Goal: Task Accomplishment & Management: Complete application form

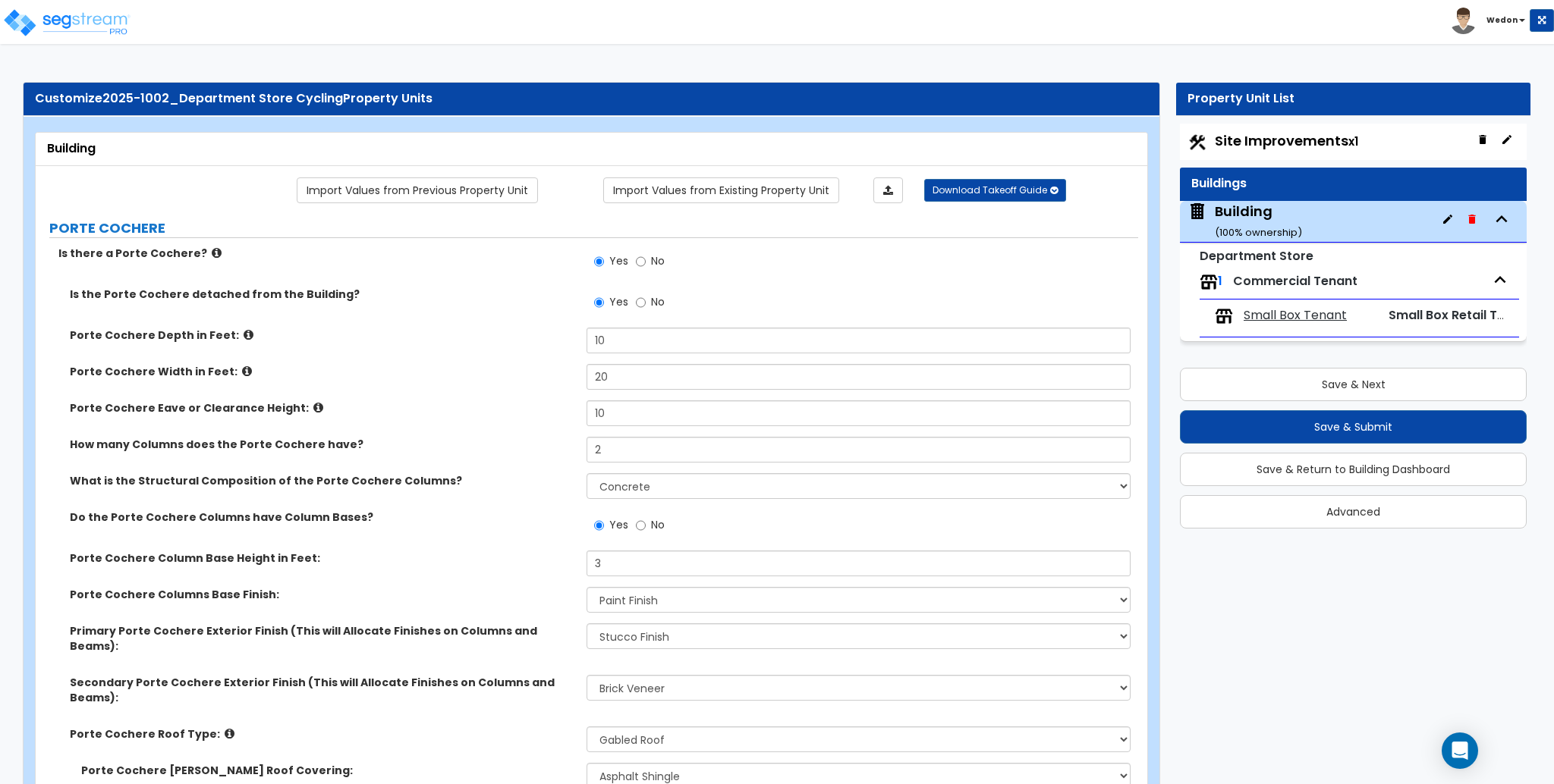
select select "3"
select select "1"
select select "2"
select select "4"
select select "1"
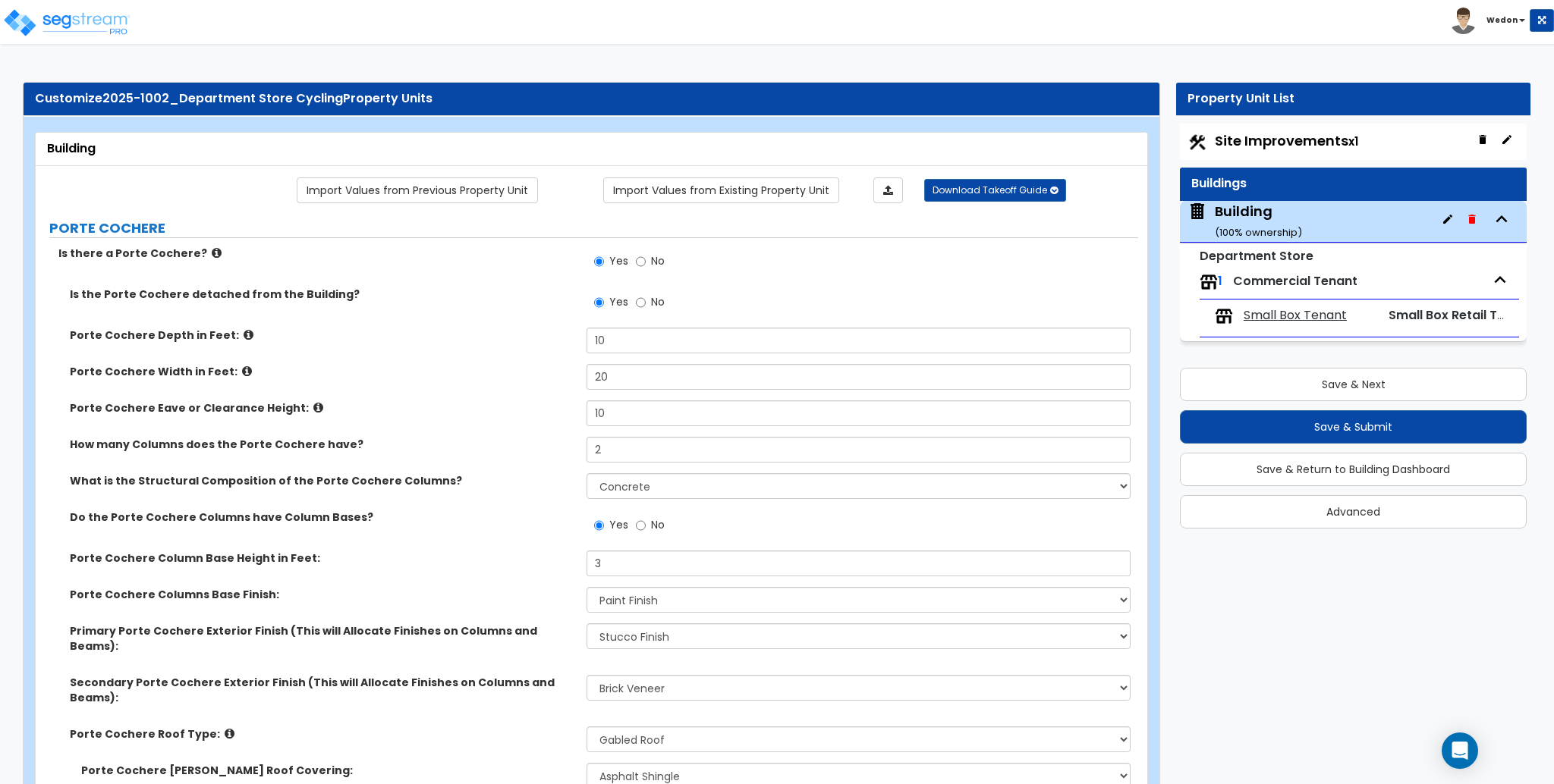
select select "1"
select select "2"
select select "1"
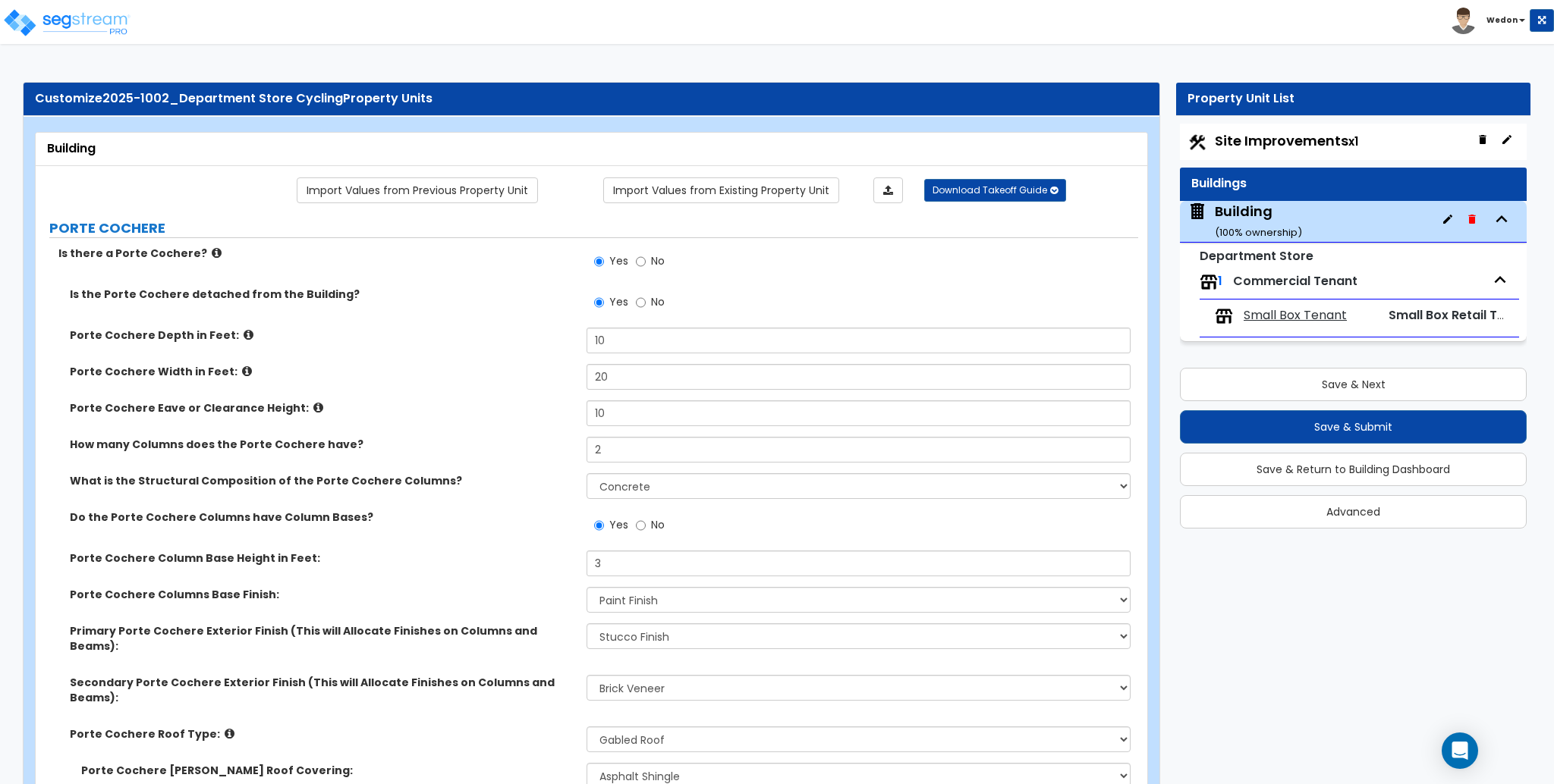
select select "2"
select select "1"
select select "5"
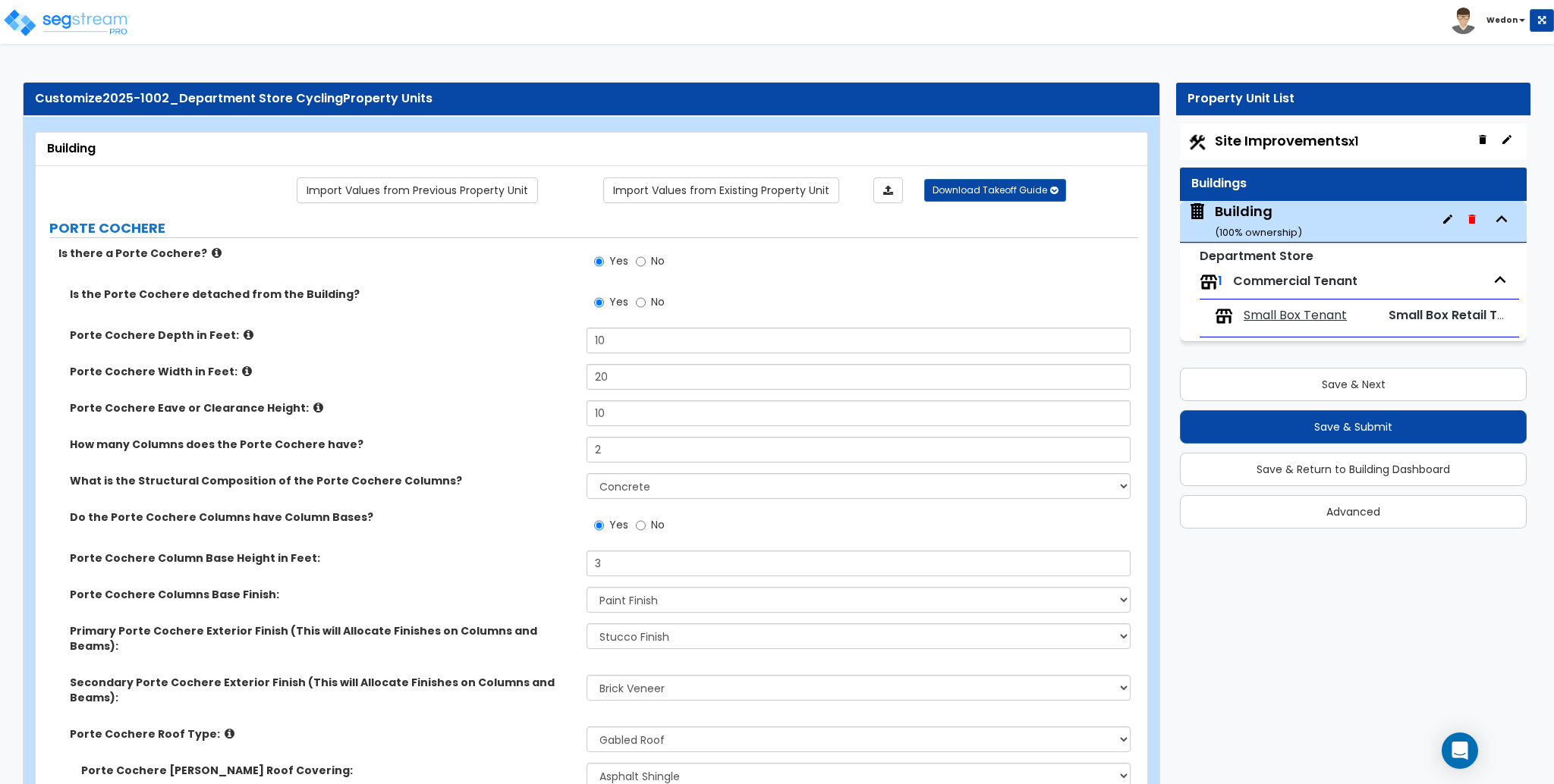
select select "3"
select select "6"
select select "4"
select select "13"
select select "3"
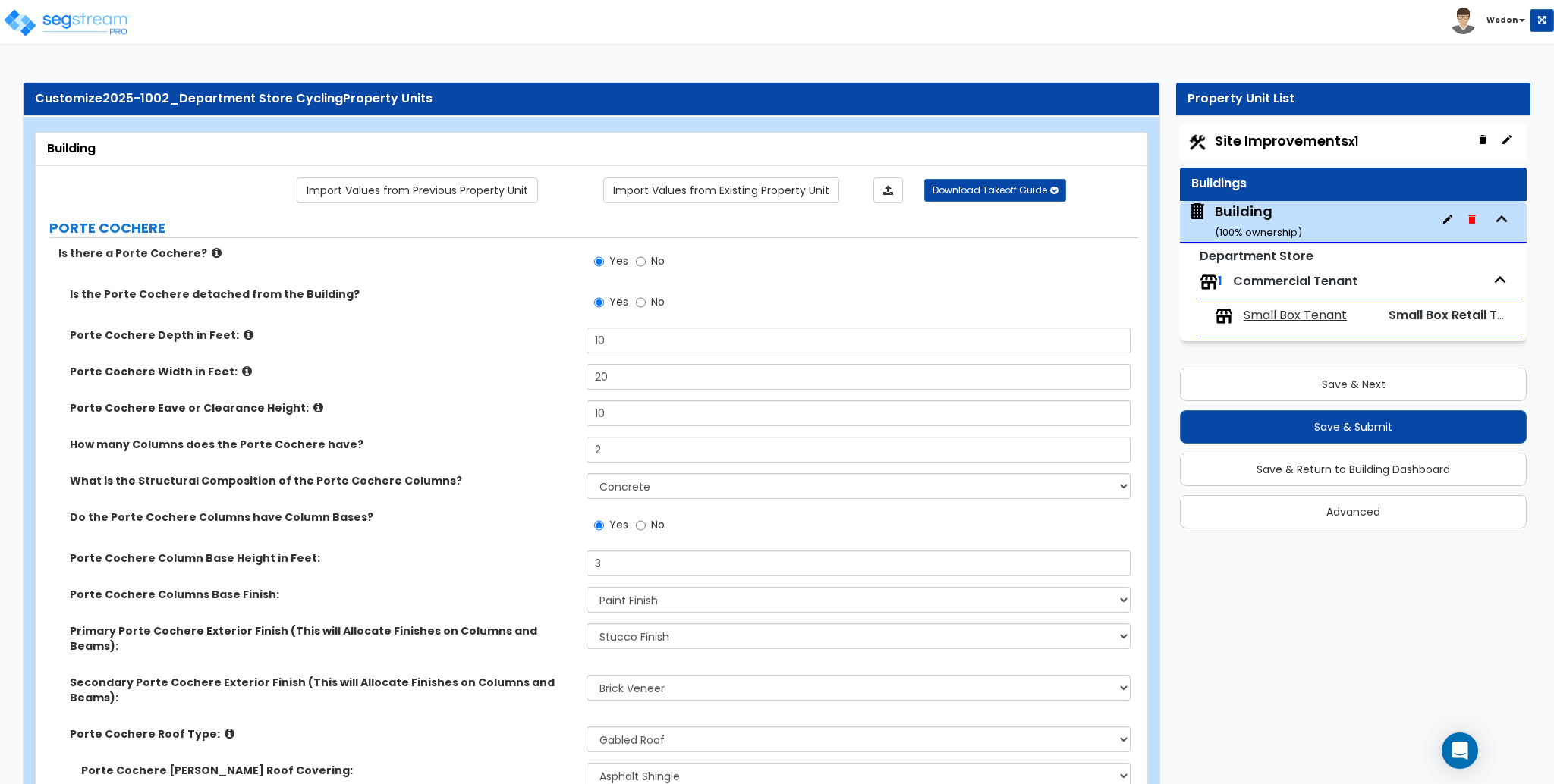
select select "1"
select select "3"
select select "2"
select select "1"
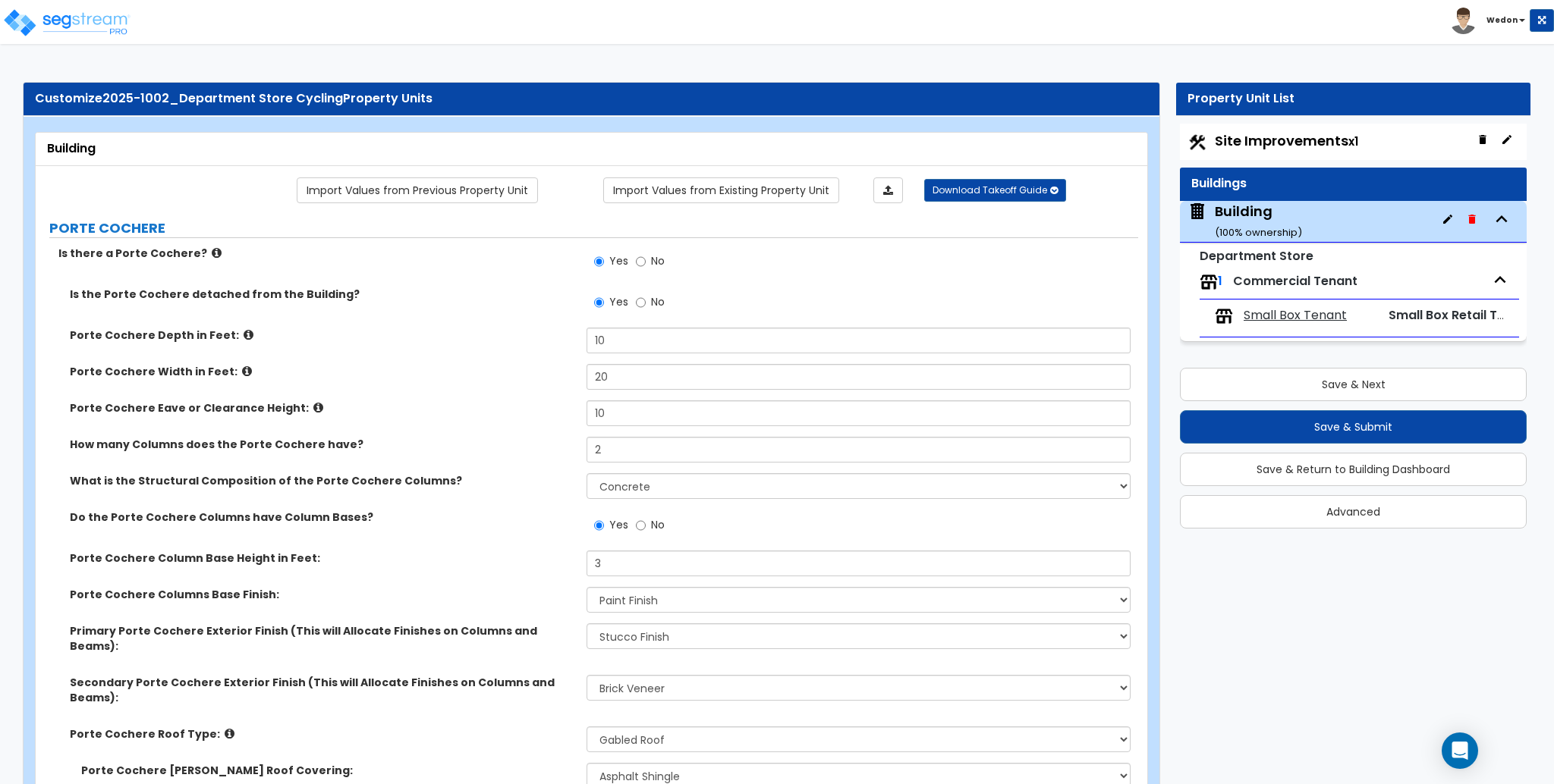
select select "2"
select select "1"
select select "3"
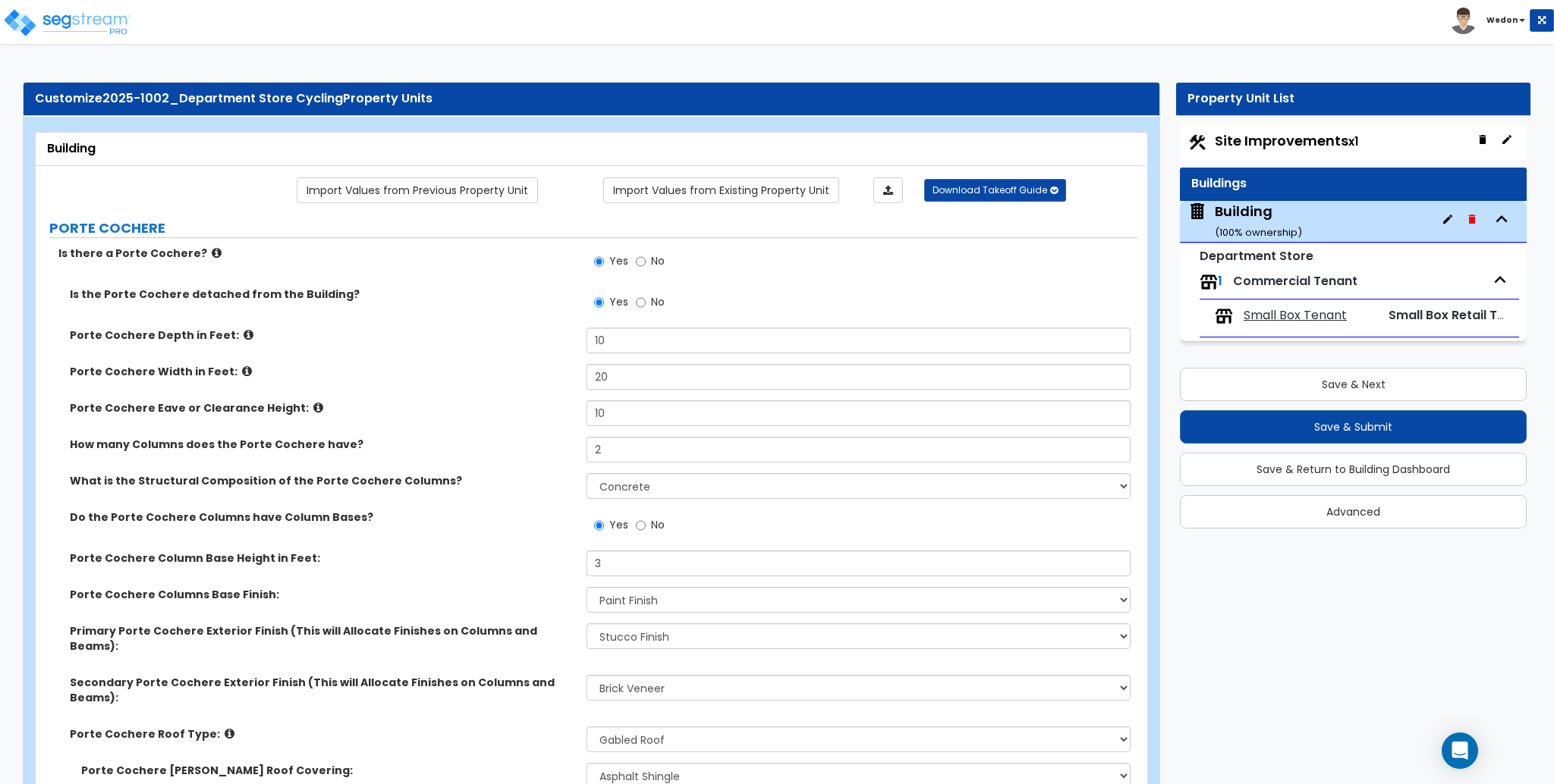
select select "1"
select select "5"
select select "3"
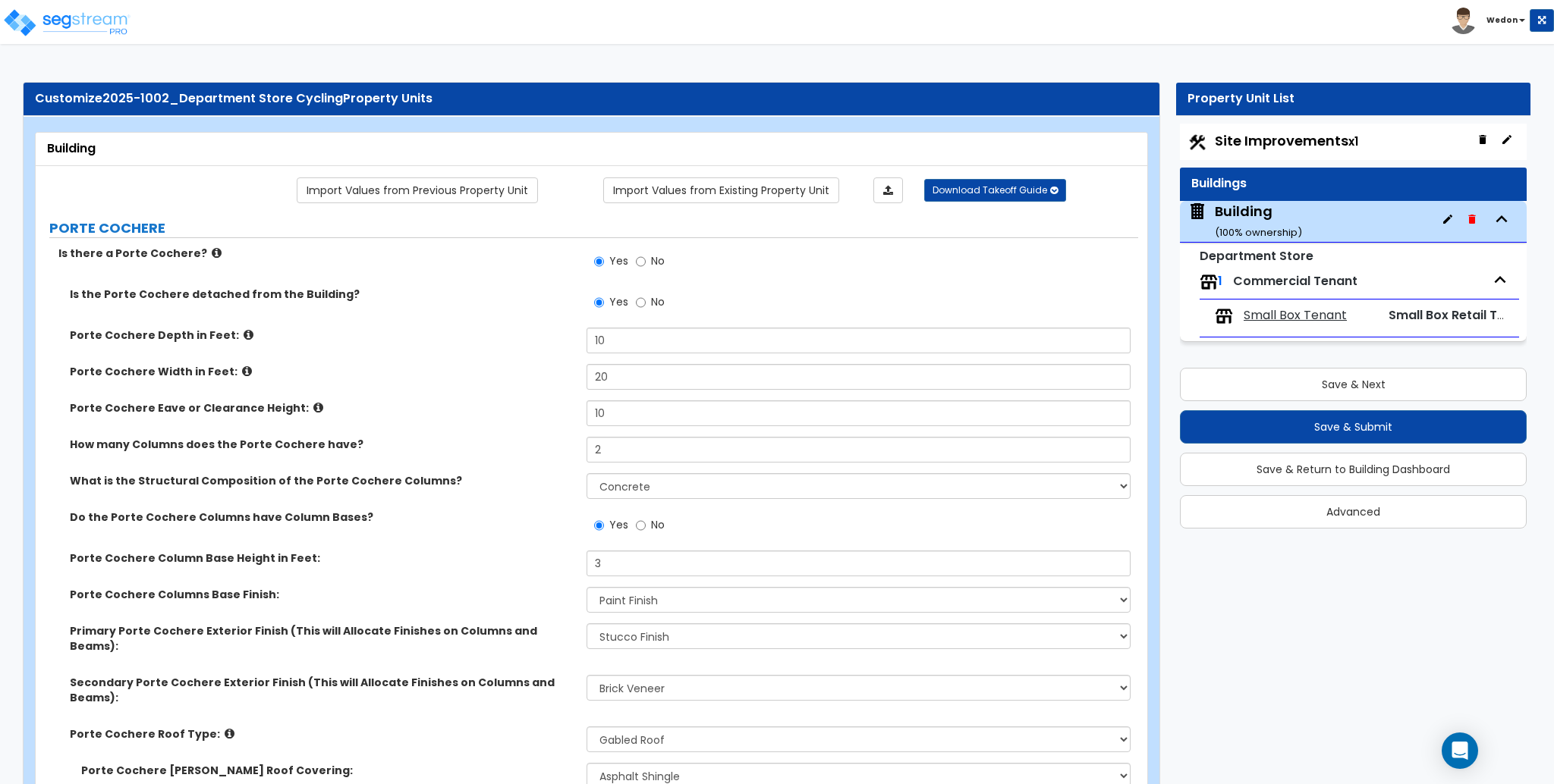
select select "1"
select select "2"
select select "3"
select select "4"
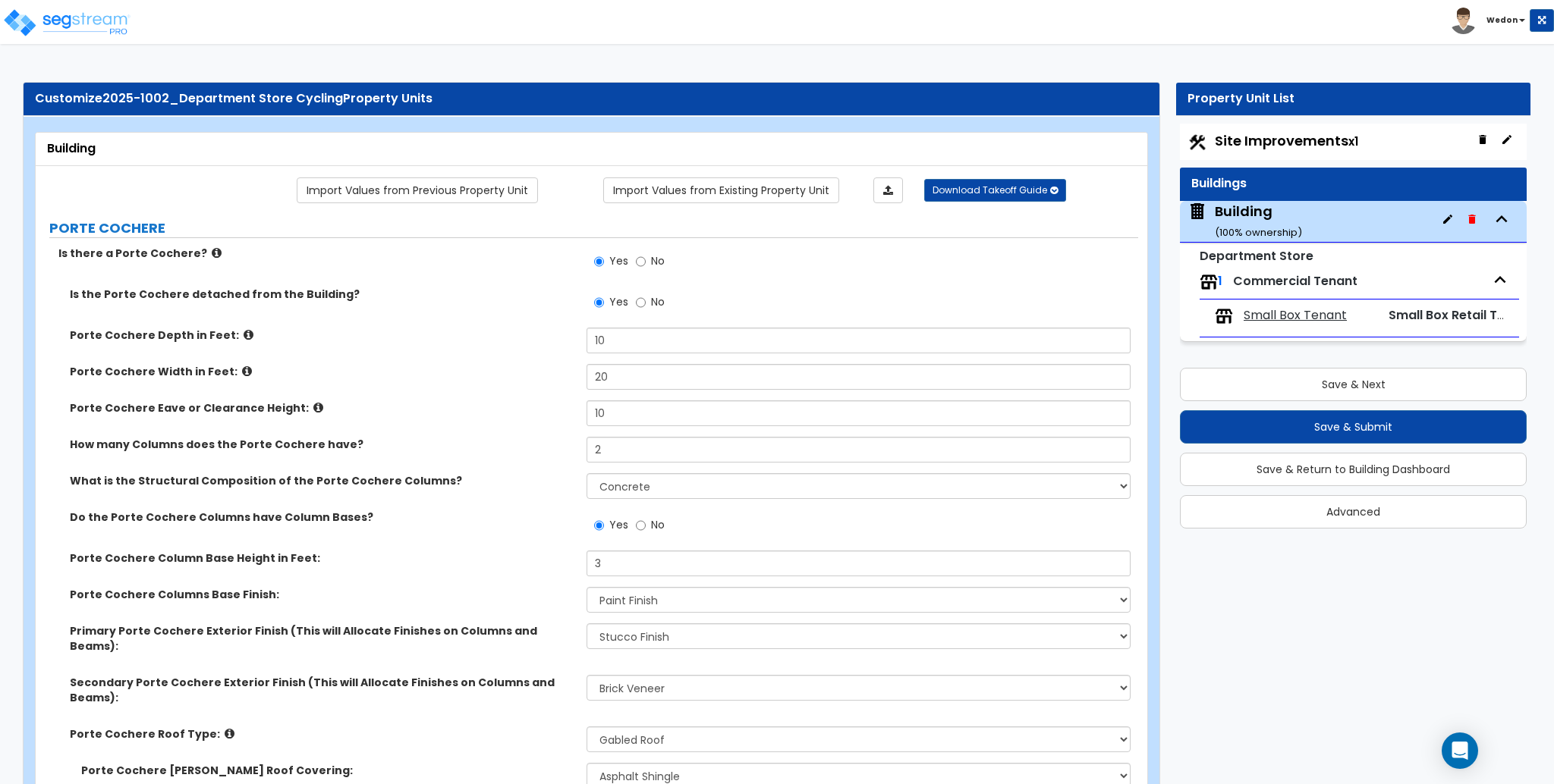
select select "2"
select select "3"
select select "7"
select select "3"
select select "5"
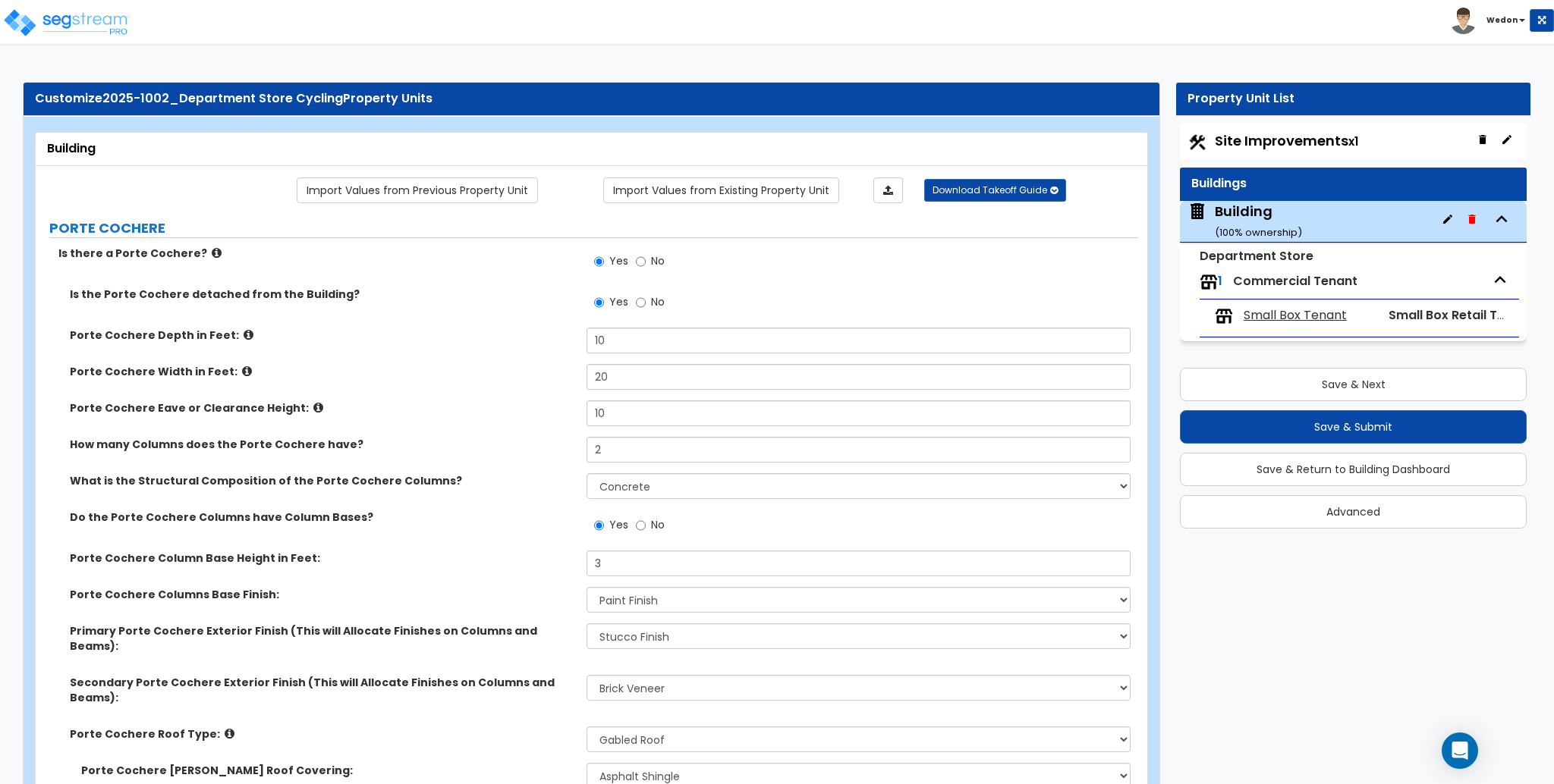
select select "3"
select select "1"
select select "2"
select select "3"
select select "4"
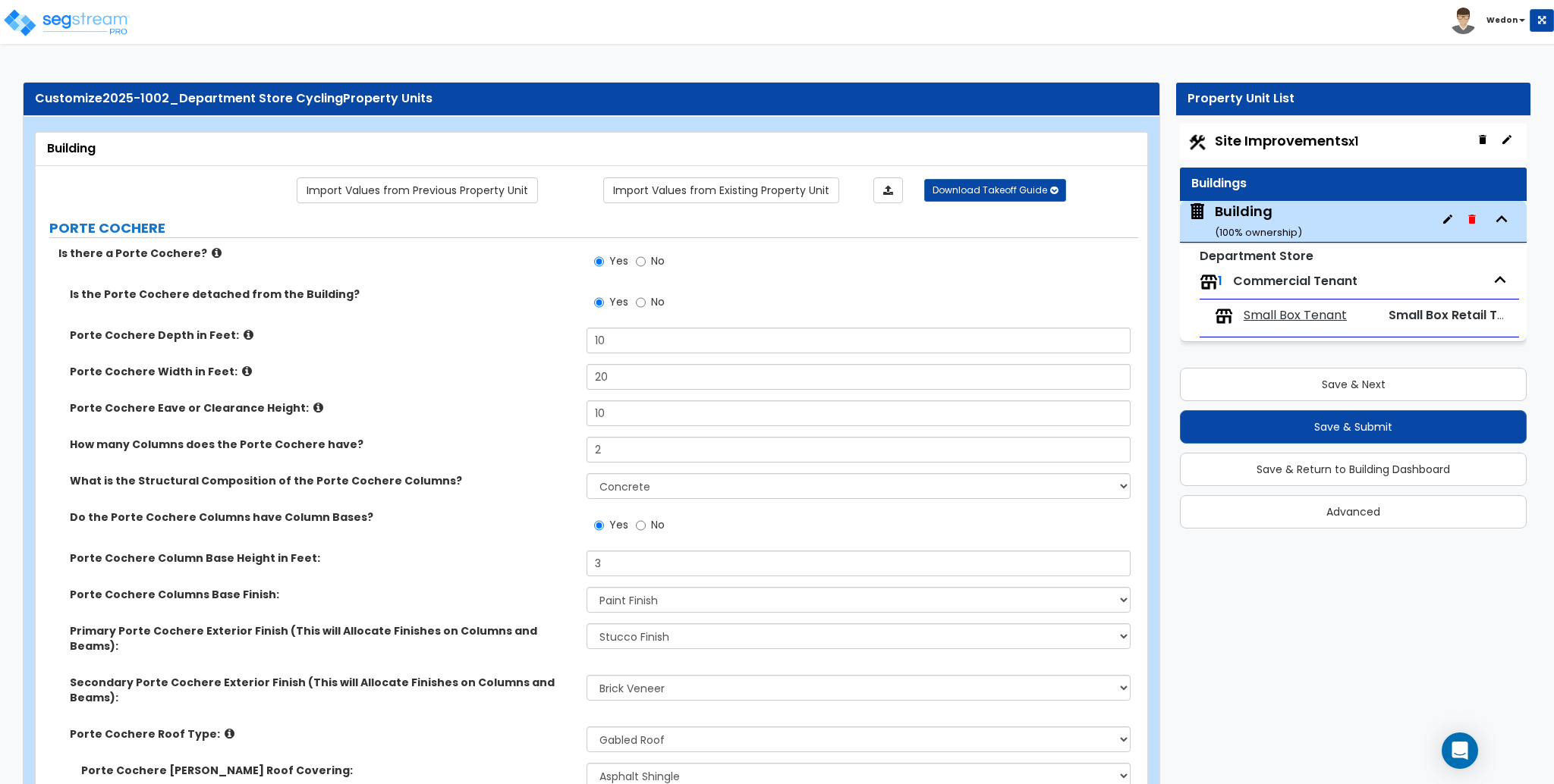
select select "1"
select select "3"
select select "2"
select select "3"
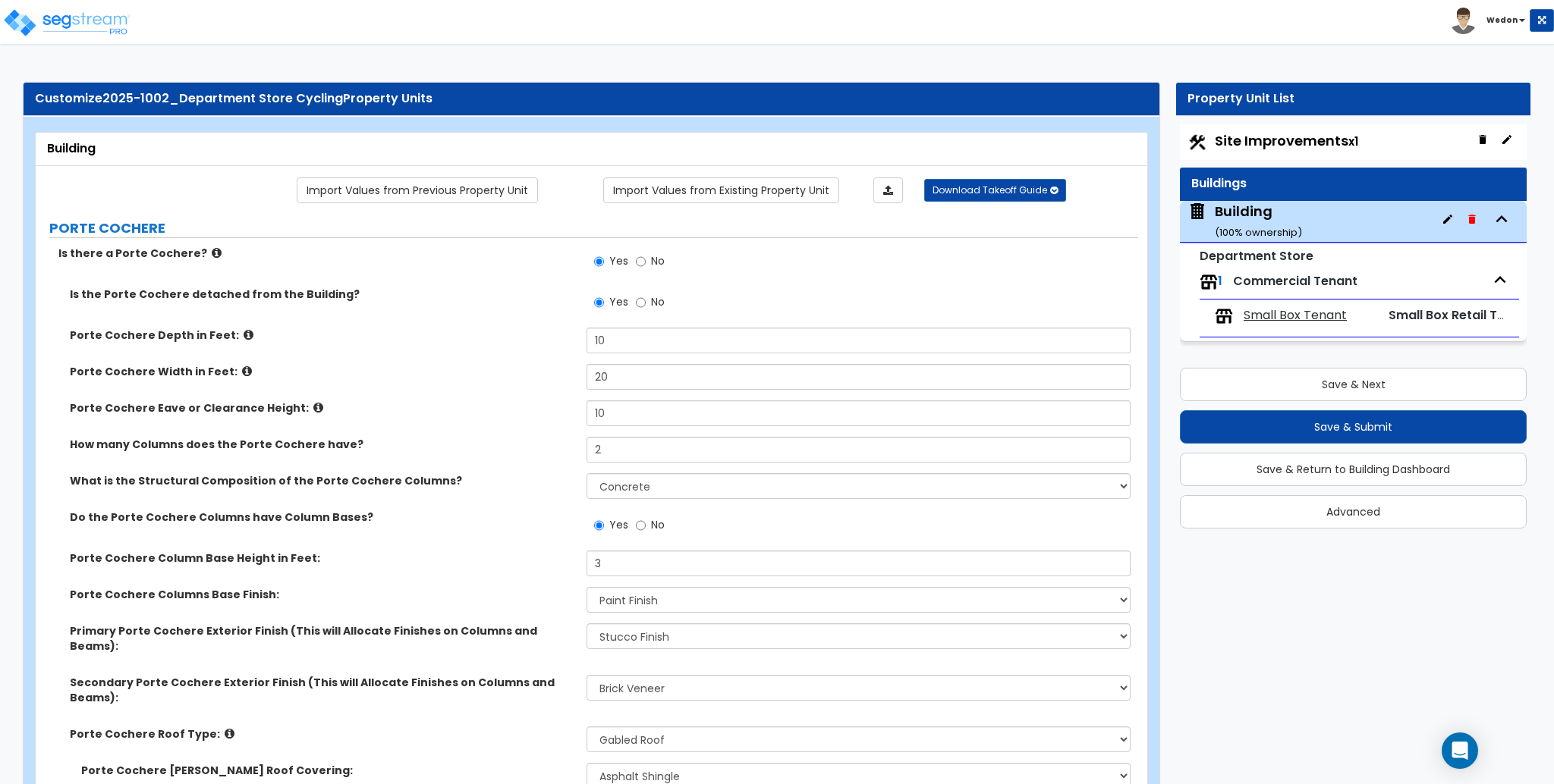
select select "1"
select select "2"
select select "3"
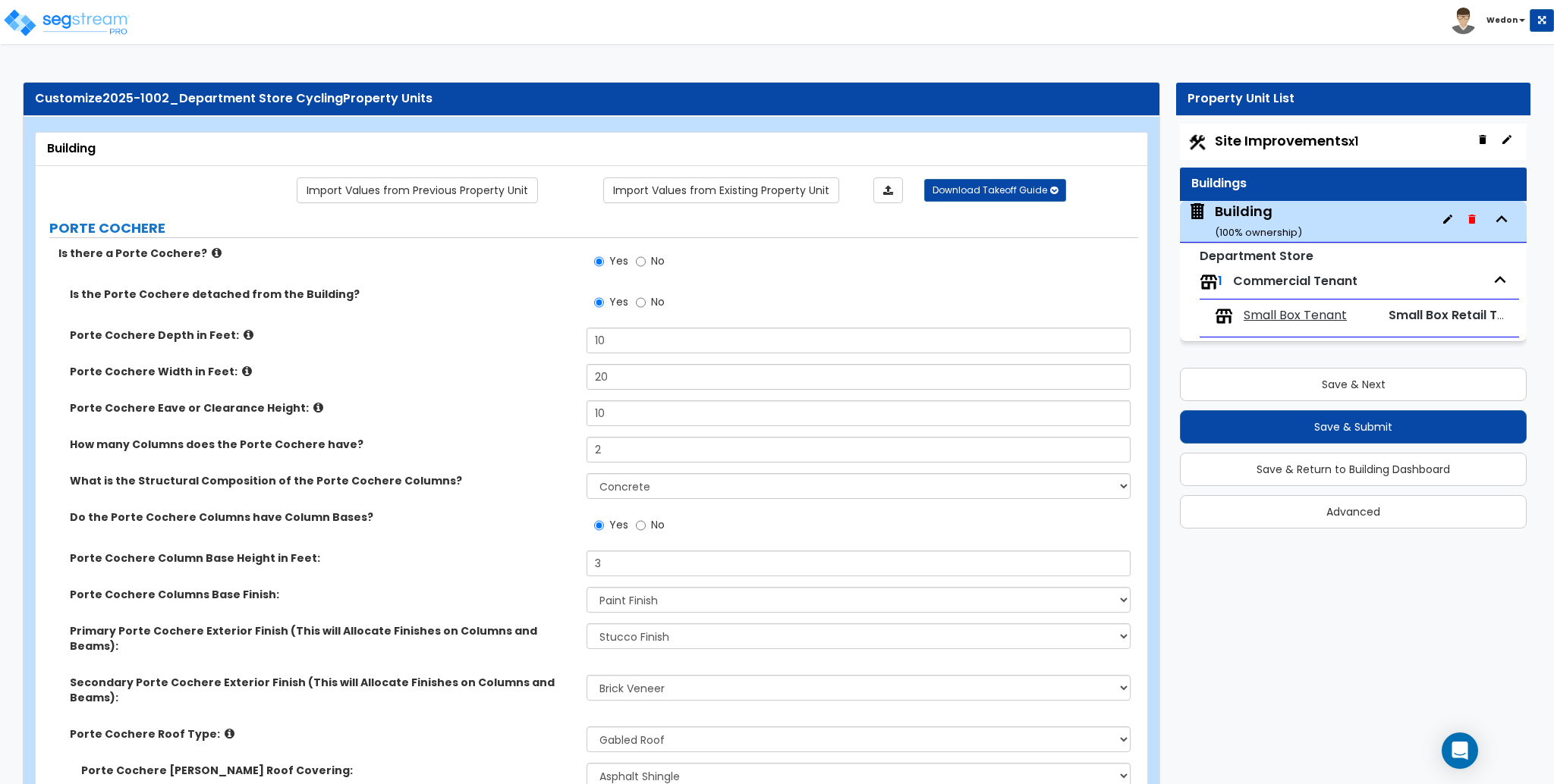
select select "2"
select select "5"
select select "1"
select select "5"
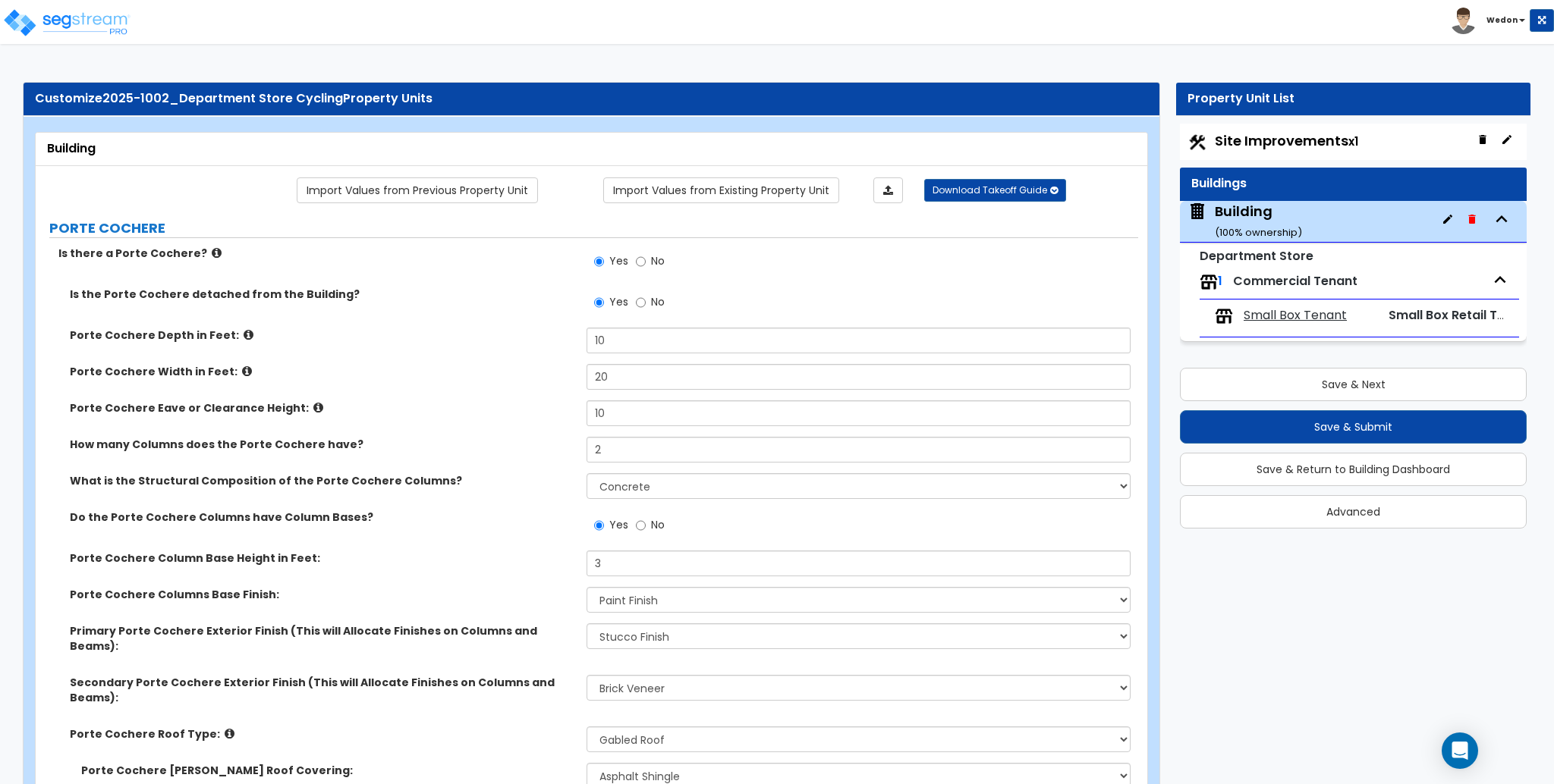
select select "3"
select select "1"
select select "2"
select select "3"
select select "1"
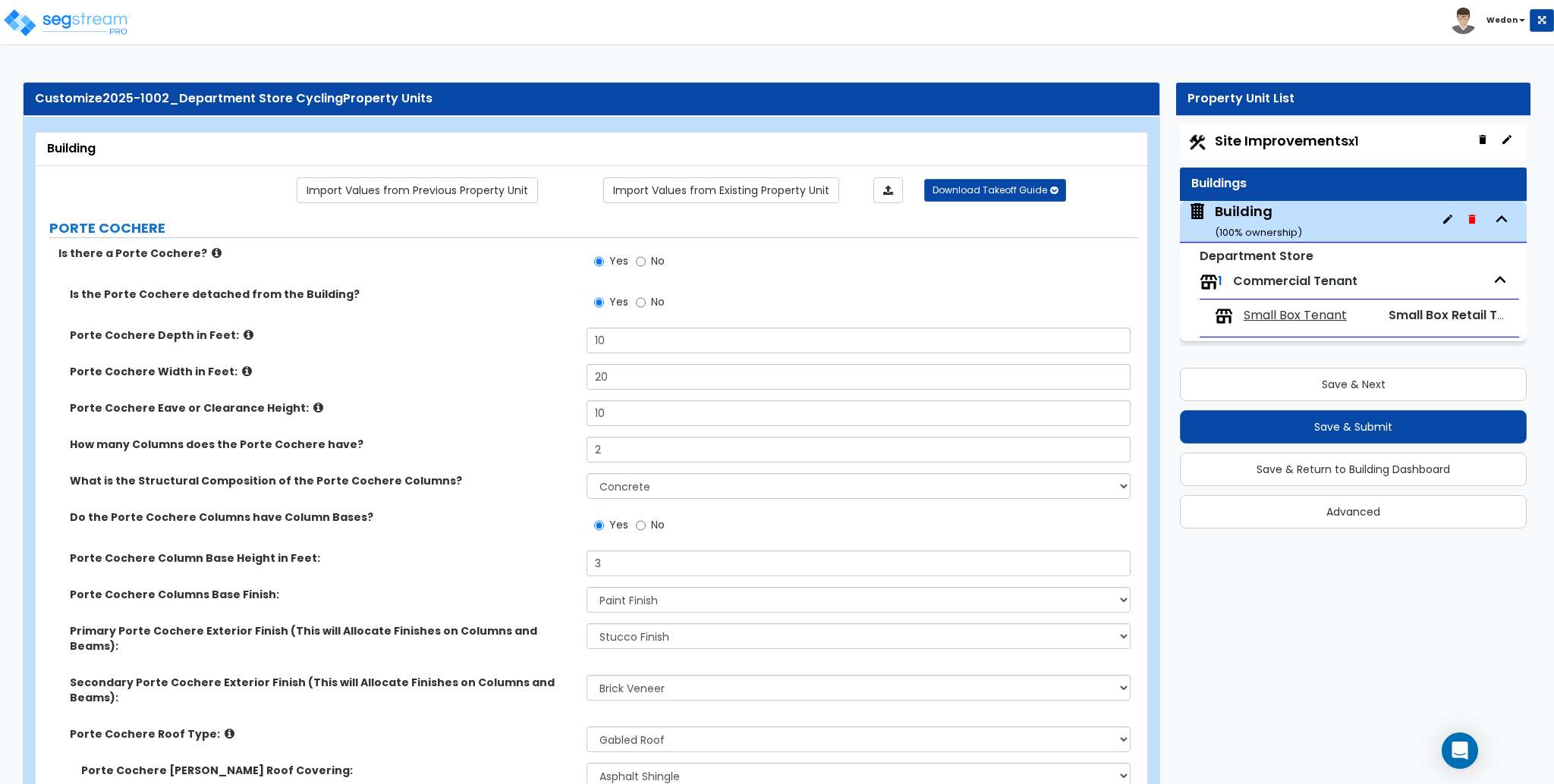
select select "2"
select select "1"
select select "3"
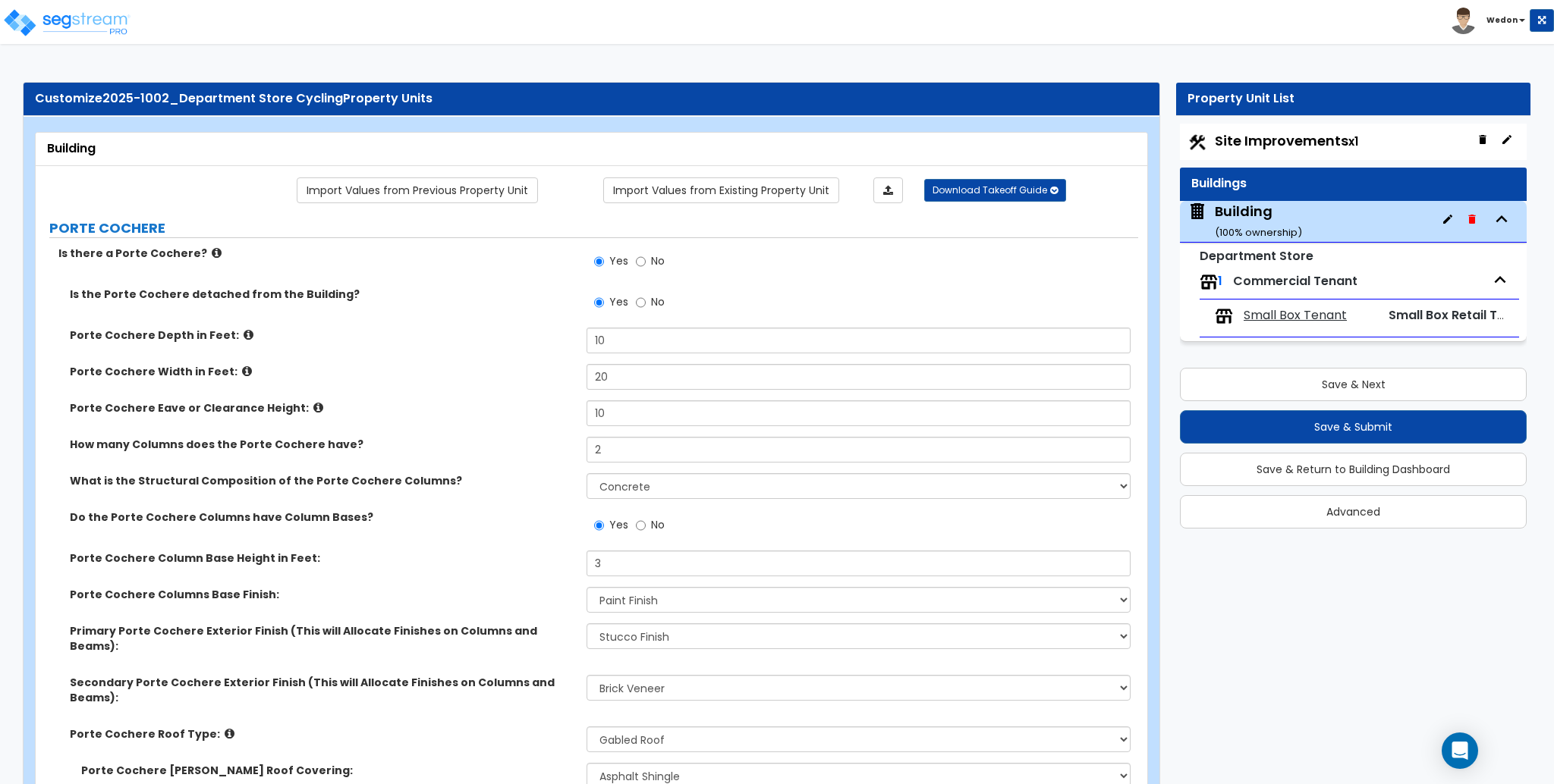
select select "1"
select select "8"
select select "2"
select select "3"
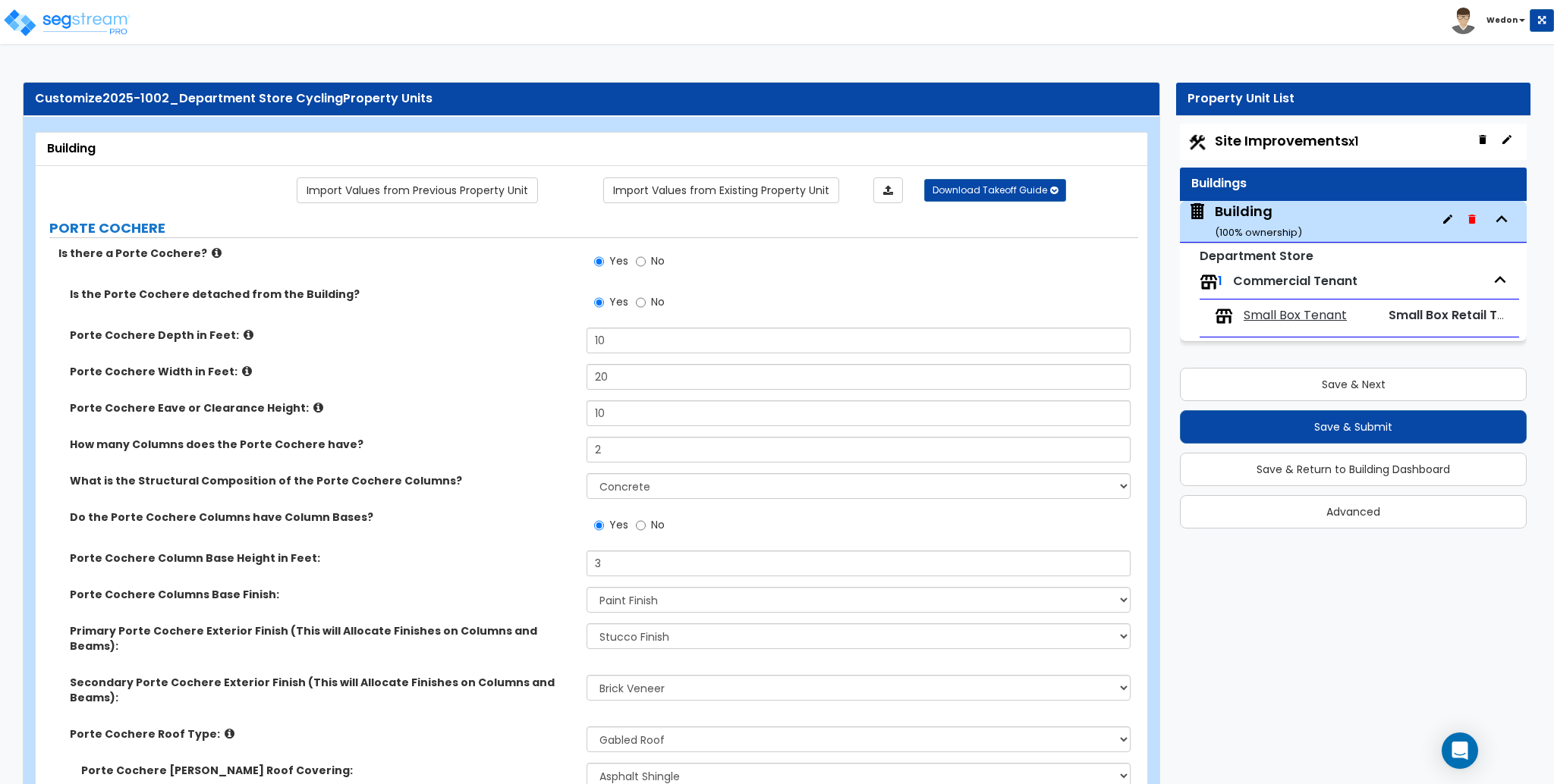
select select "4"
select select "7"
select select "3"
select select "1"
select select "3"
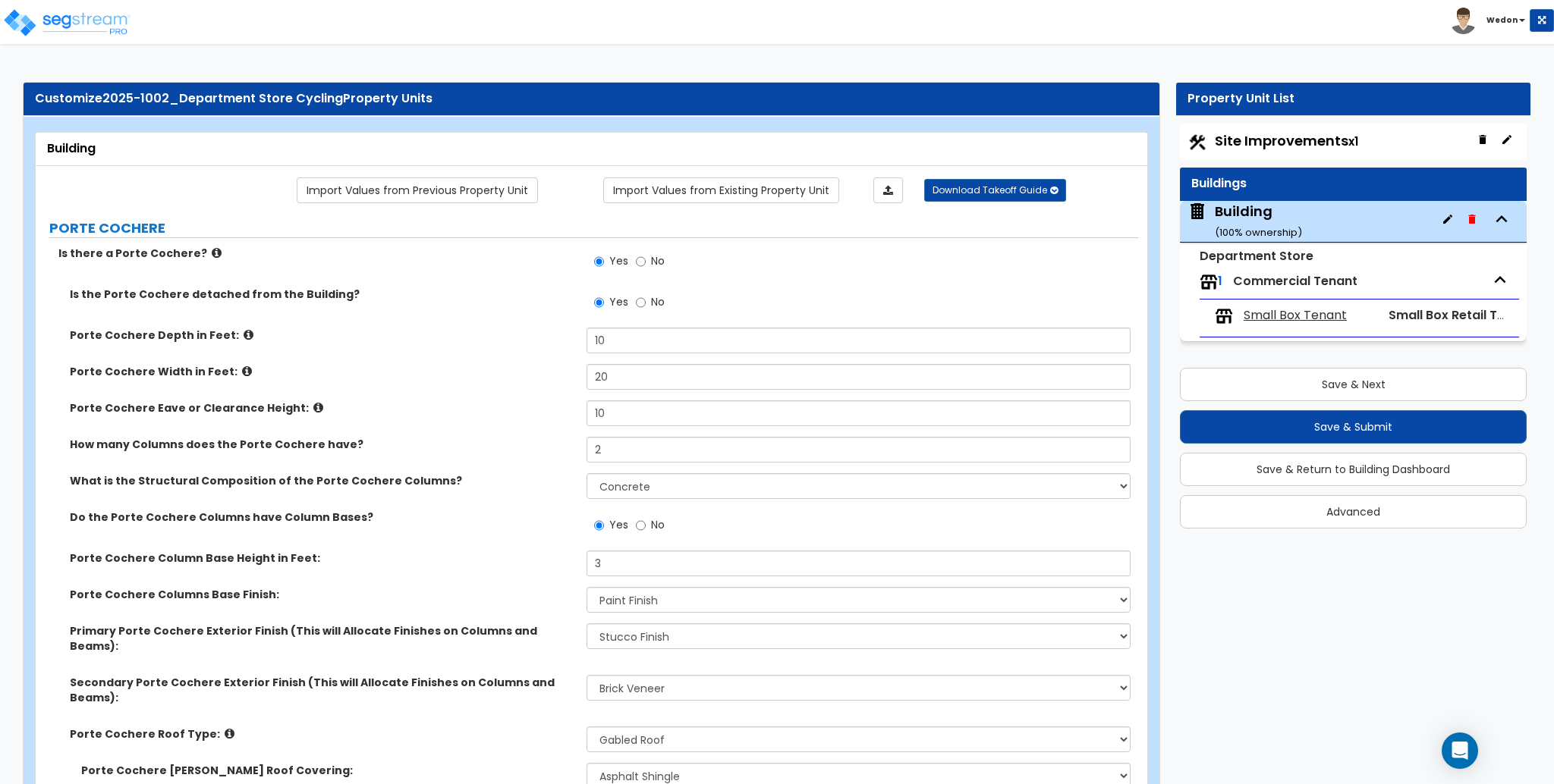
select select "6"
select select "2"
select select "1"
select select "2"
select select "4"
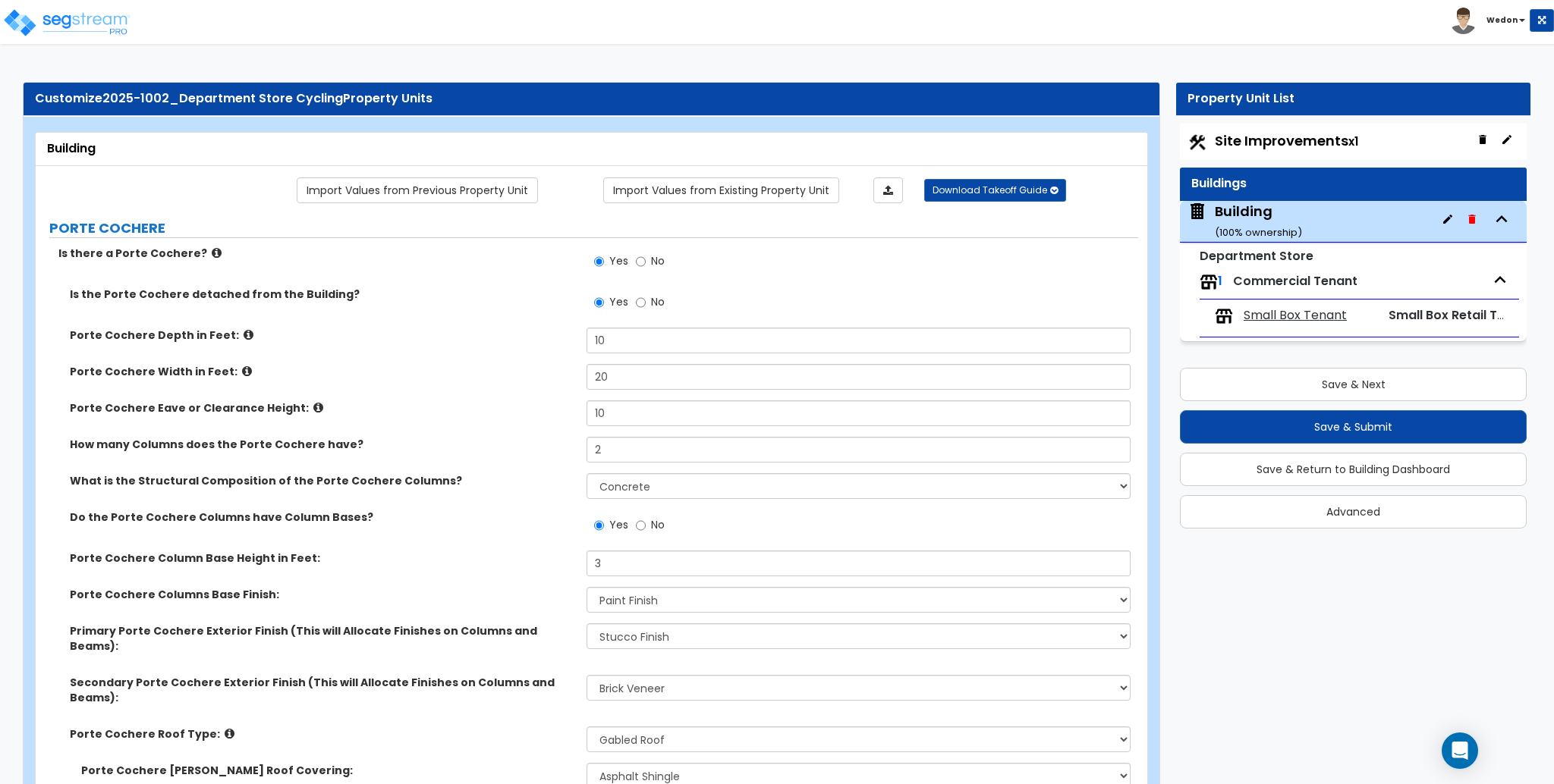
select select "2"
select select "1"
select select "2"
select select "3"
select select "2"
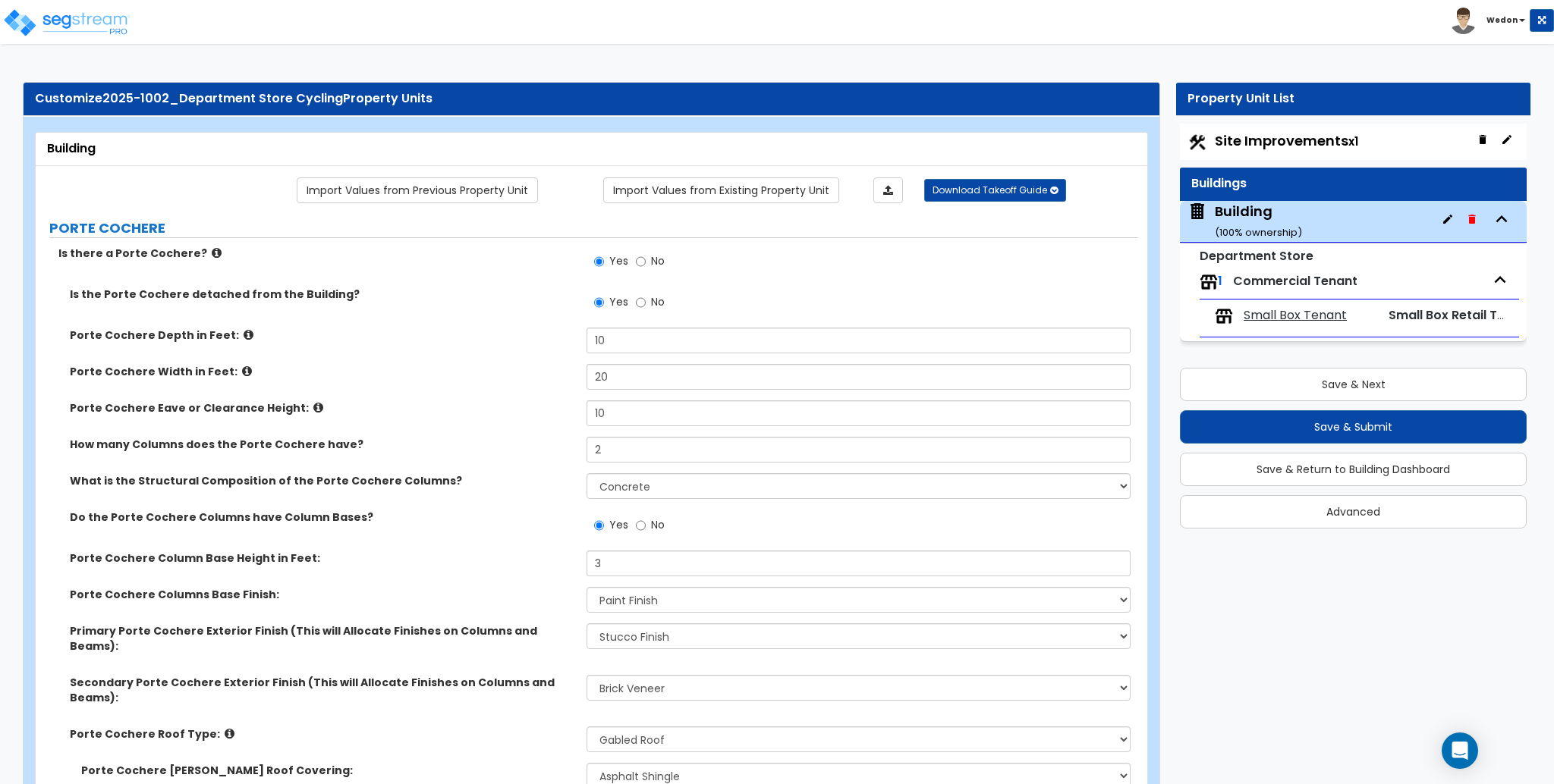
select select "3"
select select "1"
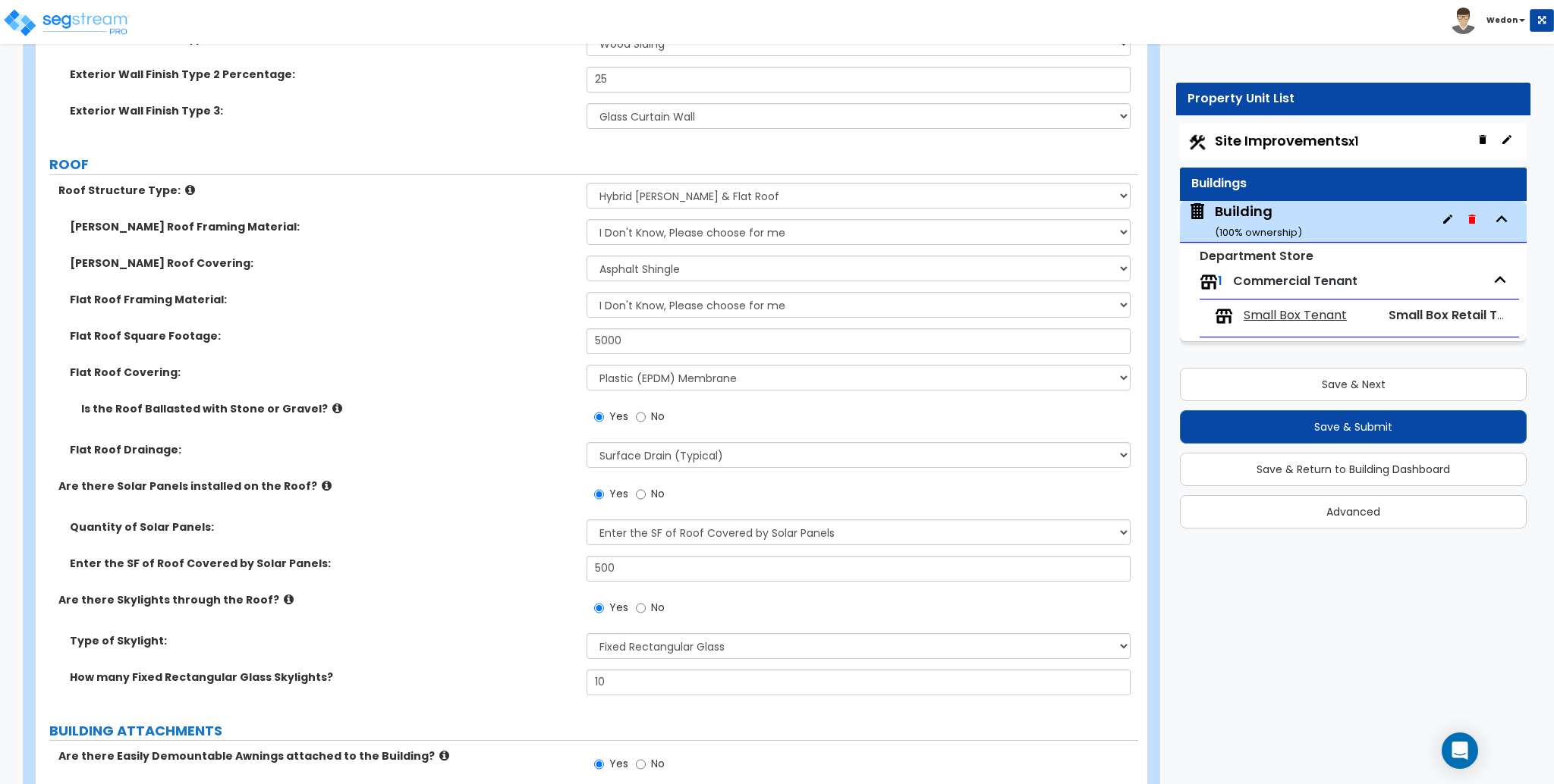
scroll to position [1957, 0]
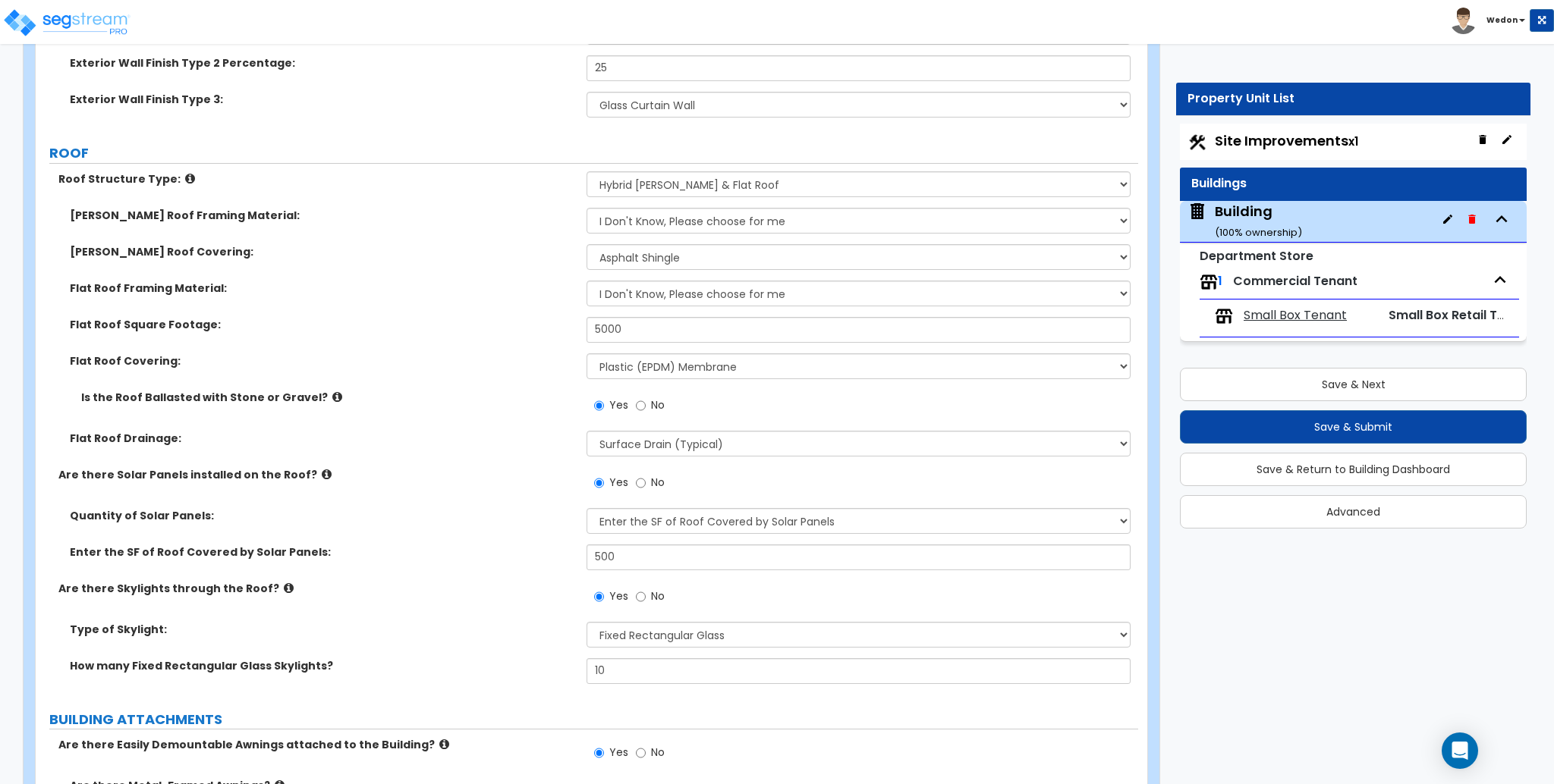
click at [479, 434] on div "Flat Roof Drainage: Surface Drain (Typical) Gutters Downspout Only" at bounding box center [587, 449] width 1103 height 37
click at [1352, 431] on button "Save & Submit" at bounding box center [1353, 427] width 347 height 34
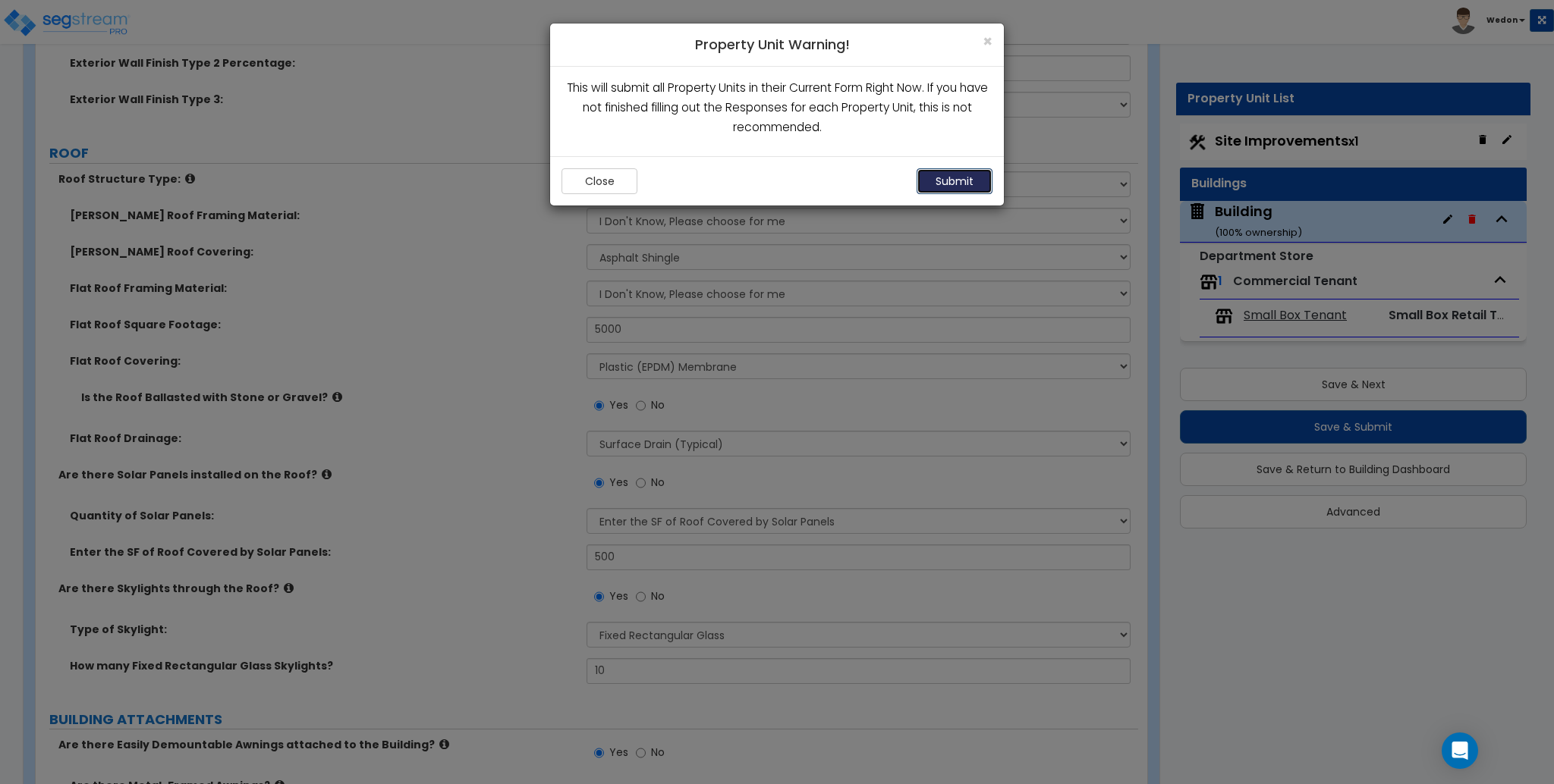
click at [928, 188] on button "Submit" at bounding box center [955, 181] width 76 height 26
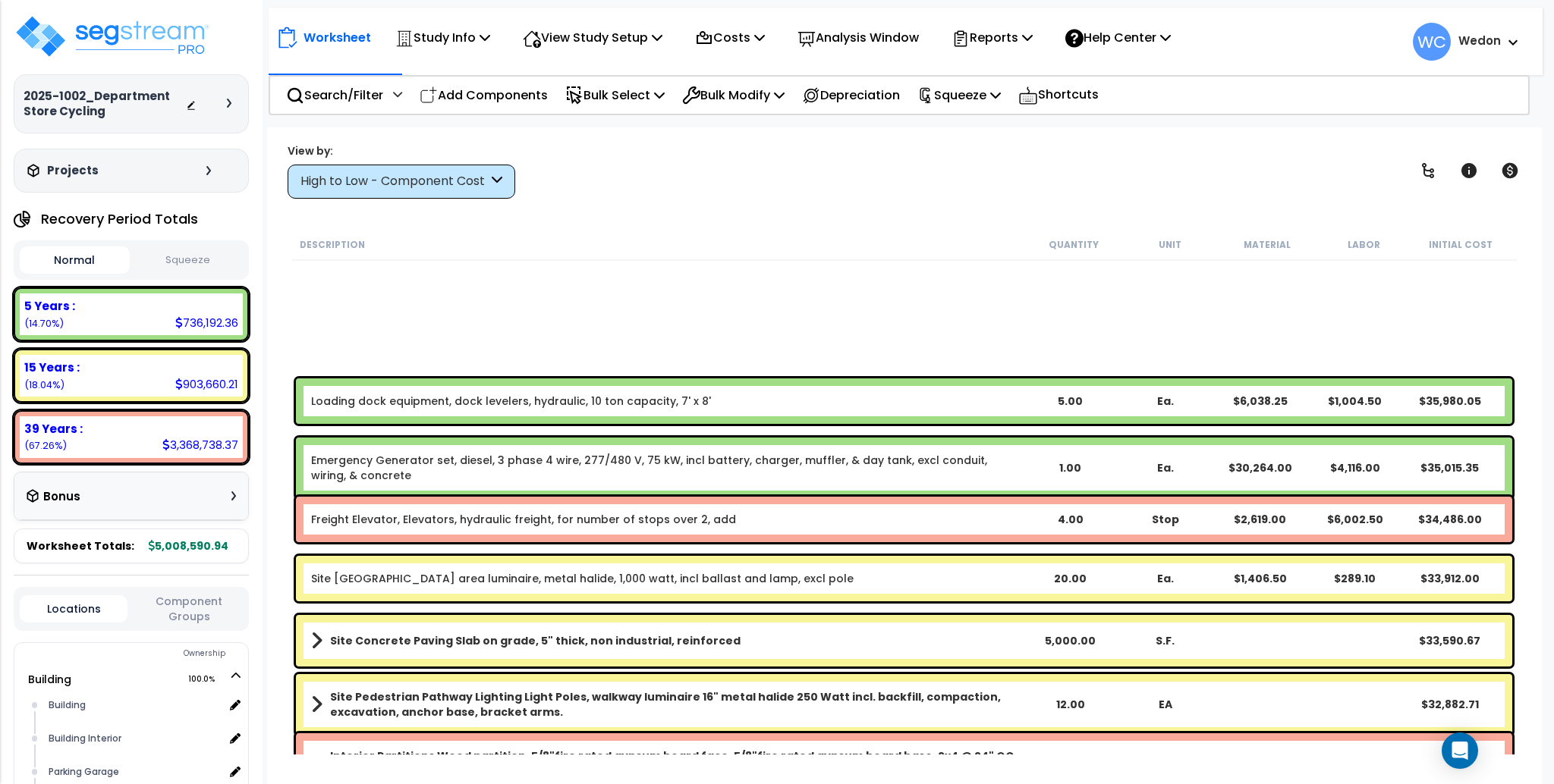
scroll to position [1821, 0]
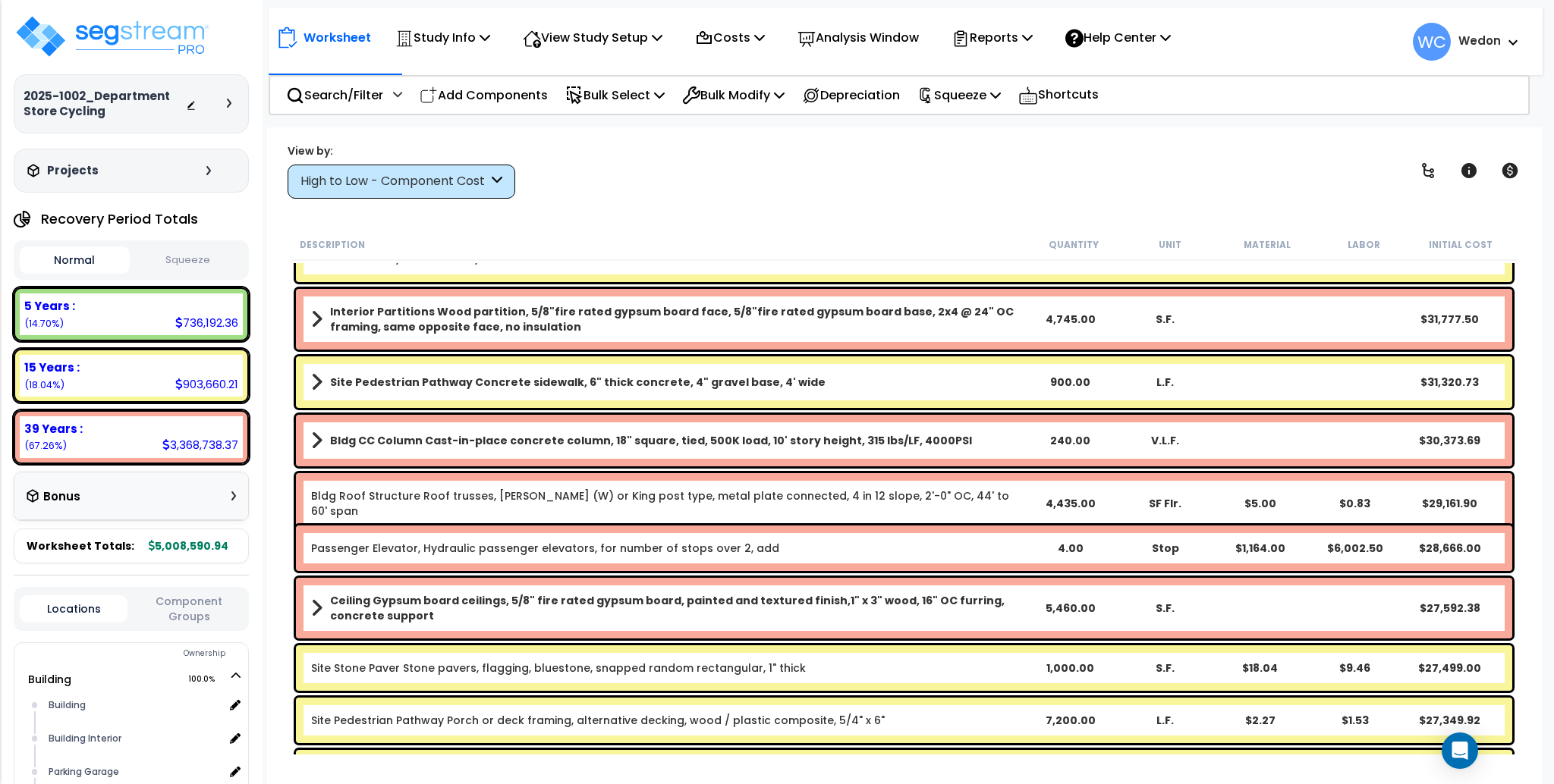
click at [455, 178] on div "High to Low - Component Cost" at bounding box center [395, 182] width 188 height 18
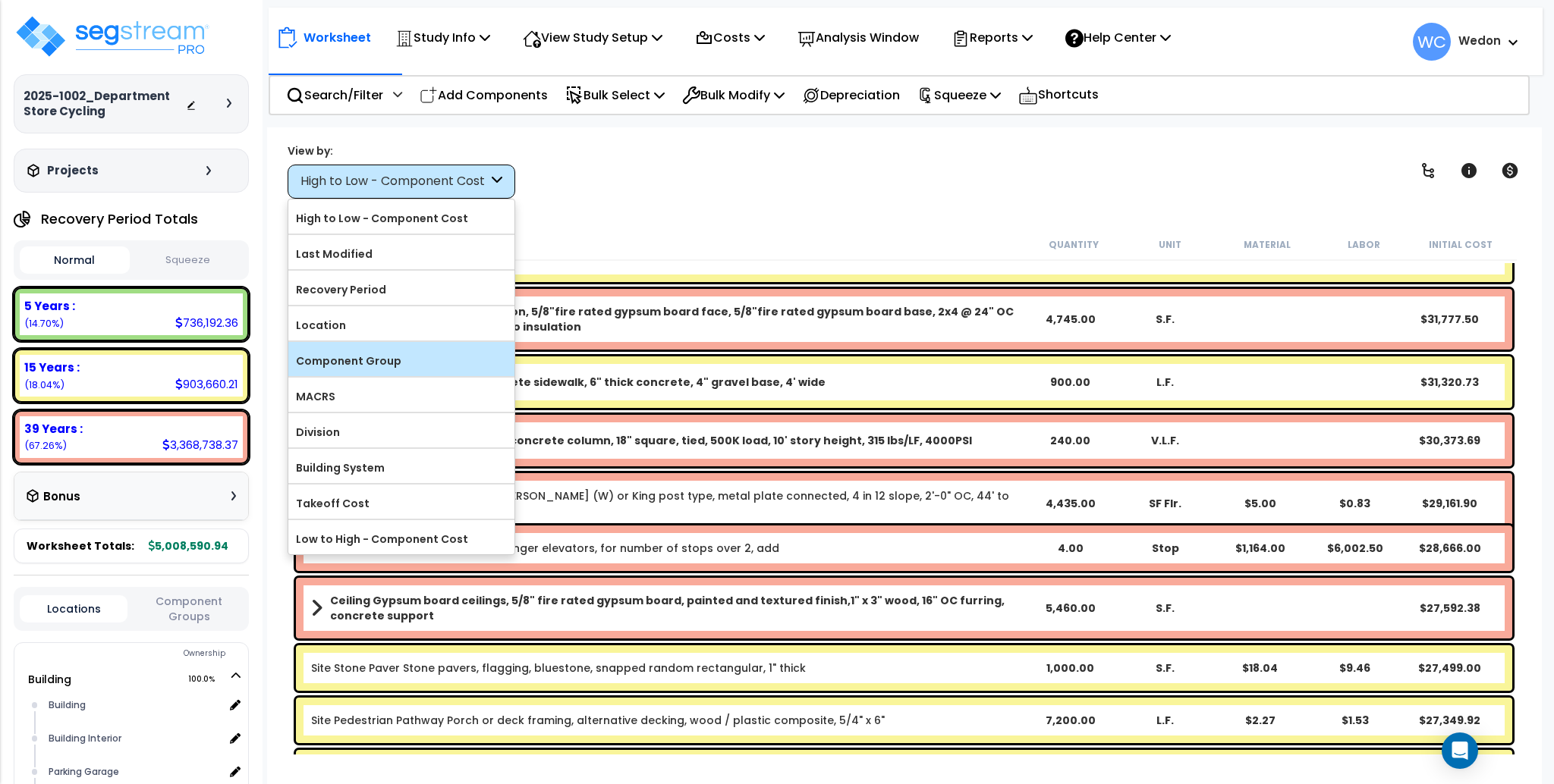
click at [425, 355] on label "Component Group" at bounding box center [402, 361] width 227 height 23
click at [0, 0] on input "Component Group" at bounding box center [0, 0] width 0 height 0
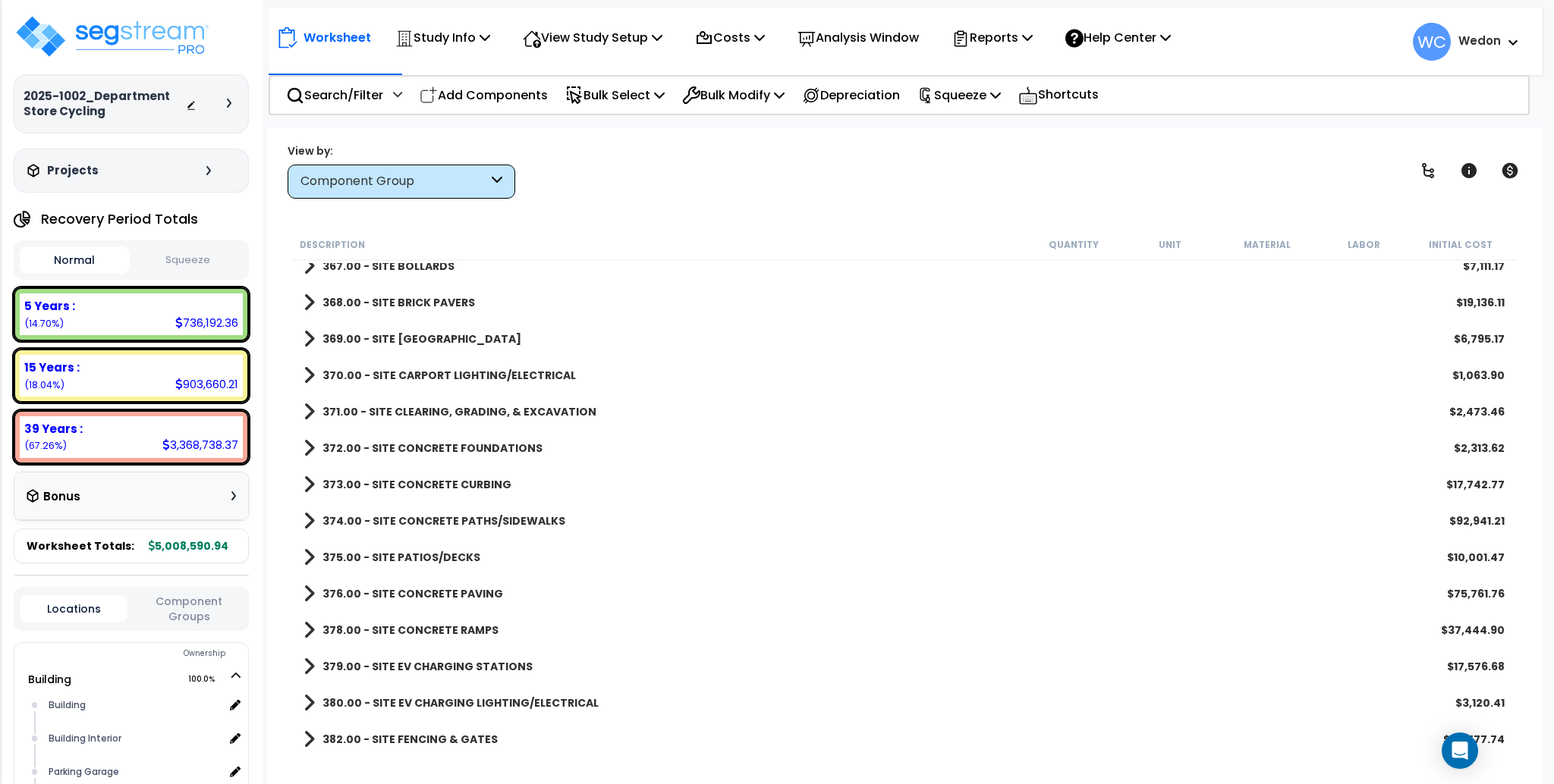
scroll to position [6389, 0]
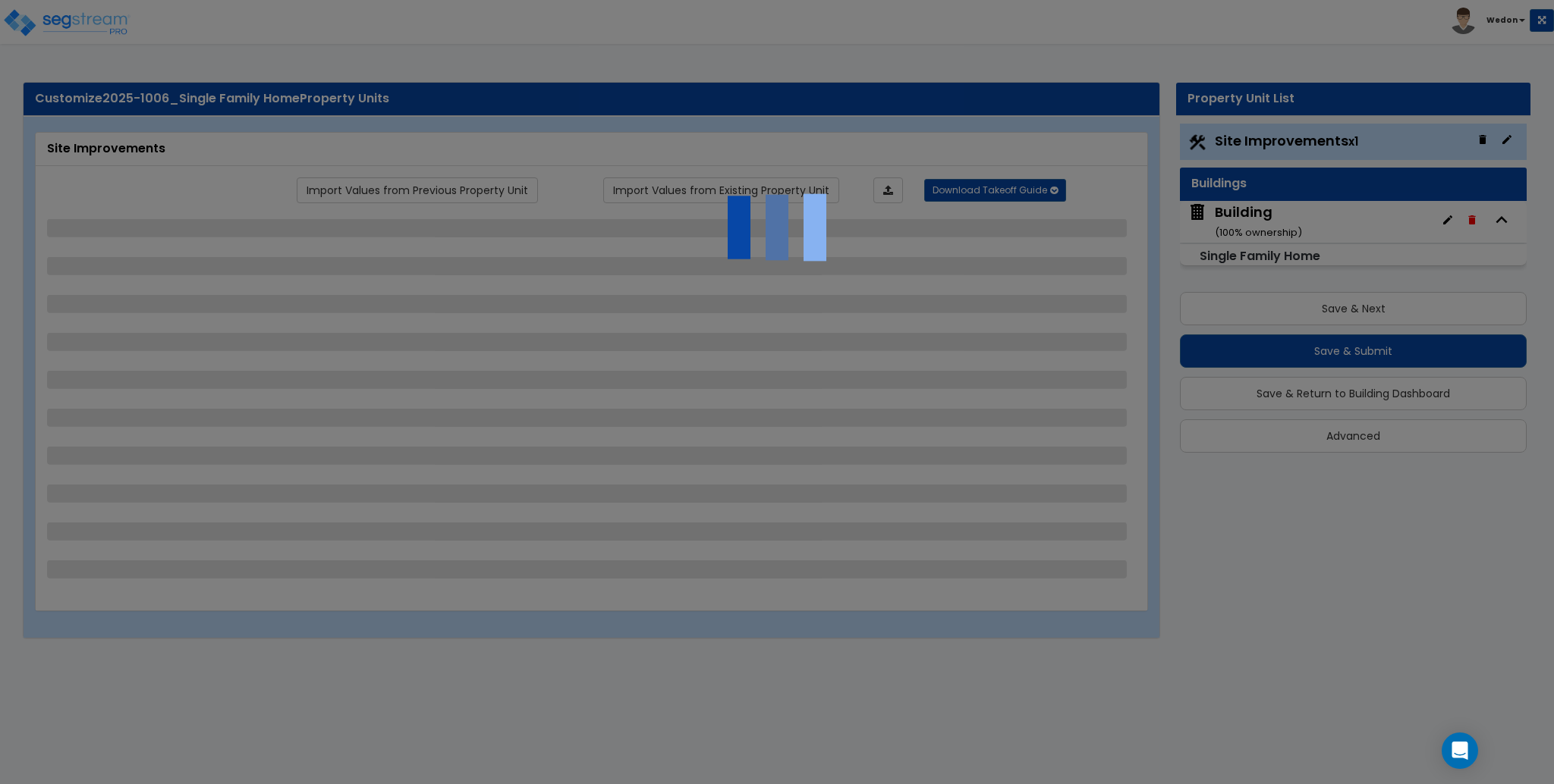
select select "2"
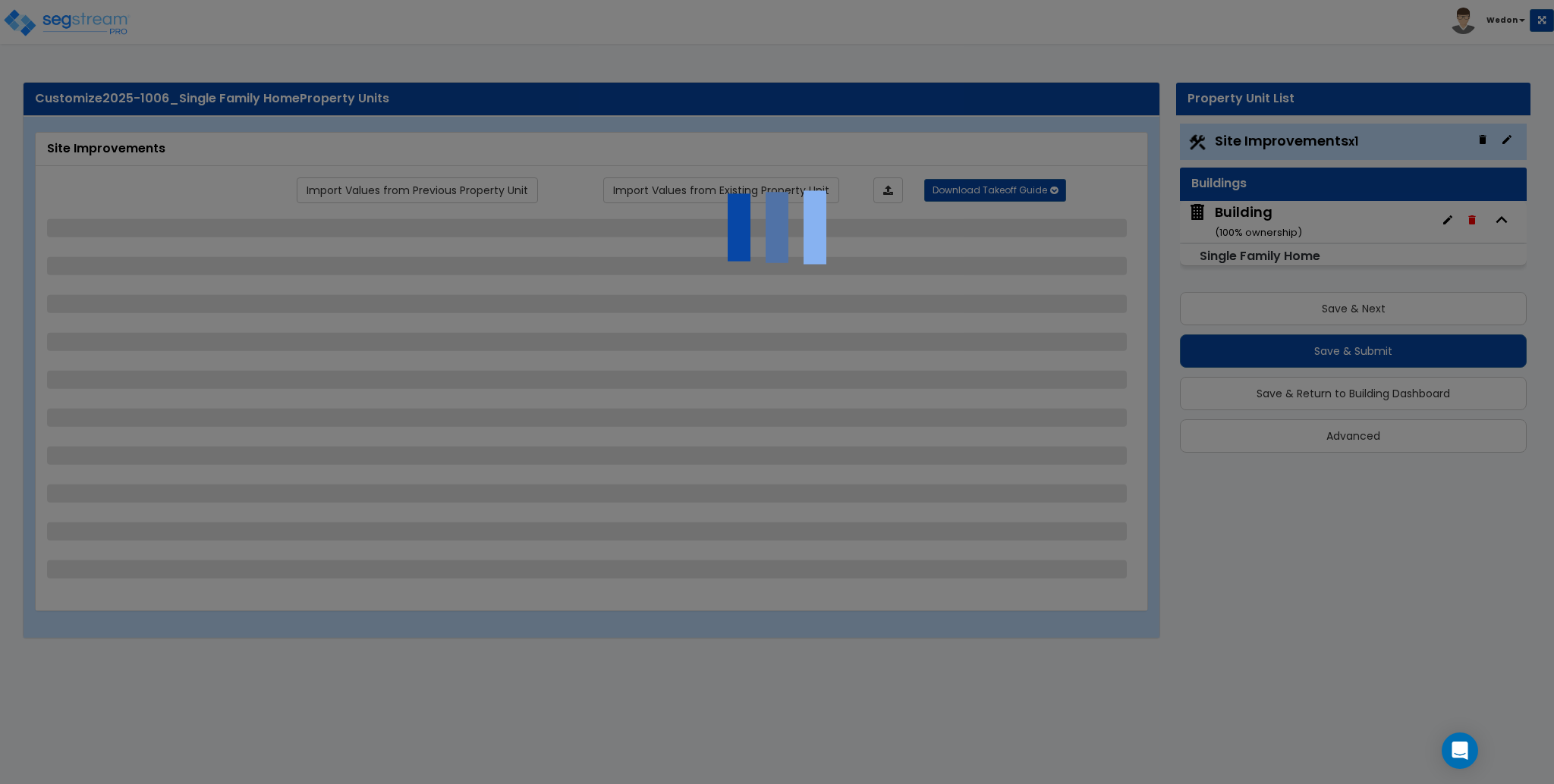
select select "1"
select select "2"
select select "3"
select select "2"
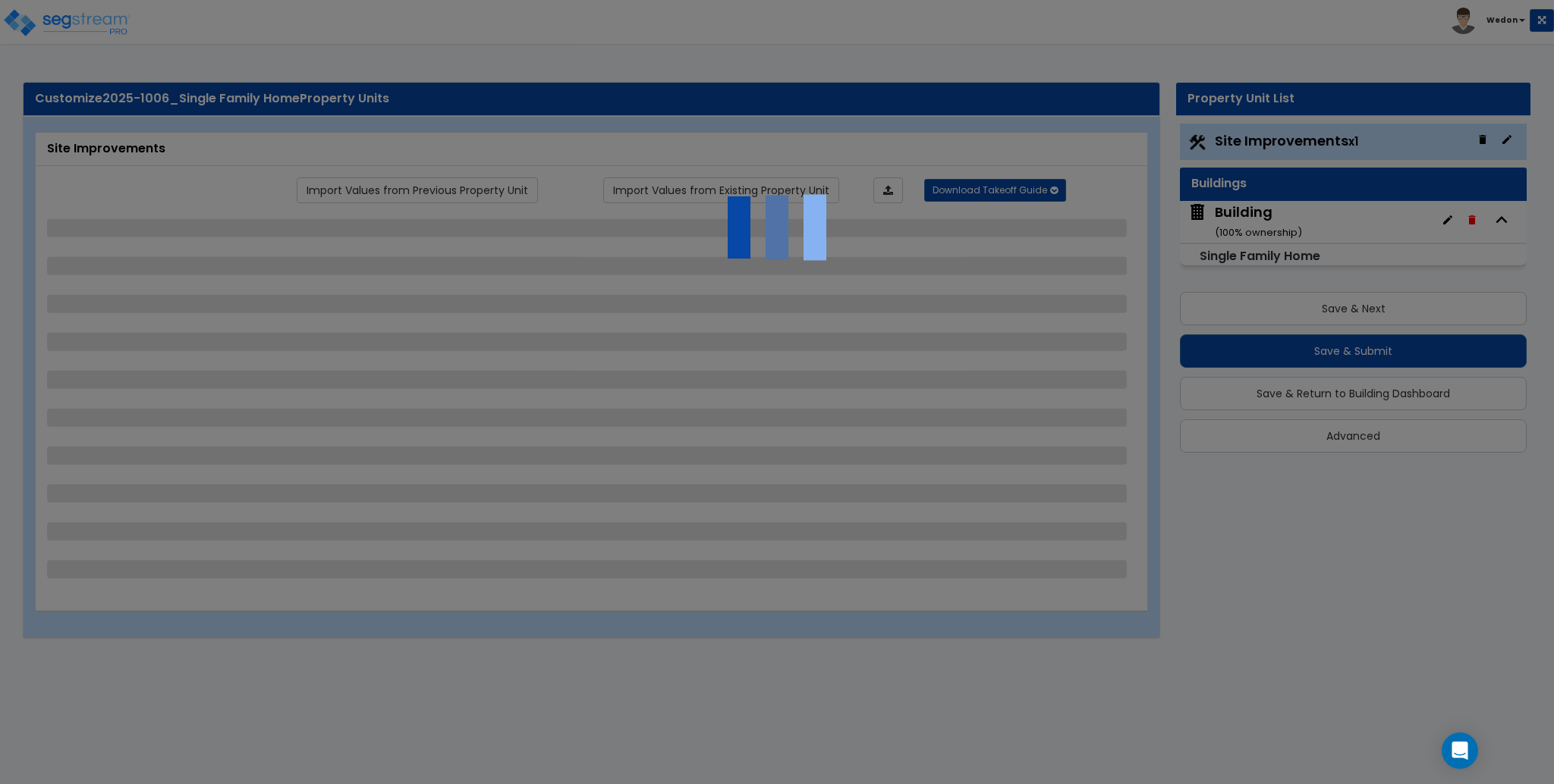
select select "5"
select select "9"
select select "2"
select select "1"
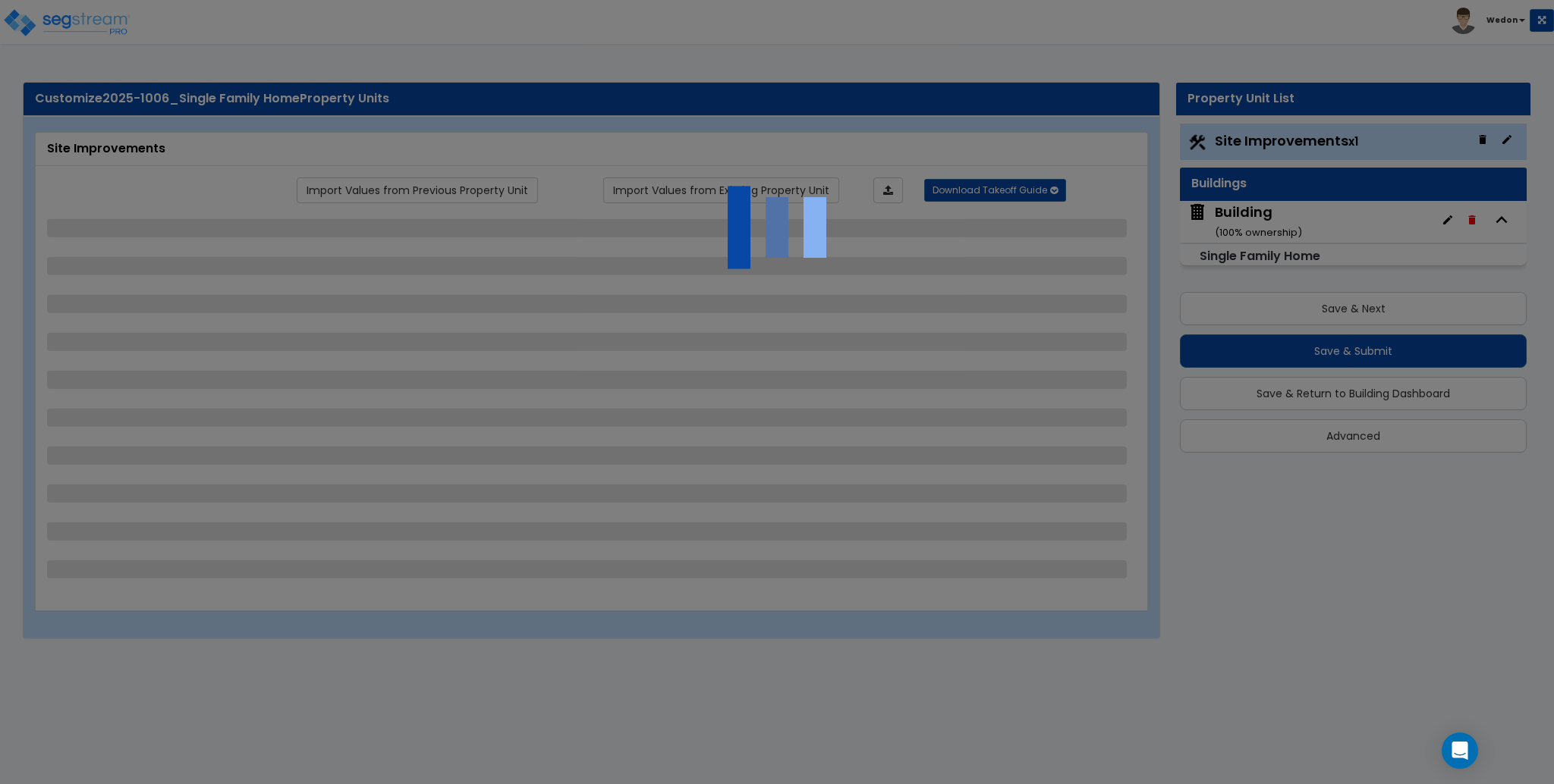
select select "6"
select select "2"
select select "1"
select select "2"
select select "3"
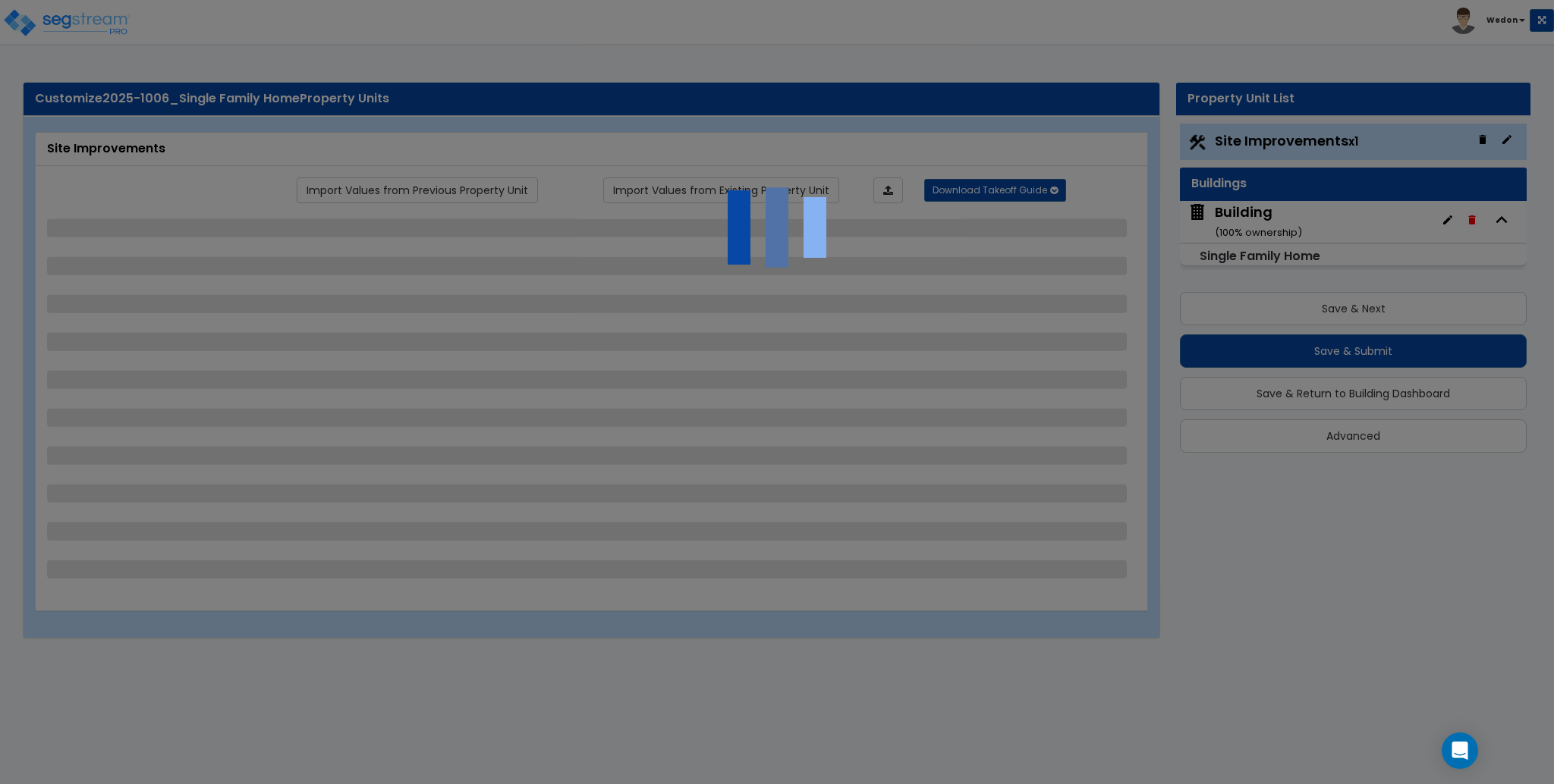
select select "2"
select select "1"
select select "2"
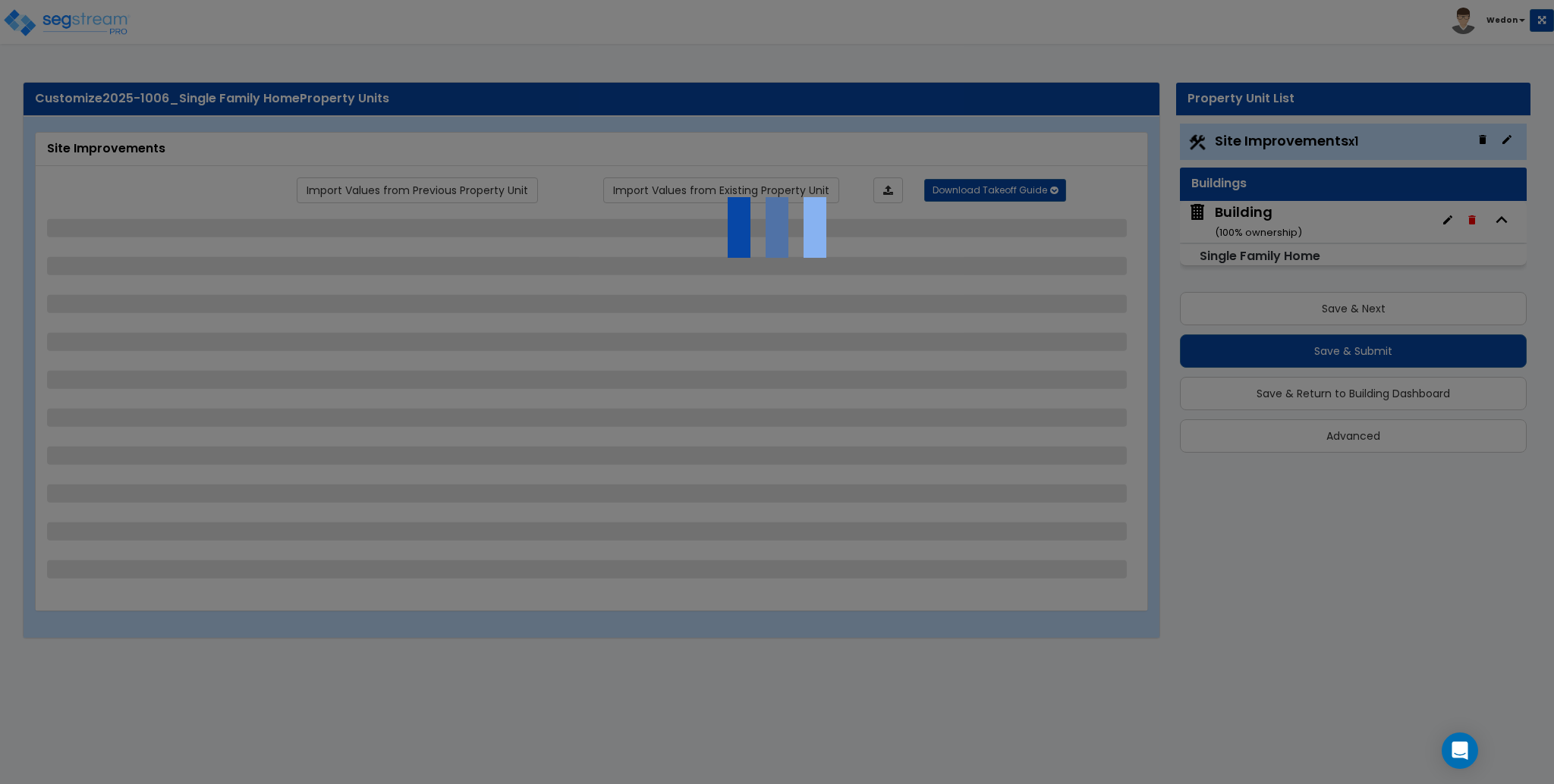
select select "2"
select select "3"
select select "2"
select select "5"
select select "7"
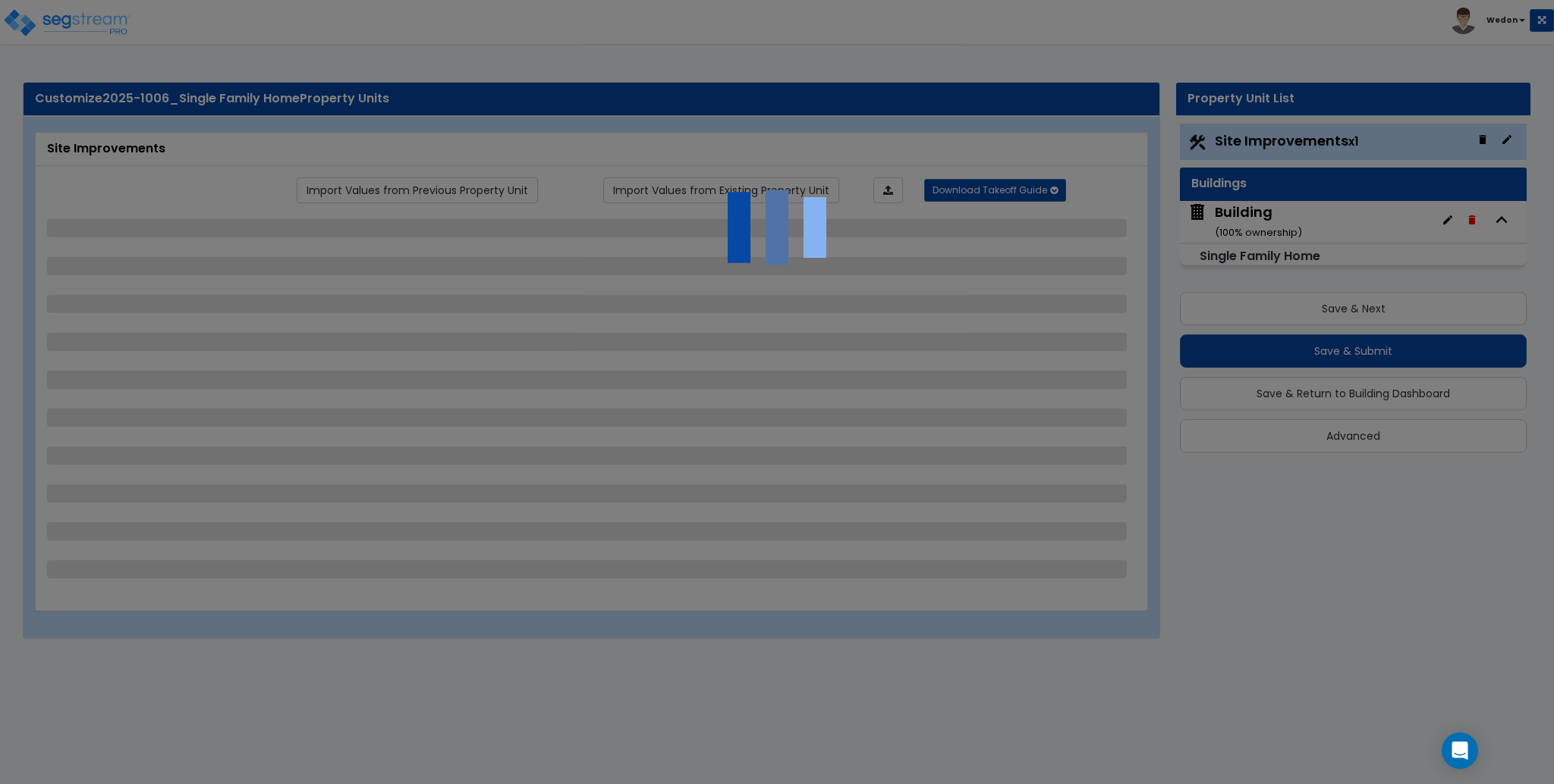
select select "3"
select select "2"
select select "8"
select select "9"
select select "3"
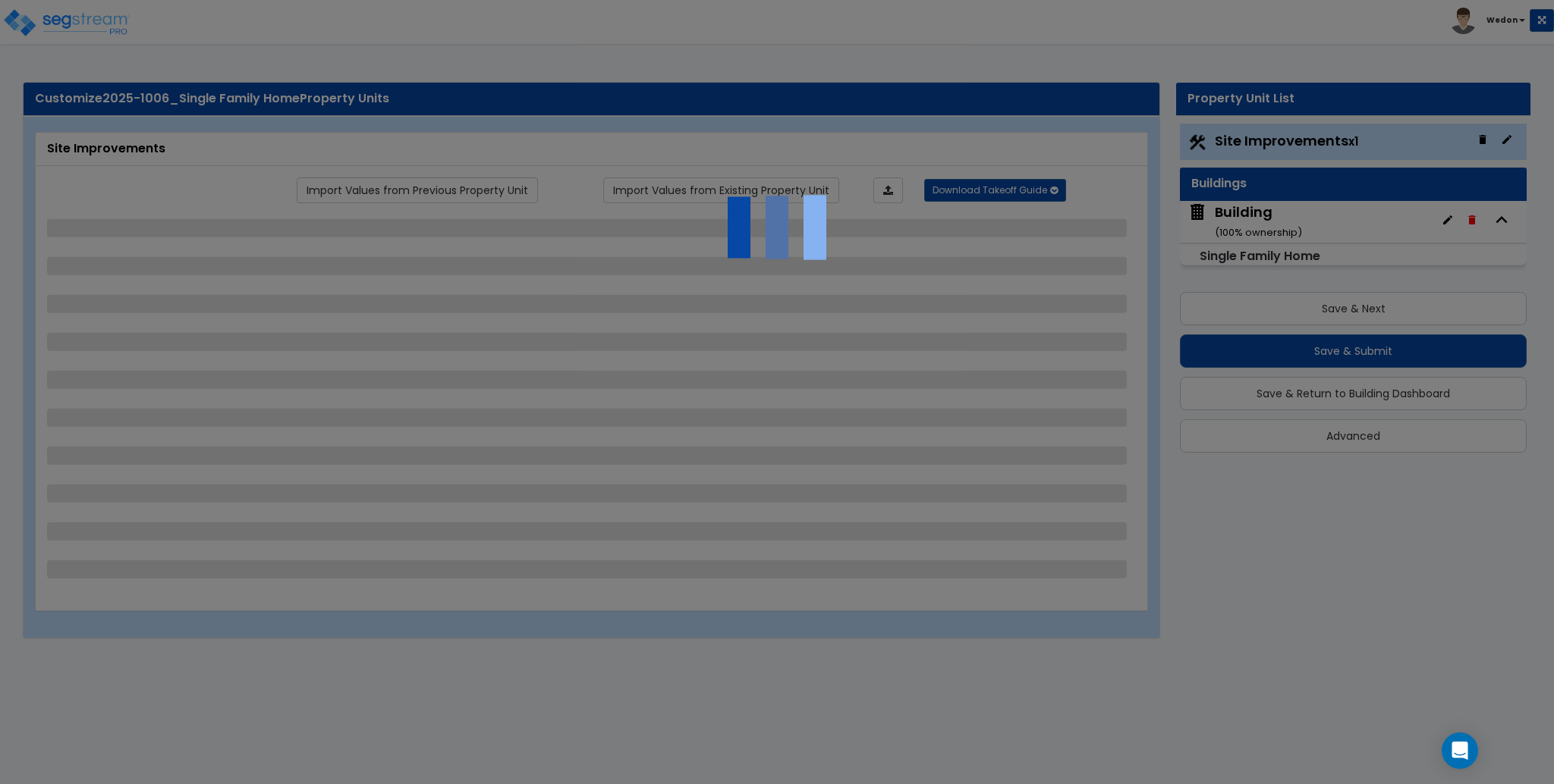
select select "2"
select select "3"
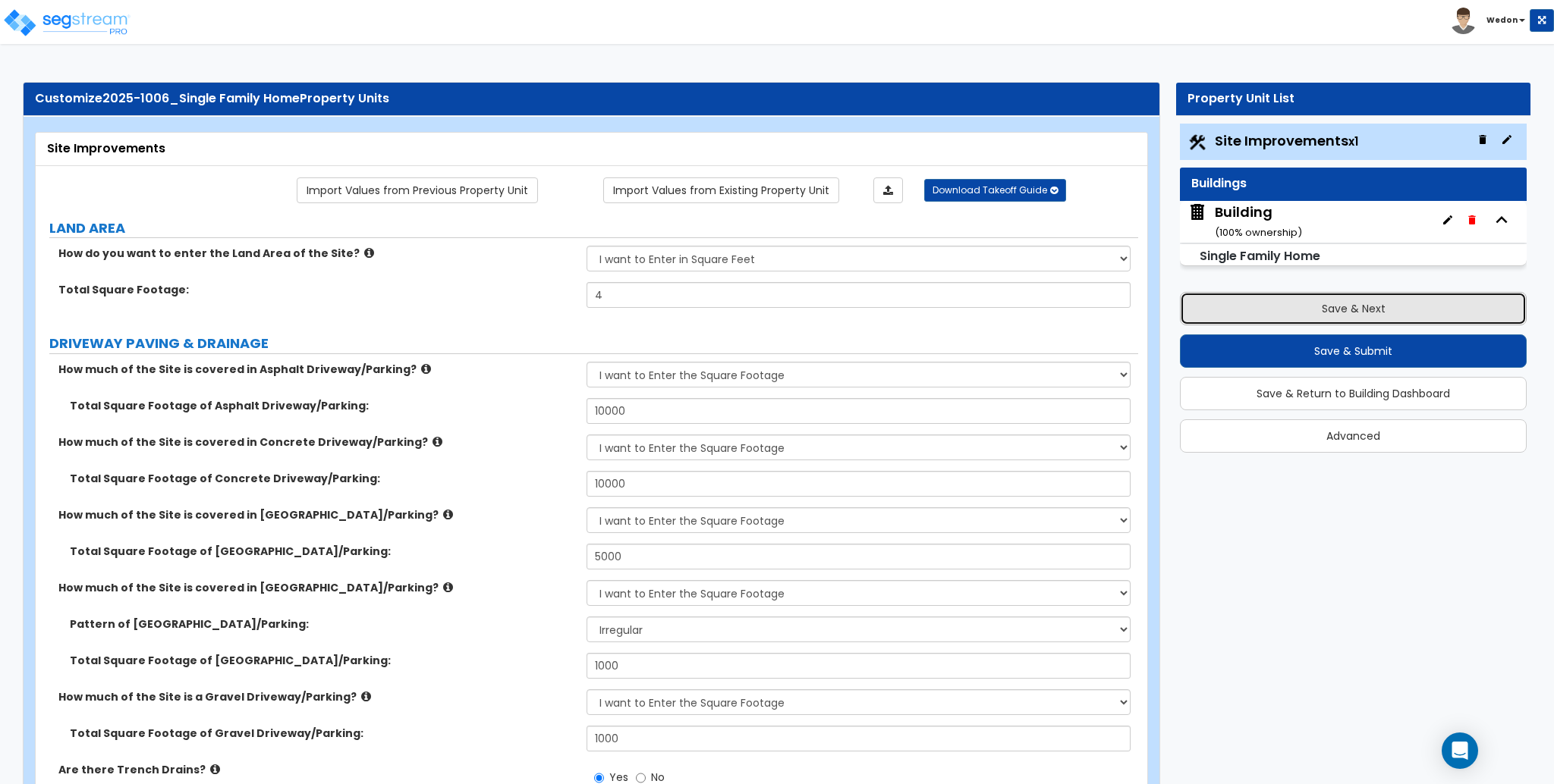
click at [1423, 318] on button "Save & Next" at bounding box center [1353, 308] width 347 height 34
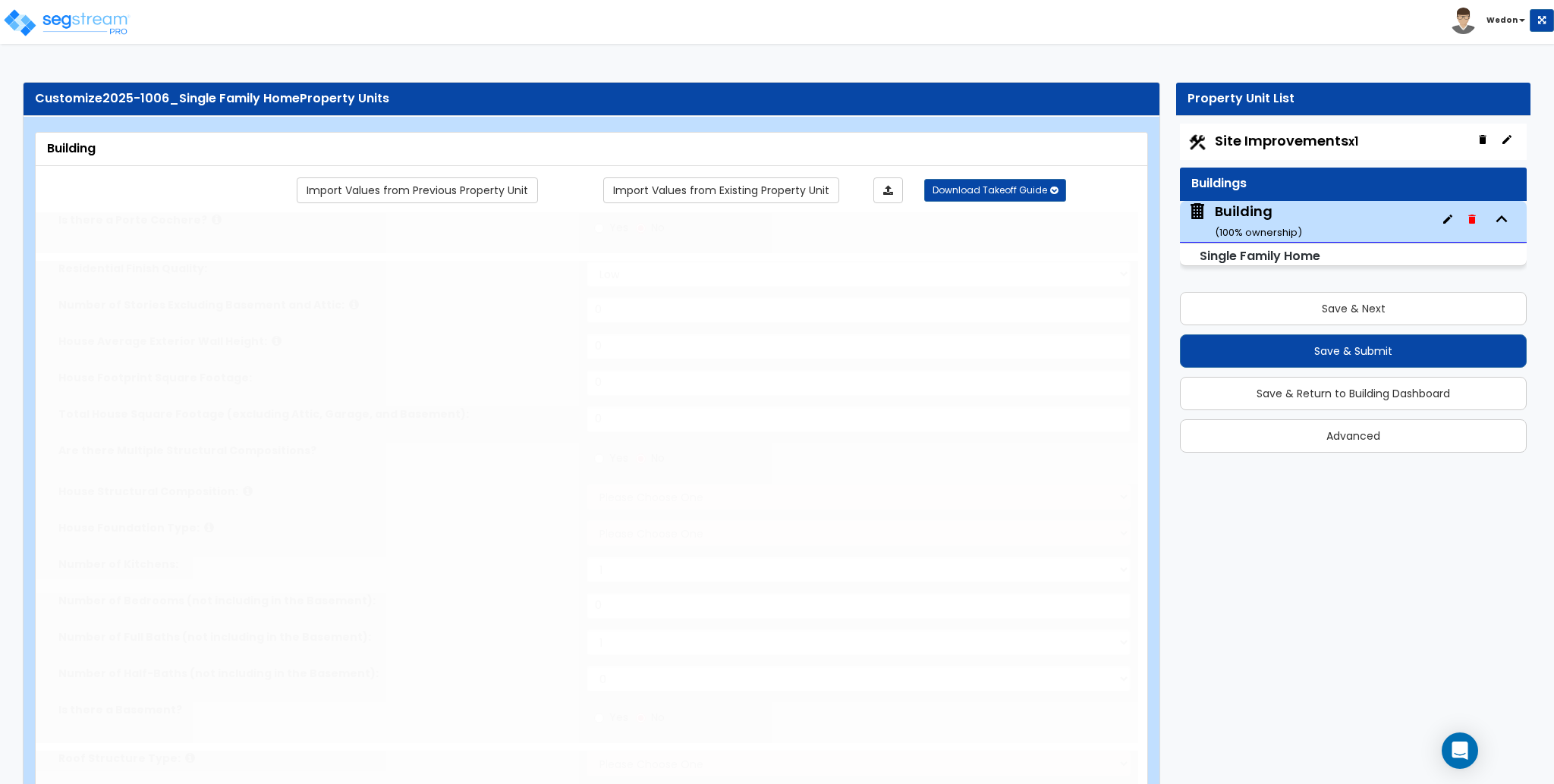
type input "1"
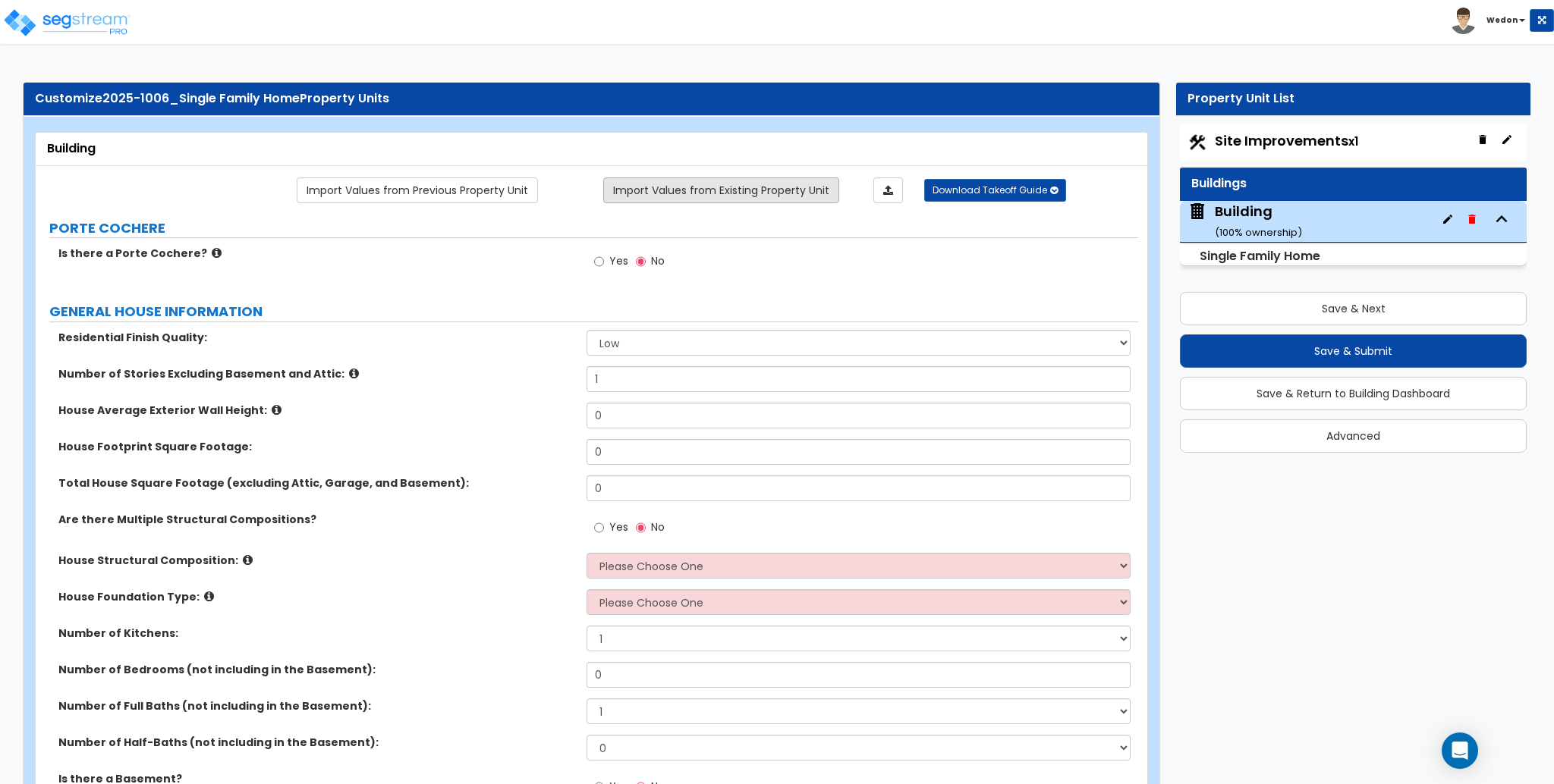
click at [754, 182] on link "Import Values from Existing Property Unit" at bounding box center [721, 191] width 236 height 26
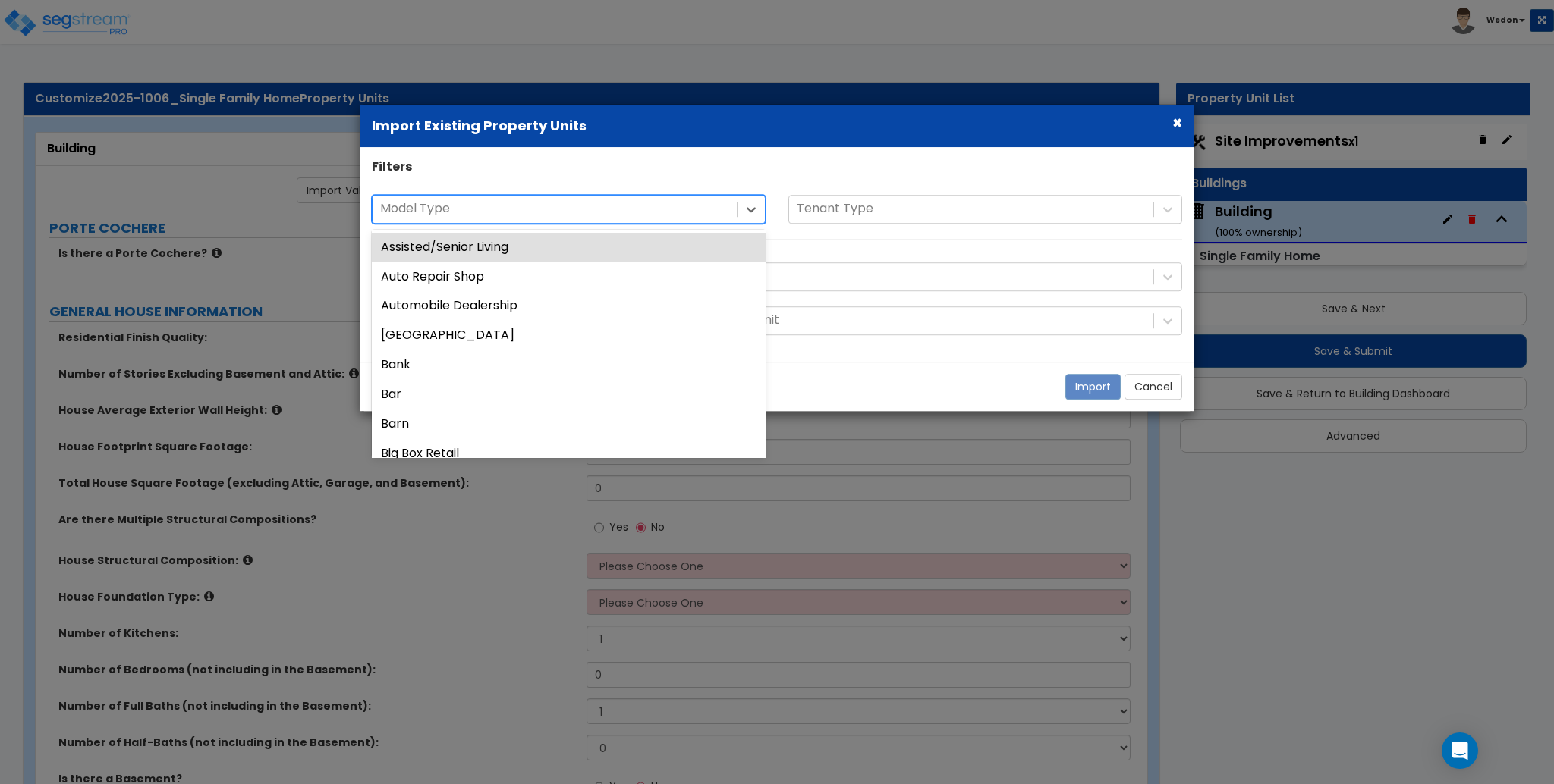
click at [706, 204] on div at bounding box center [554, 210] width 349 height 21
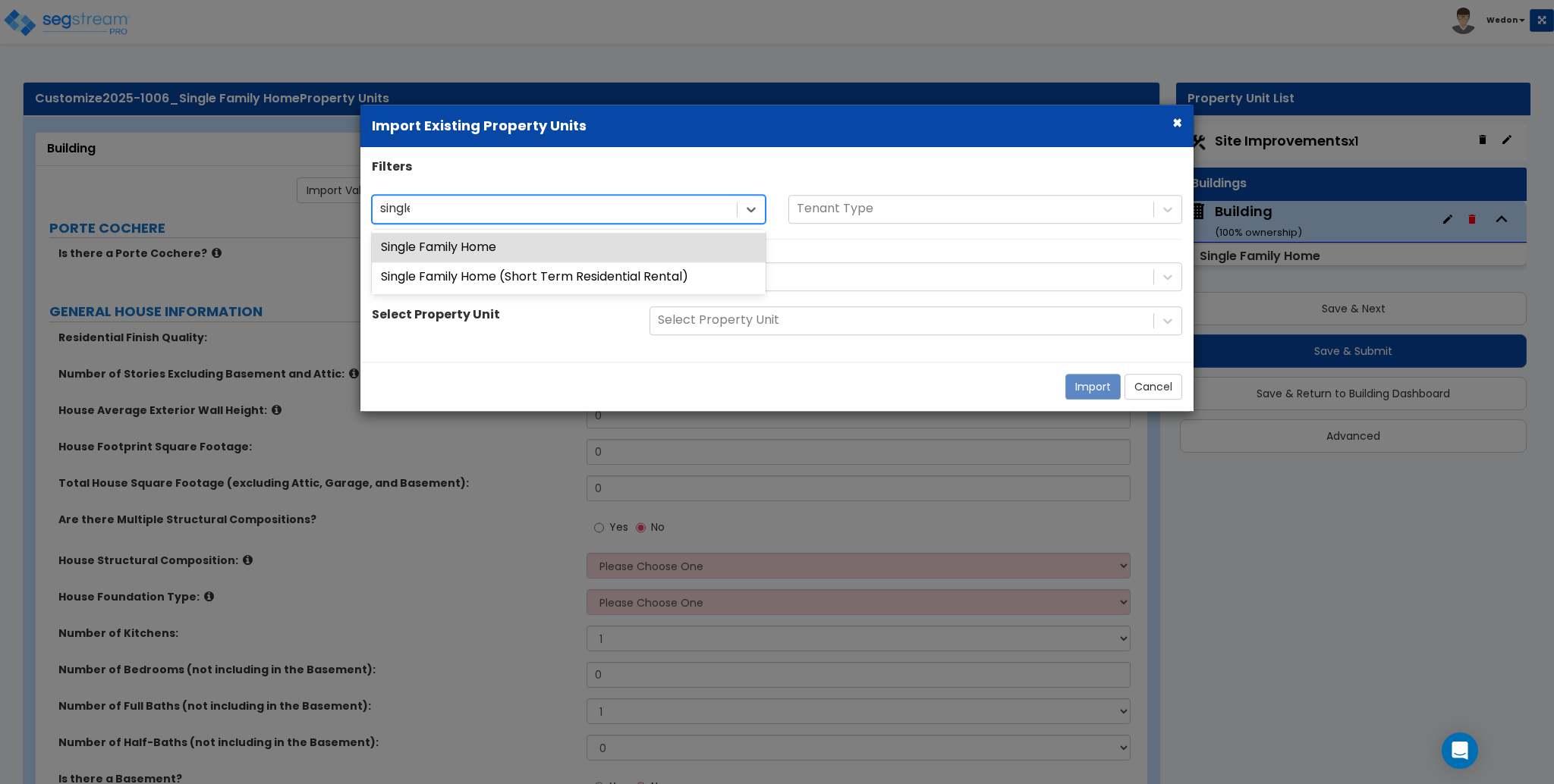
type input "single"
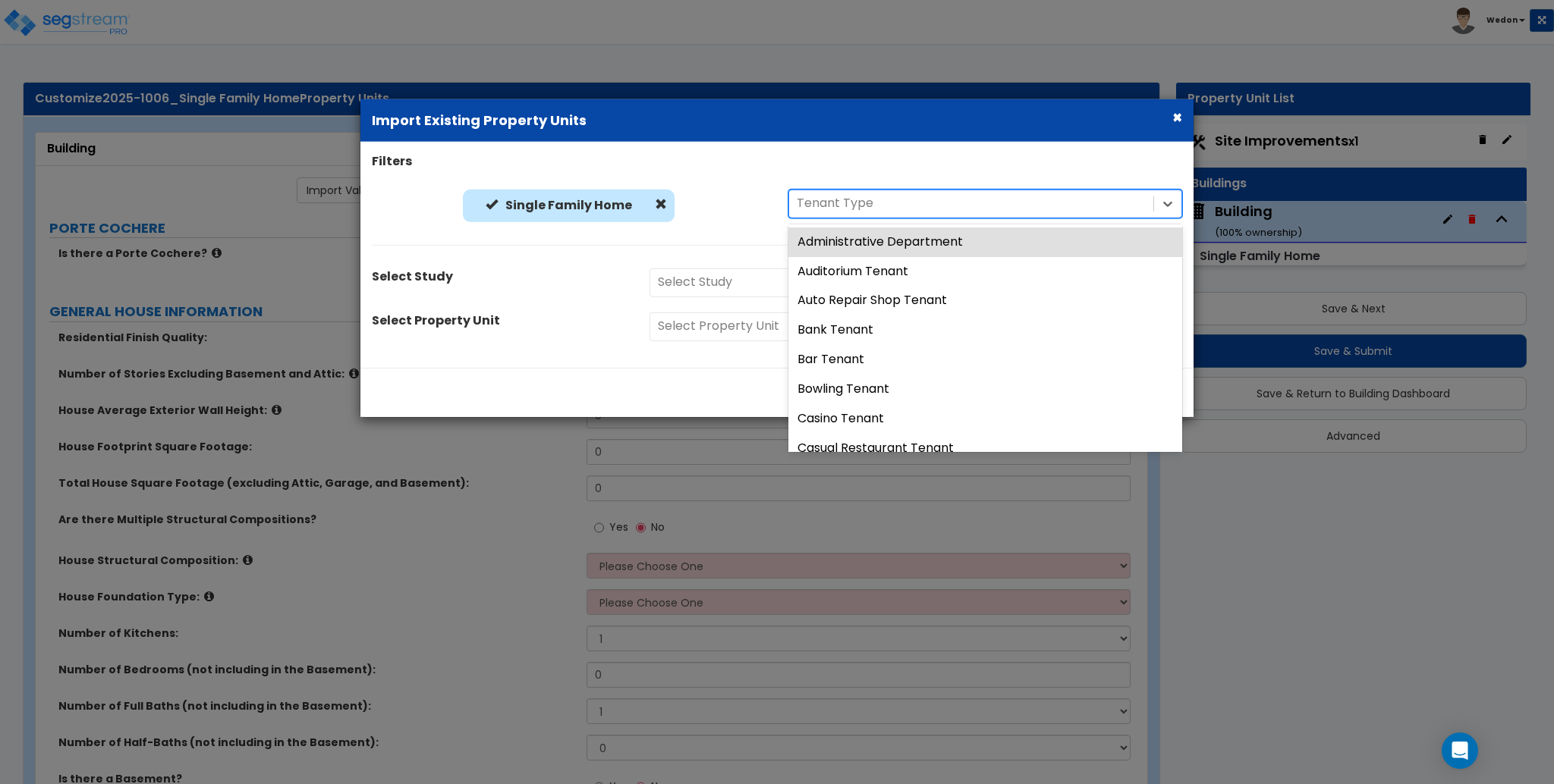
click at [991, 221] on div "Single Family Home Single Family Home 43 results available. Use Up and Down to …" at bounding box center [777, 210] width 833 height 41
click at [689, 250] on div "Single Family Home Single Family Home 43 results available. Use Up and Down to …" at bounding box center [777, 225] width 833 height 71
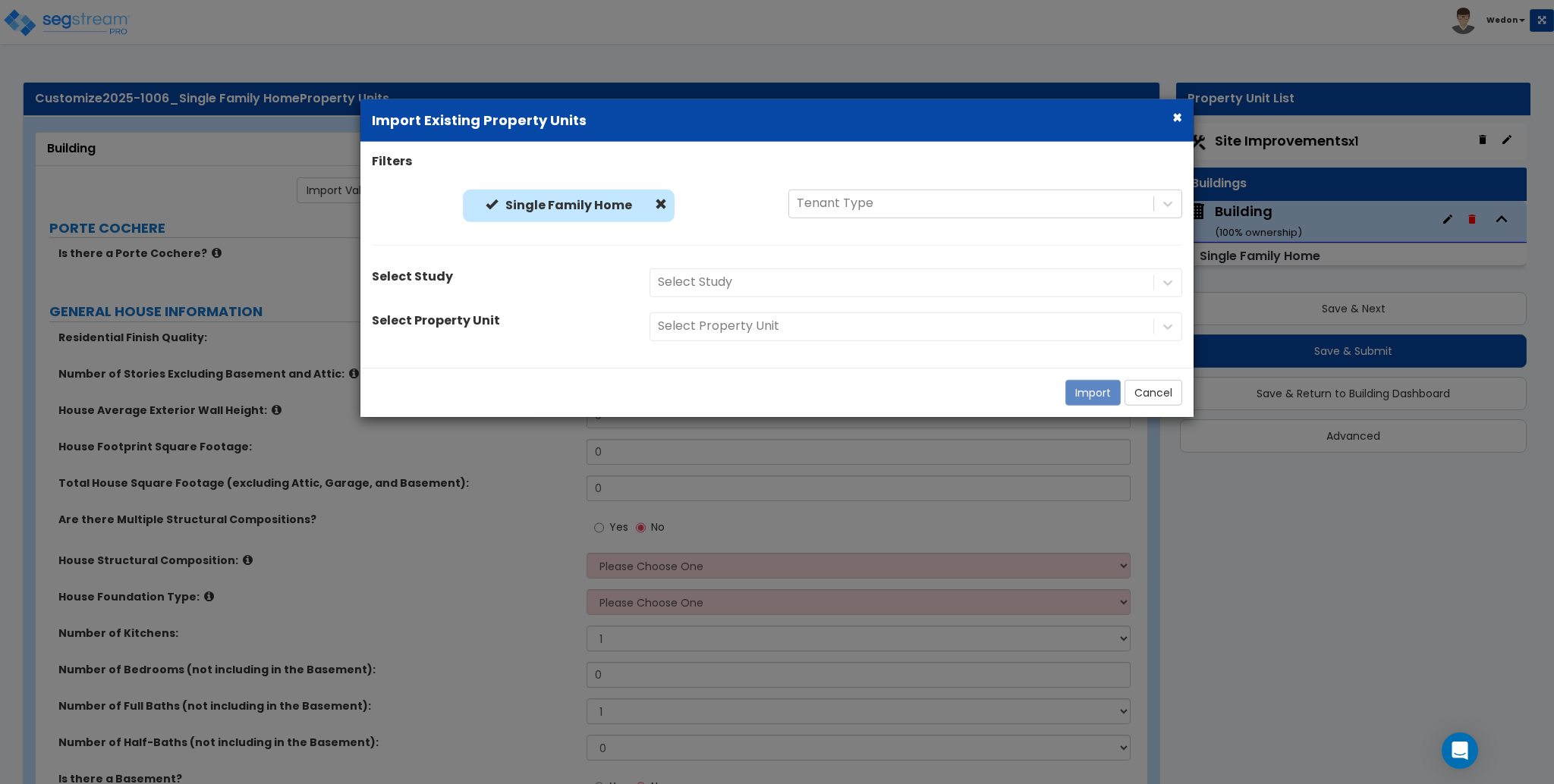
click at [721, 283] on div "Select Study" at bounding box center [916, 282] width 556 height 29
click at [888, 282] on div at bounding box center [901, 282] width 488 height 21
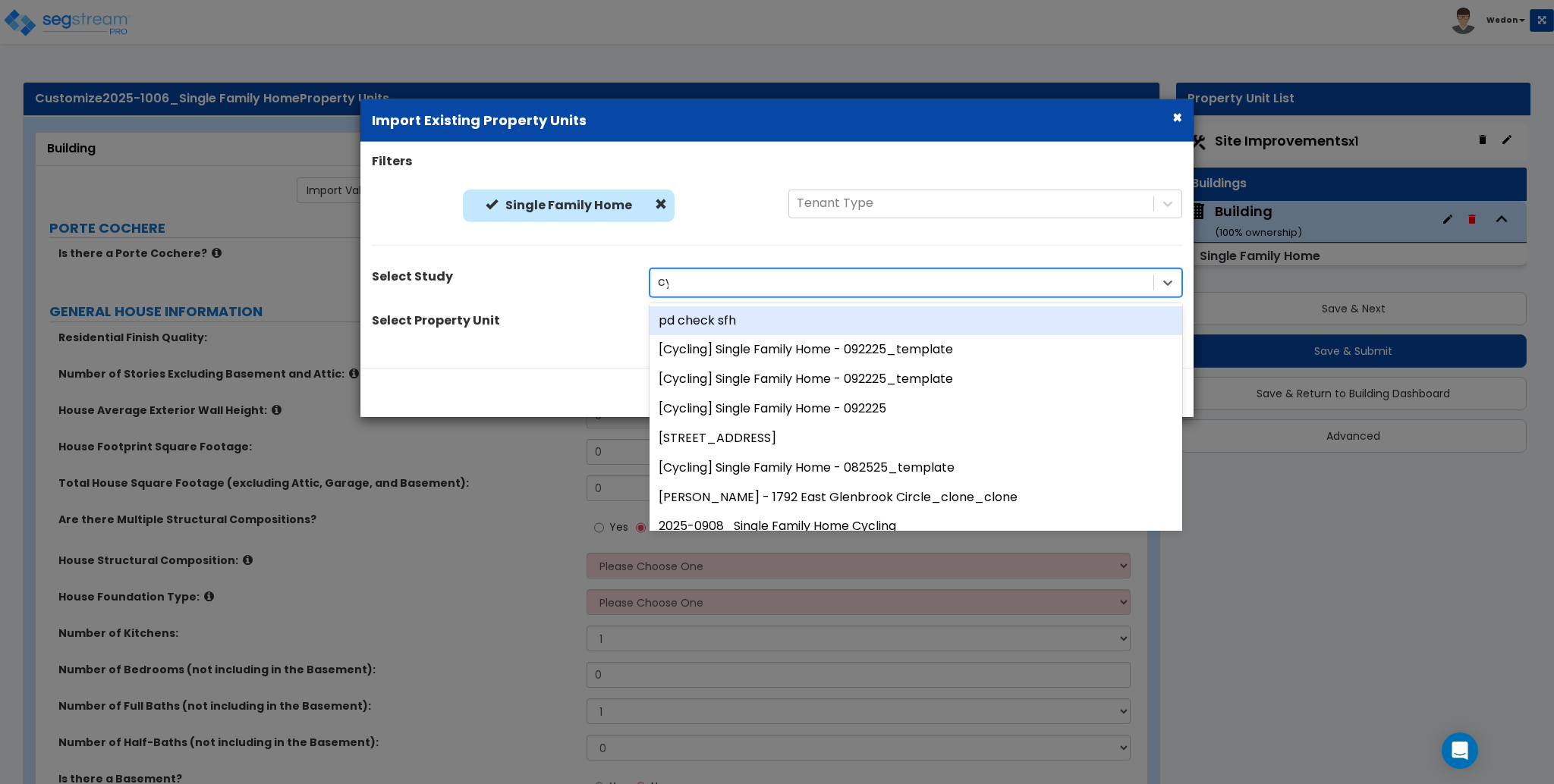
type input "cyc"
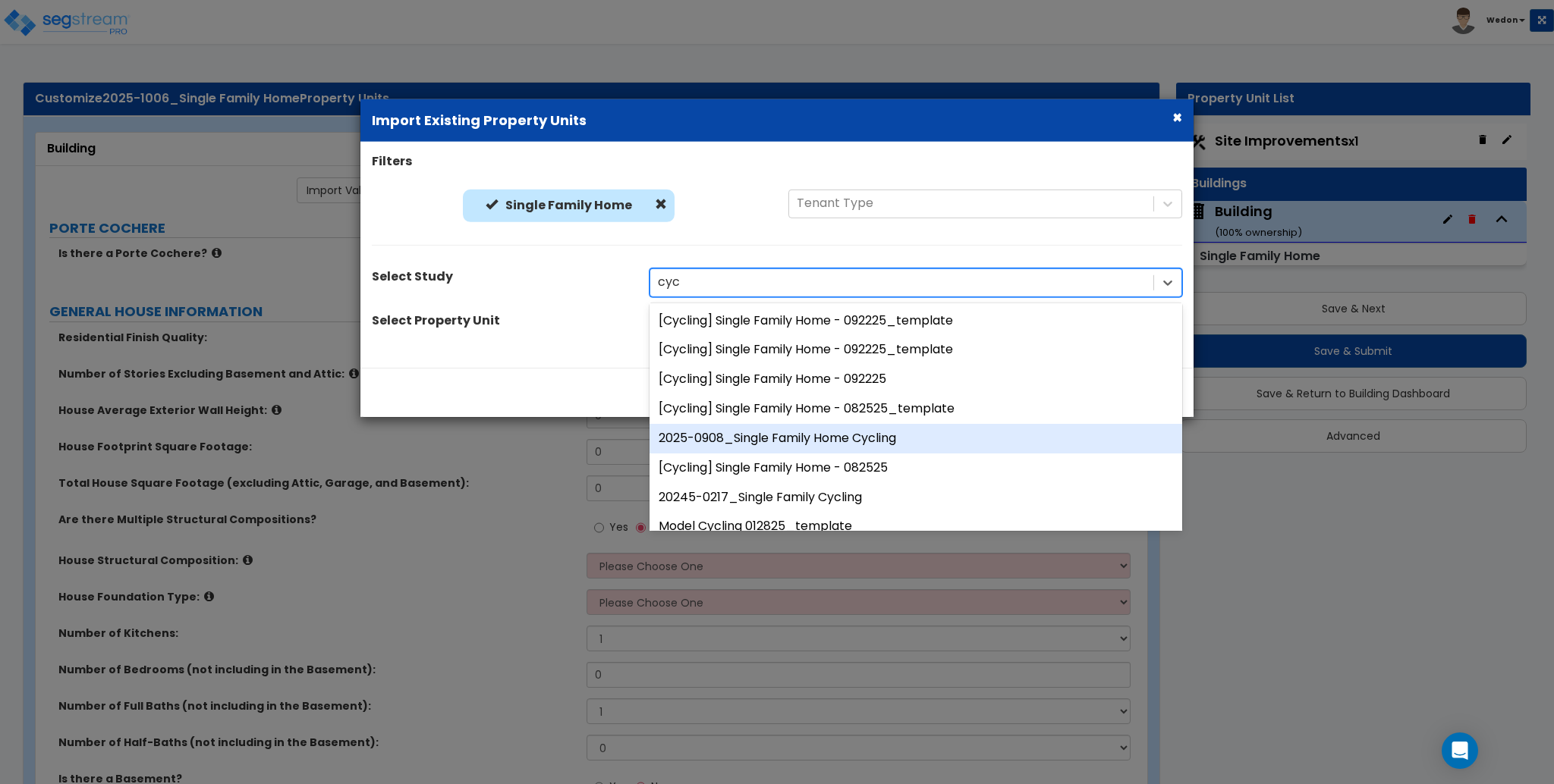
click at [844, 432] on div "2025-0908_Single Family Home Cycling" at bounding box center [916, 439] width 533 height 30
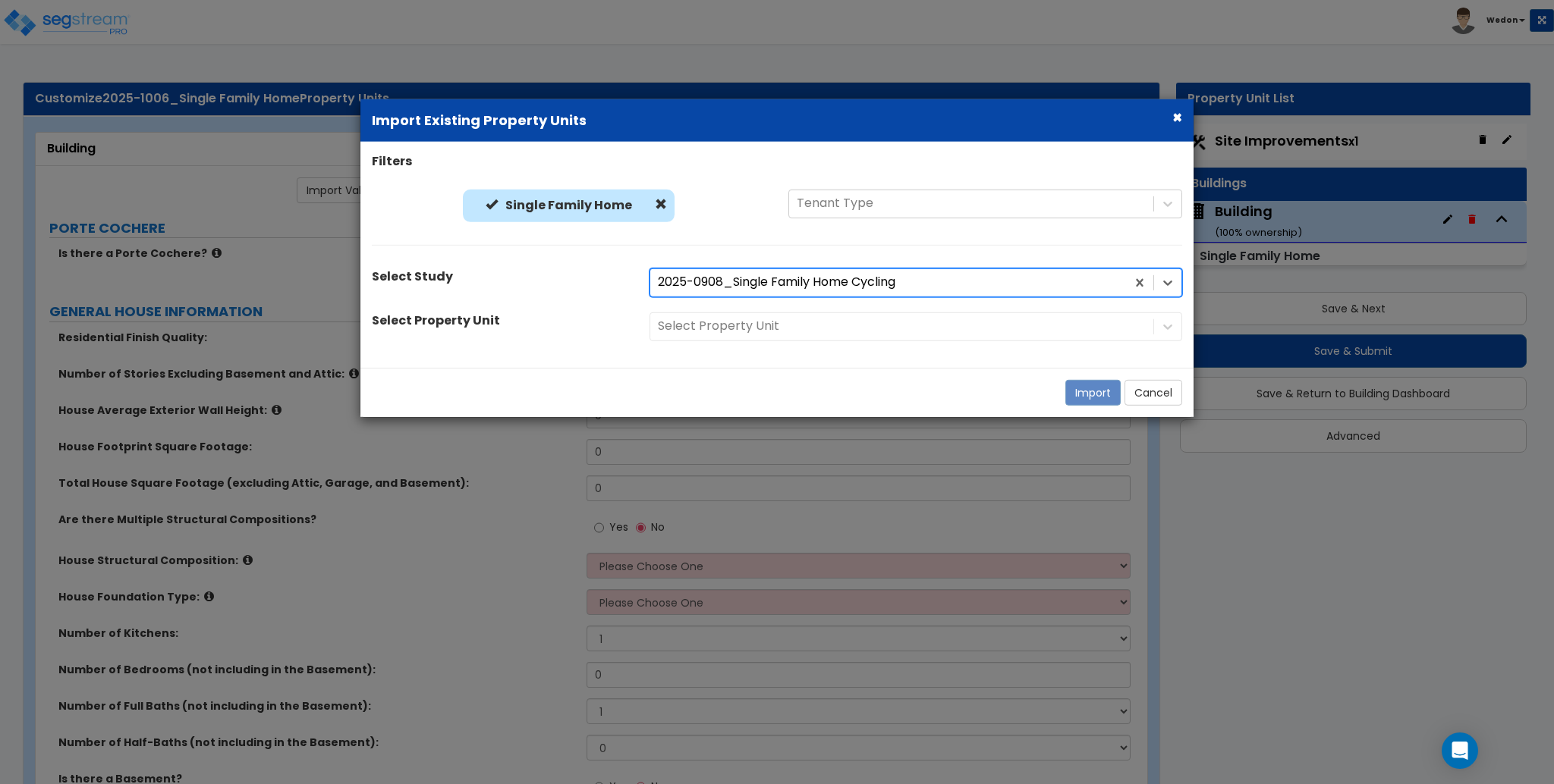
click at [822, 327] on div "Select Property Unit" at bounding box center [916, 325] width 556 height 29
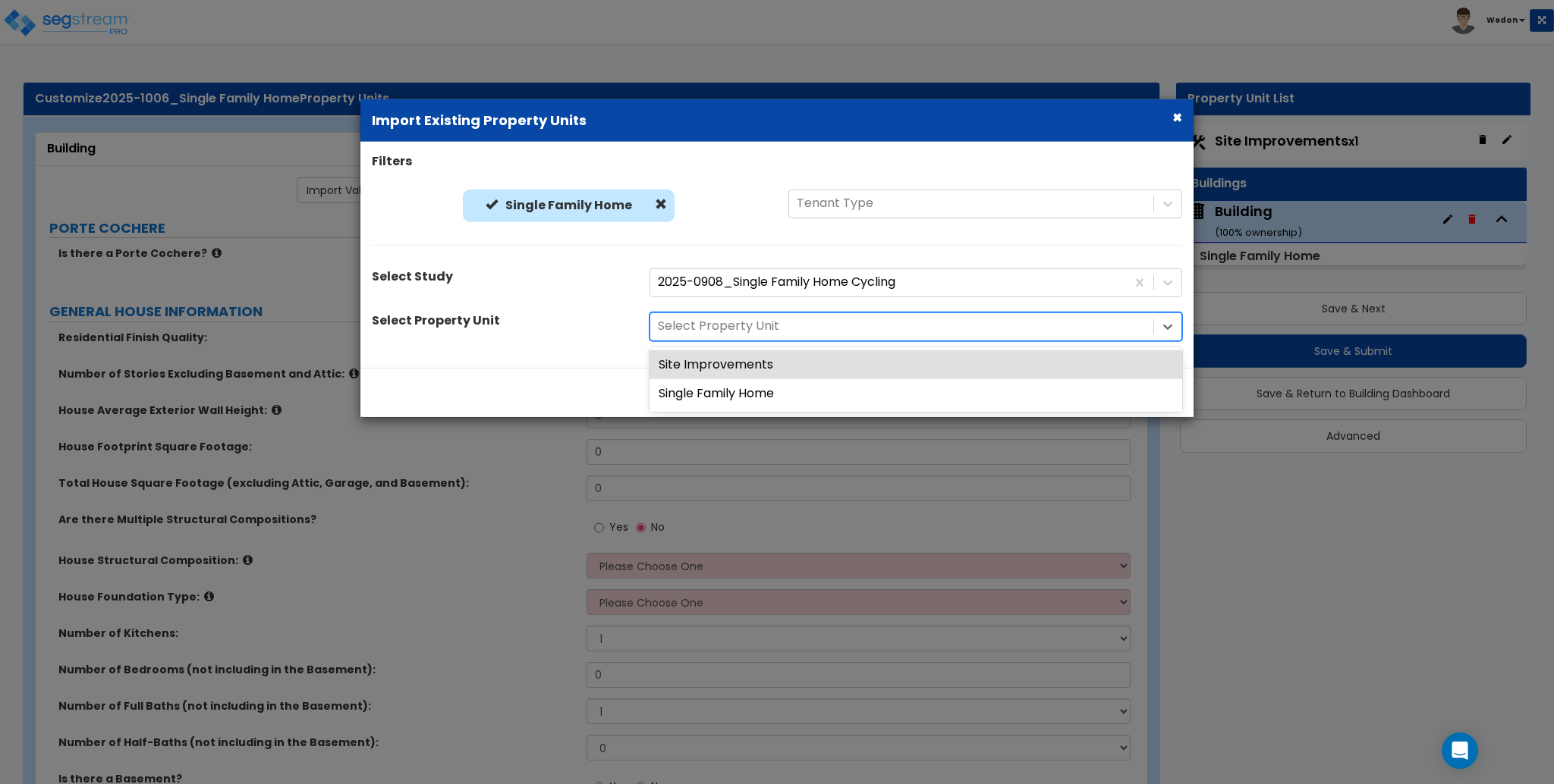
click at [1148, 334] on div "Select Property Unit" at bounding box center [902, 326] width 503 height 27
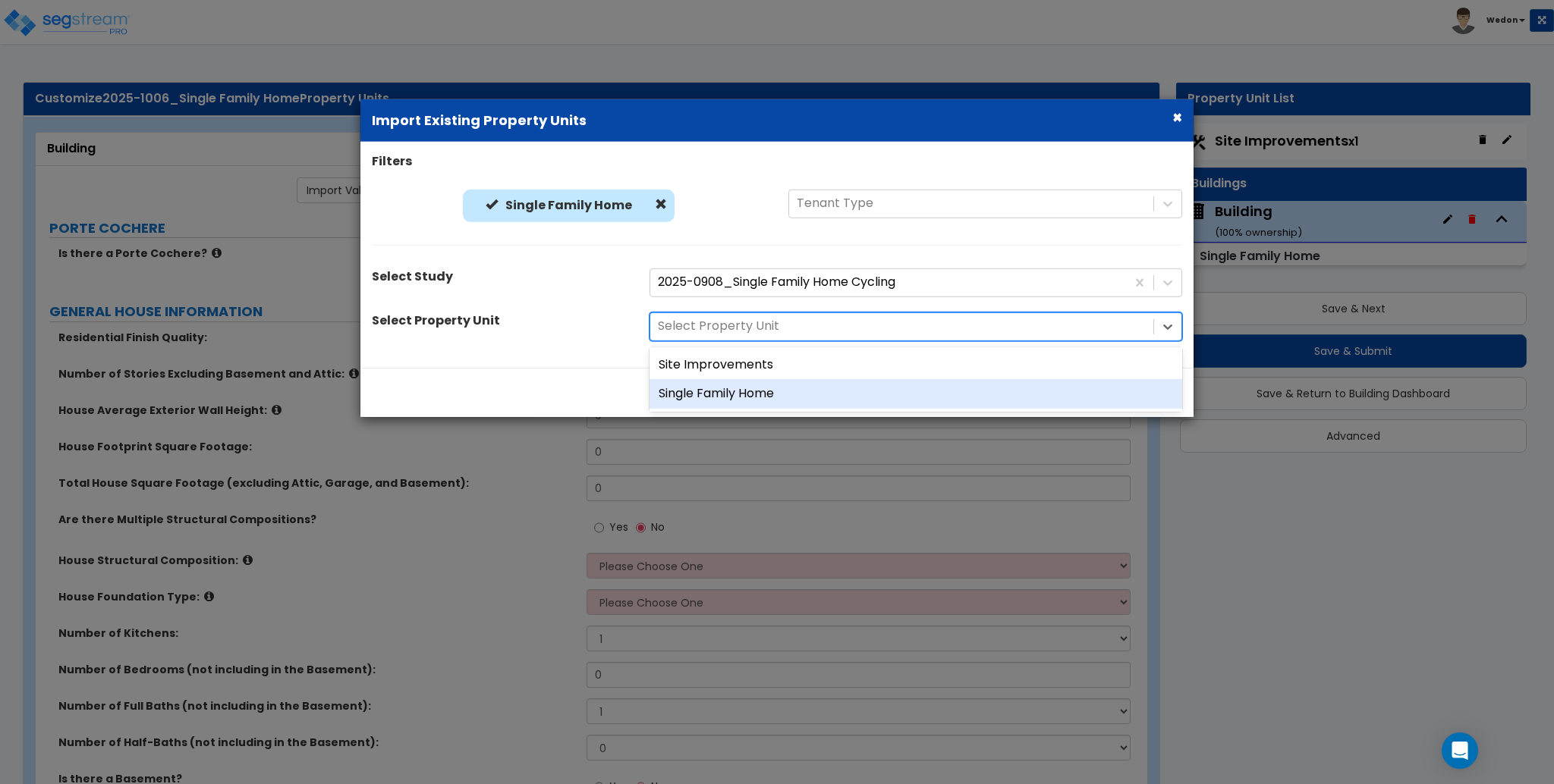
click at [821, 390] on div "Single Family Home" at bounding box center [916, 394] width 533 height 30
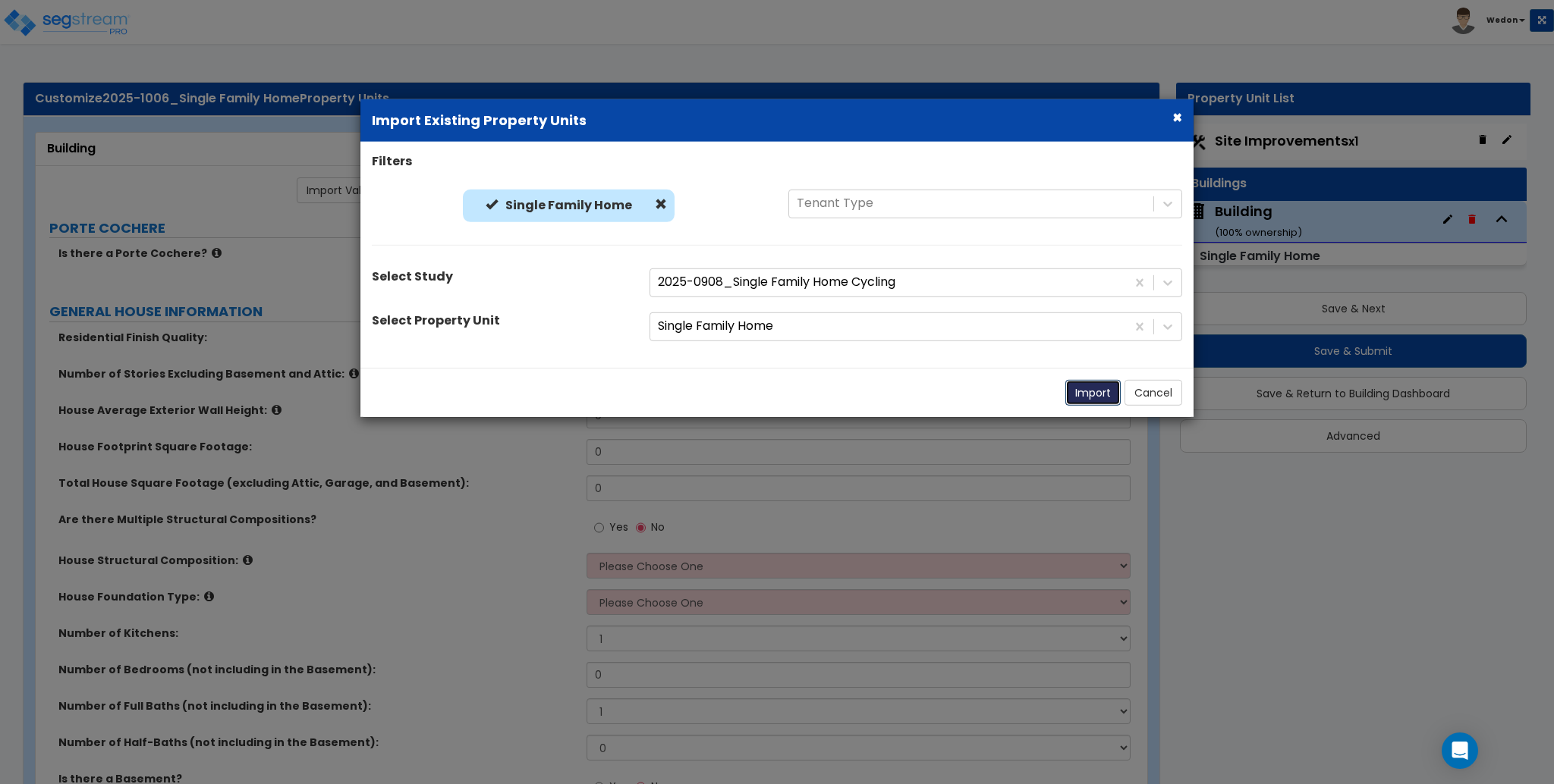
click at [1086, 393] on button "Import" at bounding box center [1093, 392] width 55 height 26
radio input "true"
select select "1"
type input "2"
type input "24"
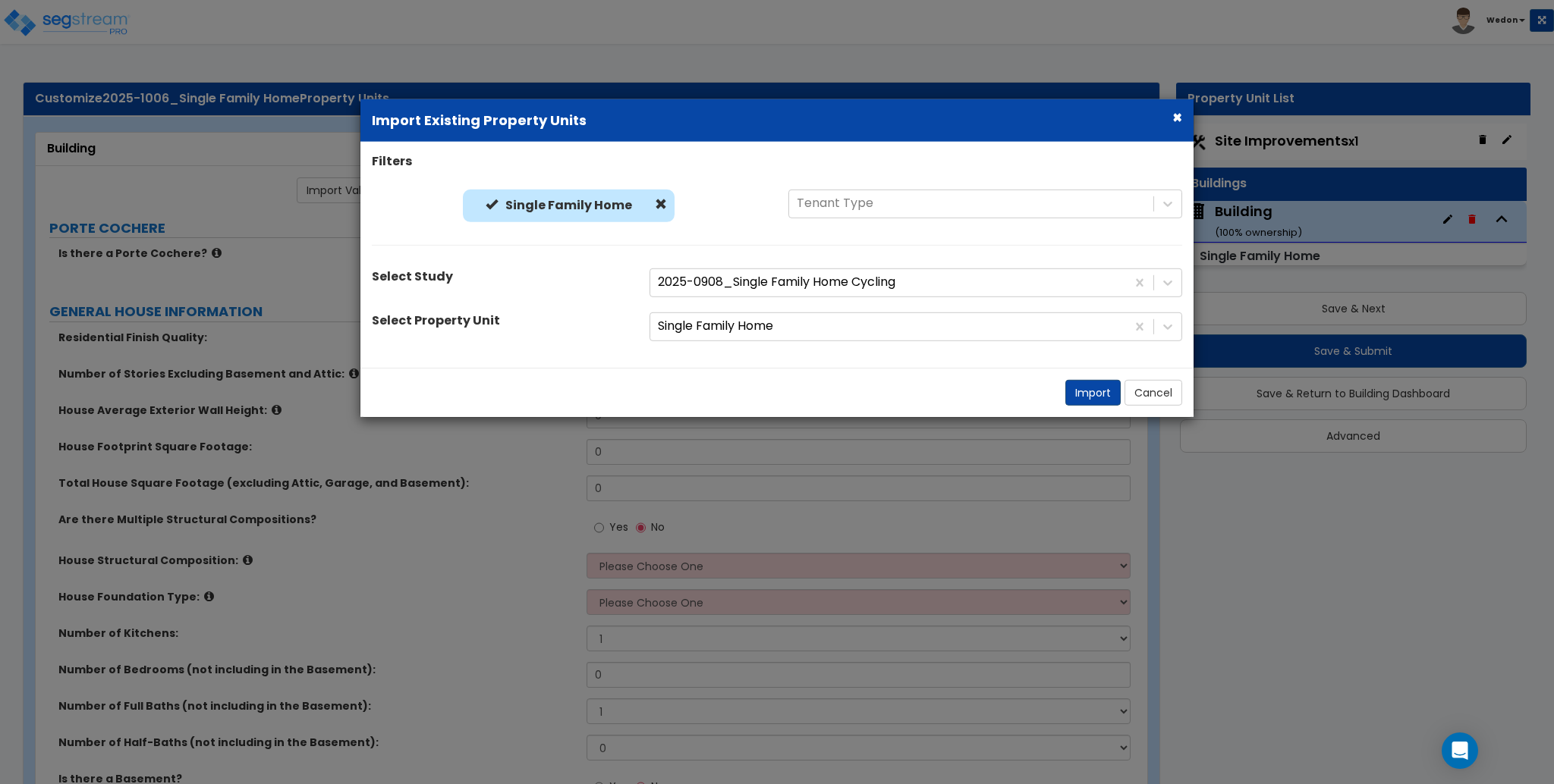
type input "5000"
type input "12000"
radio input "true"
select select "2"
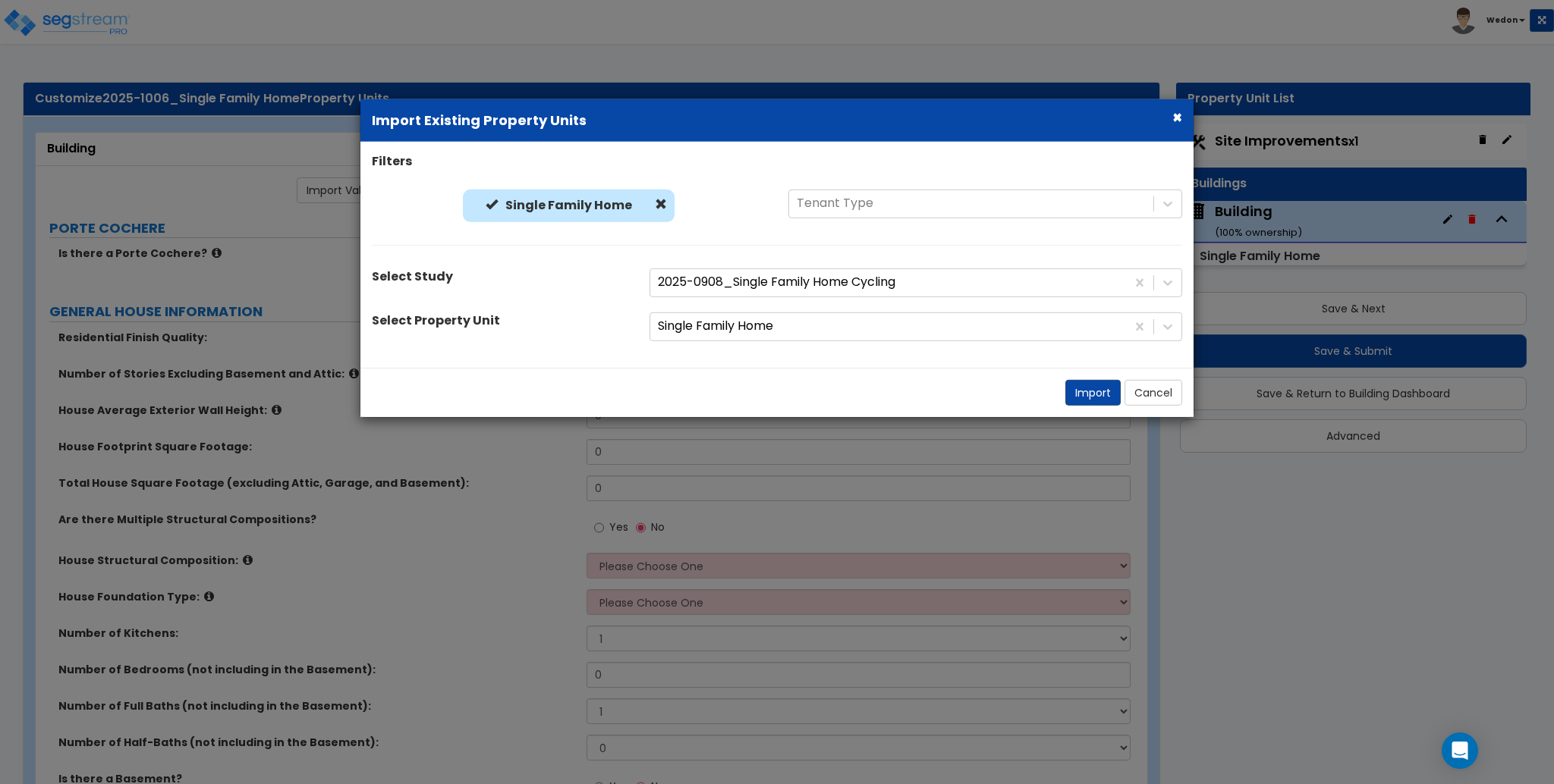
type input "4"
select select "2"
radio input "true"
select select "3"
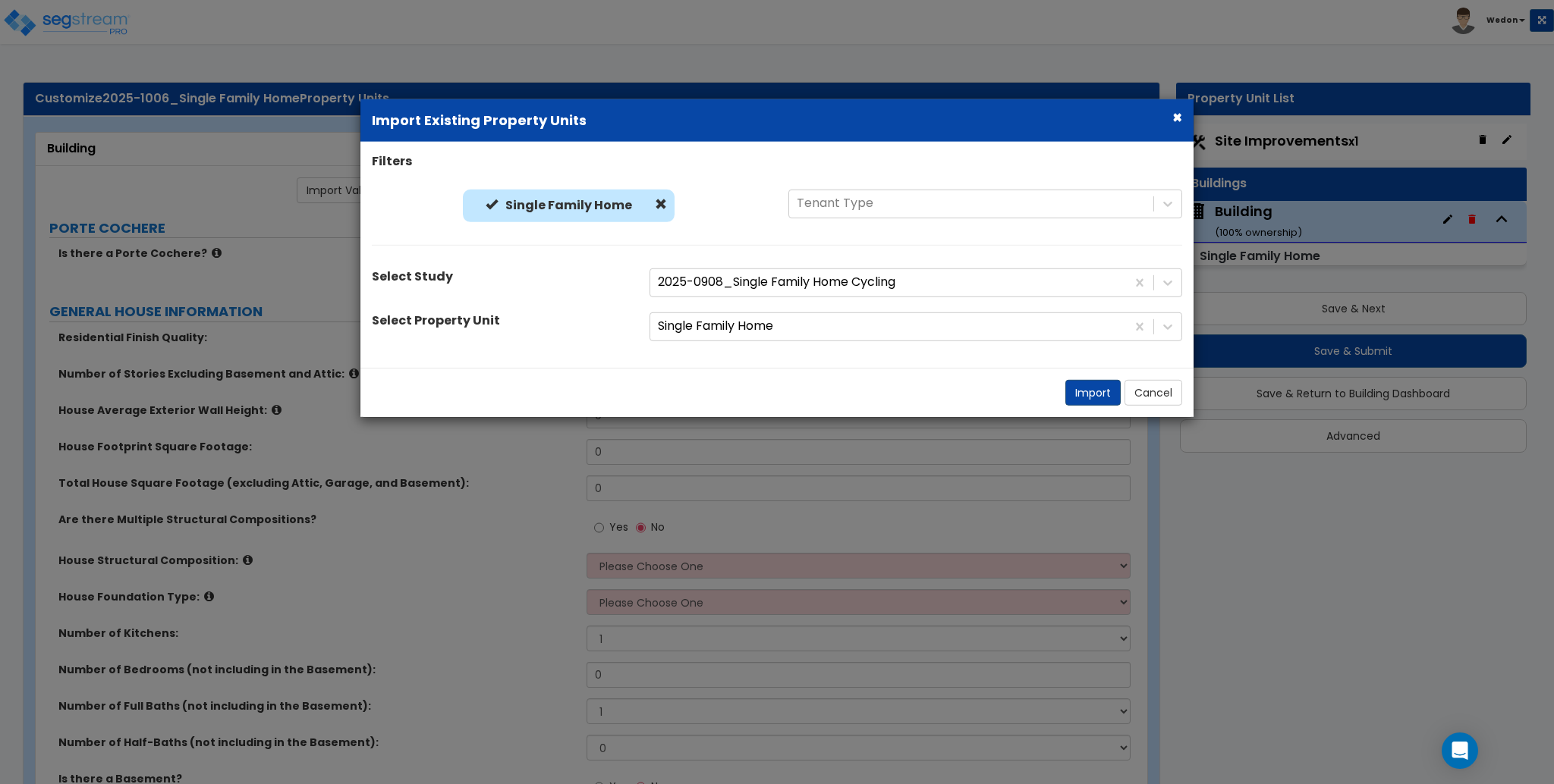
radio input "true"
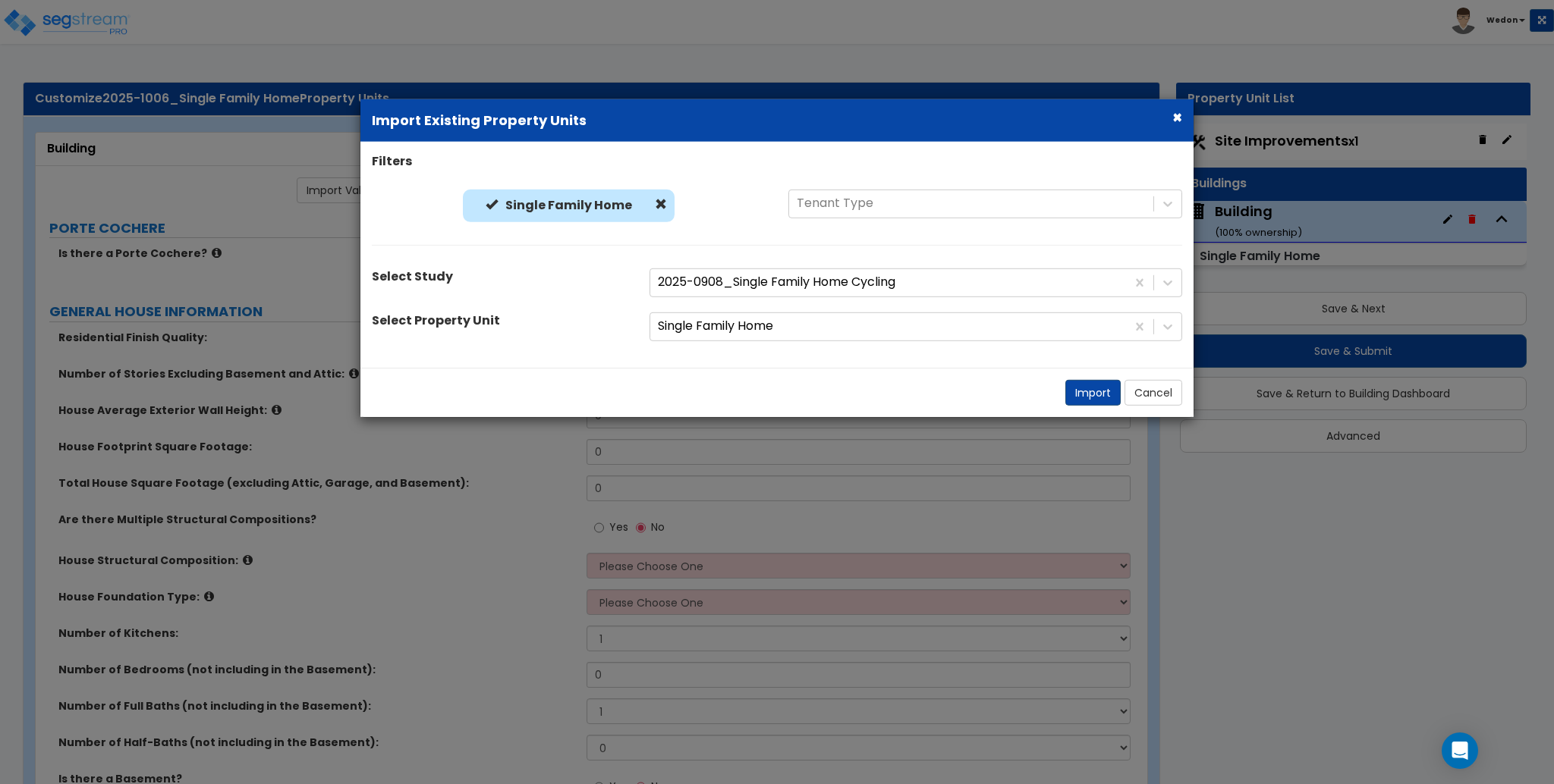
radio input "true"
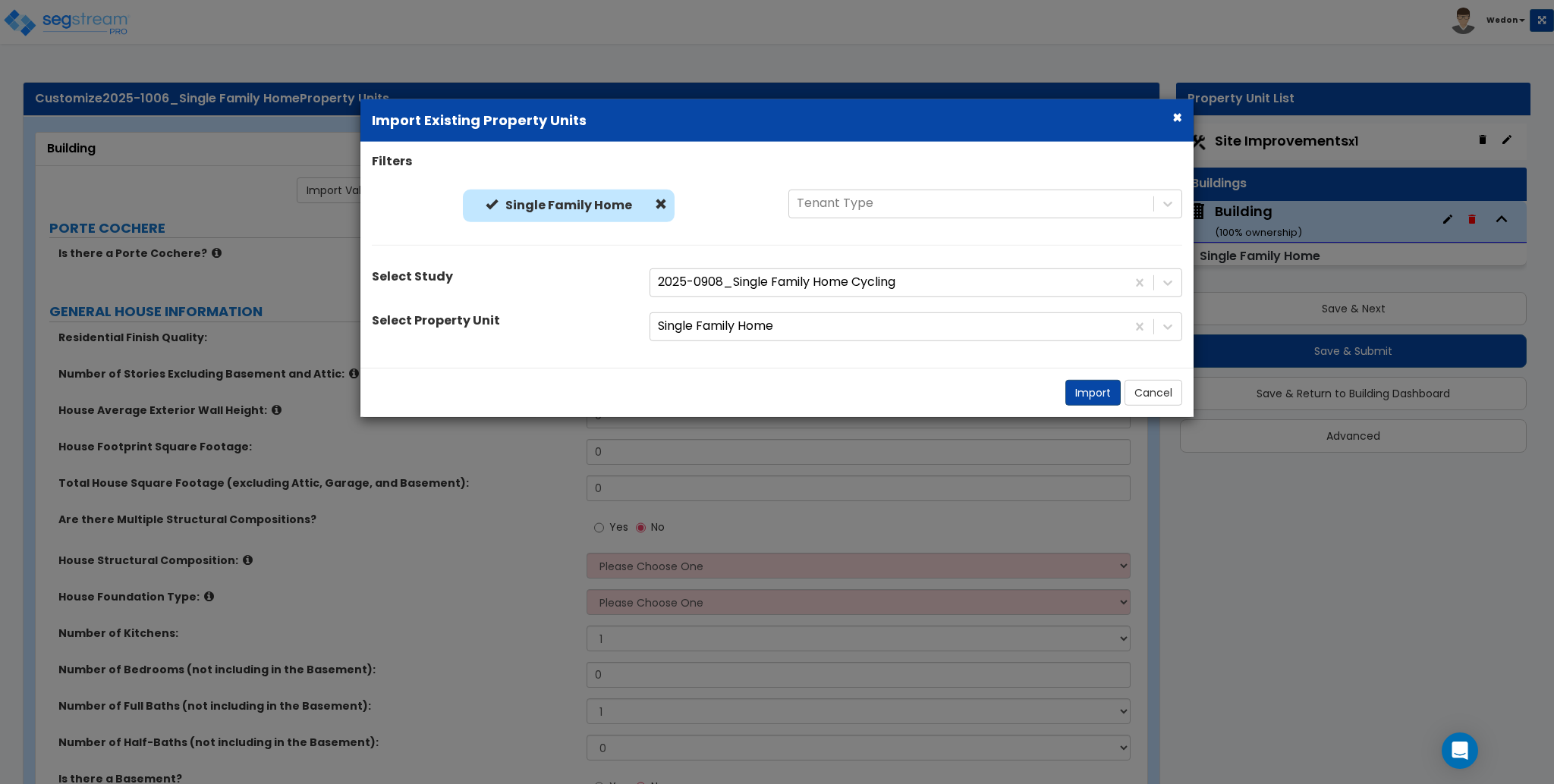
radio input "true"
select select "3"
radio input "true"
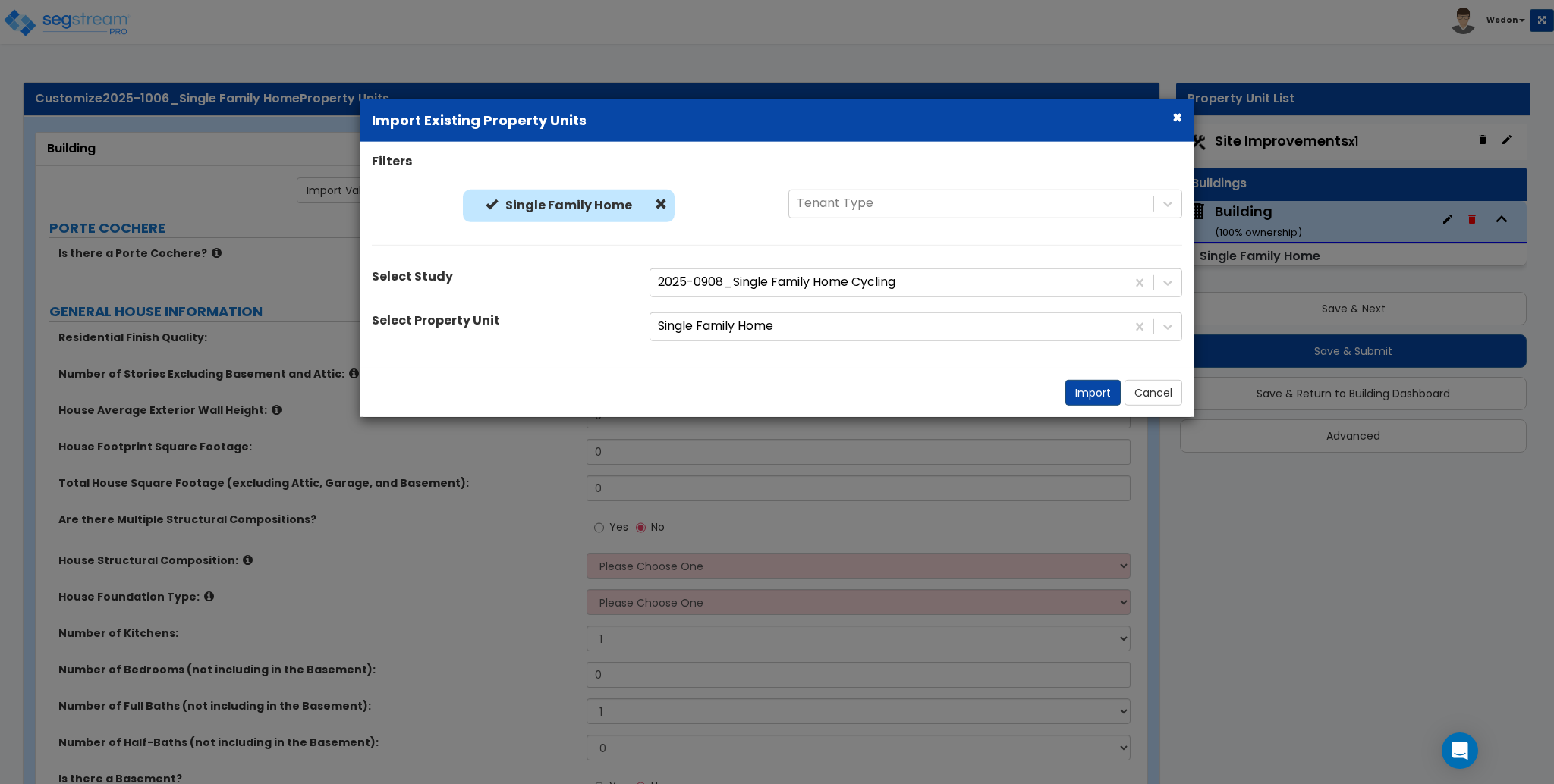
radio input "true"
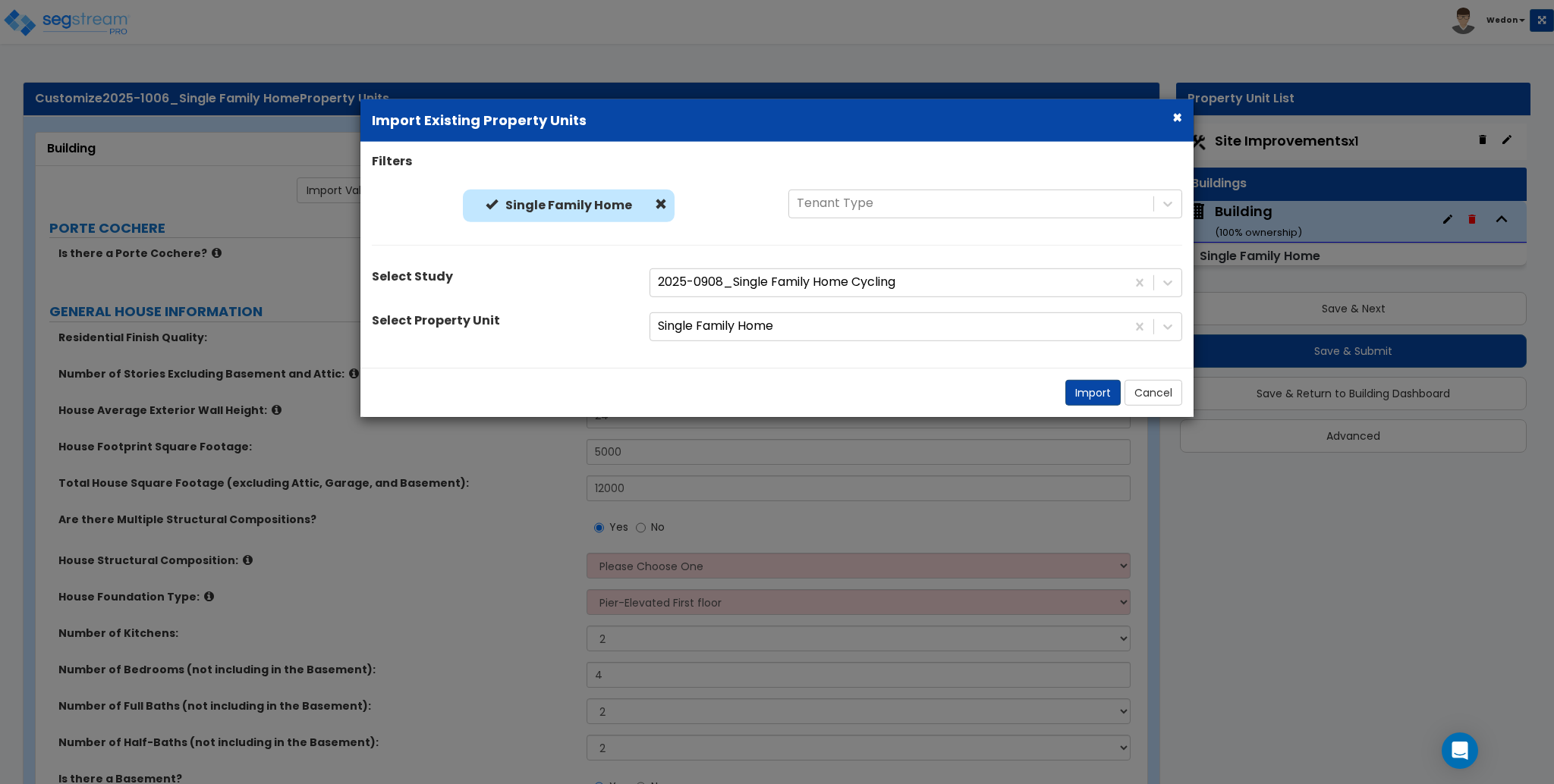
select select "3"
radio input "true"
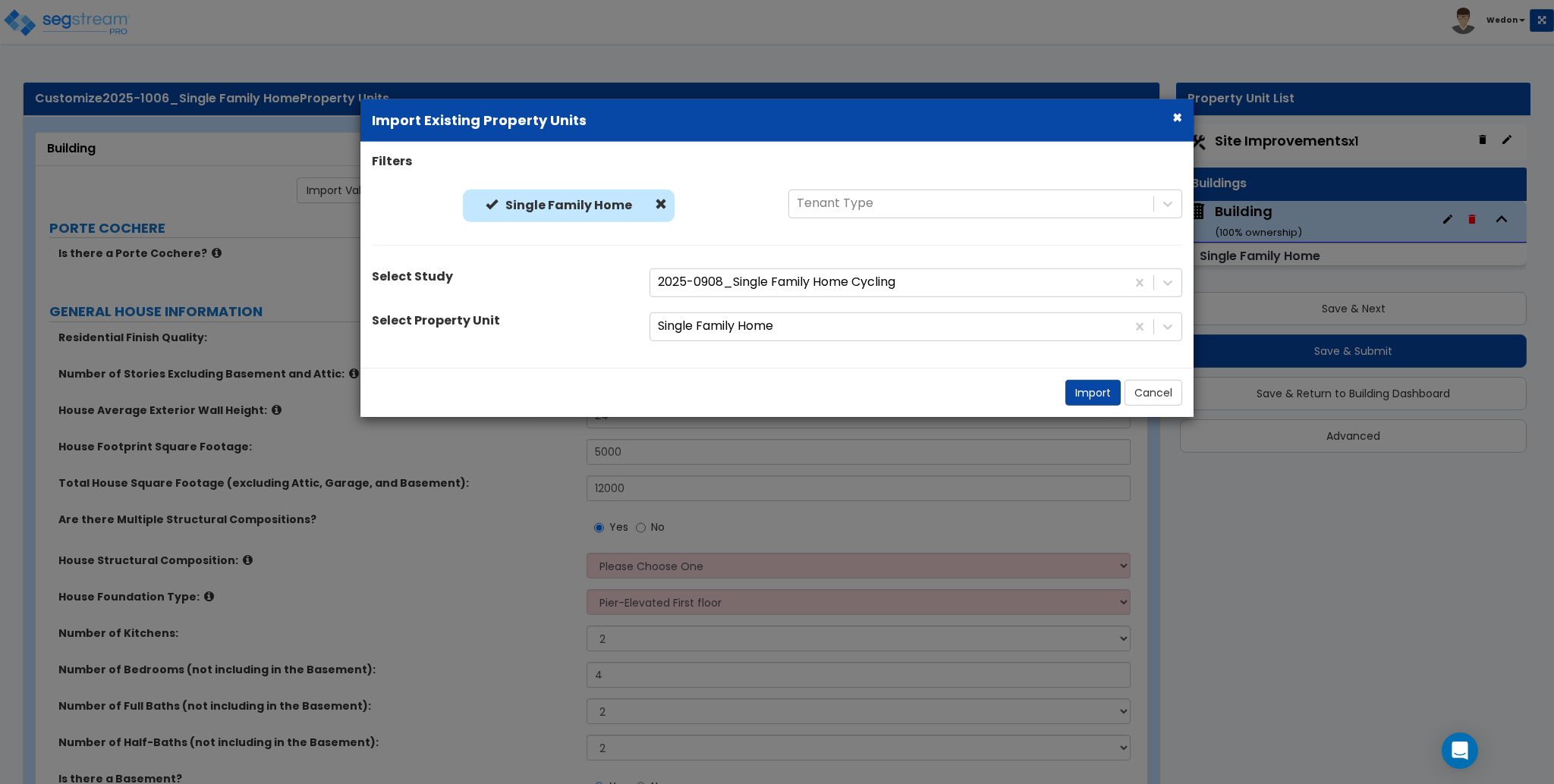
radio input "true"
select select "1"
select select "3"
radio input "true"
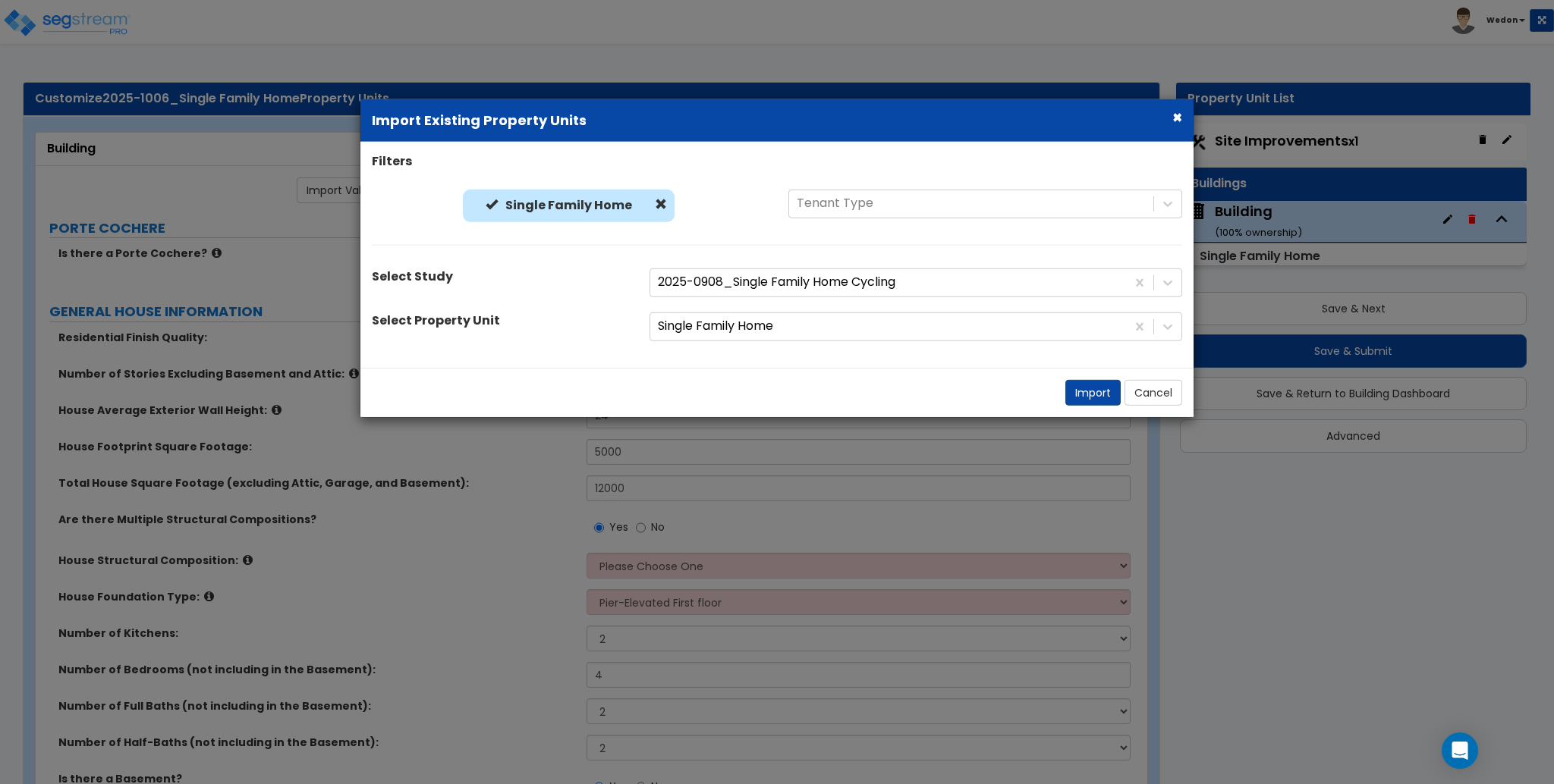
radio input "true"
select select "2"
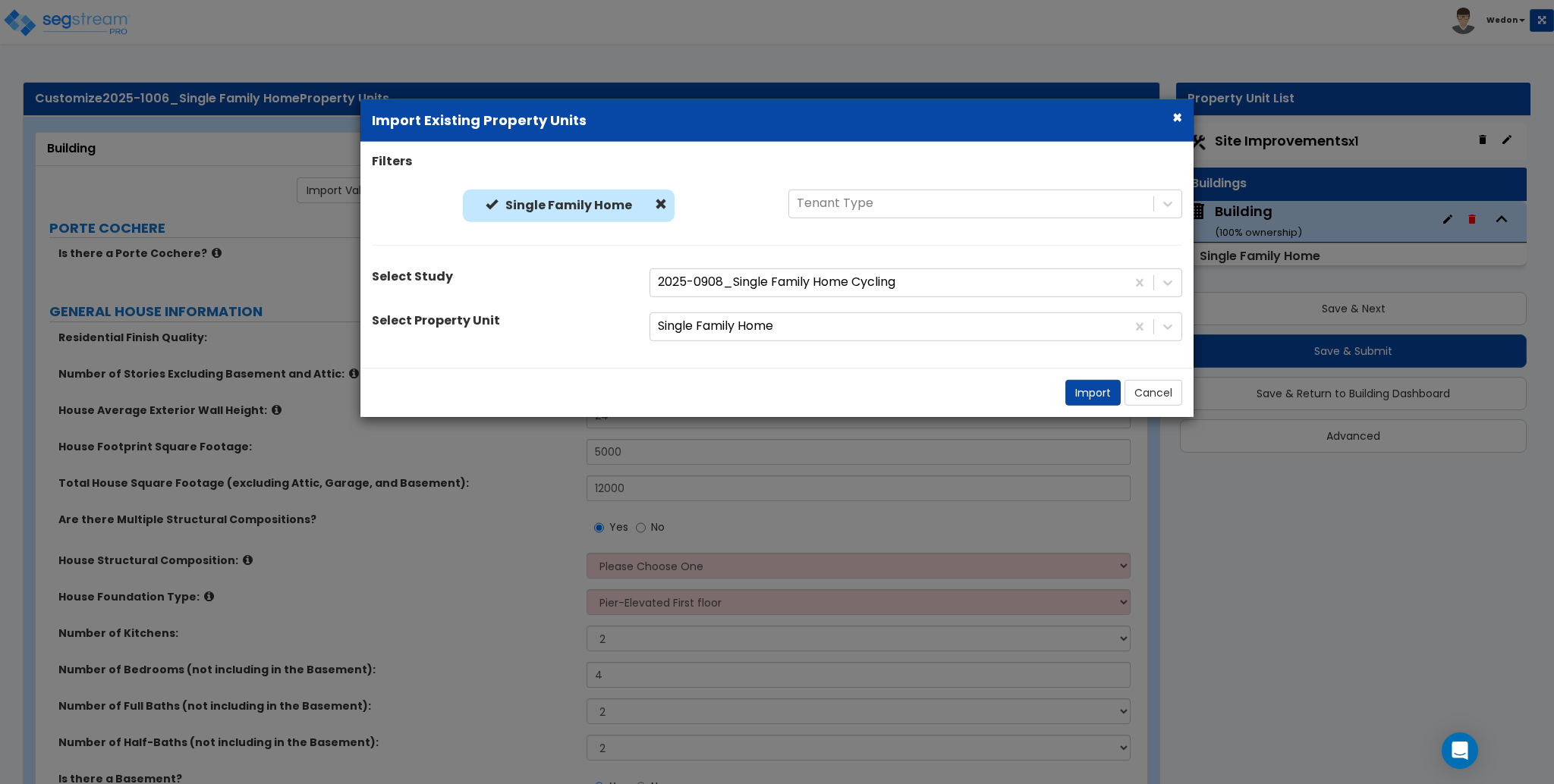
radio input "true"
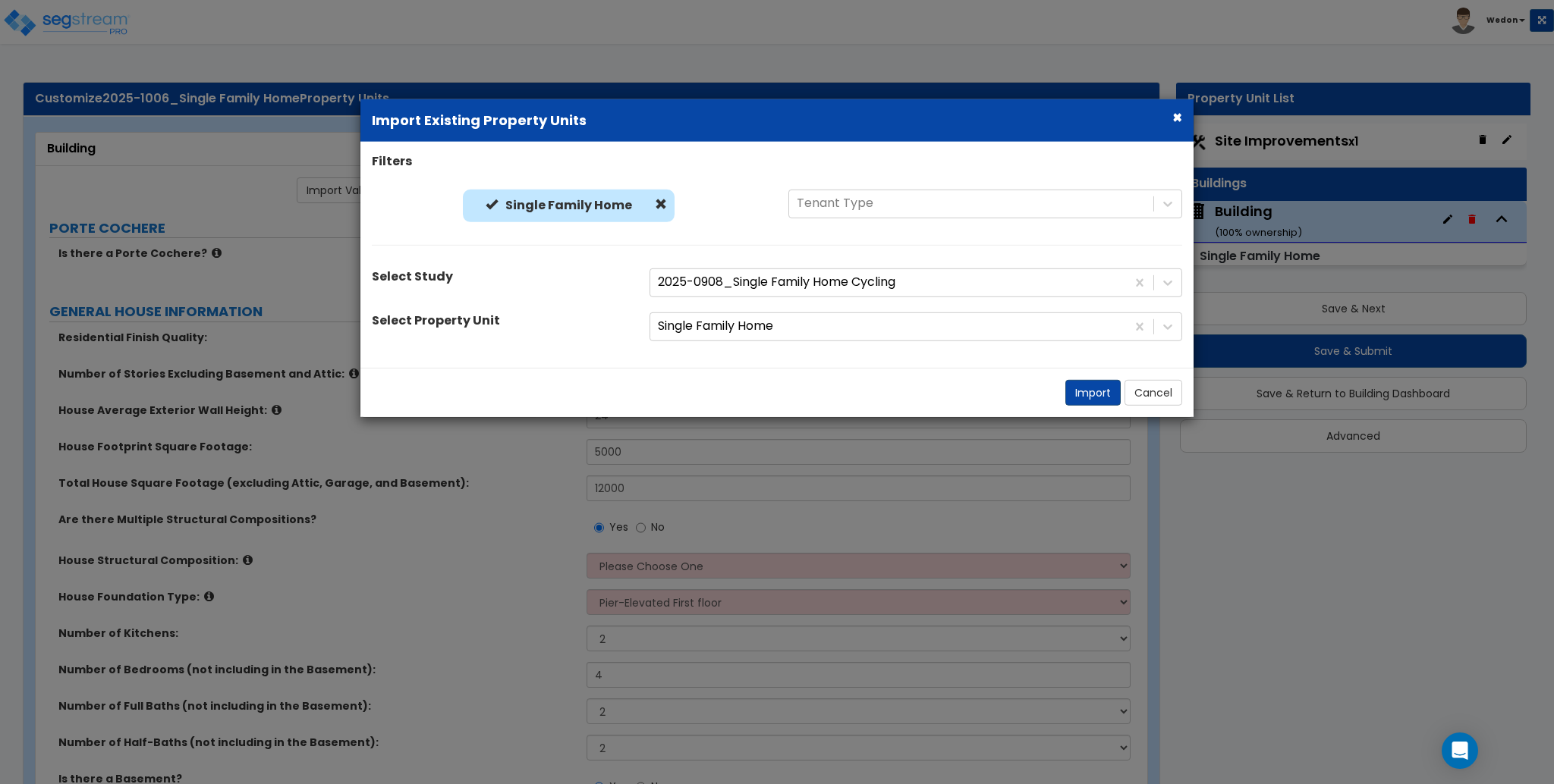
radio input "true"
select select "2"
type input "24"
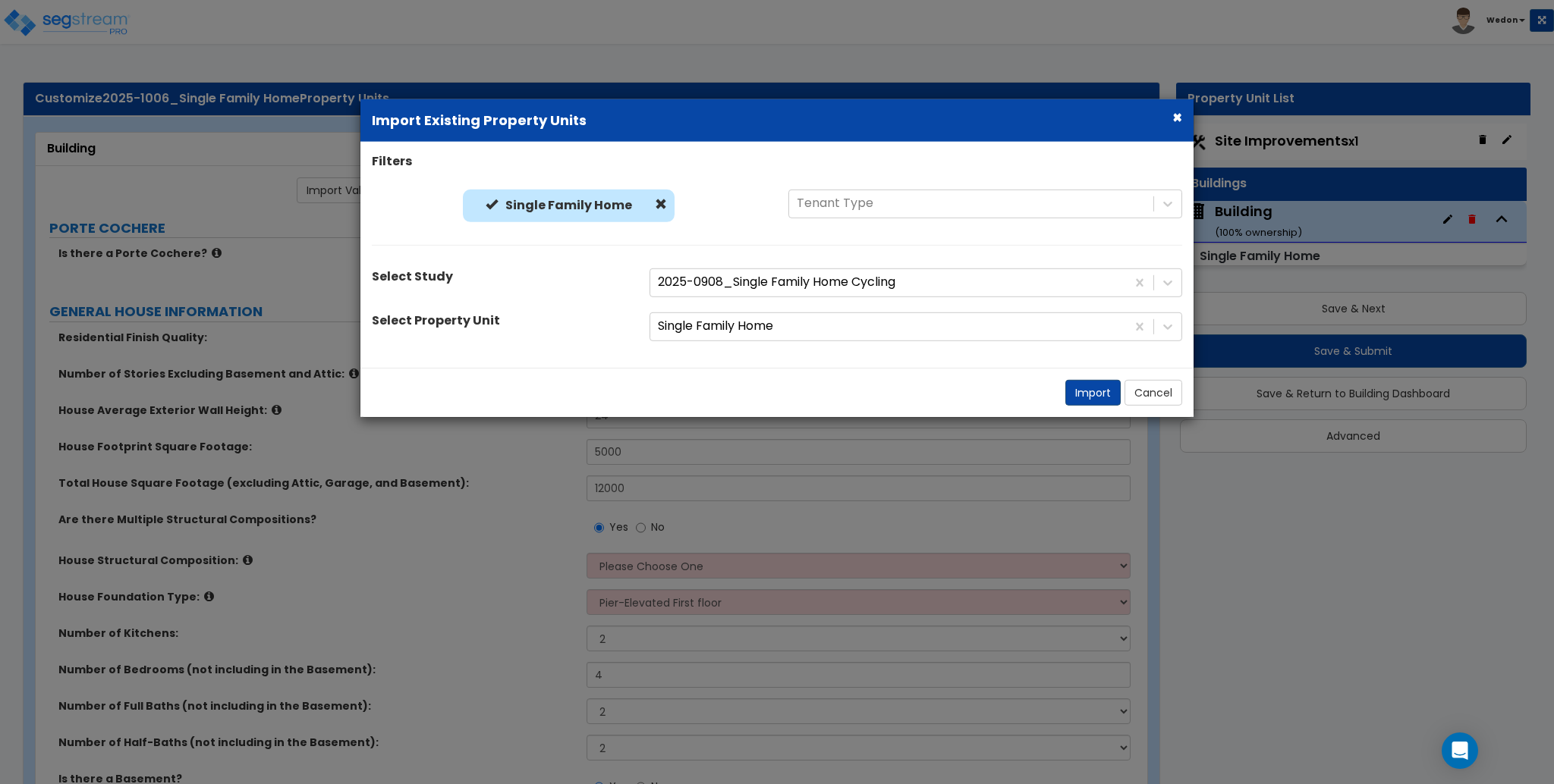
select select "3"
select select "1"
radio input "true"
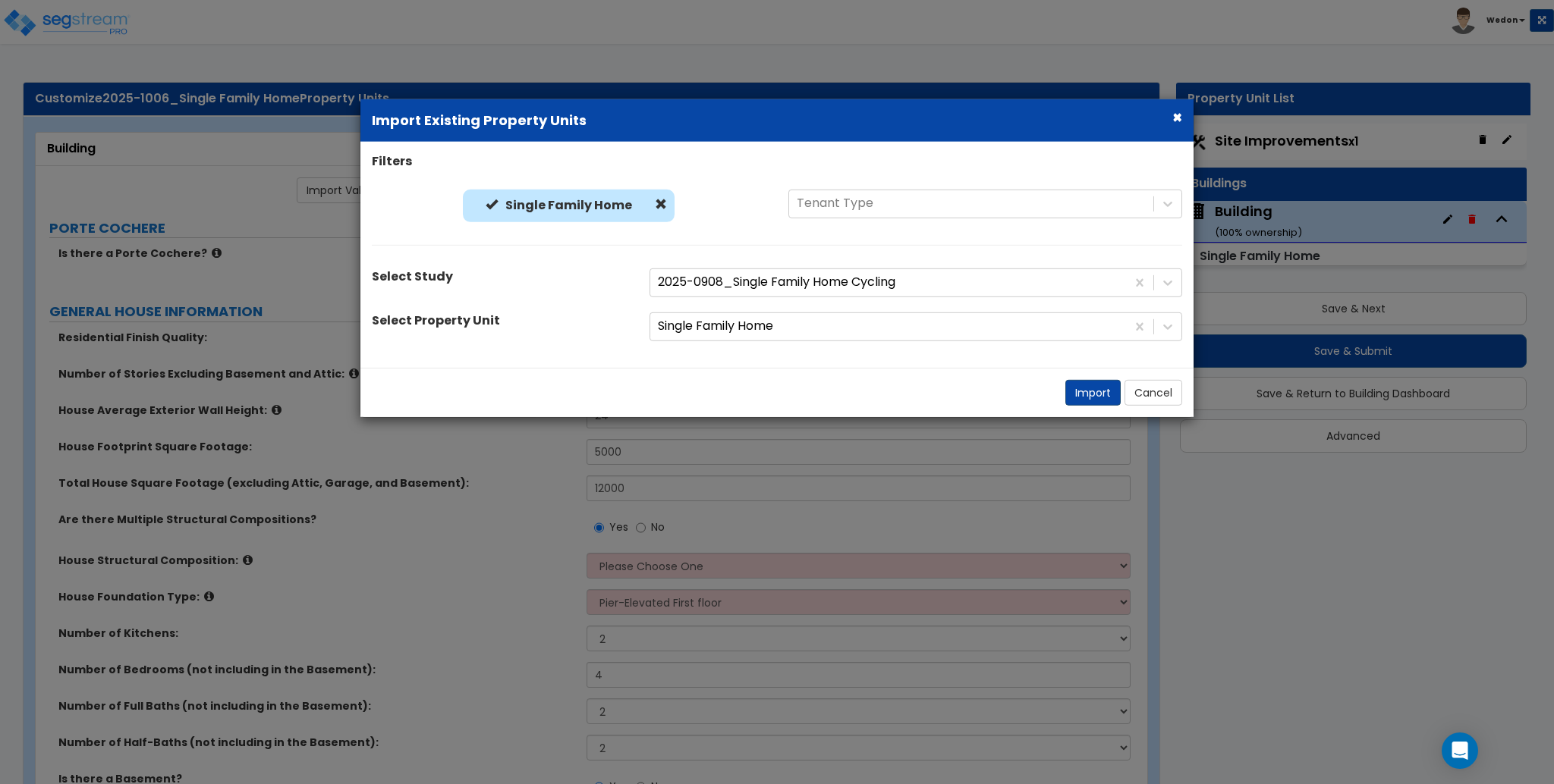
radio input "true"
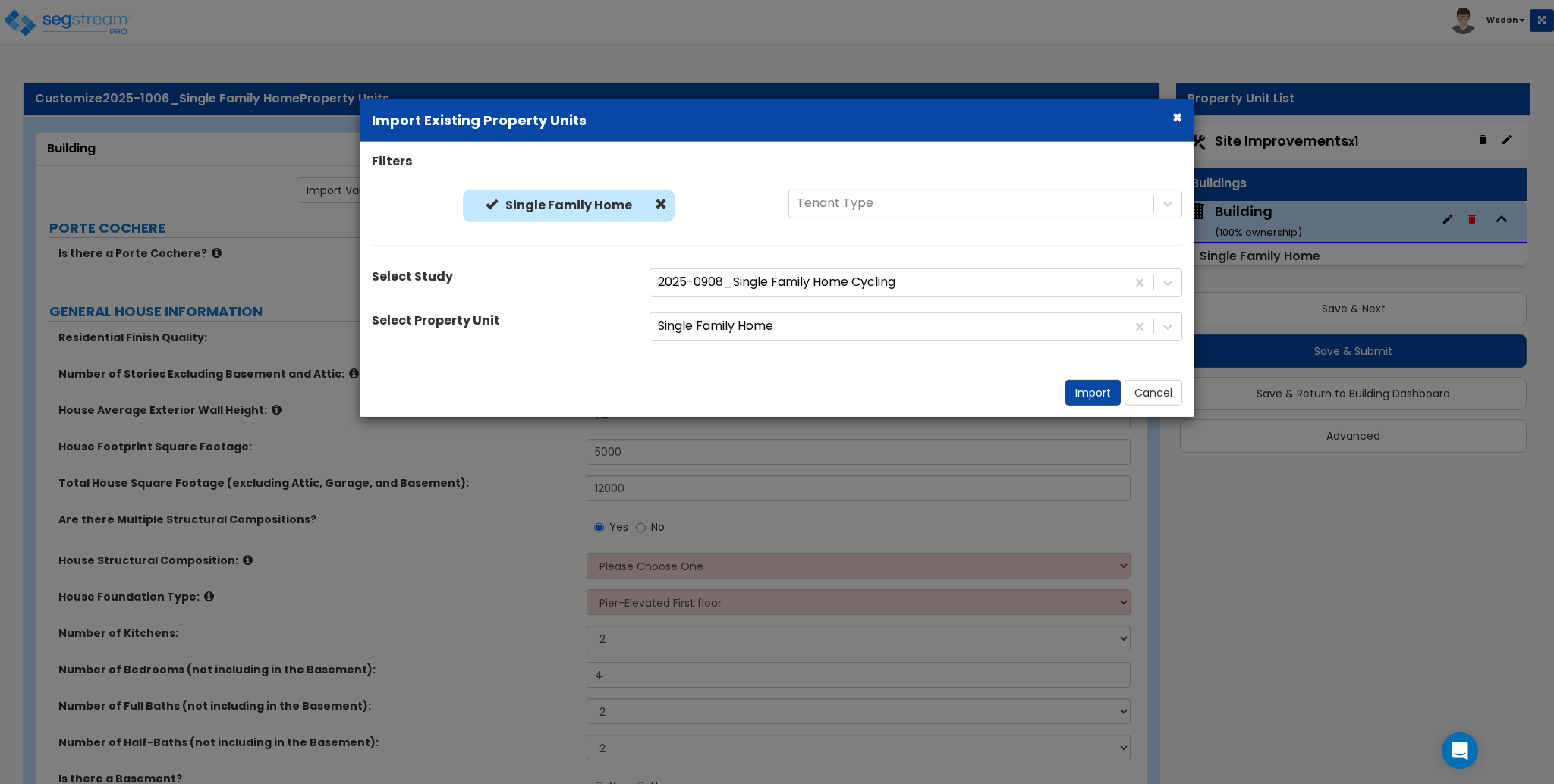
radio input "true"
select select "2"
radio input "true"
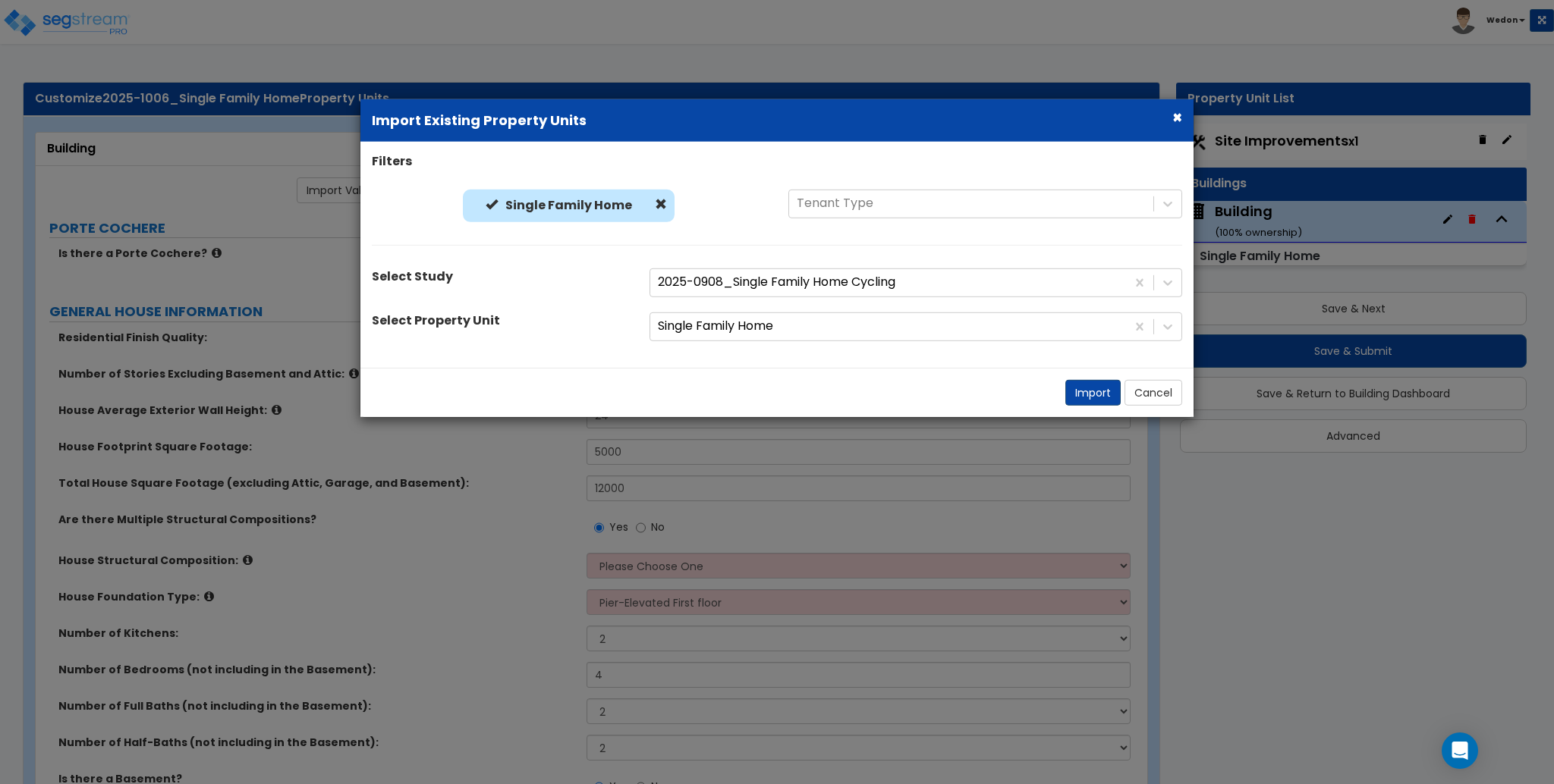
select select "1"
radio input "true"
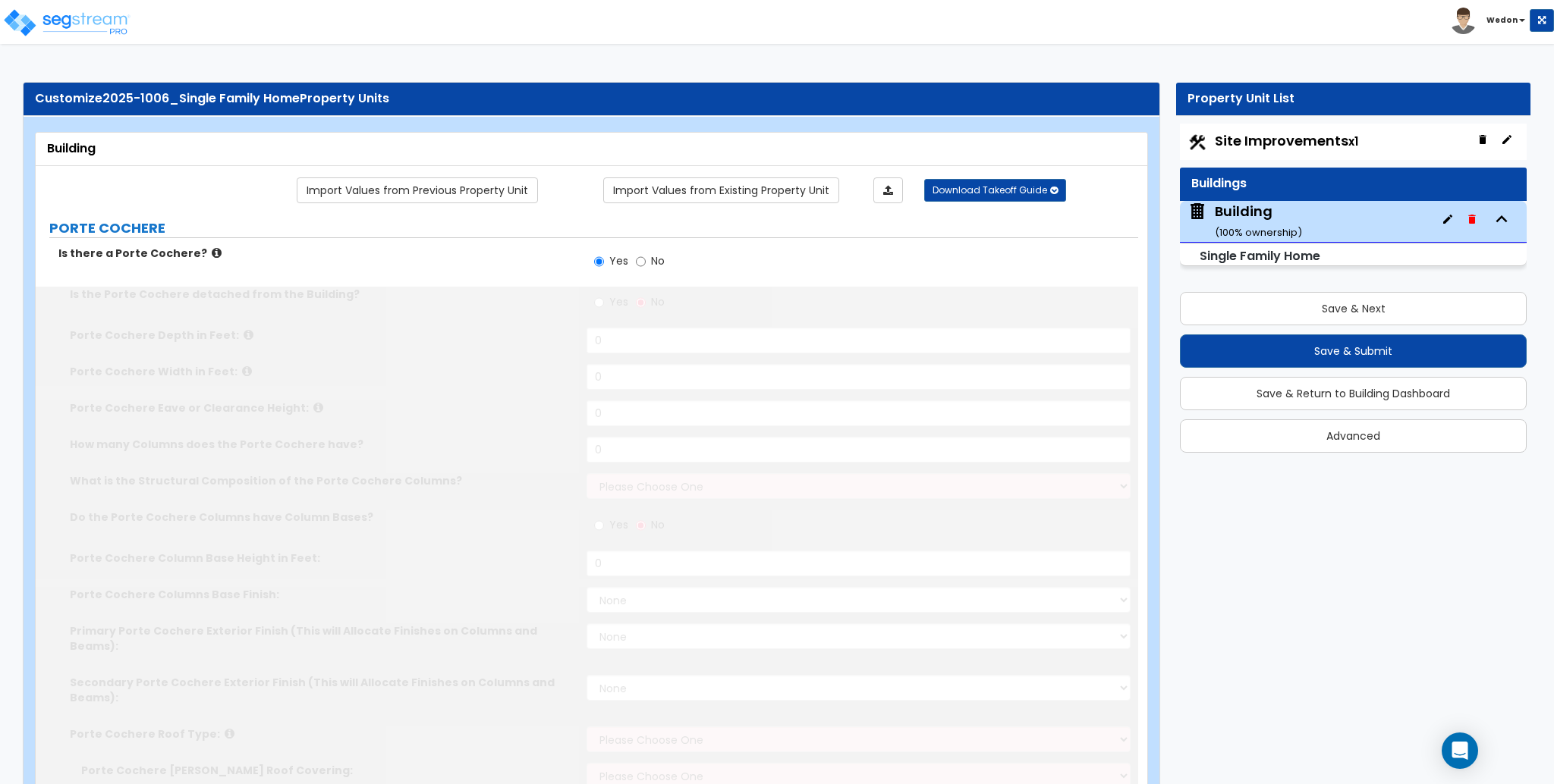
type input "20"
type input "10"
type input "15"
type input "2"
select select "1"
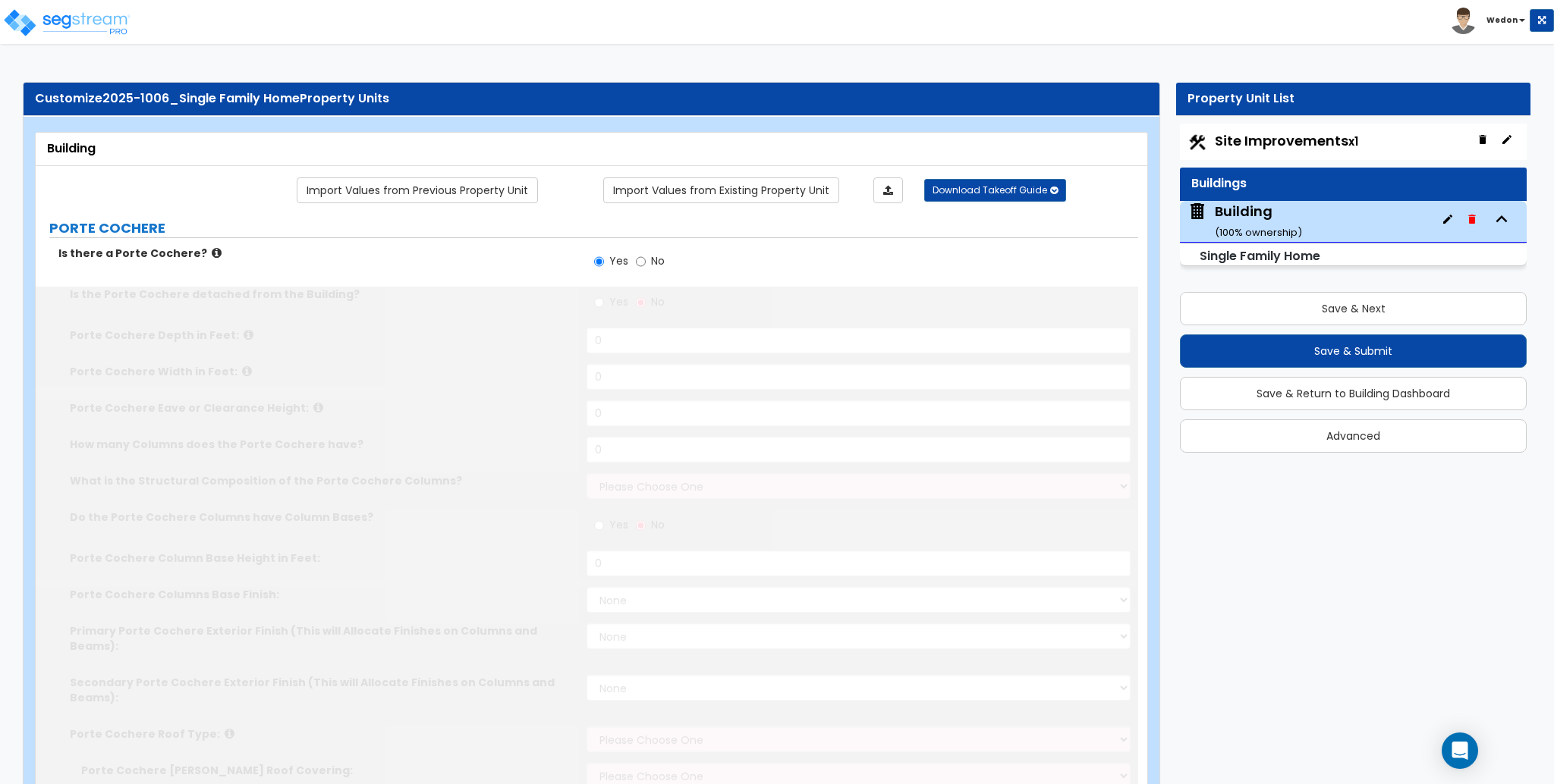
radio input "true"
type input "3"
select select "5"
select select "3"
select select "2"
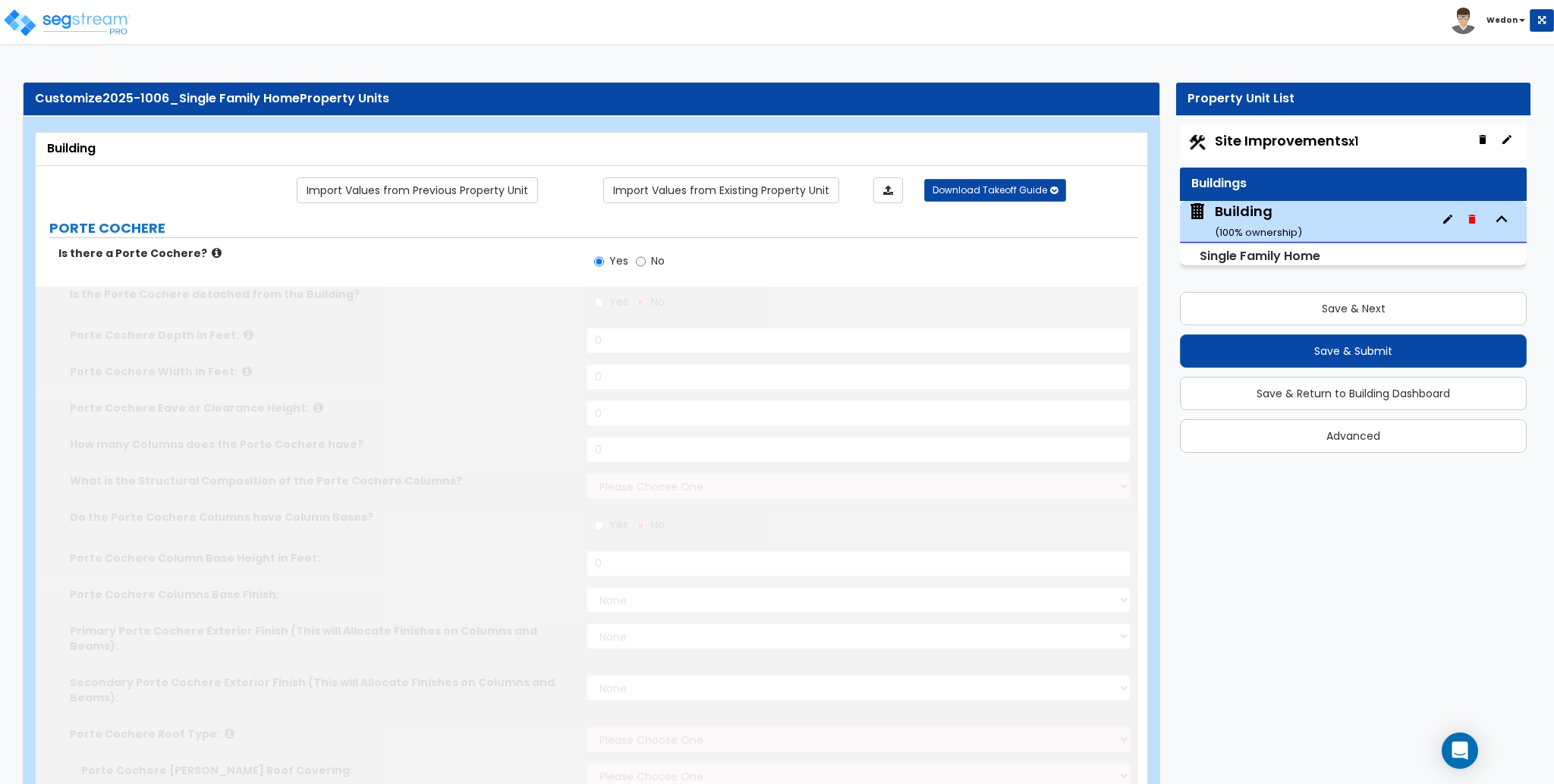
select select "1"
select select "2"
select select "6"
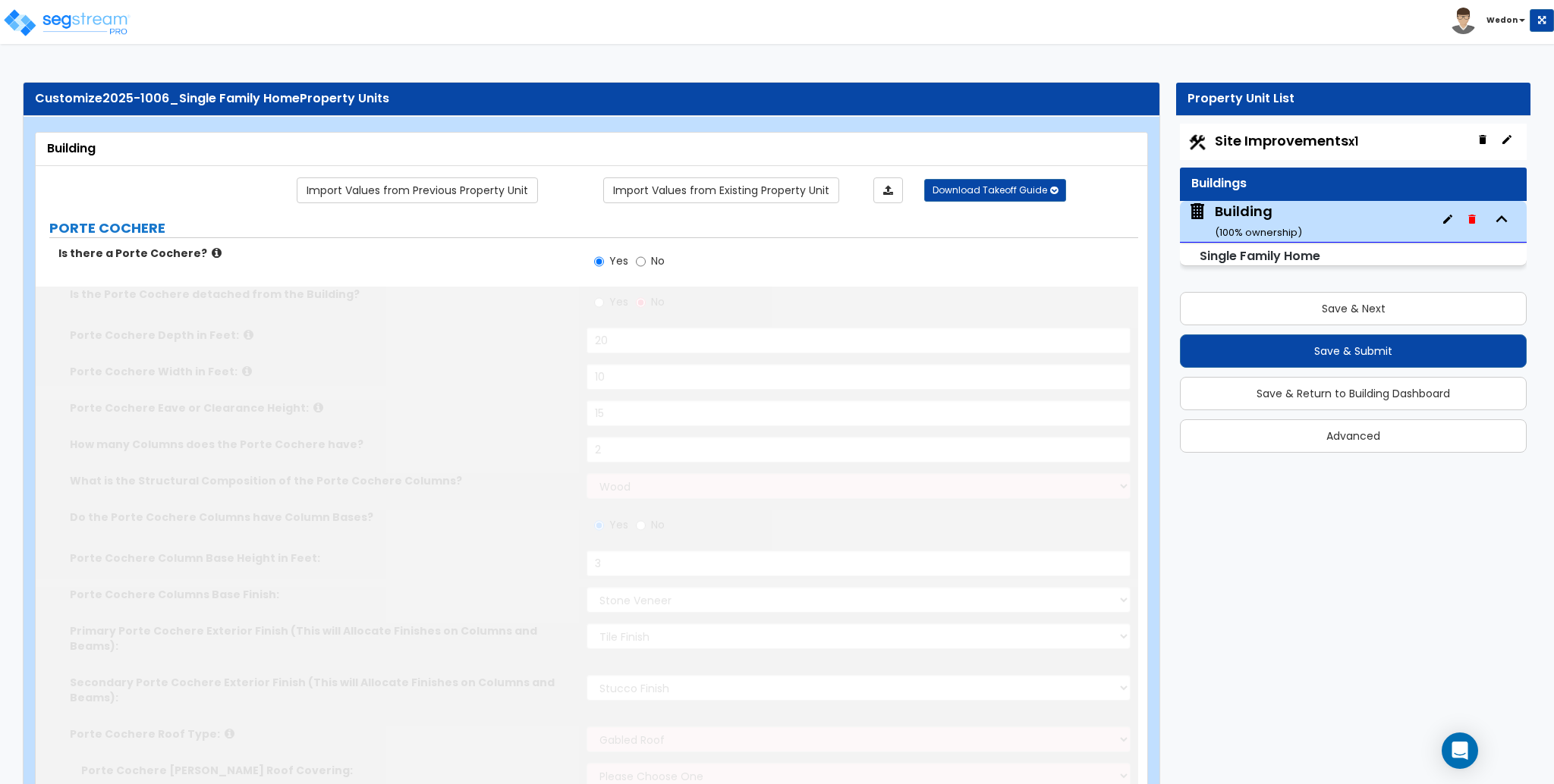
type input "60"
select select "7"
type input "3000"
select select "1"
type input "2"
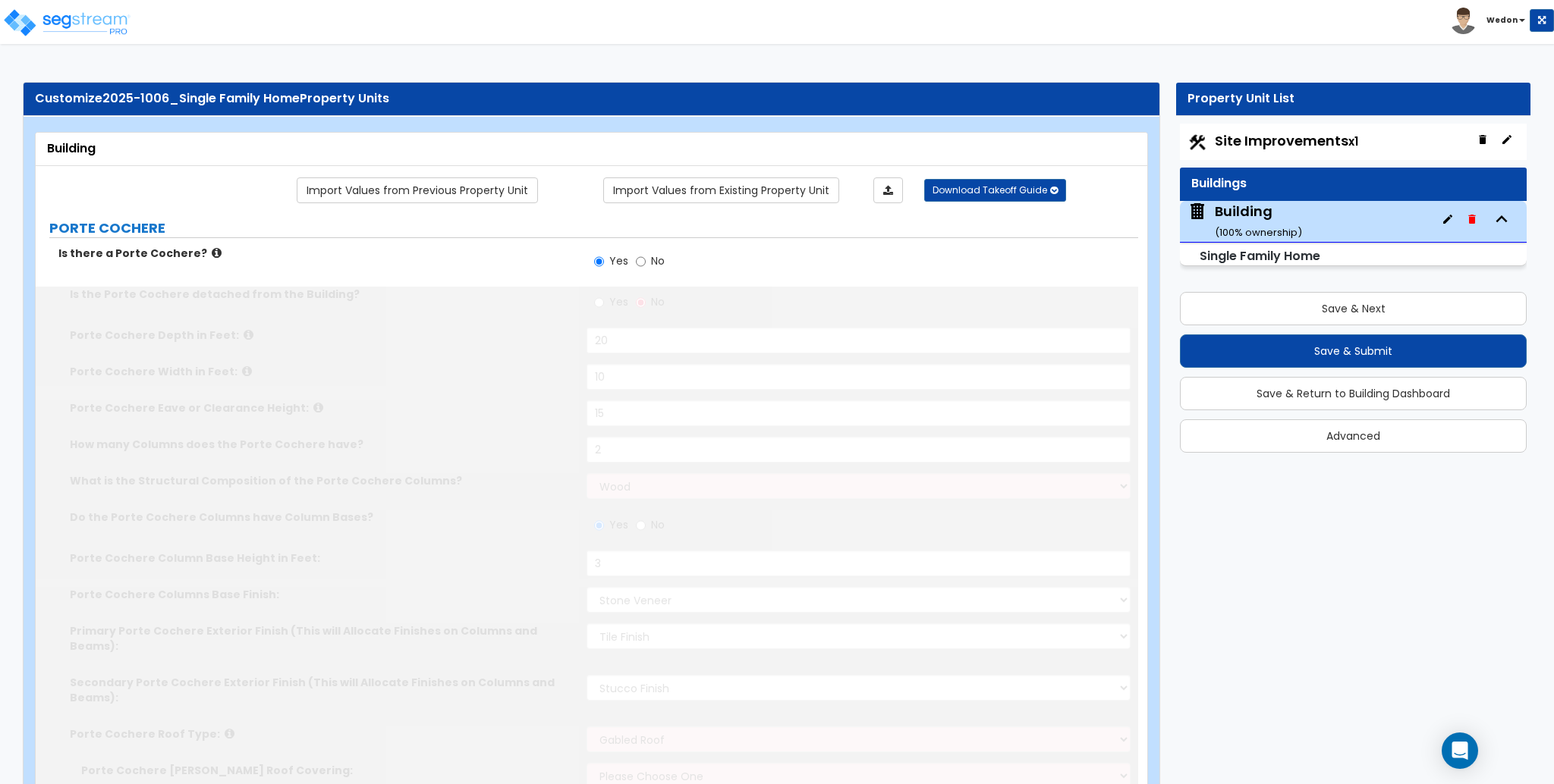
select select "1"
select select "3"
select select "6"
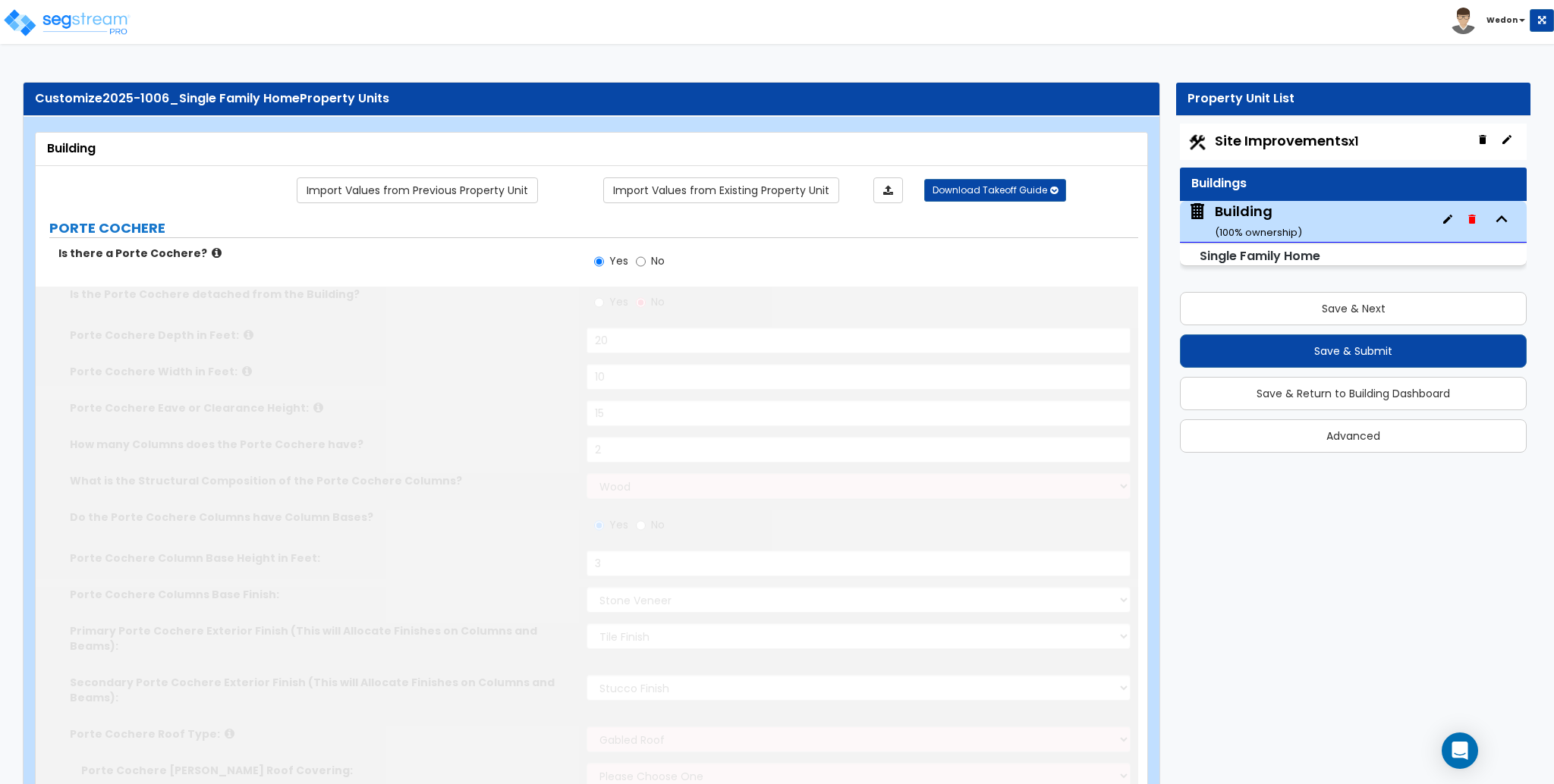
select select "9"
type input "25"
select select "1"
type input "3000"
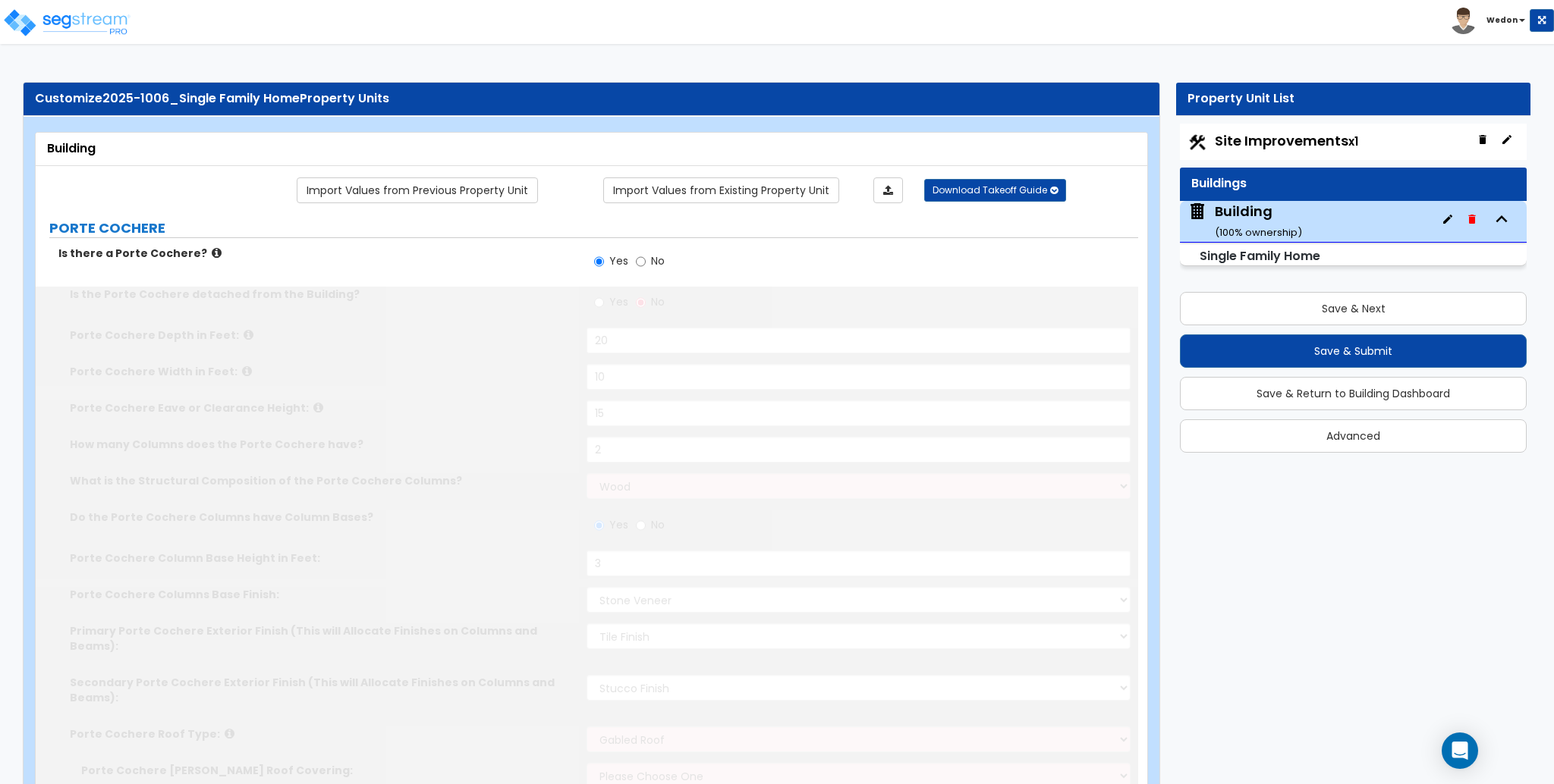
select select "3"
select select "2"
type input "1000"
select select "2"
type input "5"
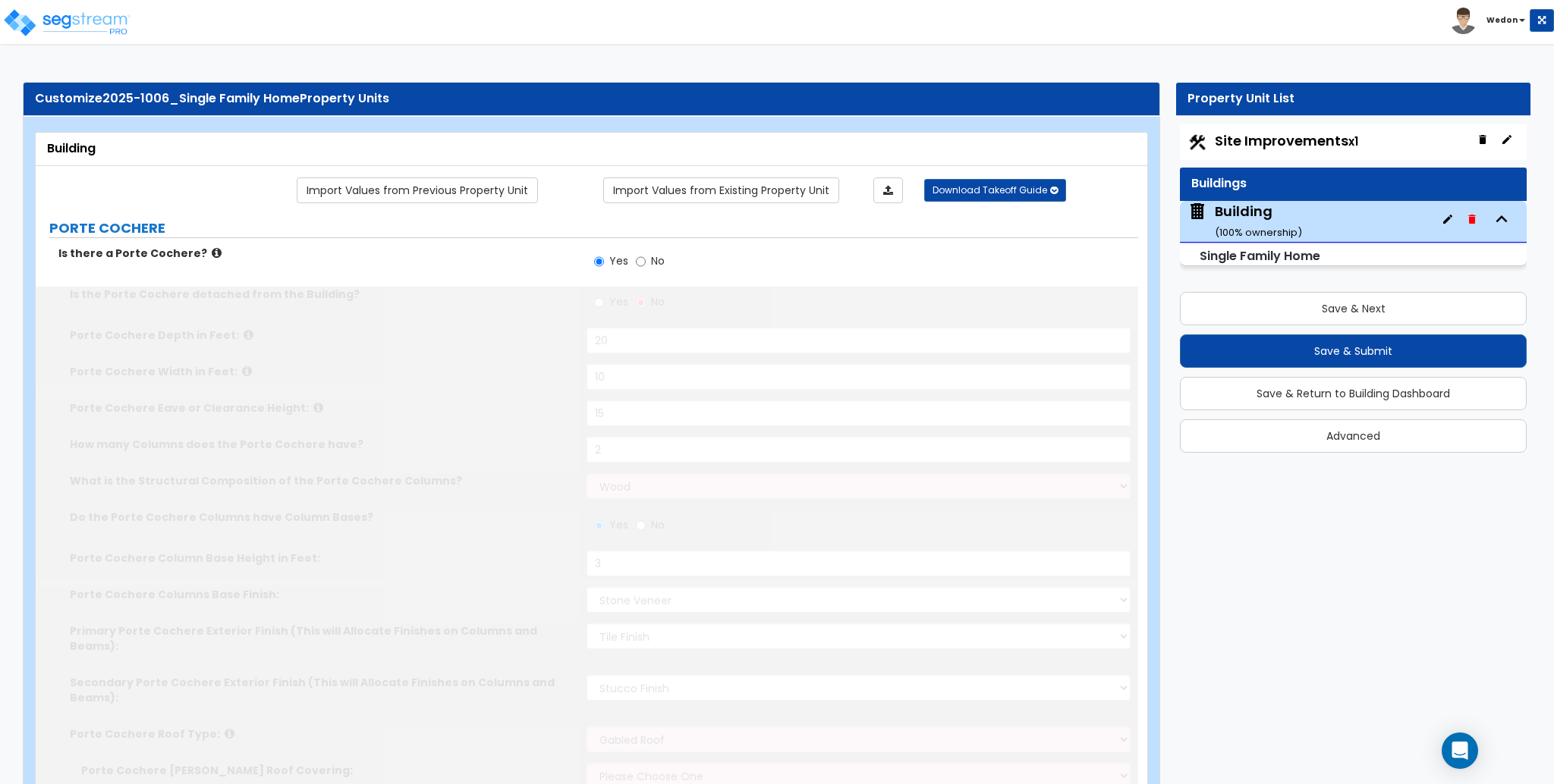
radio input "true"
select select "2"
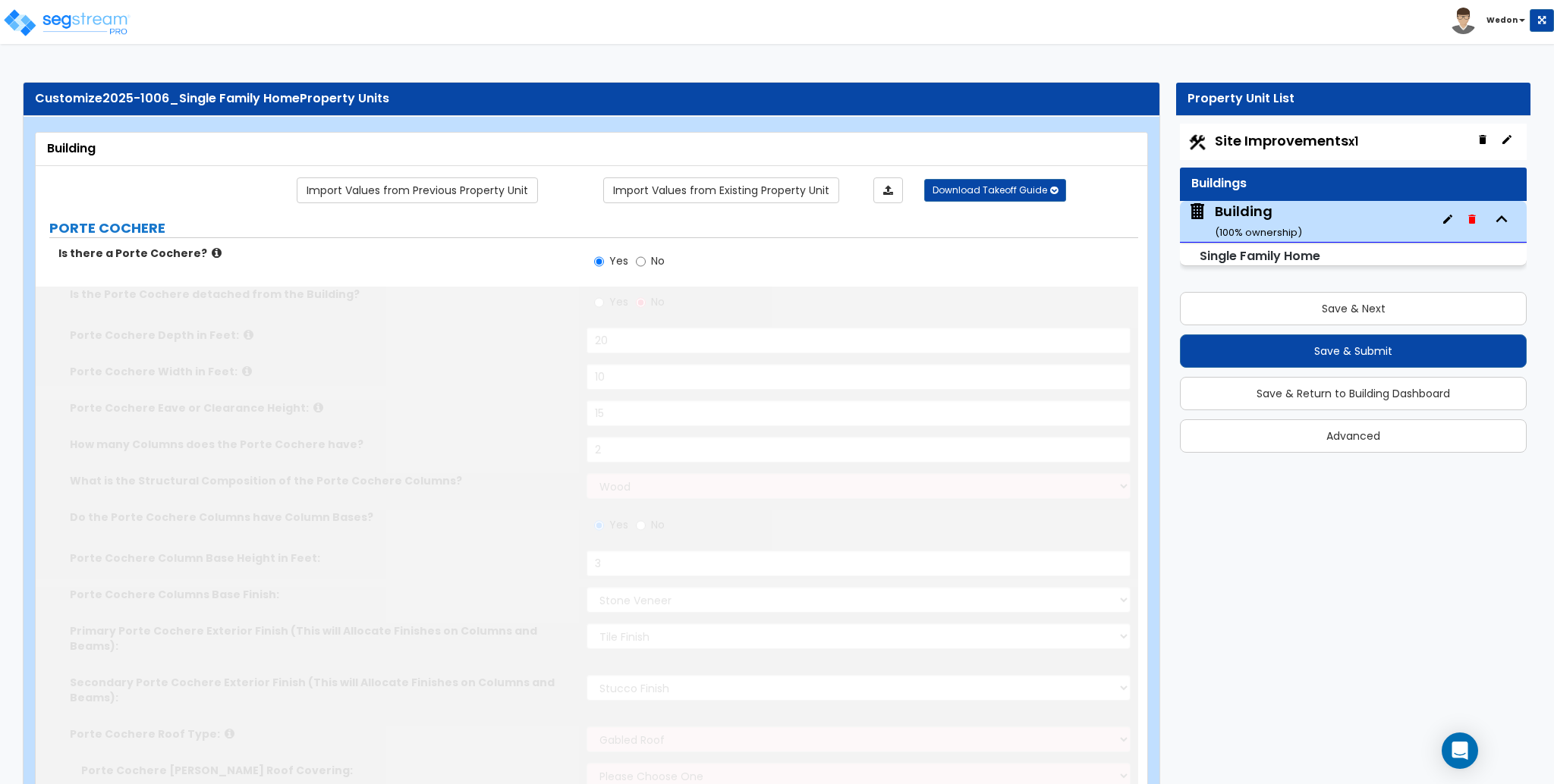
type input "100"
select select "3"
type input "100"
type input "6"
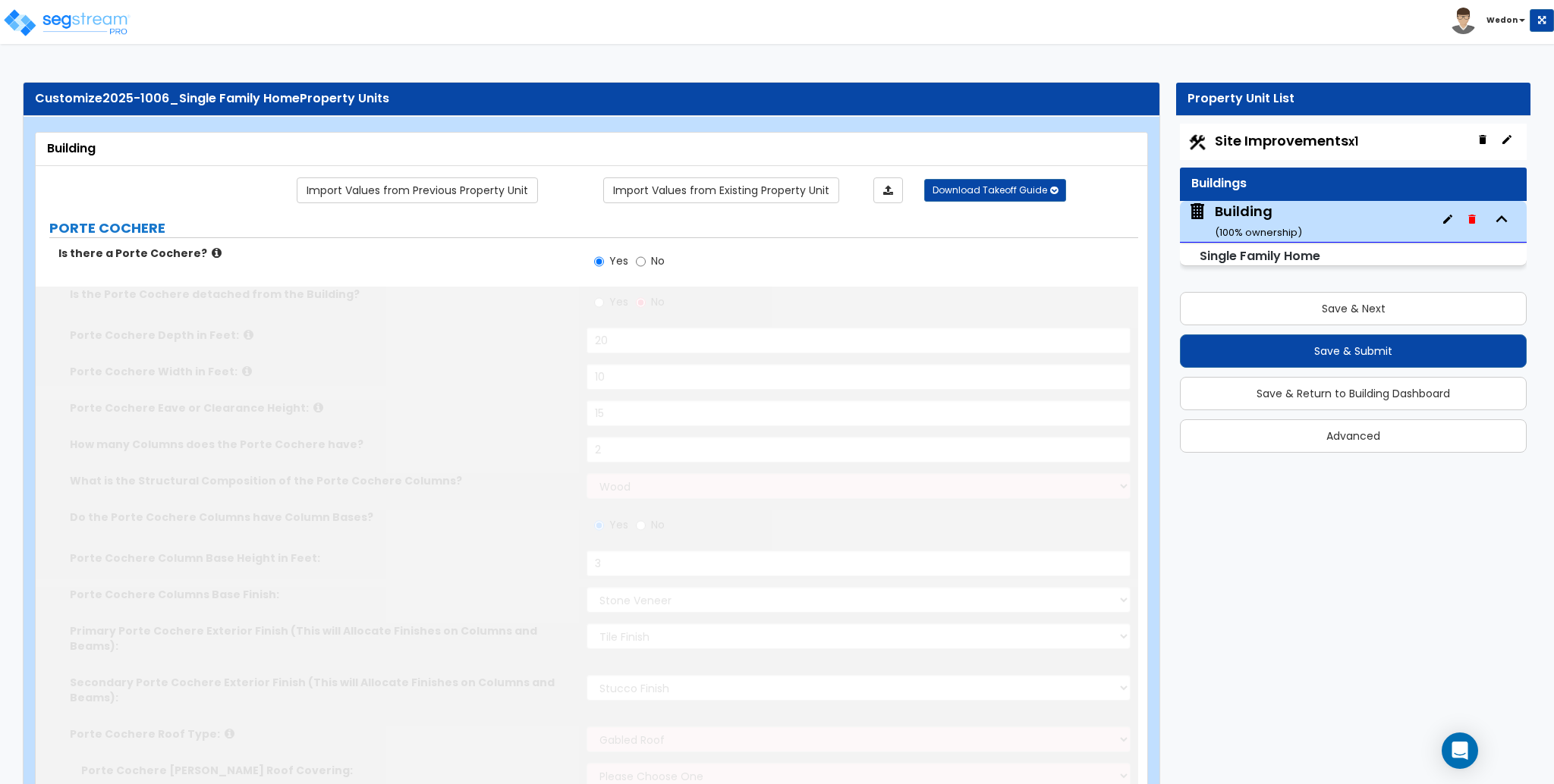
radio input "true"
select select "5"
radio input "true"
select select "2"
select select "1"
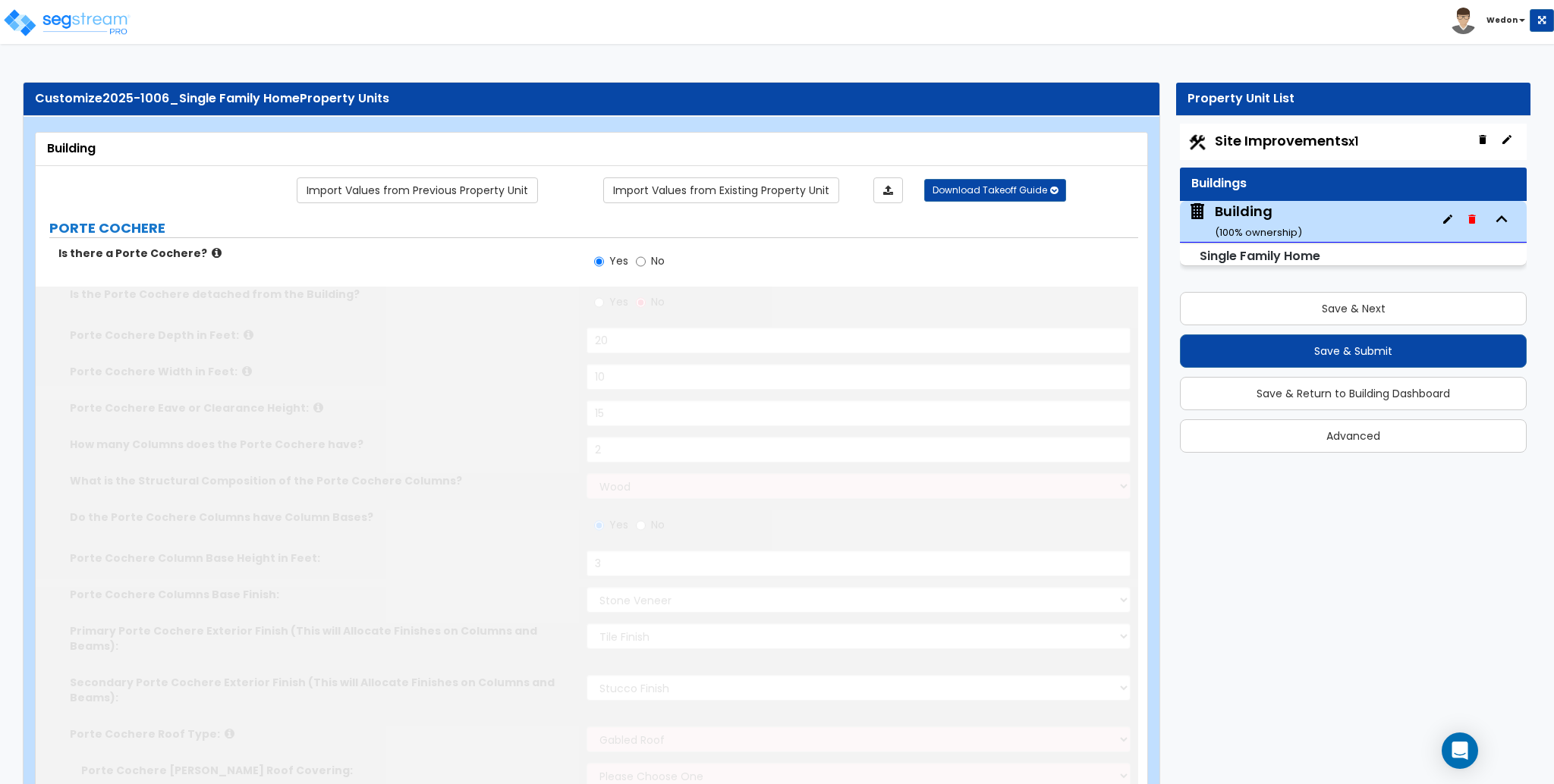
select select "2"
select select "3"
type input "2"
type input "1"
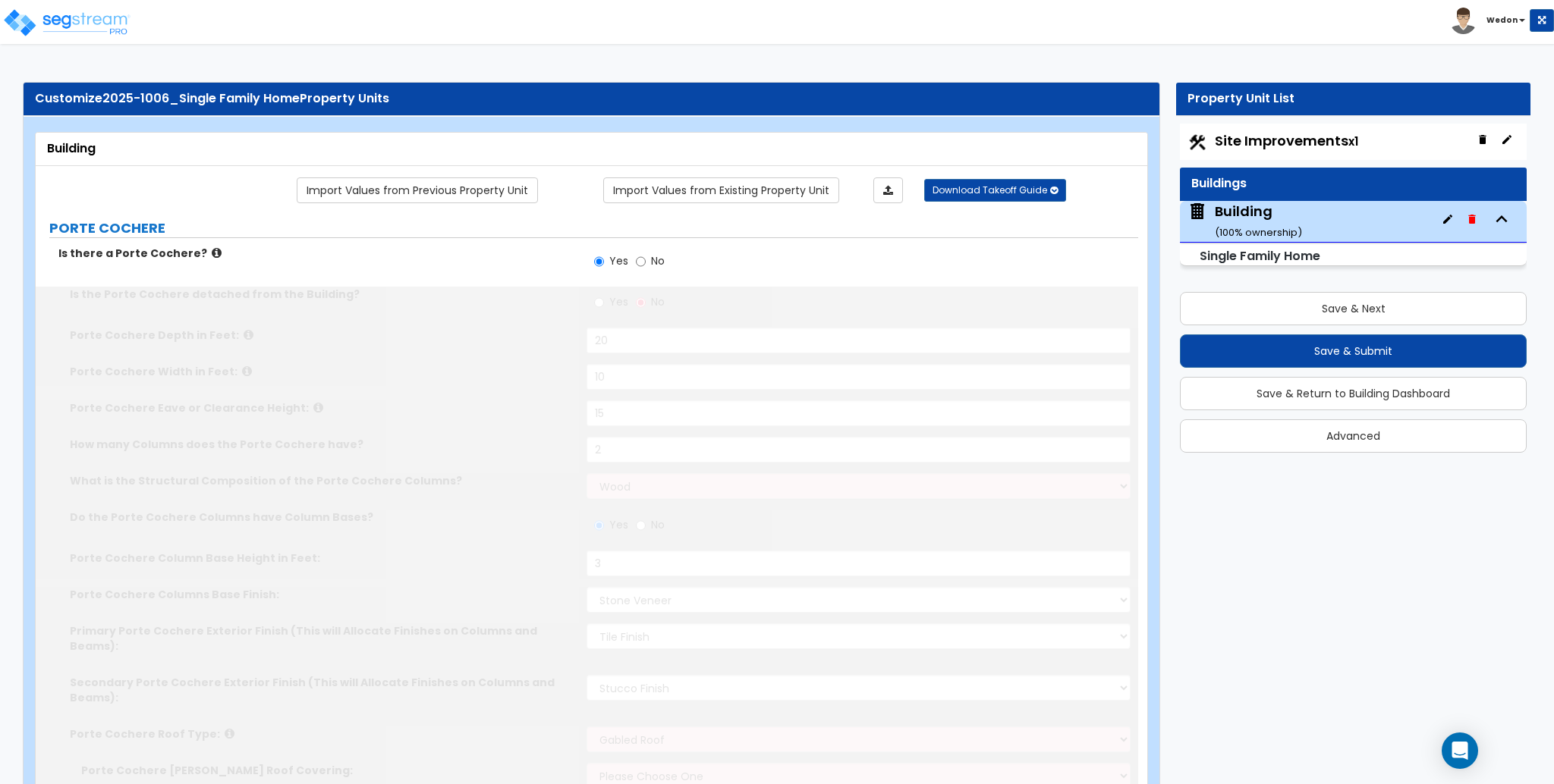
select select "1"
type input "2"
type input "300"
select select "2"
select select "5"
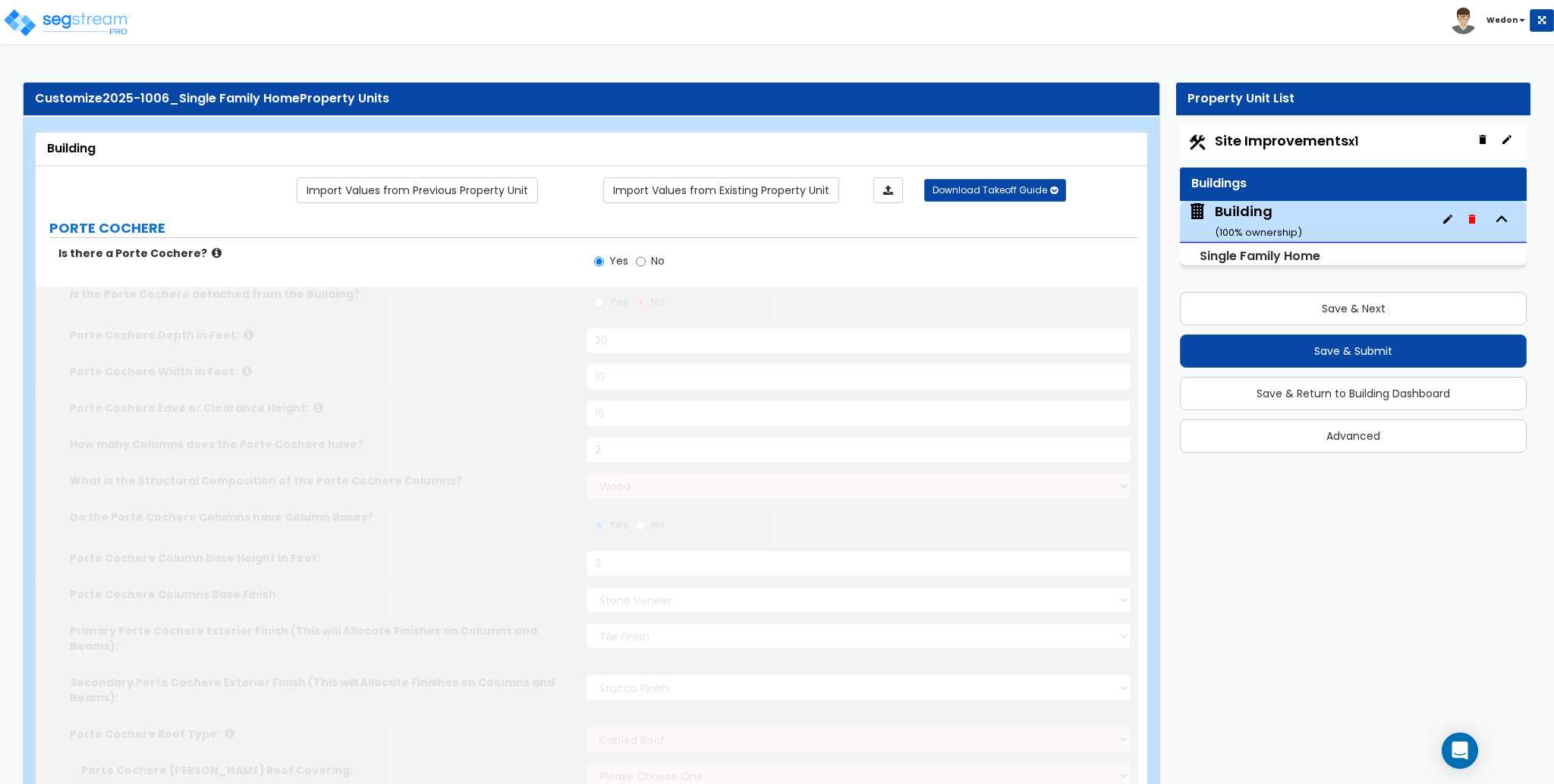
type input "500"
select select "3"
select select "1"
type input "2"
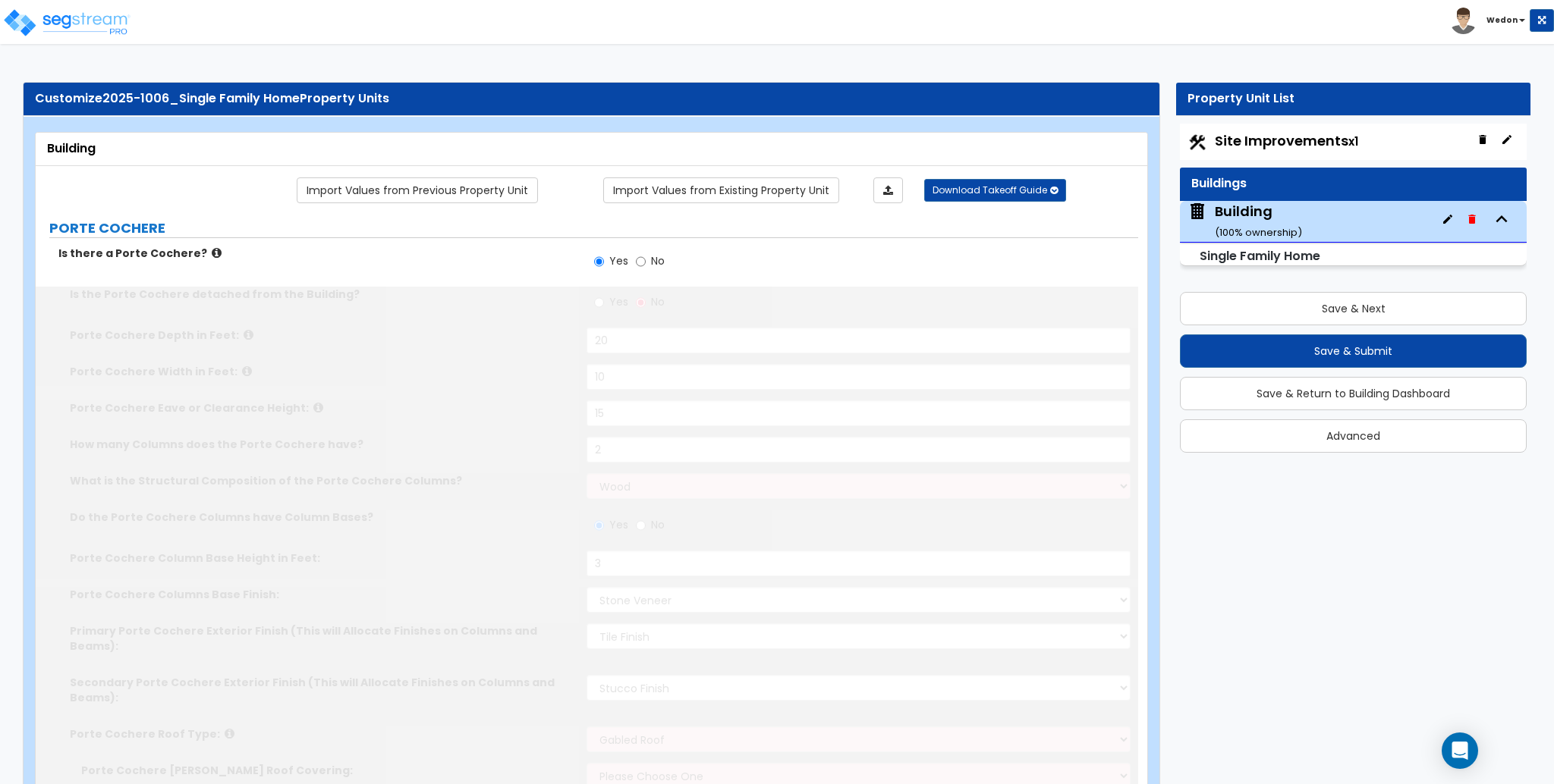
select select "3"
type input "2"
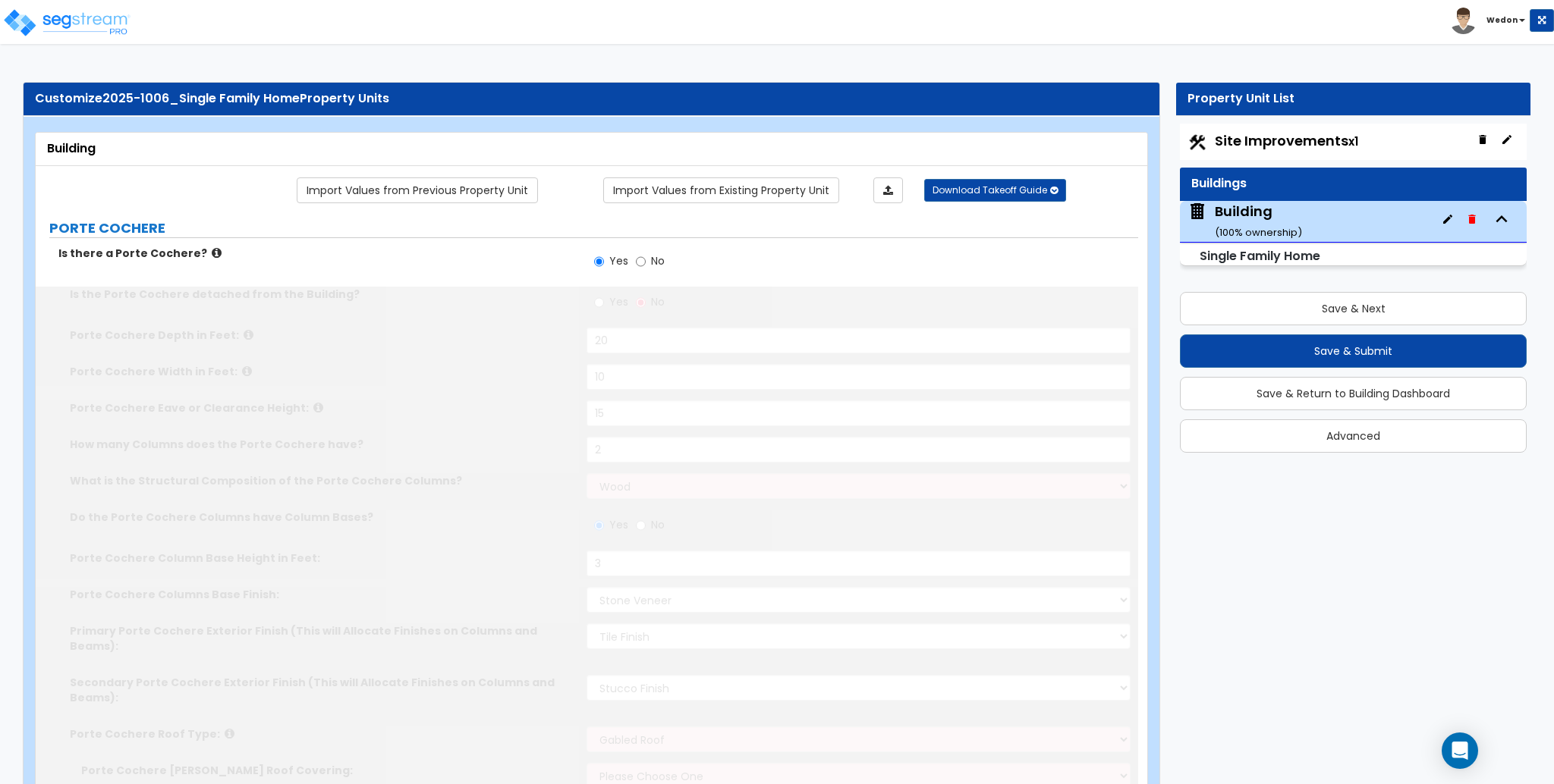
type input "2"
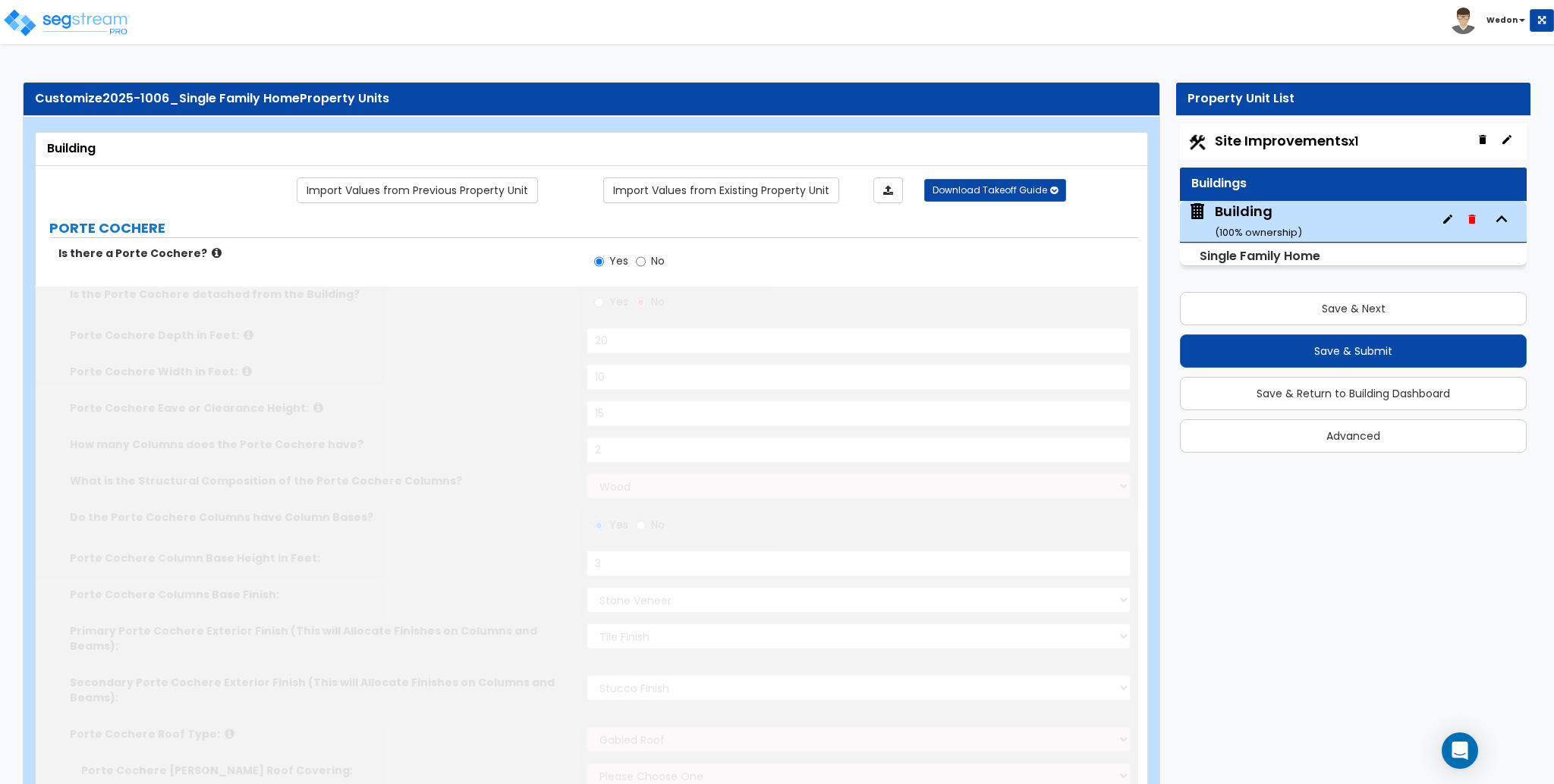
type input "2"
type input "5"
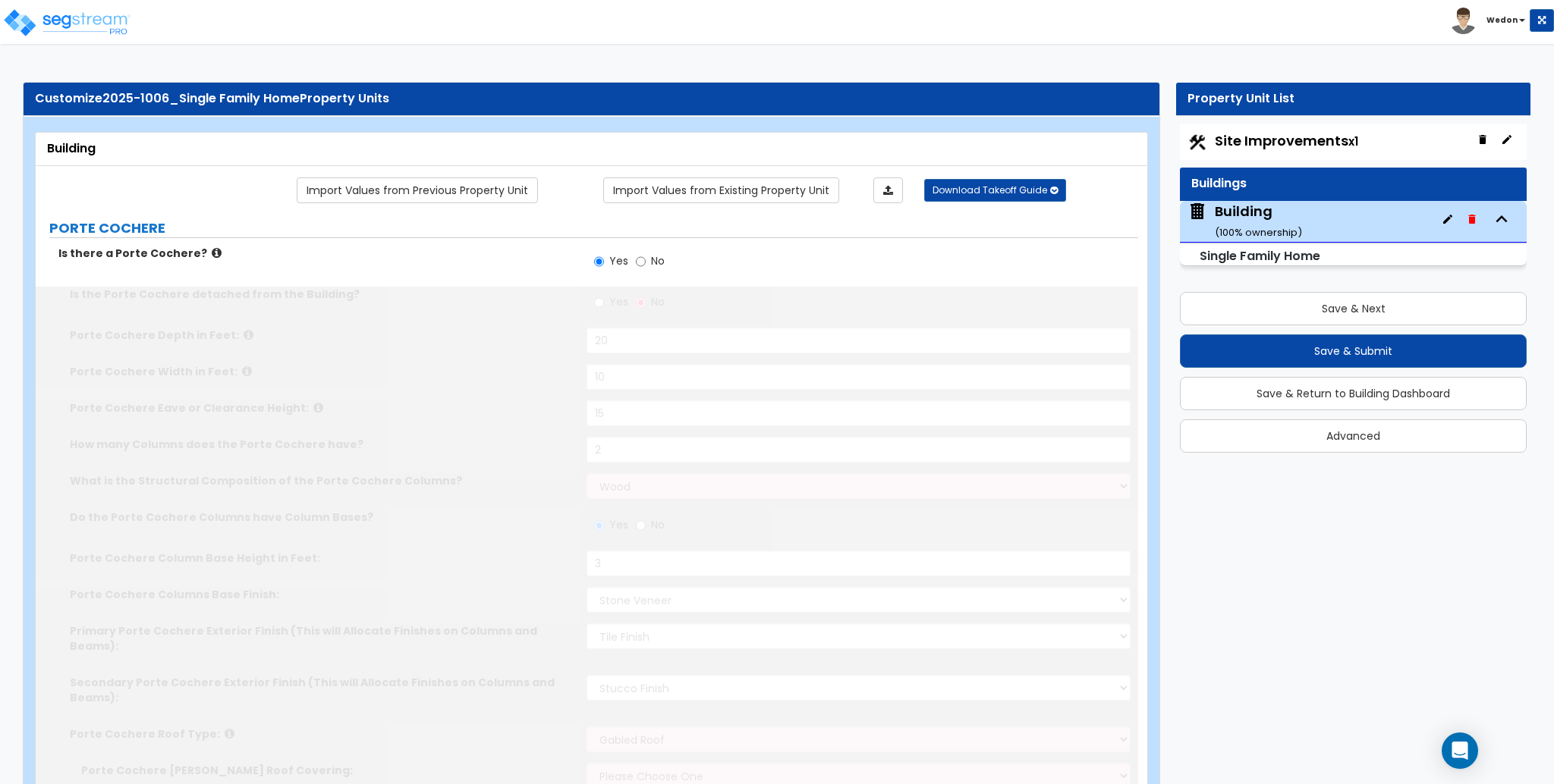
type input "5"
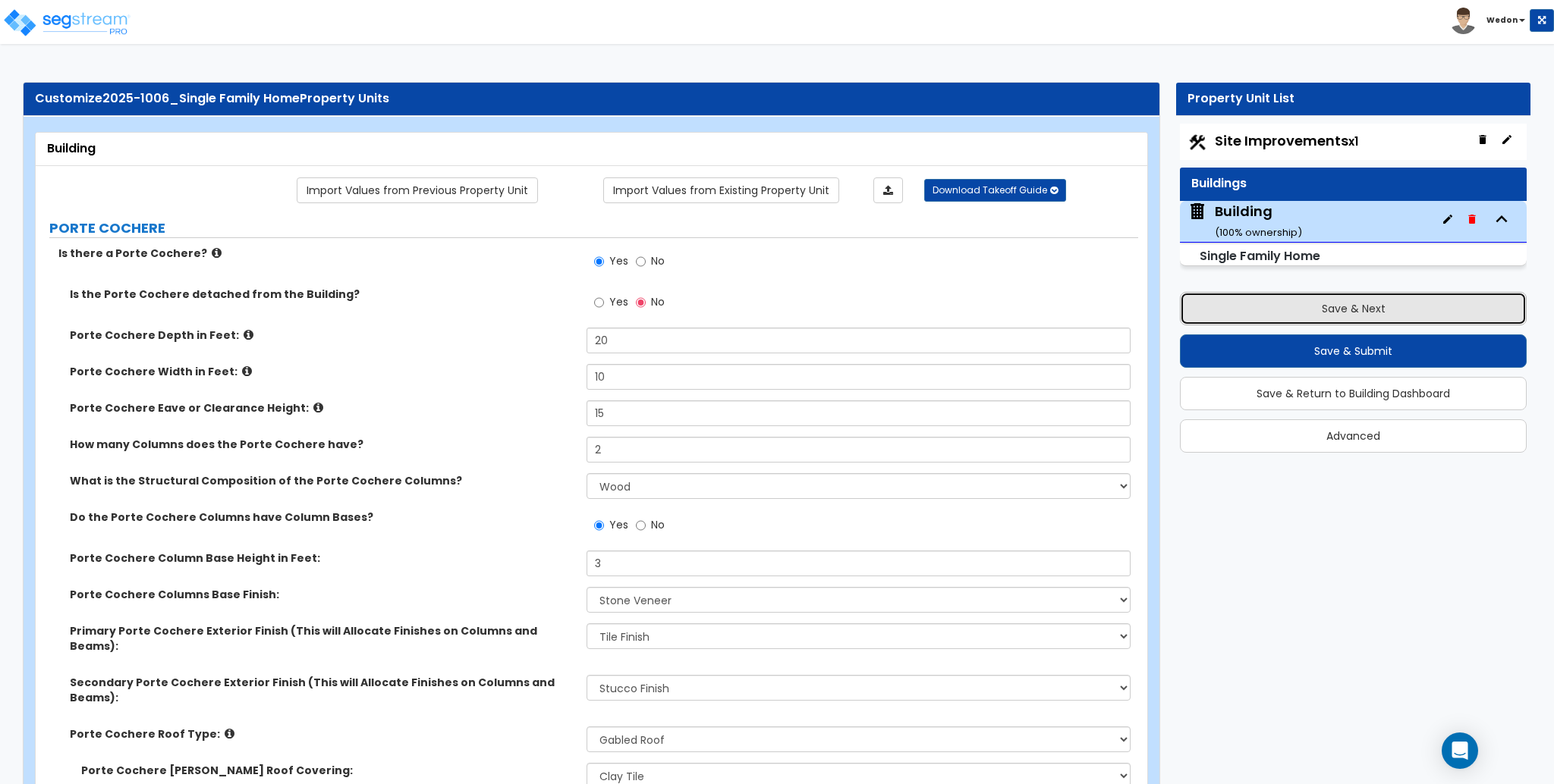
click at [1360, 314] on button "Save & Next" at bounding box center [1353, 308] width 347 height 34
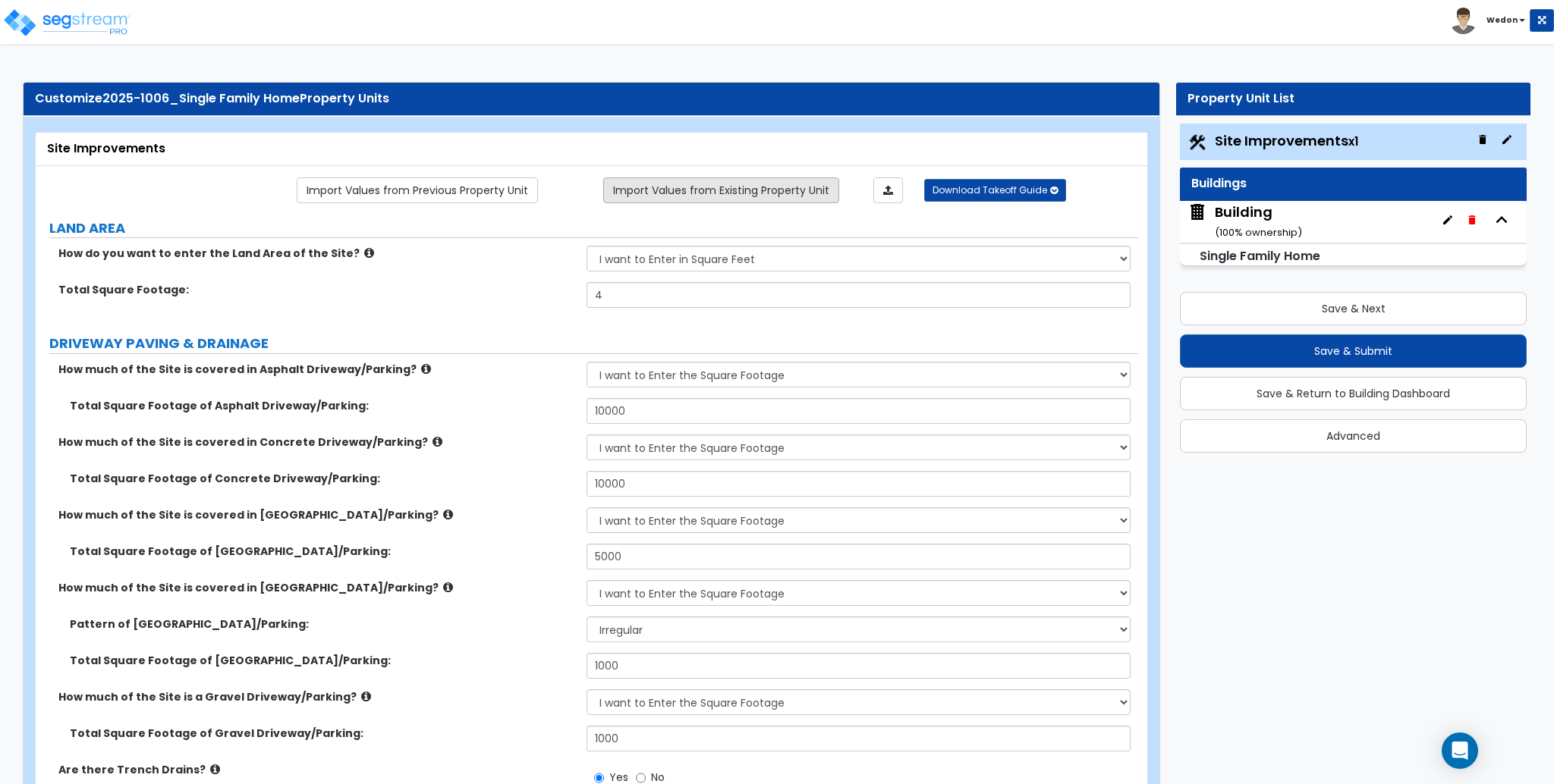
click at [726, 194] on link "Import Values from Existing Property Unit" at bounding box center [721, 191] width 236 height 26
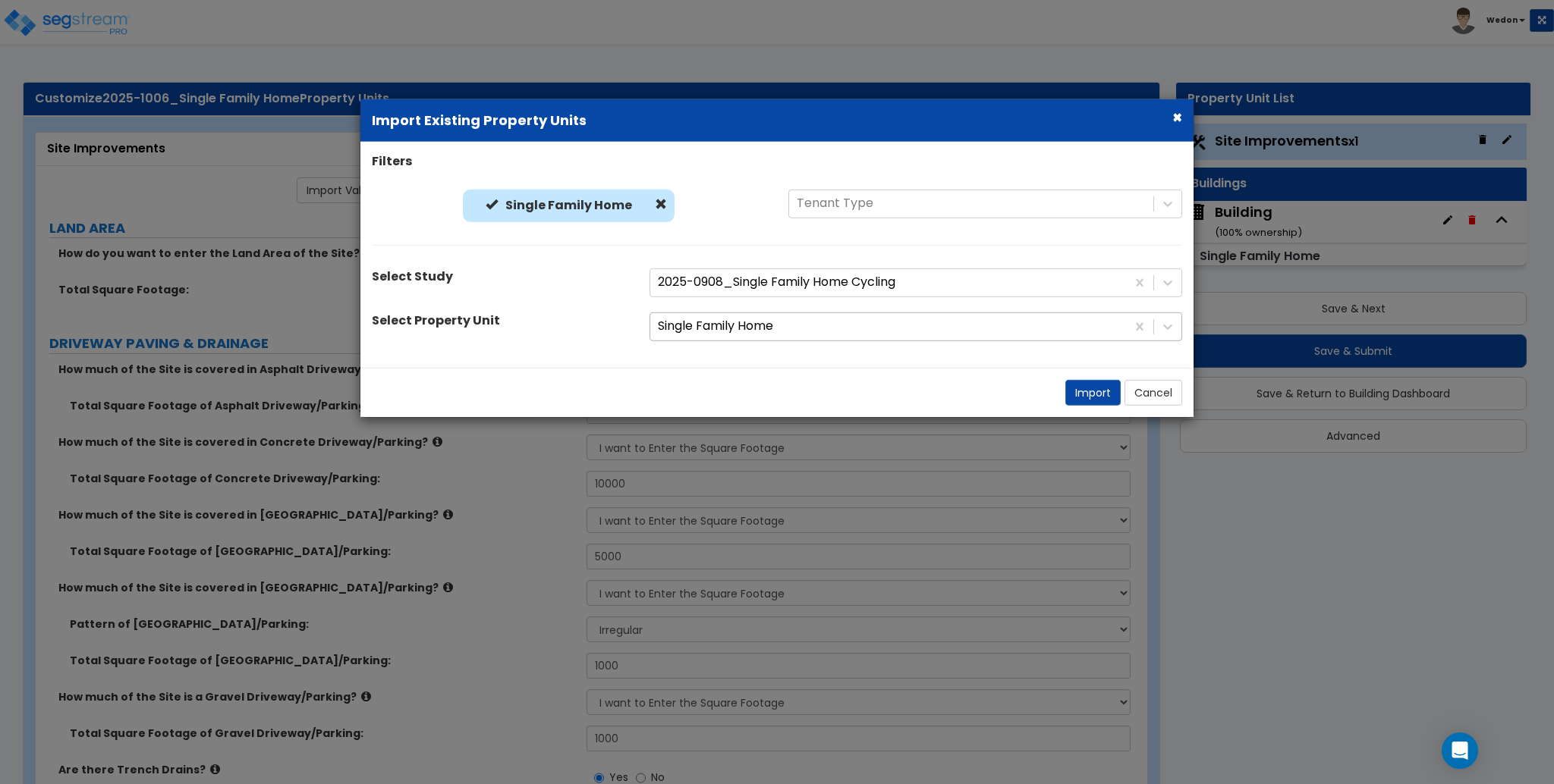
click at [777, 329] on div at bounding box center [888, 326] width 461 height 21
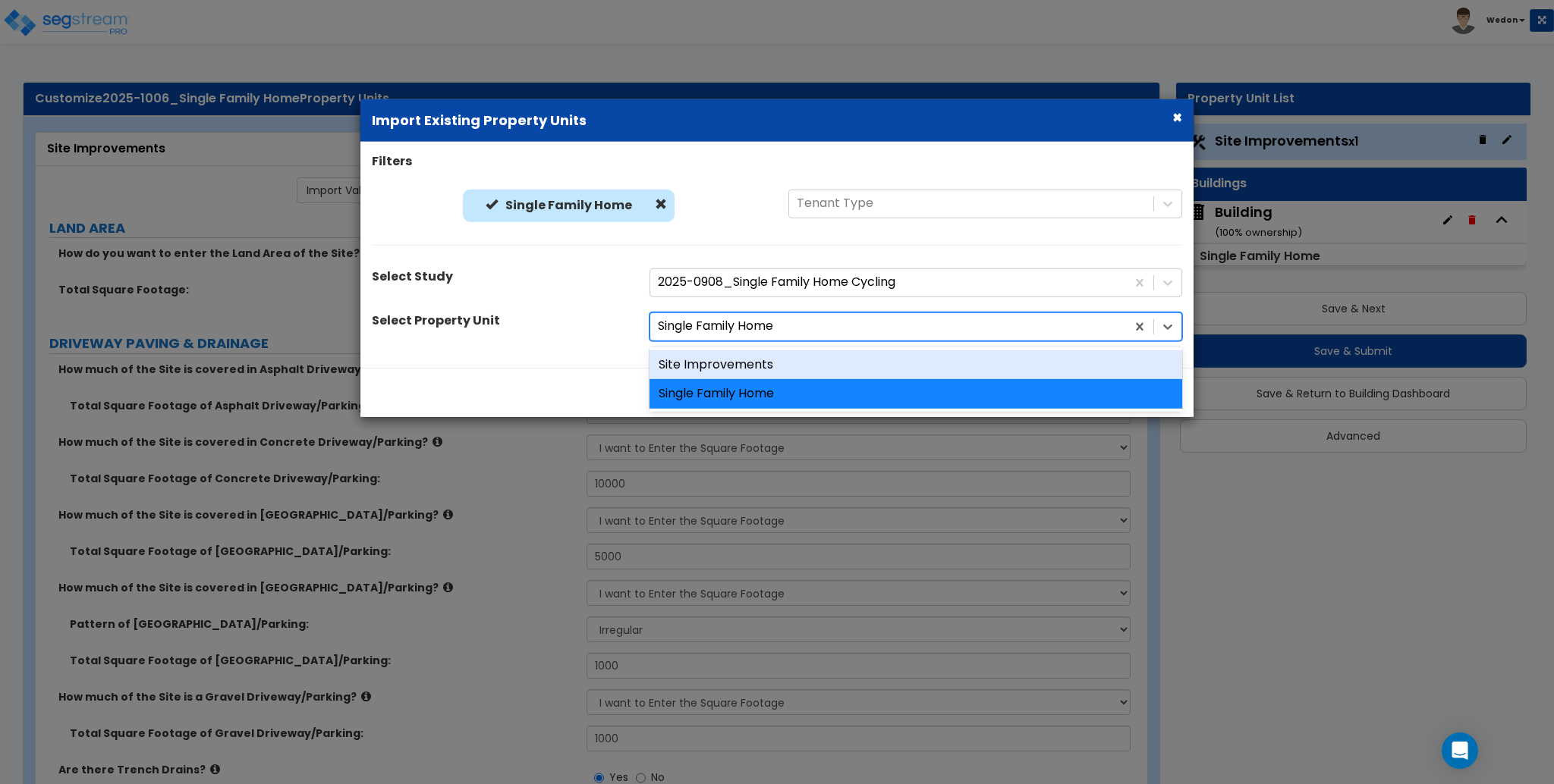
drag, startPoint x: 731, startPoint y: 369, endPoint x: 831, endPoint y: 351, distance: 101.6
click at [732, 368] on div "Site Improvements" at bounding box center [916, 365] width 533 height 30
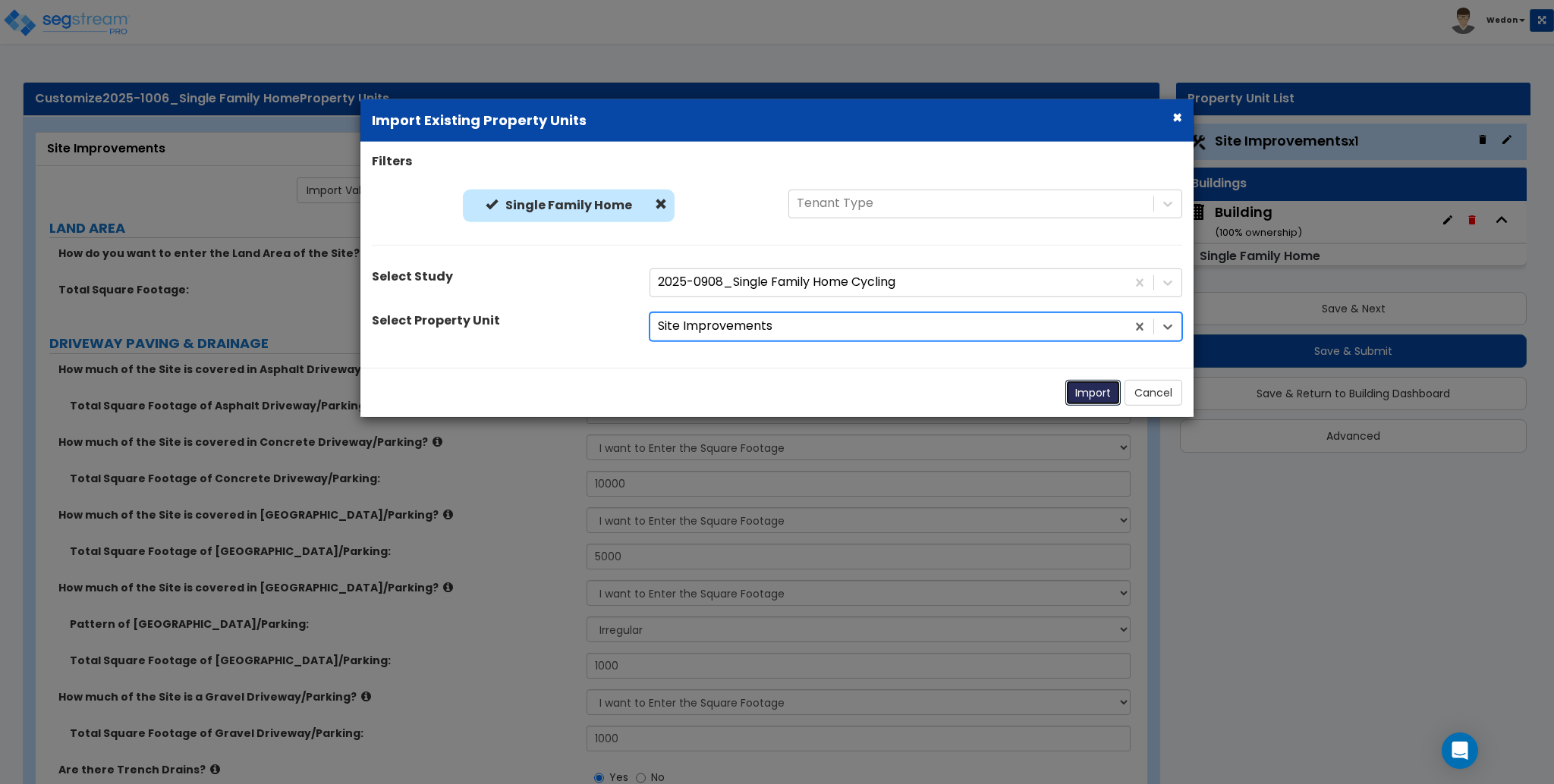
click at [1086, 389] on button "Import" at bounding box center [1093, 392] width 55 height 26
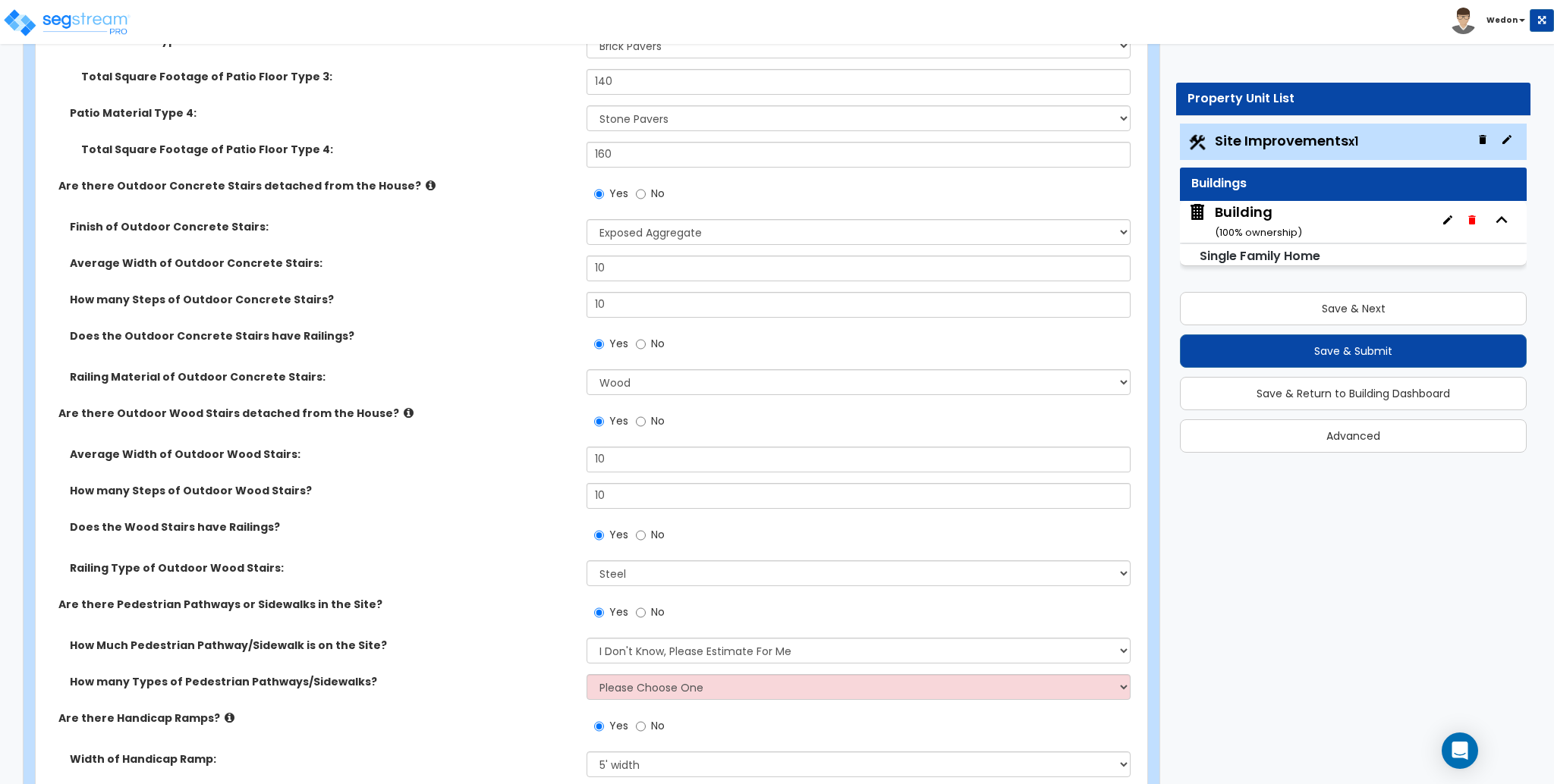
scroll to position [1518, 0]
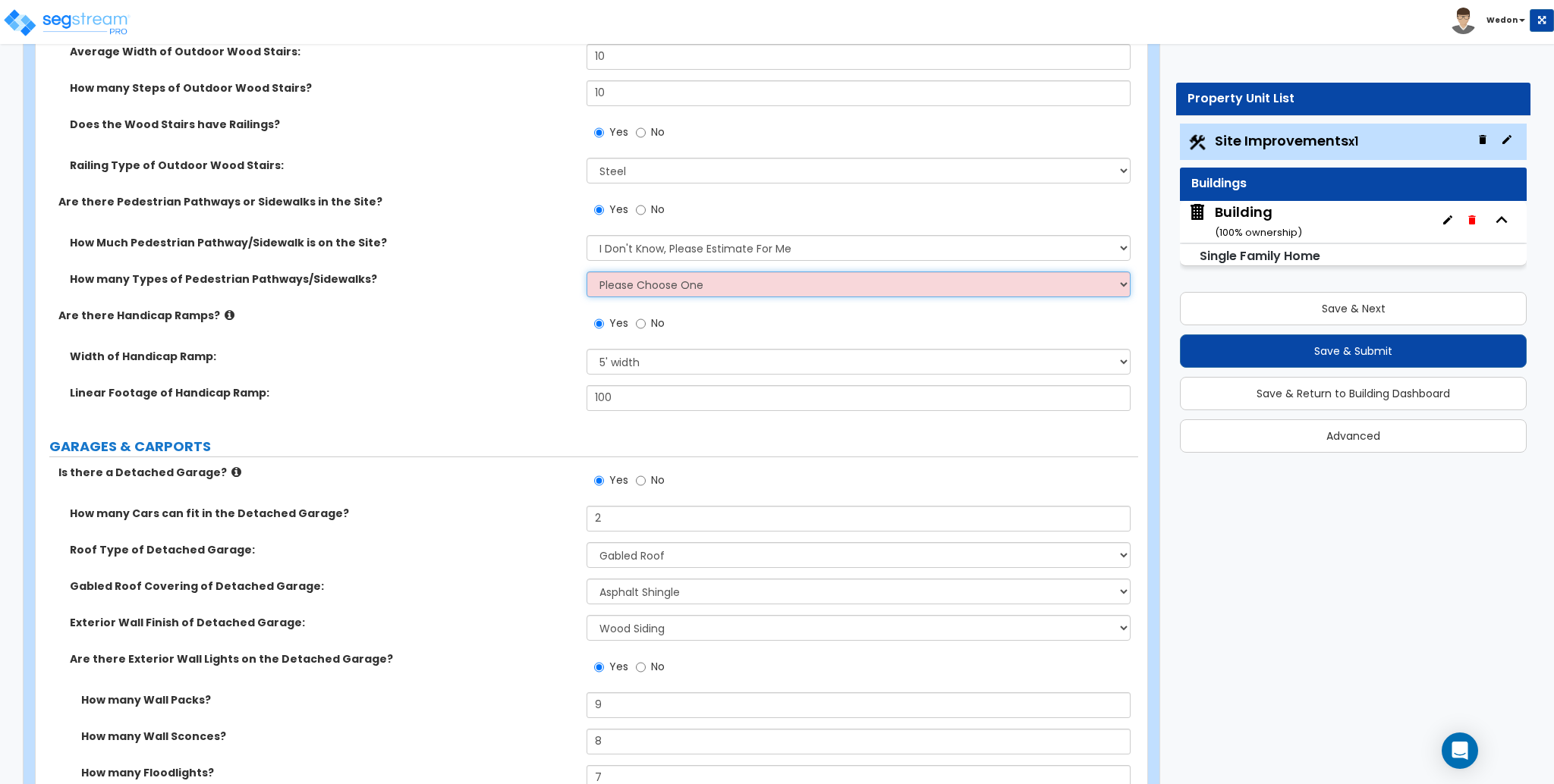
click at [699, 289] on select "Please Choose One 1 2 3" at bounding box center [858, 285] width 543 height 26
click at [587, 272] on select "Please Choose One 1 2 3" at bounding box center [858, 285] width 543 height 26
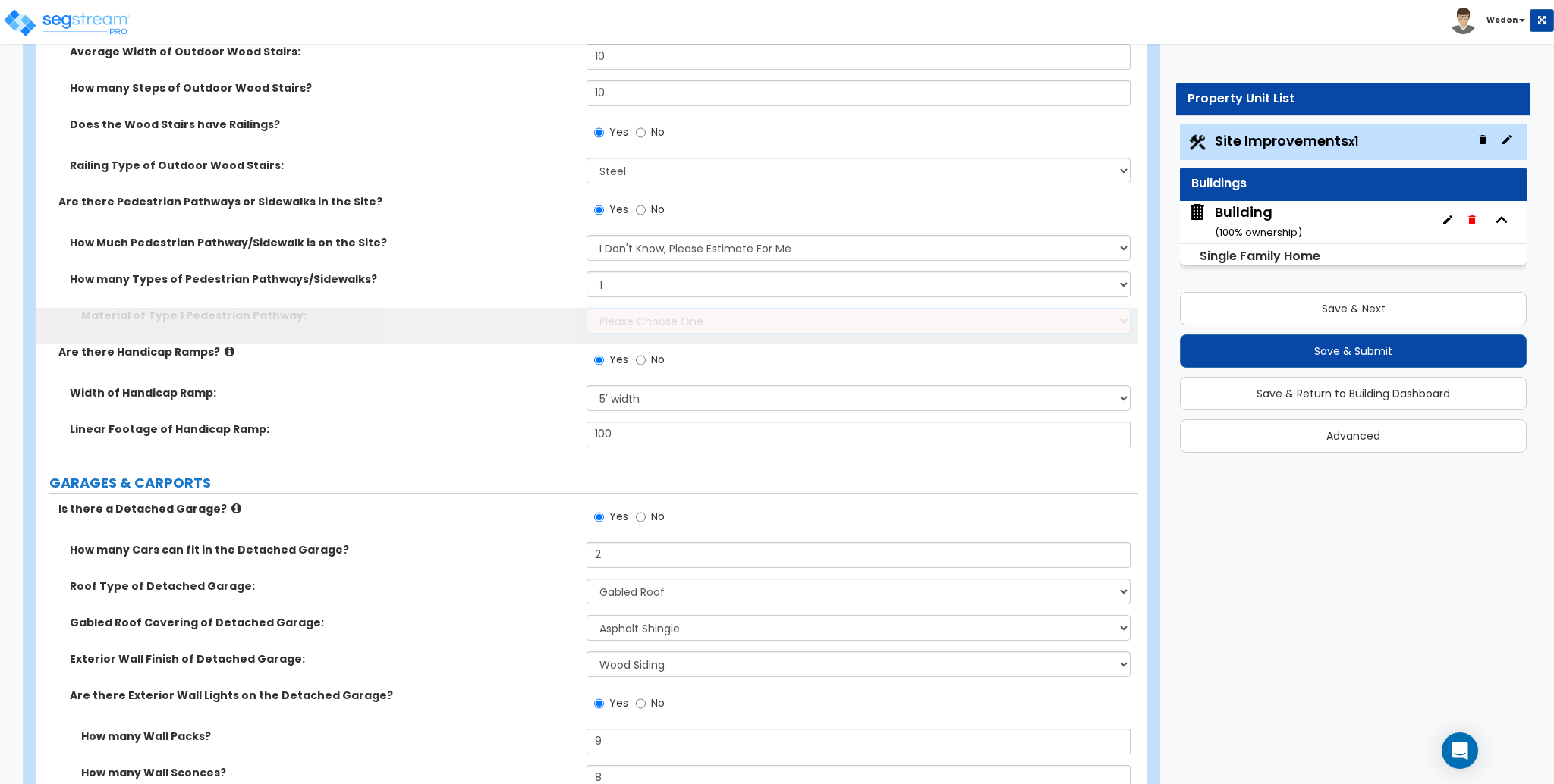
click at [646, 308] on select "Please Choose One Bare Concrete Stamped Concrete Brick Pavers Stone Pavers Wood…" at bounding box center [858, 321] width 543 height 26
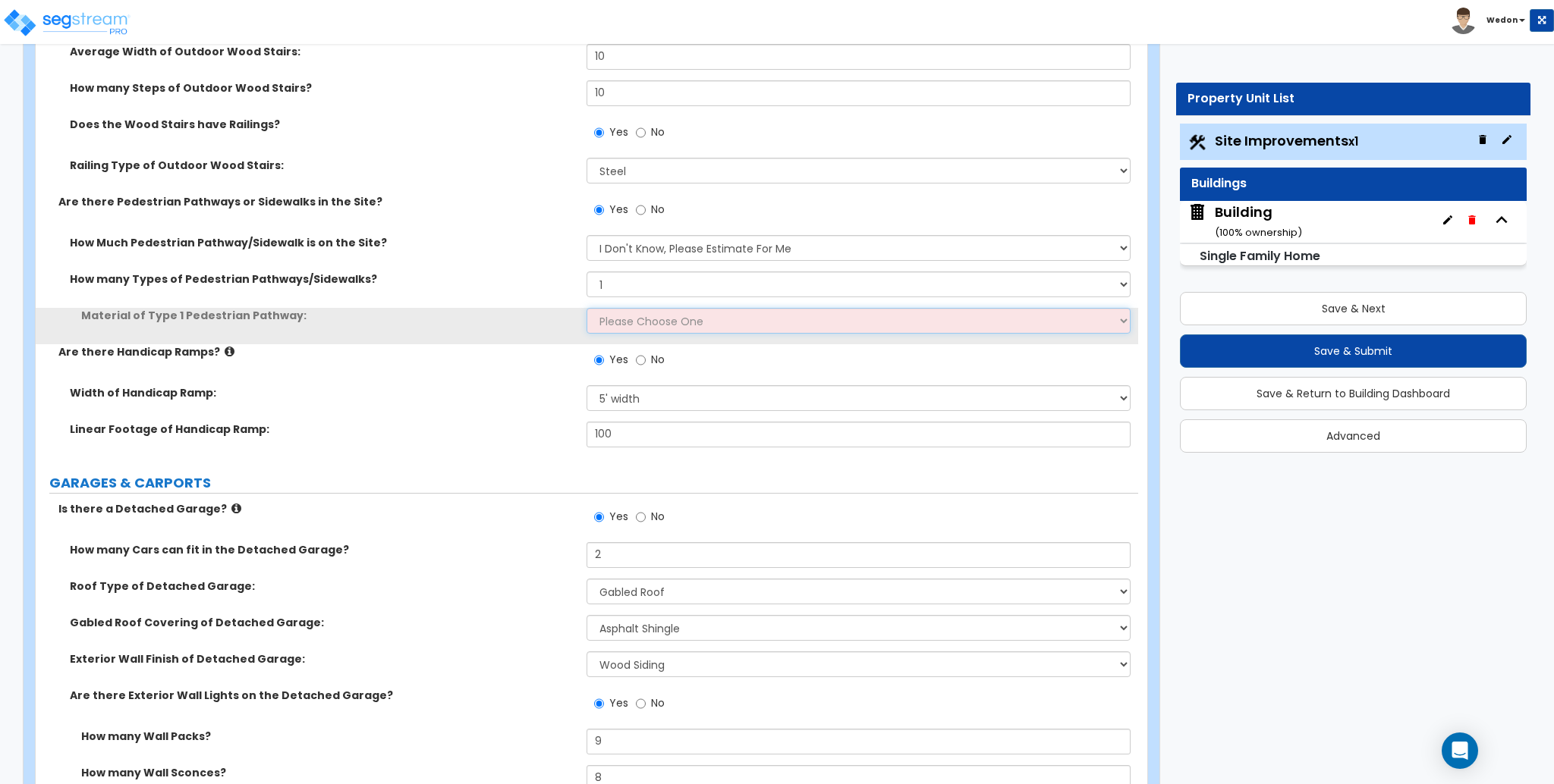
click at [671, 317] on select "Please Choose One Bare Concrete Stamped Concrete Brick Pavers Stone Pavers Wood…" at bounding box center [858, 321] width 543 height 26
click at [699, 324] on select "Please Choose One Bare Concrete Stamped Concrete Brick Pavers Stone Pavers Wood…" at bounding box center [858, 321] width 543 height 26
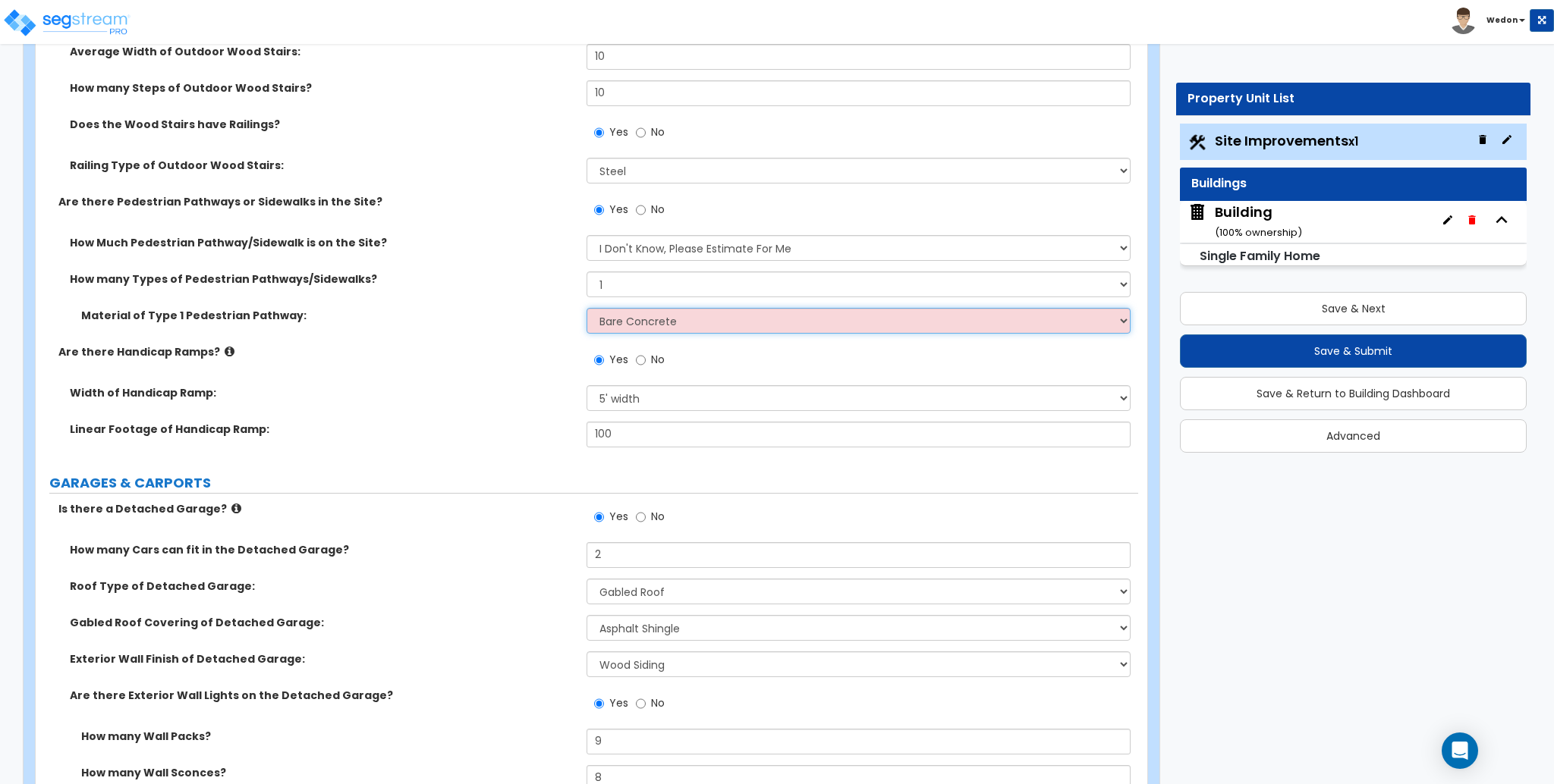
click at [587, 308] on select "Please Choose One Bare Concrete Stamped Concrete Brick Pavers Stone Pavers Wood…" at bounding box center [858, 321] width 543 height 26
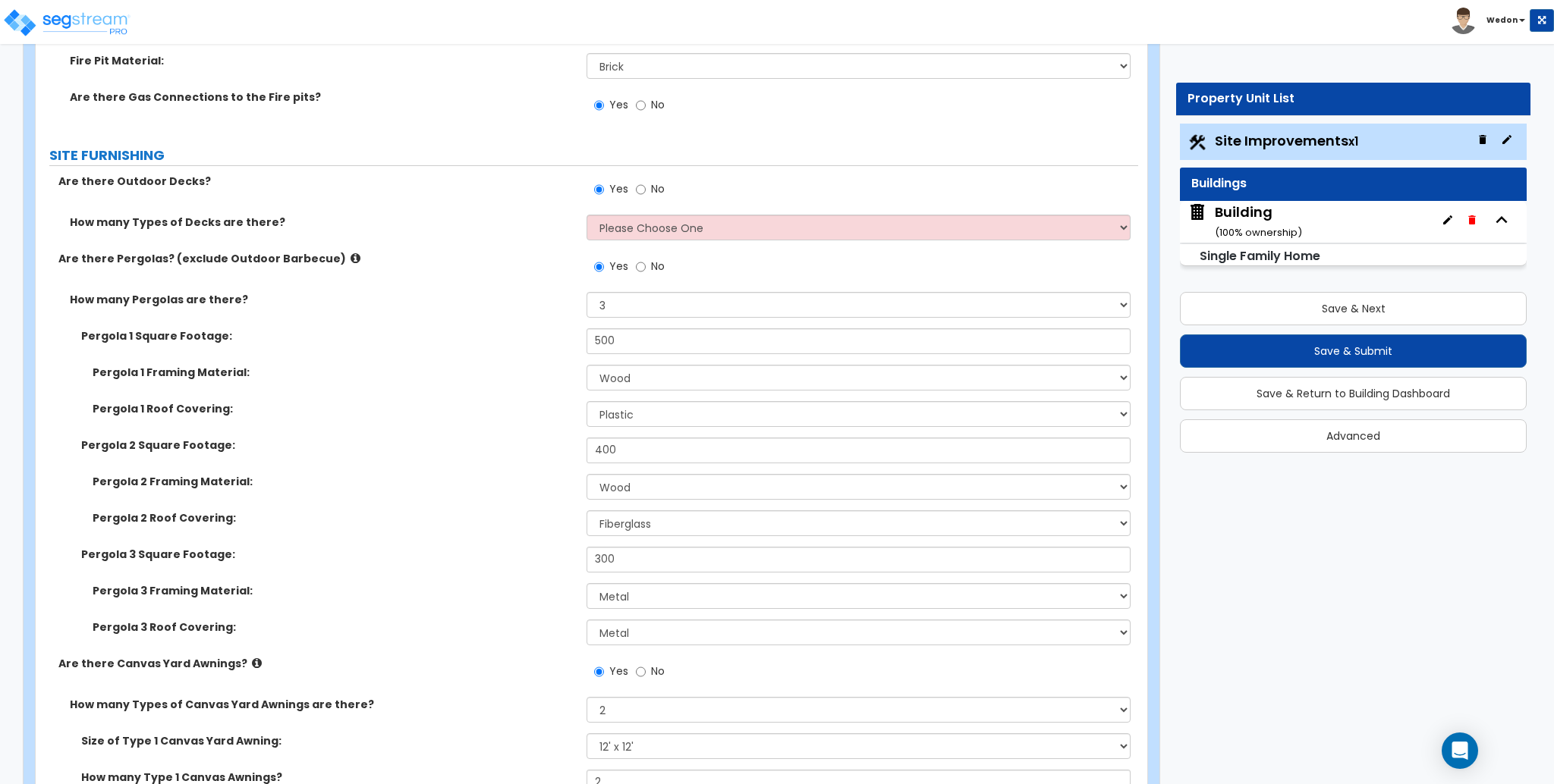
scroll to position [5867, 0]
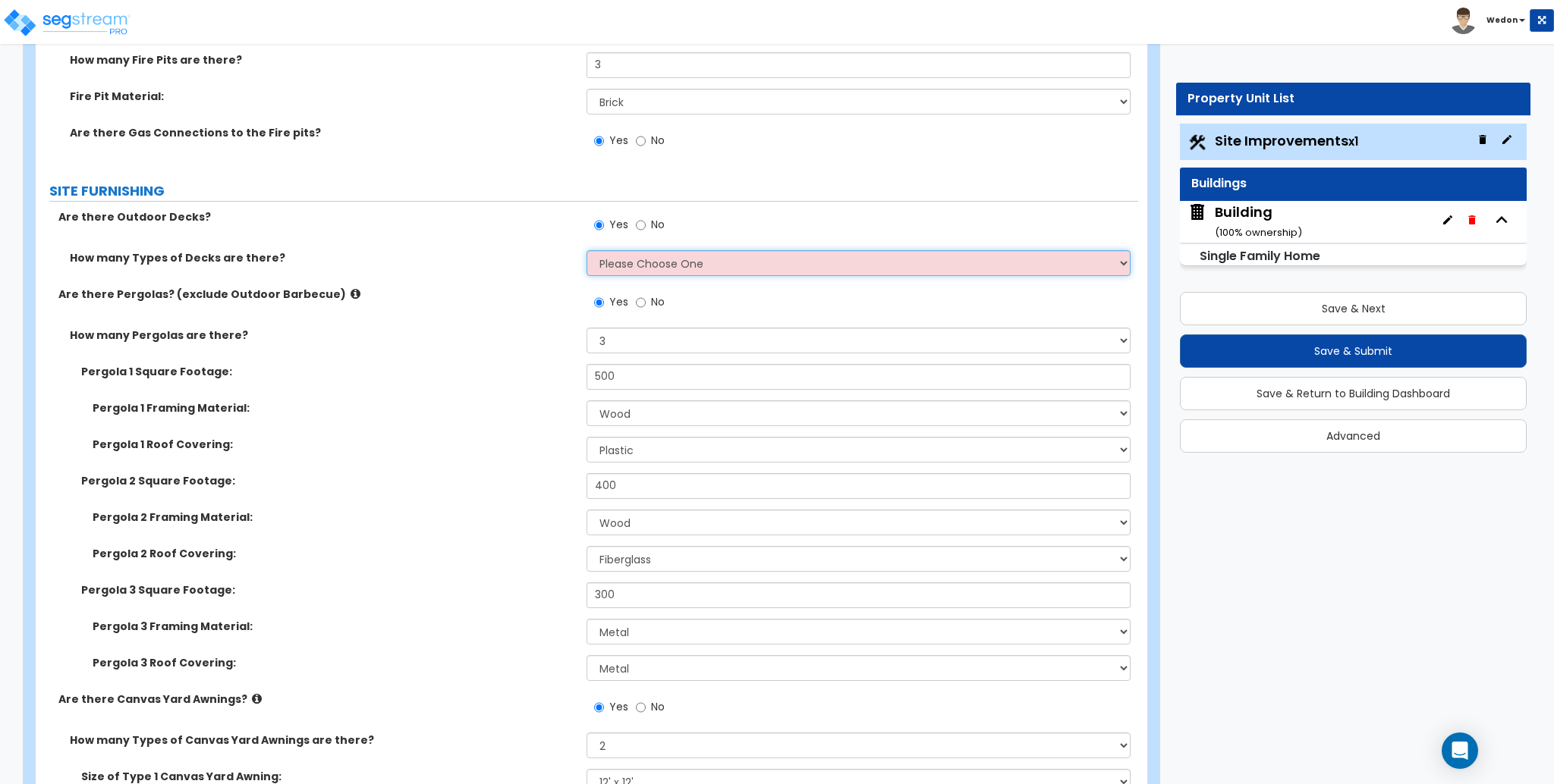
click at [787, 264] on select "Please Choose One 1 2 3 4" at bounding box center [858, 263] width 543 height 26
click at [587, 250] on select "Please Choose One 1 2 3 4" at bounding box center [858, 263] width 543 height 26
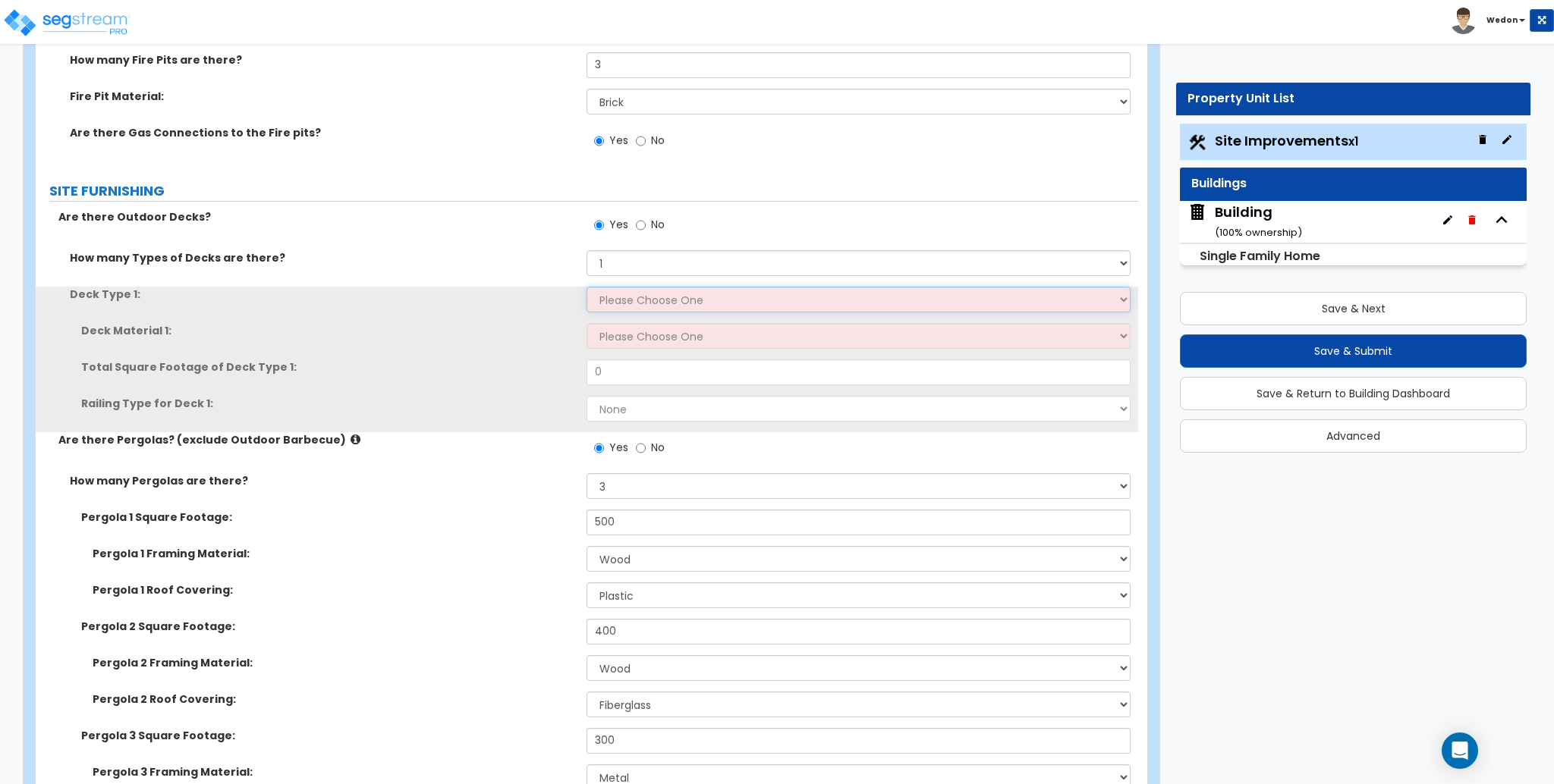
click at [656, 301] on select "Please Choose One Attached to Structure Detached from Structure" at bounding box center [858, 300] width 543 height 26
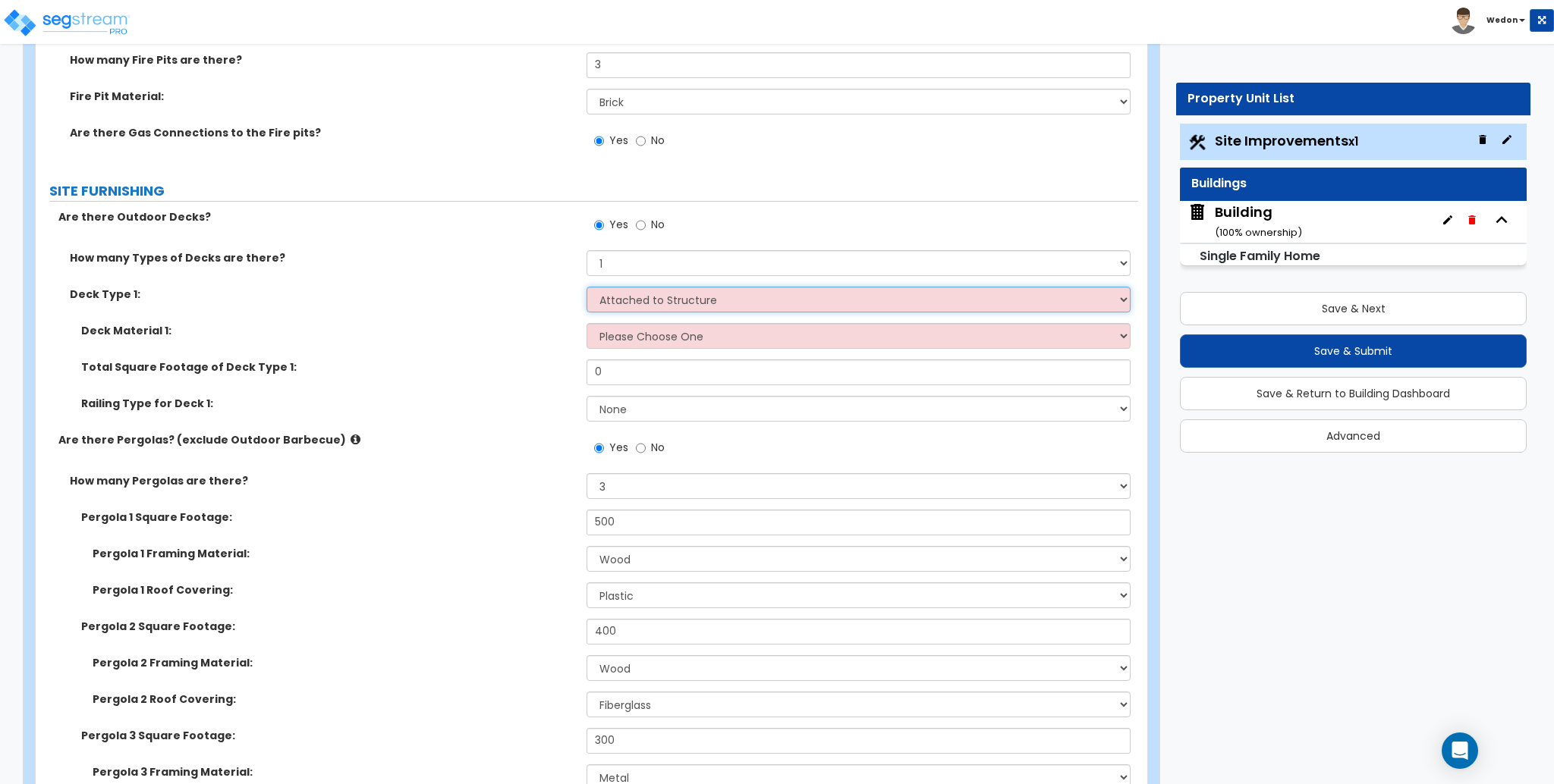
click at [587, 287] on select "Please Choose One Attached to Structure Detached from Structure" at bounding box center [858, 300] width 543 height 26
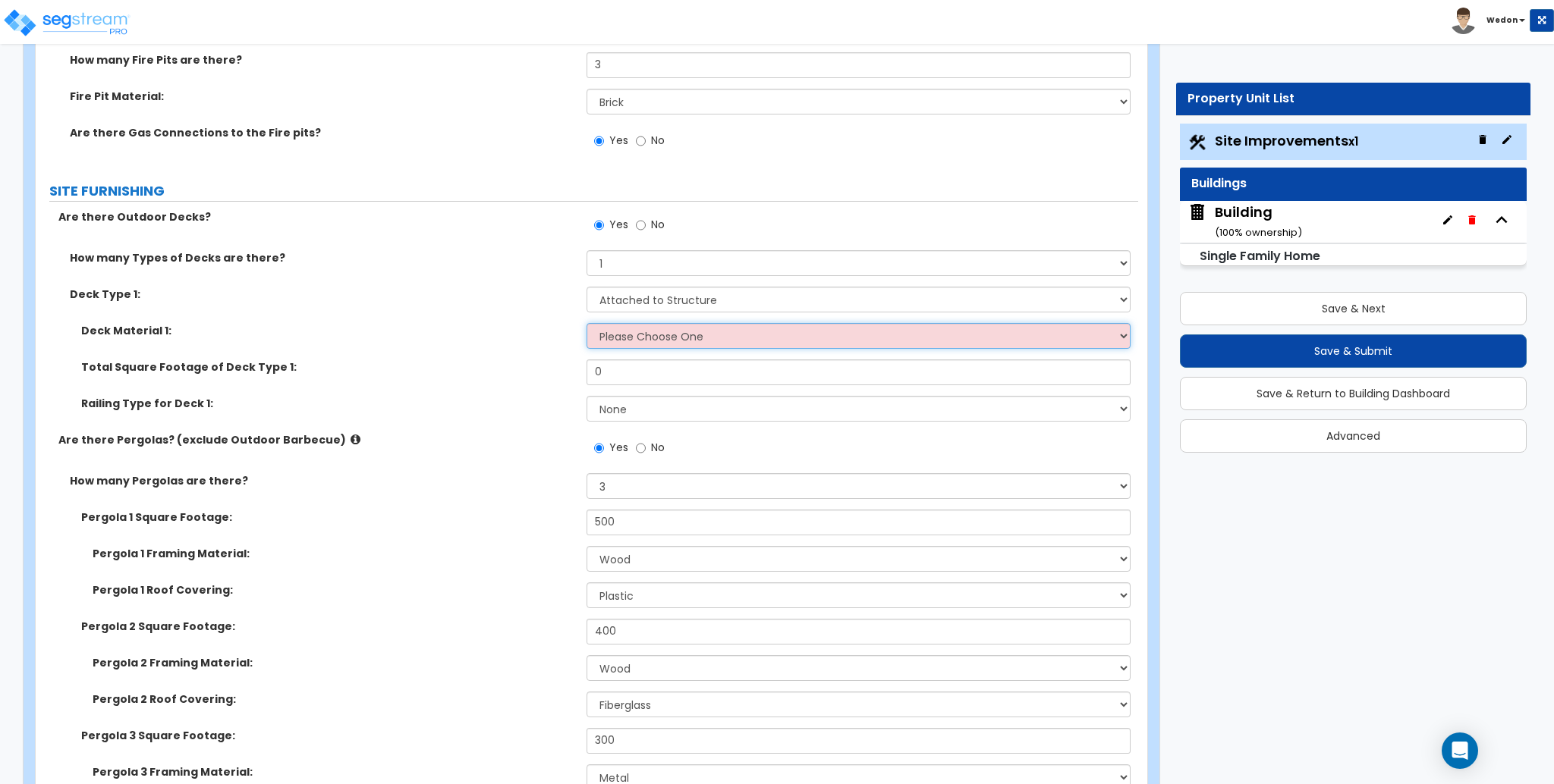
click at [651, 341] on select "Please Choose One Wood Plastic/PVC" at bounding box center [858, 336] width 543 height 26
click at [587, 323] on select "Please Choose One Wood Plastic/PVC" at bounding box center [858, 336] width 543 height 26
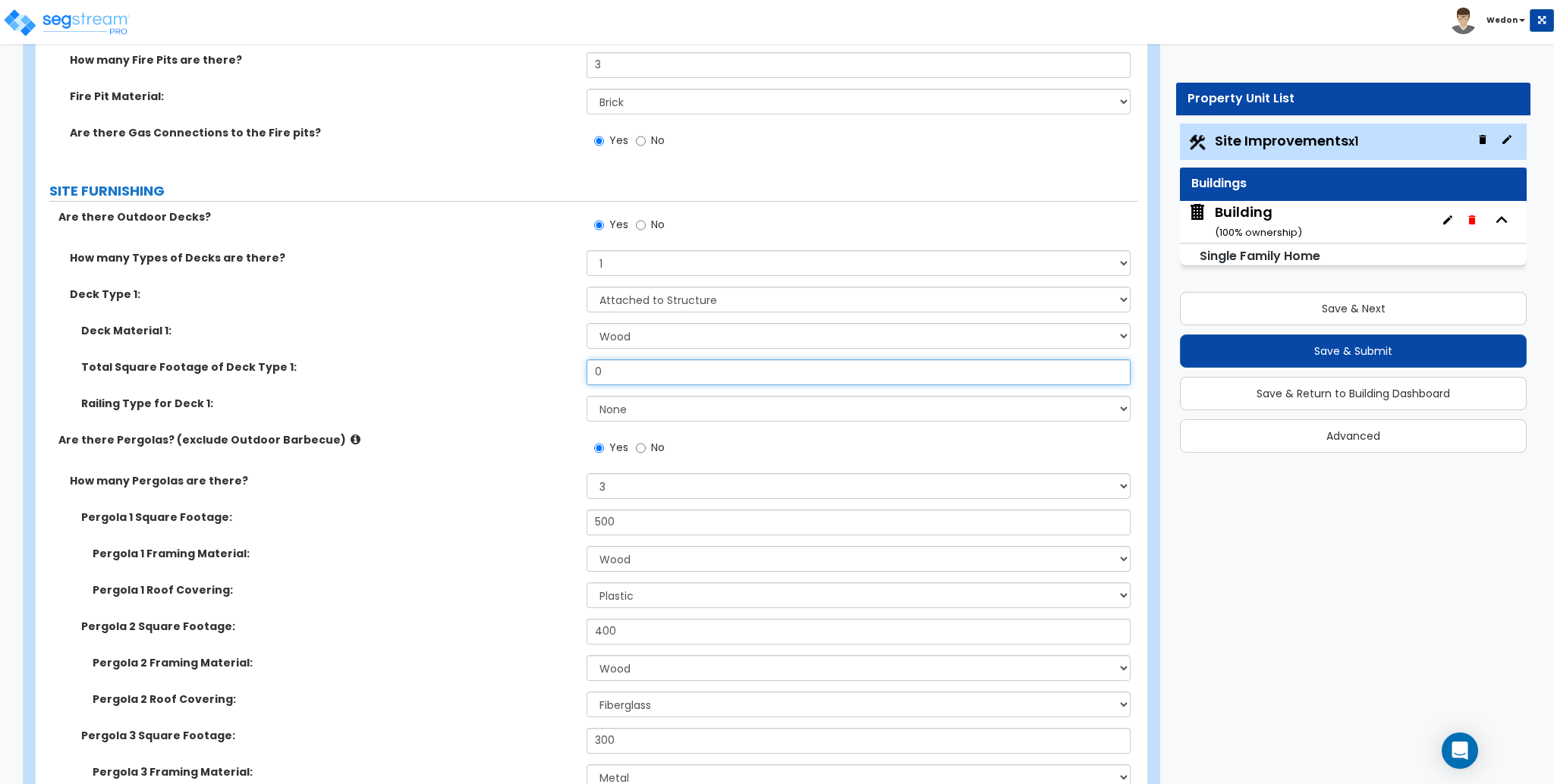
click at [633, 372] on input "0" at bounding box center [858, 373] width 543 height 26
click at [623, 396] on select "None Wood Plastic" at bounding box center [858, 409] width 543 height 26
click at [587, 396] on select "None Wood Plastic" at bounding box center [858, 409] width 543 height 26
click at [435, 453] on div "Are there Pergolas? (exclude Outdoor Barbecue) Yes No" at bounding box center [587, 452] width 1103 height 41
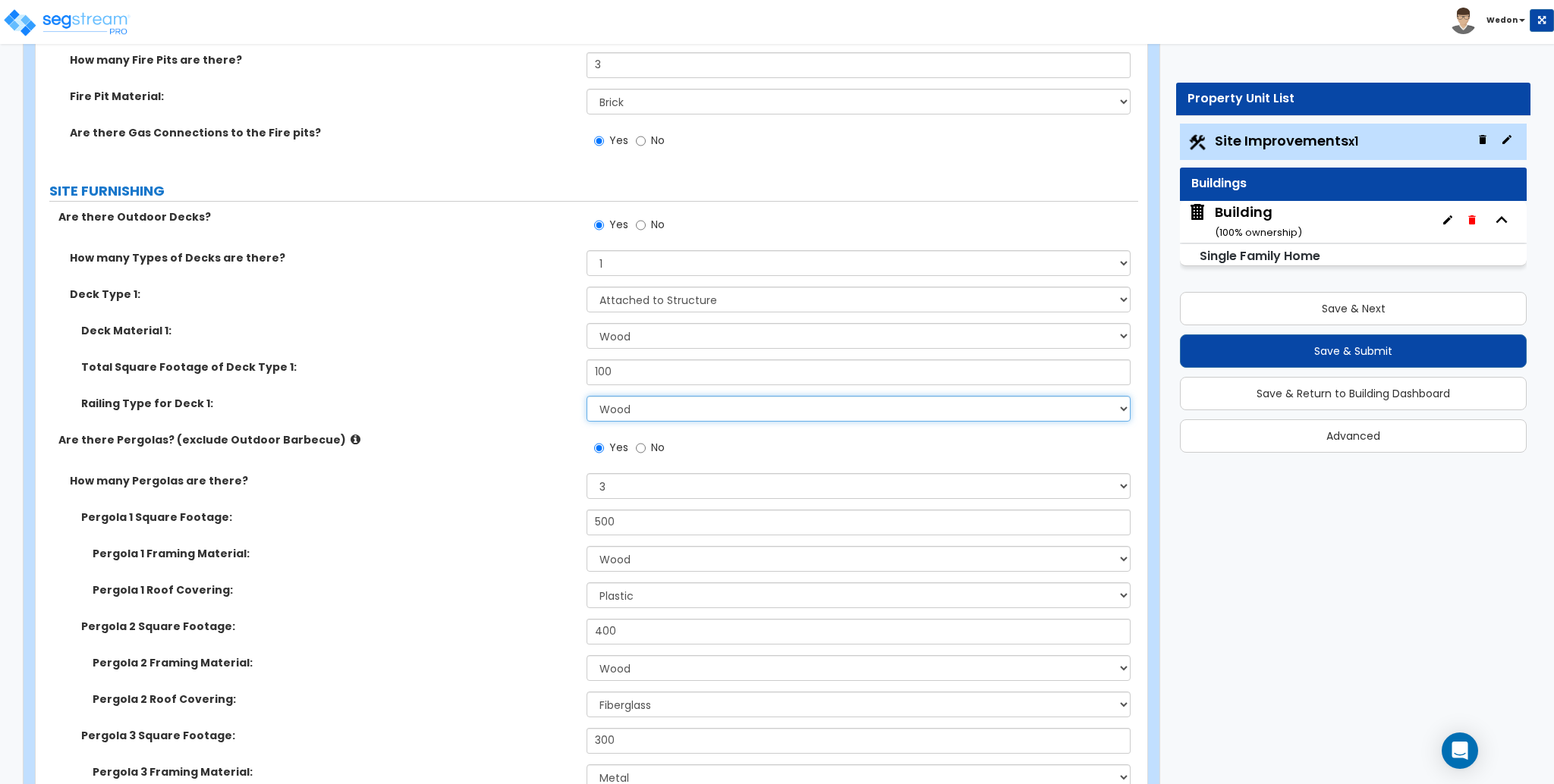
click at [684, 406] on select "None Wood Plastic" at bounding box center [858, 409] width 543 height 26
click at [663, 400] on select "None Wood Plastic" at bounding box center [858, 409] width 543 height 26
click at [455, 418] on div "Railing Type for Deck 1: None Wood Plastic" at bounding box center [587, 414] width 1103 height 37
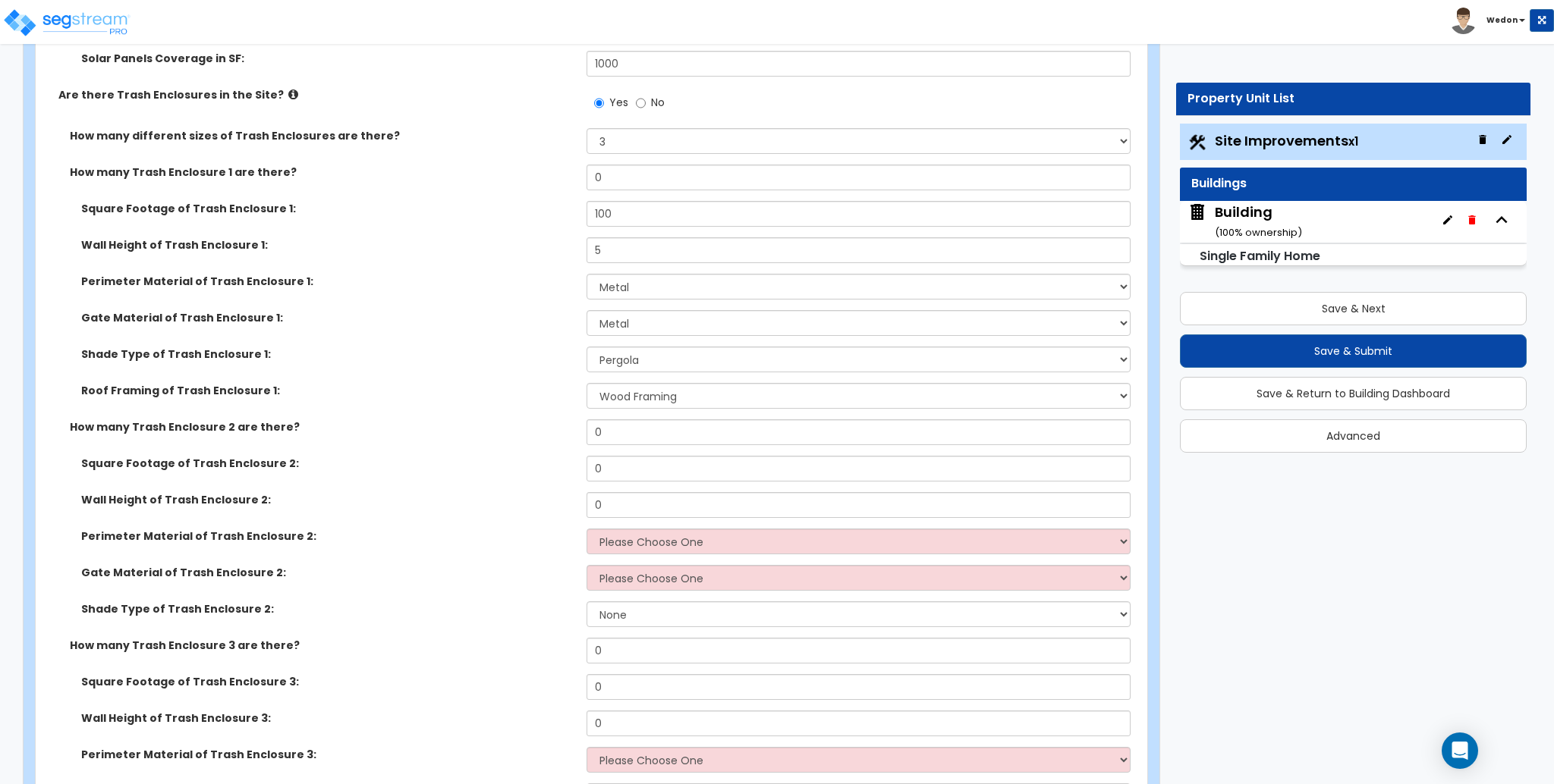
scroll to position [10583, 0]
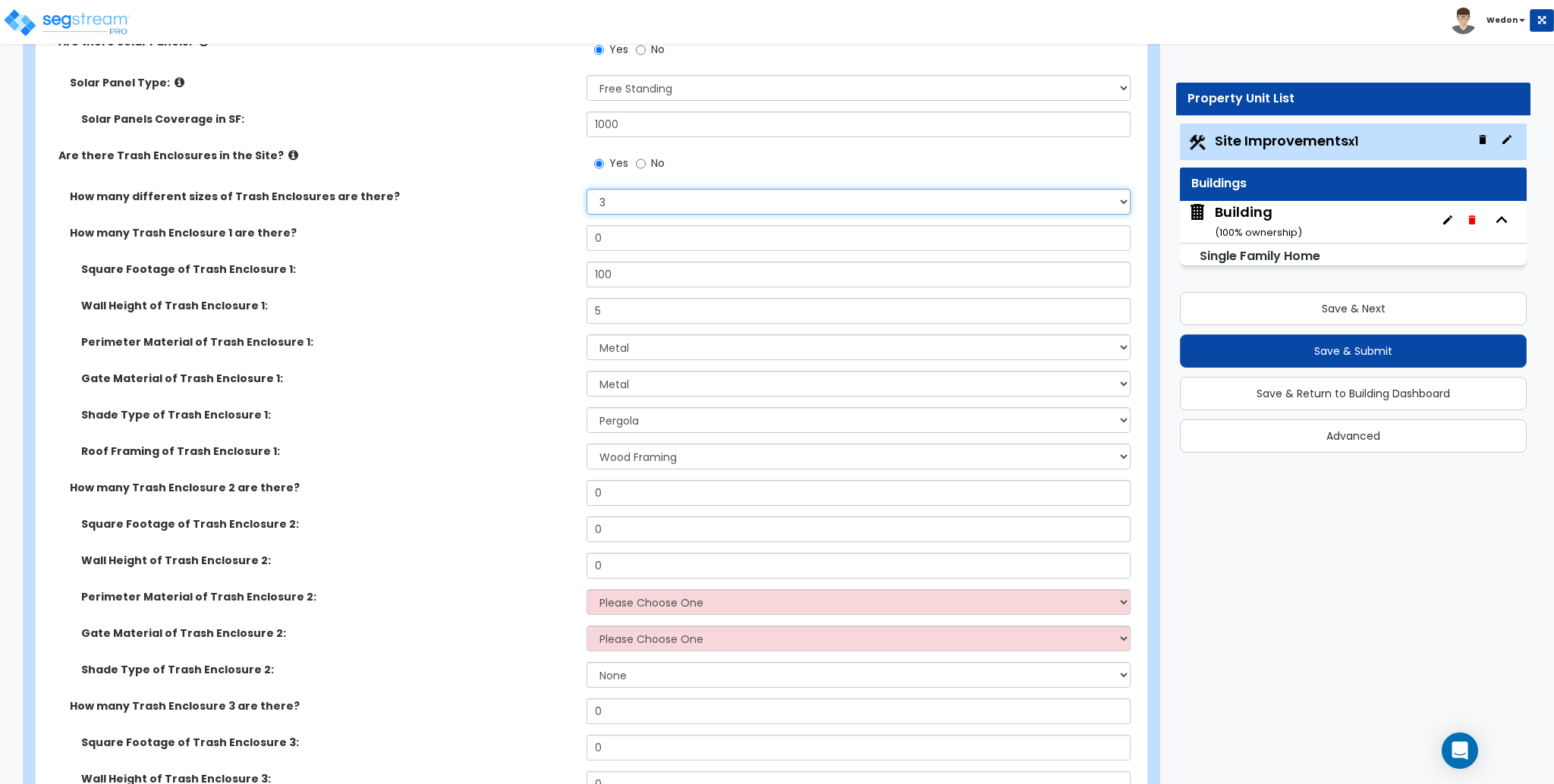
click at [624, 205] on select "Please Choose One 1 2 3" at bounding box center [858, 202] width 543 height 26
click at [587, 189] on select "Please Choose One 1 2 3" at bounding box center [858, 202] width 543 height 26
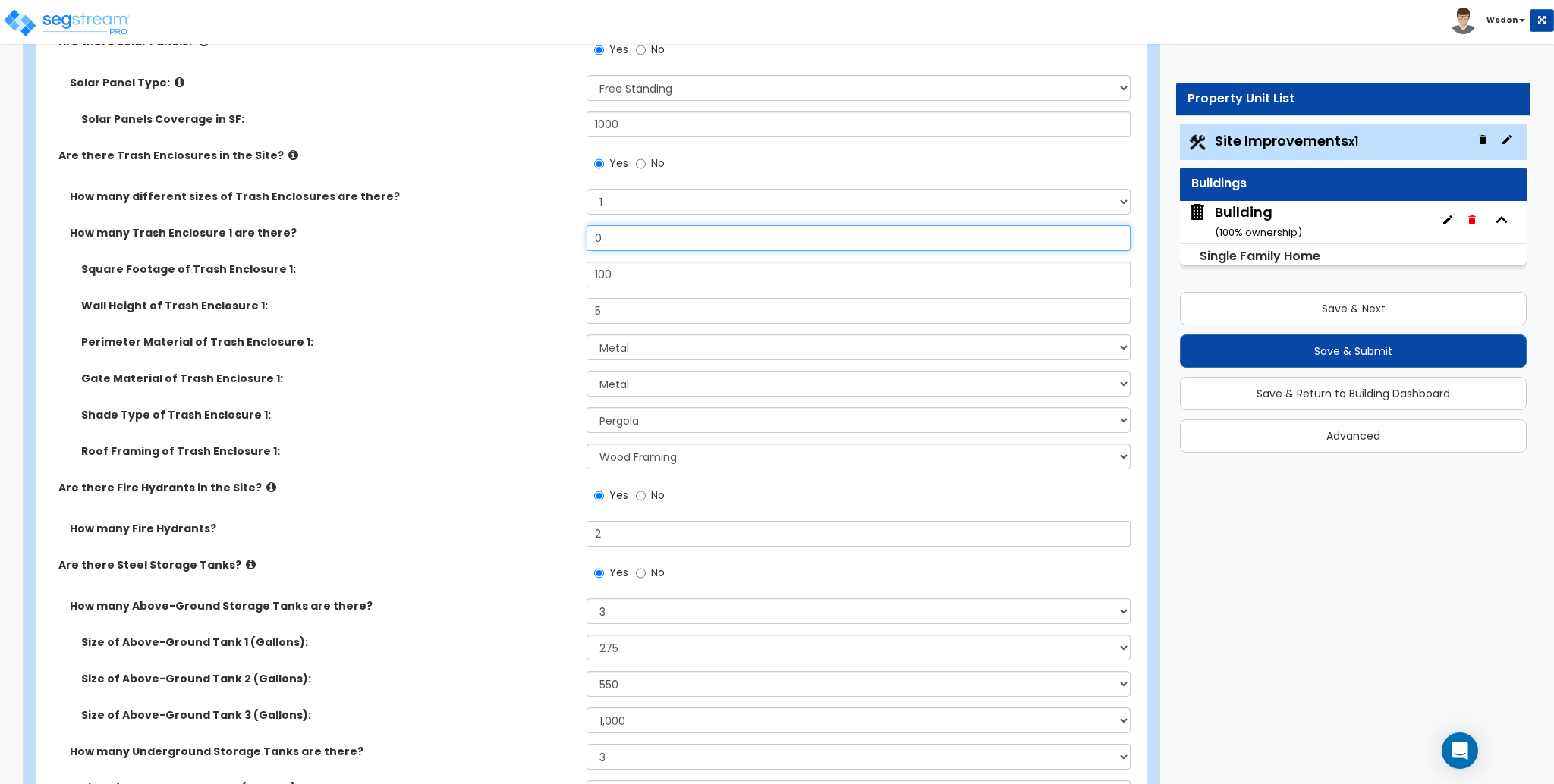
drag, startPoint x: 626, startPoint y: 233, endPoint x: 572, endPoint y: 233, distance: 54.0
click at [575, 233] on div "How many Trash Enclosure 1 are there? 0" at bounding box center [587, 243] width 1103 height 37
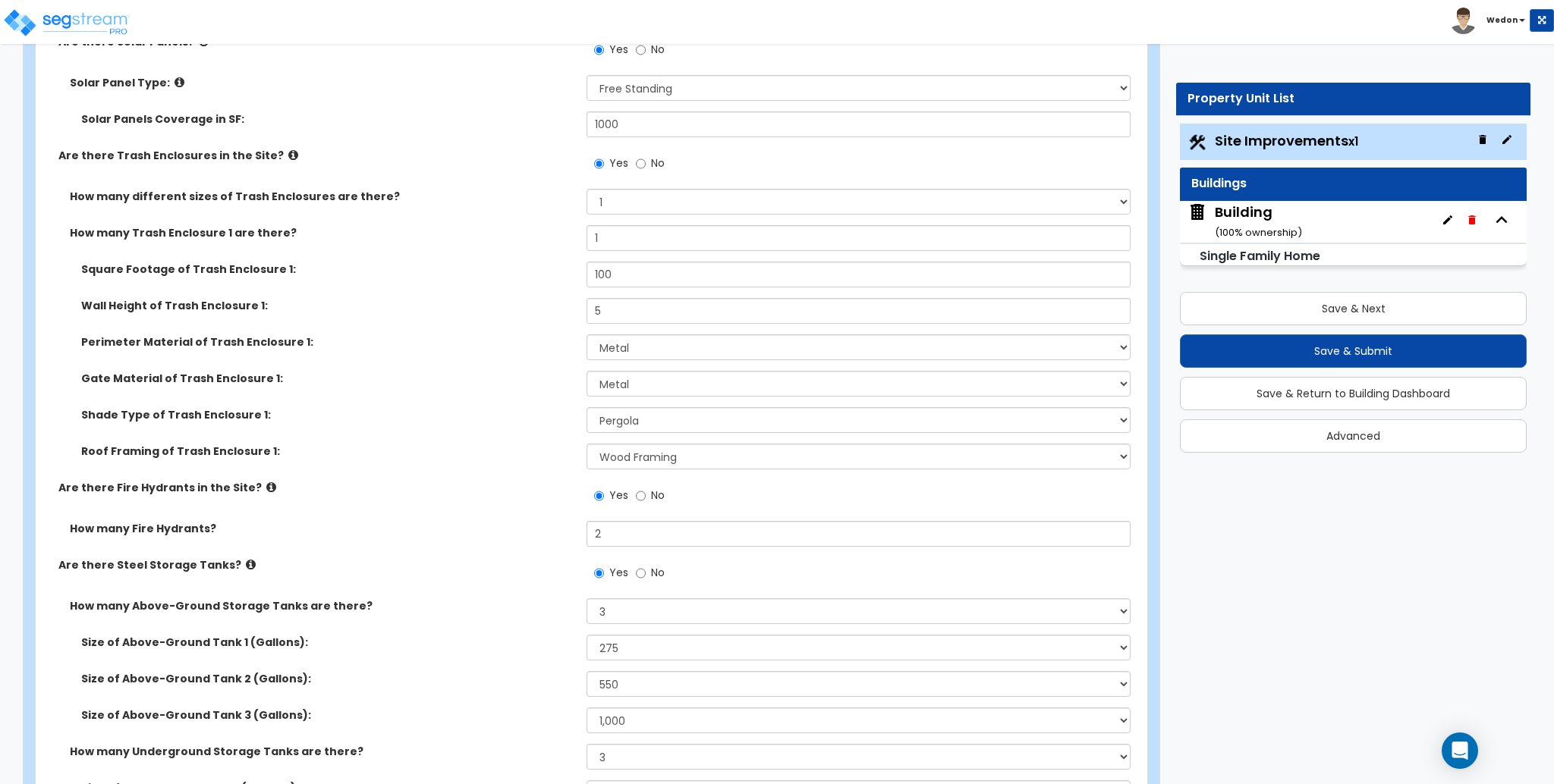
click at [534, 287] on div "Square Footage of Trash Enclosure 1: 100" at bounding box center [587, 280] width 1103 height 37
click at [493, 347] on label "Perimeter Material of Trash Enclosure 1:" at bounding box center [328, 341] width 495 height 15
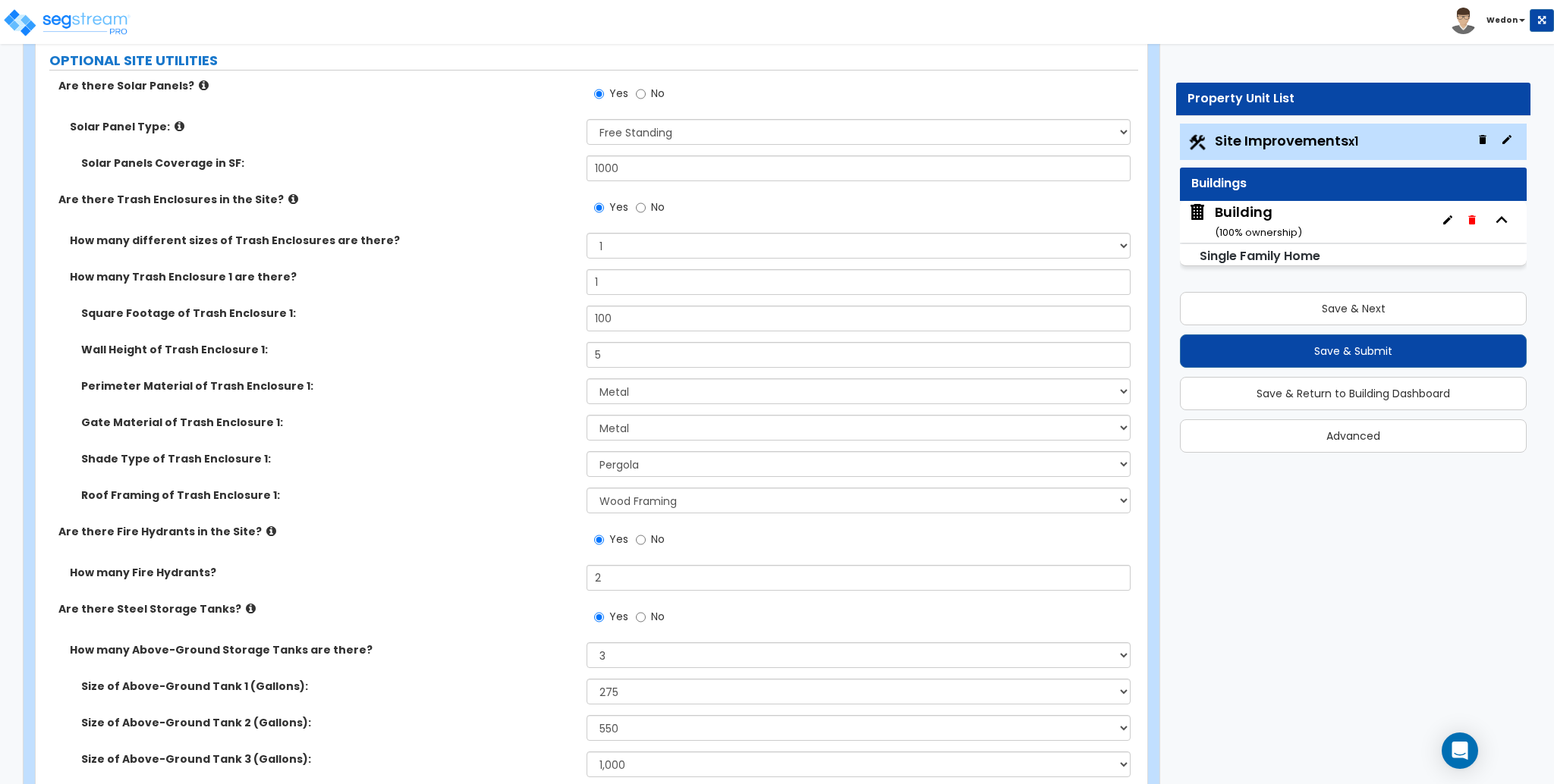
scroll to position [10482, 0]
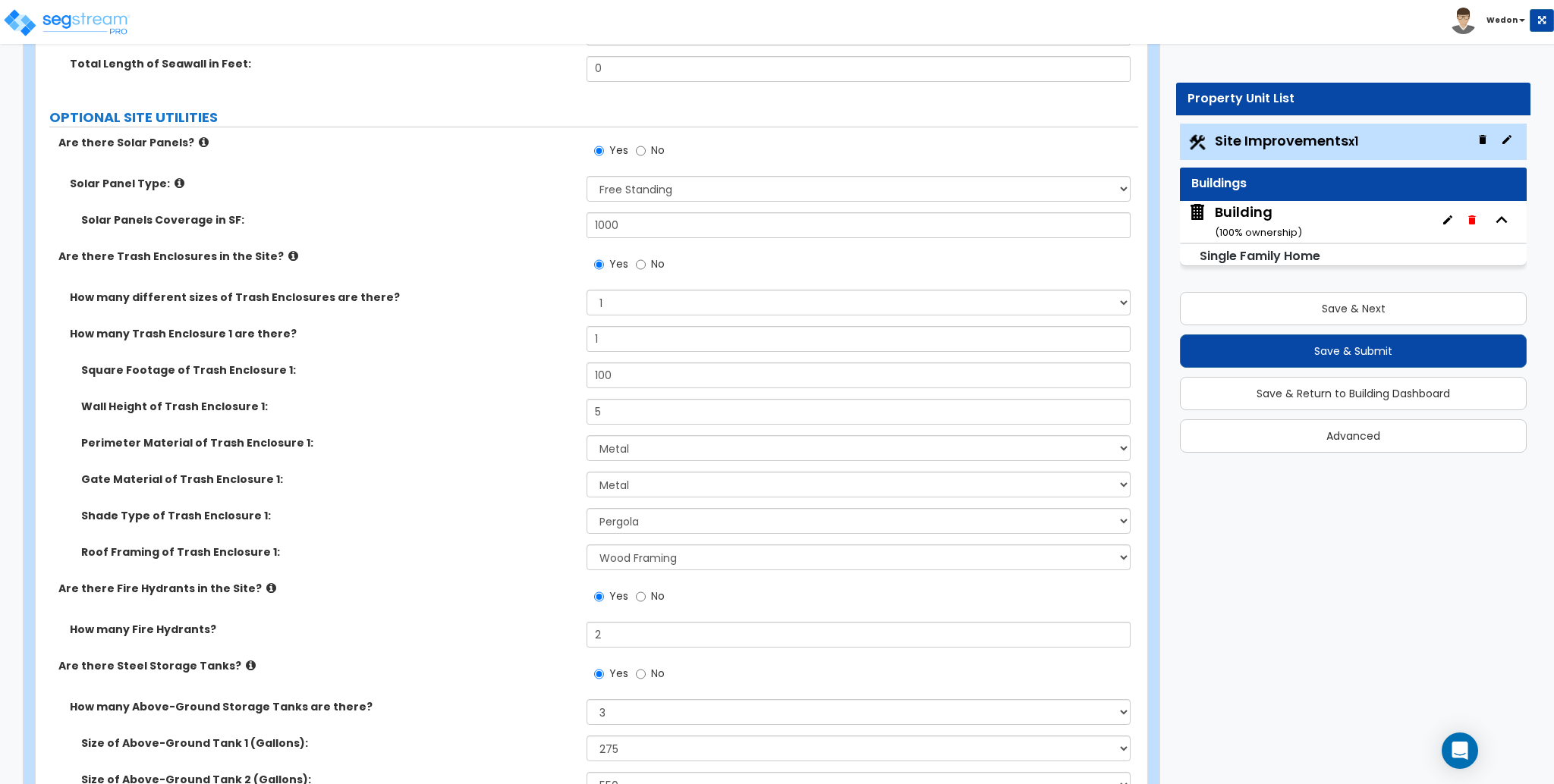
click at [545, 381] on div "Square Footage of Trash Enclosure 1: 100" at bounding box center [587, 381] width 1103 height 37
click at [515, 438] on label "Perimeter Material of Trash Enclosure 1:" at bounding box center [328, 442] width 495 height 15
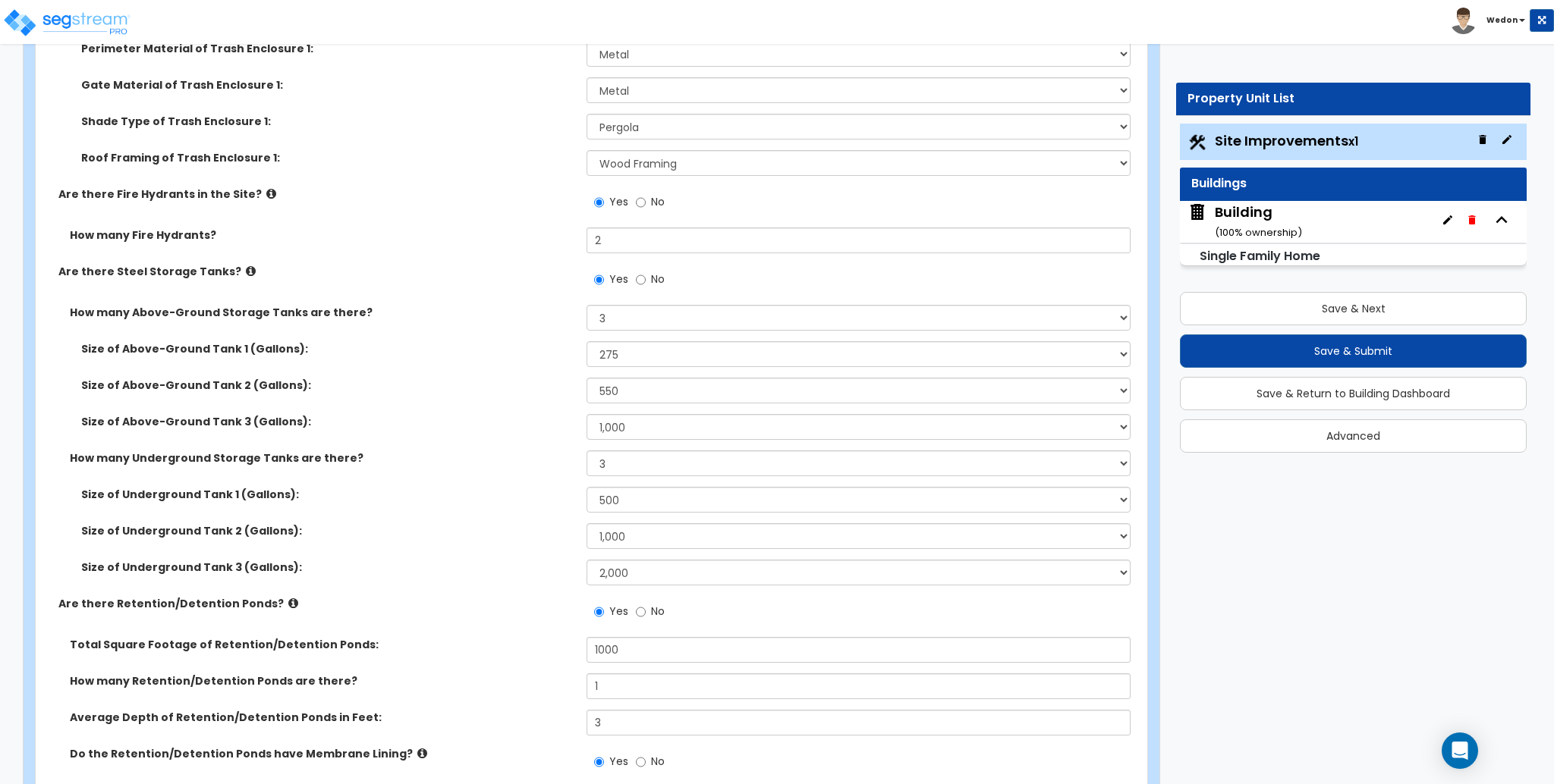
scroll to position [11259, 0]
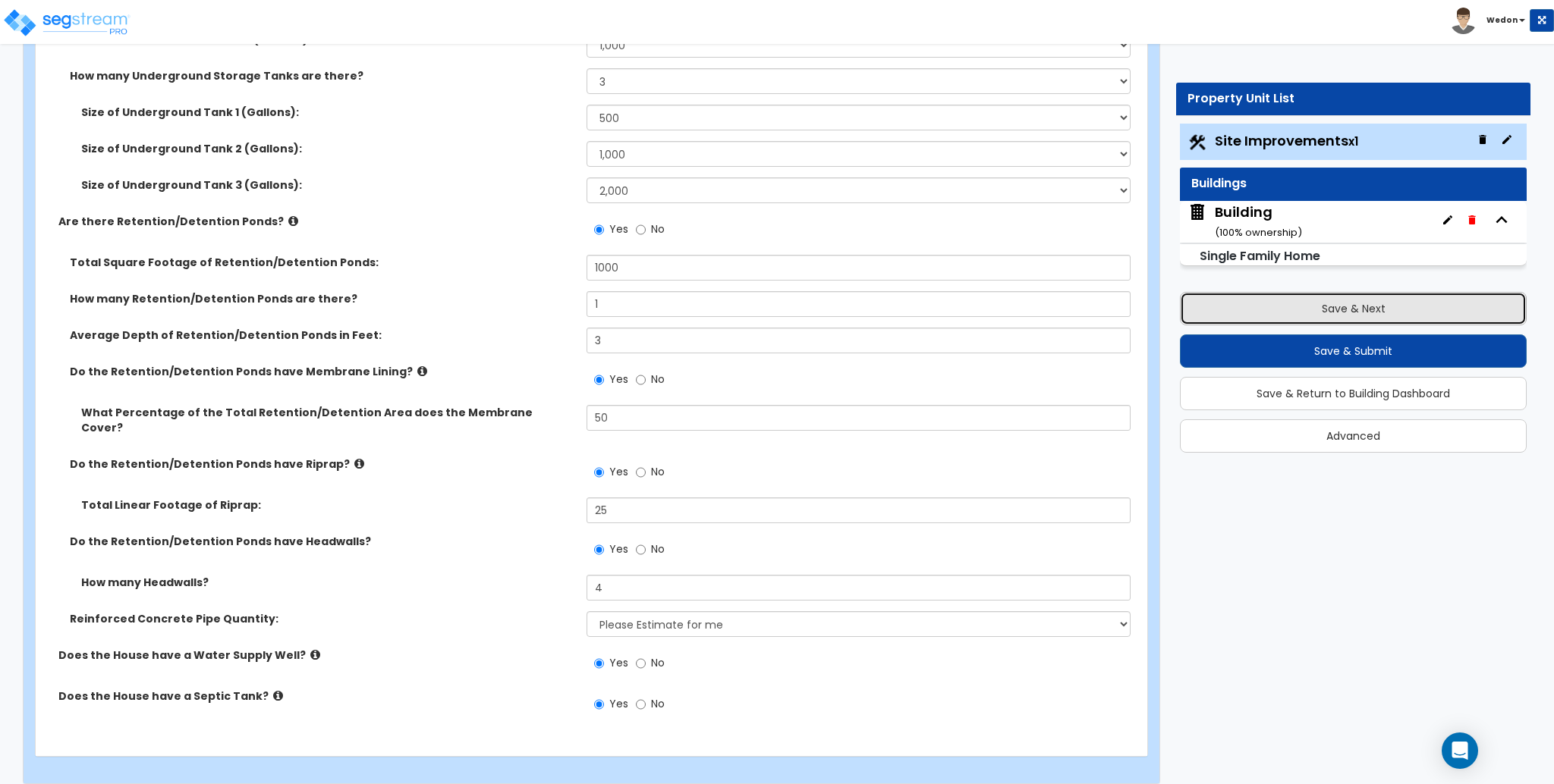
click at [1378, 315] on button "Save & Next" at bounding box center [1353, 308] width 347 height 34
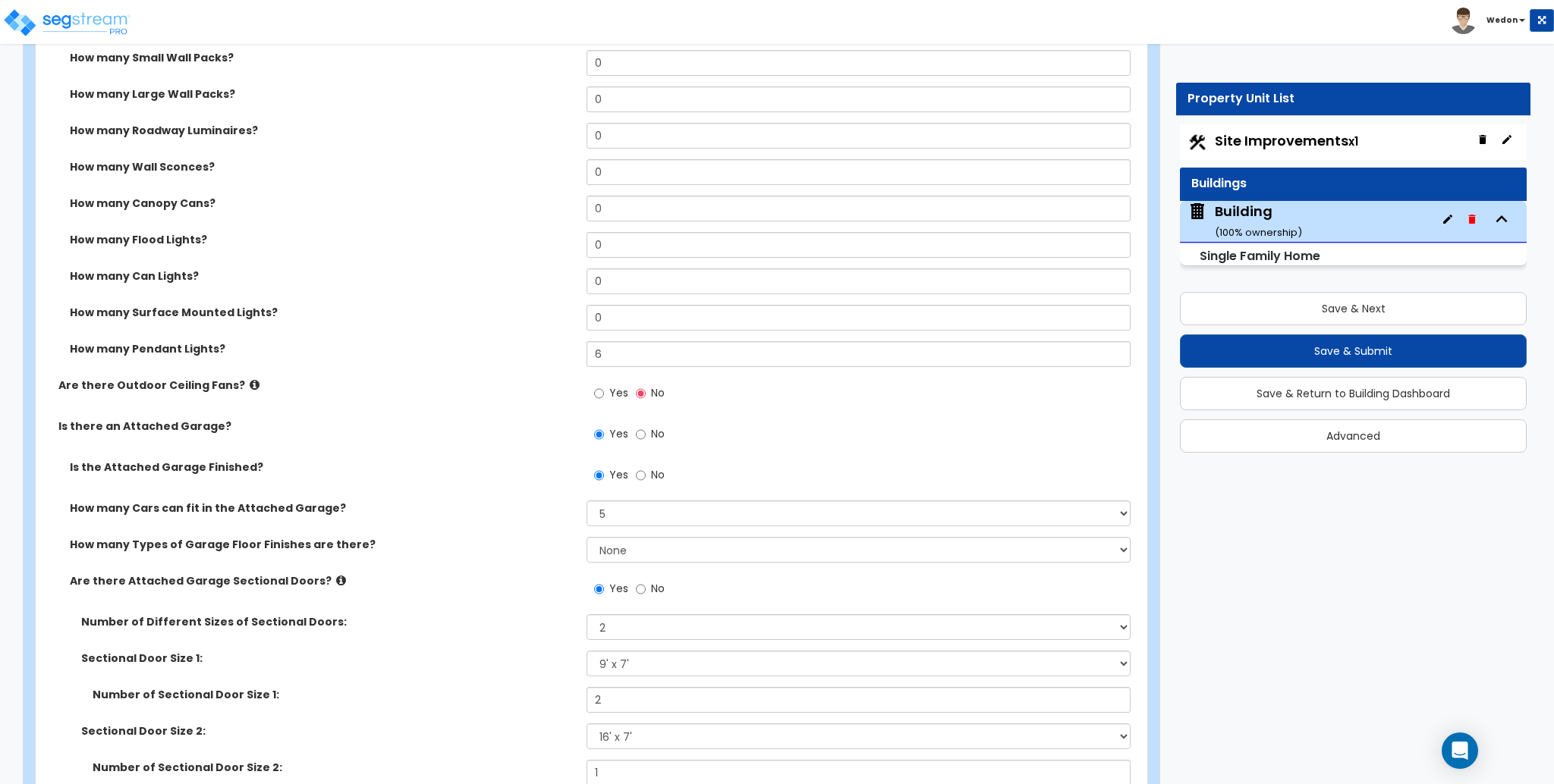
scroll to position [3338, 0]
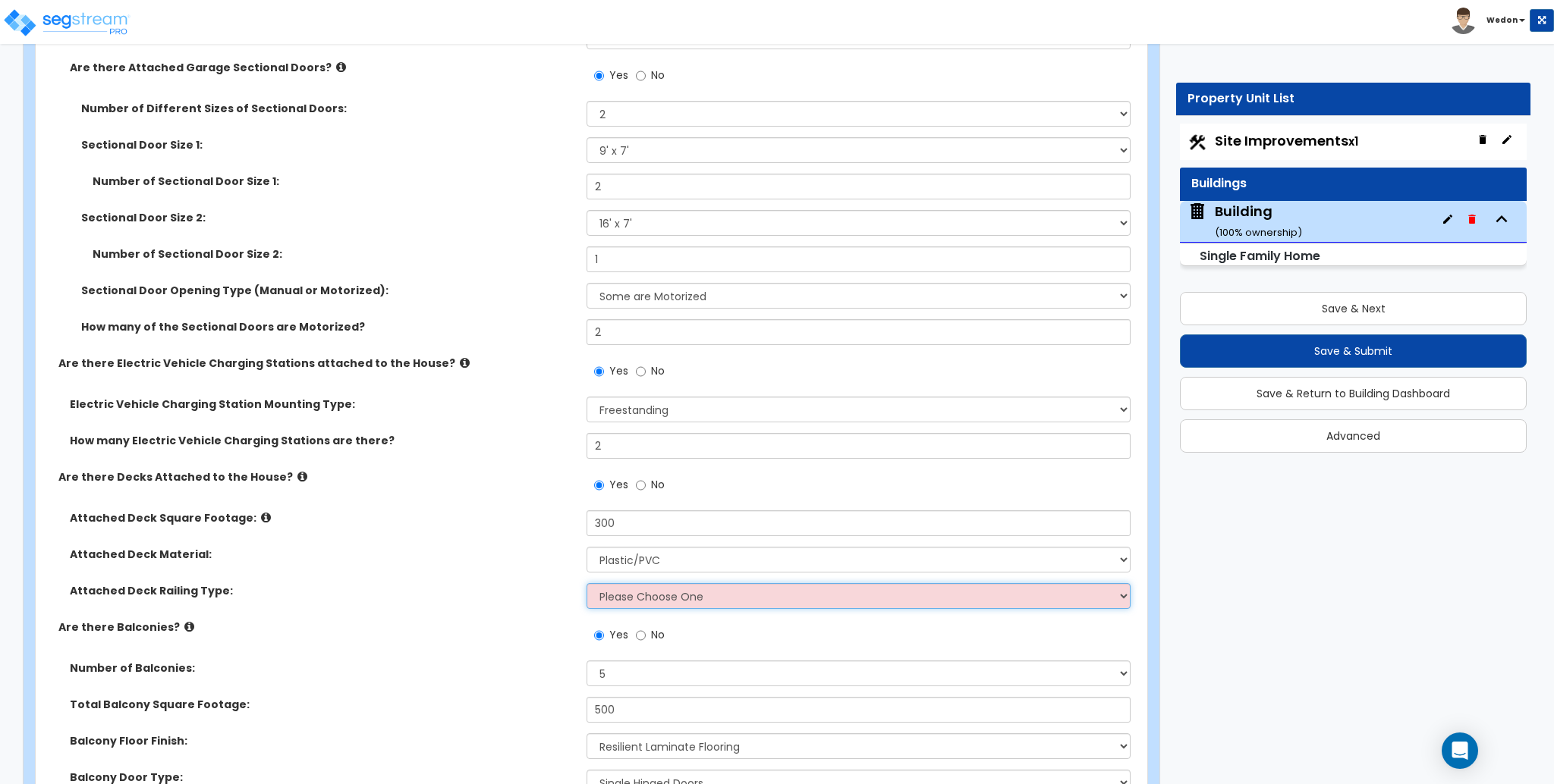
click at [661, 583] on select "Please Choose One Wood Plastic" at bounding box center [858, 596] width 543 height 26
click at [587, 583] on select "Please Choose One Wood Plastic" at bounding box center [858, 596] width 543 height 26
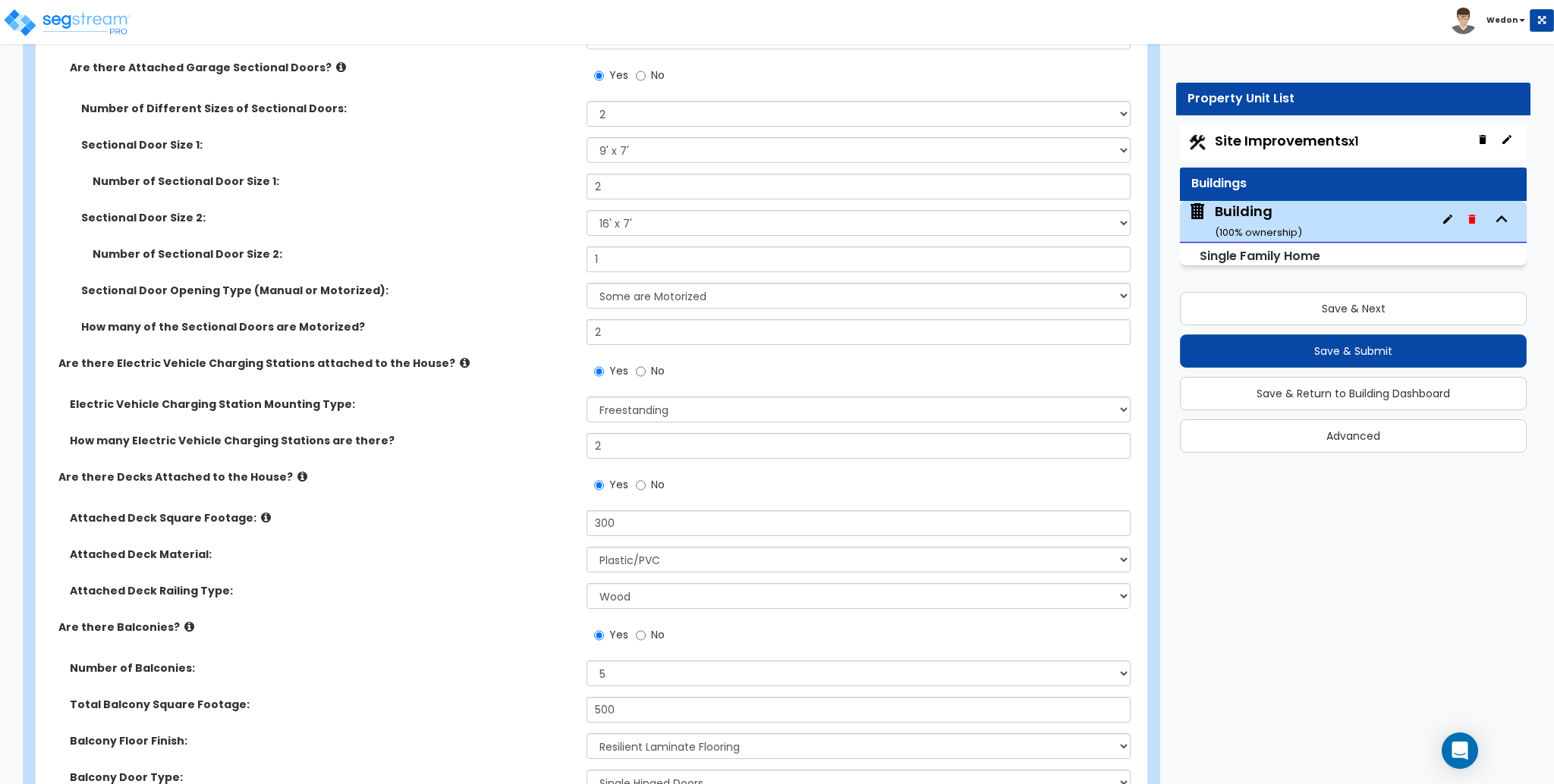
click at [539, 584] on div "Attached Deck Railing Type: Please Choose One Wood Plastic" at bounding box center [587, 601] width 1103 height 37
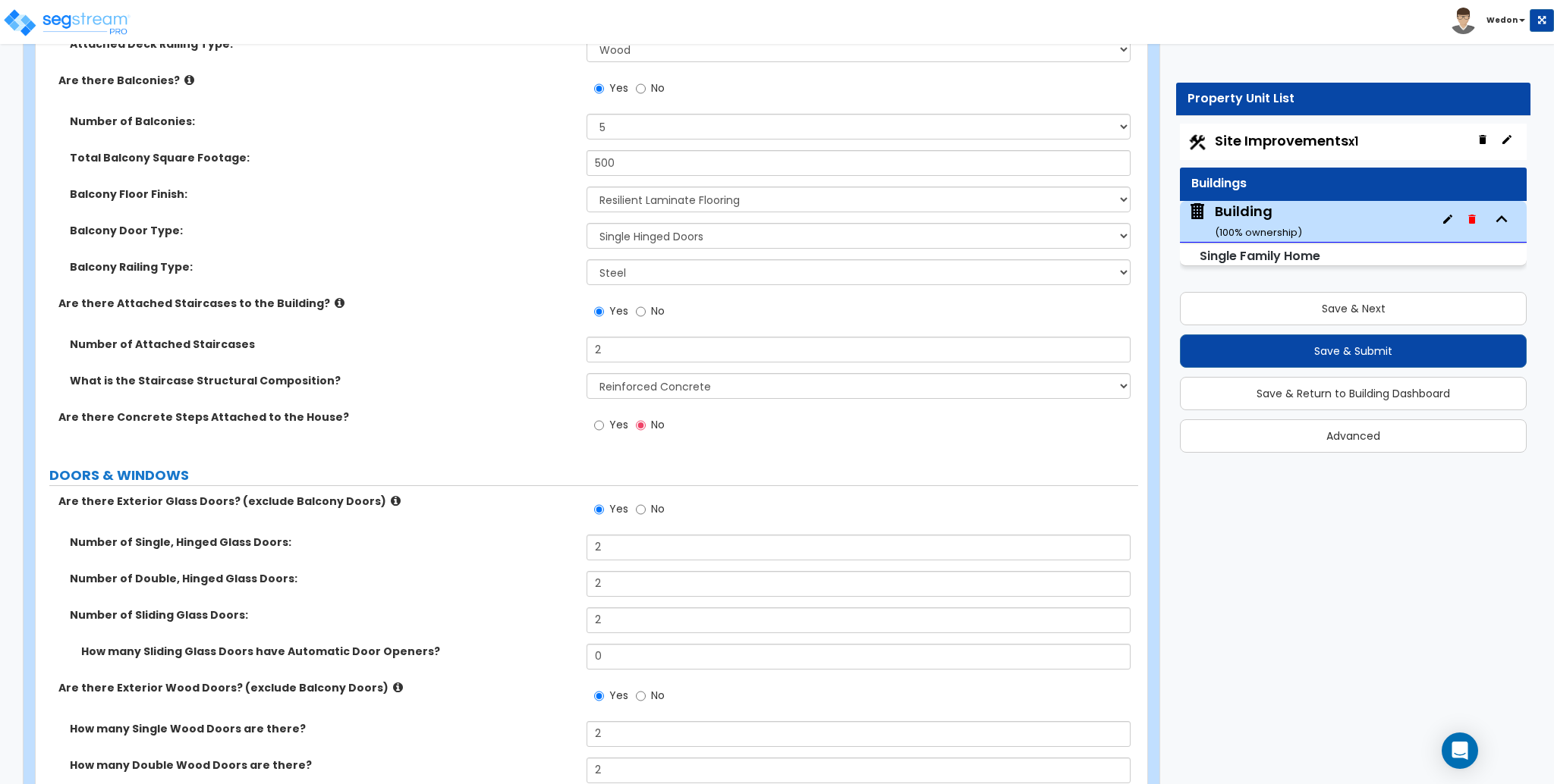
scroll to position [3843, 0]
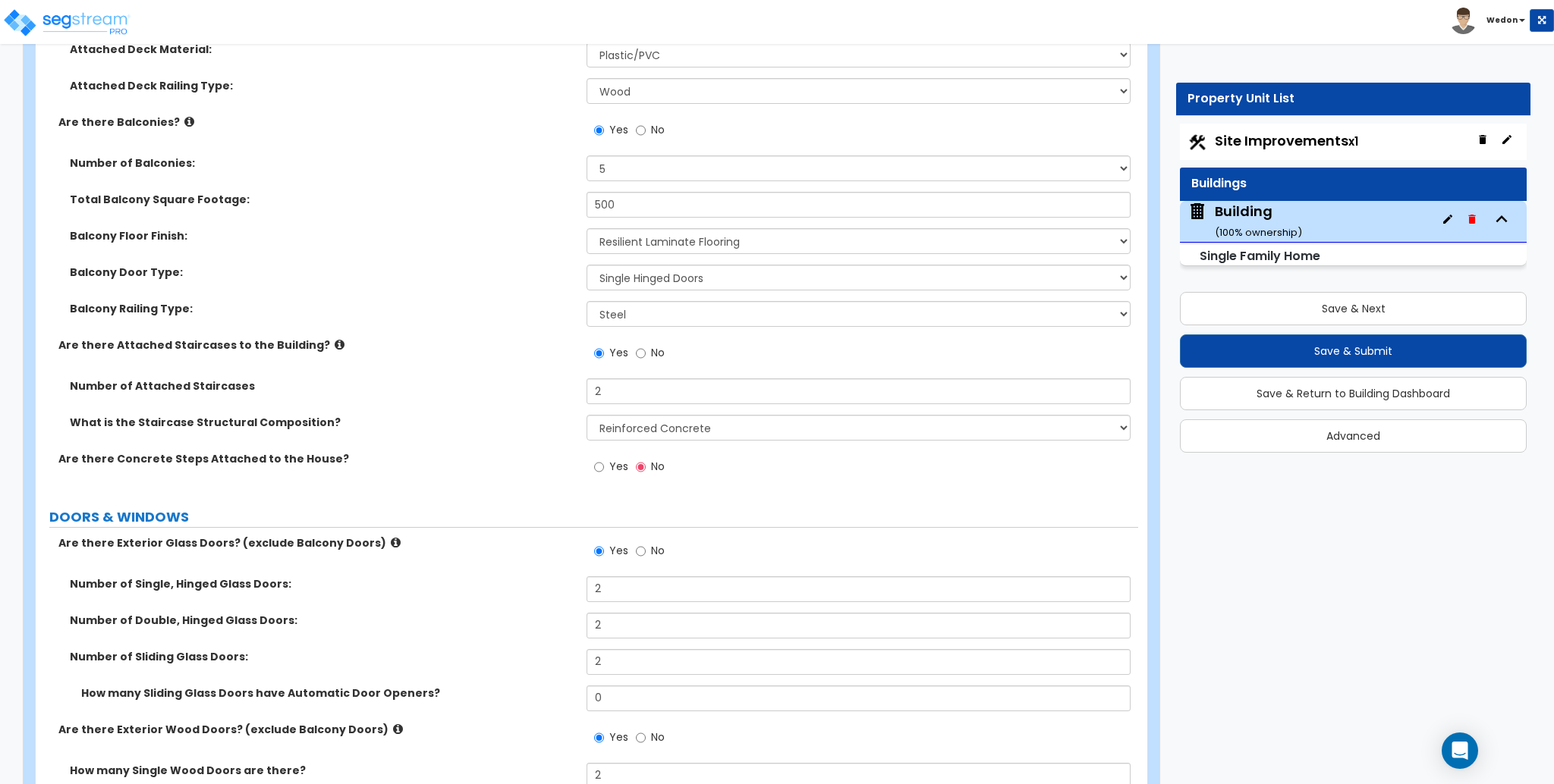
click at [615, 459] on span "Yes" at bounding box center [618, 466] width 19 height 15
click at [604, 459] on input "Yes" at bounding box center [599, 467] width 10 height 17
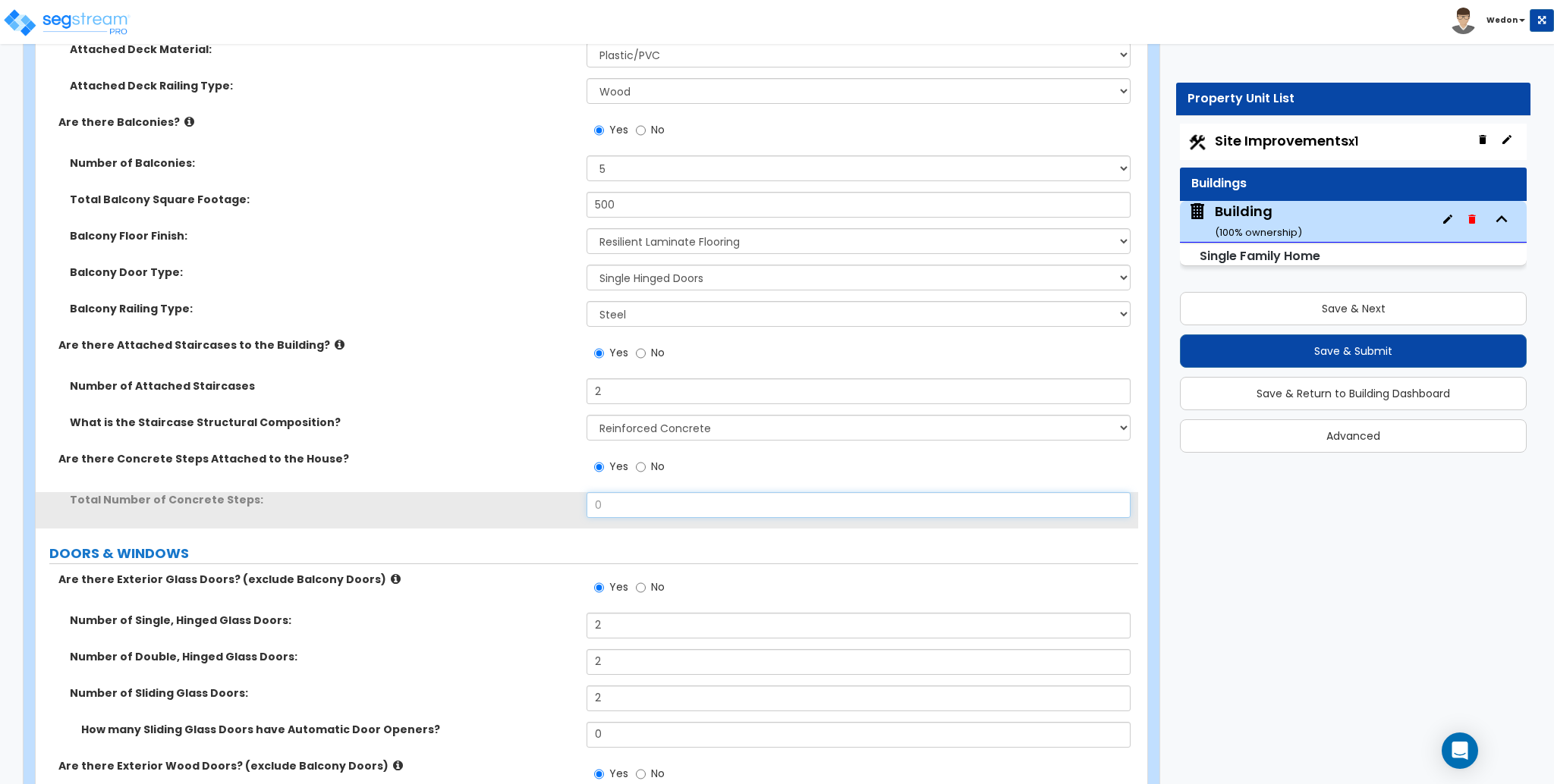
click at [617, 492] on input "0" at bounding box center [858, 505] width 543 height 26
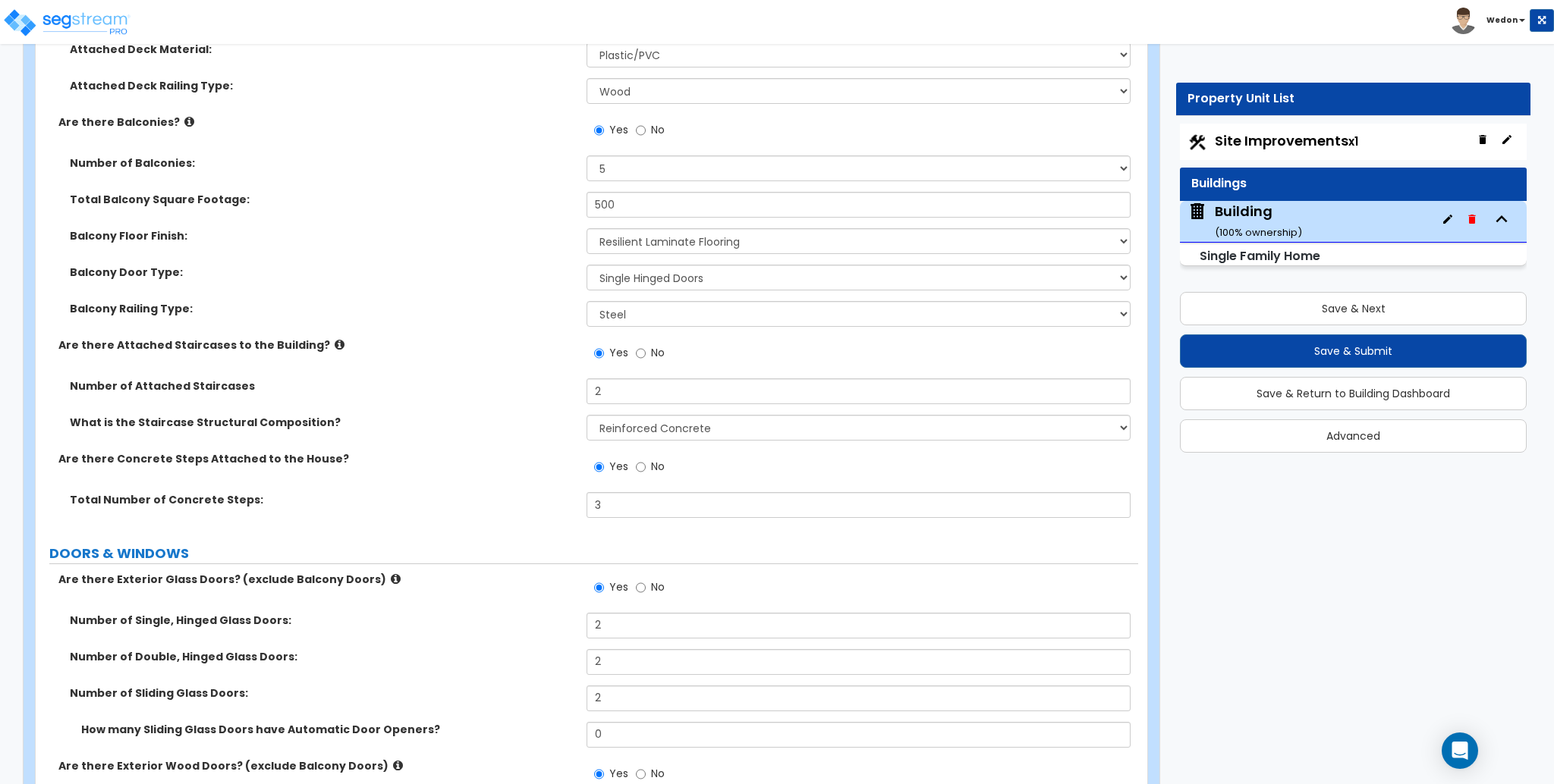
click at [533, 572] on div "Are there Exterior Glass Doors? (exclude Balcony Doors) Yes No" at bounding box center [587, 592] width 1103 height 41
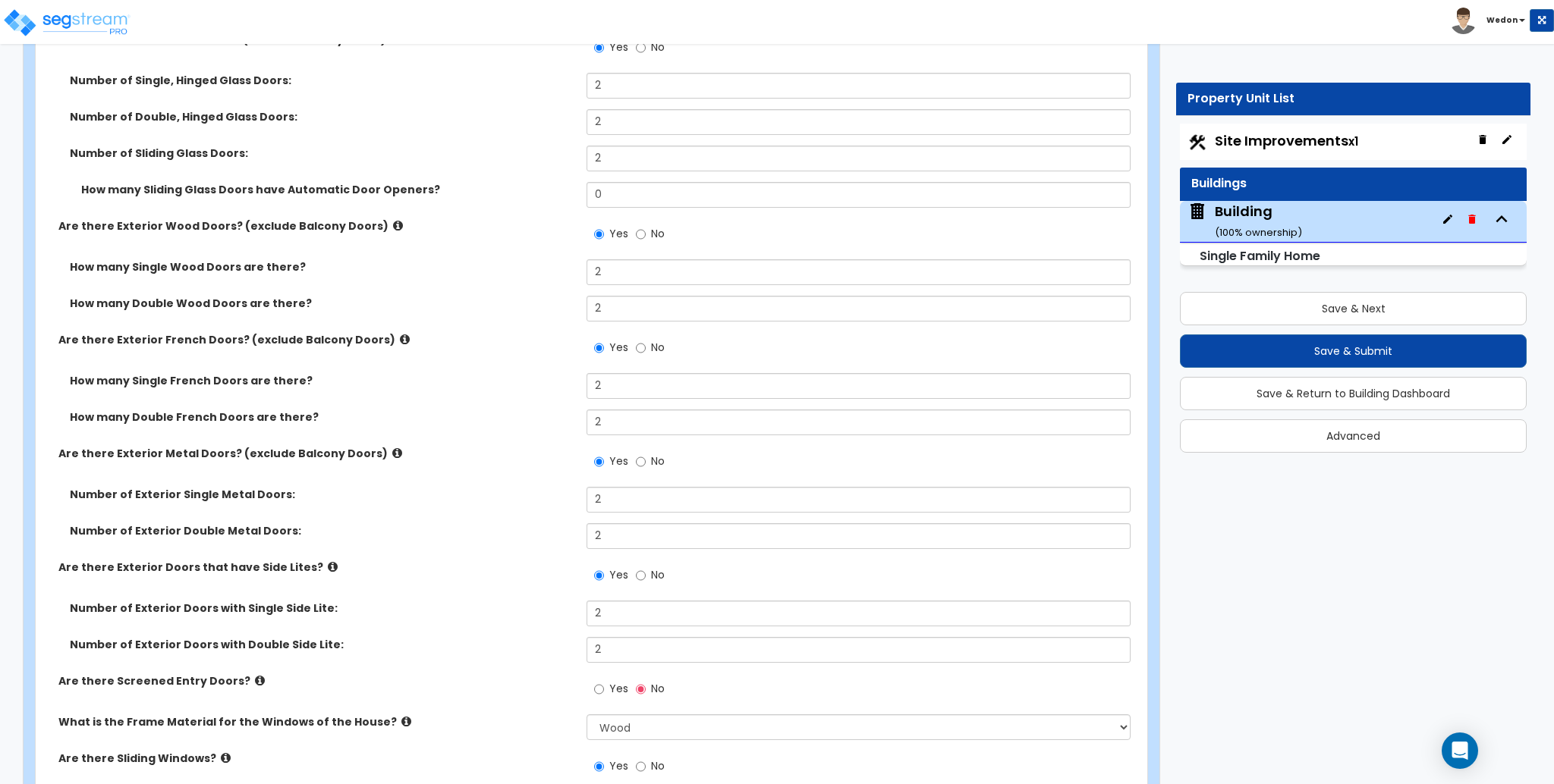
scroll to position [4146, 0]
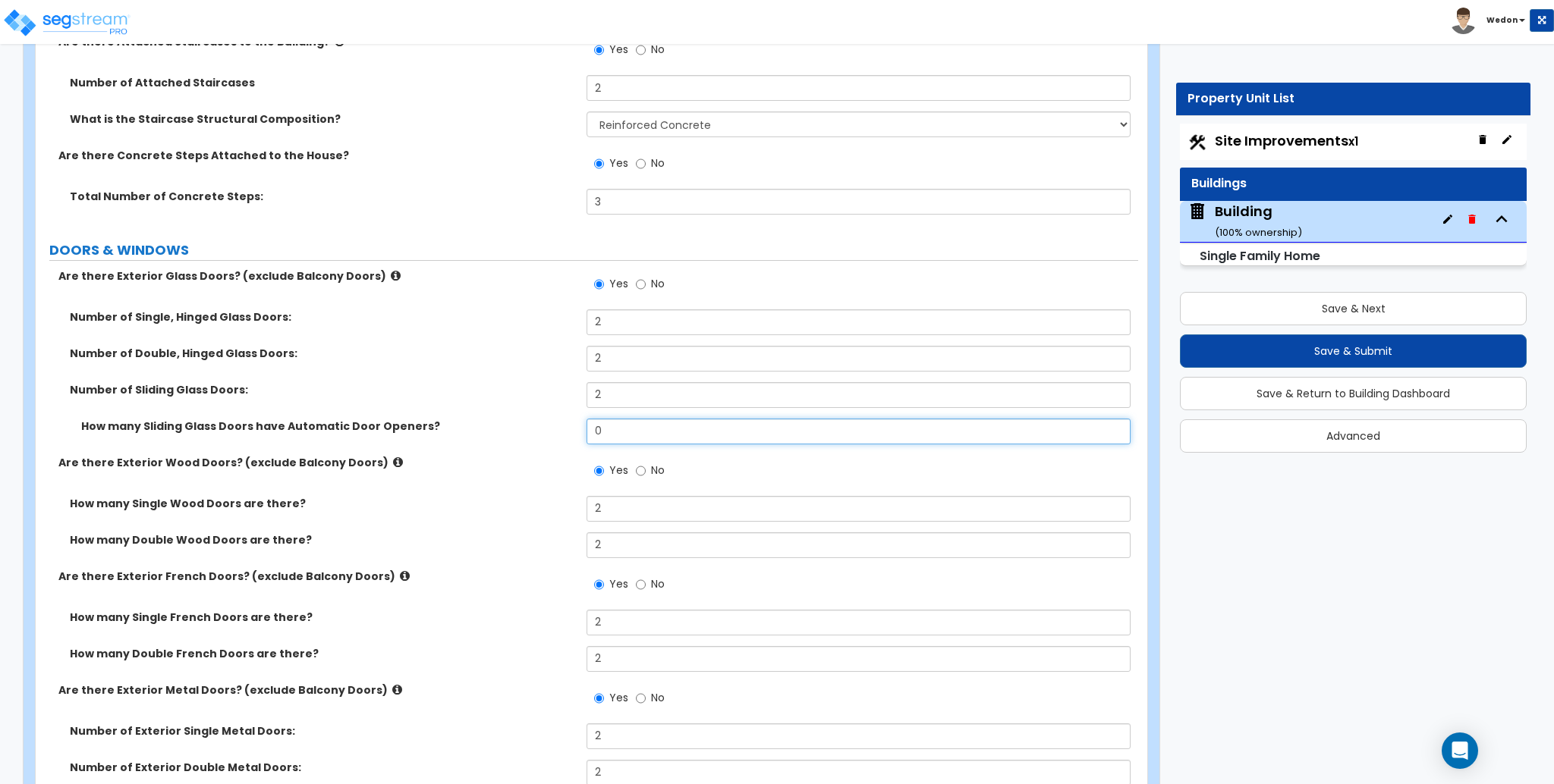
click at [633, 419] on input "0" at bounding box center [858, 432] width 543 height 26
click at [526, 533] on div "How many Double Wood Doors are there? 2" at bounding box center [587, 551] width 1103 height 37
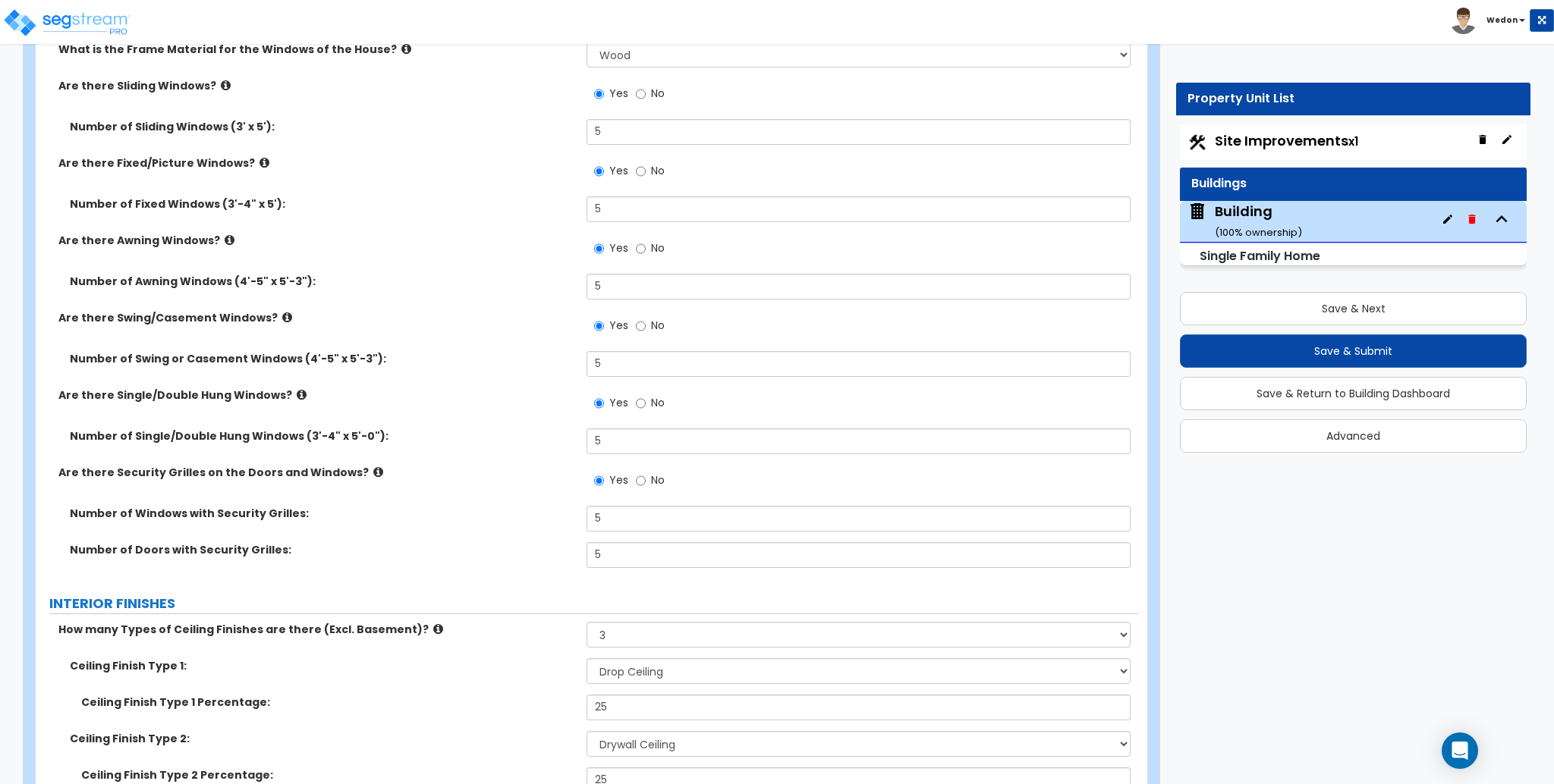
scroll to position [4653, 0]
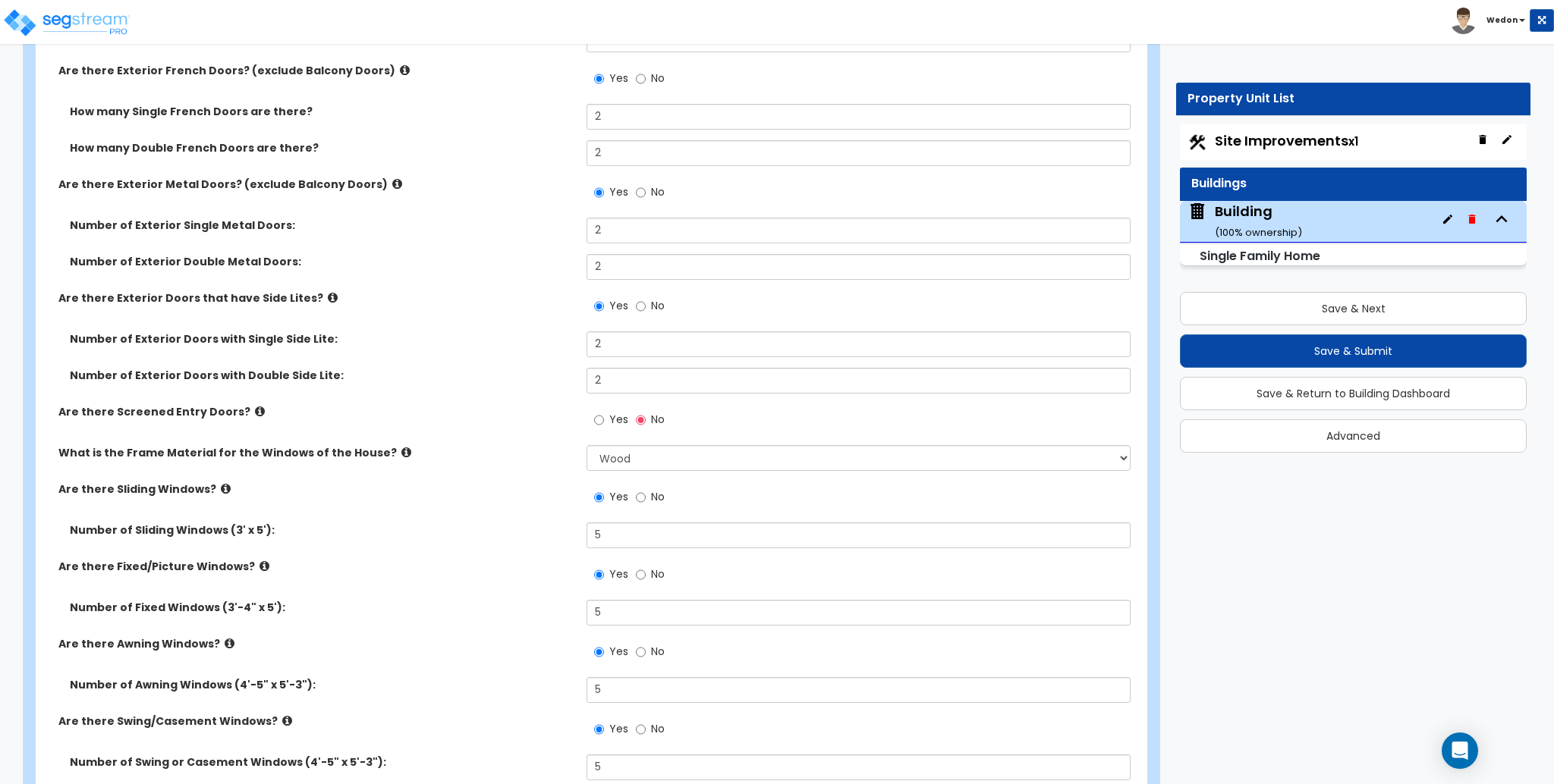
click at [614, 412] on span "Yes" at bounding box center [618, 419] width 19 height 15
click at [604, 412] on input "Yes" at bounding box center [599, 420] width 10 height 17
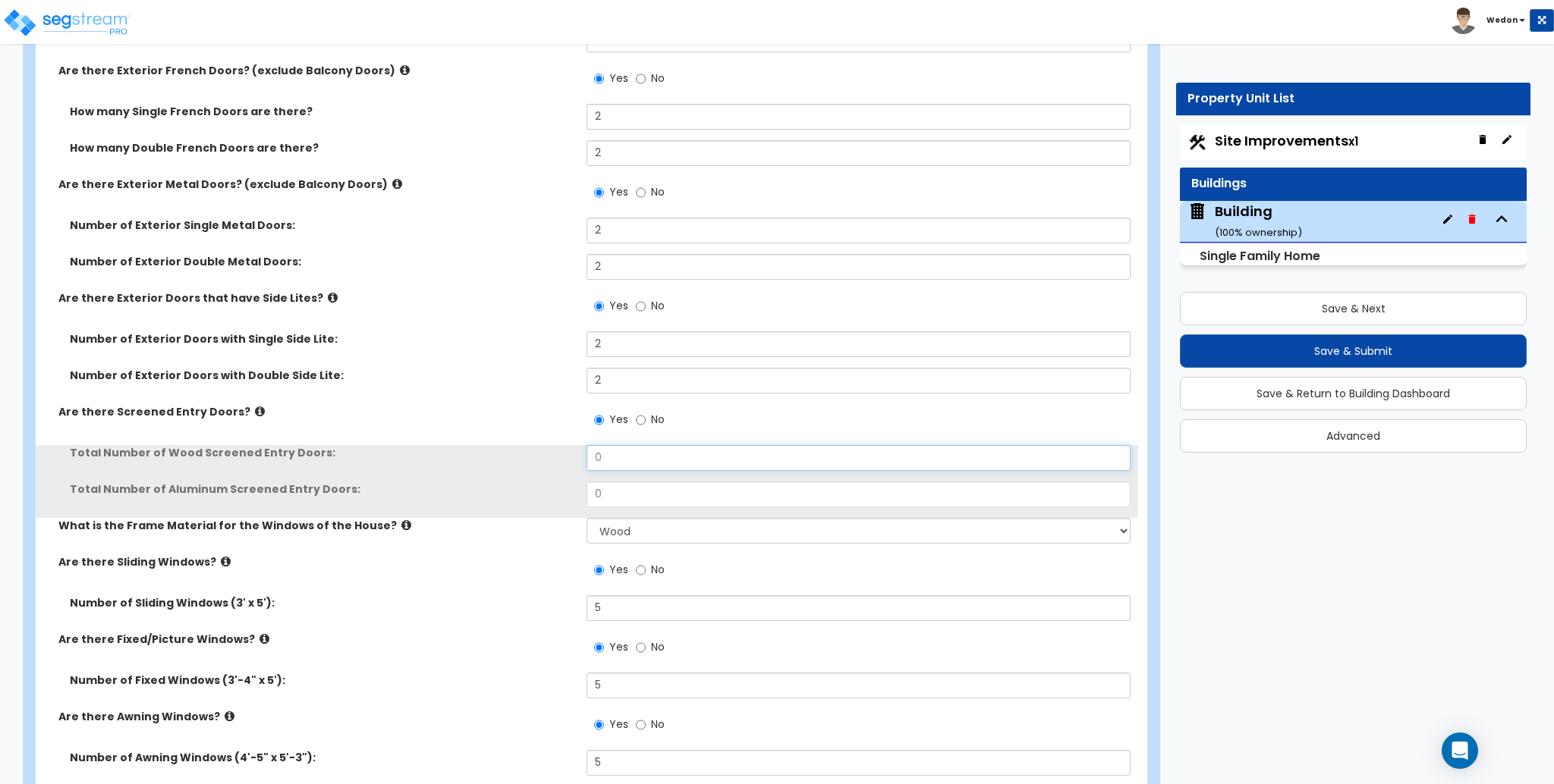
click at [627, 445] on input "0" at bounding box center [858, 458] width 543 height 26
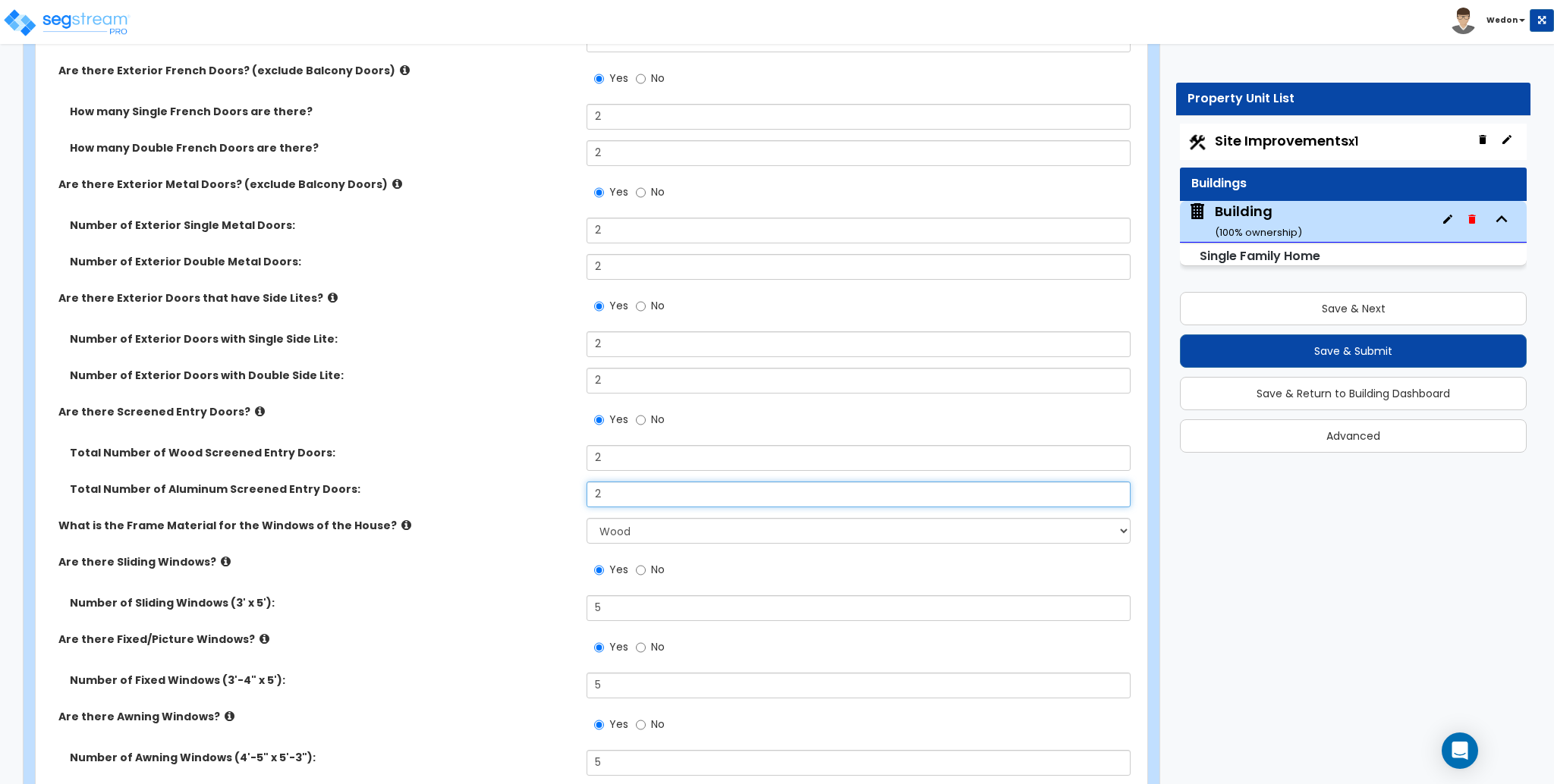
click at [585, 481] on div "Total Number of Aluminum Screened Entry Doors: 2" at bounding box center [587, 499] width 1103 height 37
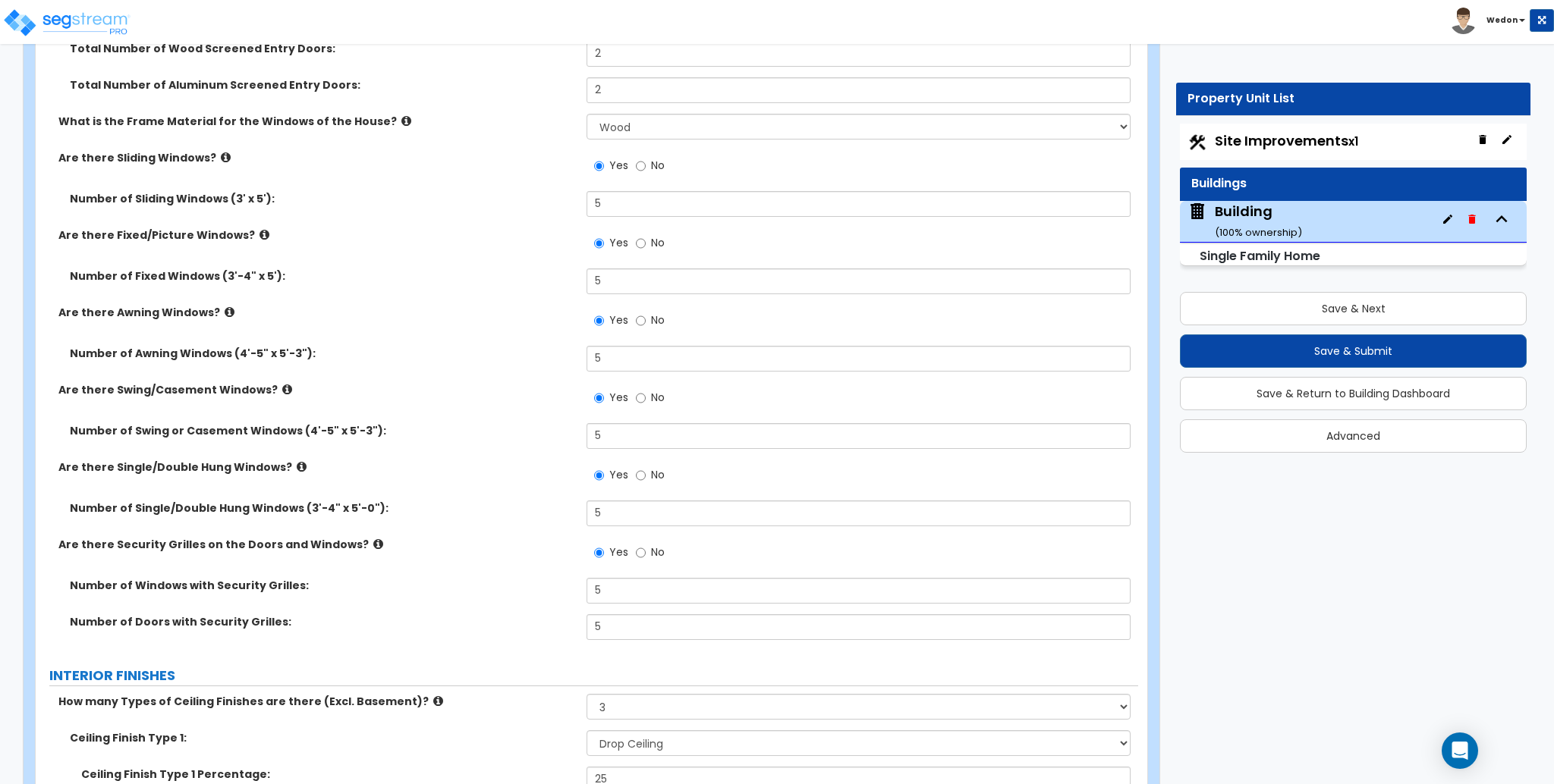
click at [523, 500] on div "Number of Single/Double Hung Windows (3'-4" x 5'-0"): 5" at bounding box center [587, 518] width 1103 height 37
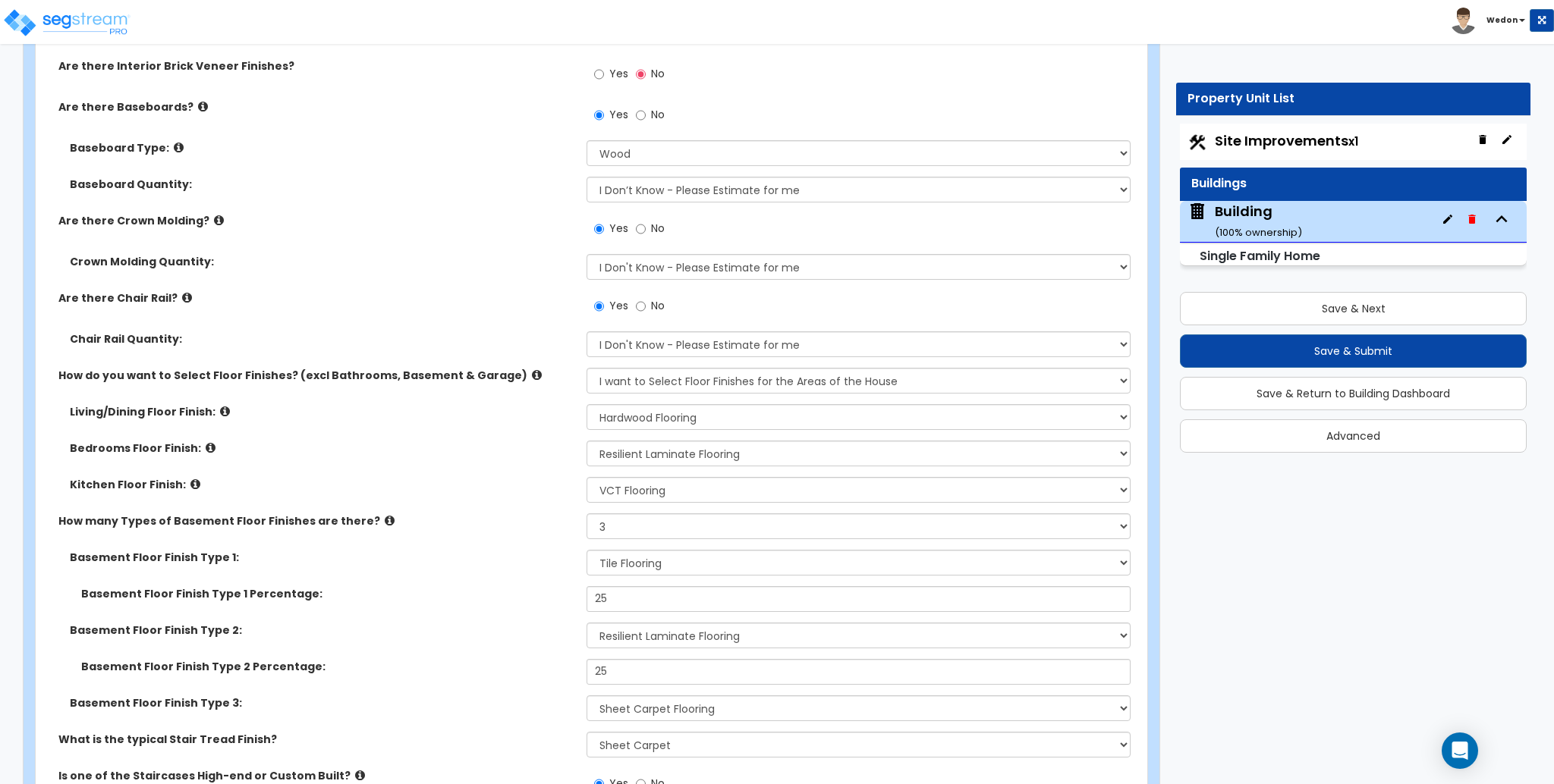
scroll to position [6271, 0]
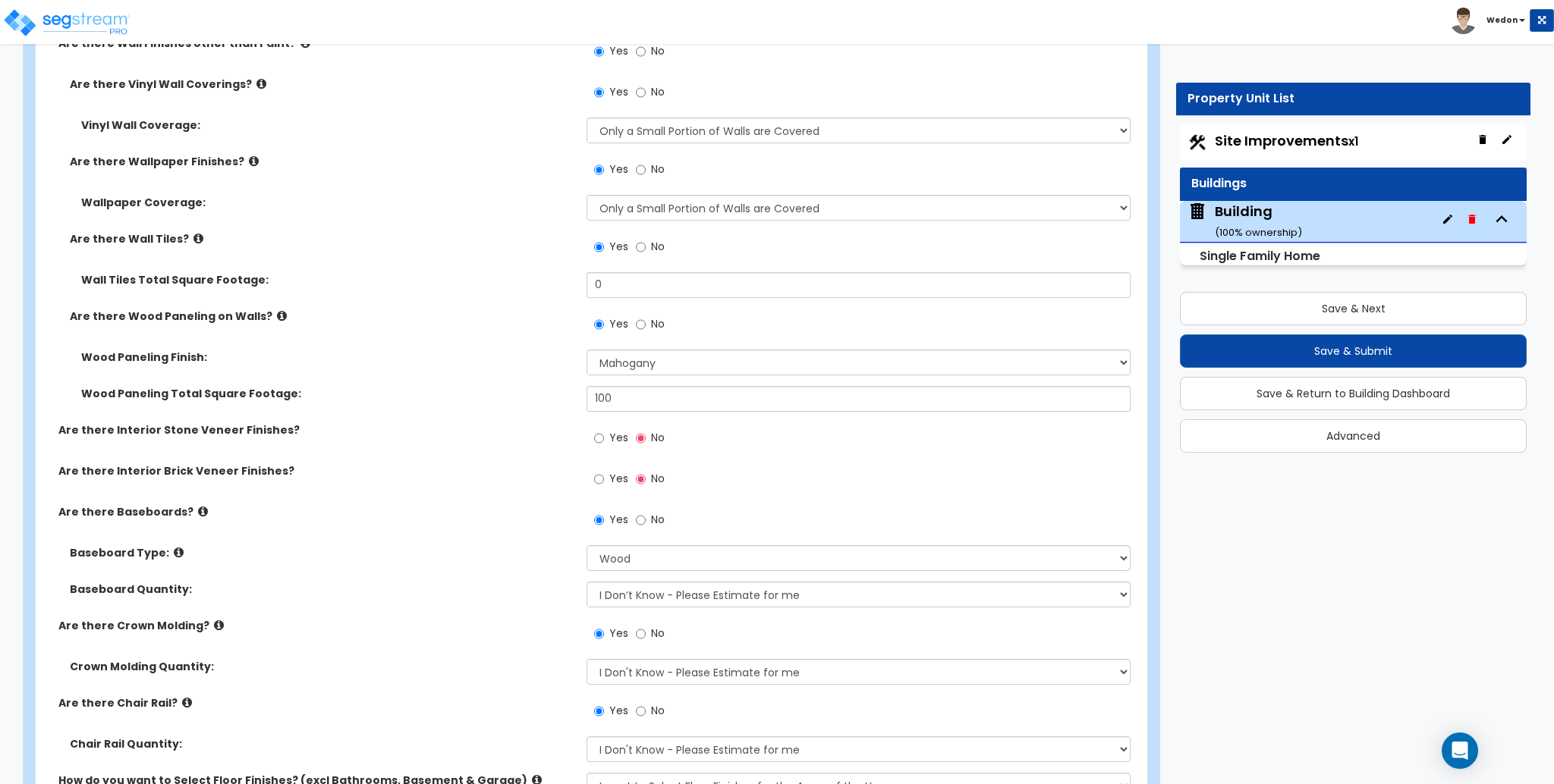
click at [612, 430] on span "Yes" at bounding box center [618, 437] width 19 height 15
click at [604, 430] on input "Yes" at bounding box center [599, 438] width 10 height 17
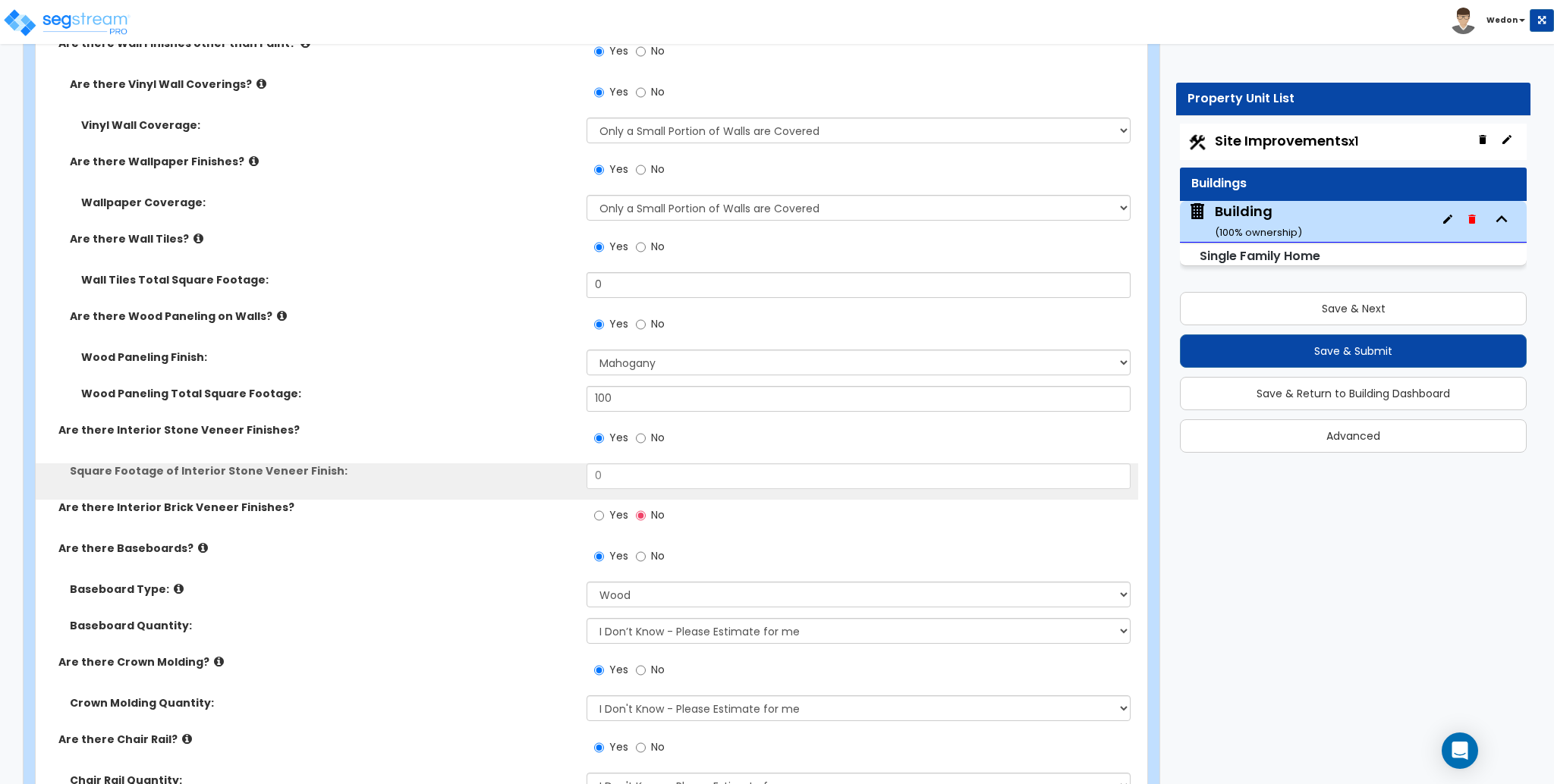
click at [609, 507] on span "Yes" at bounding box center [618, 514] width 19 height 15
click at [604, 507] on input "Yes" at bounding box center [599, 515] width 10 height 17
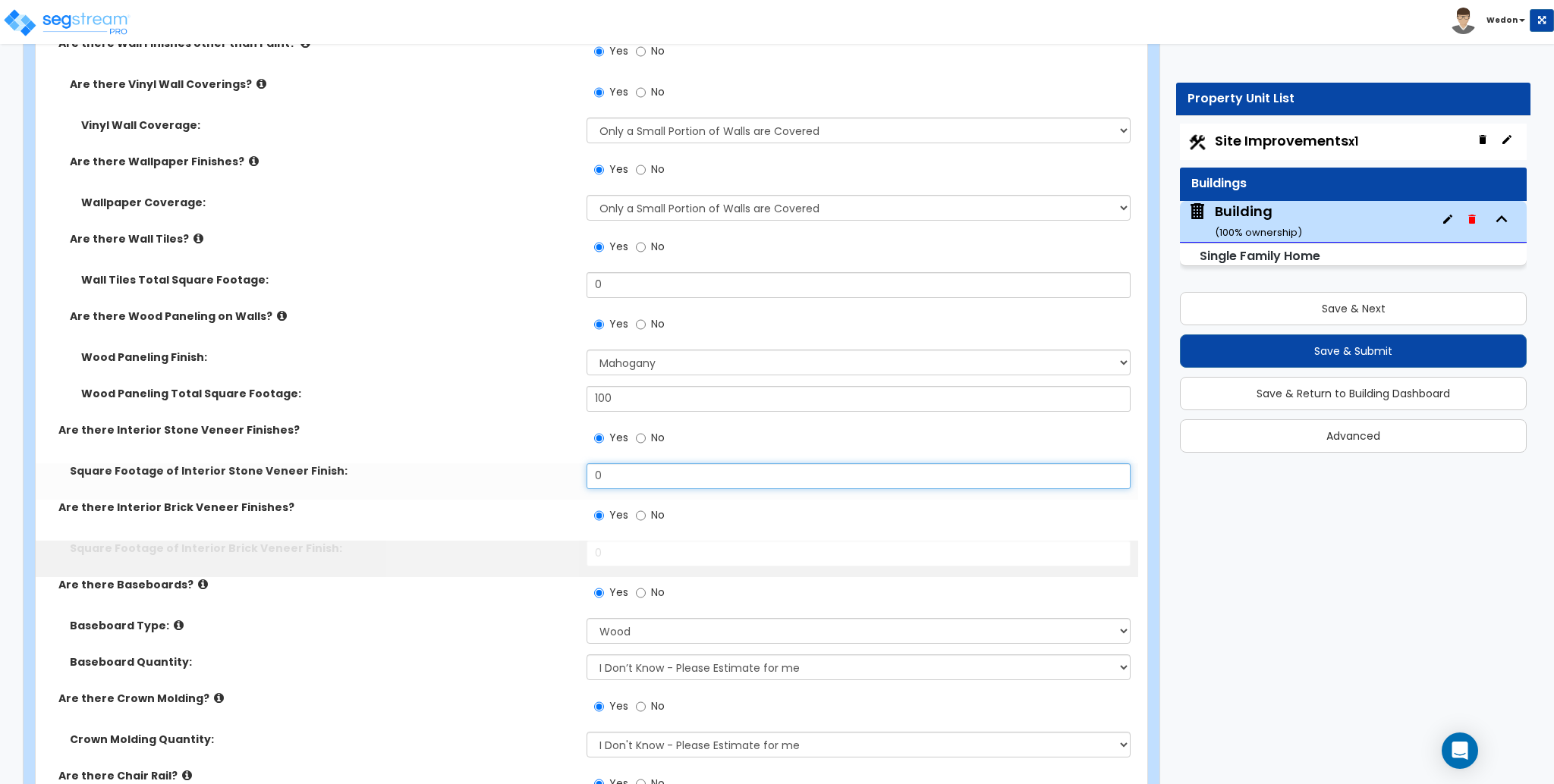
click at [551, 464] on div "Square Footage of Interior Stone Veneer Finish: 0" at bounding box center [587, 481] width 1103 height 37
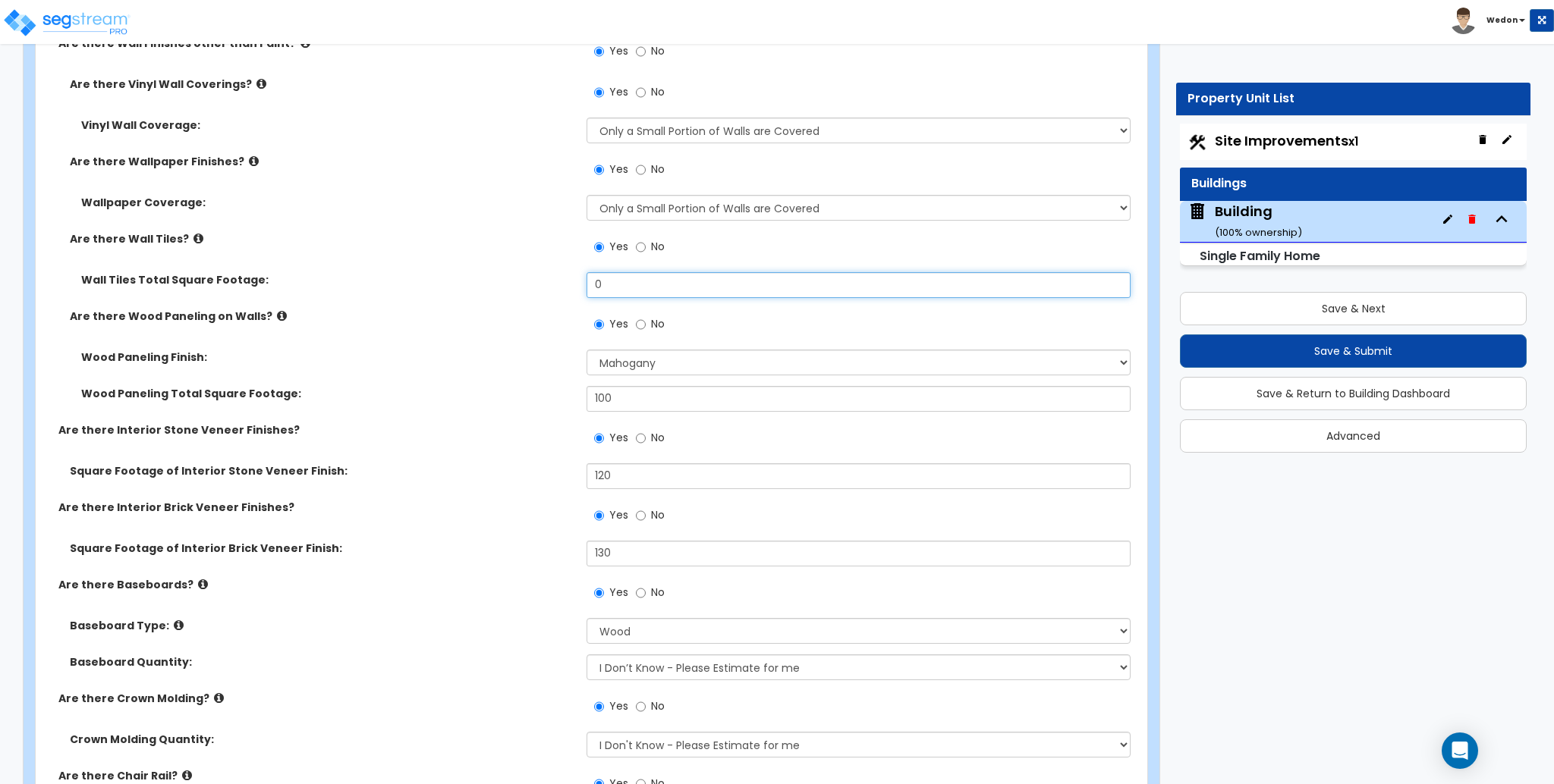
click at [601, 272] on input "0" at bounding box center [858, 285] width 543 height 26
click at [356, 272] on label "Wall Tiles Total Square Footage:" at bounding box center [328, 279] width 495 height 15
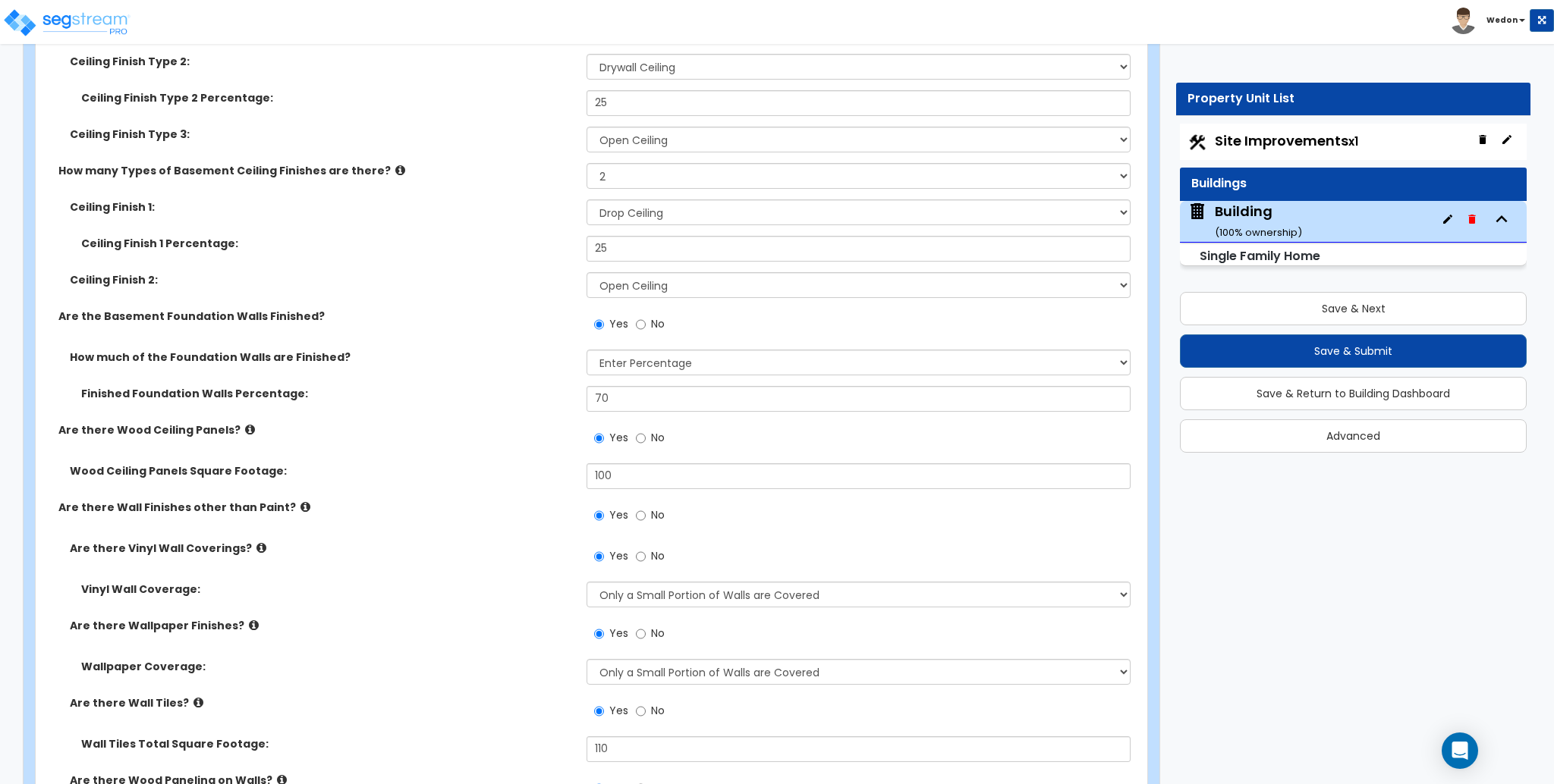
scroll to position [5867, 0]
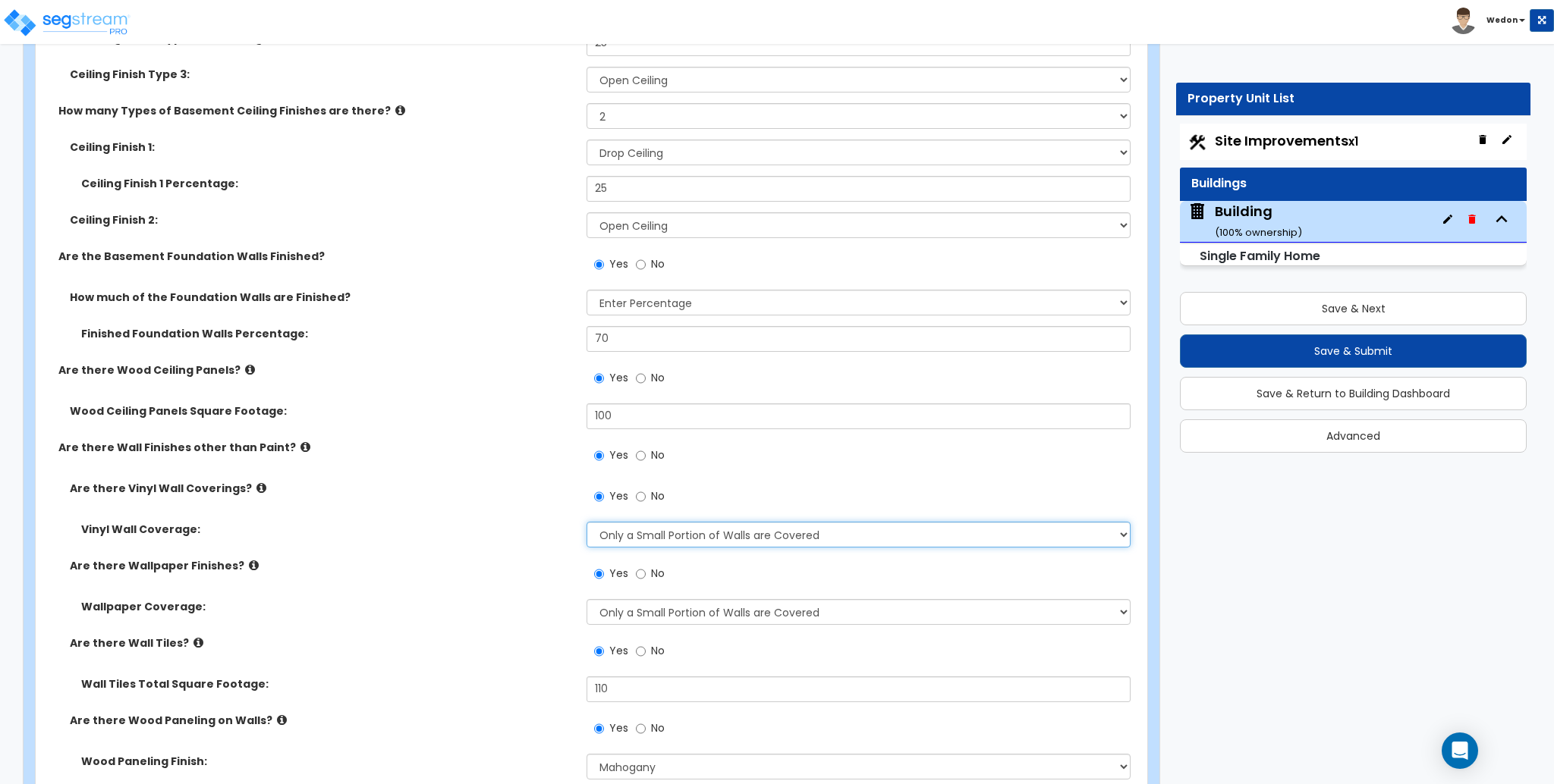
click at [722, 522] on select "Please Choose One Only a Small Portion of Walls are Covered Several Walls are C…" at bounding box center [858, 535] width 543 height 26
click at [705, 522] on select "Please Choose One Only a Small Portion of Walls are Covered Several Walls are C…" at bounding box center [858, 535] width 543 height 26
click at [587, 522] on select "Please Choose One Only a Small Portion of Walls are Covered Several Walls are C…" at bounding box center [858, 535] width 543 height 26
click at [359, 480] on label "Are there Vinyl Wall Coverings?" at bounding box center [322, 487] width 505 height 15
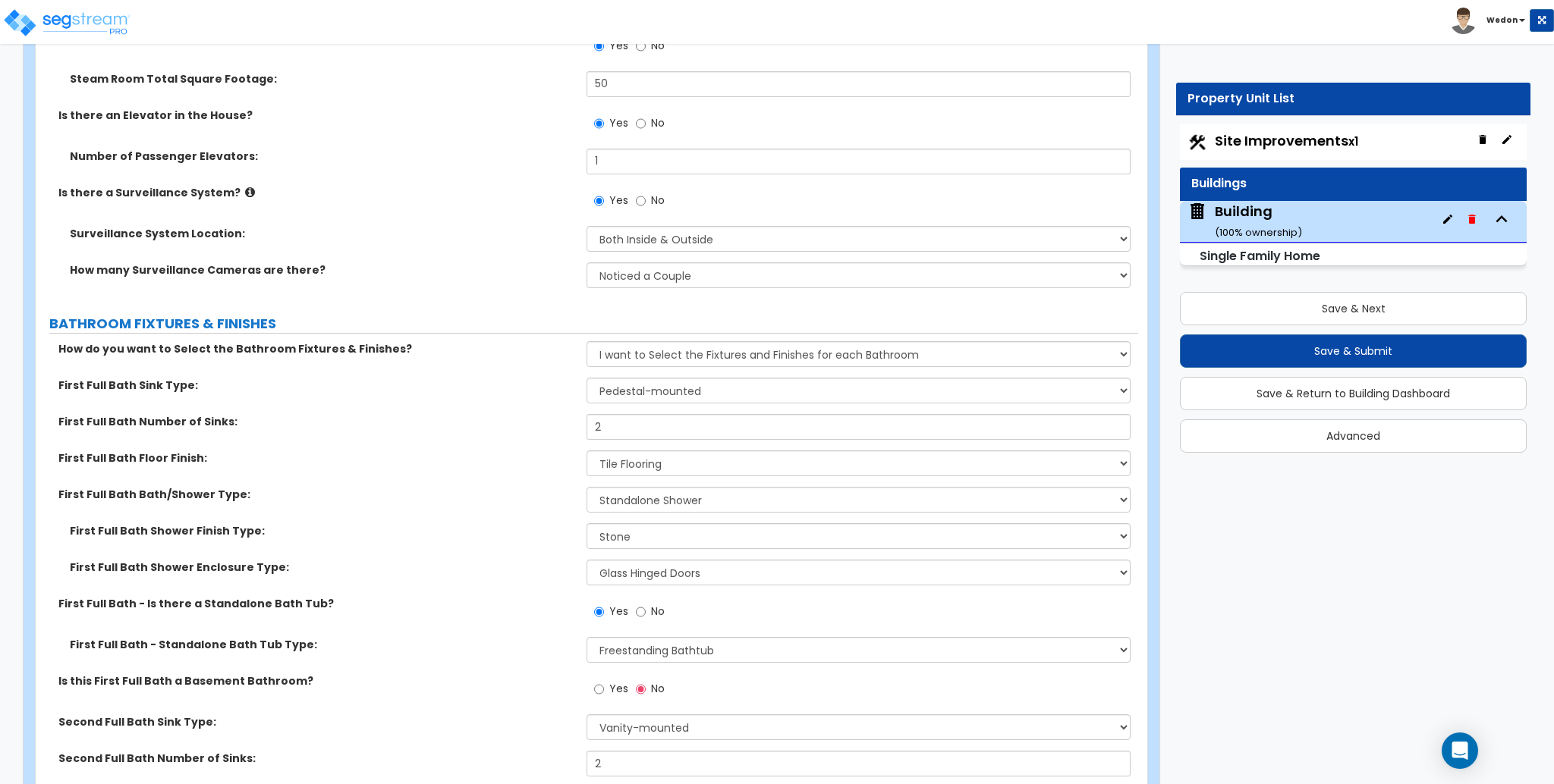
scroll to position [9508, 0]
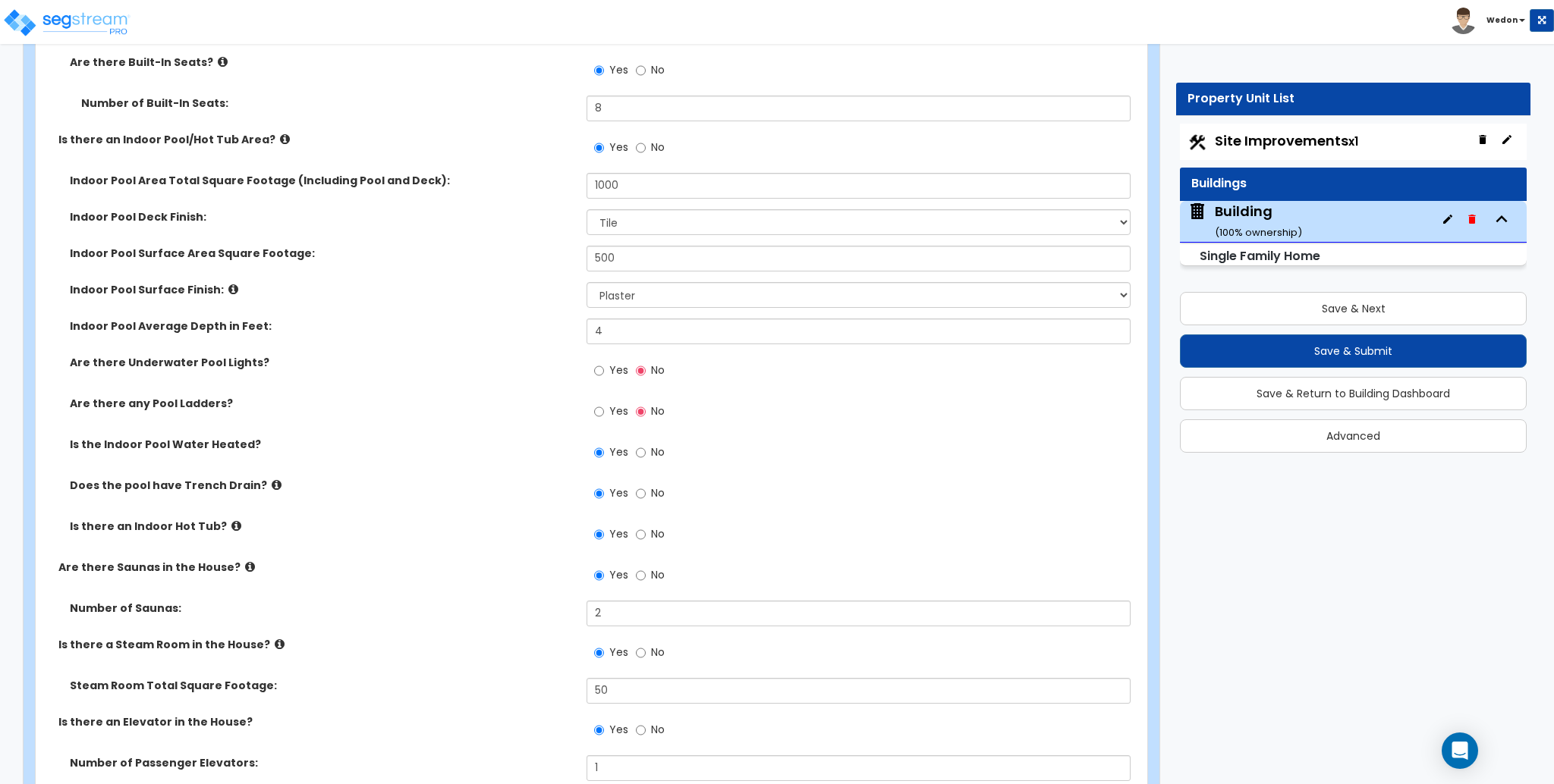
click at [616, 403] on span "Yes" at bounding box center [618, 410] width 19 height 15
click at [604, 403] on input "Yes" at bounding box center [599, 411] width 10 height 17
click at [615, 363] on span "Yes" at bounding box center [618, 370] width 19 height 15
click at [604, 363] on input "Yes" at bounding box center [599, 371] width 10 height 17
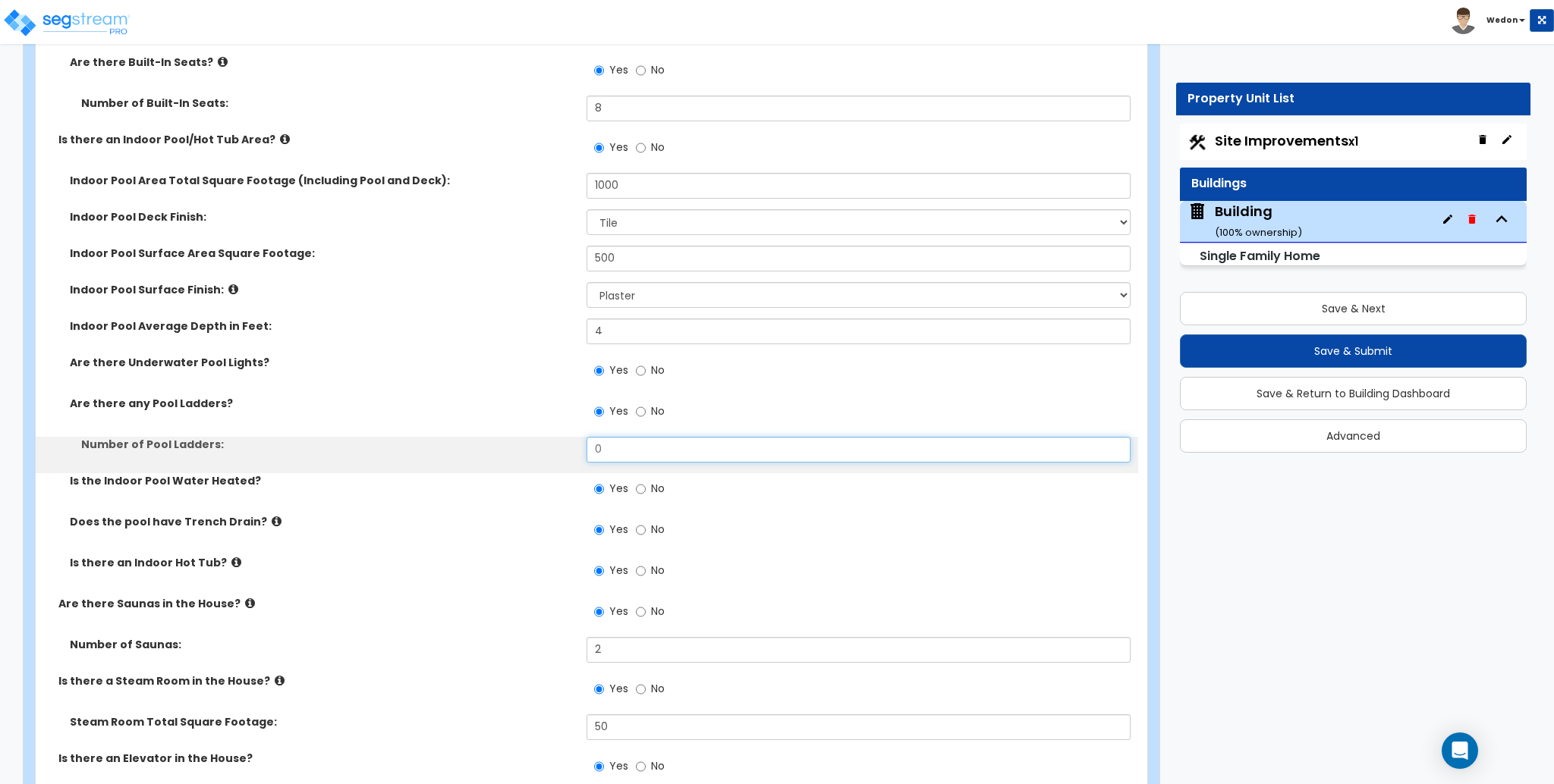
click at [626, 437] on input "0" at bounding box center [858, 450] width 543 height 26
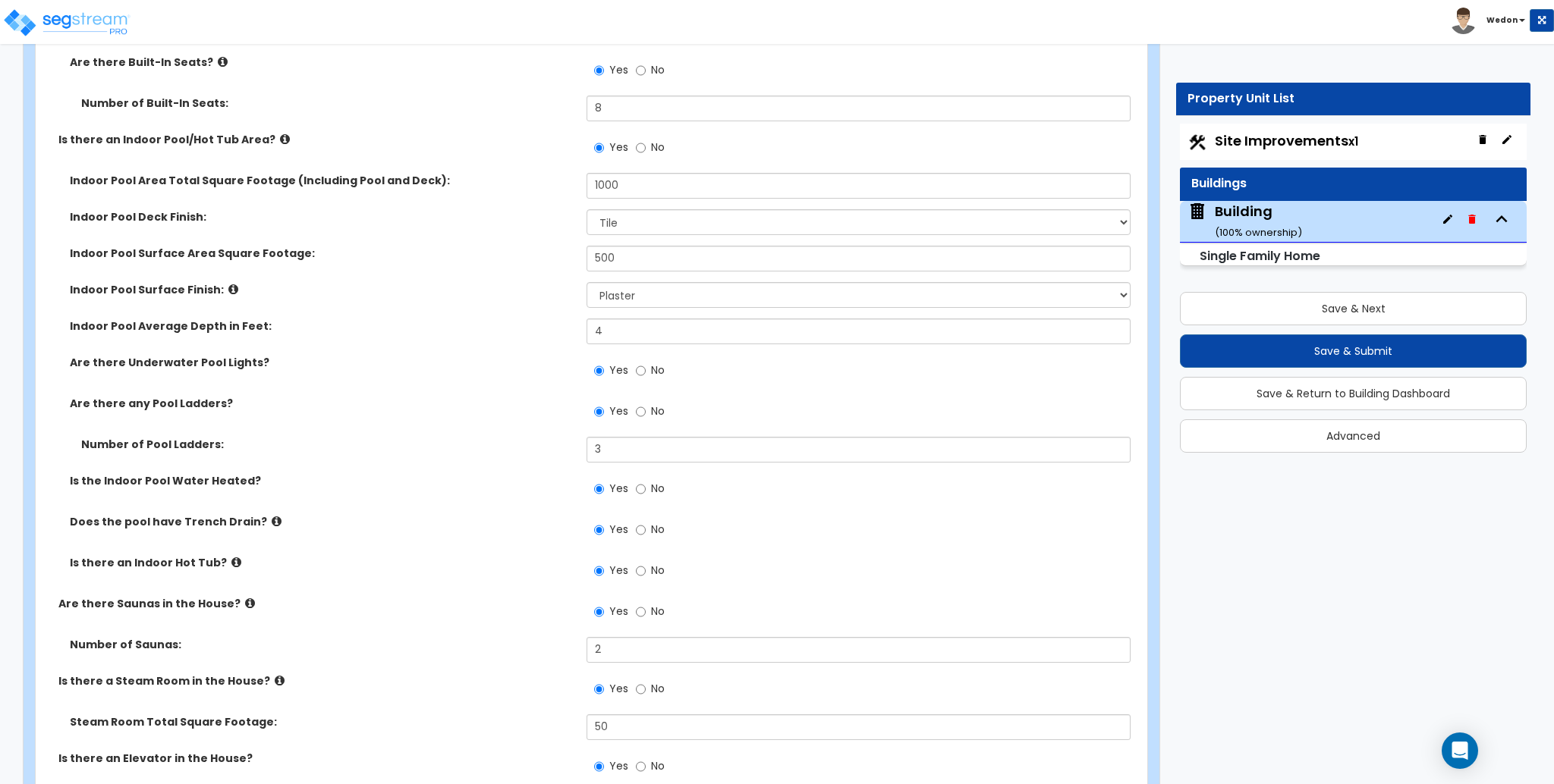
click at [523, 438] on div "Number of Pool Ladders: 3" at bounding box center [587, 455] width 1103 height 37
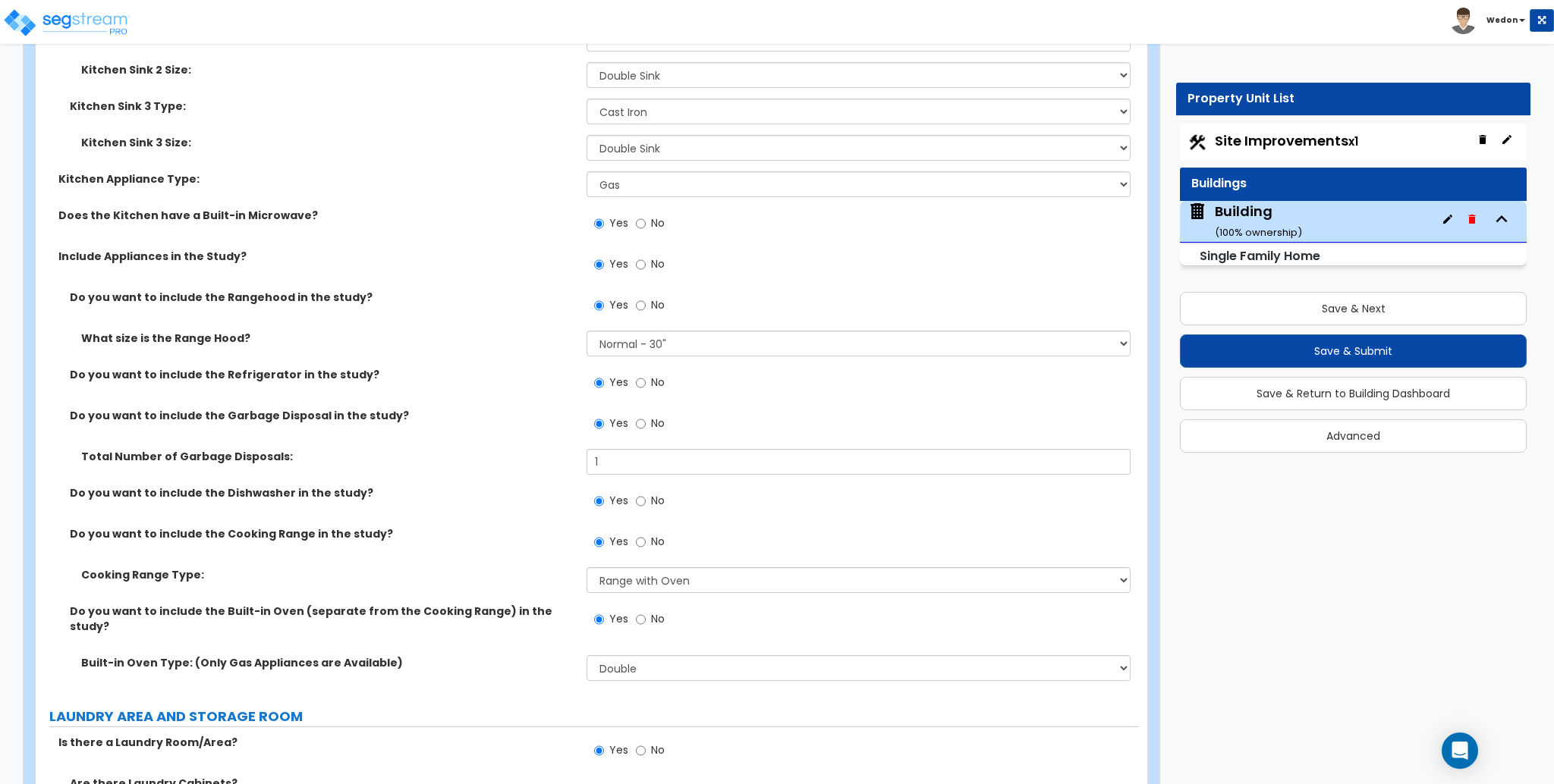
scroll to position [11631, 0]
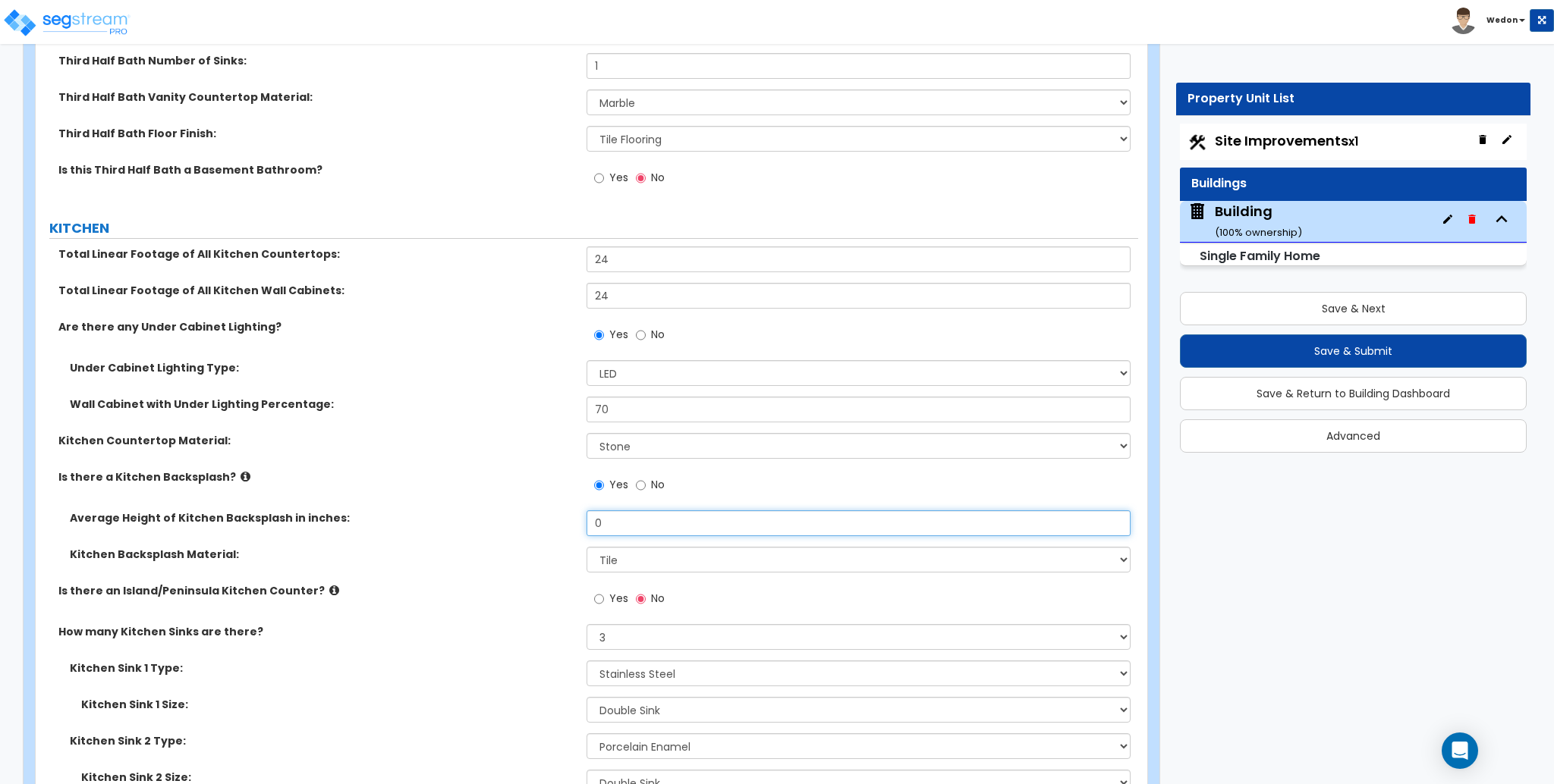
click at [640, 510] on input "0" at bounding box center [858, 523] width 543 height 26
click at [614, 591] on span "Yes" at bounding box center [618, 598] width 19 height 15
click at [604, 591] on input "Yes" at bounding box center [599, 599] width 10 height 17
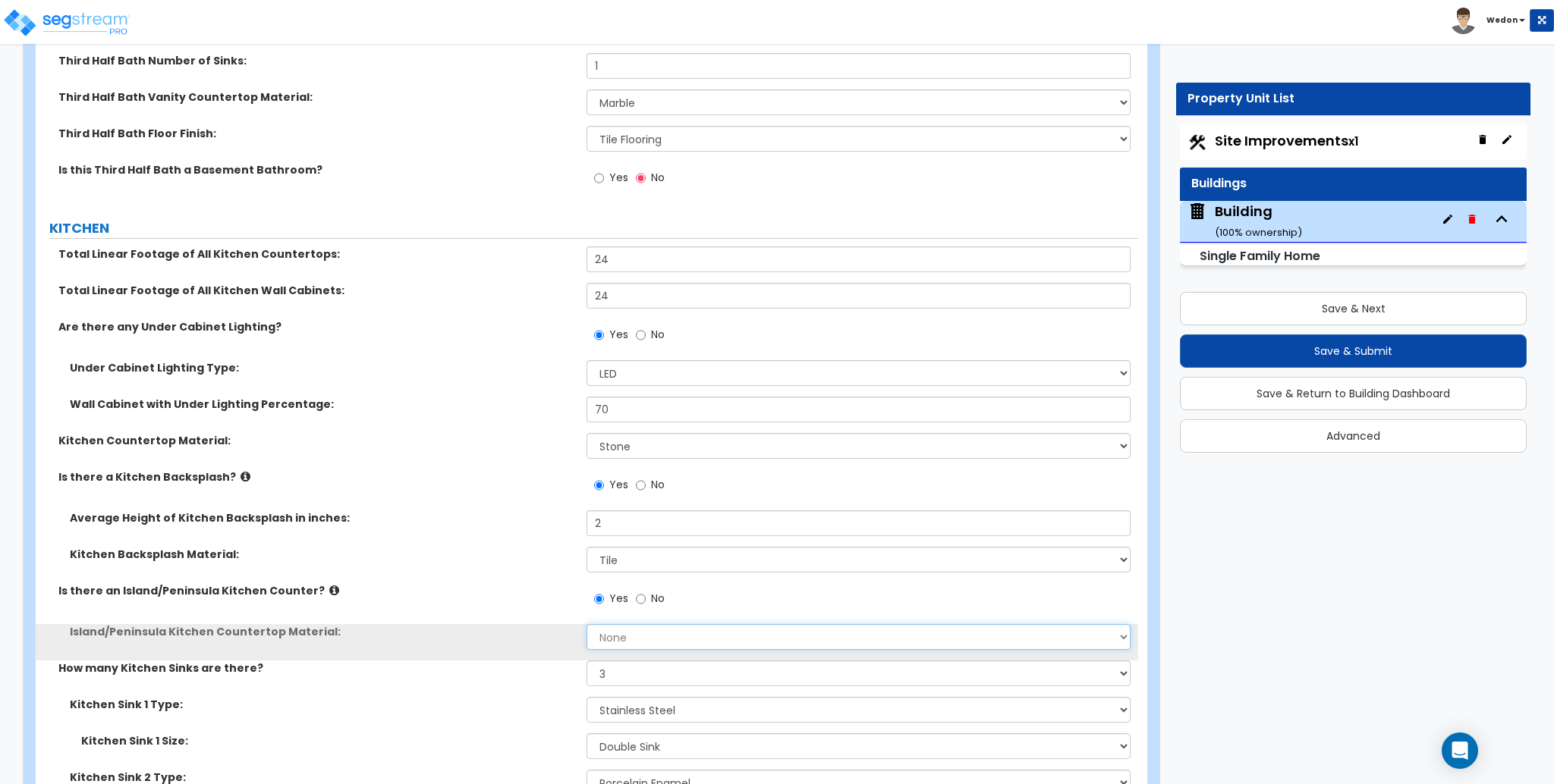
click at [635, 624] on select "None Plastic Laminate Solid Surface Stone Quartz Marble Tile Wood Stainless Ste…" at bounding box center [858, 637] width 543 height 26
click at [587, 624] on select "None Plastic Laminate Solid Surface Stone Quartz Marble Tile Wood Stainless Ste…" at bounding box center [858, 637] width 543 height 26
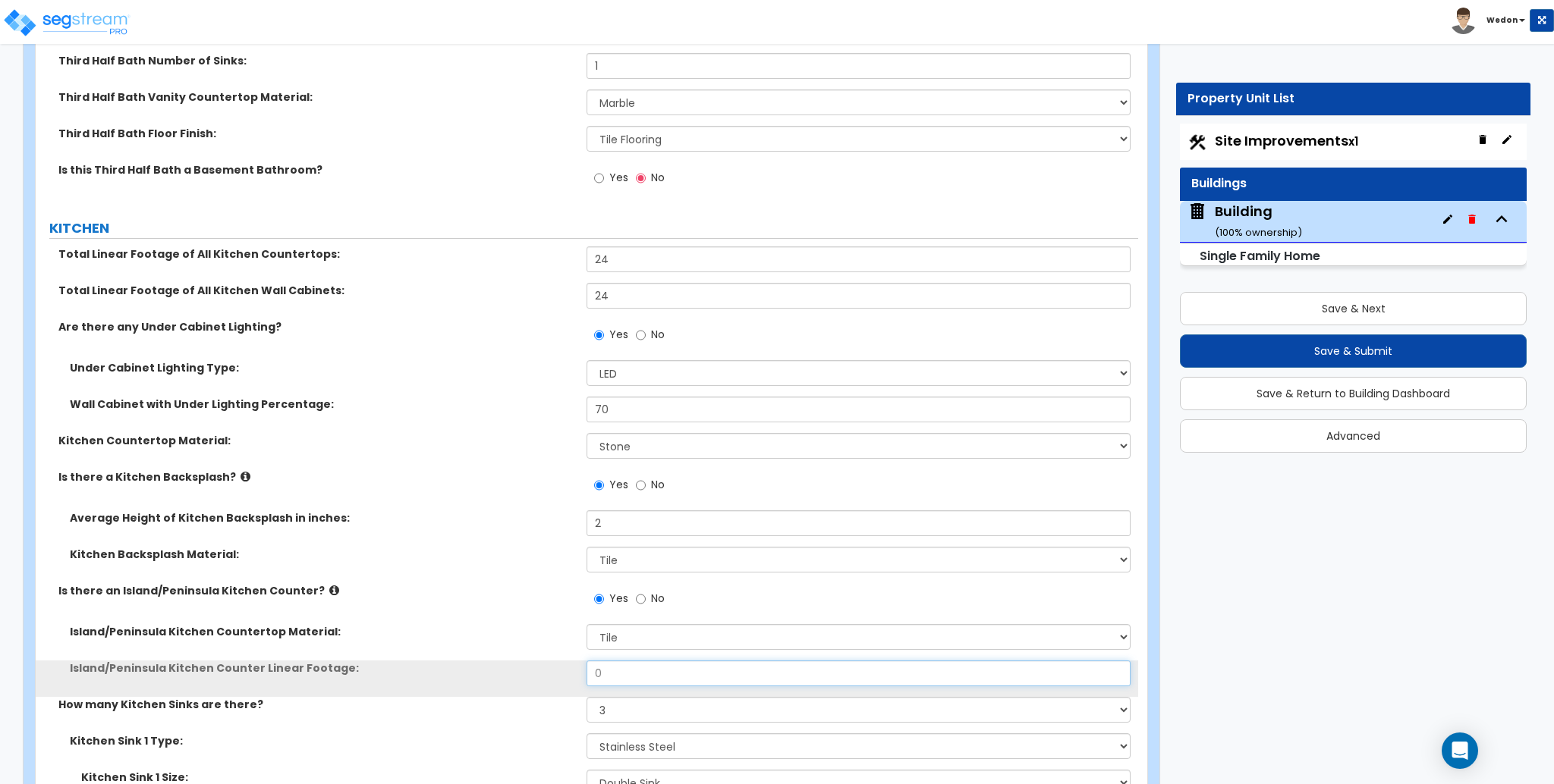
click at [510, 660] on div "Island/Peninsula Kitchen Counter Linear Footage: 0" at bounding box center [587, 678] width 1103 height 37
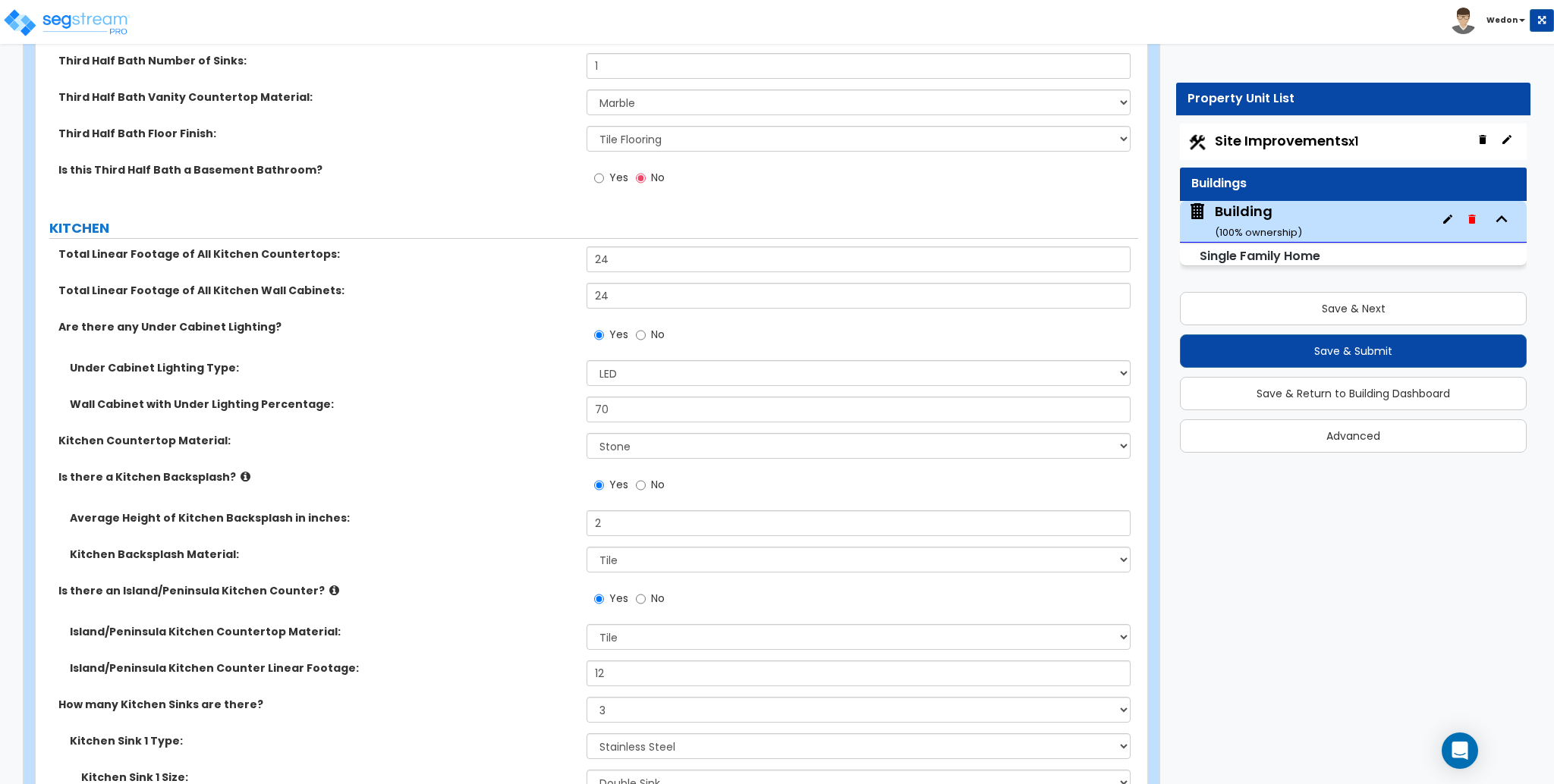
click at [422, 547] on div "Kitchen Backsplash Material: Please Choose One Plastic Laminate Solid Surface S…" at bounding box center [587, 565] width 1103 height 37
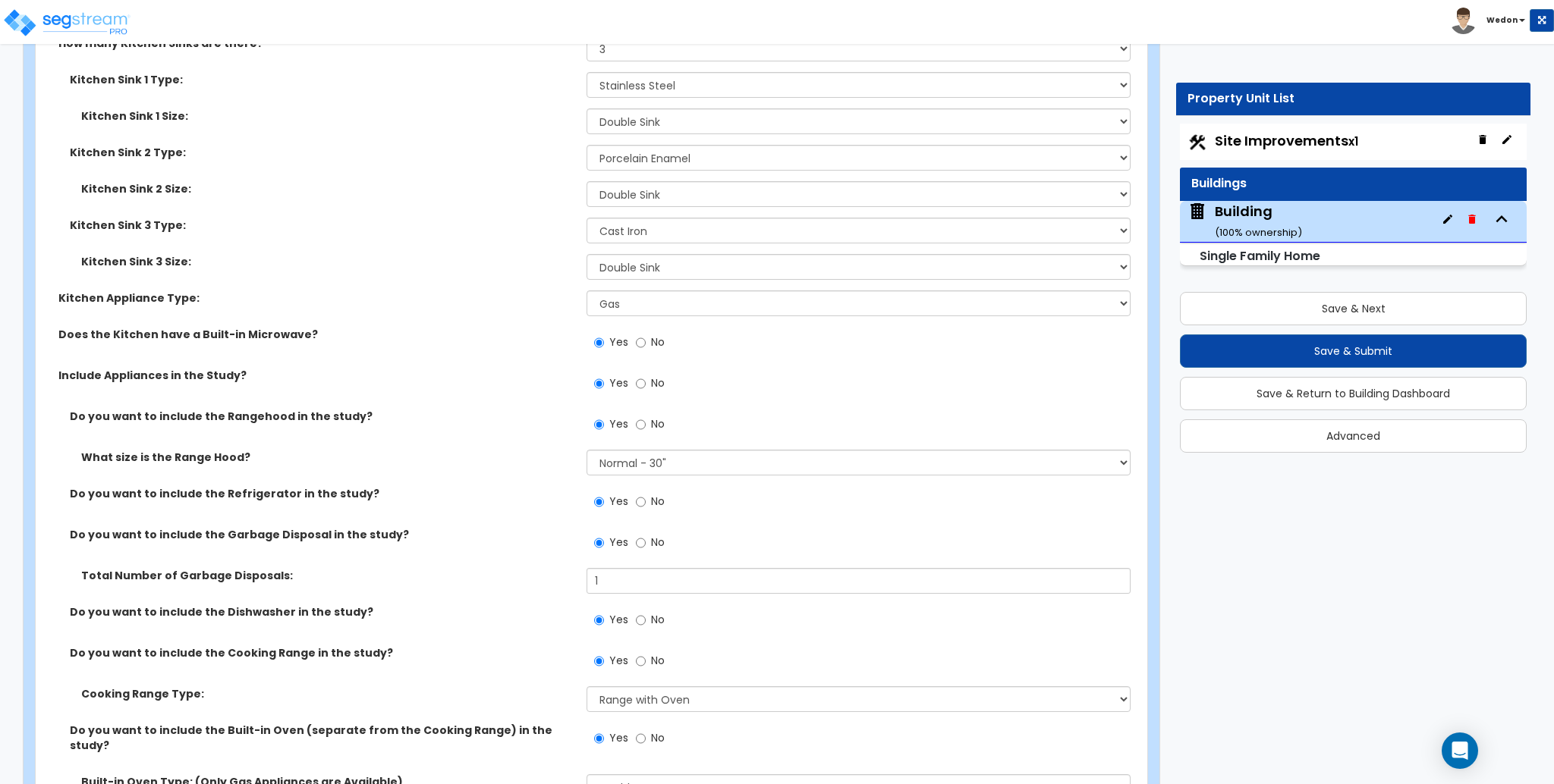
click at [519, 521] on div "Do you want to include the Rangehood in the study? Yes No What size is the Rang…" at bounding box center [588, 610] width 1080 height 402
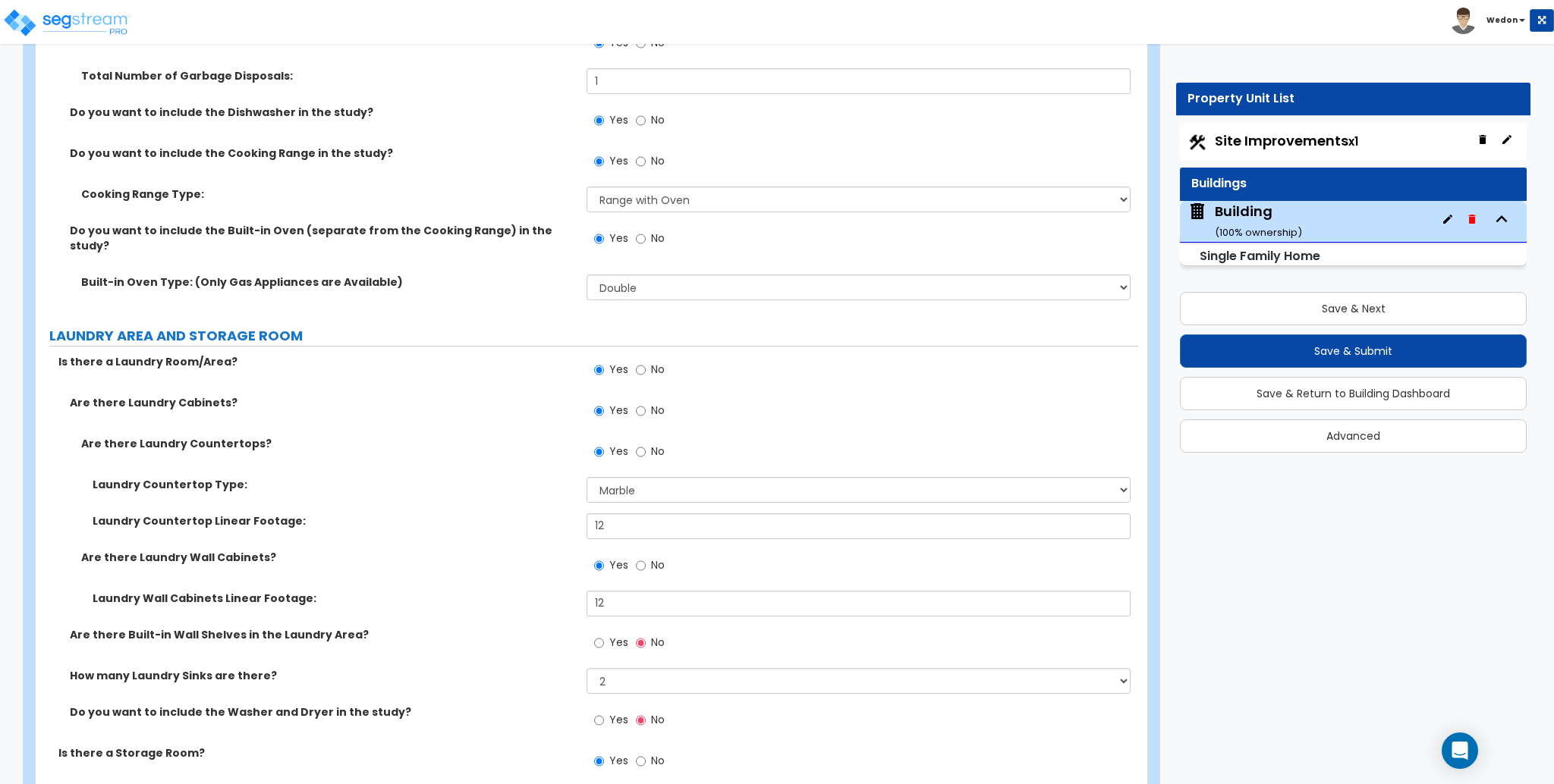
scroll to position [12946, 0]
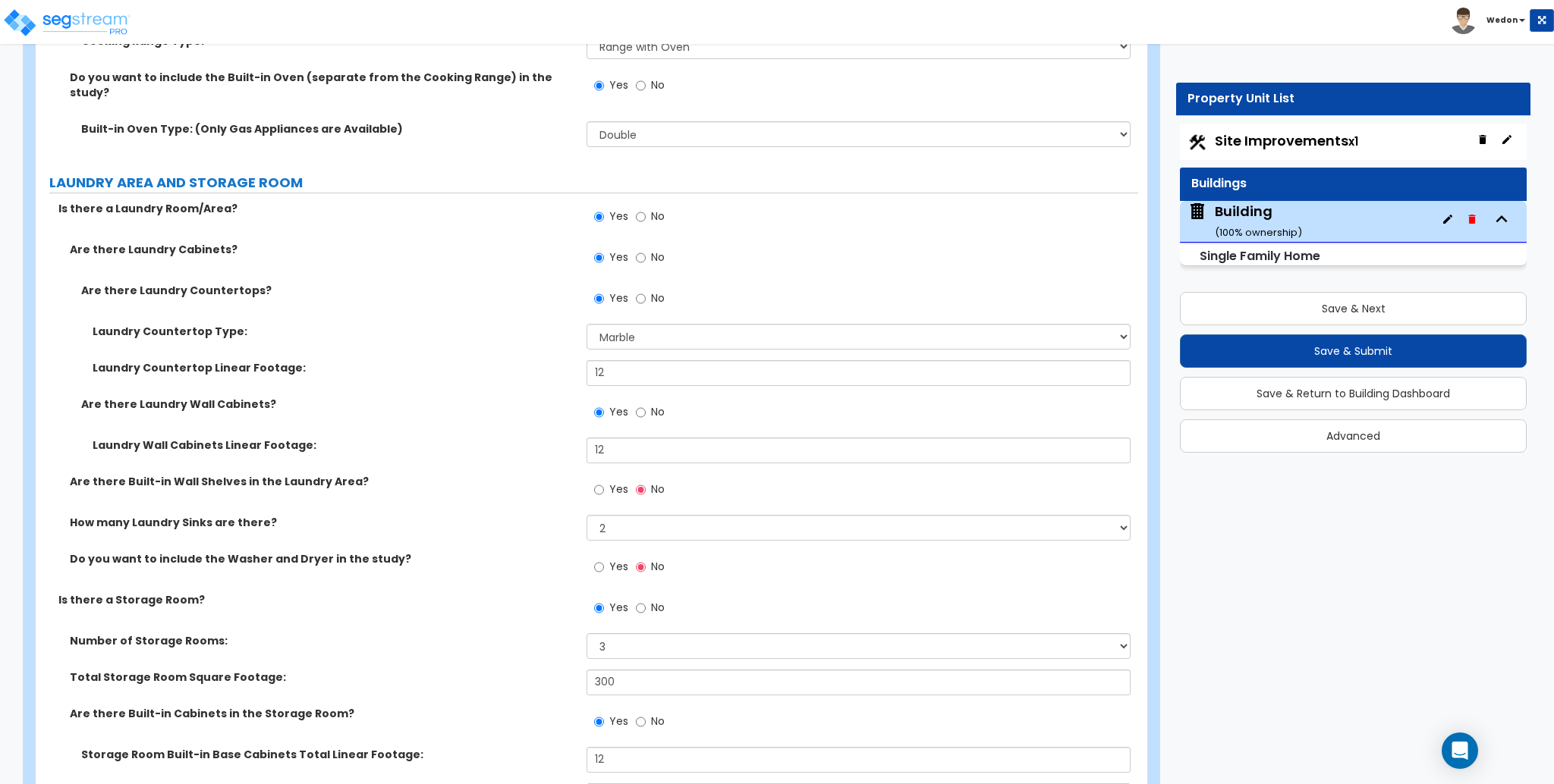
click at [608, 479] on label "Yes" at bounding box center [611, 491] width 35 height 26
click at [604, 481] on input "Yes" at bounding box center [599, 489] width 10 height 17
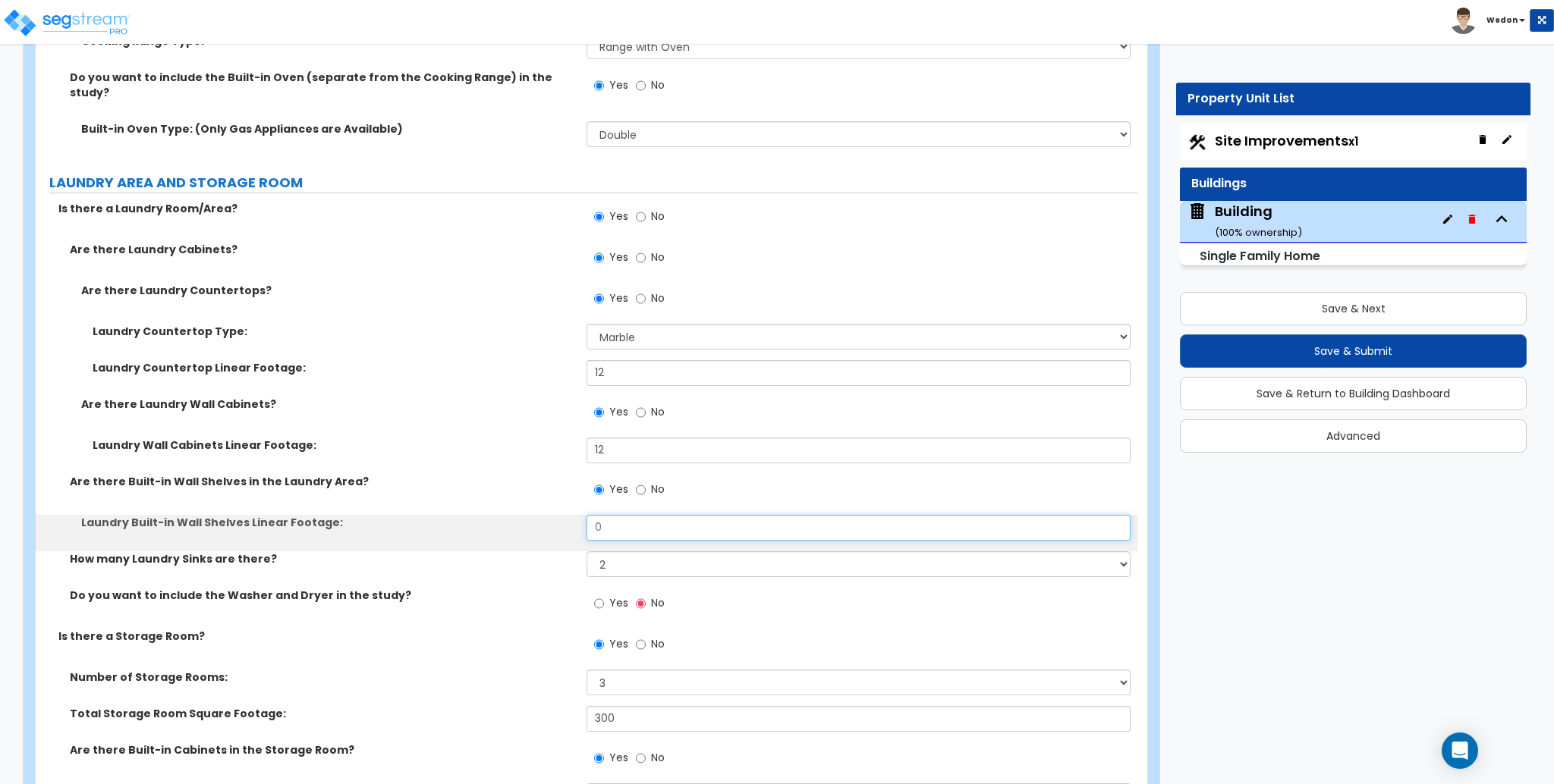
drag, startPoint x: 581, startPoint y: 488, endPoint x: 520, endPoint y: 487, distance: 61.0
click at [539, 515] on div "Laundry Built-in Wall Shelves Linear Footage: 0" at bounding box center [587, 533] width 1103 height 37
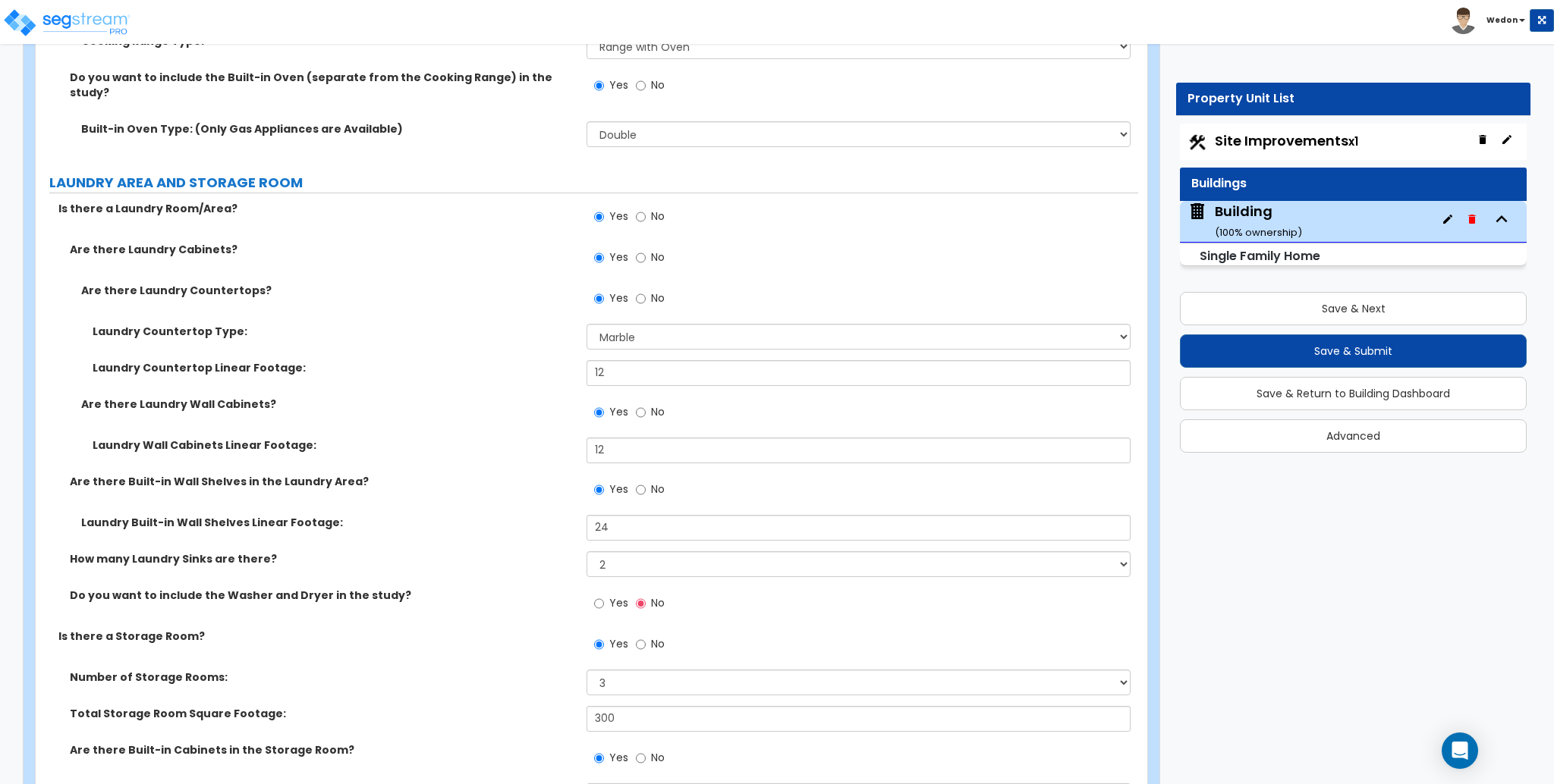
click at [506, 475] on label "Are there Built-in Wall Shelves in the Laundry Area?" at bounding box center [322, 481] width 505 height 15
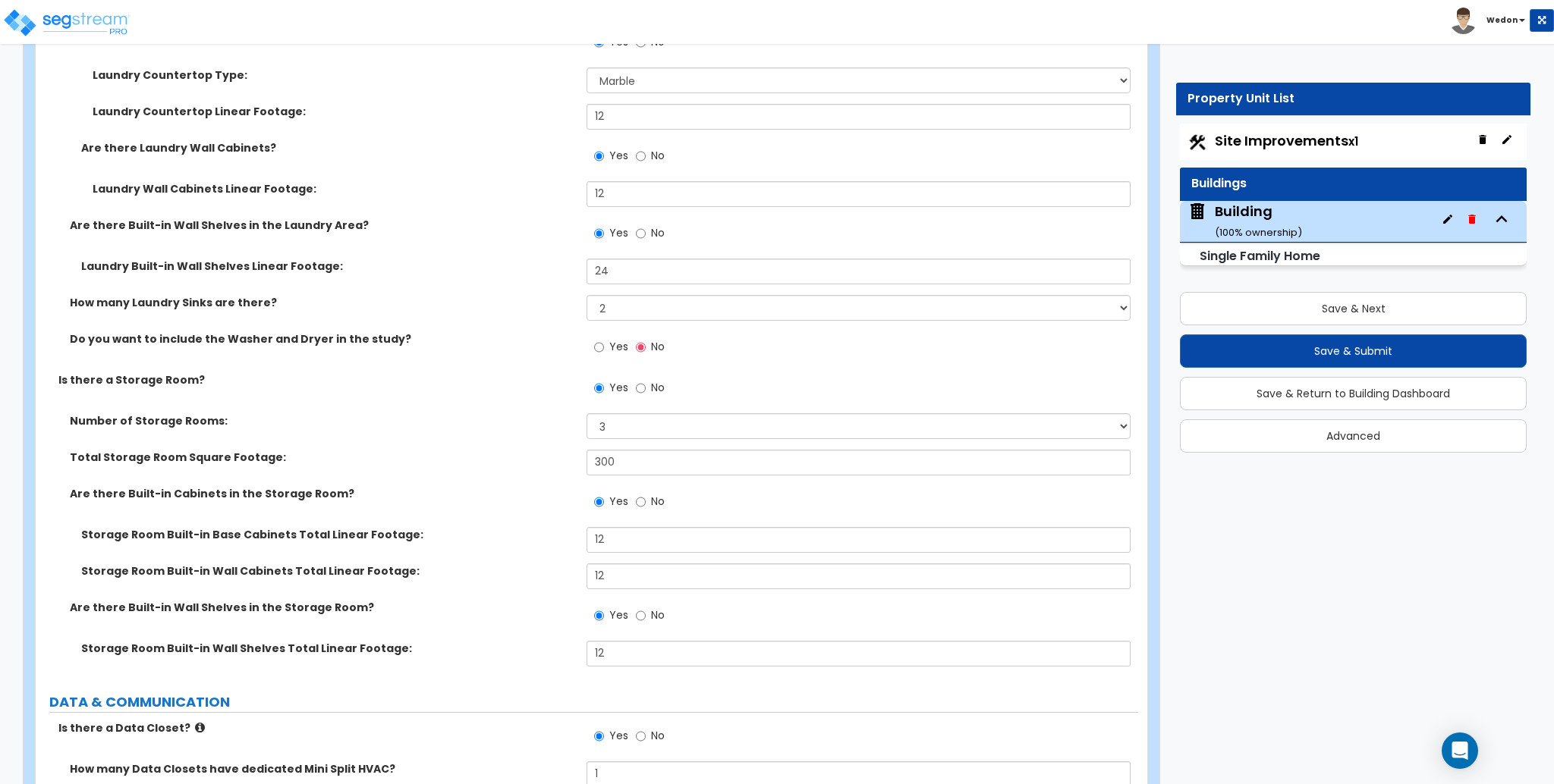
scroll to position [13250, 0]
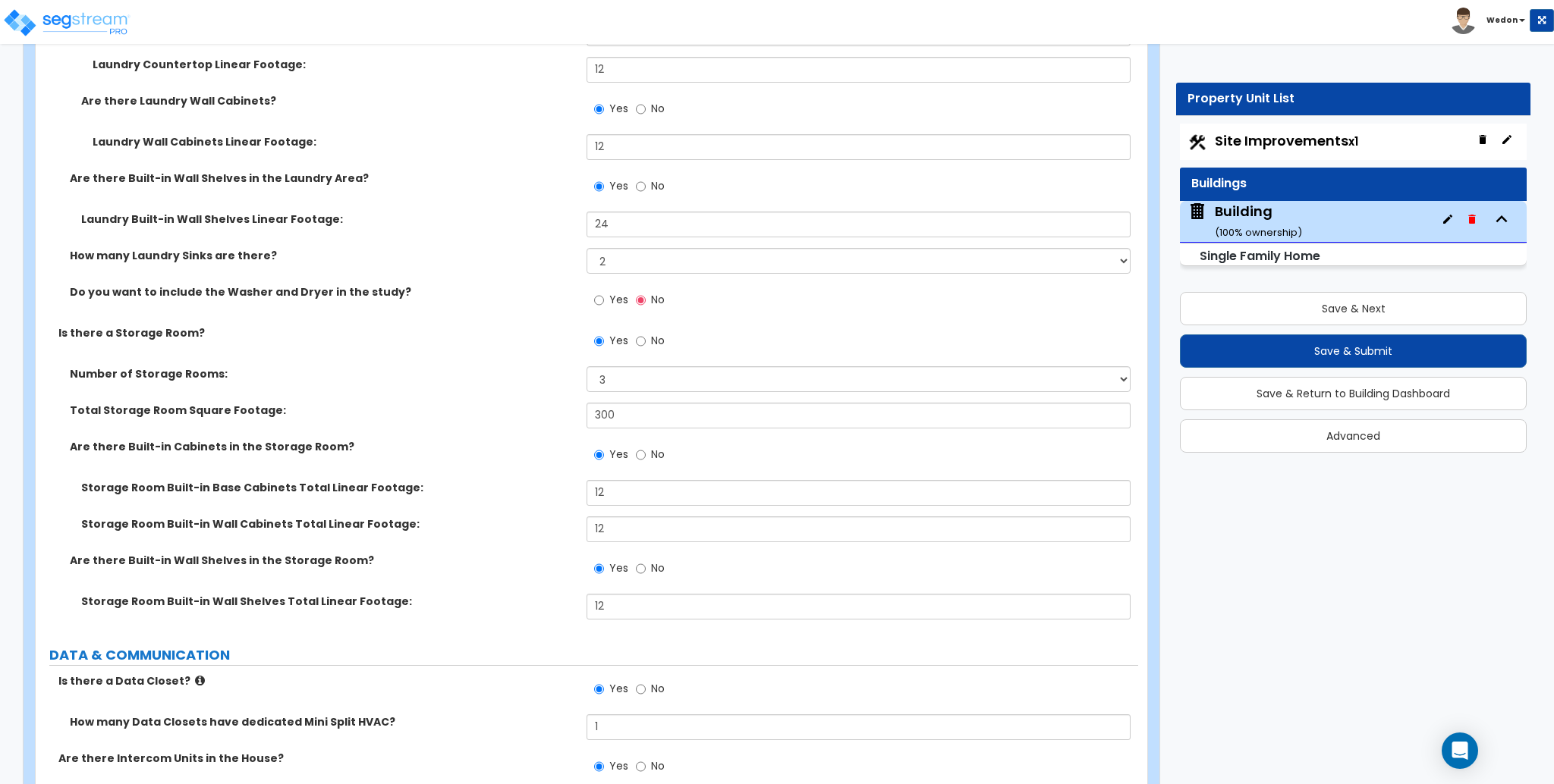
click at [611, 292] on span "Yes" at bounding box center [618, 299] width 19 height 15
click at [604, 292] on input "Yes" at bounding box center [599, 300] width 10 height 17
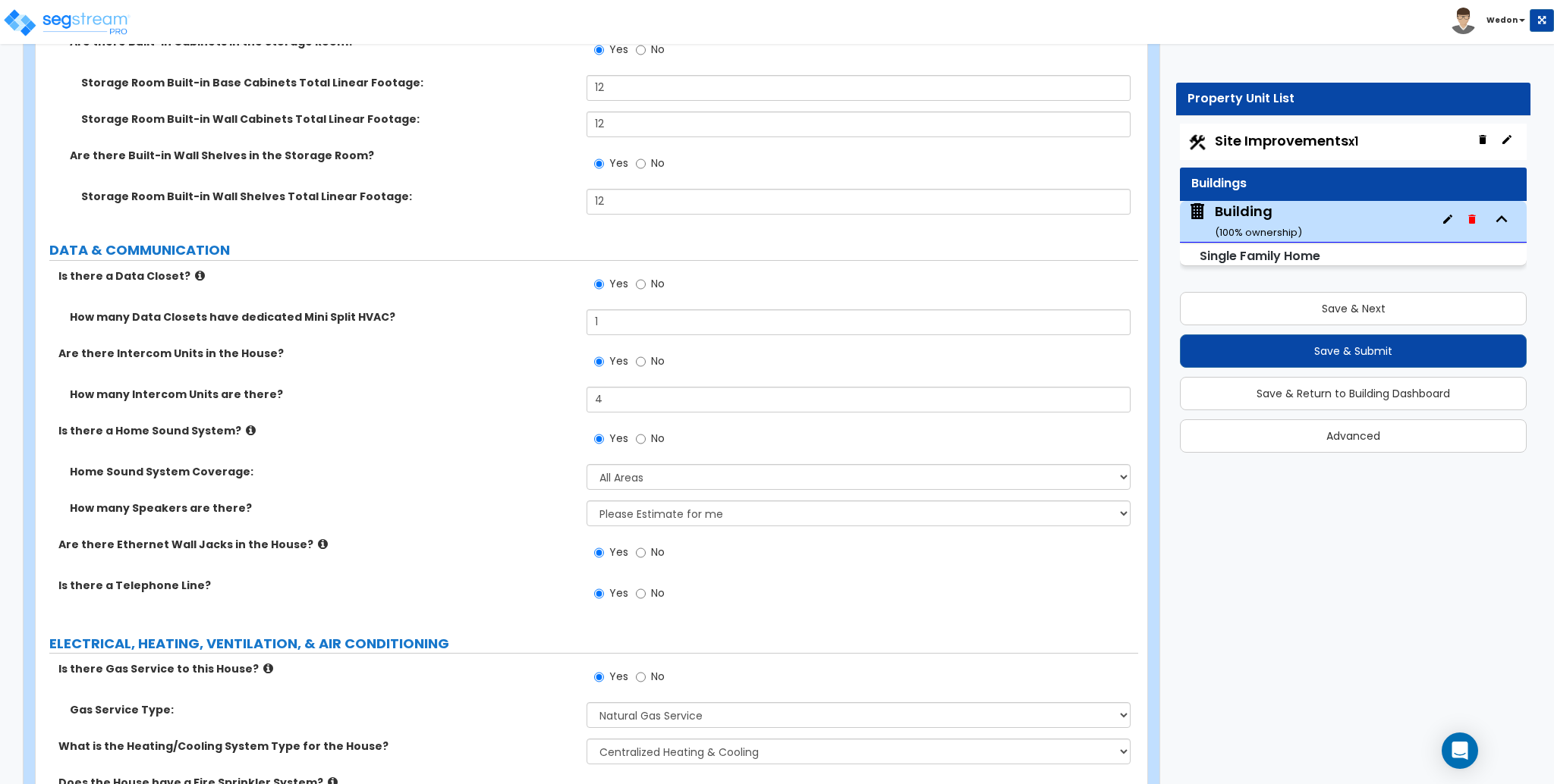
click at [501, 465] on label "Home Sound System Coverage:" at bounding box center [322, 472] width 505 height 15
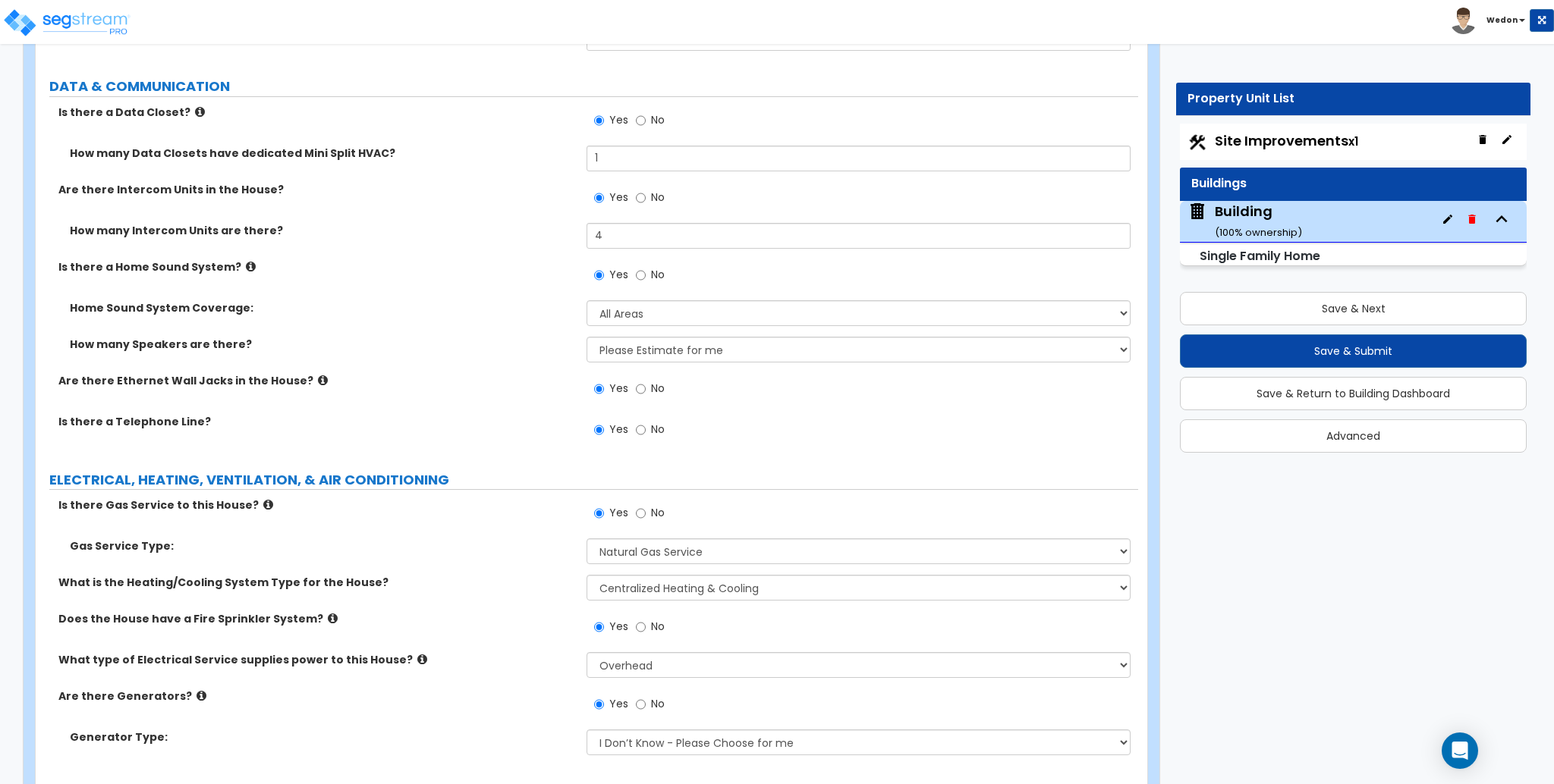
scroll to position [13830, 0]
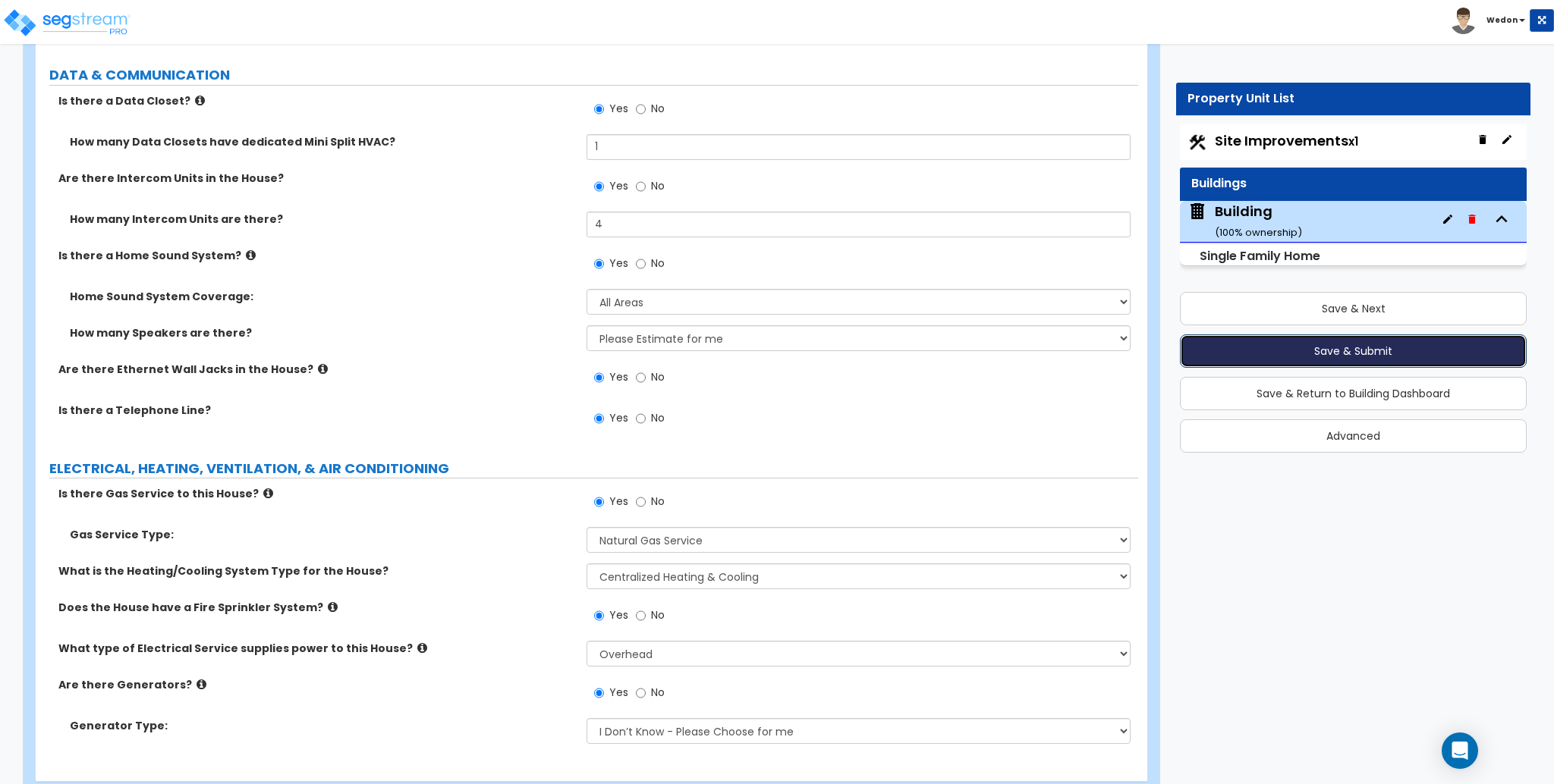
click at [1342, 349] on button "Save & Submit" at bounding box center [1353, 351] width 347 height 34
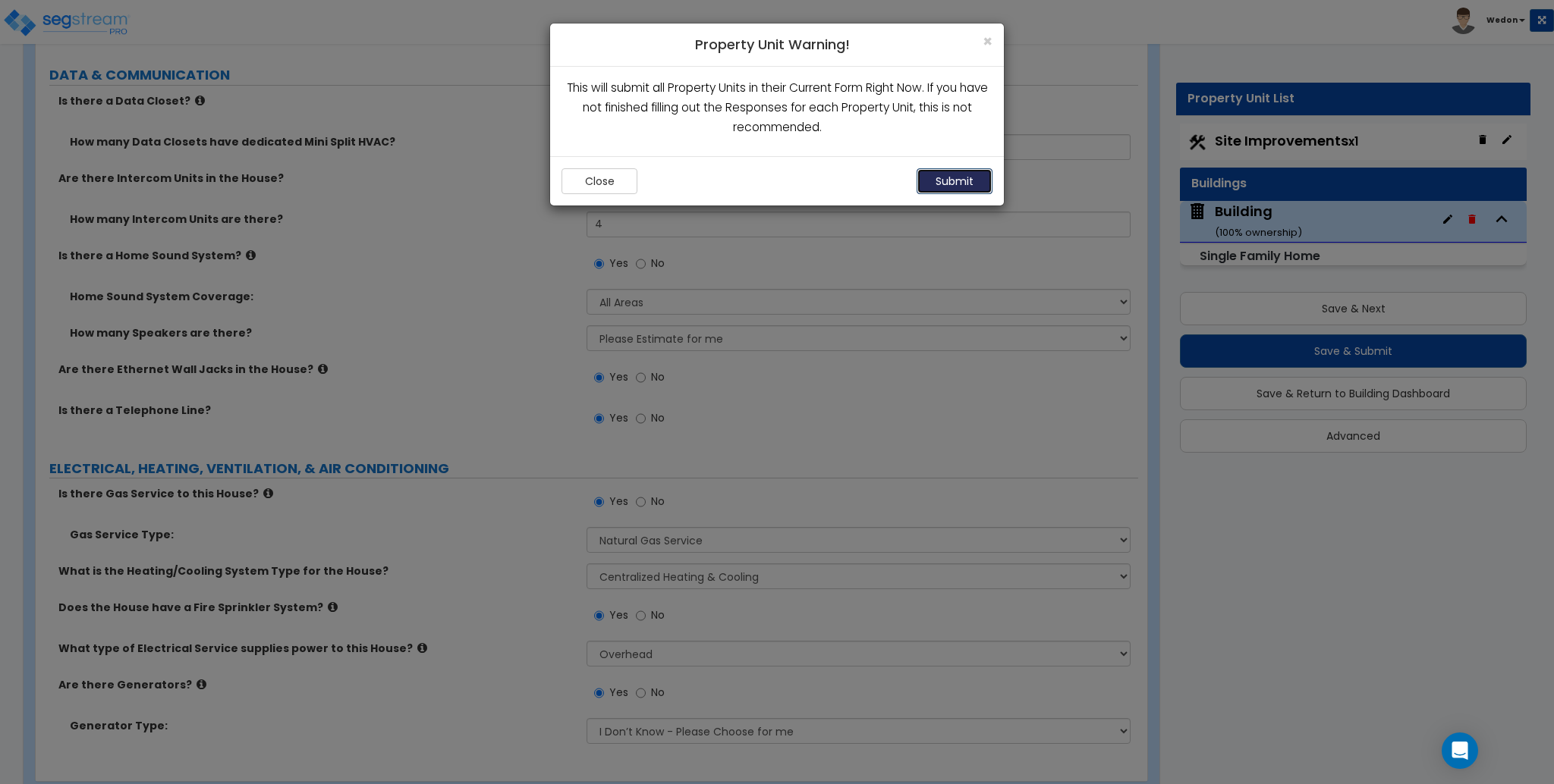
click at [951, 182] on button "Submit" at bounding box center [955, 181] width 76 height 26
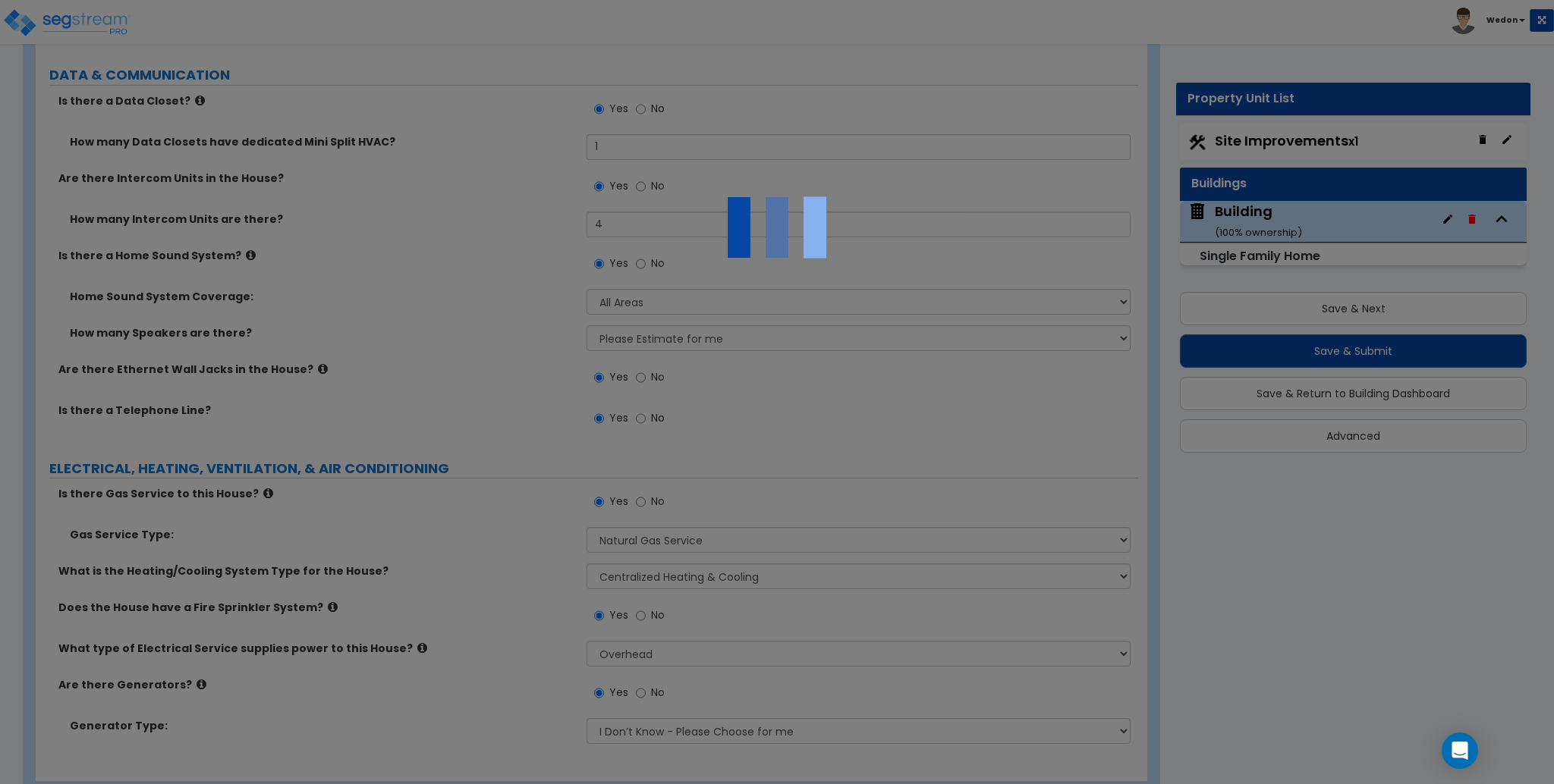
click at [321, 343] on div at bounding box center [777, 392] width 1554 height 784
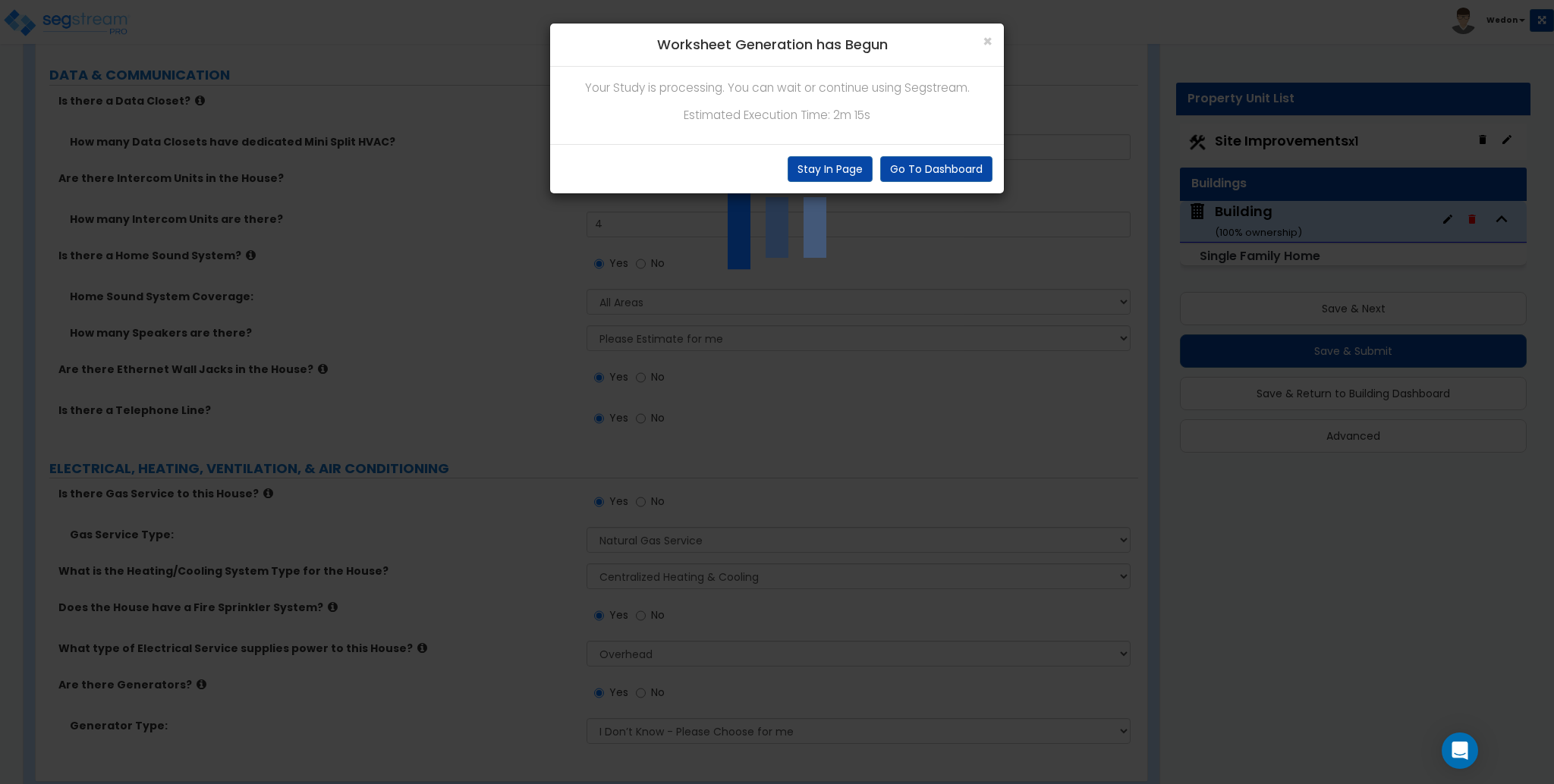
click at [845, 129] on div "Your Study is processing. You can wait or continue using Segstream. Estimated E…" at bounding box center [777, 106] width 454 height 77
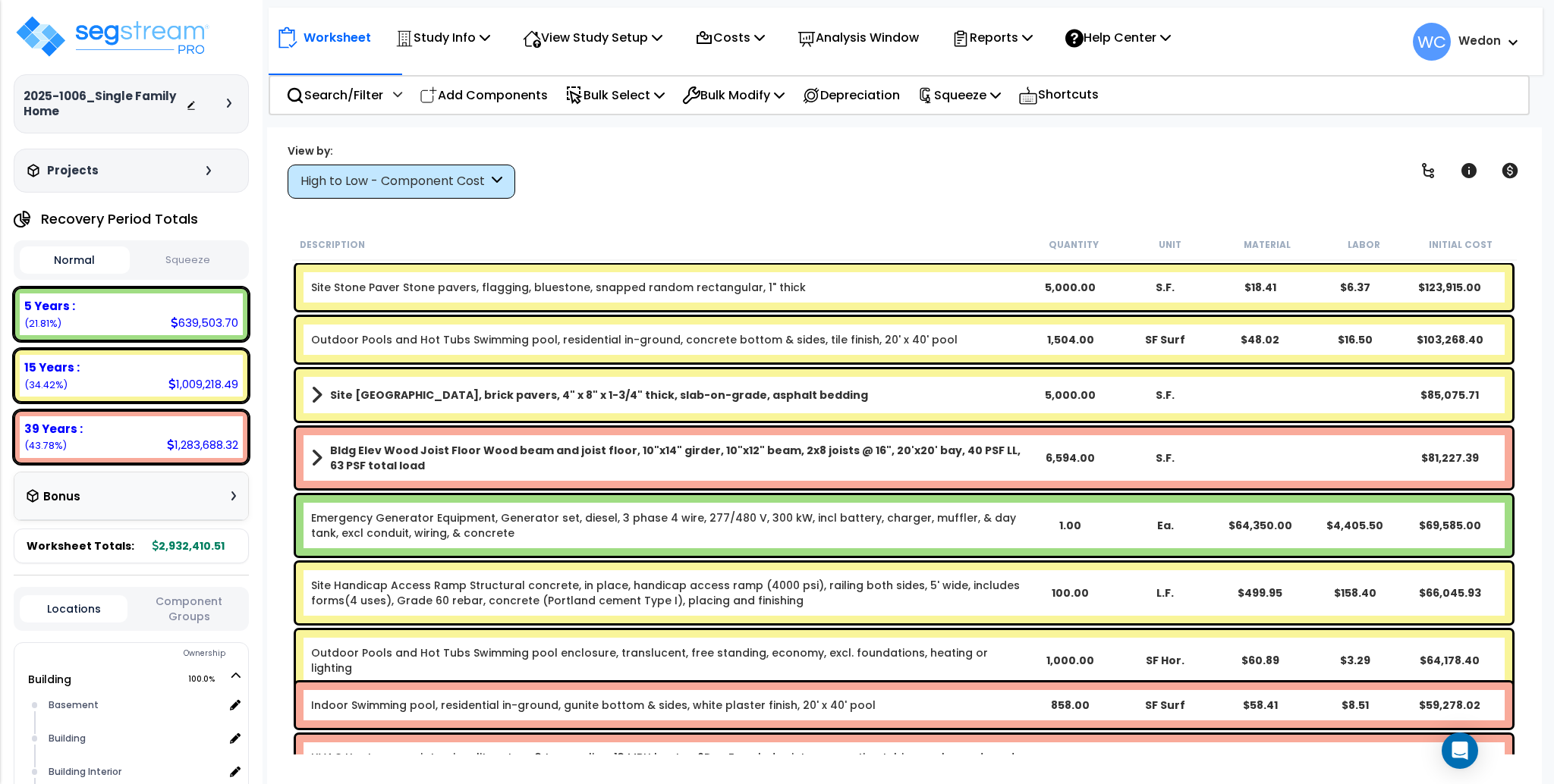
scroll to position [101, 0]
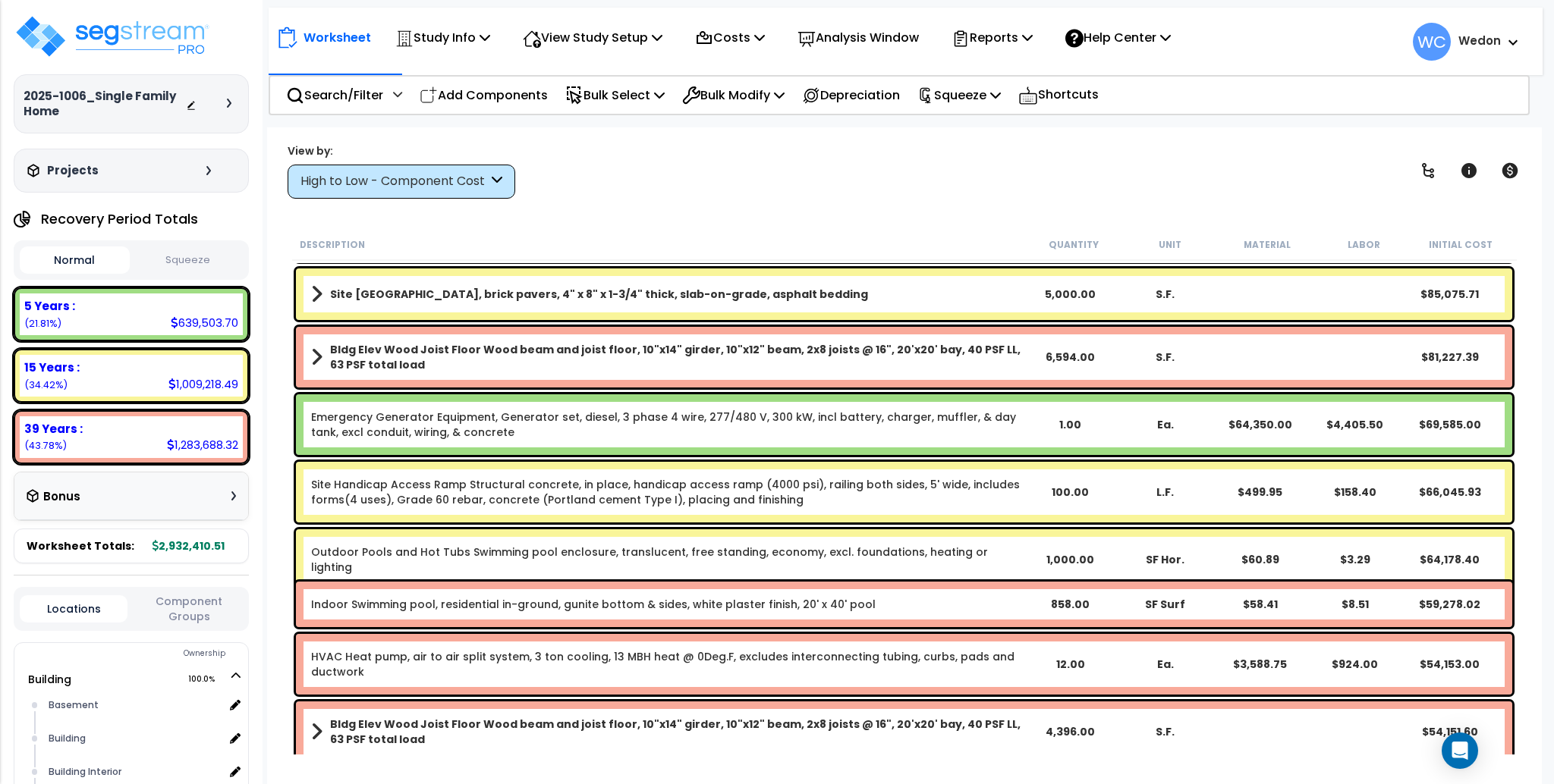
click at [425, 181] on div "High to Low - Component Cost" at bounding box center [395, 182] width 188 height 18
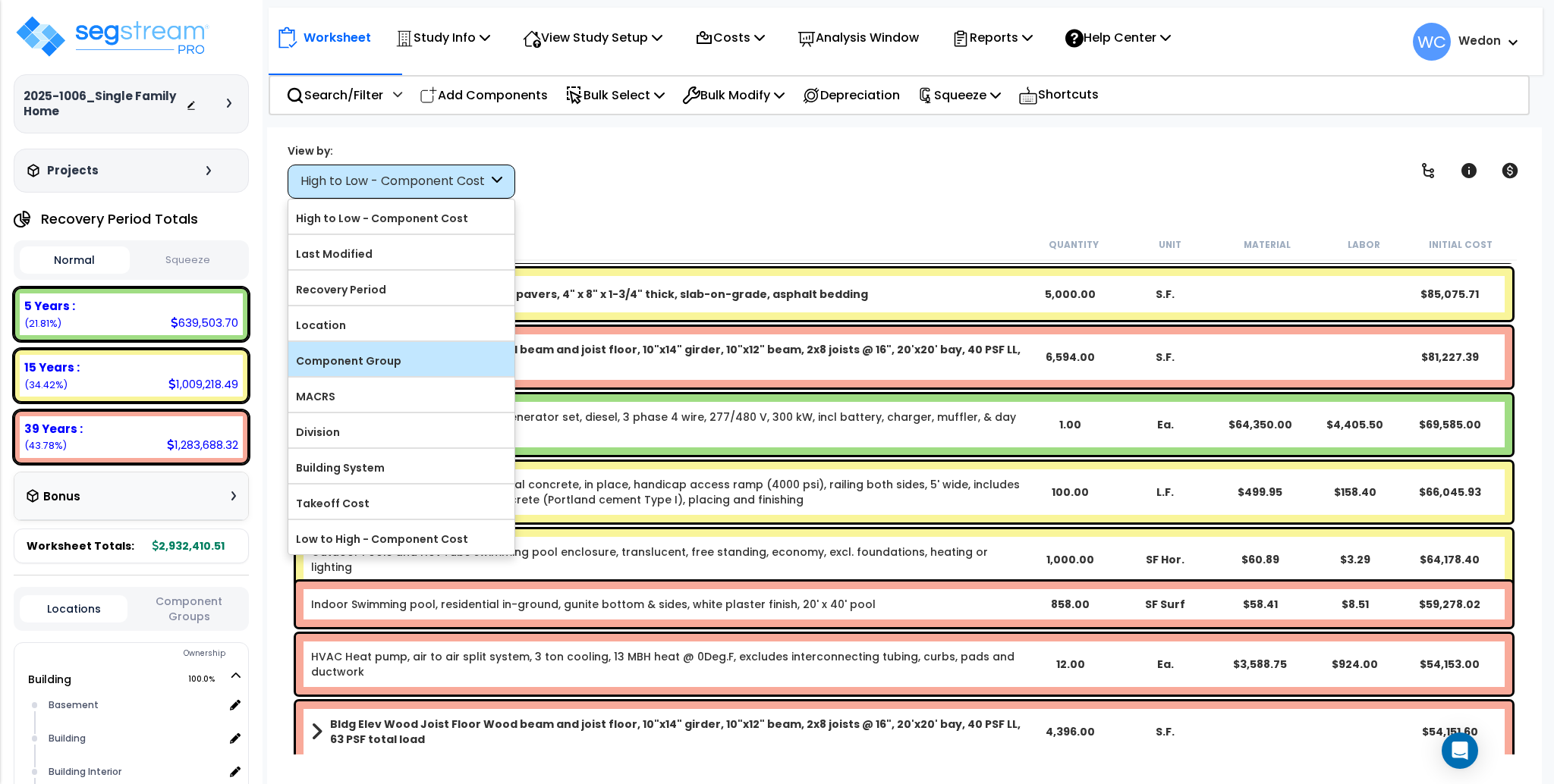
click at [352, 350] on label "Component Group" at bounding box center [402, 361] width 227 height 23
click at [0, 0] on input "Component Group" at bounding box center [0, 0] width 0 height 0
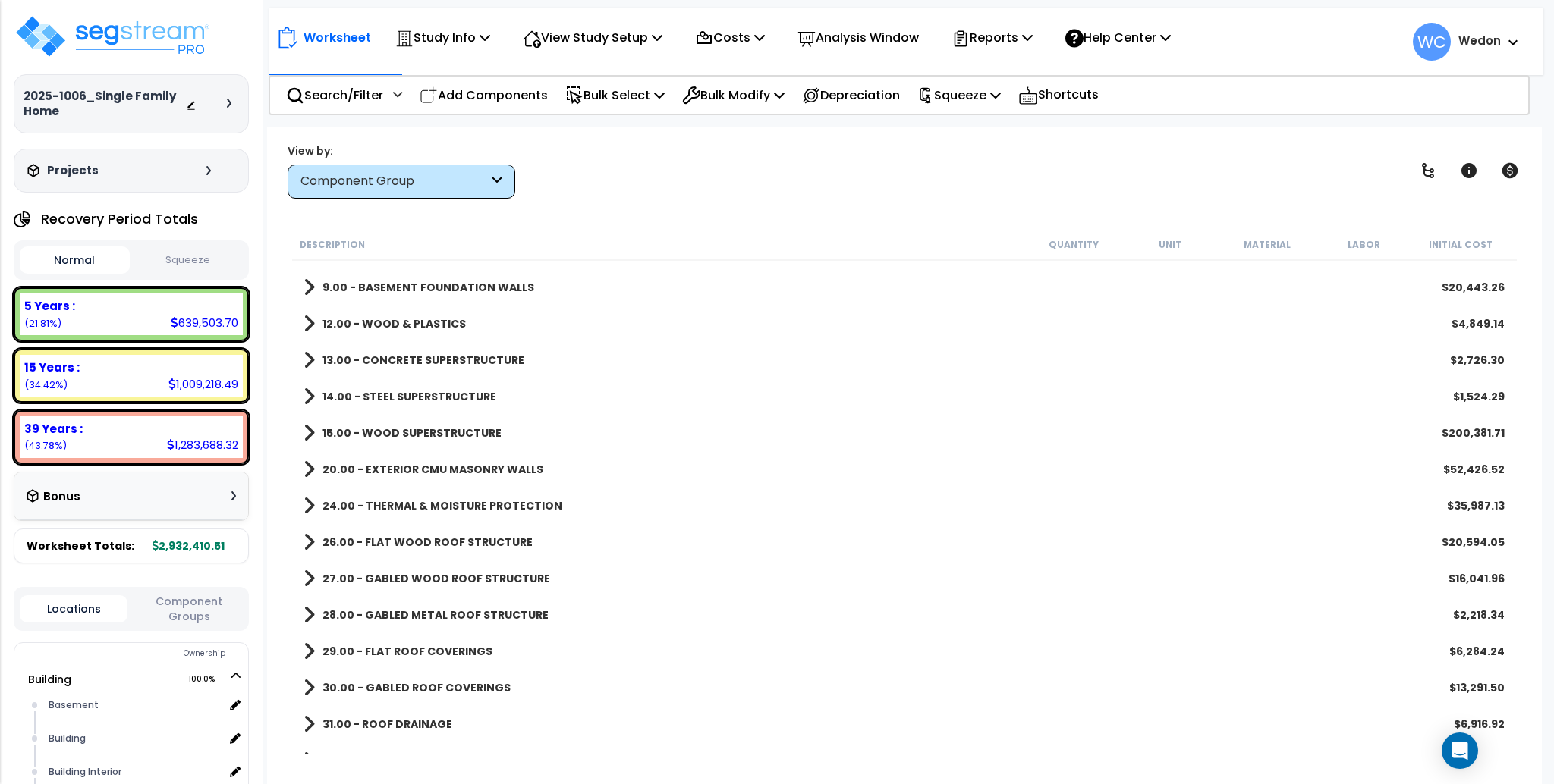
click at [412, 282] on b "9.00 - BASEMENT FOUNDATION WALLS" at bounding box center [428, 287] width 212 height 15
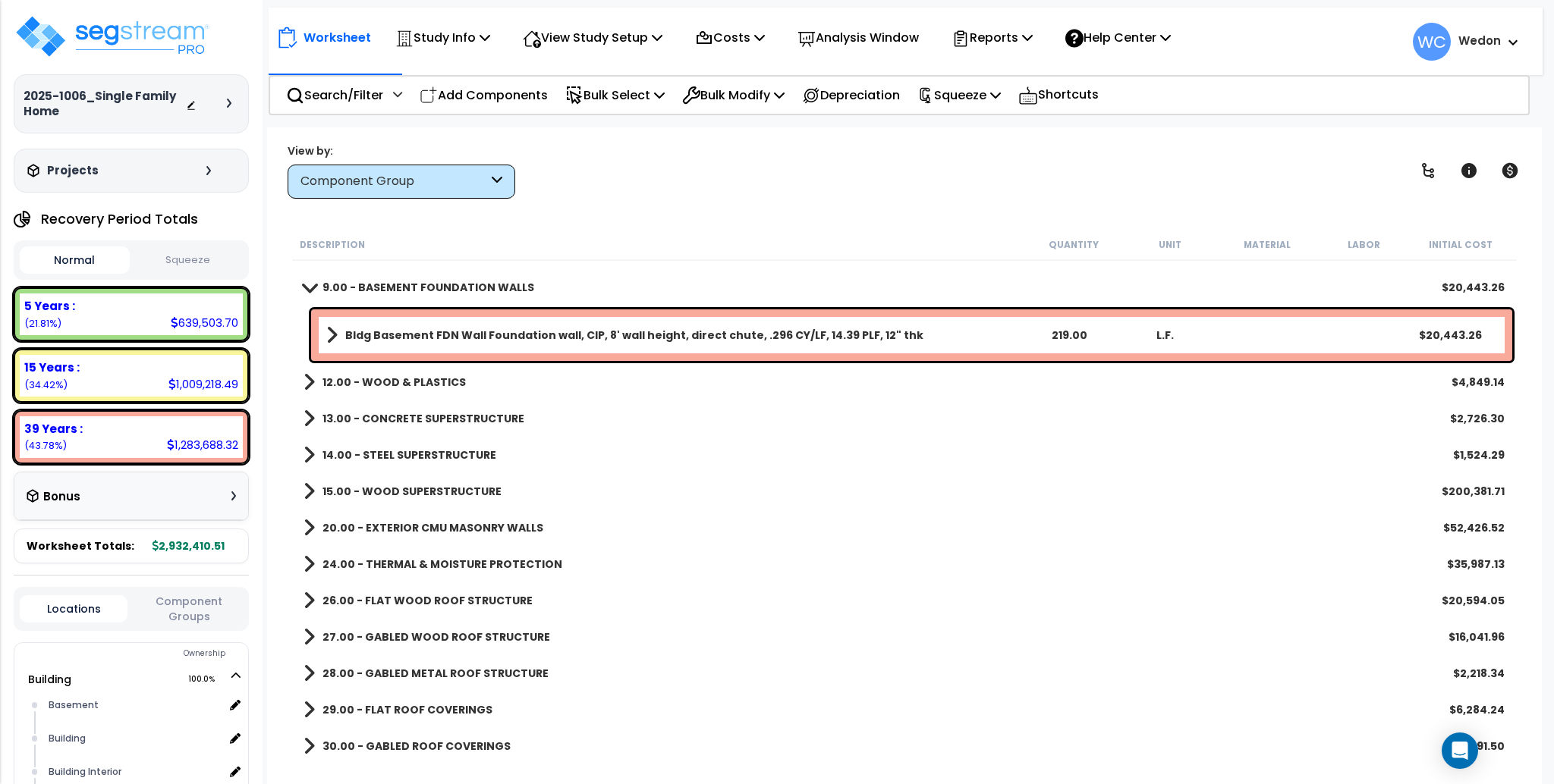
click at [366, 380] on b "12.00 - WOOD & PLASTICS" at bounding box center [394, 382] width 143 height 15
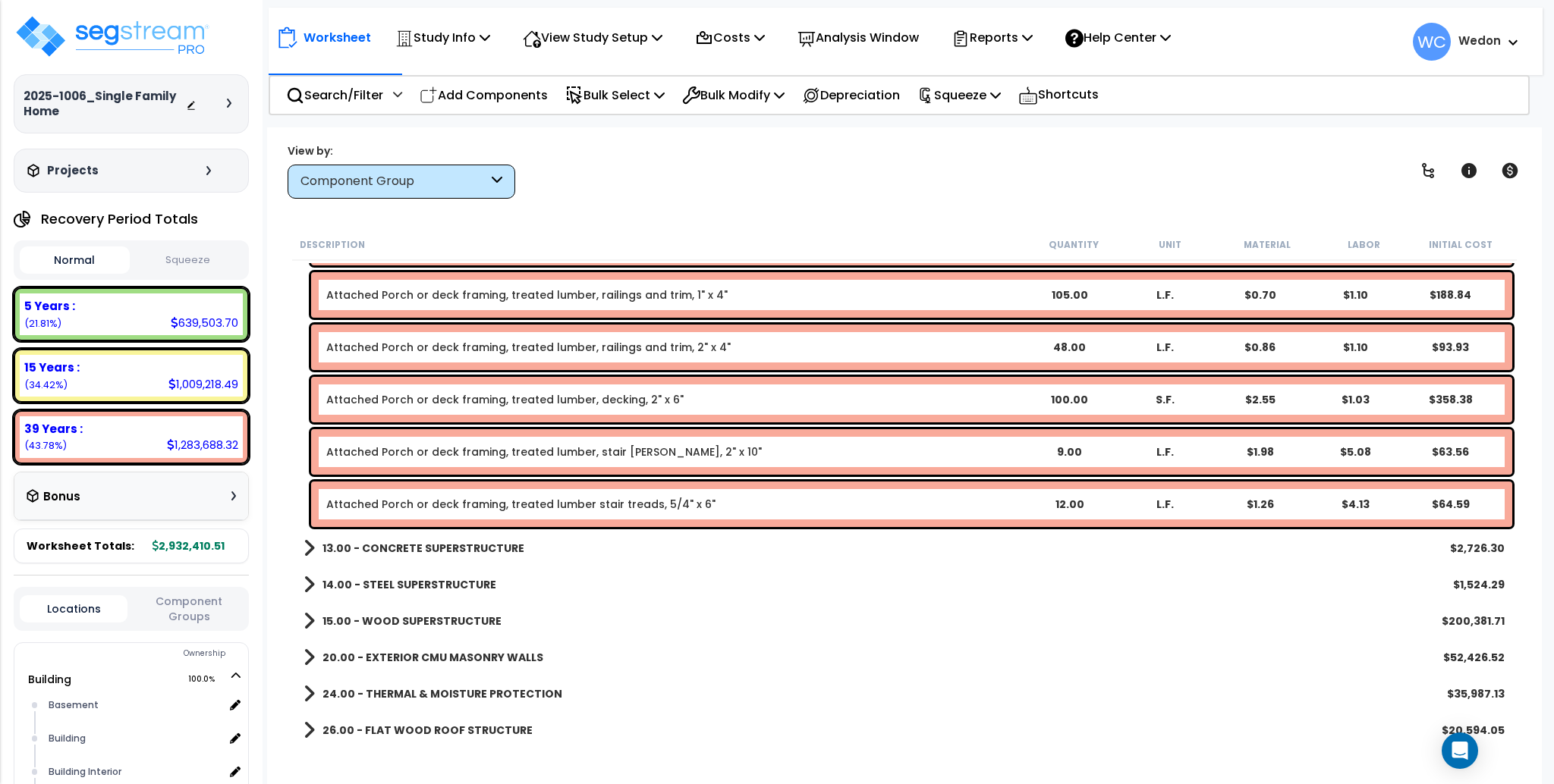
scroll to position [911, 0]
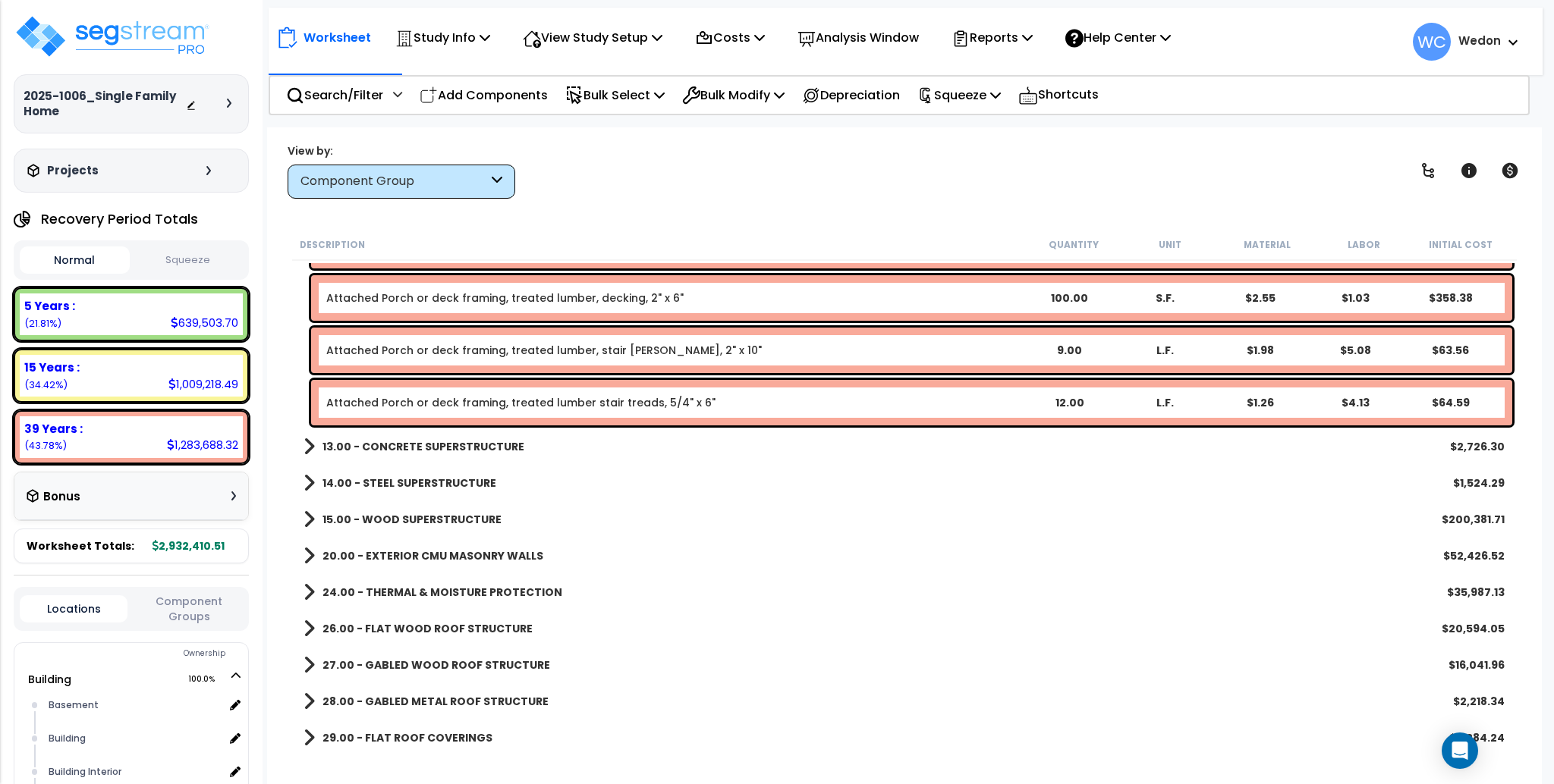
click at [488, 439] on b "13.00 - CONCRETE SUPERSTRUCTURE" at bounding box center [423, 446] width 202 height 15
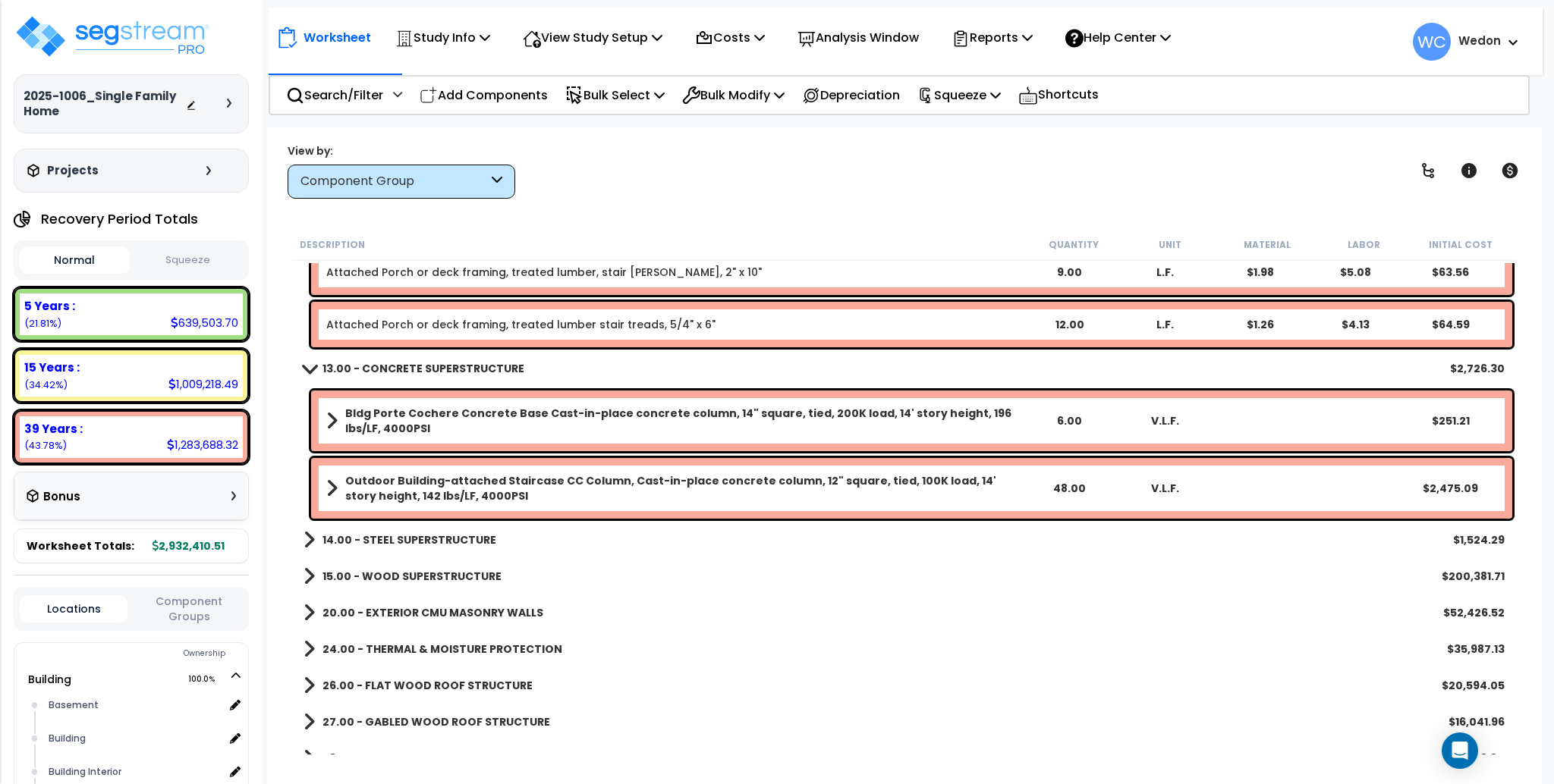
scroll to position [1011, 0]
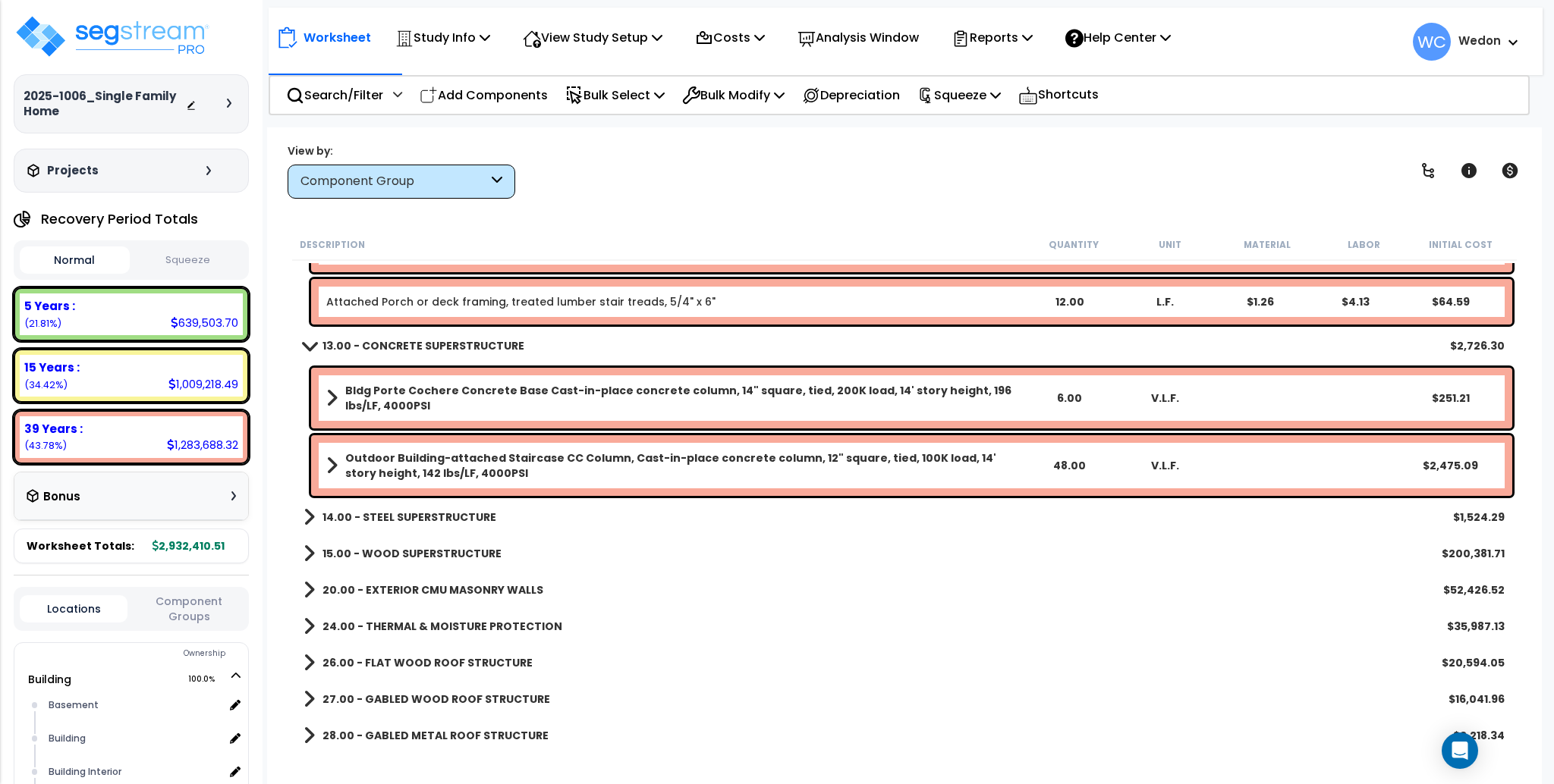
click at [539, 522] on div "14.00 - STEEL SUPERSTRUCTURE $1,524.29" at bounding box center [904, 517] width 1217 height 37
click at [419, 510] on b "14.00 - STEEL SUPERSTRUCTURE" at bounding box center [410, 517] width 174 height 15
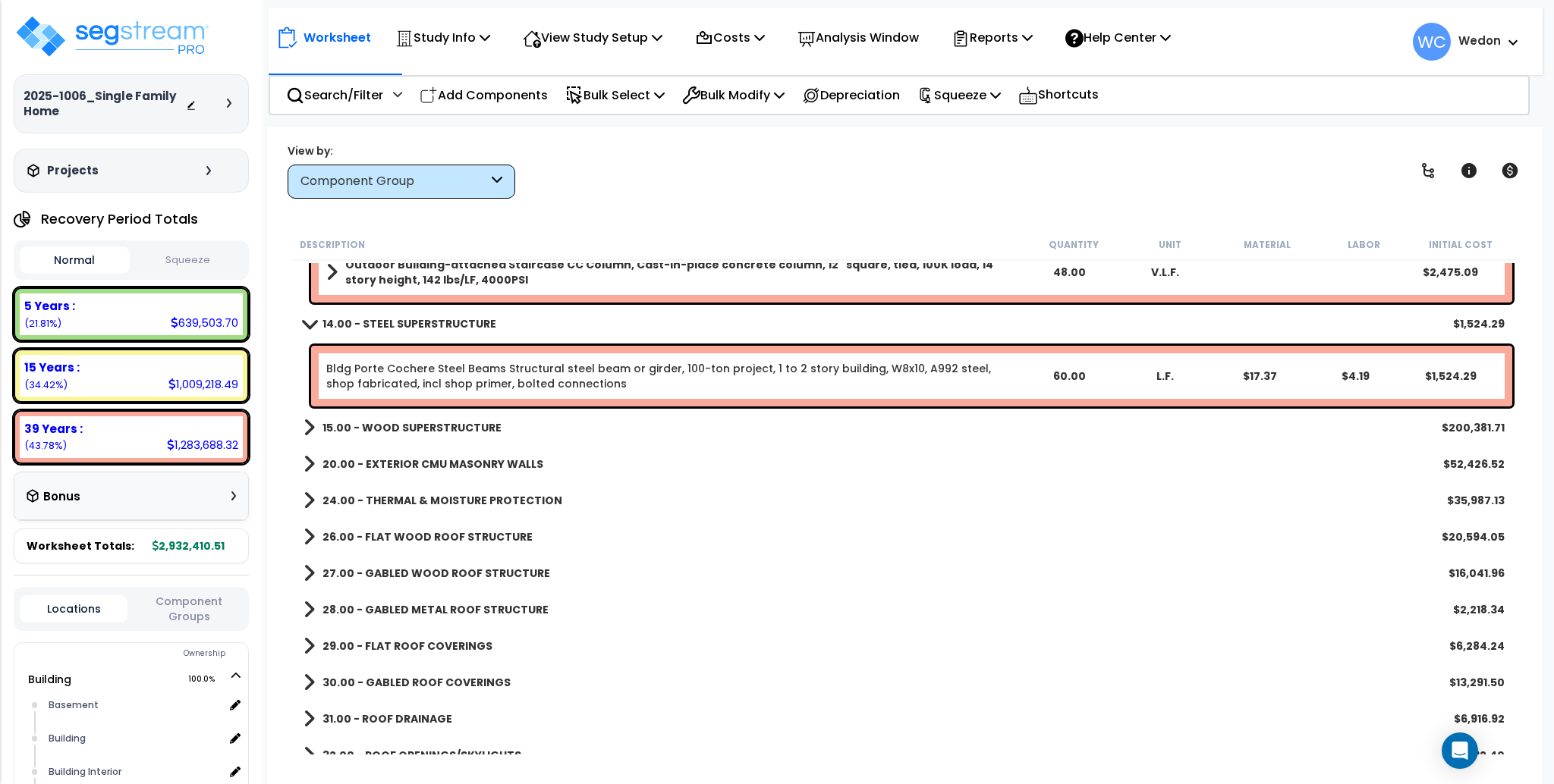
scroll to position [1214, 0]
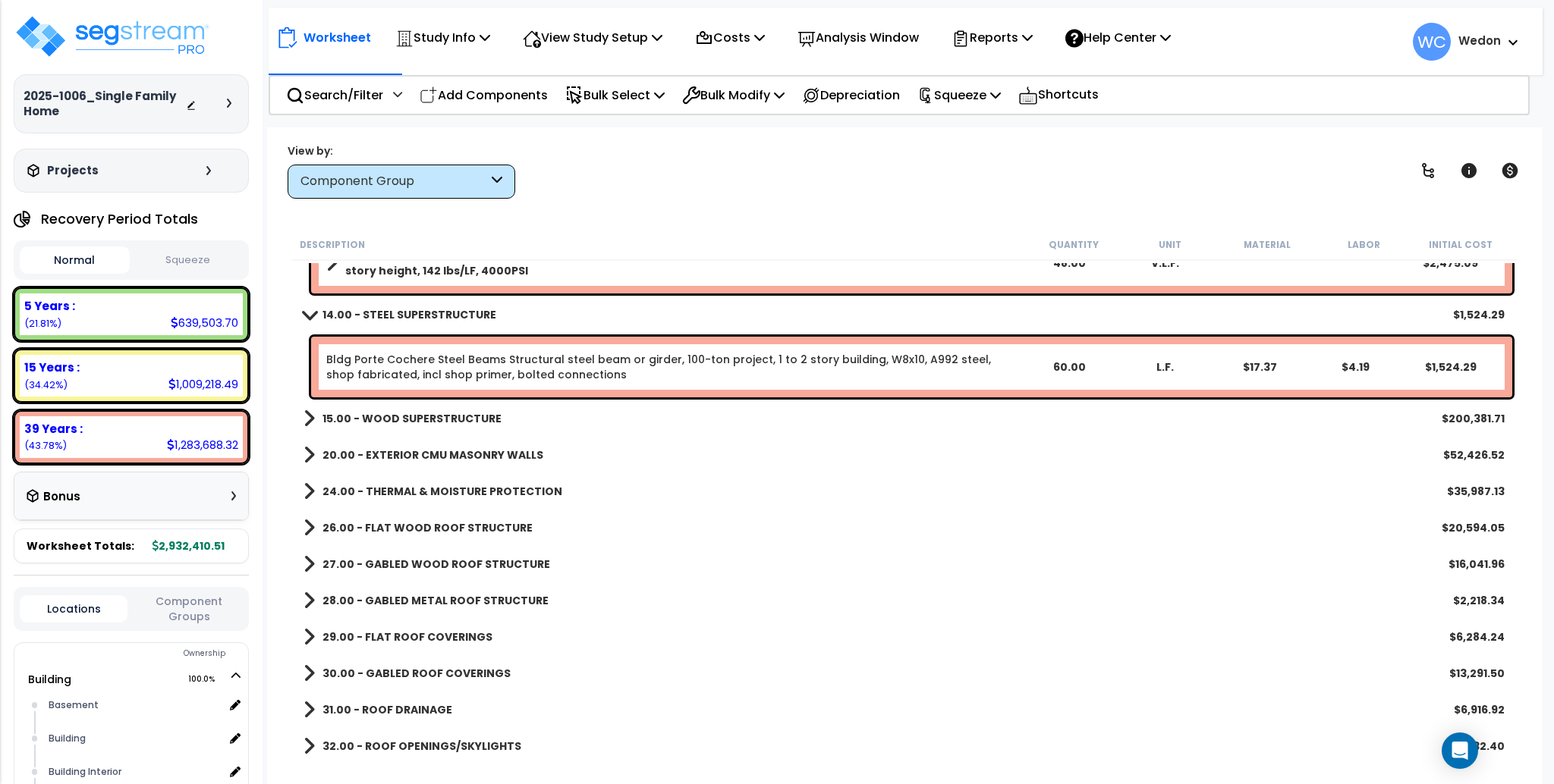
click at [391, 422] on b "15.00 - WOOD SUPERSTRUCTURE" at bounding box center [411, 418] width 179 height 15
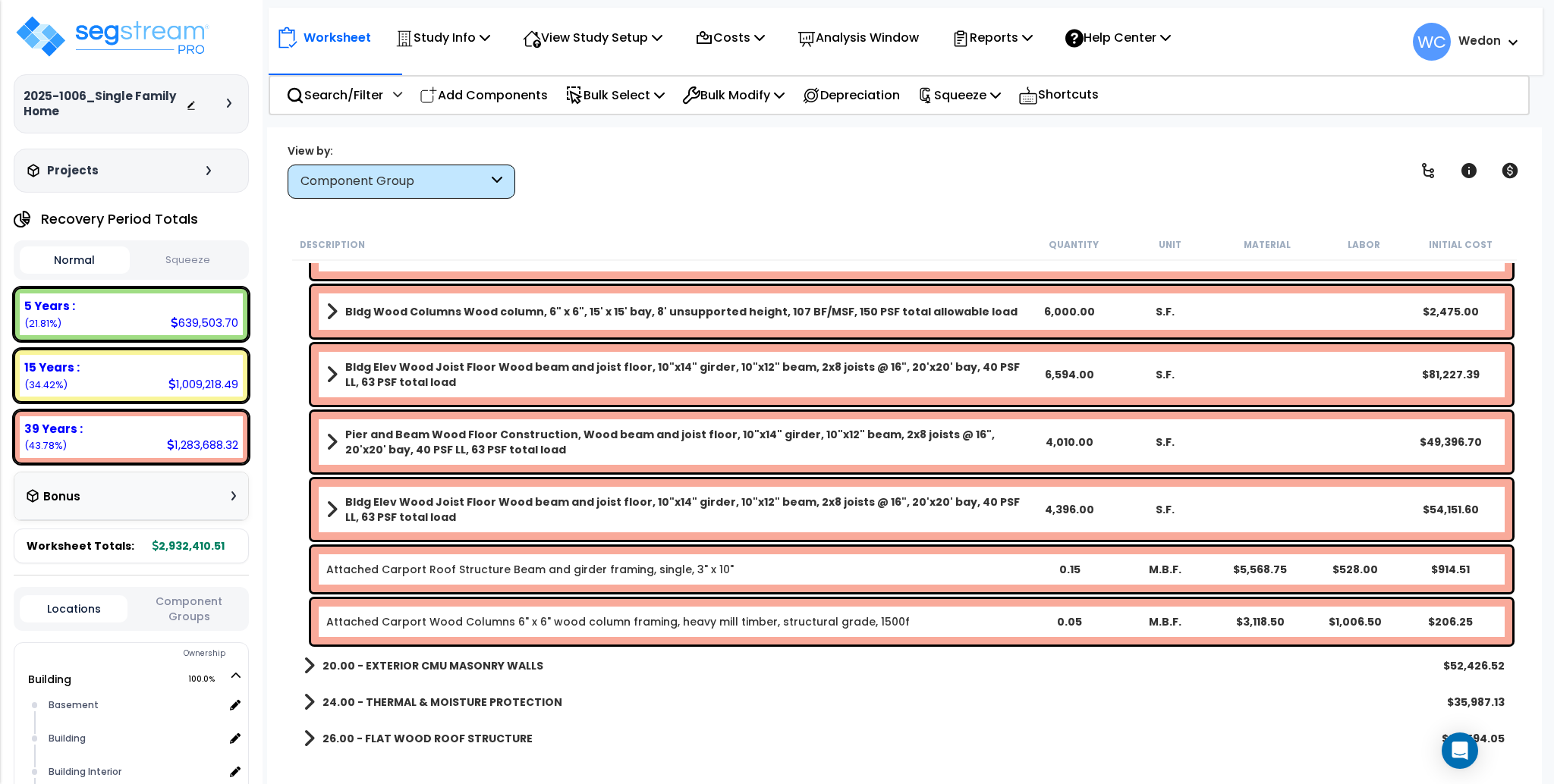
scroll to position [1922, 0]
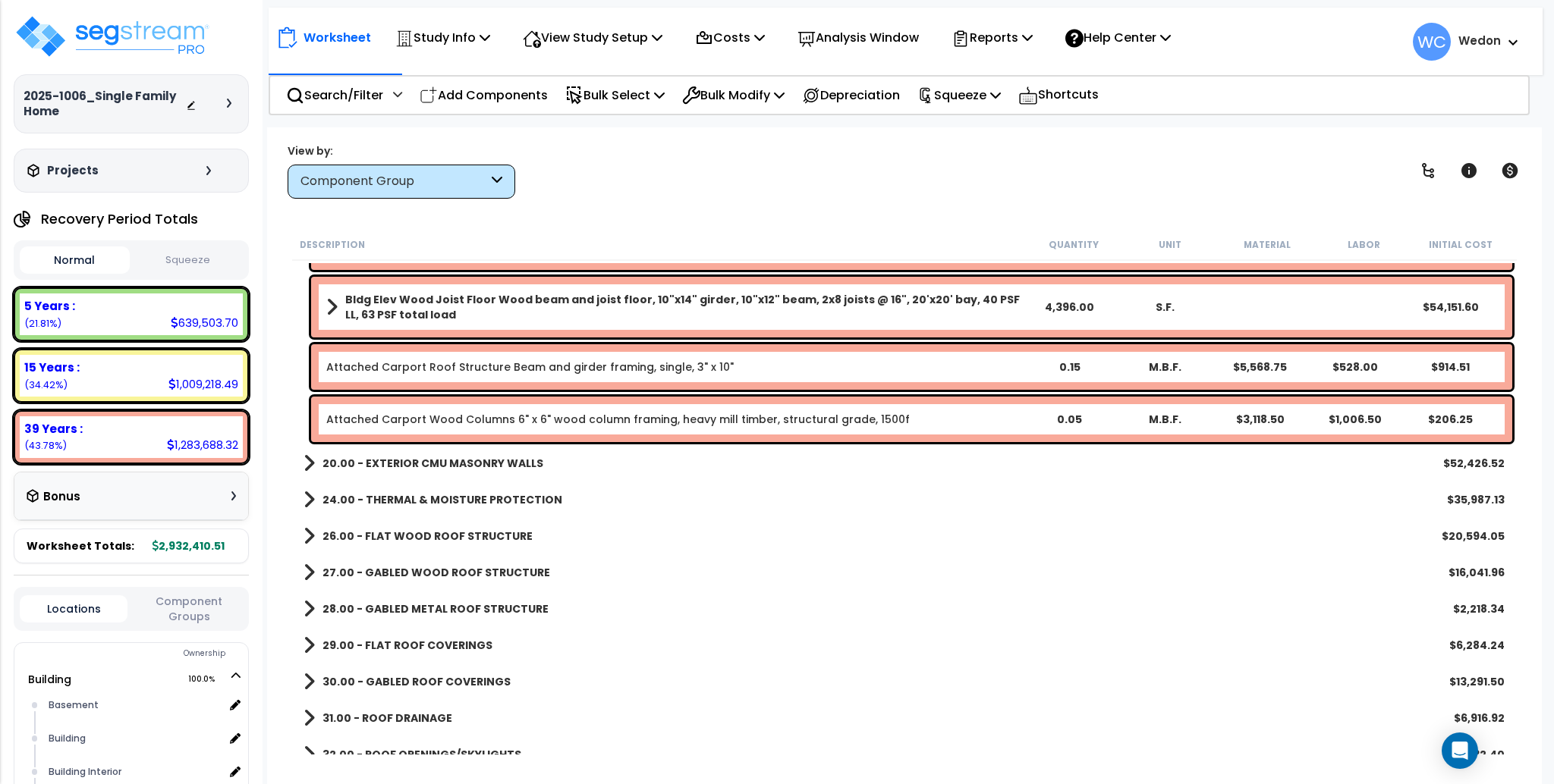
click at [374, 507] on link "24.00 - THERMAL & MOISTURE PROTECTION" at bounding box center [433, 499] width 259 height 21
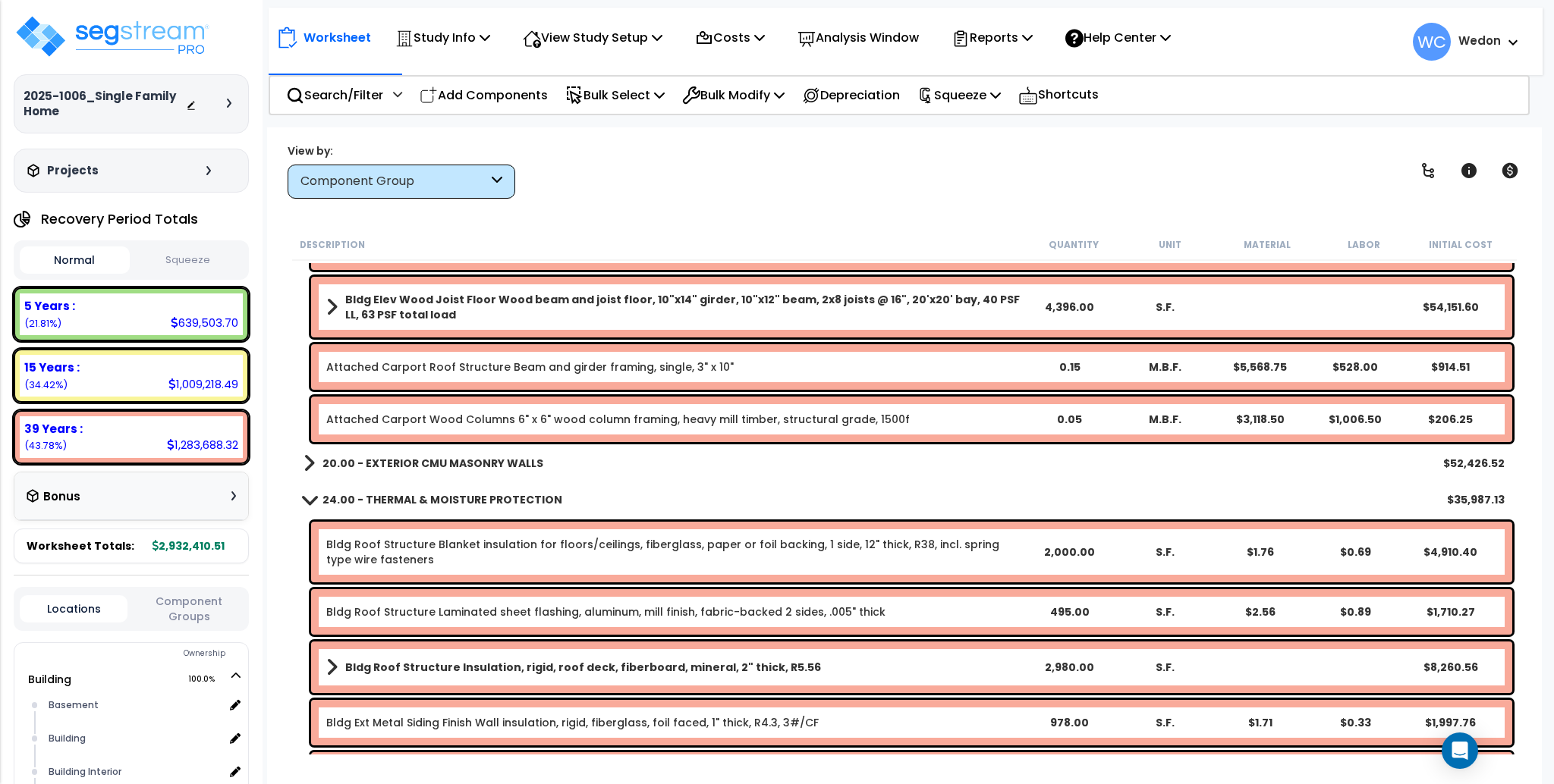
click at [377, 497] on b "24.00 - THERMAL & MOISTURE PROTECTION" at bounding box center [442, 499] width 239 height 15
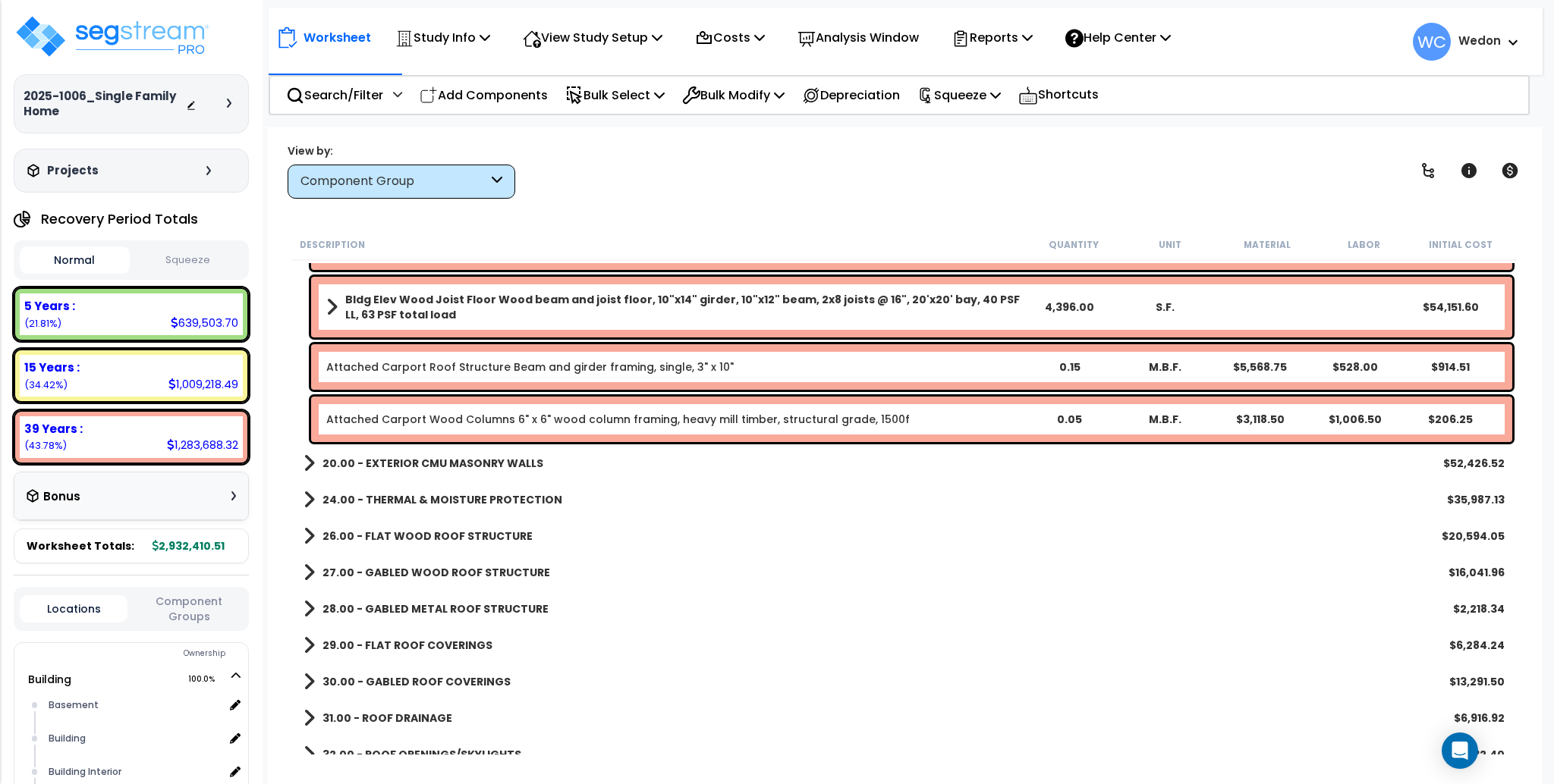
click at [380, 462] on b "20.00 - EXTERIOR CMU MASONRY WALLS" at bounding box center [432, 463] width 221 height 15
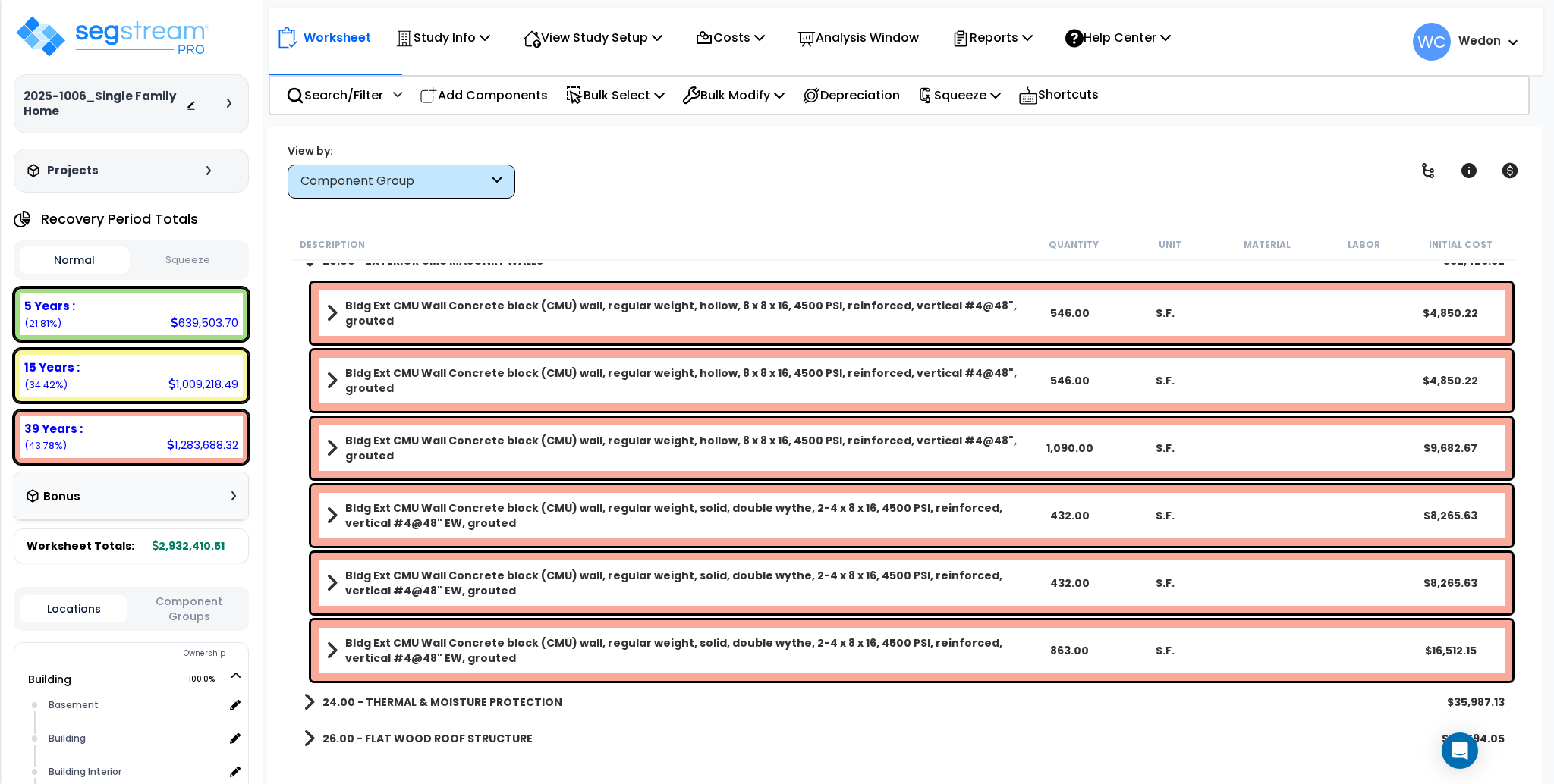
scroll to position [2224, 0]
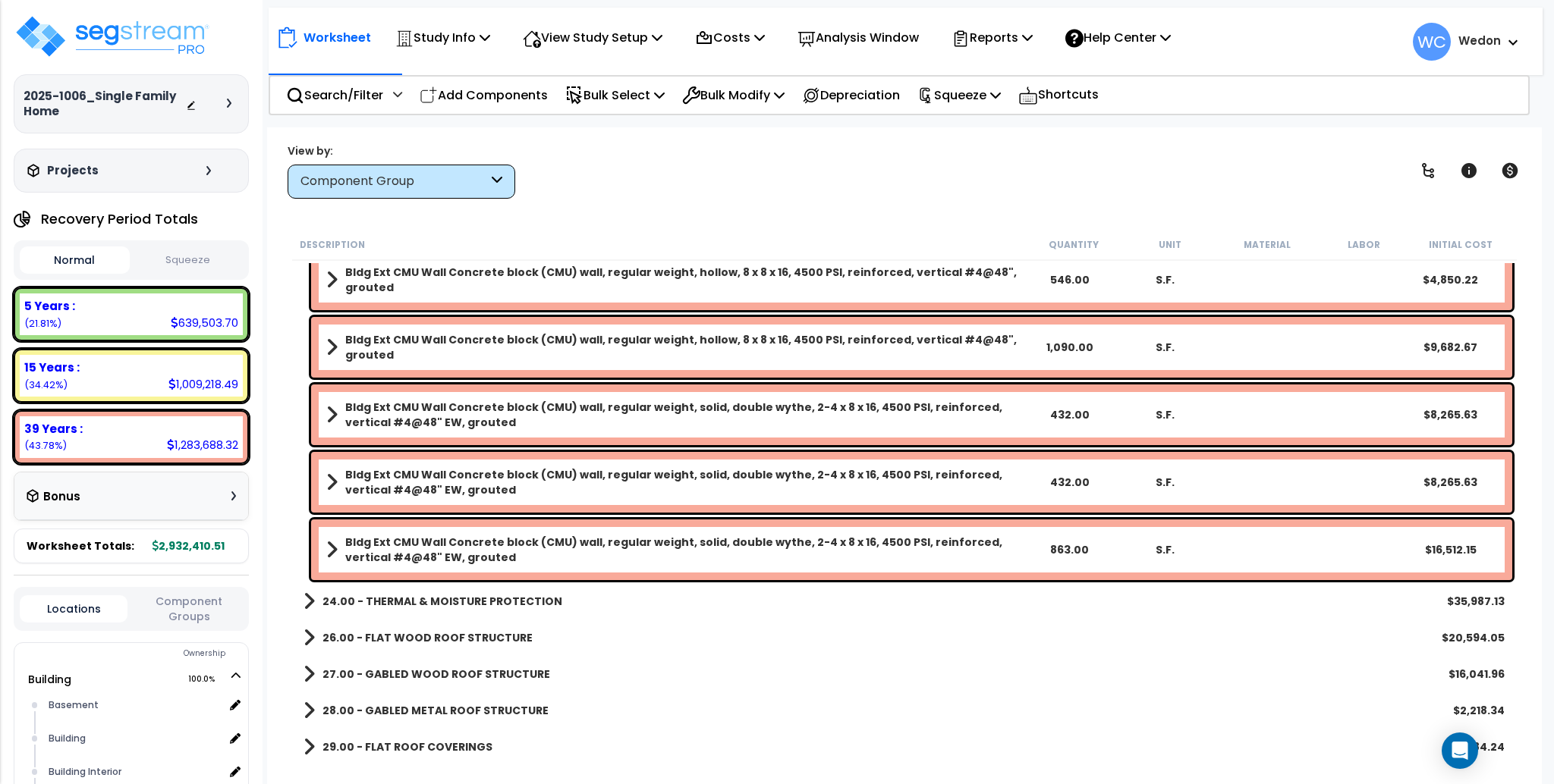
click at [411, 587] on div "24.00 - THERMAL & MOISTURE PROTECTION $35,987.13" at bounding box center [904, 601] width 1217 height 37
click at [398, 599] on b "24.00 - THERMAL & MOISTURE PROTECTION" at bounding box center [442, 601] width 239 height 15
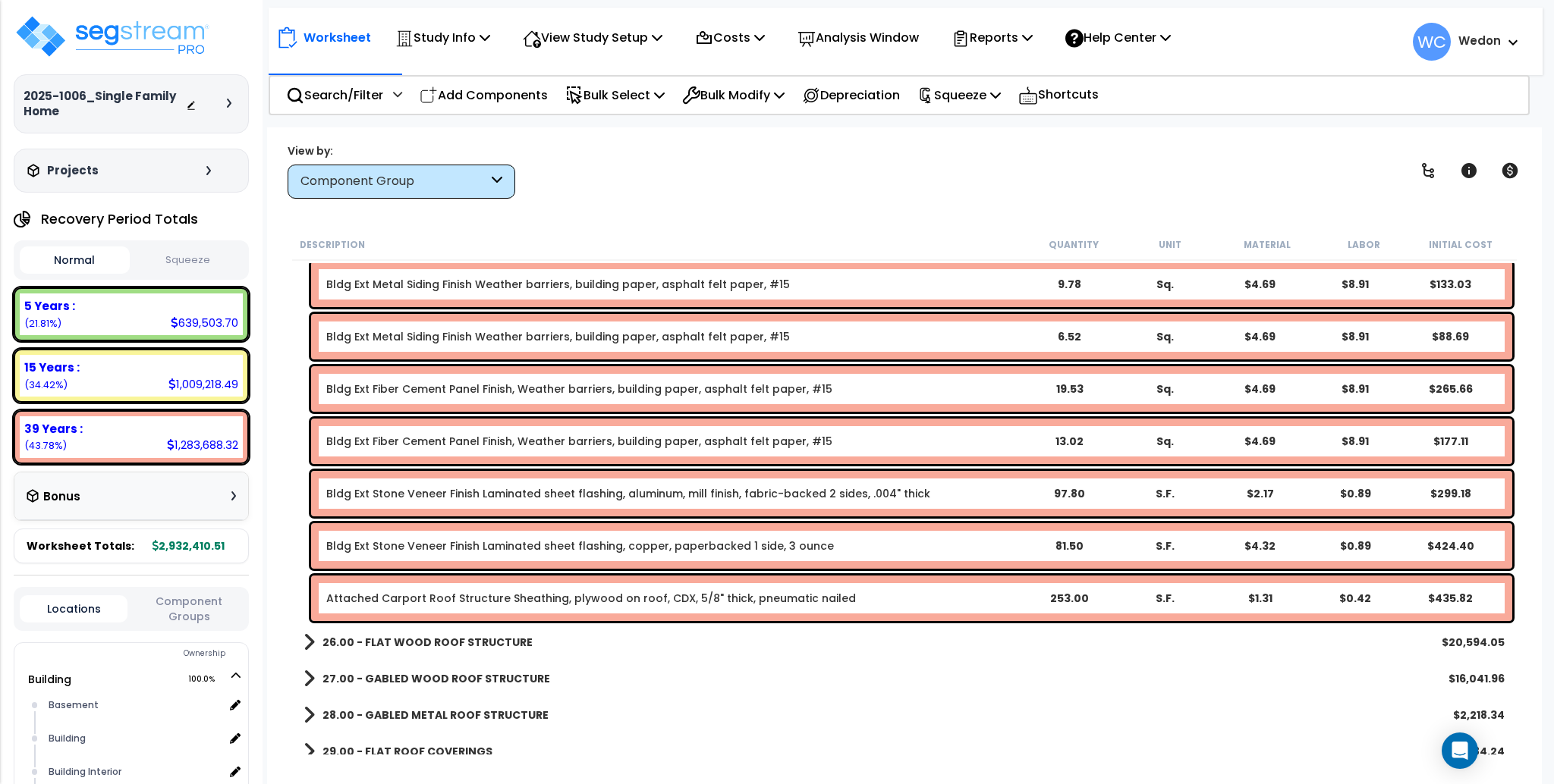
scroll to position [3439, 0]
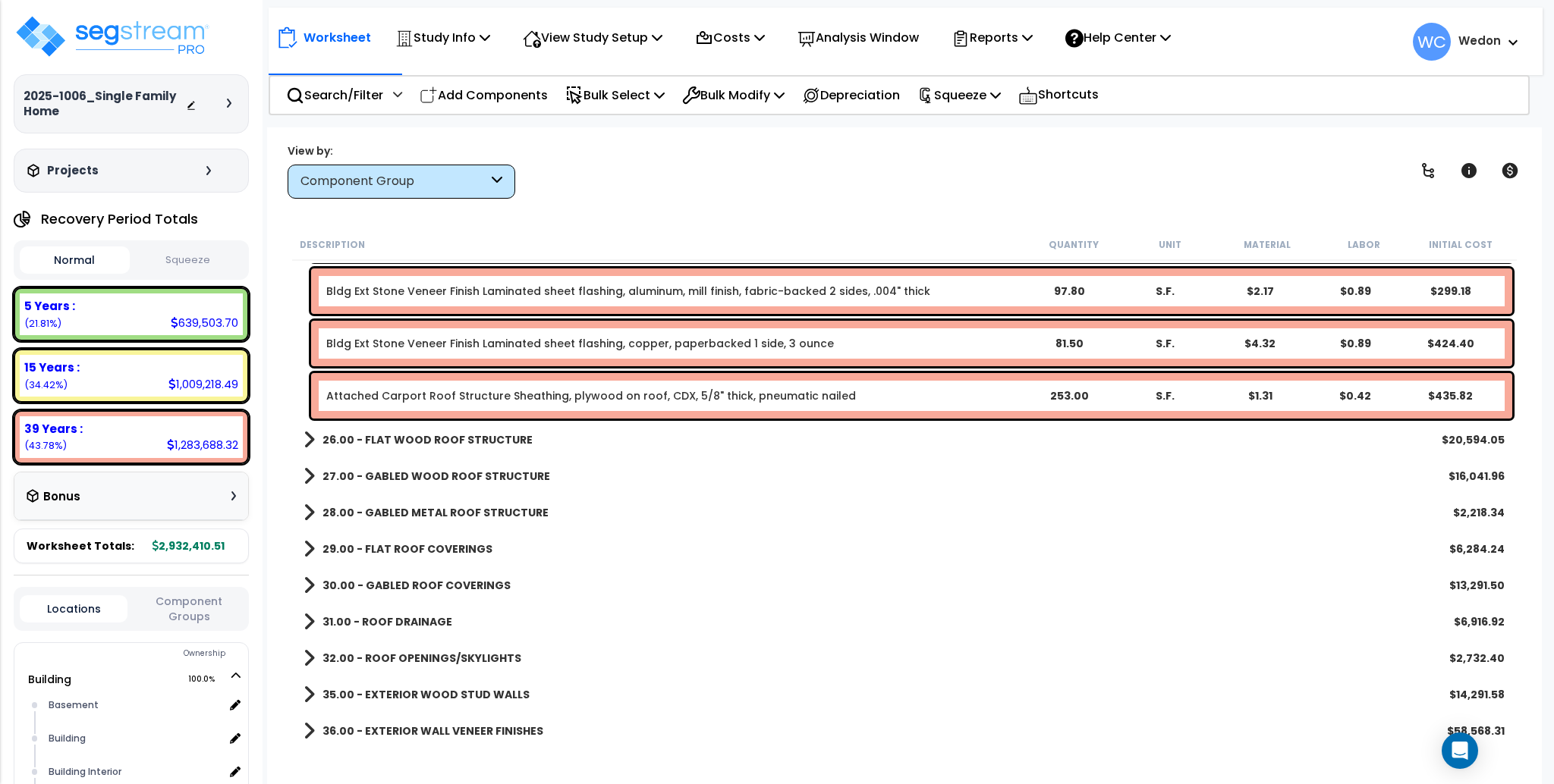
click at [354, 434] on b "26.00 - FLAT WOOD ROOF STRUCTURE" at bounding box center [427, 439] width 211 height 15
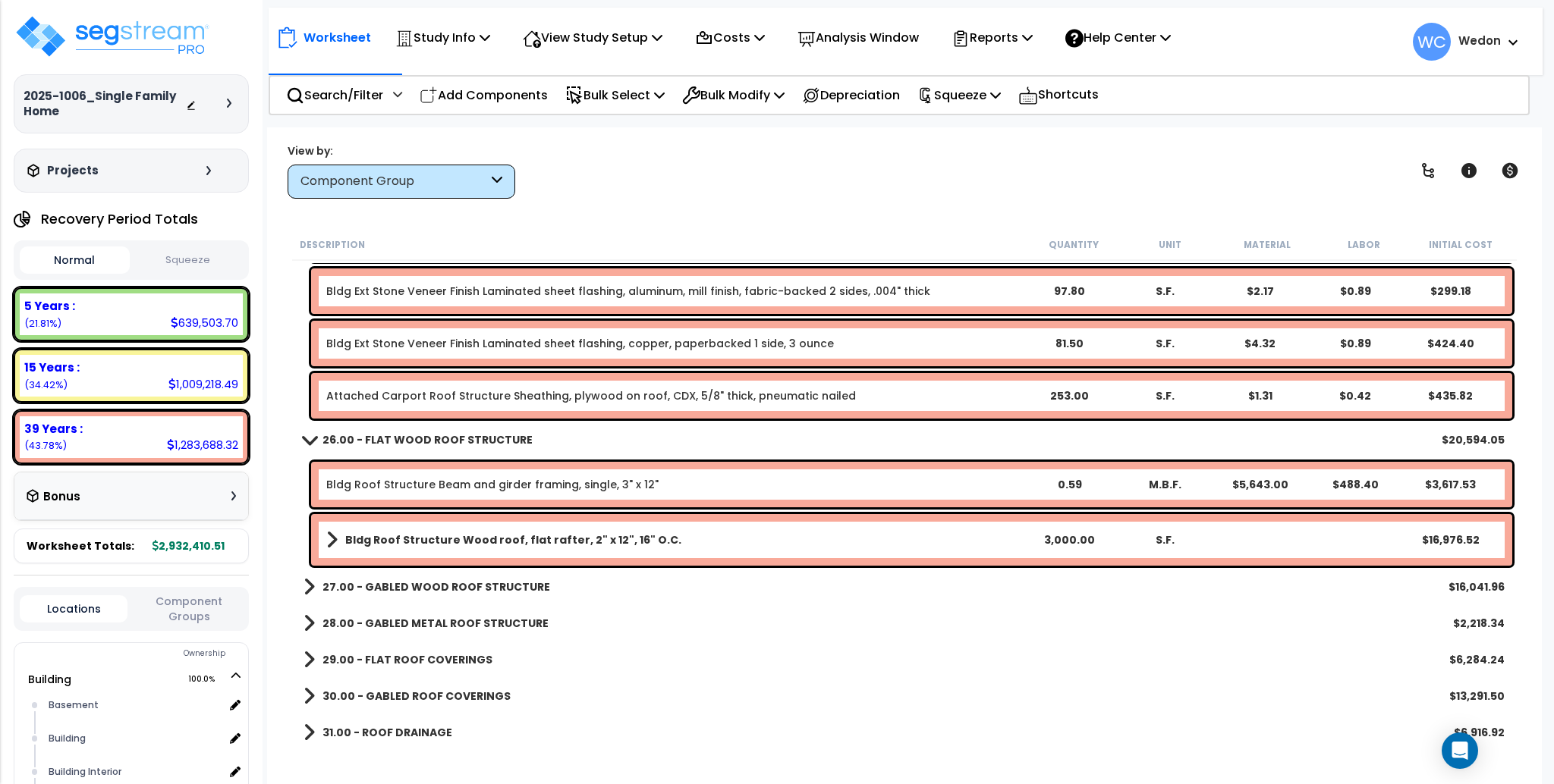
scroll to position [3539, 0]
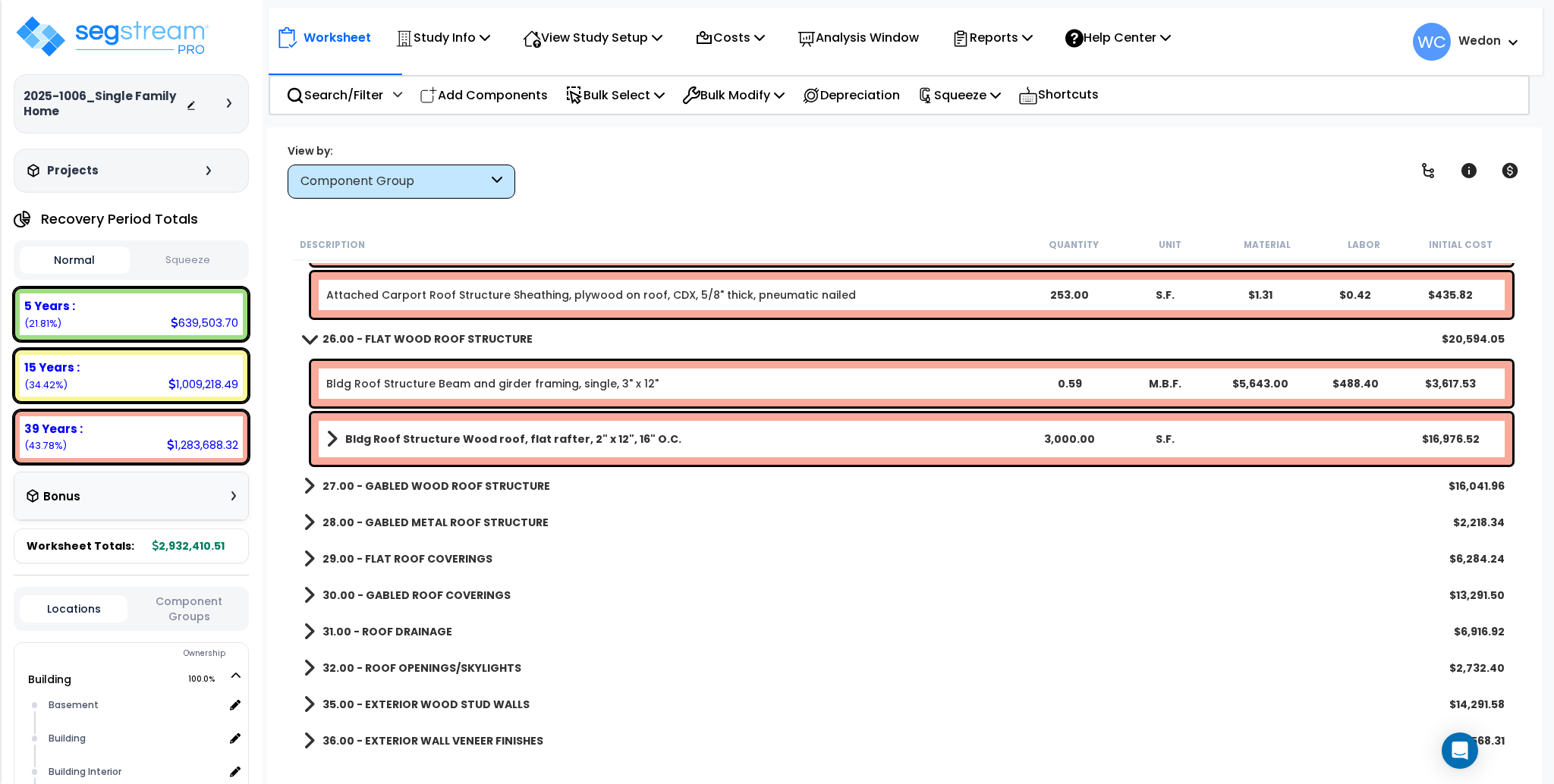
click at [350, 479] on b "27.00 - GABLED WOOD ROOF STRUCTURE" at bounding box center [436, 485] width 228 height 15
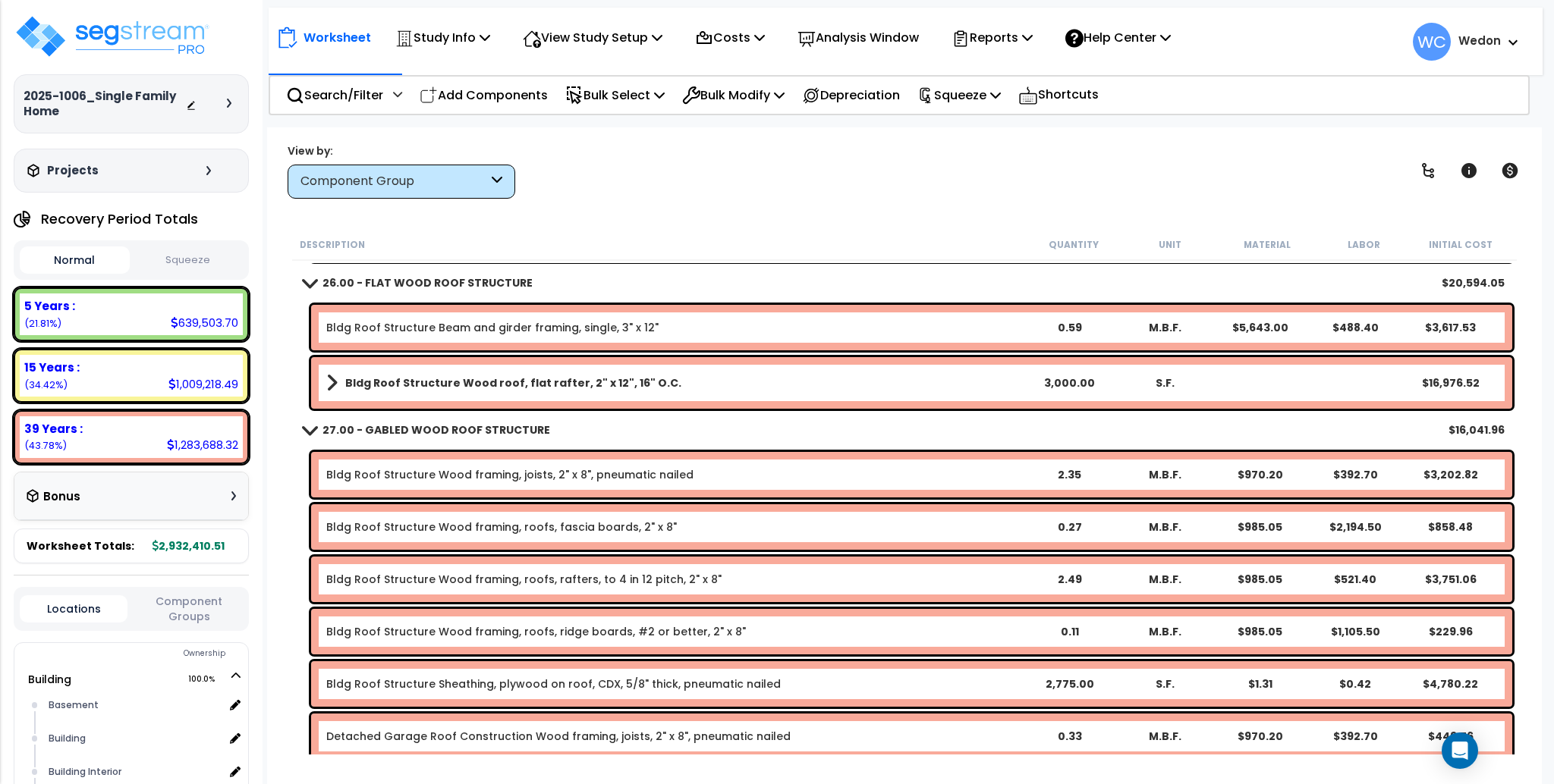
scroll to position [3641, 0]
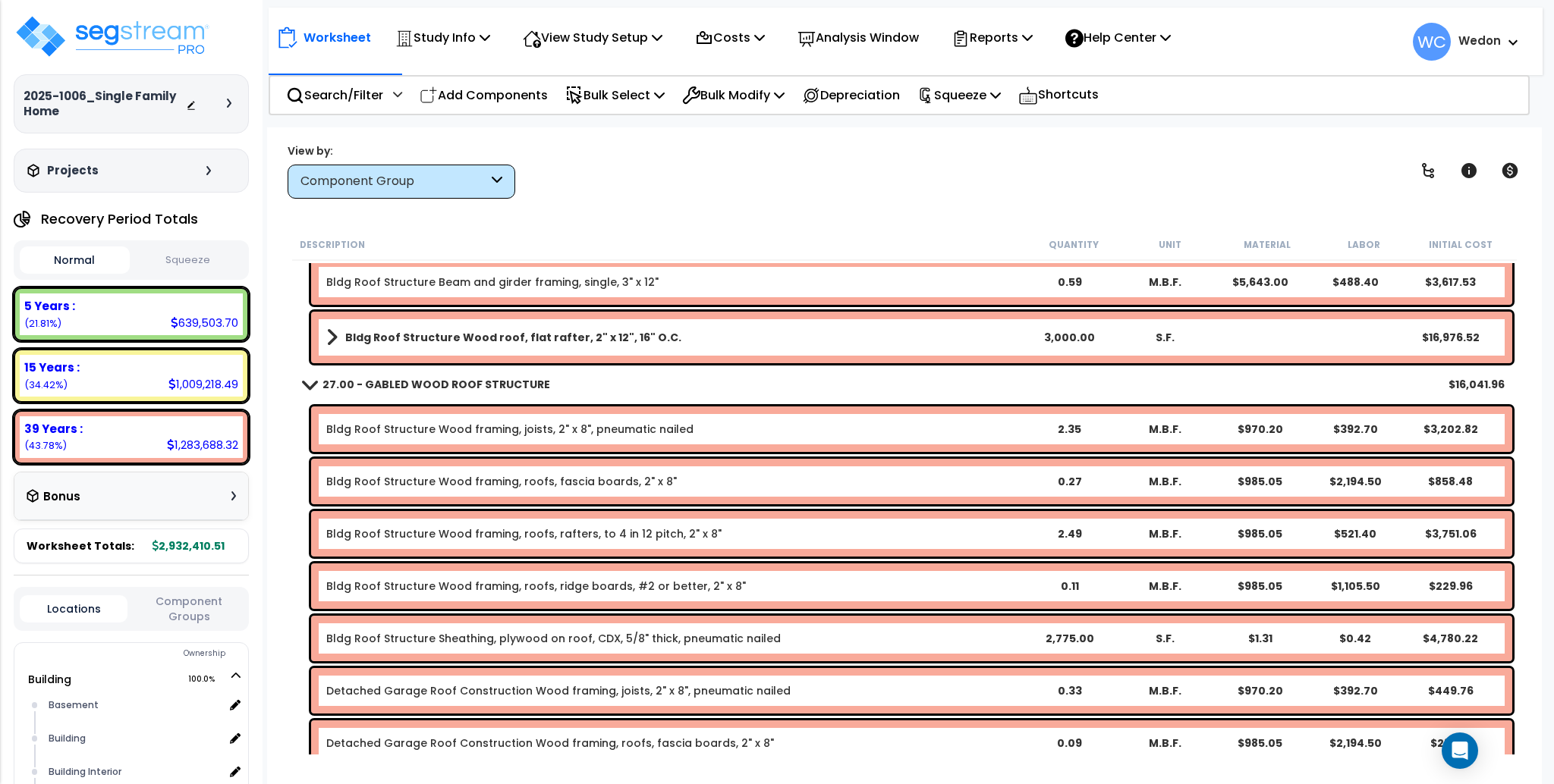
click at [393, 374] on link "27.00 - GABLED WOOD ROOF STRUCTURE" at bounding box center [426, 384] width 246 height 21
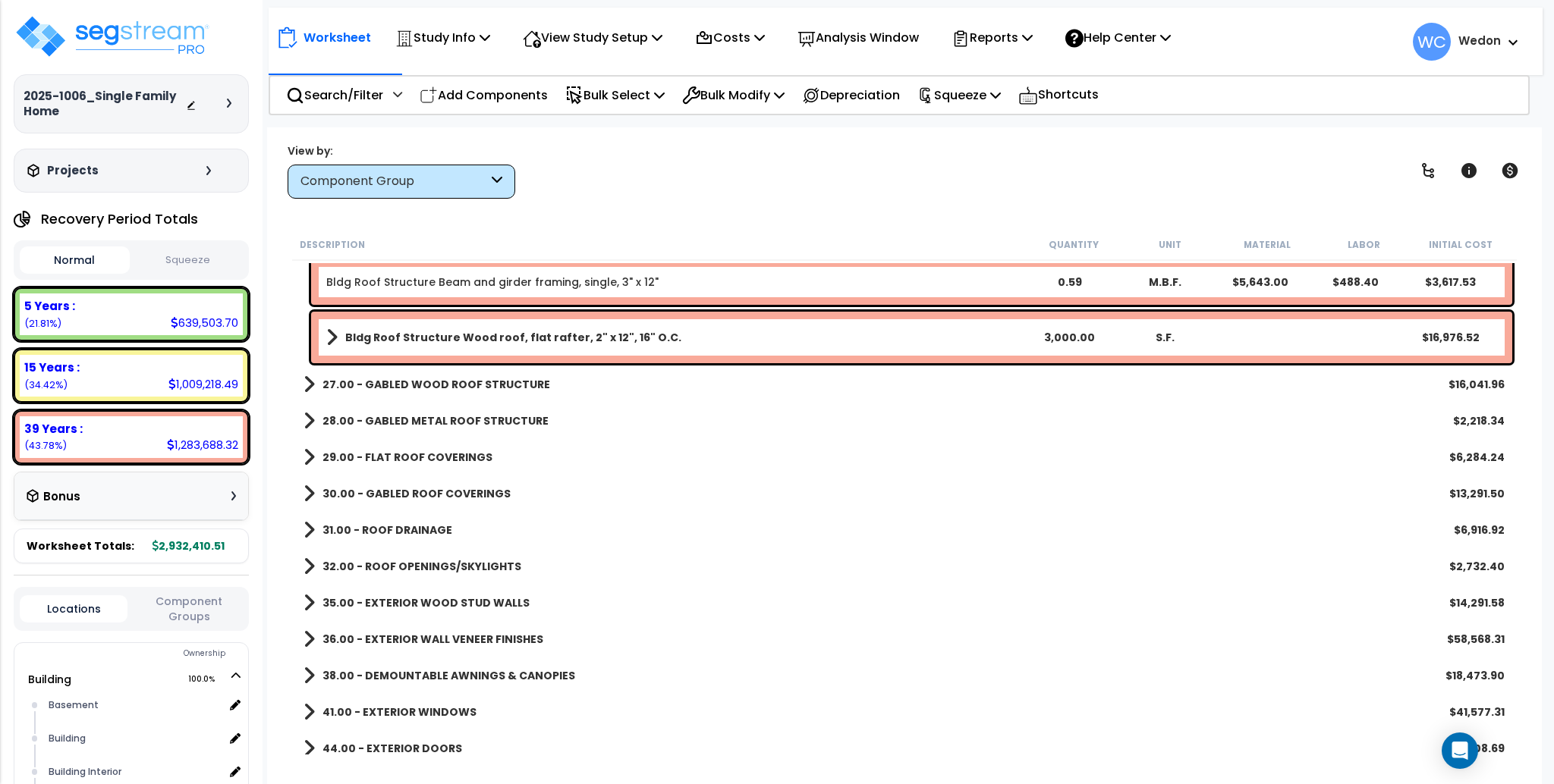
click at [428, 387] on b "27.00 - GABLED WOOD ROOF STRUCTURE" at bounding box center [436, 384] width 228 height 15
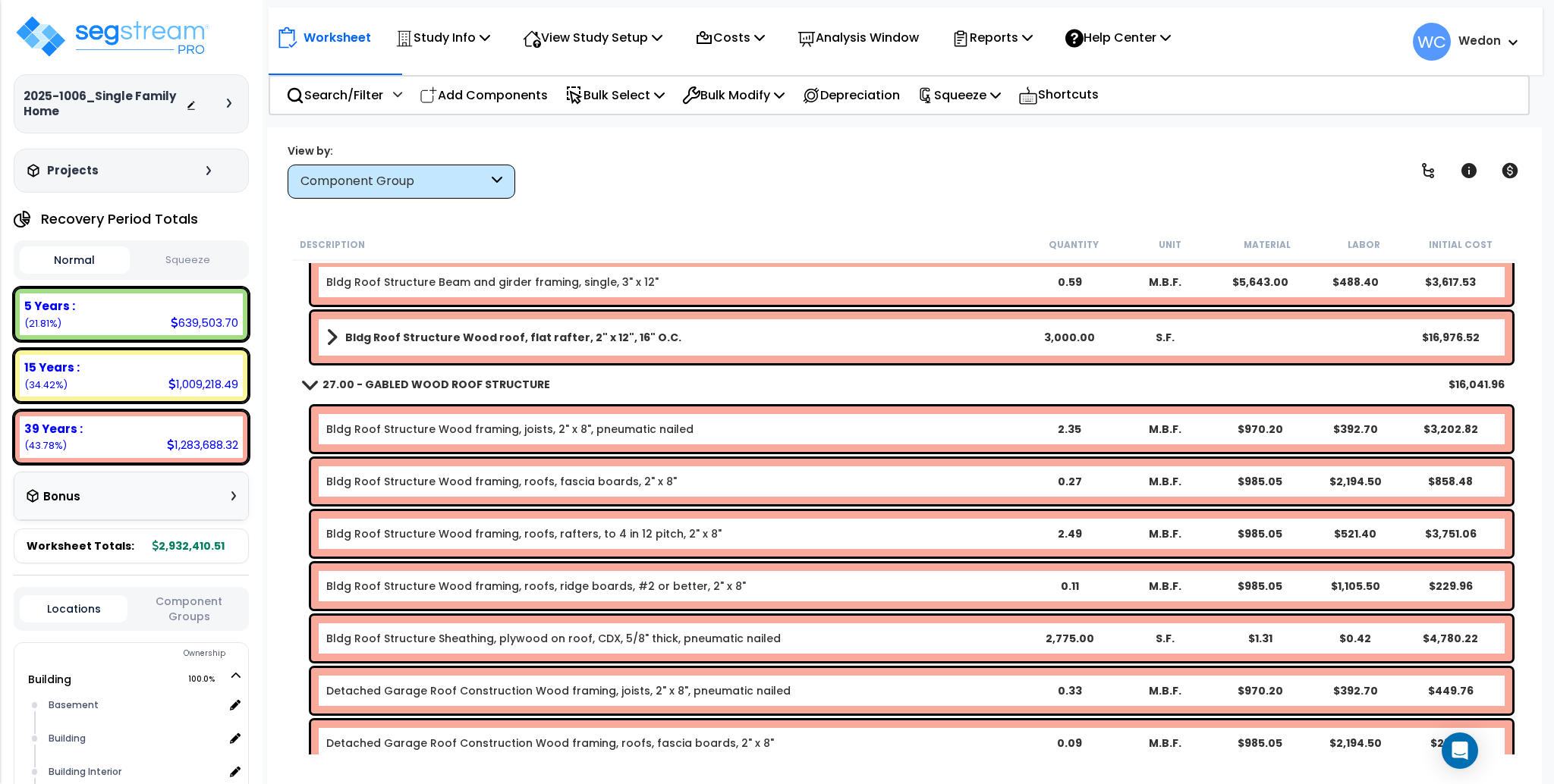
click at [463, 377] on b "27.00 - GABLED WOOD ROOF STRUCTURE" at bounding box center [436, 384] width 228 height 15
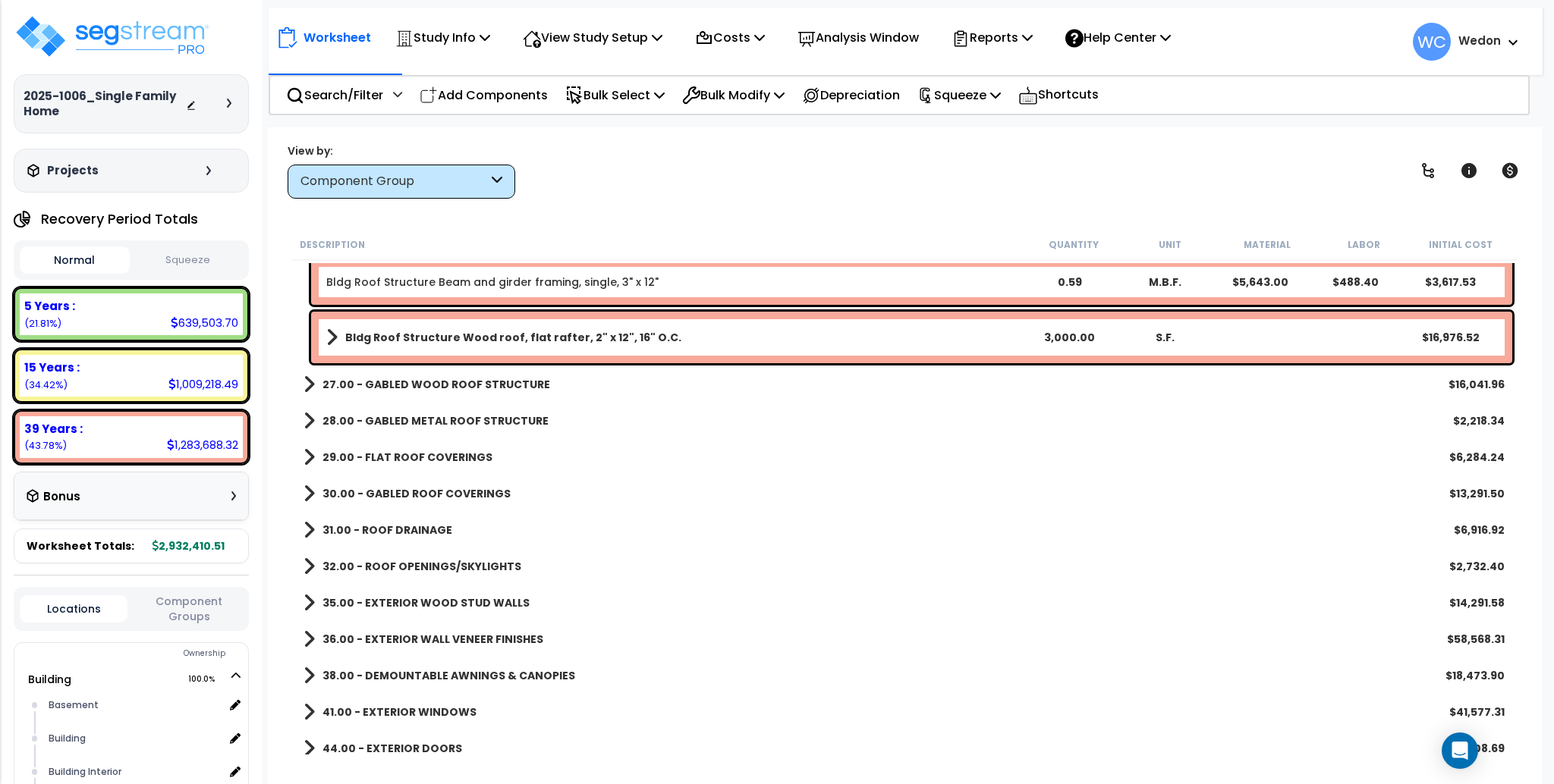
click at [463, 377] on b "27.00 - GABLED WOOD ROOF STRUCTURE" at bounding box center [436, 384] width 228 height 15
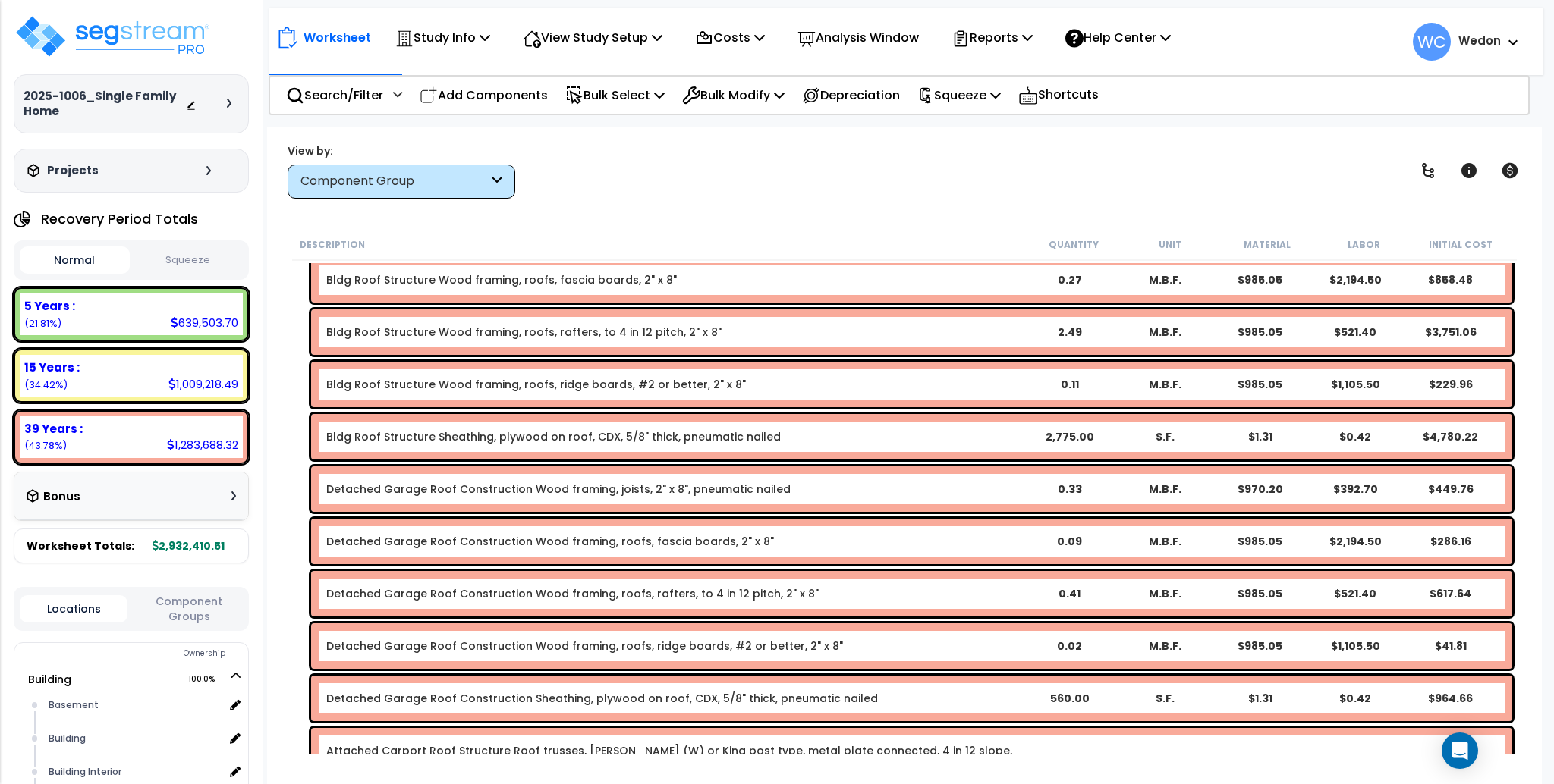
scroll to position [4146, 0]
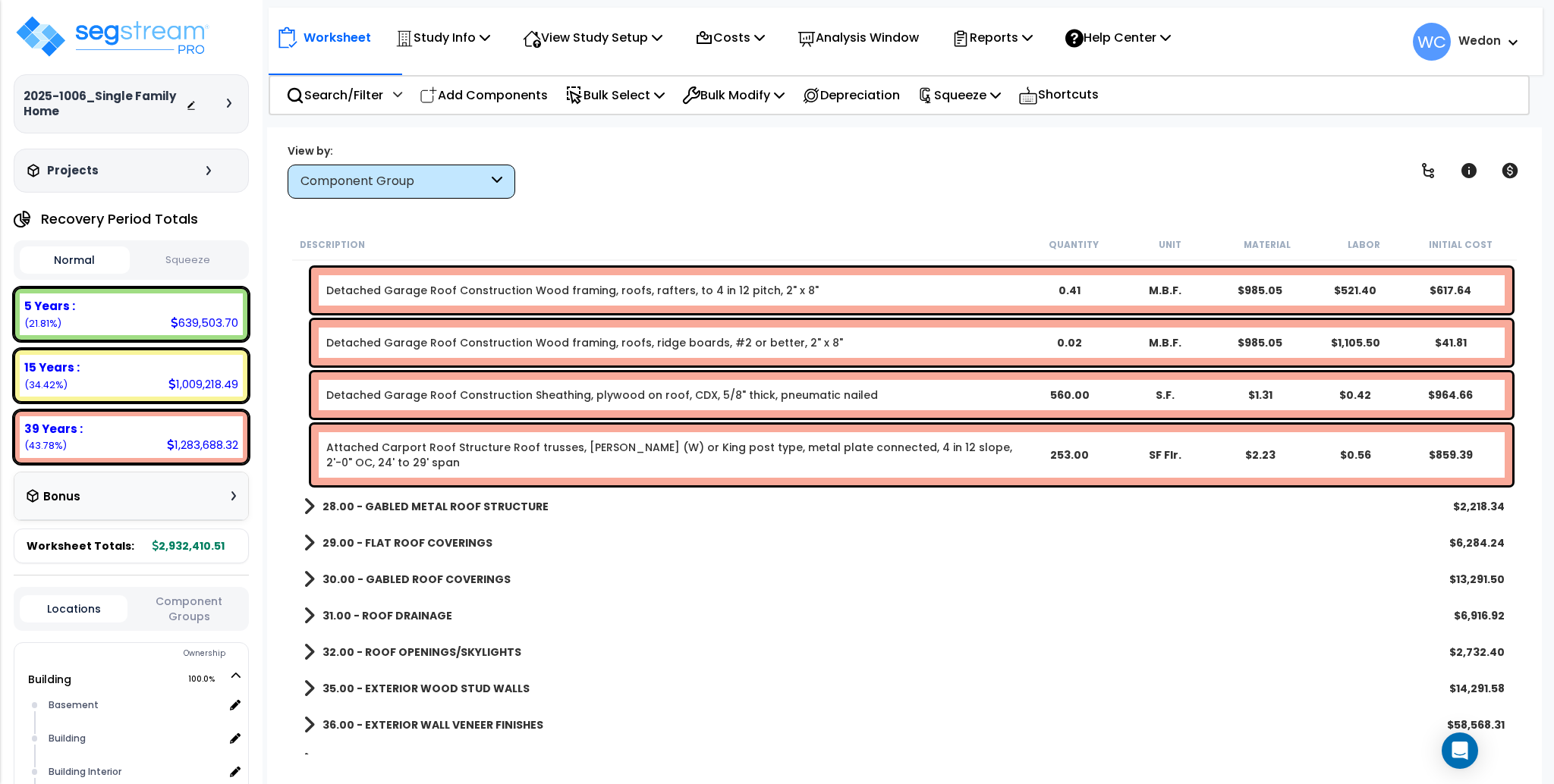
click at [407, 501] on b "28.00 - GABLED METAL ROOF STRUCTURE" at bounding box center [435, 506] width 227 height 15
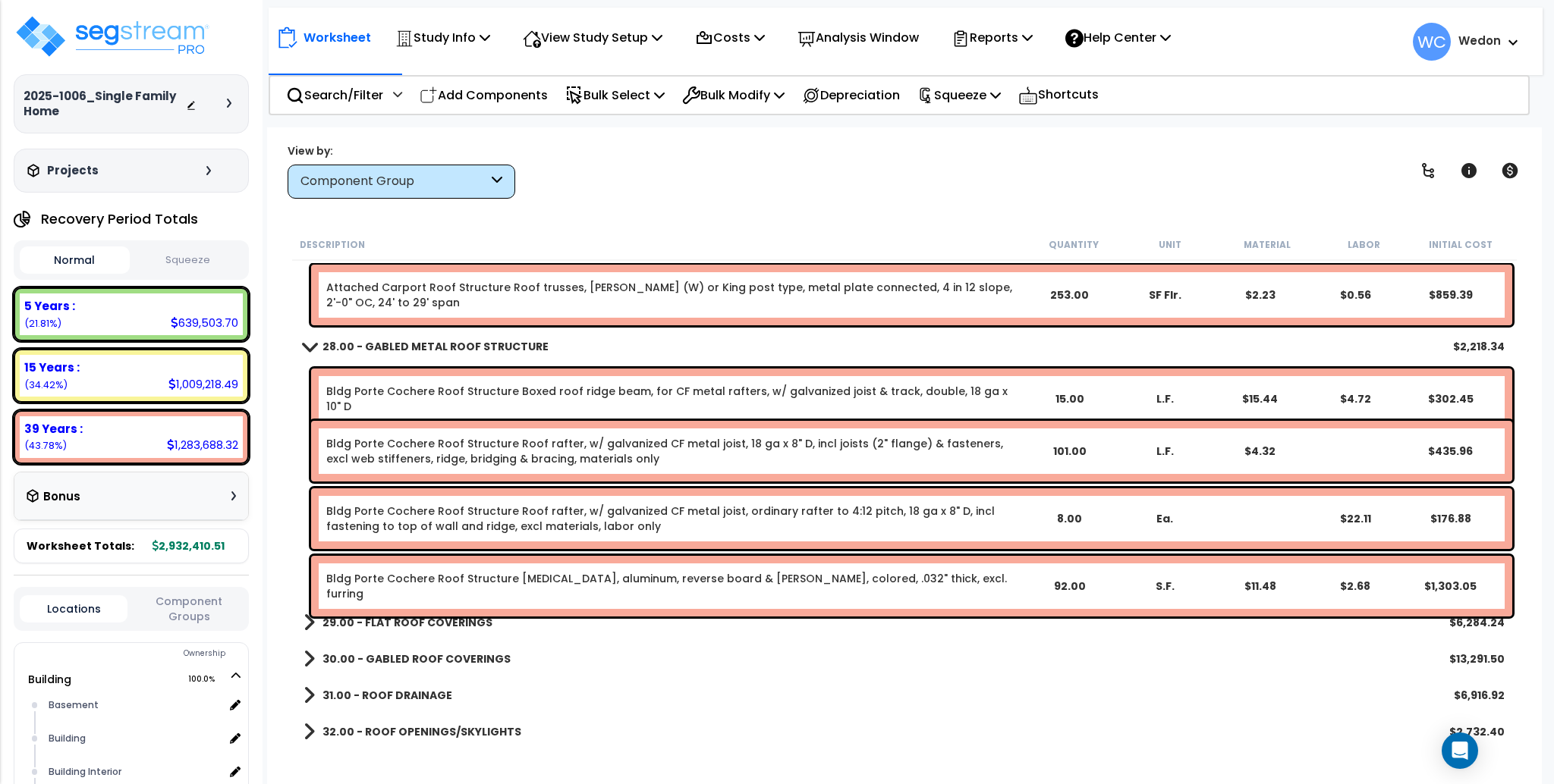
scroll to position [4349, 0]
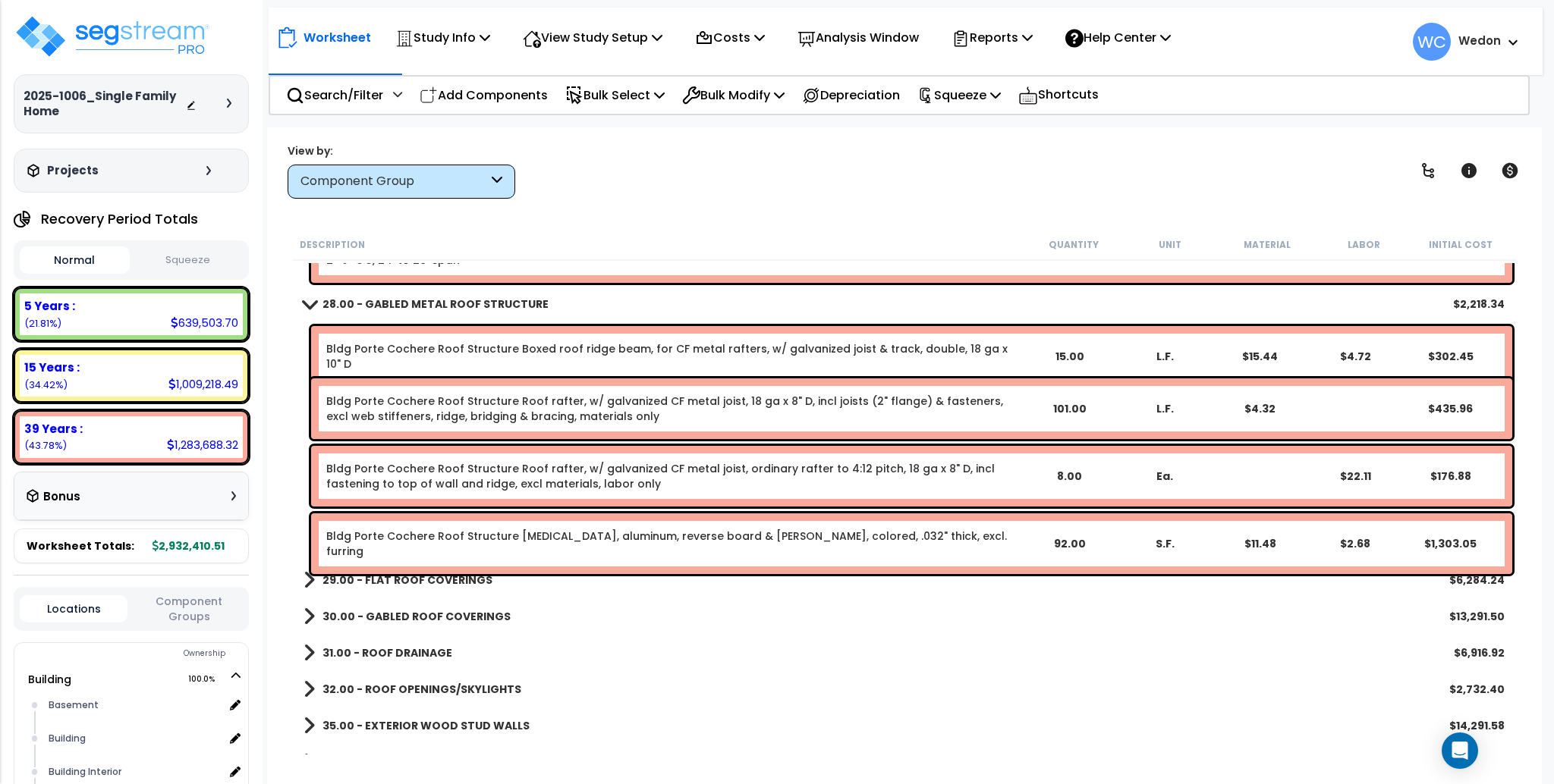
click at [419, 582] on b "29.00 - FLAT ROOF COVERINGS" at bounding box center [408, 579] width 170 height 15
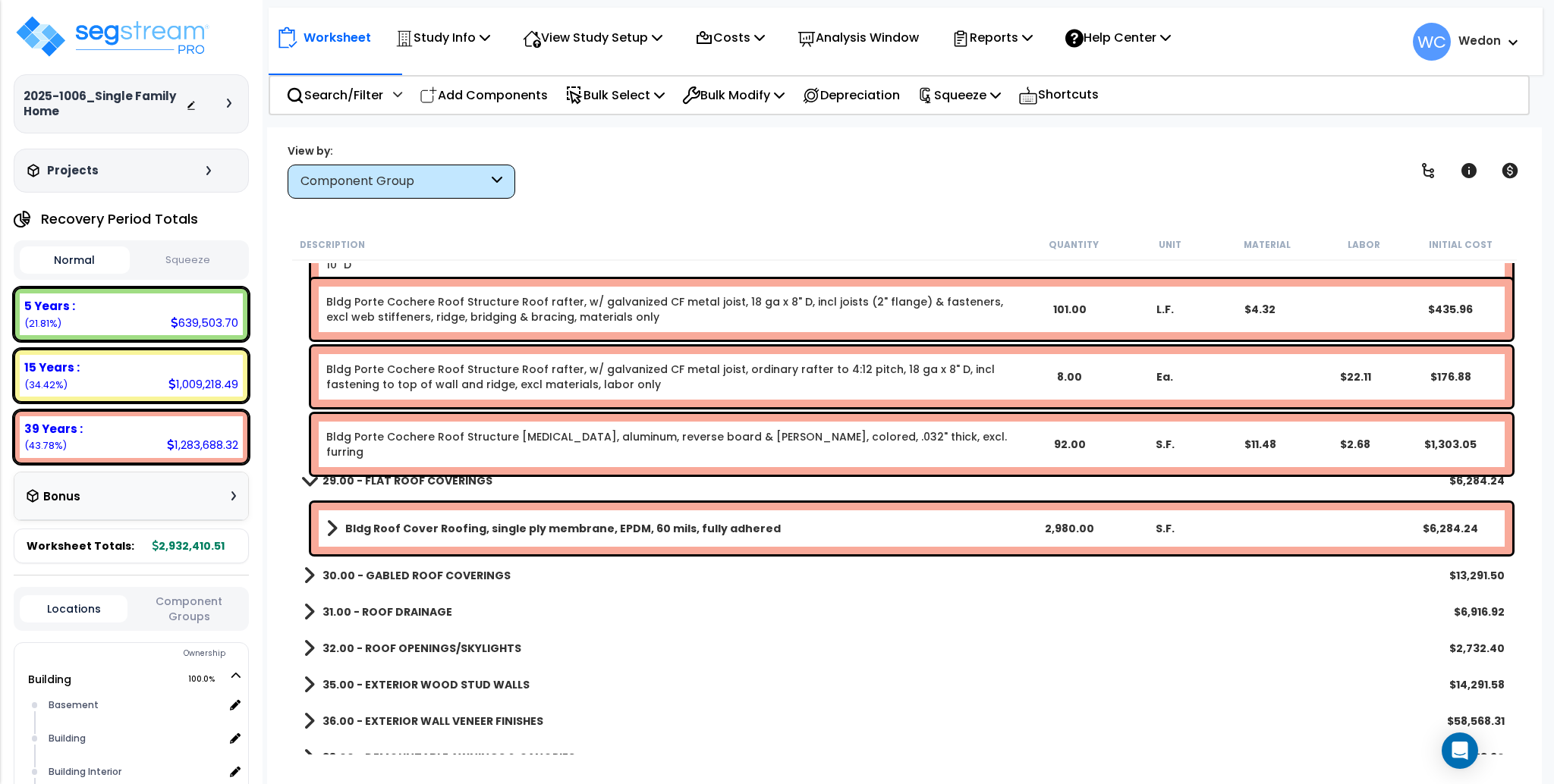
scroll to position [4450, 0]
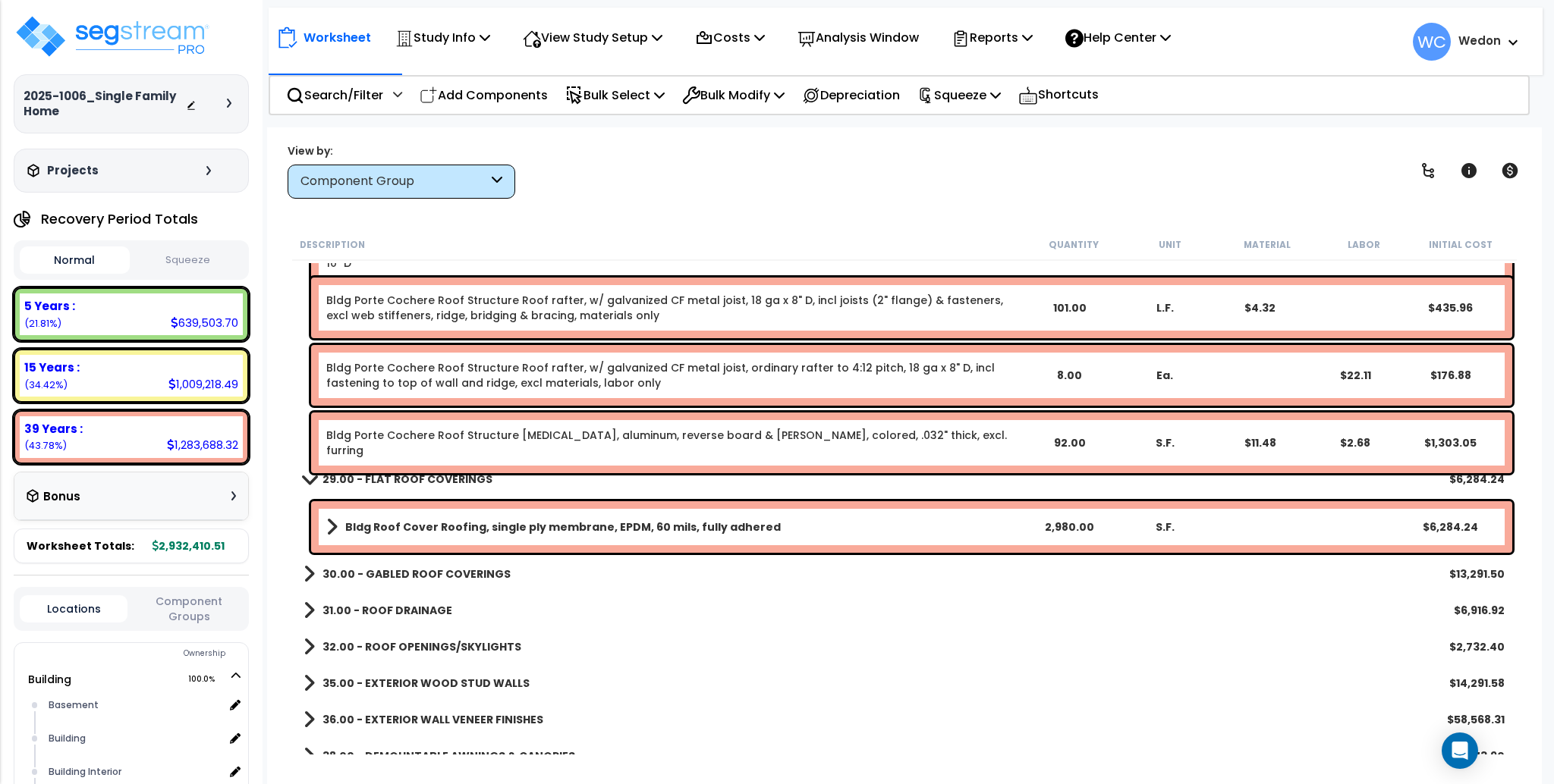
click at [383, 580] on b "30.00 - GABLED ROOF COVERINGS" at bounding box center [416, 573] width 188 height 15
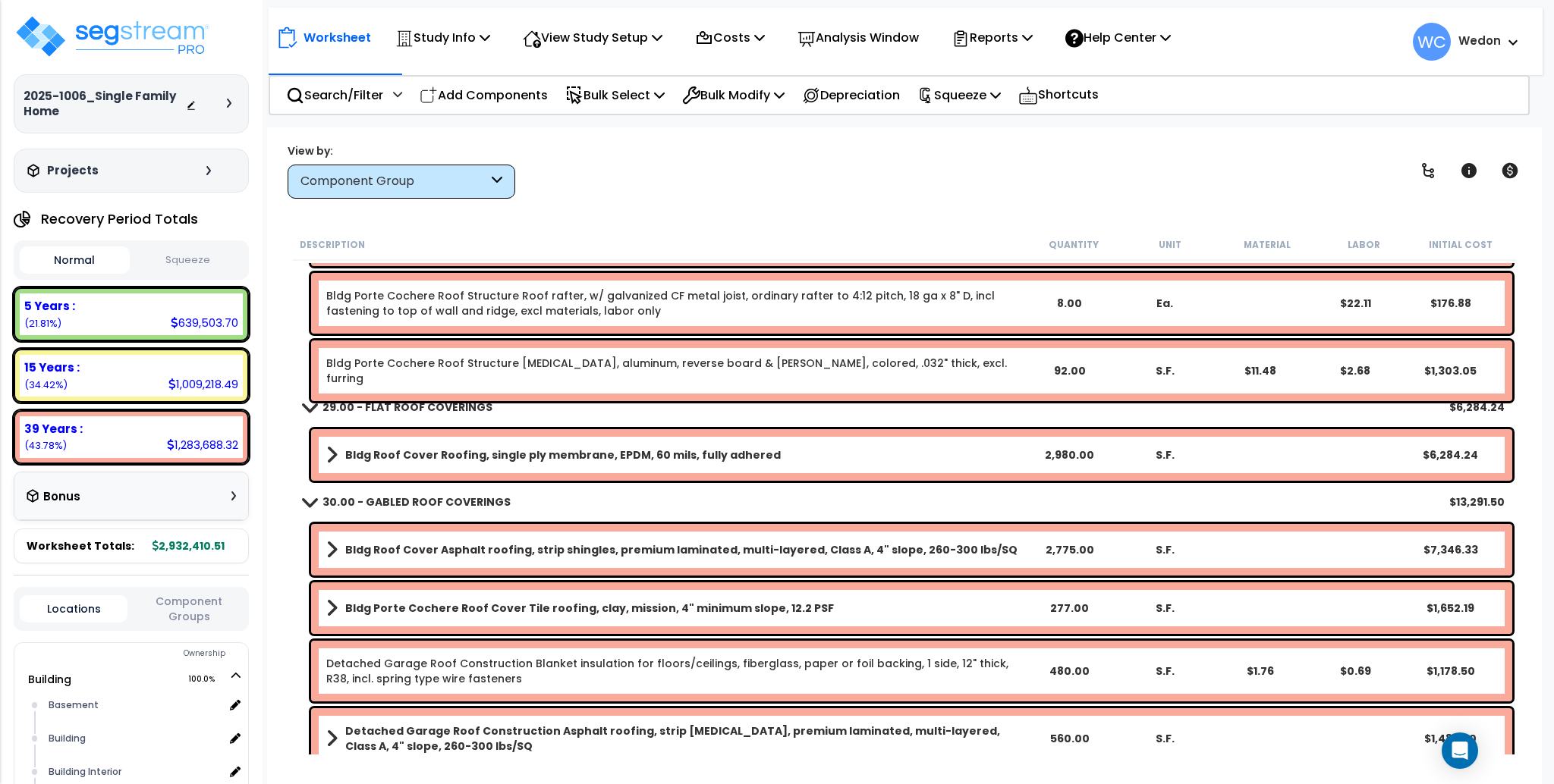
scroll to position [4552, 0]
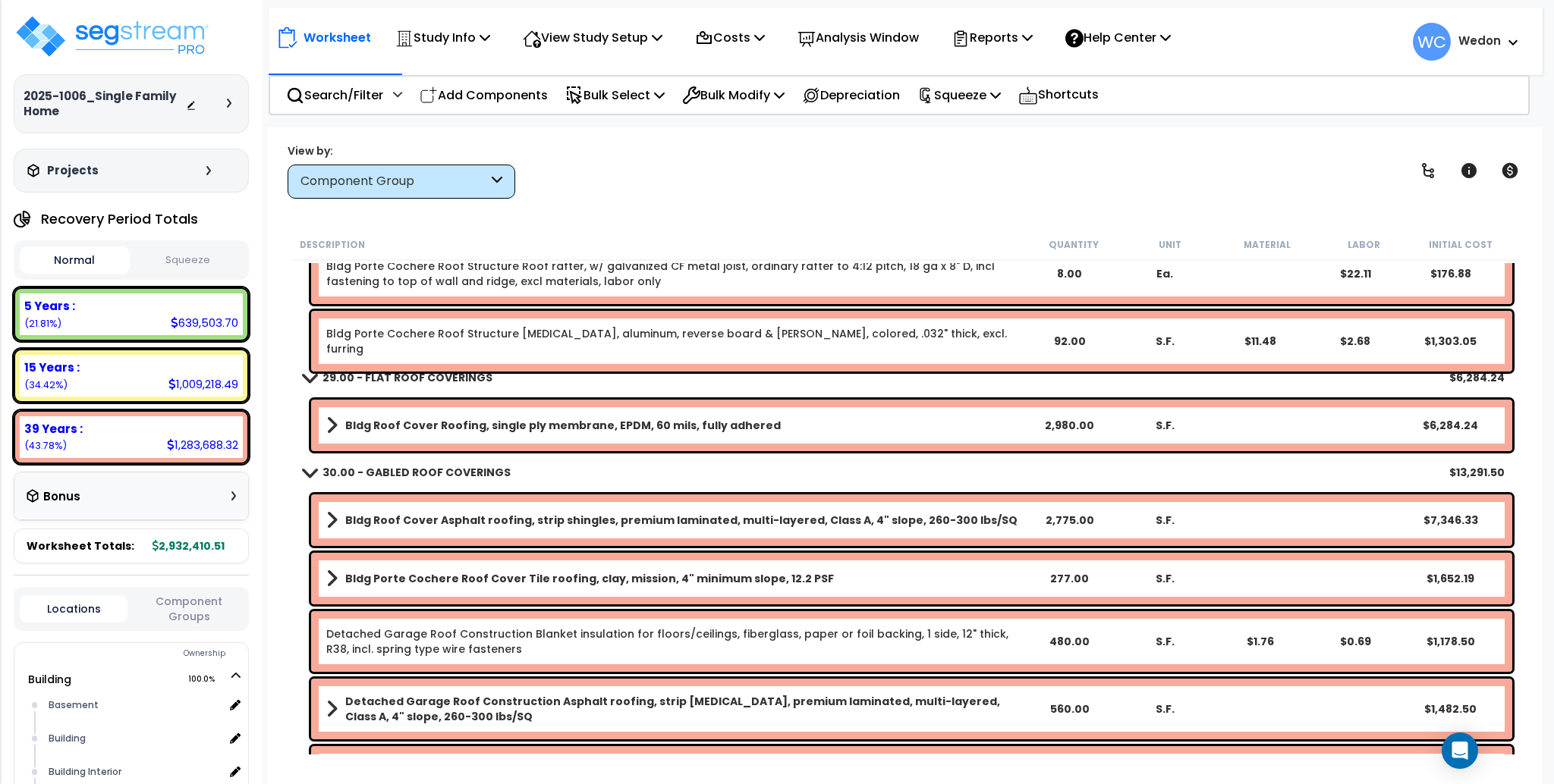
click at [455, 468] on b "30.00 - GABLED ROOF COVERINGS" at bounding box center [416, 472] width 188 height 15
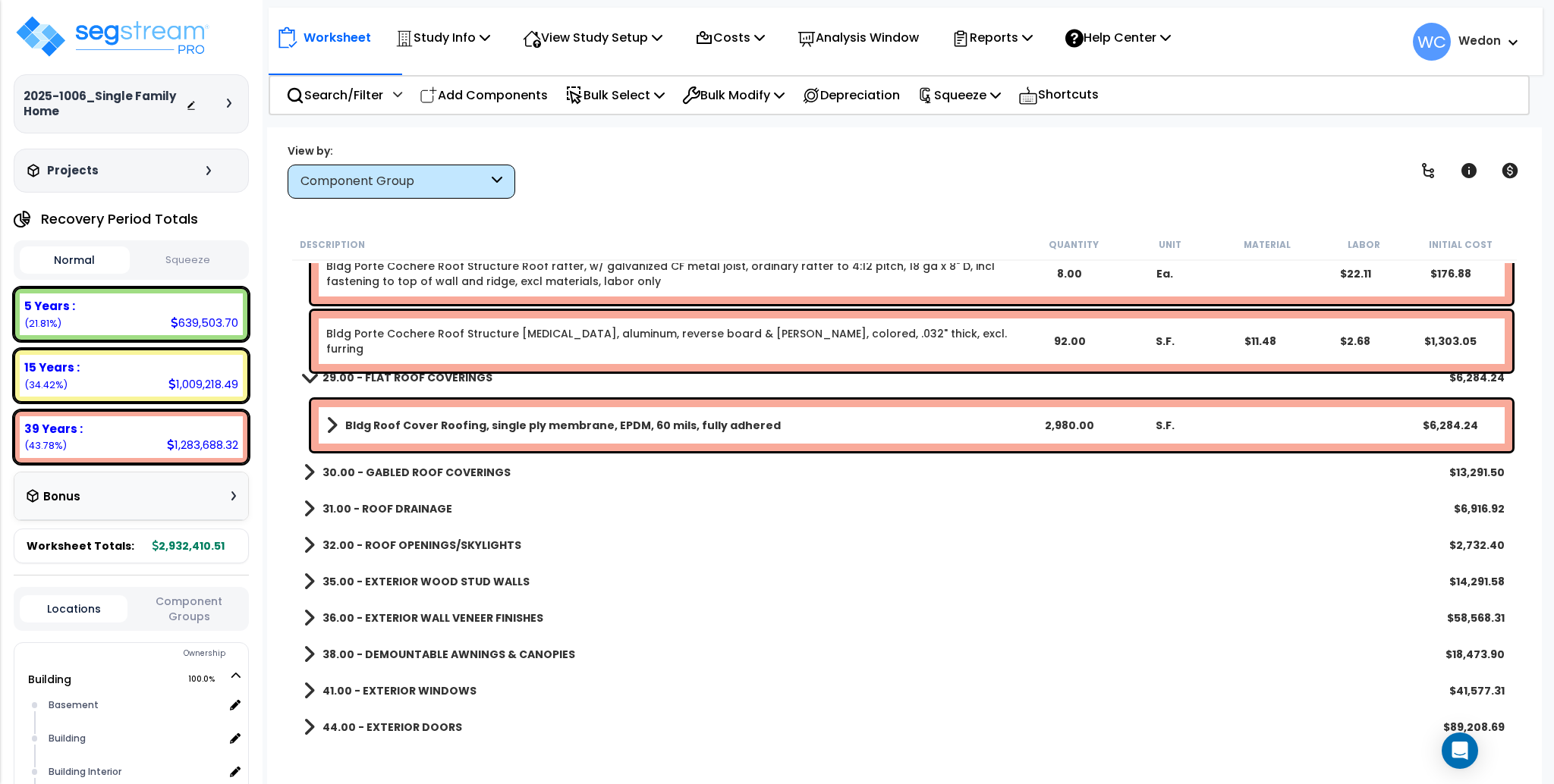
click at [475, 468] on b "30.00 - GABLED ROOF COVERINGS" at bounding box center [416, 472] width 188 height 15
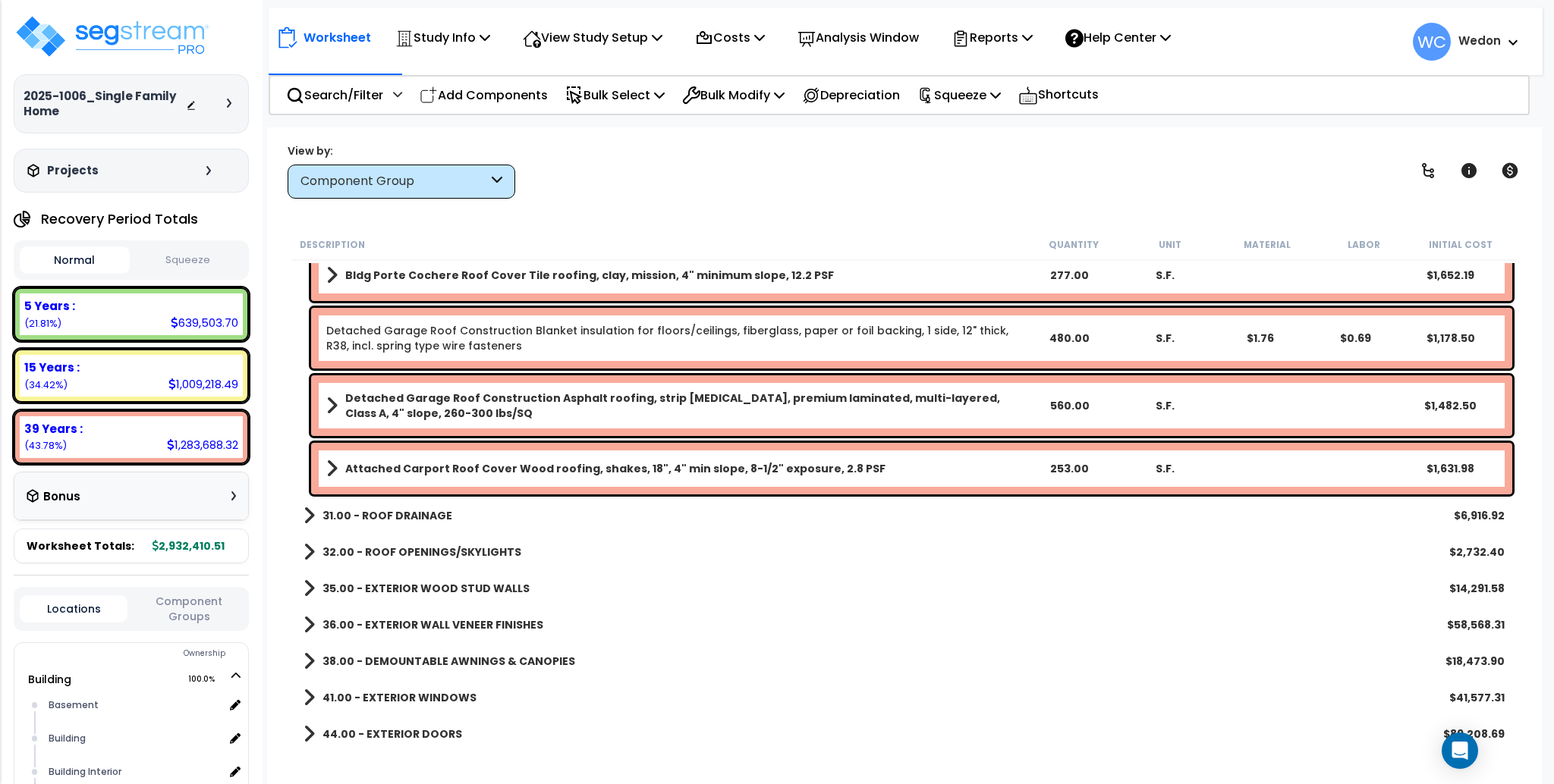
click at [422, 517] on b "31.00 - ROOF DRAINAGE" at bounding box center [387, 515] width 130 height 15
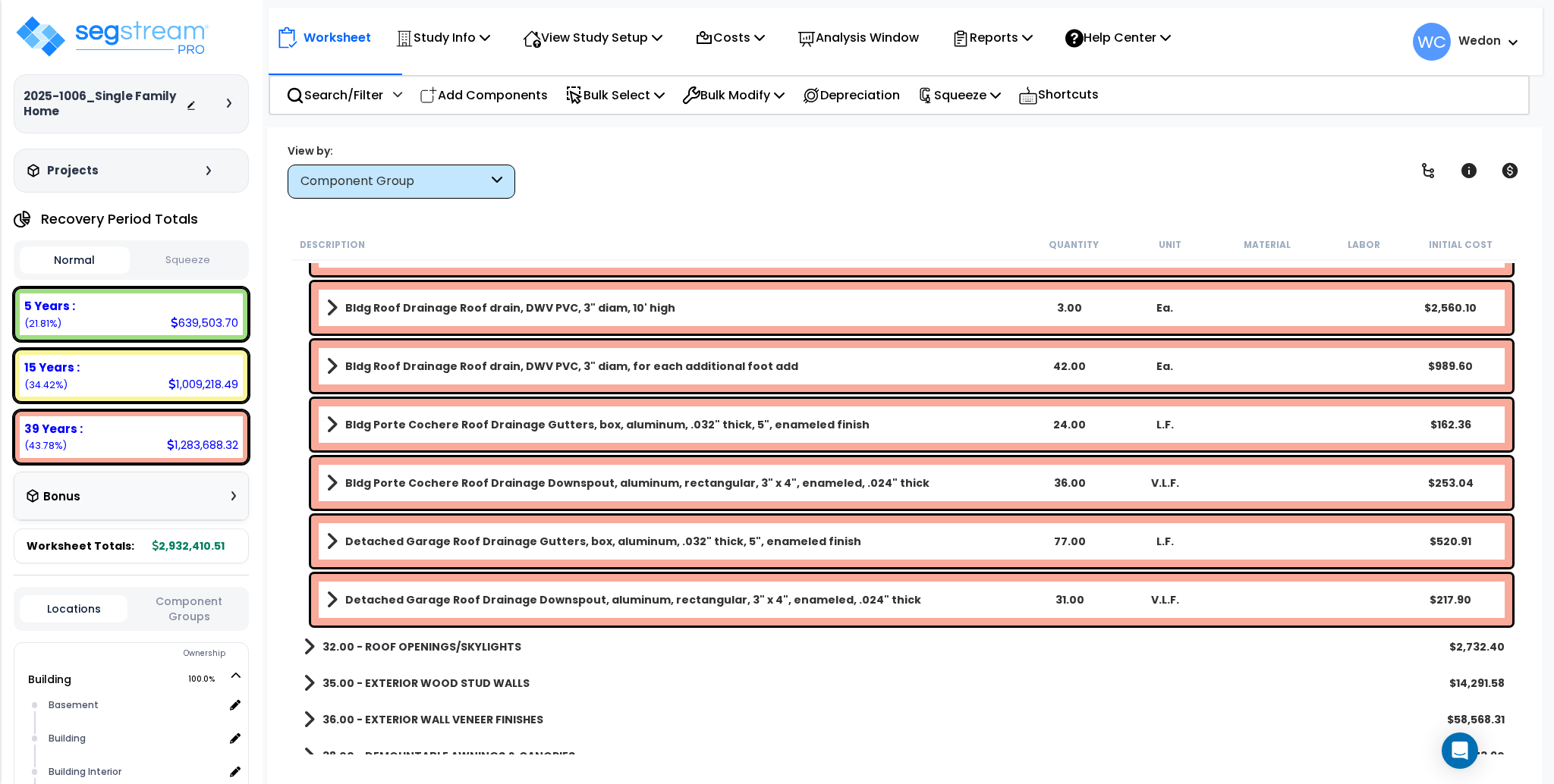
scroll to position [5260, 0]
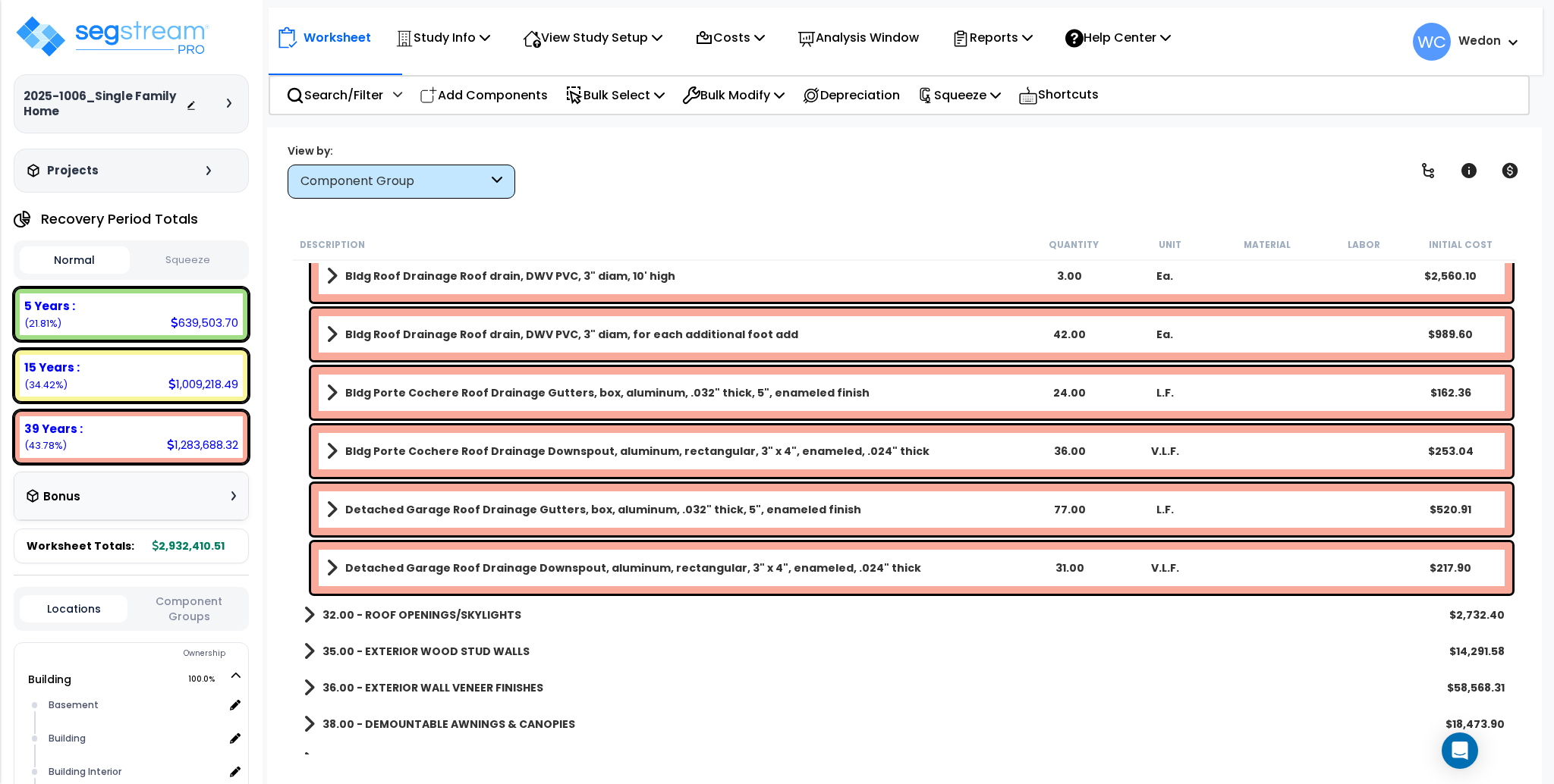
click at [382, 620] on b "32.00 - ROOF OPENINGS/SKYLIGHTS" at bounding box center [421, 615] width 199 height 15
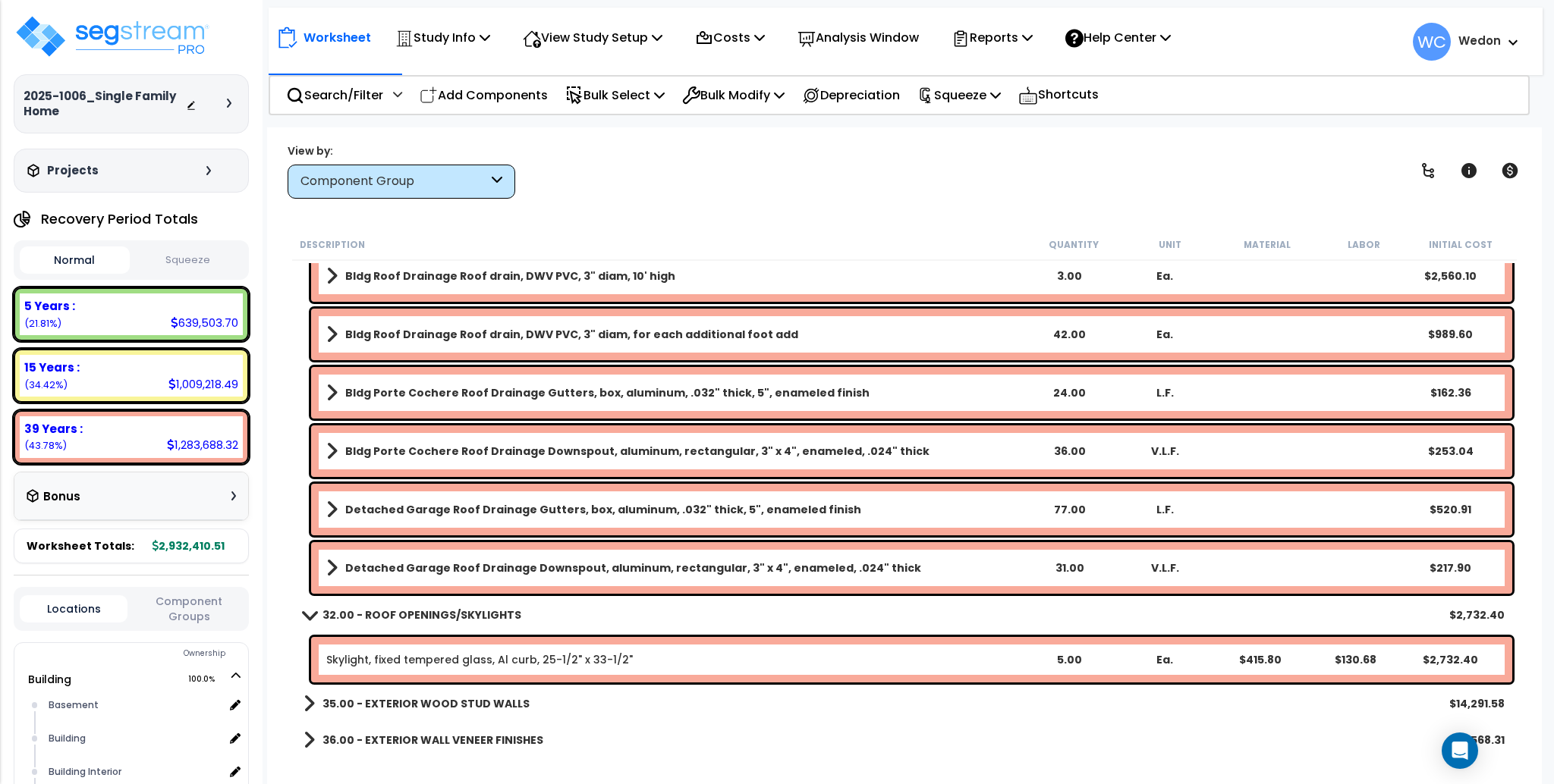
scroll to position [5462, 0]
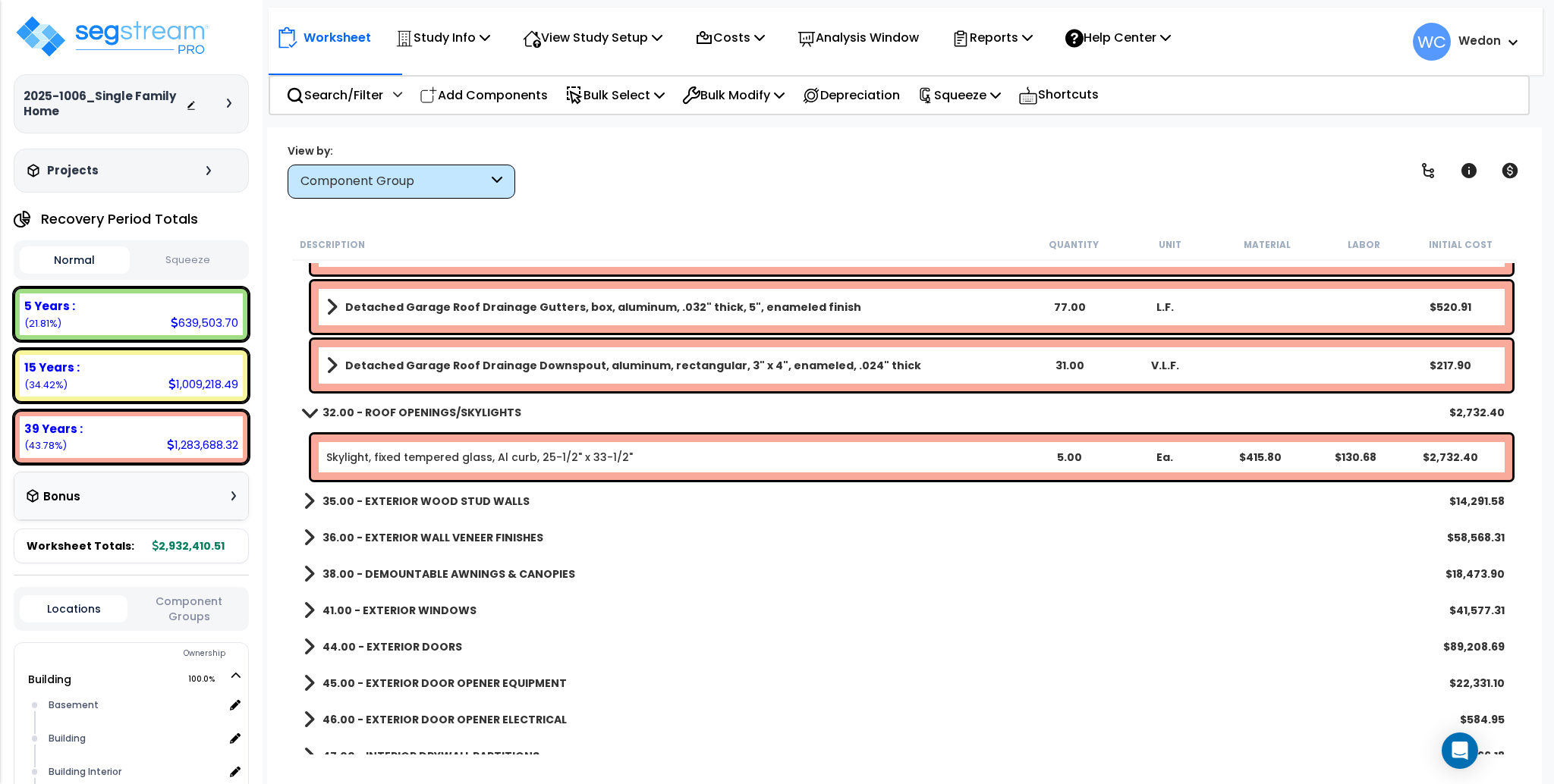
click at [380, 497] on b "35.00 - EXTERIOR WOOD STUD WALLS" at bounding box center [425, 501] width 207 height 15
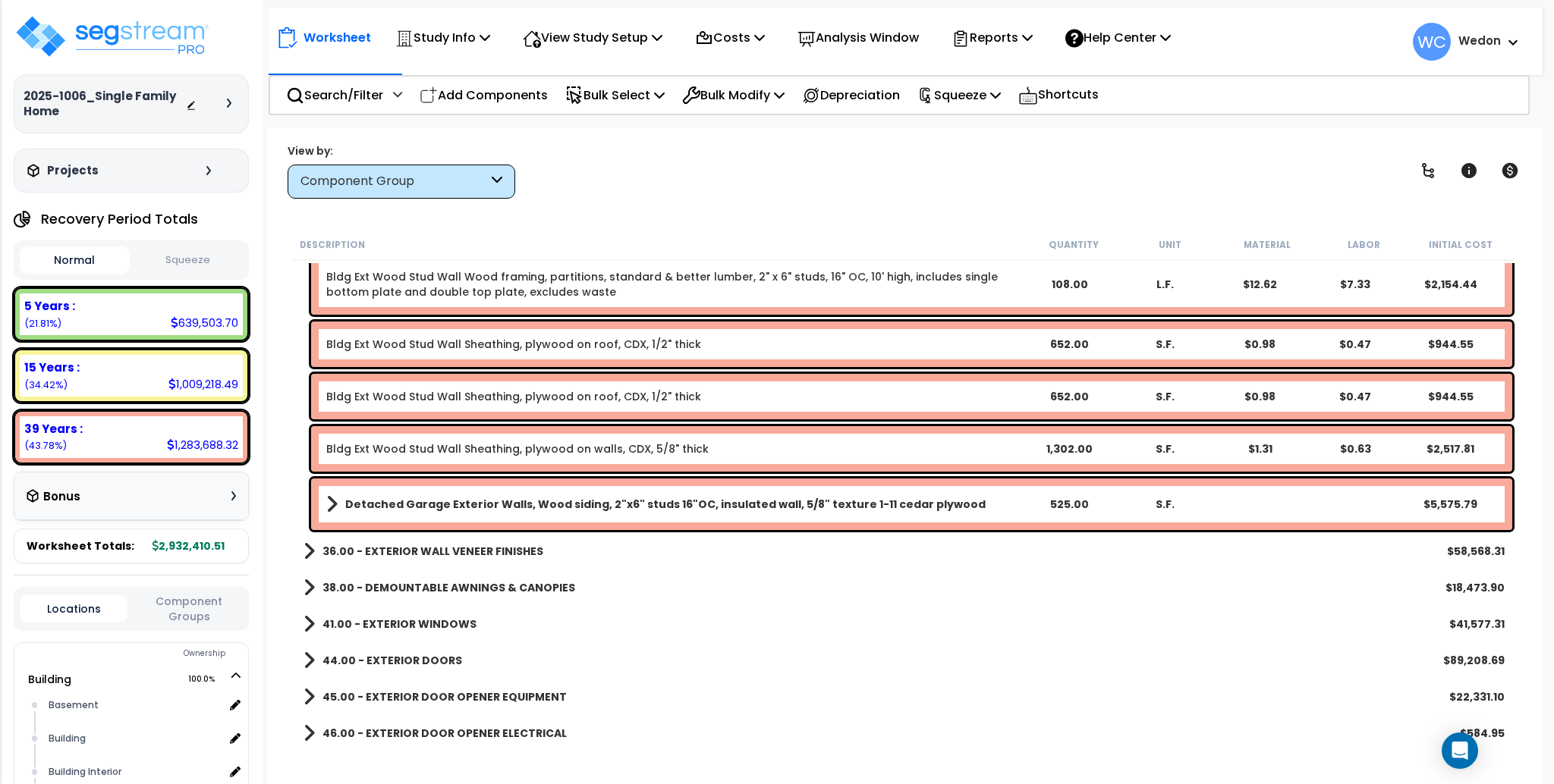
click at [458, 546] on b "36.00 - EXTERIOR WALL VENEER FINISHES" at bounding box center [432, 551] width 221 height 15
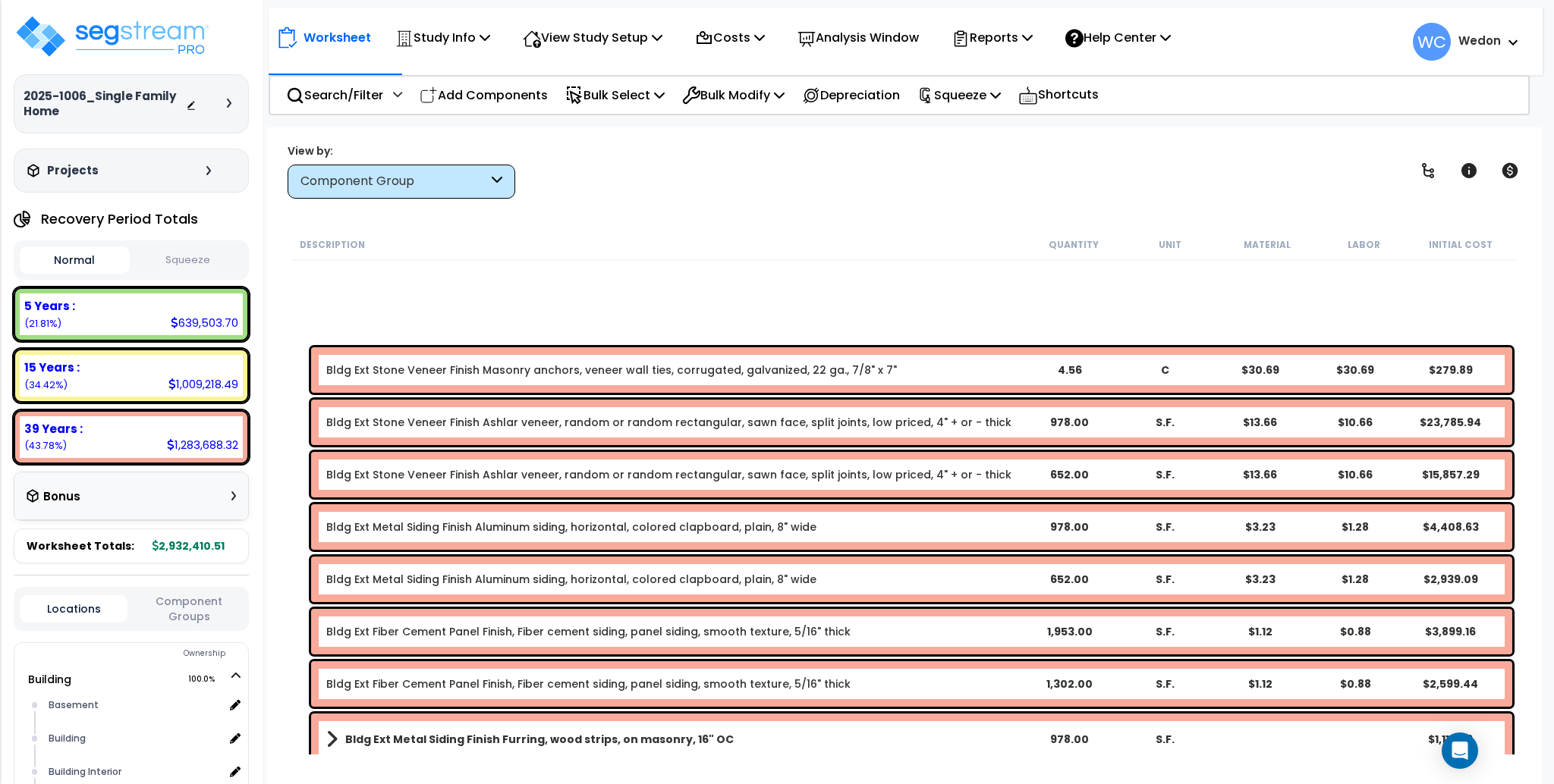
scroll to position [6675, 0]
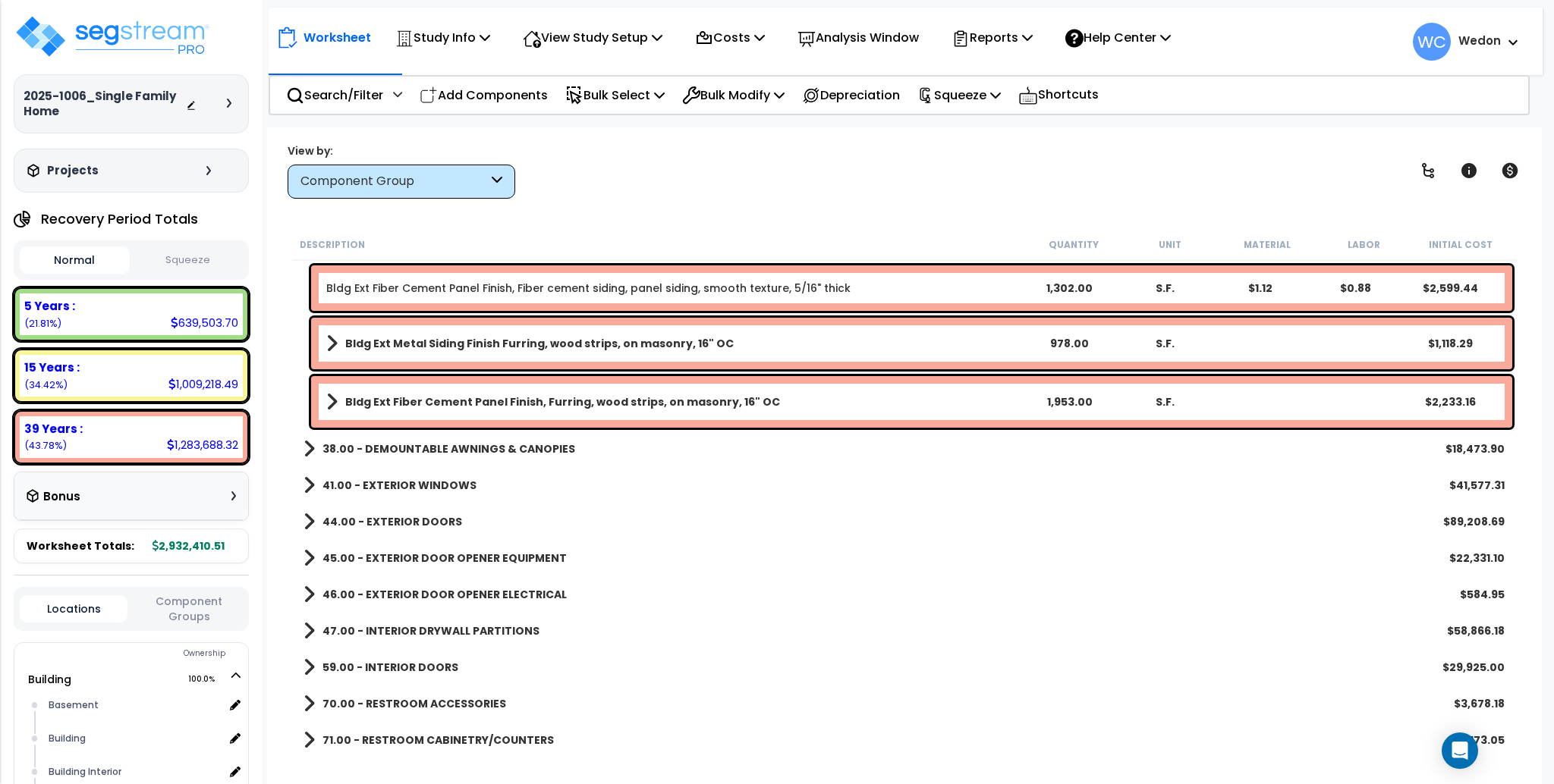
click at [457, 450] on b "38.00 - DEMOUNTABLE AWNINGS & CANOPIES" at bounding box center [449, 449] width 253 height 15
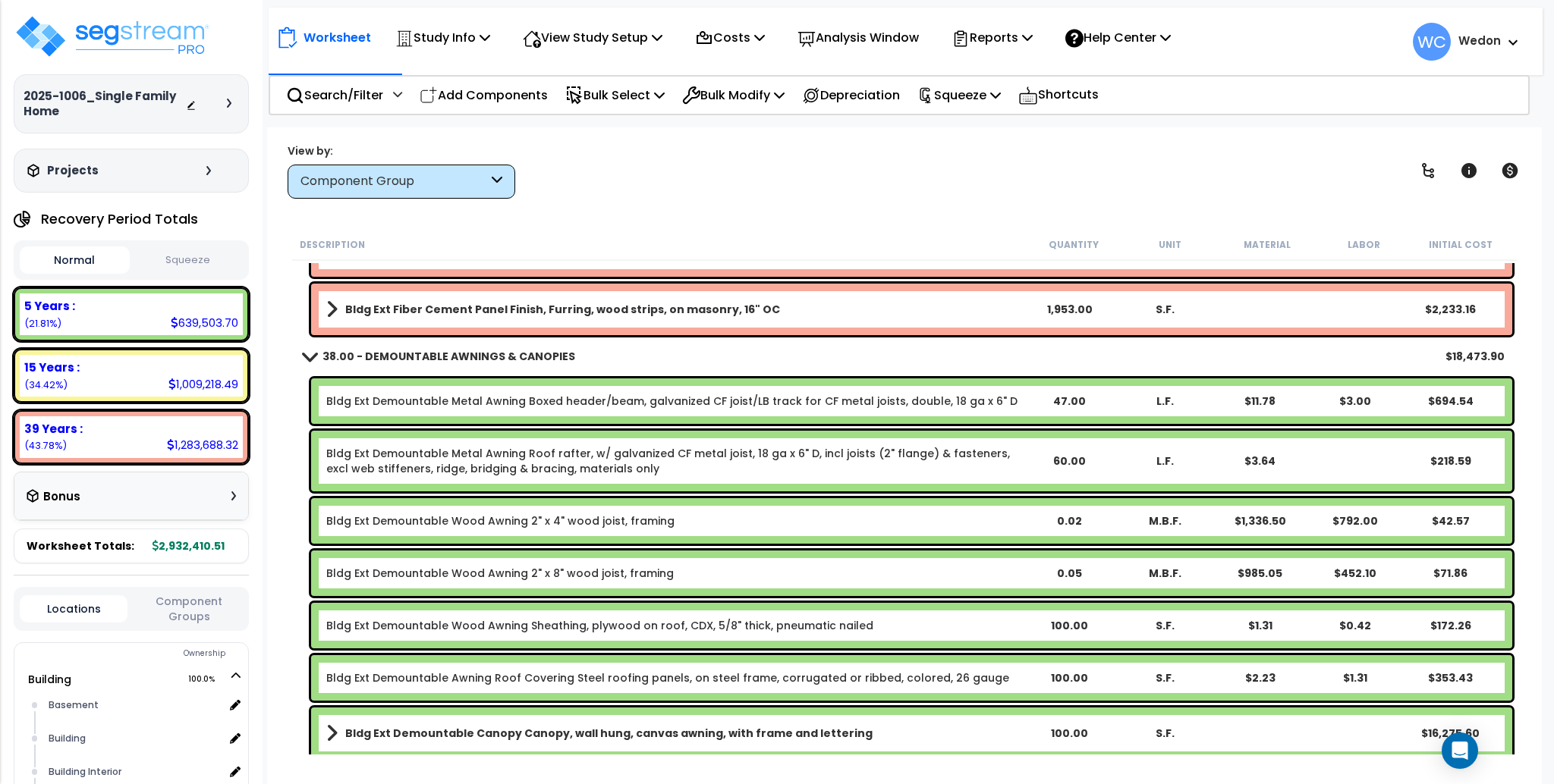
scroll to position [6979, 0]
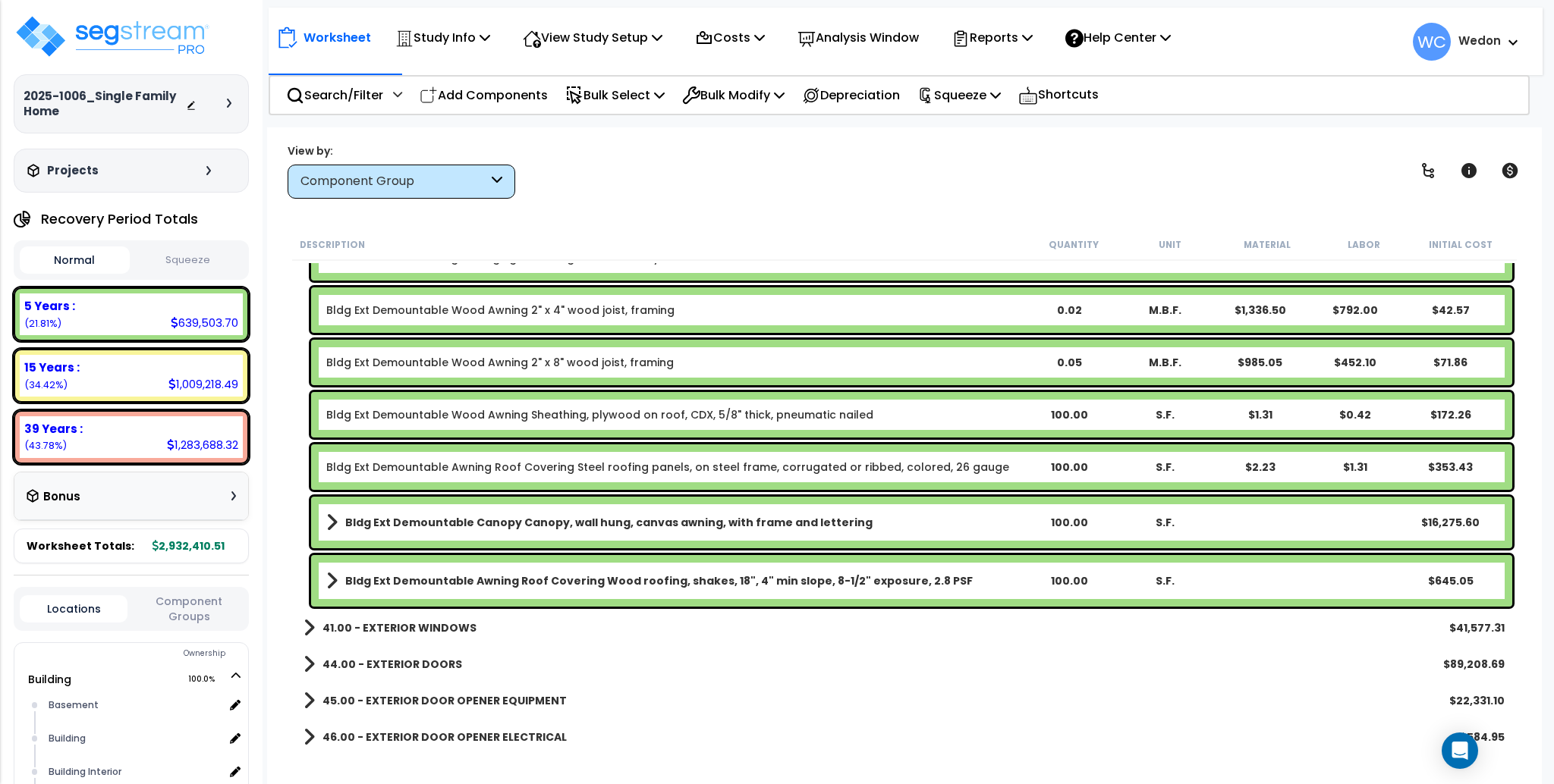
click at [442, 624] on b "41.00 - EXTERIOR WINDOWS" at bounding box center [400, 628] width 154 height 15
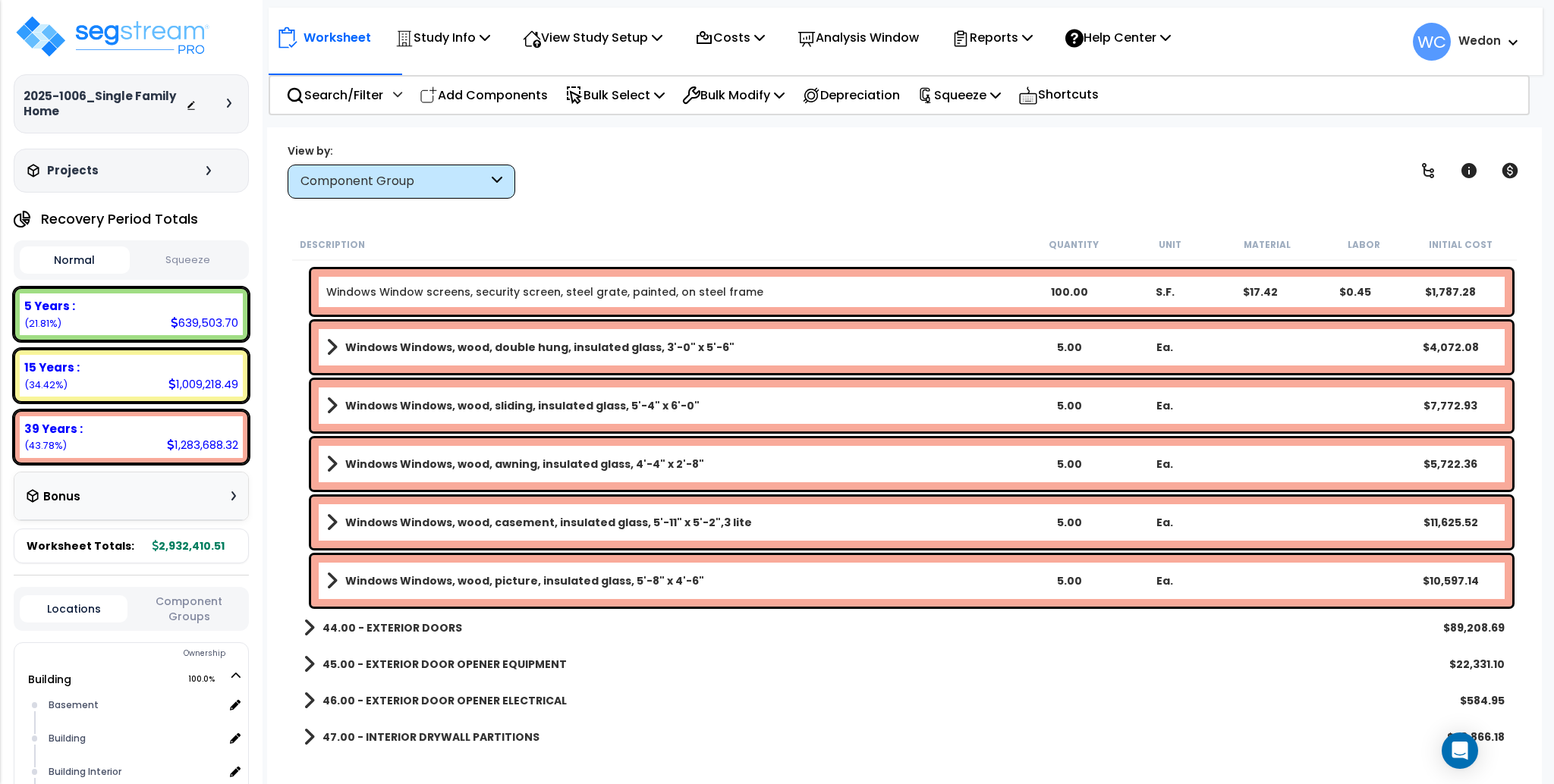
scroll to position [7383, 0]
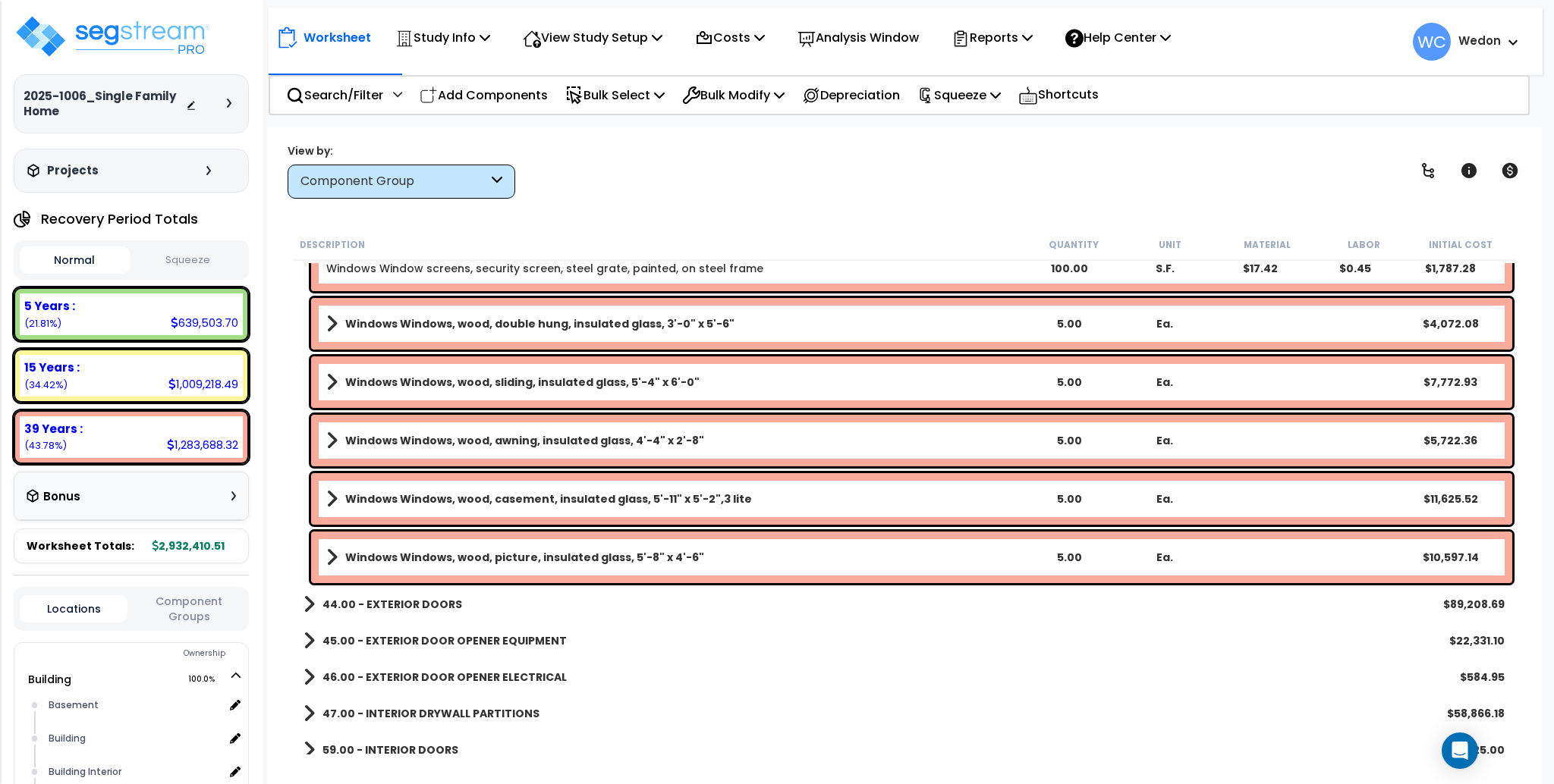
click at [398, 605] on b "44.00 - EXTERIOR DOORS" at bounding box center [392, 604] width 139 height 15
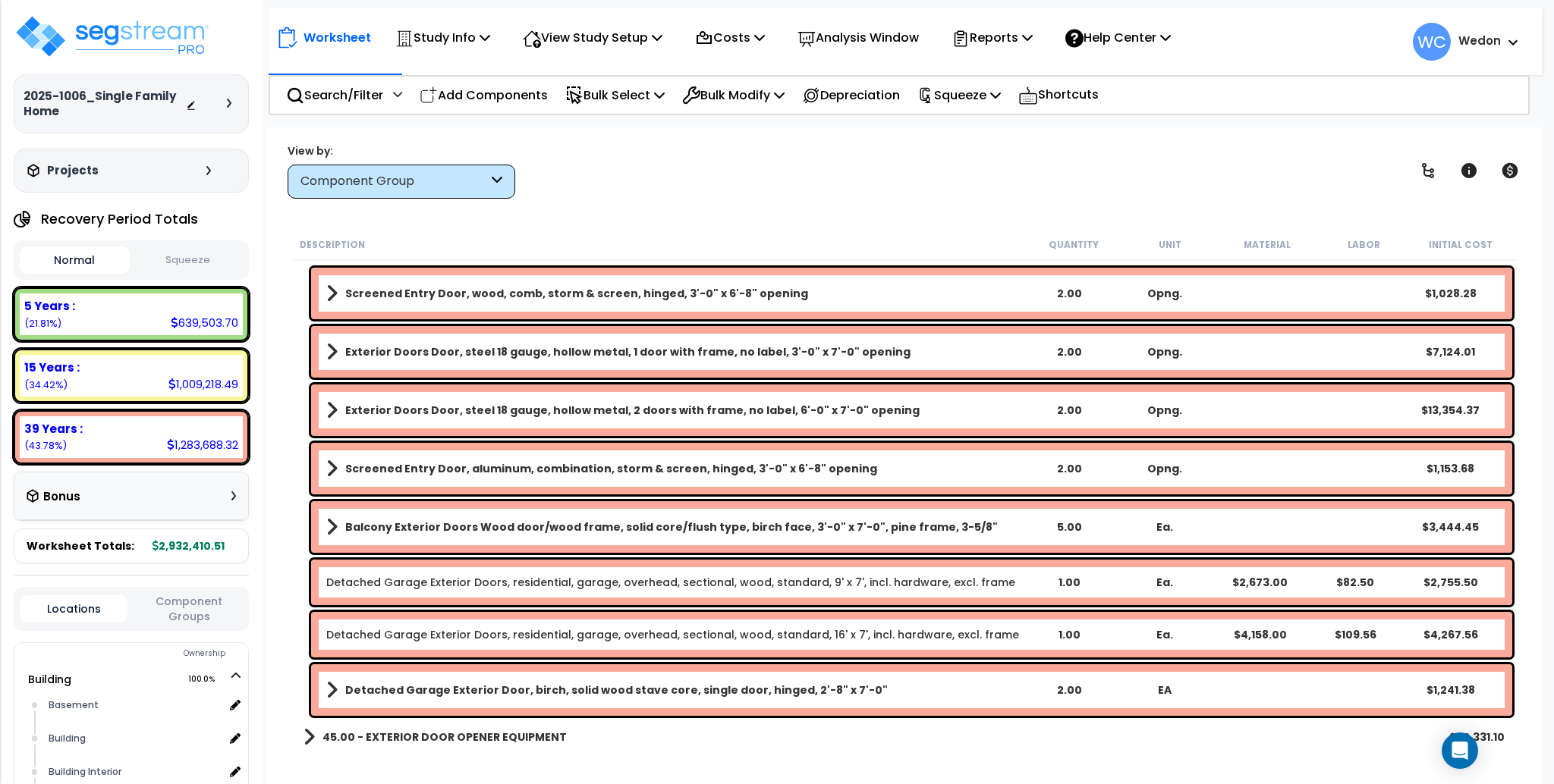
scroll to position [8597, 0]
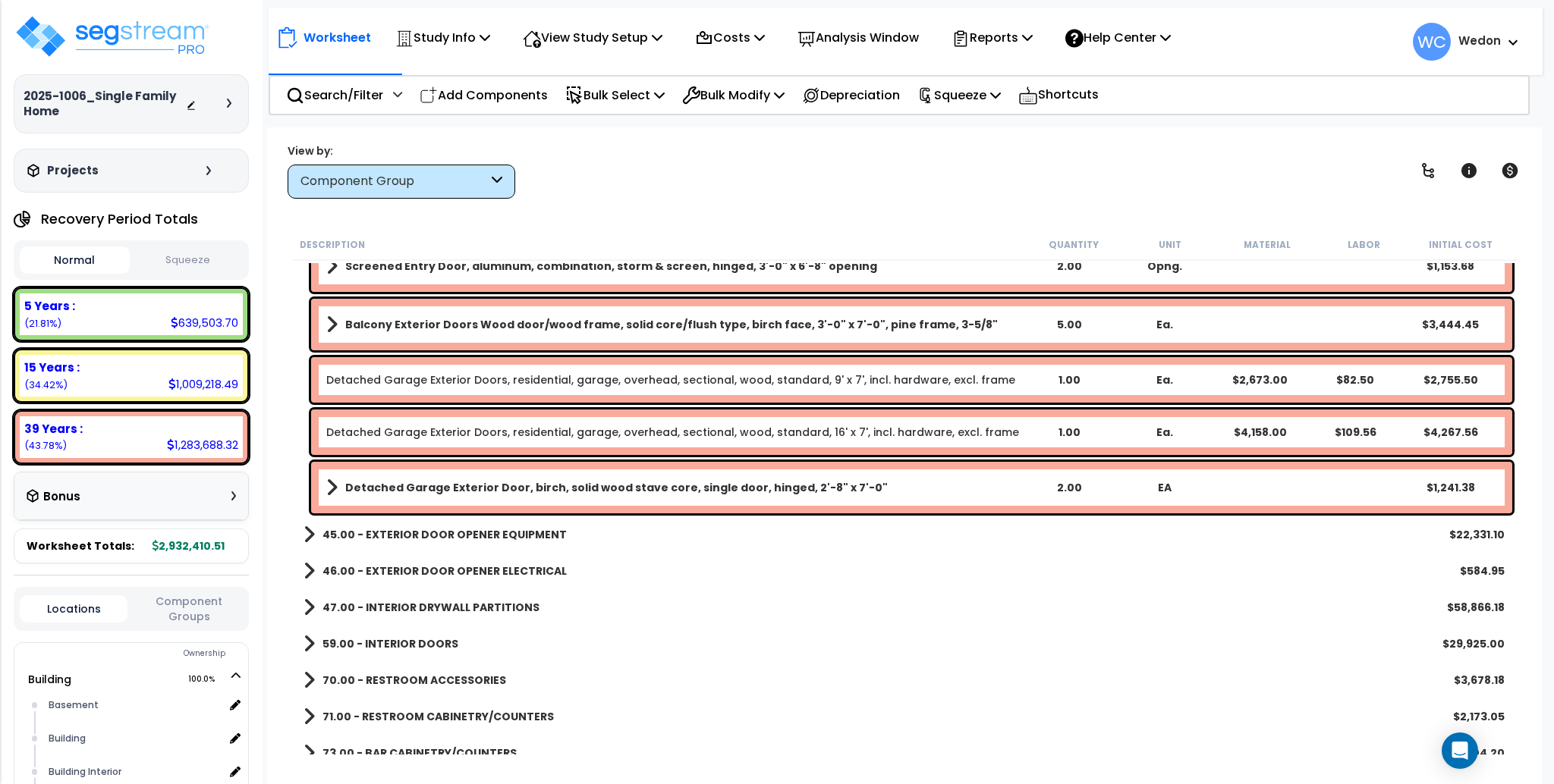
click at [433, 544] on link "45.00 - EXTERIOR DOOR OPENER EQUIPMENT" at bounding box center [435, 534] width 263 height 21
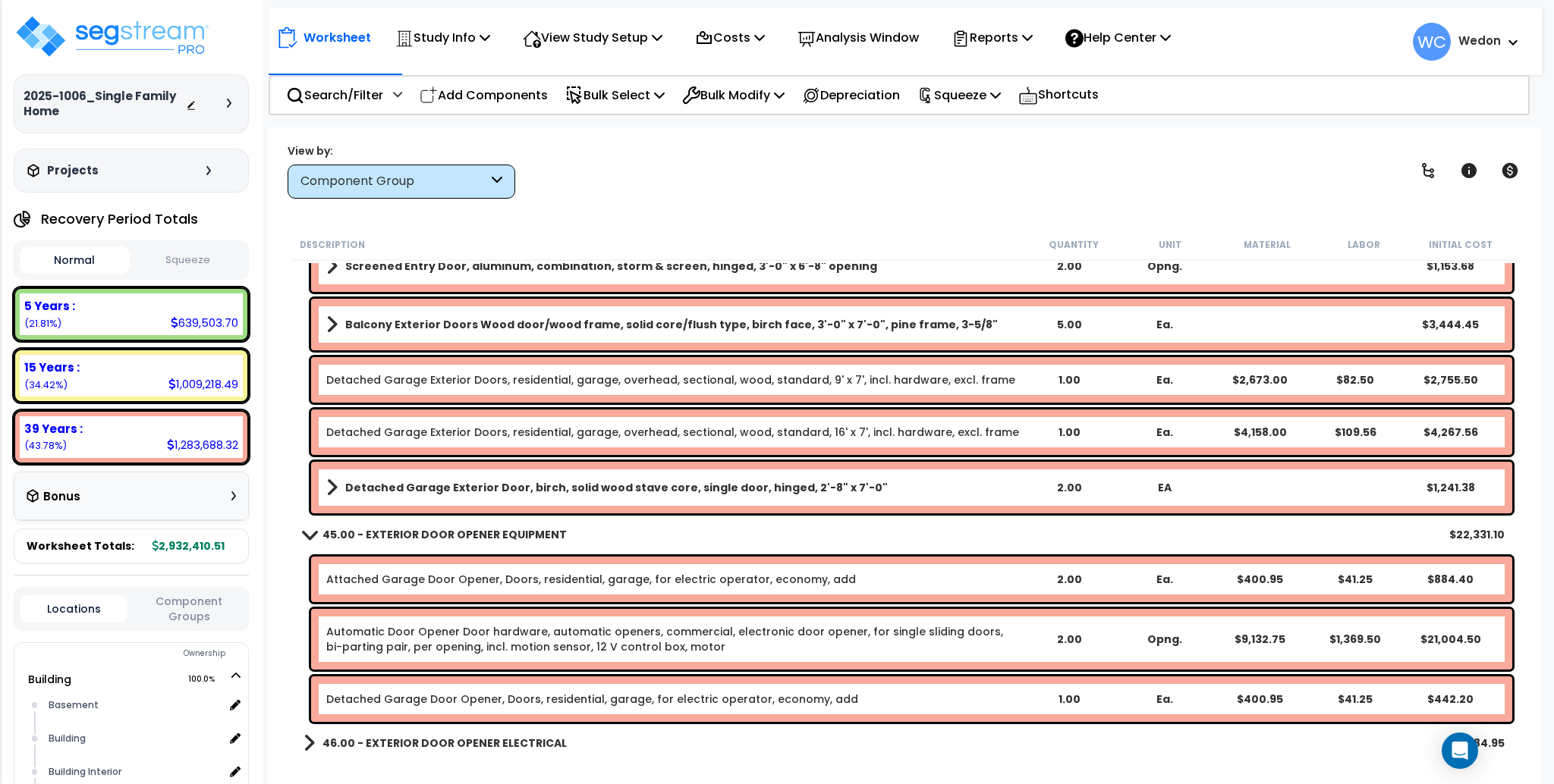
scroll to position [8800, 0]
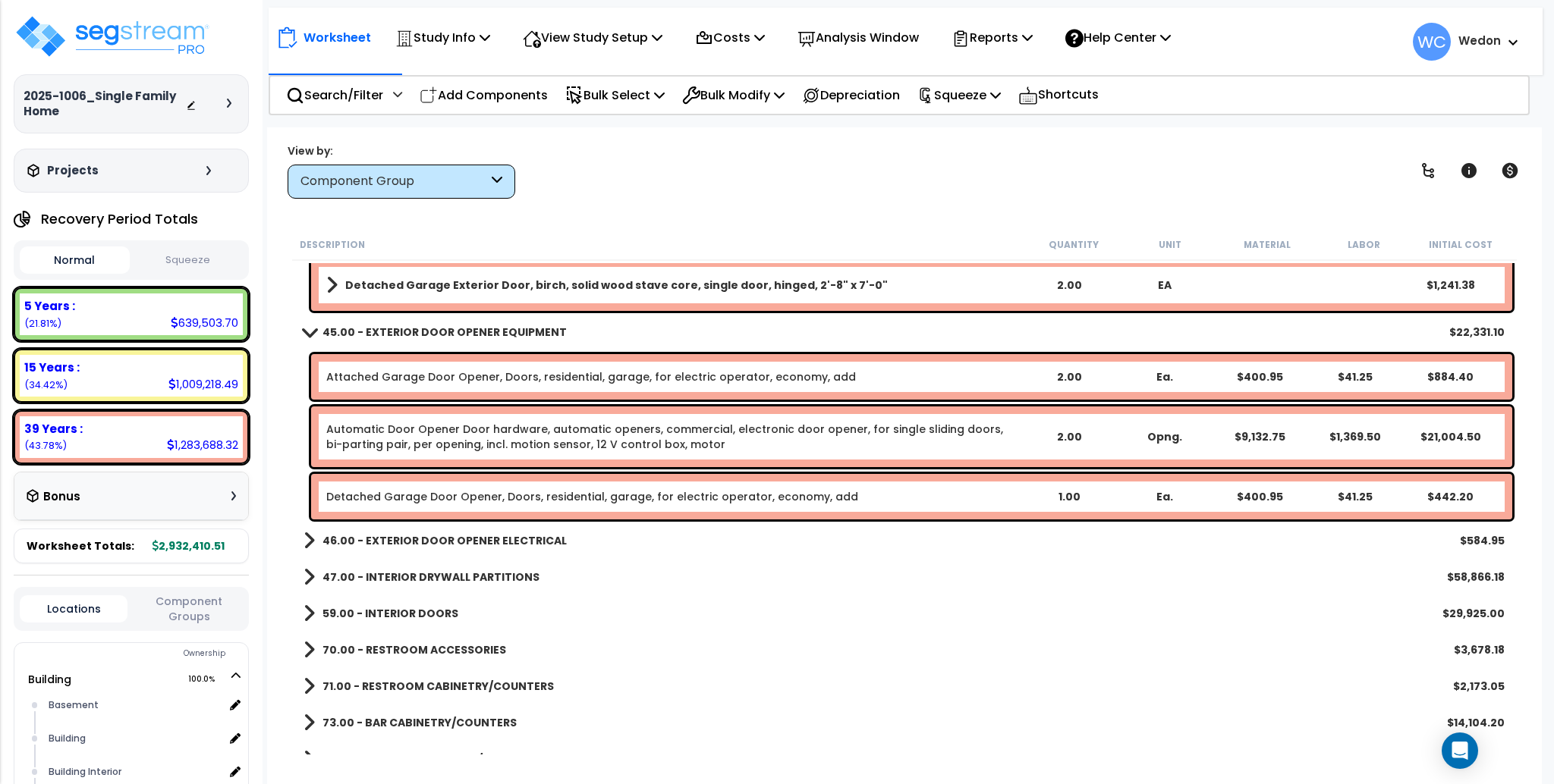
click at [437, 540] on b "46.00 - EXTERIOR DOOR OPENER ELECTRICAL" at bounding box center [444, 540] width 244 height 15
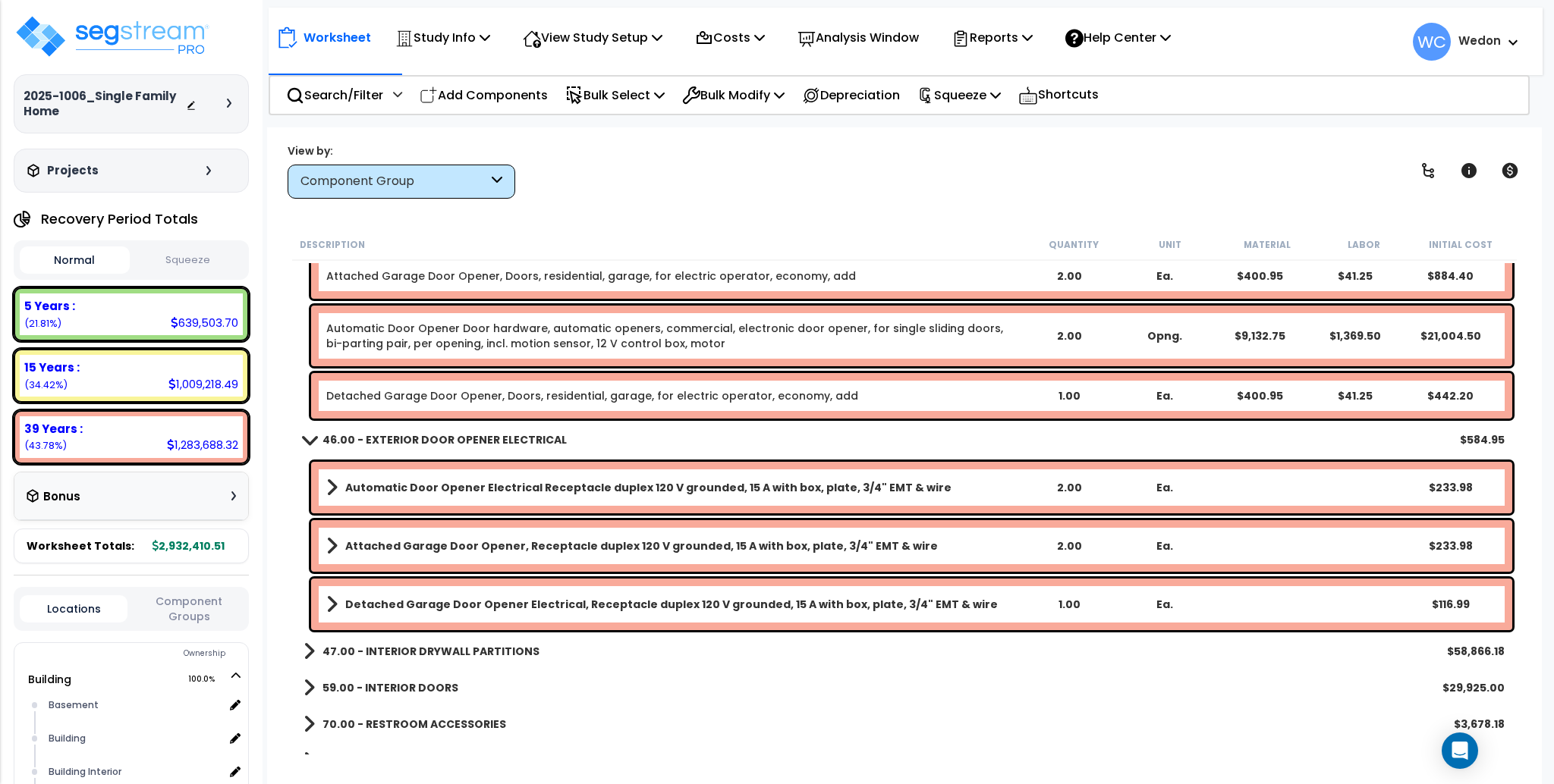
scroll to position [9002, 0]
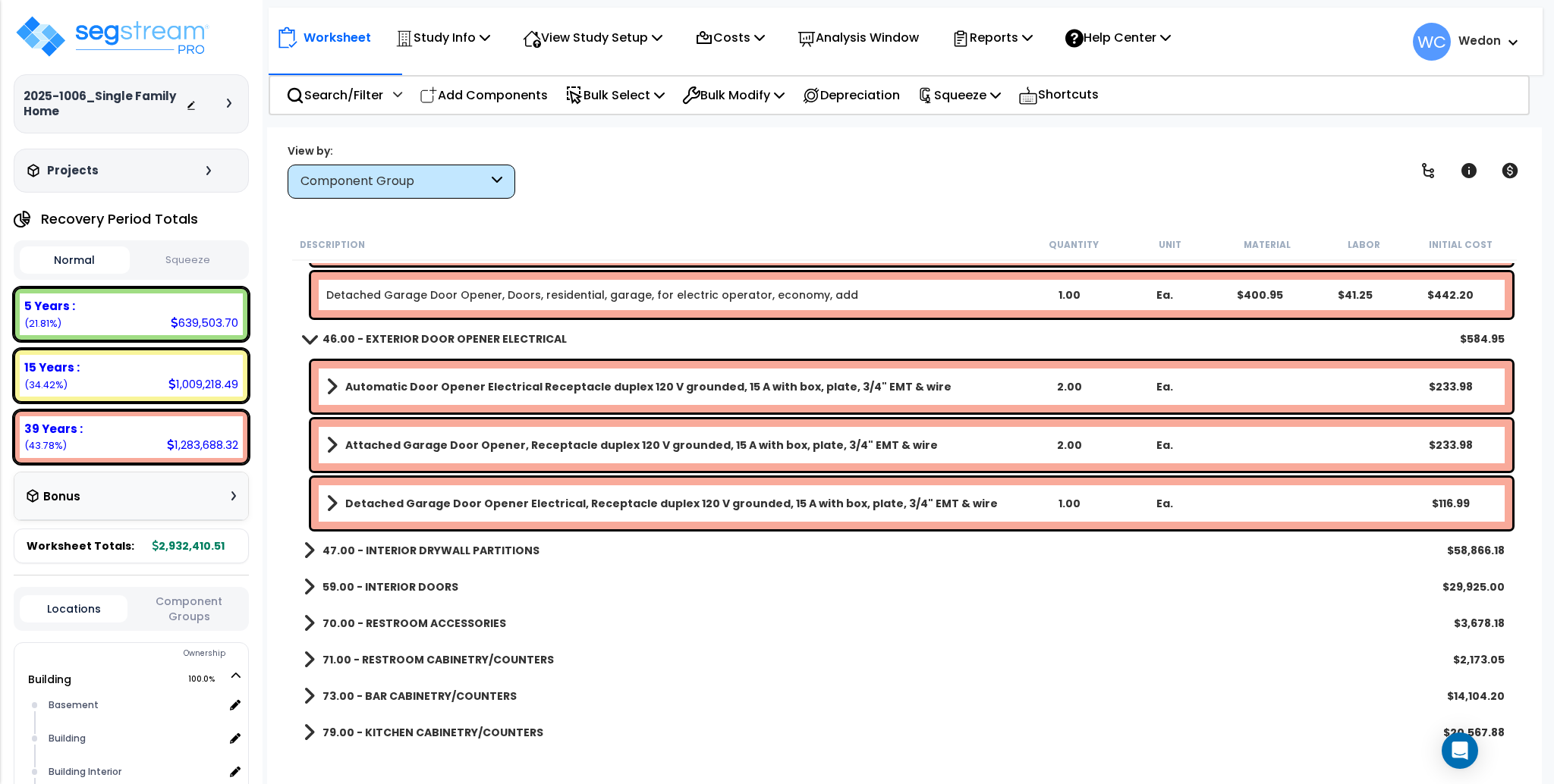
click at [445, 542] on link "47.00 - INTERIOR DRYWALL PARTITIONS" at bounding box center [421, 550] width 236 height 21
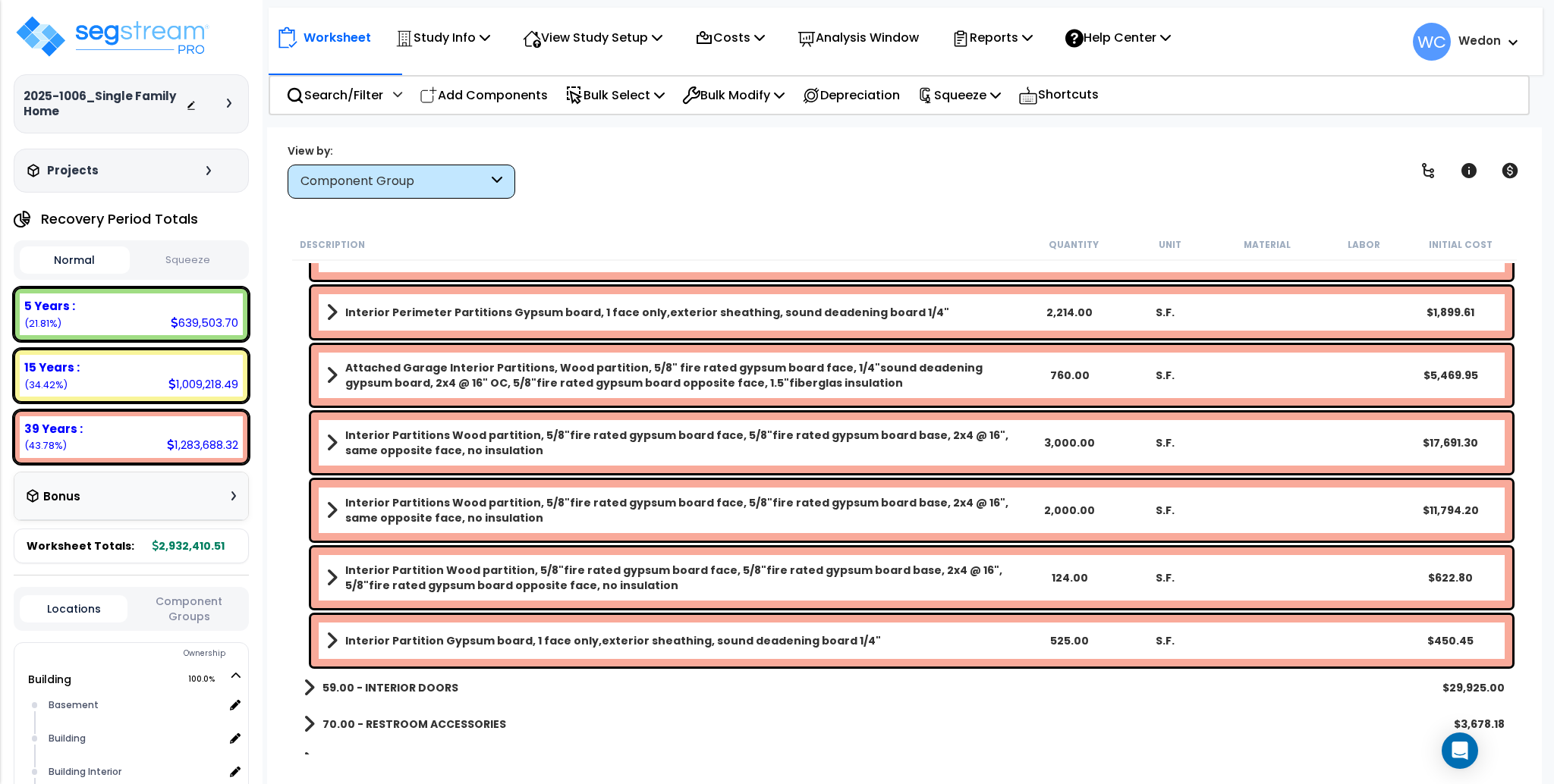
scroll to position [9483, 0]
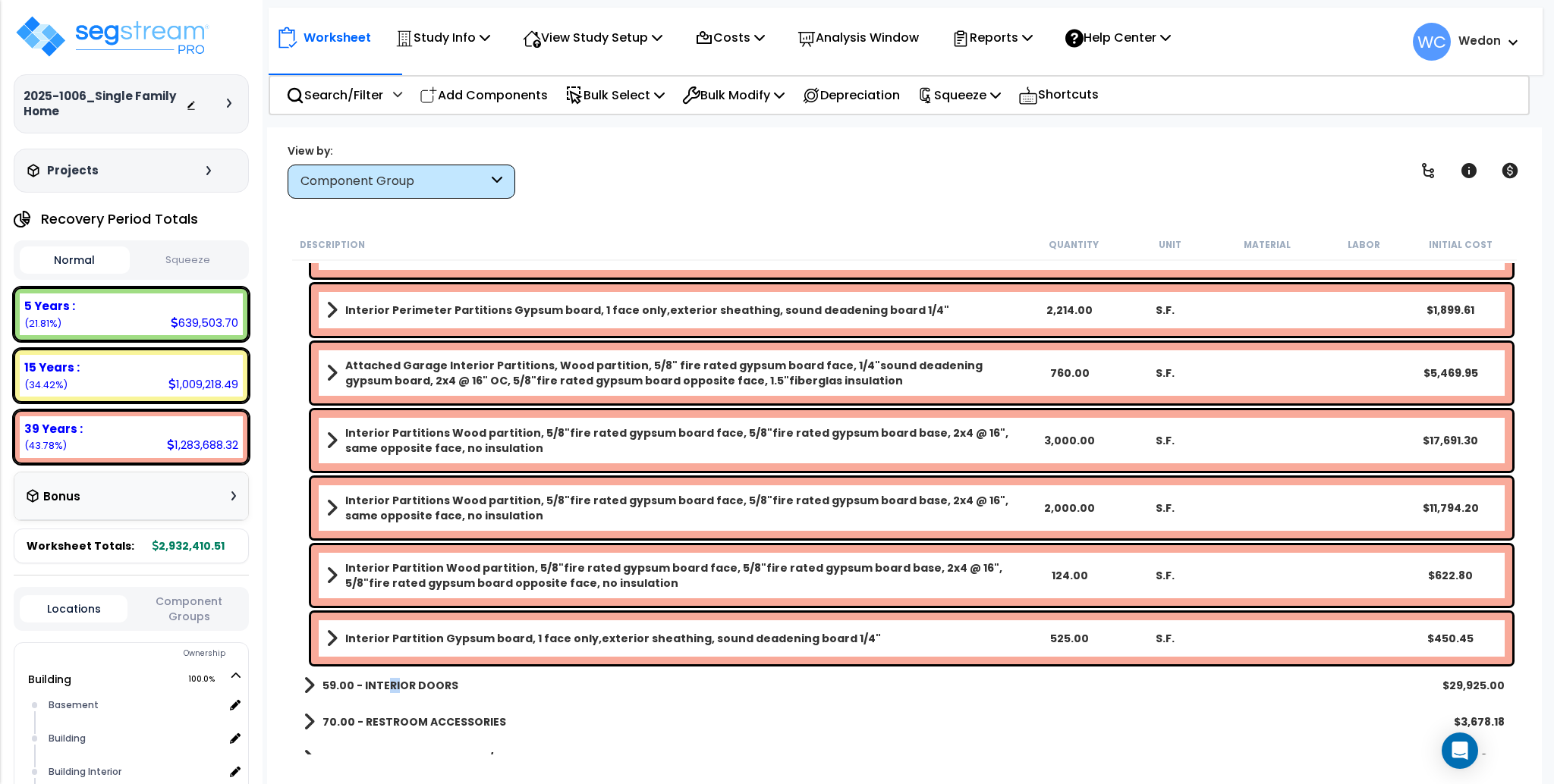
click at [397, 690] on b "59.00 - INTERIOR DOORS" at bounding box center [390, 685] width 136 height 15
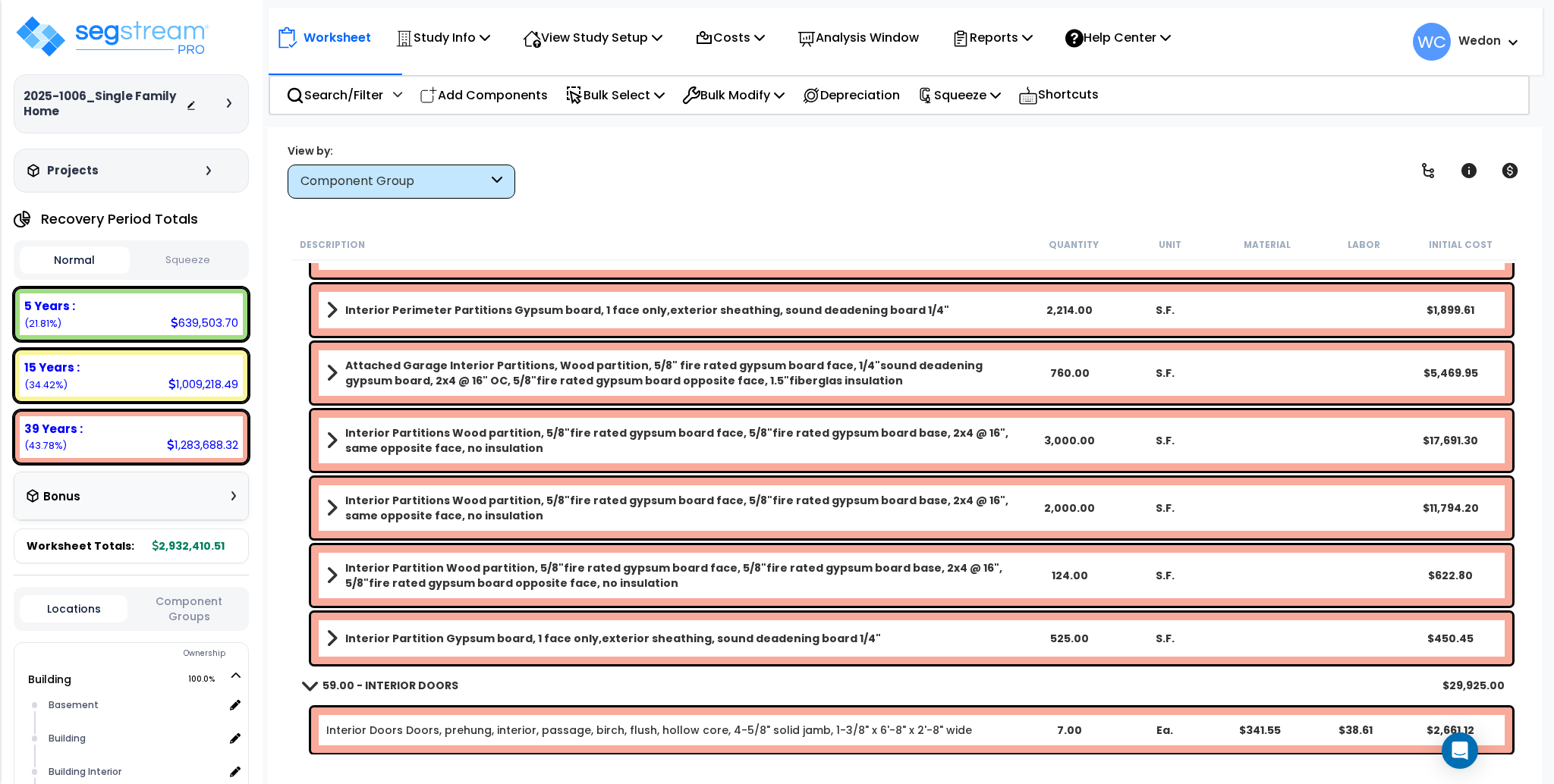
scroll to position [9686, 0]
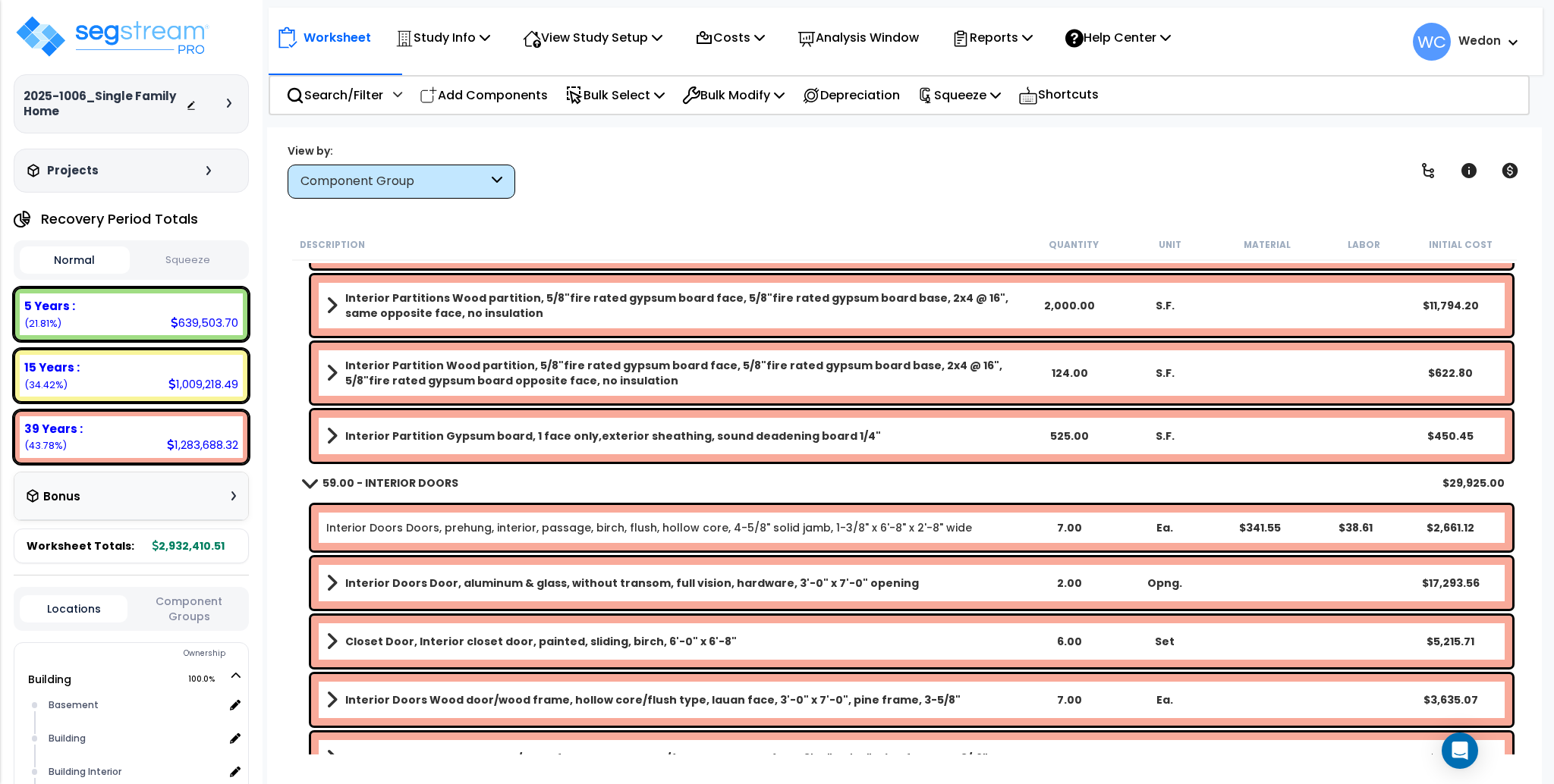
click at [749, 146] on div "View by: Component Group High to Low - Component Cost" at bounding box center [904, 170] width 1244 height 56
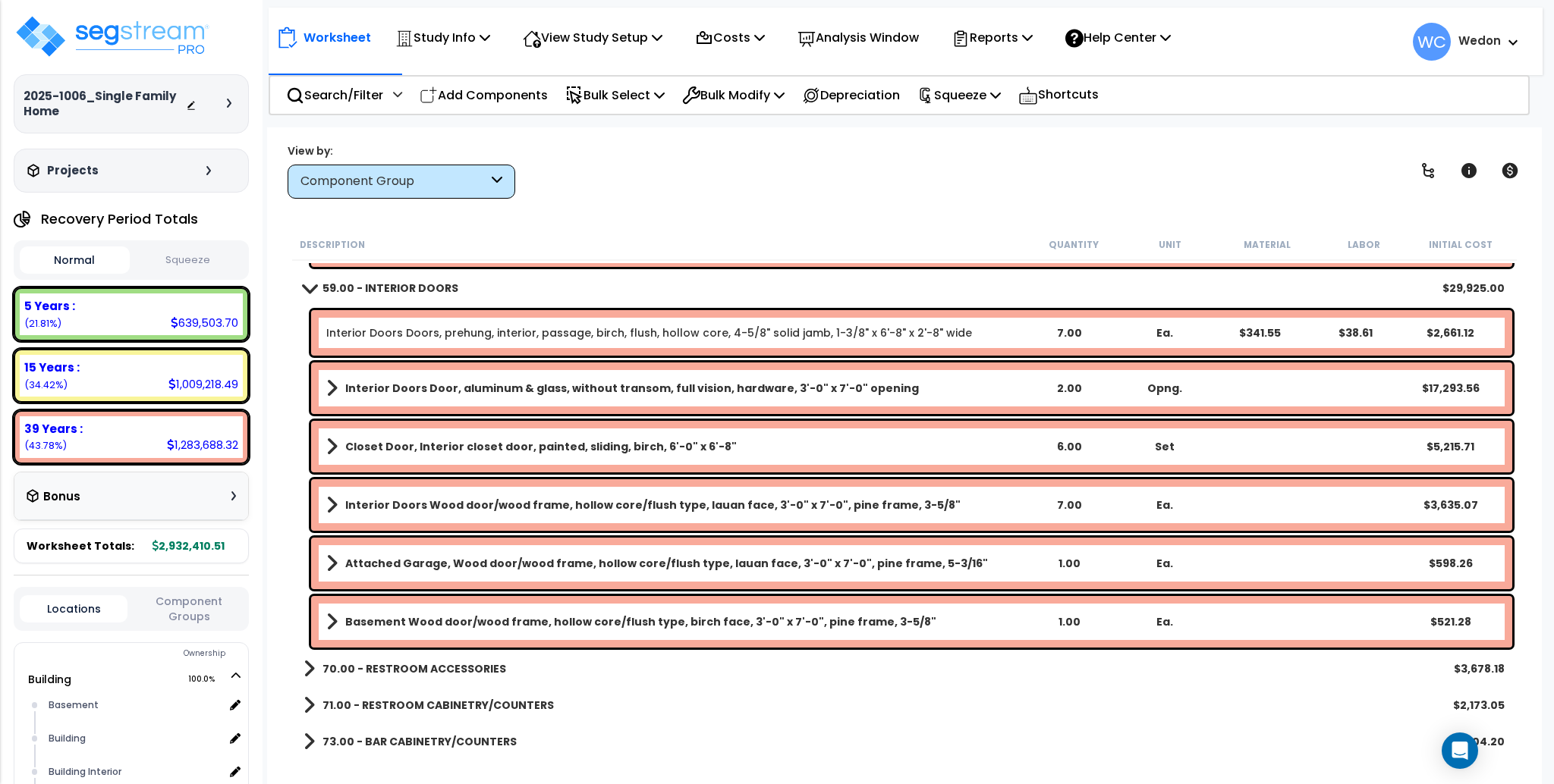
scroll to position [9887, 0]
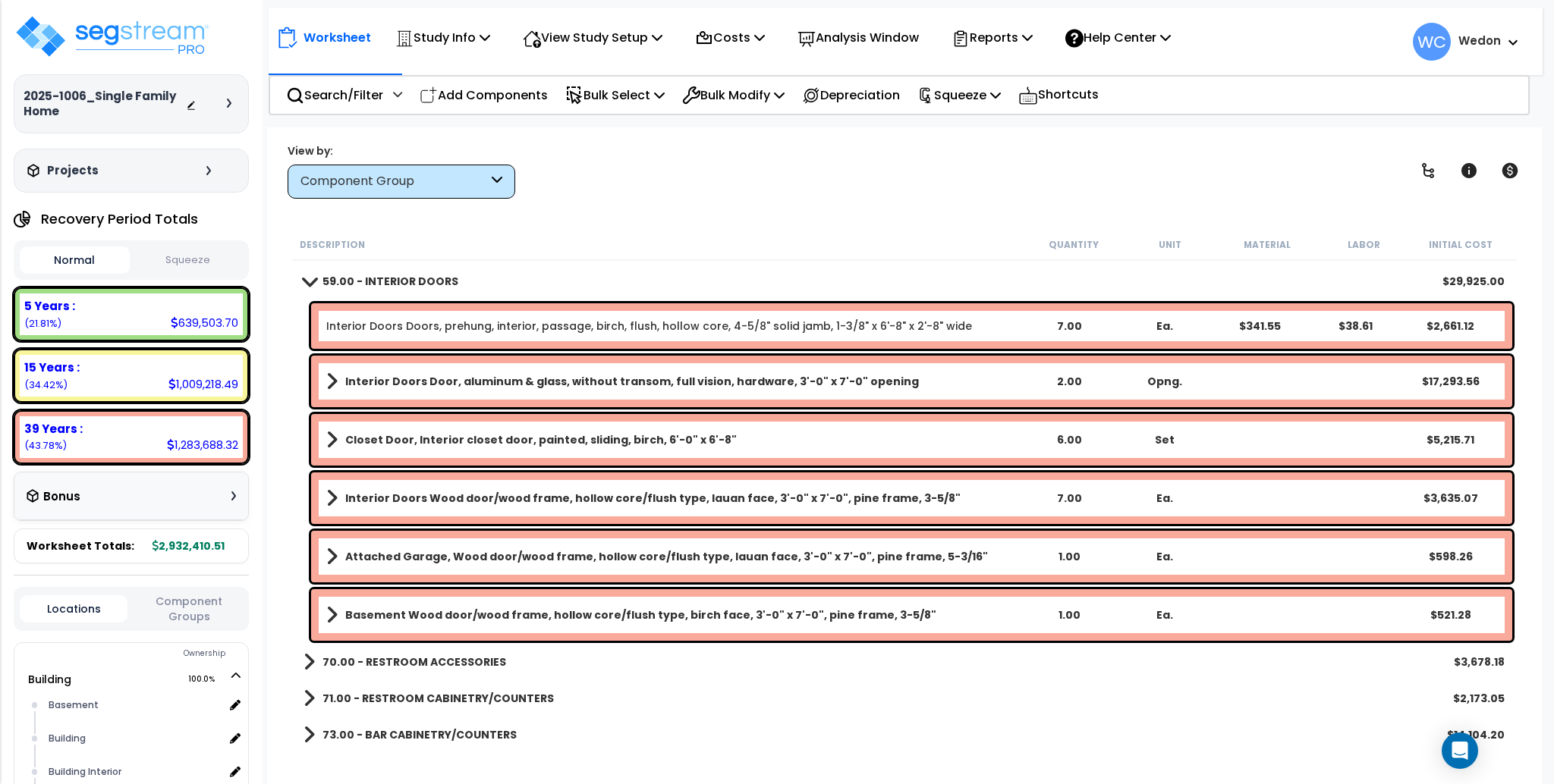
click at [354, 655] on b "70.00 - RESTROOM ACCESSORIES" at bounding box center [414, 661] width 184 height 15
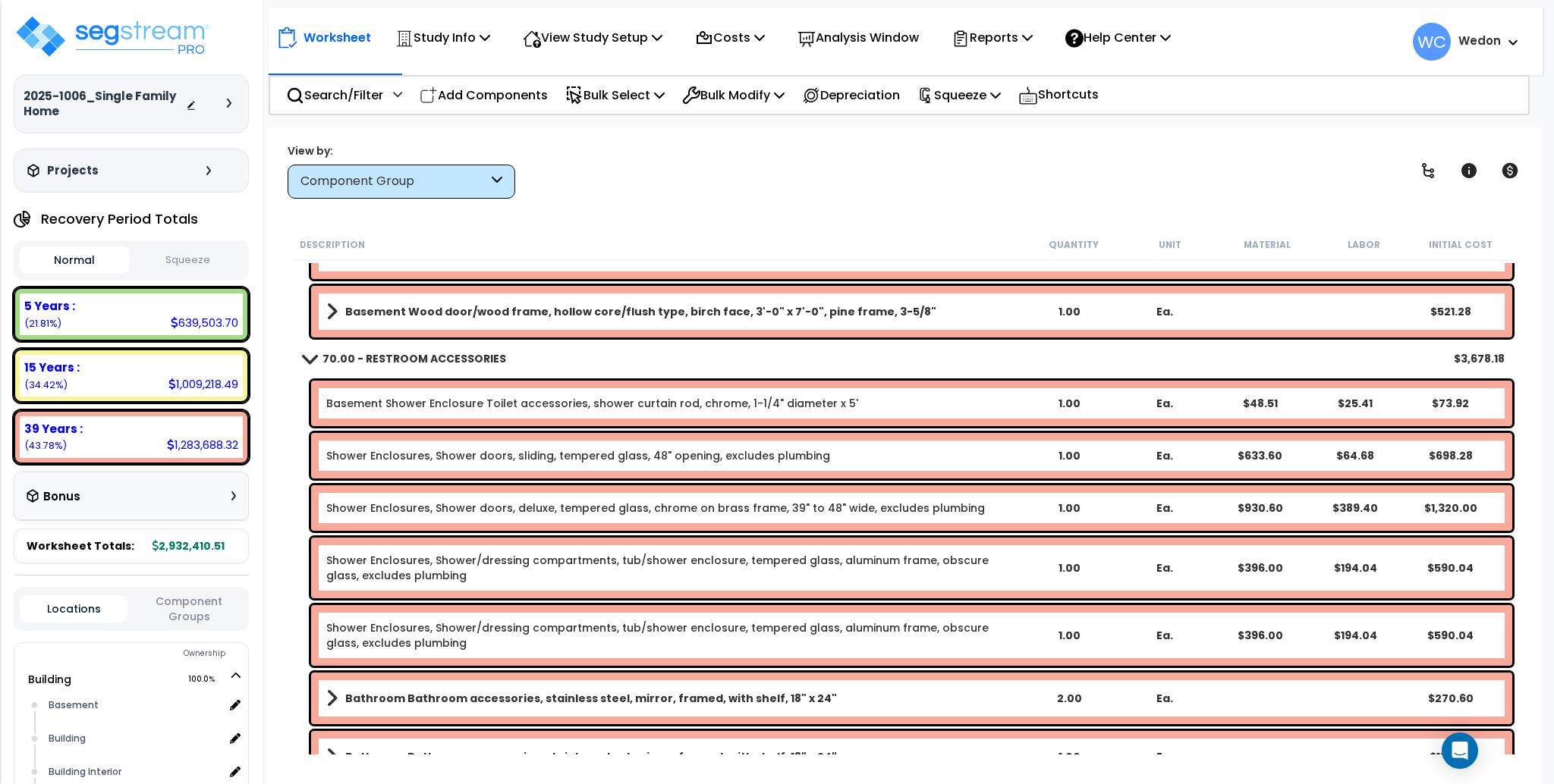
scroll to position [10293, 0]
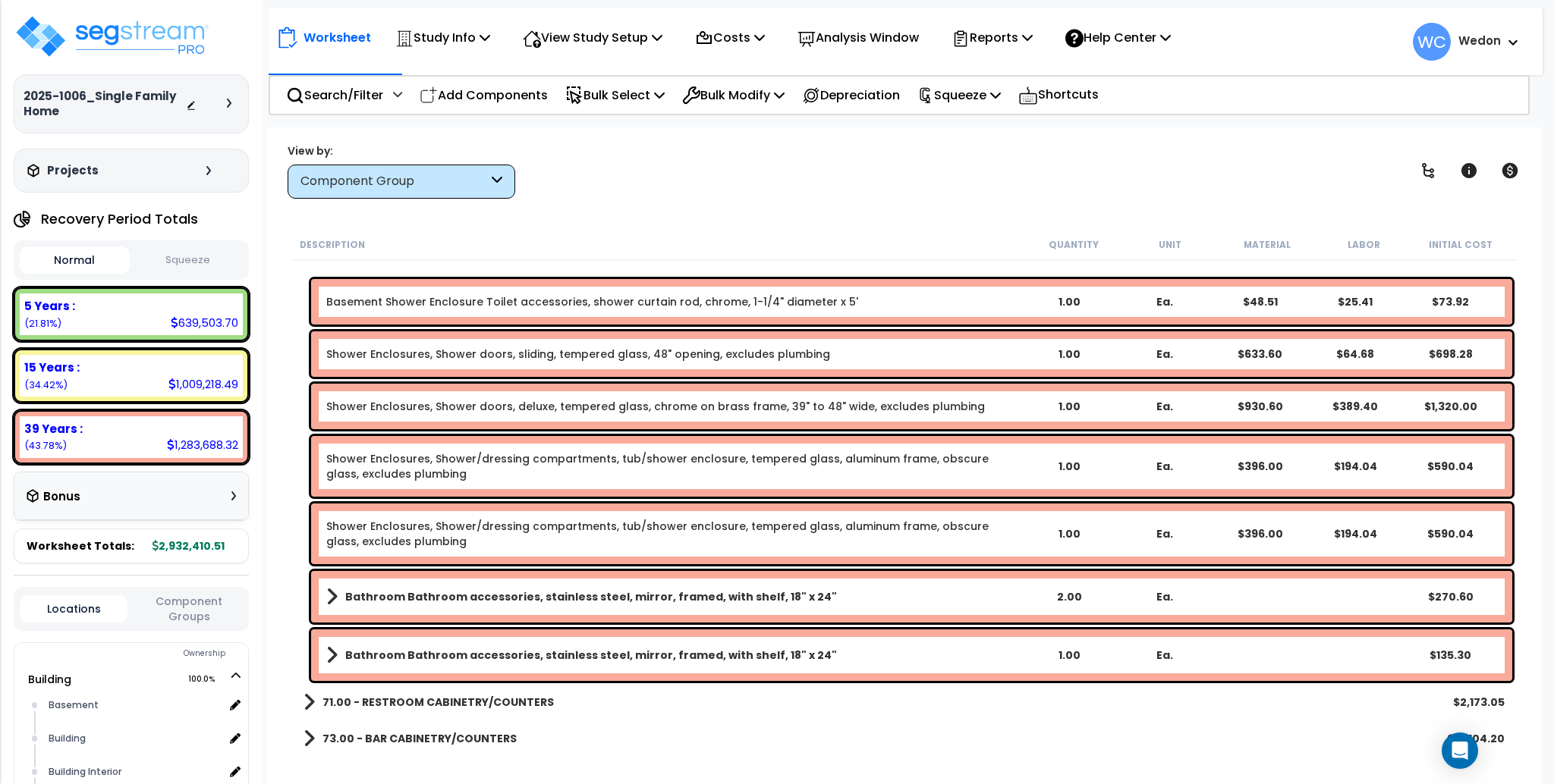
click at [338, 653] on link "Bathroom Bathroom accessories, stainless steel, mirror, framed, with shelf, 18"…" at bounding box center [674, 654] width 695 height 21
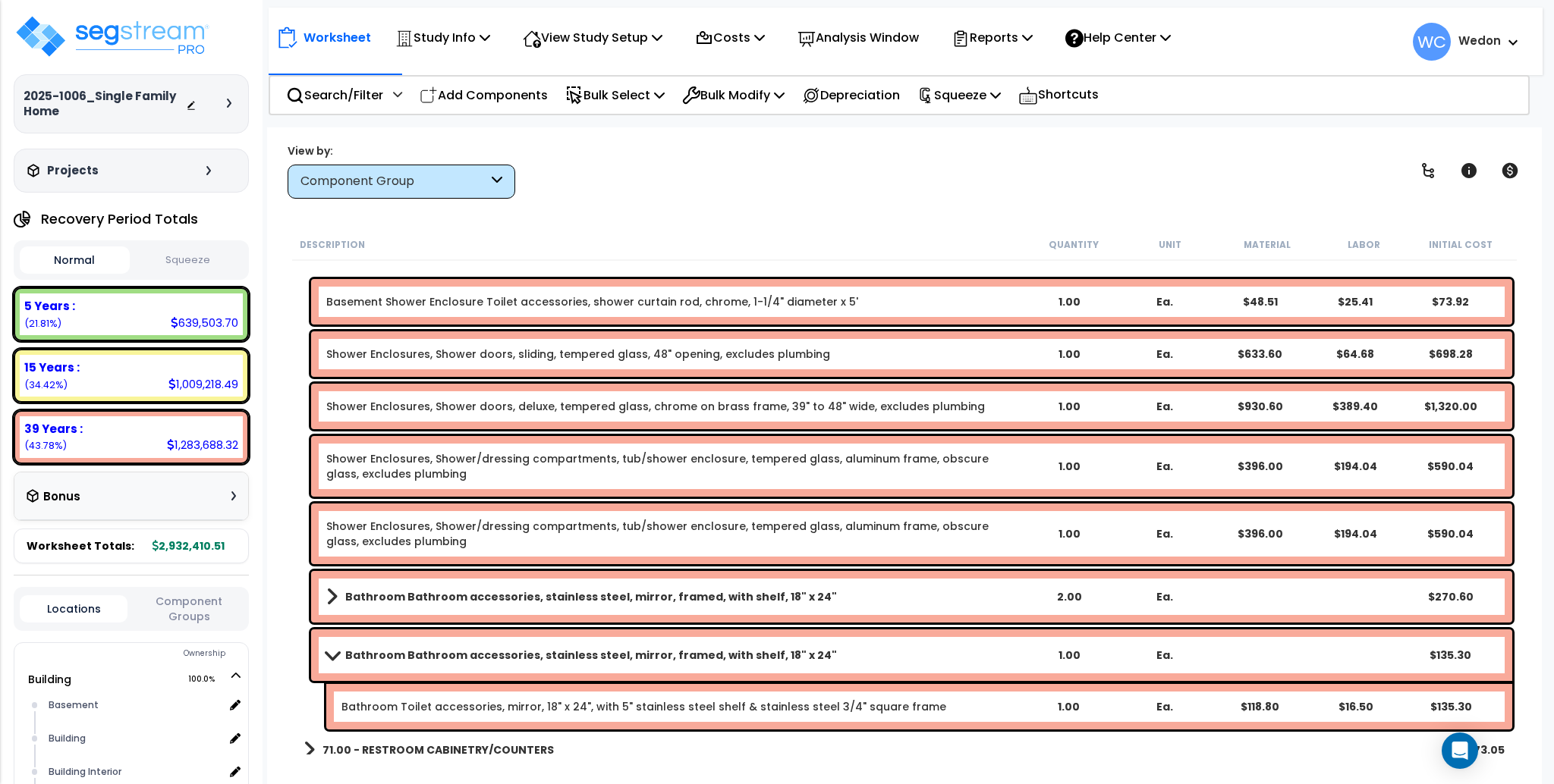
click at [390, 601] on b "Bathroom Bathroom accessories, stainless steel, mirror, framed, with shelf, 18"…" at bounding box center [591, 596] width 492 height 15
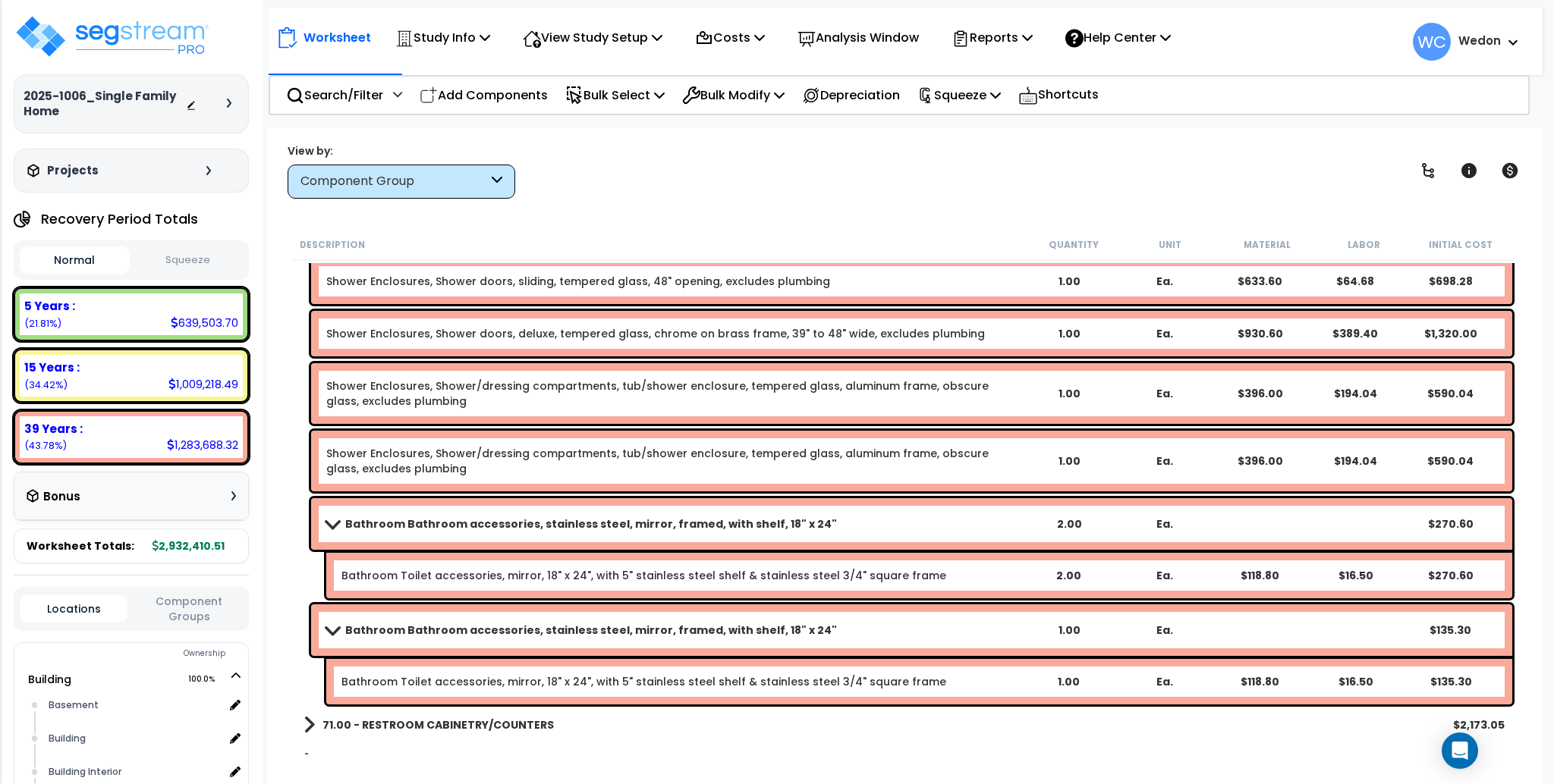
scroll to position [10394, 0]
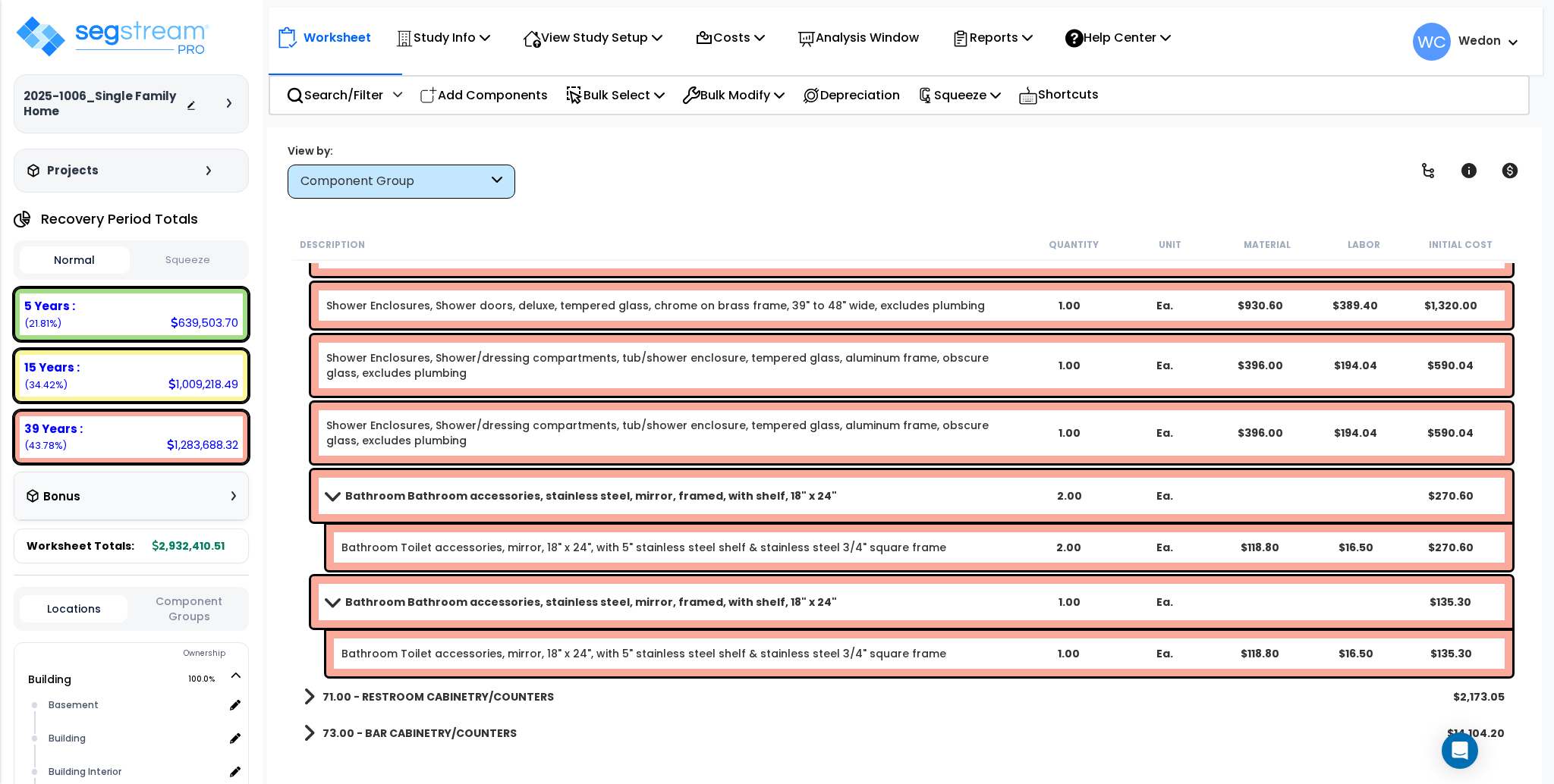
click at [429, 494] on b "Bathroom Bathroom accessories, stainless steel, mirror, framed, with shelf, 18"…" at bounding box center [591, 495] width 492 height 15
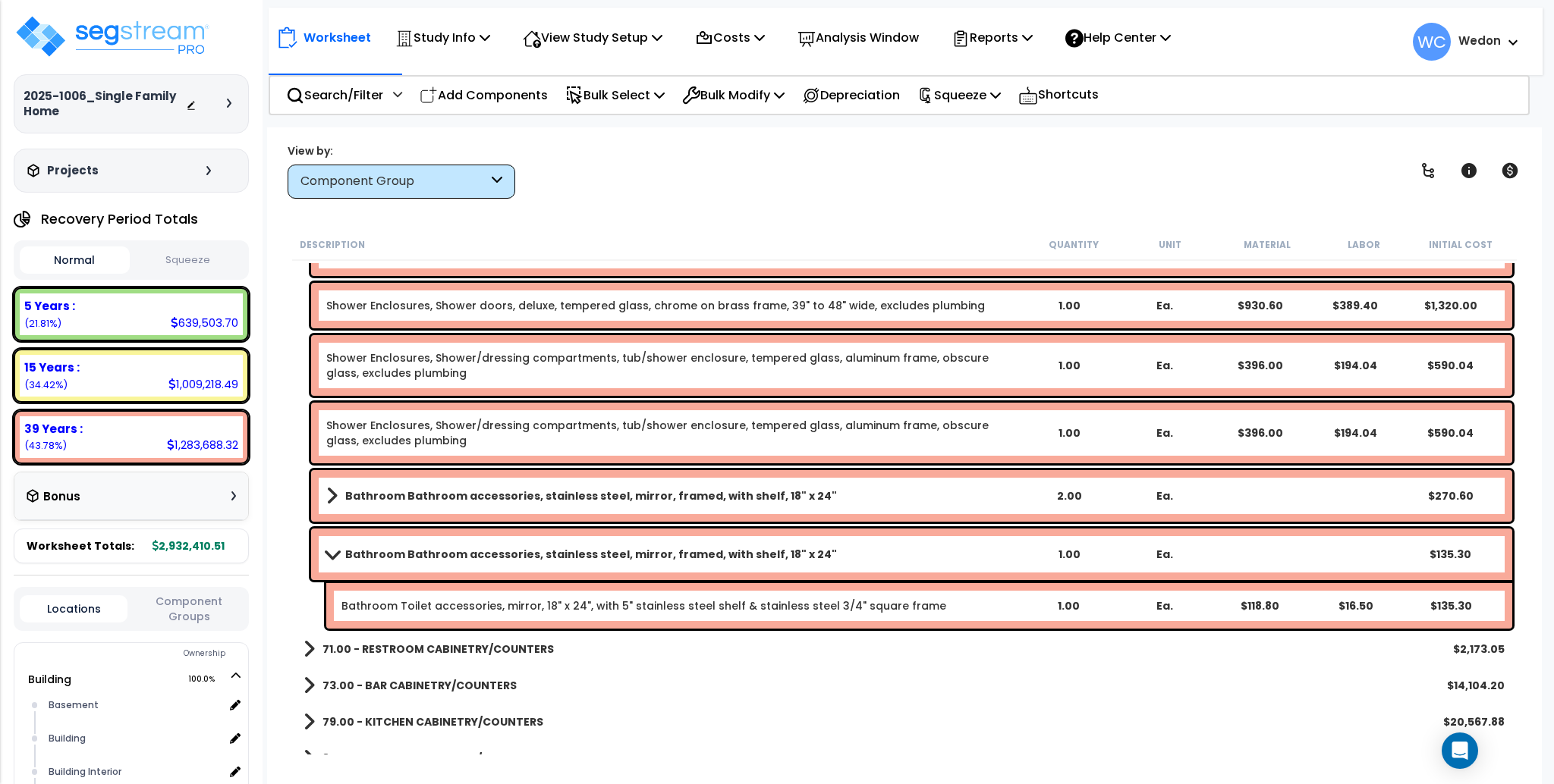
click at [429, 494] on b "Bathroom Bathroom accessories, stainless steel, mirror, framed, with shelf, 18"…" at bounding box center [591, 495] width 492 height 15
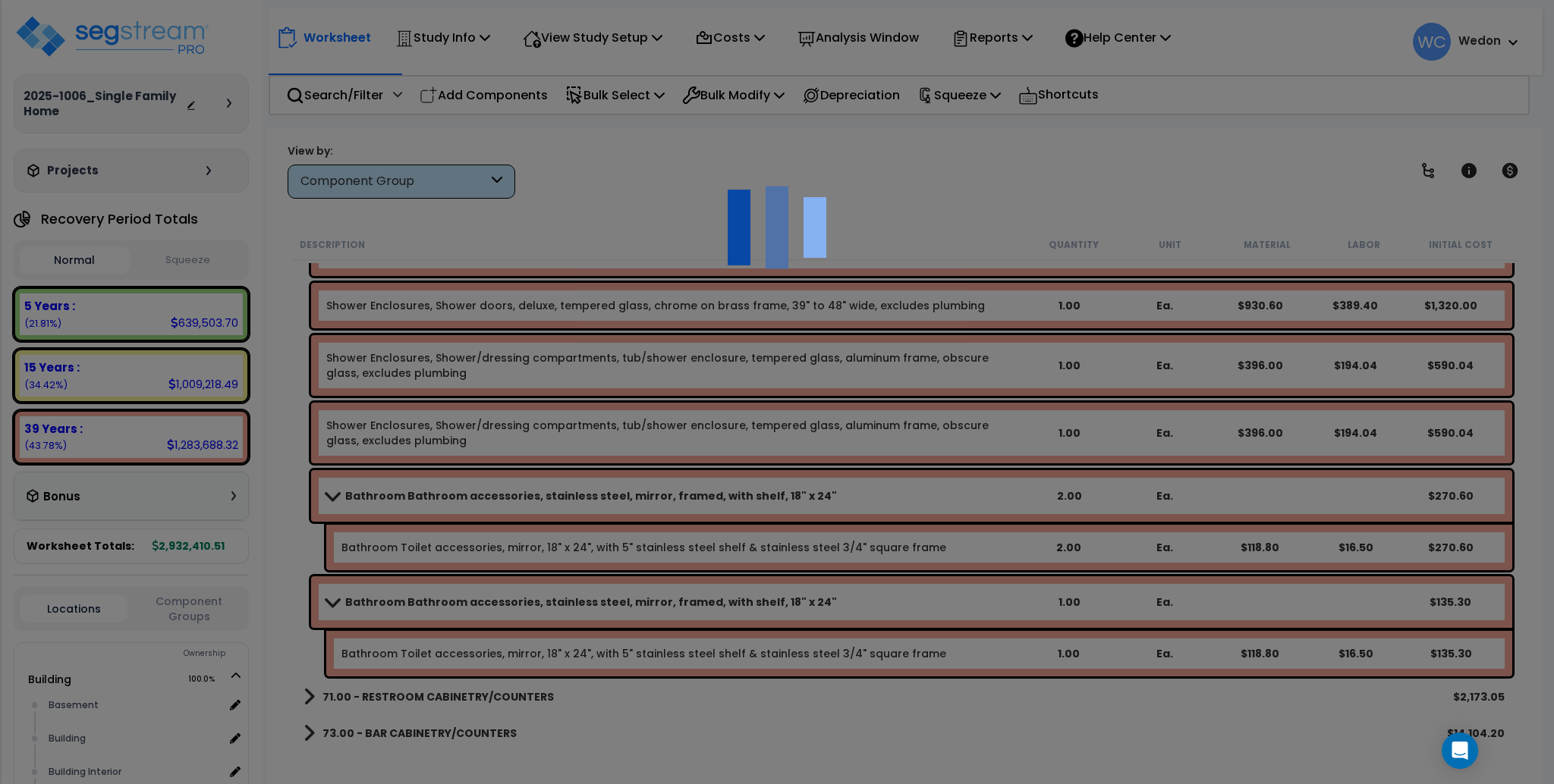
click at [1268, 234] on div at bounding box center [777, 392] width 1554 height 784
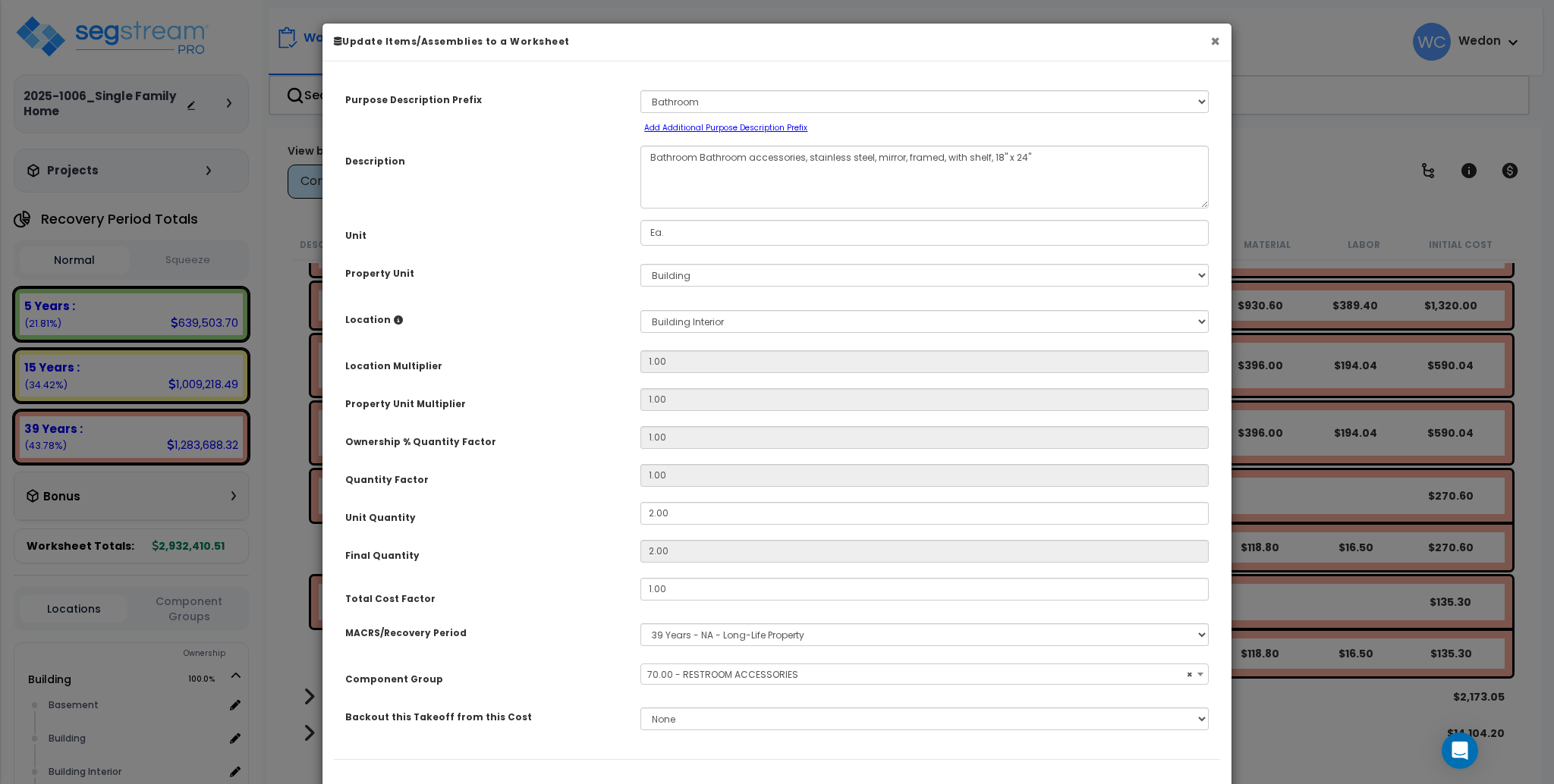
select select "12842"
click at [1218, 40] on button "×" at bounding box center [1216, 42] width 10 height 16
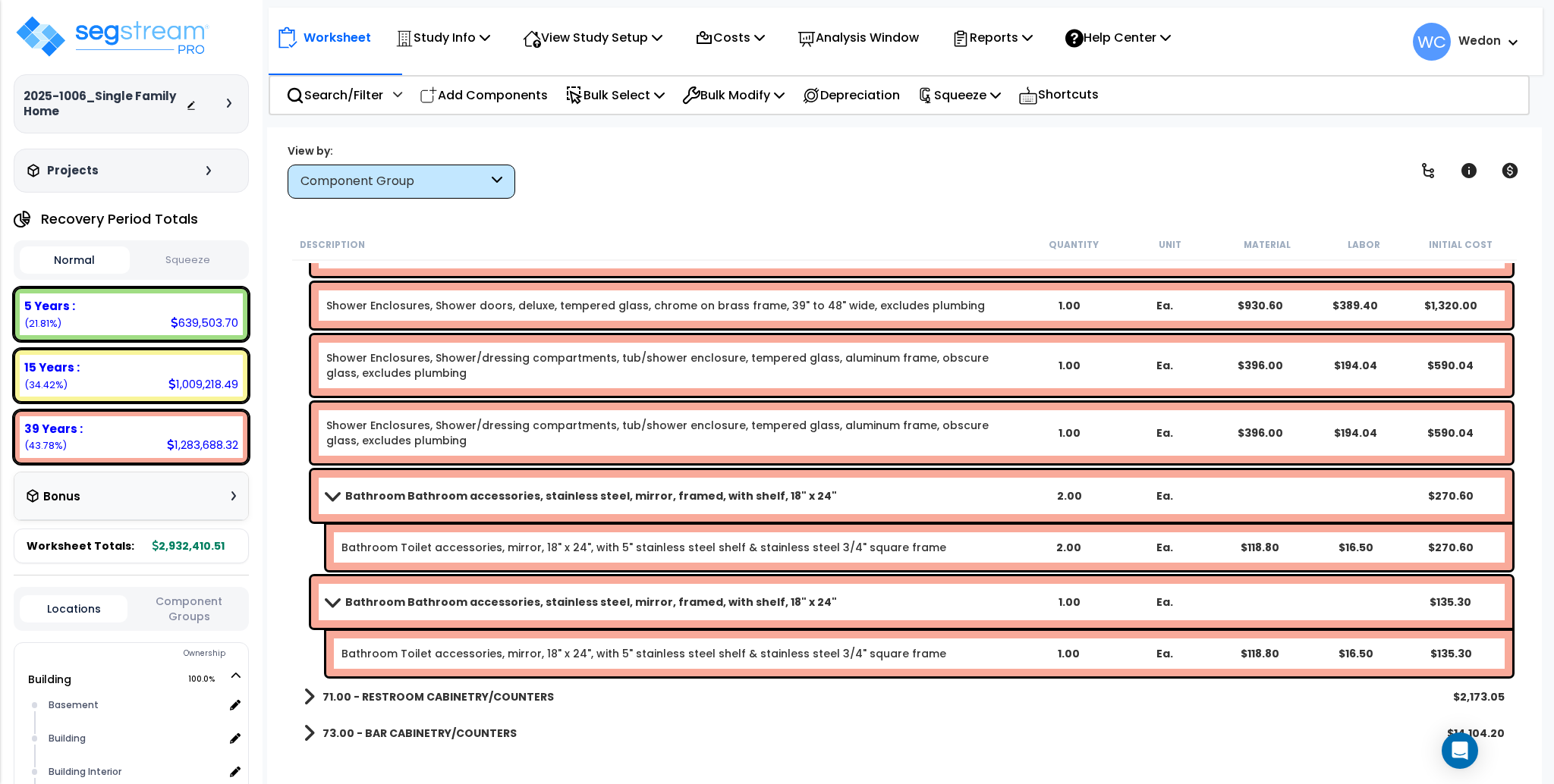
scroll to position [10495, 0]
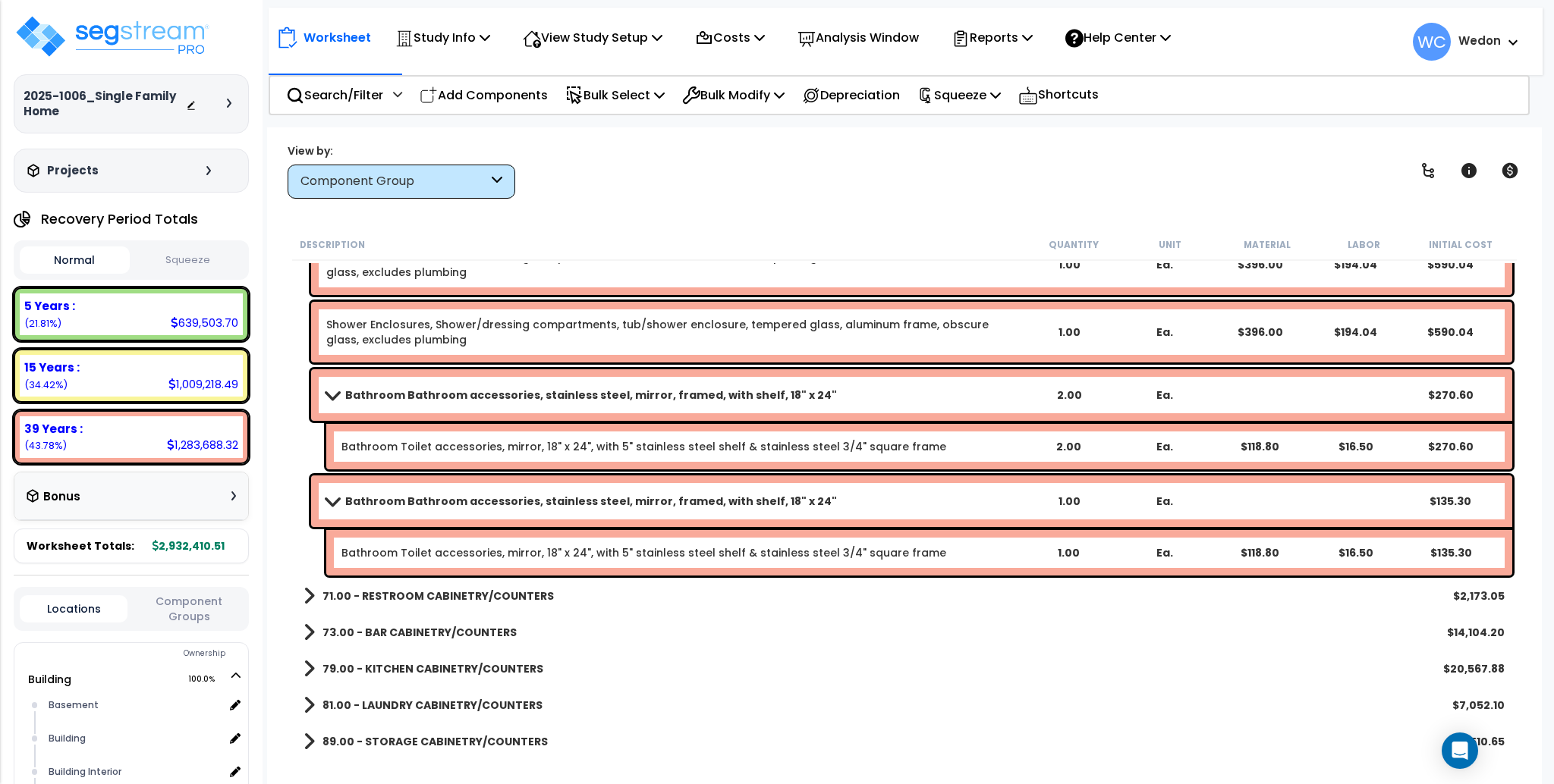
click at [344, 487] on div "Bathroom Bathroom accessories, stainless steel, mirror, framed, with shelf, 18"…" at bounding box center [912, 501] width 1202 height 51
click at [335, 496] on span at bounding box center [331, 501] width 21 height 12
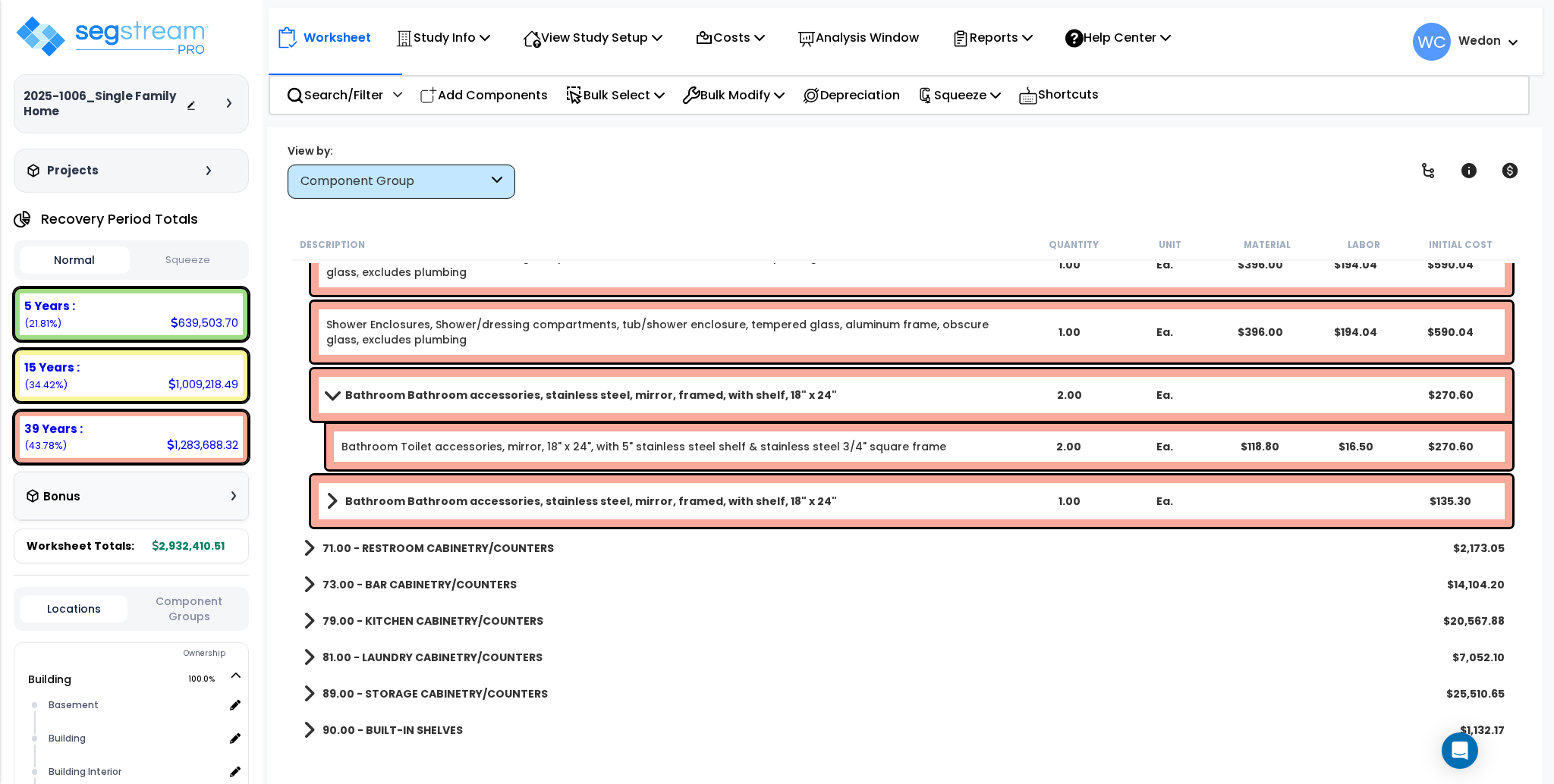
drag, startPoint x: 346, startPoint y: 392, endPoint x: 712, endPoint y: 383, distance: 366.1
click at [347, 392] on b "Bathroom Bathroom accessories, stainless steel, mirror, framed, with shelf, 18"…" at bounding box center [591, 394] width 492 height 15
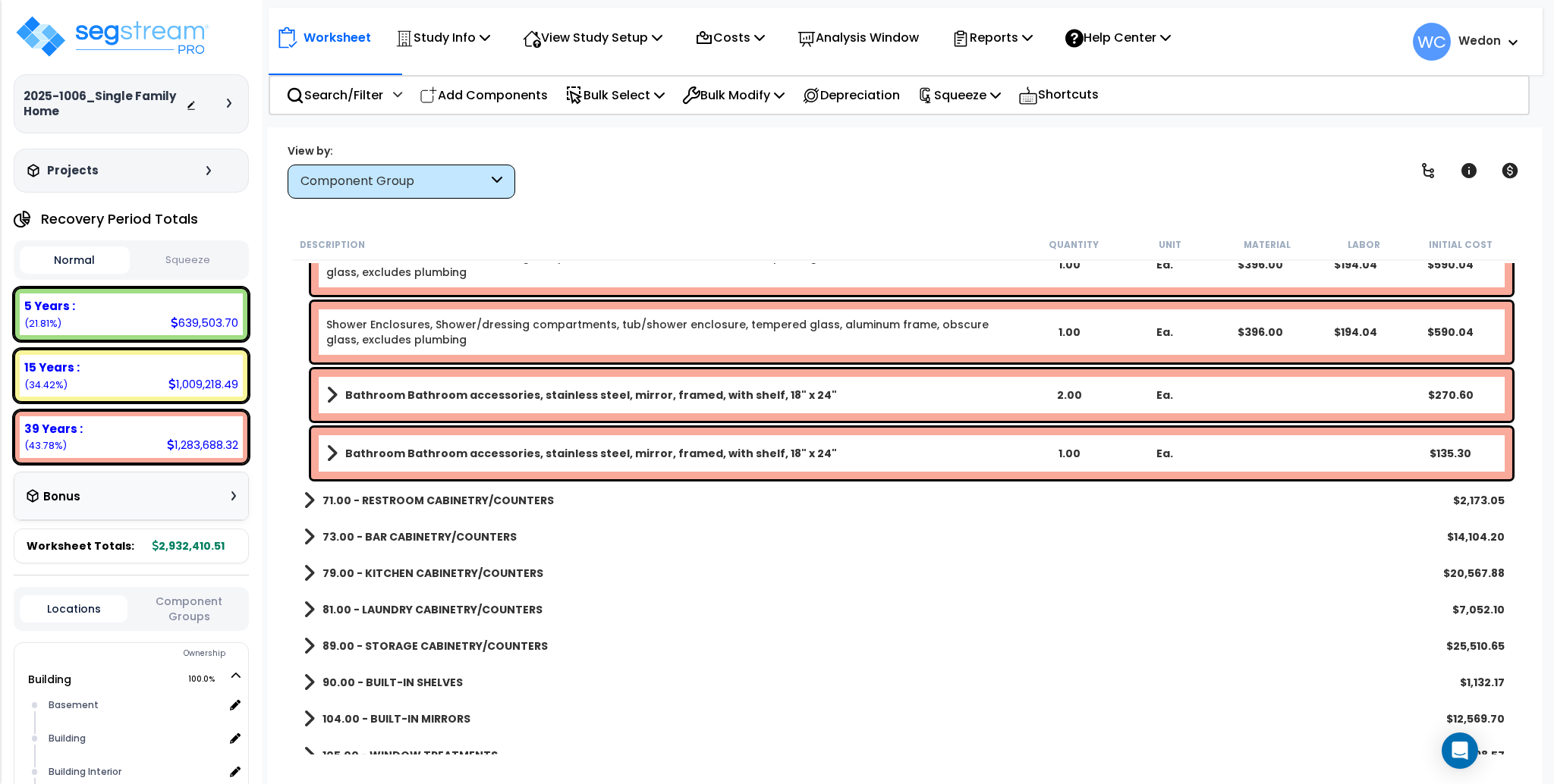
click at [409, 495] on b "71.00 - RESTROOM CABINETRY/COUNTERS" at bounding box center [438, 500] width 231 height 15
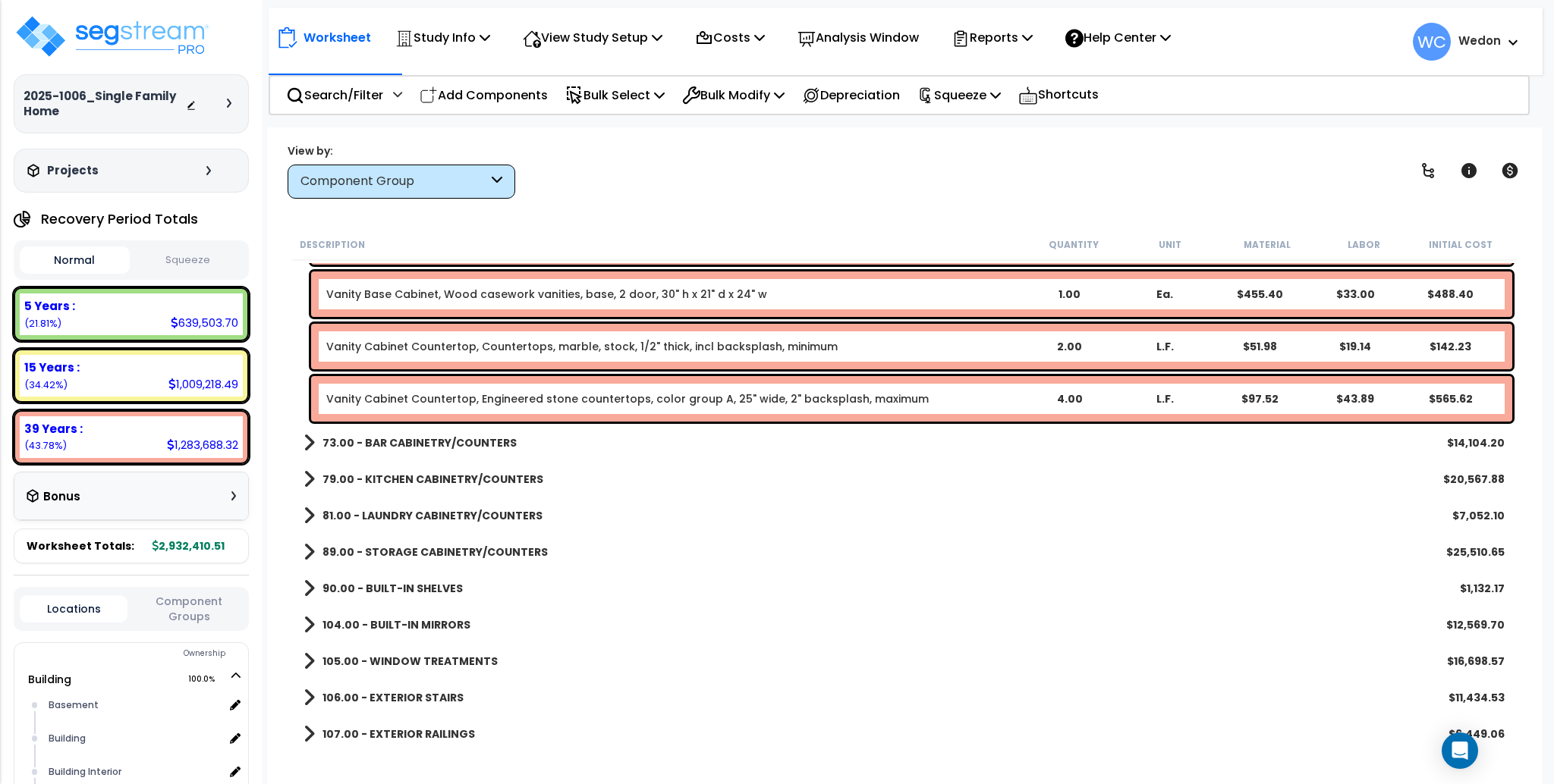
scroll to position [10596, 0]
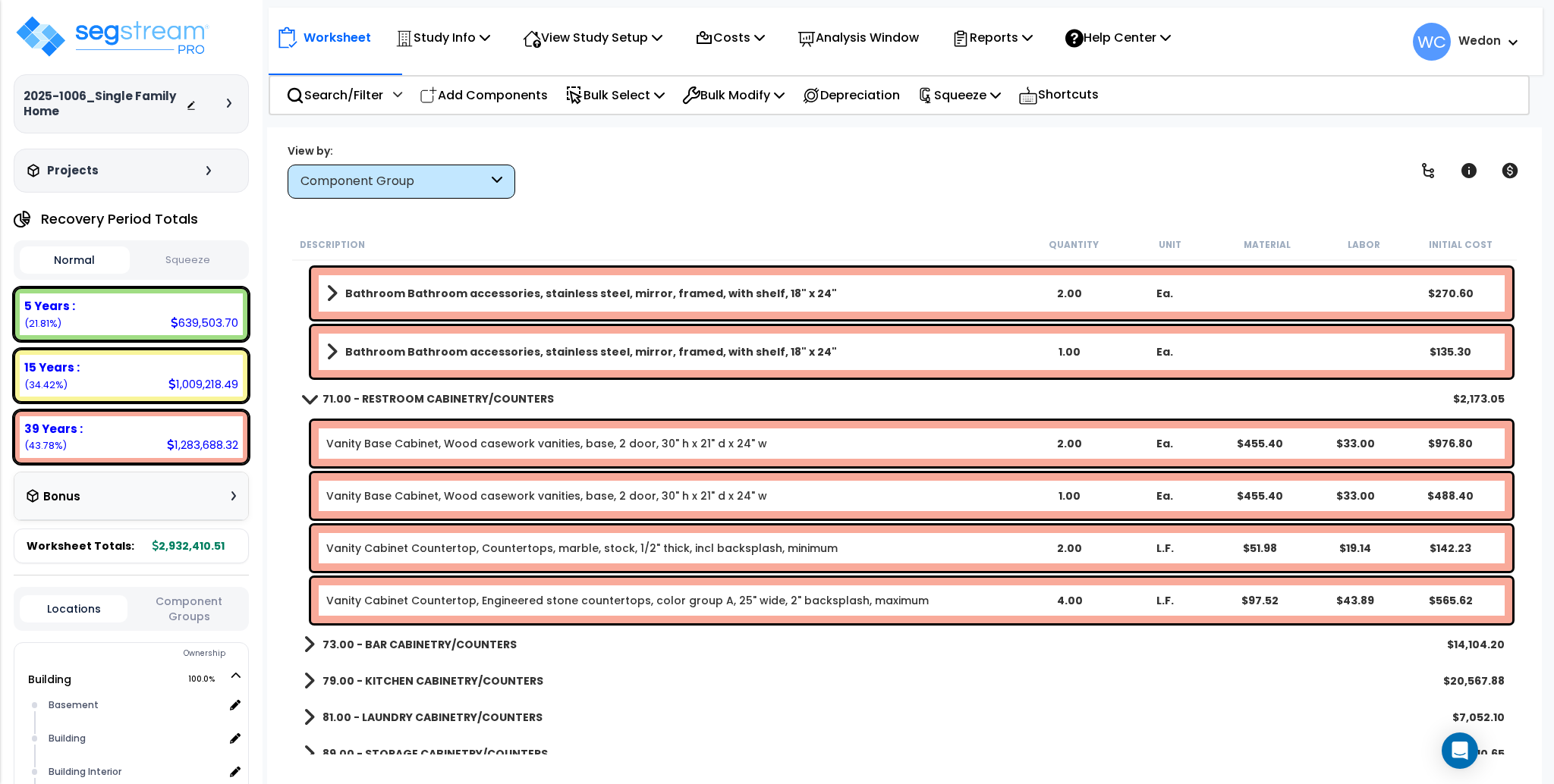
click at [332, 650] on b "73.00 - BAR CABINETRY/COUNTERS" at bounding box center [419, 645] width 194 height 15
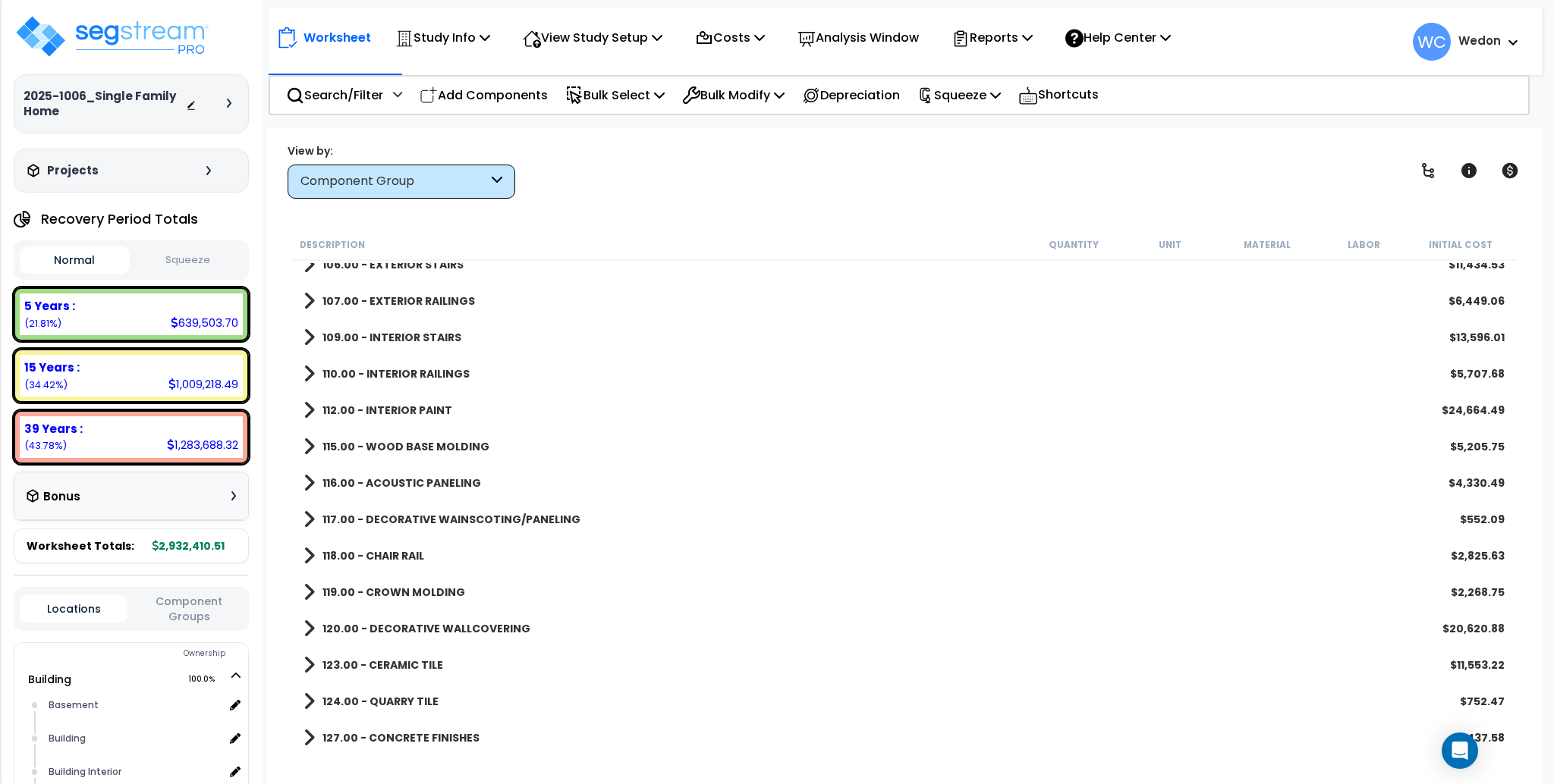
scroll to position [11405, 0]
click at [410, 547] on b "118.00 - CHAIR RAIL" at bounding box center [373, 554] width 102 height 15
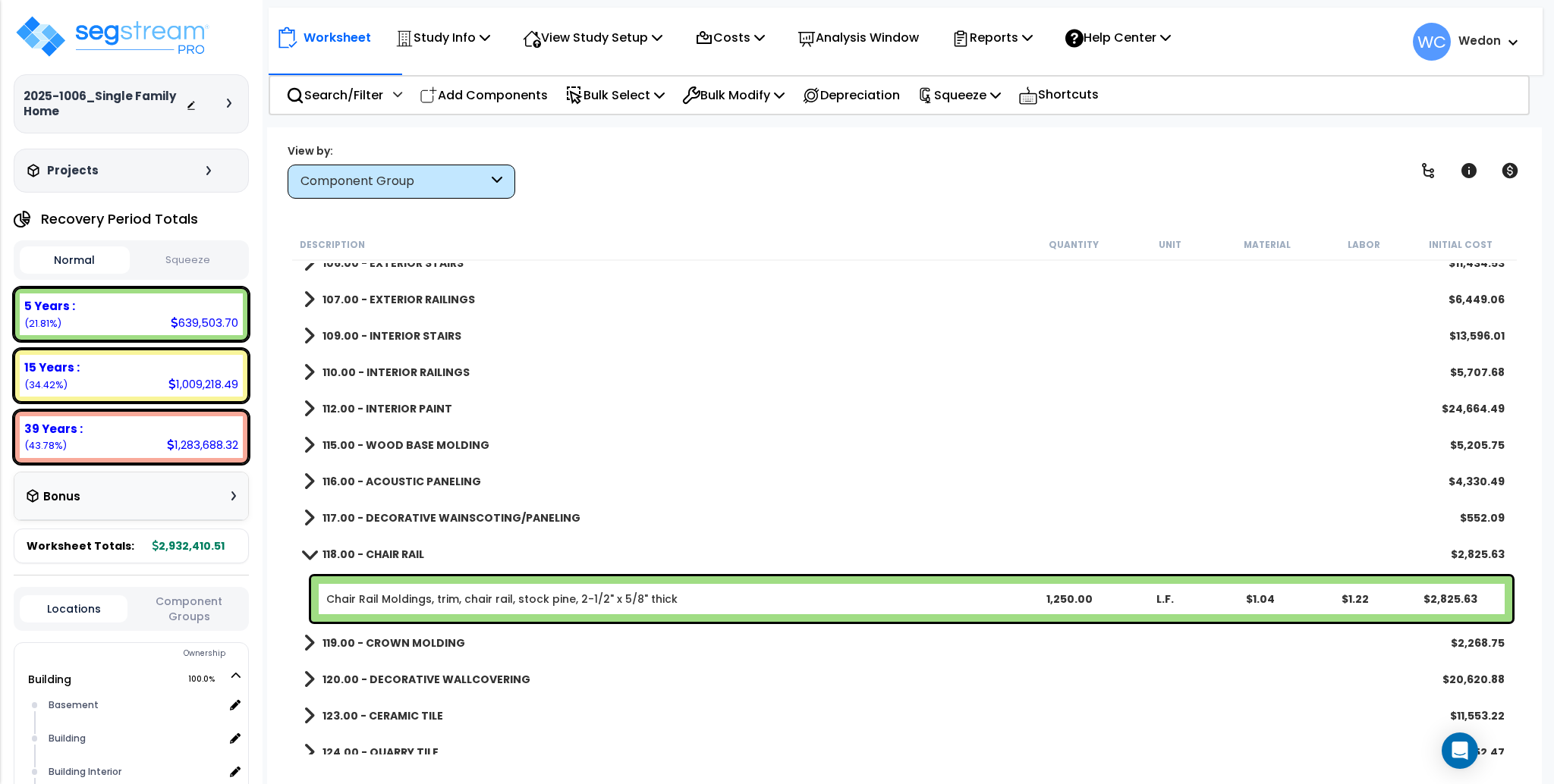
click at [392, 517] on b "117.00 - DECORATIVE WAINSCOTING/PANELING" at bounding box center [451, 517] width 258 height 15
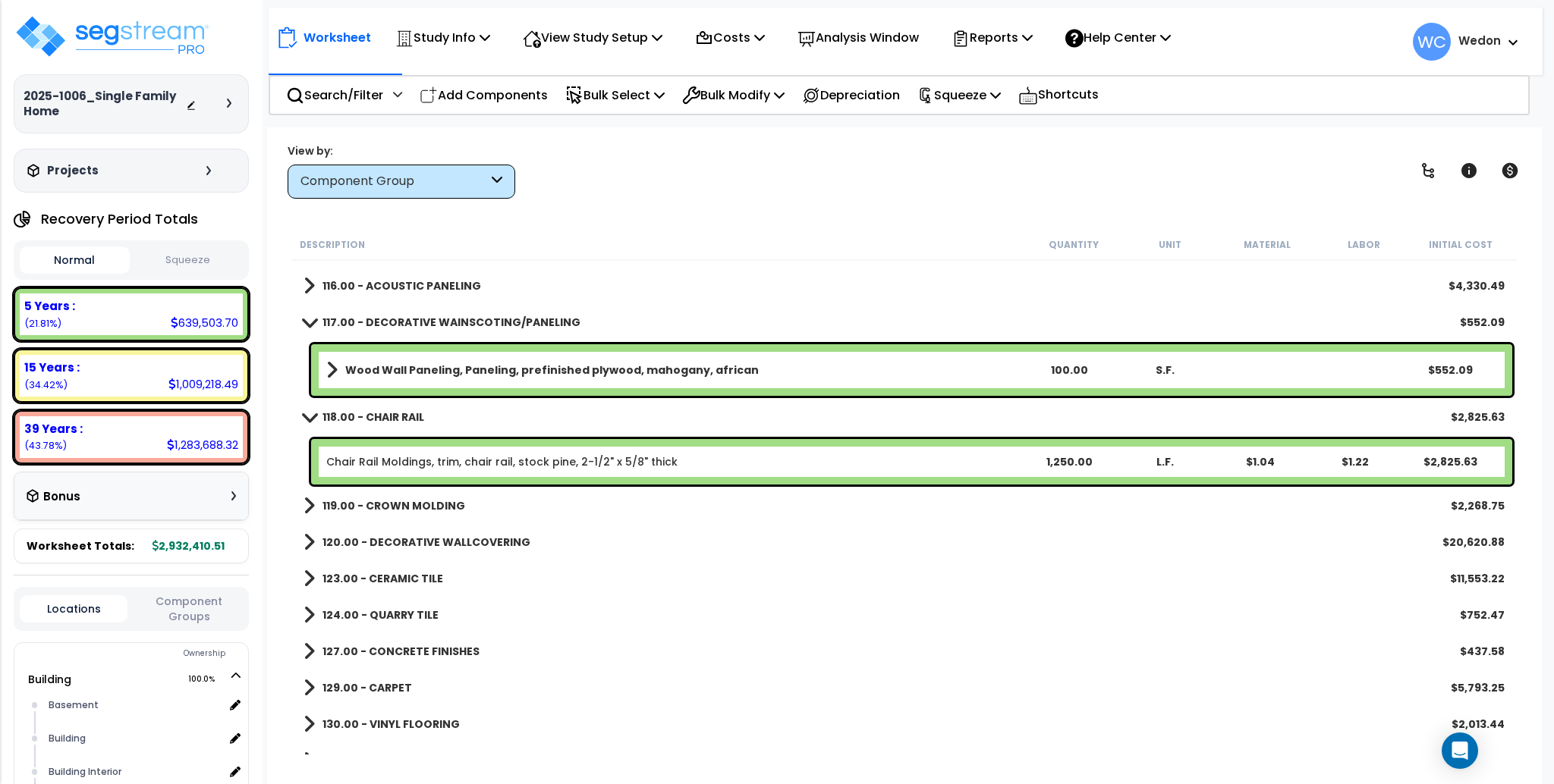
scroll to position [11607, 0]
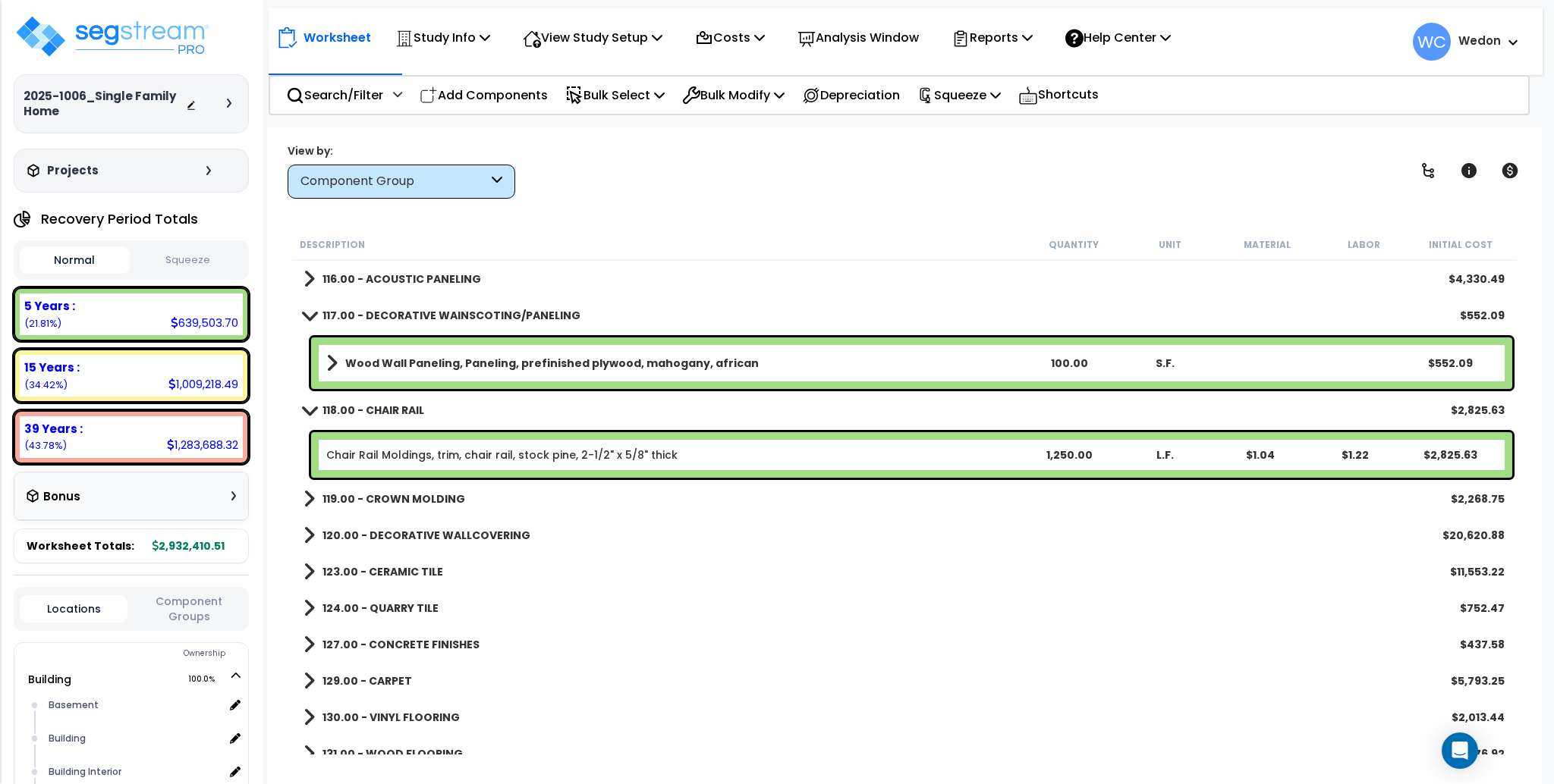
click at [320, 492] on link "119.00 - CROWN MOLDING" at bounding box center [384, 498] width 161 height 21
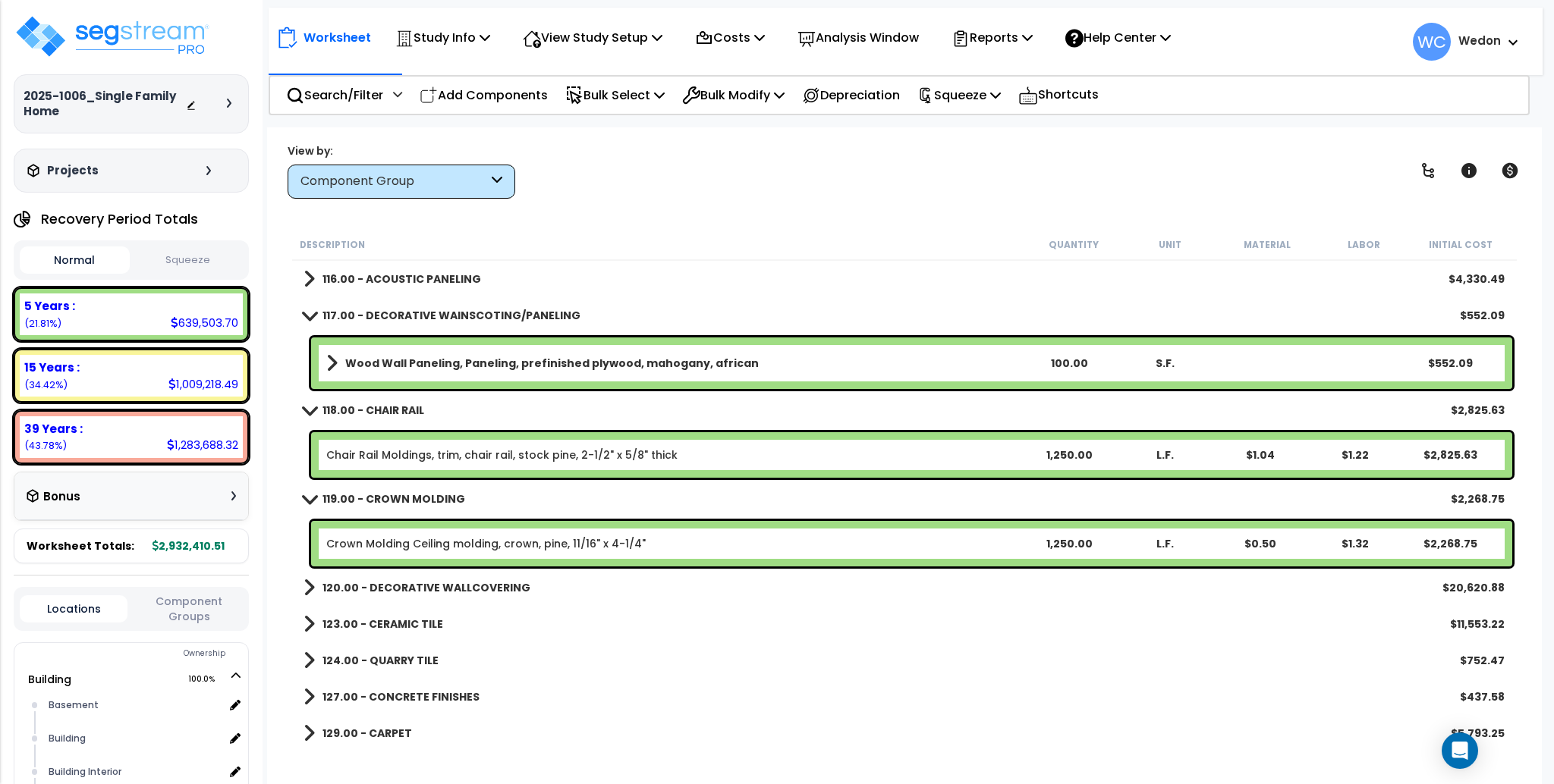
scroll to position [11809, 0]
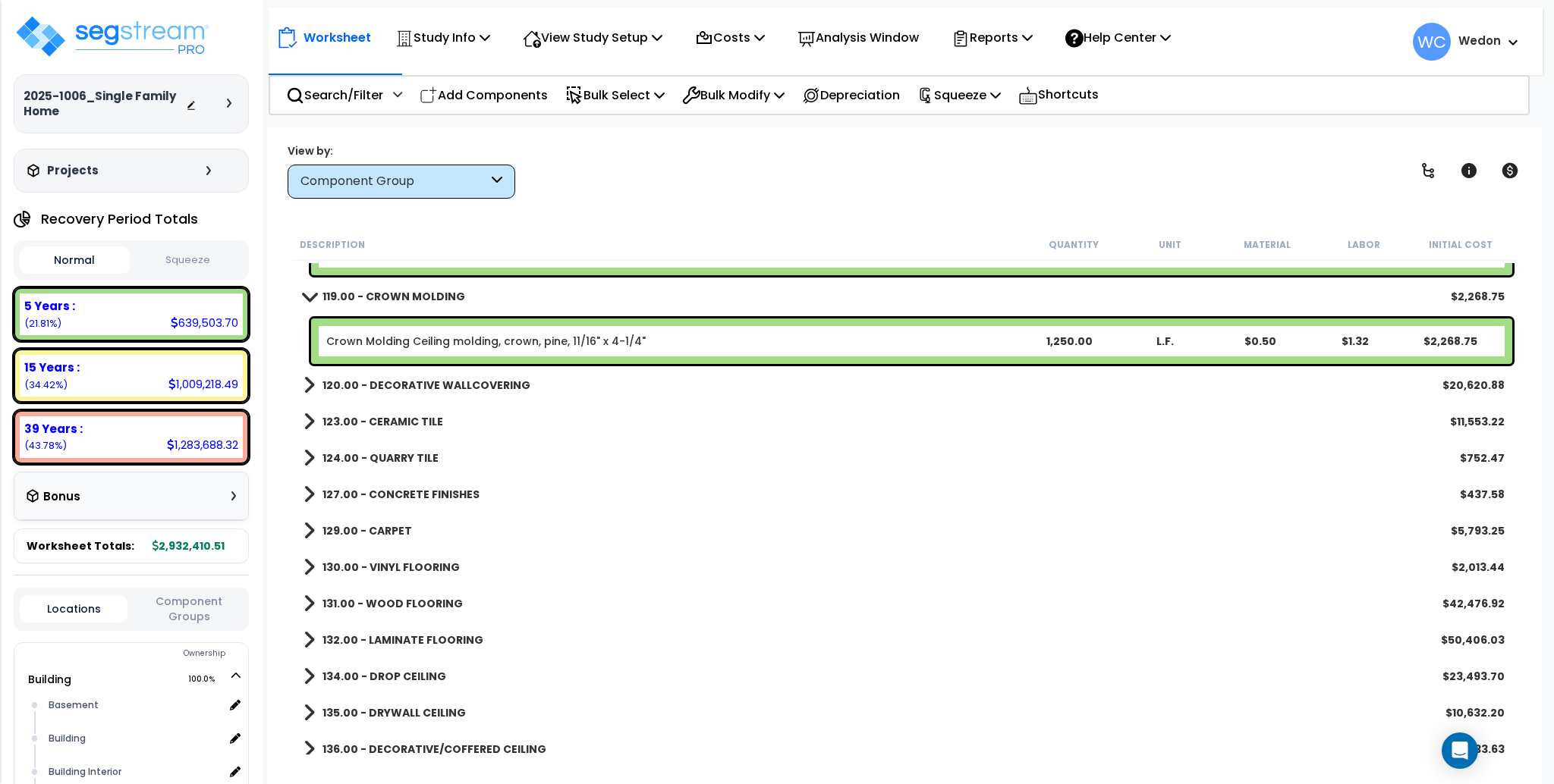
click at [343, 420] on b "123.00 - CERAMIC TILE" at bounding box center [383, 421] width 121 height 15
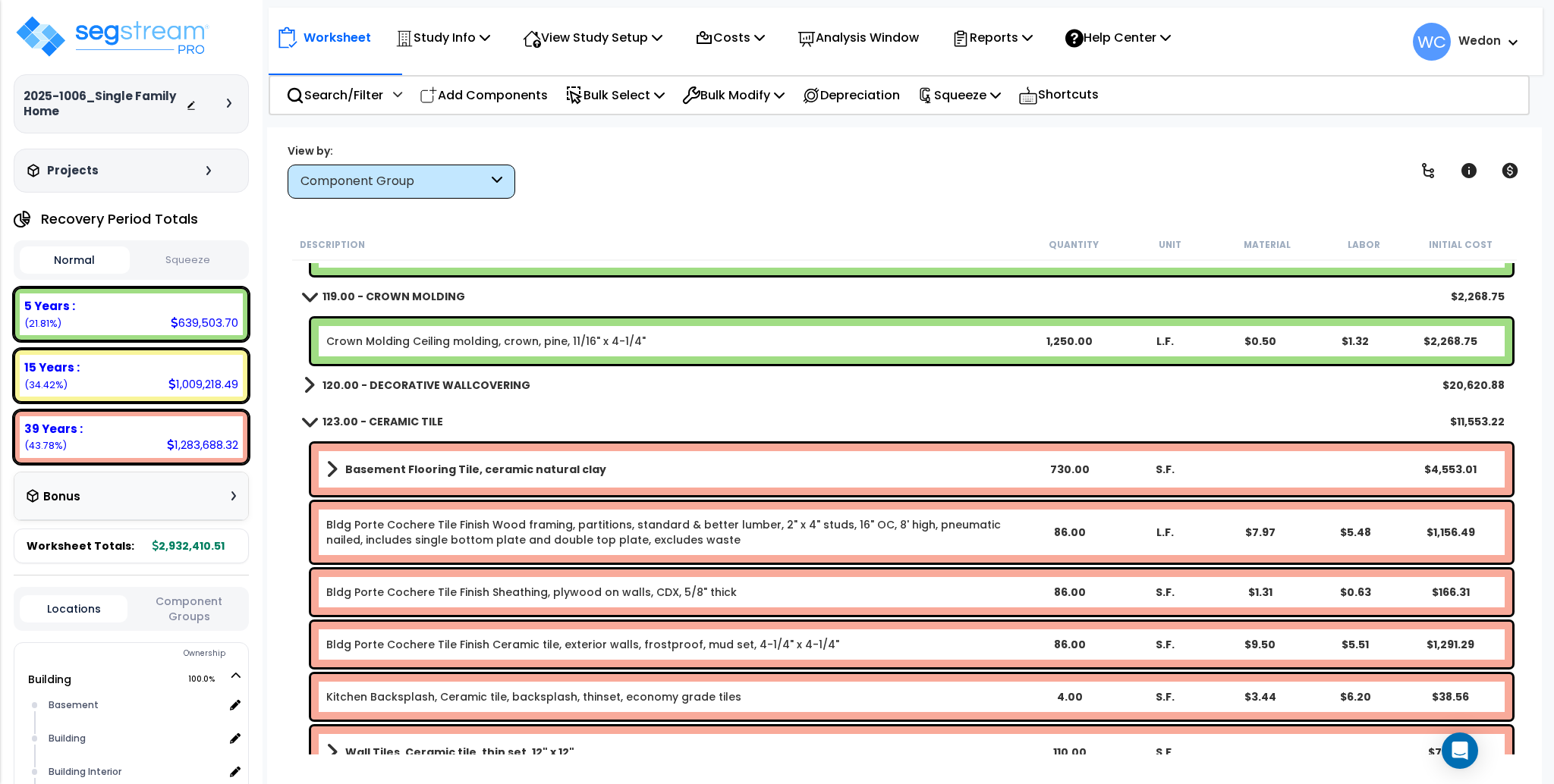
click at [362, 375] on link "120.00 - DECORATIVE WALLCOVERING" at bounding box center [416, 385] width 227 height 21
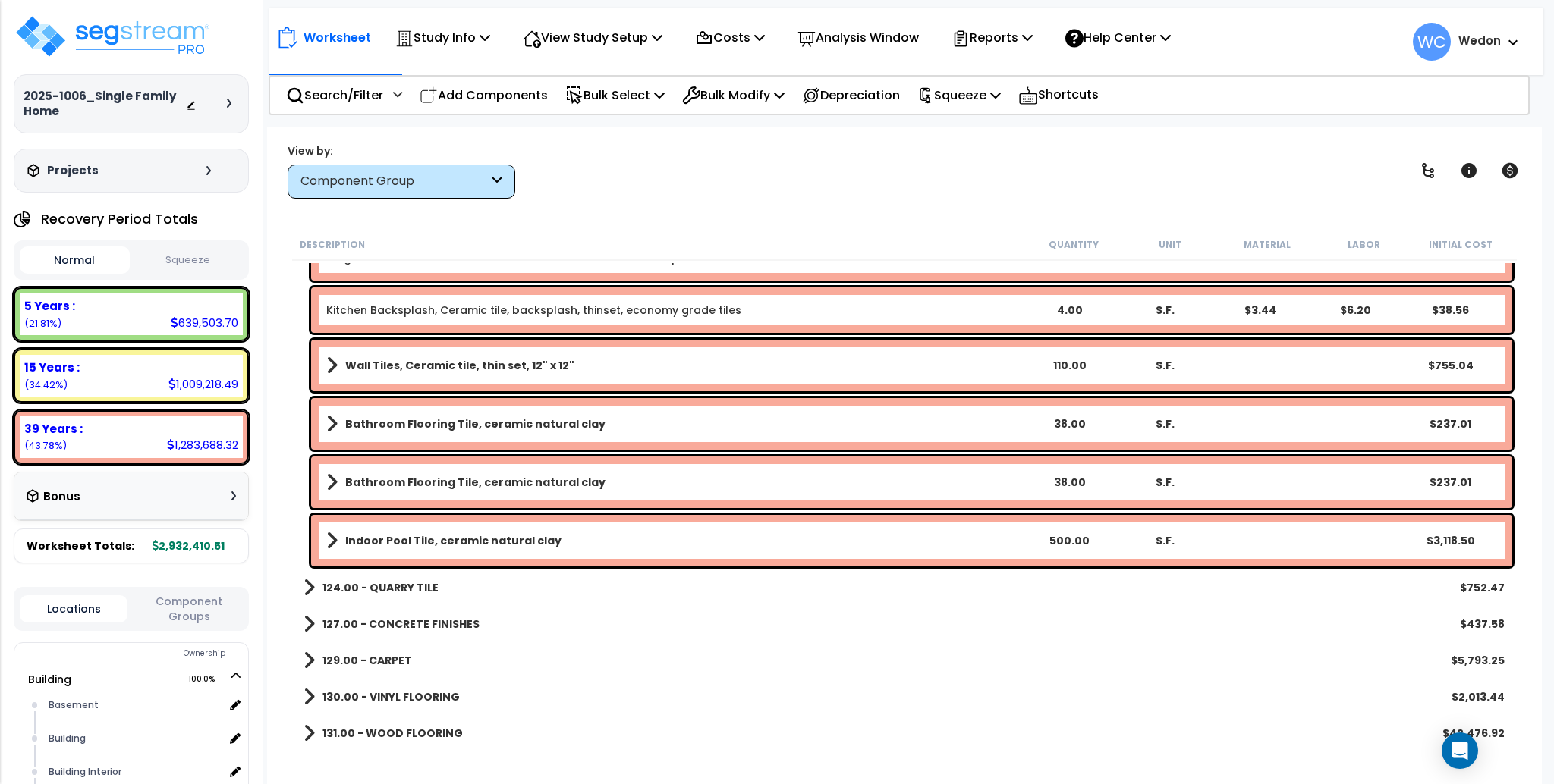
scroll to position [12720, 0]
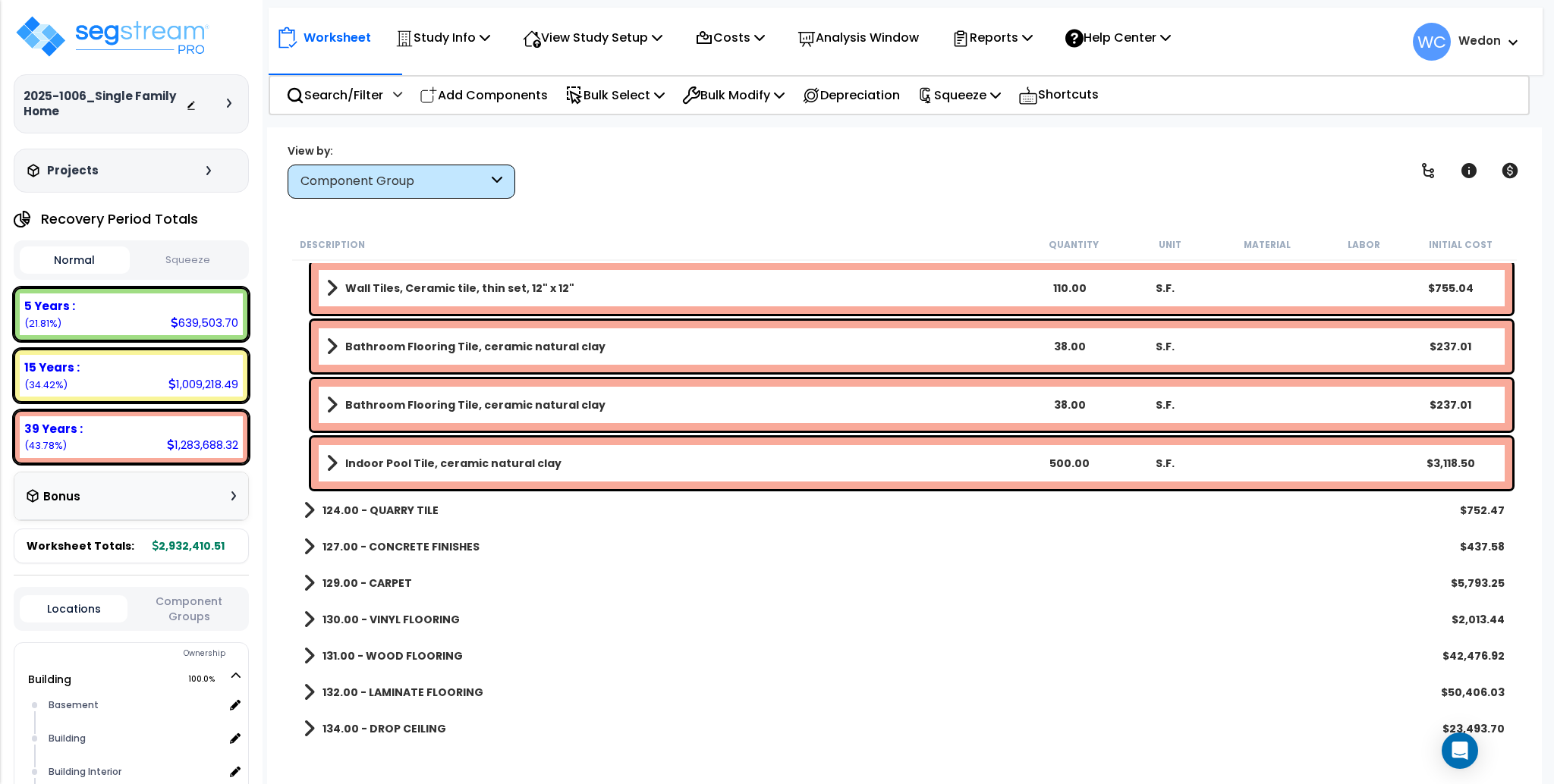
click at [332, 514] on b "124.00 - QUARRY TILE" at bounding box center [380, 510] width 116 height 15
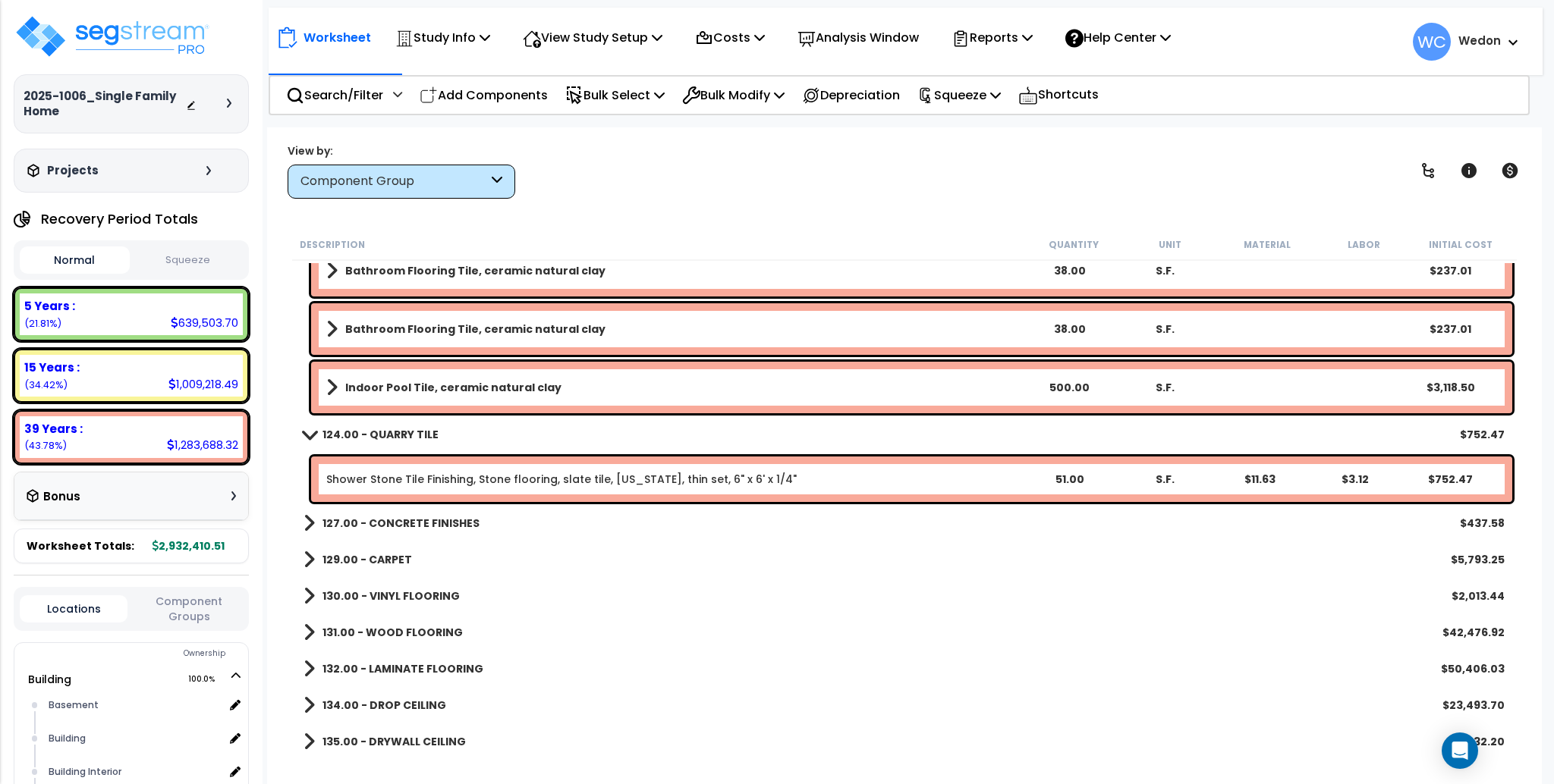
scroll to position [12922, 0]
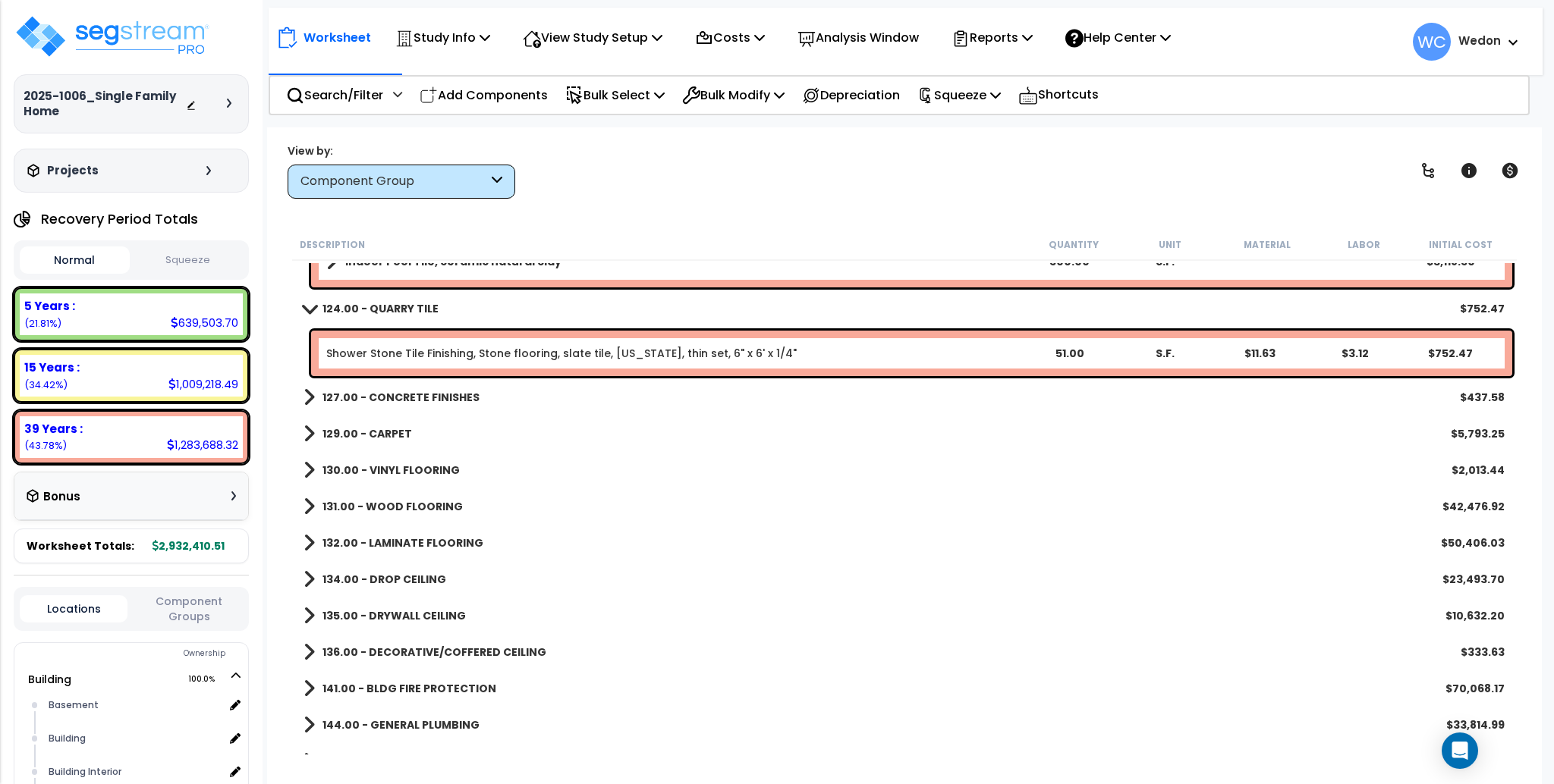
click at [372, 398] on b "127.00 - CONCRETE FINISHES" at bounding box center [401, 396] width 157 height 15
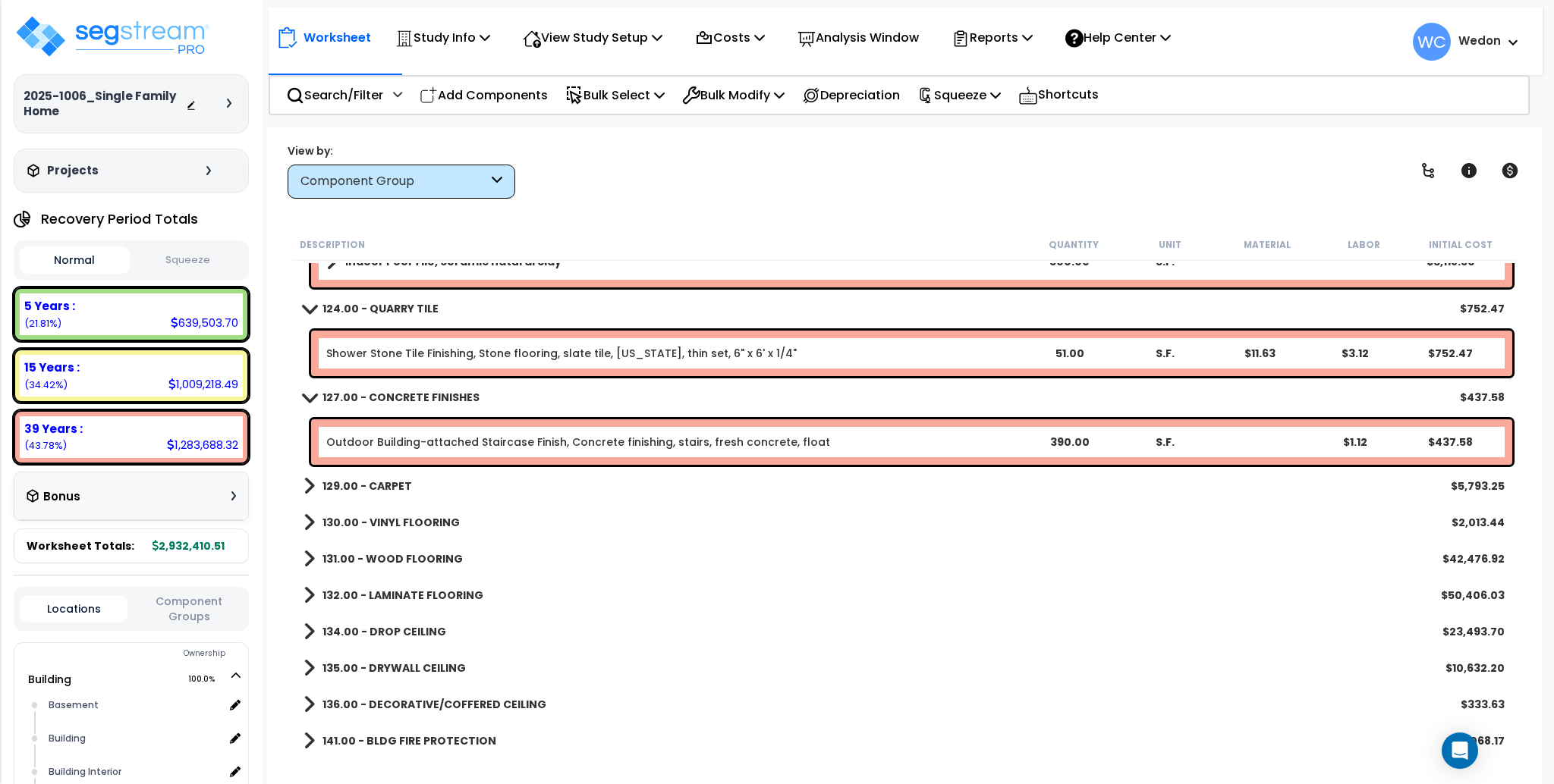
click at [368, 476] on link "129.00 - CARPET" at bounding box center [358, 485] width 109 height 21
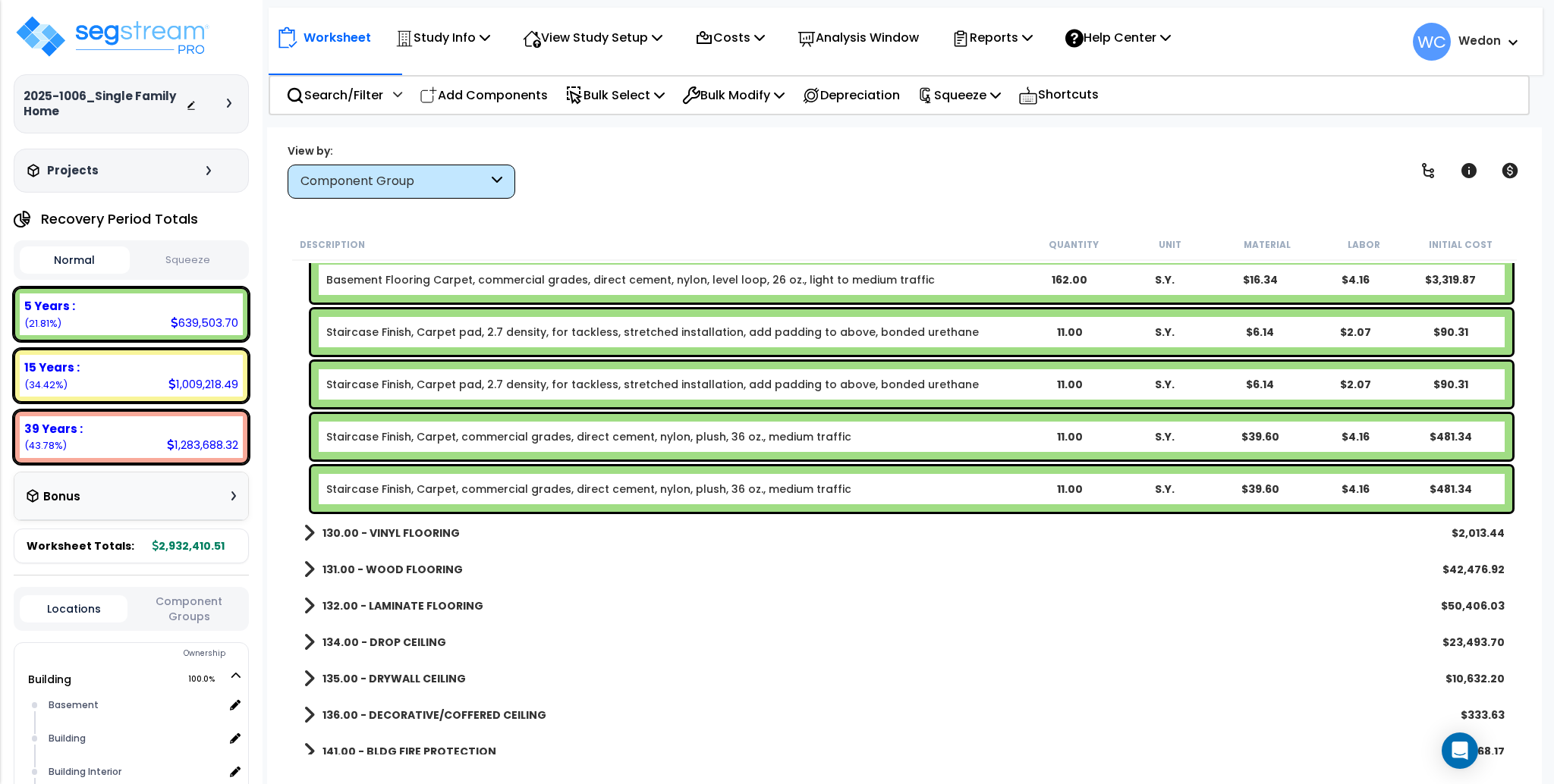
scroll to position [13327, 0]
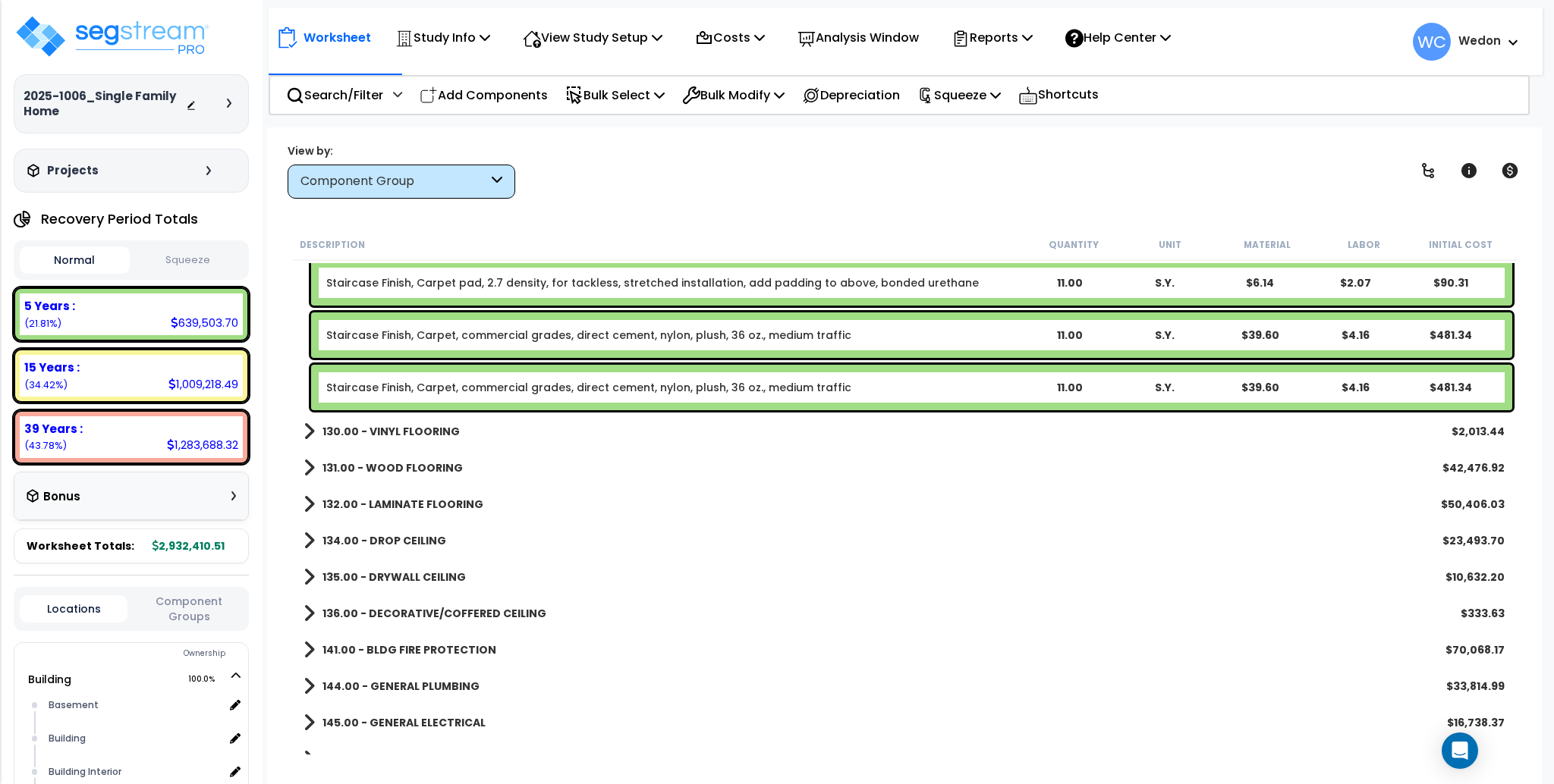
click at [410, 429] on b "130.00 - VINYL FLOORING" at bounding box center [391, 431] width 137 height 15
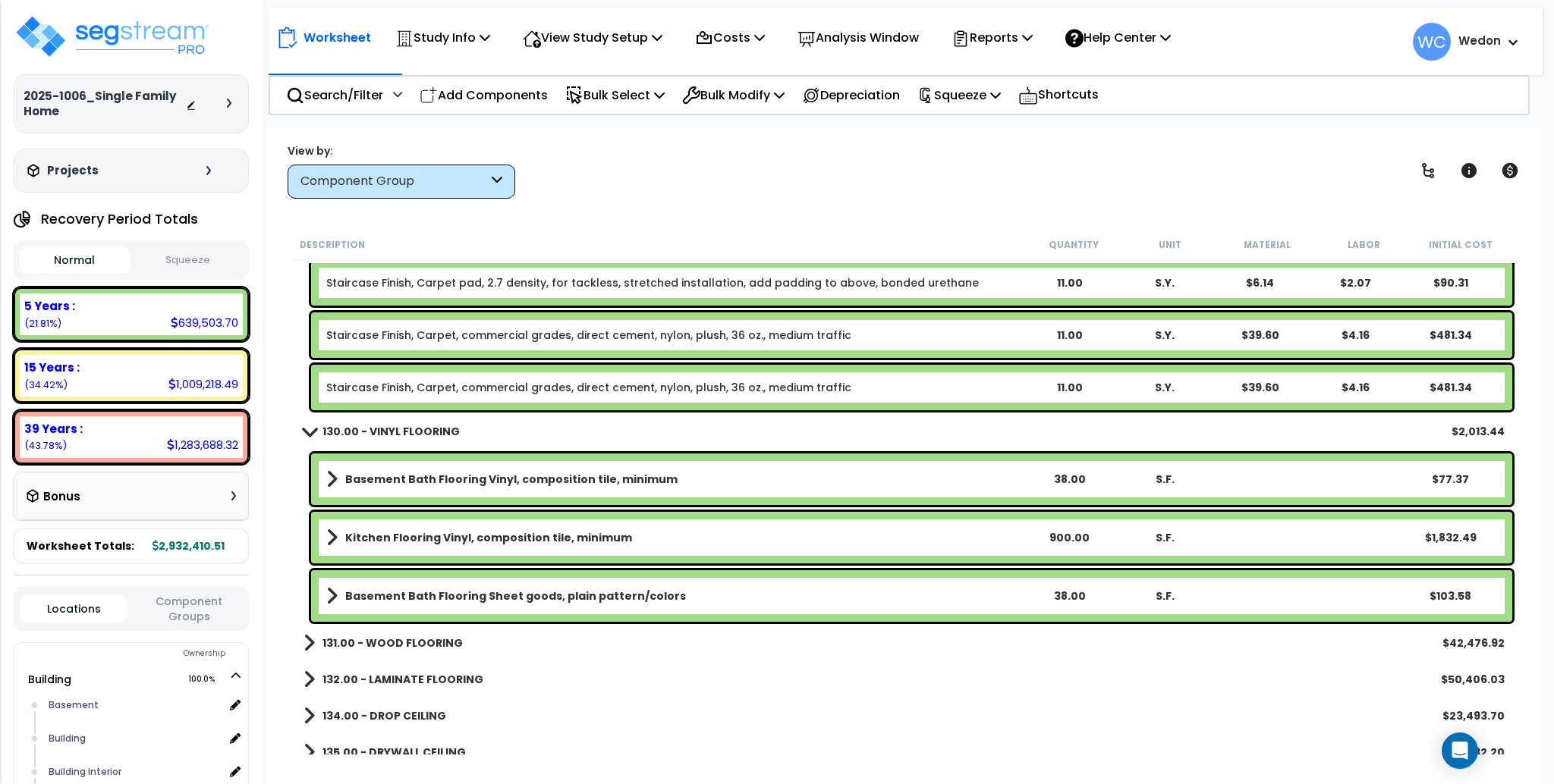
click at [390, 638] on b "131.00 - WOOD FLOORING" at bounding box center [393, 643] width 140 height 15
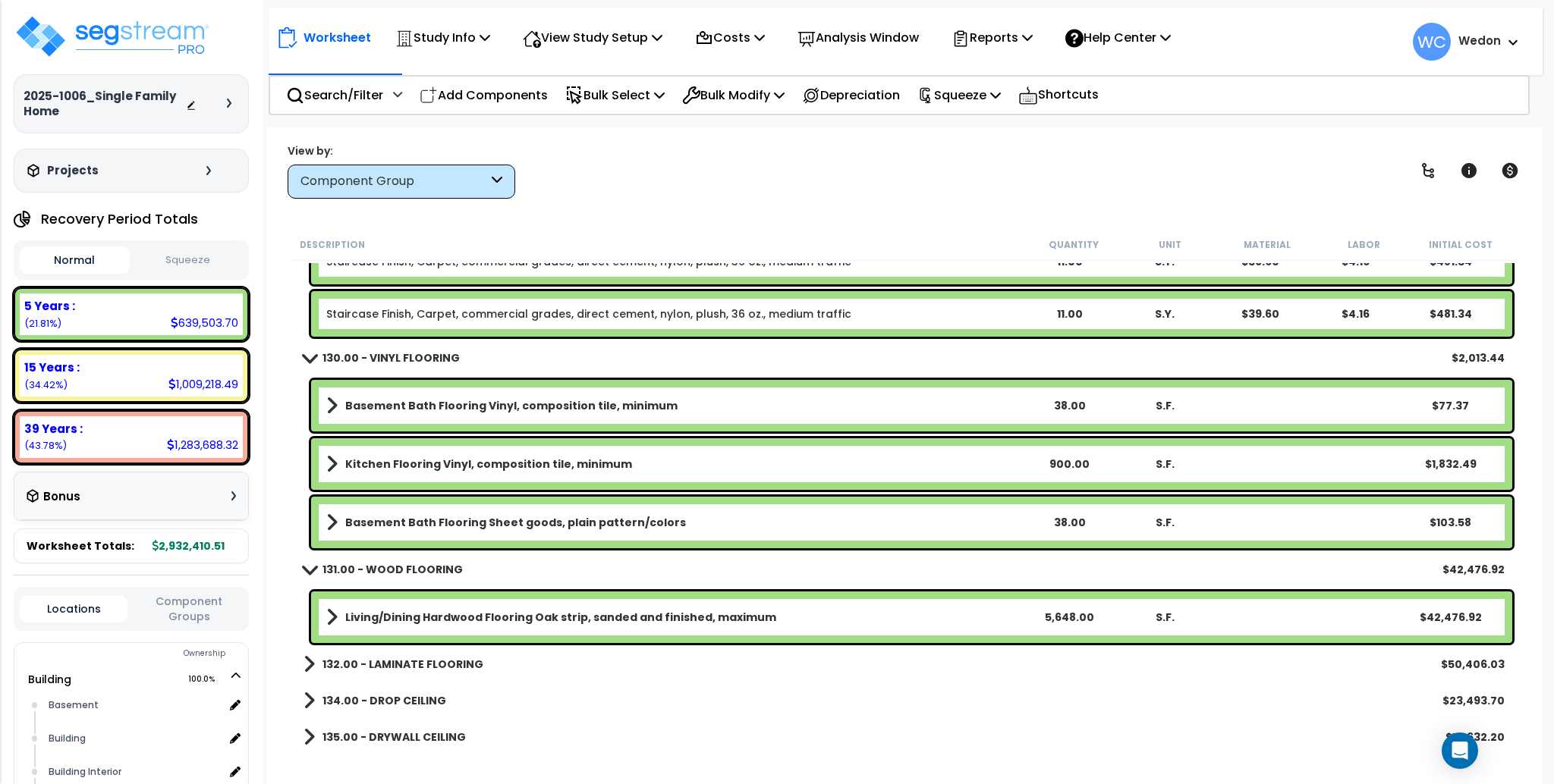
scroll to position [13428, 0]
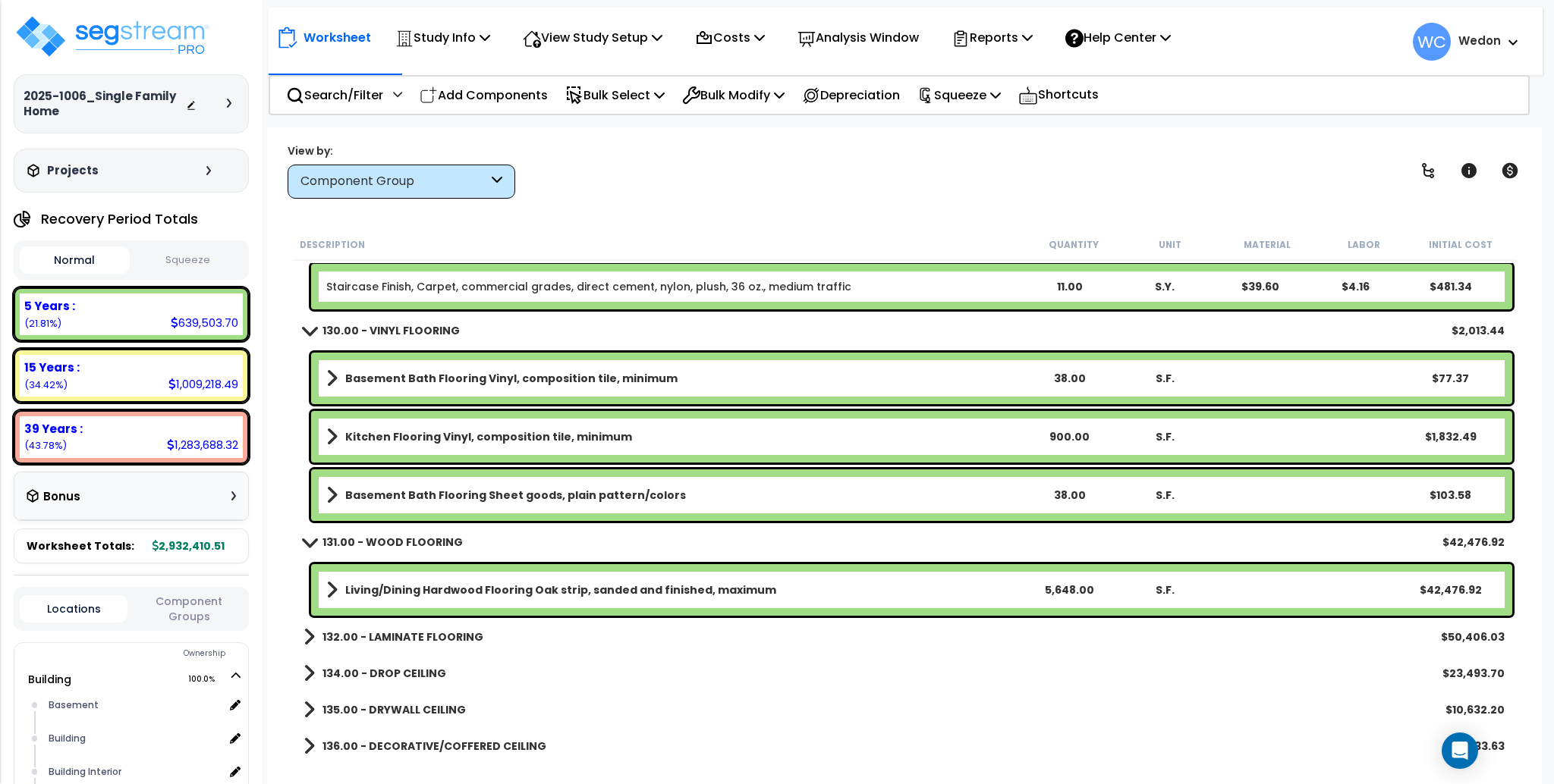
click at [360, 630] on b "132.00 - LAMINATE FLOORING" at bounding box center [403, 637] width 161 height 15
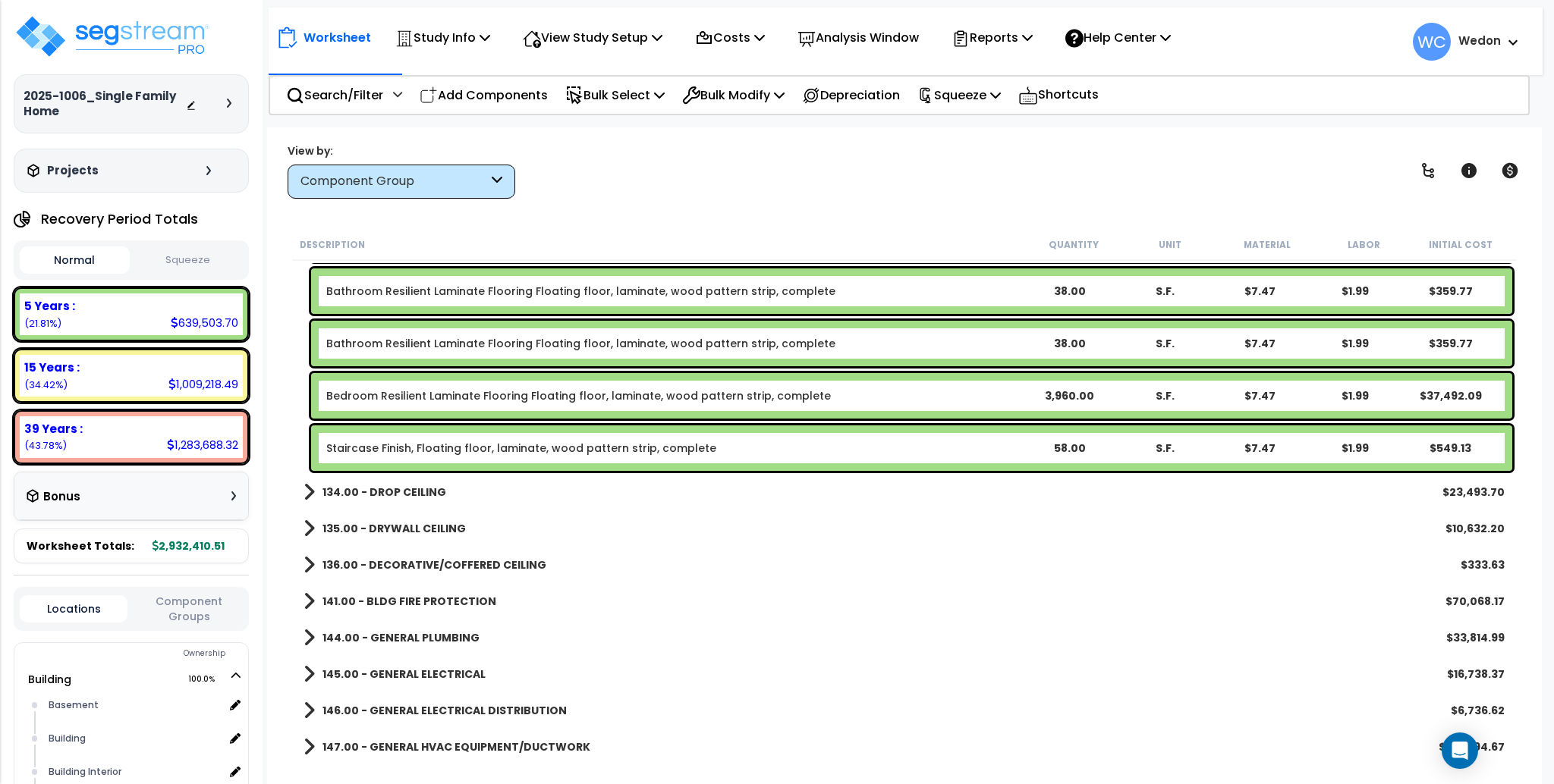
scroll to position [13934, 0]
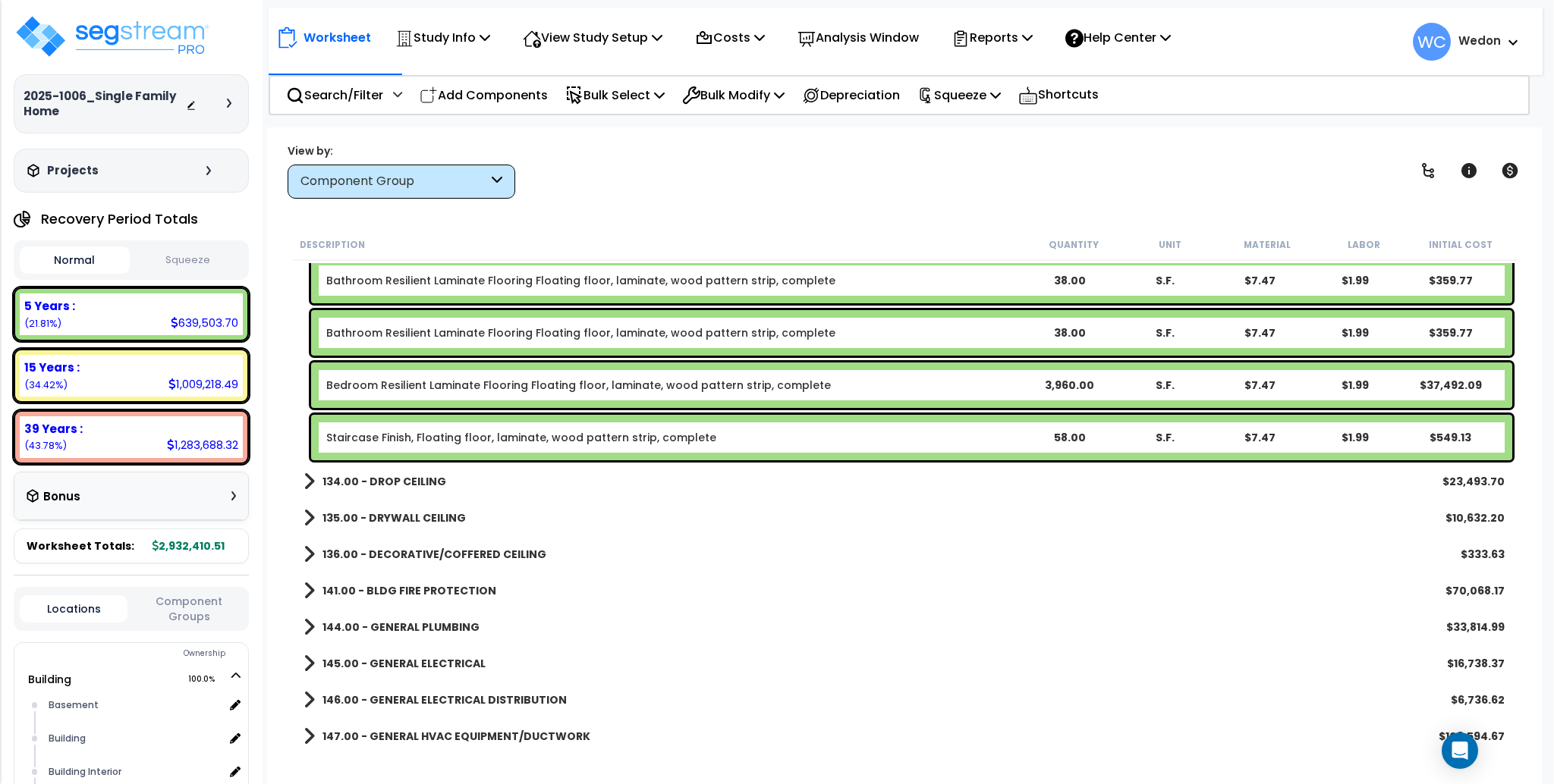
click at [326, 488] on link "134.00 - DROP CEILING" at bounding box center [375, 480] width 142 height 21
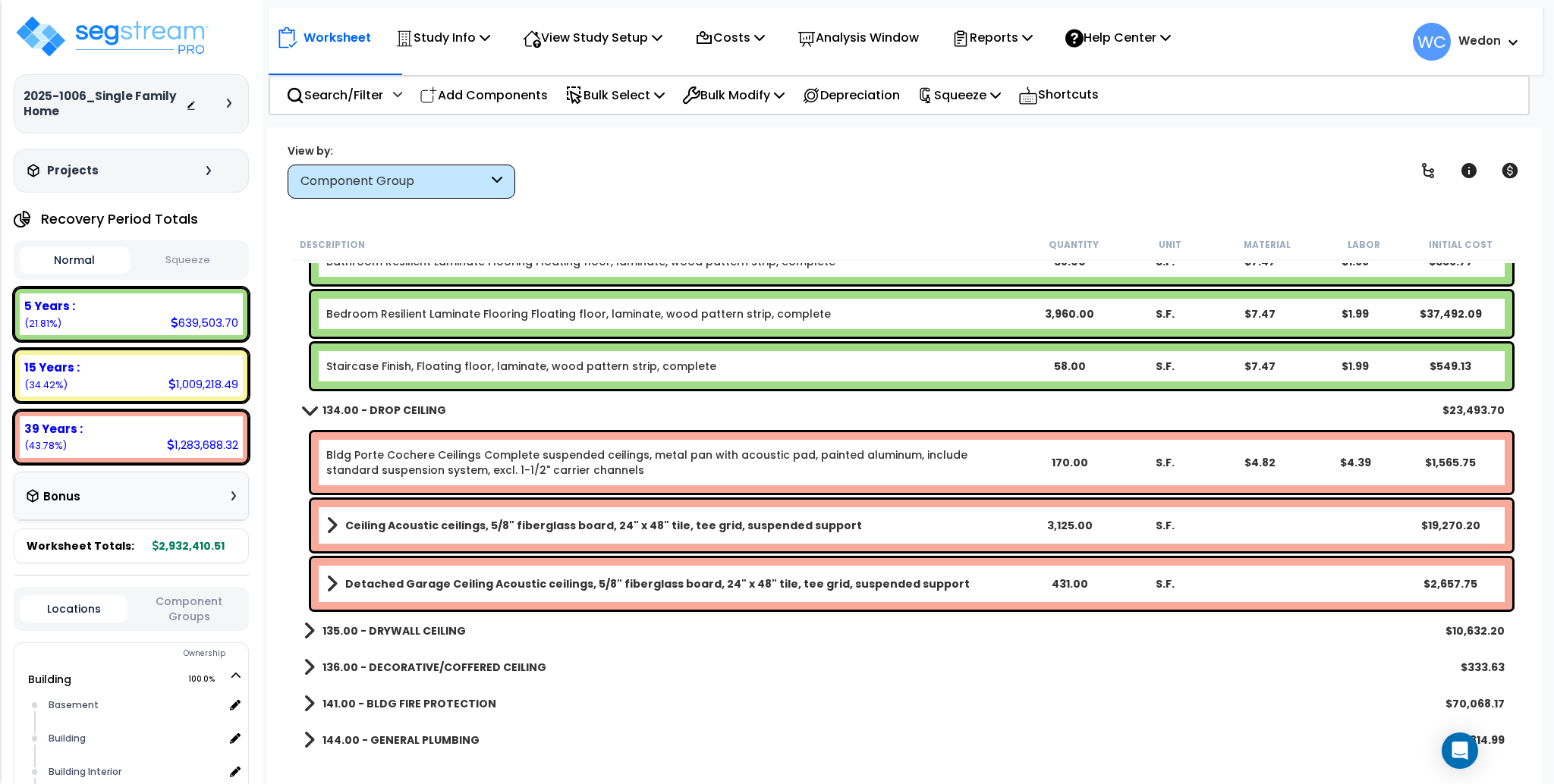
scroll to position [14035, 0]
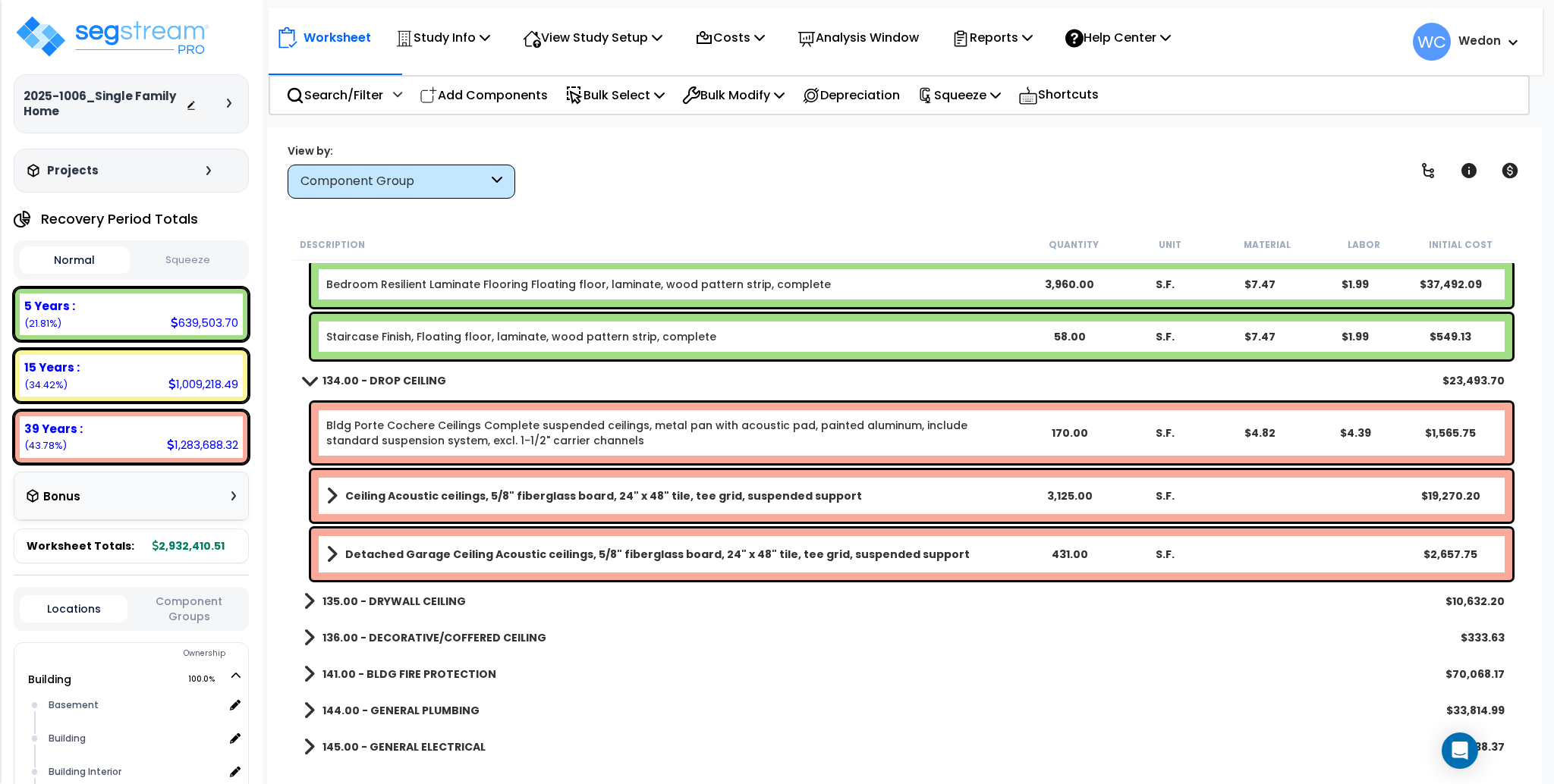
click at [362, 591] on link "135.00 - DRYWALL CEILING" at bounding box center [385, 601] width 162 height 21
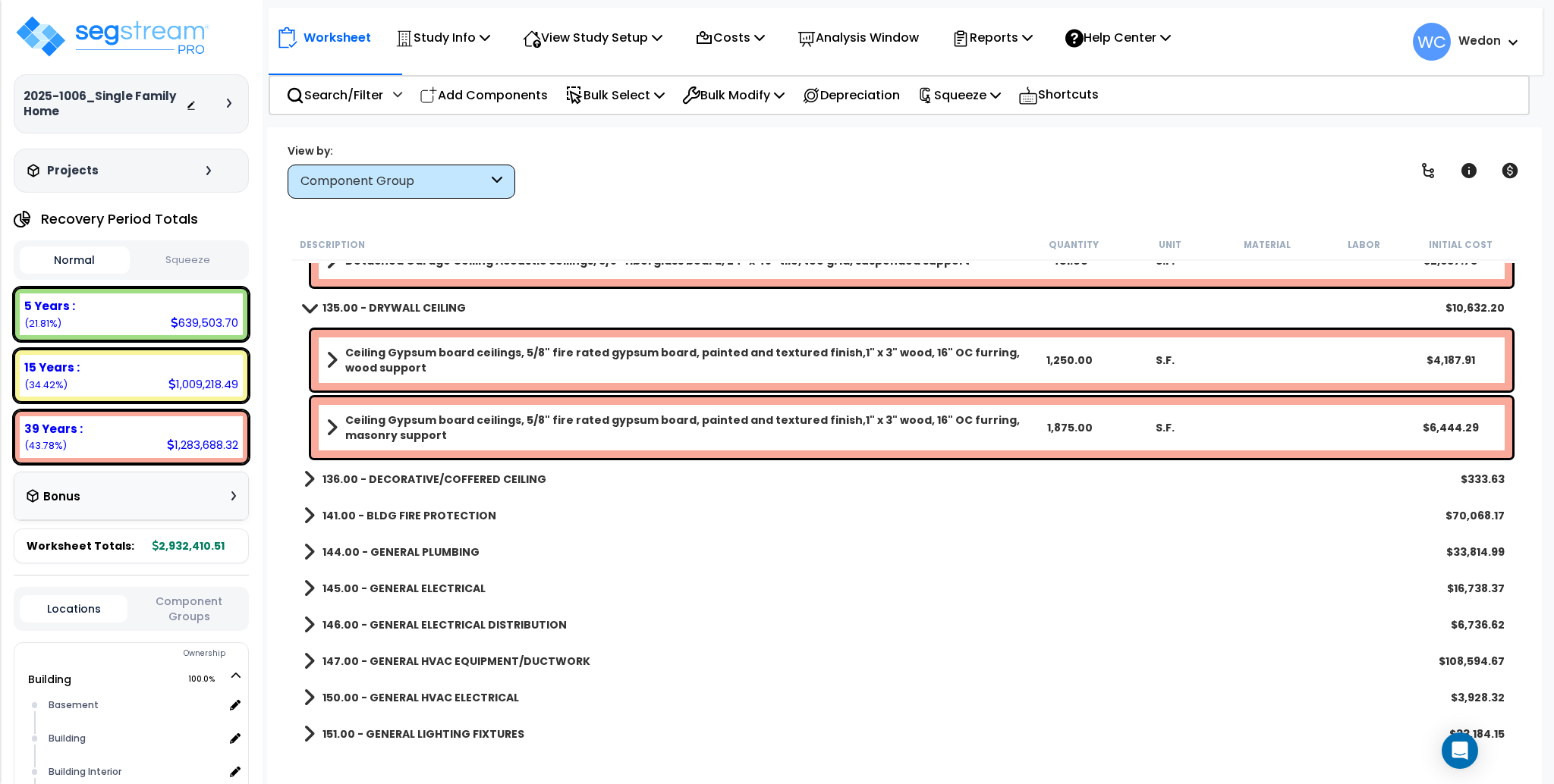
scroll to position [14338, 0]
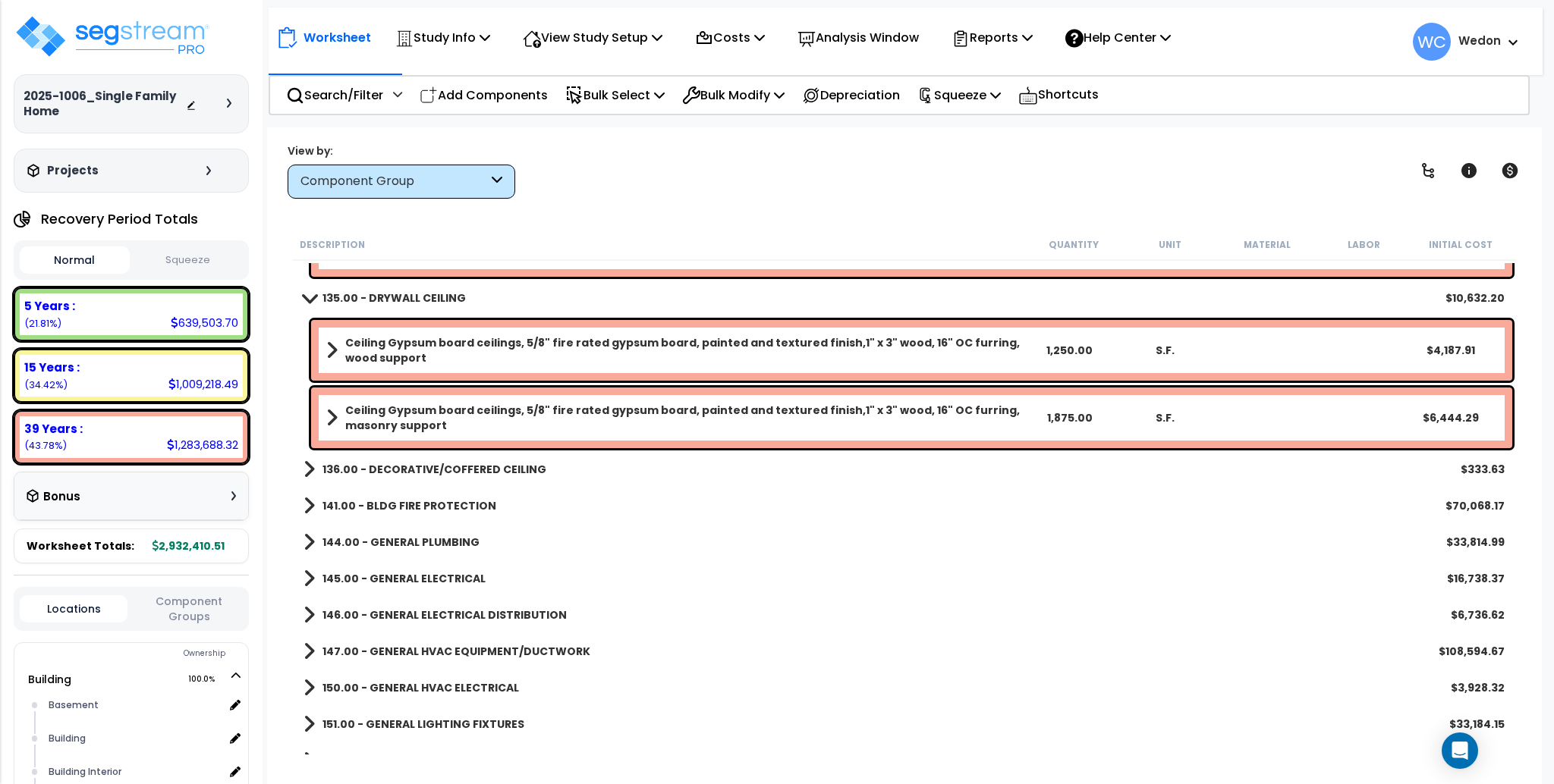
click at [423, 471] on b "136.00 - DECORATIVE/COFFERED CEILING" at bounding box center [434, 469] width 224 height 15
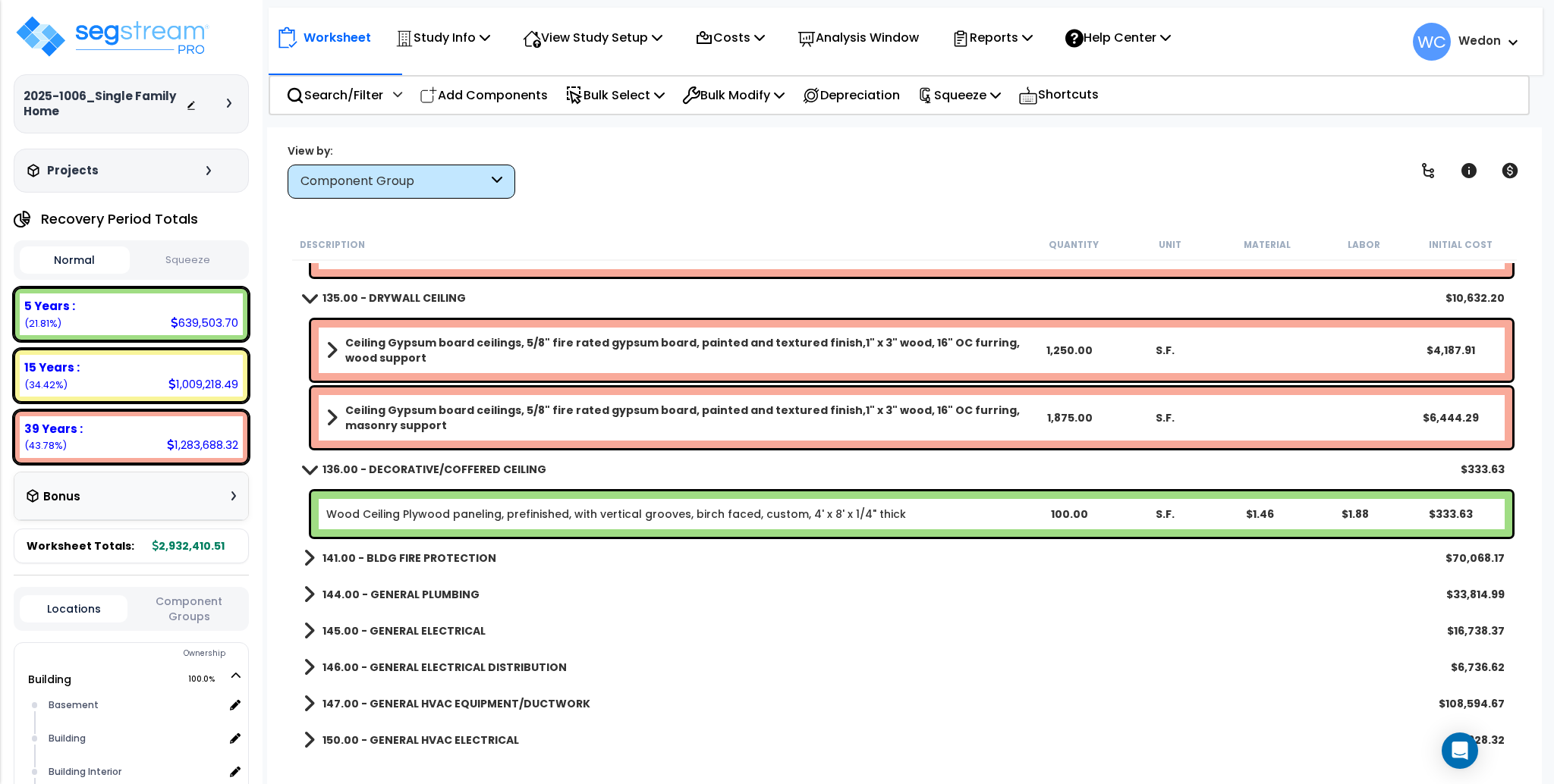
click at [440, 553] on b "141.00 - BLDG FIRE PROTECTION" at bounding box center [410, 558] width 174 height 15
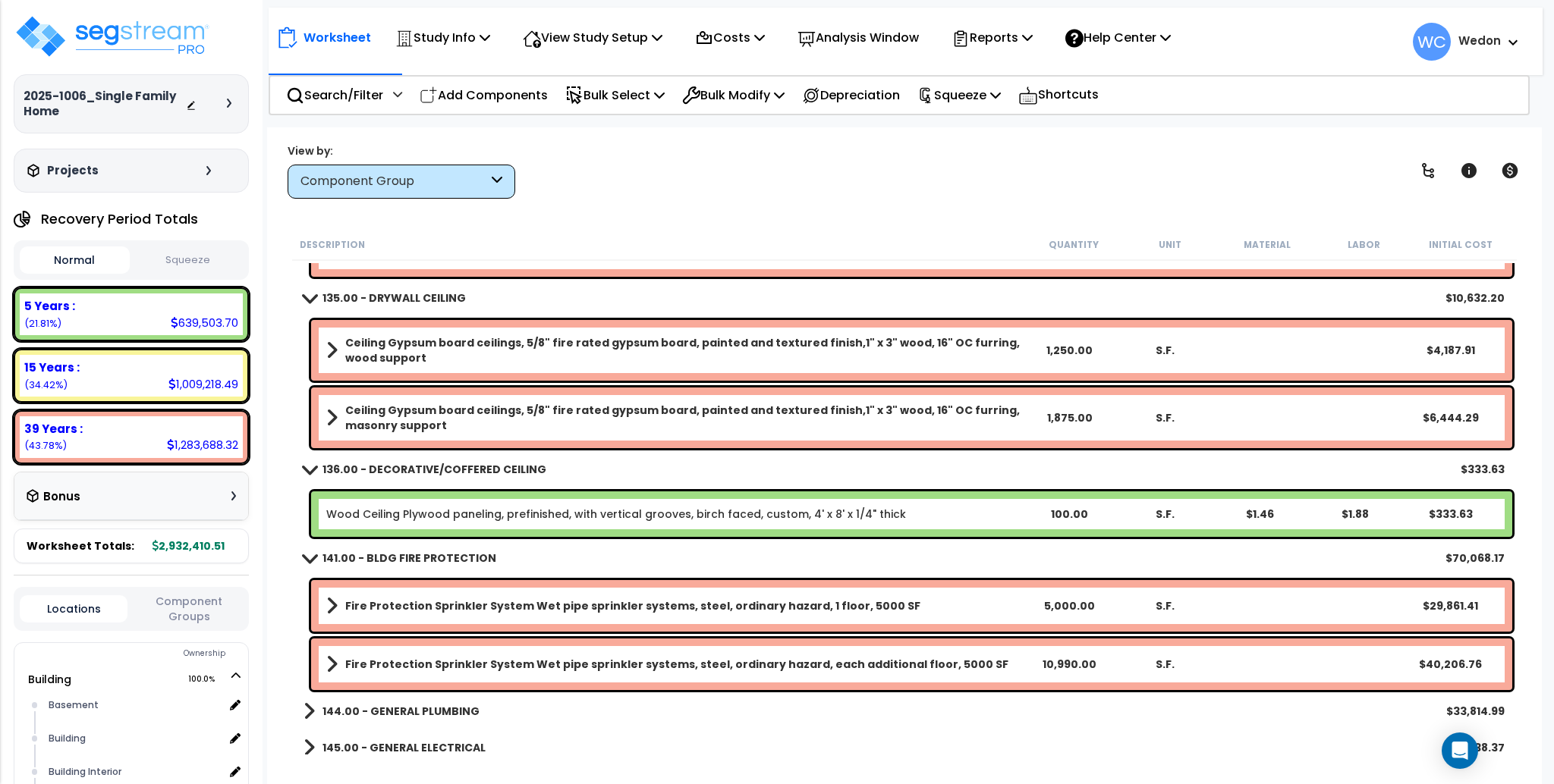
scroll to position [14439, 0]
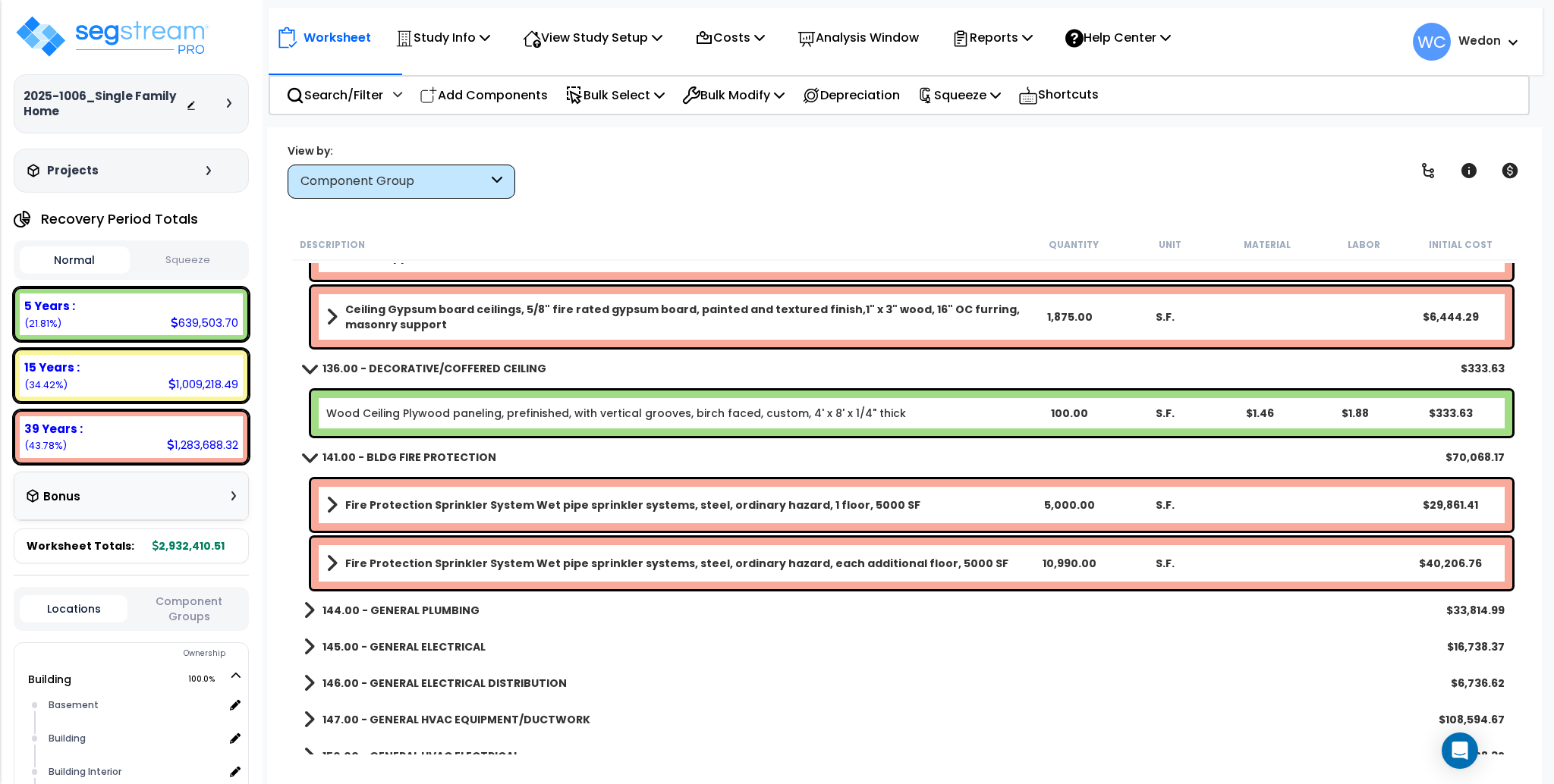
click at [417, 605] on b "144.00 - GENERAL PLUMBING" at bounding box center [401, 610] width 157 height 15
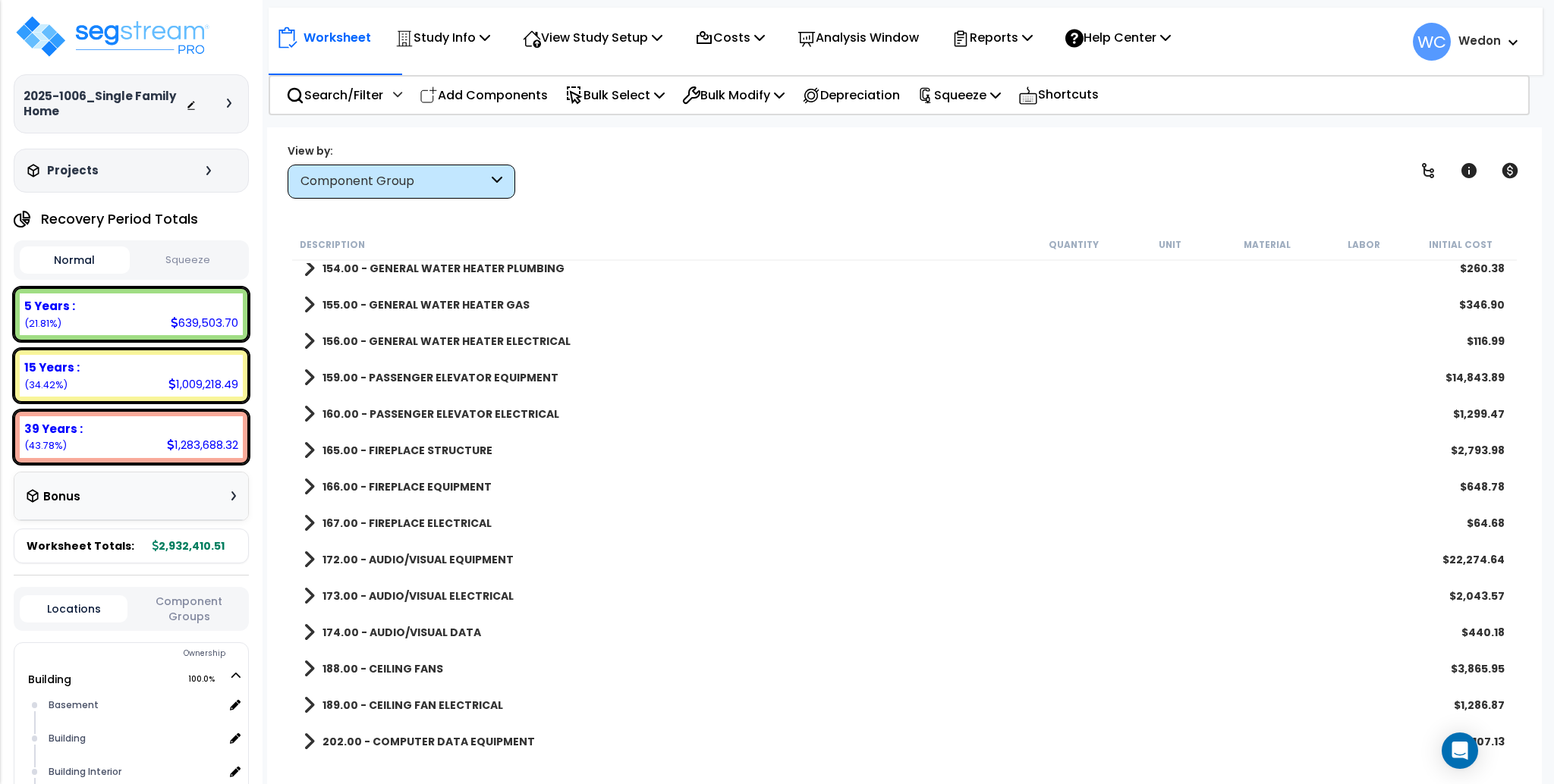
scroll to position [16159, 0]
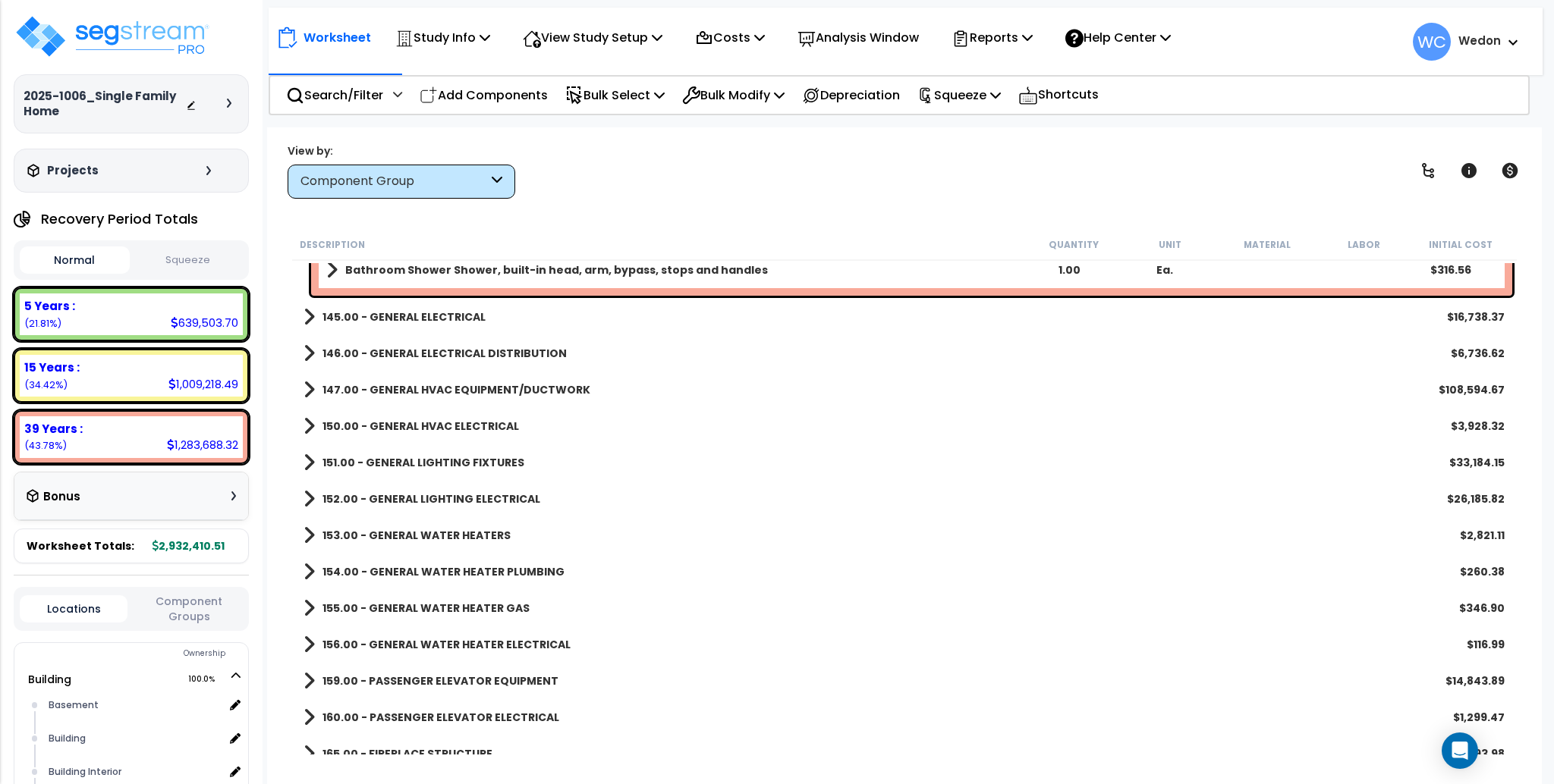
click at [411, 321] on b "145.00 - GENERAL ELECTRICAL" at bounding box center [404, 316] width 163 height 15
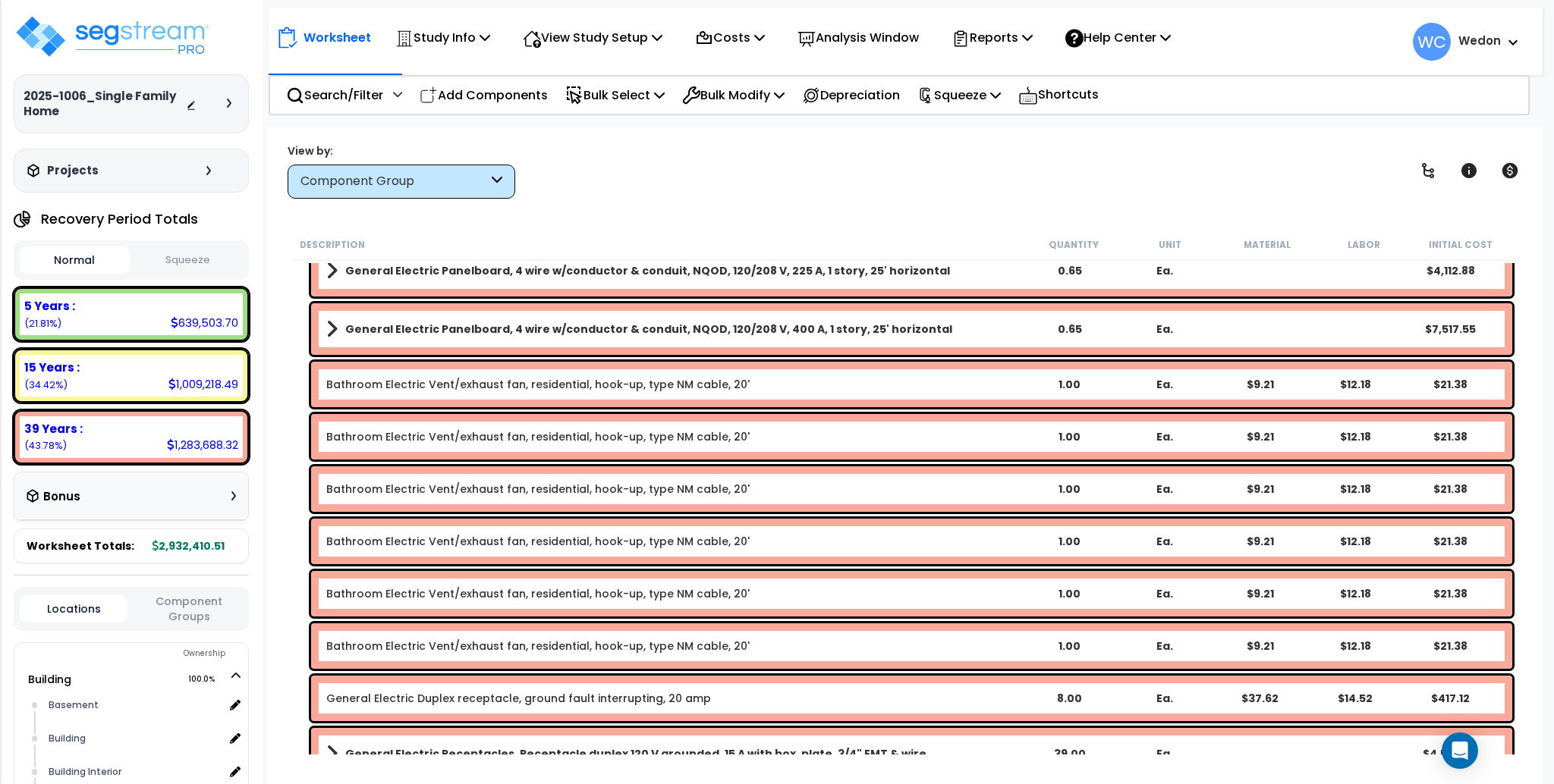
scroll to position [16259, 0]
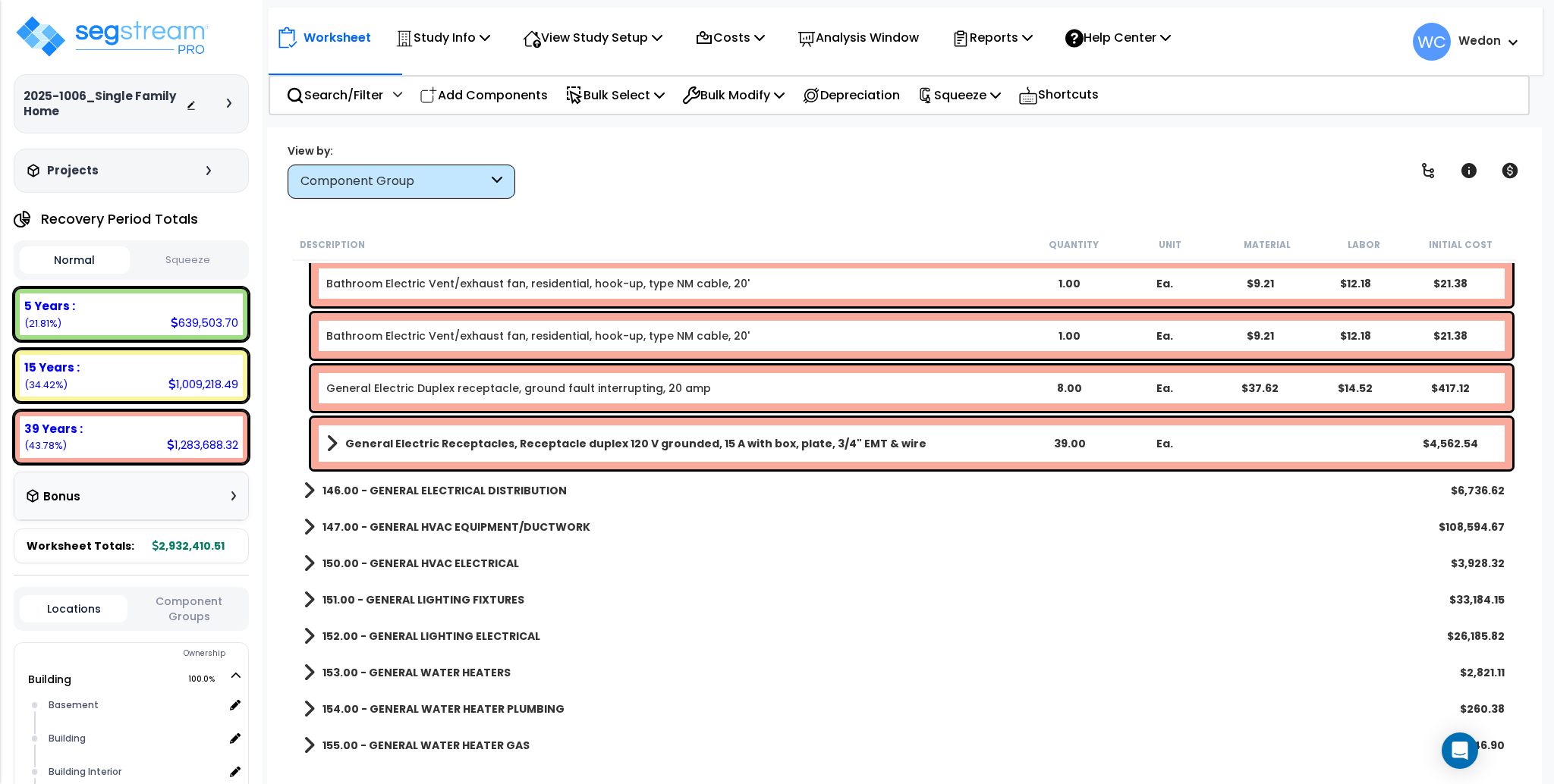
click at [407, 491] on b "146.00 - GENERAL ELECTRICAL DISTRIBUTION" at bounding box center [444, 490] width 244 height 15
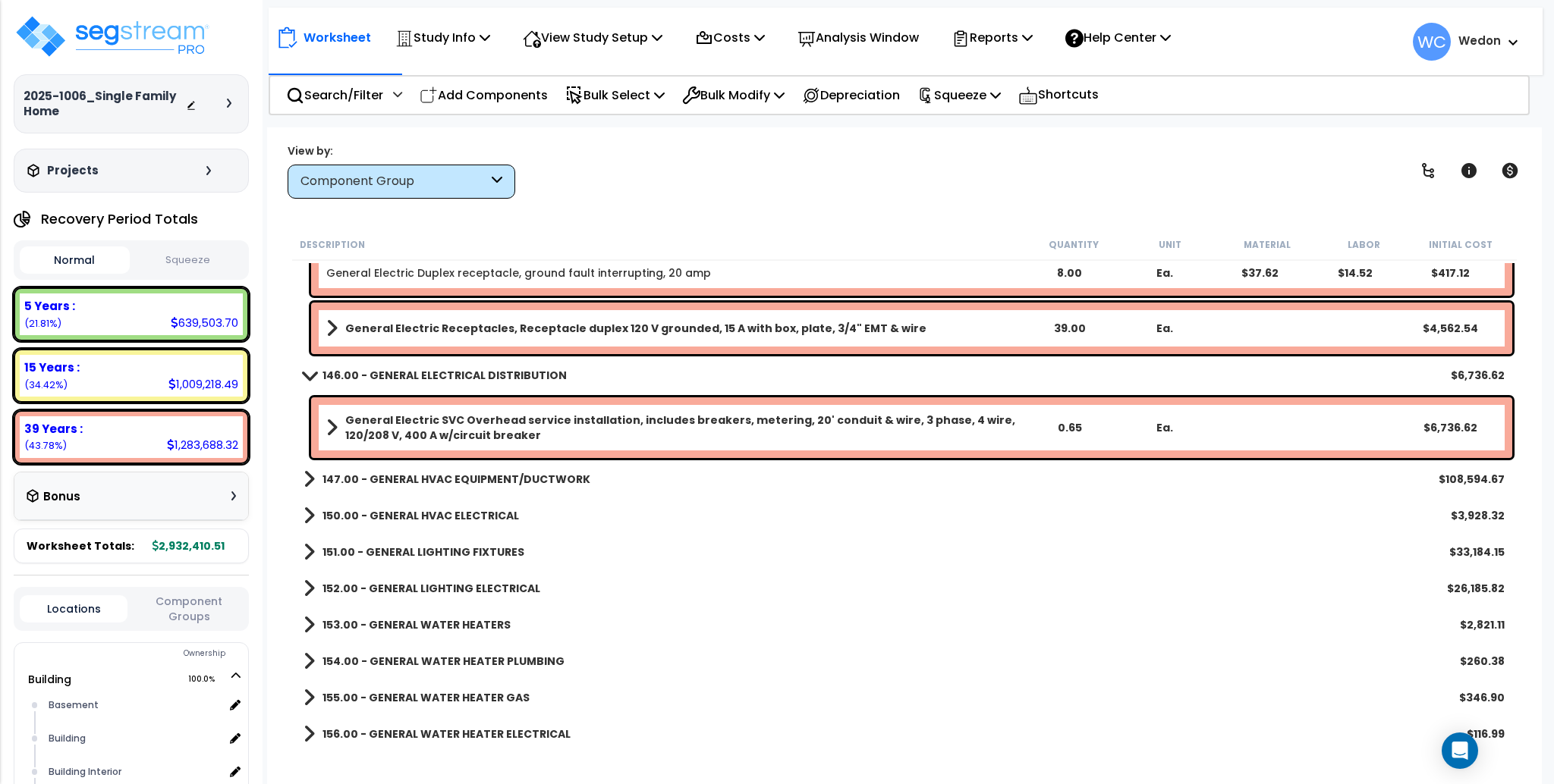
scroll to position [16766, 0]
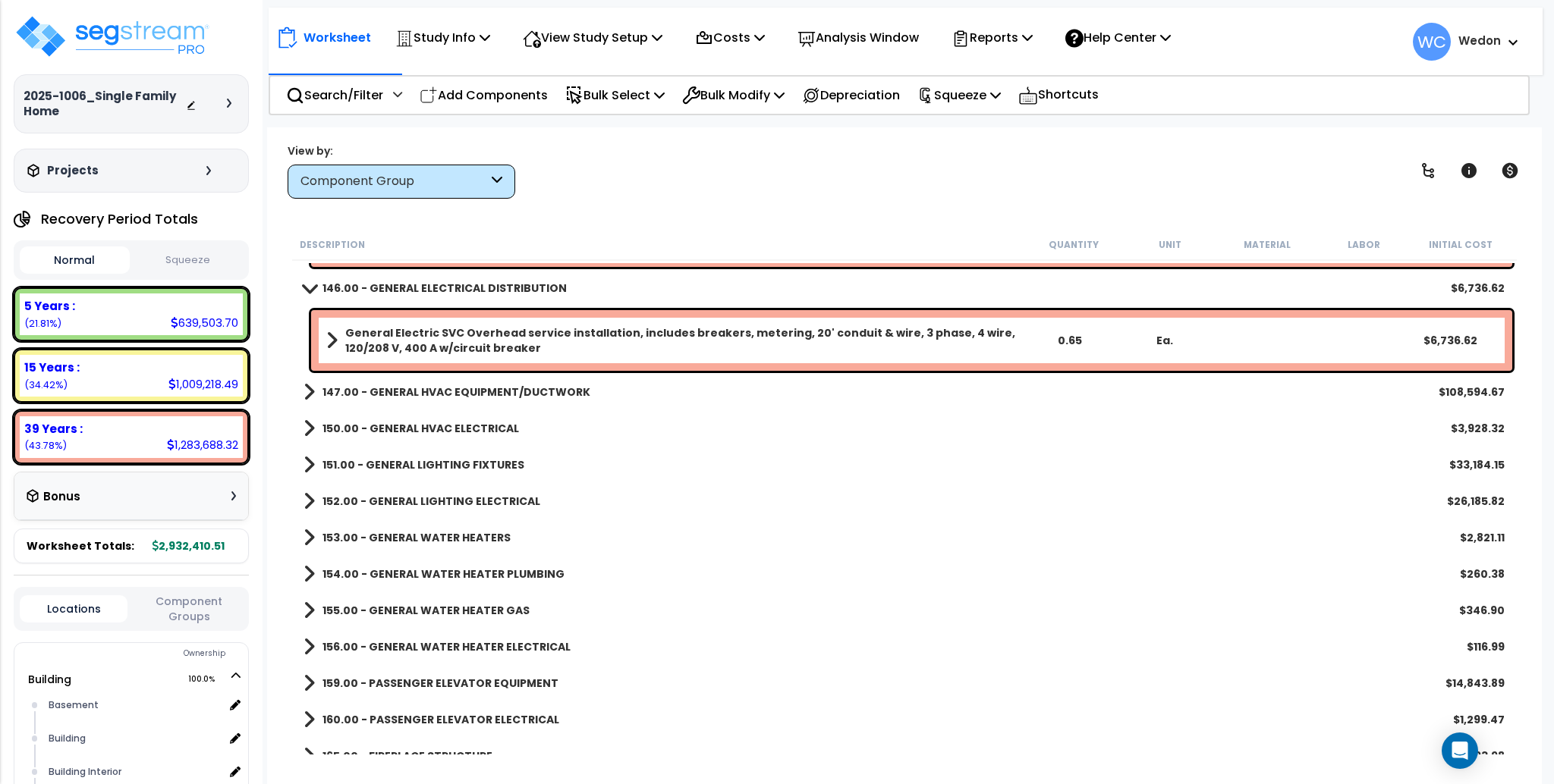
click at [433, 387] on b "147.00 - GENERAL HVAC EQUIPMENT/DUCTWORK" at bounding box center [456, 392] width 268 height 15
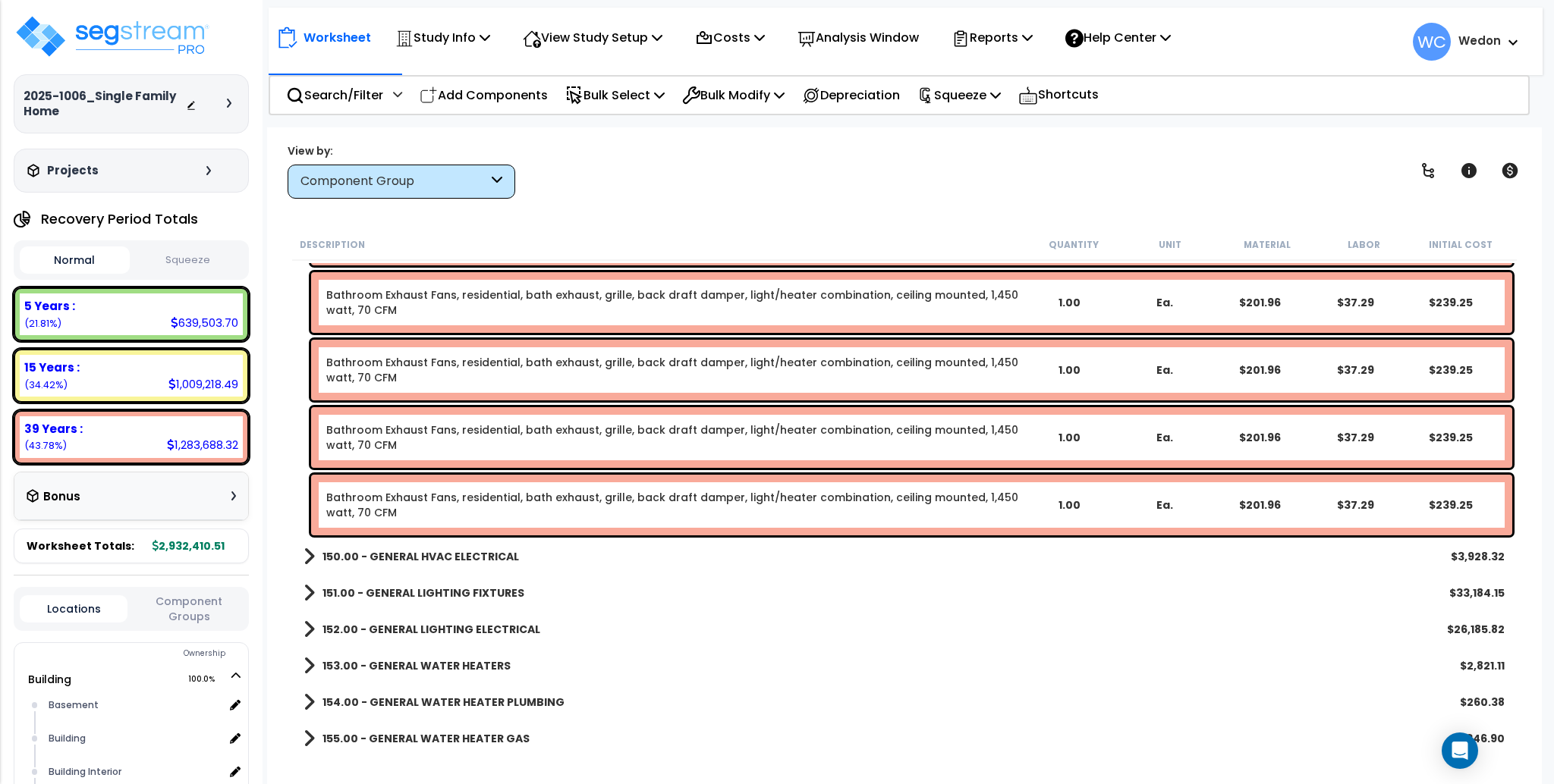
scroll to position [17676, 0]
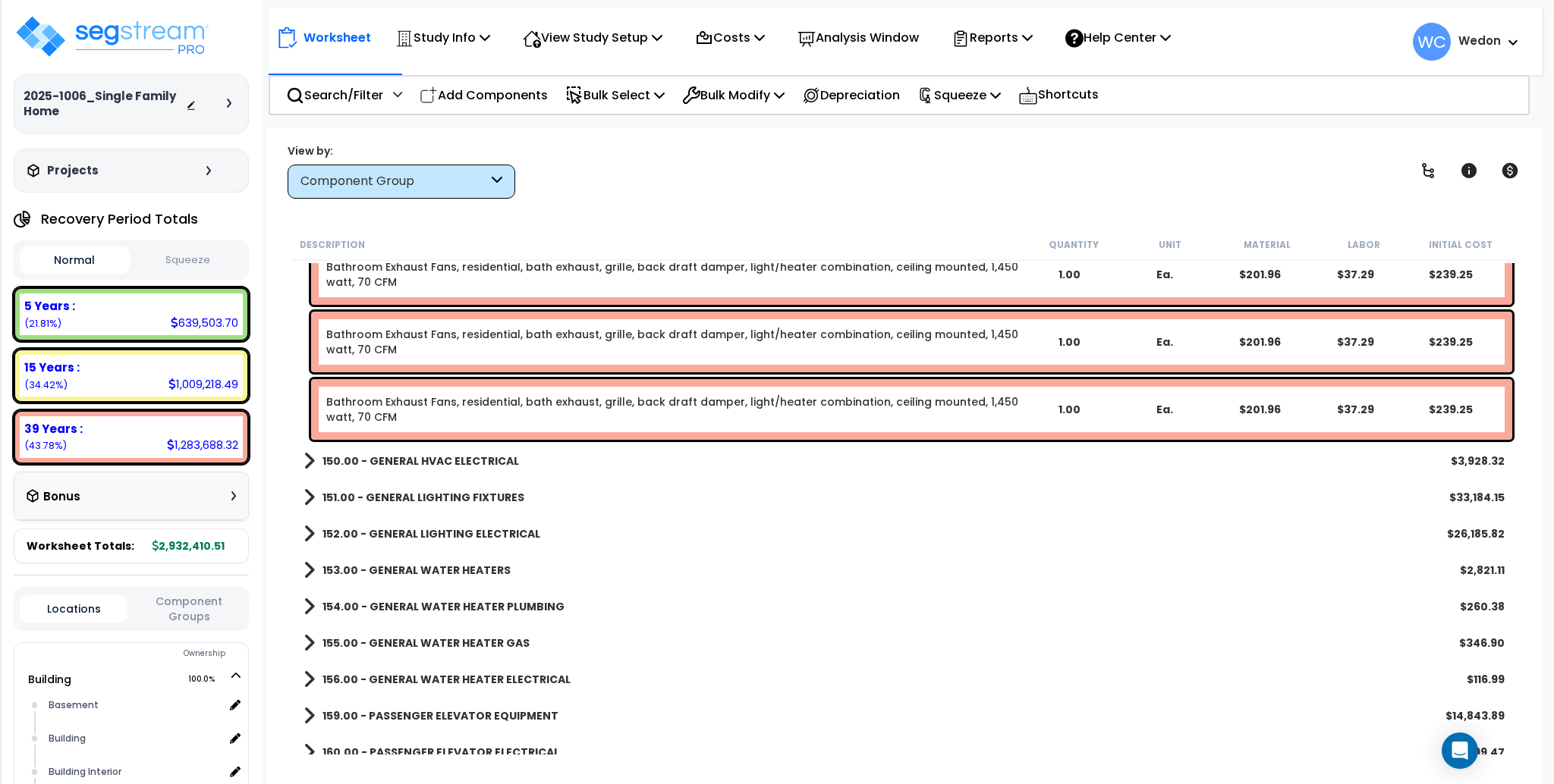
click at [425, 463] on b "150.00 - GENERAL HVAC ELECTRICAL" at bounding box center [420, 461] width 197 height 15
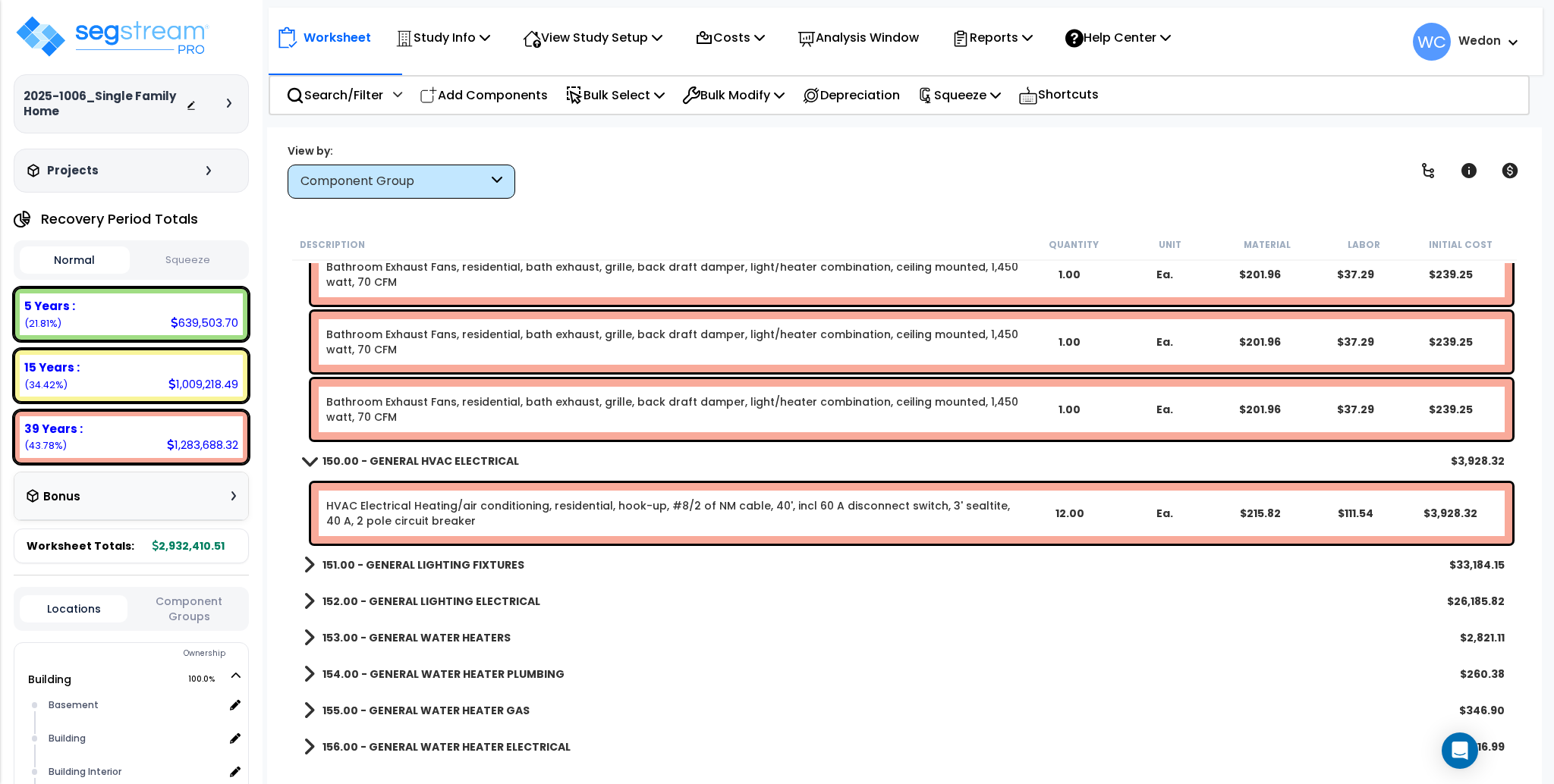
scroll to position [17879, 0]
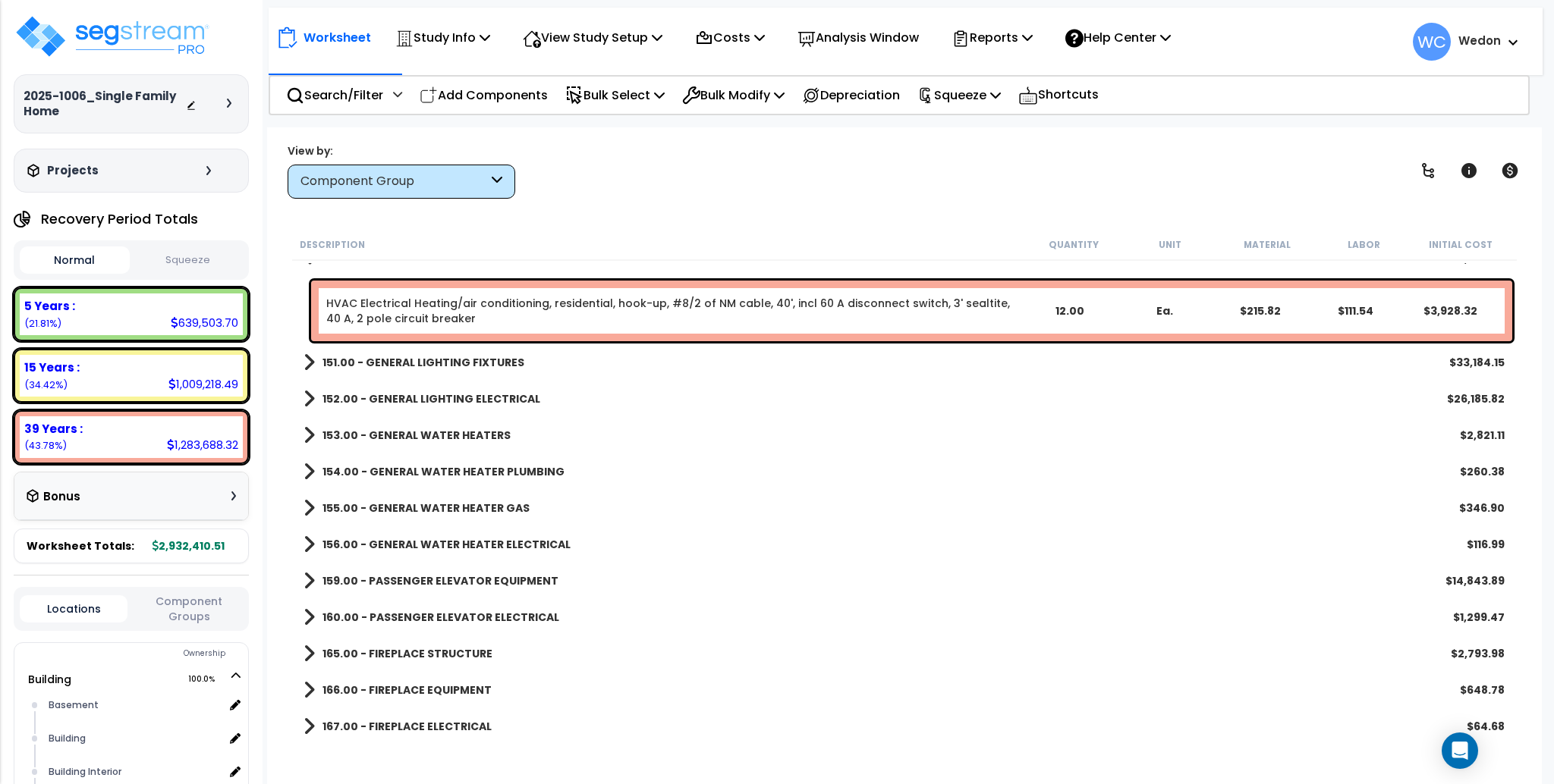
click at [404, 366] on b "151.00 - GENERAL LIGHTING FIXTURES" at bounding box center [423, 362] width 202 height 15
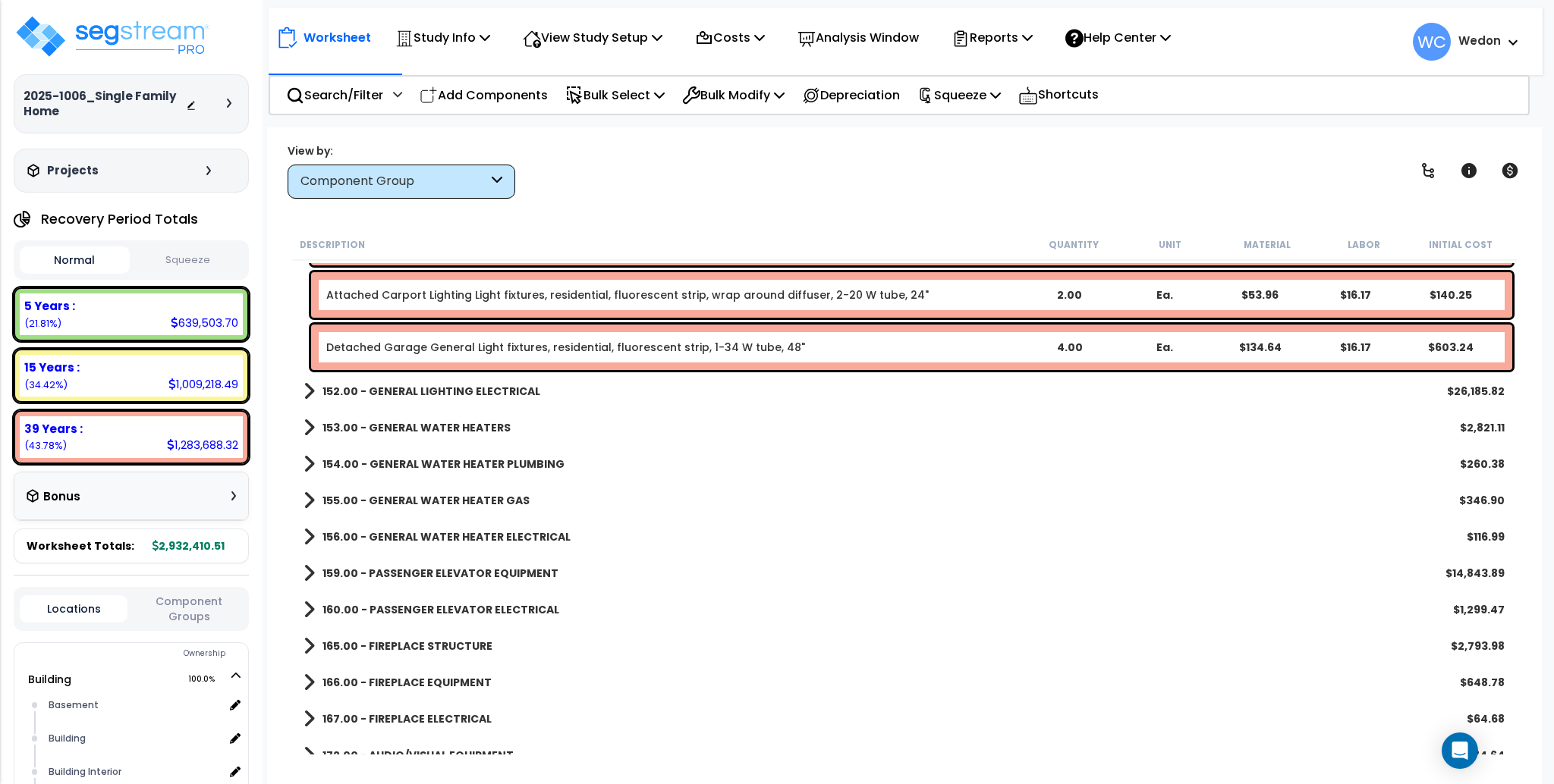
click at [386, 388] on b "152.00 - GENERAL LIGHTING ELECTRICAL" at bounding box center [431, 391] width 218 height 15
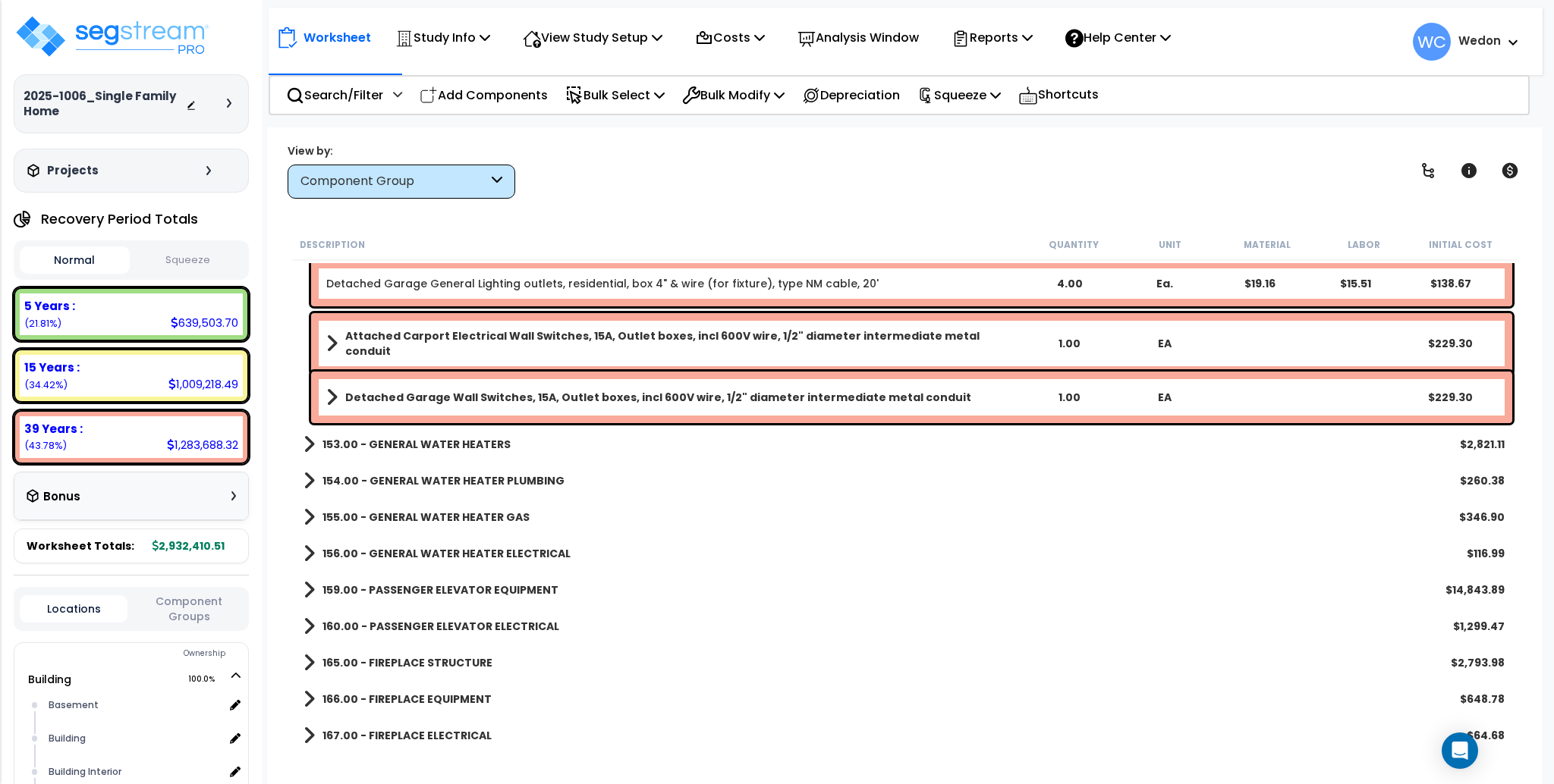
scroll to position [18789, 0]
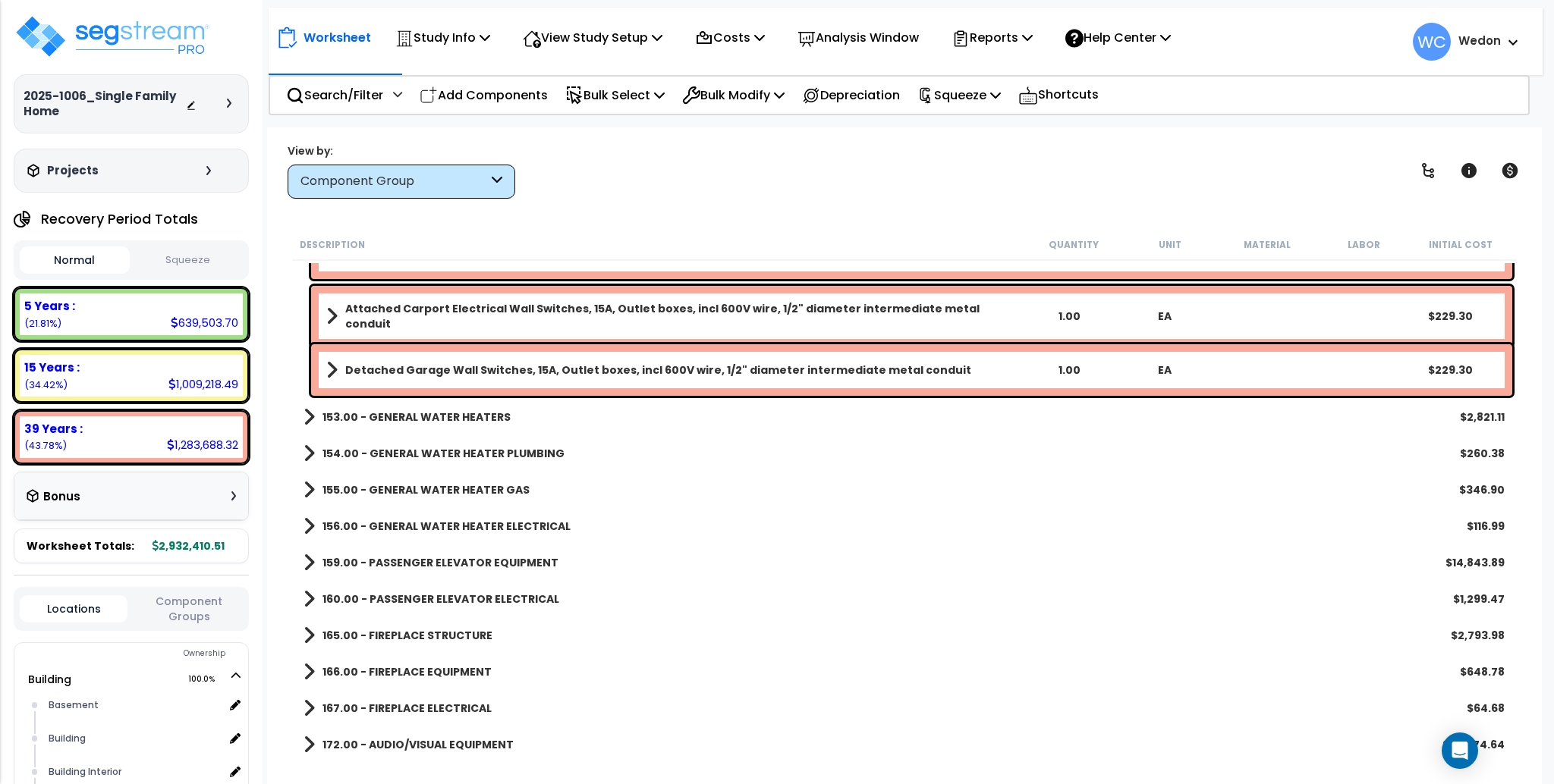
click at [380, 420] on b "153.00 - GENERAL WATER HEATERS" at bounding box center [416, 416] width 188 height 15
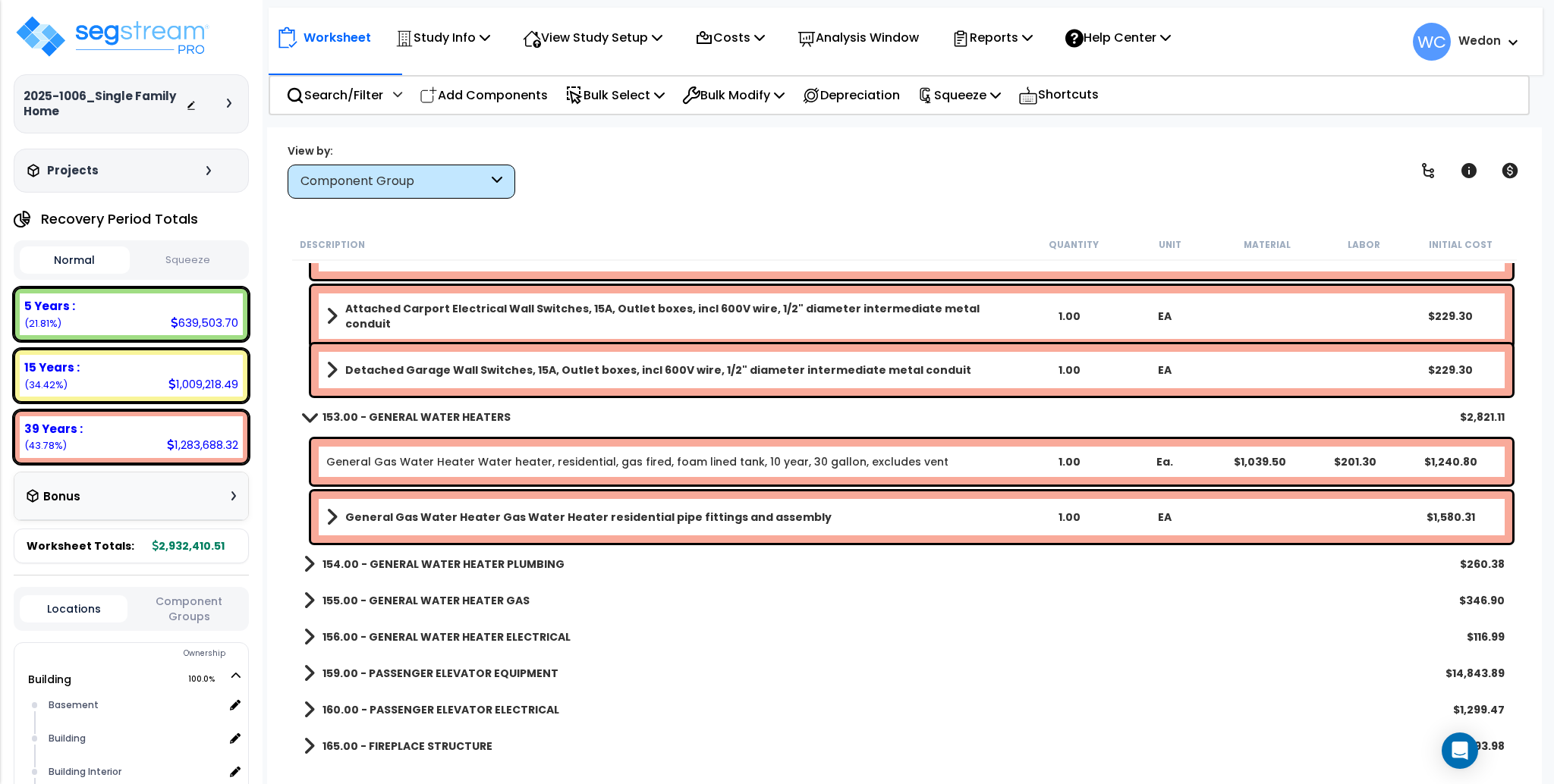
click at [379, 565] on b "154.00 - GENERAL WATER HEATER PLUMBING" at bounding box center [443, 564] width 242 height 15
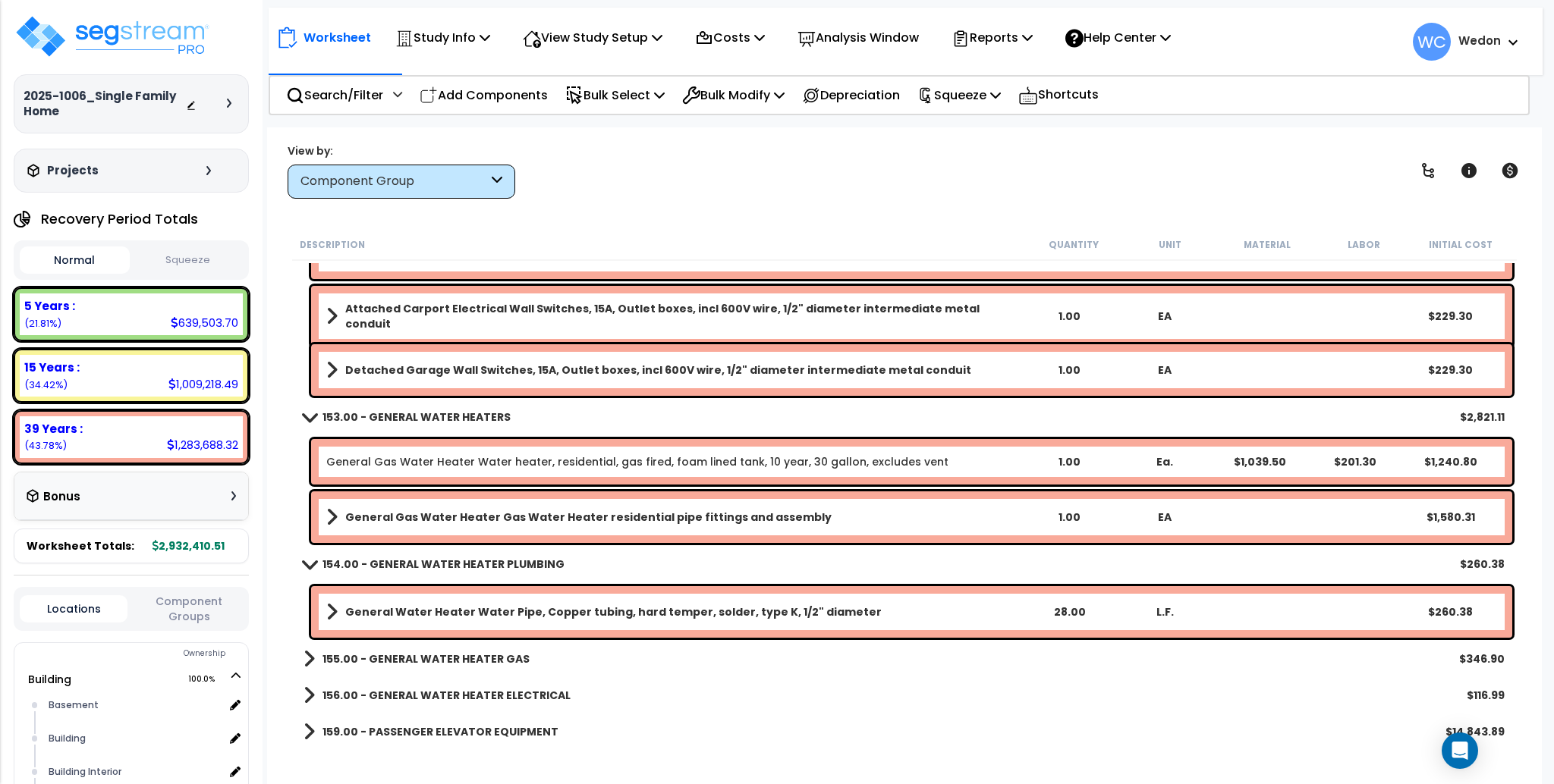
click at [415, 513] on b "General Gas Water Heater Gas Water Heater residential pipe fittings and assembly" at bounding box center [589, 517] width 487 height 15
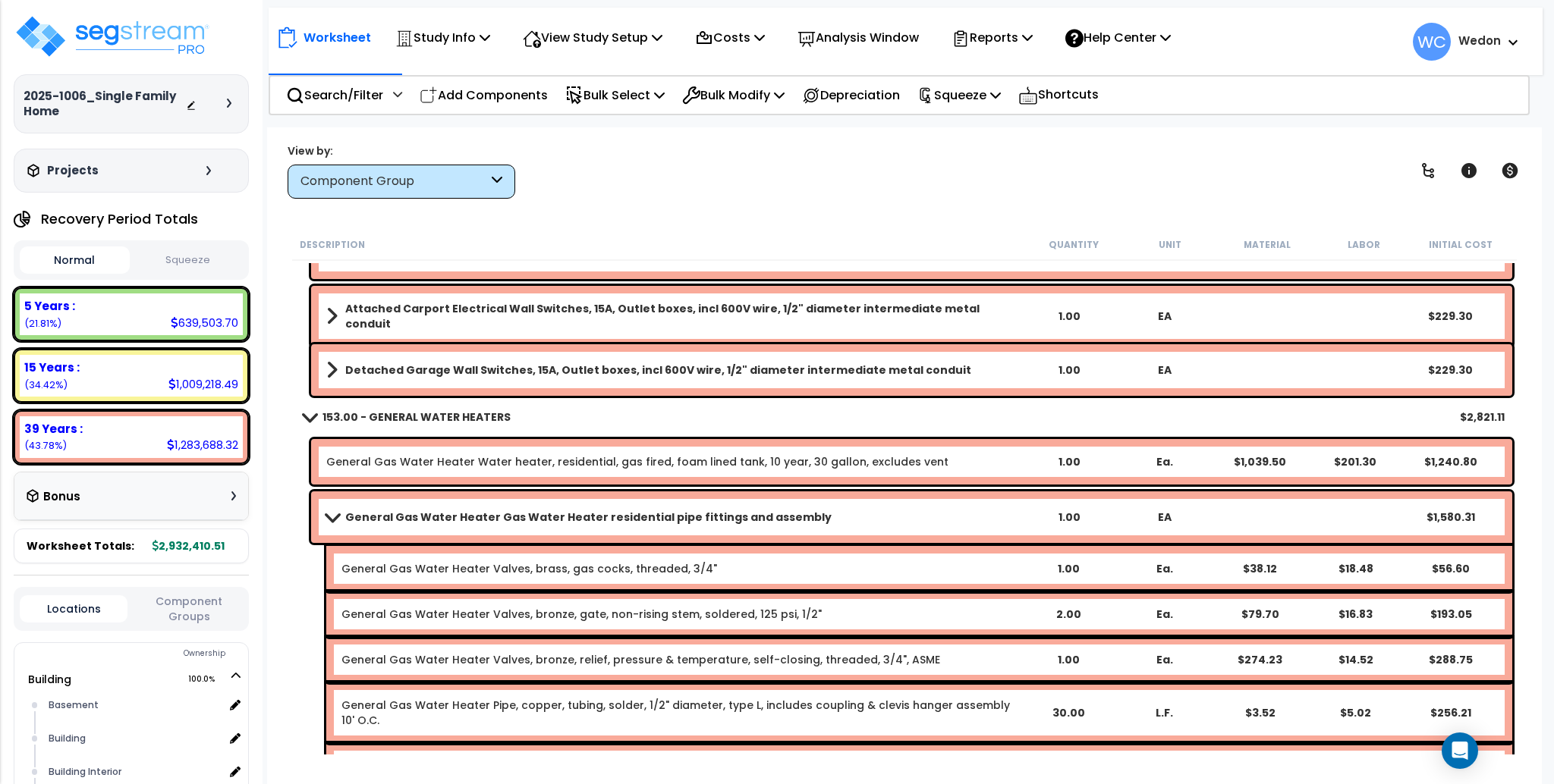
click at [350, 516] on b "General Gas Water Heater Gas Water Heater residential pipe fittings and assembly" at bounding box center [589, 517] width 487 height 15
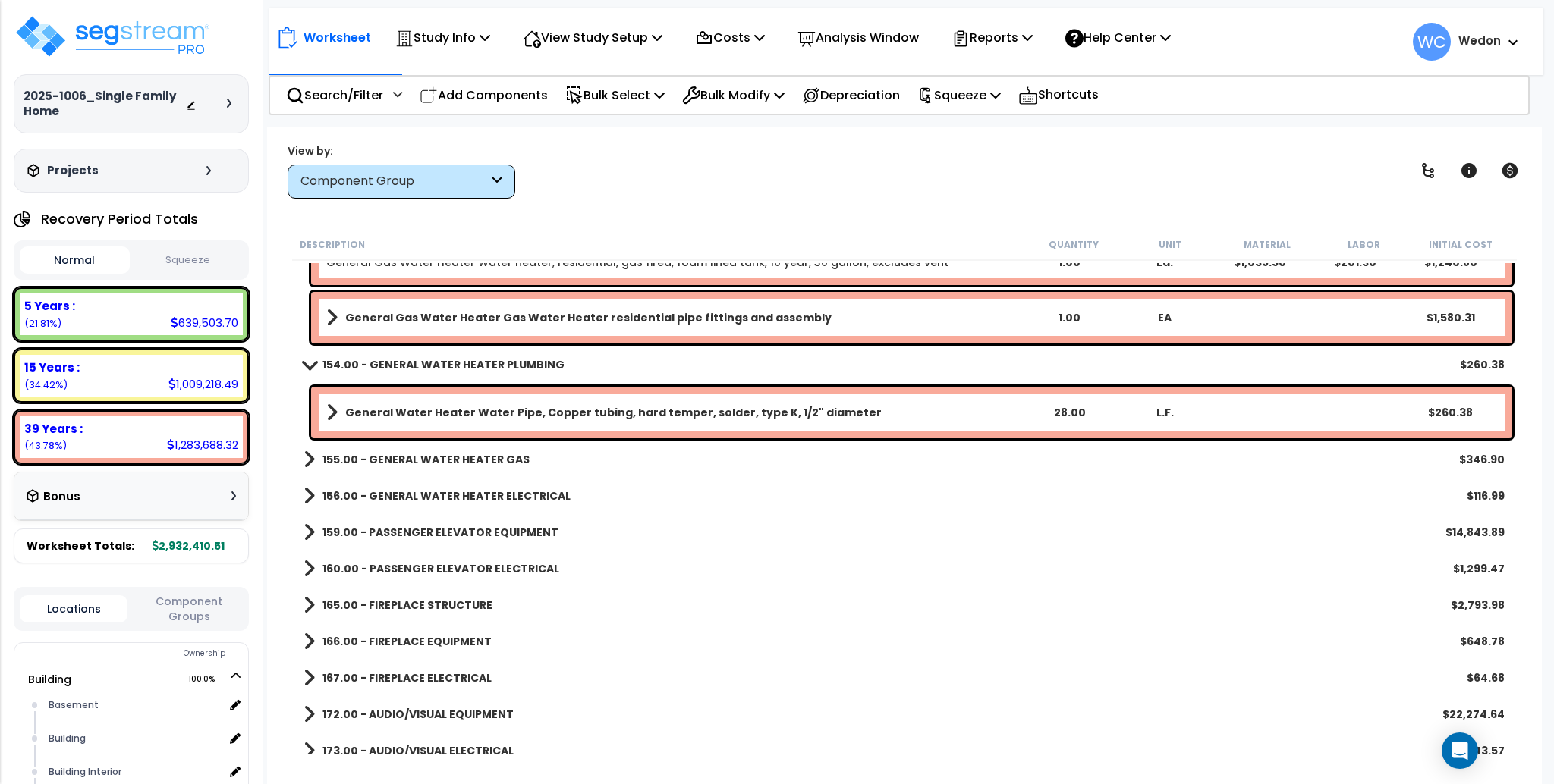
scroll to position [18991, 0]
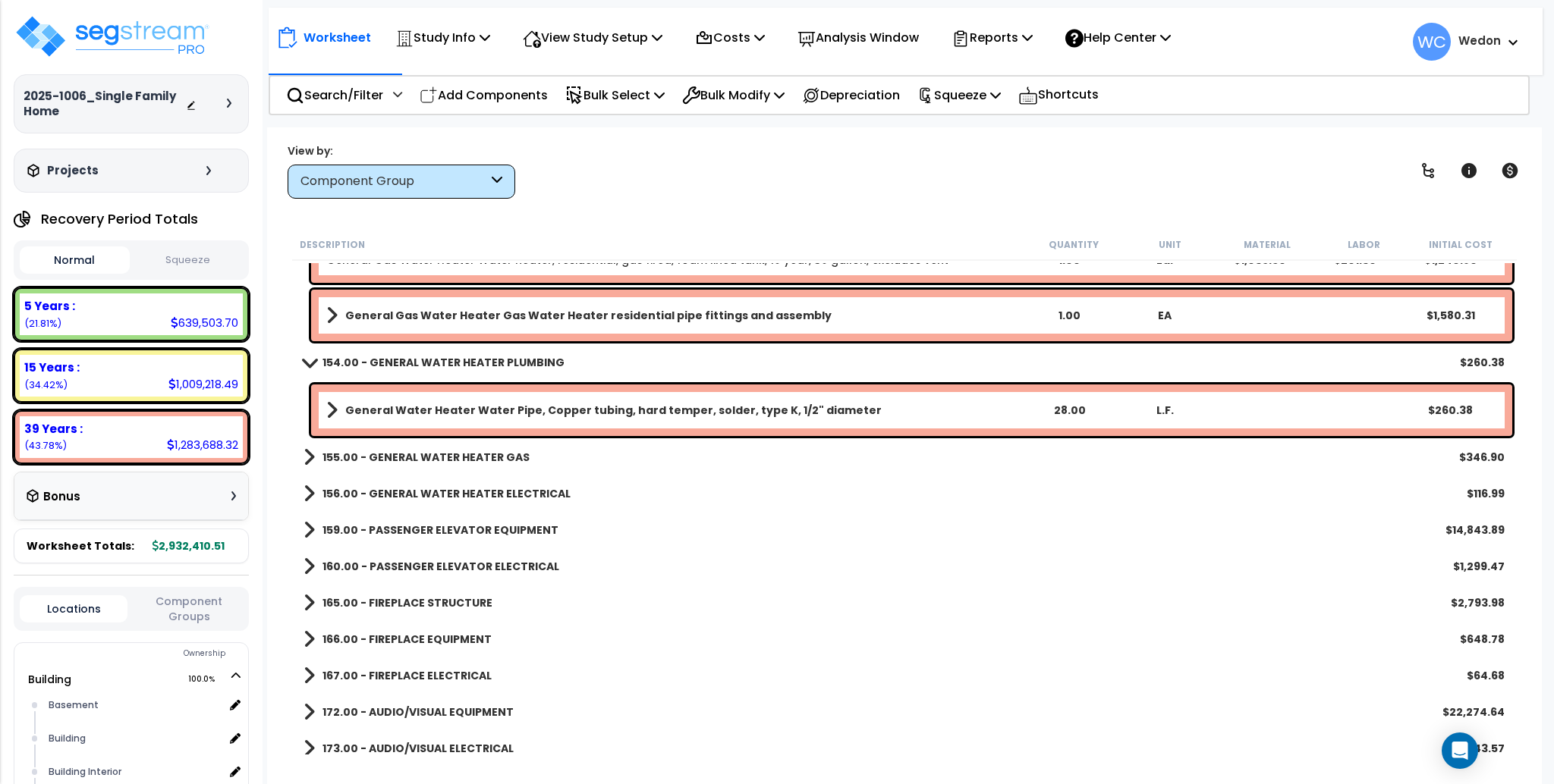
click at [357, 460] on b "155.00 - GENERAL WATER HEATER GAS" at bounding box center [425, 457] width 207 height 15
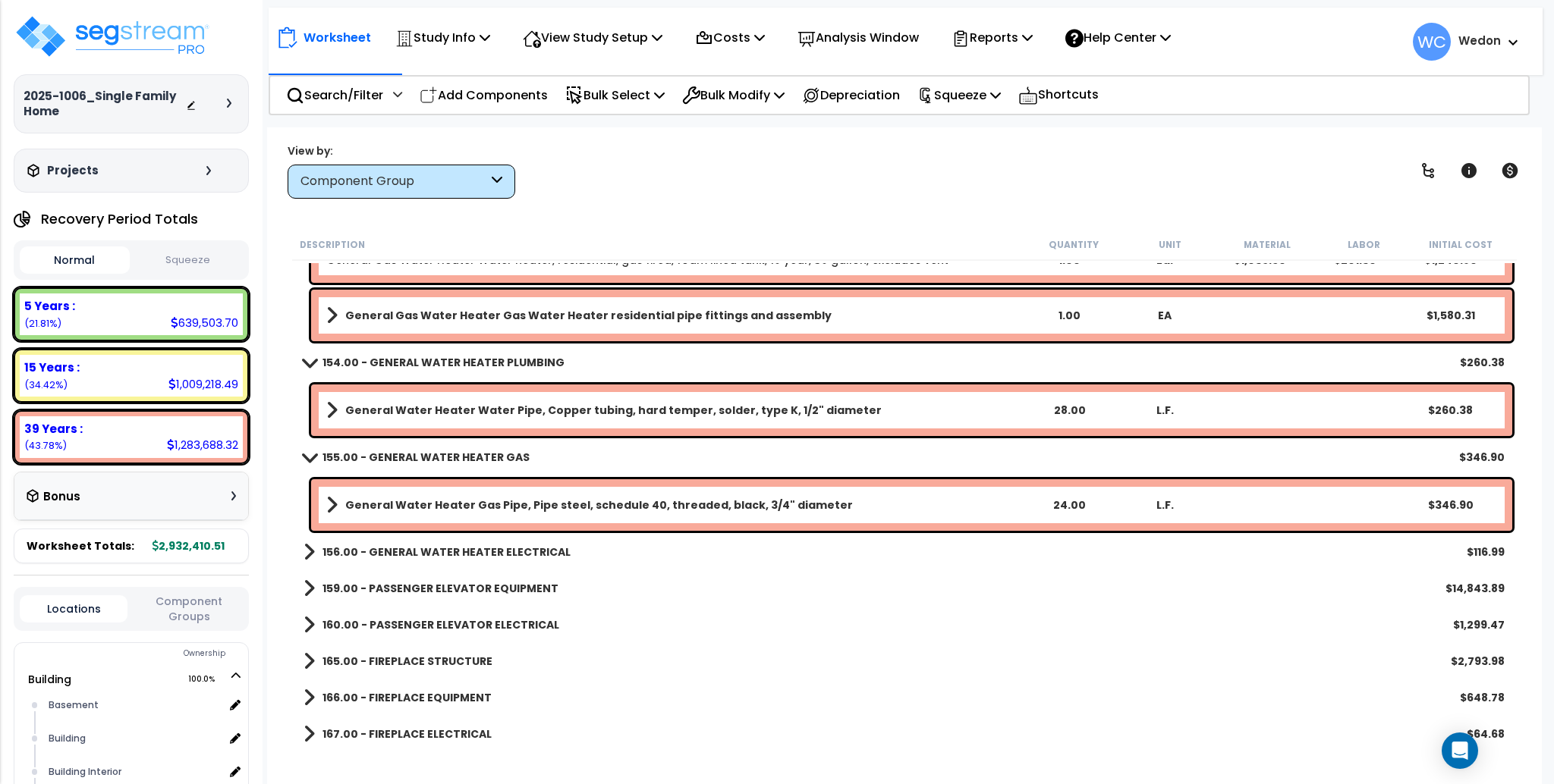
scroll to position [19092, 0]
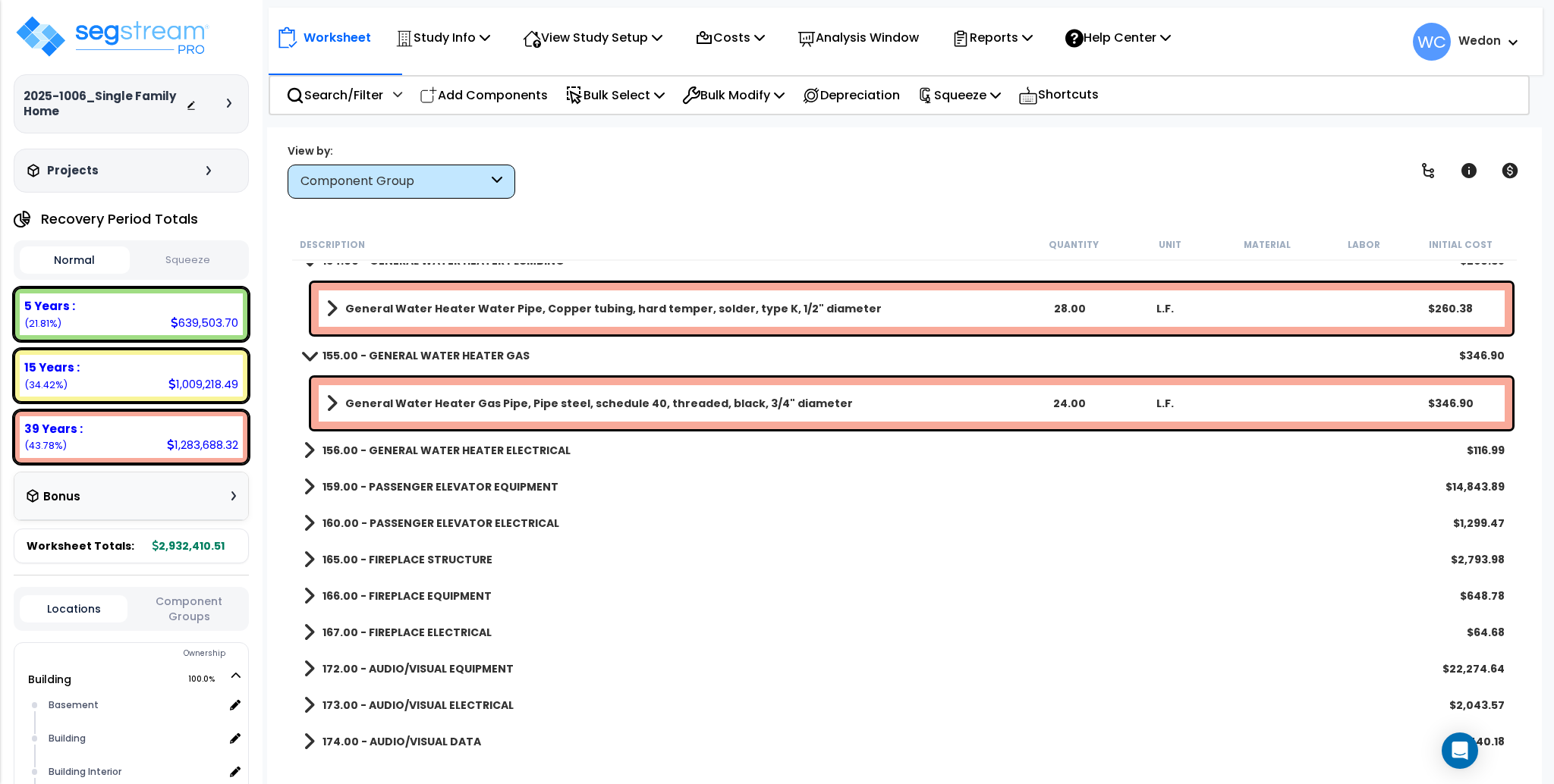
click at [390, 436] on div "156.00 - GENERAL WATER HEATER ELECTRICAL $116.99" at bounding box center [904, 450] width 1217 height 37
click at [382, 450] on b "156.00 - GENERAL WATER HEATER ELECTRICAL" at bounding box center [446, 450] width 248 height 15
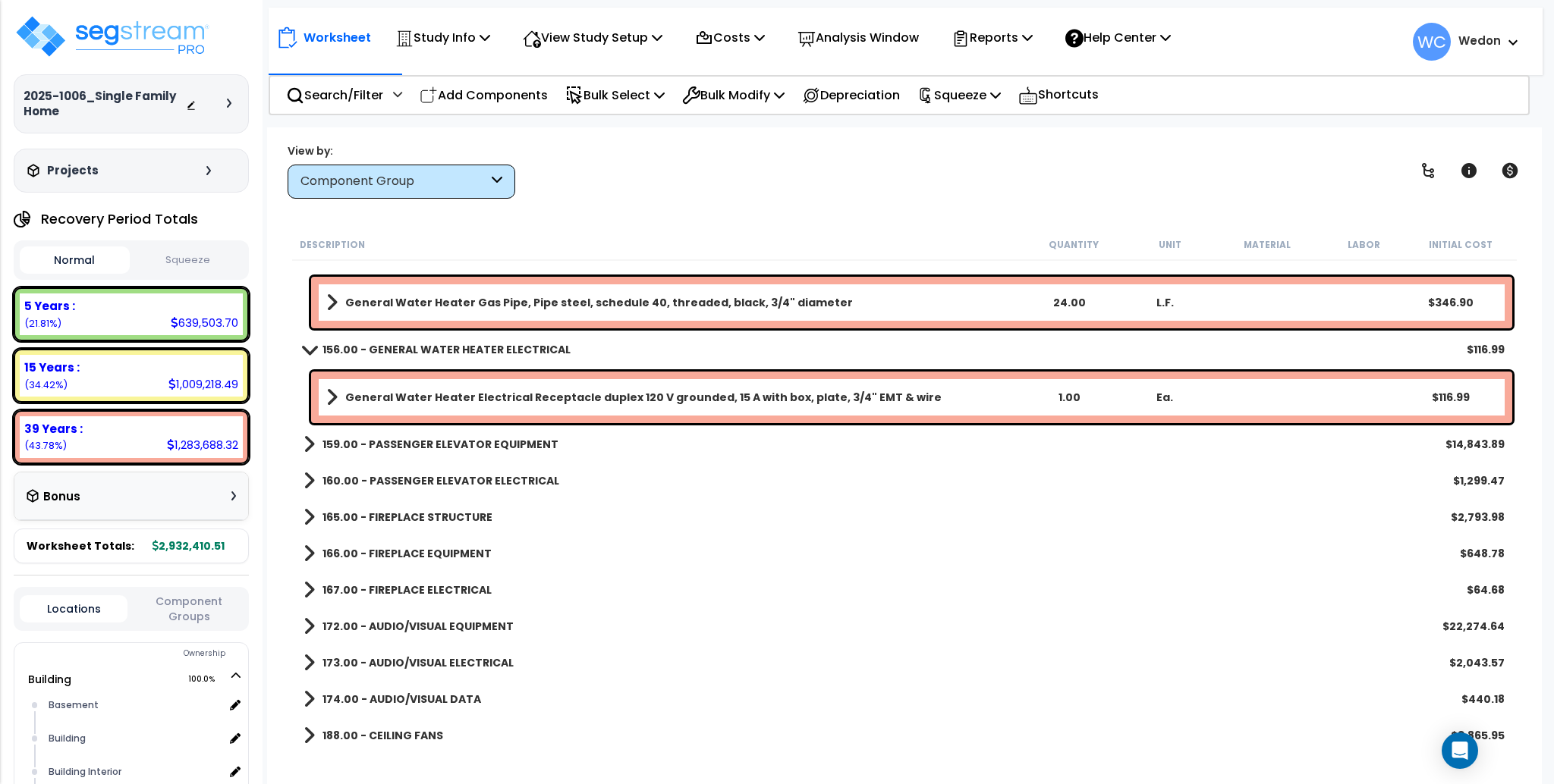
click at [387, 429] on div "159.00 - PASSENGER ELEVATOR EQUIPMENT $14,843.89" at bounding box center [904, 444] width 1217 height 37
click at [445, 437] on b "159.00 - PASSENGER ELEVATOR EQUIPMENT" at bounding box center [440, 444] width 236 height 15
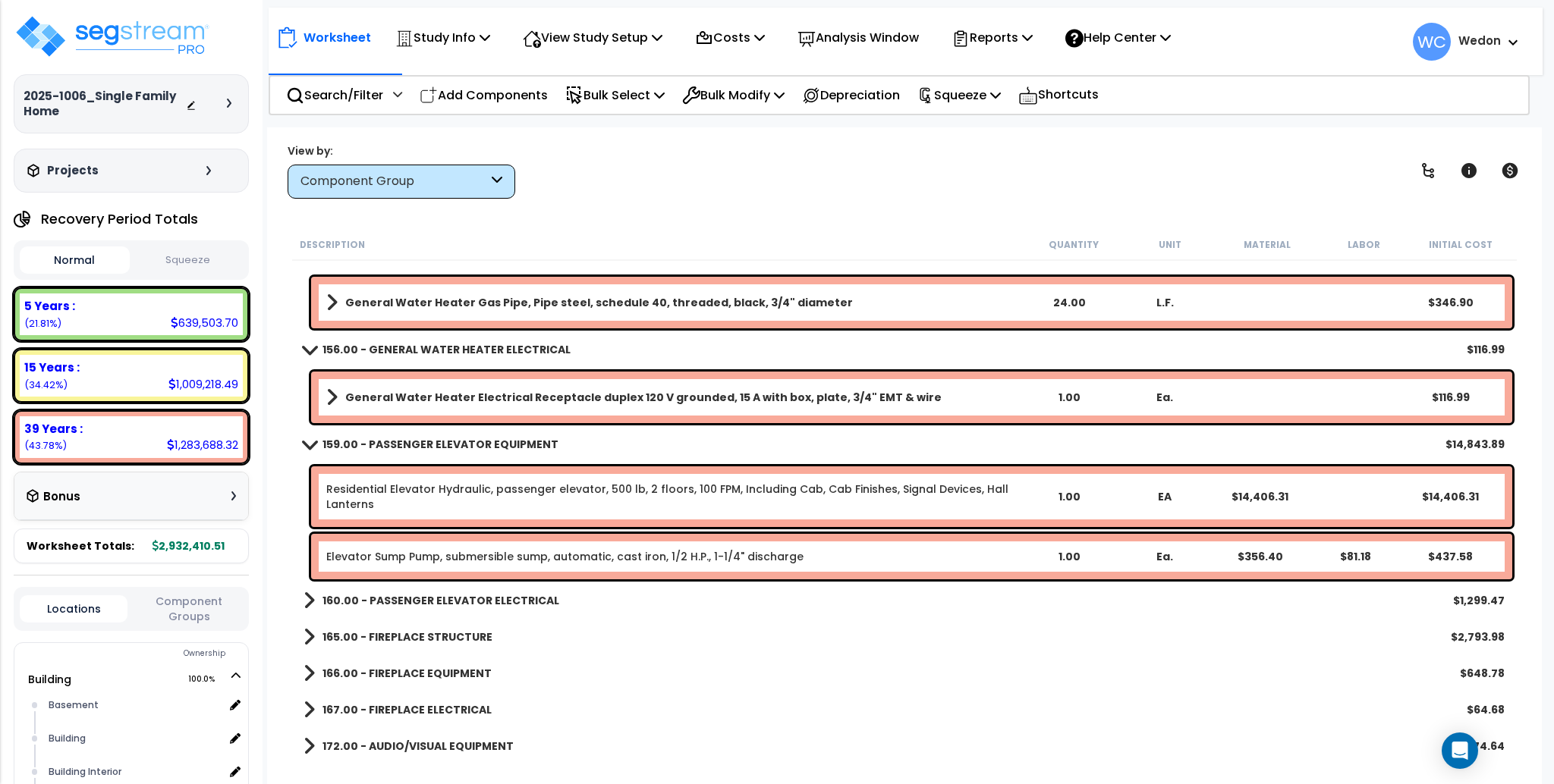
click at [411, 599] on b "160.00 - PASSENGER ELEVATOR ELECTRICAL" at bounding box center [440, 600] width 236 height 15
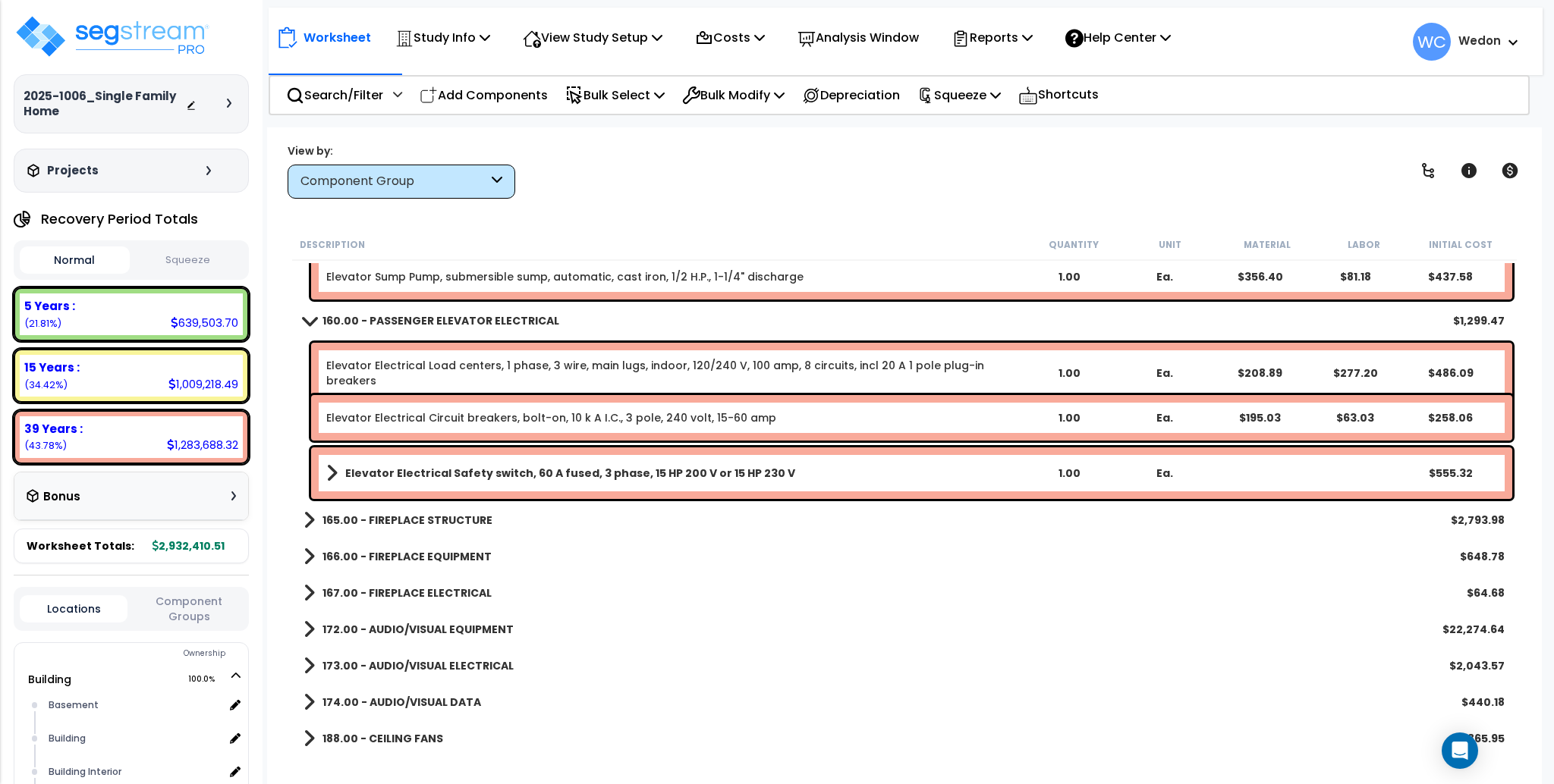
scroll to position [19496, 0]
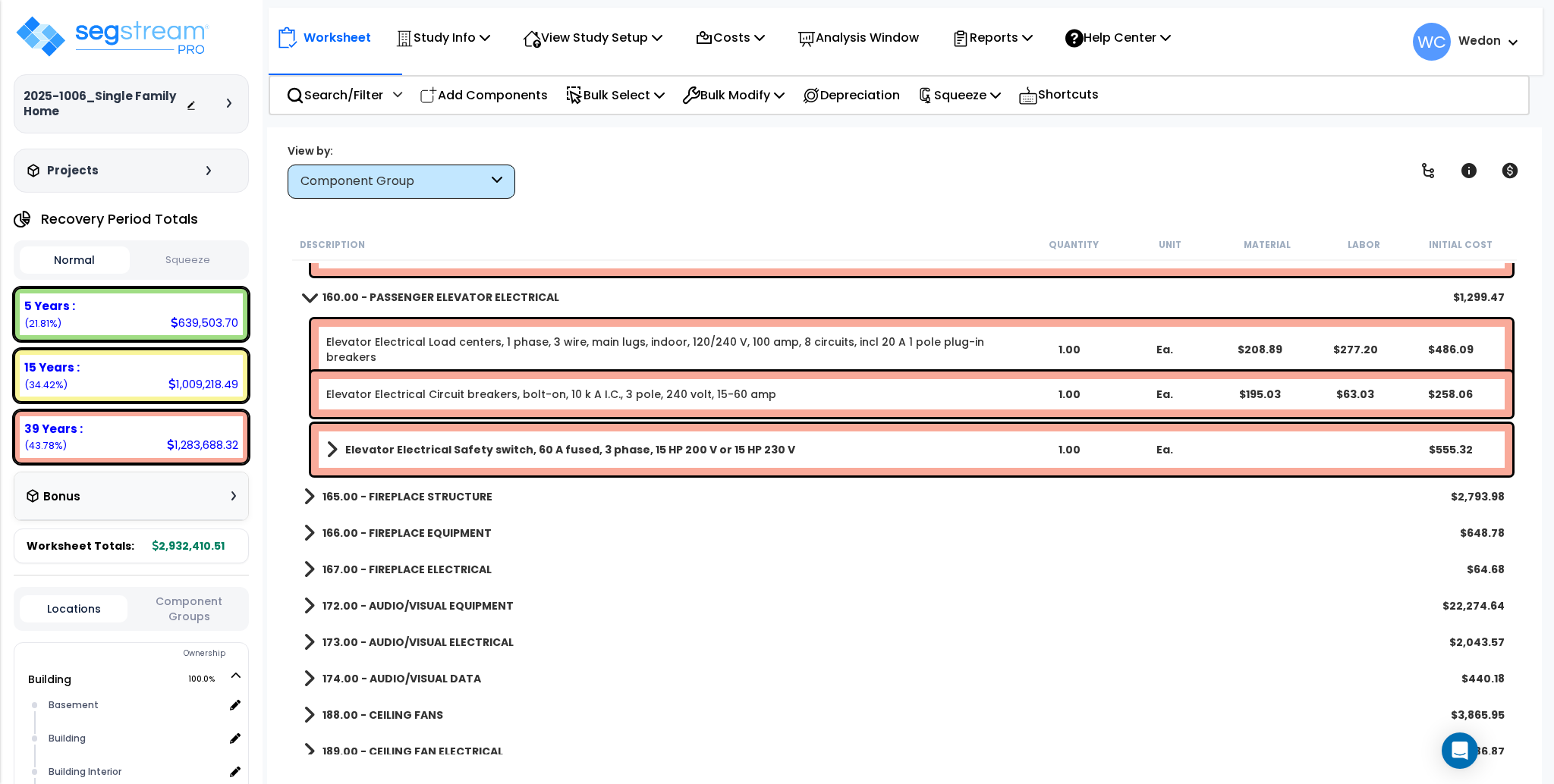
click at [442, 489] on b "165.00 - FIREPLACE STRUCTURE" at bounding box center [408, 496] width 170 height 15
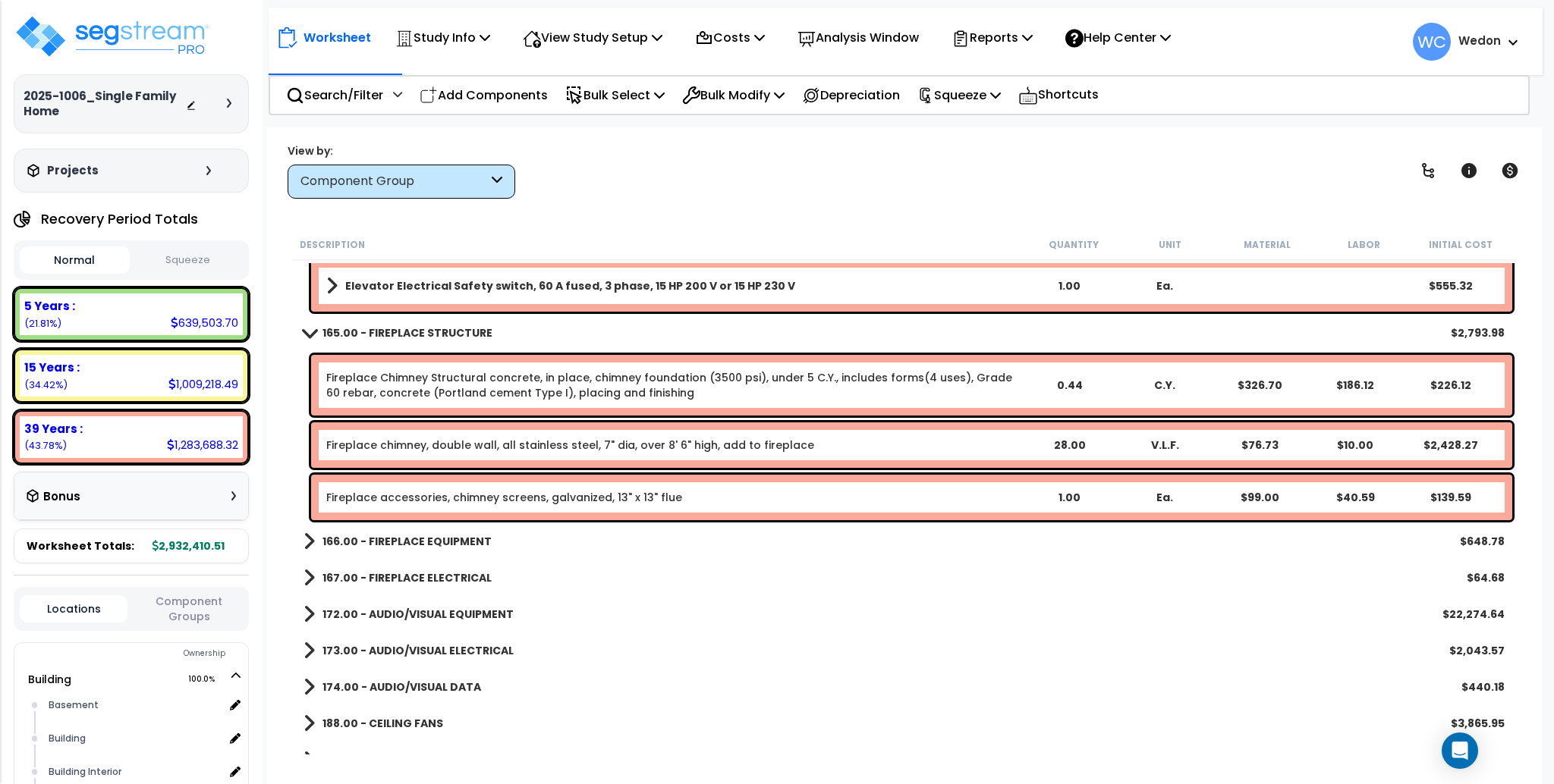
scroll to position [19699, 0]
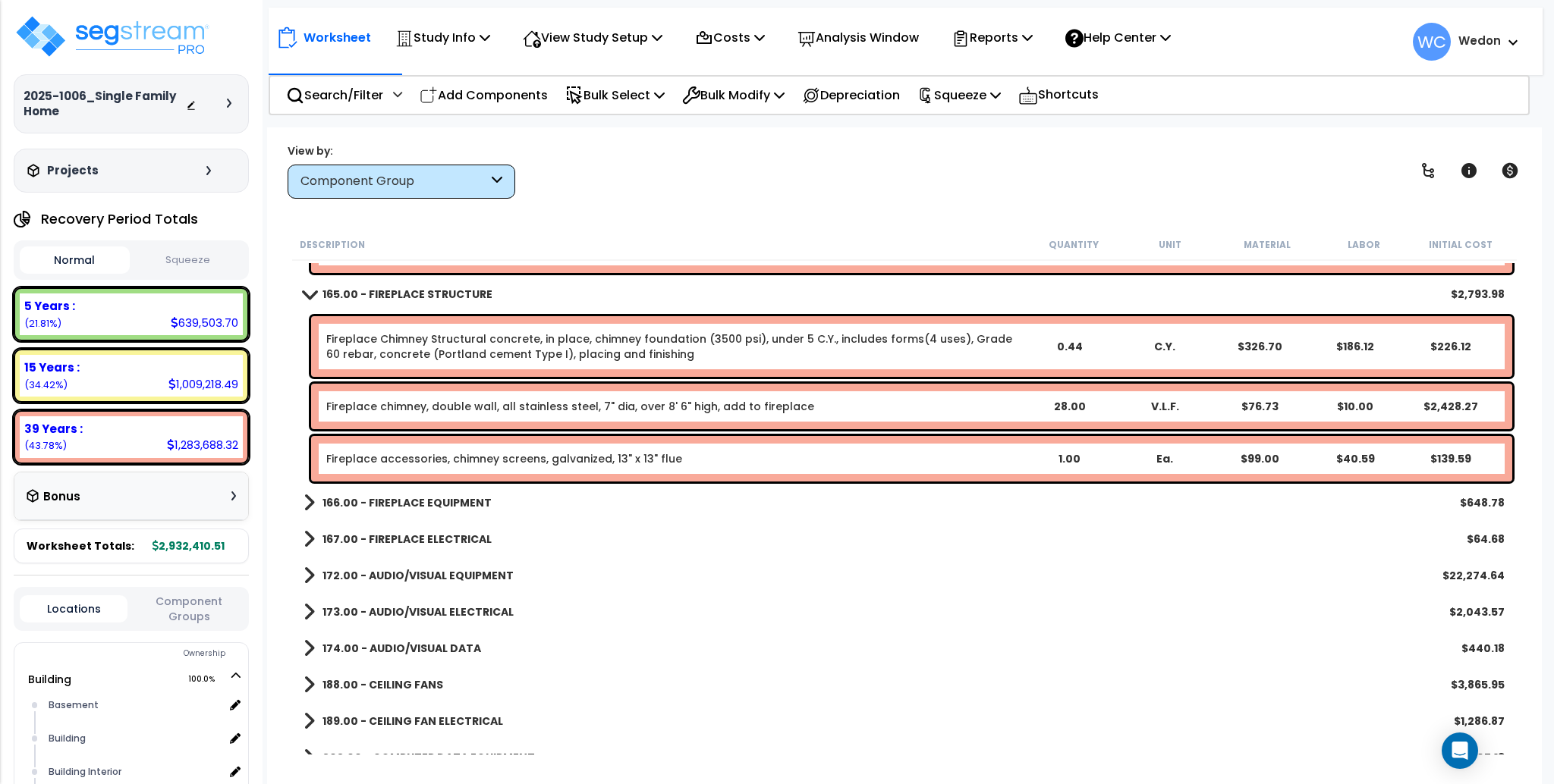
click at [458, 496] on b "166.00 - FIREPLACE EQUIPMENT" at bounding box center [407, 502] width 169 height 15
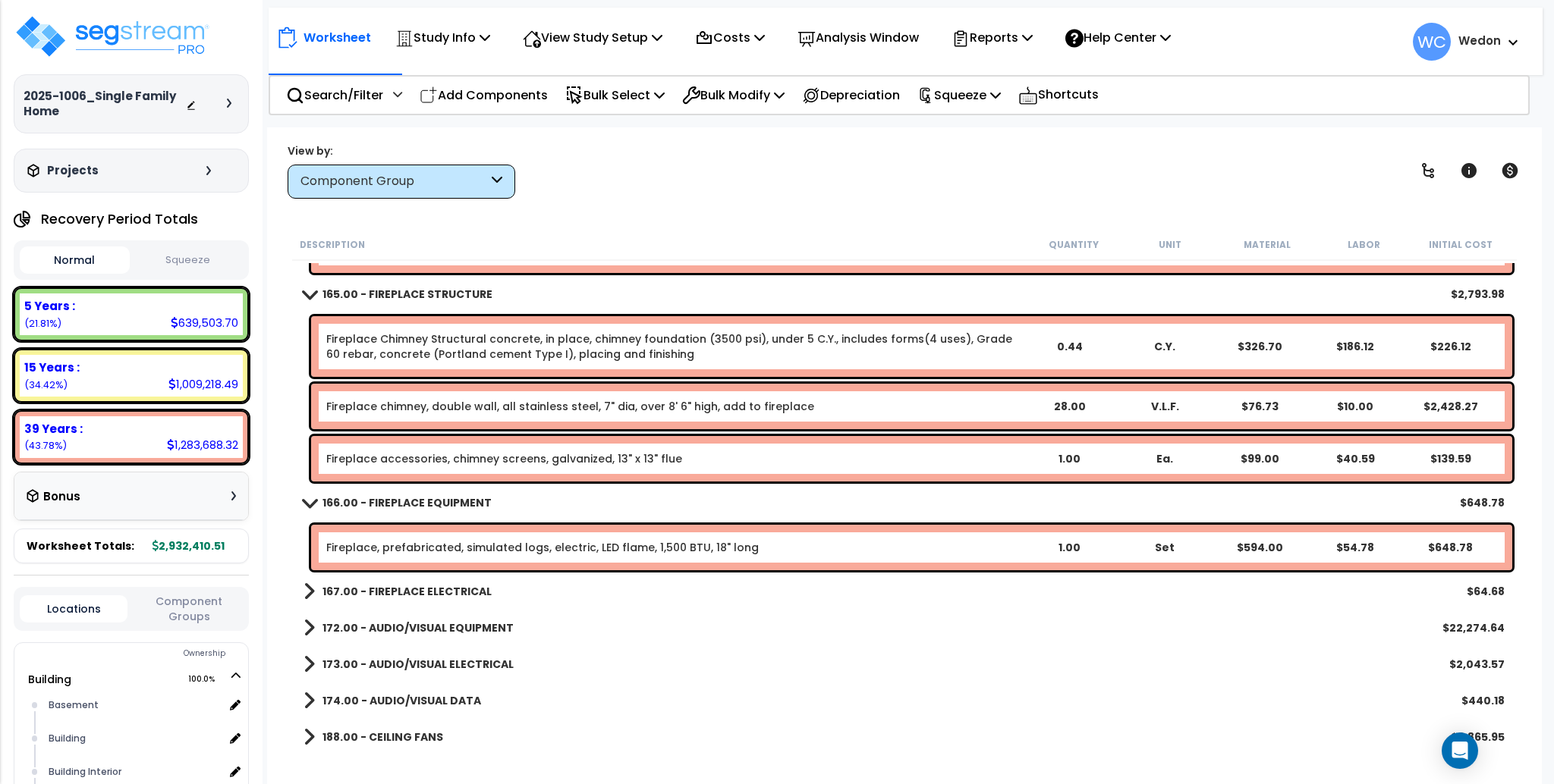
click at [450, 581] on link "167.00 - FIREPLACE ELECTRICAL" at bounding box center [398, 591] width 188 height 21
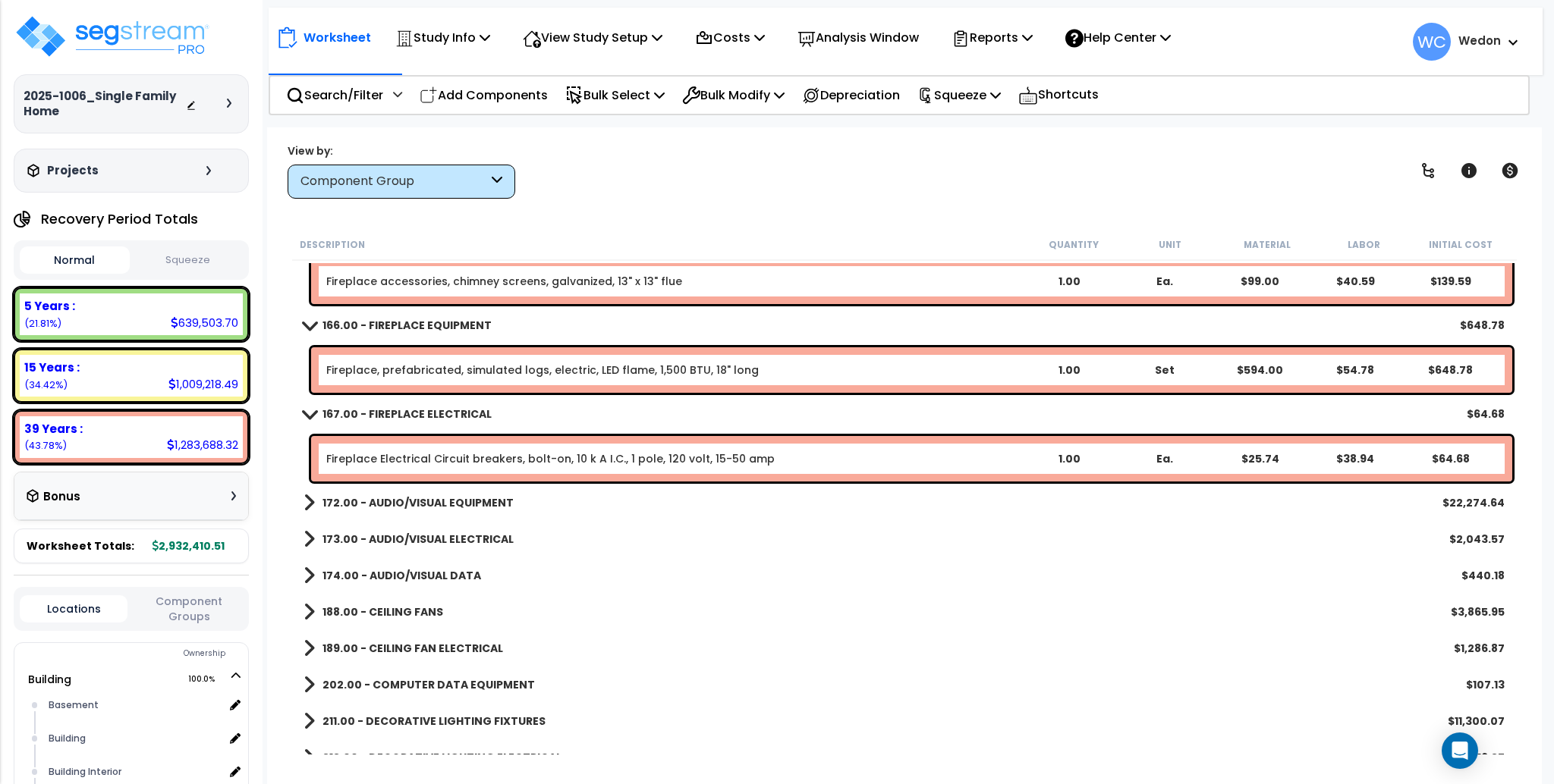
scroll to position [19901, 0]
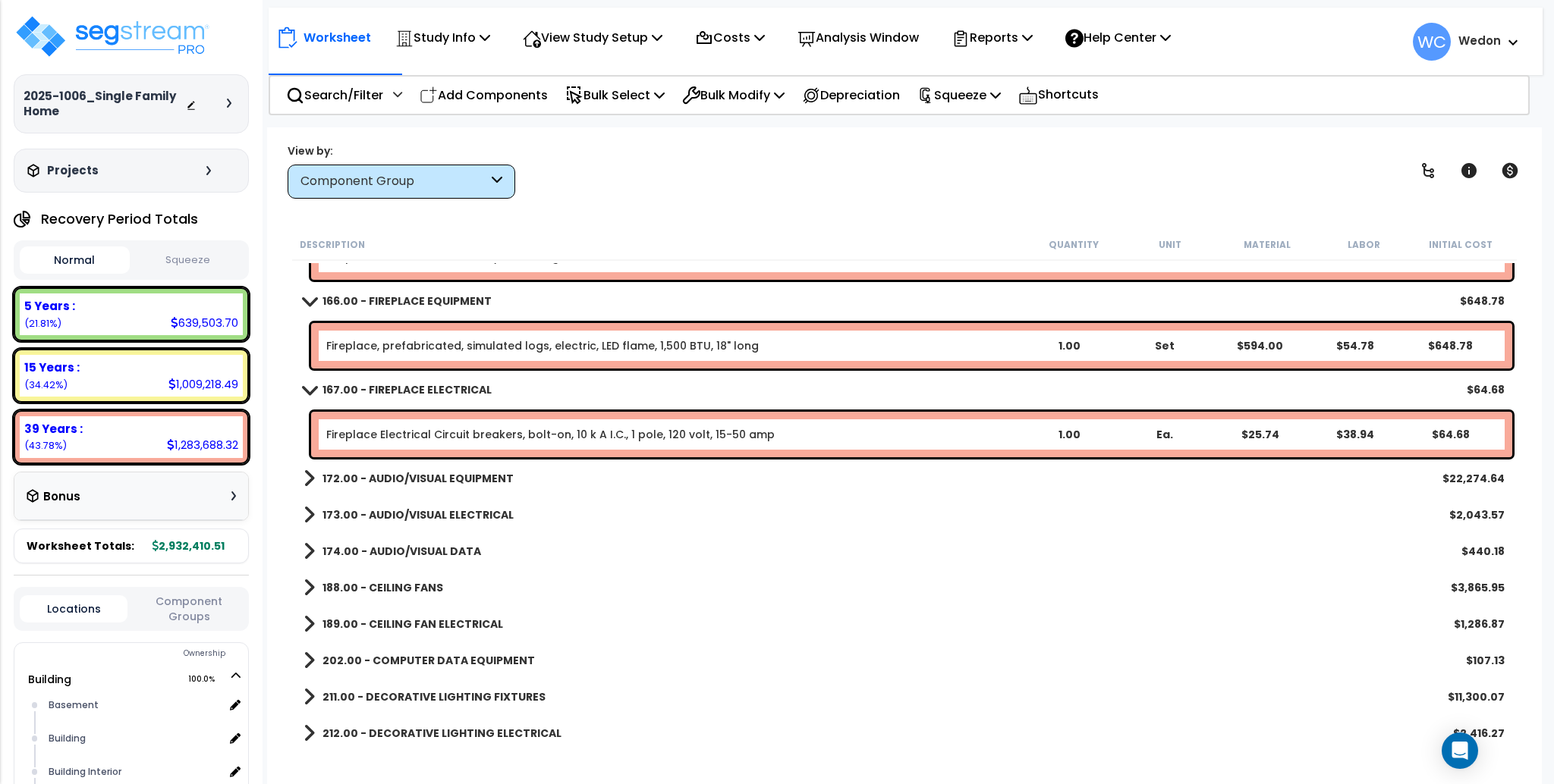
click at [457, 482] on b "172.00 - AUDIO/VISUAL EQUIPMENT" at bounding box center [417, 478] width 191 height 15
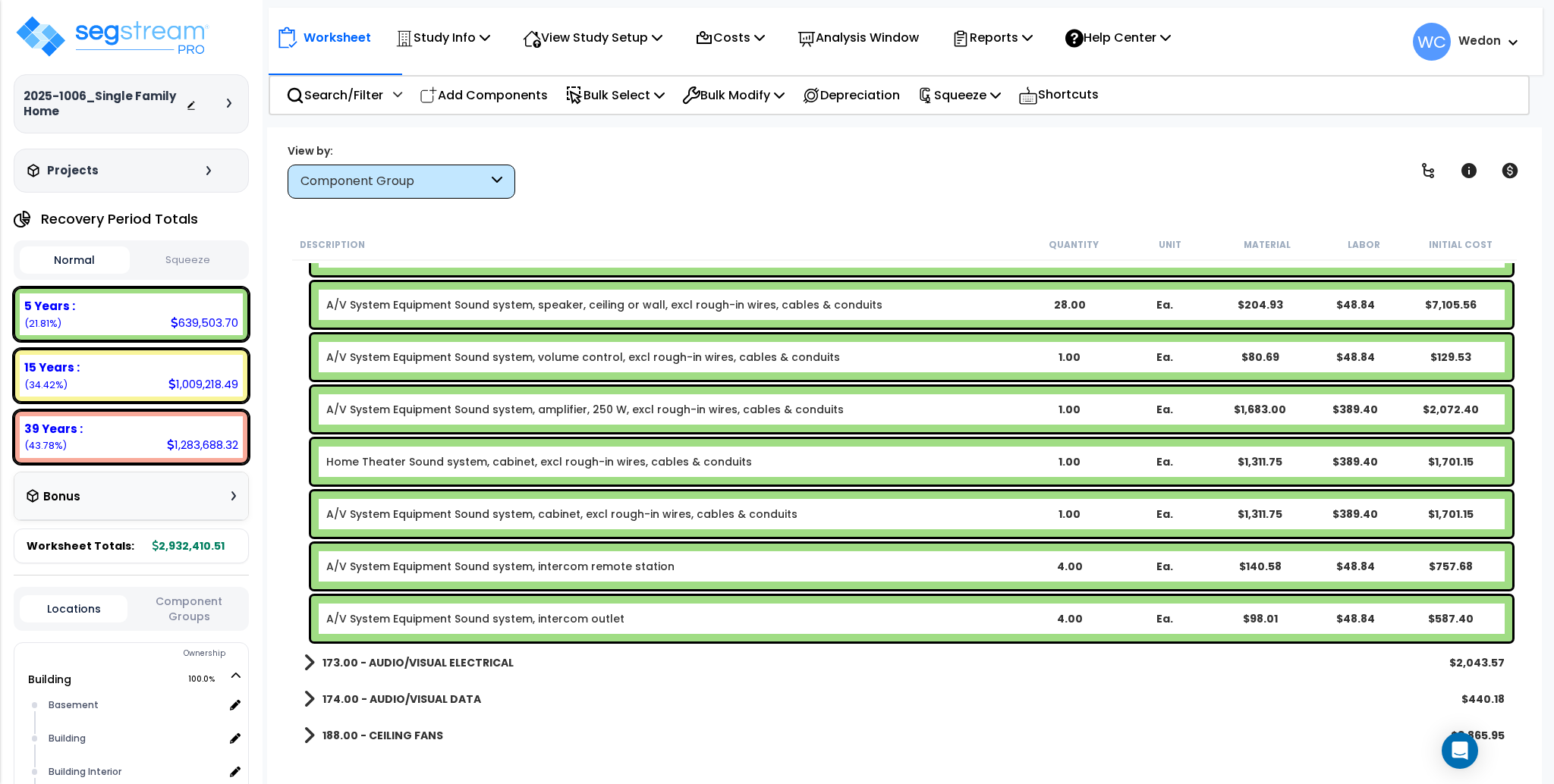
scroll to position [20306, 0]
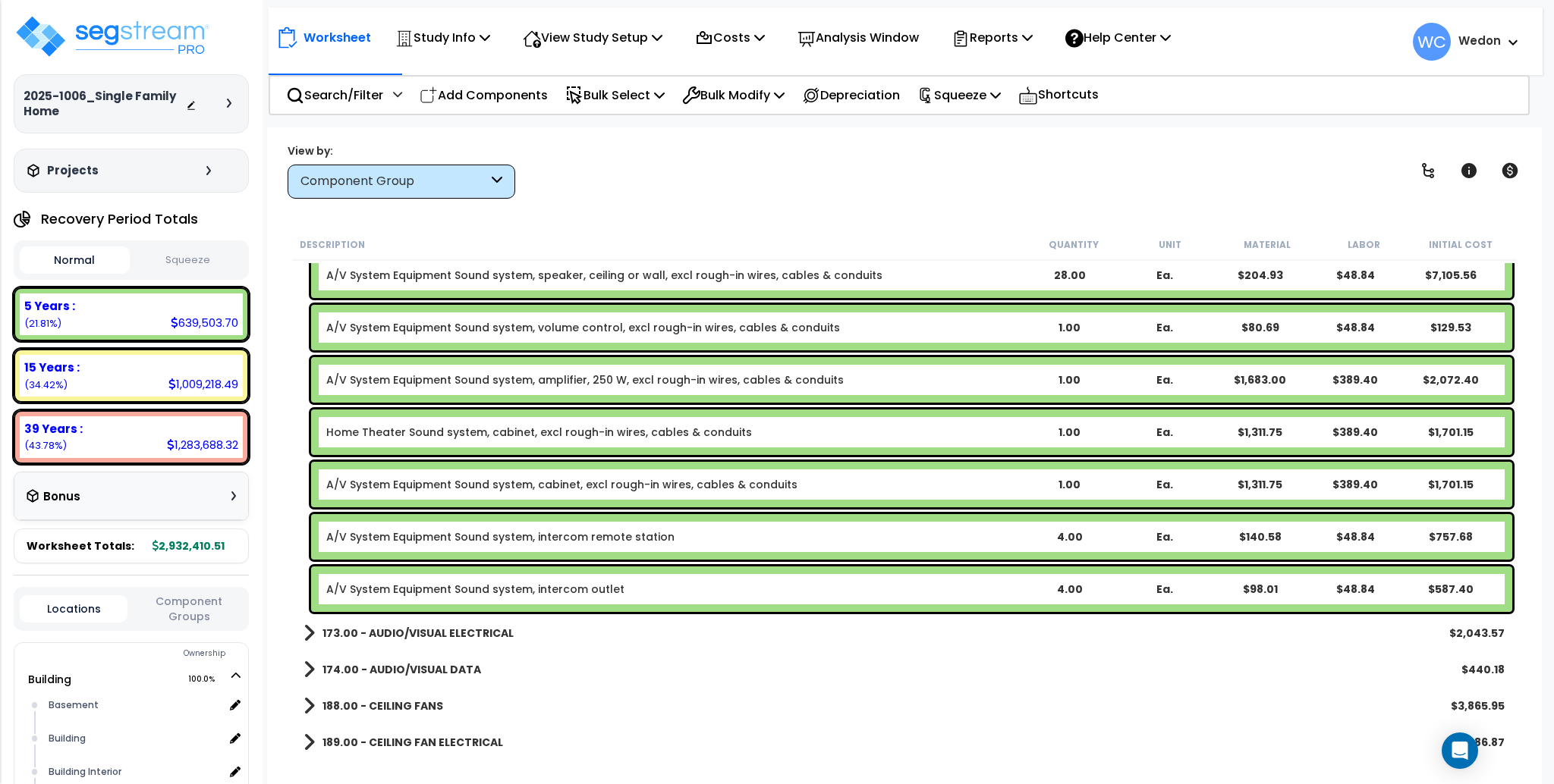
click at [480, 634] on b "173.00 - AUDIO/VISUAL ELECTRICAL" at bounding box center [417, 633] width 191 height 15
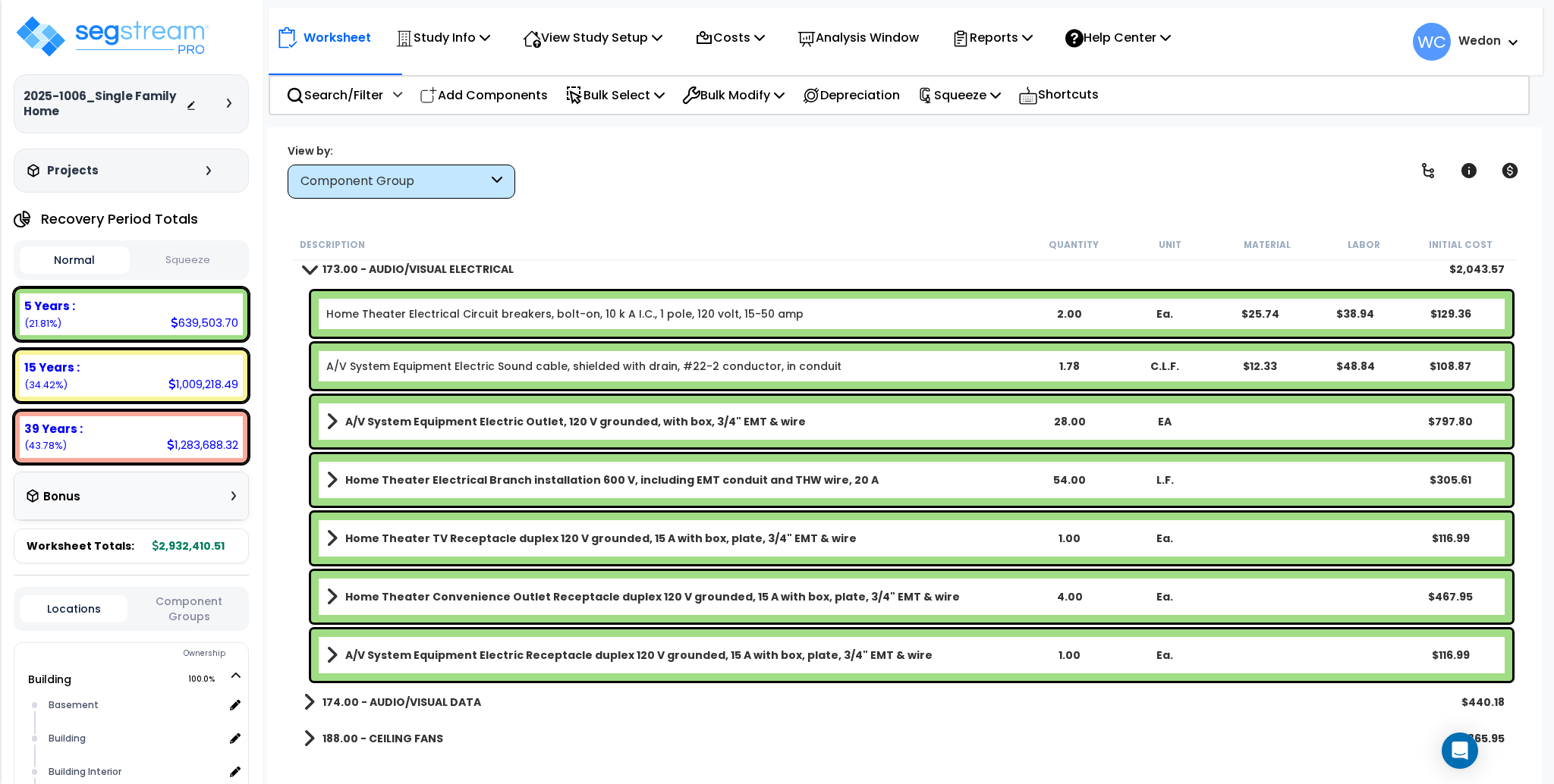
scroll to position [20710, 0]
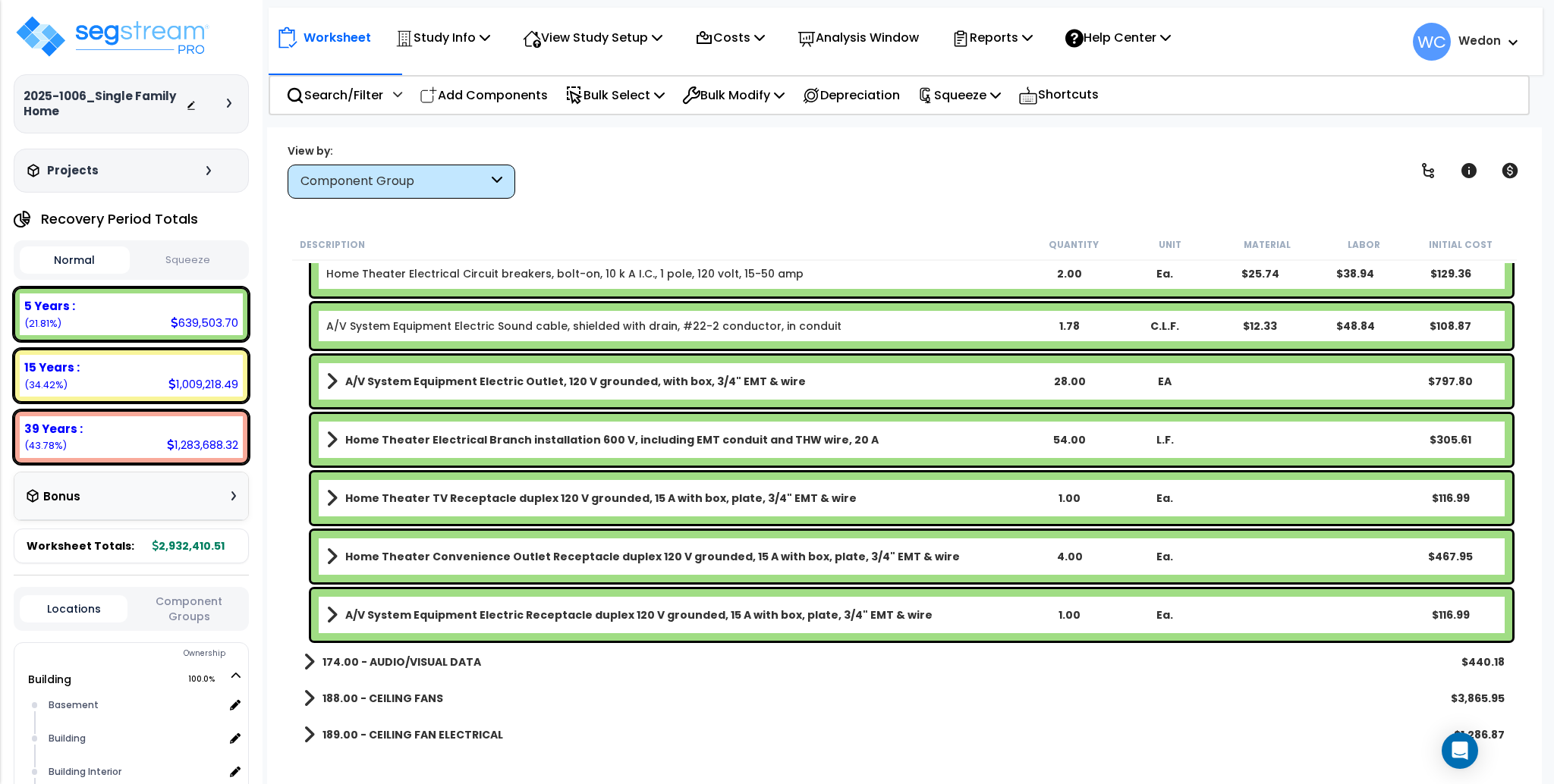
click at [457, 654] on b "174.00 - AUDIO/VISUAL DATA" at bounding box center [402, 661] width 158 height 15
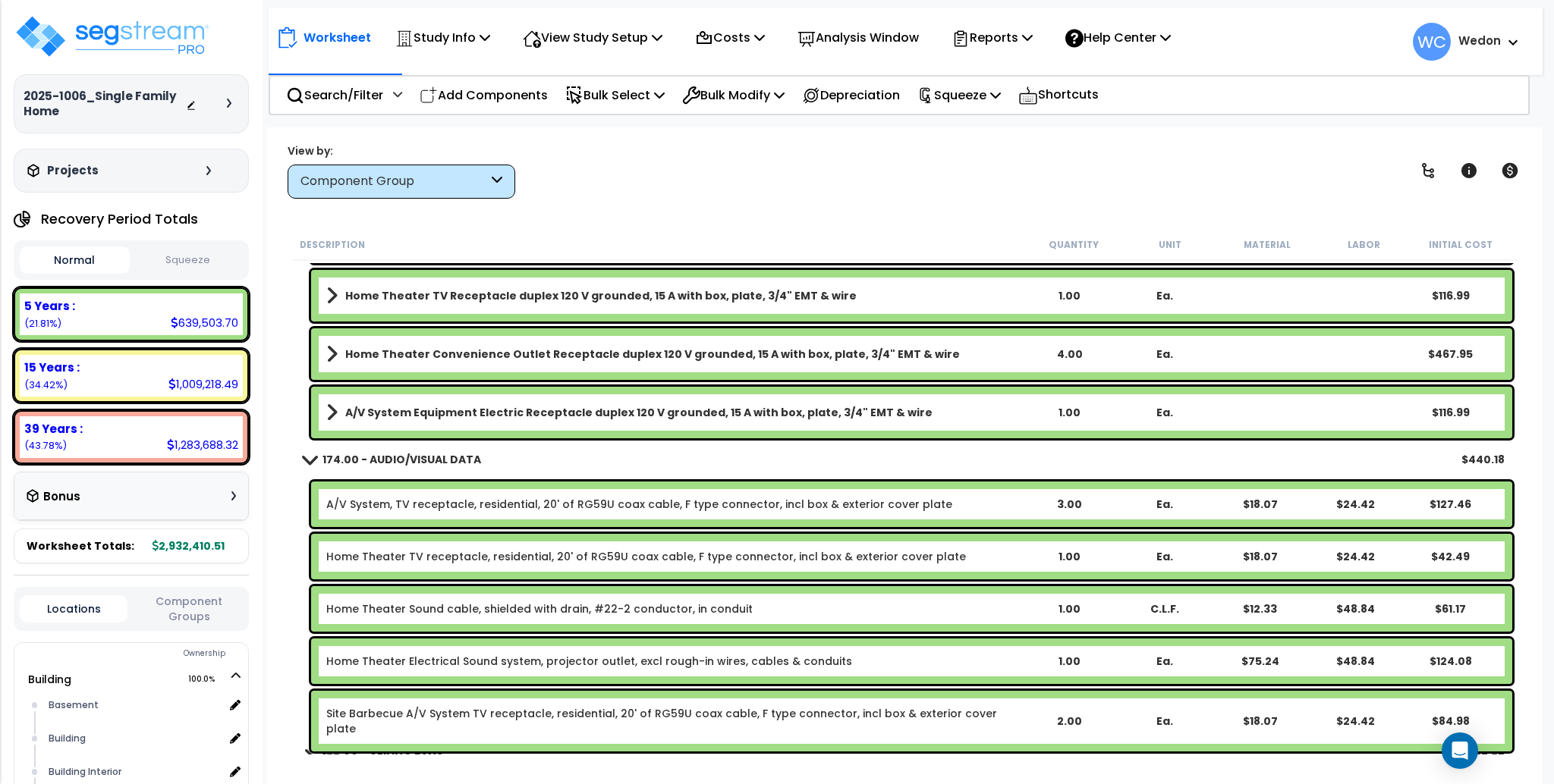
scroll to position [21115, 0]
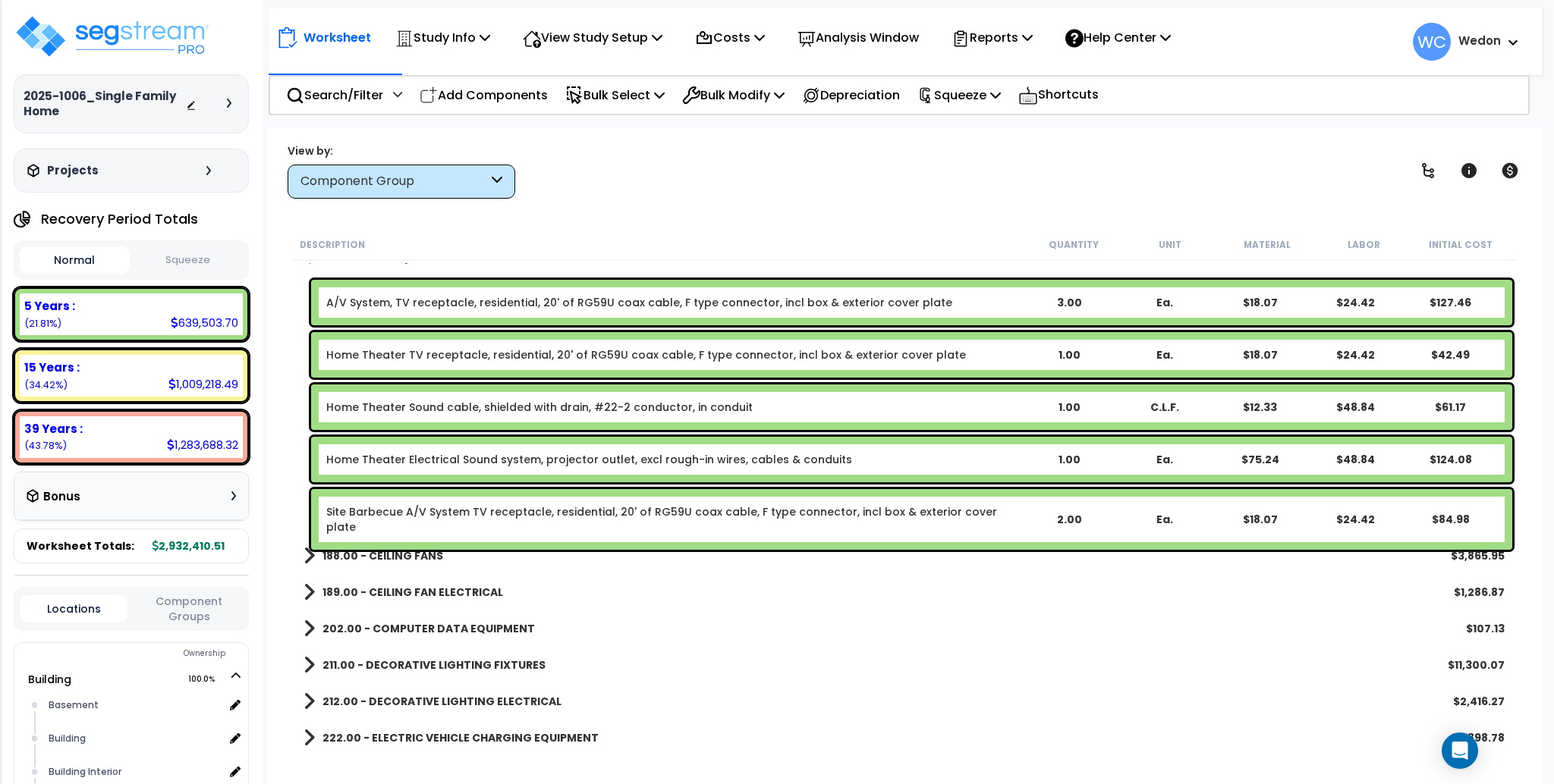
click at [437, 549] on b "188.00 - CEILING FANS" at bounding box center [383, 556] width 121 height 15
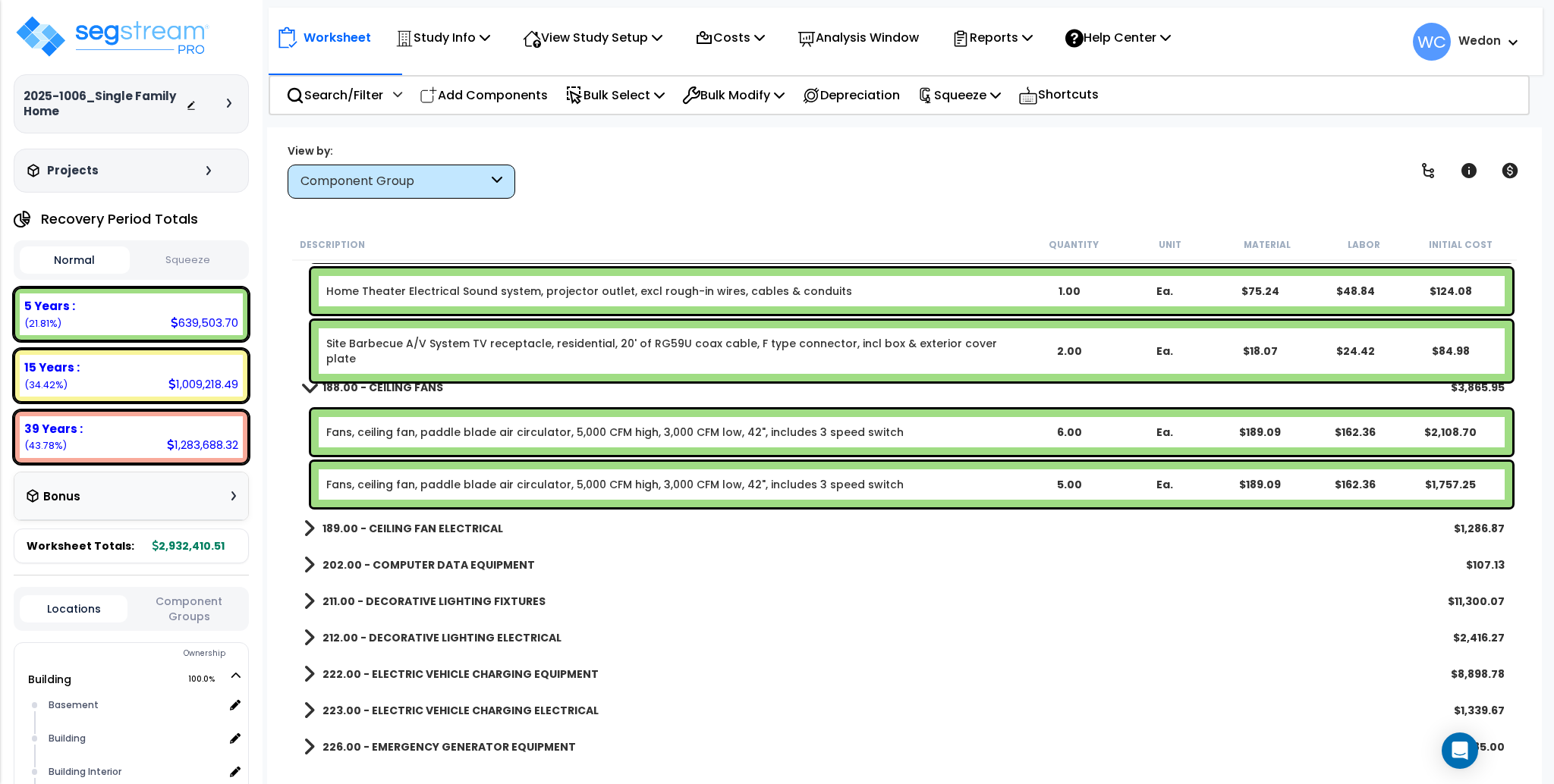
scroll to position [21317, 0]
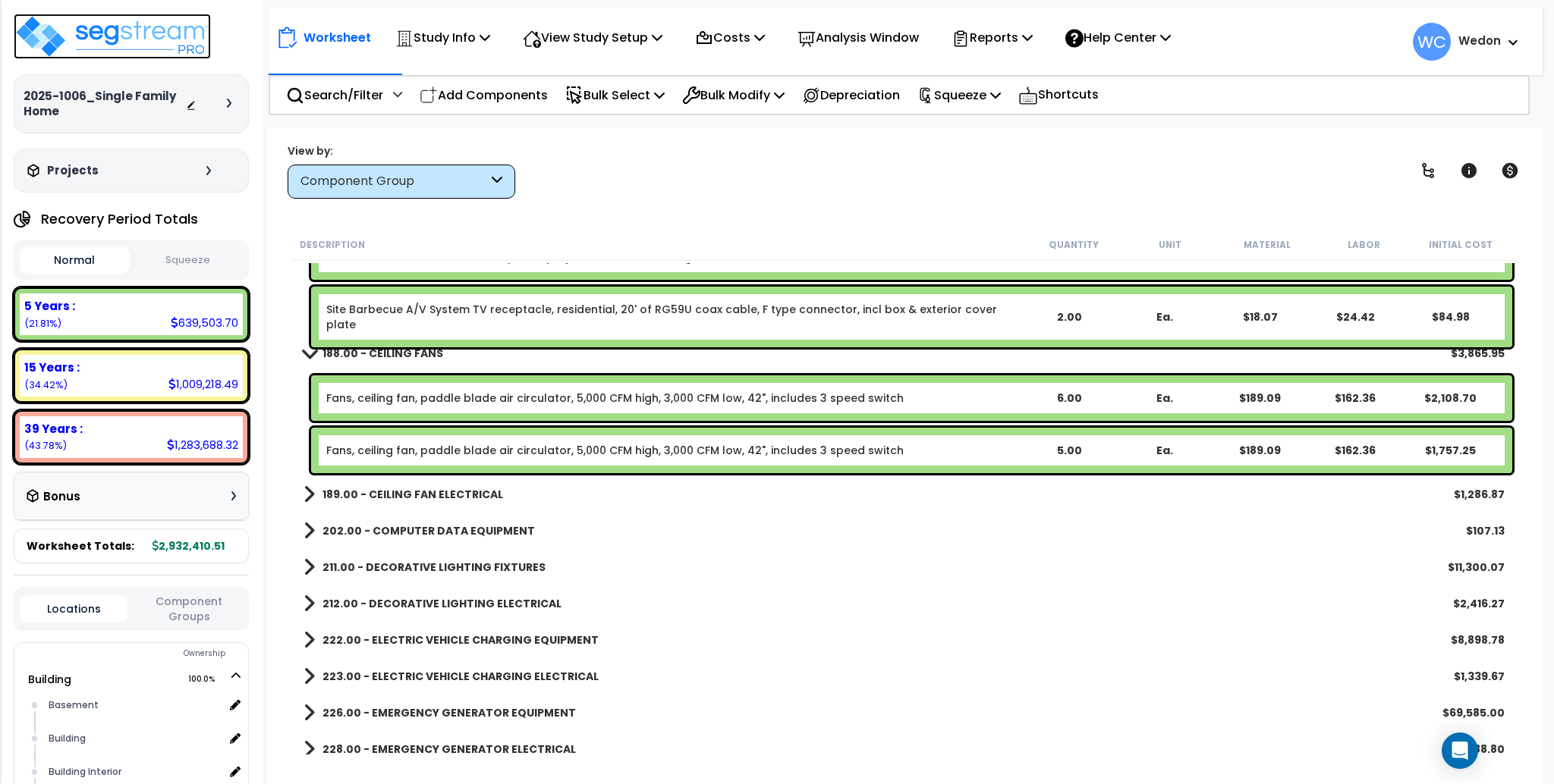
click at [198, 47] on img at bounding box center [112, 37] width 197 height 45
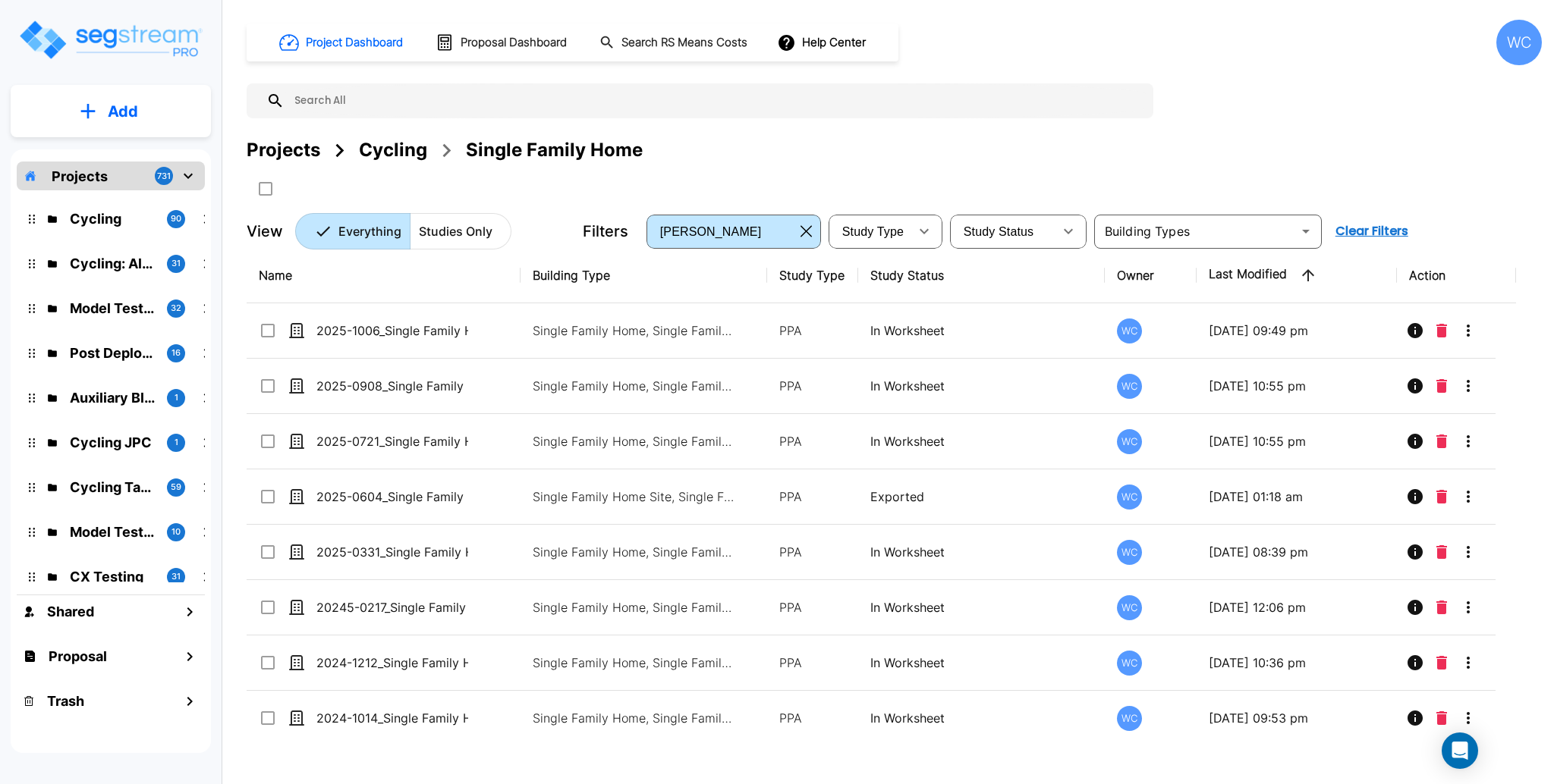
click at [411, 157] on div "Cycling" at bounding box center [393, 150] width 68 height 28
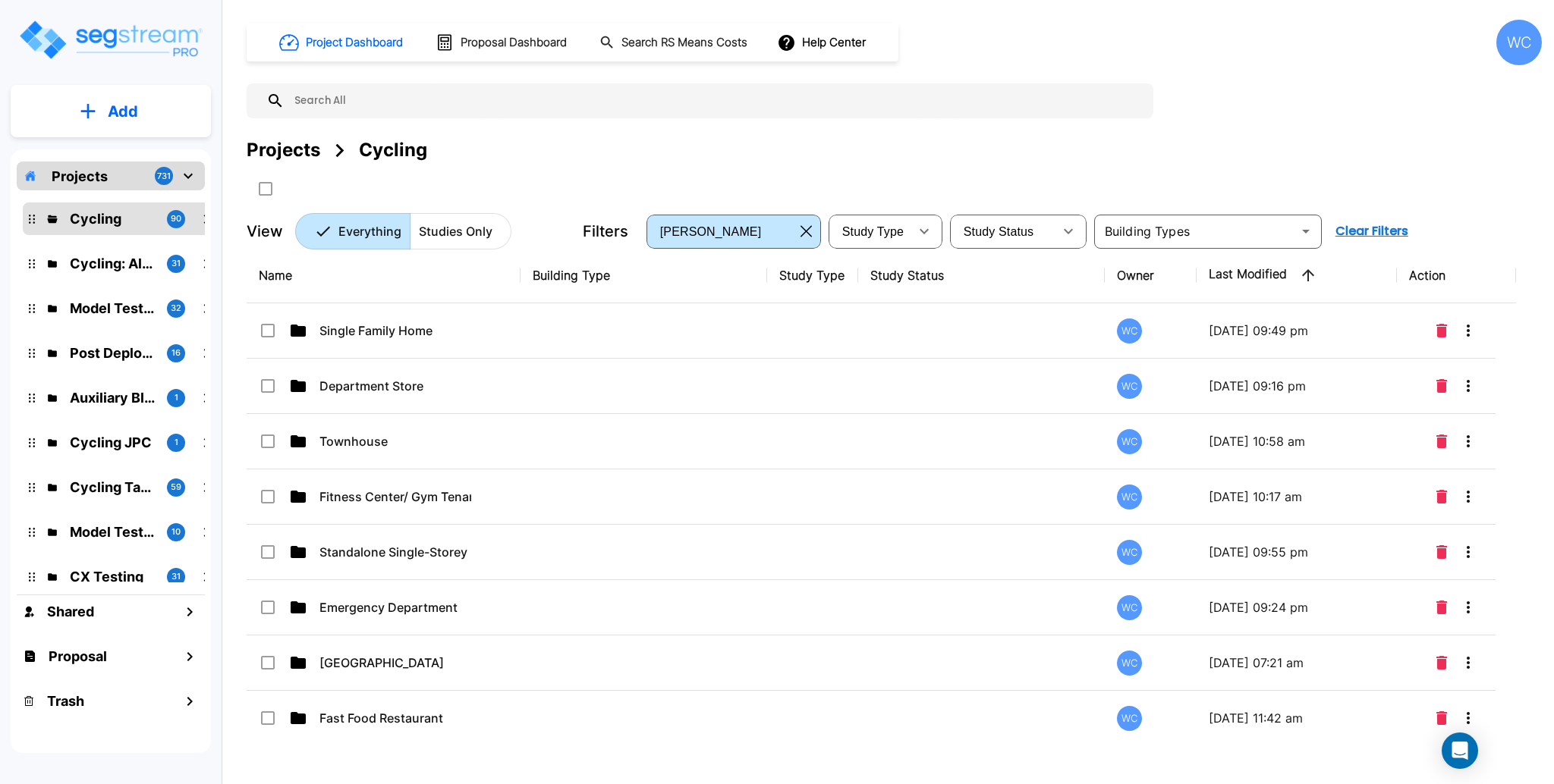
click at [152, 125] on button "Add" at bounding box center [111, 112] width 201 height 44
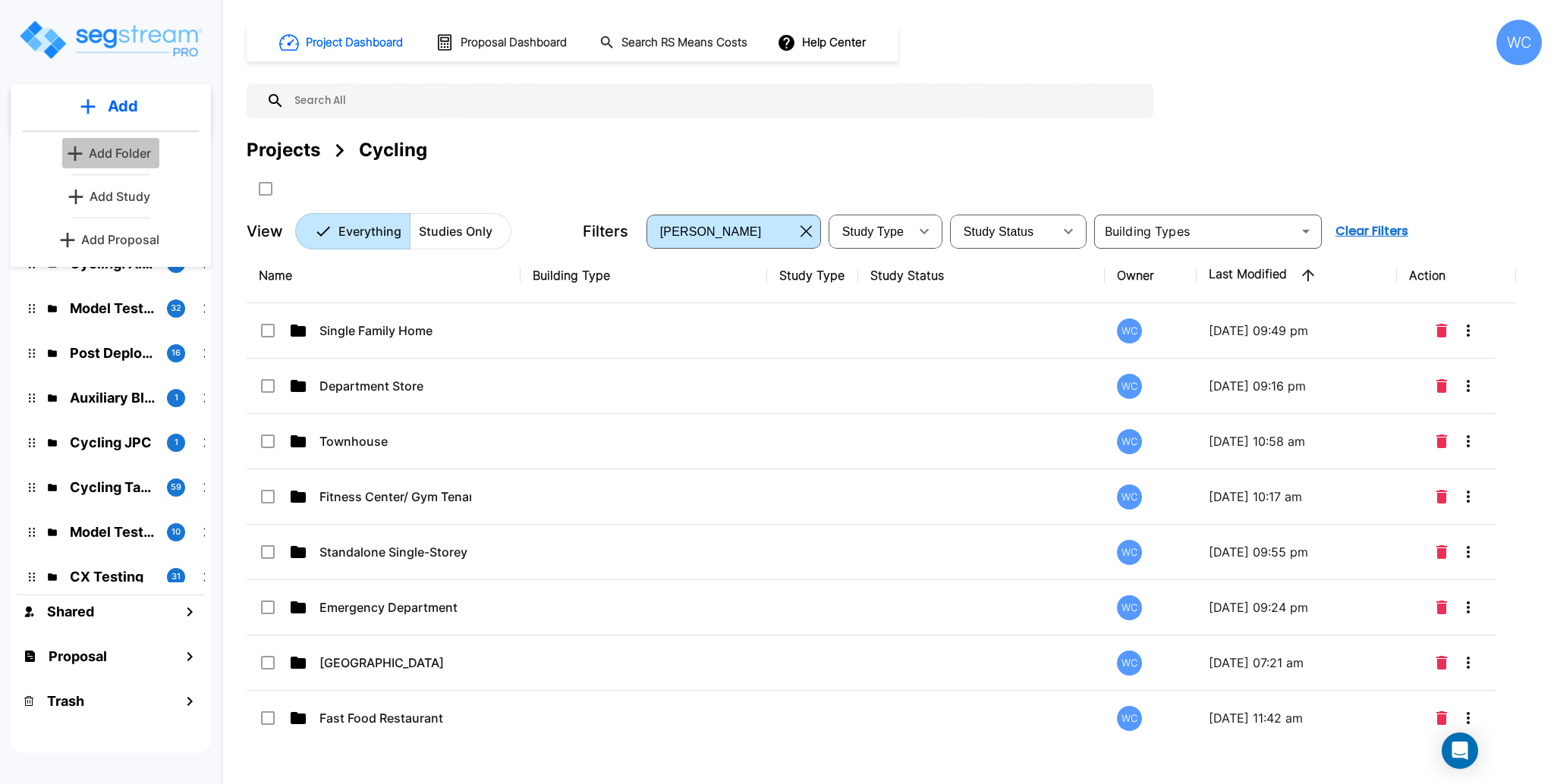
click at [115, 146] on p "Add Folder" at bounding box center [120, 153] width 62 height 18
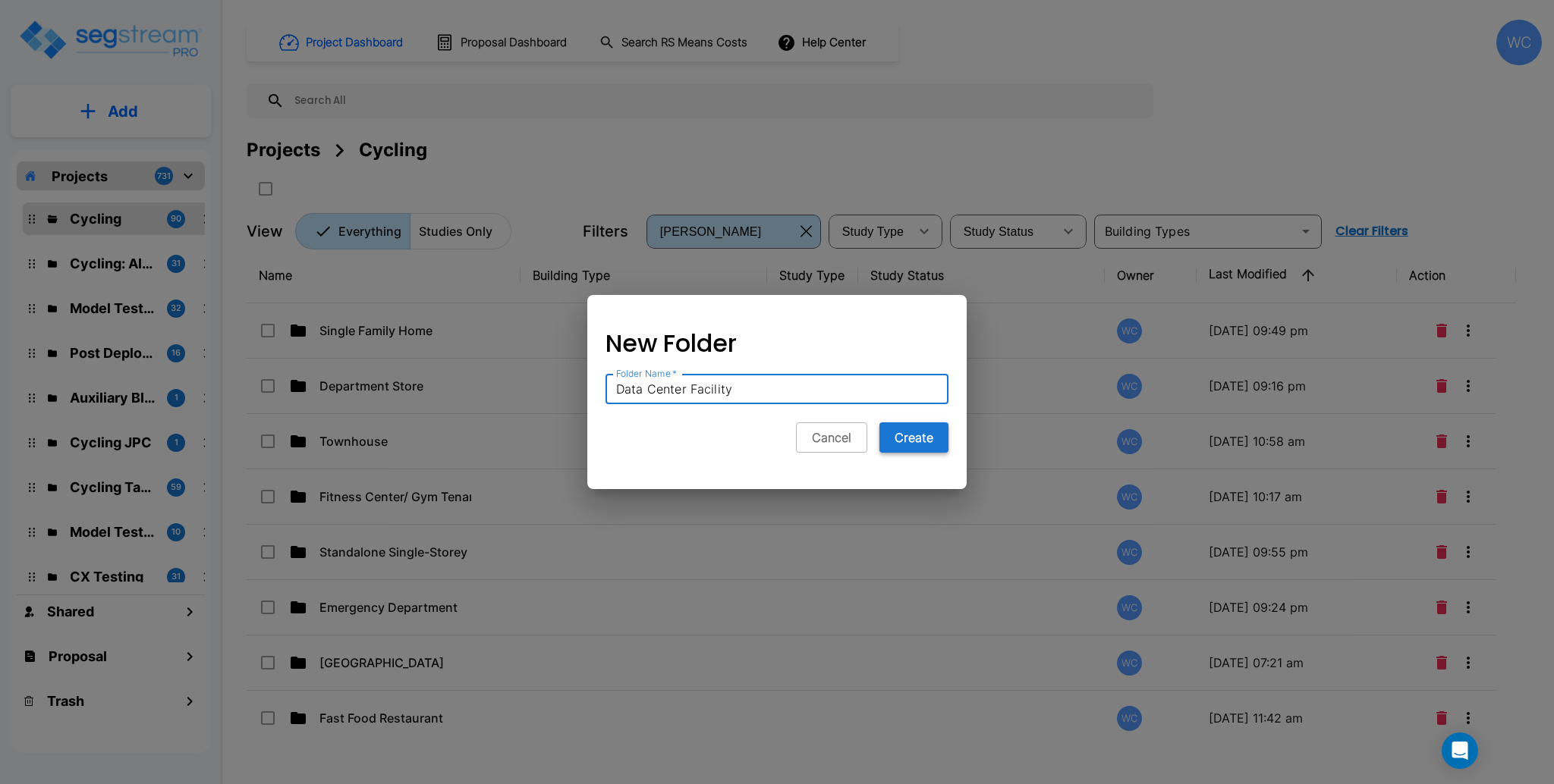
type input "Data Center Facility"
click at [902, 434] on button "Create" at bounding box center [914, 437] width 69 height 31
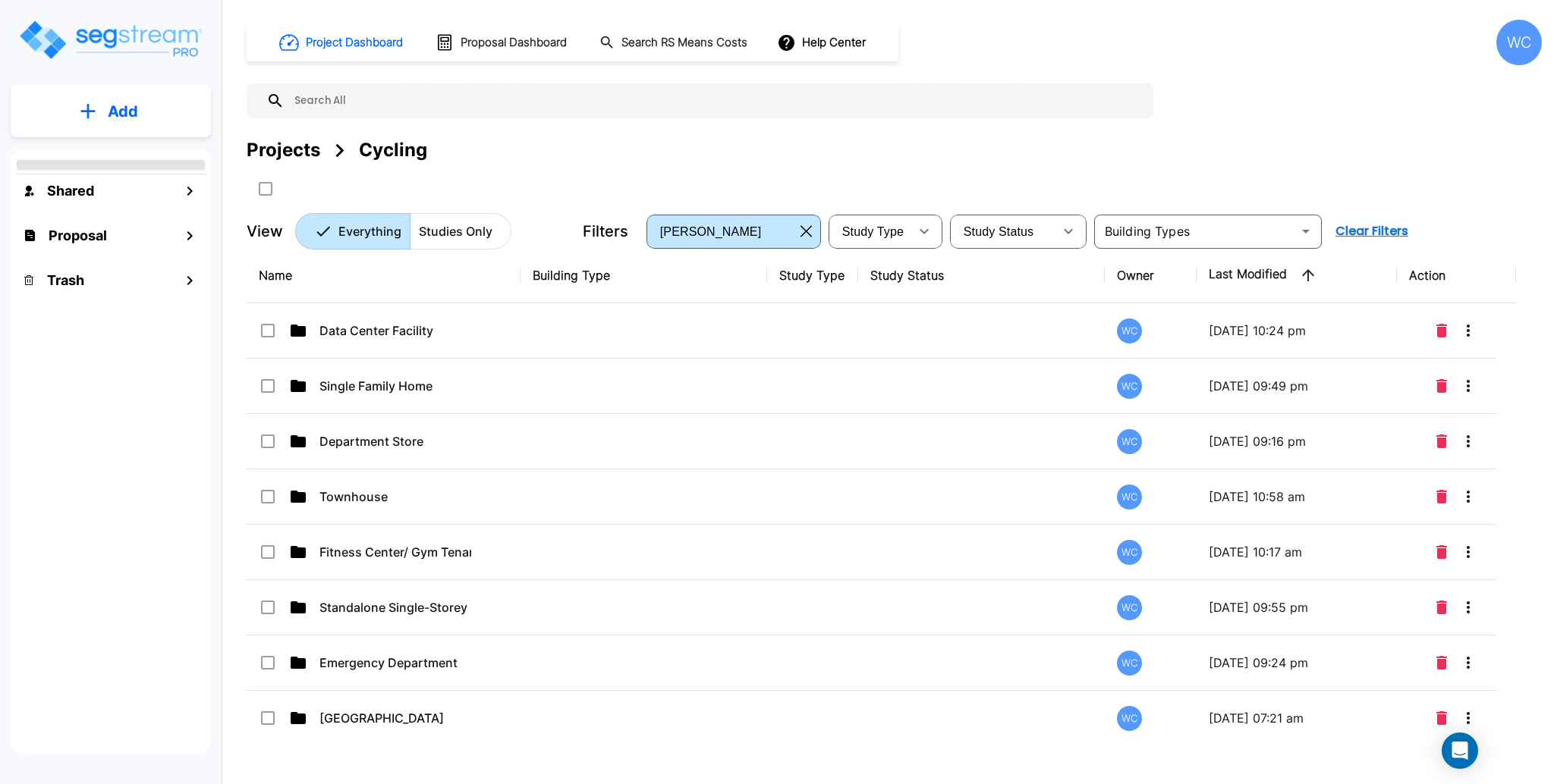
click at [471, 330] on div "Data Center Facility" at bounding box center [373, 330] width 228 height 18
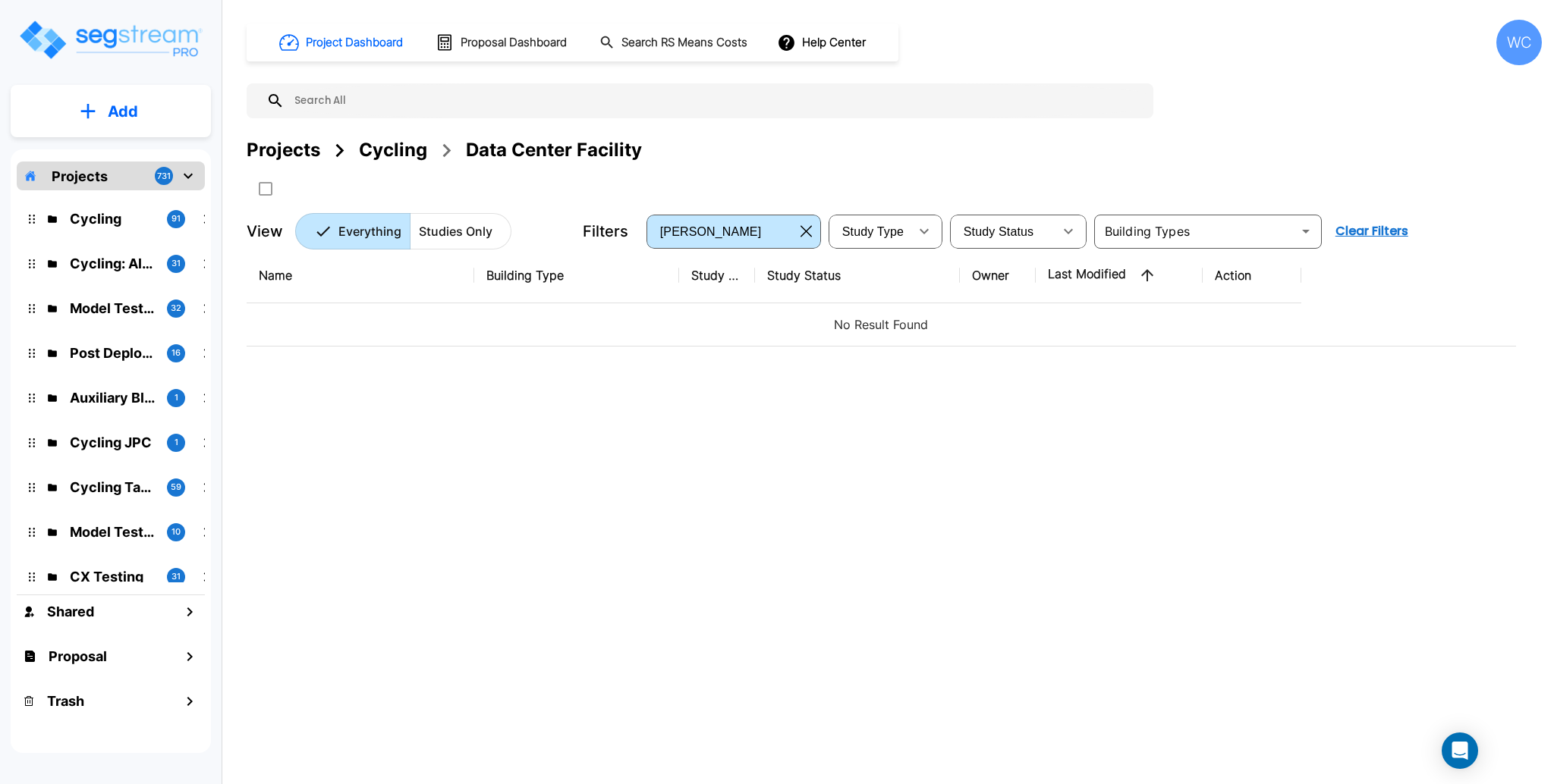
click at [154, 125] on button "Add" at bounding box center [111, 112] width 201 height 44
click at [129, 181] on div "Add Add Folder Add Study Add Proposal" at bounding box center [111, 175] width 201 height 183
click at [125, 183] on div "Projects 731" at bounding box center [111, 175] width 188 height 29
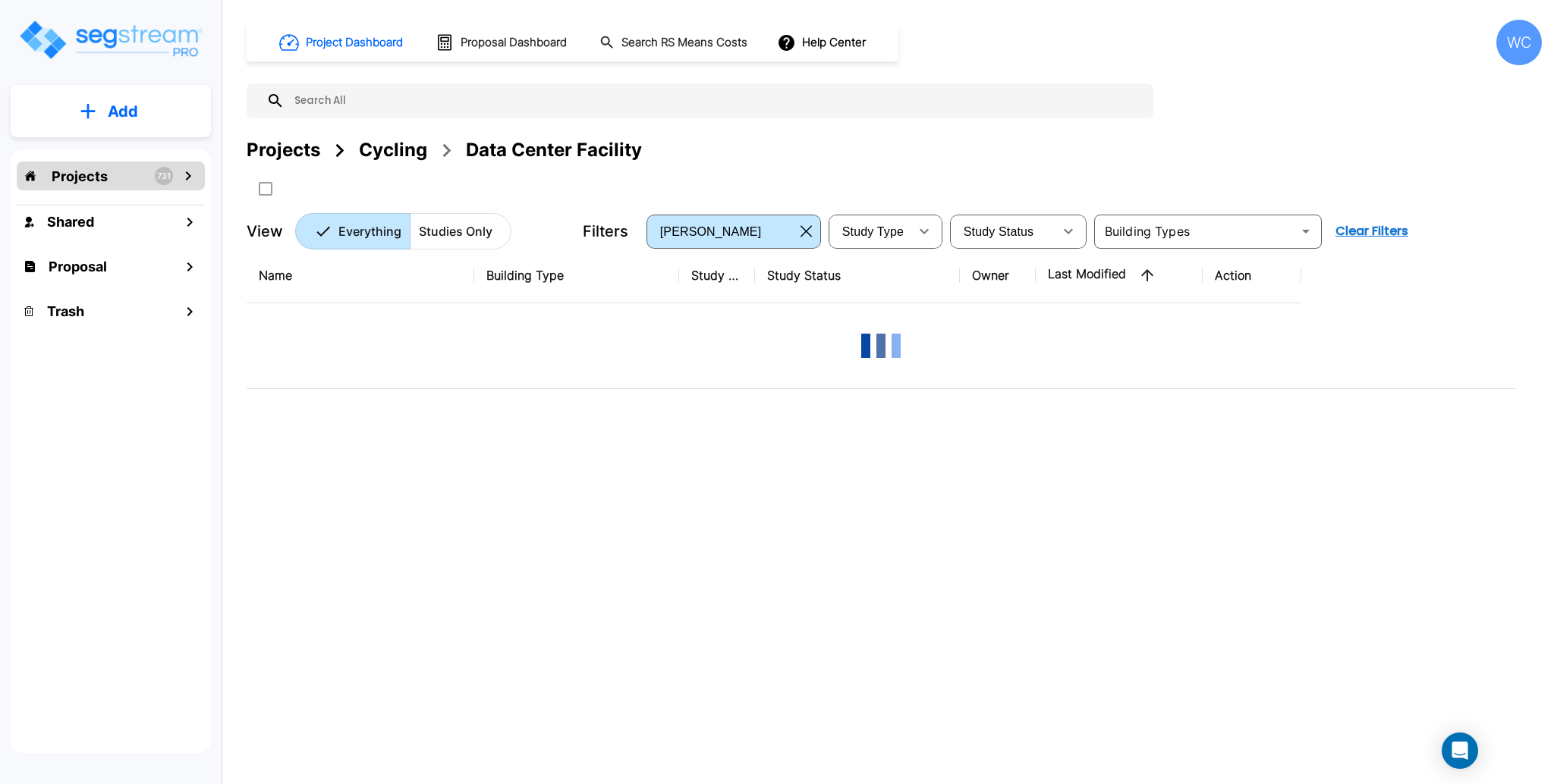
click at [143, 98] on button "Add" at bounding box center [111, 112] width 201 height 44
click at [119, 196] on p "Add Study" at bounding box center [120, 197] width 60 height 18
click at [1298, 116] on div "Project Dashboard Proposal Dashboard Search RS Means Costs Help Center WC Proje…" at bounding box center [894, 134] width 1296 height 229
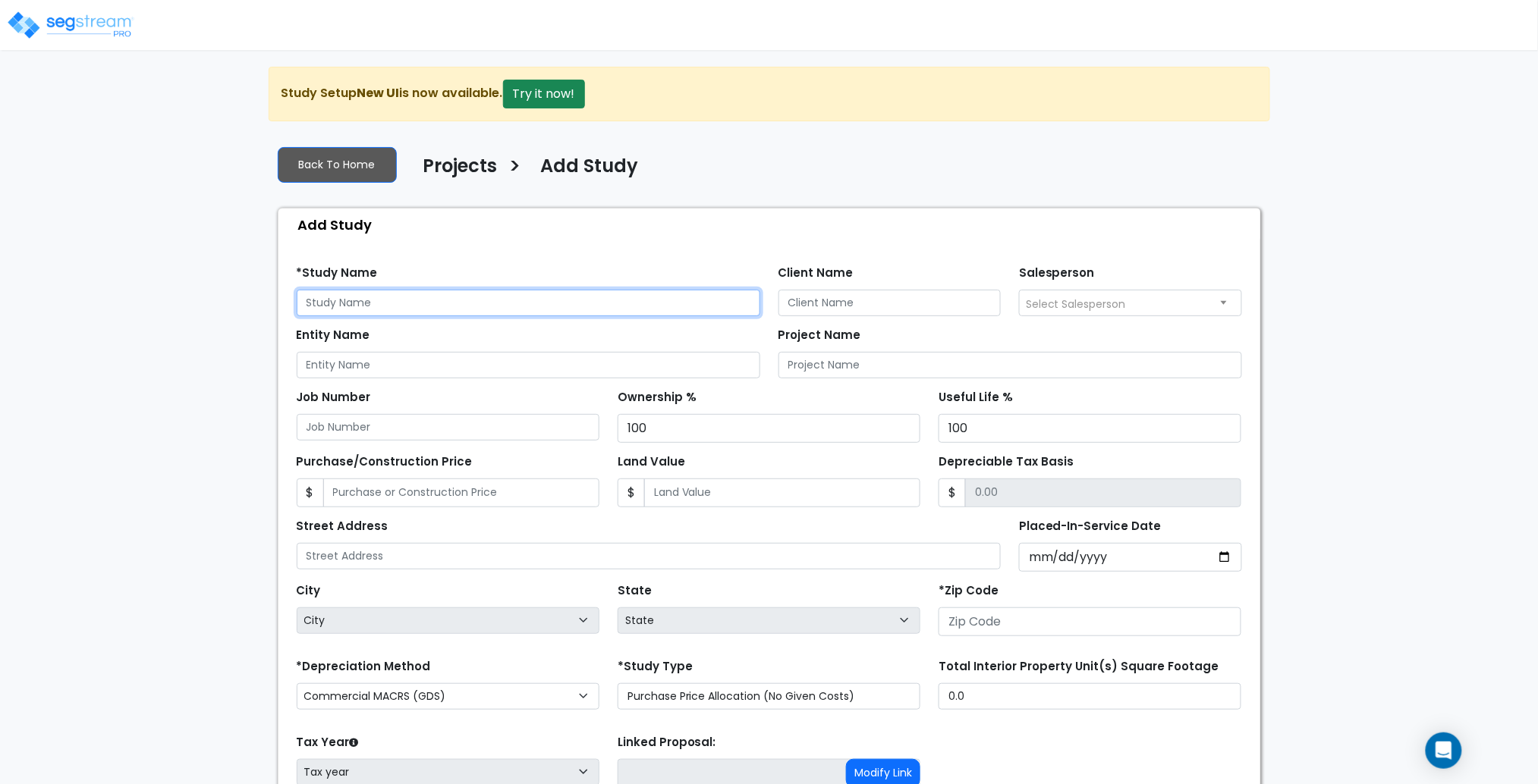
click at [441, 305] on input "text" at bounding box center [528, 303] width 464 height 27
type input "2025-1008_Data Center Facility"
click at [1218, 550] on input "Placed-In-Service Date" at bounding box center [1131, 557] width 224 height 29
type input "[DATE]"
select select "2025"
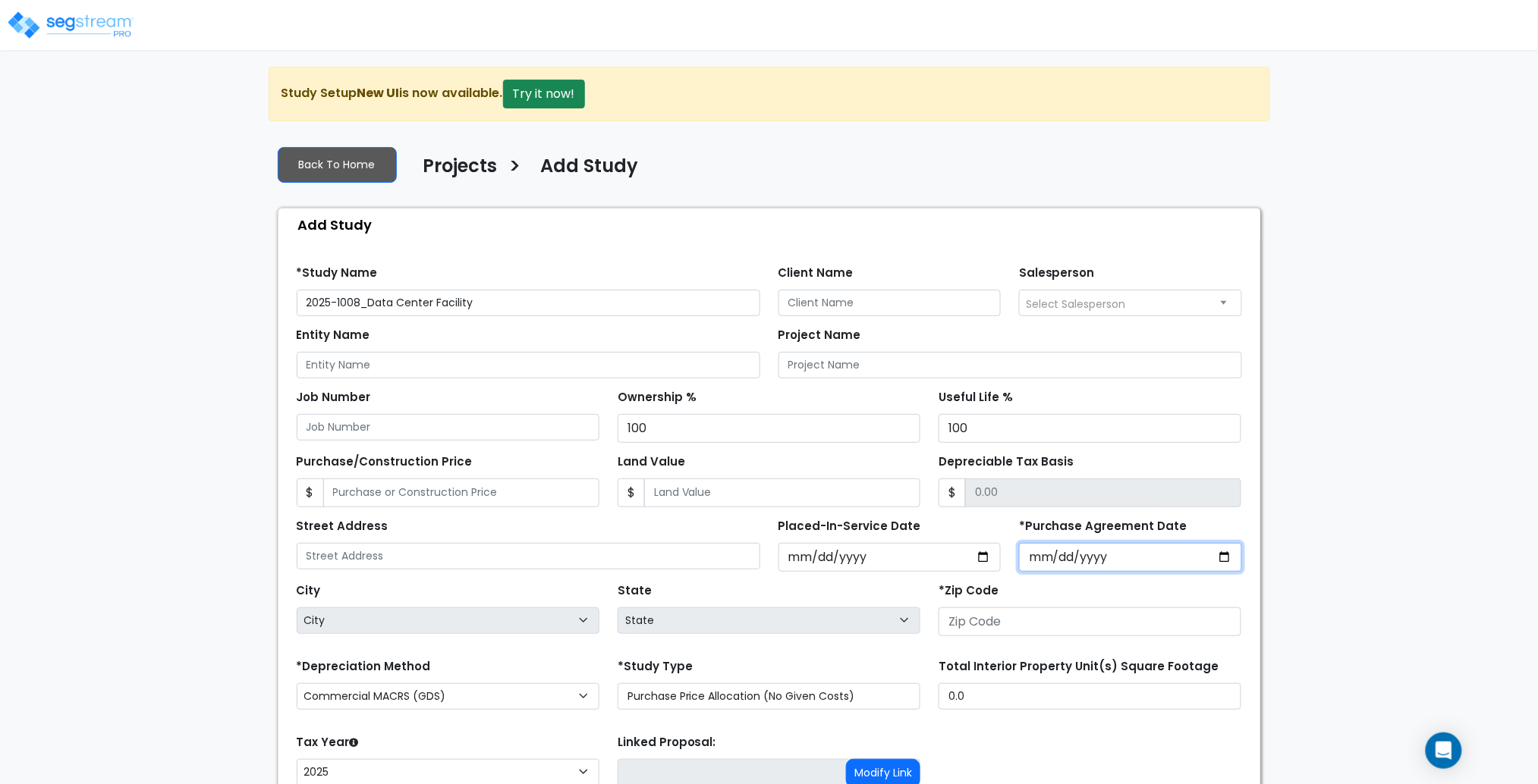
click at [1227, 549] on input "*Purchase Agreement Date" at bounding box center [1131, 557] width 224 height 29
click at [1227, 552] on input "*Purchase Agreement Date" at bounding box center [1131, 557] width 224 height 29
type input "[DATE]"
click at [1111, 624] on input "number" at bounding box center [1090, 622] width 303 height 29
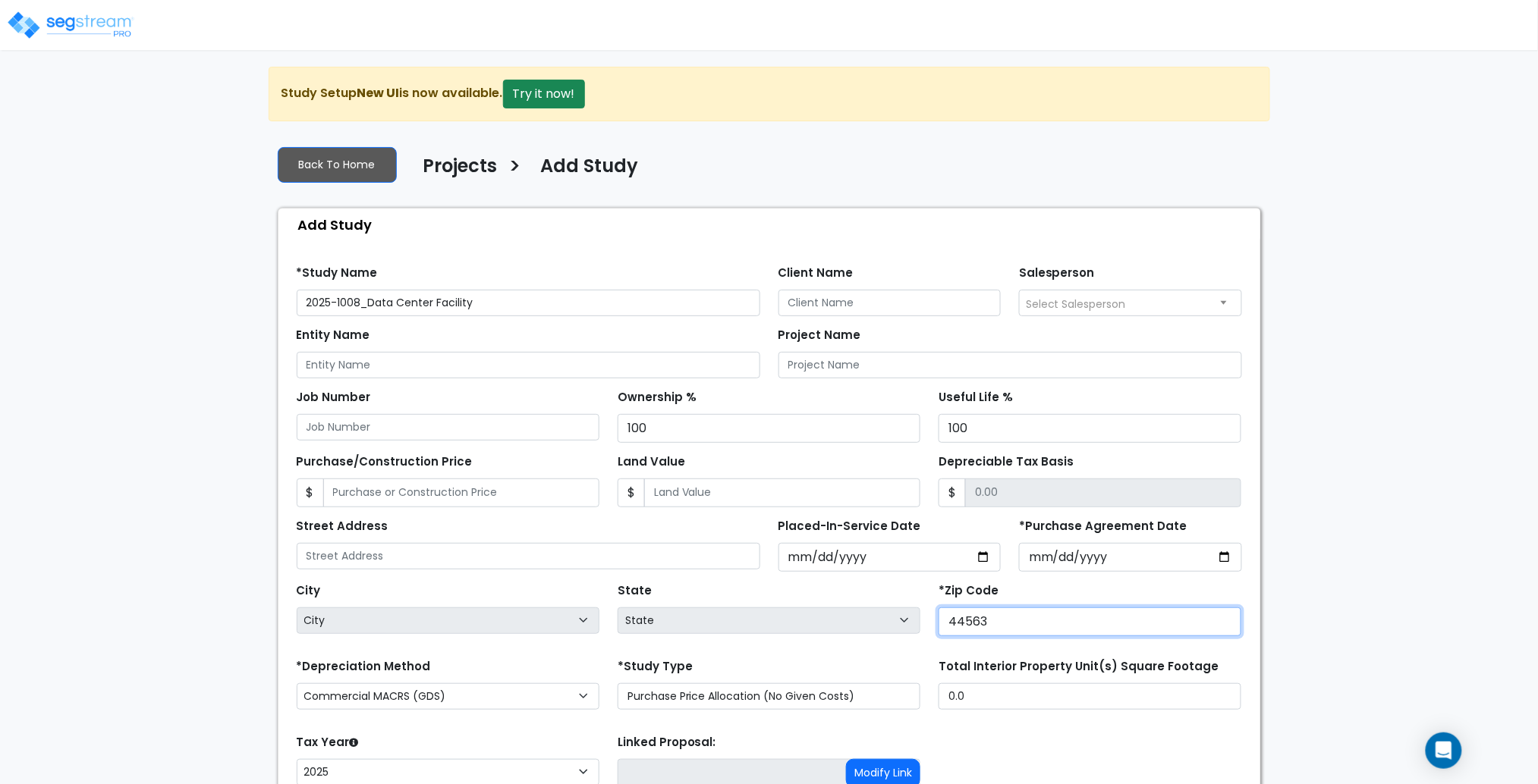
click at [887, 621] on div "City City State State National Average AB AK AL AR AZ BC CA CO CT DC DE FL [GEO…" at bounding box center [769, 606] width 963 height 68
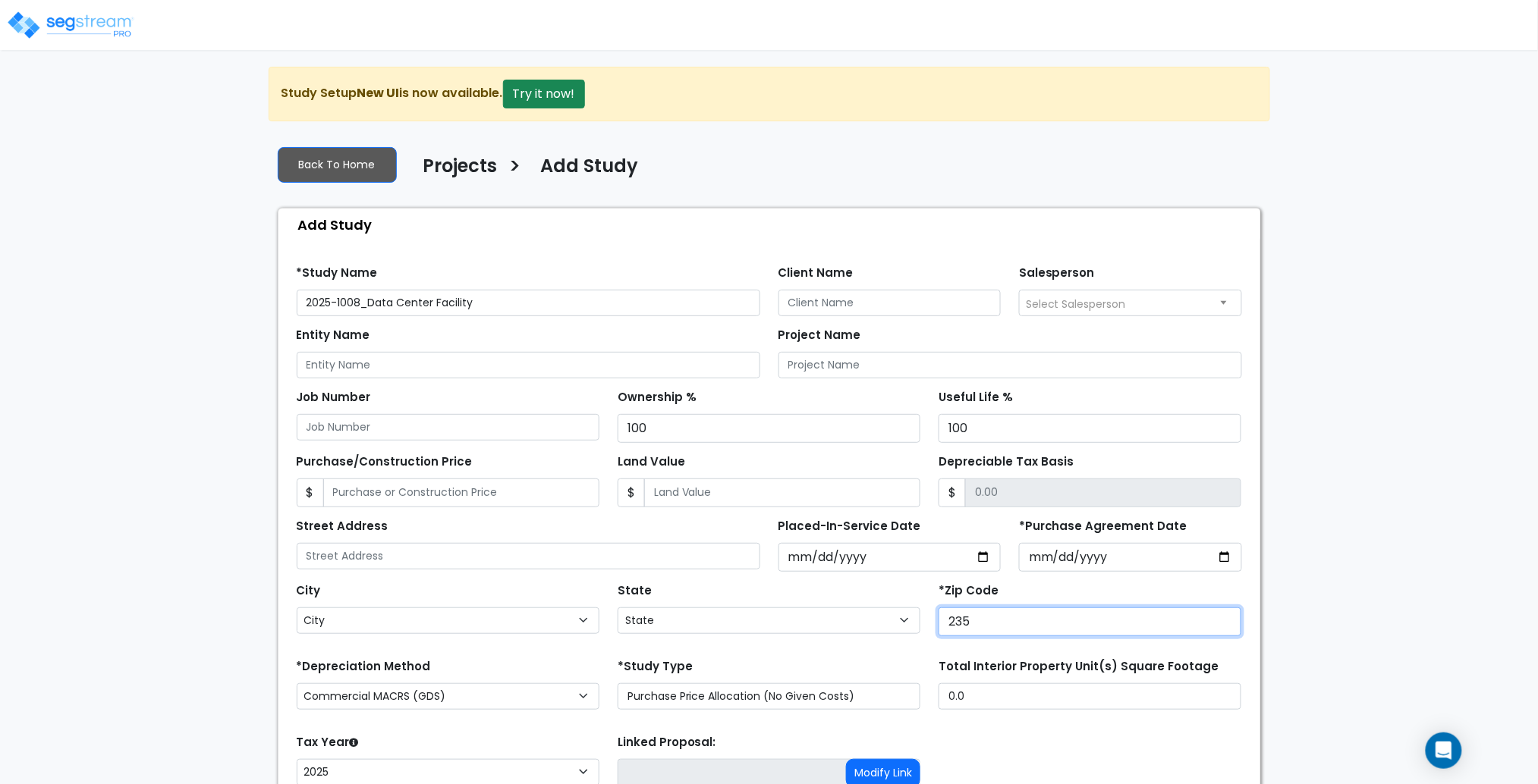
type input "2356"
select select "VA"
type input "23566"
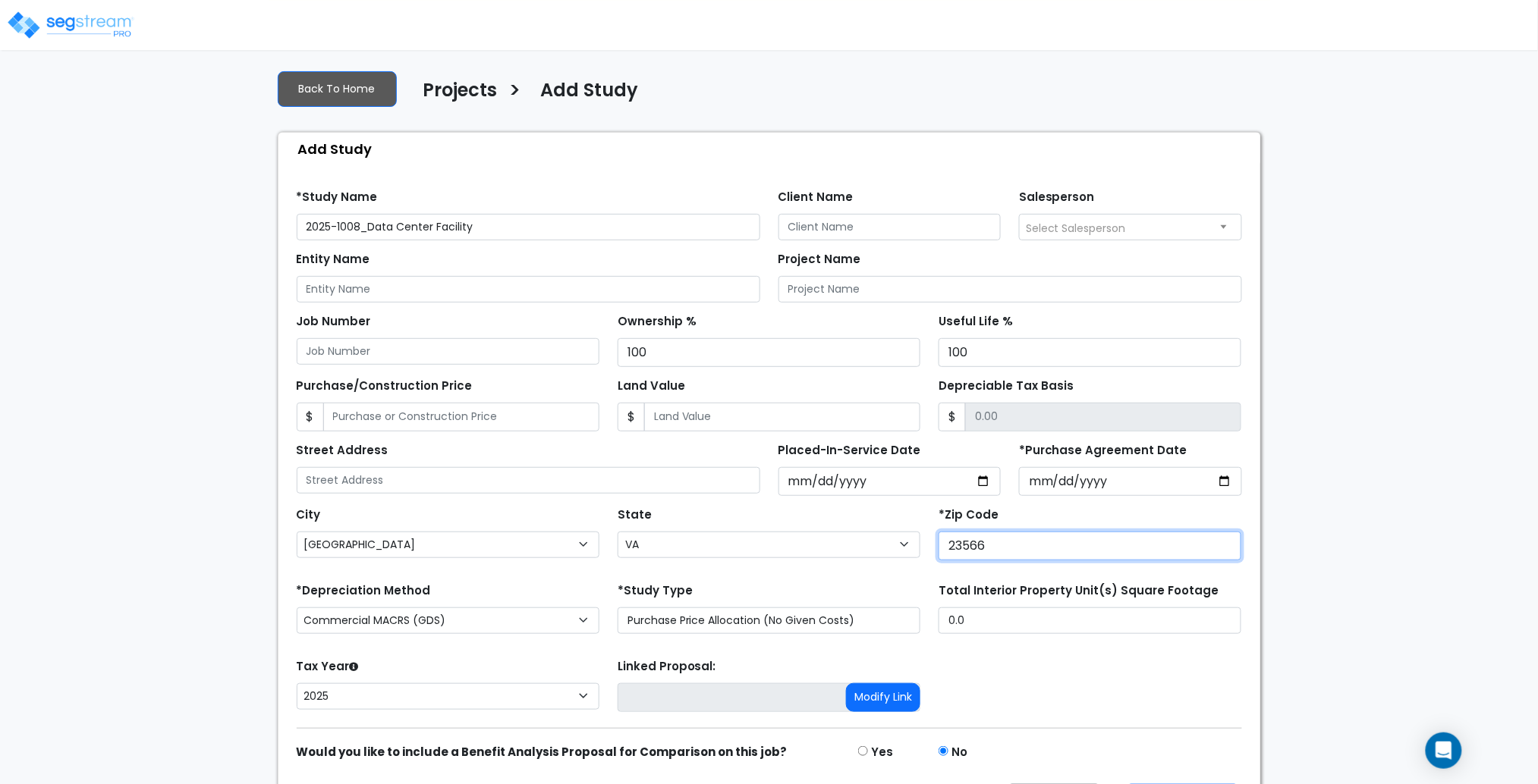
select select
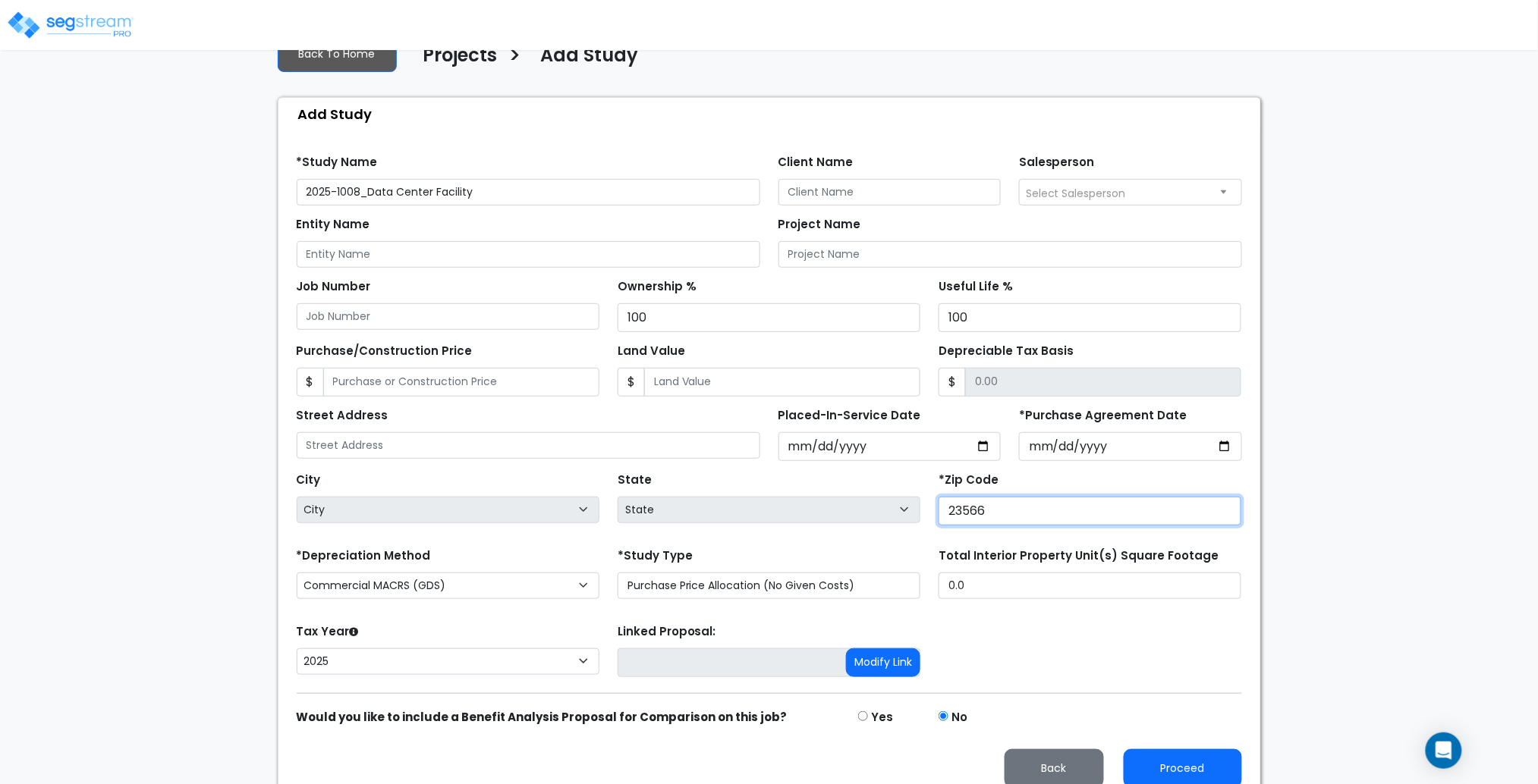
scroll to position [128, 0]
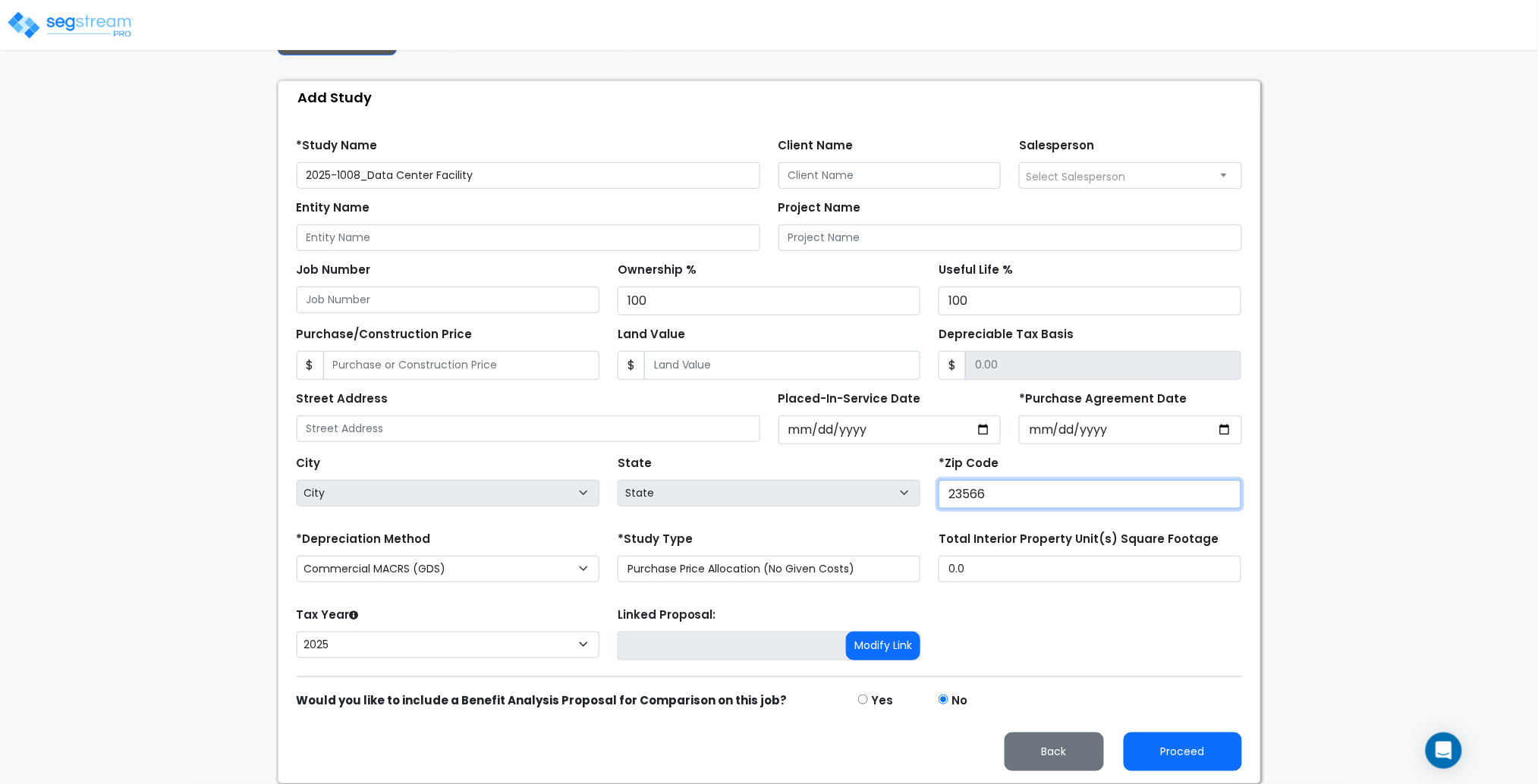
drag, startPoint x: 968, startPoint y: 497, endPoint x: 941, endPoint y: 497, distance: 27.0
click at [941, 497] on input "23566" at bounding box center [1090, 494] width 303 height 29
click at [905, 503] on div "City City [GEOGRAPHIC_DATA] [GEOGRAPHIC_DATA] Achilles [GEOGRAPHIC_DATA] [GEOGR…" at bounding box center [769, 479] width 963 height 68
drag, startPoint x: 950, startPoint y: 492, endPoint x: 1058, endPoint y: 489, distance: 108.0
click at [1058, 489] on input "34566" at bounding box center [1090, 494] width 303 height 29
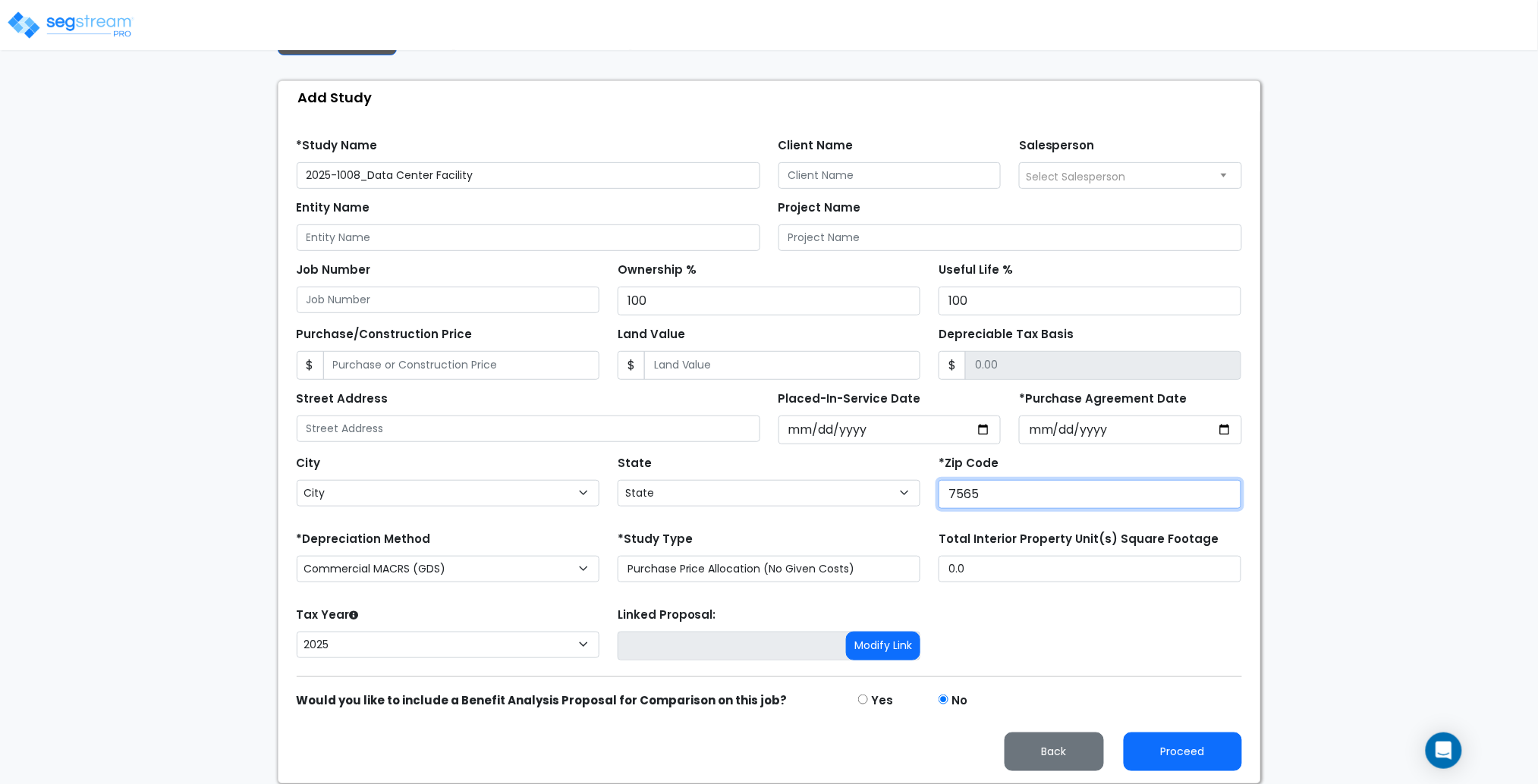
type input "75653"
select select "[GEOGRAPHIC_DATA]"
type input "75653"
click at [500, 648] on select "2026 2025" at bounding box center [448, 645] width 303 height 27
click at [490, 650] on select "2026 2025" at bounding box center [448, 645] width 303 height 27
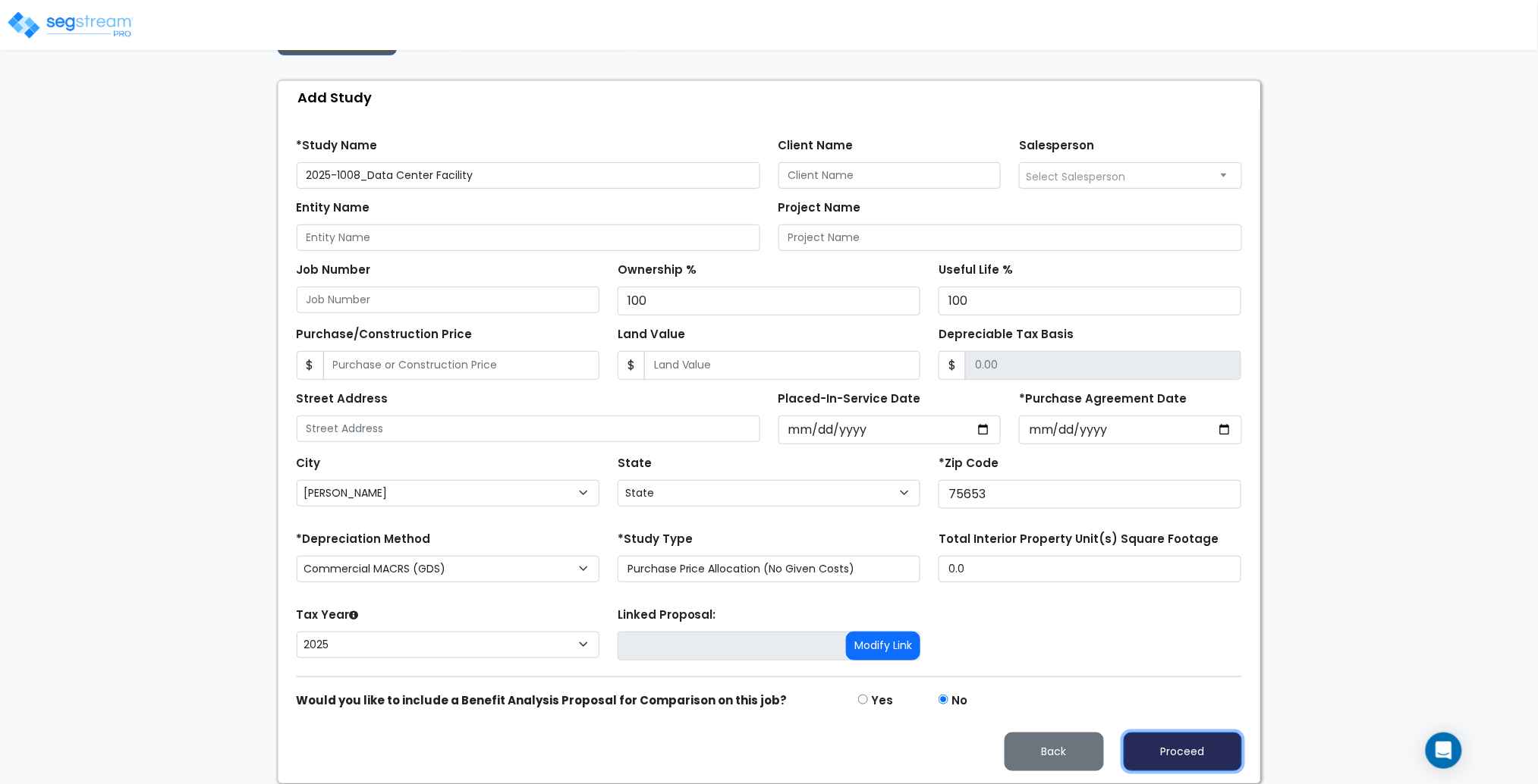
click at [1192, 755] on button "Proceed" at bounding box center [1183, 751] width 119 height 39
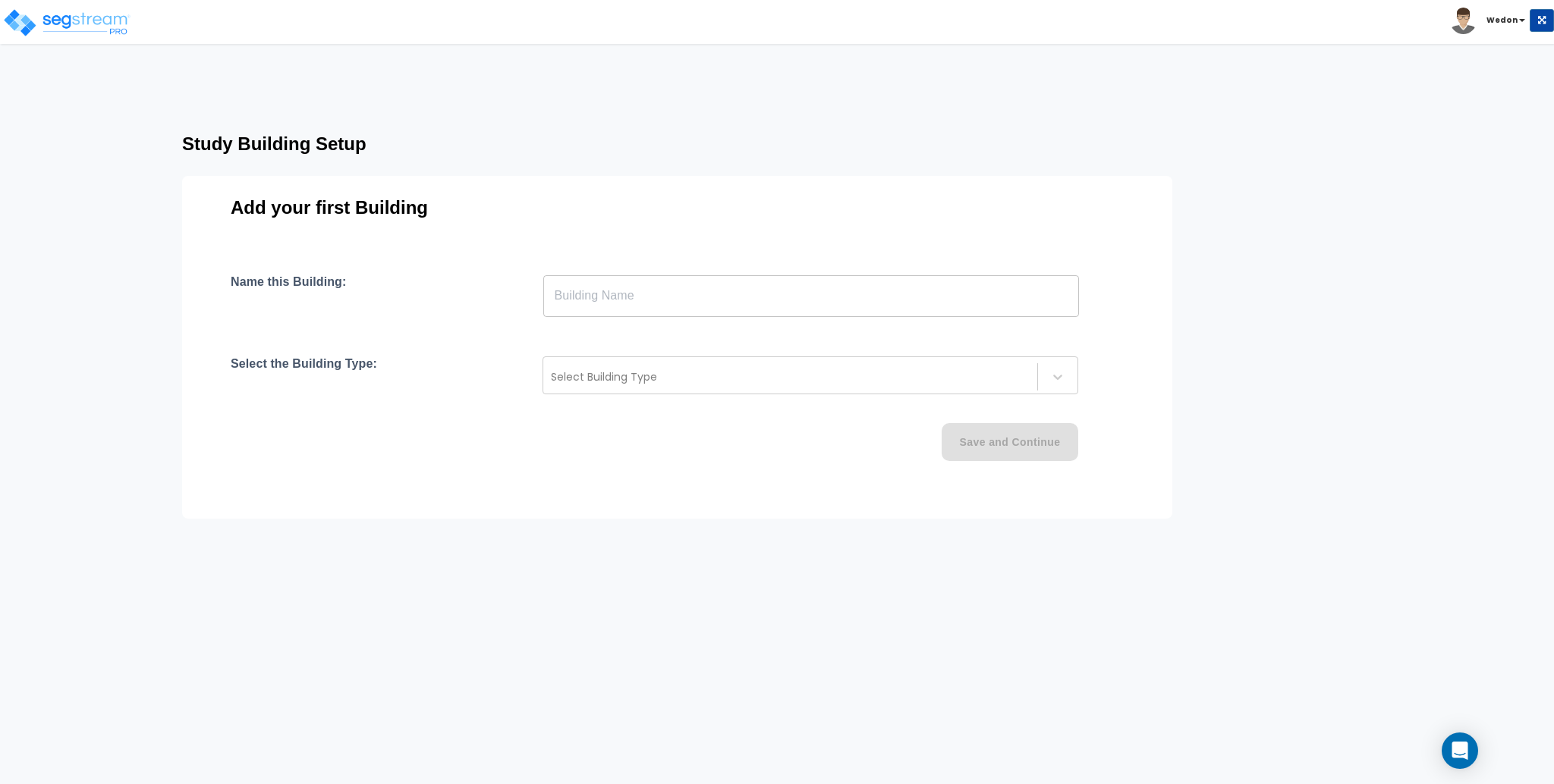
click at [625, 303] on input "text" at bounding box center [811, 296] width 536 height 43
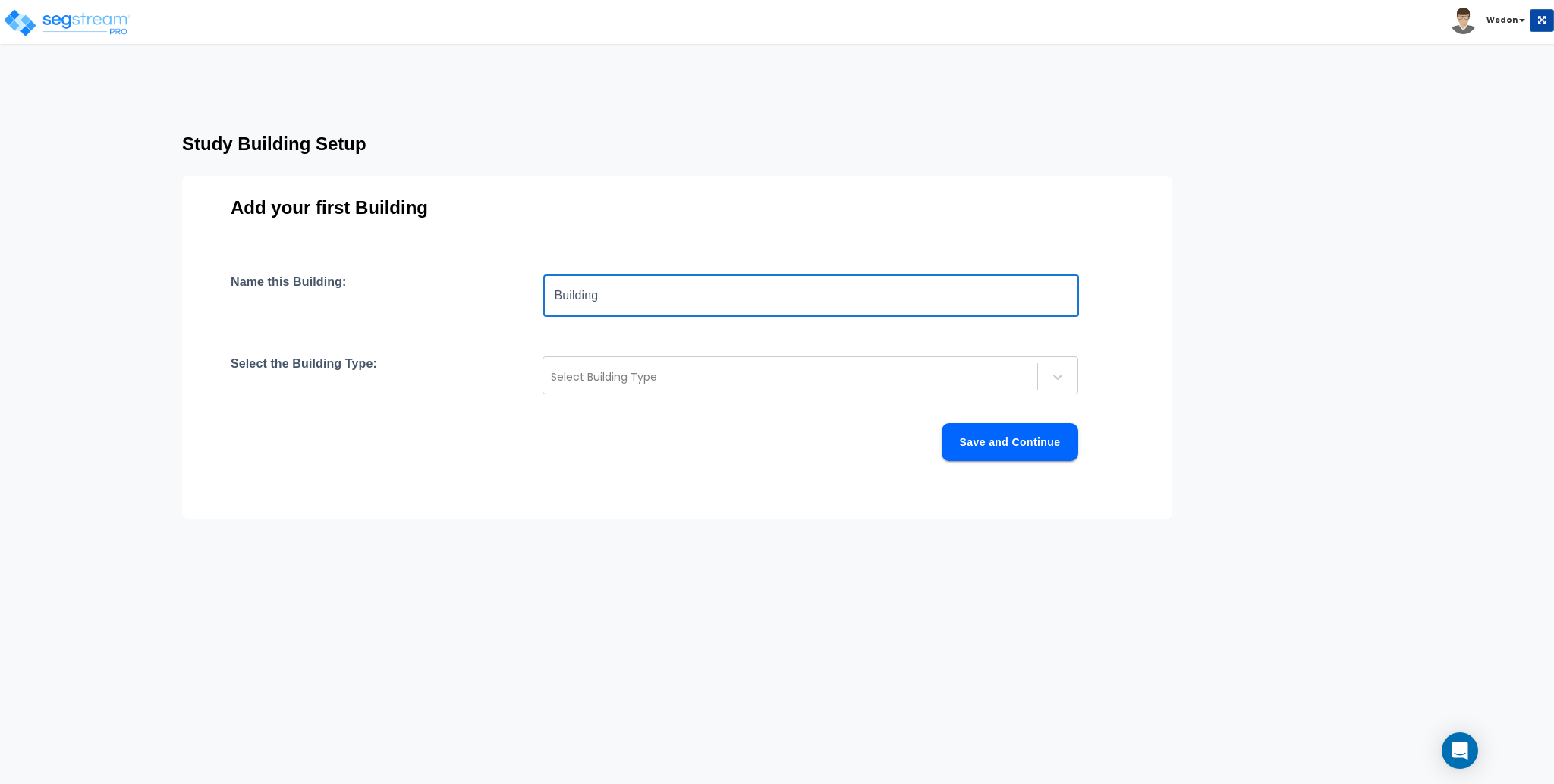
type input "Building"
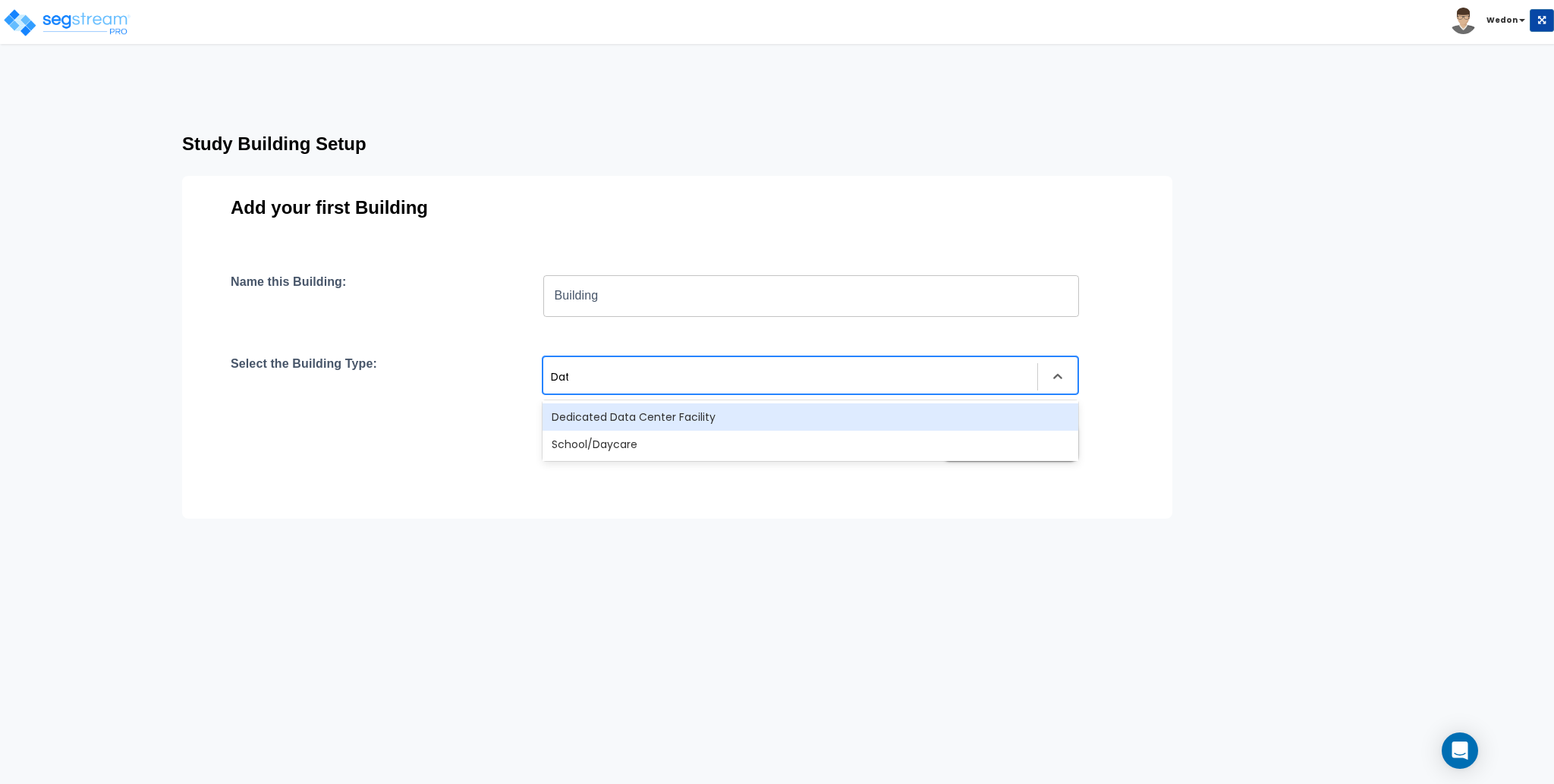
type input "Data"
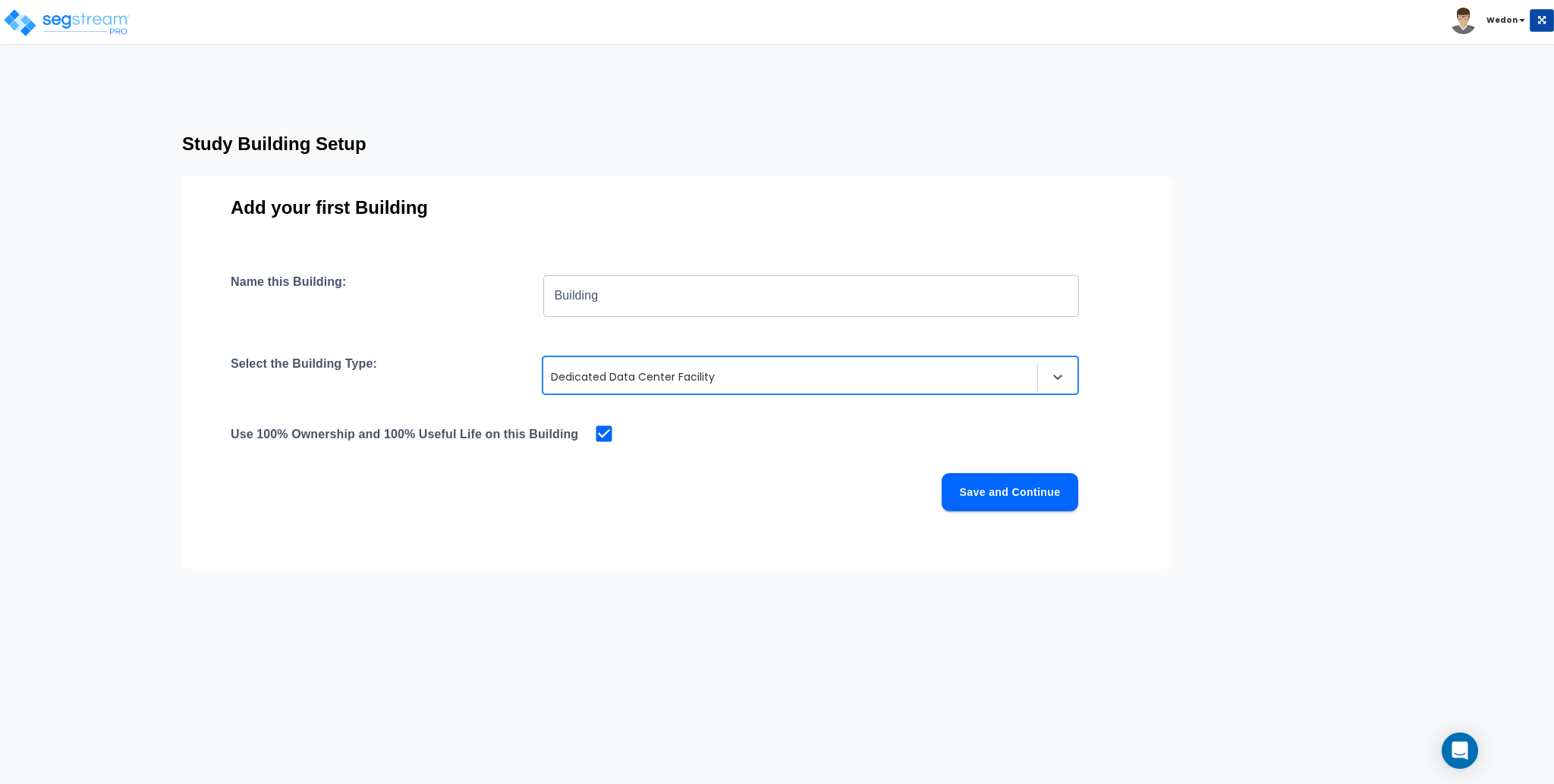
click at [1030, 475] on button "Save and Continue" at bounding box center [1010, 492] width 137 height 38
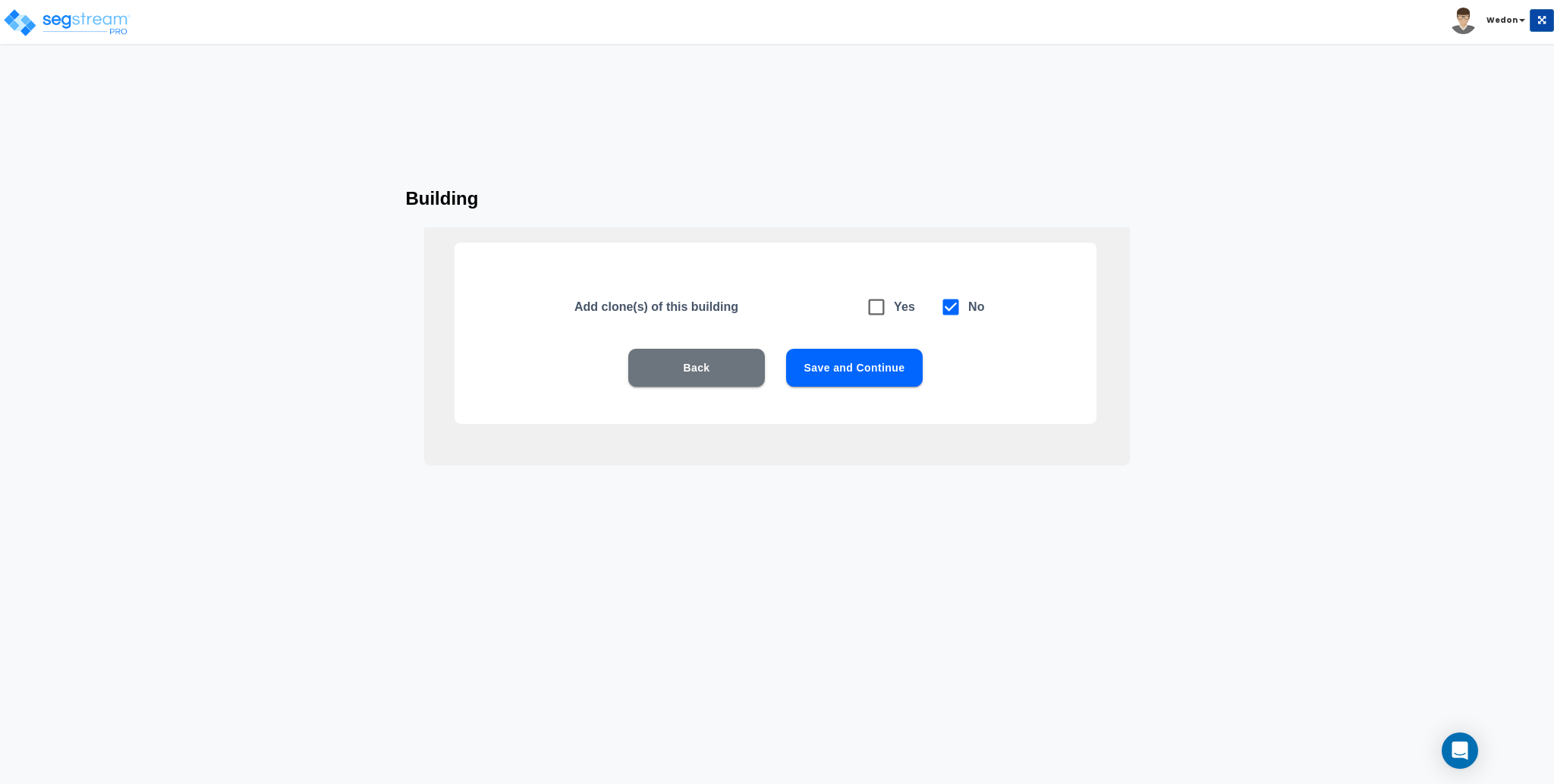
click at [869, 369] on button "Save and Continue" at bounding box center [855, 368] width 137 height 38
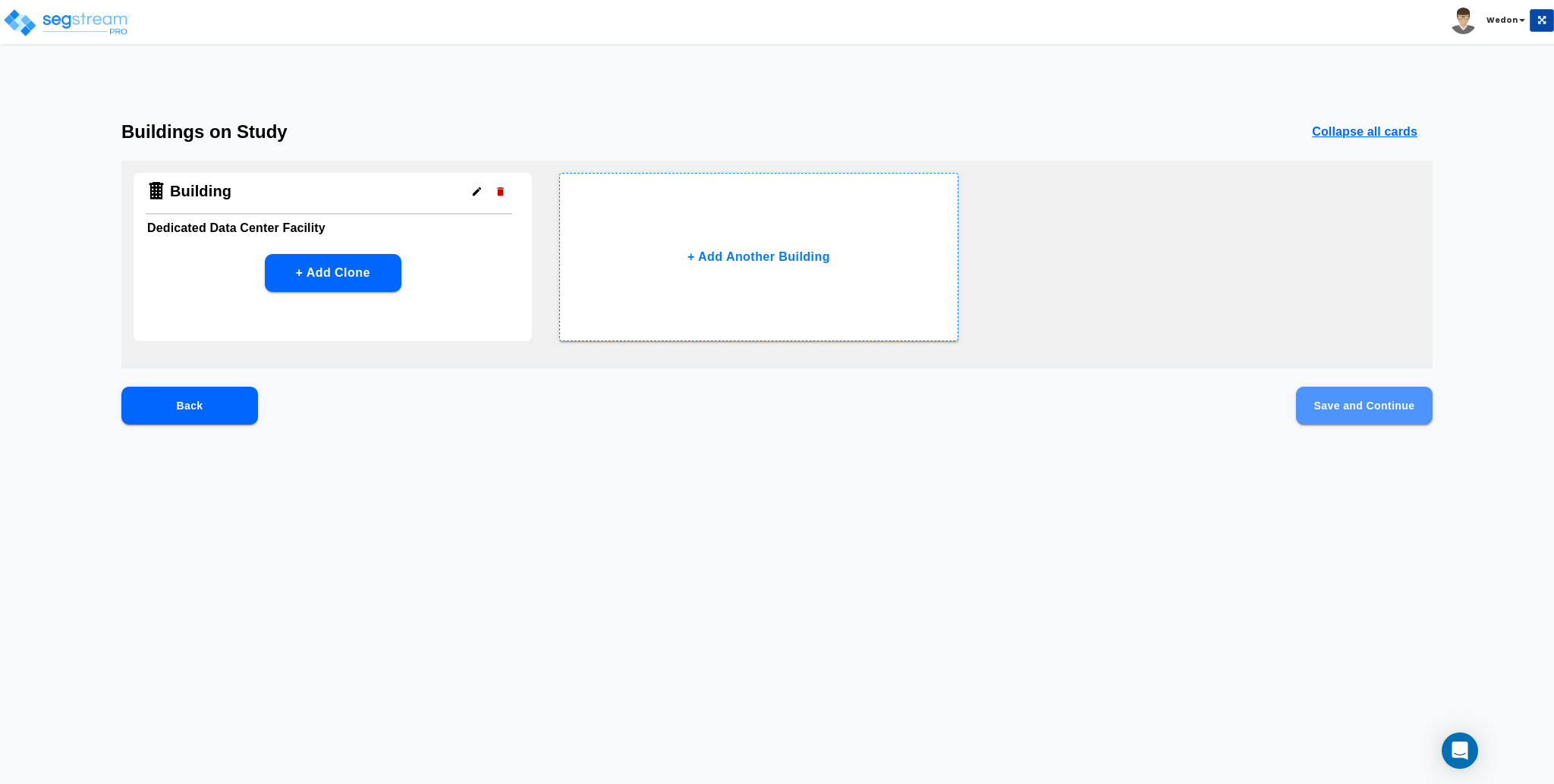
click at [1395, 413] on button "Save and Continue" at bounding box center [1365, 405] width 137 height 38
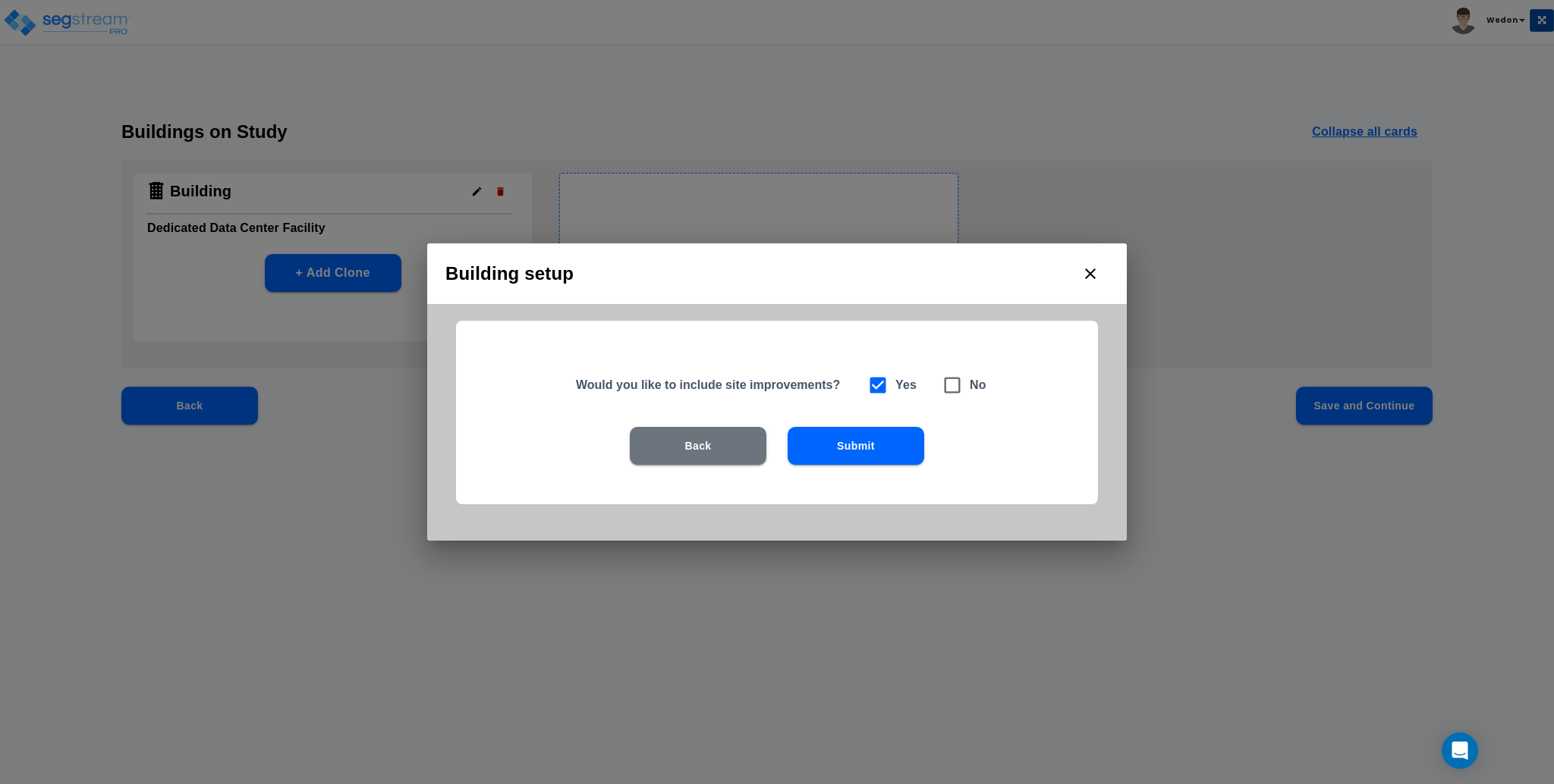
click at [872, 432] on button "Submit" at bounding box center [856, 446] width 137 height 38
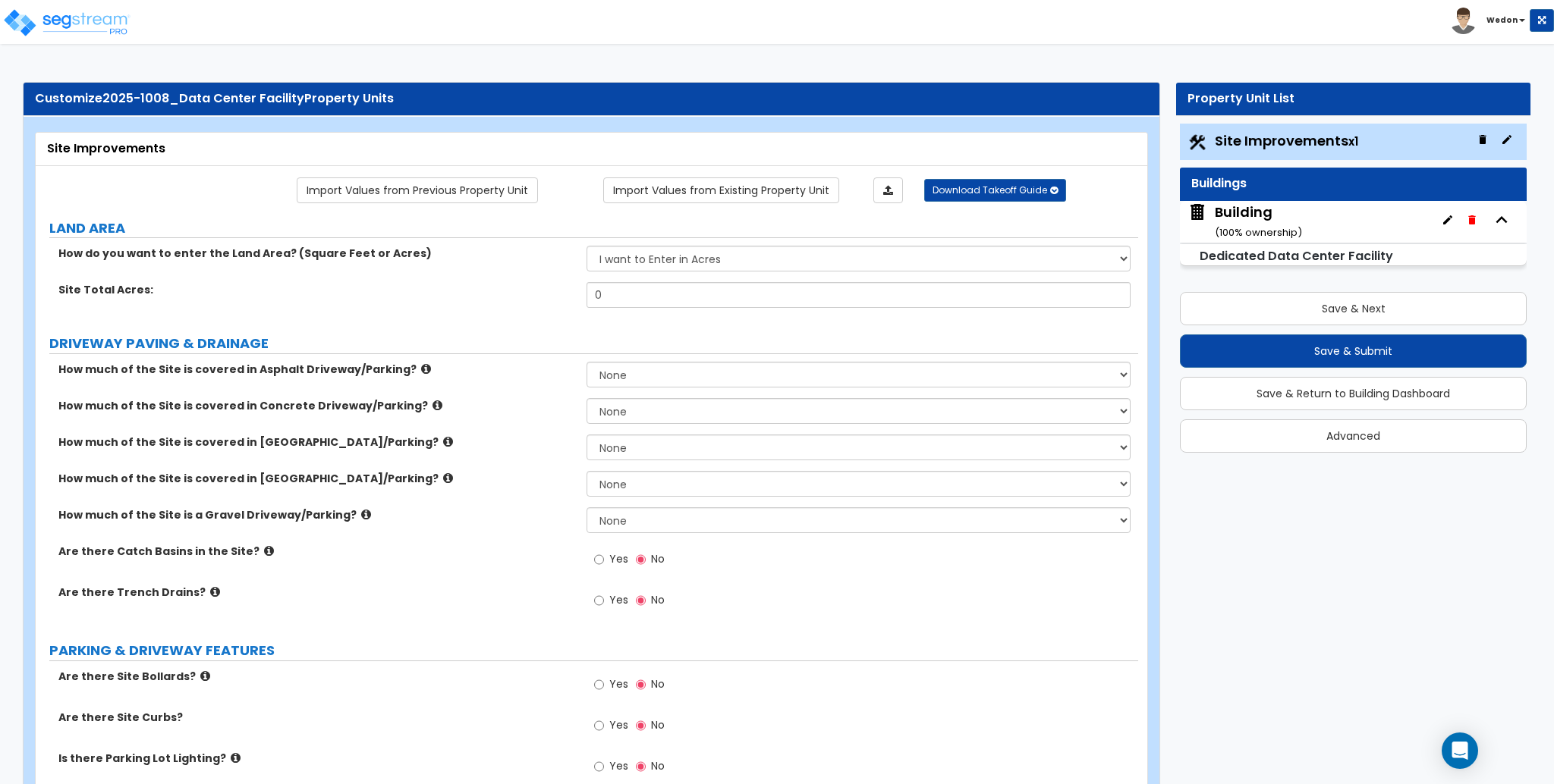
click at [674, 295] on input "0" at bounding box center [858, 295] width 543 height 26
click at [678, 295] on input "0" at bounding box center [858, 295] width 543 height 26
type input "4"
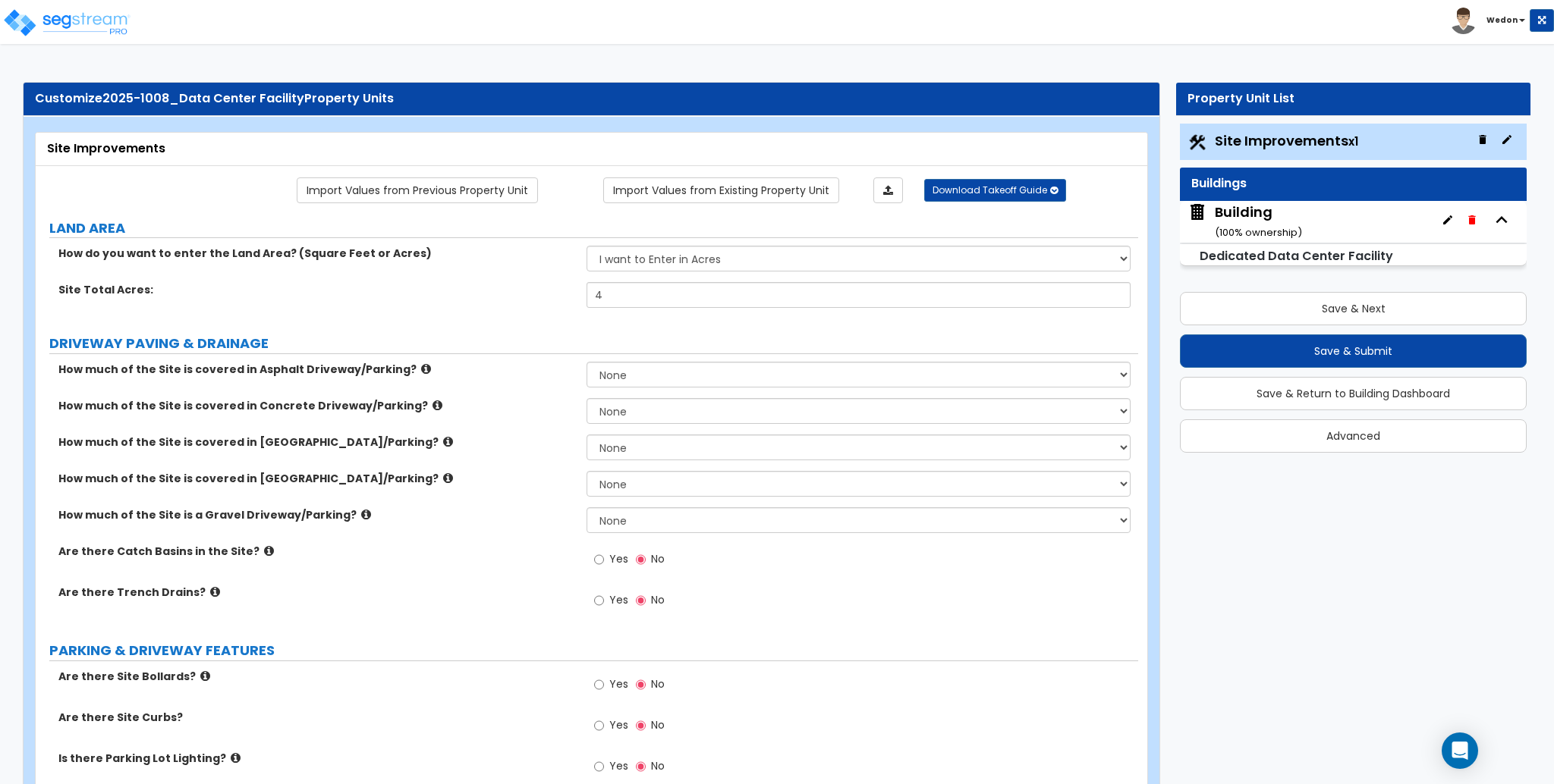
click at [498, 334] on label "DRIVEWAY PAVING & DRAINAGE" at bounding box center [594, 344] width 1089 height 20
click at [632, 371] on select "None I want to Enter an Approximate Percentage I want to Enter the Square Foota…" at bounding box center [858, 375] width 543 height 26
select select "2"
click at [587, 362] on select "None I want to Enter an Approximate Percentage I want to Enter the Square Foota…" at bounding box center [858, 375] width 543 height 26
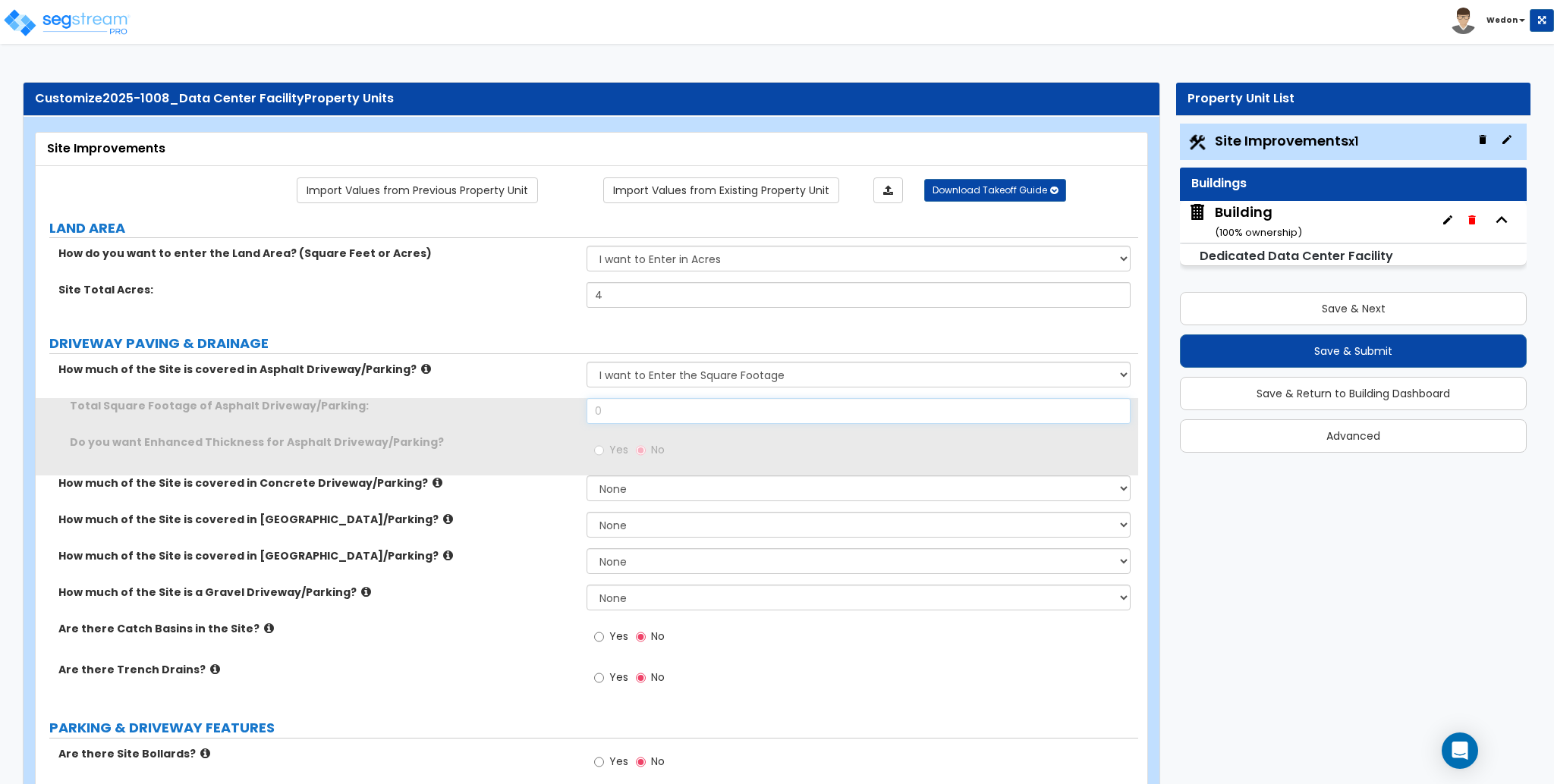
click at [644, 419] on input "0" at bounding box center [858, 411] width 543 height 26
click at [644, 418] on input "0" at bounding box center [858, 411] width 543 height 26
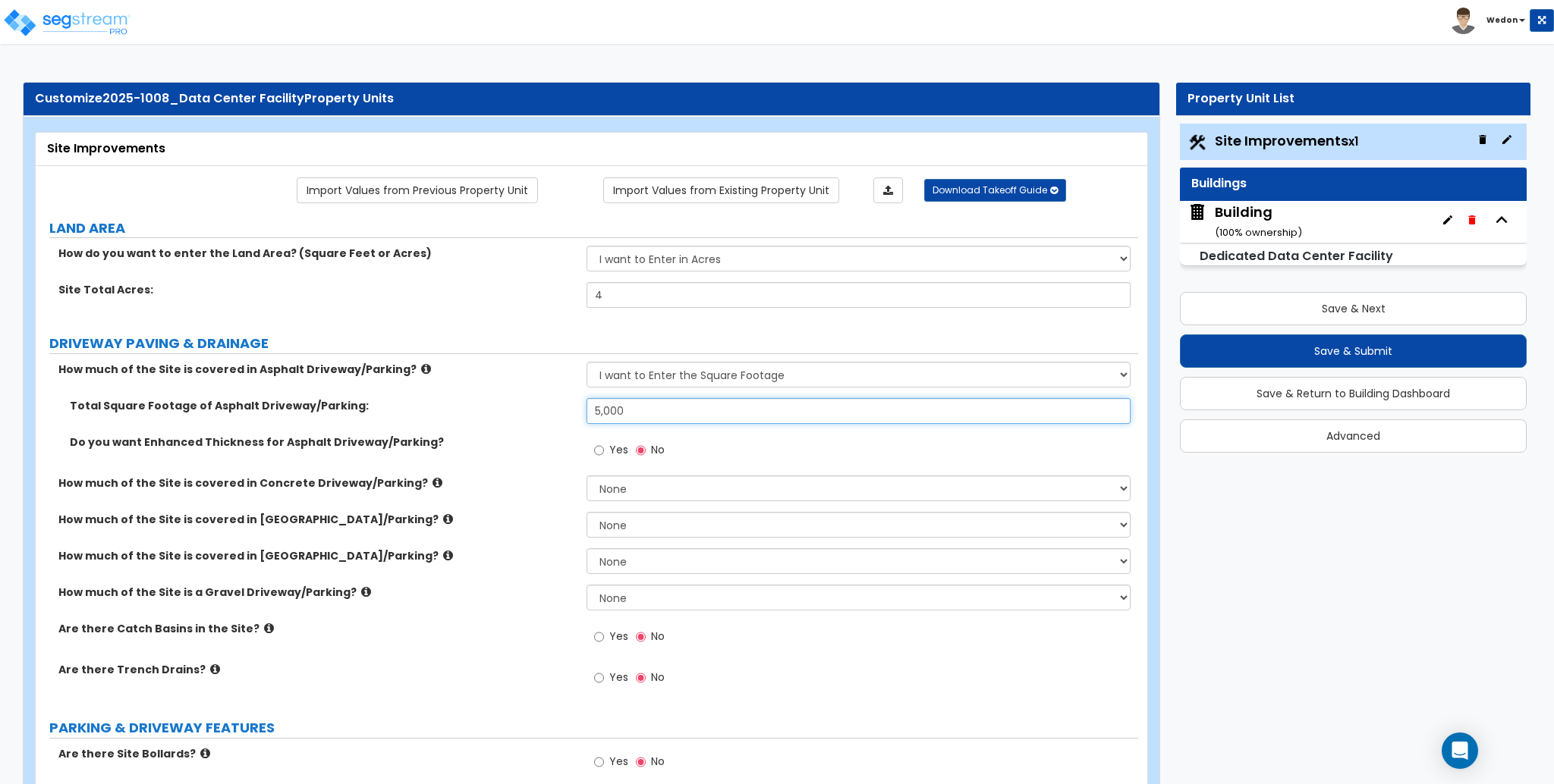
drag, startPoint x: 644, startPoint y: 418, endPoint x: 565, endPoint y: 396, distance: 82.0
click at [566, 394] on div "How much of the Site is covered in Asphalt Driveway/Parking? None I want to Ent…" at bounding box center [588, 532] width 1080 height 341
type input "10,000"
click at [610, 455] on span "Yes" at bounding box center [618, 449] width 19 height 15
click at [604, 455] on input "Yes" at bounding box center [599, 450] width 10 height 17
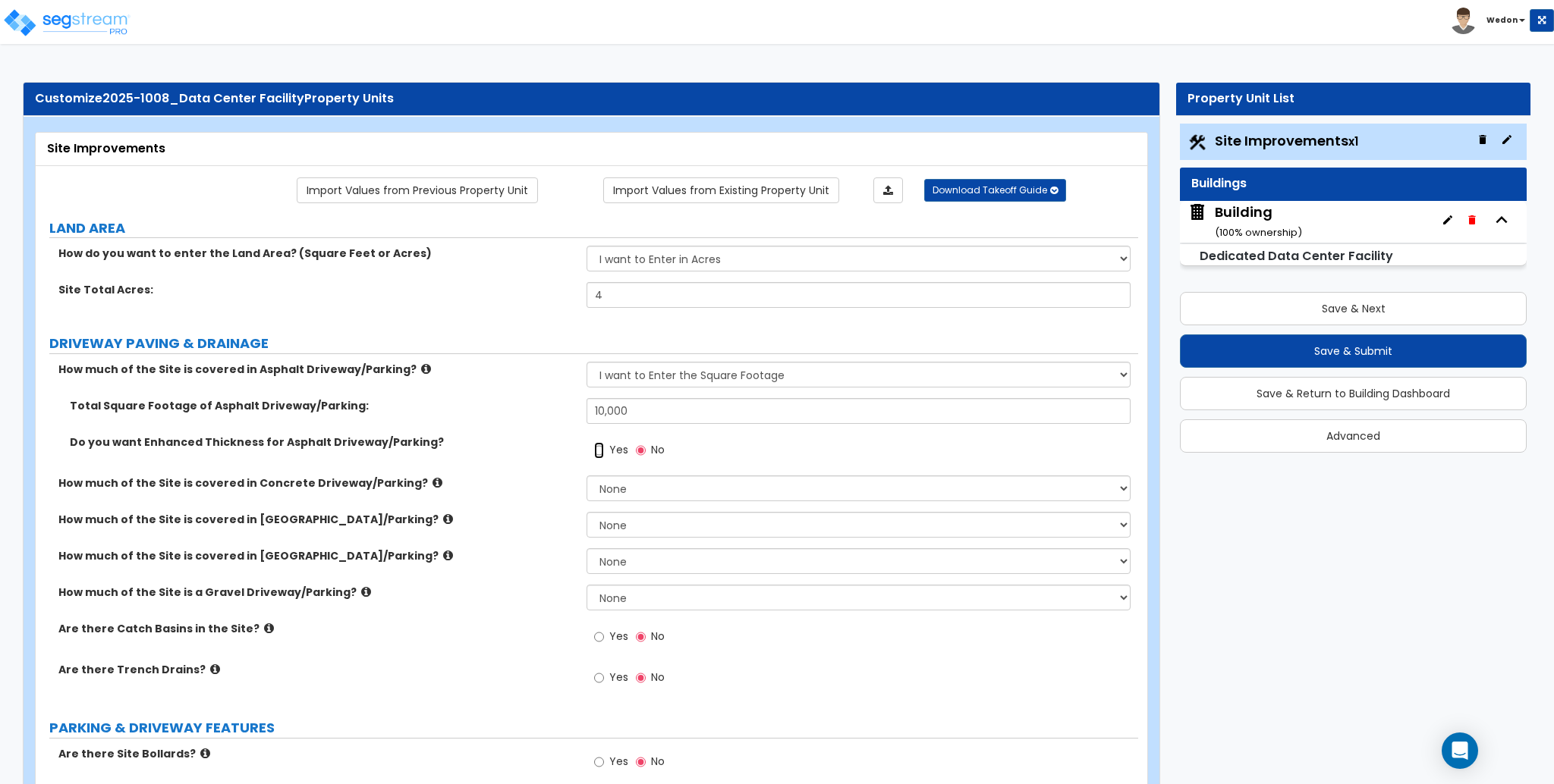
radio input "true"
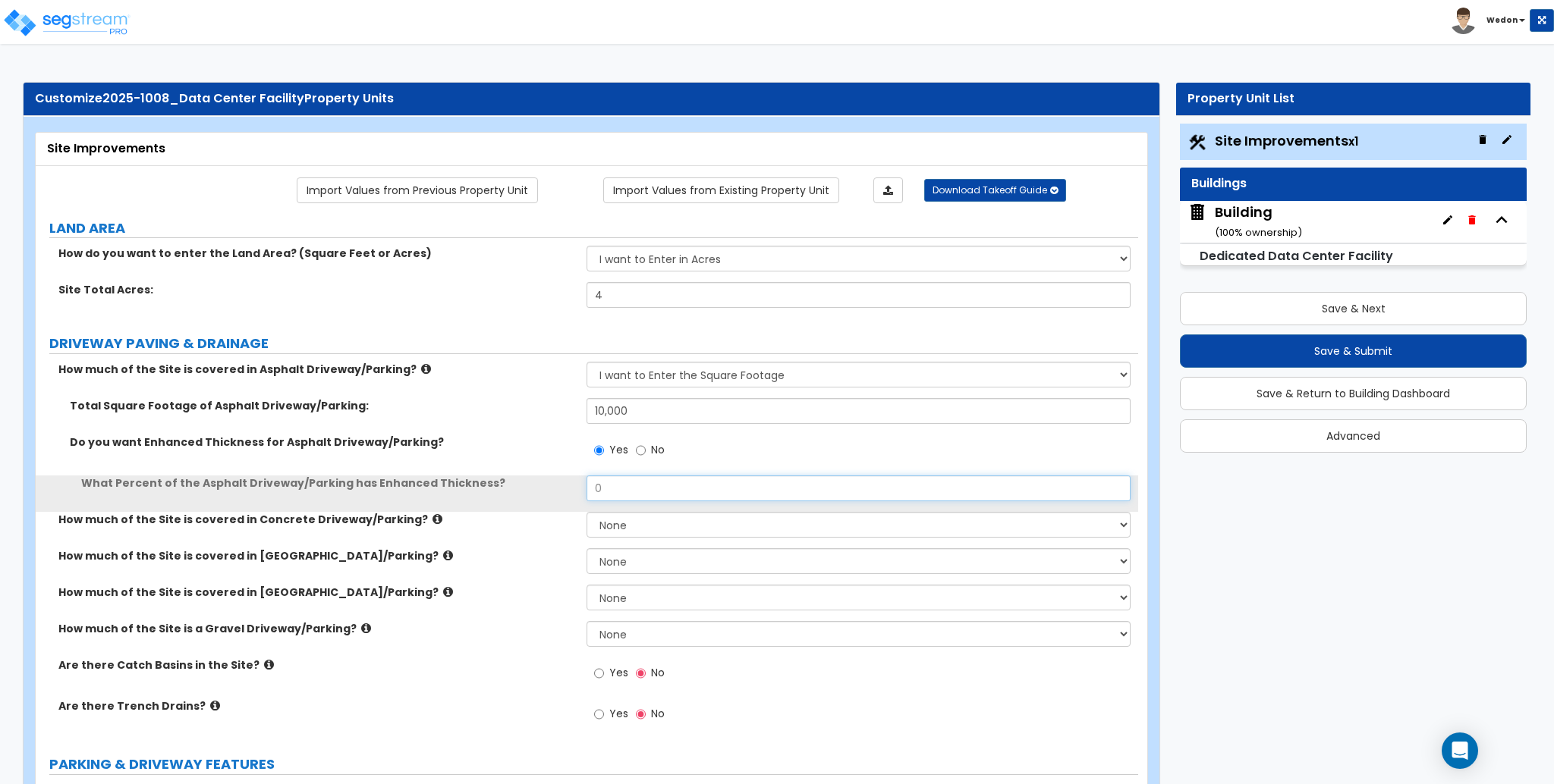
click at [640, 486] on input "0" at bounding box center [858, 488] width 543 height 26
type input "25"
click at [620, 533] on select "None I want to Enter an Approximate Percentage I want to Enter the Square Foota…" at bounding box center [858, 525] width 543 height 26
select select "2"
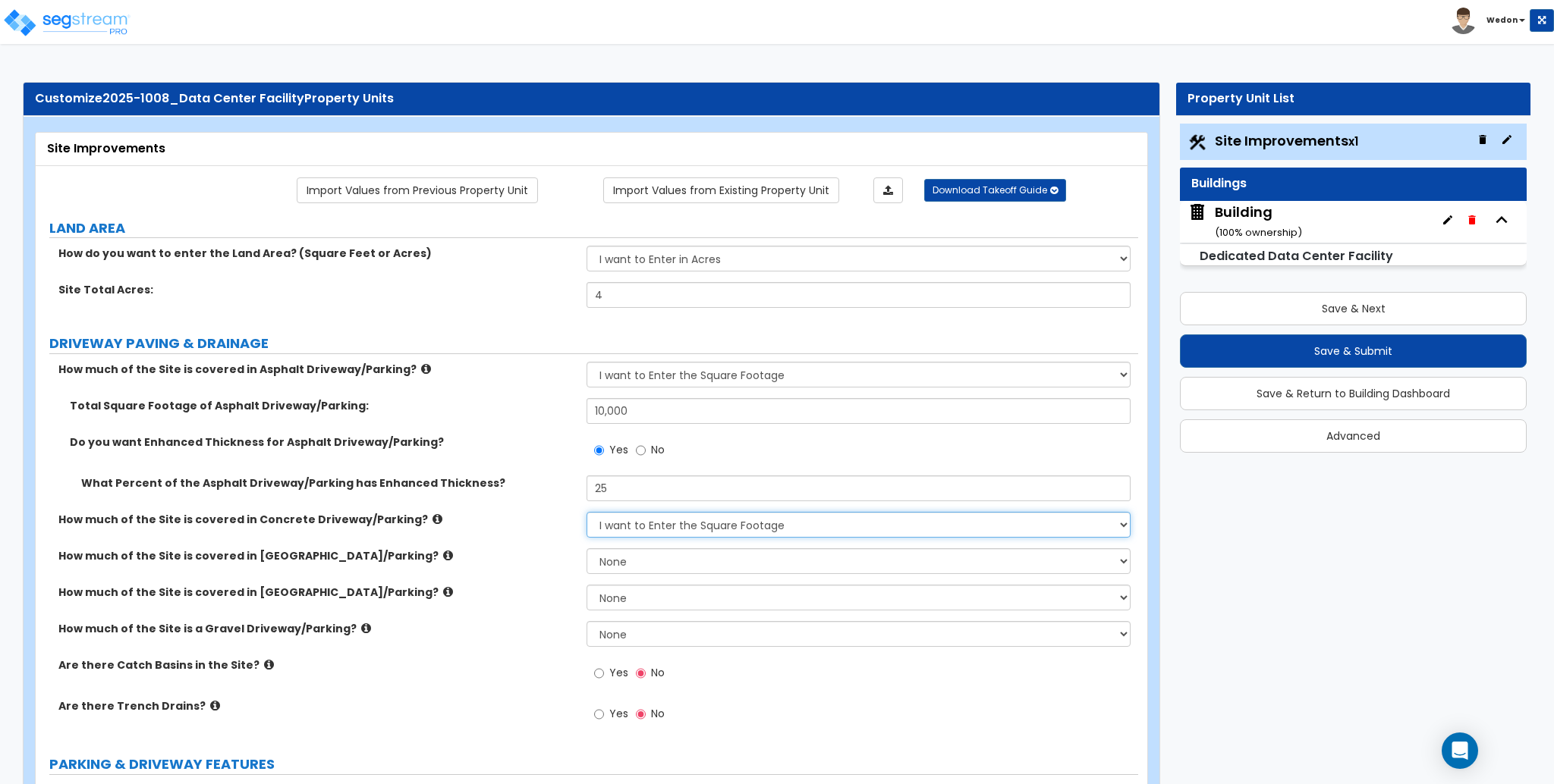
click at [587, 512] on select "None I want to Enter an Approximate Percentage I want to Enter the Square Foota…" at bounding box center [858, 525] width 543 height 26
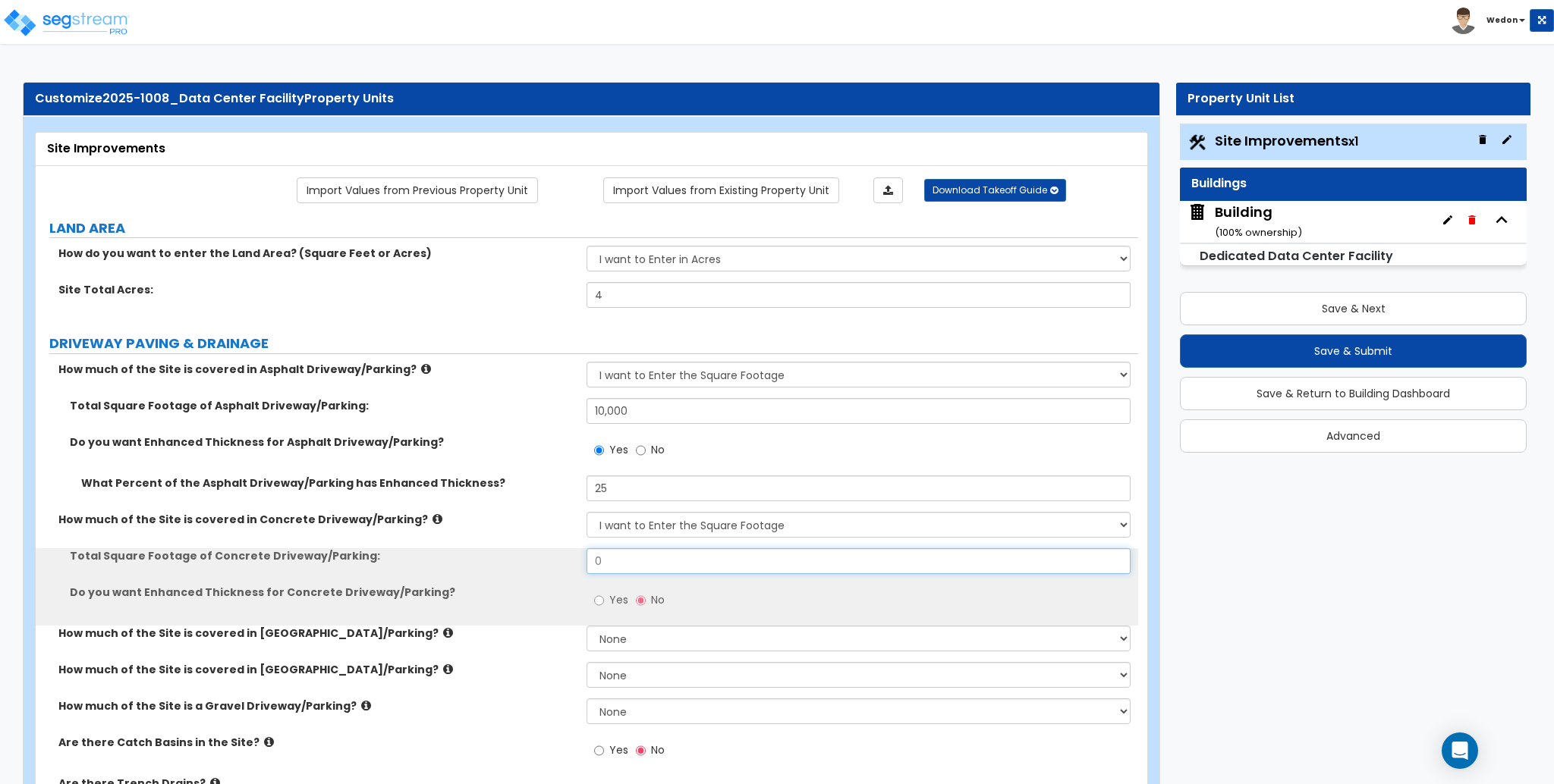
click at [646, 561] on input "0" at bounding box center [858, 562] width 543 height 26
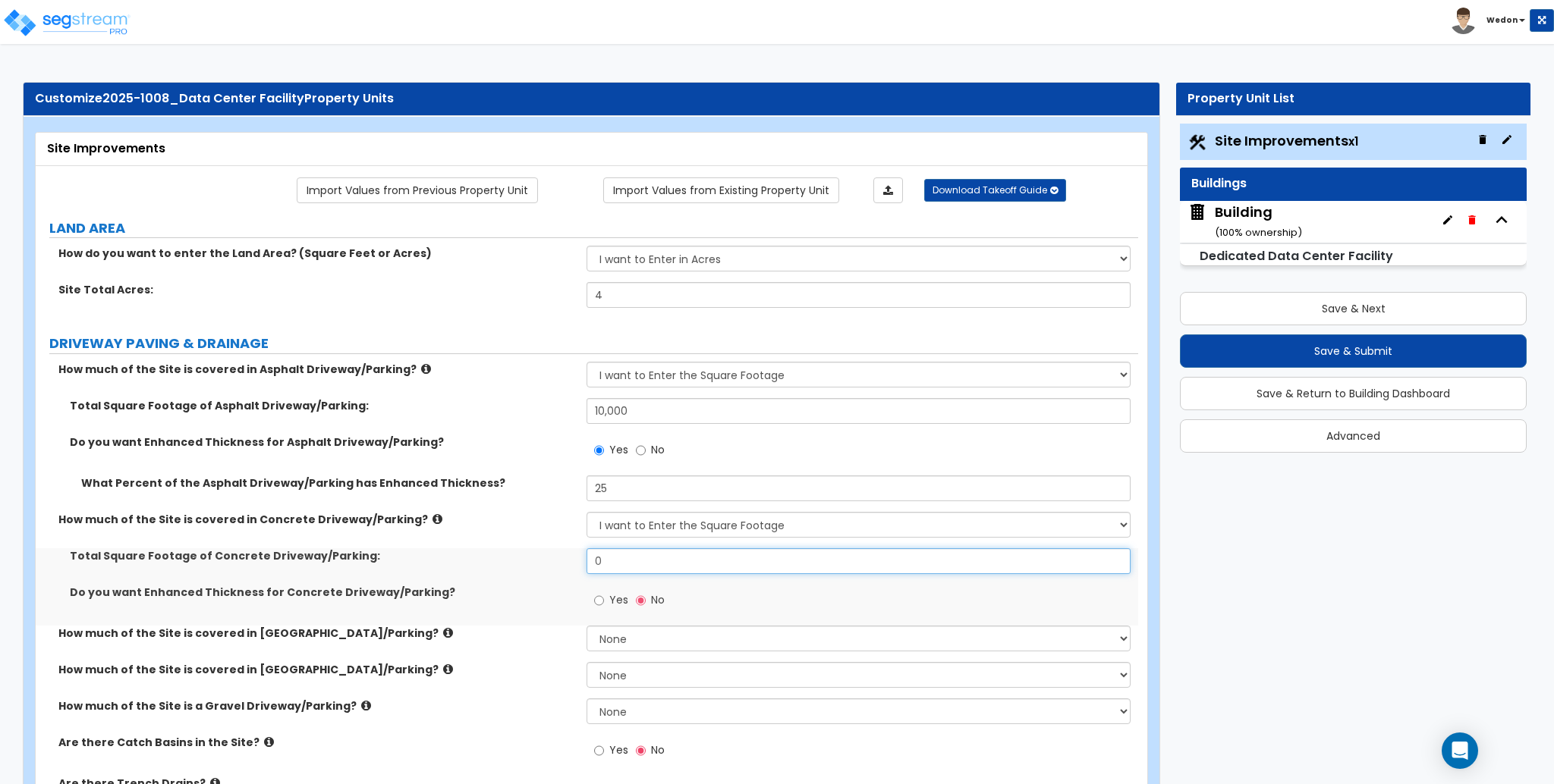
click at [645, 561] on input "0" at bounding box center [858, 562] width 543 height 26
type input "10,000"
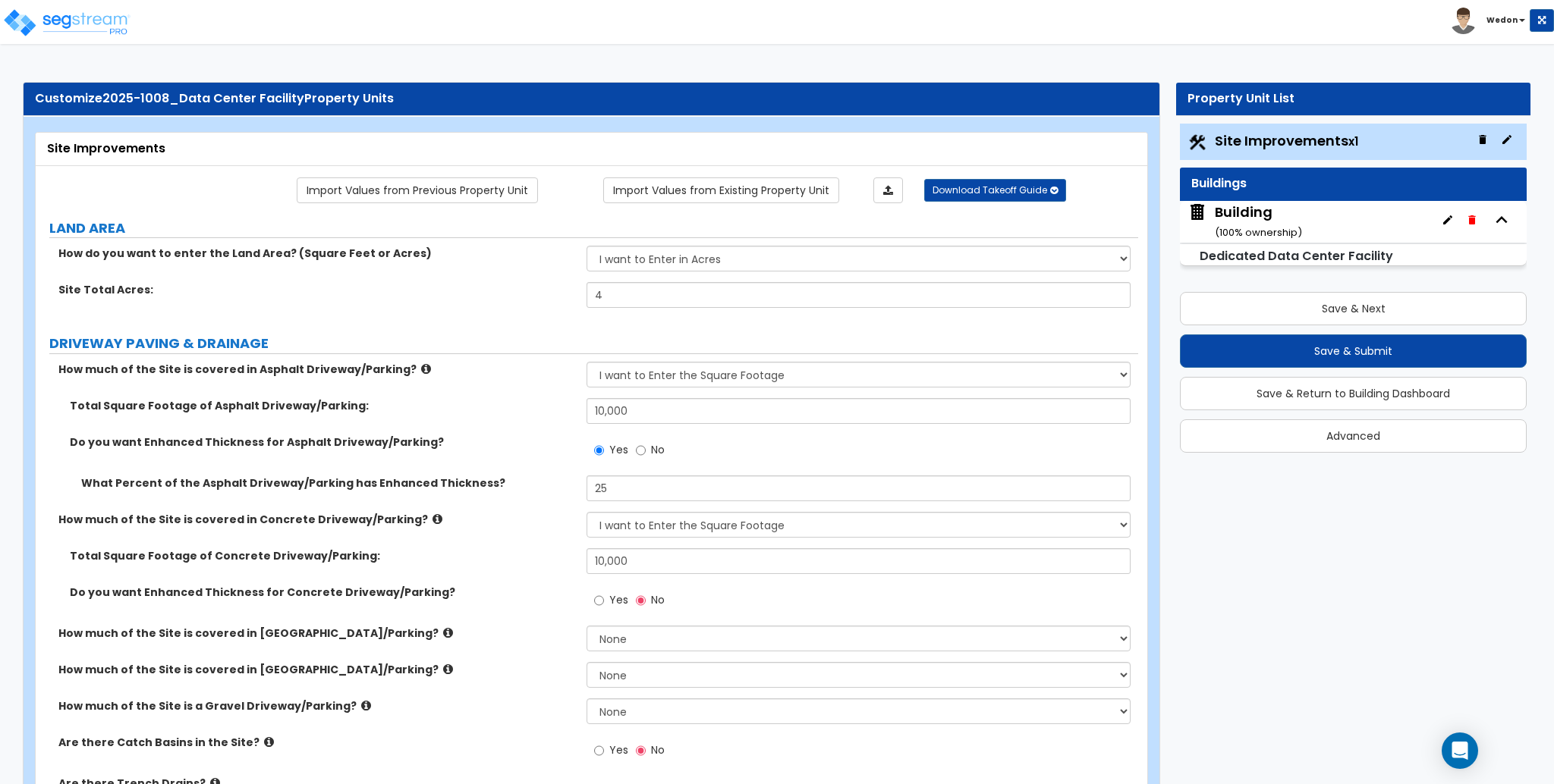
click at [613, 601] on span "Yes" at bounding box center [618, 599] width 19 height 15
click at [604, 601] on input "Yes" at bounding box center [599, 600] width 10 height 17
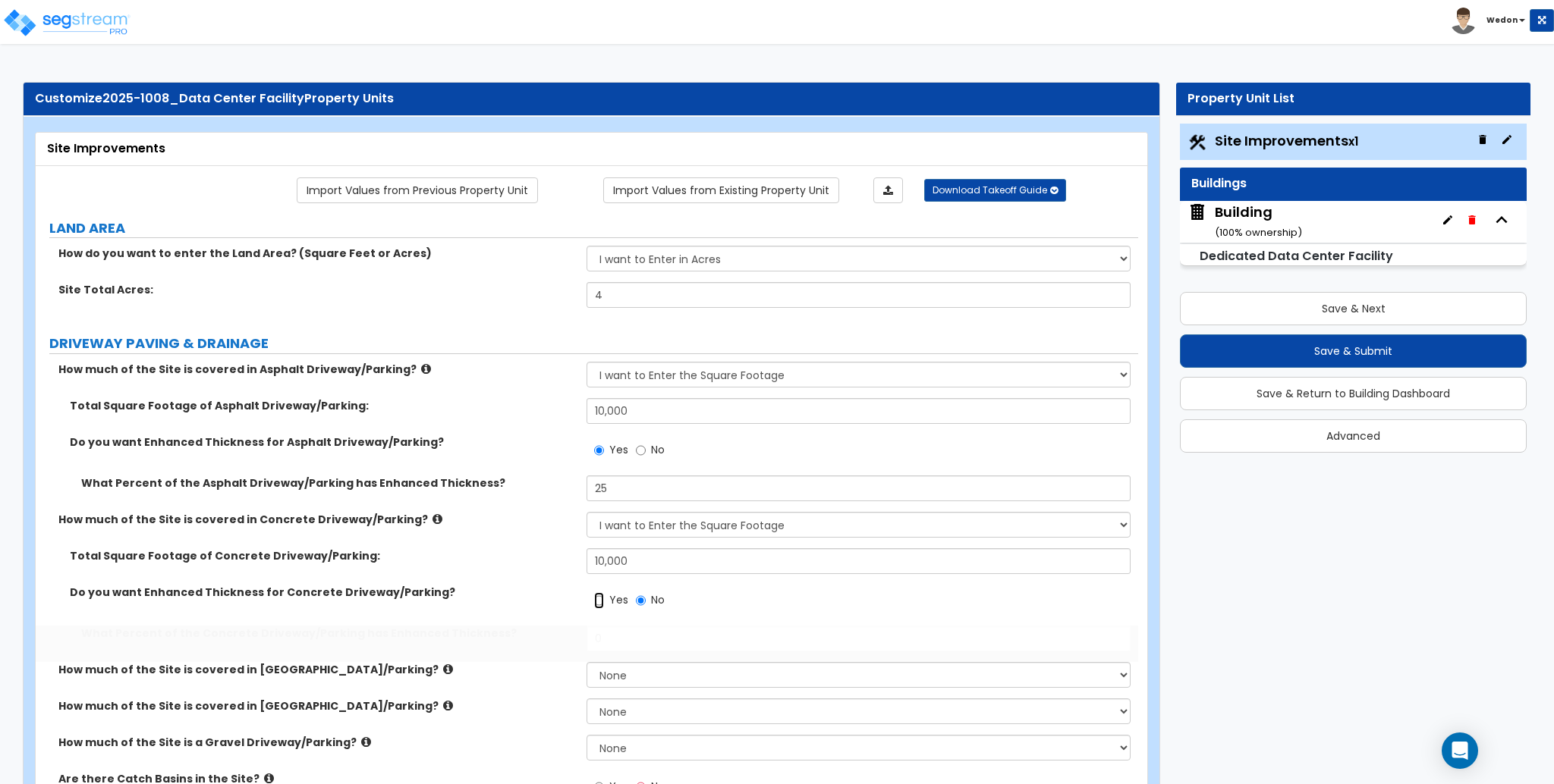
radio input "true"
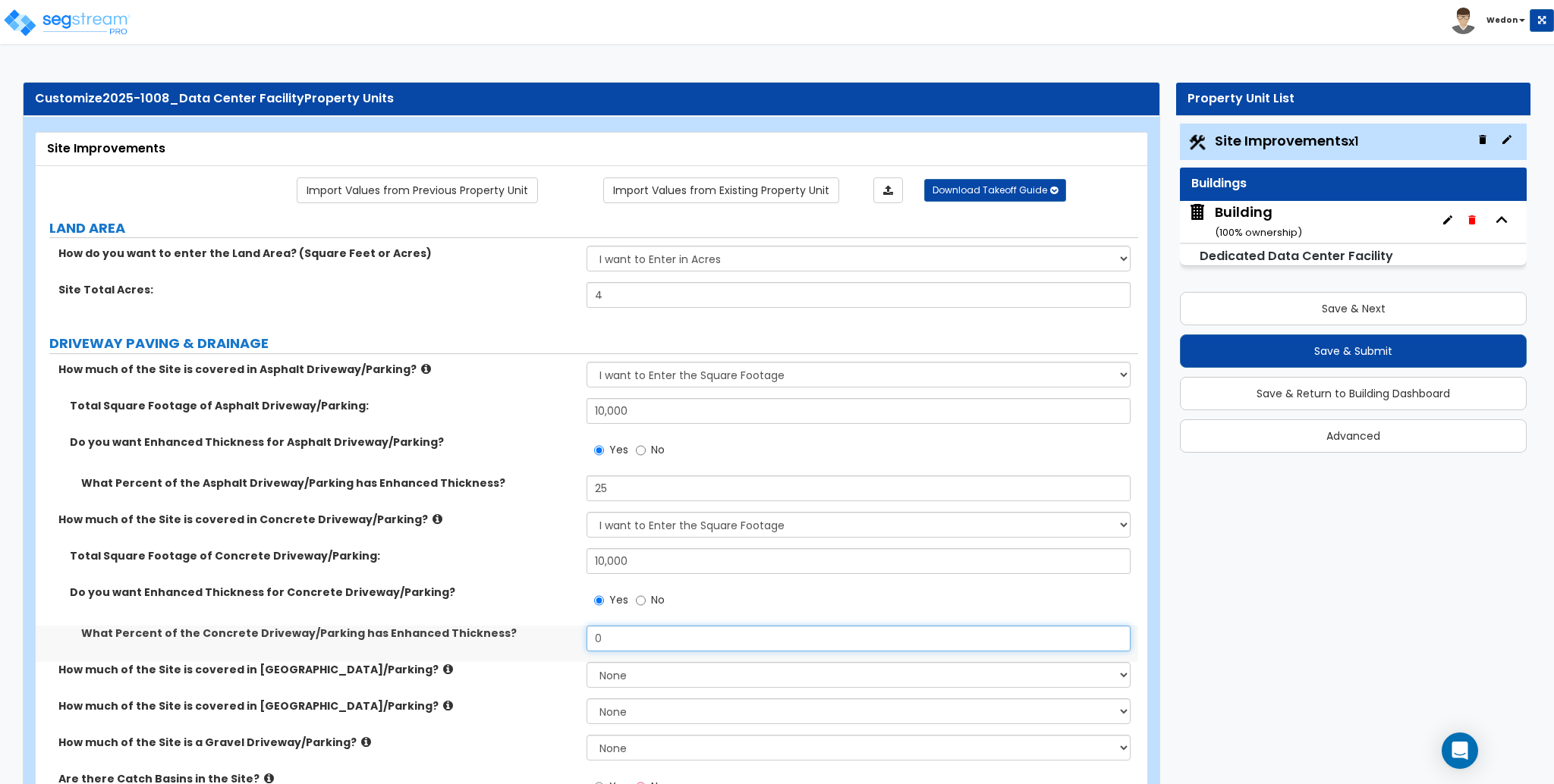
click at [625, 642] on input "0" at bounding box center [858, 639] width 543 height 26
type input "54"
click at [492, 637] on label "What Percent of the Concrete Driveway/Parking has Enhanced Thickness?" at bounding box center [328, 633] width 495 height 15
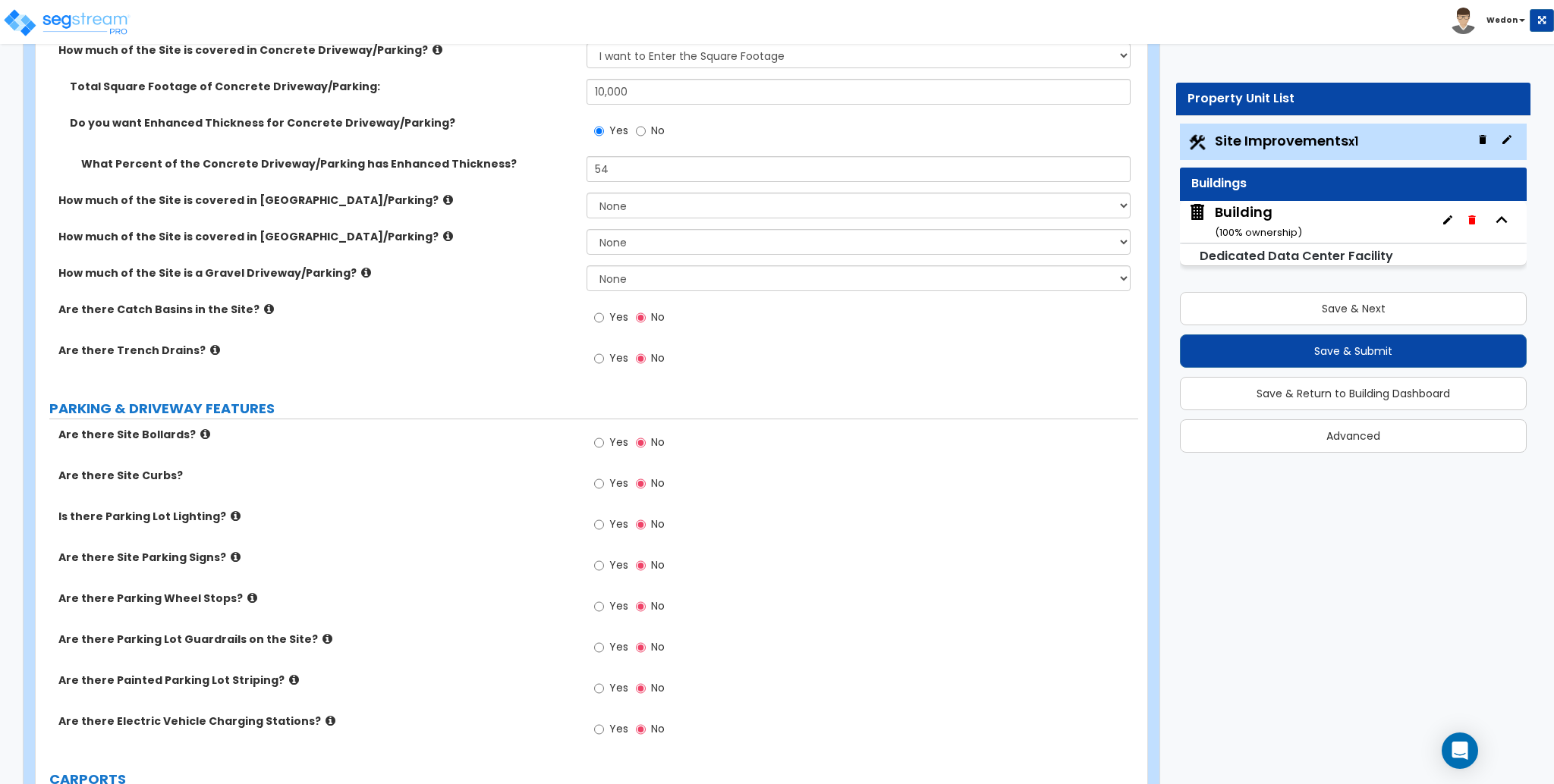
scroll to position [404, 0]
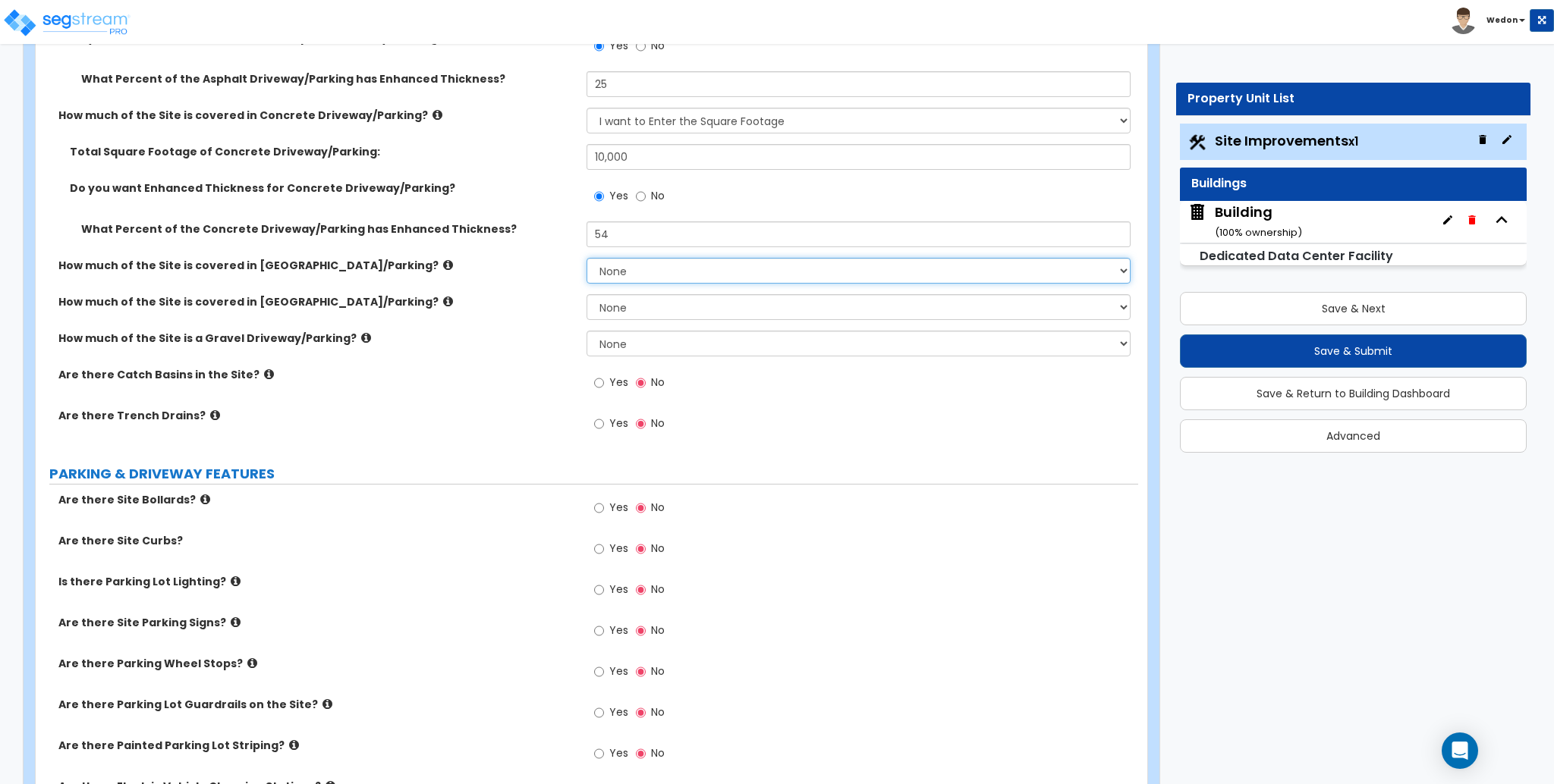
click at [640, 273] on select "None I want to Enter an Approximate Percentage I want to Enter the Square Foota…" at bounding box center [858, 271] width 543 height 26
click at [587, 258] on select "None I want to Enter an Approximate Percentage I want to Enter the Square Foota…" at bounding box center [858, 271] width 543 height 26
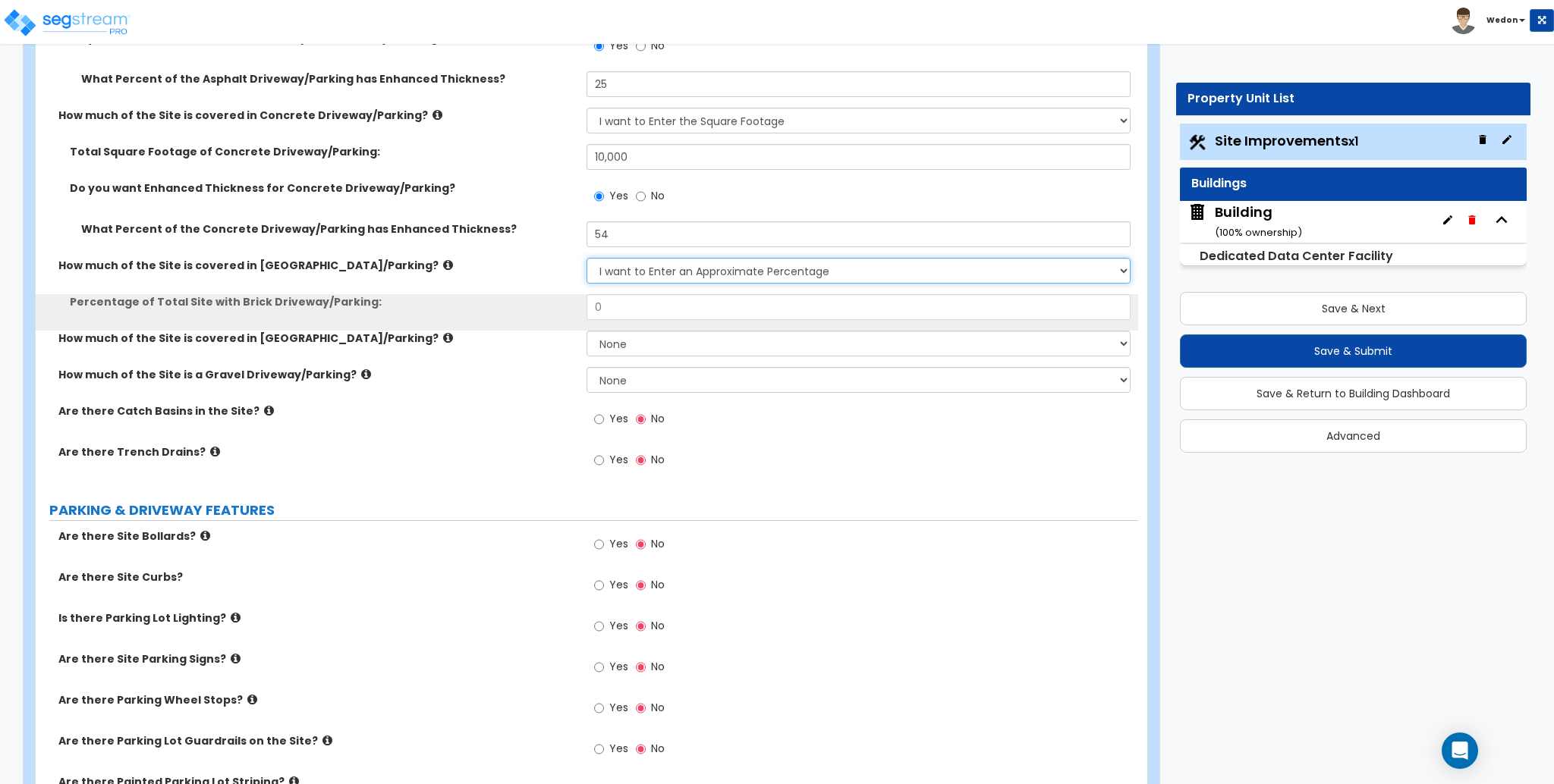
click at [661, 278] on select "None I want to Enter an Approximate Percentage I want to Enter the Square Foota…" at bounding box center [858, 271] width 543 height 26
select select "2"
click at [587, 258] on select "None I want to Enter an Approximate Percentage I want to Enter the Square Foota…" at bounding box center [858, 271] width 543 height 26
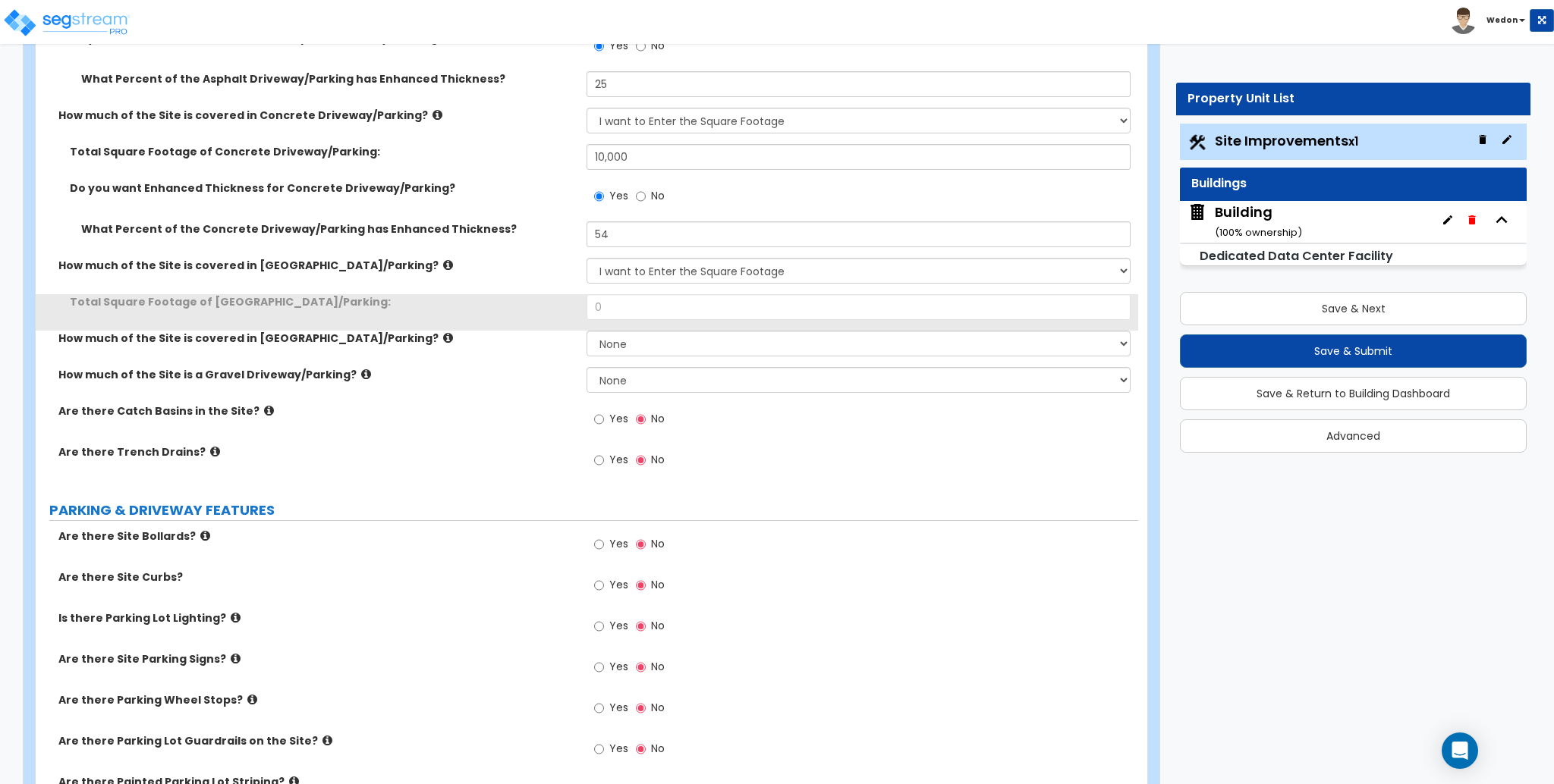
click at [846, 437] on div "Yes No" at bounding box center [862, 423] width 551 height 41
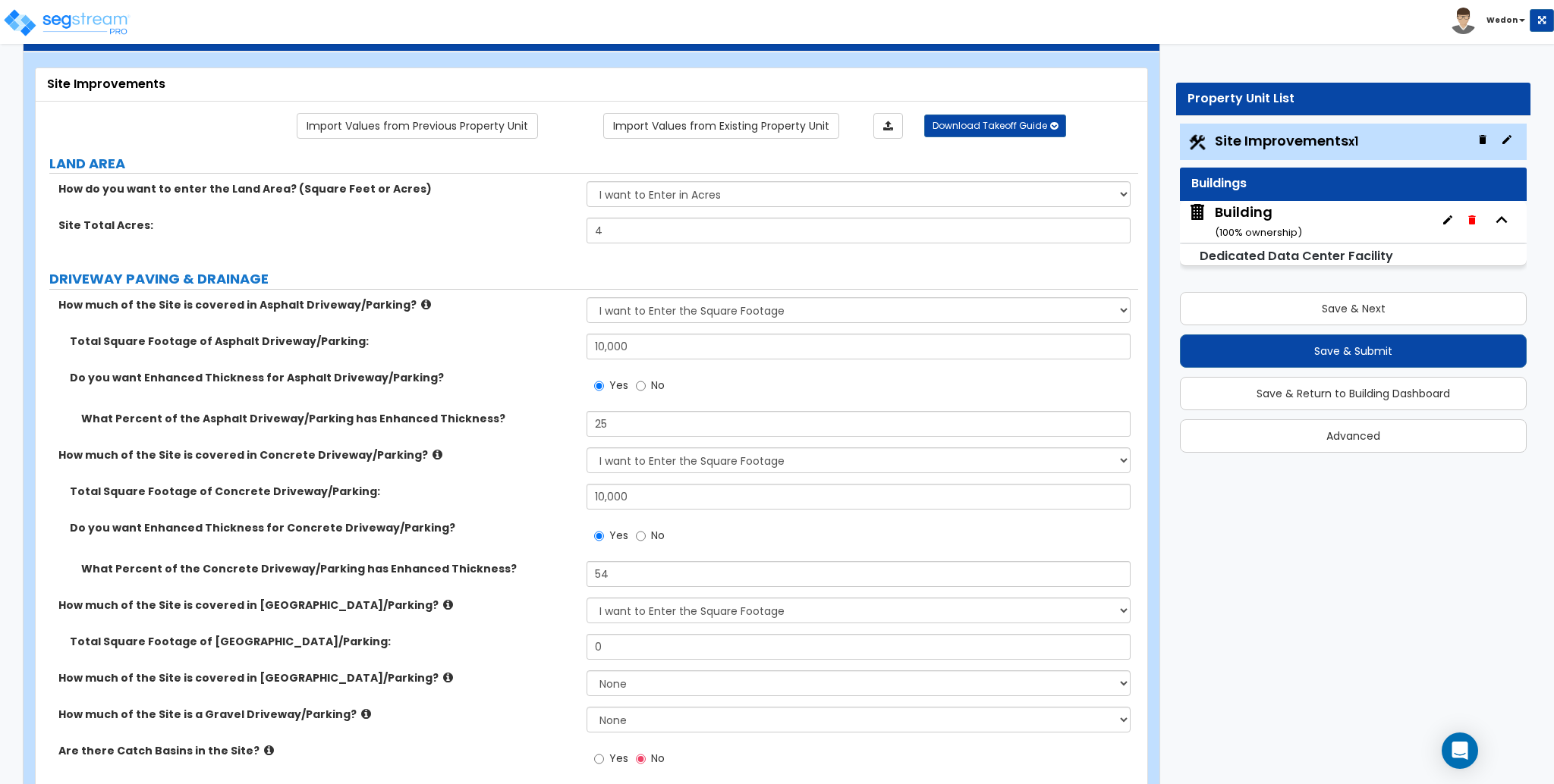
scroll to position [0, 0]
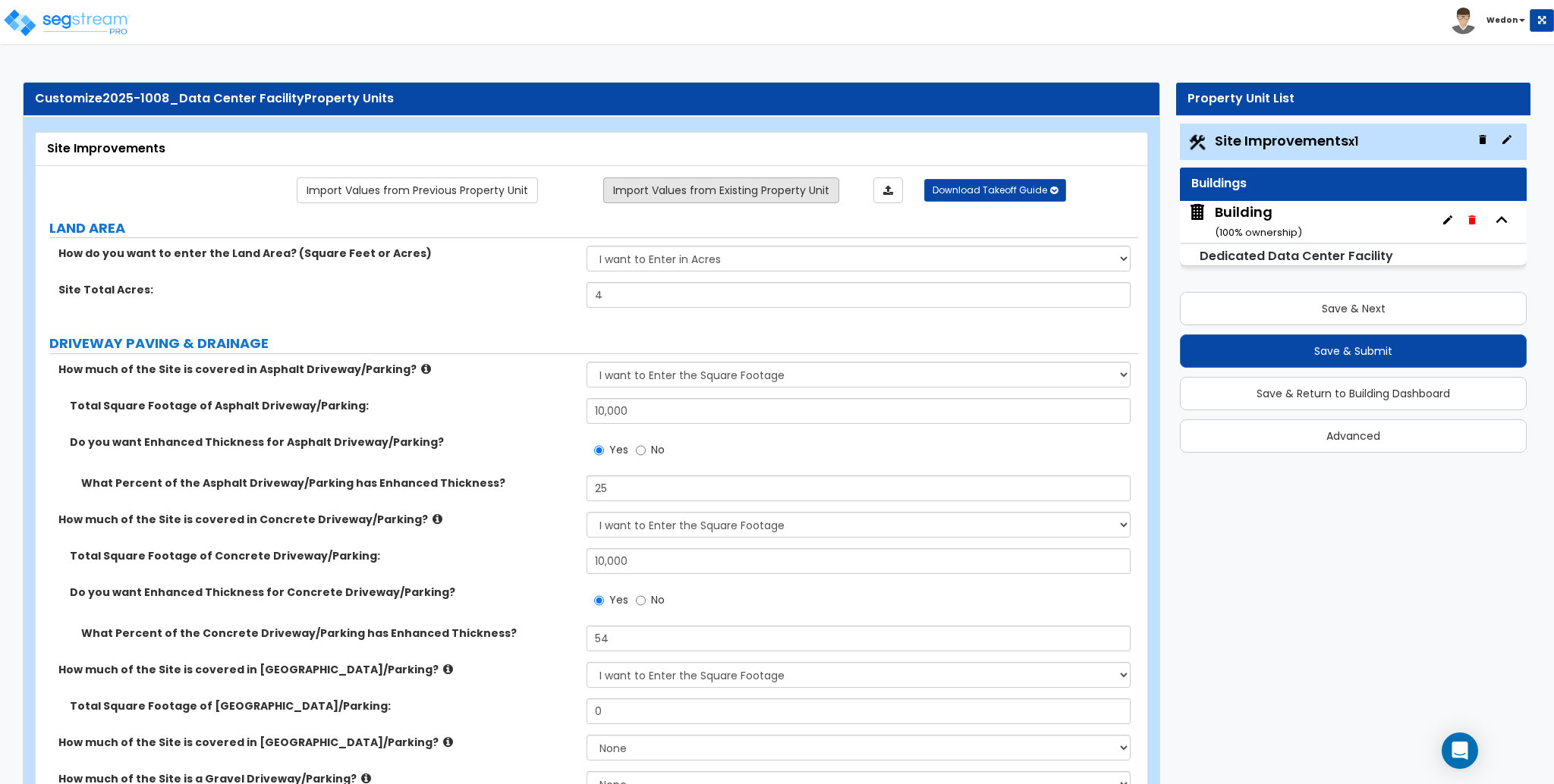
click at [715, 186] on link "Import Values from Existing Property Unit" at bounding box center [721, 191] width 236 height 26
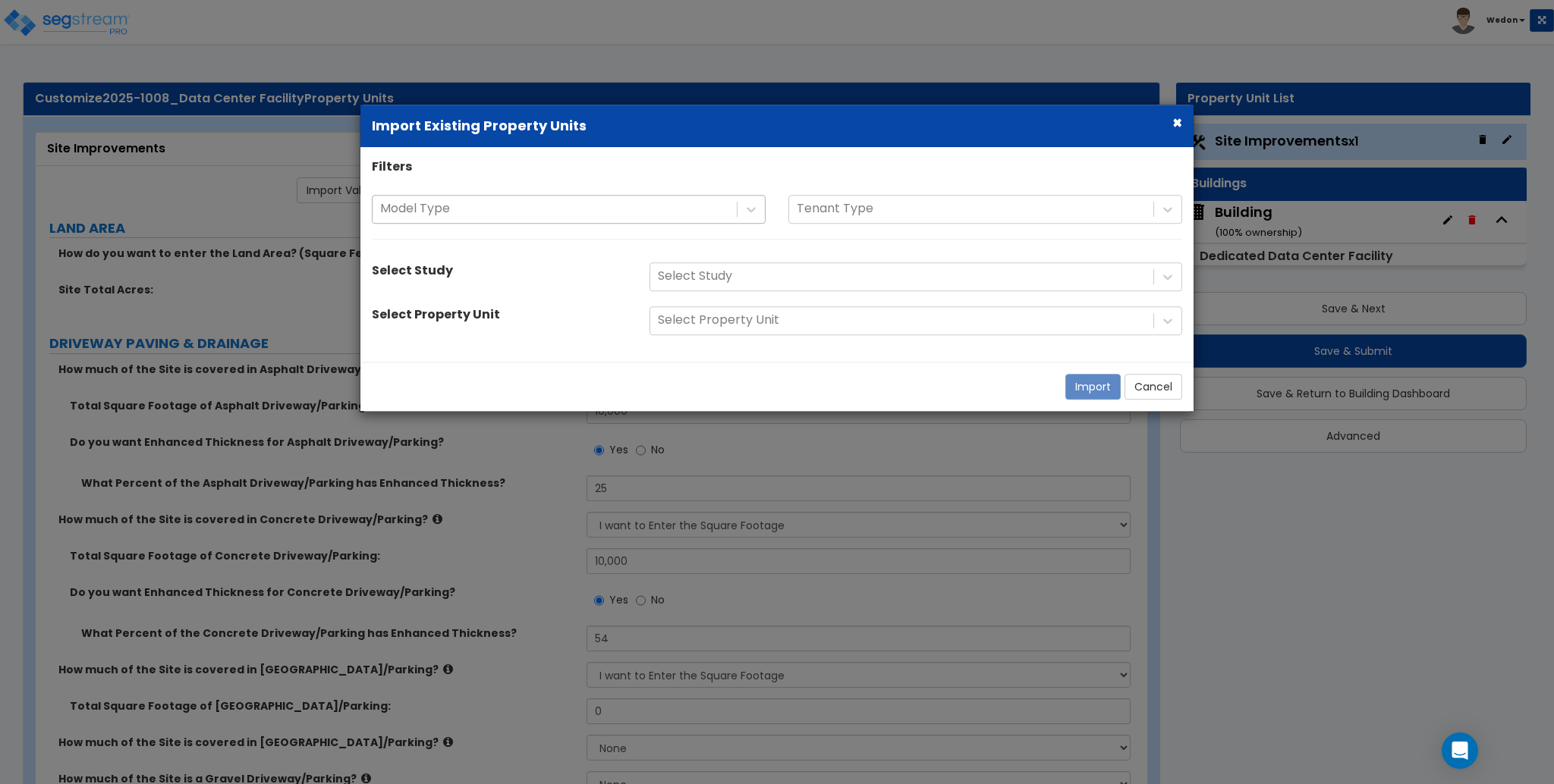
click at [649, 212] on div at bounding box center [554, 210] width 349 height 21
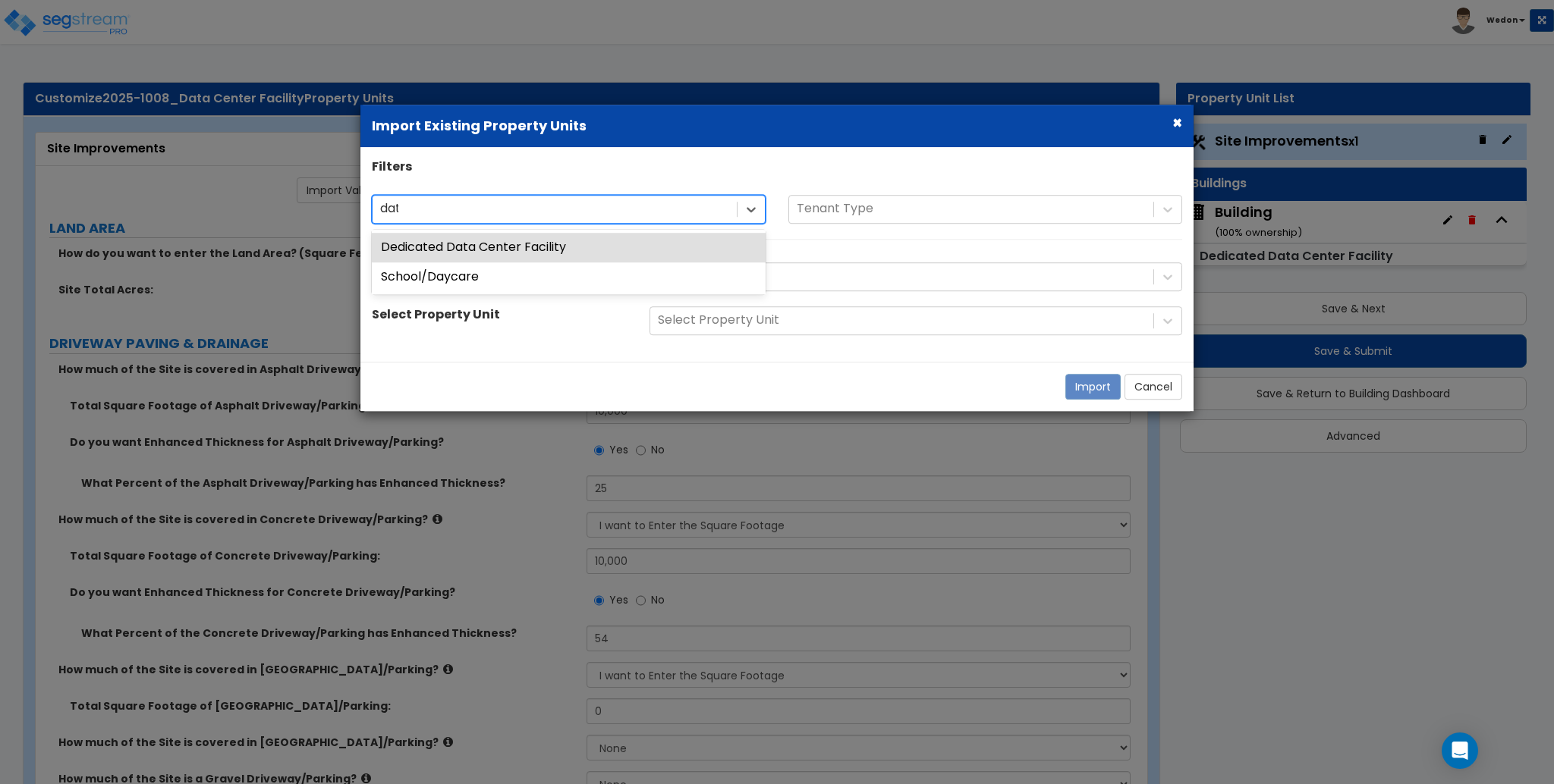
type input "data"
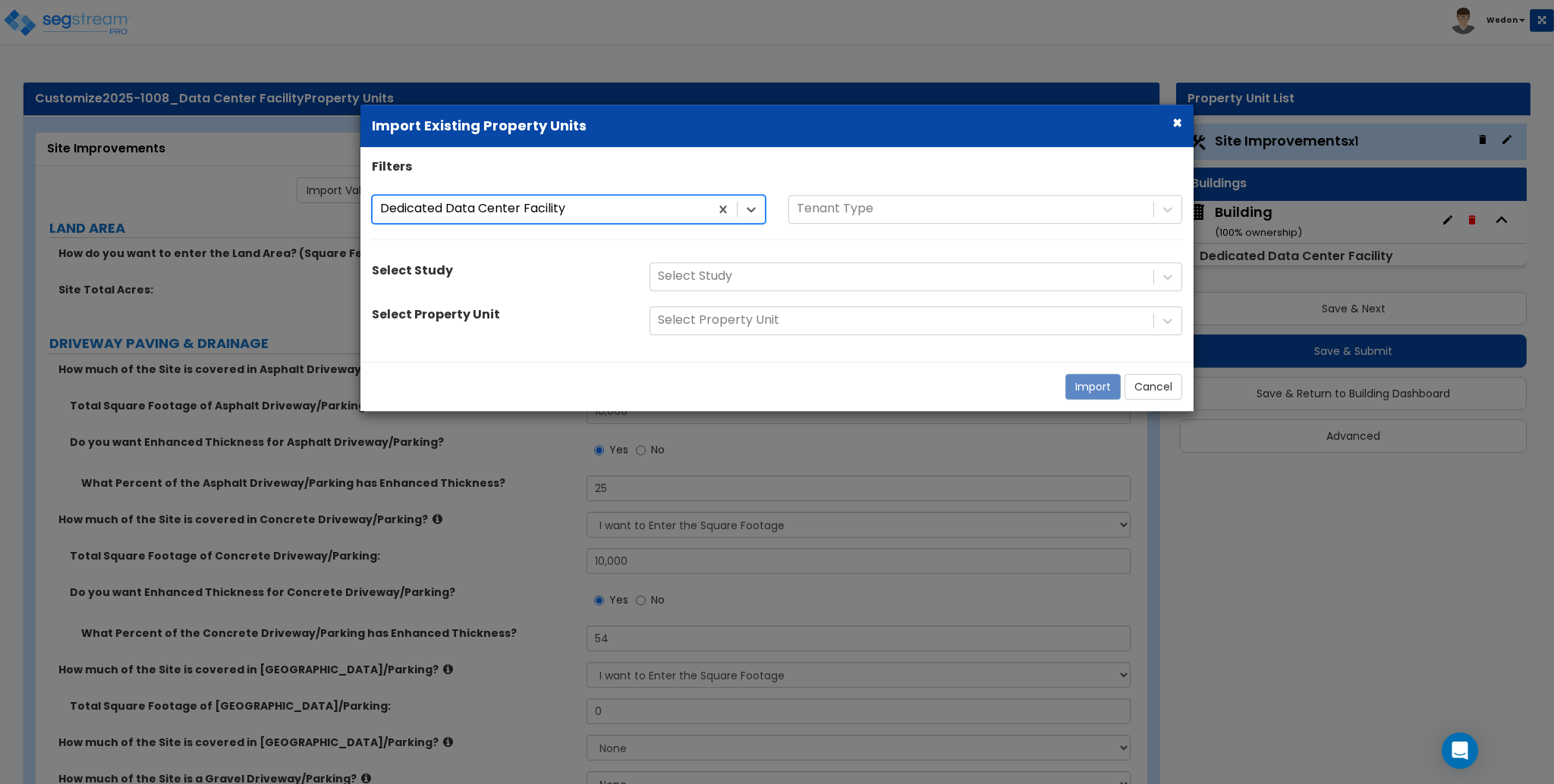
click at [708, 245] on div "option Dedicated Data Center Facility, selected. Dedicated Data Center Facility…" at bounding box center [777, 224] width 833 height 60
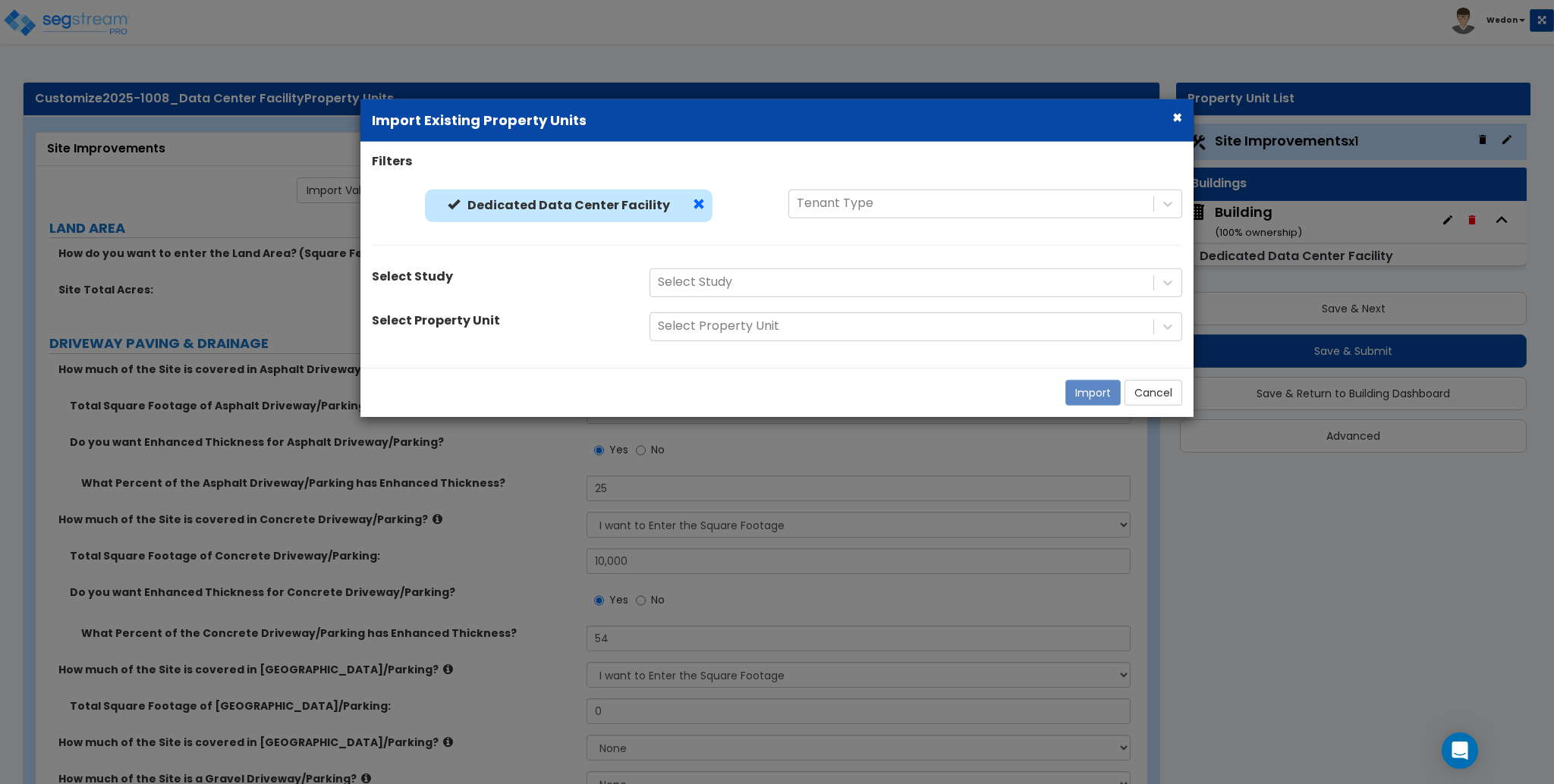
click at [693, 204] on span at bounding box center [699, 205] width 12 height 12
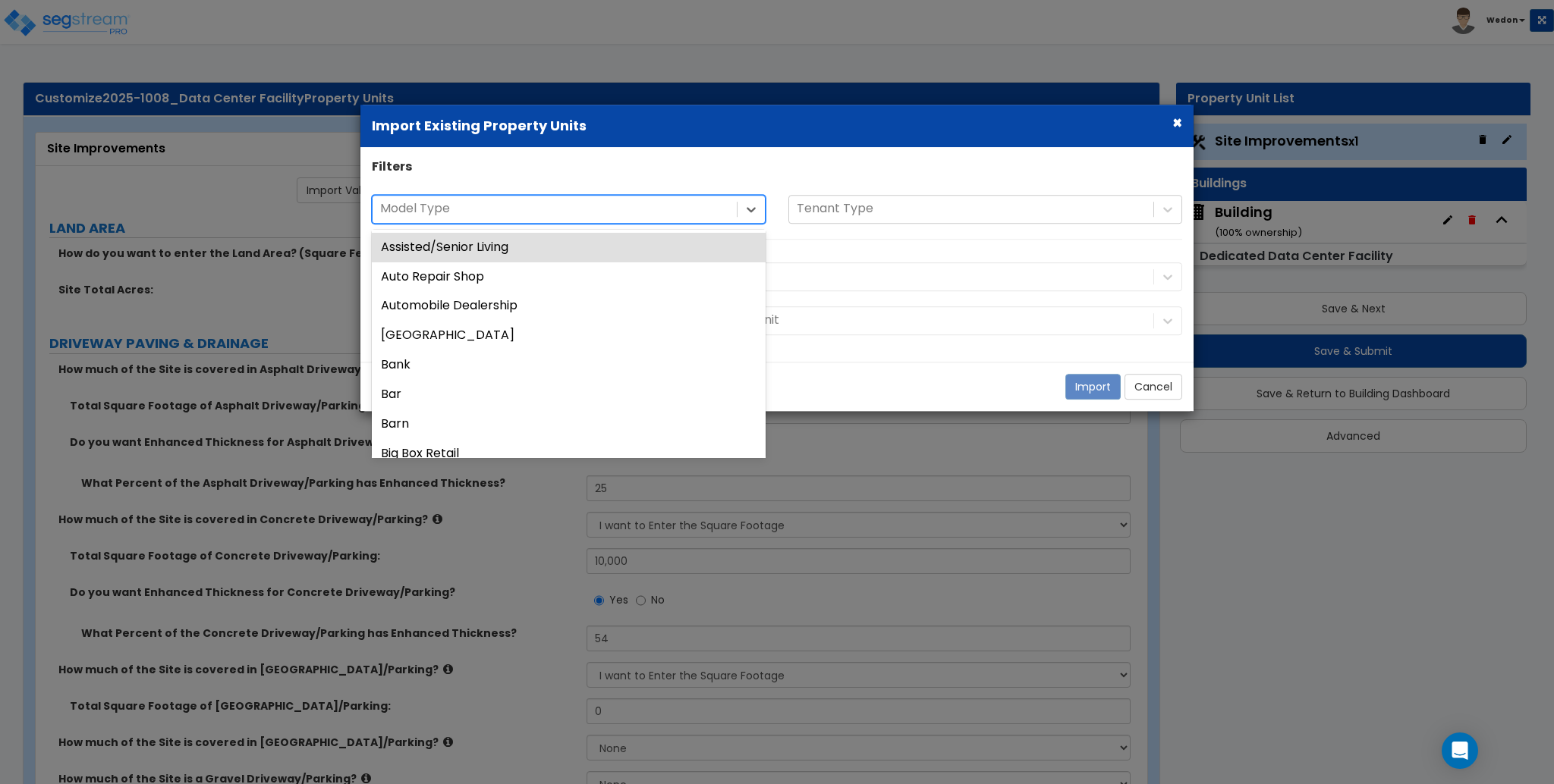
click at [615, 211] on div at bounding box center [554, 210] width 349 height 21
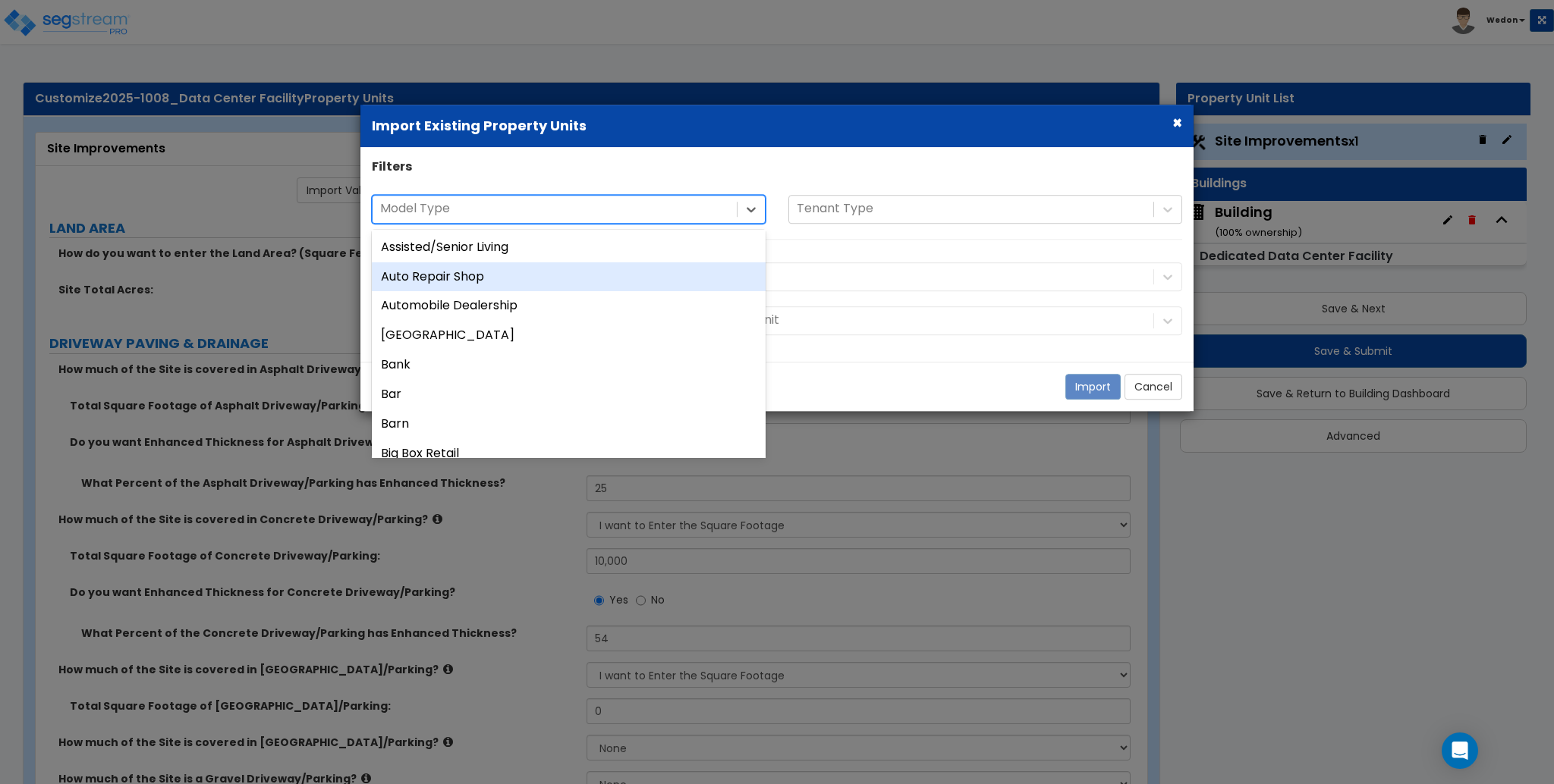
click at [450, 280] on div "Auto Repair Shop" at bounding box center [569, 277] width 394 height 30
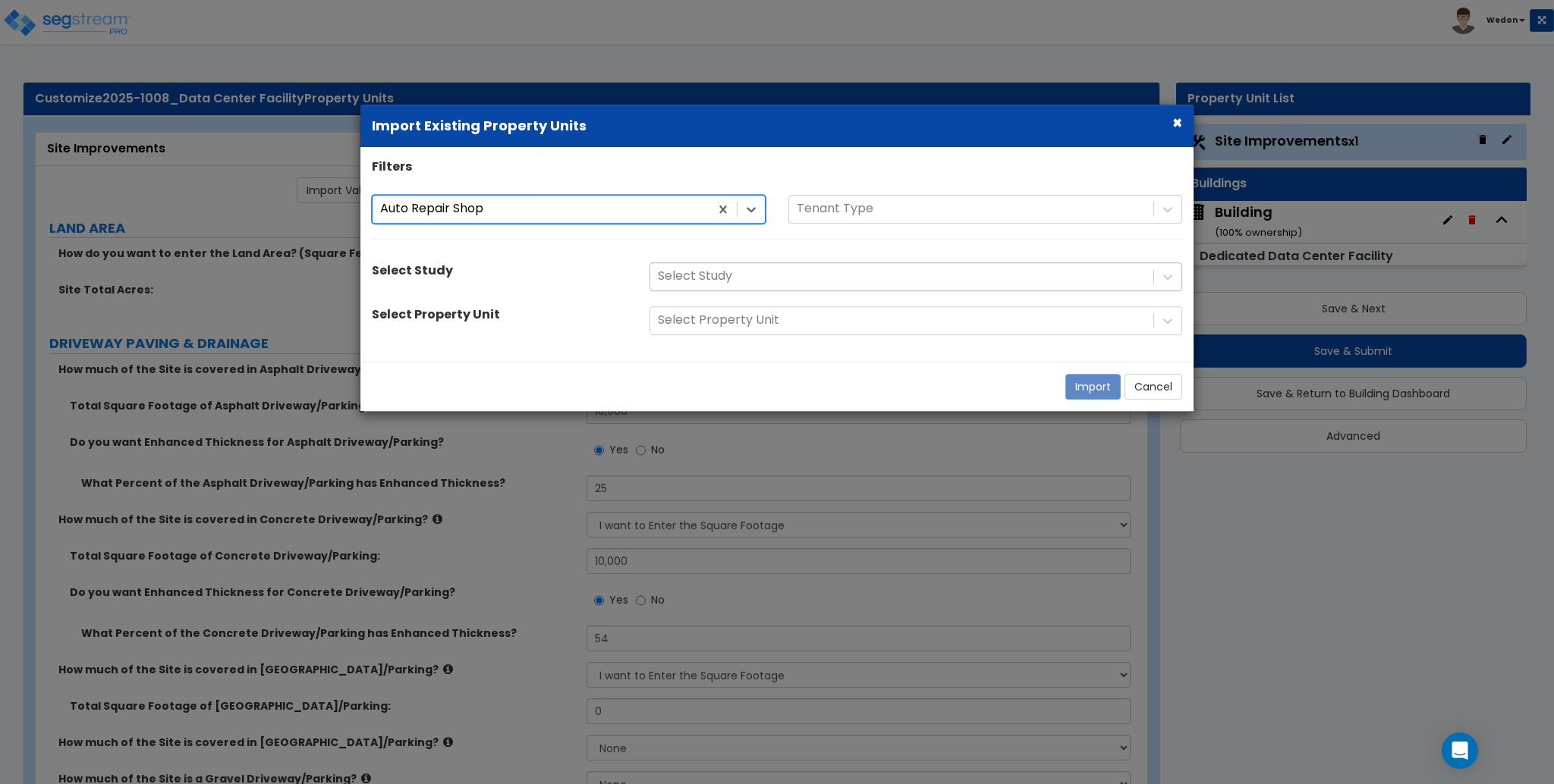
click at [775, 274] on div at bounding box center [901, 277] width 488 height 21
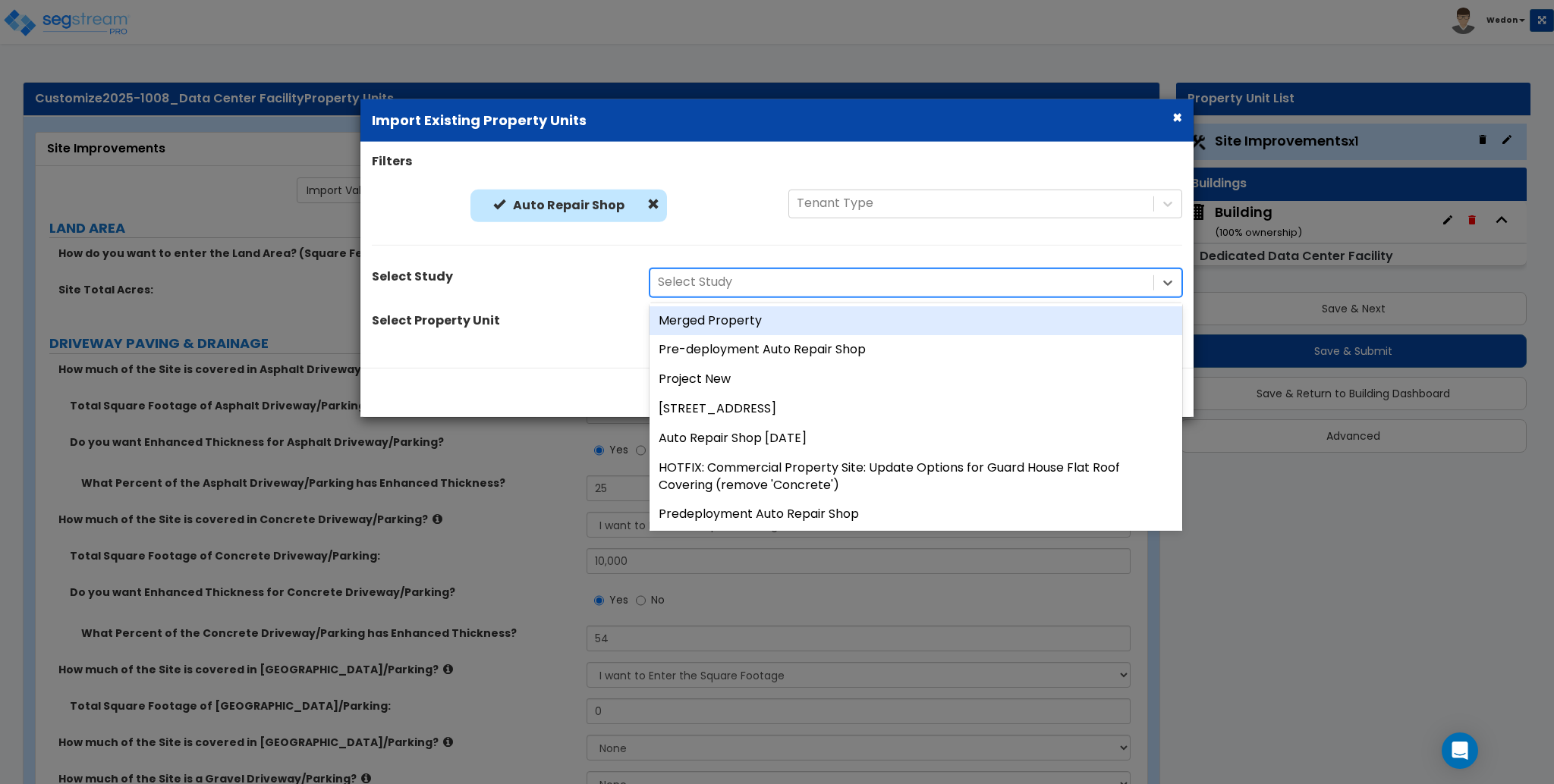
drag, startPoint x: 573, startPoint y: 238, endPoint x: 831, endPoint y: 248, distance: 258.2
click at [579, 237] on div "Auto Repair Shop Auto Repair Shop Tenant Type" at bounding box center [777, 225] width 833 height 71
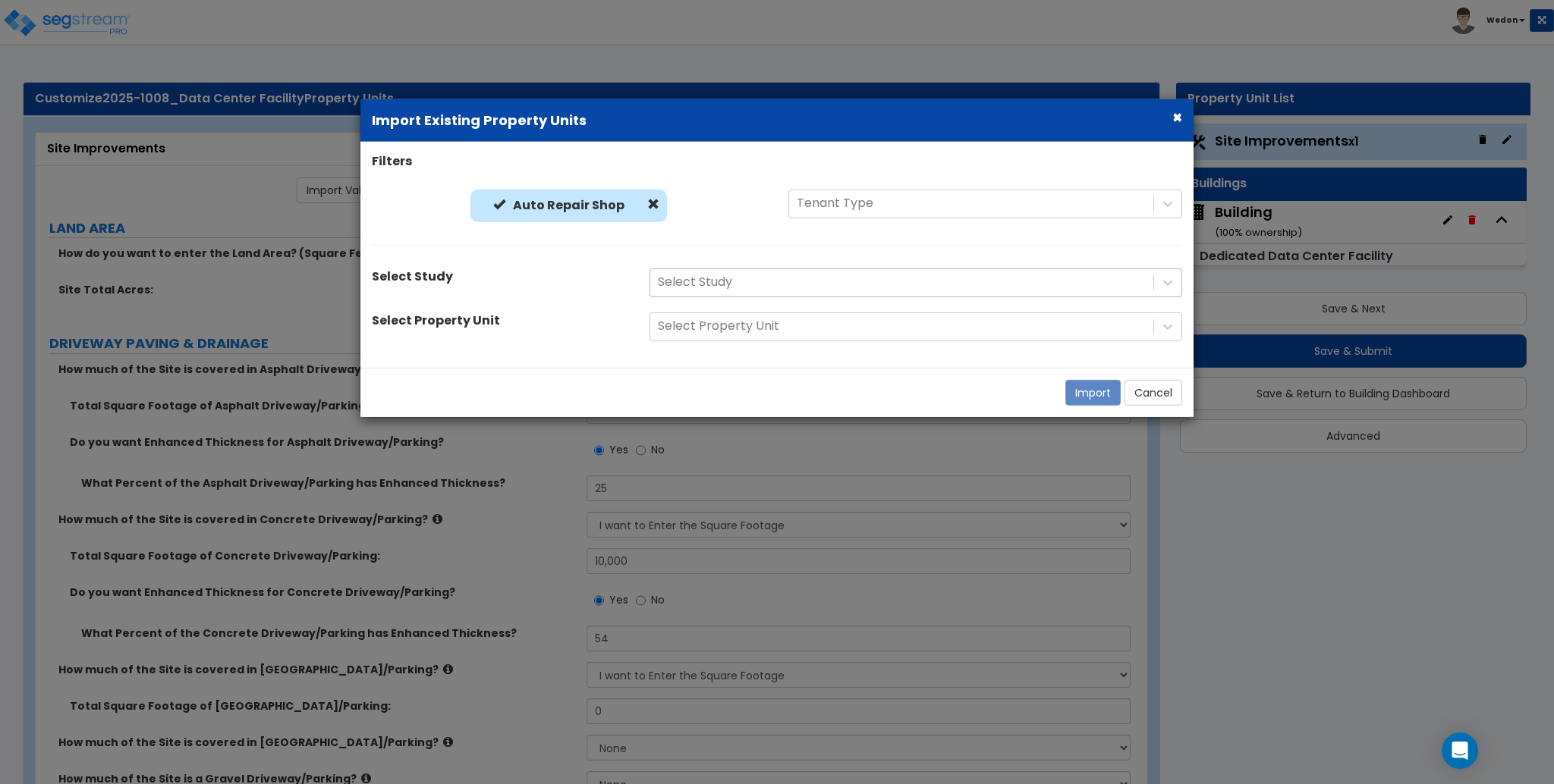
click at [810, 272] on div at bounding box center [901, 282] width 488 height 21
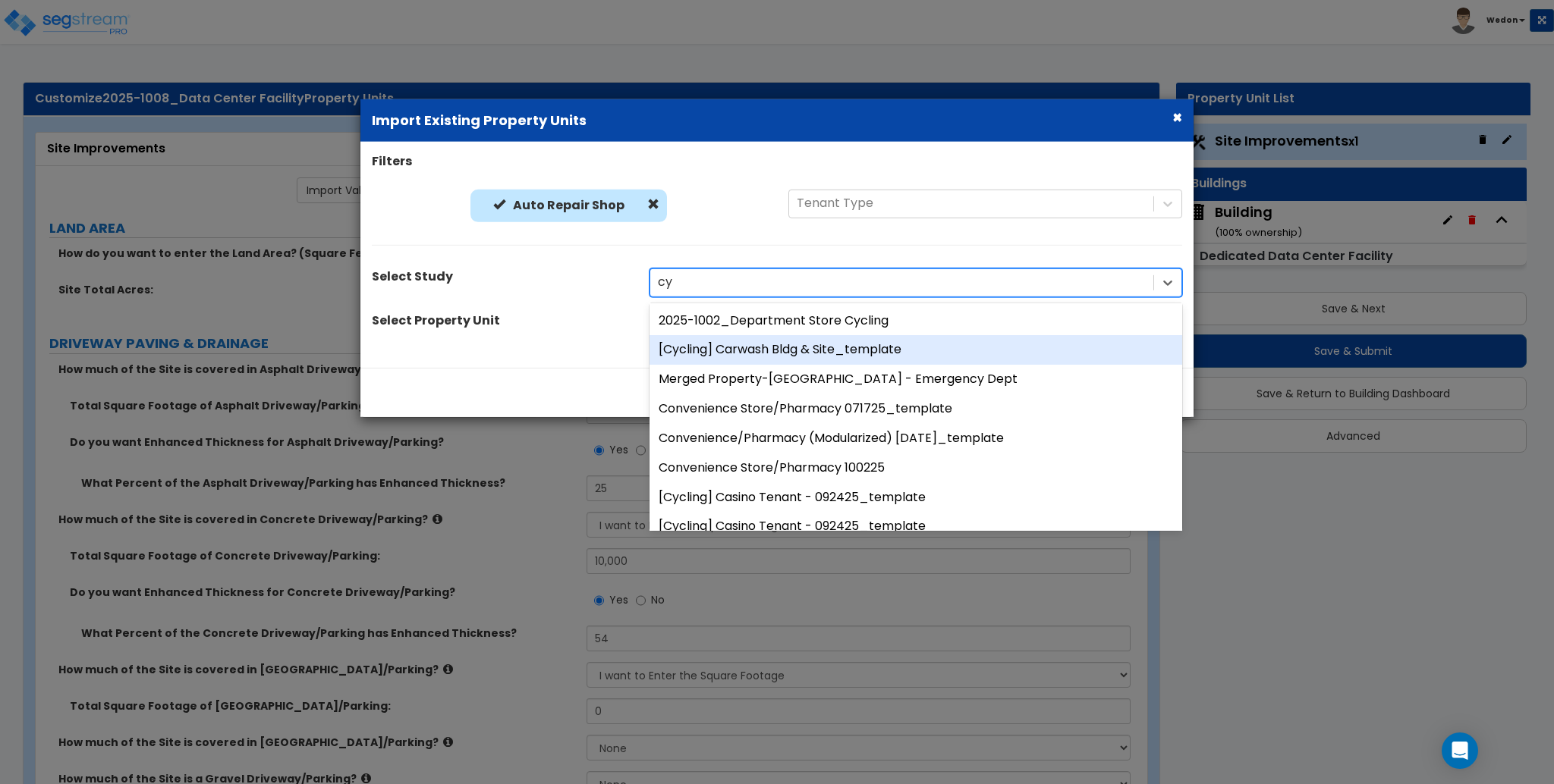
type input "cy"
click at [604, 259] on div "Auto Repair Shop Auto Repair Shop Tenant Type" at bounding box center [777, 225] width 833 height 71
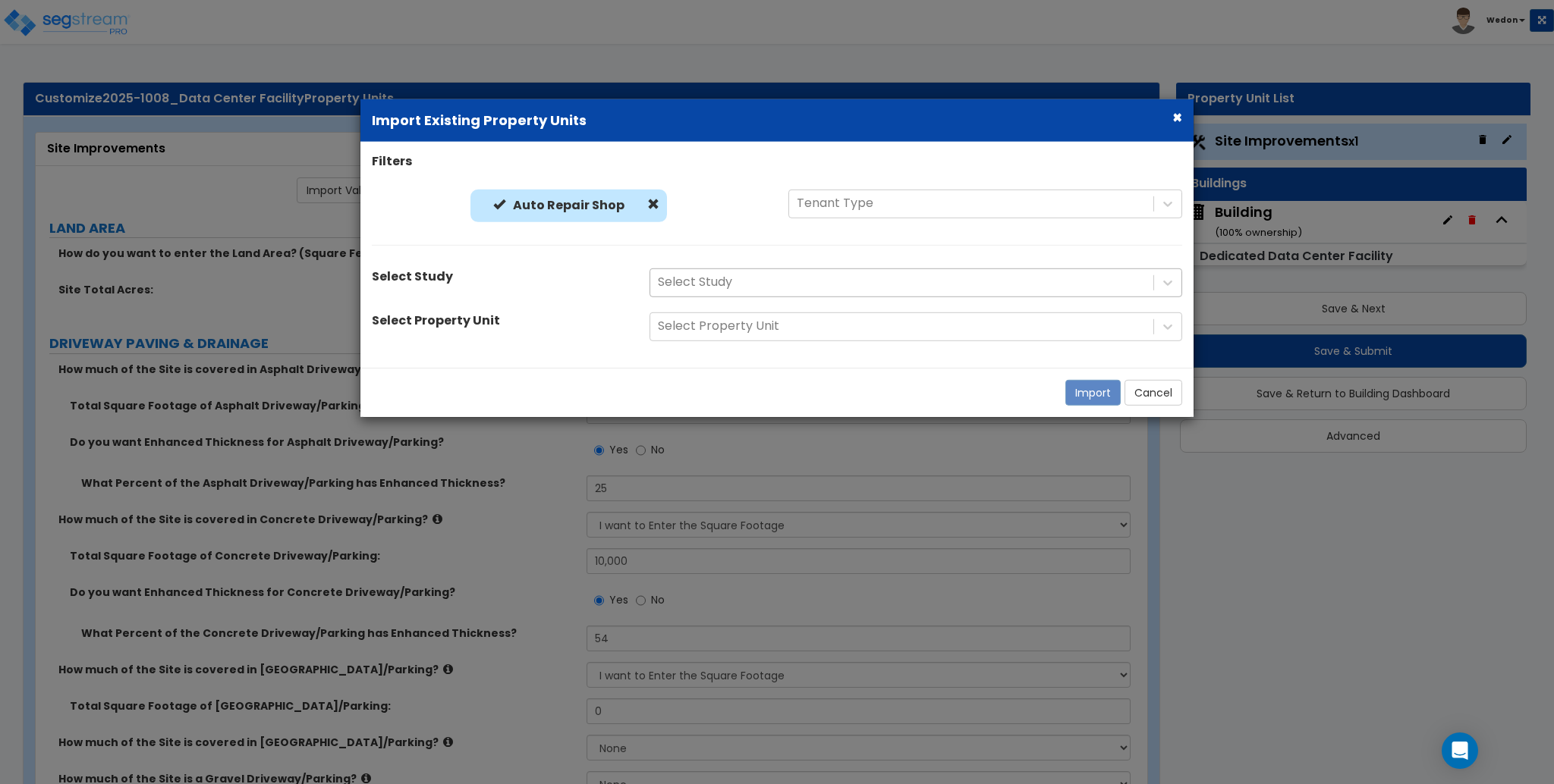
click at [742, 273] on div at bounding box center [901, 282] width 488 height 21
click at [746, 281] on div at bounding box center [901, 282] width 488 height 21
click at [820, 286] on div at bounding box center [901, 282] width 488 height 21
click at [1058, 277] on div at bounding box center [901, 282] width 488 height 21
click at [1166, 281] on icon at bounding box center [1167, 282] width 15 height 15
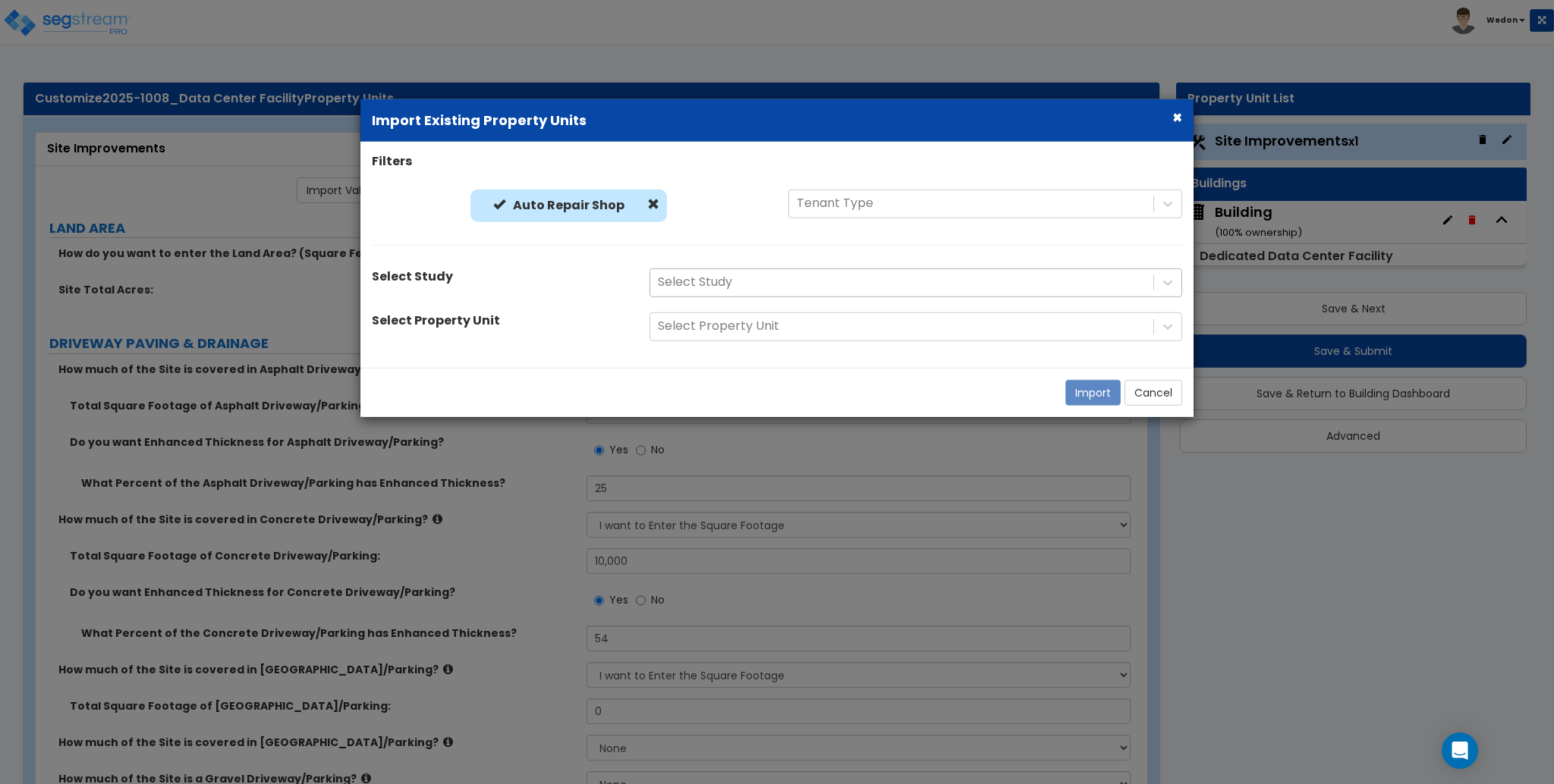
click at [928, 272] on div at bounding box center [901, 282] width 488 height 21
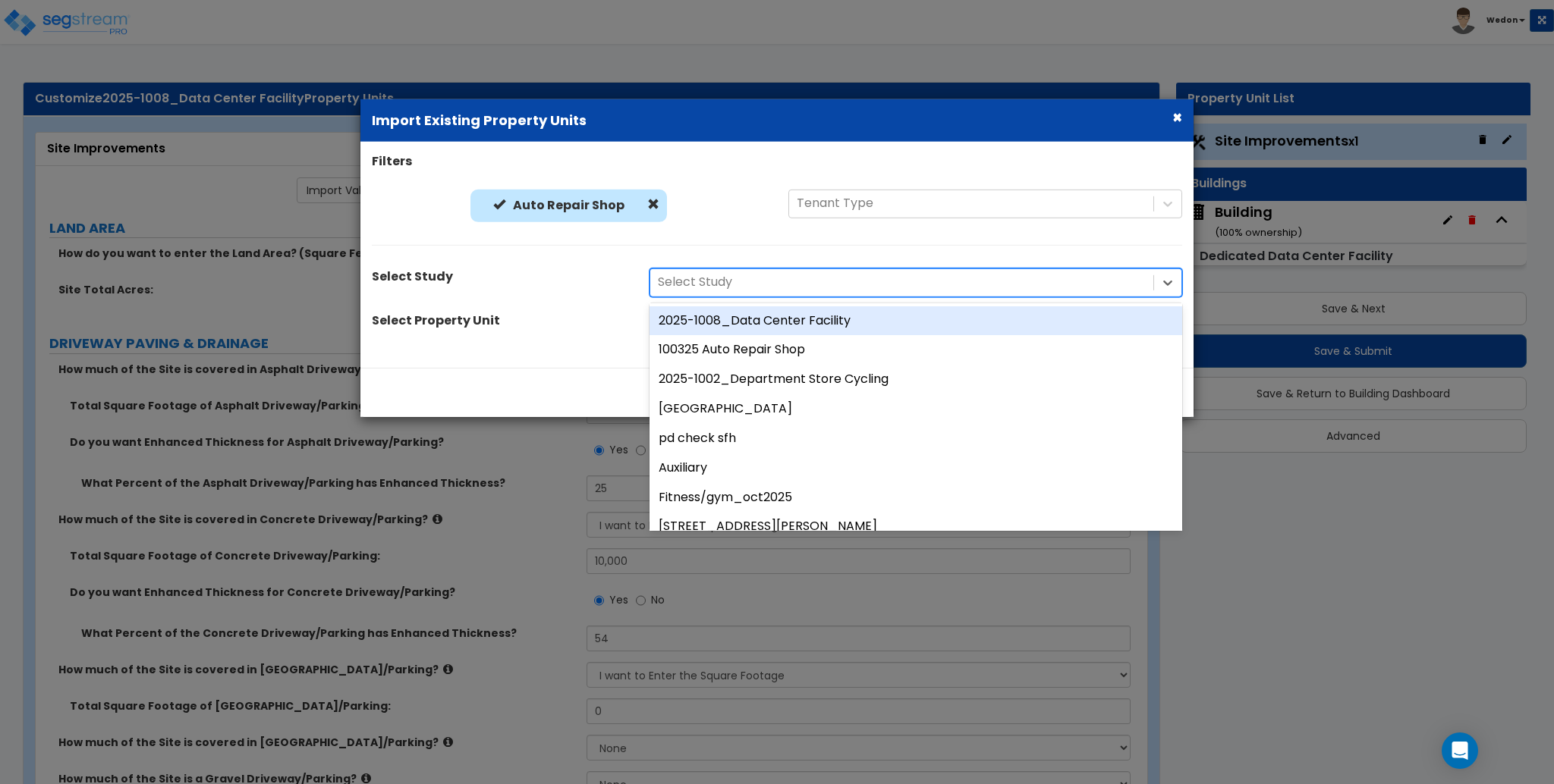
click at [1112, 286] on div at bounding box center [901, 282] width 488 height 21
click at [1147, 224] on div "Auto Repair Shop Auto Repair Shop Tenant Type" at bounding box center [777, 210] width 833 height 41
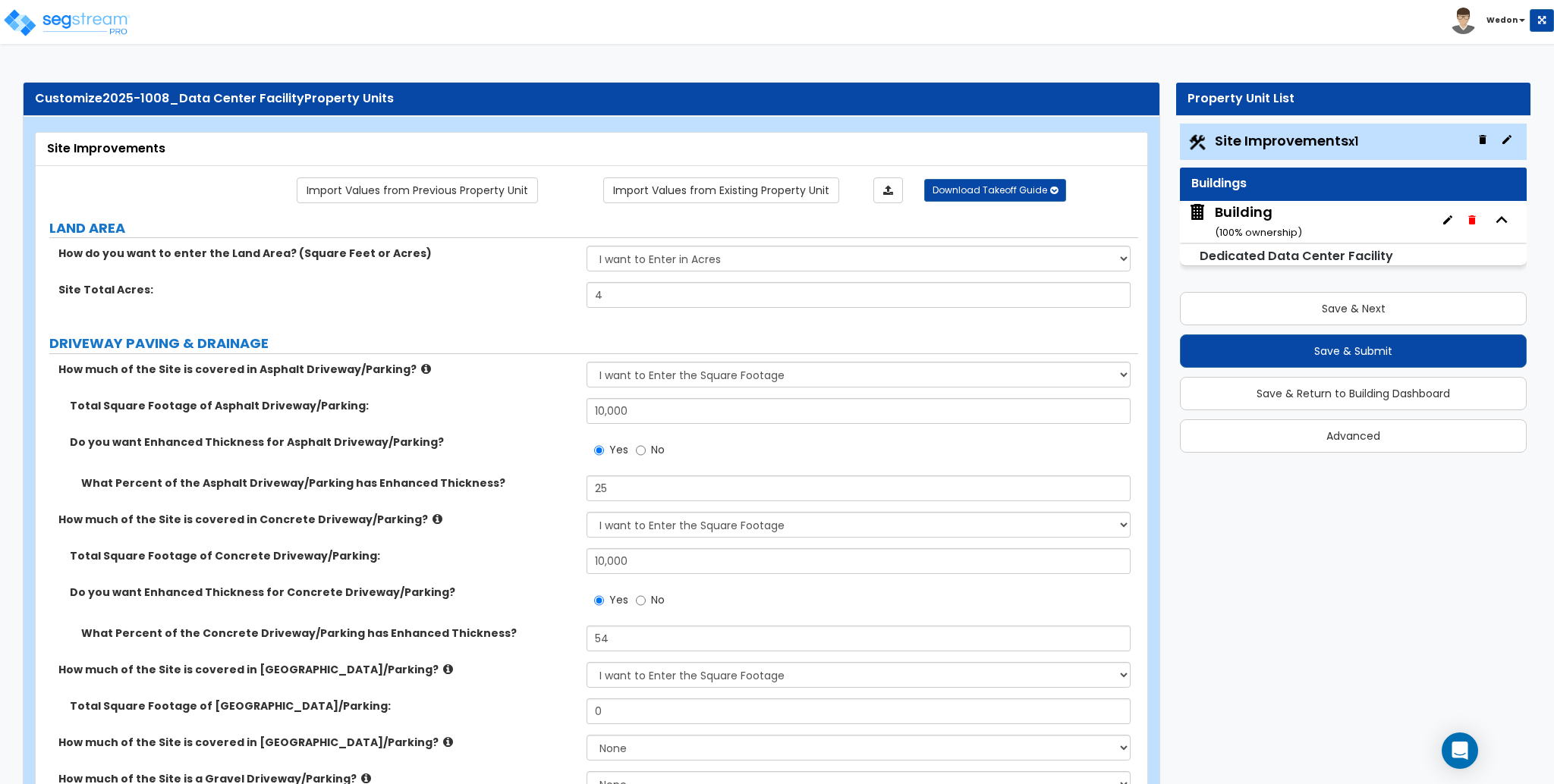
click at [577, 191] on div "Import Values from Previous Property Unit Import Values from Existing Property …" at bounding box center [635, 191] width 1025 height 26
click at [439, 181] on link "Import Values from Previous Property Unit" at bounding box center [417, 191] width 241 height 26
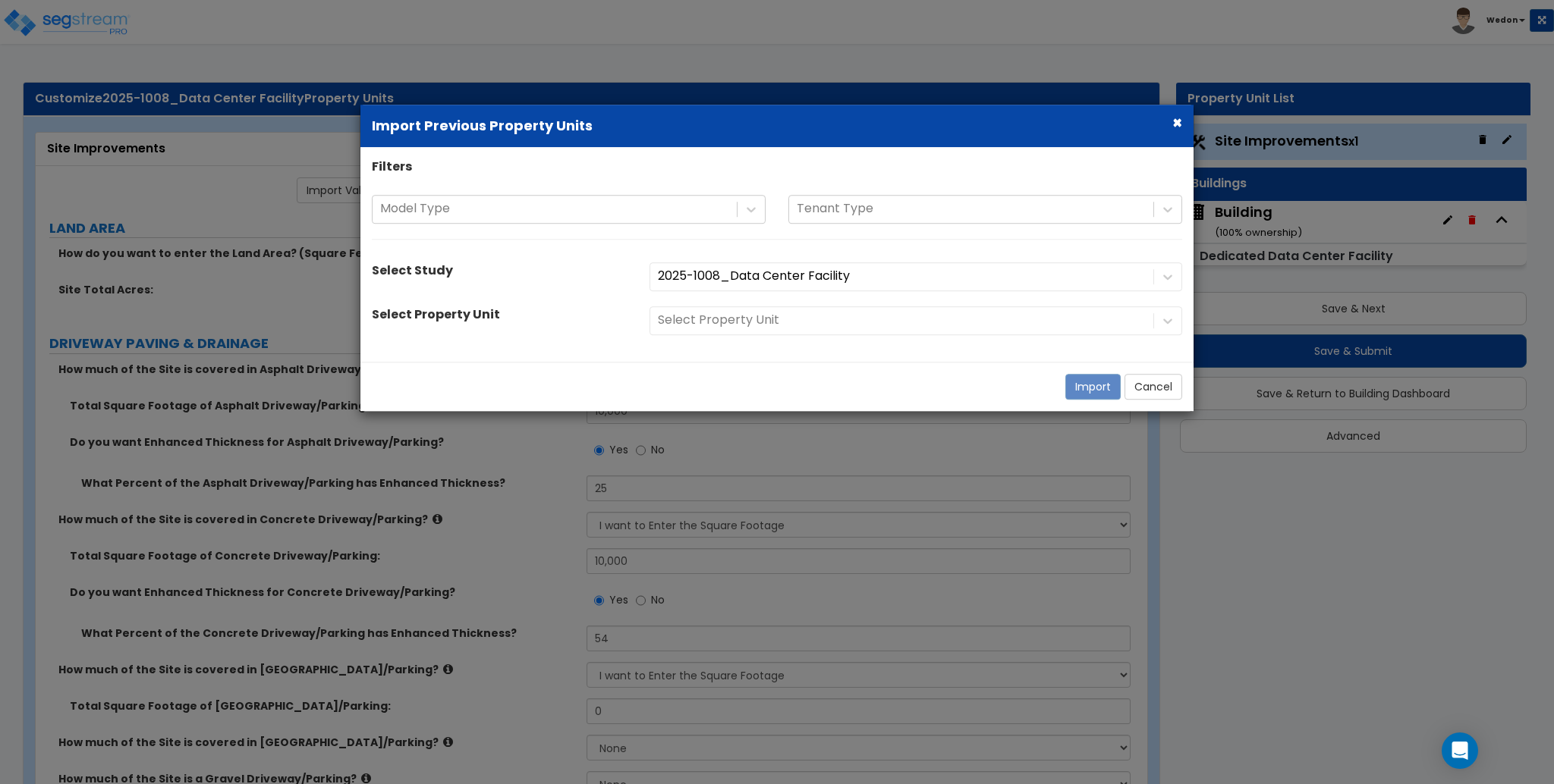
click at [748, 326] on div "Select Property Unit" at bounding box center [916, 320] width 556 height 29
click at [1151, 384] on button "Cancel" at bounding box center [1153, 387] width 57 height 26
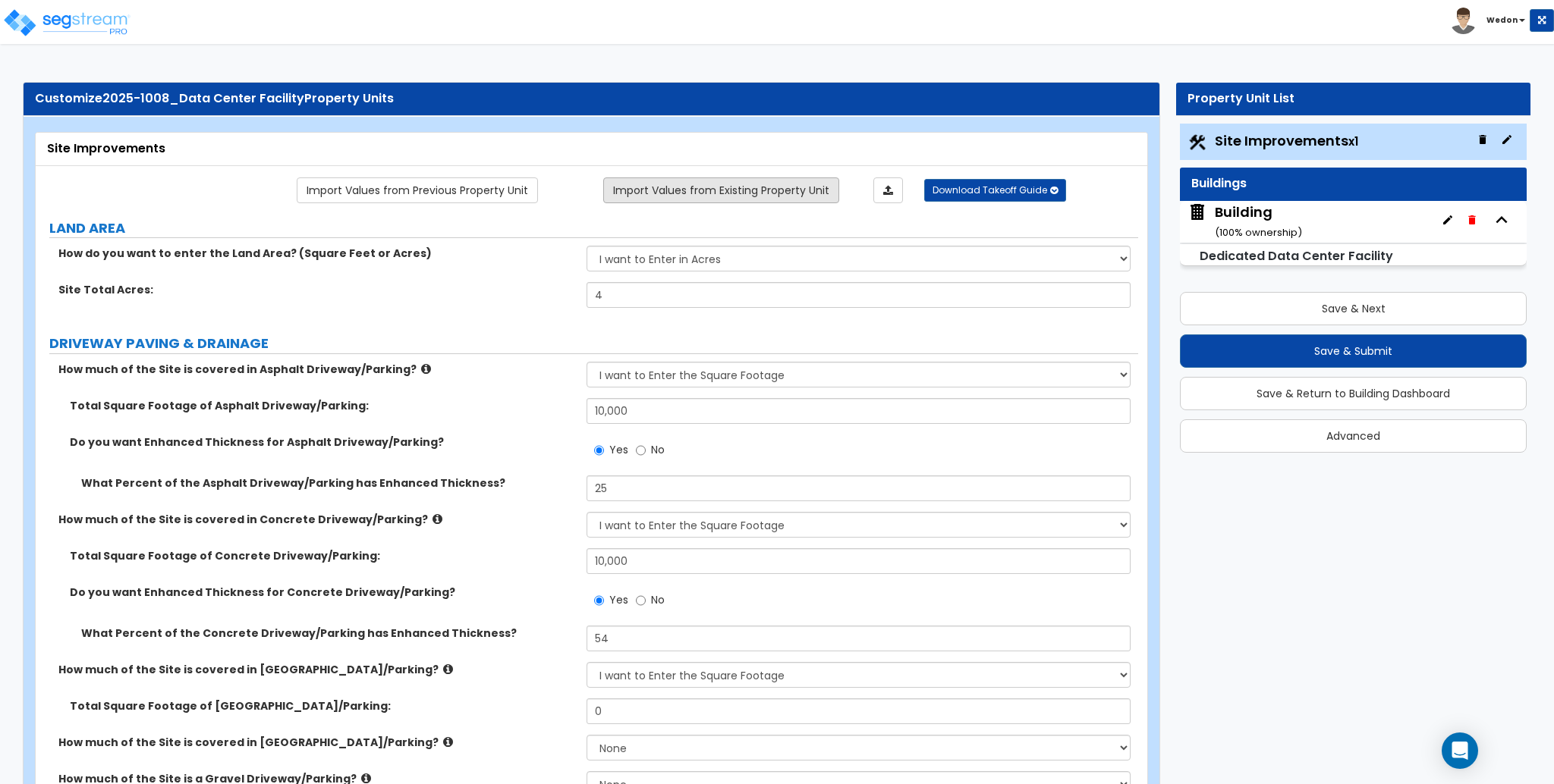
click at [686, 196] on link "Import Values from Existing Property Unit" at bounding box center [721, 191] width 236 height 26
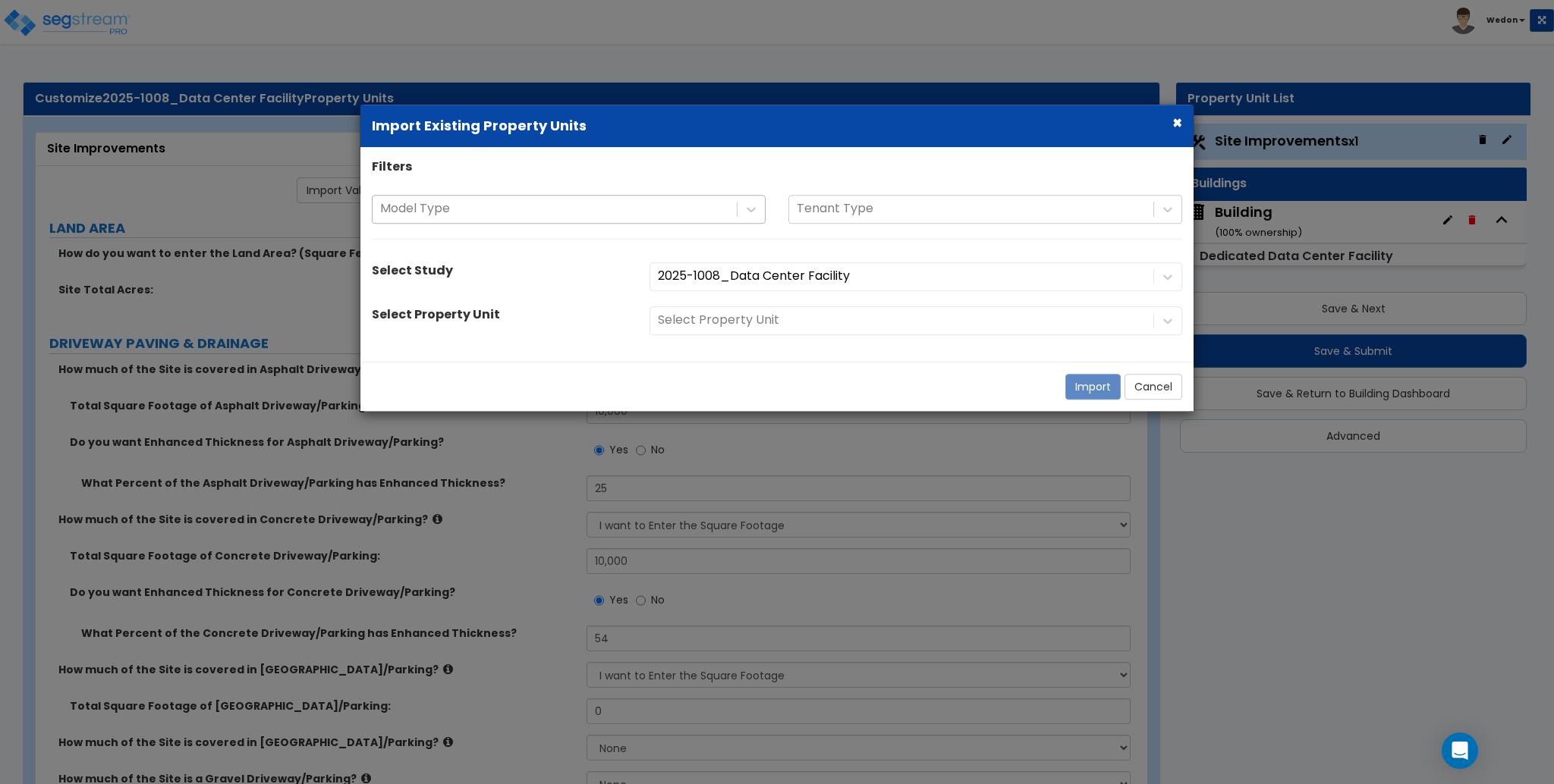
click at [684, 204] on div at bounding box center [554, 210] width 349 height 21
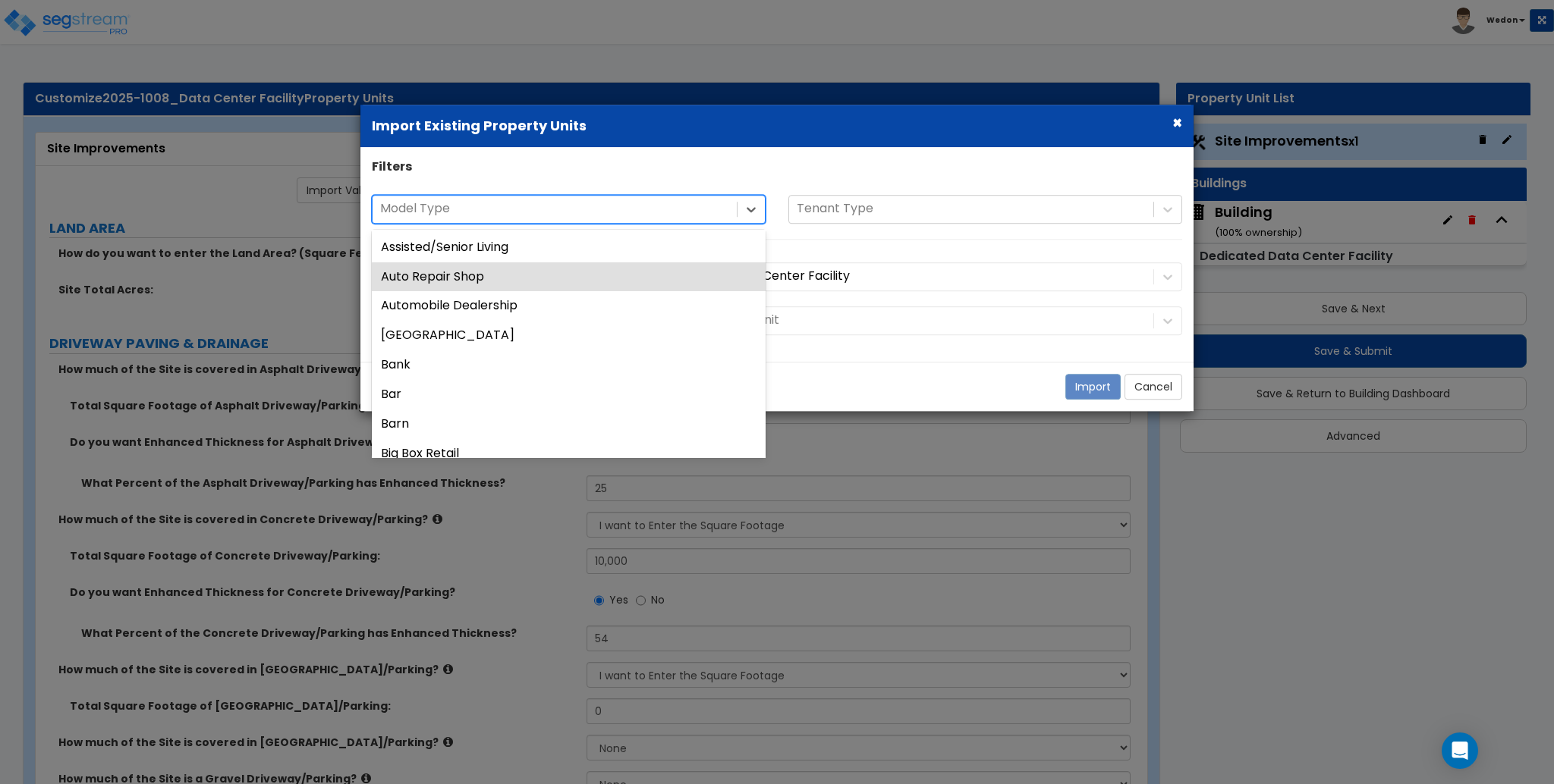
click at [542, 273] on div "Auto Repair Shop" at bounding box center [569, 277] width 394 height 30
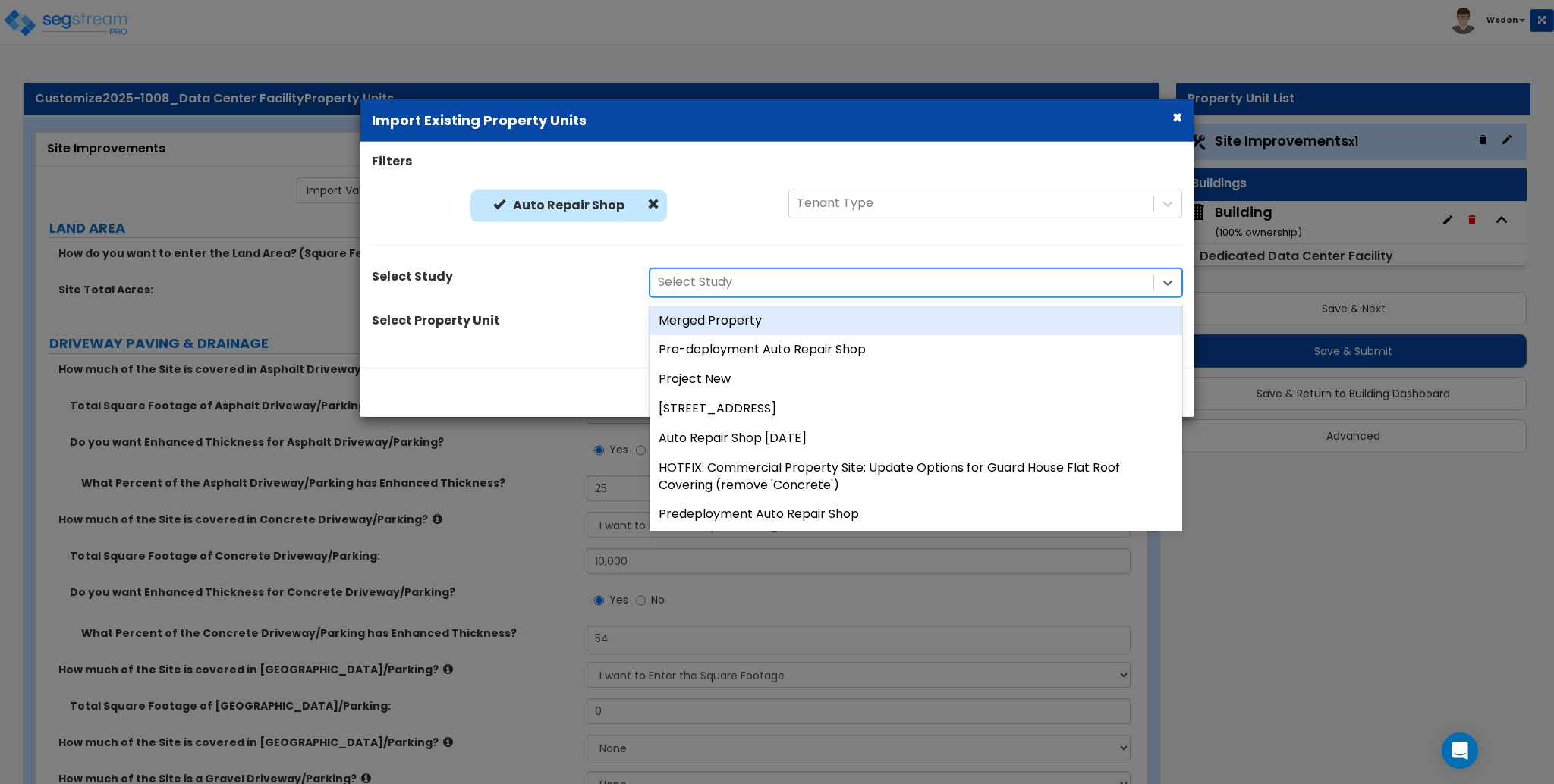
click at [866, 279] on div at bounding box center [901, 282] width 488 height 21
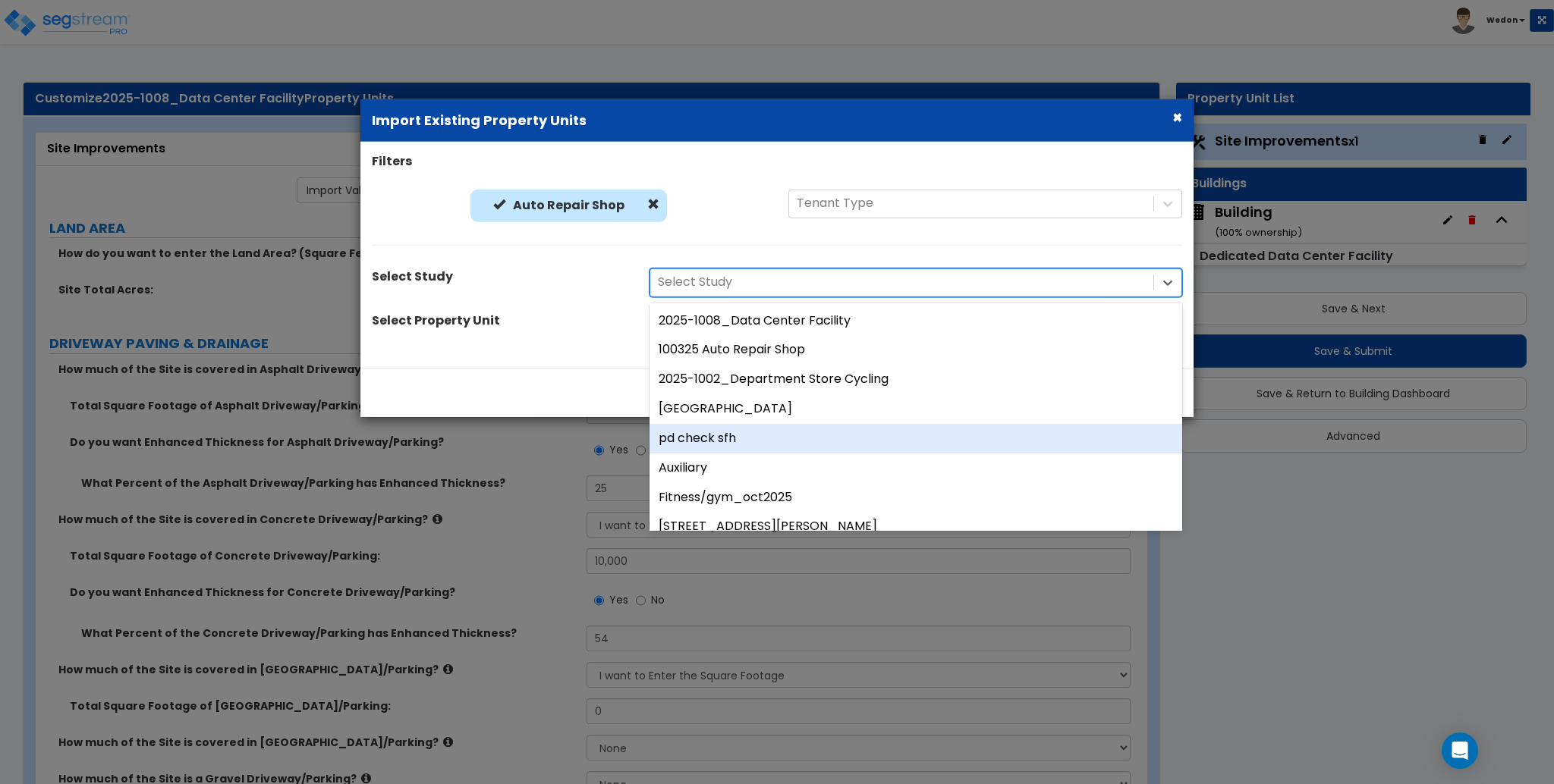
click at [595, 252] on div "Auto Repair Shop Auto Repair Shop Tenant Type" at bounding box center [777, 225] width 833 height 71
click at [745, 283] on div at bounding box center [901, 282] width 488 height 21
click at [911, 265] on div "Filters Auto Repair Shop Auto Repair Shop Tenant Type Select Study 12633 result…" at bounding box center [777, 255] width 833 height 204
click at [771, 377] on div "Import Cancel" at bounding box center [777, 392] width 833 height 49
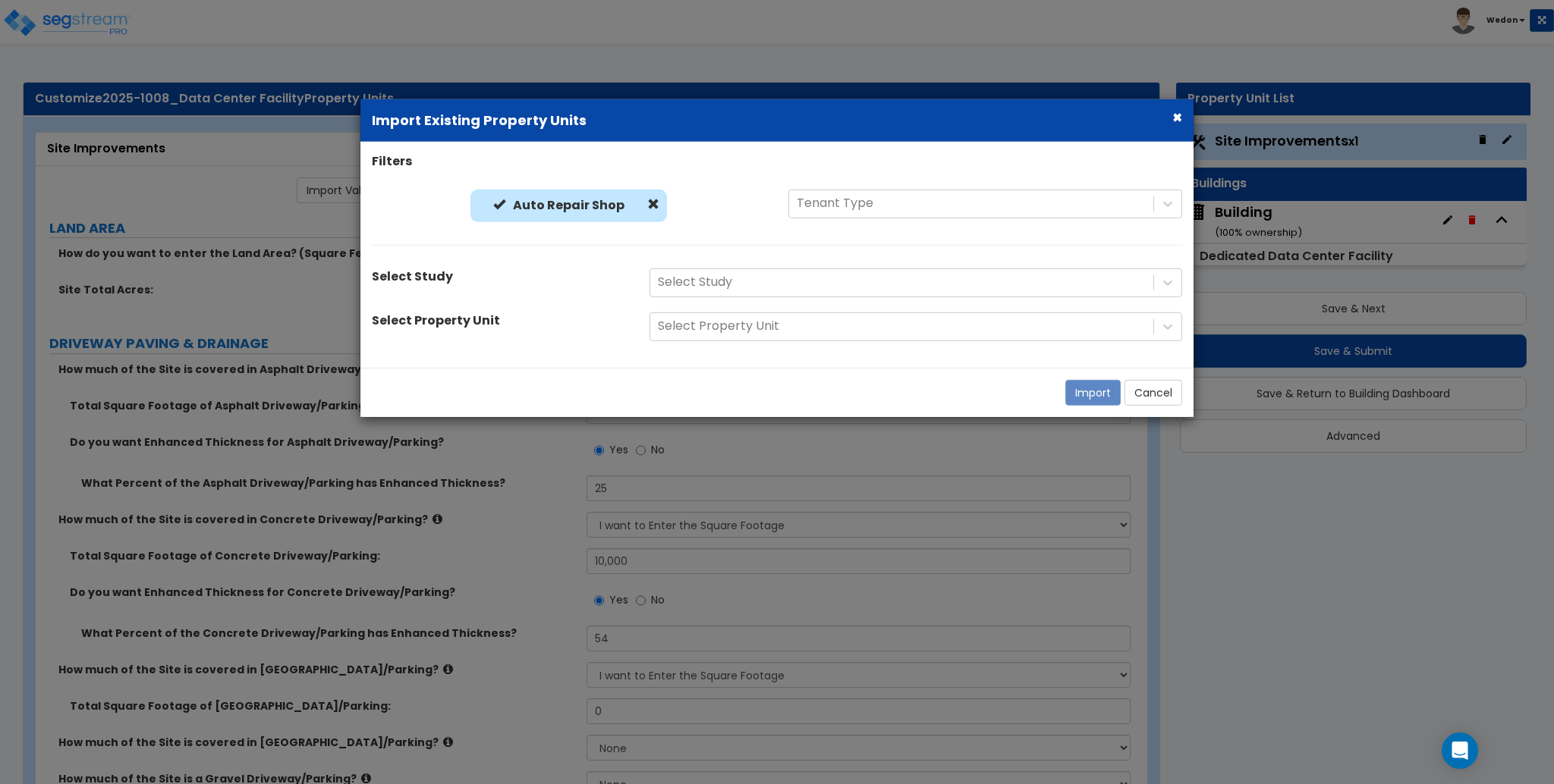
drag, startPoint x: 739, startPoint y: 287, endPoint x: 729, endPoint y: 266, distance: 23.3
click at [735, 287] on div at bounding box center [901, 282] width 488 height 21
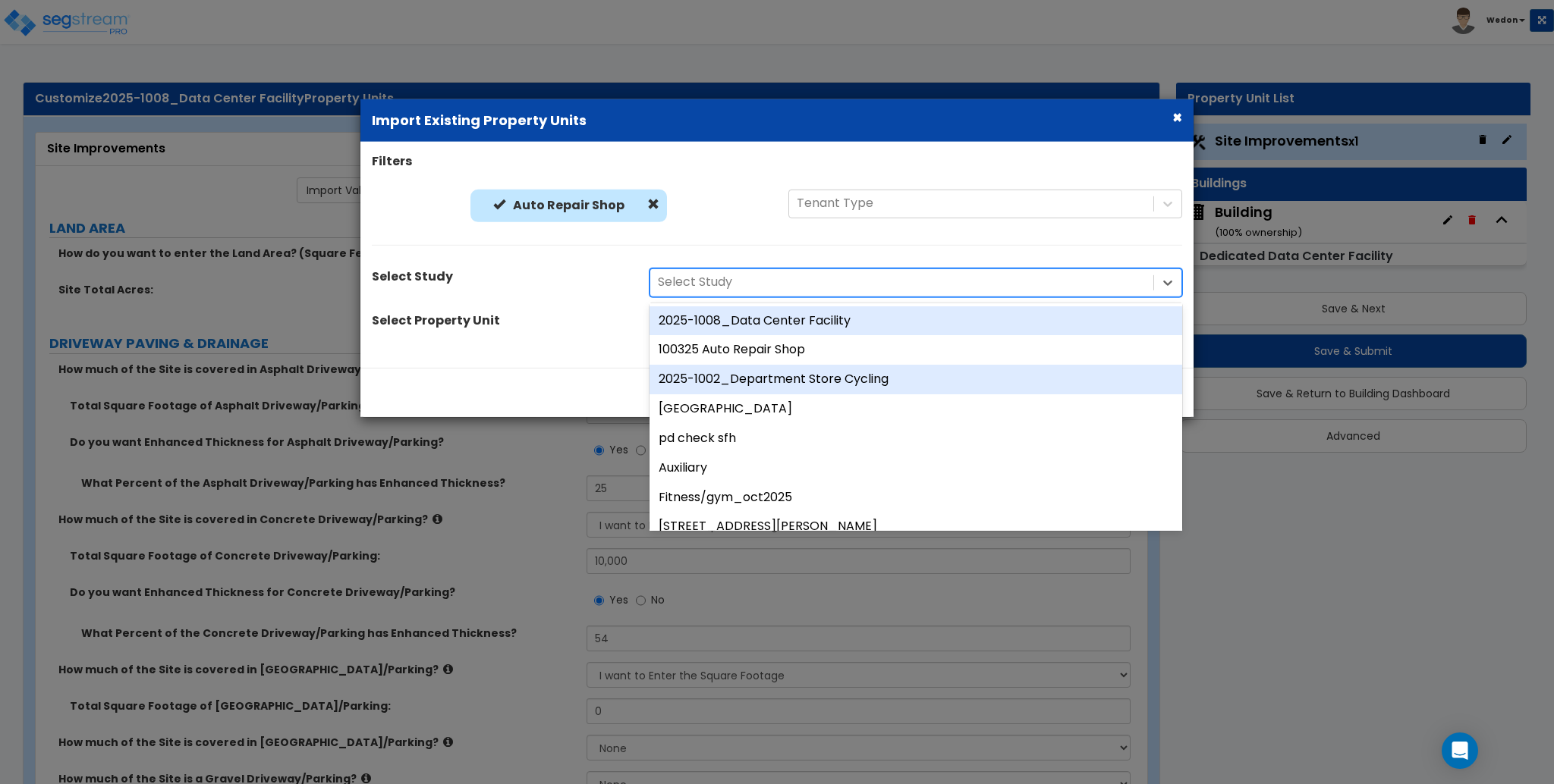
click at [746, 377] on div "2025-1002_Department Store Cycling" at bounding box center [916, 380] width 533 height 30
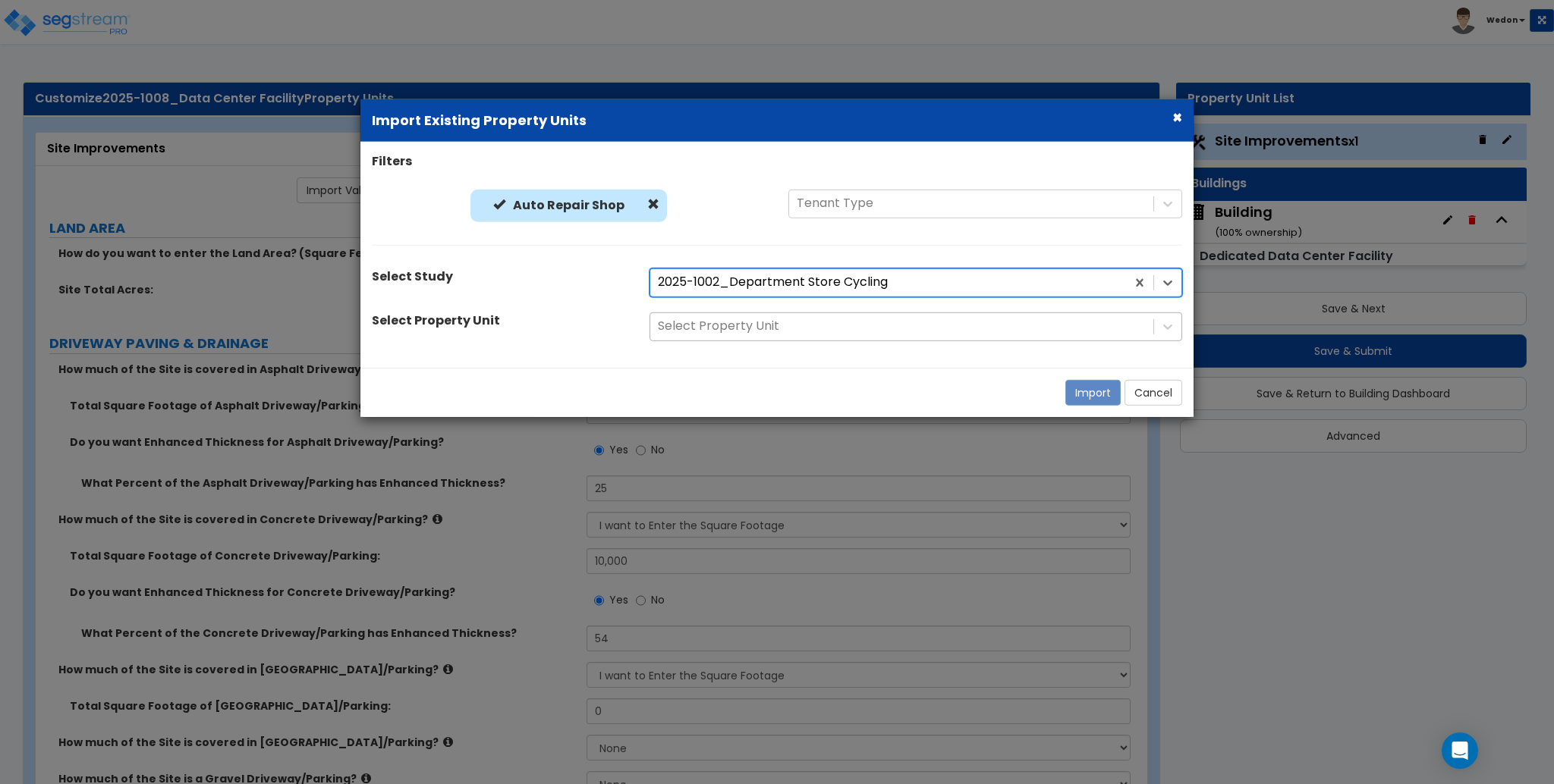
click at [847, 321] on div at bounding box center [901, 326] width 488 height 21
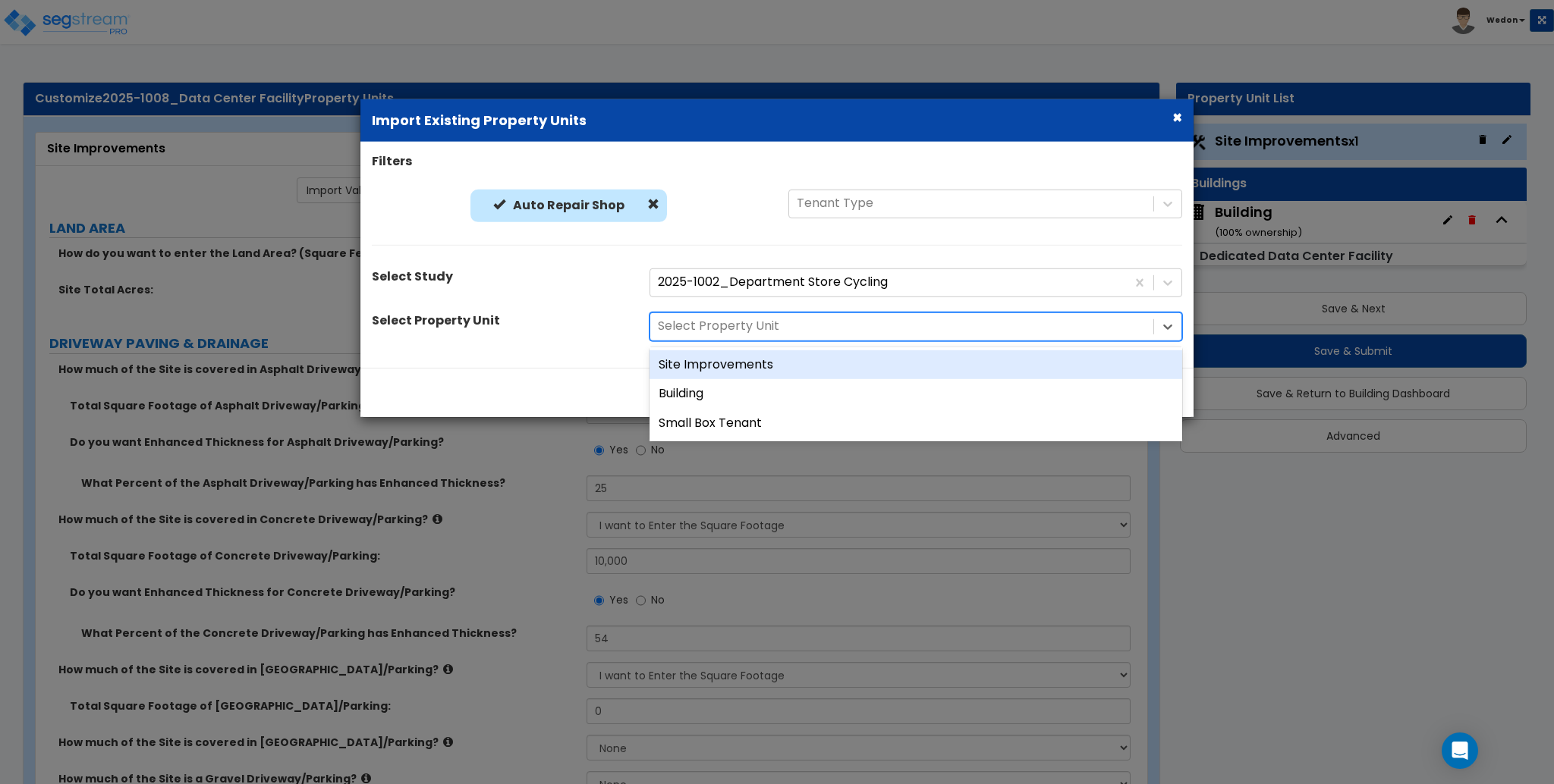
click at [814, 364] on div "Site Improvements" at bounding box center [916, 365] width 533 height 30
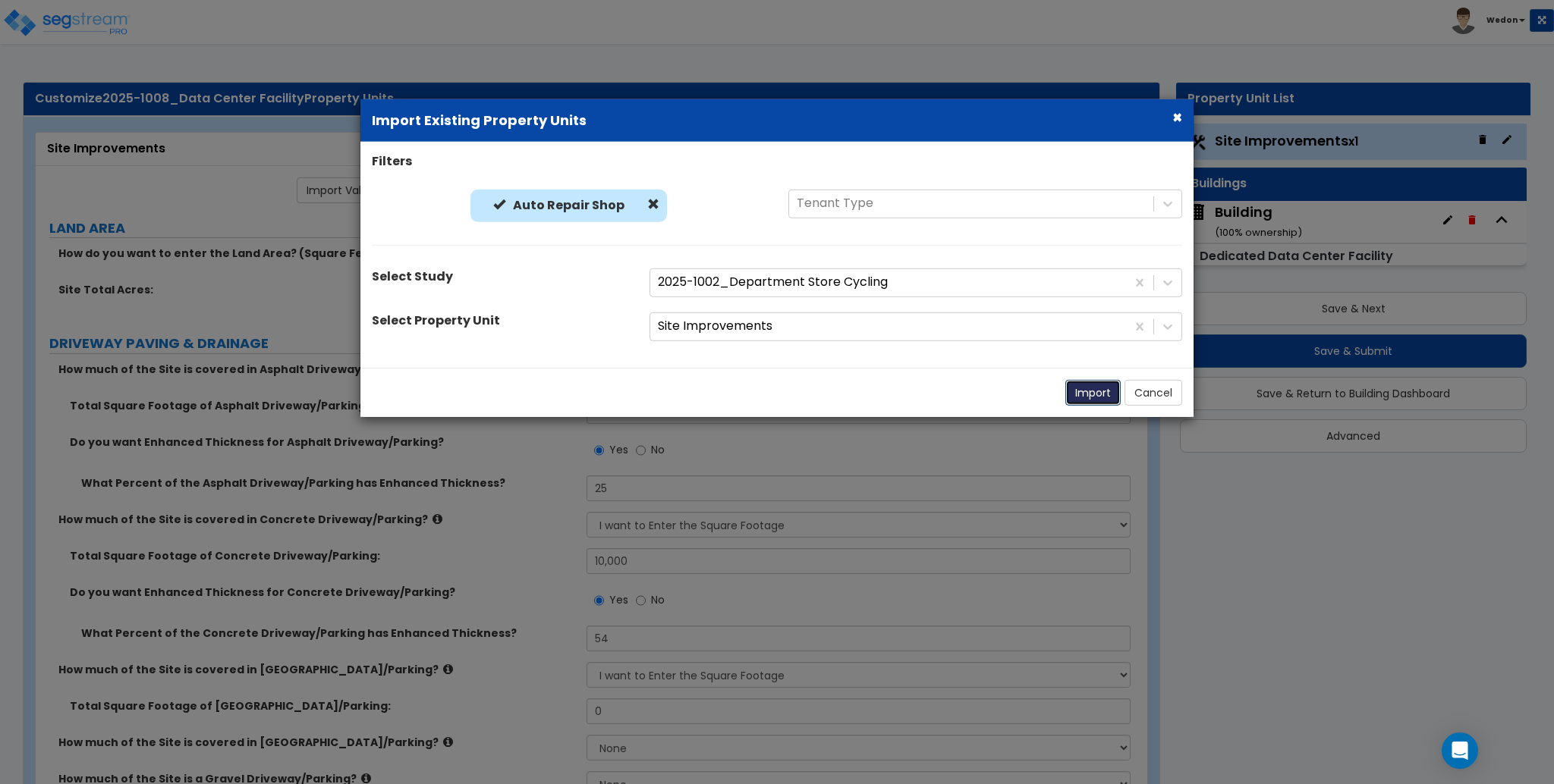
click at [1098, 381] on button "Import" at bounding box center [1093, 392] width 55 height 26
select select "2"
radio input "true"
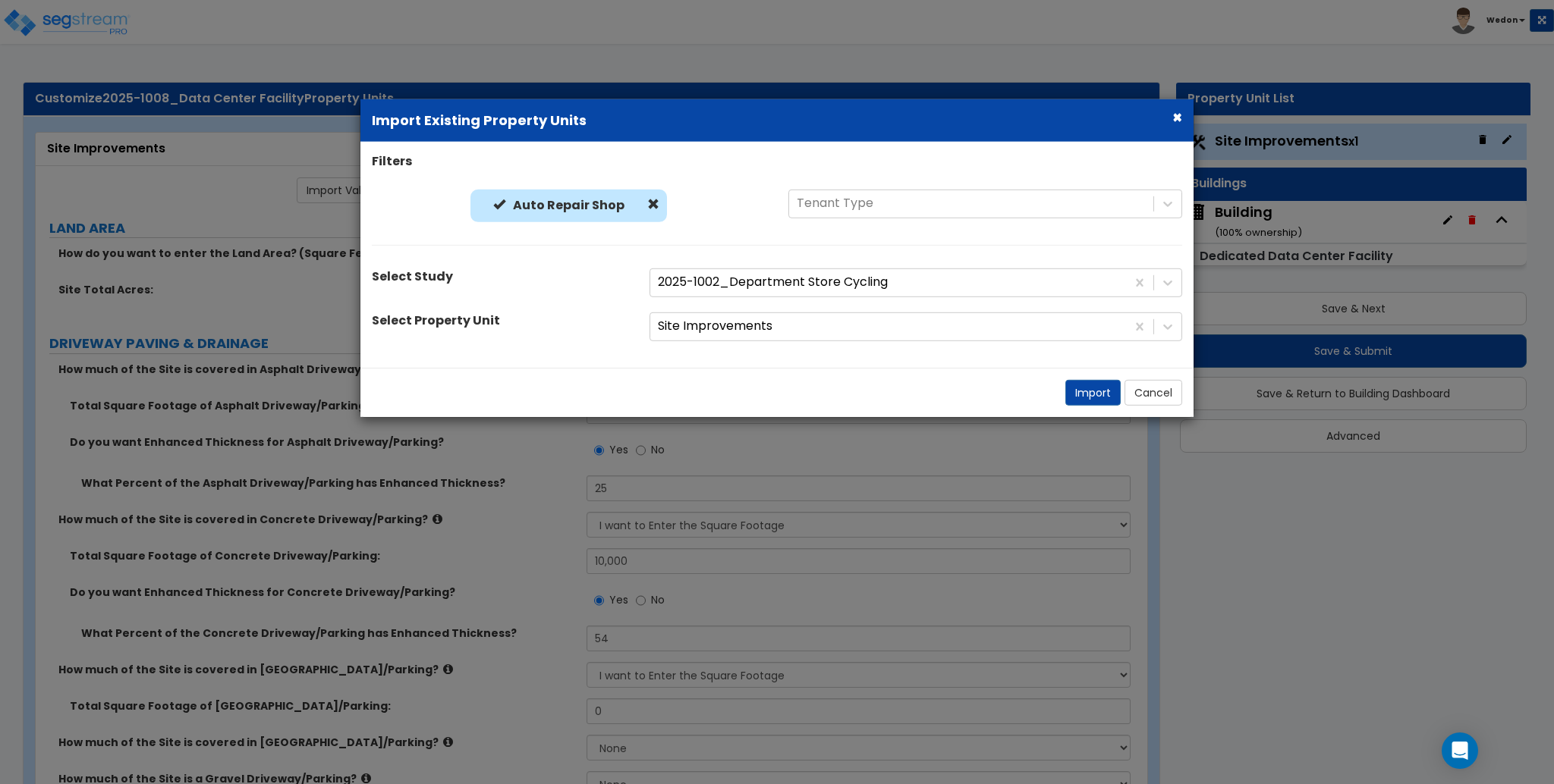
radio input "true"
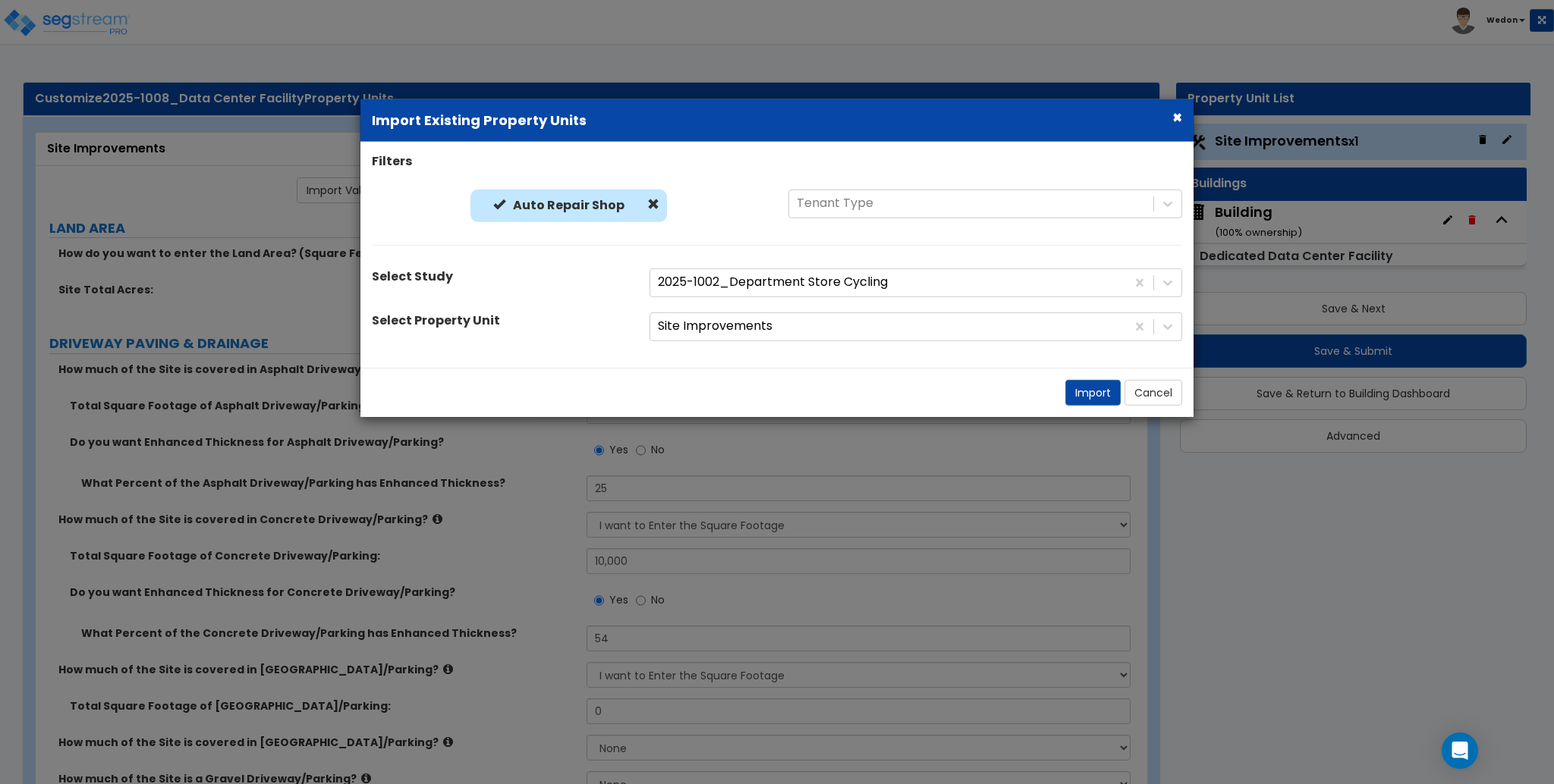
radio input "true"
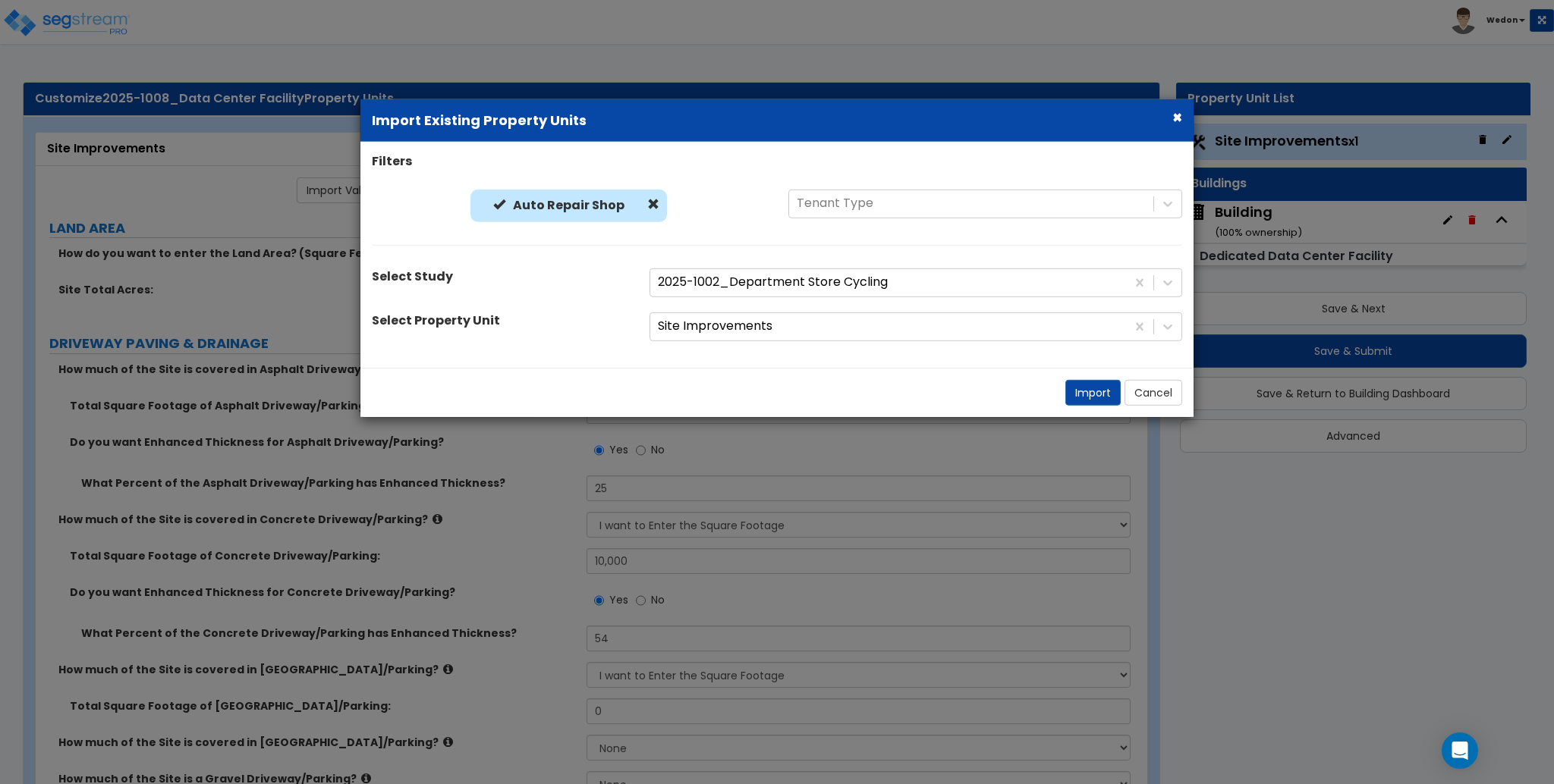
radio input "true"
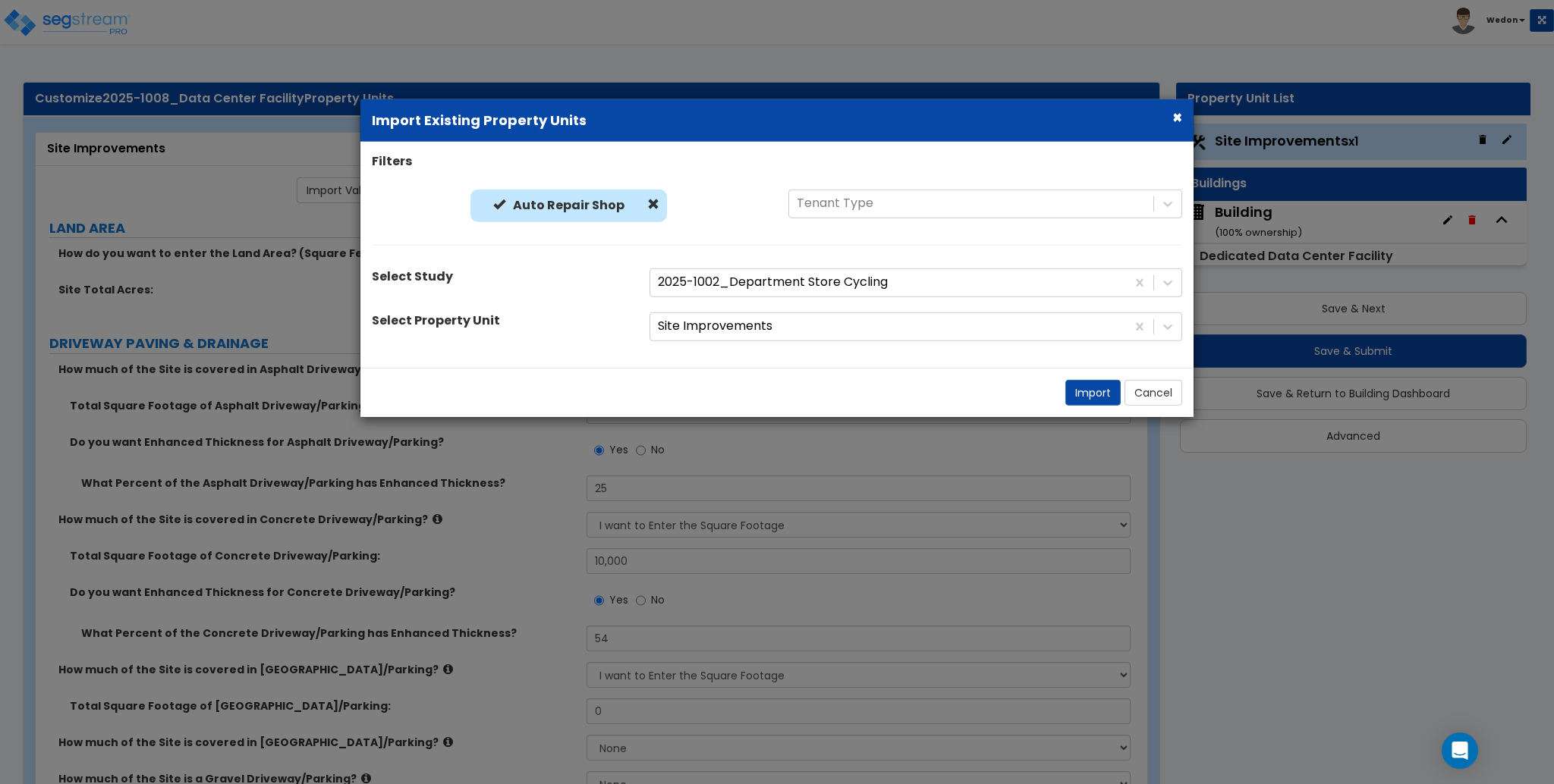
radio input "true"
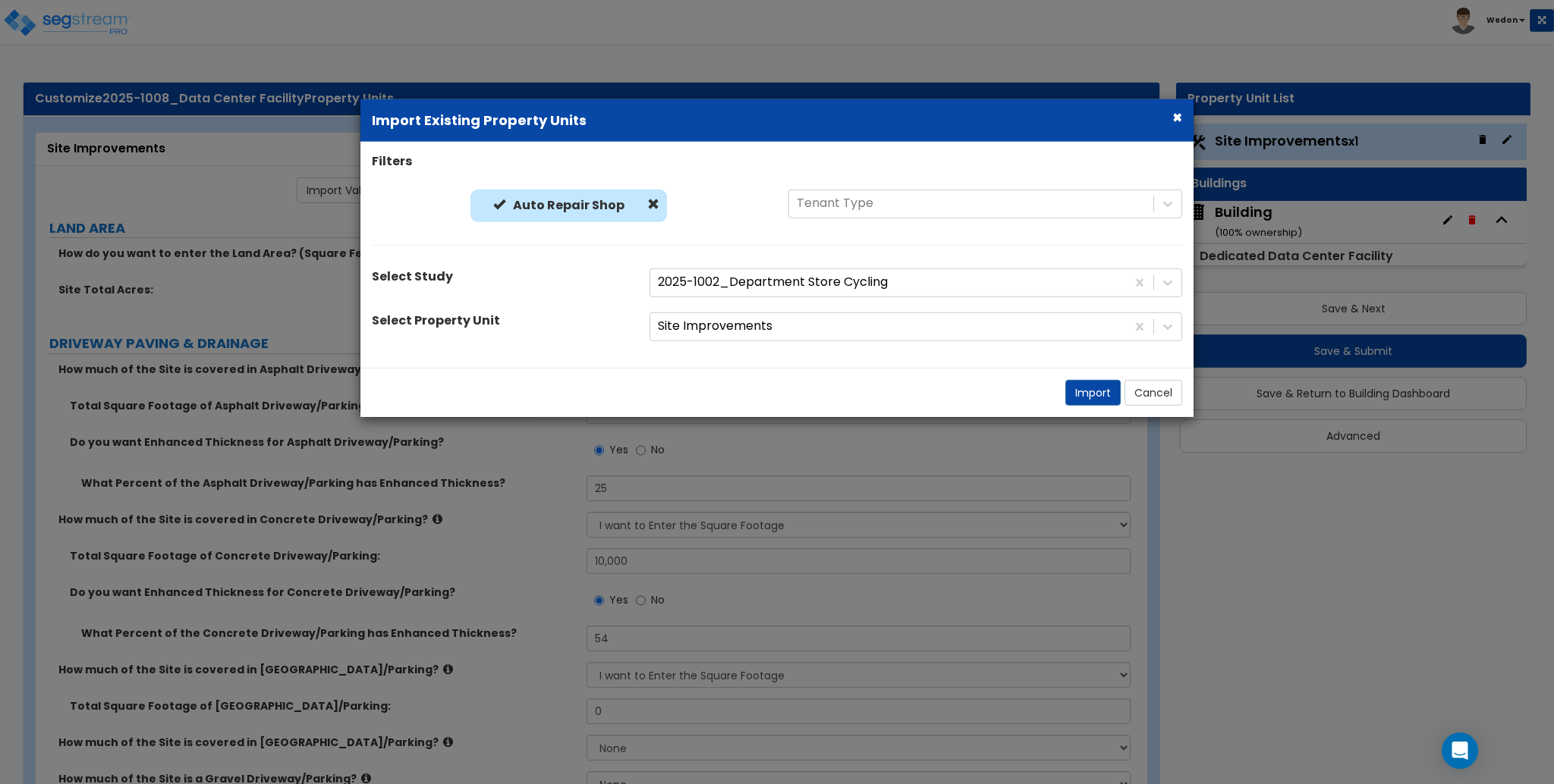
radio input "true"
select select "2"
radio input "true"
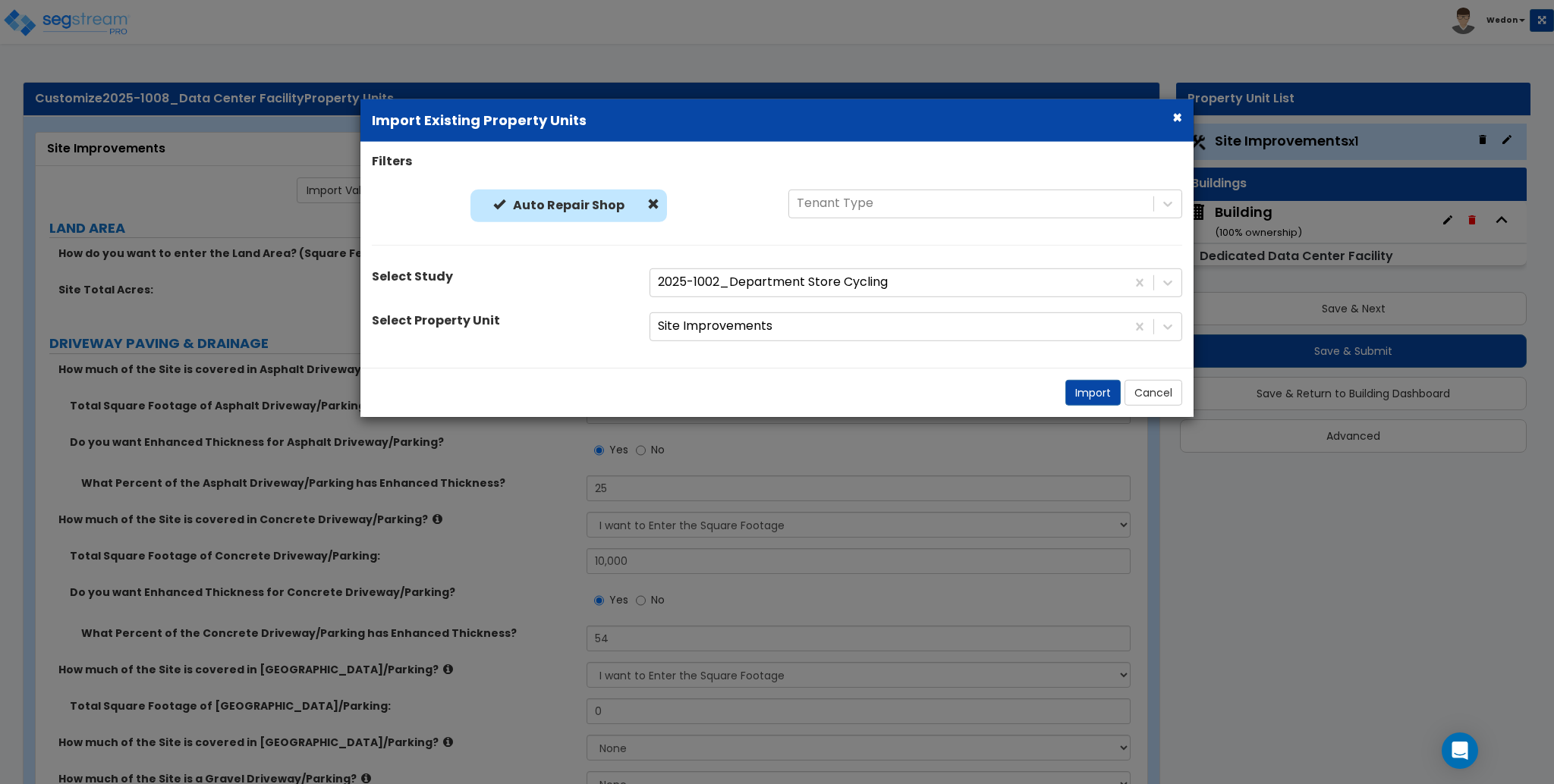
radio input "true"
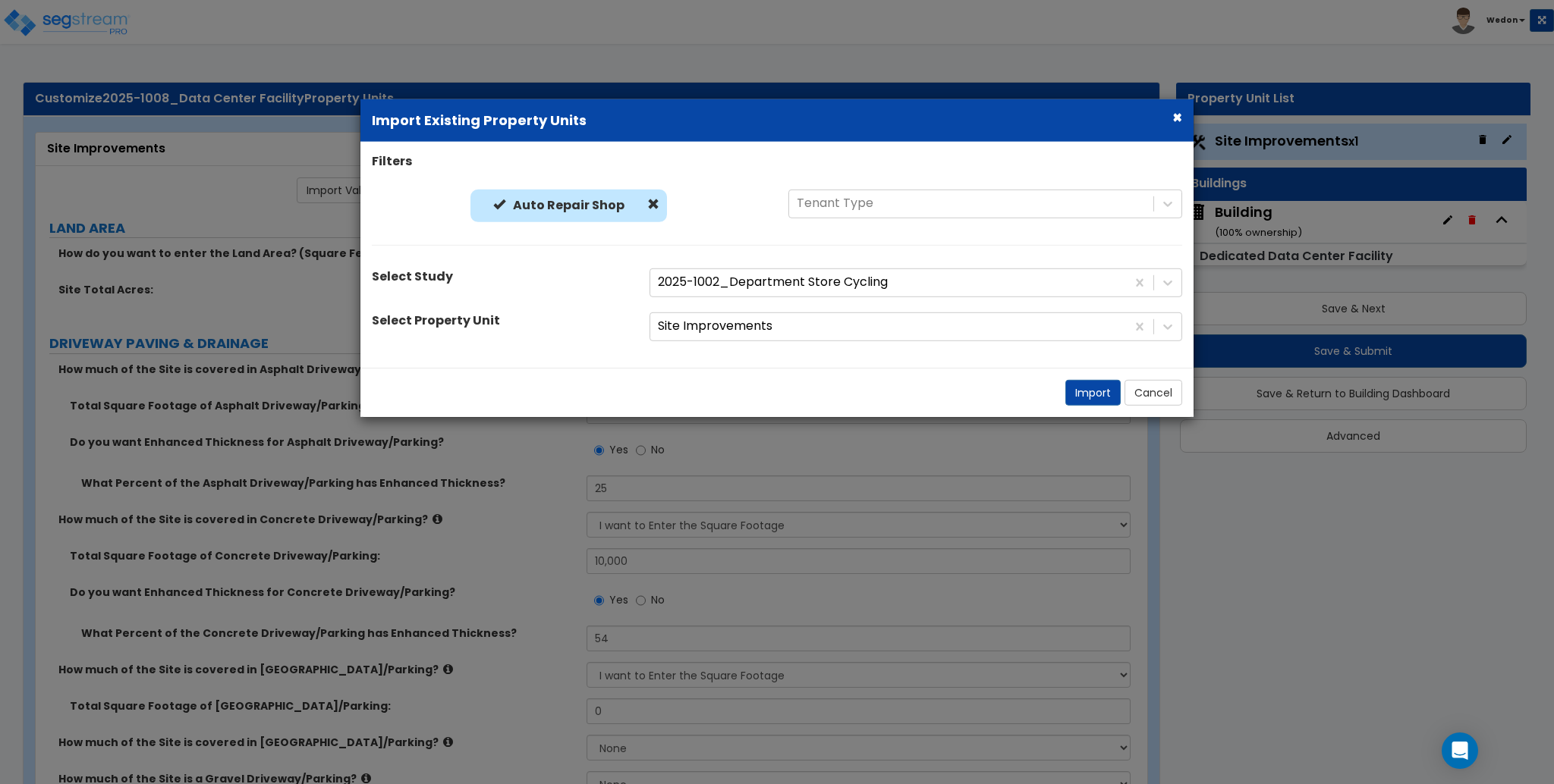
radio input "true"
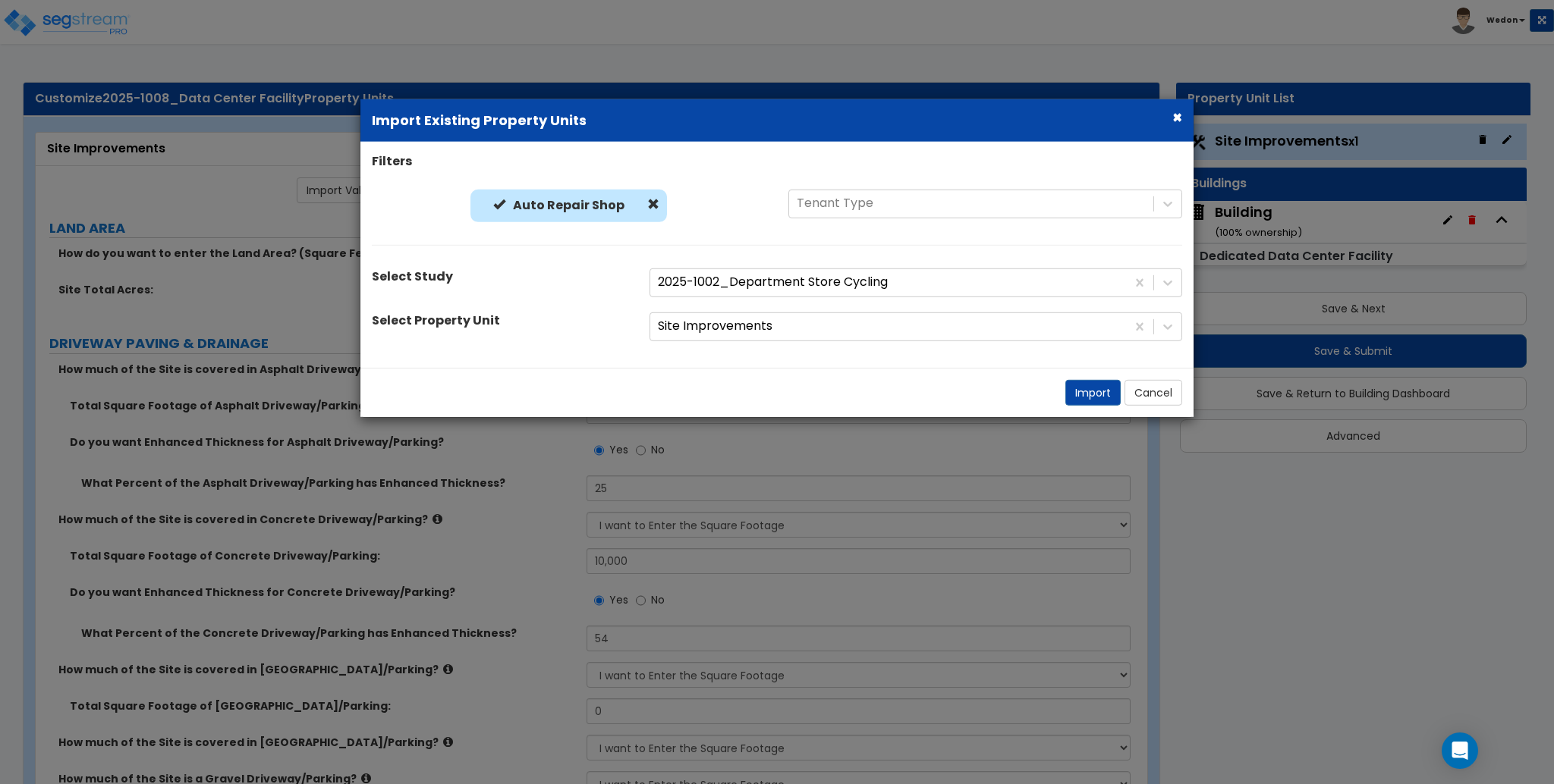
radio input "true"
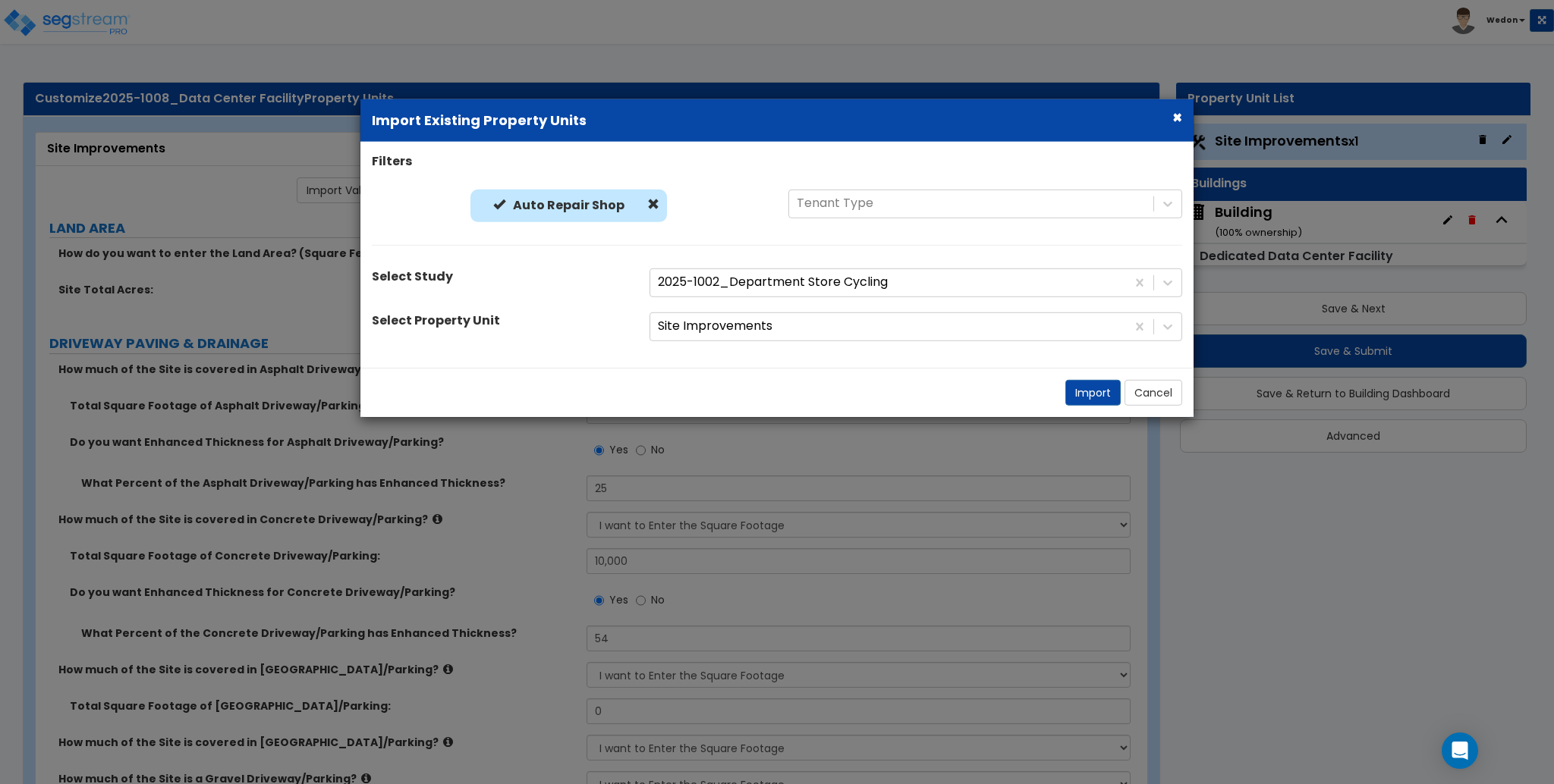
radio input "true"
type input "10000"
type input "50"
type input "10000"
type input "50"
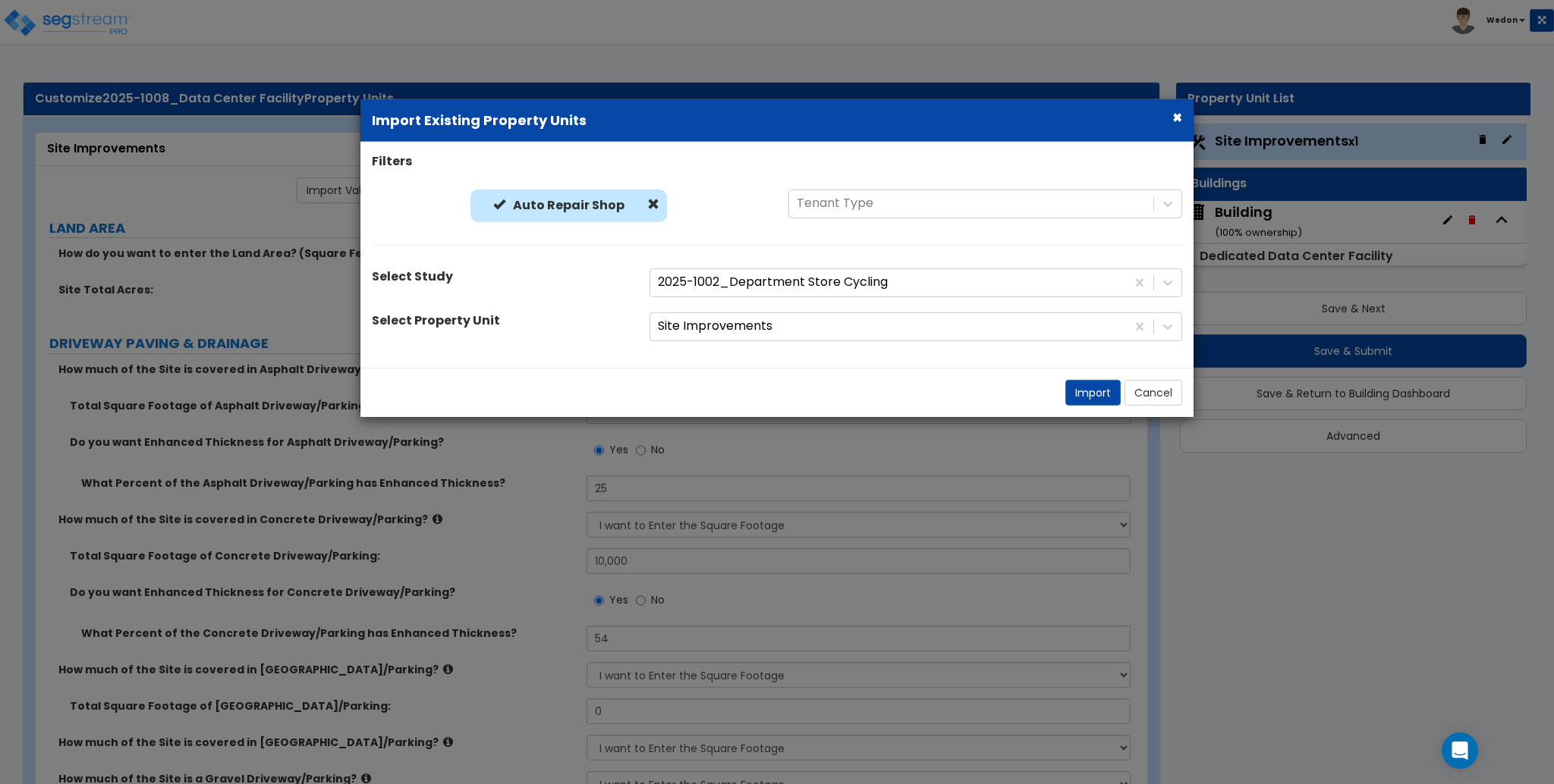
type input "1000"
select select "2"
select select "1"
select select "3"
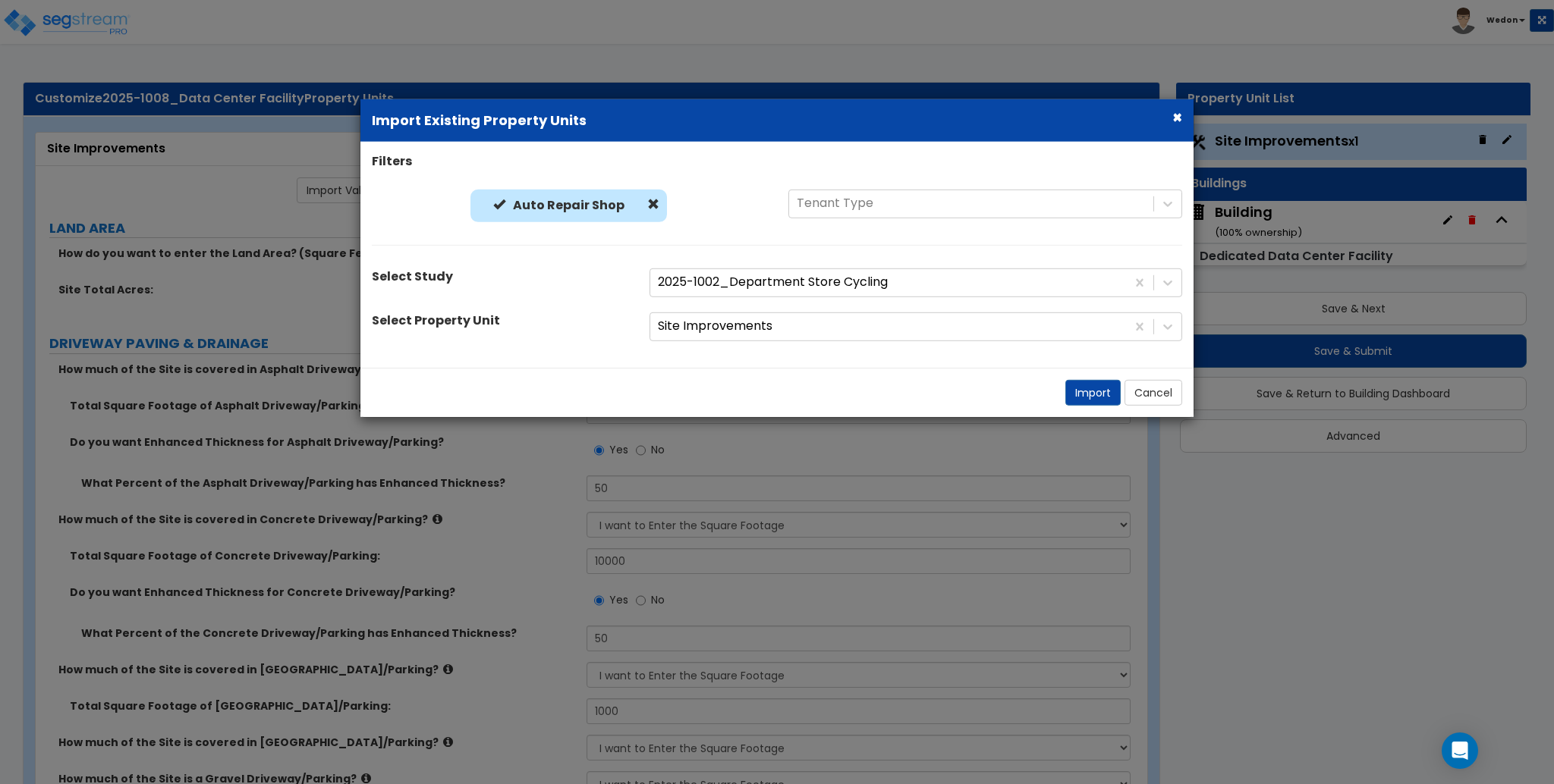
select select "2"
select select "1"
select select "2"
select select "1"
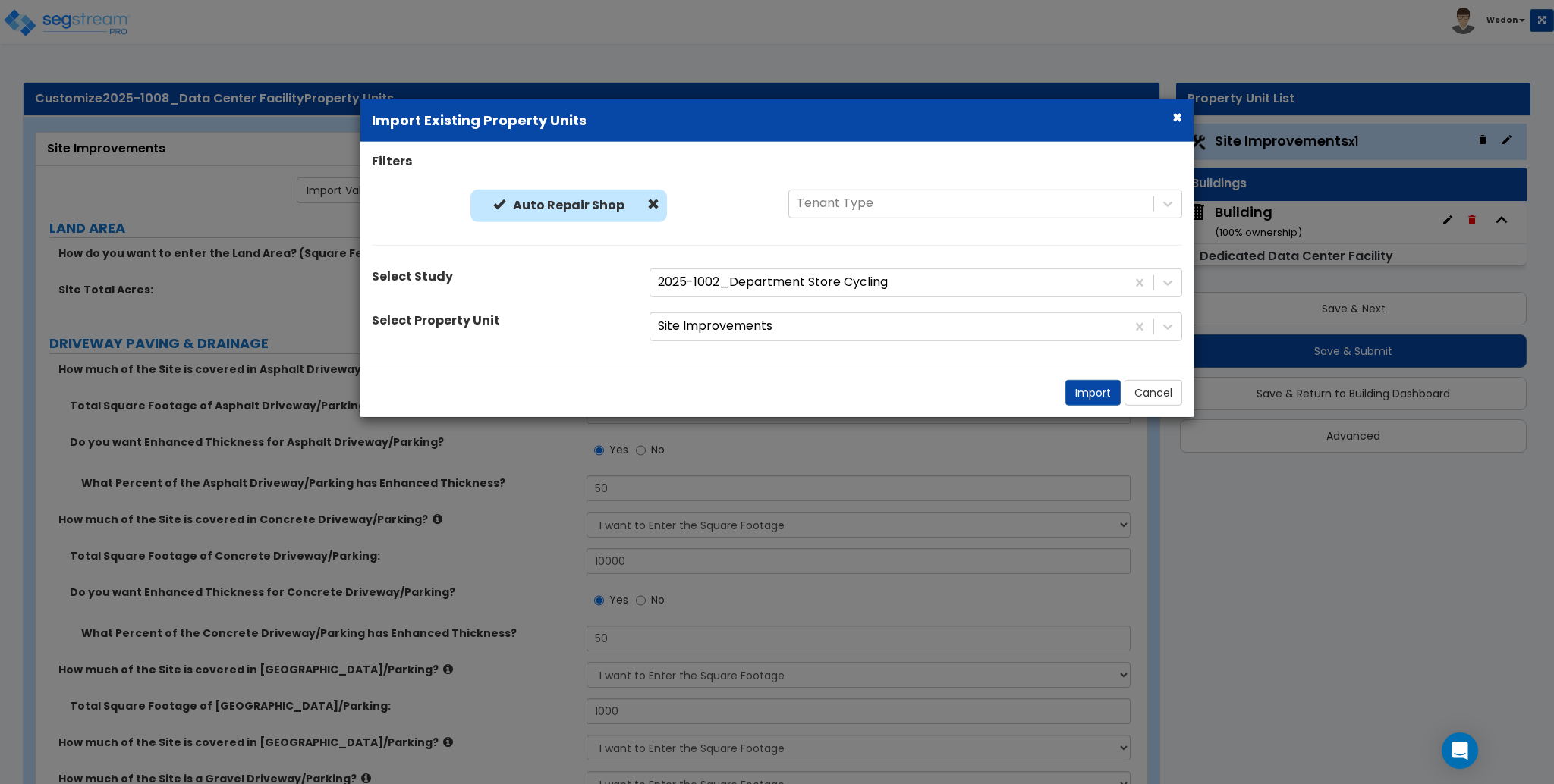
select select "2"
select select "3"
select select "2"
select select "6"
select select "9"
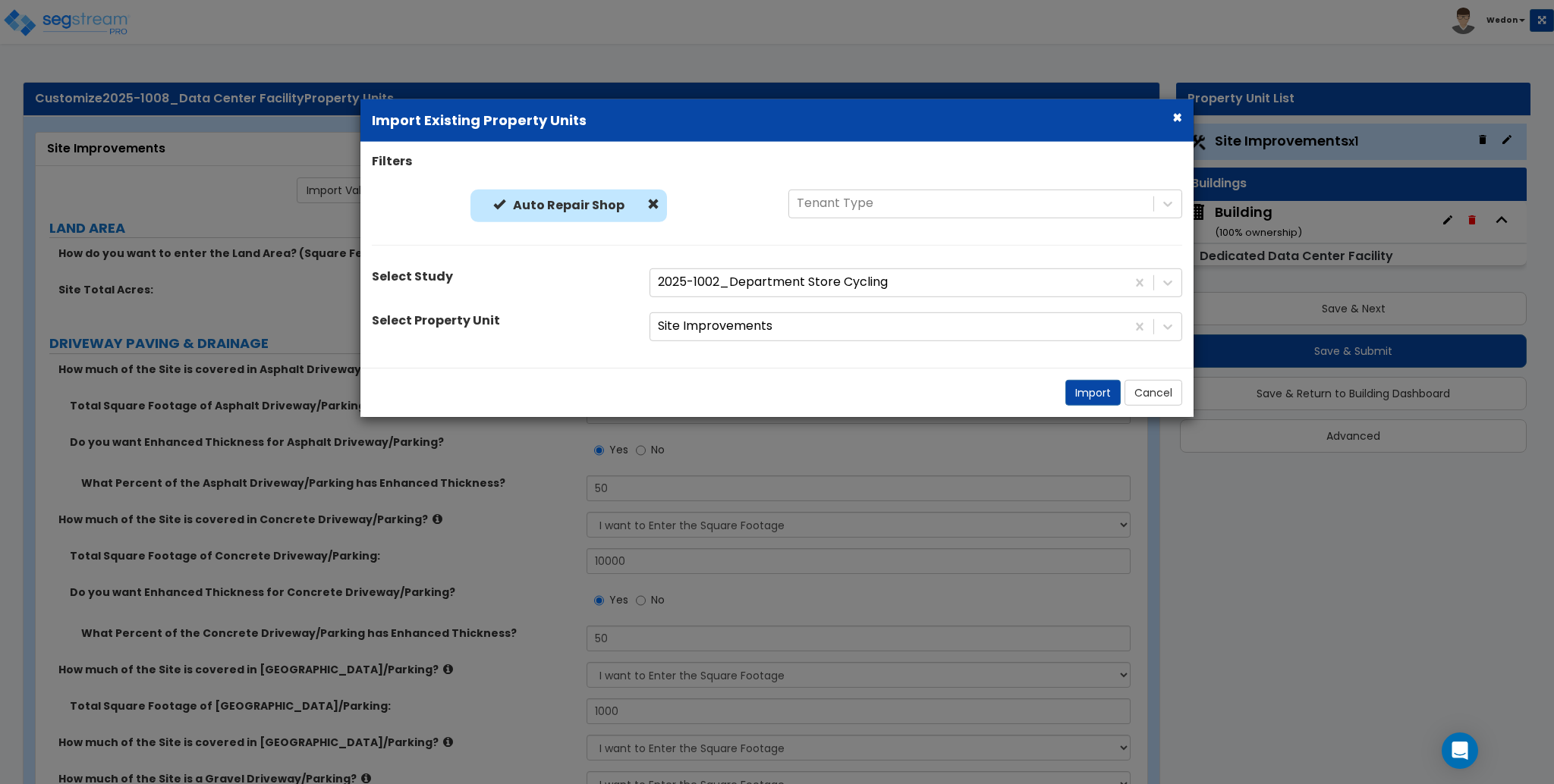
select select "4"
select select "1"
select select "4"
select select "3"
select select "1"
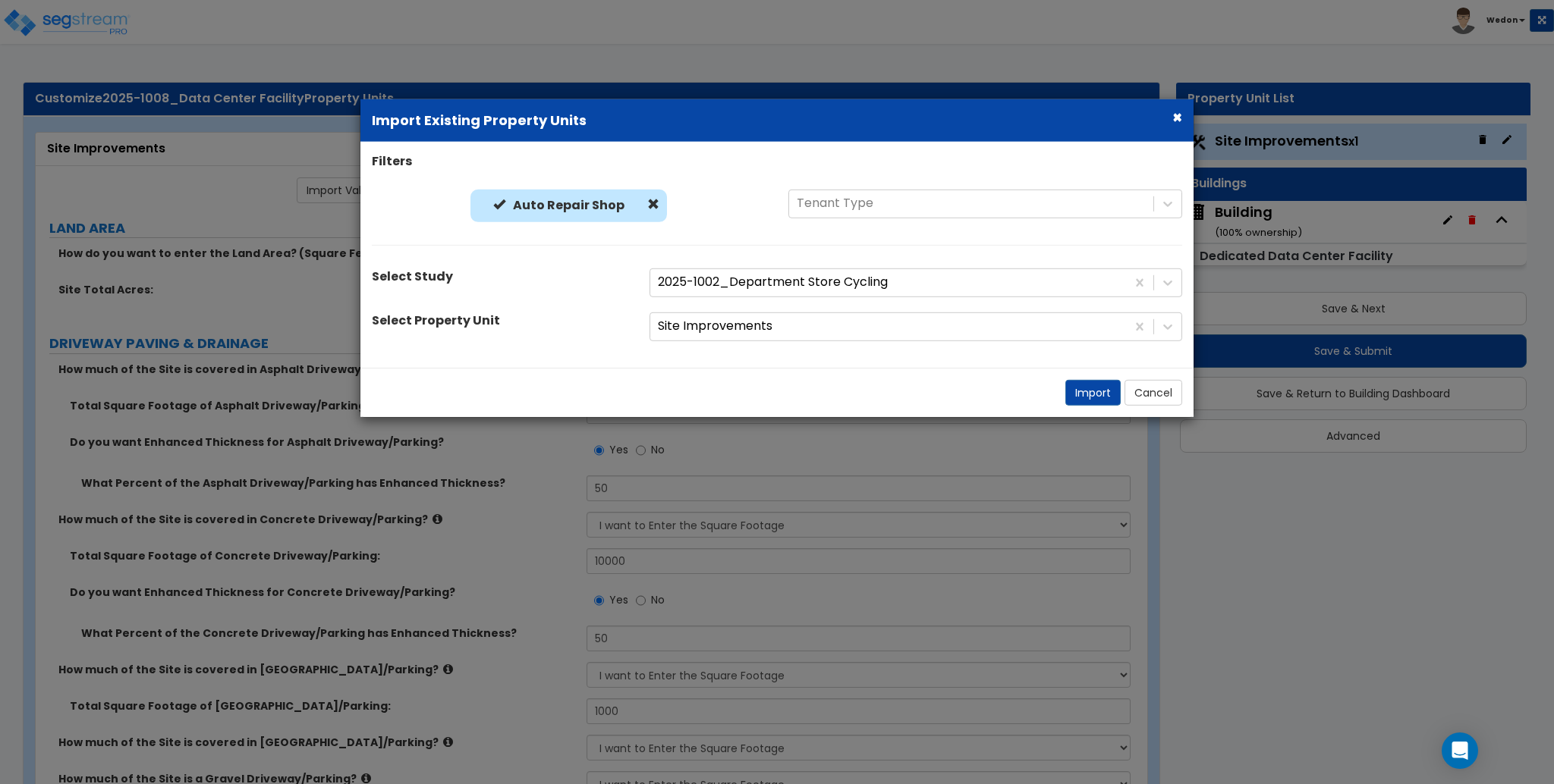
select select "2"
select select "4"
select select "1"
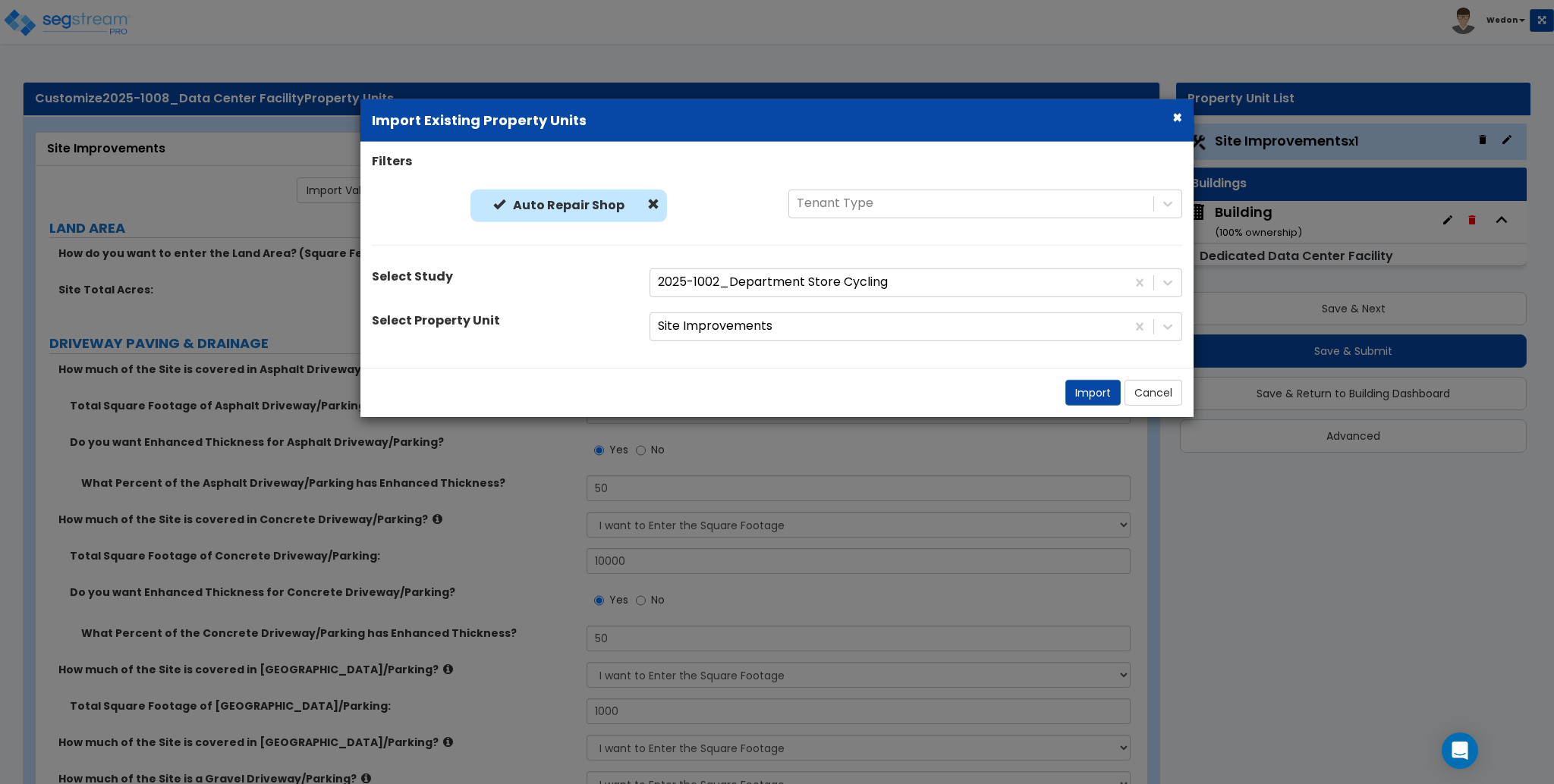
select select "3"
select select "4"
select select "6"
select select "2"
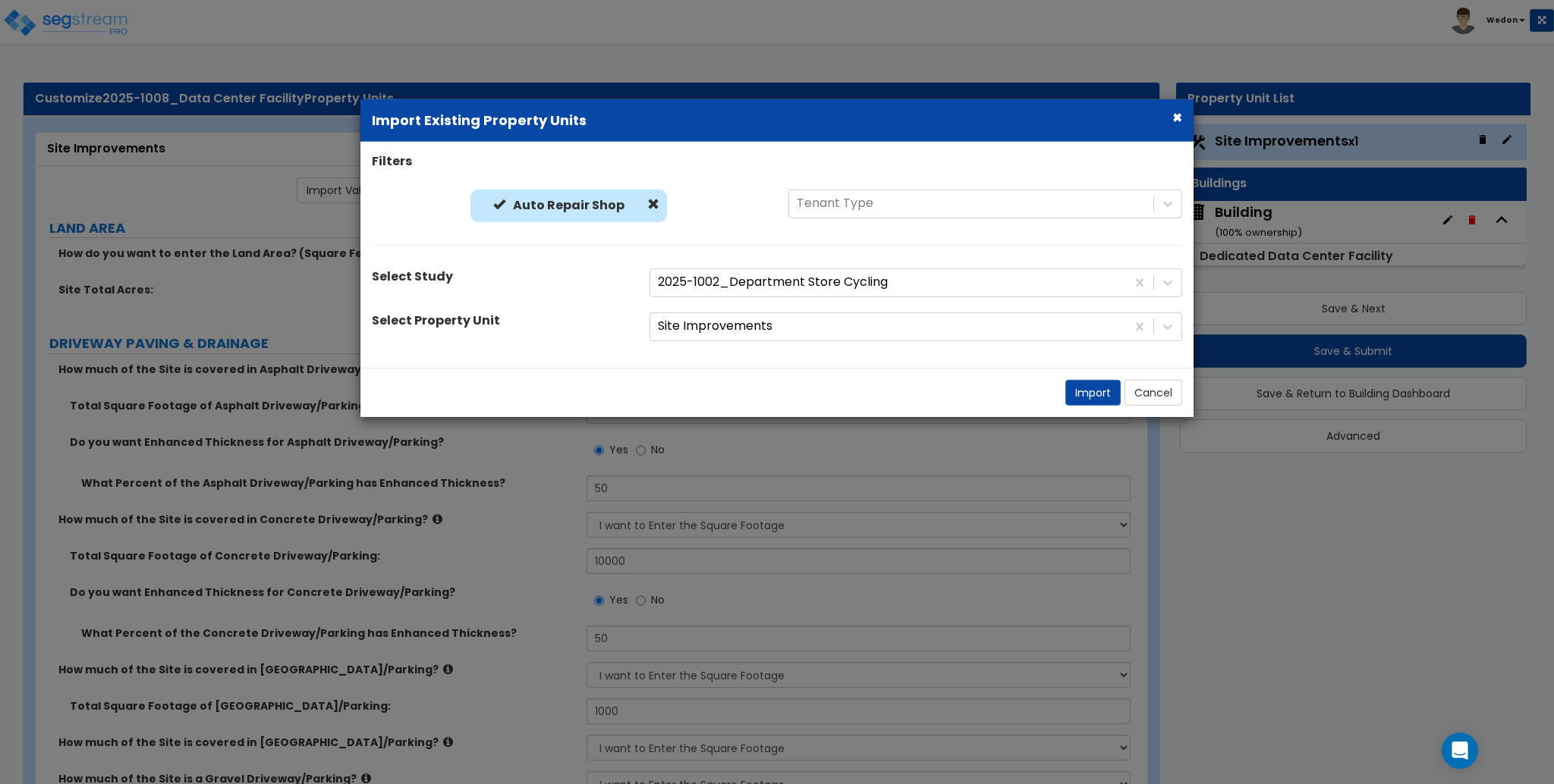
select select "3"
select select "1"
select select "2"
select select "3"
select select "2"
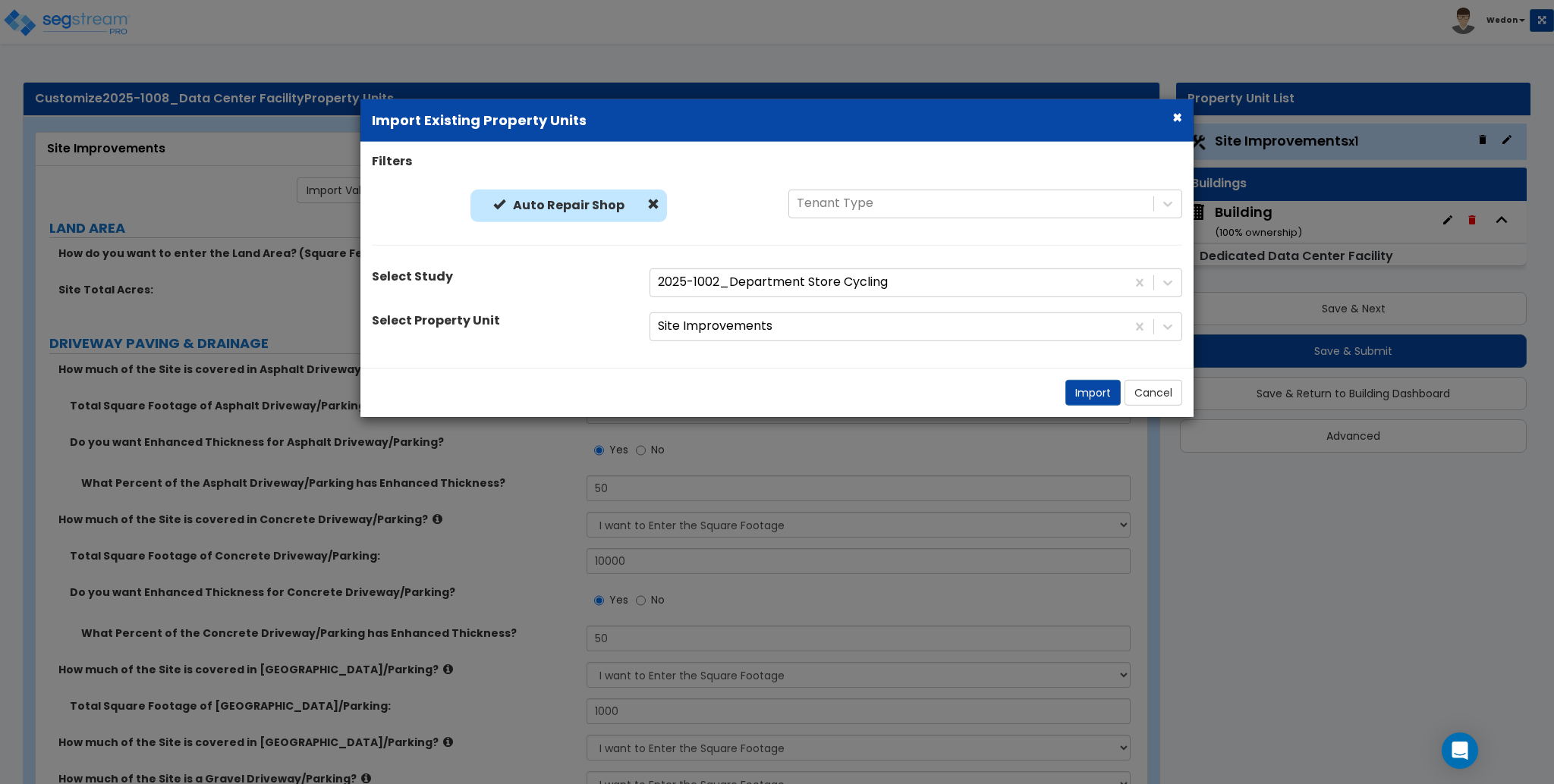
select select "1"
select select "2"
select select "8"
select select "3"
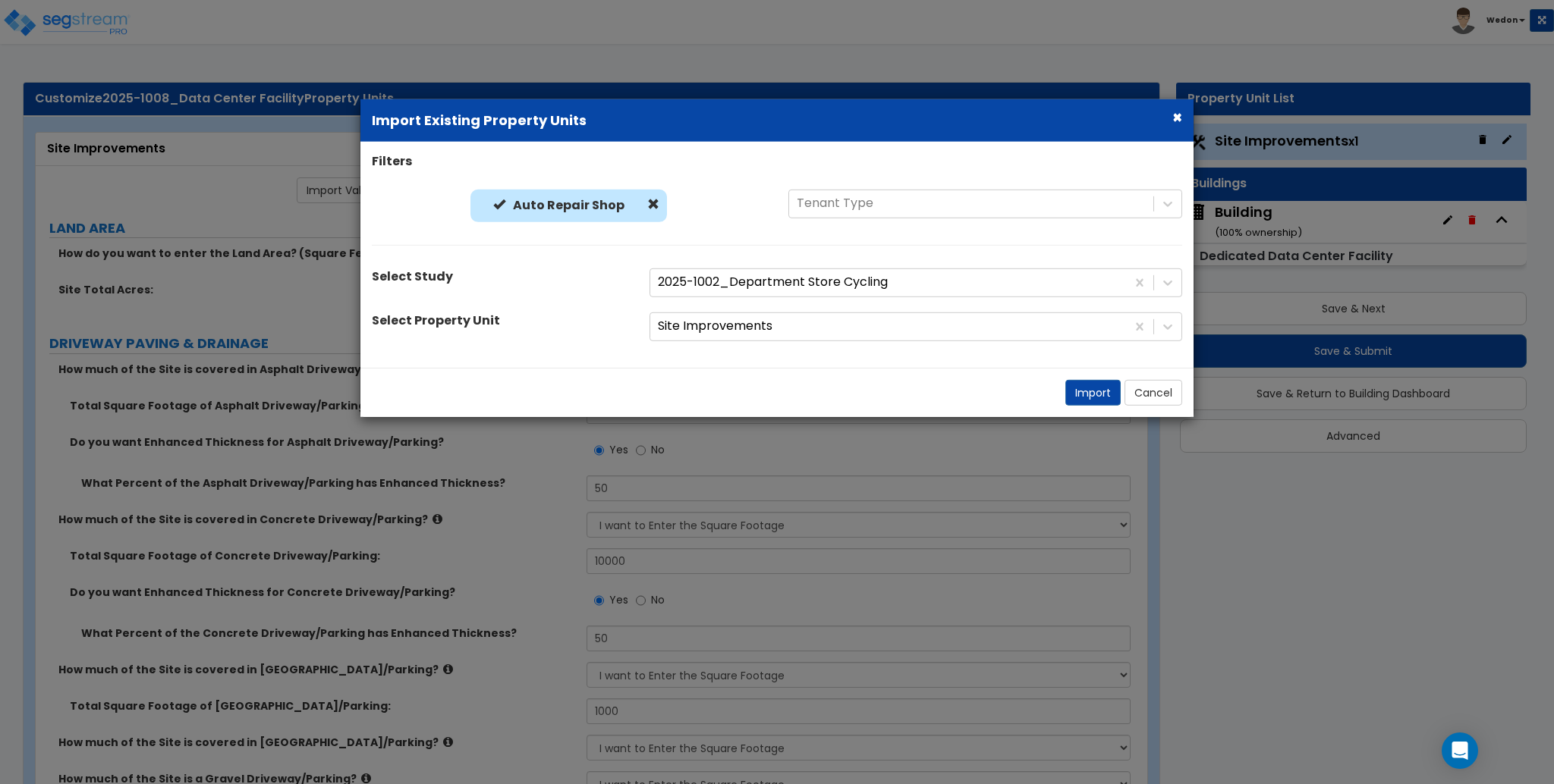
select select "3"
select select "1"
select select "2"
select select "3"
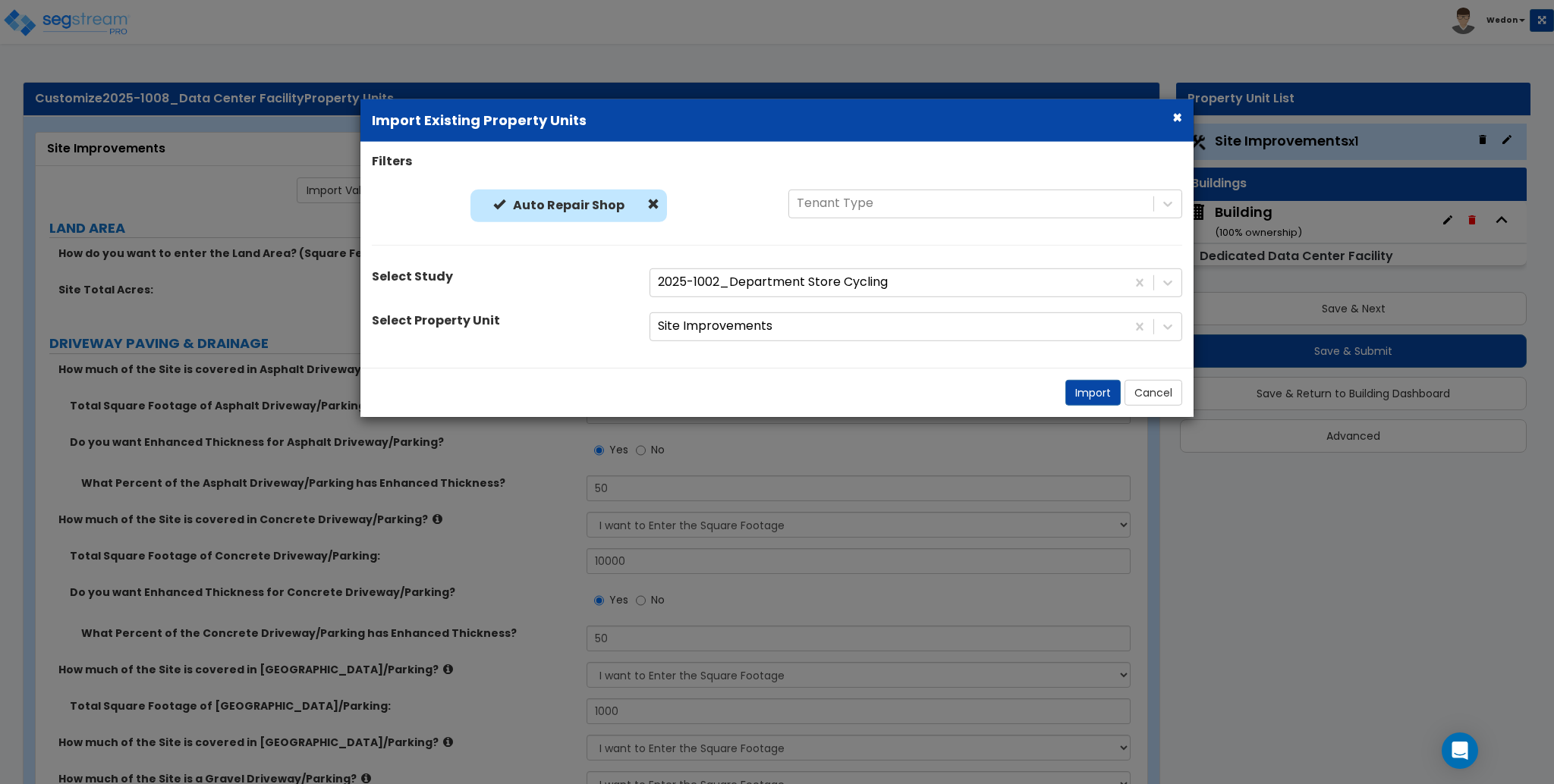
select select "2"
select select "1"
select select "2"
select select "6"
select select "1"
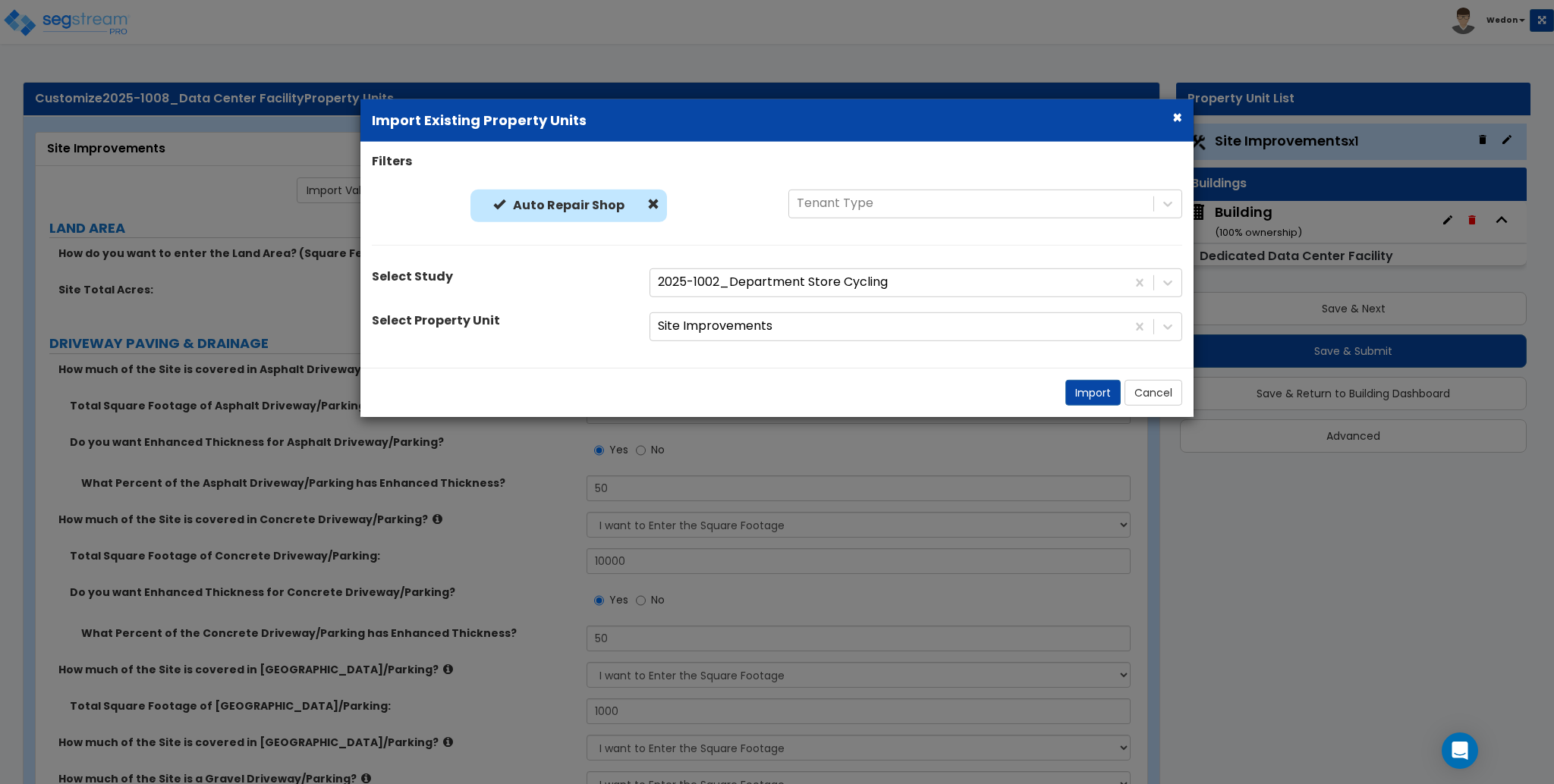
select select "1"
select select "3"
select select "1"
select select "5"
select select "11"
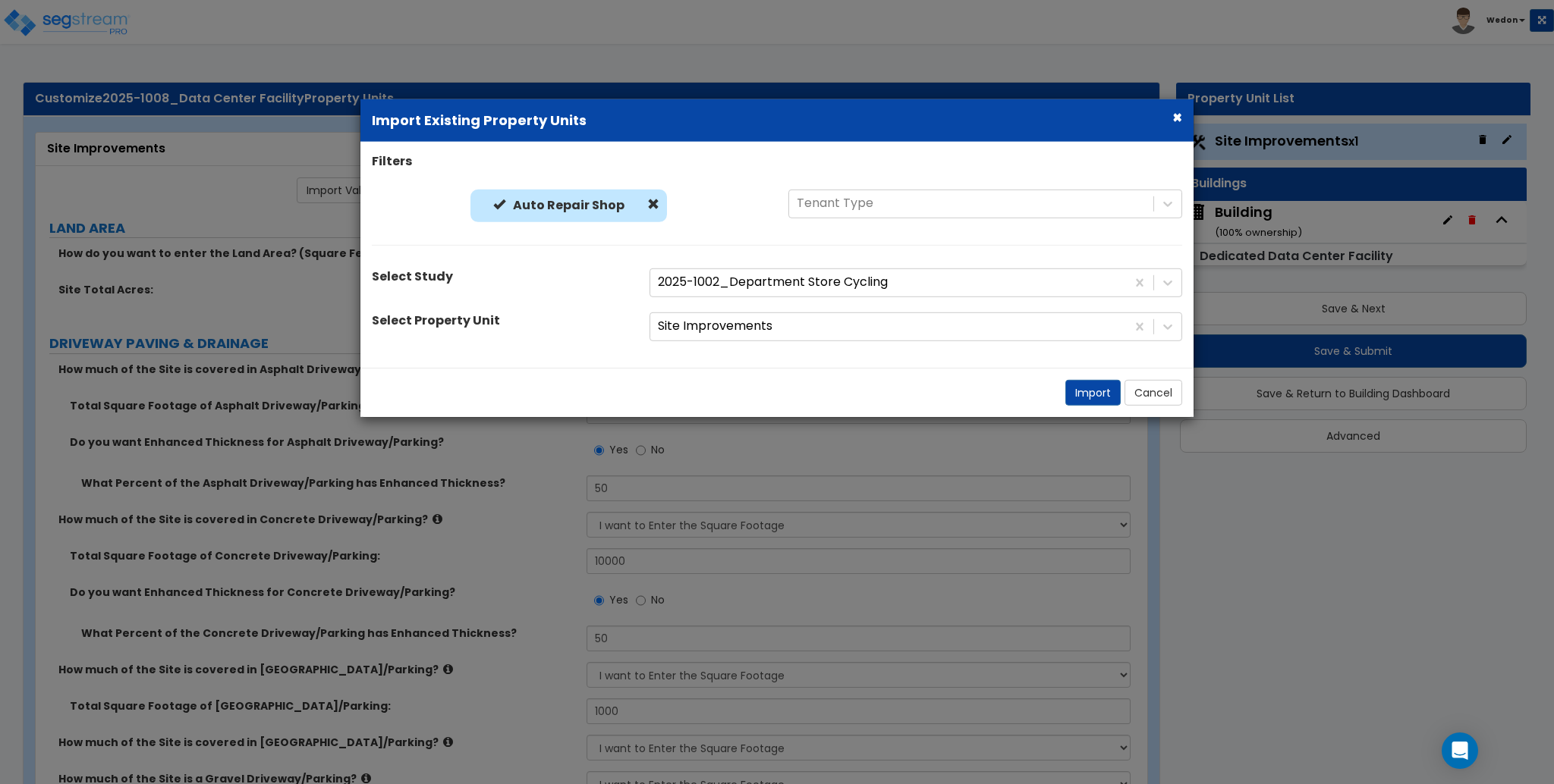
select select "13"
select select "20"
select select "1"
select select "3"
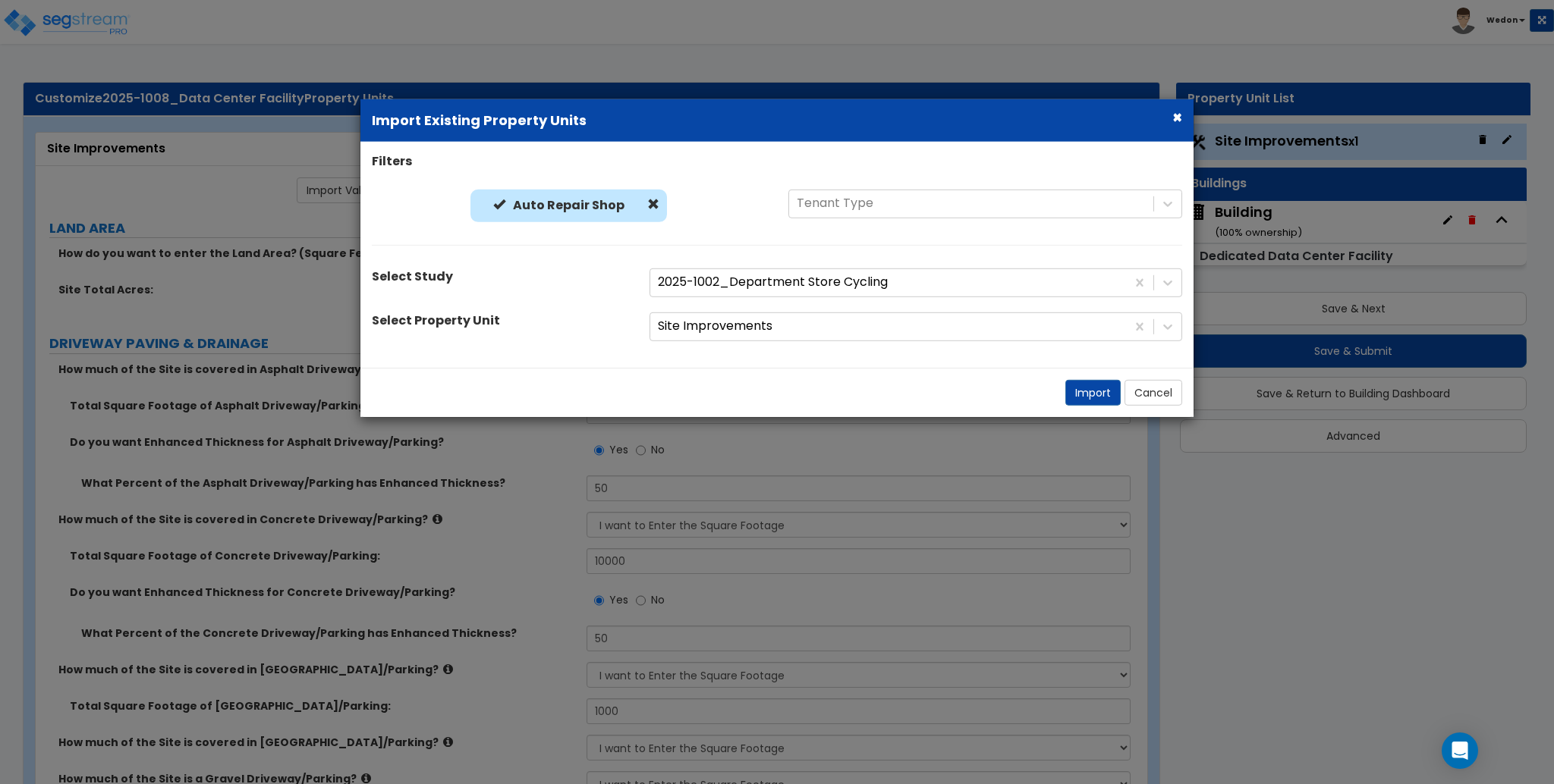
select select "2"
select select "1"
select select "2"
select select "3"
select select "2"
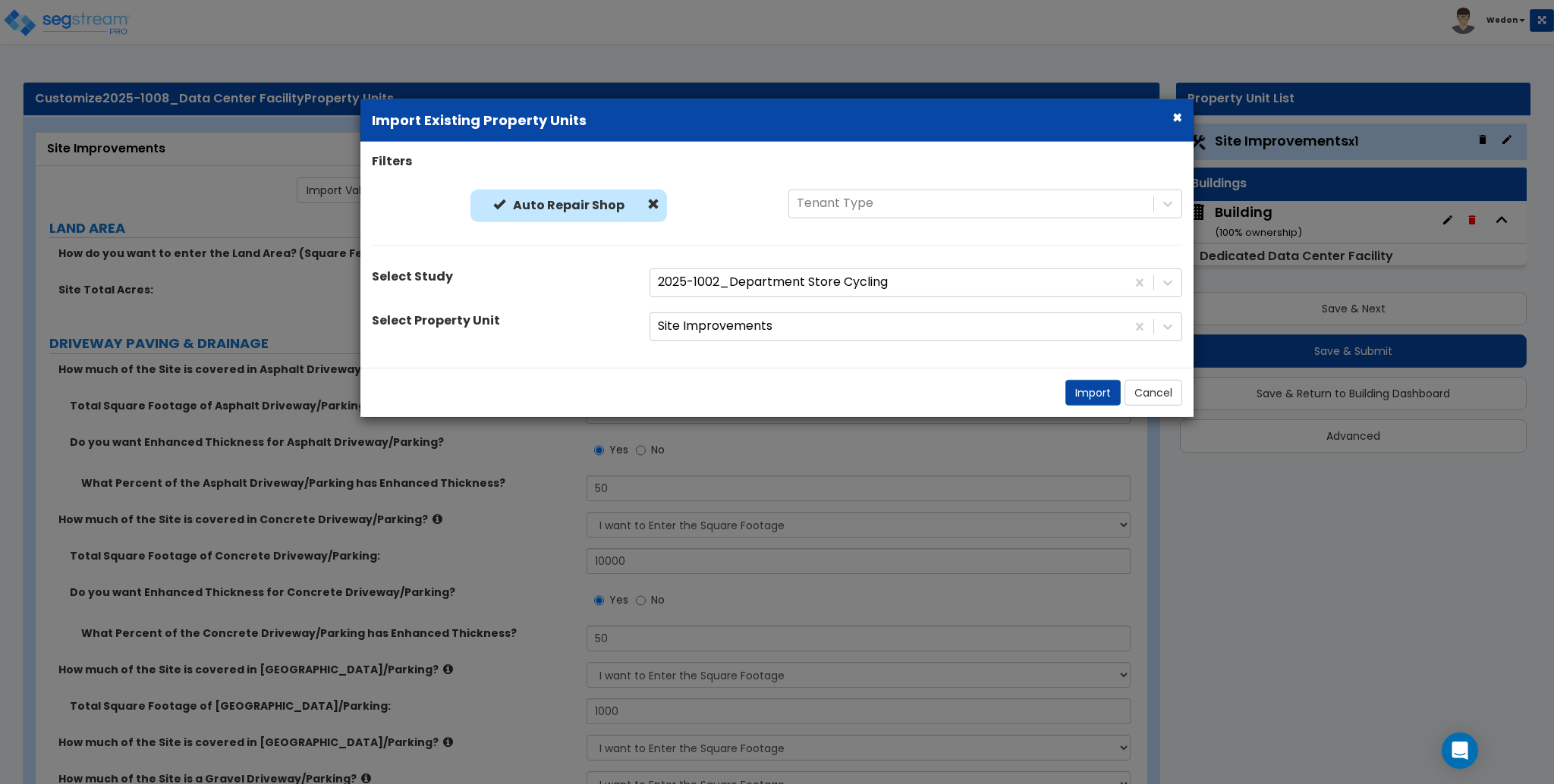
select select "2"
select select "1"
select select "2"
select select "3"
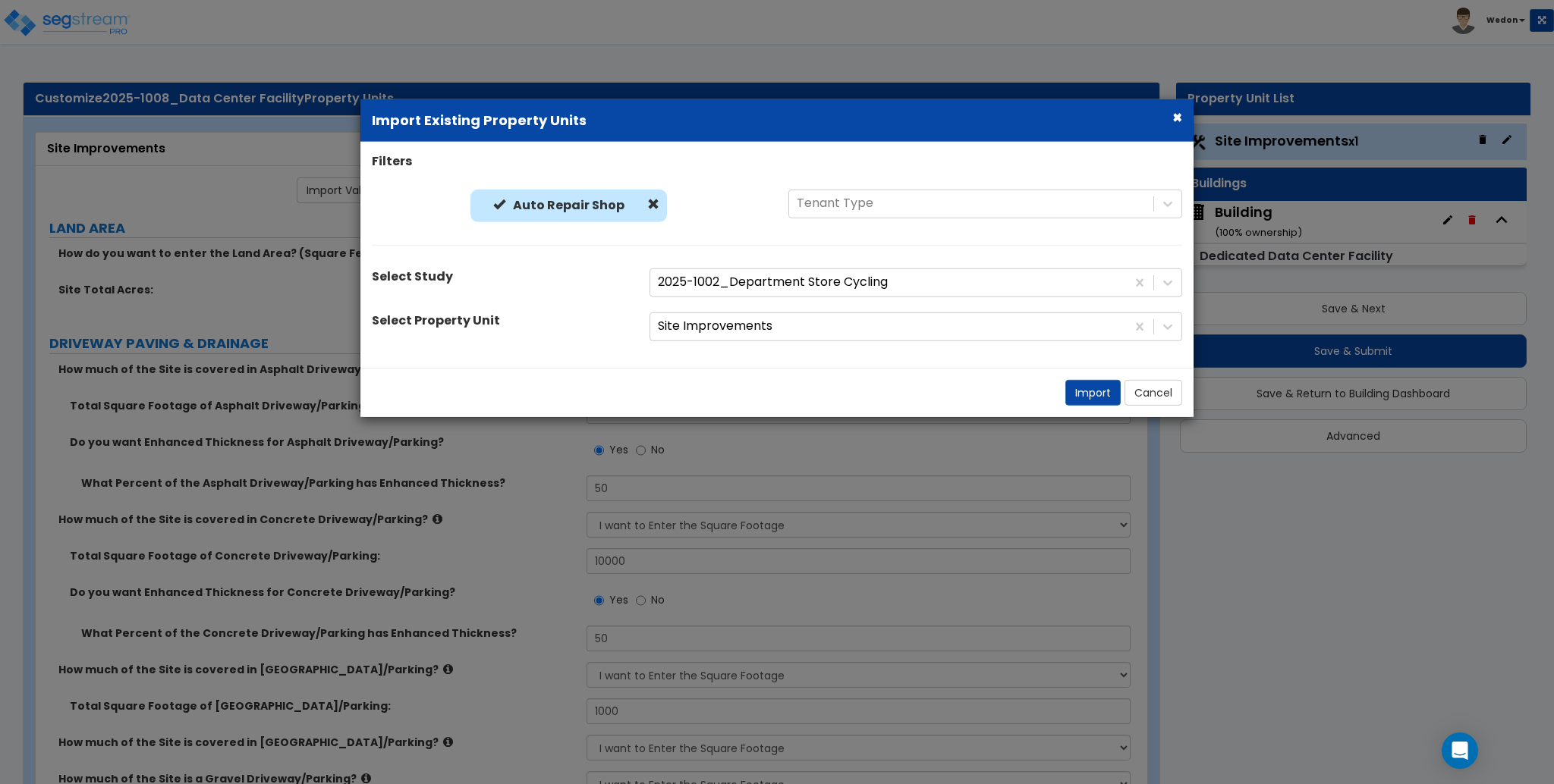
select select "1"
select select "2"
select select "3"
select select "1"
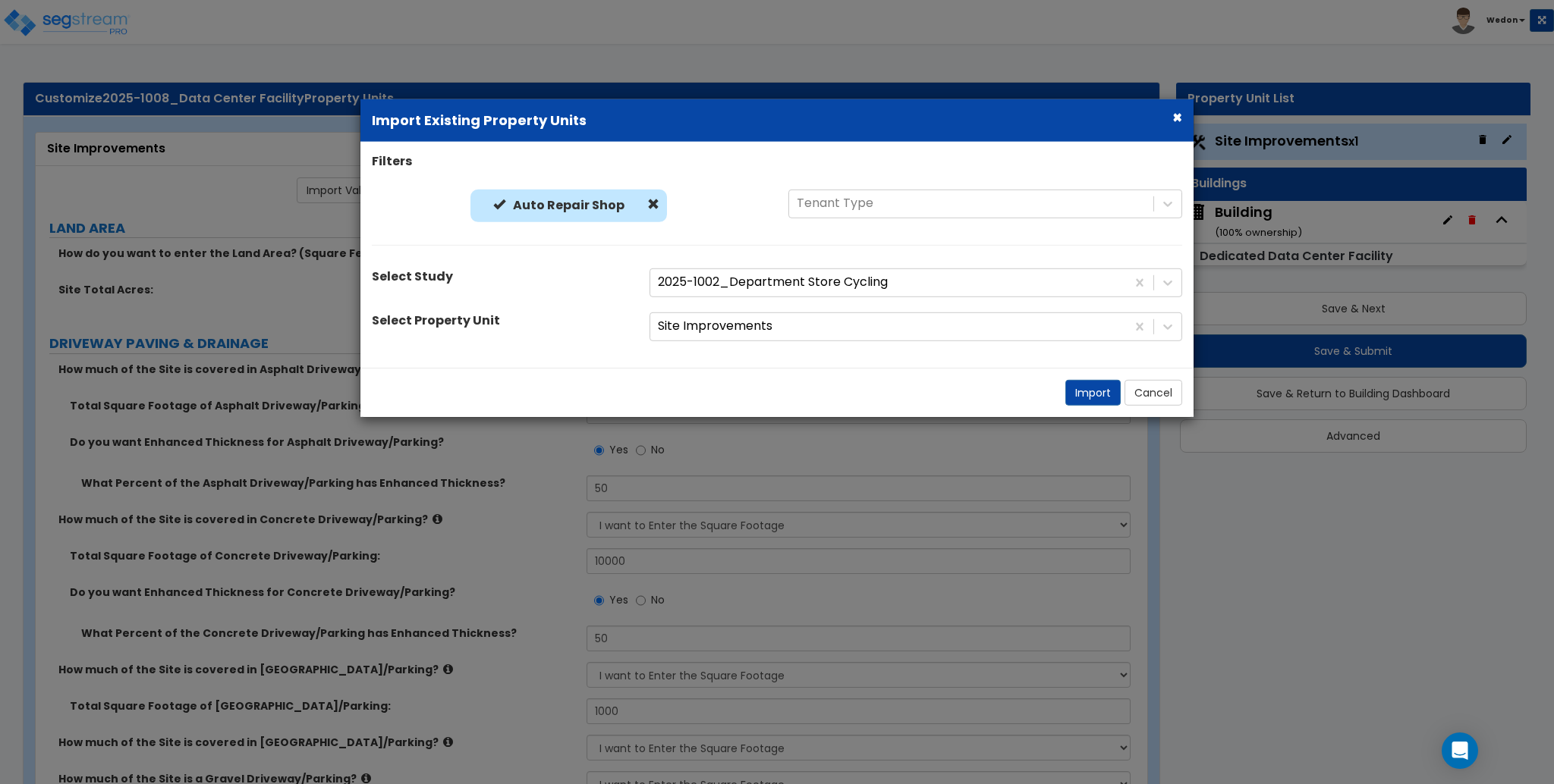
select select "1"
select select "3"
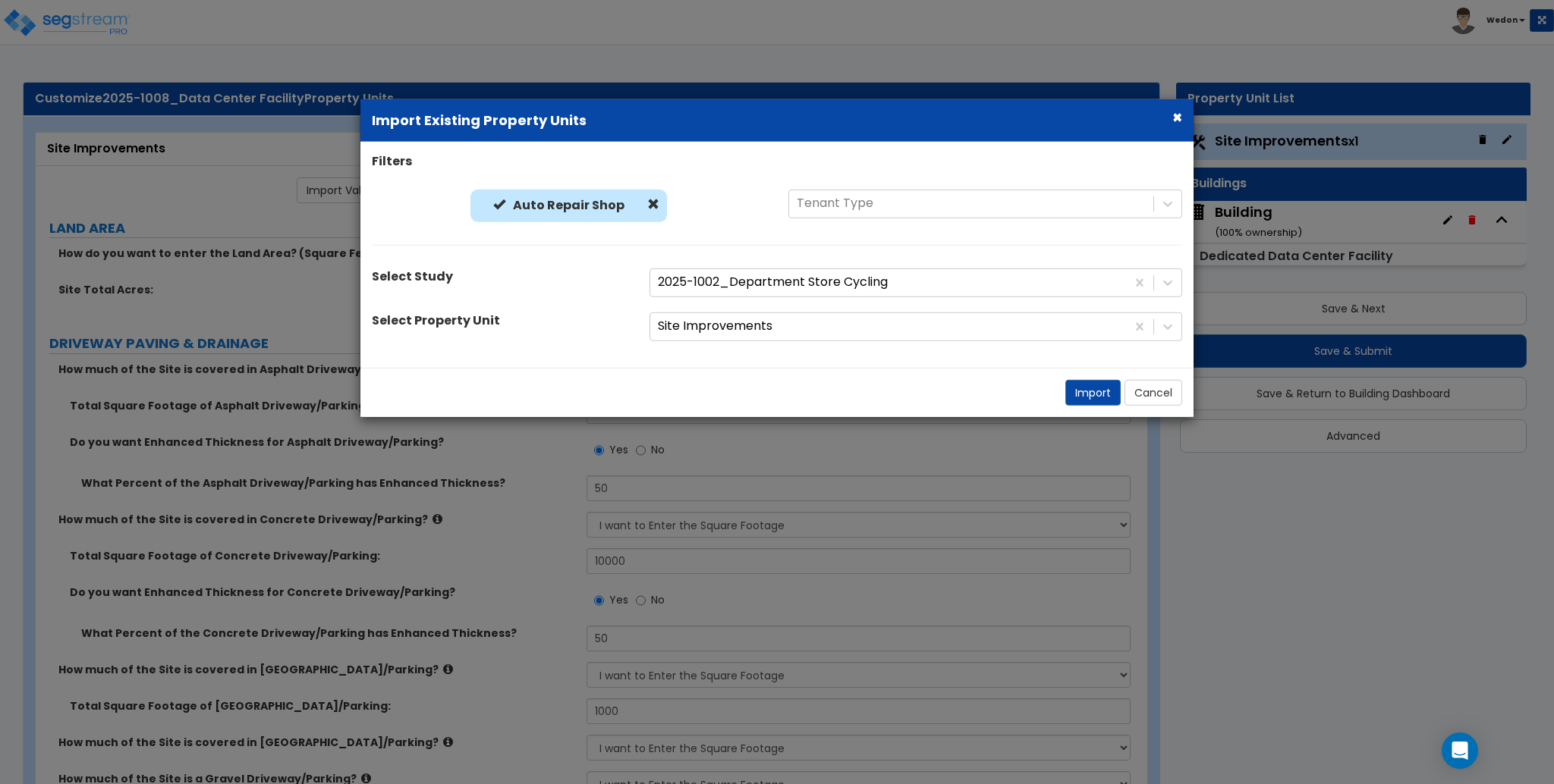
select select "3"
select select "1"
select select "2"
select select "3"
select select "1"
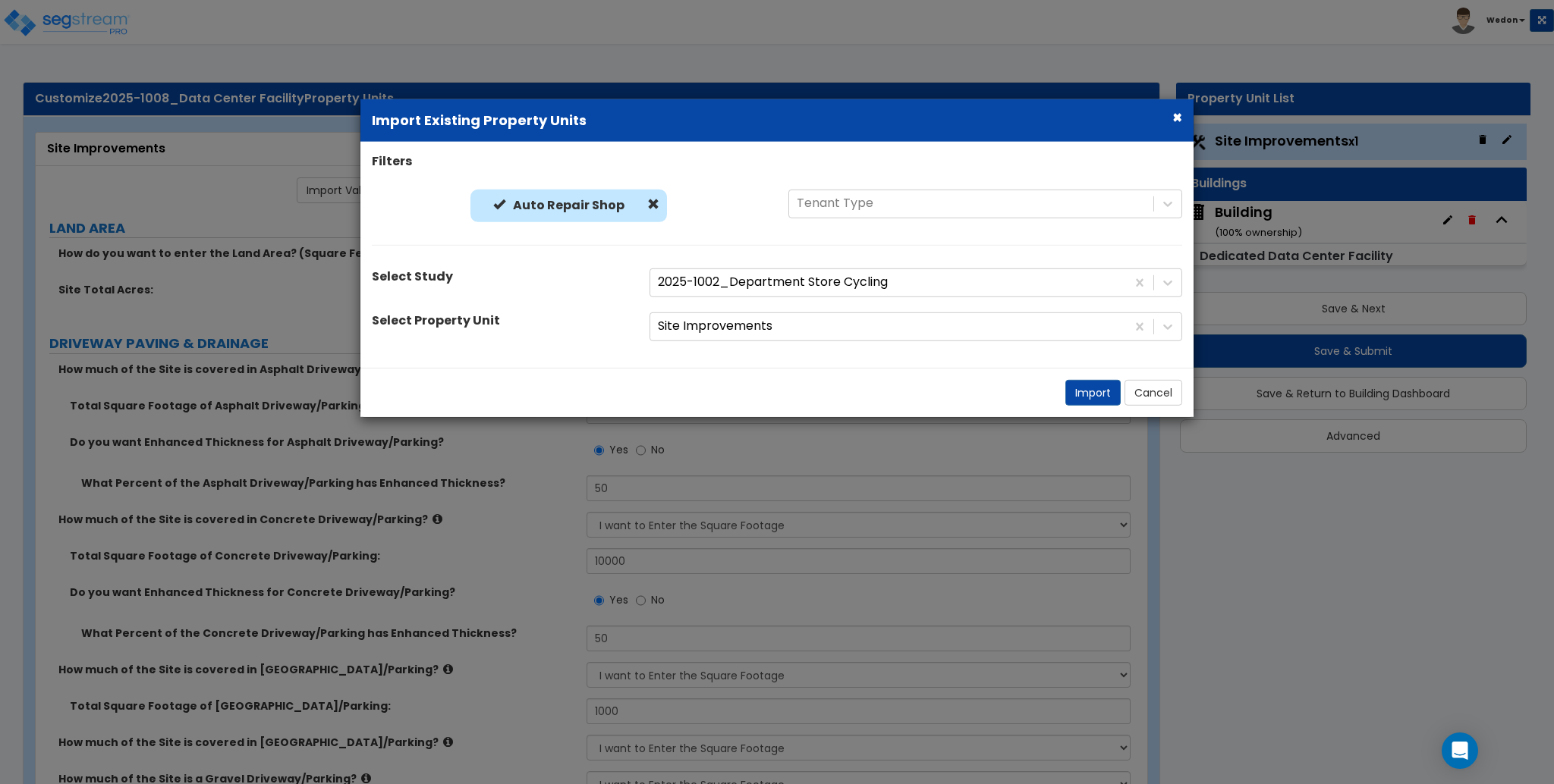
select select "2"
select select "3"
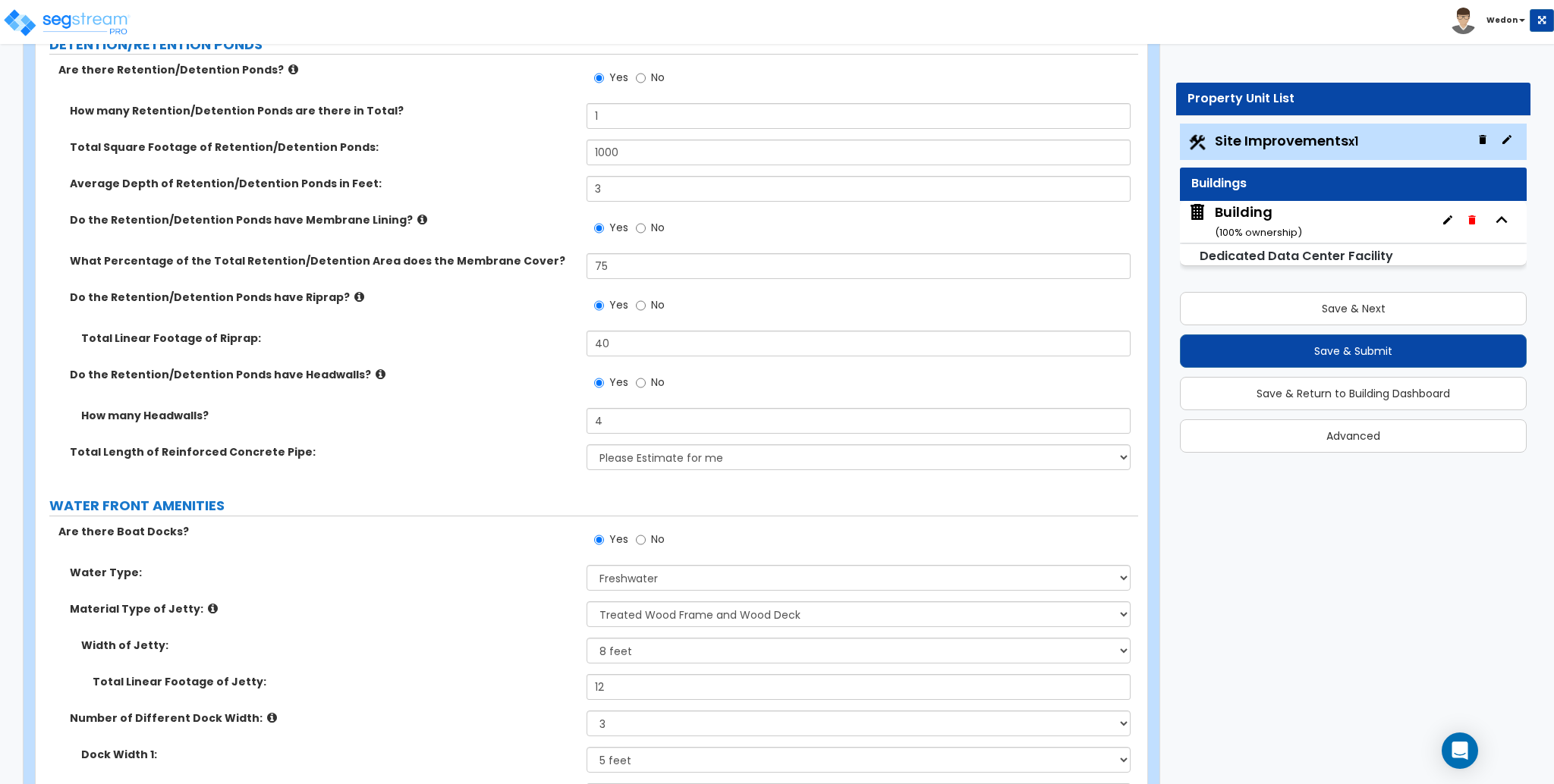
scroll to position [10013, 0]
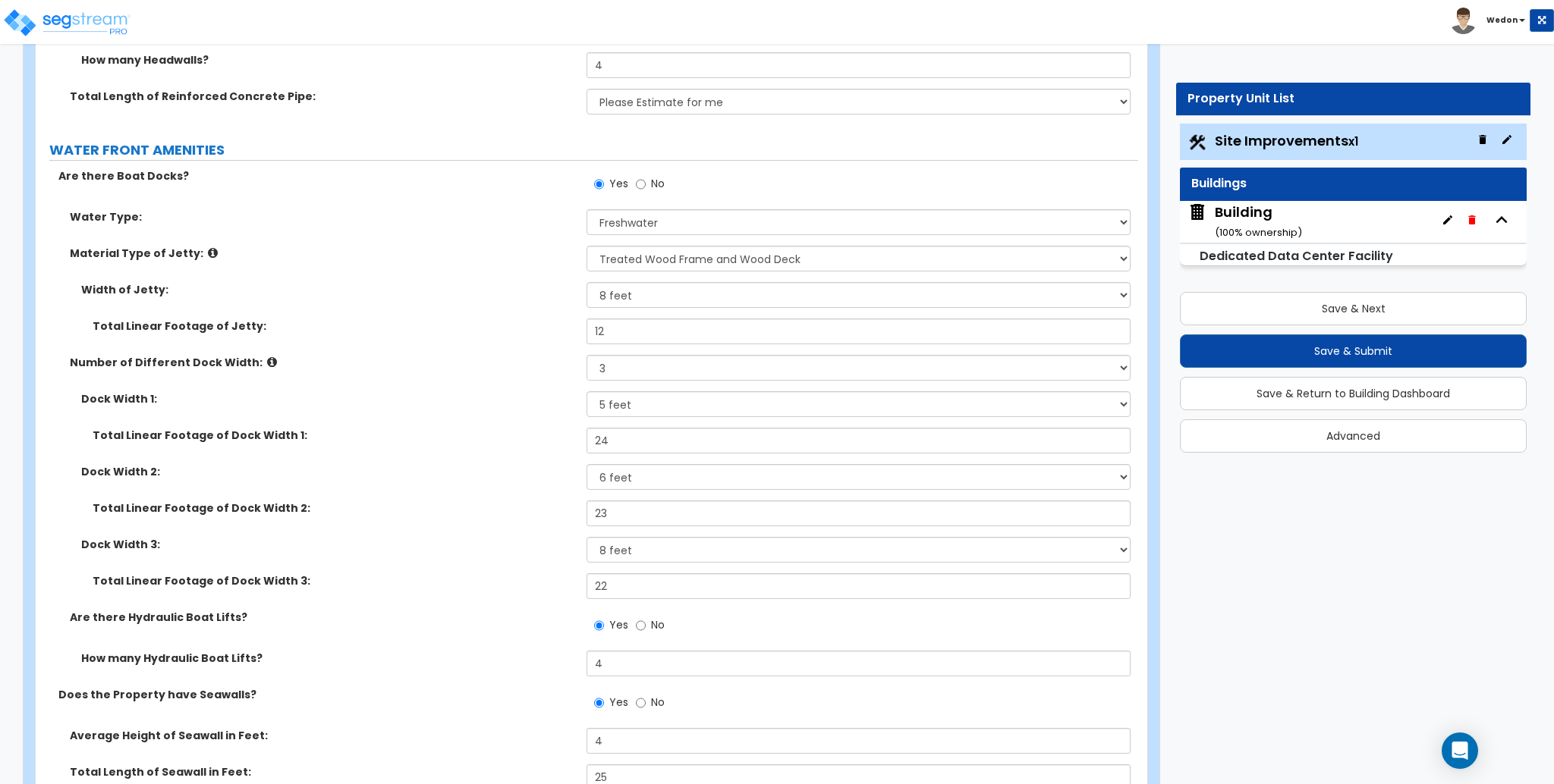
click at [542, 429] on label "Total Linear Footage of Dock Width 1:" at bounding box center [334, 435] width 483 height 15
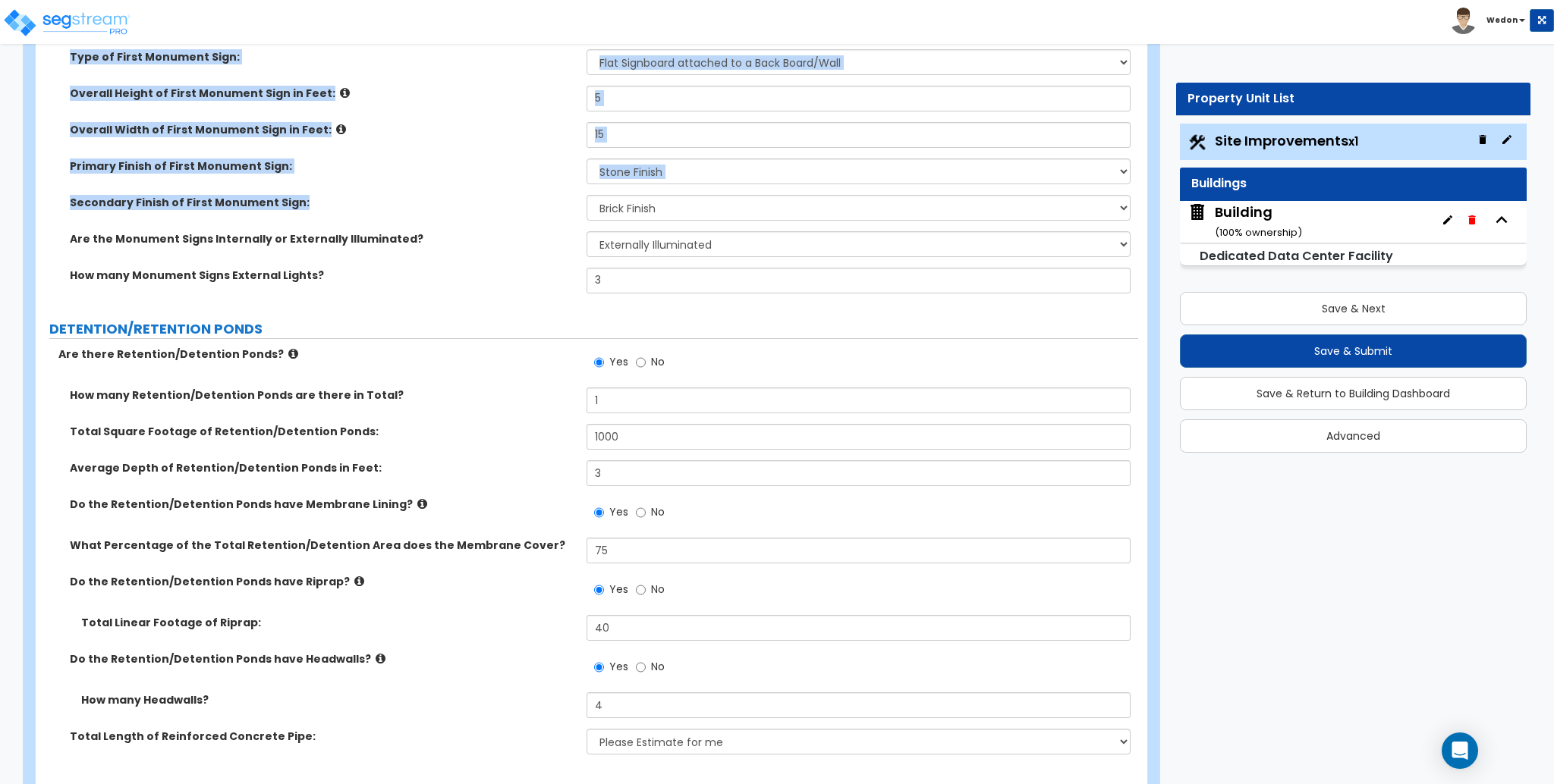
scroll to position [9380, 0]
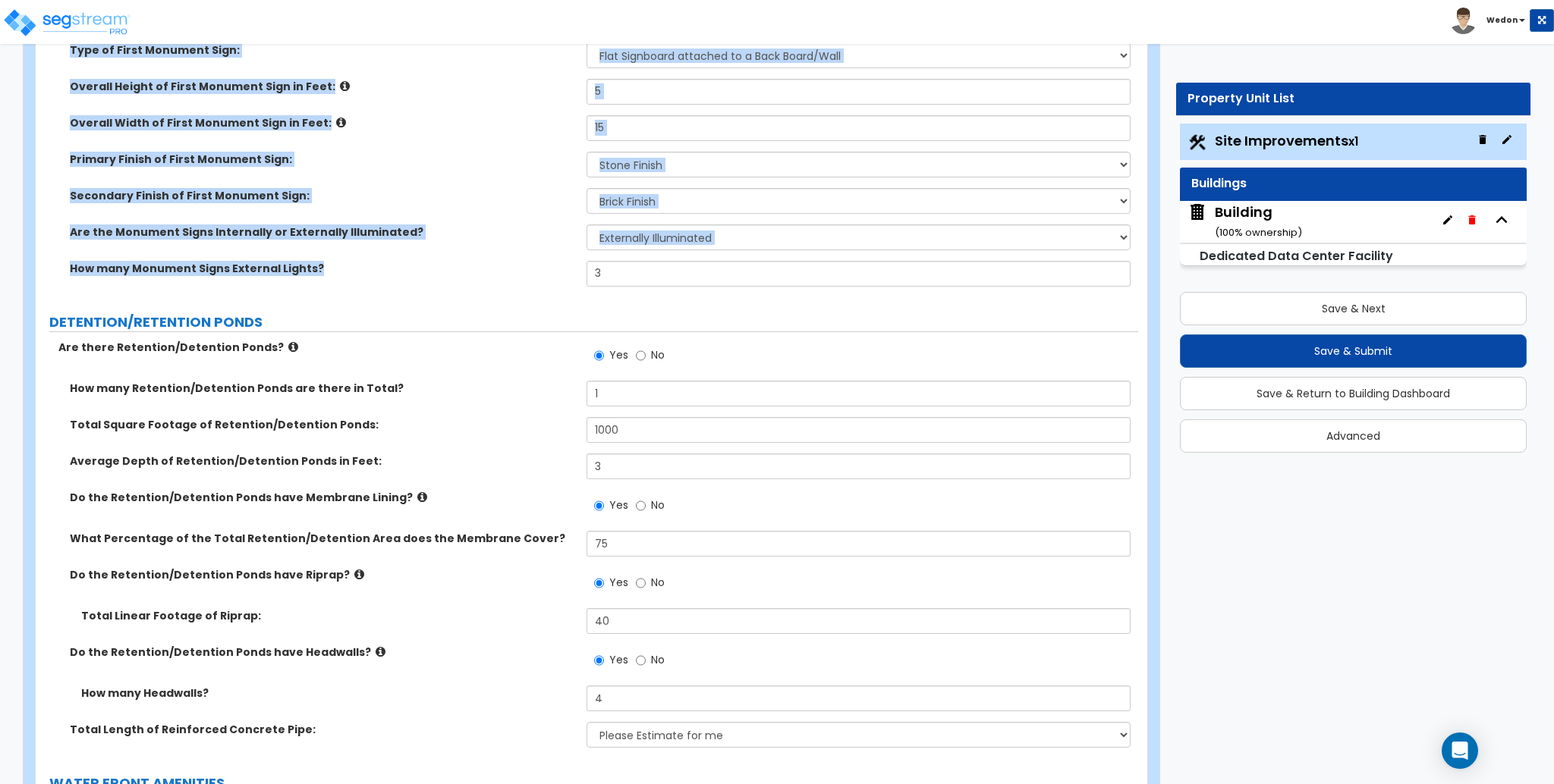
drag, startPoint x: 46, startPoint y: 182, endPoint x: 454, endPoint y: 278, distance: 419.1
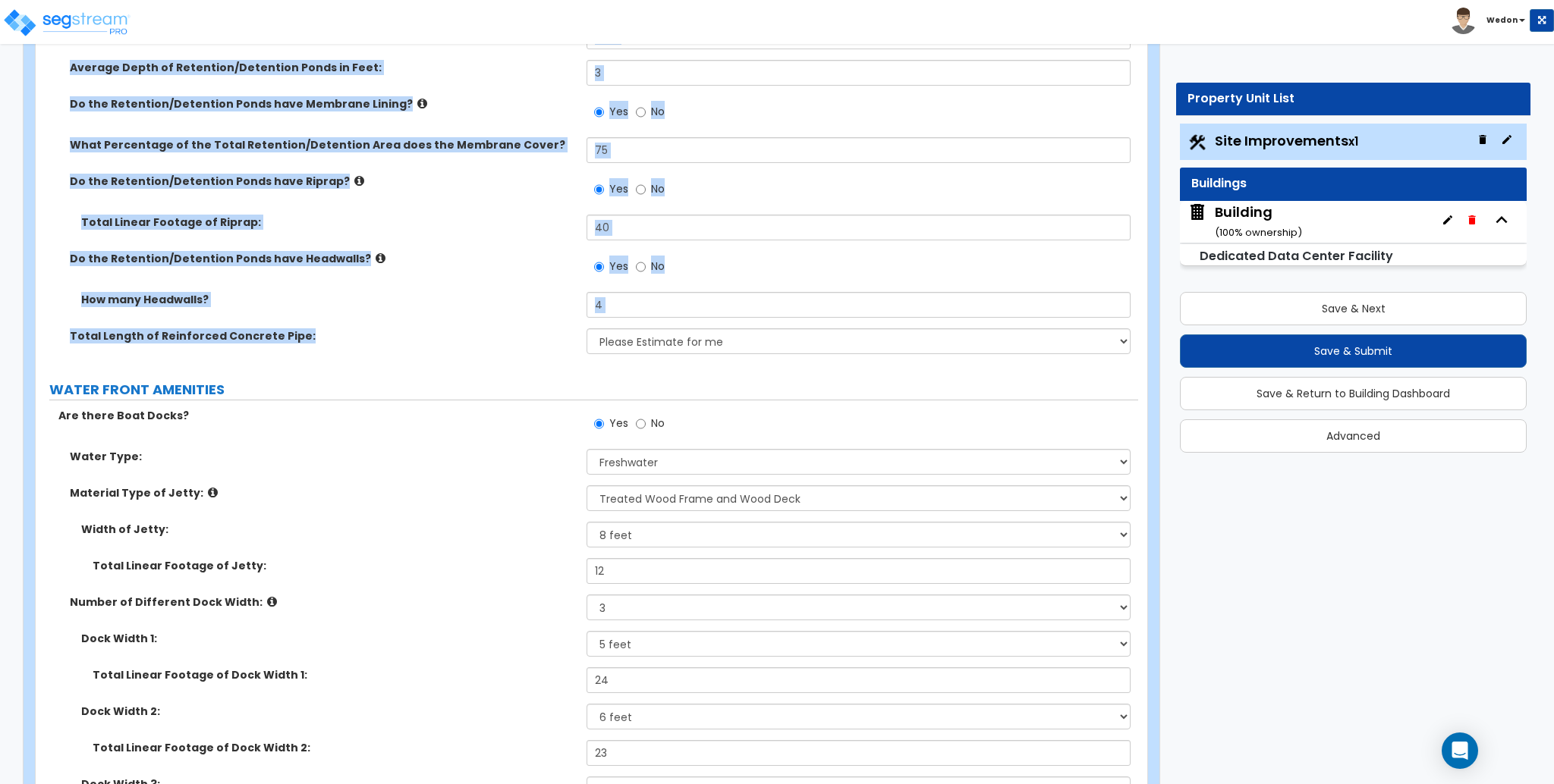
scroll to position [9785, 0]
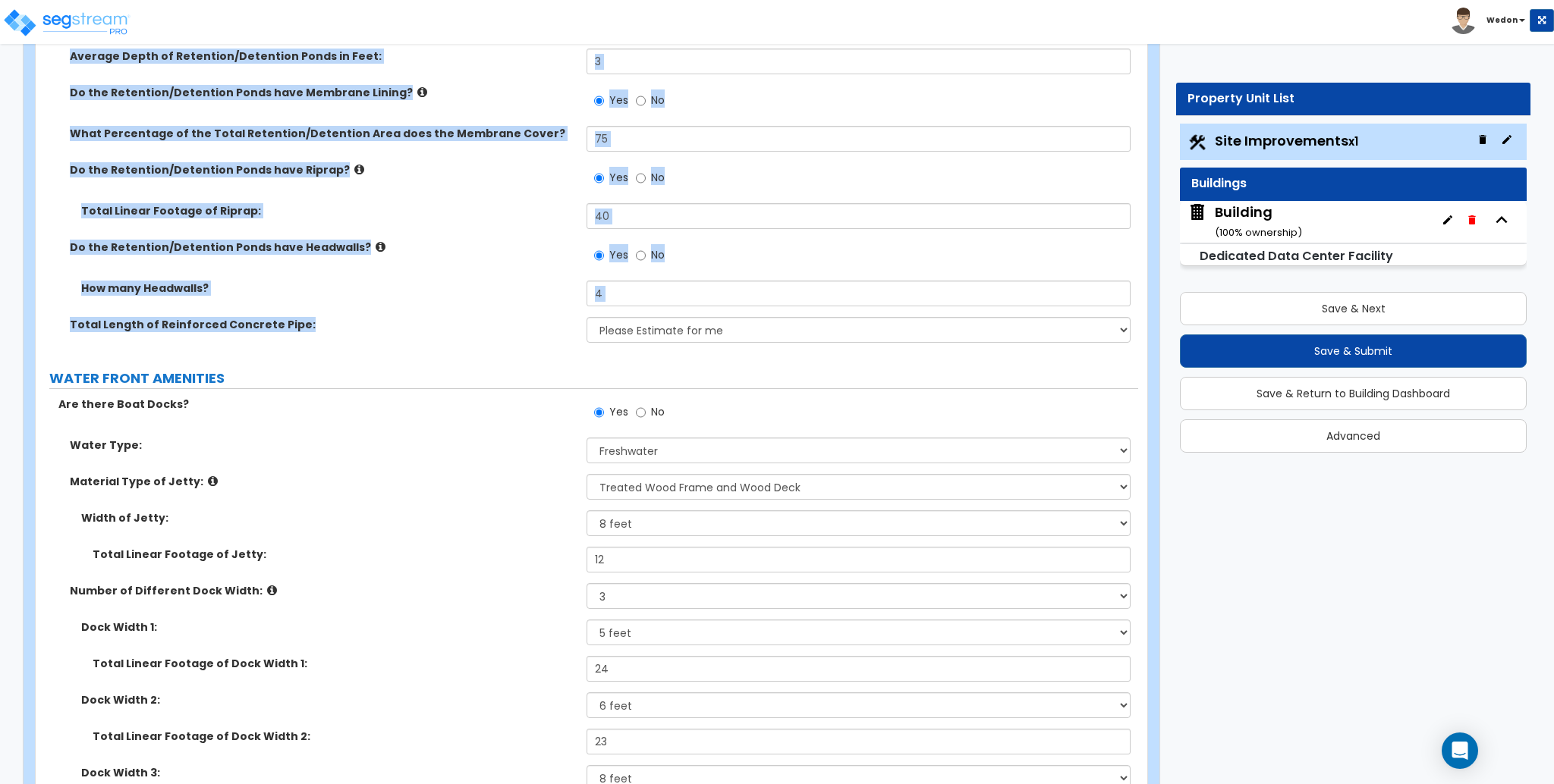
drag, startPoint x: 58, startPoint y: 352, endPoint x: 518, endPoint y: 338, distance: 460.2
click at [518, 338] on div "Are there Retention/Detention Ponds? Yes No How many Retention/Detention Ponds …" at bounding box center [588, 144] width 1080 height 419
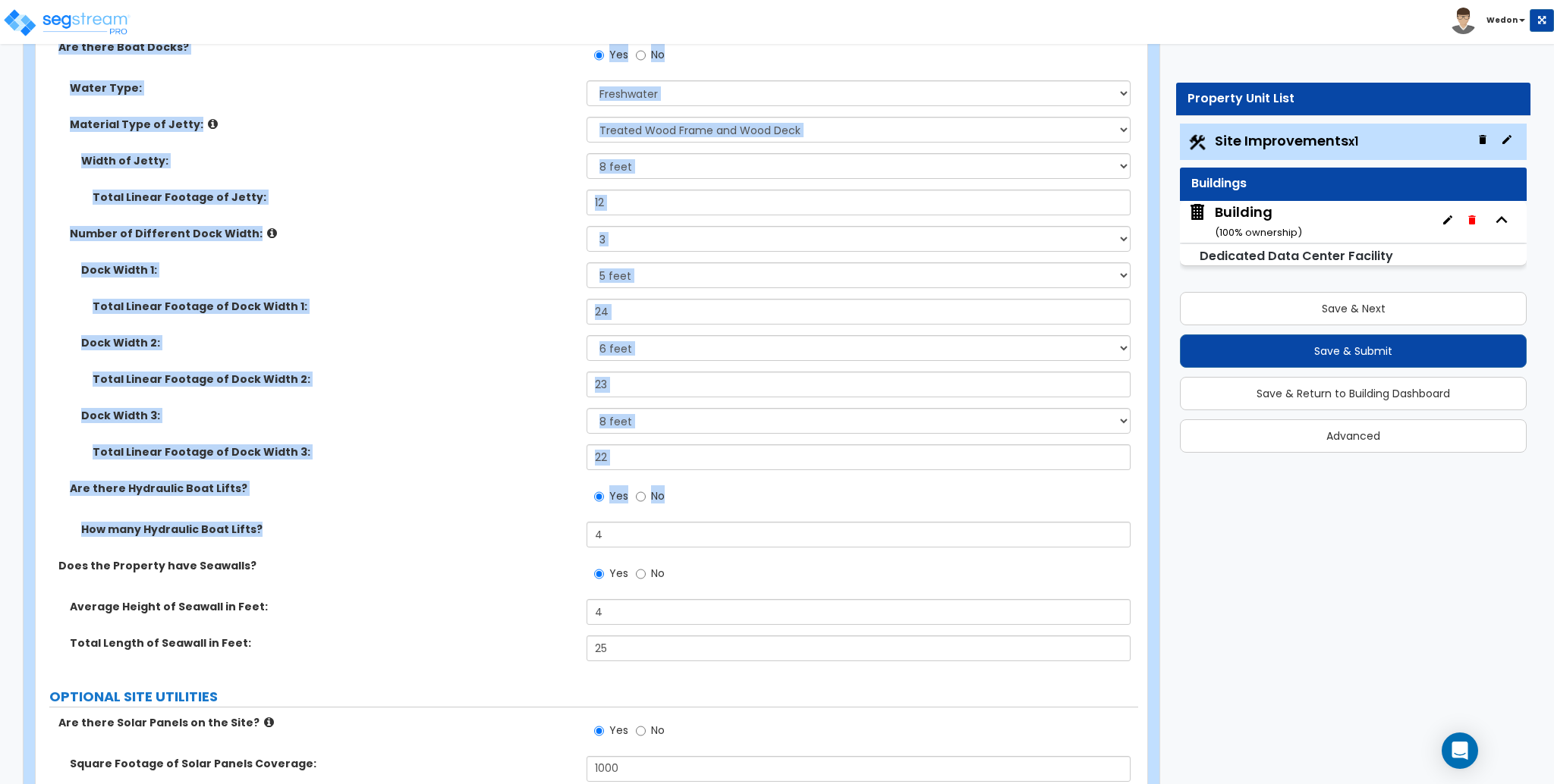
scroll to position [10290, 0]
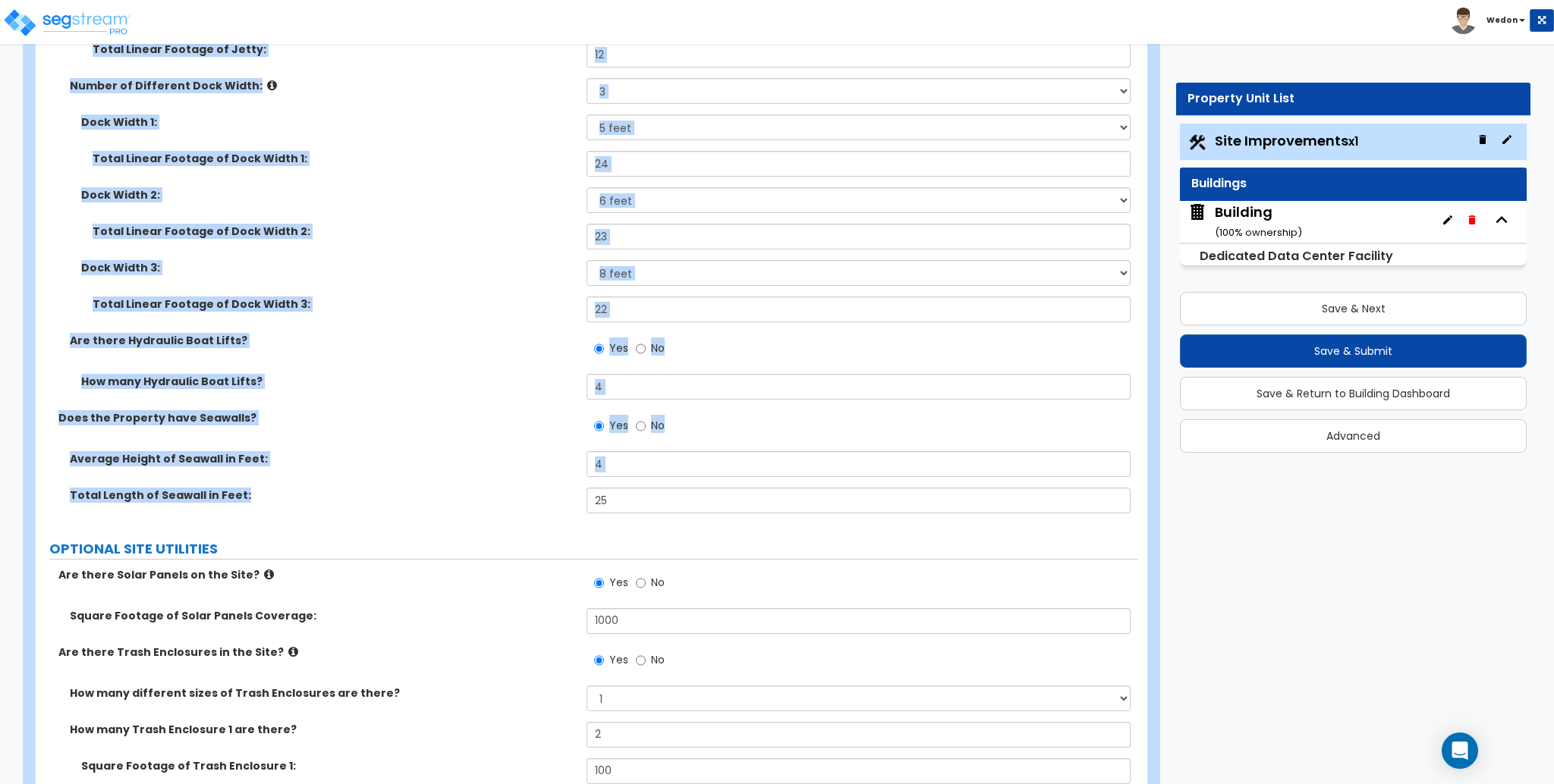
drag, startPoint x: 57, startPoint y: 409, endPoint x: 478, endPoint y: 510, distance: 432.9
click at [478, 510] on div "Are there Boat Docks? Yes No Water Type: Please Choose One Freshwater Saltwater…" at bounding box center [588, 208] width 1080 height 633
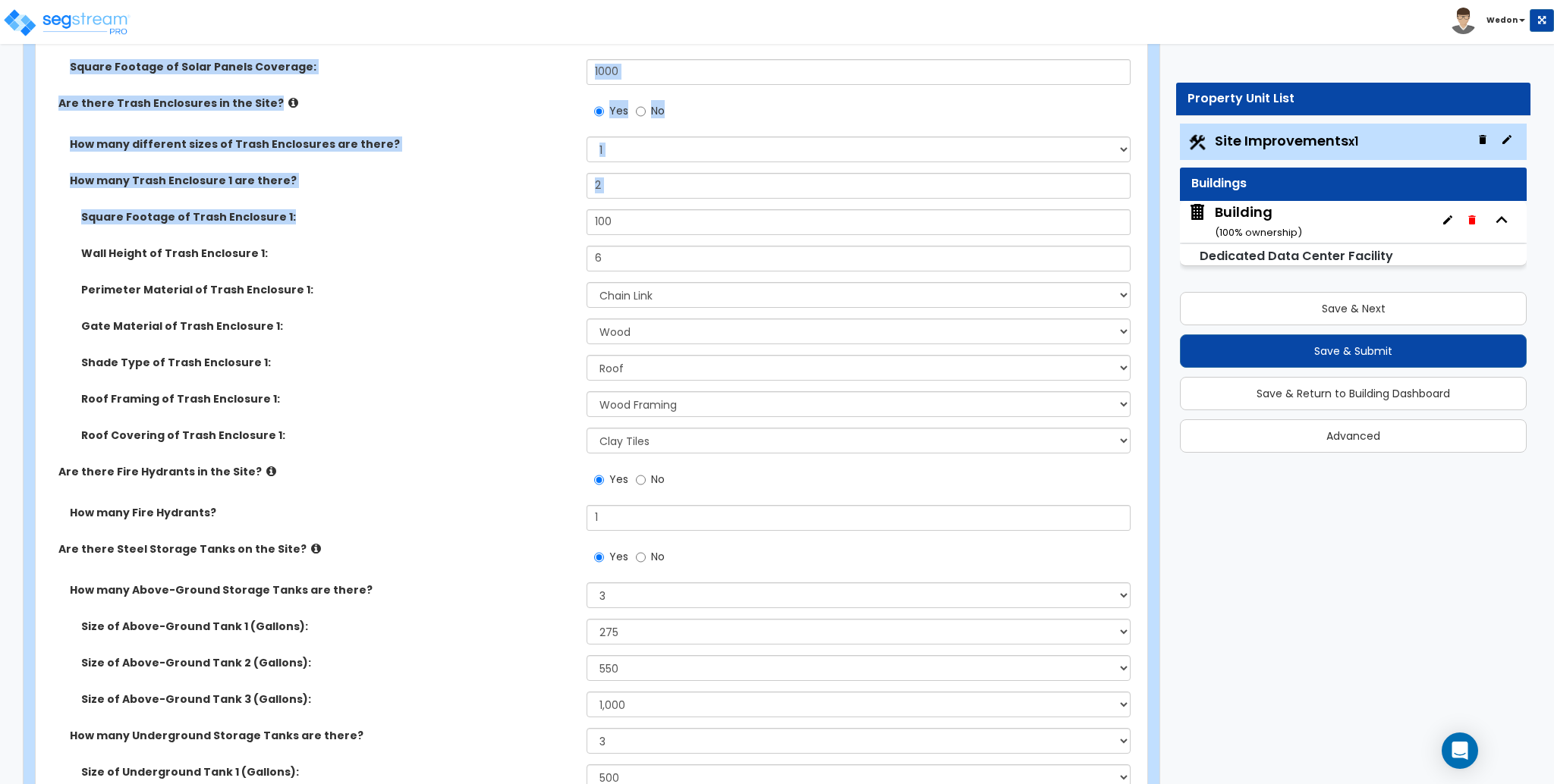
scroll to position [10999, 0]
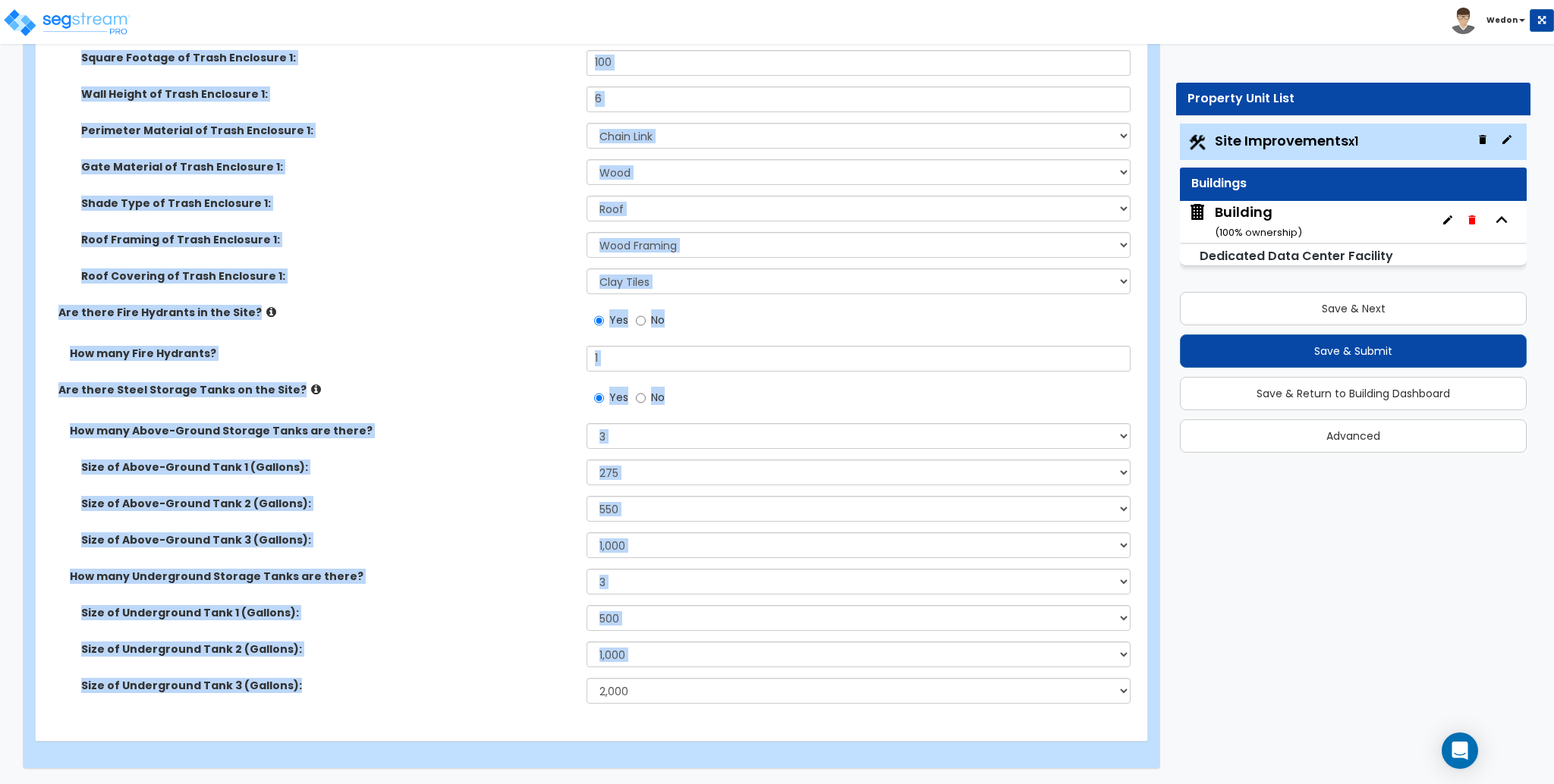
drag, startPoint x: 50, startPoint y: 167, endPoint x: 458, endPoint y: 699, distance: 670.4
click at [458, 699] on div "Are there Solar Panels on the Site? Yes No Square Footage of Solar Panels Cover…" at bounding box center [588, 287] width 1080 height 856
click at [475, 582] on label "How many Underground Storage Tanks are there?" at bounding box center [322, 575] width 505 height 15
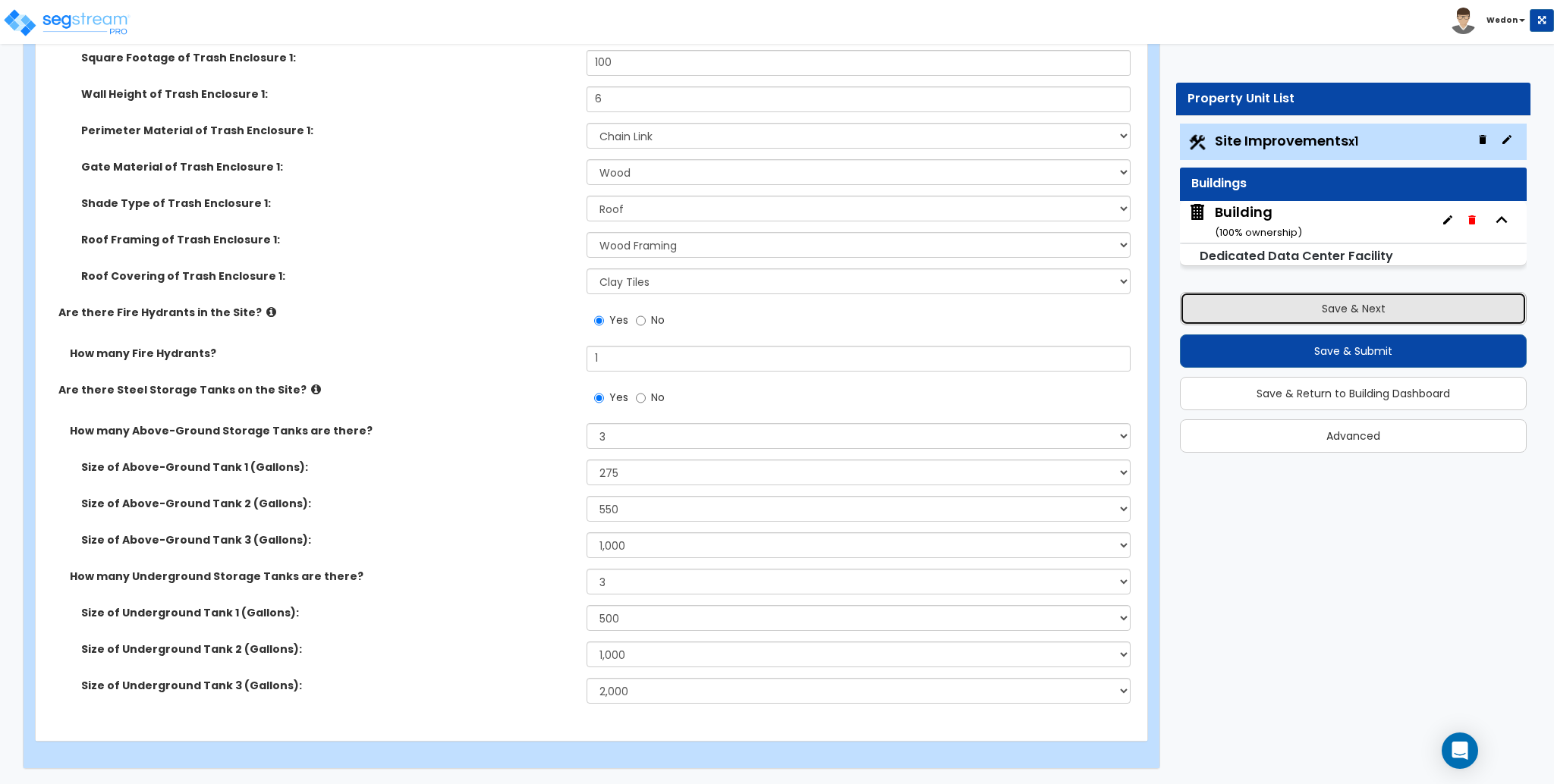
click at [1395, 303] on button "Save & Next" at bounding box center [1353, 308] width 347 height 34
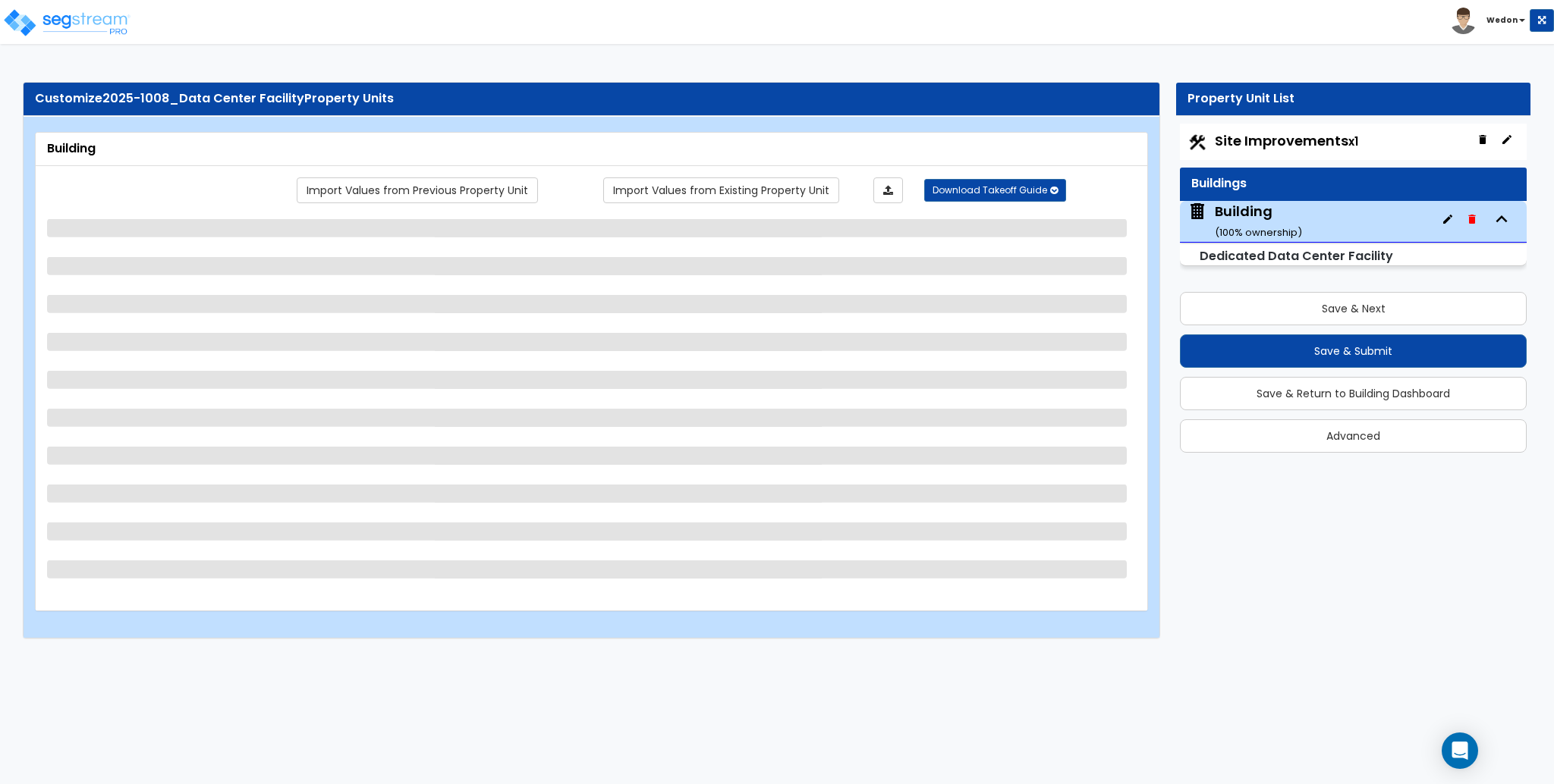
select select "0"
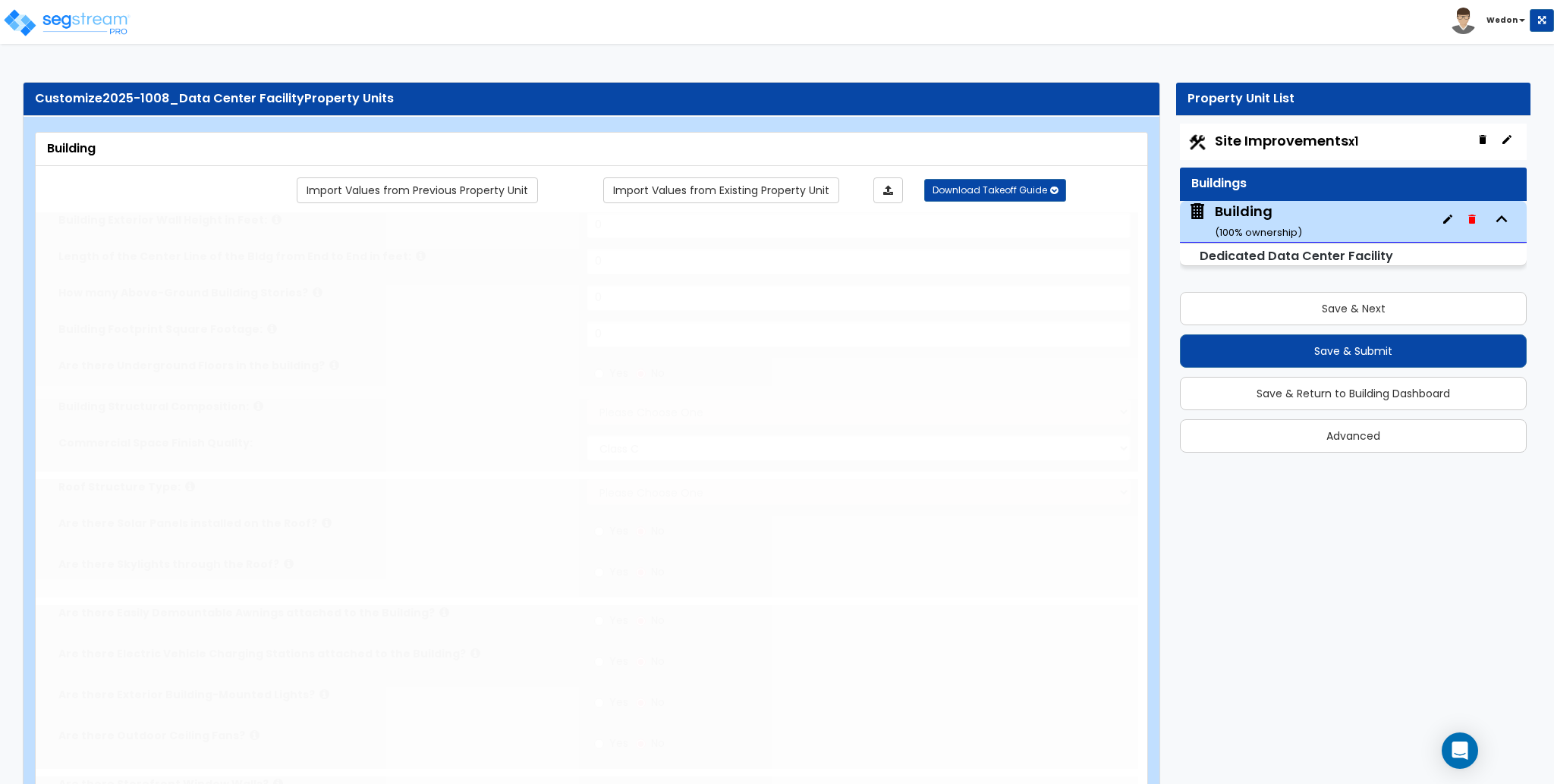
type input "1"
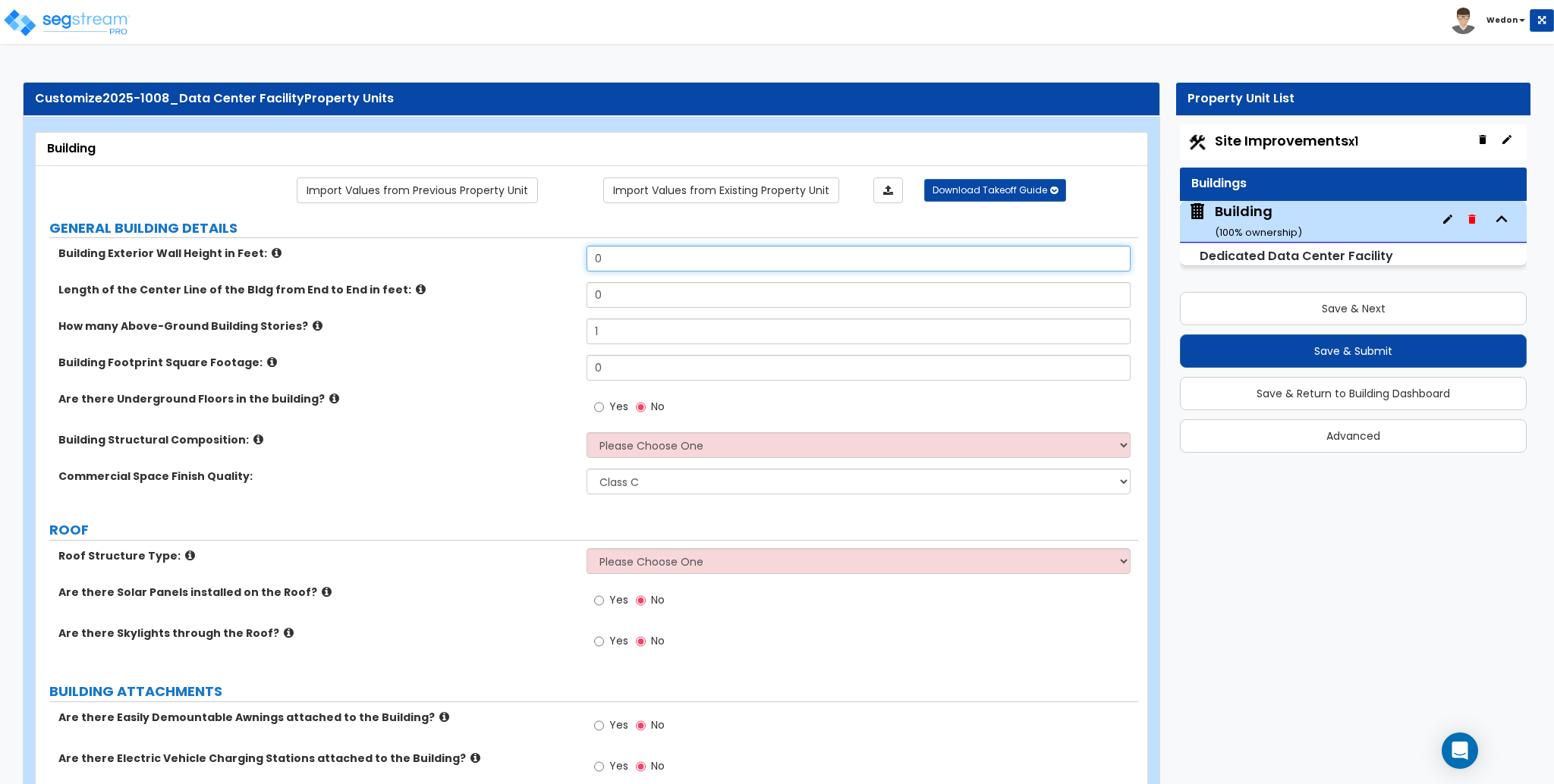
click at [627, 253] on input "0" at bounding box center [858, 259] width 543 height 26
drag, startPoint x: 580, startPoint y: 266, endPoint x: 501, endPoint y: 265, distance: 79.0
click at [505, 266] on div "Building Exterior Wall Height in Feet: 25" at bounding box center [587, 264] width 1103 height 37
type input "25"
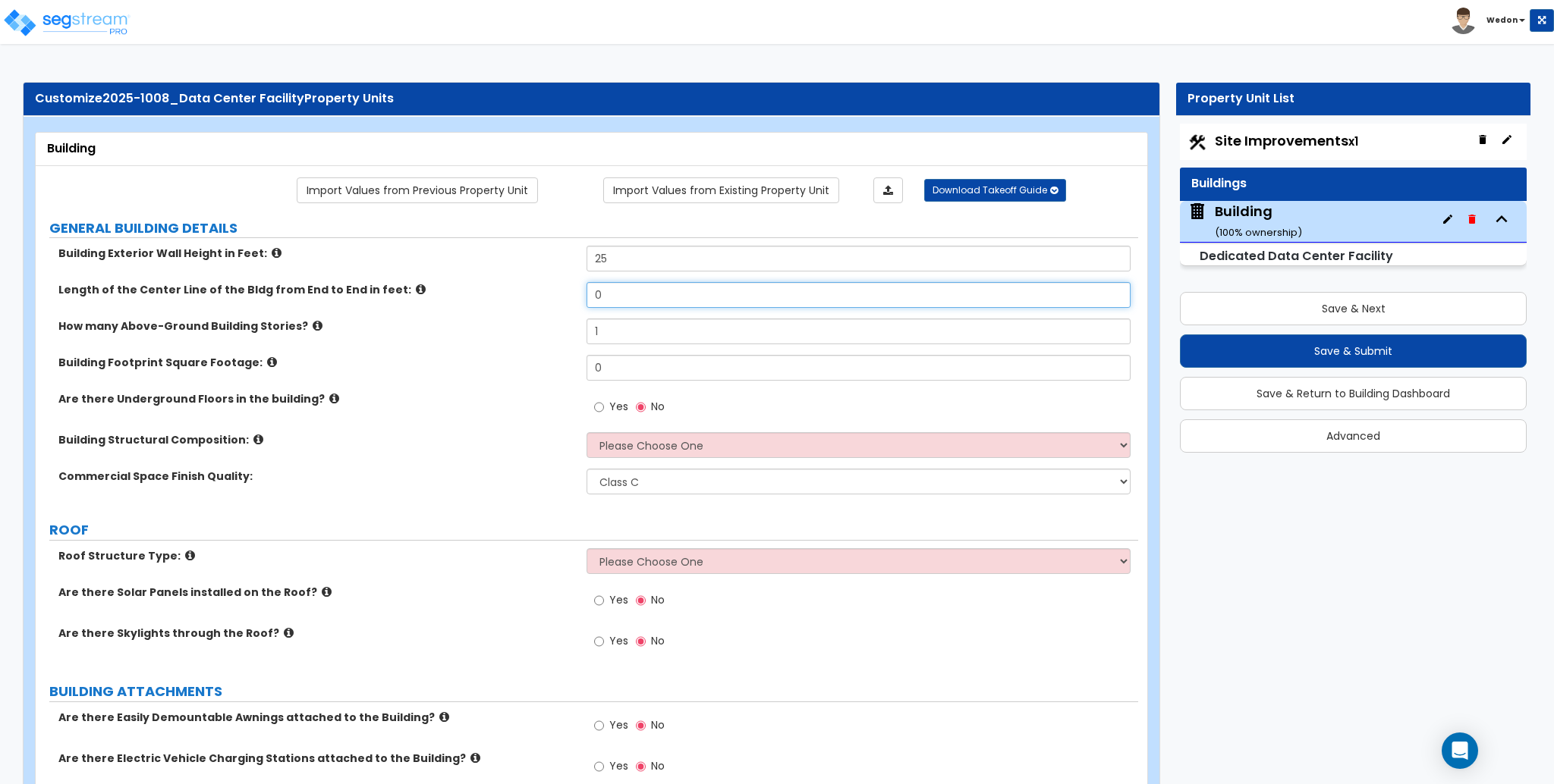
click at [605, 293] on input "0" at bounding box center [858, 295] width 543 height 26
type input "90"
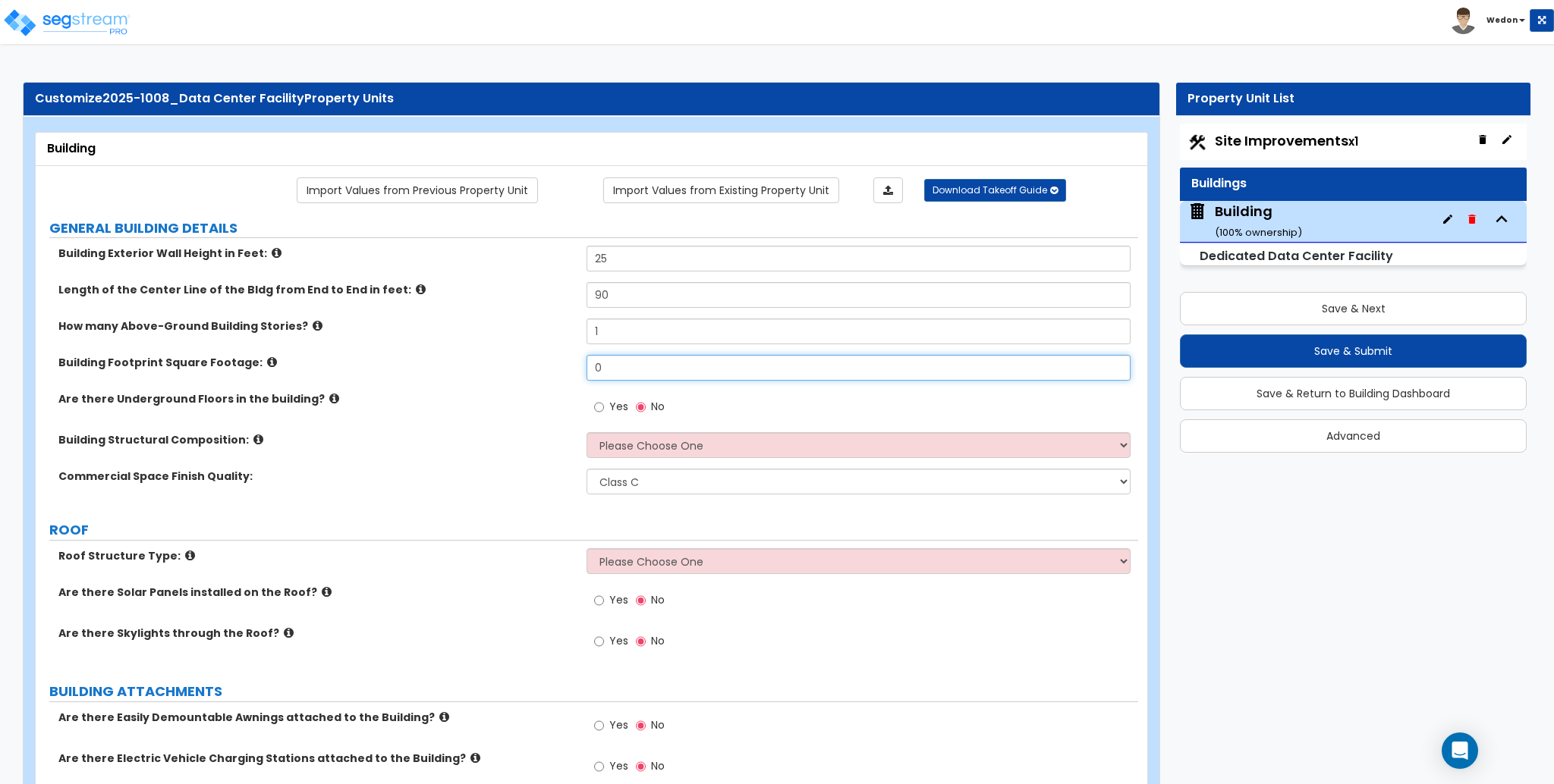
click at [614, 371] on input "0" at bounding box center [858, 368] width 543 height 26
type input "9,000"
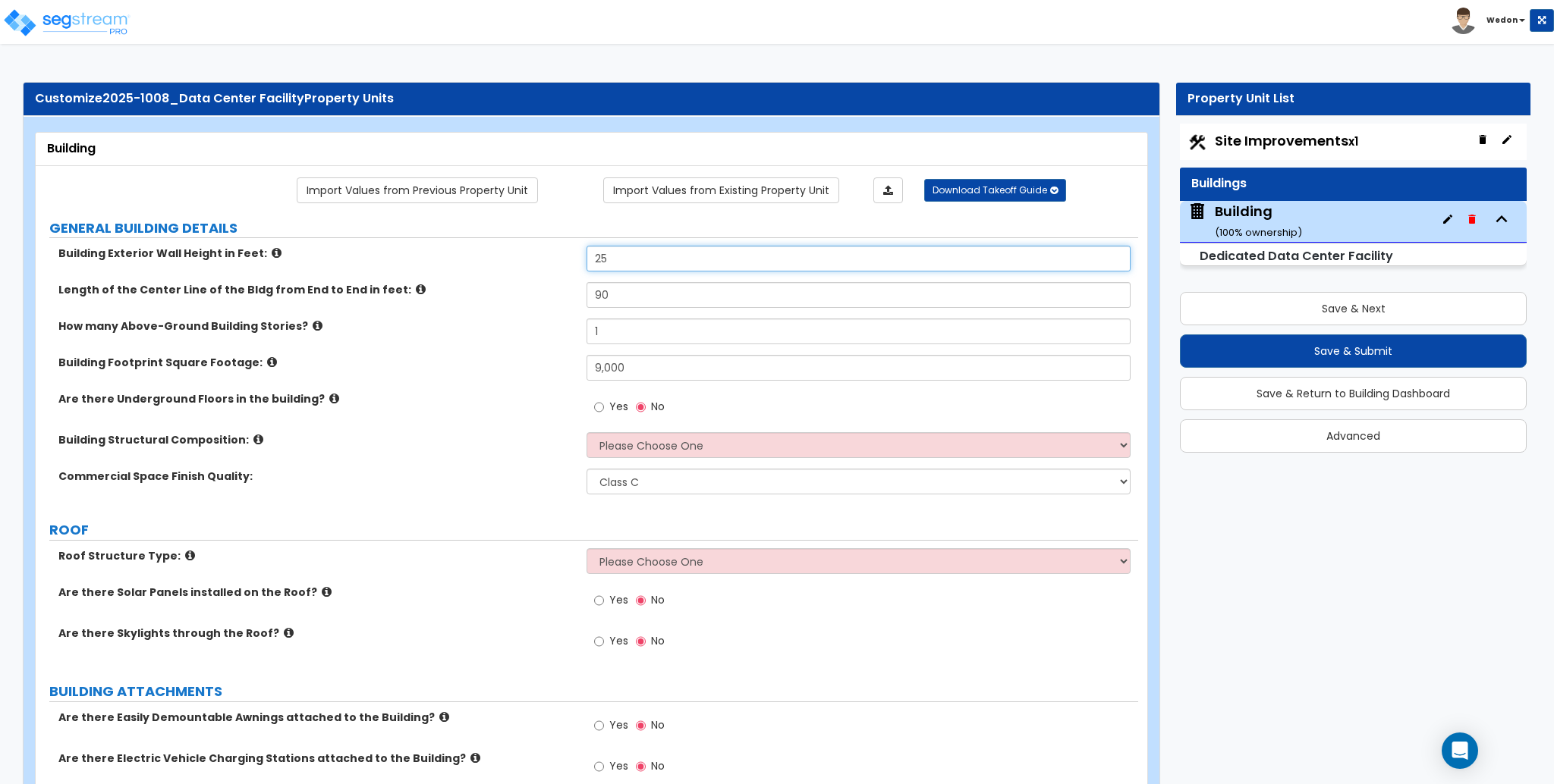
drag, startPoint x: 631, startPoint y: 256, endPoint x: 479, endPoint y: 261, distance: 152.1
click at [480, 261] on div "Building Exterior Wall Height in Feet: 25" at bounding box center [587, 264] width 1103 height 37
type input "15"
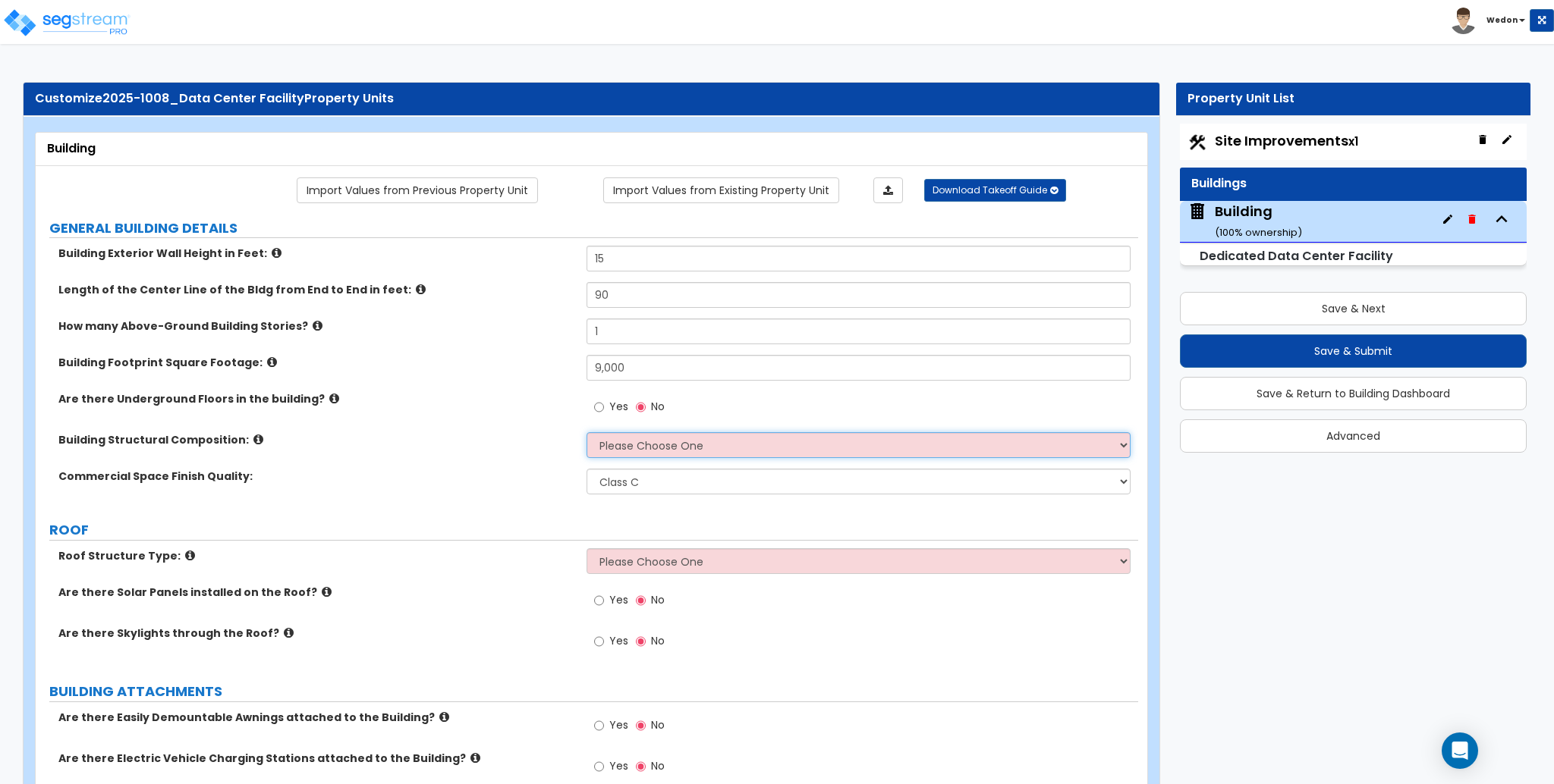
click at [615, 446] on select "Please Choose One Tilt-up Wall Construction Reinforced Concrete Structural Stee…" at bounding box center [858, 445] width 543 height 26
select select "3"
click at [587, 432] on select "Please Choose One Tilt-up Wall Construction Reinforced Concrete Structural Stee…" at bounding box center [858, 445] width 543 height 26
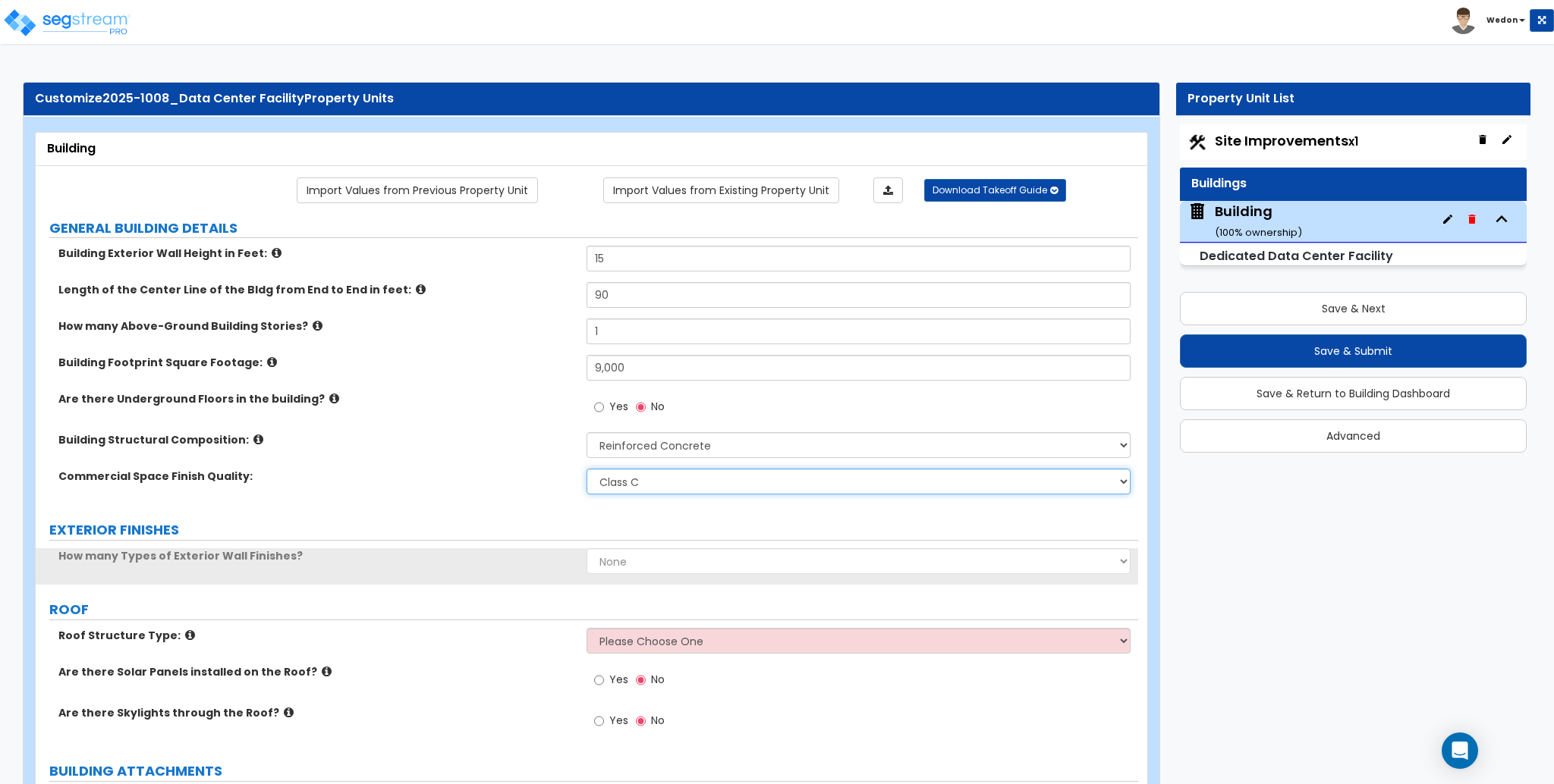
click at [652, 491] on select "Class A Class B Class C" at bounding box center [858, 481] width 543 height 26
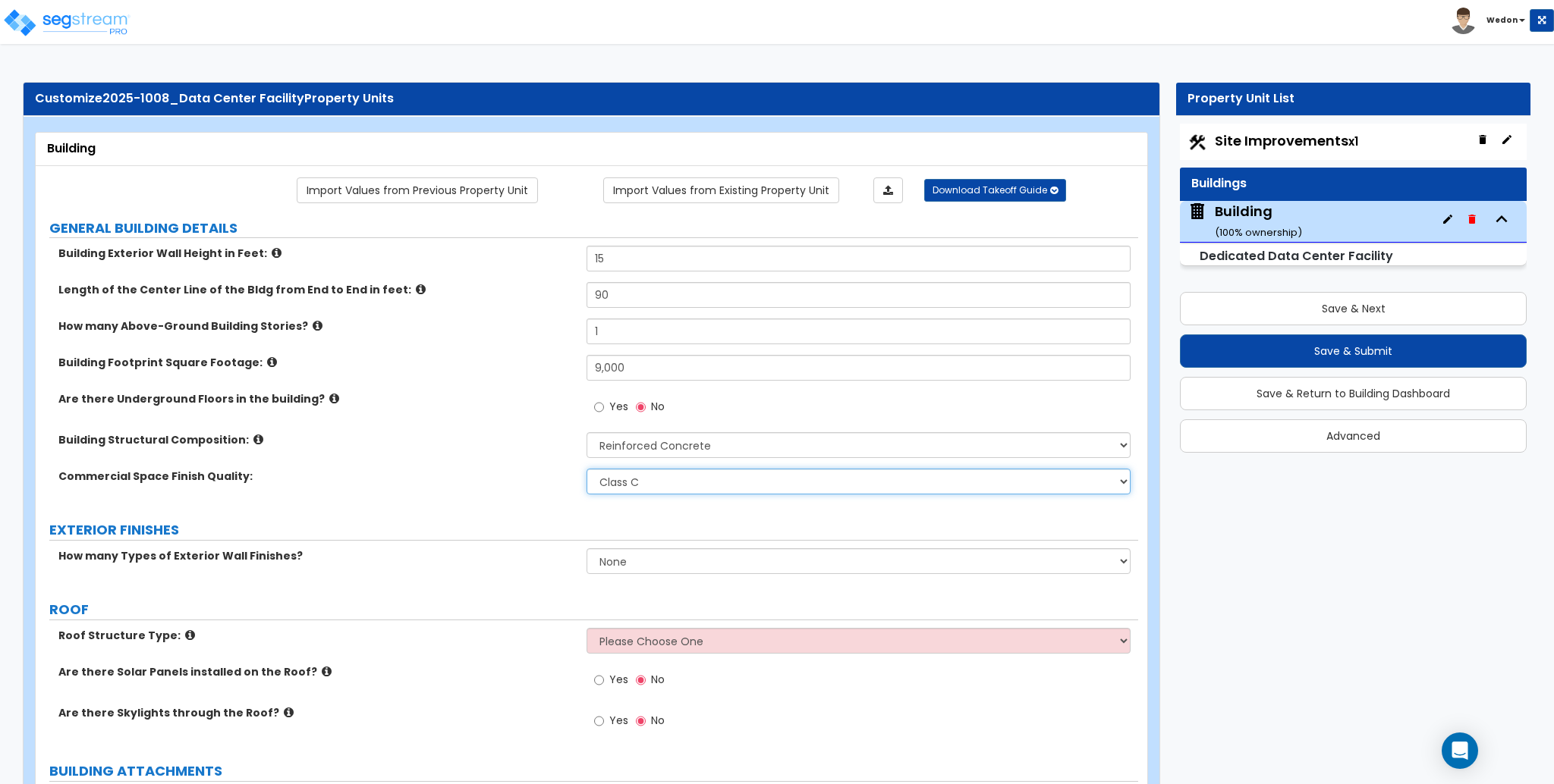
select select "1"
click at [587, 469] on select "Class A Class B Class C" at bounding box center [858, 481] width 543 height 26
click at [409, 497] on div "Commercial Space Finish Quality: Class A Class B Class C" at bounding box center [587, 486] width 1103 height 37
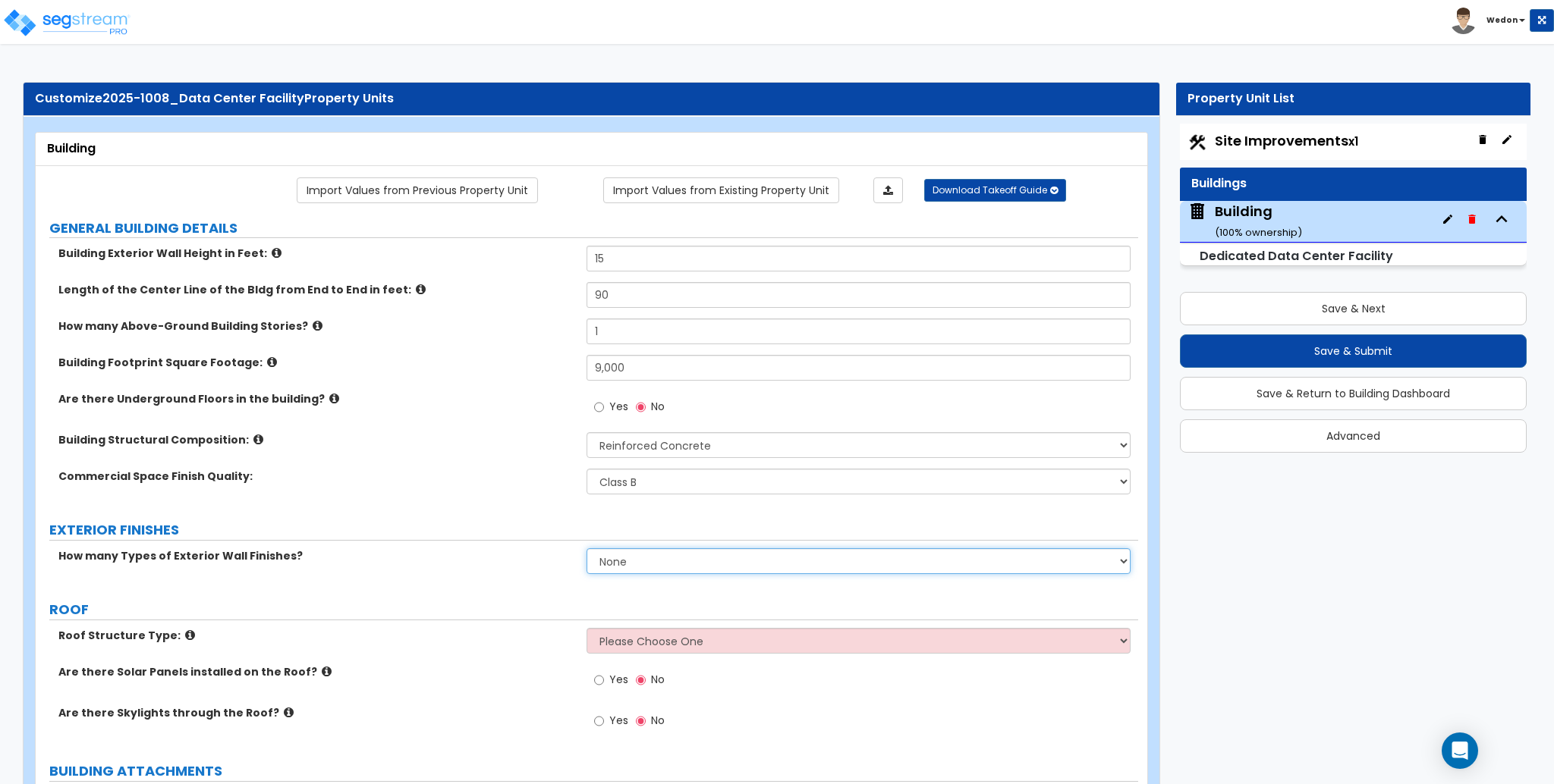
click at [638, 556] on select "None 1 2 3" at bounding box center [858, 562] width 543 height 26
select select "3"
click at [587, 549] on select "None 1 2 3" at bounding box center [858, 562] width 543 height 26
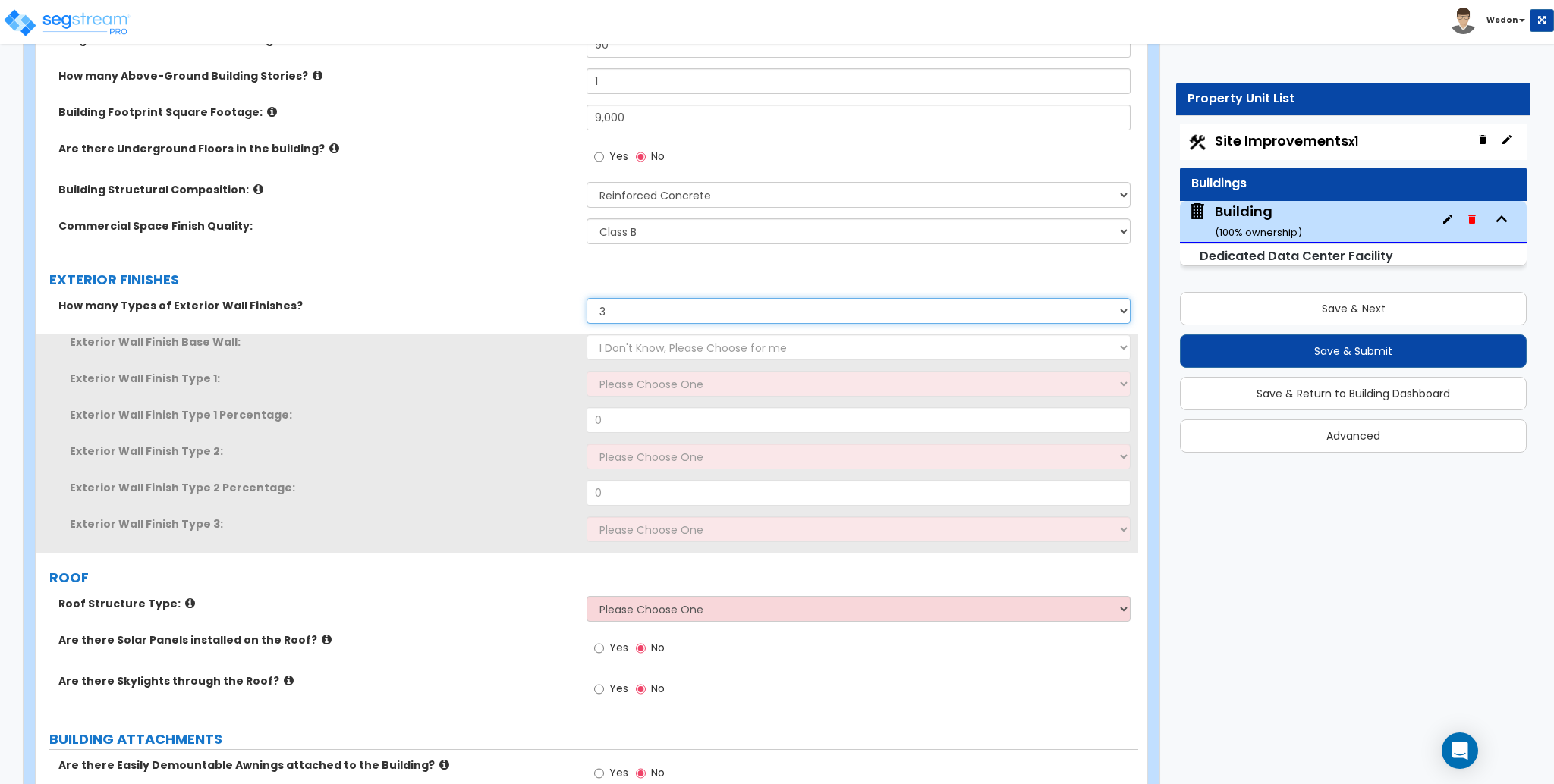
scroll to position [304, 0]
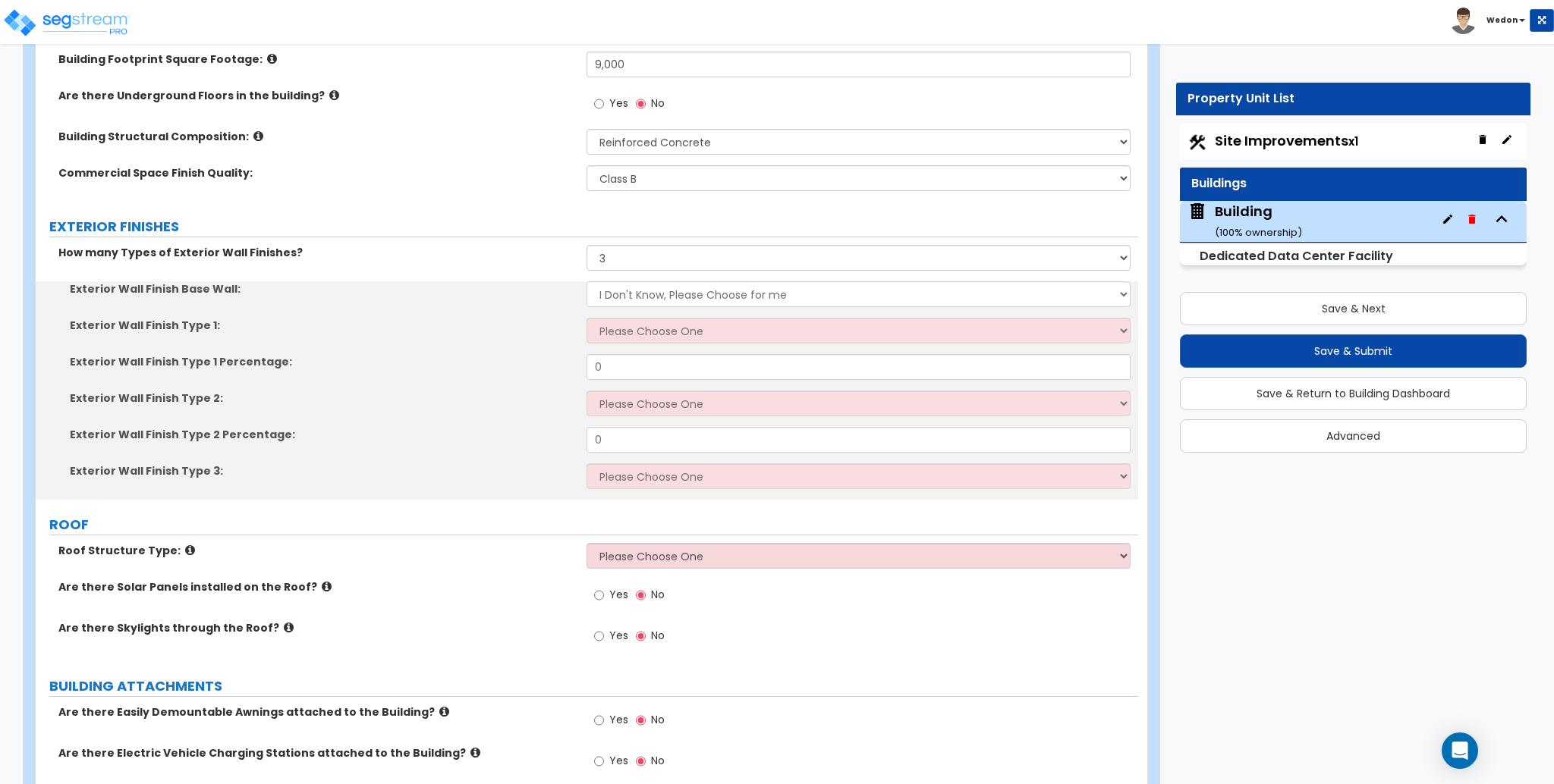
click at [626, 274] on div "How many Types of Exterior Wall Finishes? None 1 2 3" at bounding box center [587, 263] width 1103 height 37
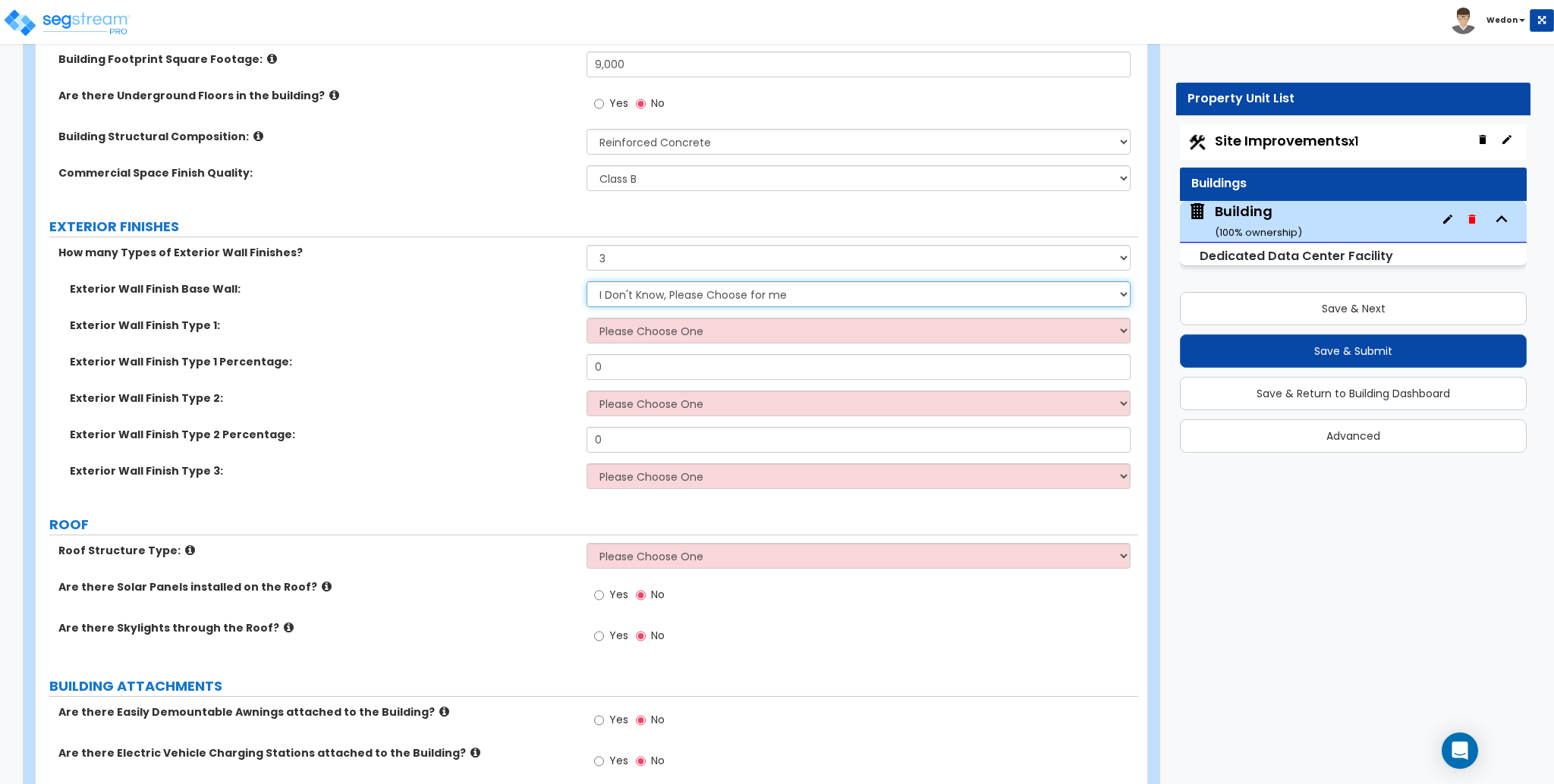
drag, startPoint x: 624, startPoint y: 296, endPoint x: 759, endPoint y: 293, distance: 135.0
click at [624, 296] on select "I Don't Know, Please Choose for me Concrete Masonry Units (CMU) Cast-in-Place C…" at bounding box center [858, 295] width 543 height 26
click at [587, 282] on select "I Don't Know, Please Choose for me Concrete Masonry Units (CMU) Cast-in-Place C…" at bounding box center [858, 295] width 543 height 26
click at [712, 286] on select "I Don't Know, Please Choose for me Concrete Masonry Units (CMU) Cast-in-Place C…" at bounding box center [858, 295] width 543 height 26
select select "4"
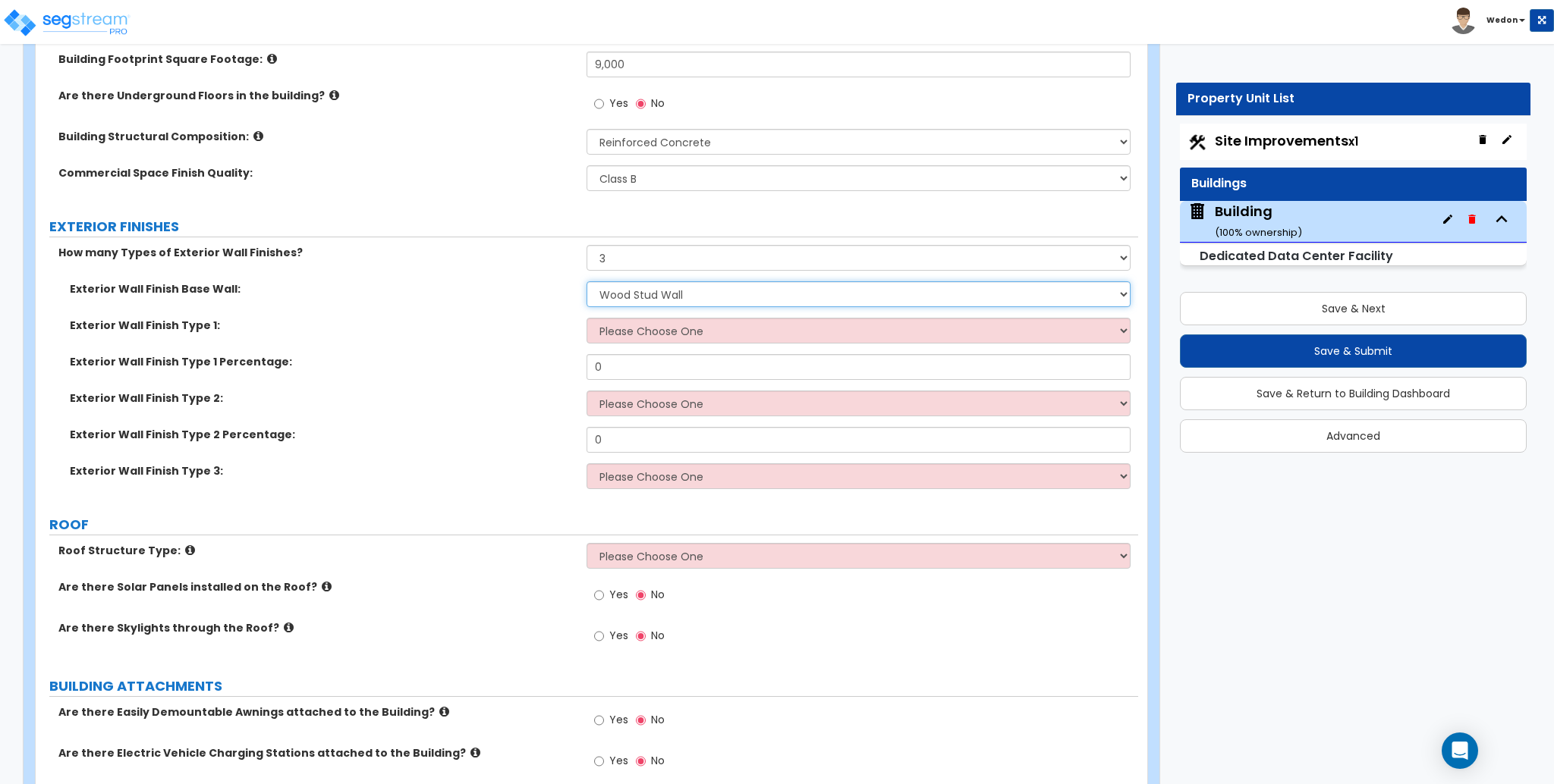
click at [587, 282] on select "I Don't Know, Please Choose for me Concrete Masonry Units (CMU) Cast-in-Place C…" at bounding box center [858, 295] width 543 height 26
click at [638, 334] on select "Please Choose One No Finish/Shared Wall No Wall Brick Veneer Stone Veneer Wood …" at bounding box center [858, 330] width 543 height 26
select select "2"
click at [587, 317] on select "Please Choose One No Finish/Shared Wall No Wall Brick Veneer Stone Veneer Wood …" at bounding box center [858, 330] width 543 height 26
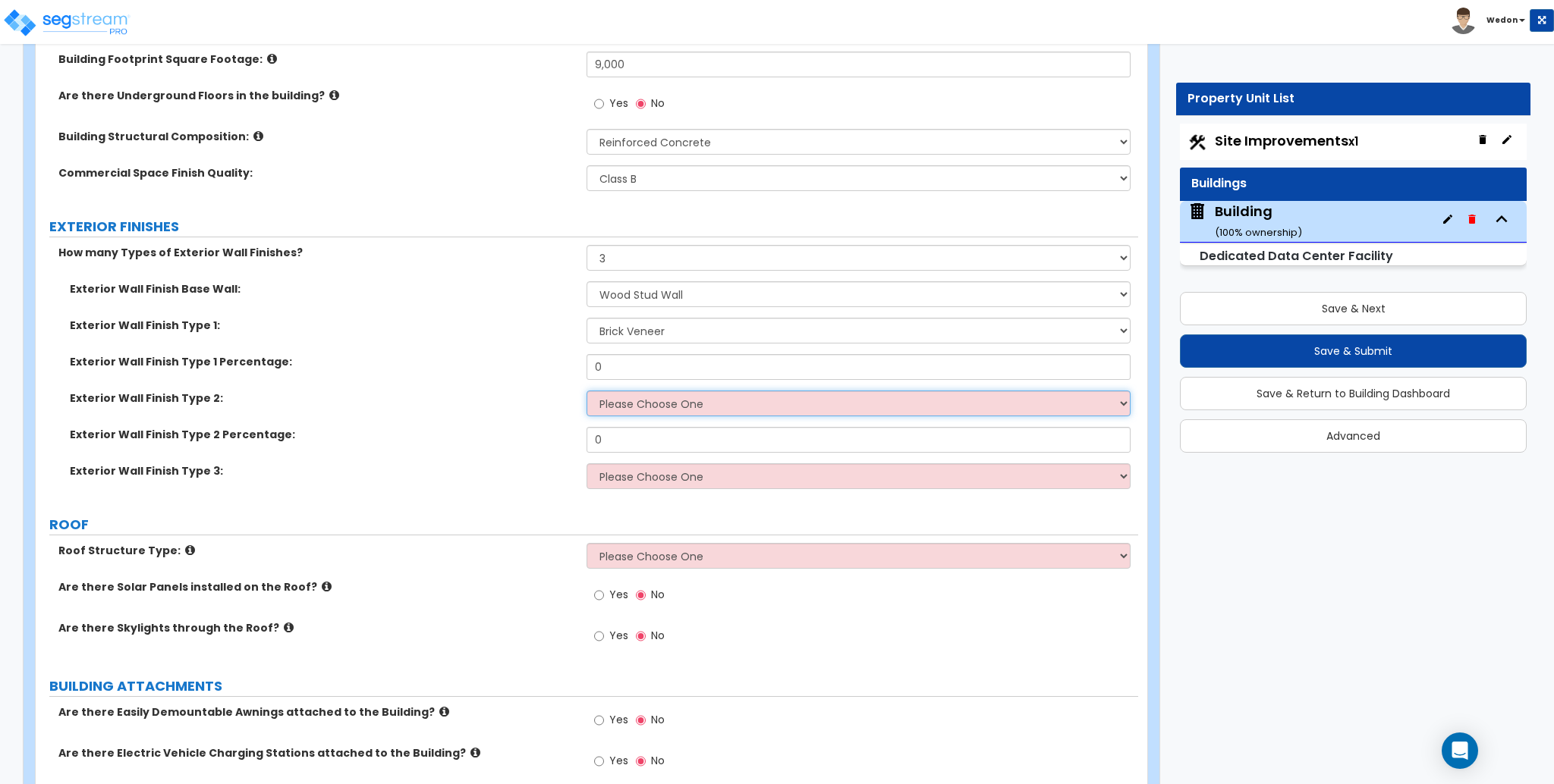
drag, startPoint x: 654, startPoint y: 406, endPoint x: 666, endPoint y: 407, distance: 12.0
click at [656, 405] on select "Please Choose One No Finish/Shared Wall No Wall Brick Veneer Stone Veneer Wood …" at bounding box center [858, 403] width 543 height 26
select select "7"
click at [587, 391] on select "Please Choose One No Finish/Shared Wall No Wall Brick Veneer Stone Veneer Wood …" at bounding box center [858, 403] width 543 height 26
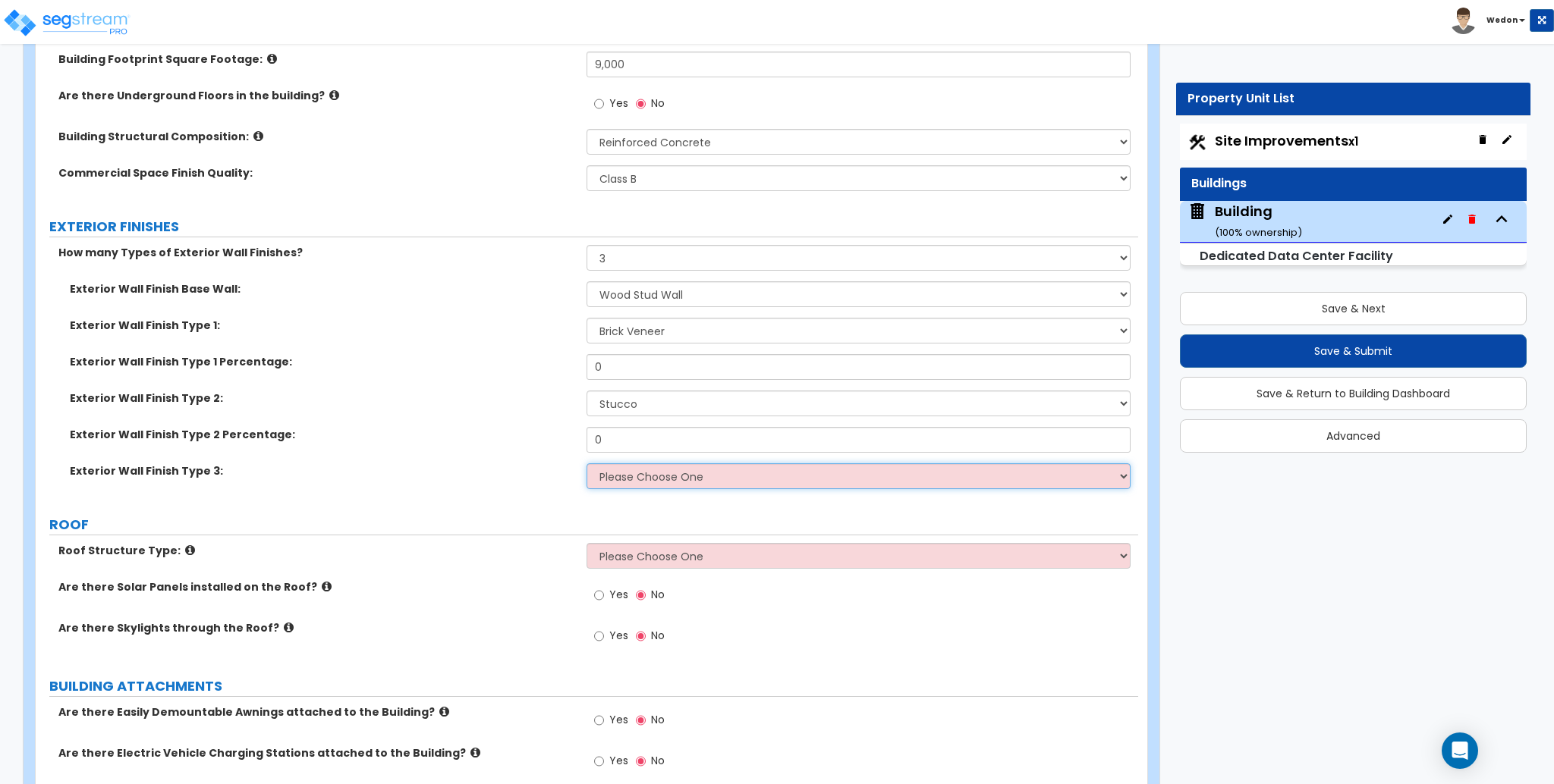
drag, startPoint x: 690, startPoint y: 487, endPoint x: 701, endPoint y: 477, distance: 14.9
click at [690, 487] on select "Please Choose One No Finish/Shared Wall No Wall Brick Veneer Stone Veneer Wood …" at bounding box center [858, 477] width 543 height 26
select select "11"
click at [587, 464] on select "Please Choose One No Finish/Shared Wall No Wall Brick Veneer Stone Veneer Wood …" at bounding box center [858, 477] width 543 height 26
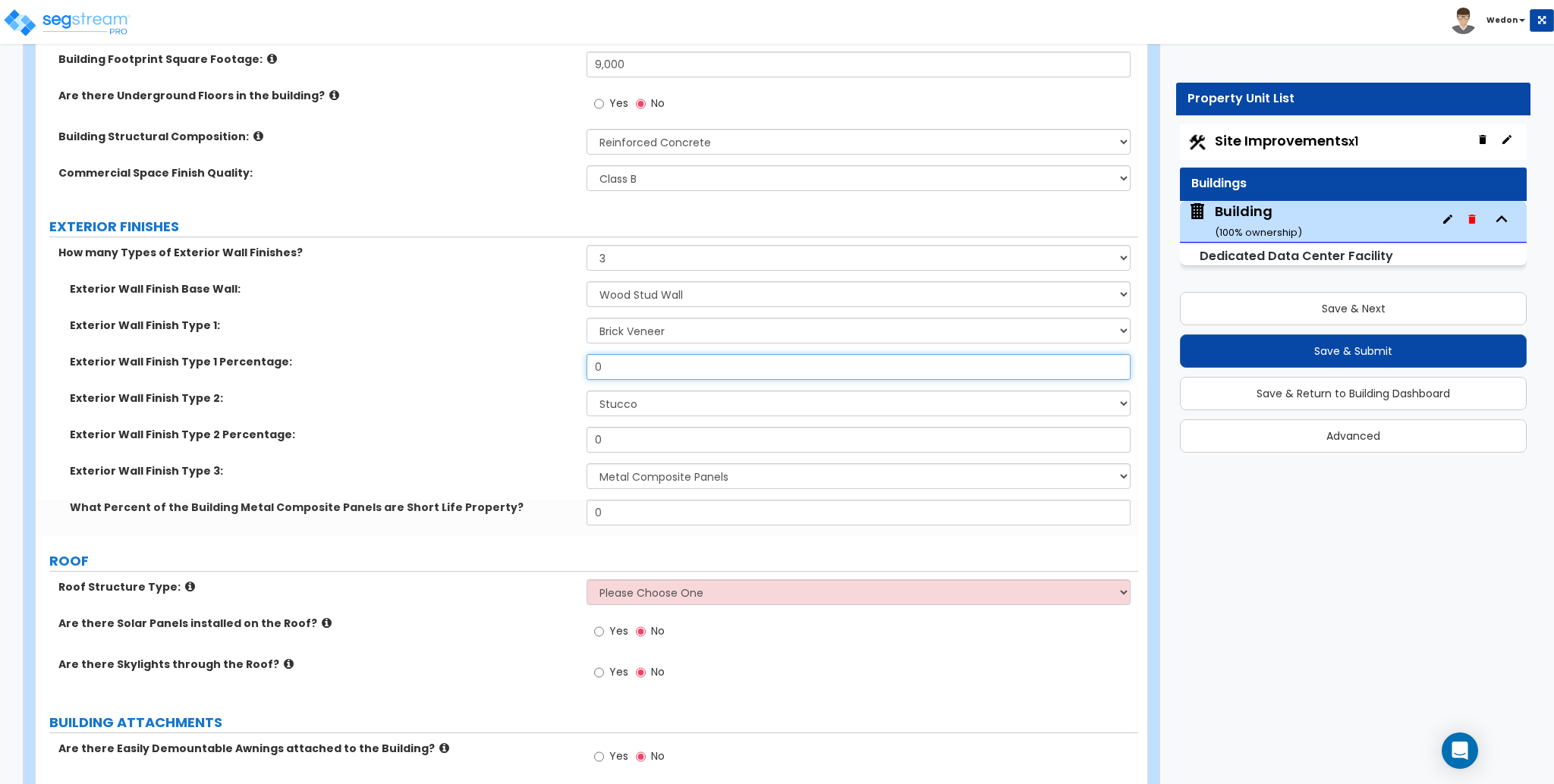
click at [619, 363] on input "0" at bounding box center [858, 367] width 543 height 26
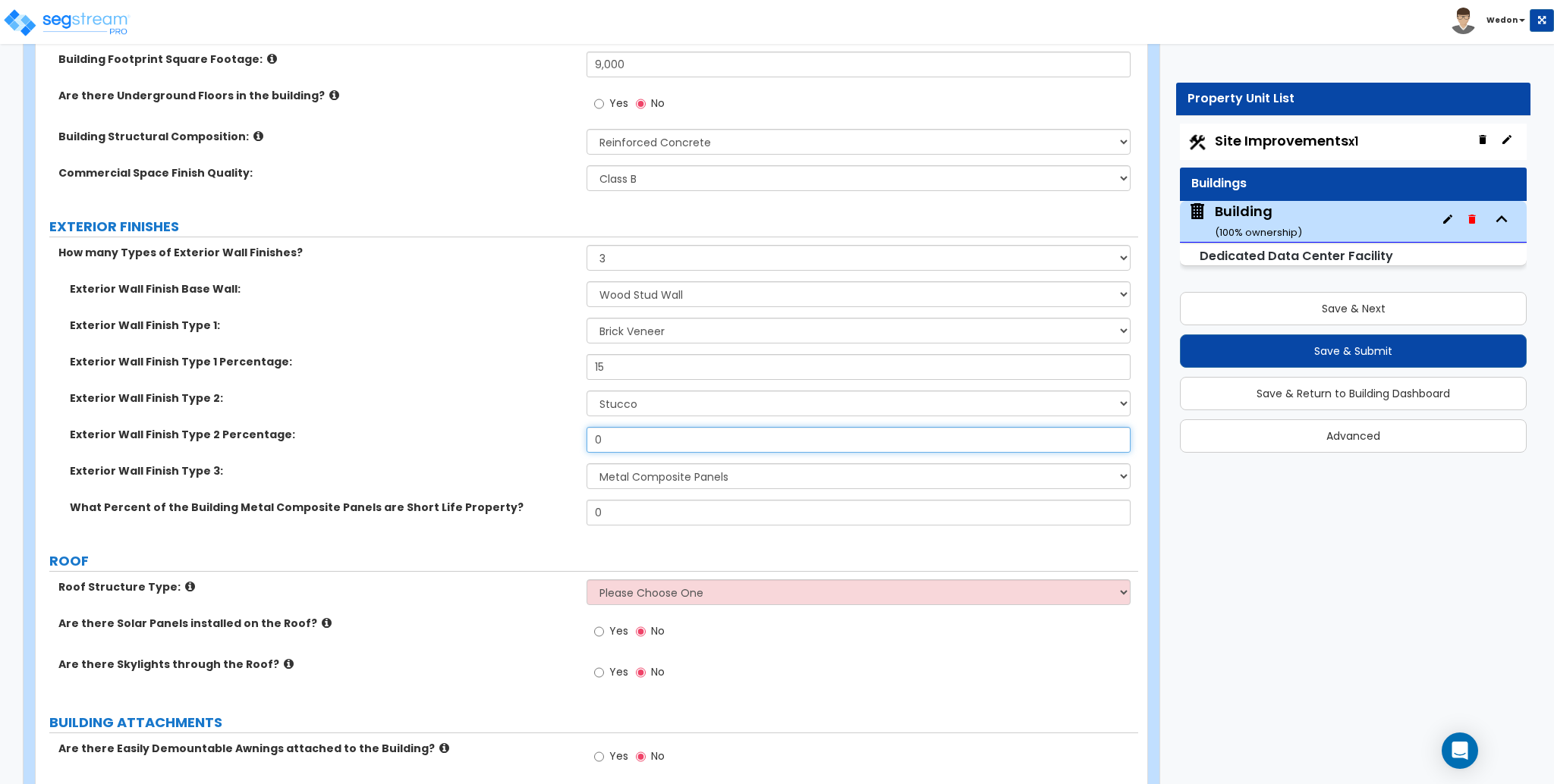
click at [610, 439] on input "0" at bounding box center [858, 440] width 543 height 26
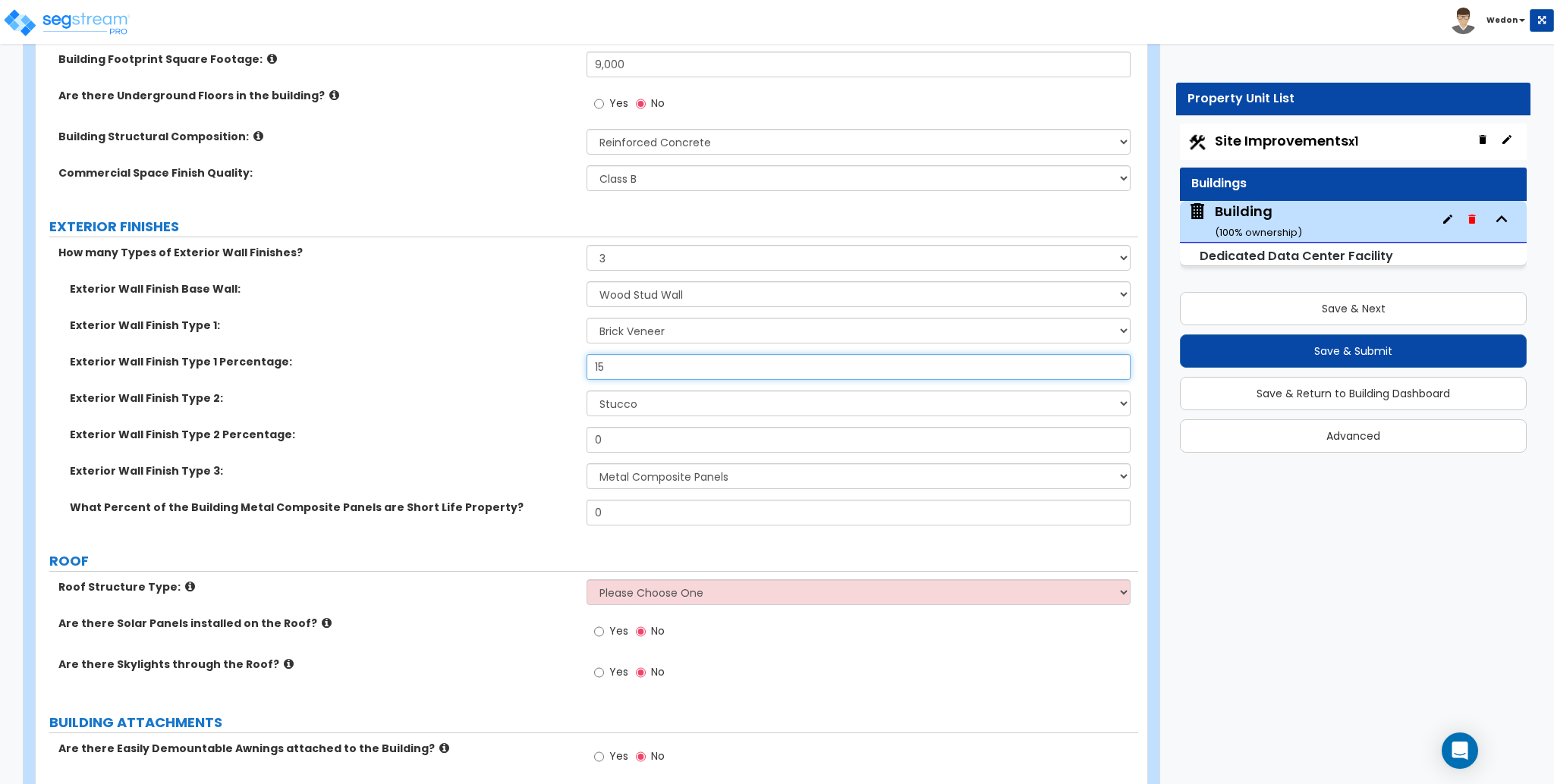
click at [630, 374] on input "15" at bounding box center [858, 367] width 543 height 26
type input "25"
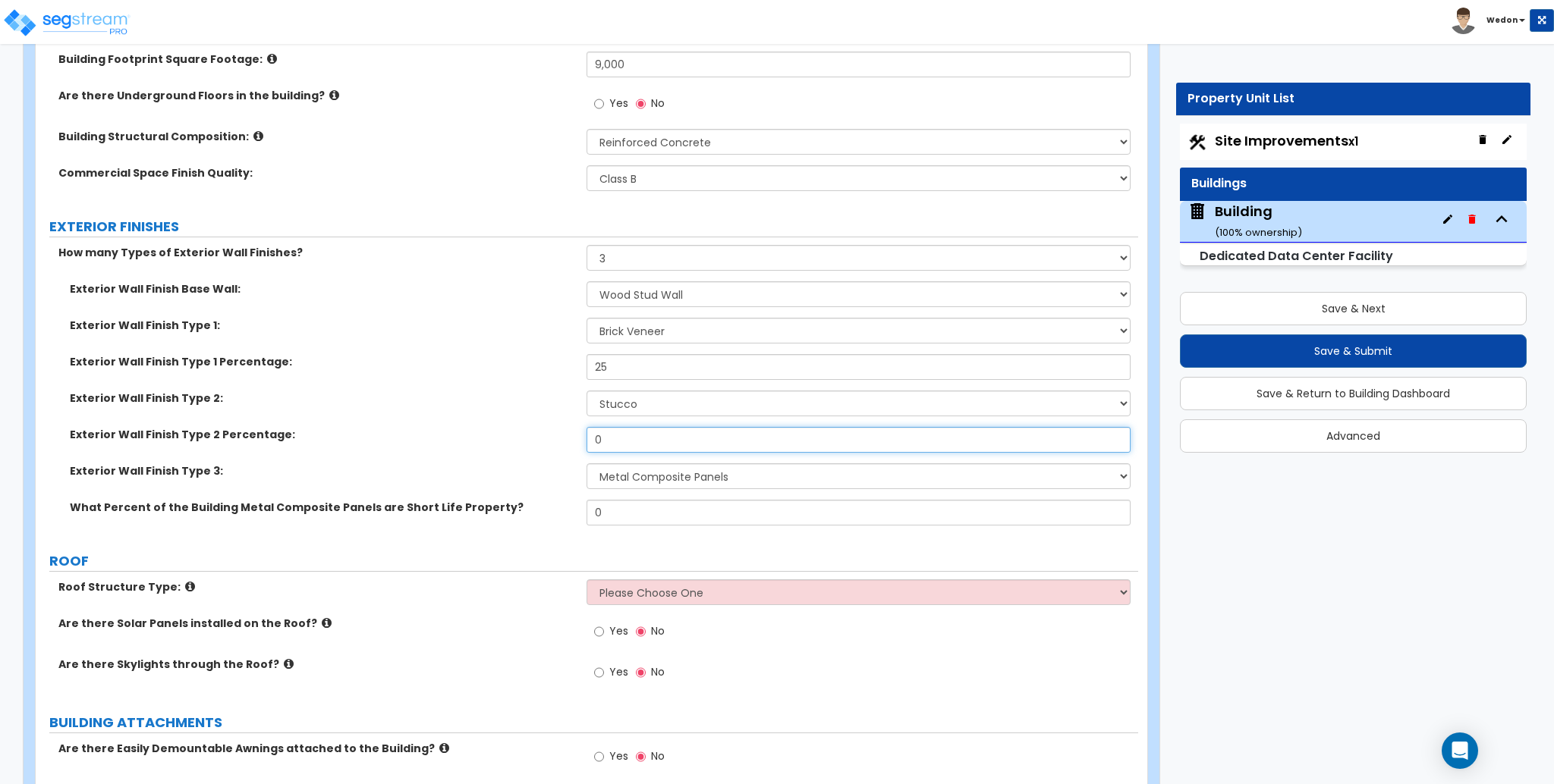
click at [620, 430] on input "0" at bounding box center [858, 440] width 543 height 26
type input "25"
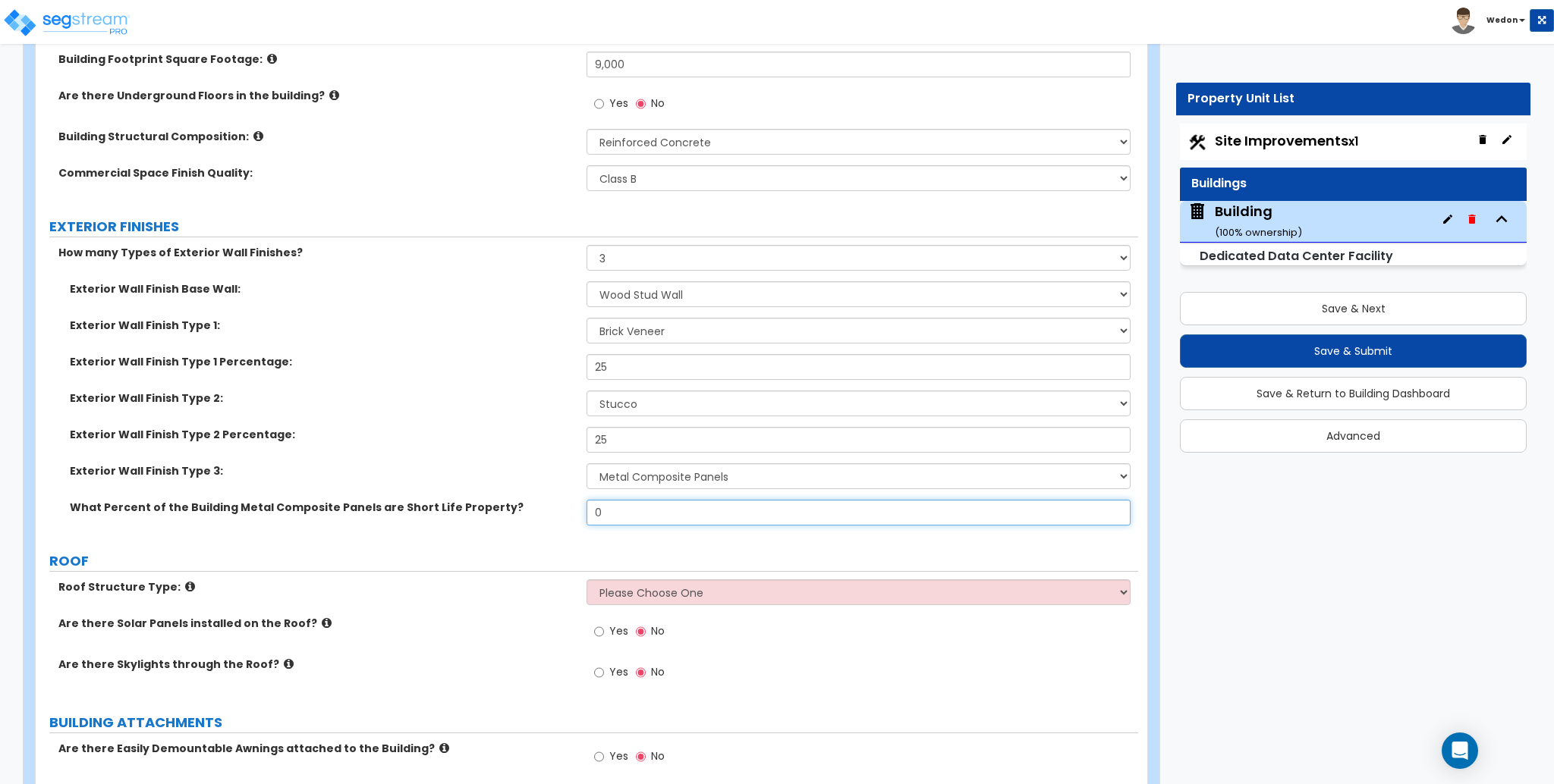
click at [611, 516] on input "0" at bounding box center [858, 513] width 543 height 26
type input "50"
click at [555, 439] on label "Exterior Wall Finish Type 2 Percentage:" at bounding box center [322, 434] width 505 height 15
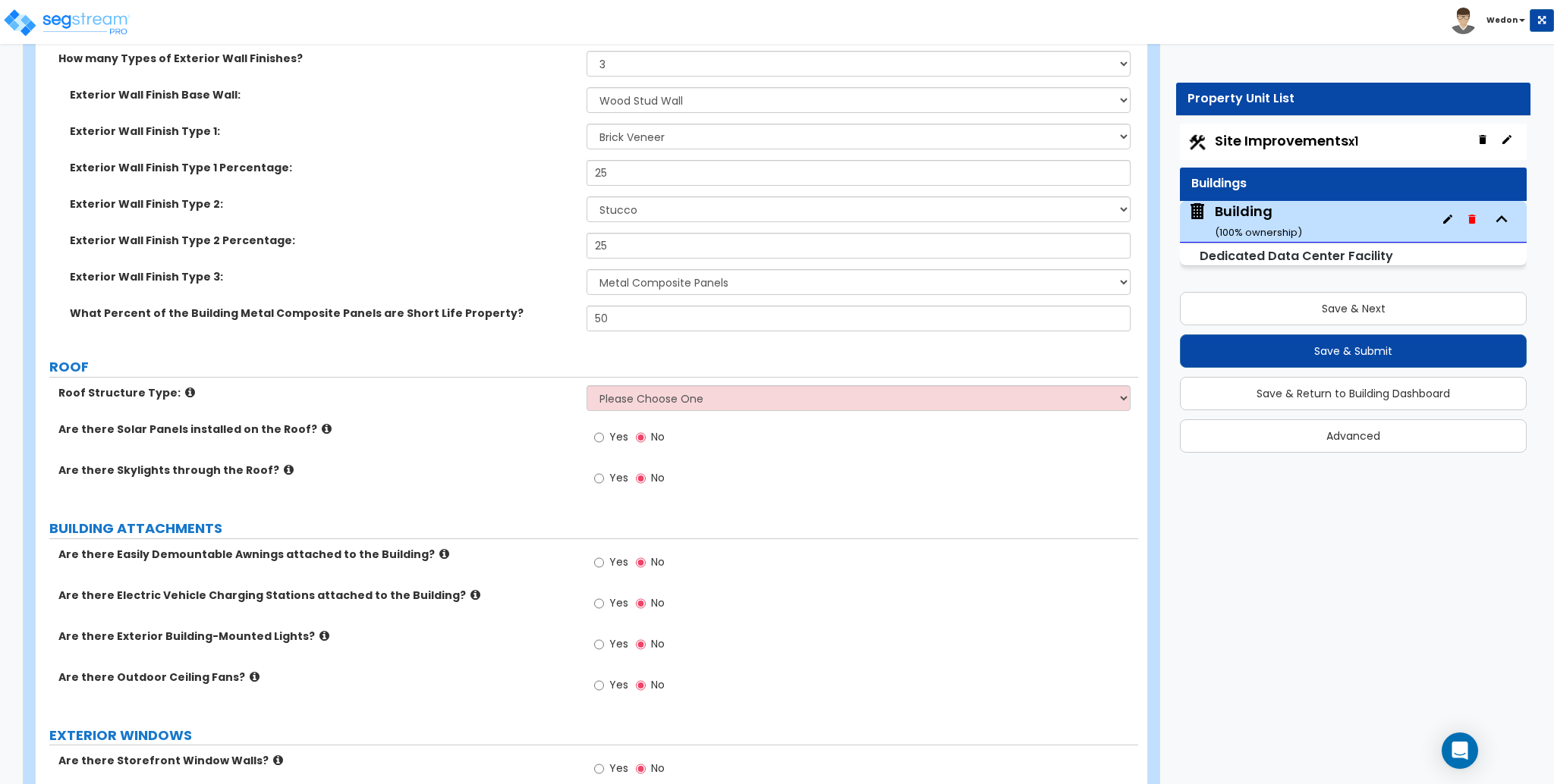
scroll to position [505, 0]
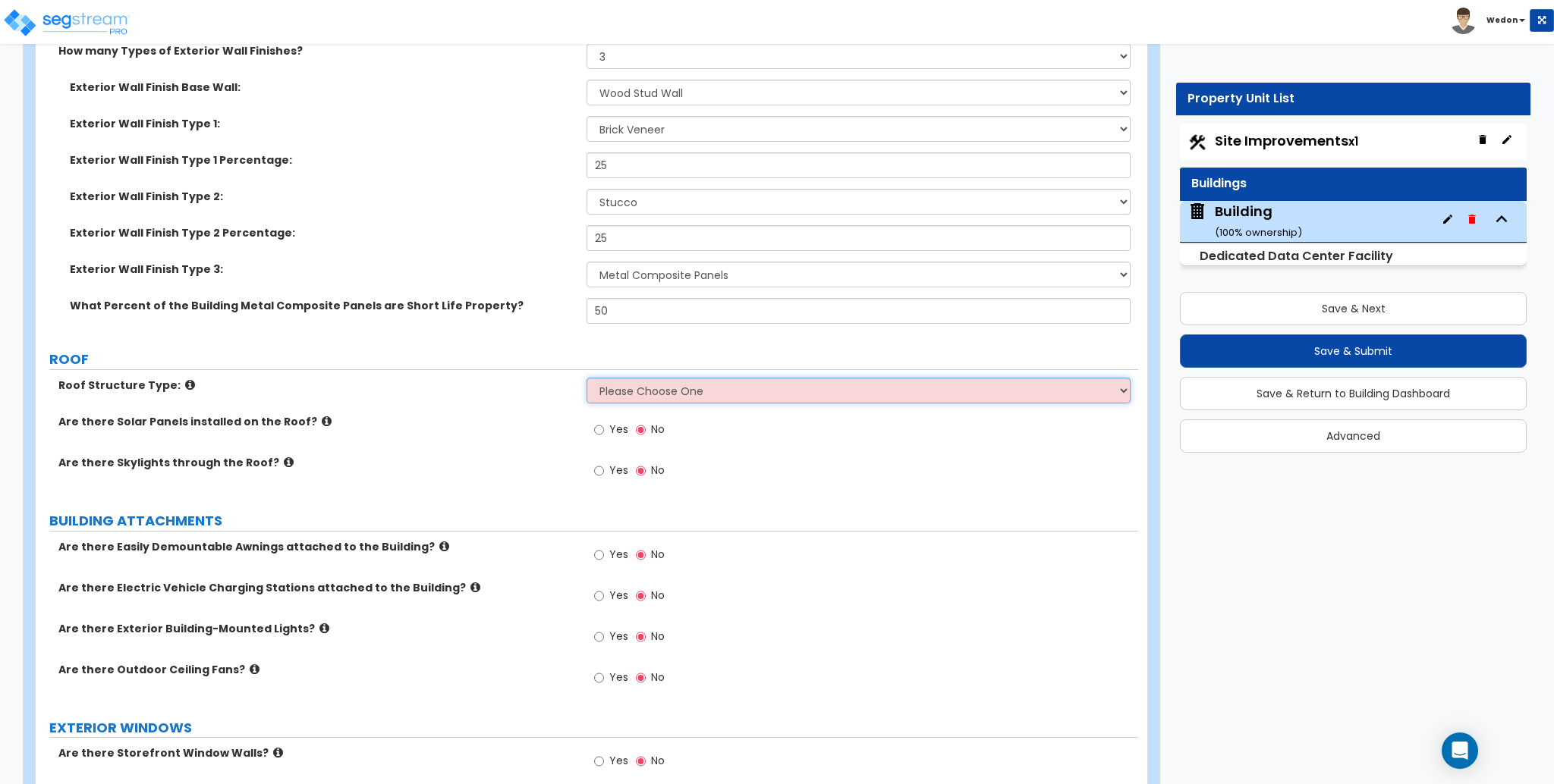
click at [664, 390] on select "Please Choose One Gable Roof Flat Roof Hybrid Gable & Flat Roof" at bounding box center [858, 391] width 543 height 26
select select "3"
click at [587, 378] on select "Please Choose One Gable Roof Flat Roof Hybrid Gable & Flat Roof" at bounding box center [858, 391] width 543 height 26
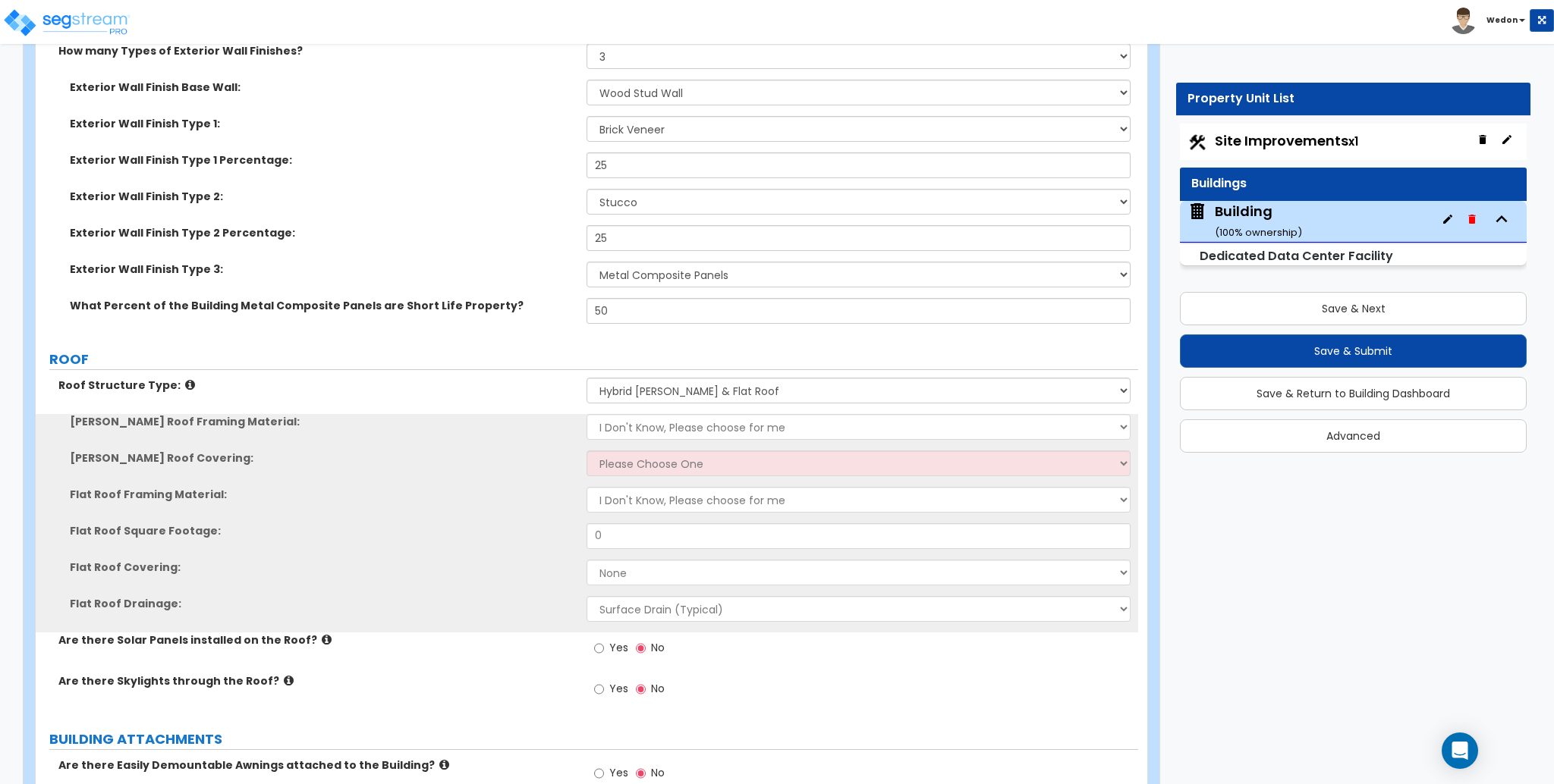
click at [671, 440] on div "Gable Roof Framing Material: I Don't Know, Please choose for me Metal Wood" at bounding box center [587, 432] width 1103 height 37
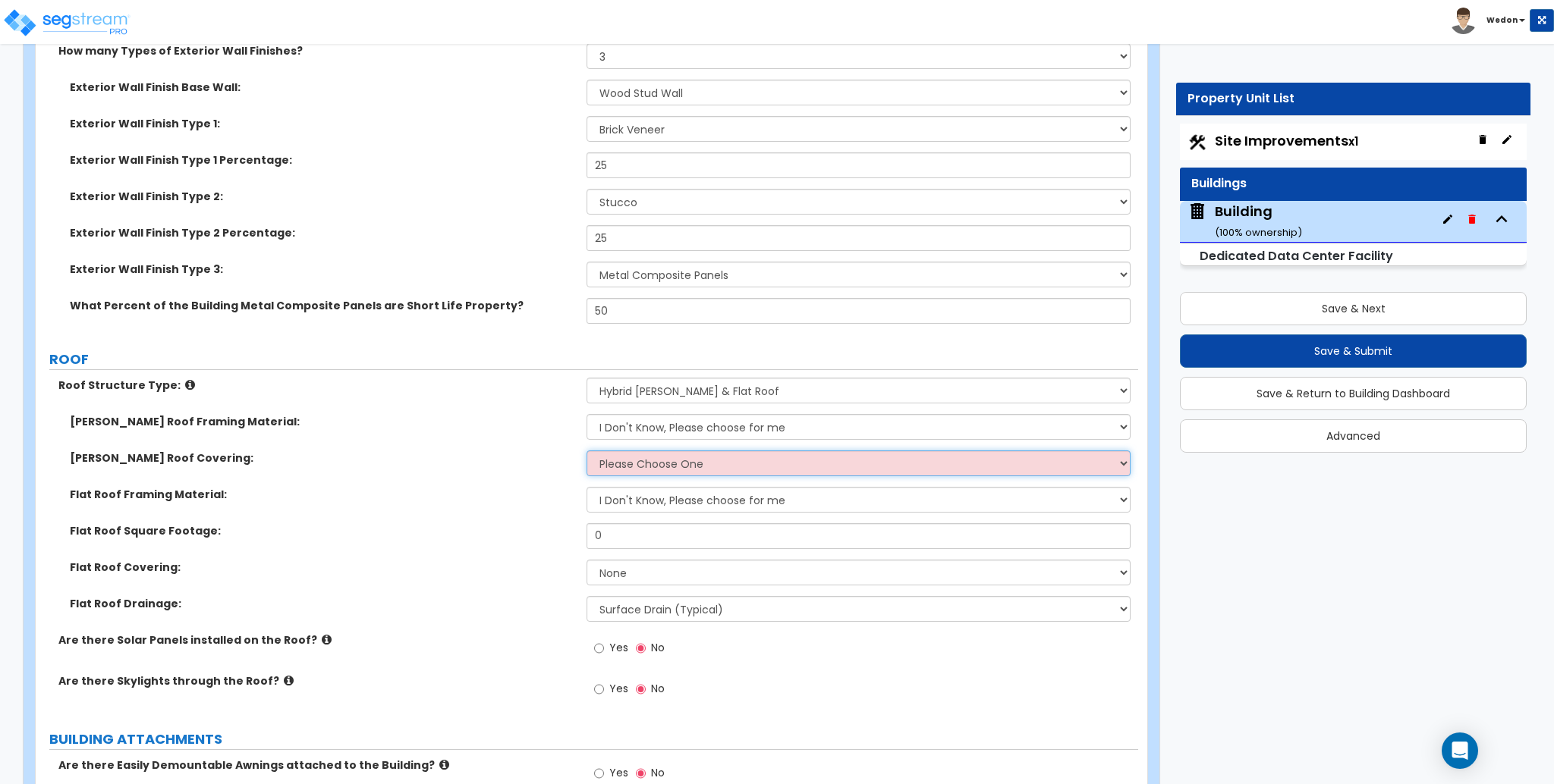
click at [654, 472] on select "Please Choose One Asphalt Shingle Clay Tile Wood Shingle Metal Shingle Standing…" at bounding box center [858, 464] width 543 height 26
select select "1"
click at [587, 451] on select "Please Choose One Asphalt Shingle Clay Tile Wood Shingle Metal Shingle Standing…" at bounding box center [858, 464] width 543 height 26
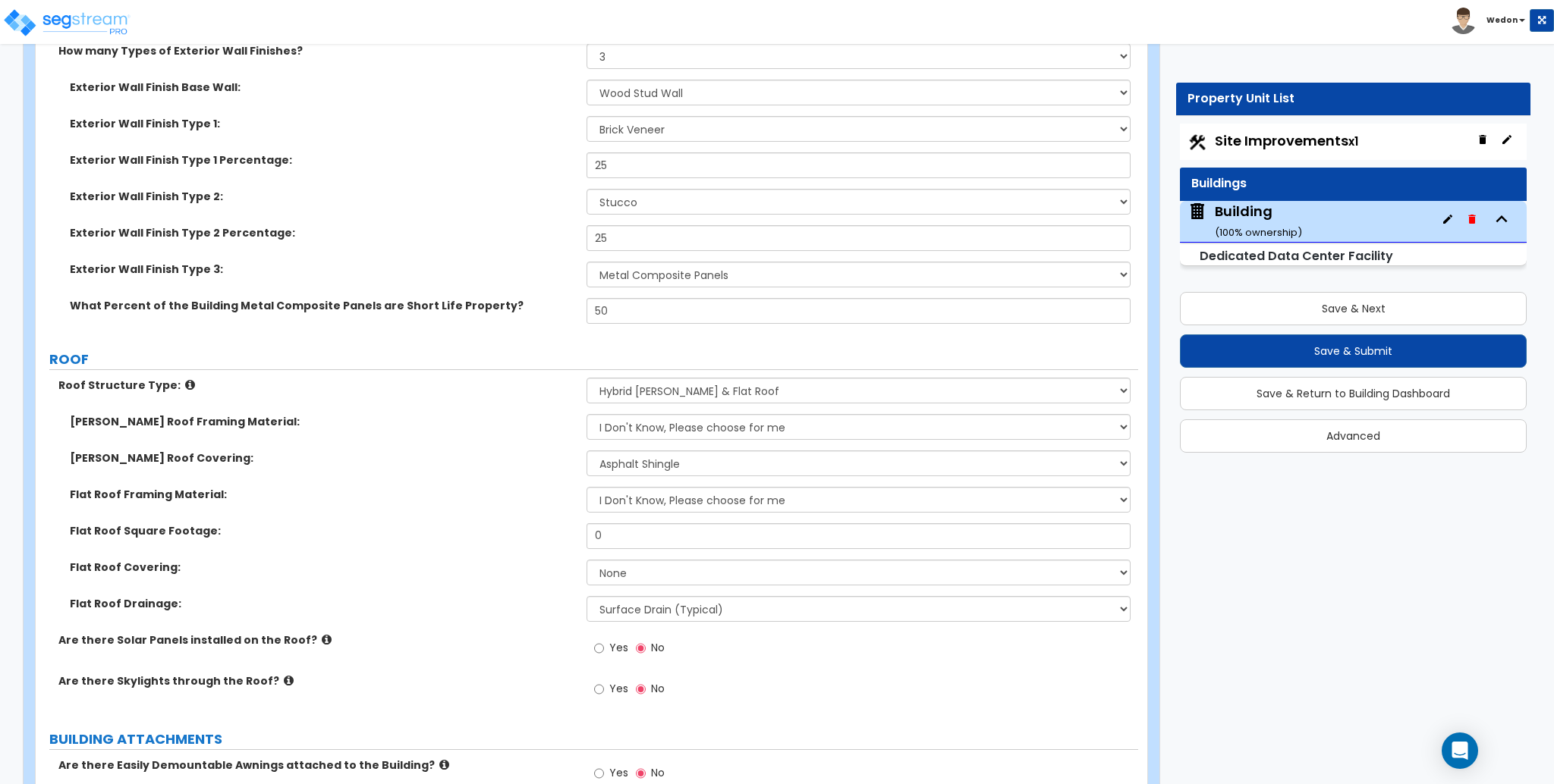
click at [421, 487] on label "Flat Roof Framing Material:" at bounding box center [322, 494] width 505 height 15
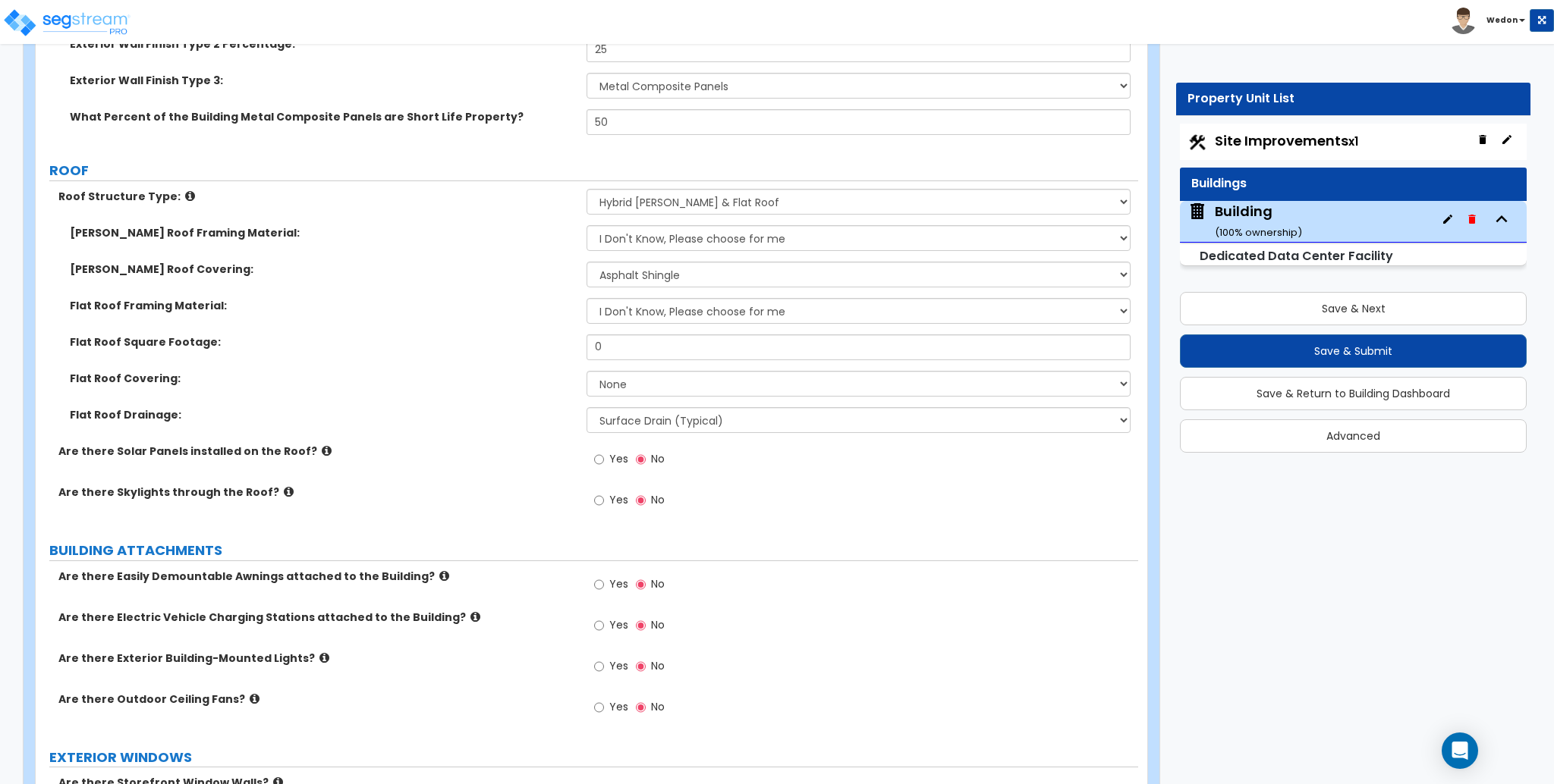
scroll to position [708, 0]
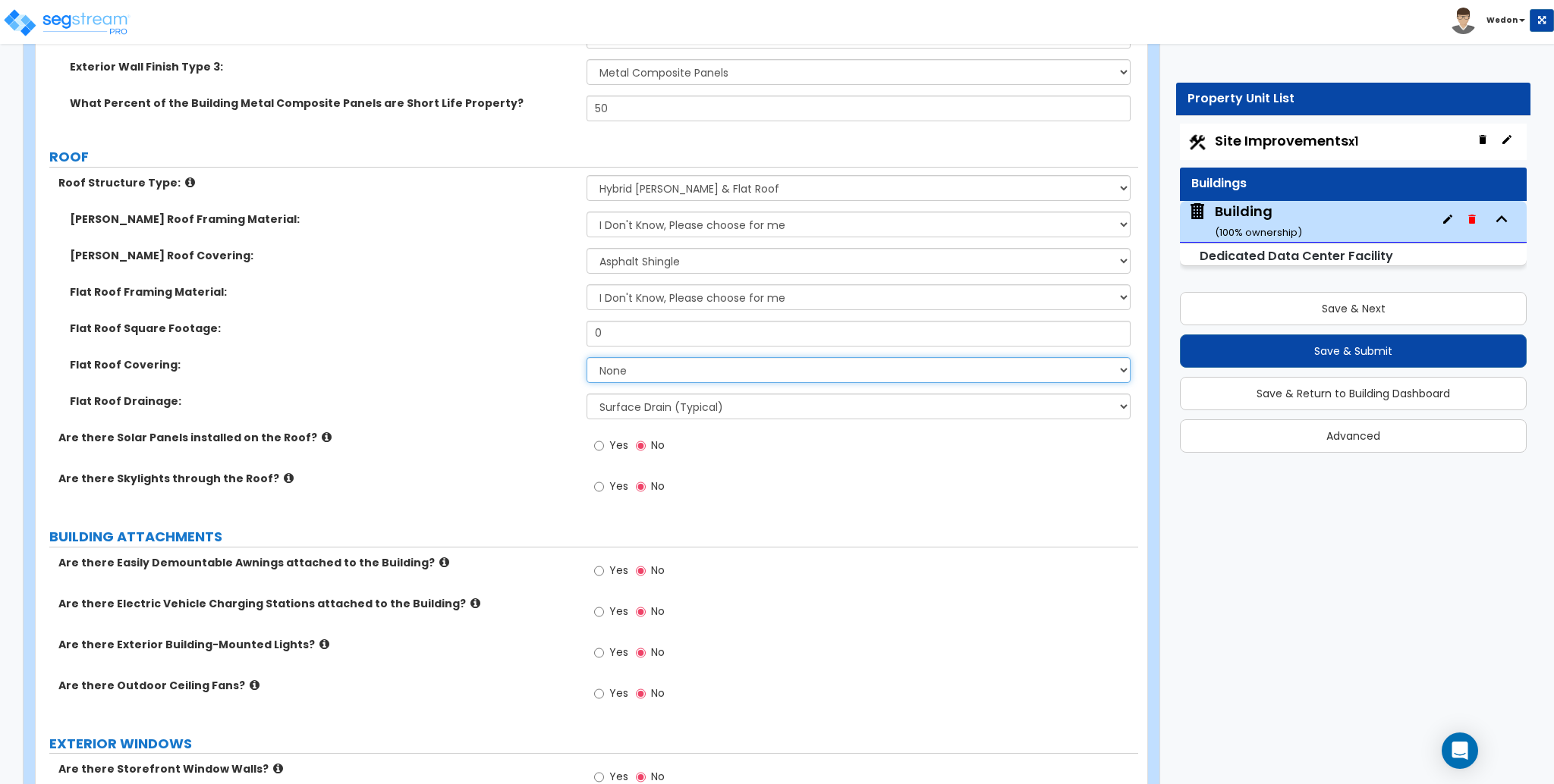
drag, startPoint x: 631, startPoint y: 360, endPoint x: 653, endPoint y: 364, distance: 22.4
click at [631, 360] on select "None Rolled Asphalt PVC Membrane Plastic (EPDM) Membrane Asphalt Flood Coat" at bounding box center [858, 370] width 543 height 26
select select "1"
click at [587, 357] on select "None Rolled Asphalt PVC Membrane Plastic (EPDM) Membrane Asphalt Flood Coat" at bounding box center [858, 370] width 543 height 26
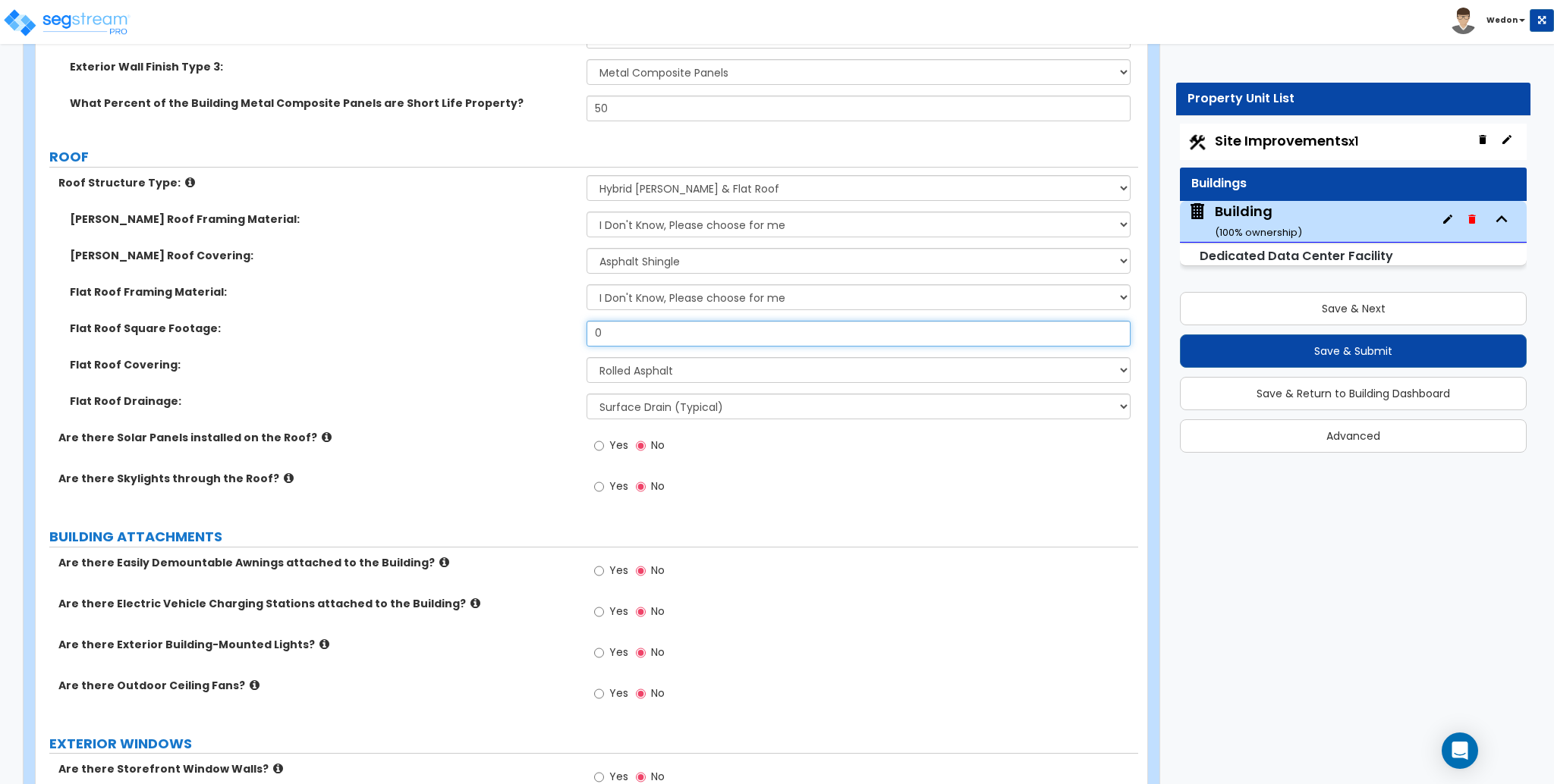
click at [685, 341] on input "0" at bounding box center [858, 334] width 543 height 26
click at [660, 337] on input "35" at bounding box center [858, 334] width 543 height 26
type input "3,000"
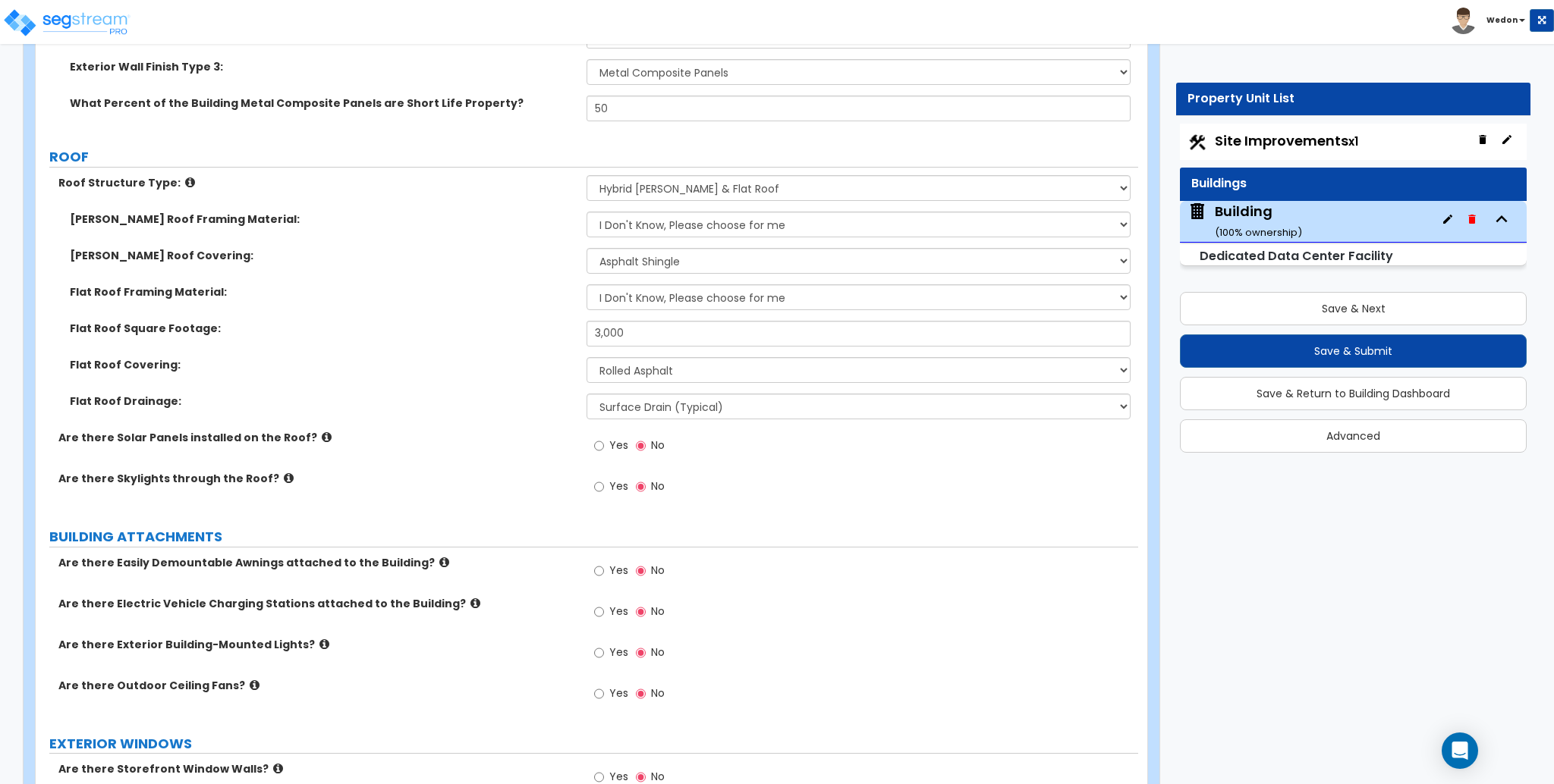
click at [474, 344] on div "Flat Roof Square Footage: 3,000" at bounding box center [587, 339] width 1103 height 37
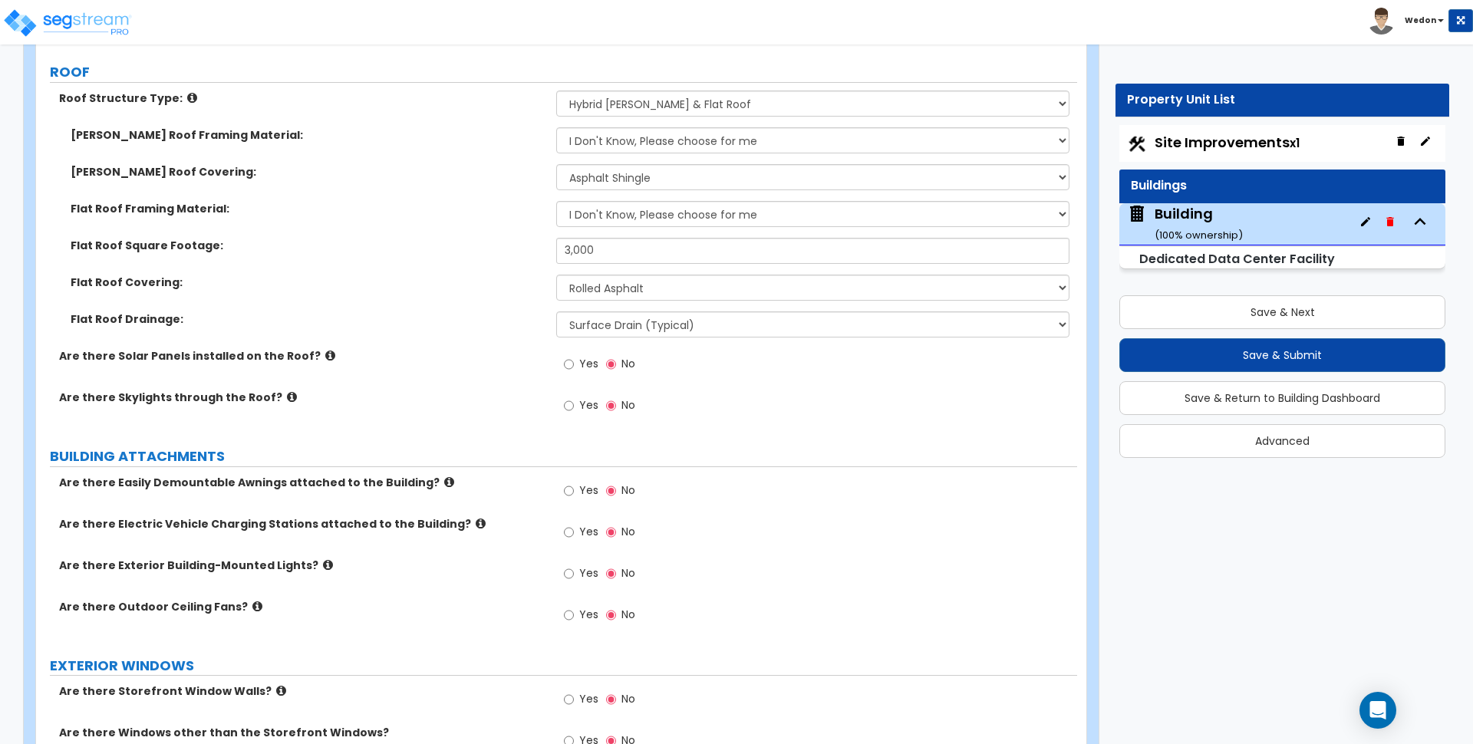
scroll to position [796, 0]
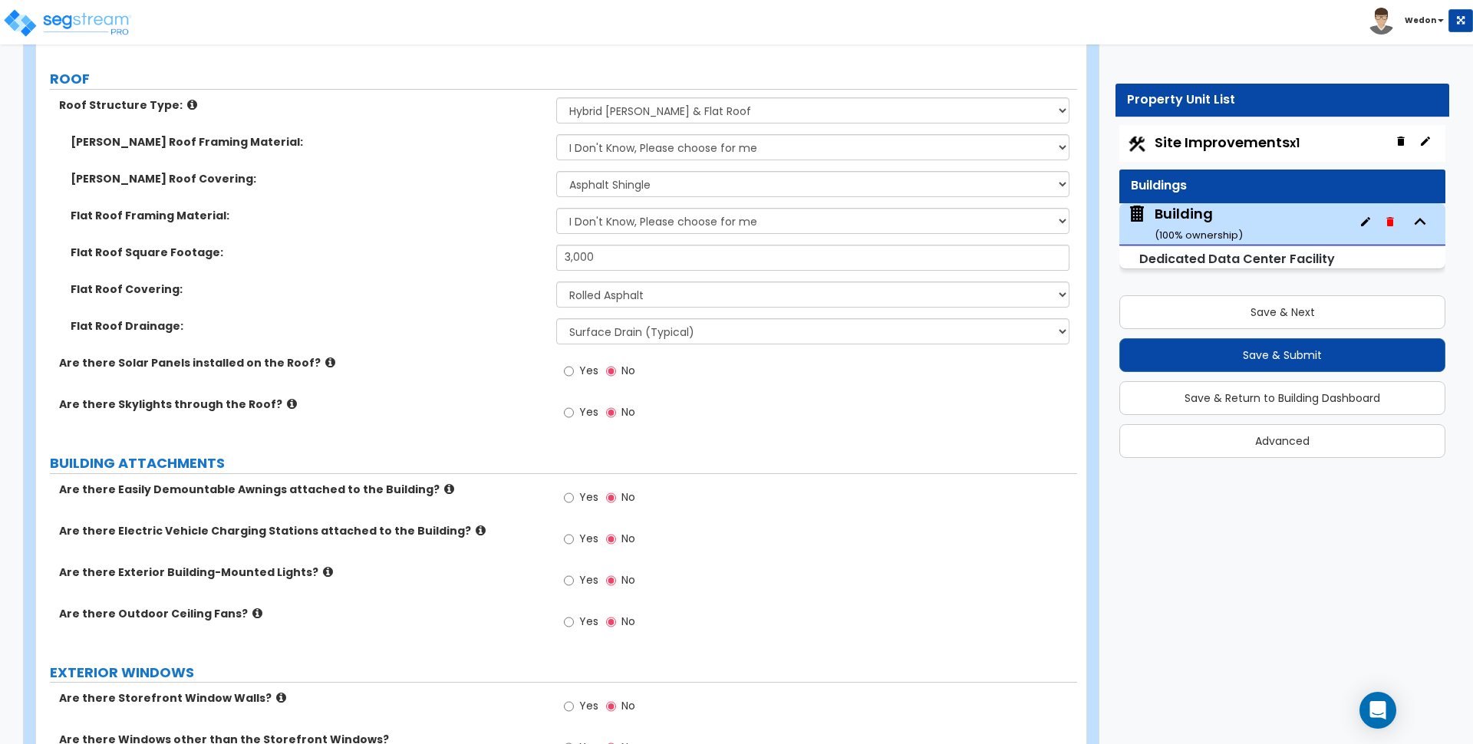
click at [579, 407] on label "Yes" at bounding box center [581, 414] width 35 height 26
click at [574, 407] on input "Yes" at bounding box center [569, 412] width 10 height 17
radio input "true"
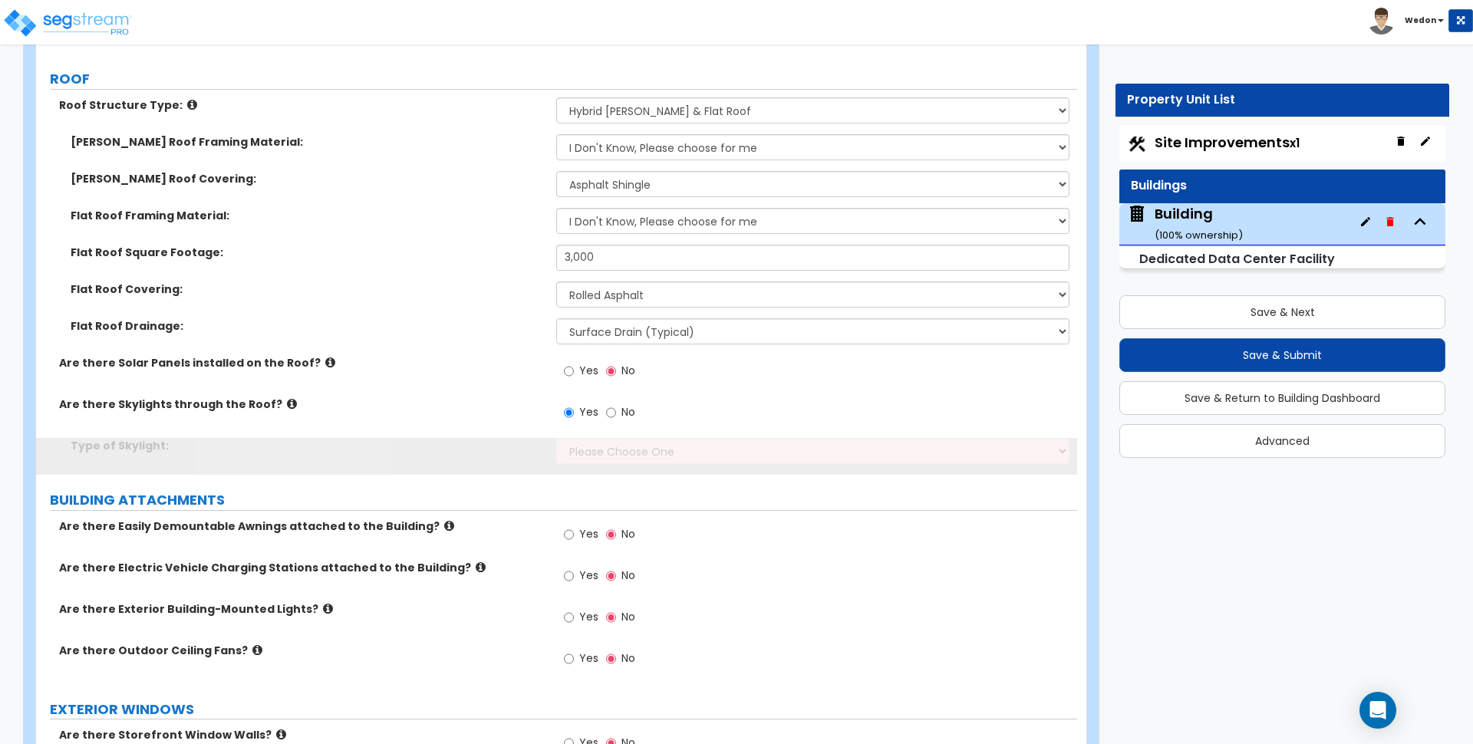
click at [578, 361] on label "Yes" at bounding box center [581, 373] width 35 height 26
click at [574, 363] on input "Yes" at bounding box center [569, 371] width 10 height 17
radio input "true"
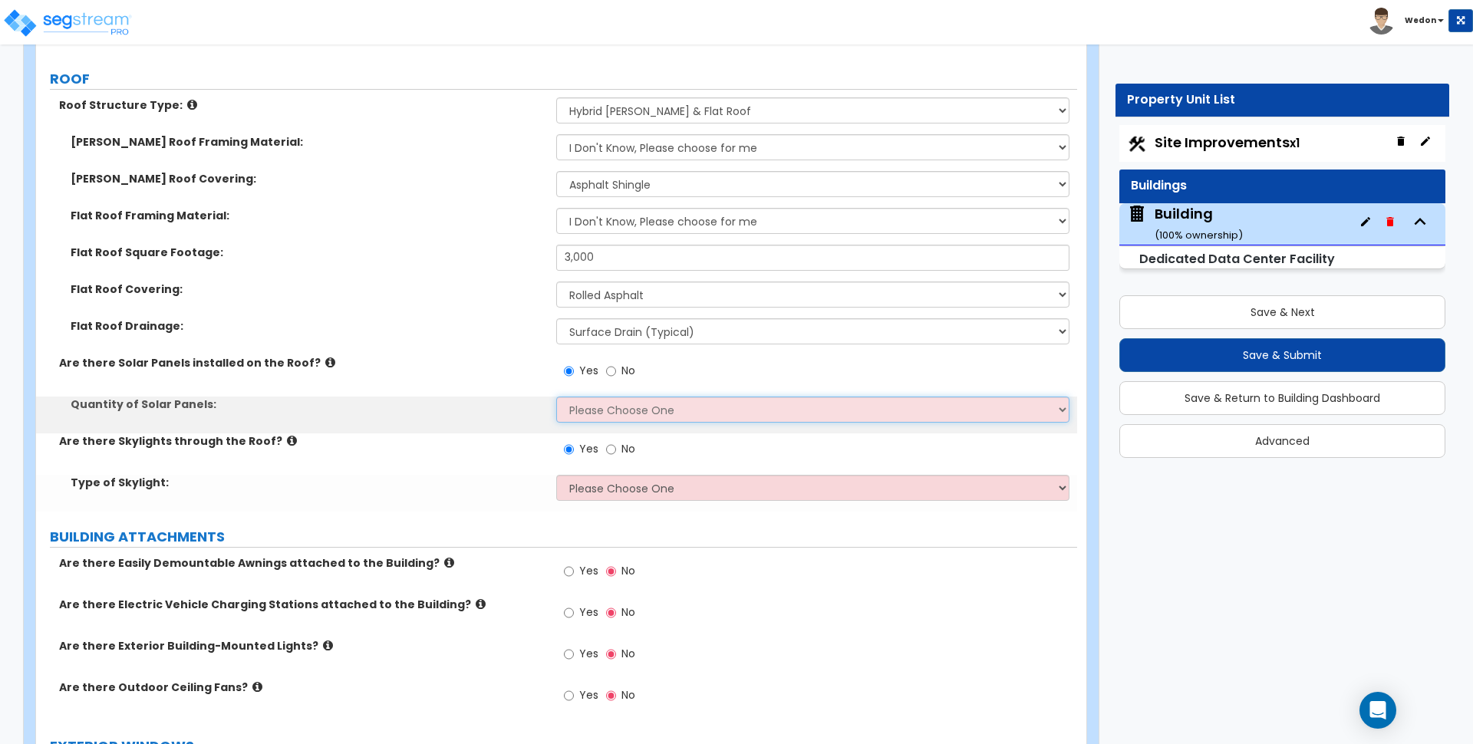
click at [705, 412] on select "Please Choose One Enter the Percentage of Roof Covered by Solar Panels Enter th…" at bounding box center [812, 410] width 513 height 26
select select "2"
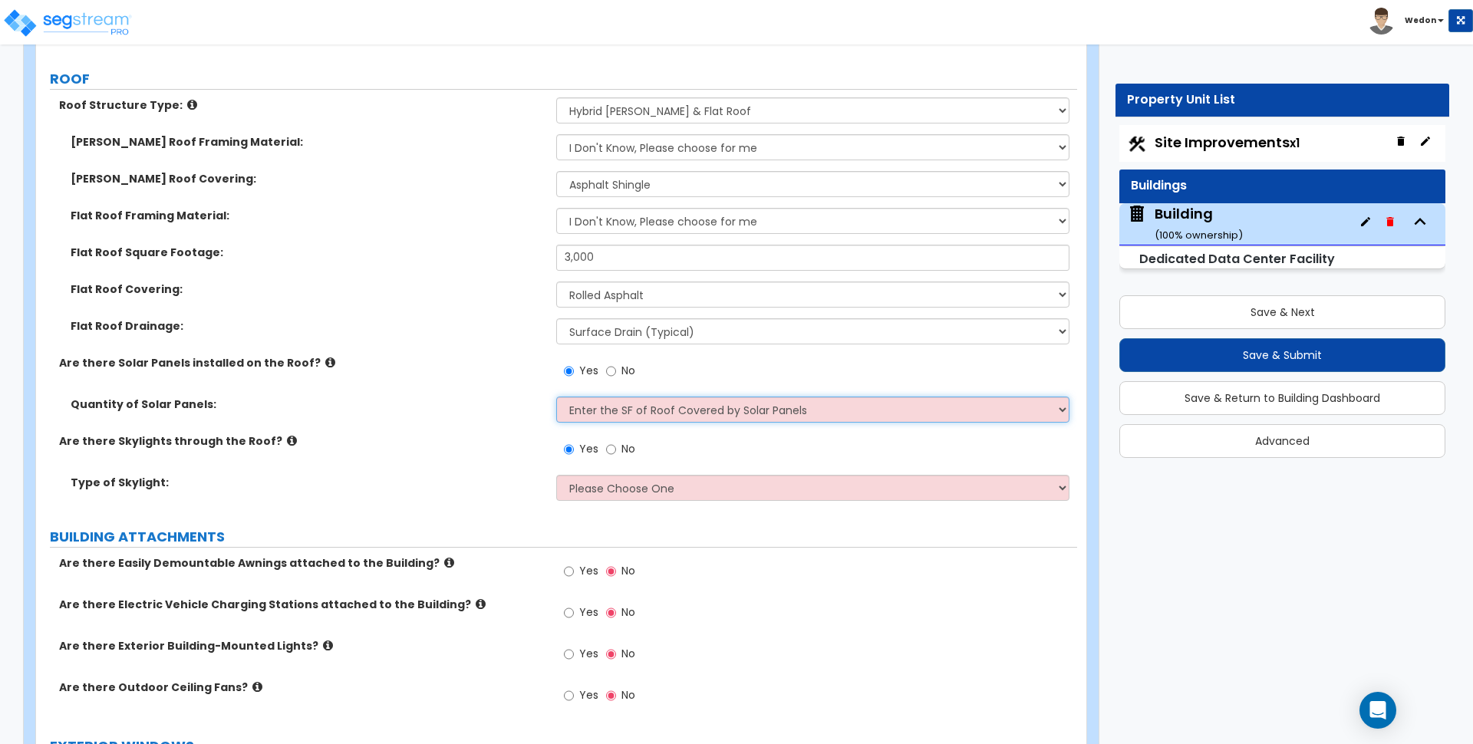
click at [556, 397] on select "Please Choose One Enter the Percentage of Roof Covered by Solar Panels Enter th…" at bounding box center [812, 410] width 513 height 26
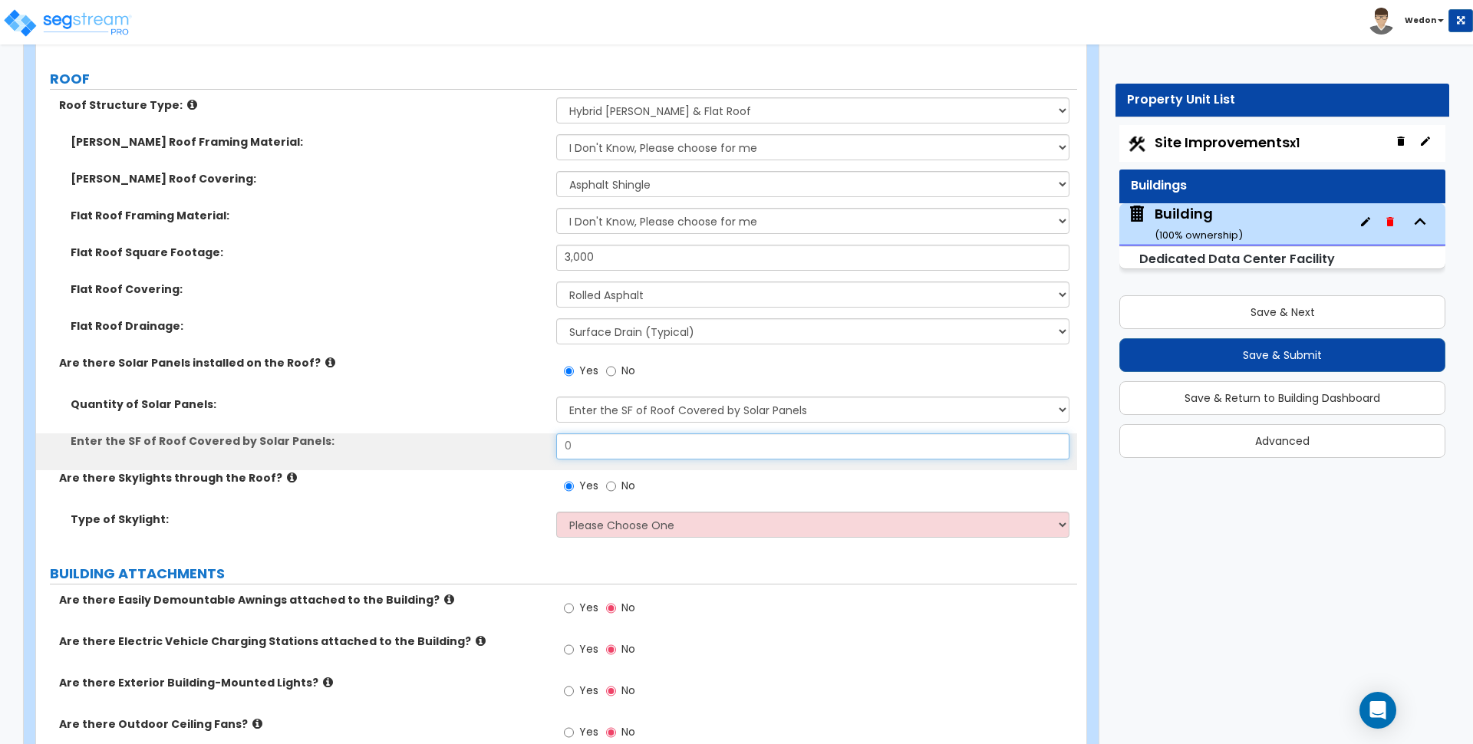
click at [616, 443] on input "0" at bounding box center [812, 447] width 513 height 26
click at [616, 442] on input "0" at bounding box center [812, 447] width 513 height 26
type input "500"
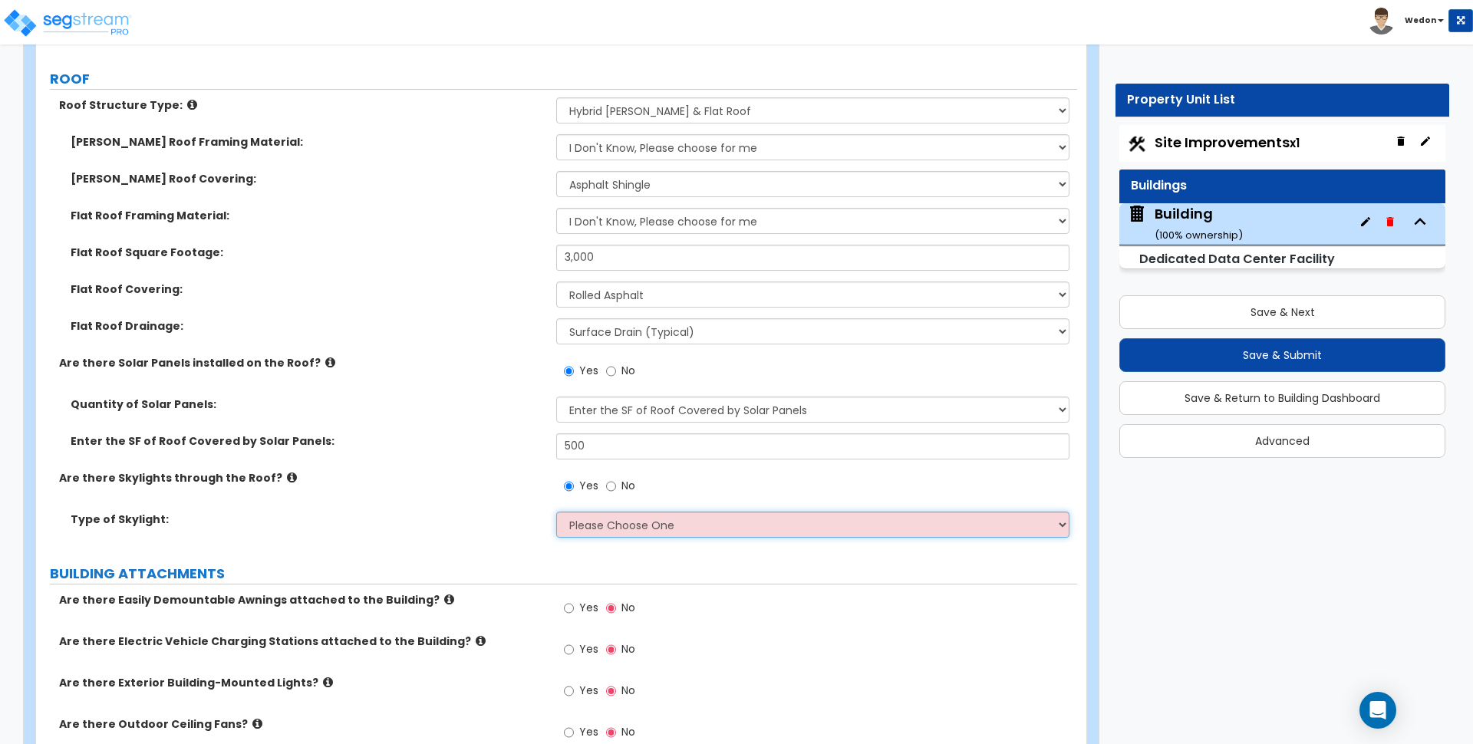
click at [631, 519] on select "Please Choose One Sandwich Panels Fixed Rectangular Glass Barrel Vault Dome Squ…" at bounding box center [812, 525] width 513 height 26
select select "1"
click at [556, 512] on select "Please Choose One Sandwich Panels Fixed Rectangular Glass Barrel Vault Dome Squ…" at bounding box center [812, 525] width 513 height 26
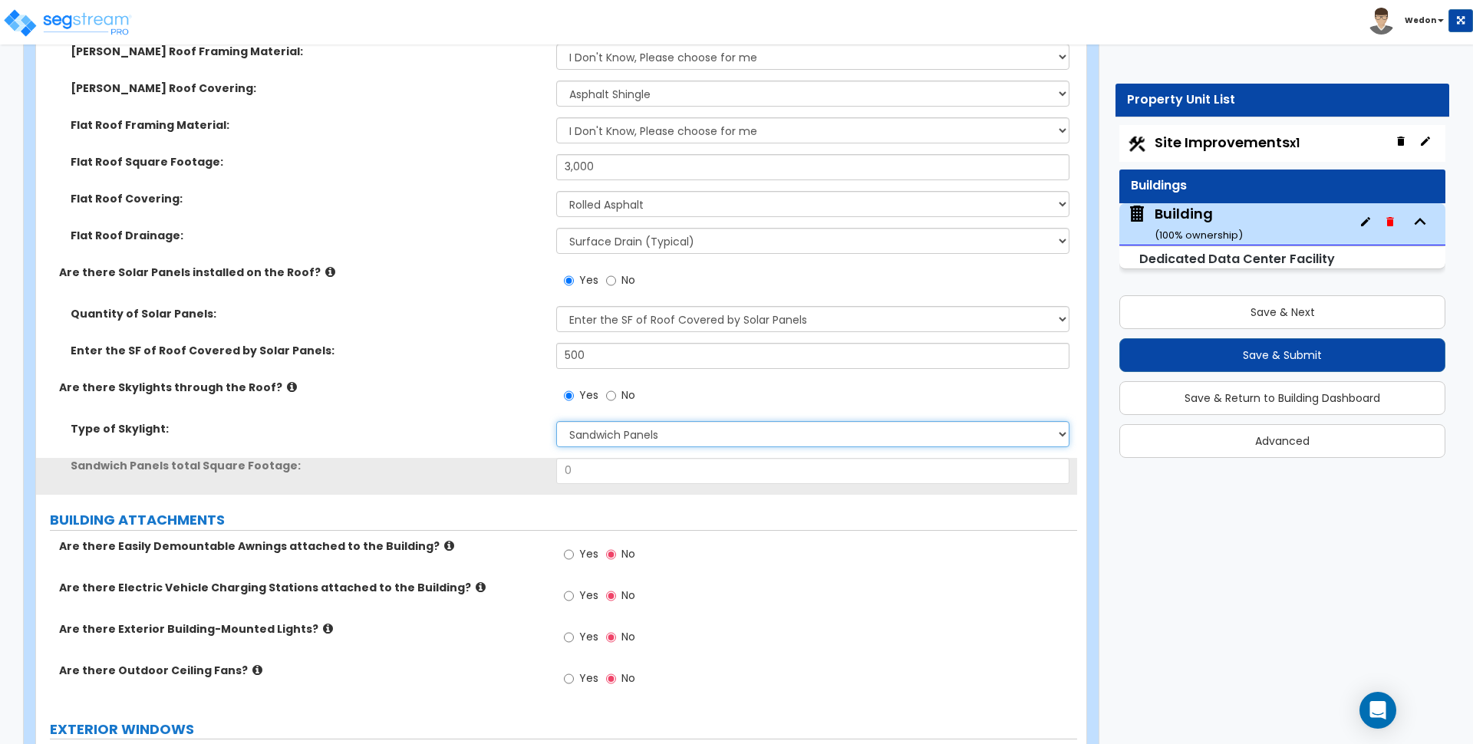
scroll to position [892, 0]
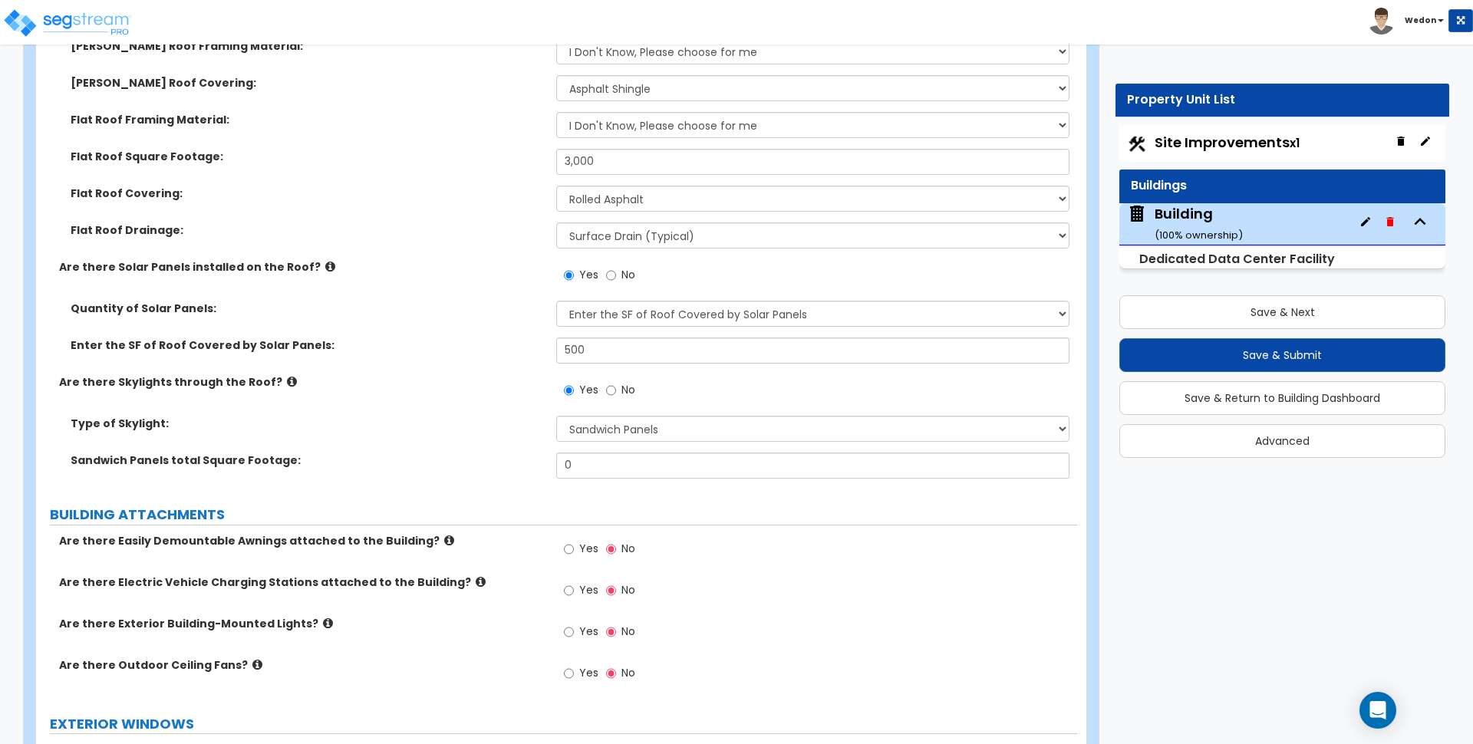
drag, startPoint x: 591, startPoint y: 474, endPoint x: 517, endPoint y: 455, distance: 76.1
click at [517, 455] on div "Sandwich Panels total Square Footage: 0" at bounding box center [556, 471] width 1041 height 37
drag, startPoint x: 622, startPoint y: 444, endPoint x: 481, endPoint y: 457, distance: 141.8
click at [481, 457] on div "Type of Skylight: Please Choose One Sandwich Panels Fixed Rectangular Glass Bar…" at bounding box center [557, 453] width 1018 height 74
drag, startPoint x: 585, startPoint y: 475, endPoint x: 391, endPoint y: 472, distance: 194.2
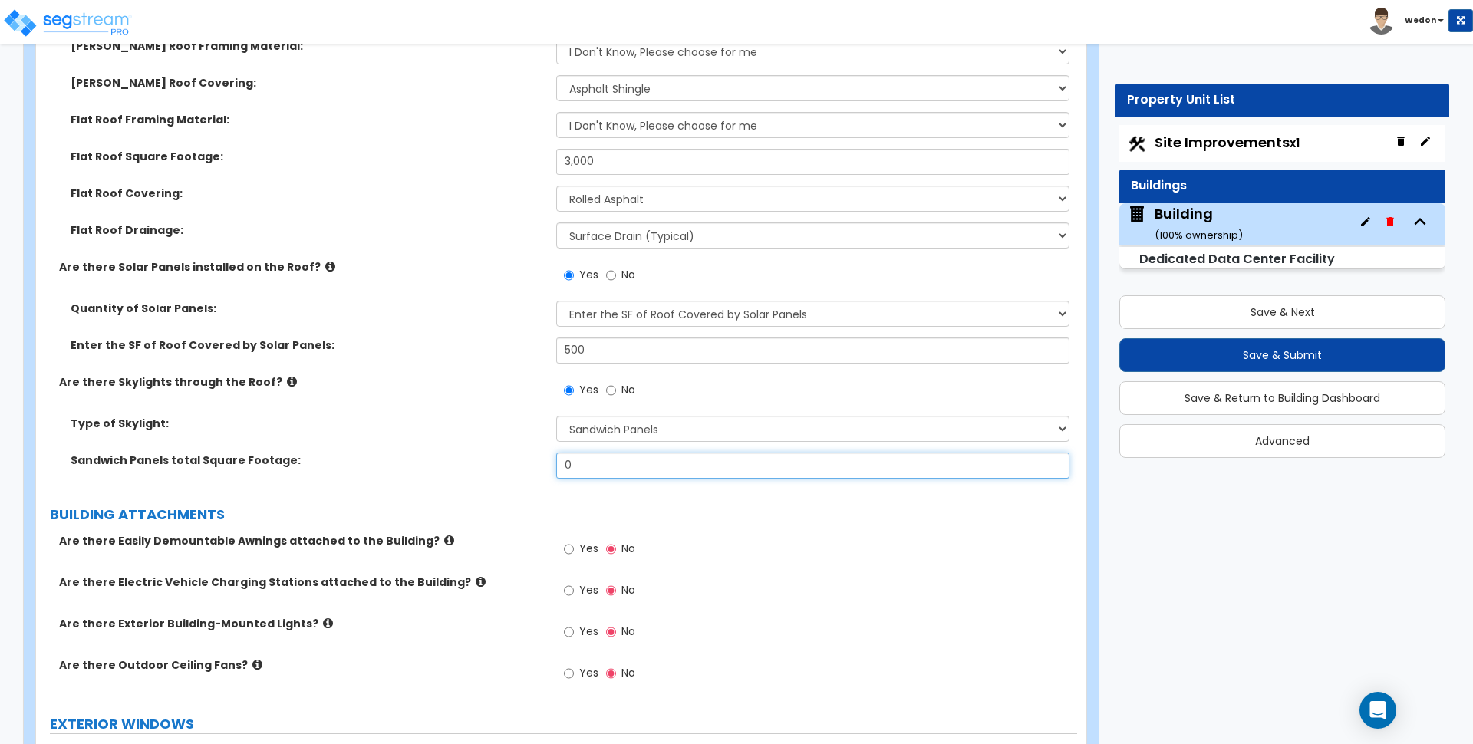
click at [418, 471] on div "Sandwich Panels total Square Footage: 0" at bounding box center [556, 471] width 1041 height 37
type input "10"
click at [379, 364] on div "Enter the SF of Roof Covered by Solar Panels: 500" at bounding box center [556, 356] width 1041 height 37
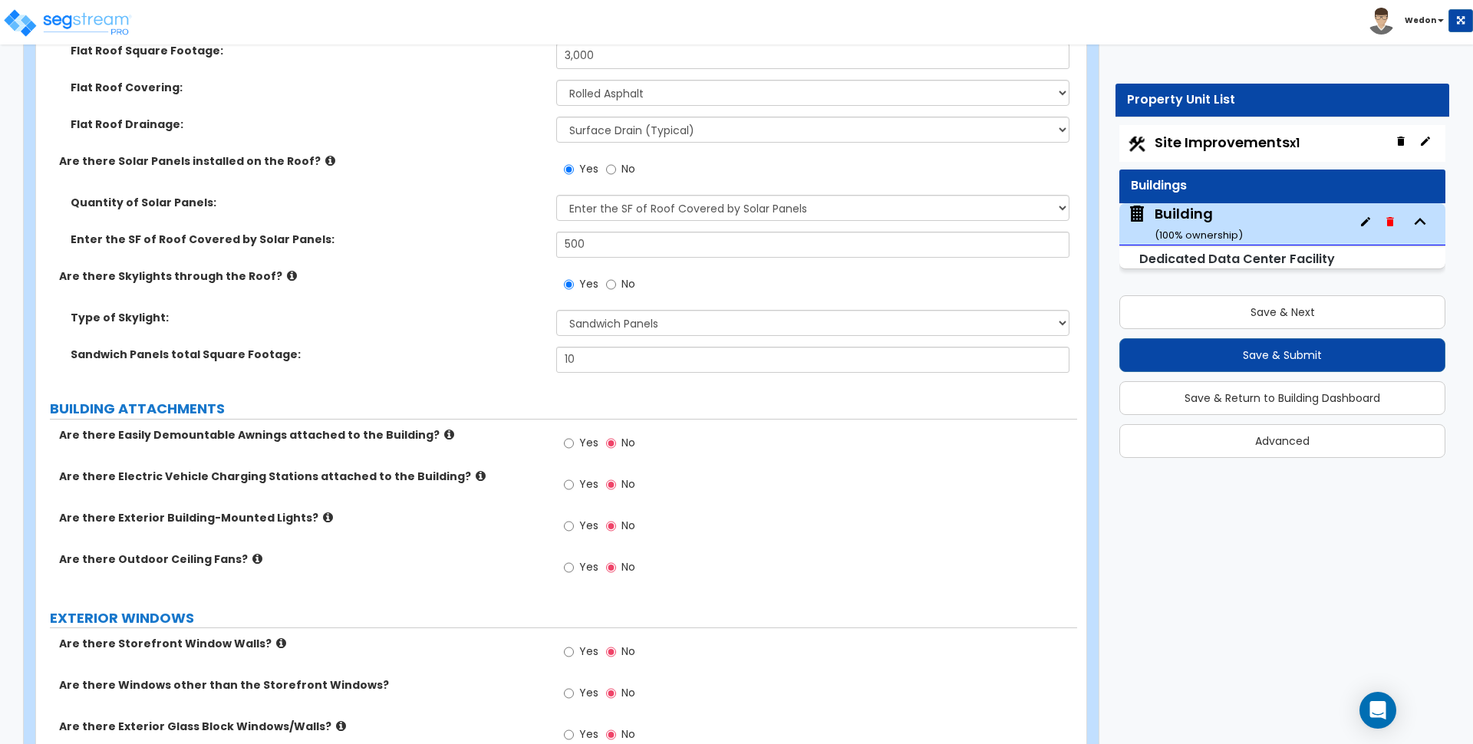
scroll to position [1083, 0]
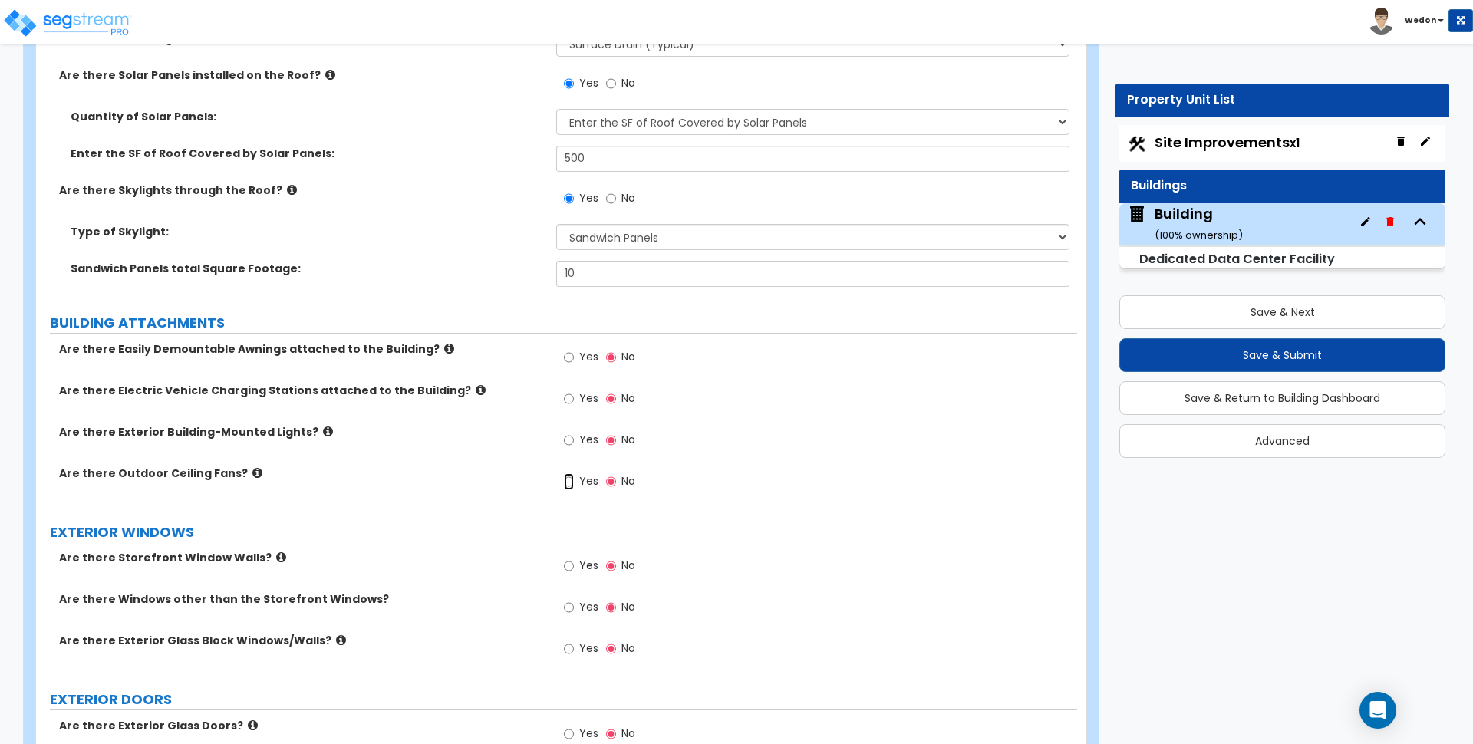
click at [574, 484] on input "Yes" at bounding box center [569, 481] width 10 height 17
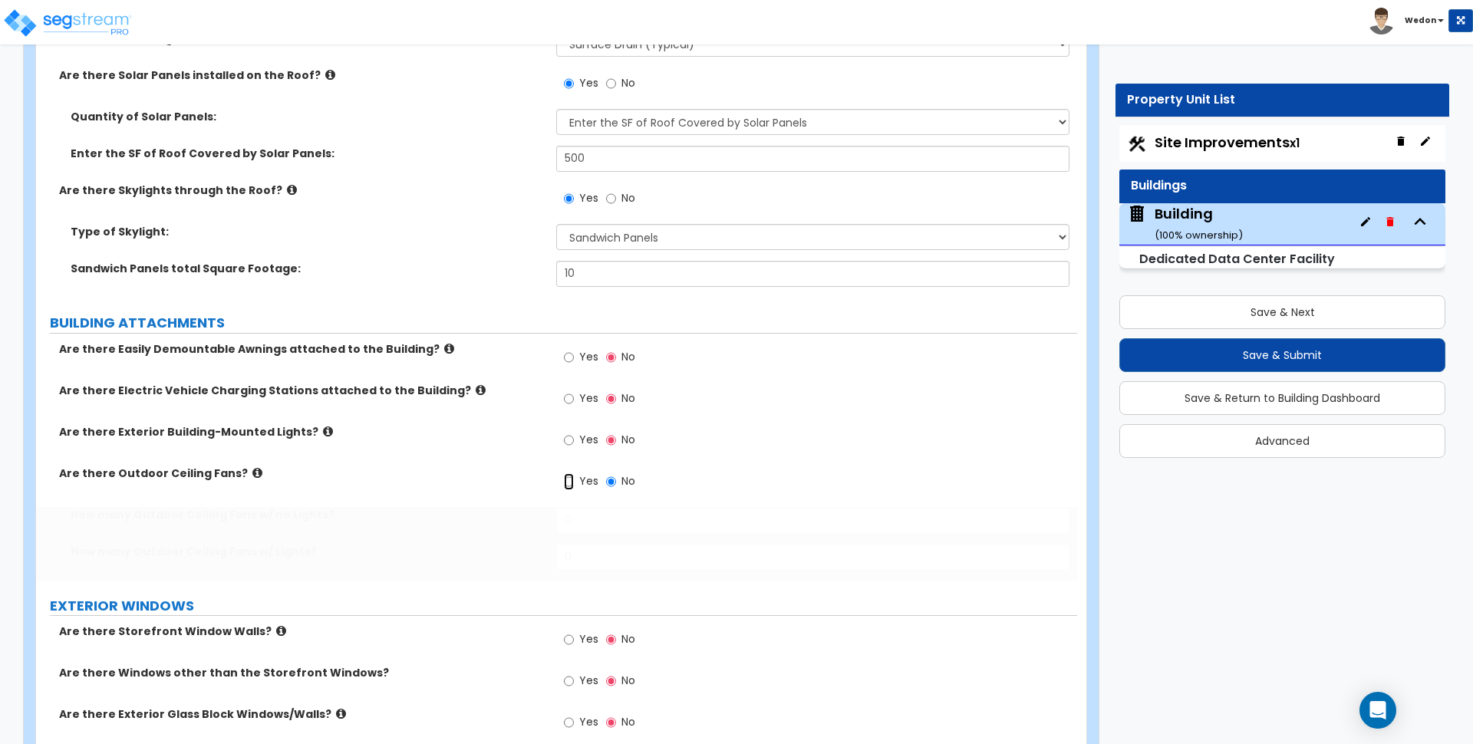
radio input "true"
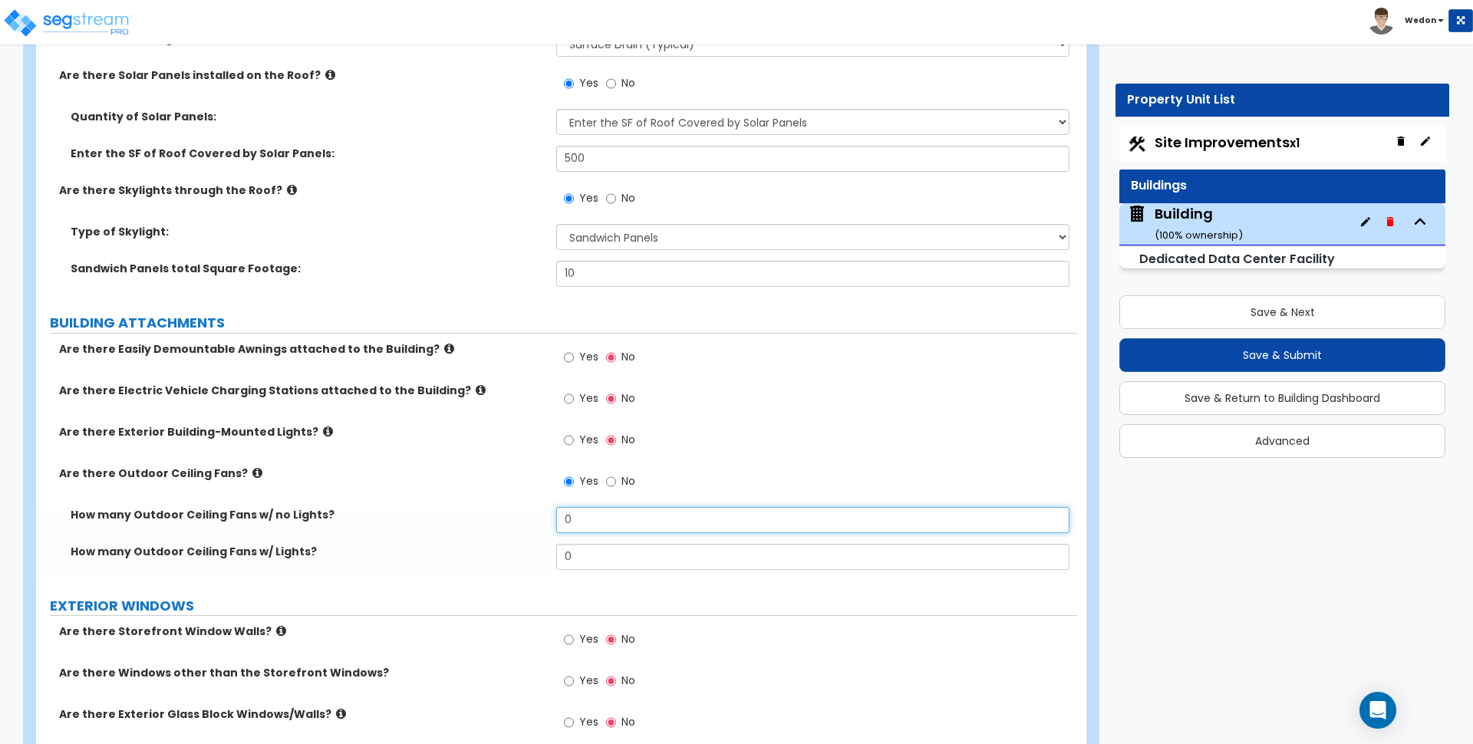
drag, startPoint x: 581, startPoint y: 520, endPoint x: 476, endPoint y: 519, distance: 104.4
click at [476, 519] on div "How many Outdoor Ceiling Fans w/ no Lights? 0" at bounding box center [556, 525] width 1041 height 37
type input "4"
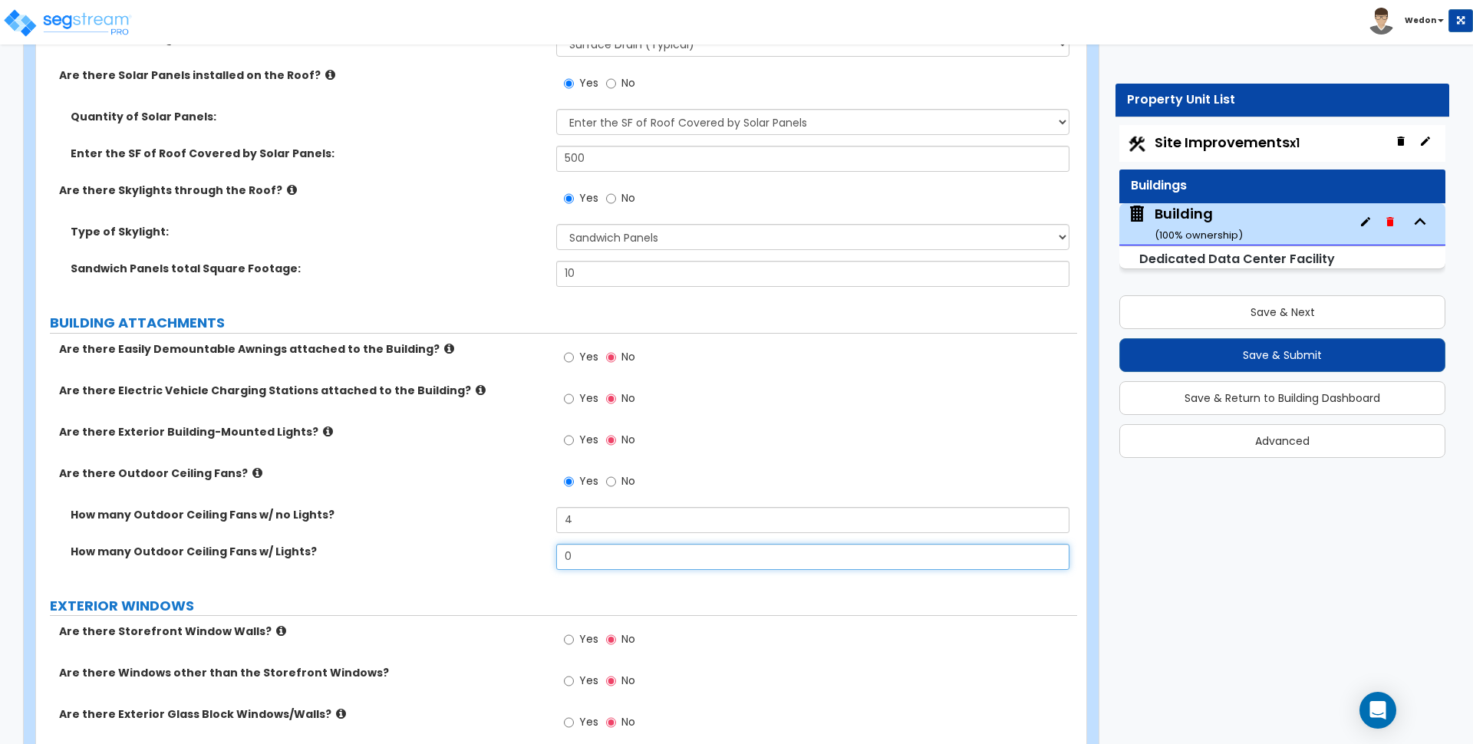
click at [517, 559] on div "How many Outdoor Ceiling Fans w/ Lights? 0" at bounding box center [556, 562] width 1041 height 37
type input "4"
drag, startPoint x: 589, startPoint y: 446, endPoint x: 608, endPoint y: 440, distance: 20.9
click at [588, 445] on span "Yes" at bounding box center [588, 439] width 19 height 15
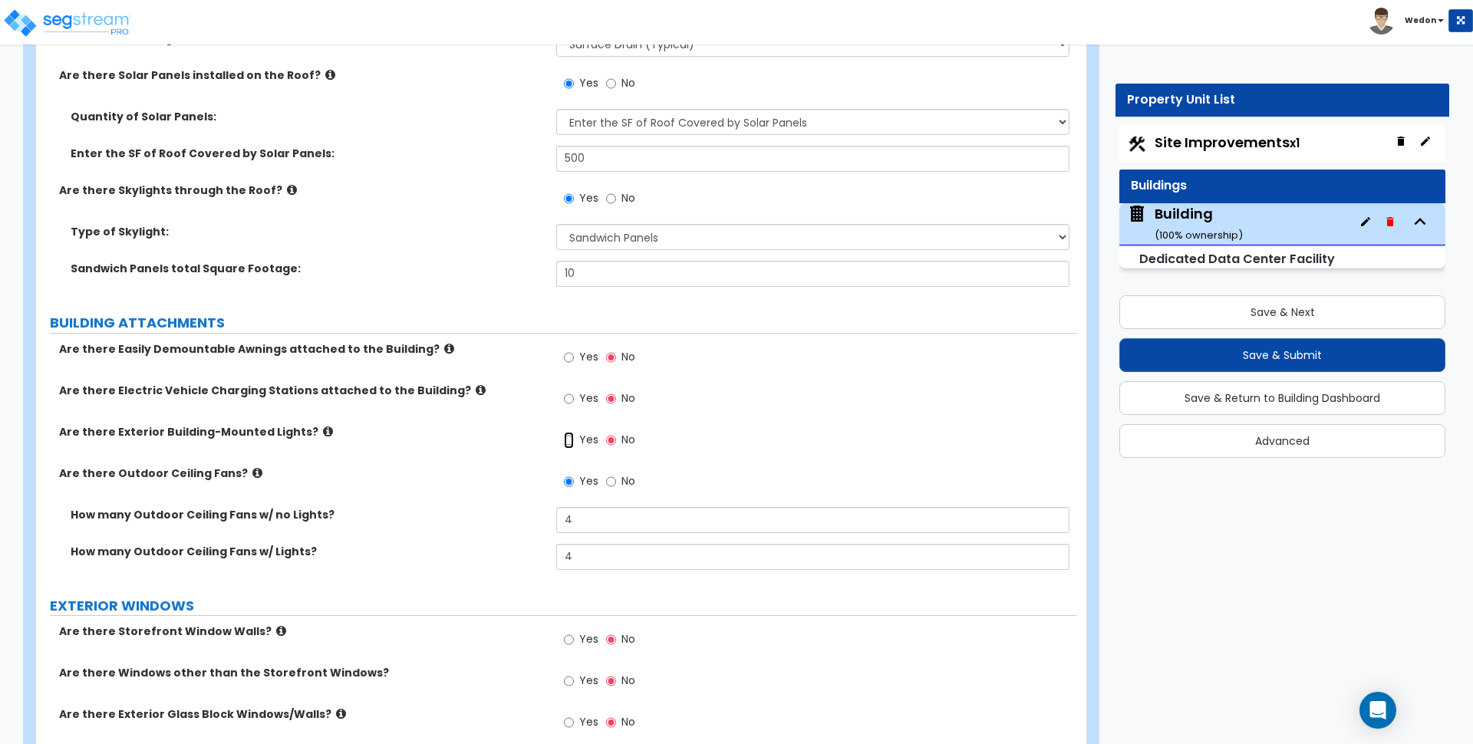
click at [574, 445] on input "Yes" at bounding box center [569, 440] width 10 height 17
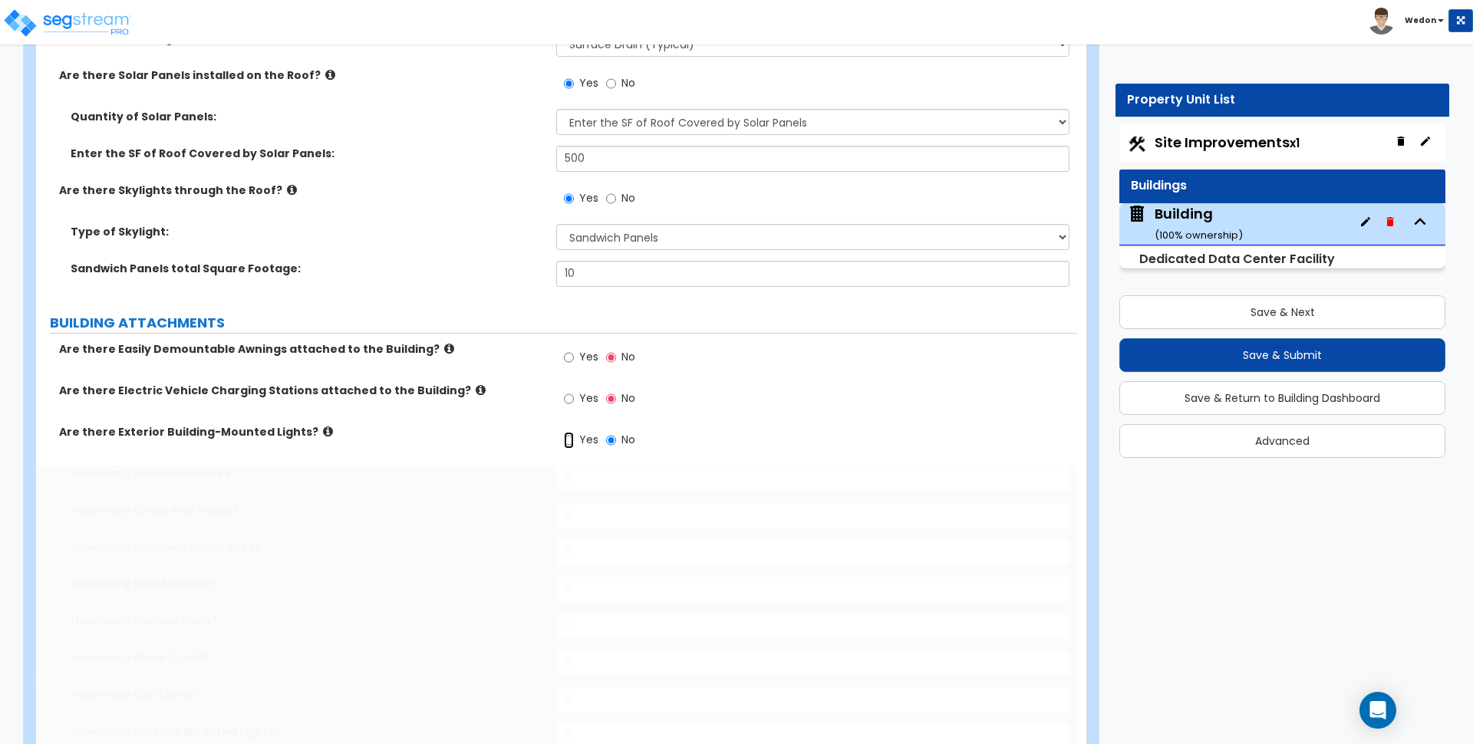
radio input "true"
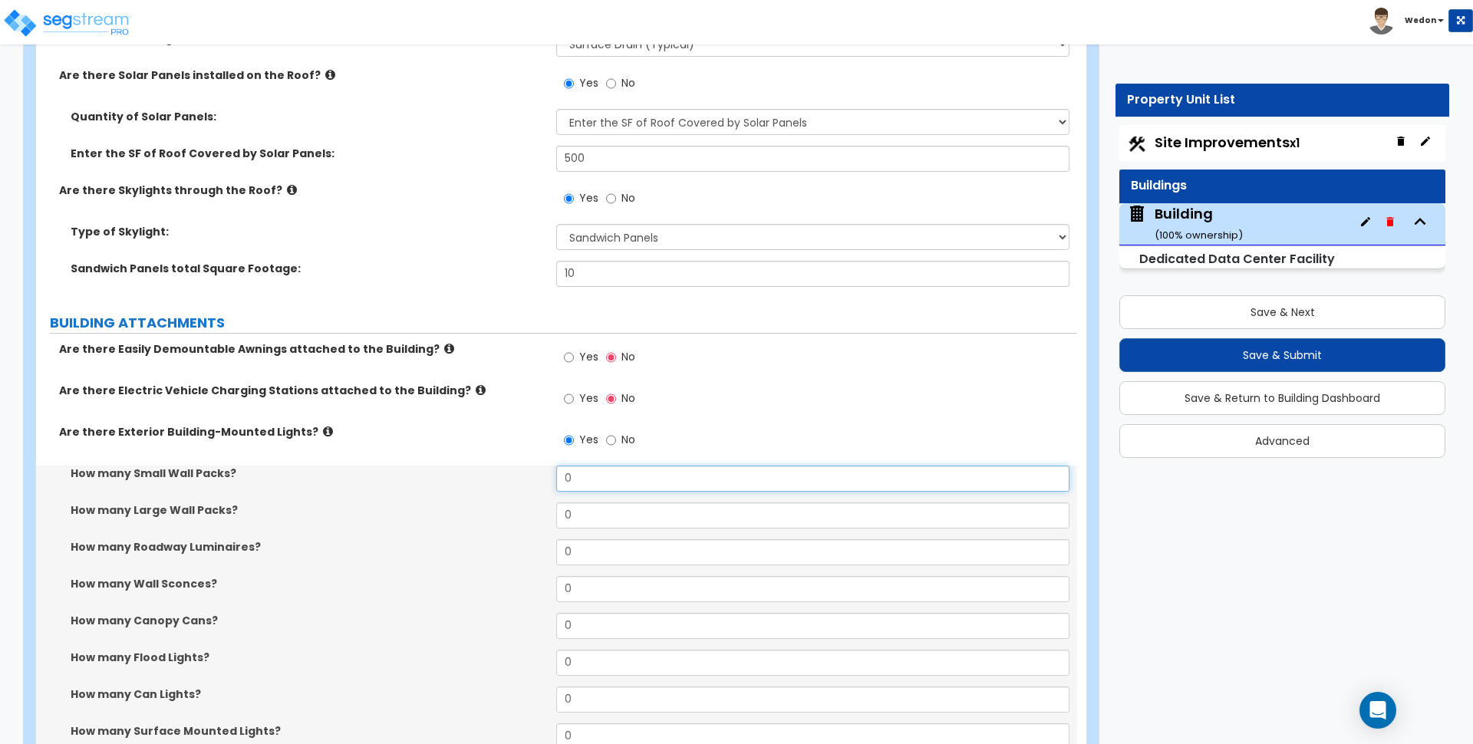
drag, startPoint x: 606, startPoint y: 479, endPoint x: 516, endPoint y: 491, distance: 90.6
click at [530, 486] on div "How many Small Wall Packs? 0" at bounding box center [556, 484] width 1041 height 37
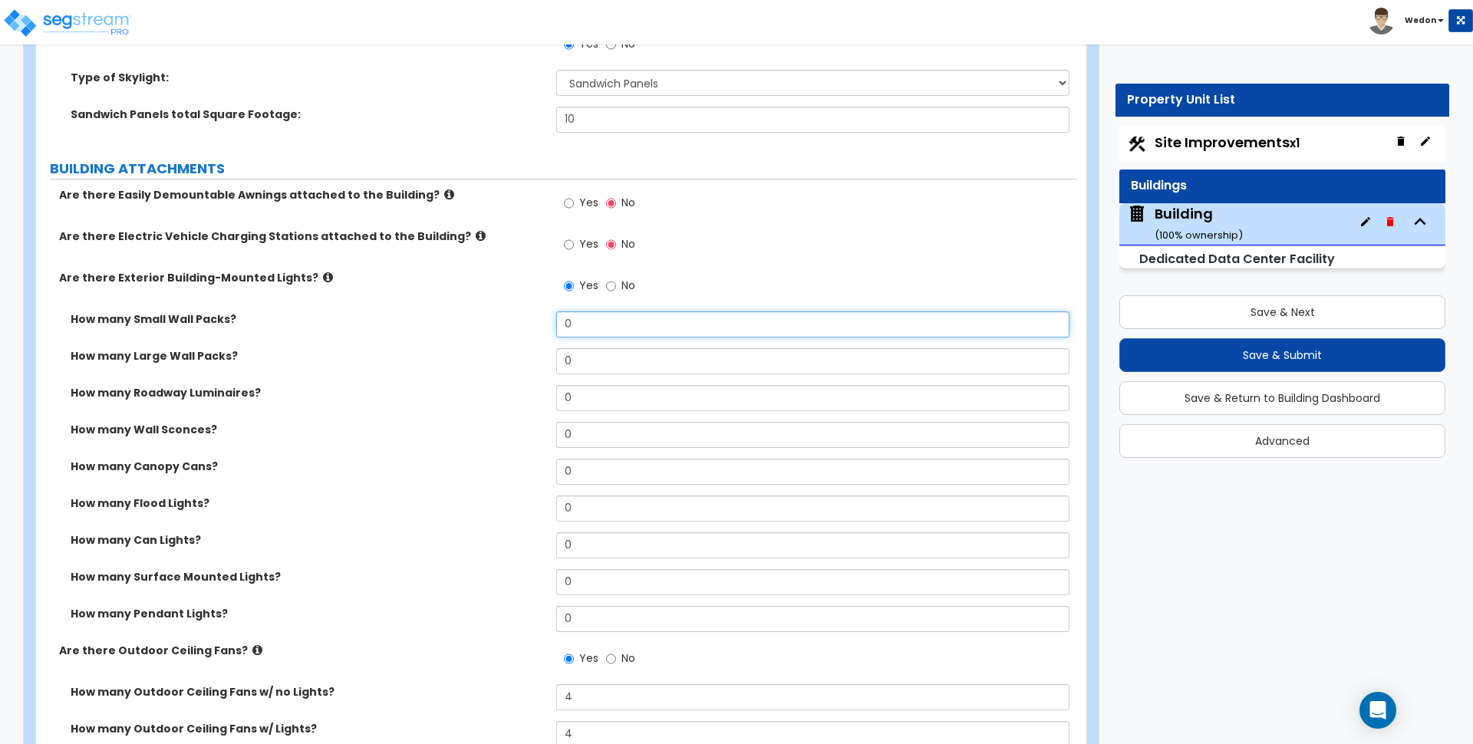
scroll to position [1275, 0]
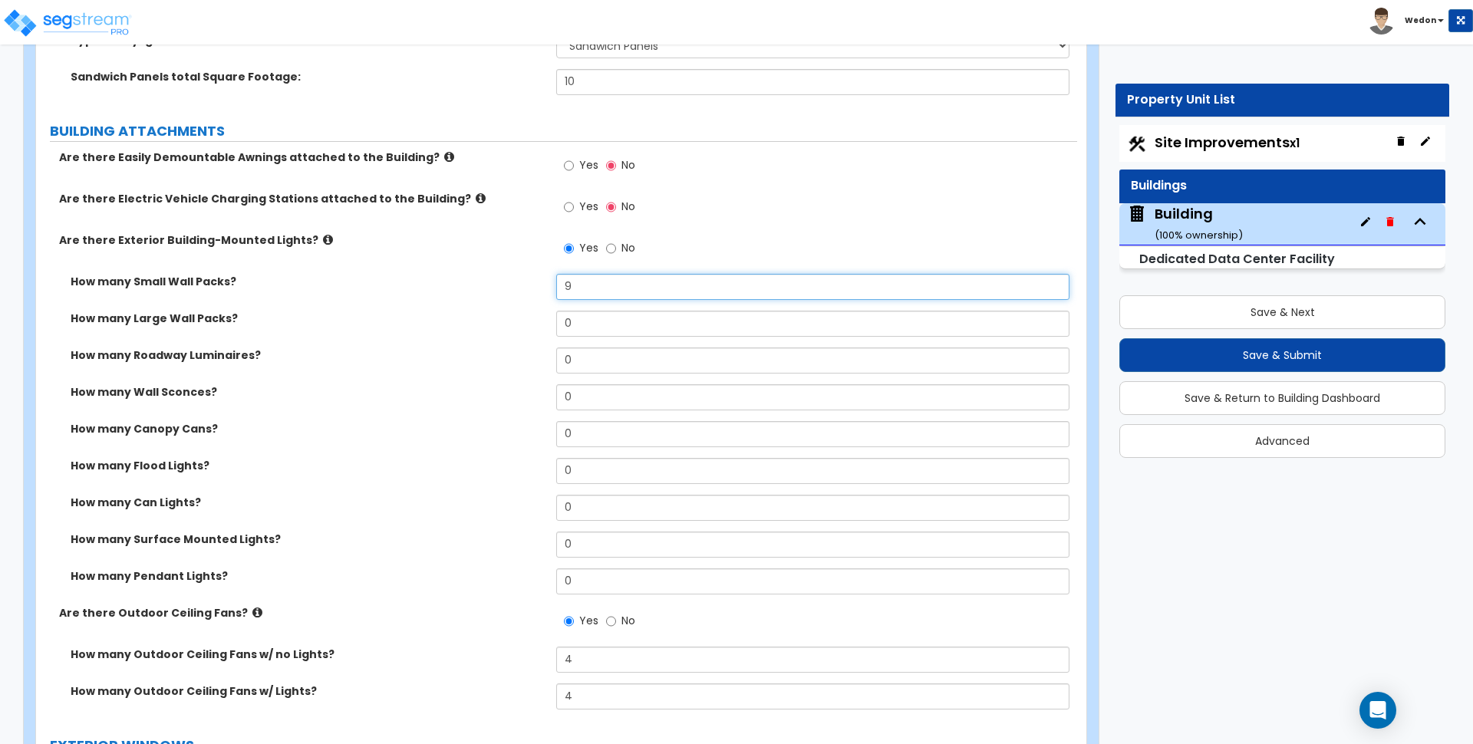
type input "9"
drag, startPoint x: 530, startPoint y: 326, endPoint x: 473, endPoint y: 329, distance: 57.6
click at [477, 328] on div "How many Large Wall Packs? 0" at bounding box center [556, 329] width 1041 height 37
type input "8"
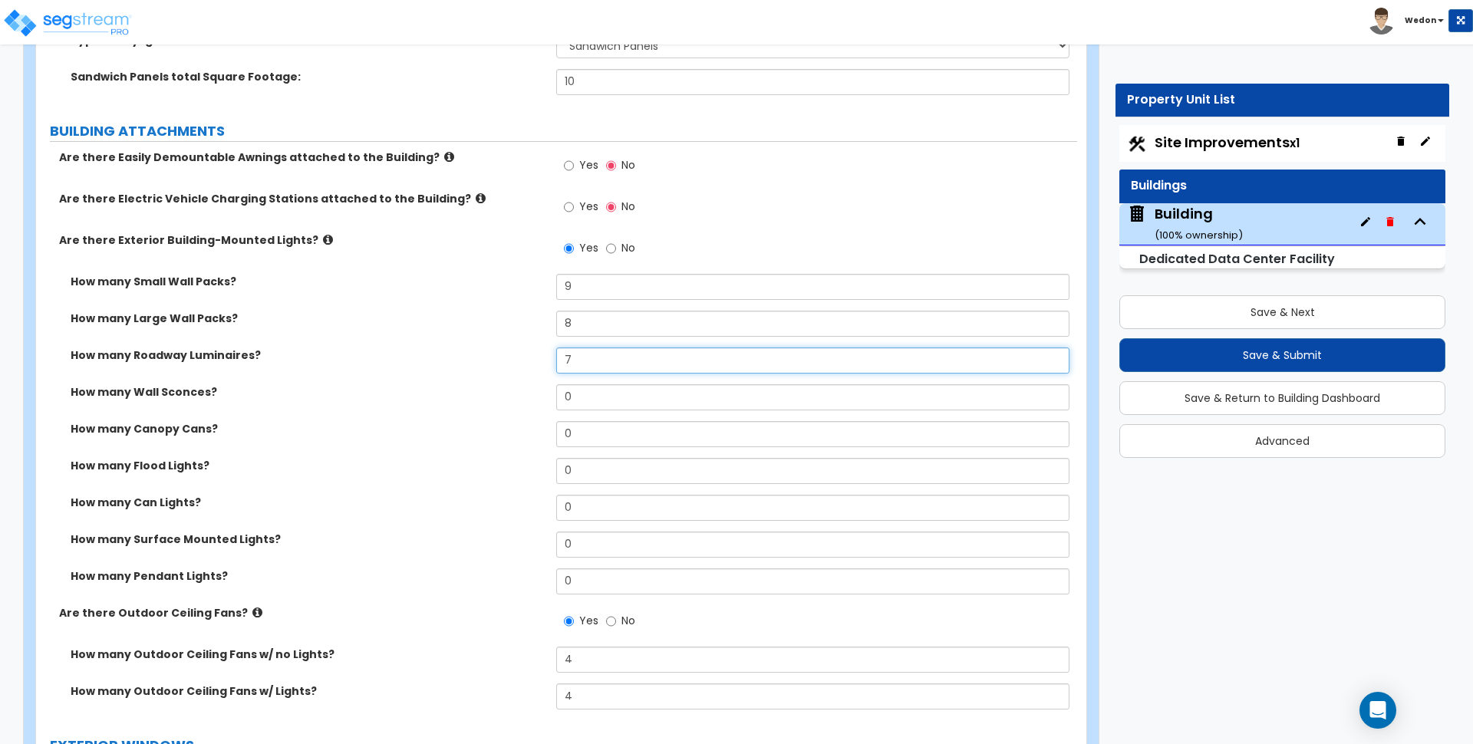
type input "7"
type input "6"
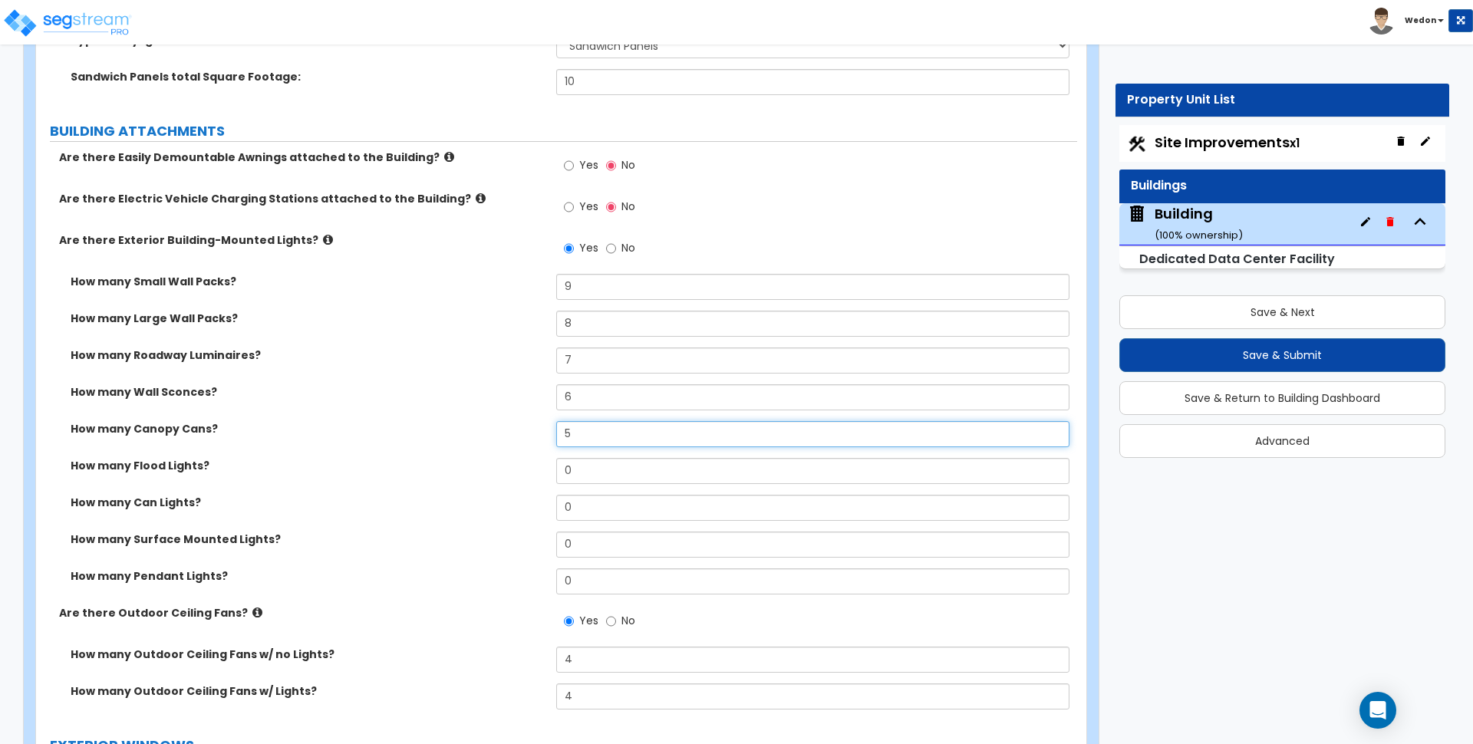
type input "5"
type input "4"
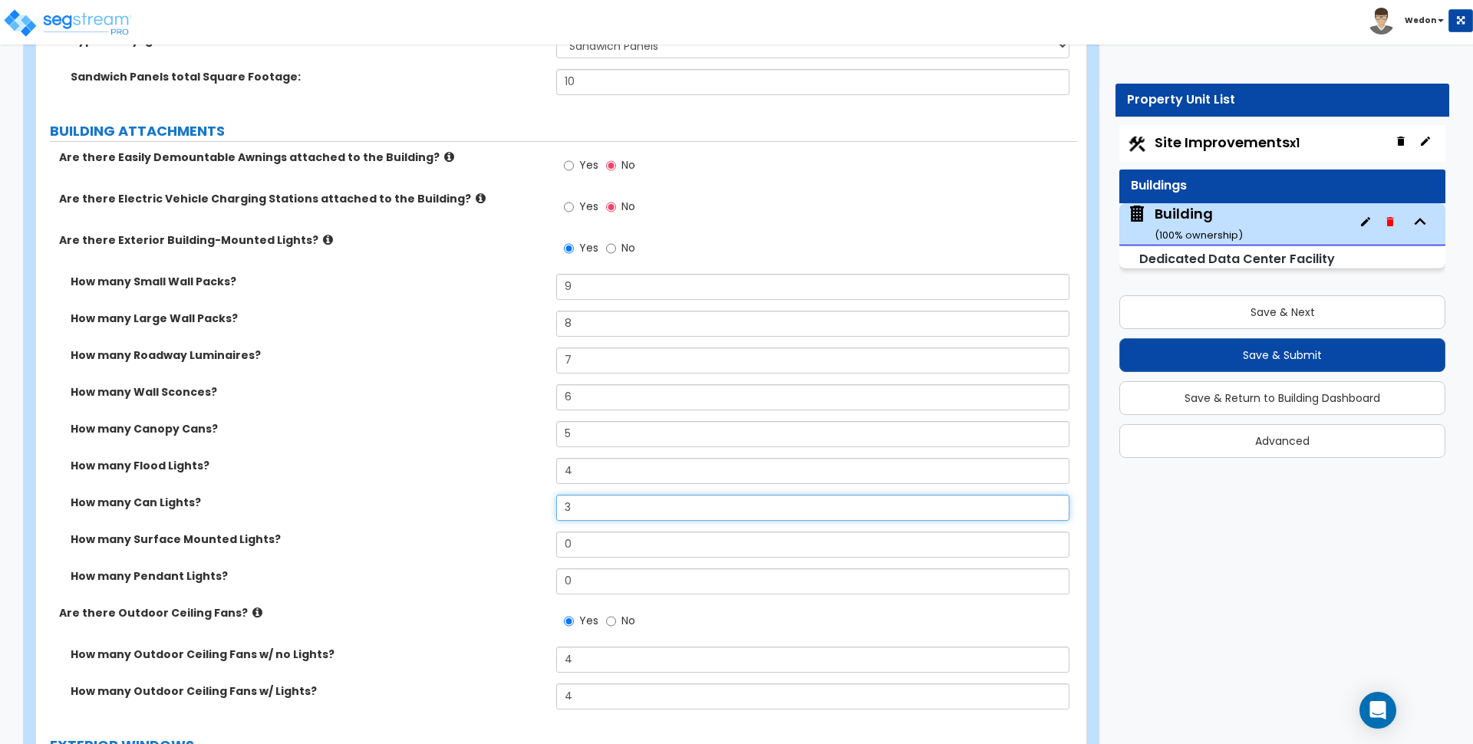
type input "3"
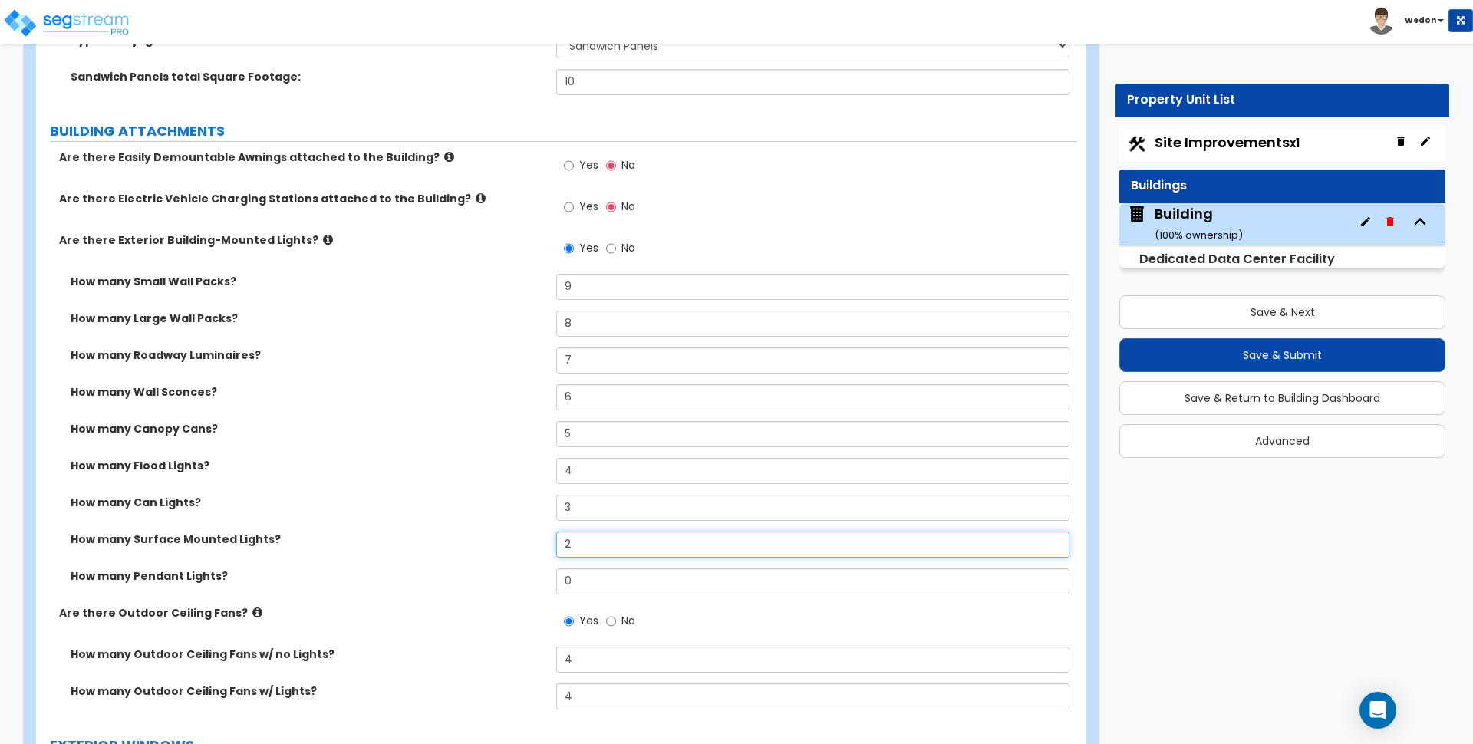
type input "2"
type input "1"
click at [565, 204] on input "Yes" at bounding box center [569, 207] width 10 height 17
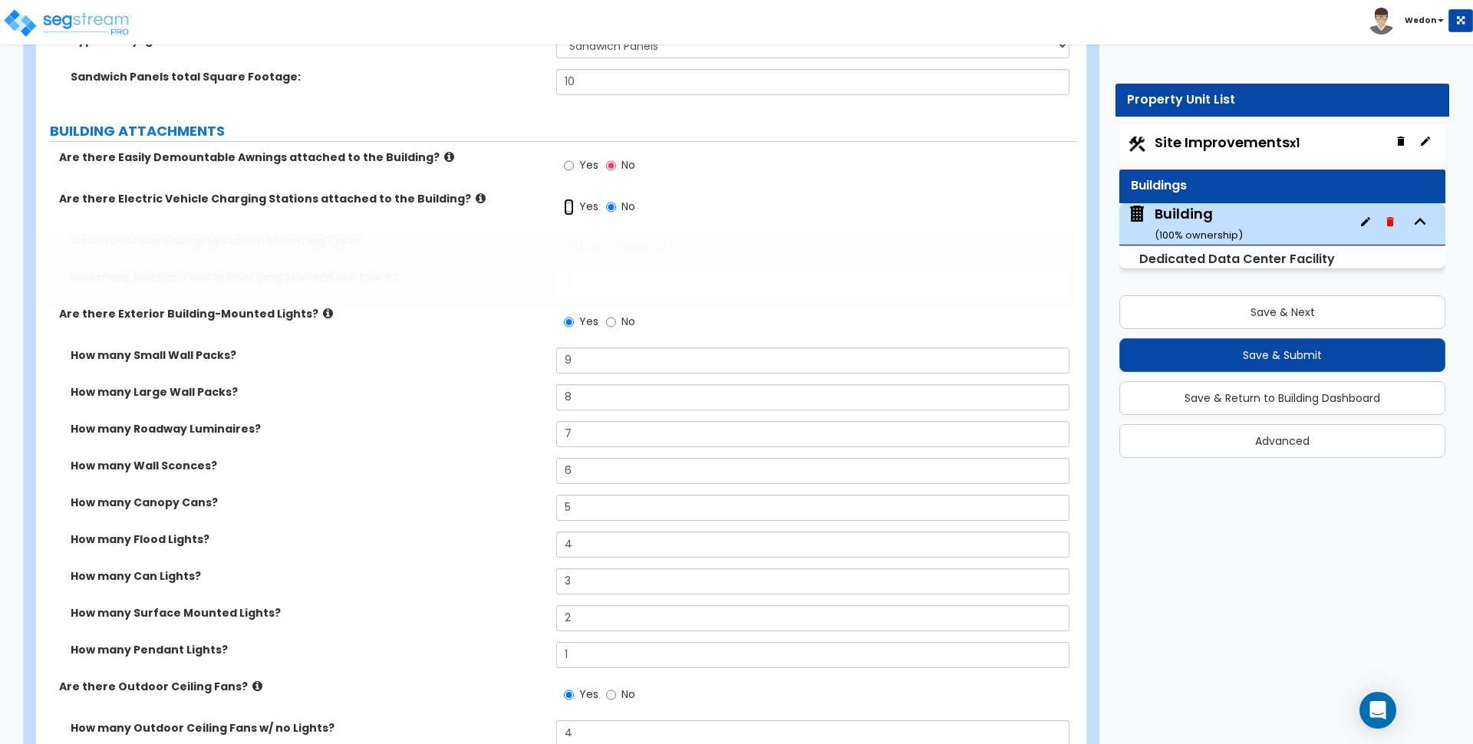
radio input "true"
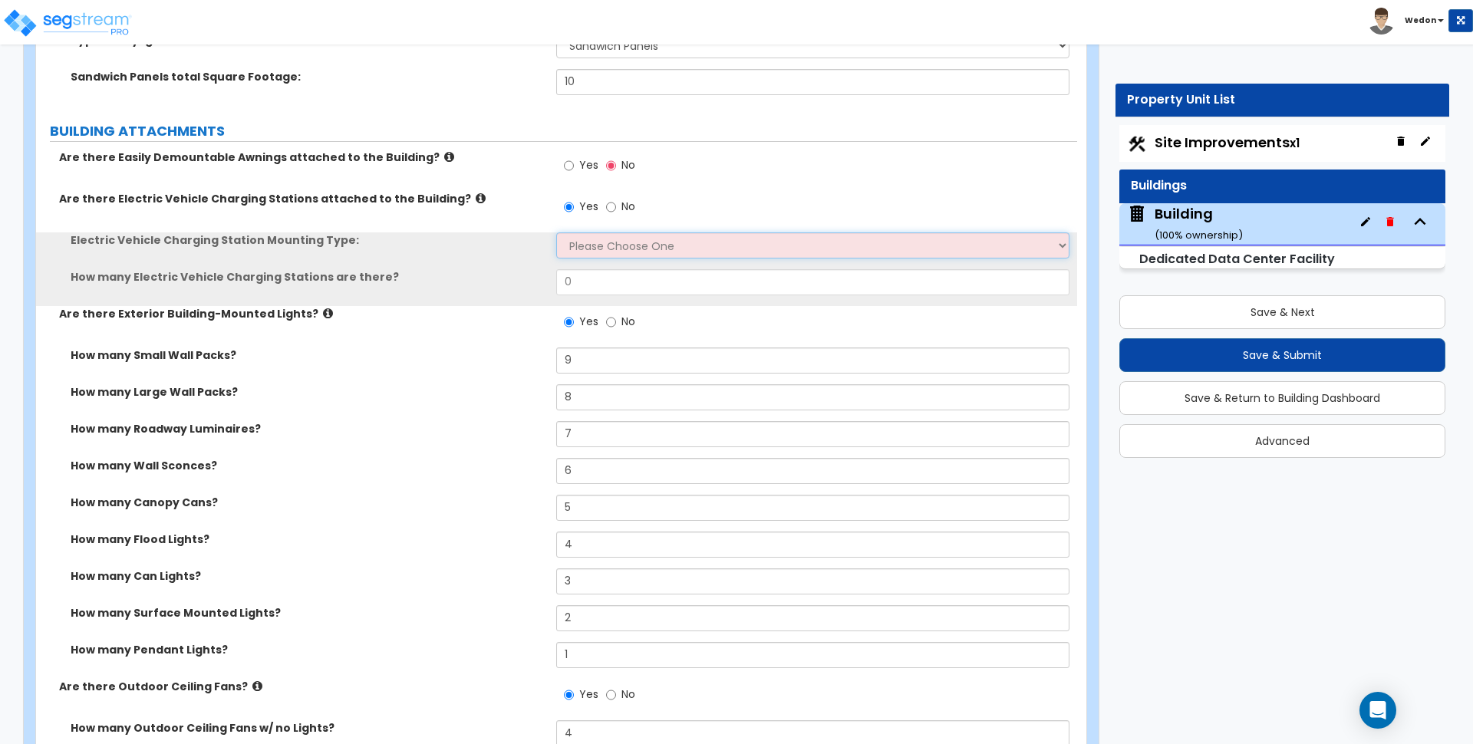
click at [631, 254] on select "Please Choose One Freestanding Wall-mounted" at bounding box center [812, 245] width 513 height 26
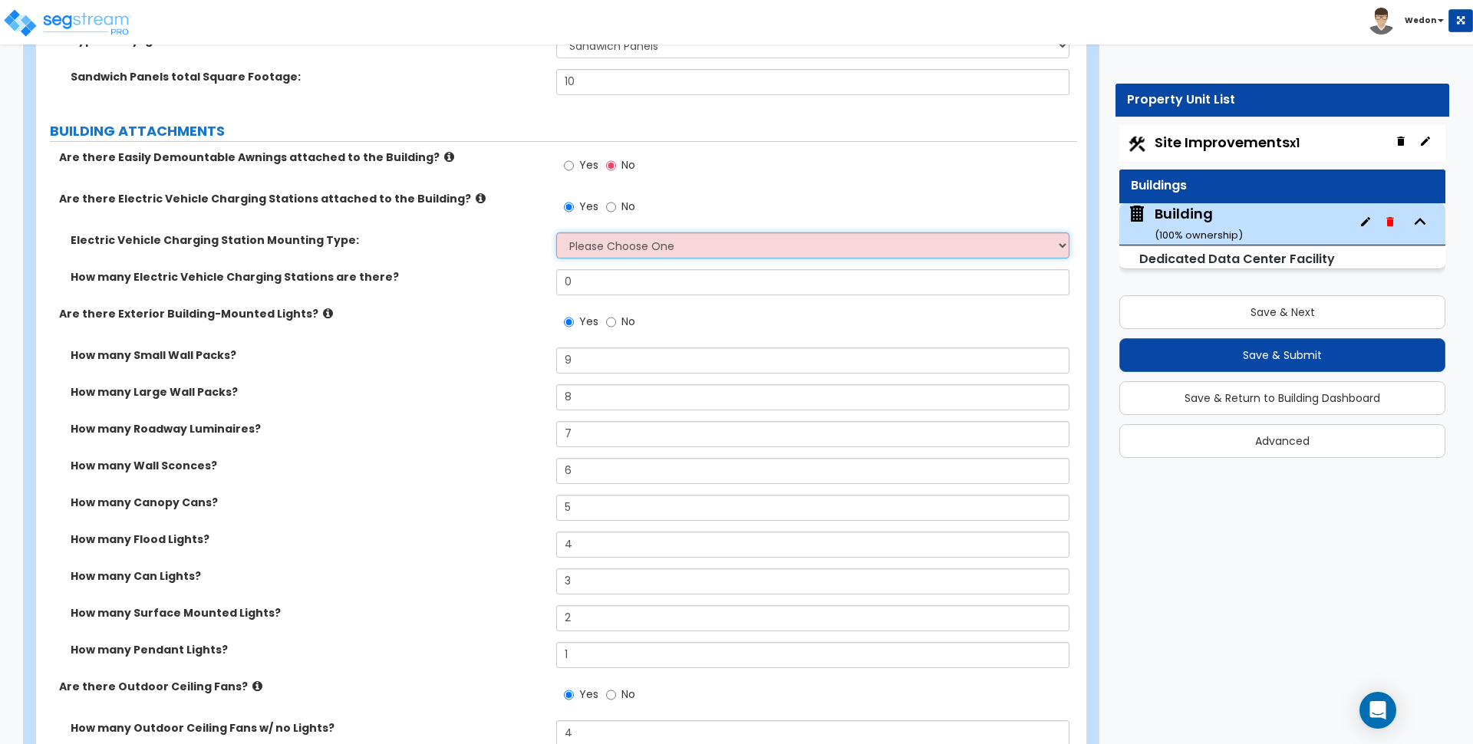
select select "2"
click at [556, 232] on select "Please Choose One Freestanding Wall-mounted" at bounding box center [812, 245] width 513 height 26
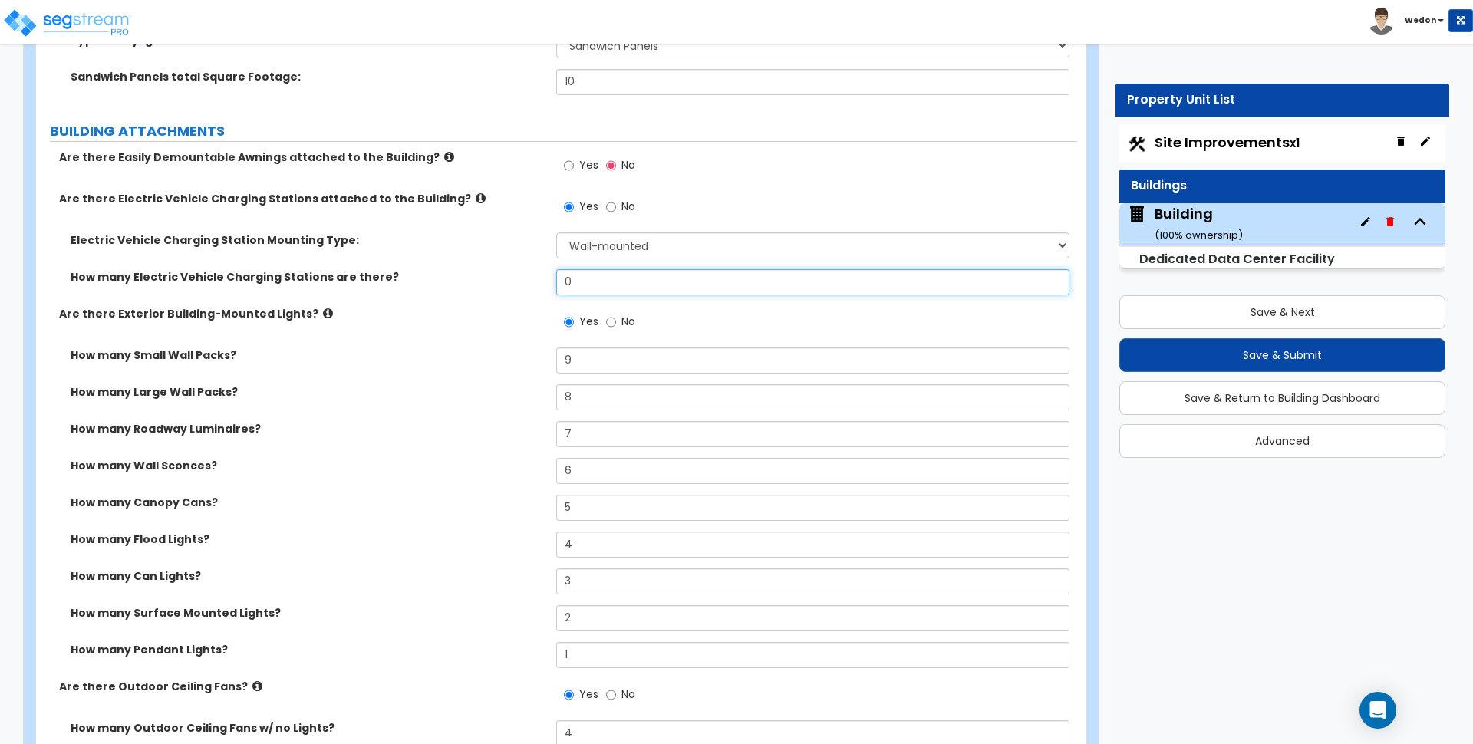
click at [599, 286] on input "0" at bounding box center [812, 282] width 513 height 26
type input "4"
click at [583, 165] on span "Yes" at bounding box center [588, 164] width 19 height 15
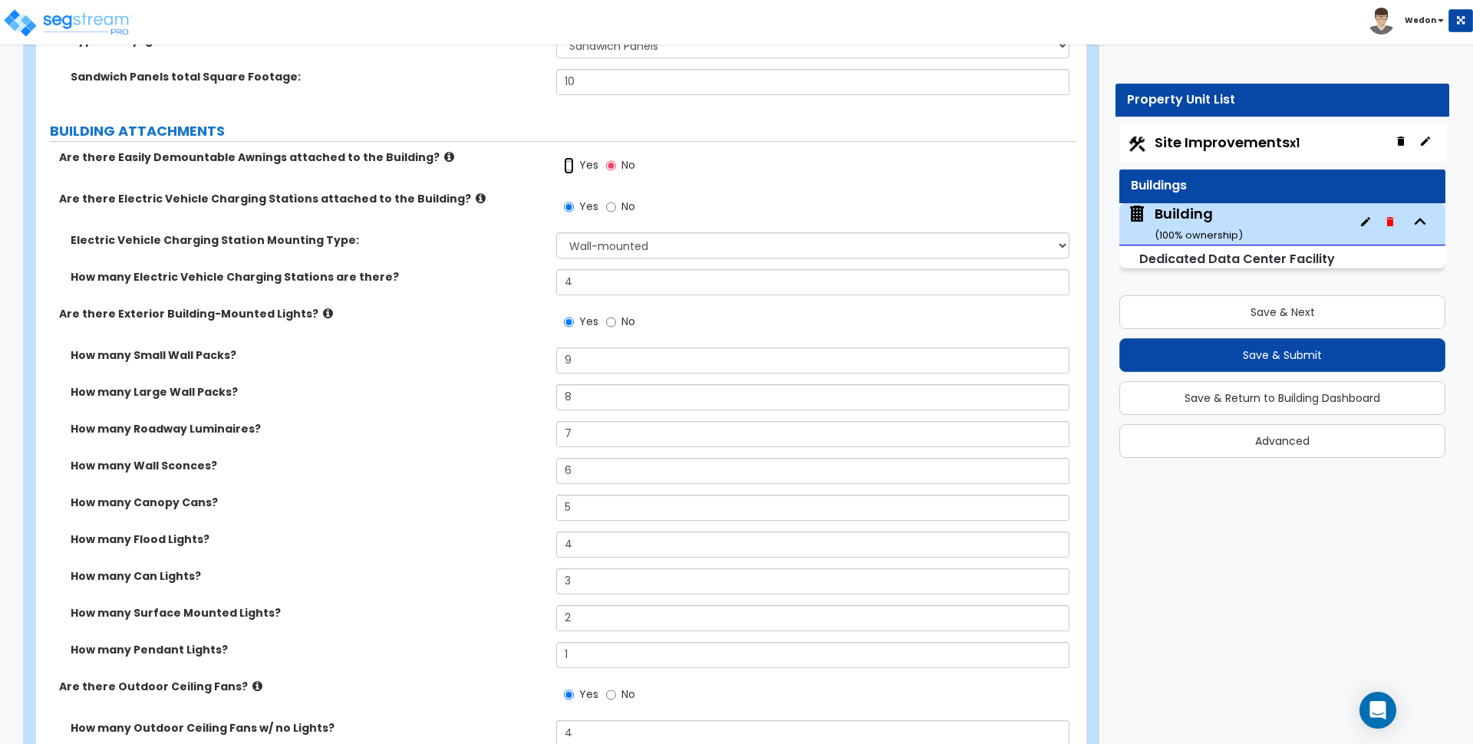
click at [574, 165] on input "Yes" at bounding box center [569, 165] width 10 height 17
radio input "true"
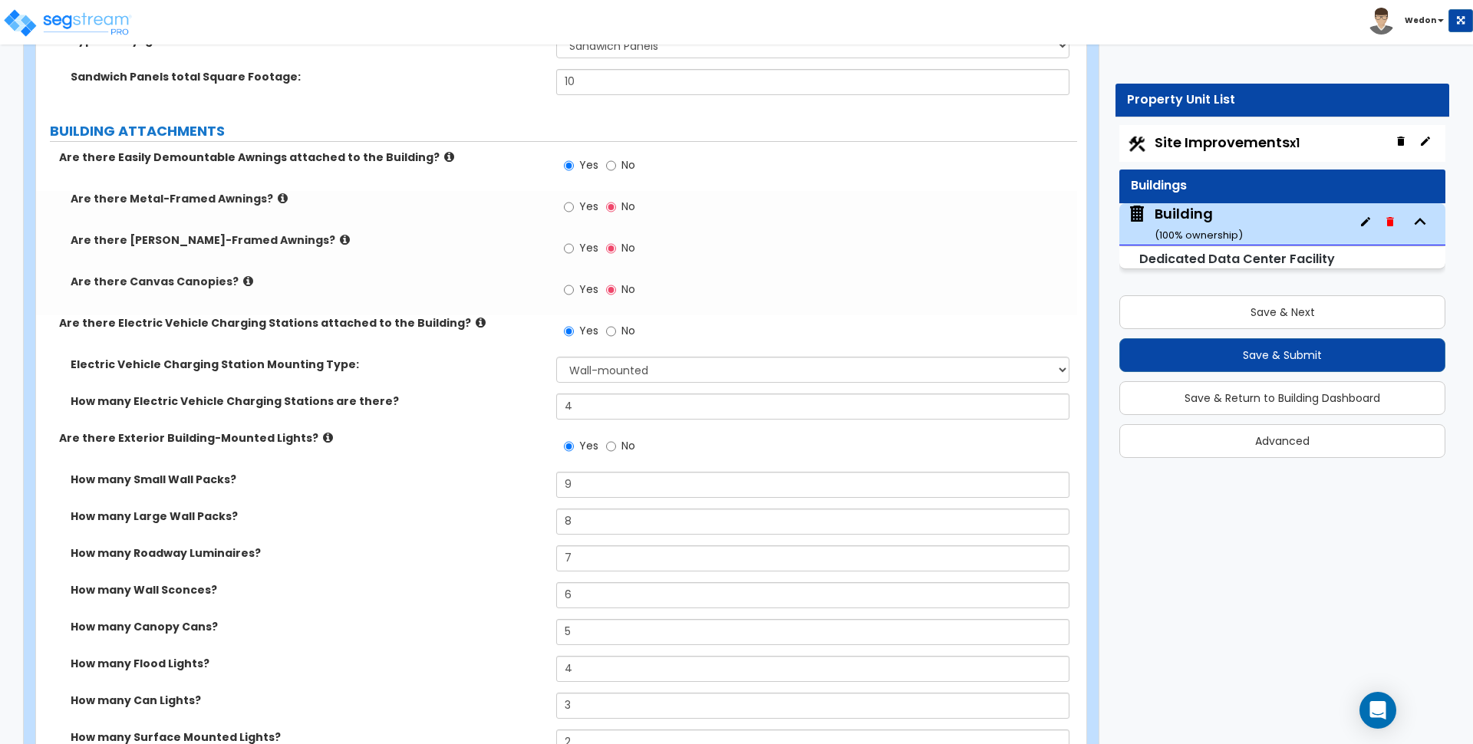
click at [588, 284] on span "Yes" at bounding box center [588, 289] width 19 height 15
click at [574, 284] on input "Yes" at bounding box center [569, 290] width 10 height 17
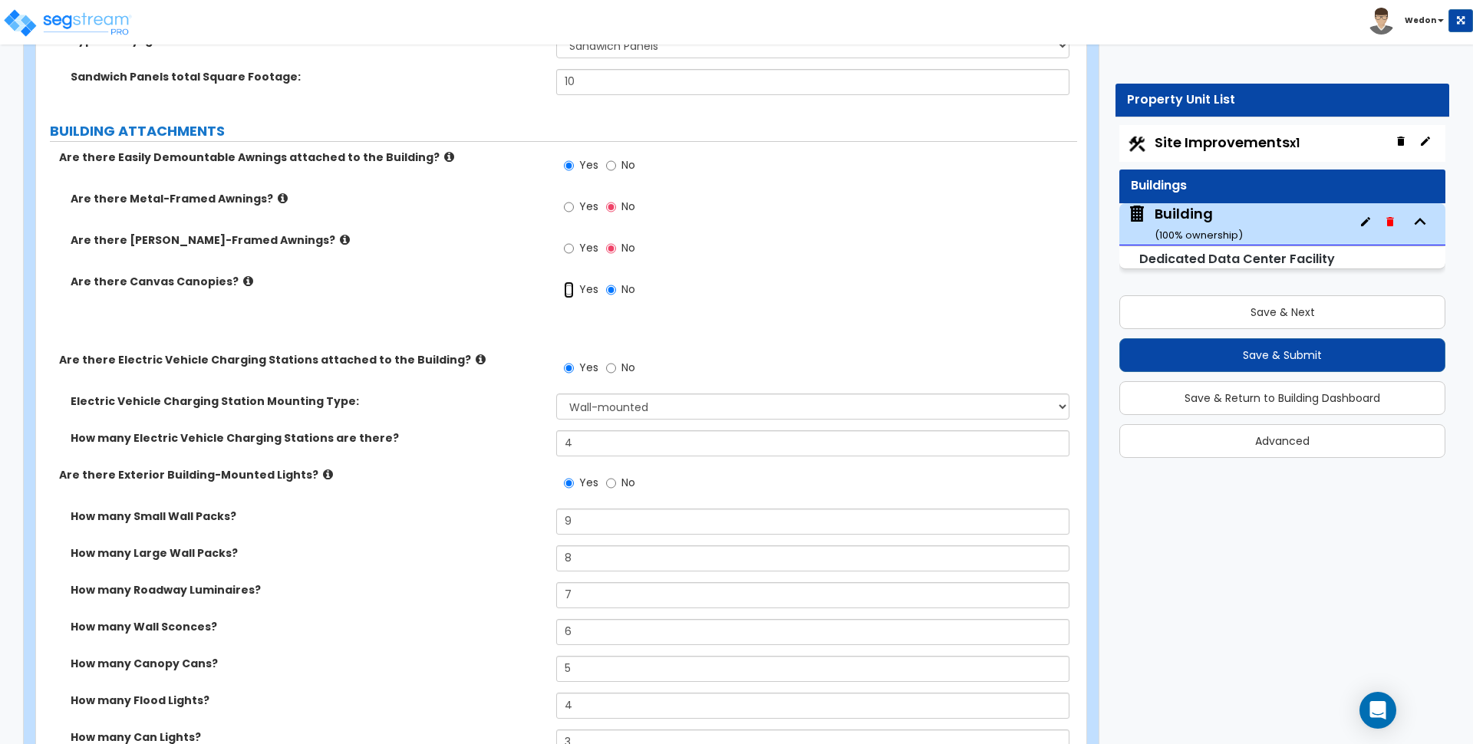
radio input "true"
click at [574, 239] on label "Yes" at bounding box center [581, 250] width 35 height 26
click at [574, 240] on input "Yes" at bounding box center [569, 248] width 10 height 17
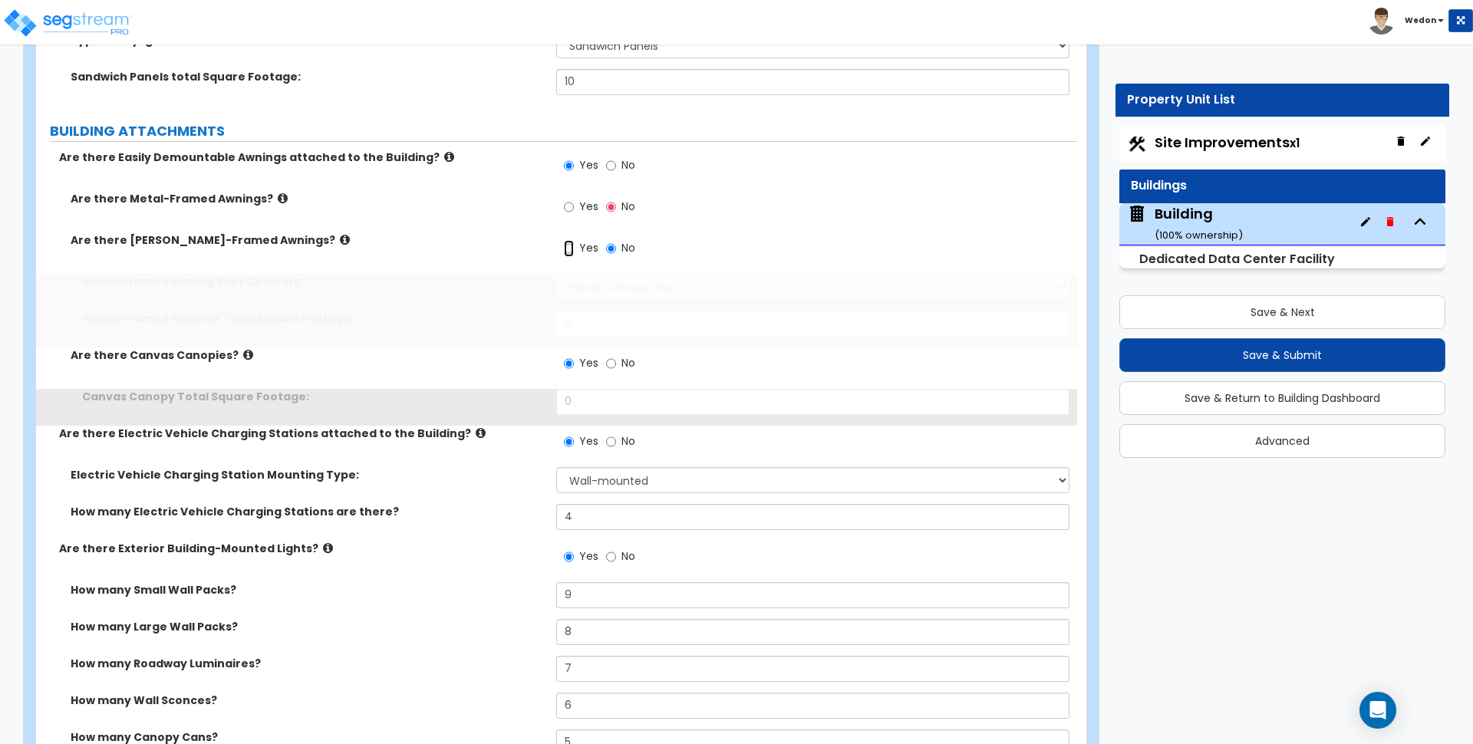
radio input "true"
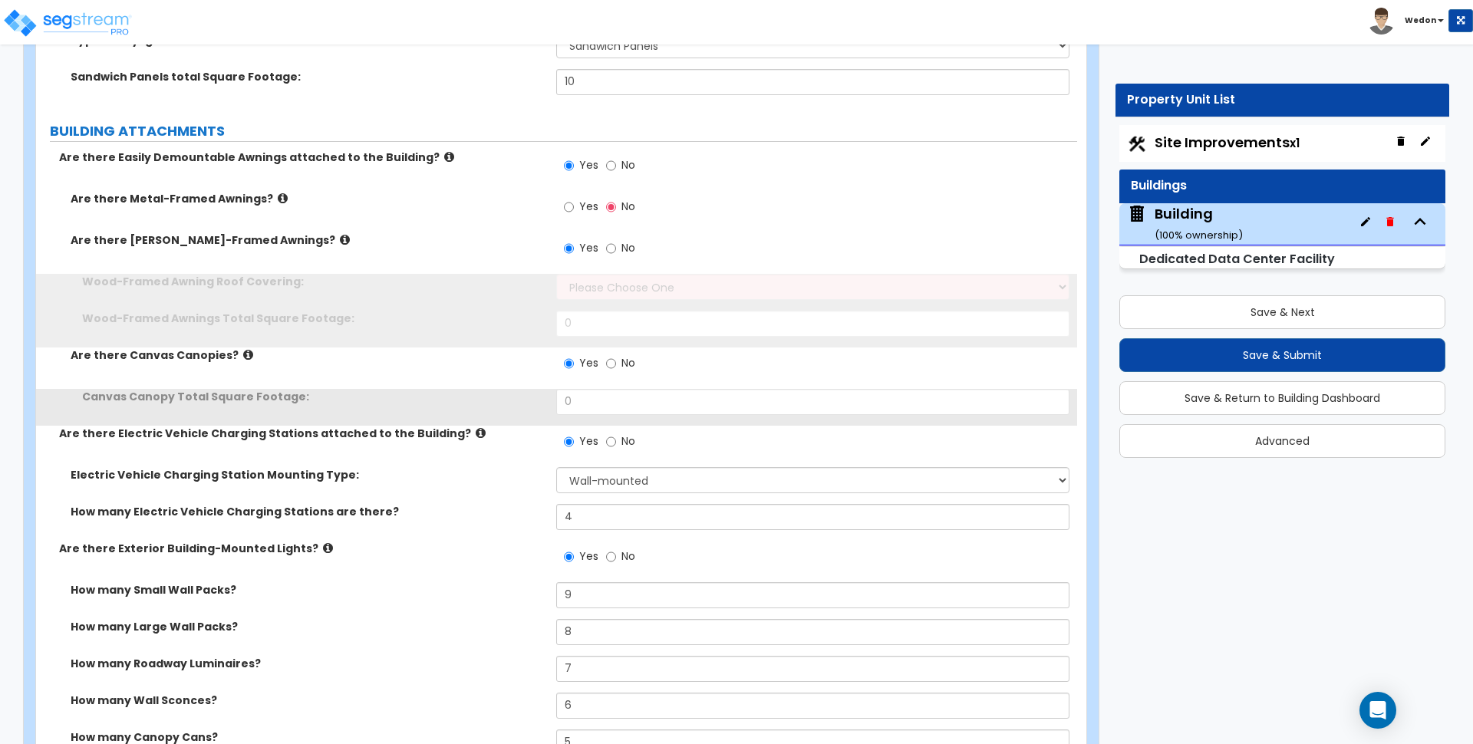
click at [575, 209] on label "Yes" at bounding box center [581, 209] width 35 height 26
click at [574, 209] on input "Yes" at bounding box center [569, 207] width 10 height 17
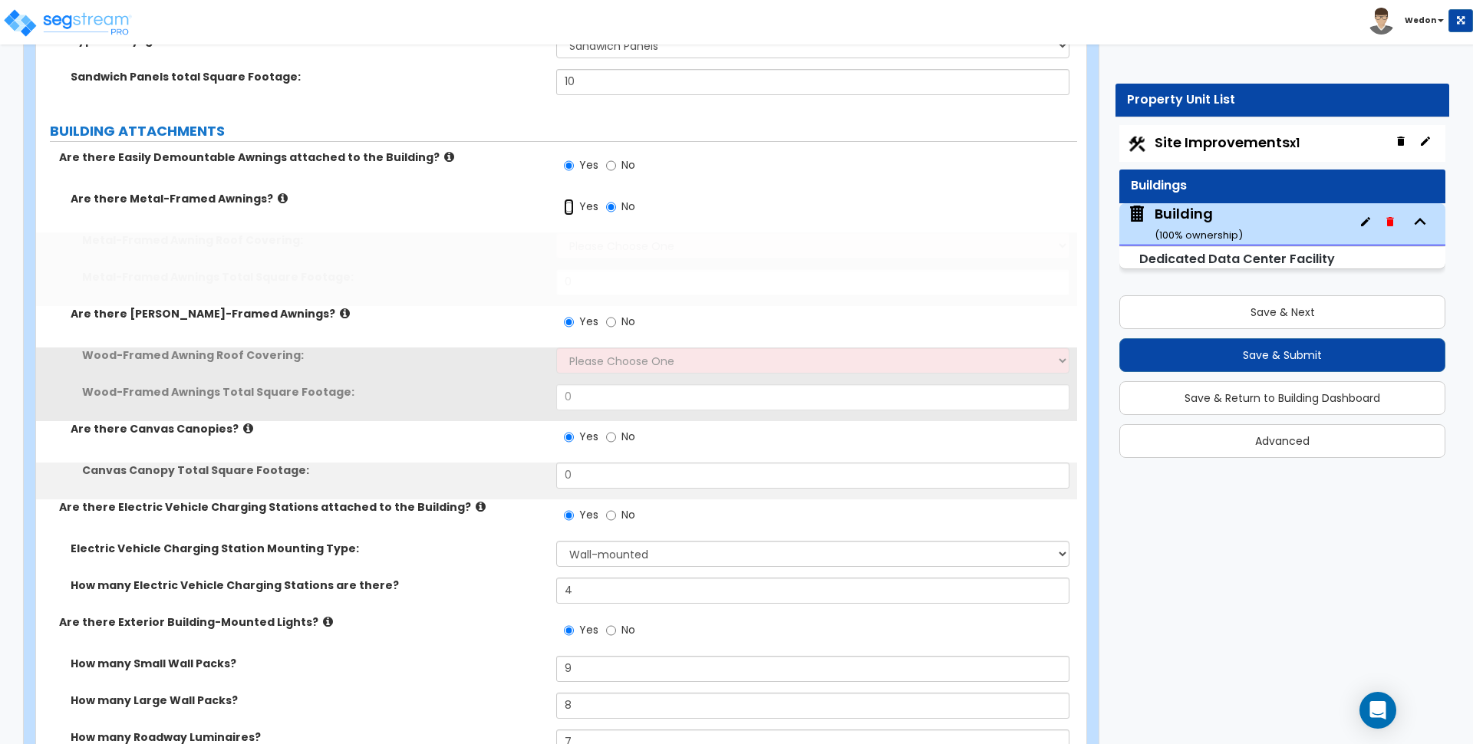
radio input "true"
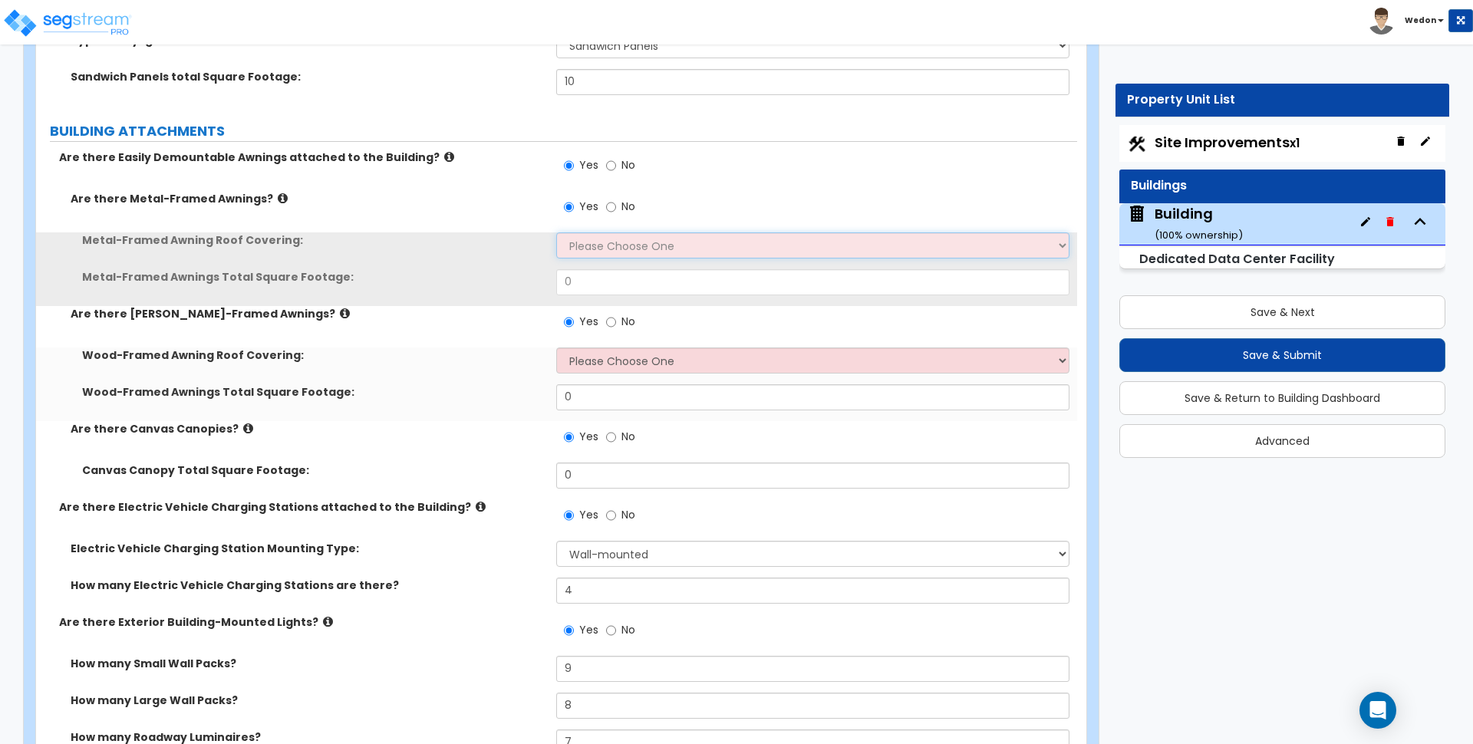
click at [618, 246] on select "Please Choose One Plastic Metal Glass" at bounding box center [812, 245] width 513 height 26
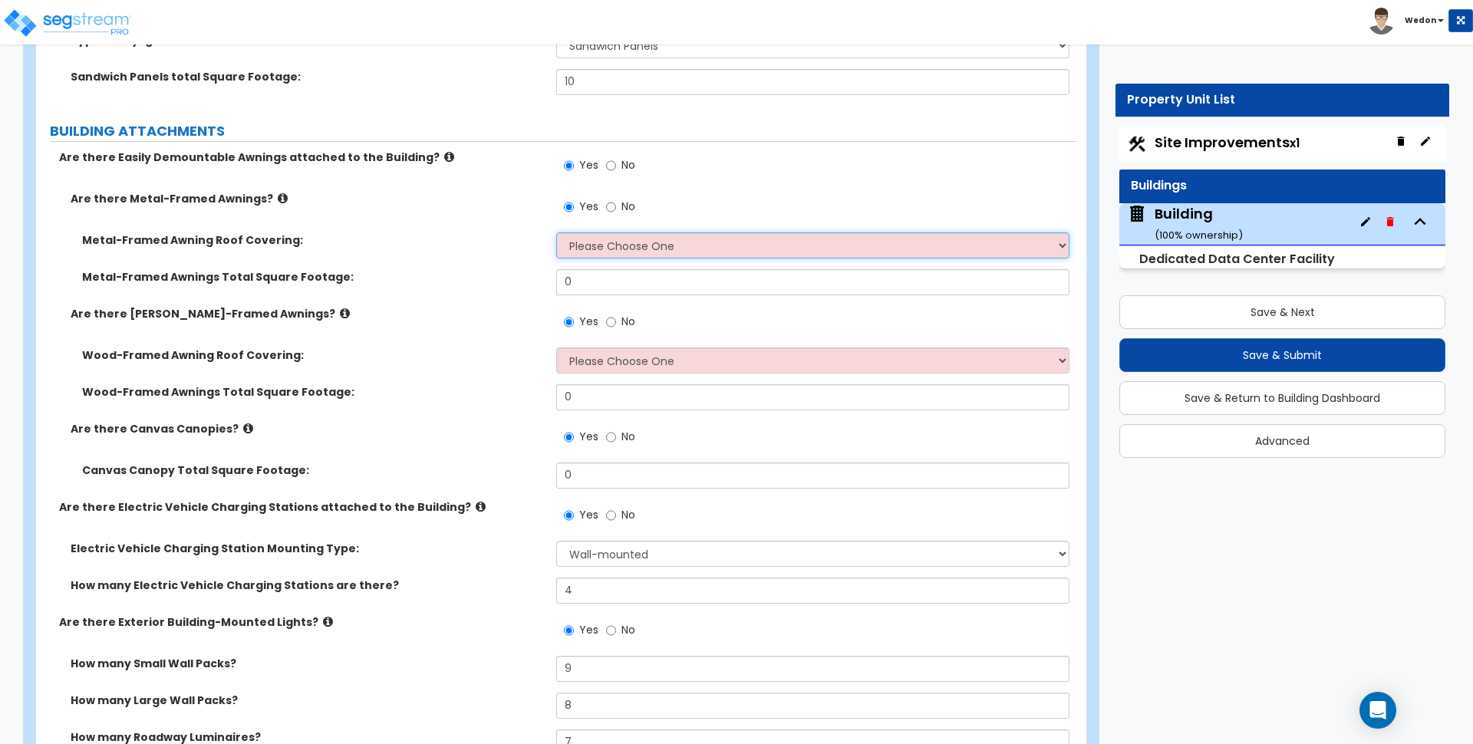
select select "1"
click at [556, 232] on select "Please Choose One Plastic Metal Glass" at bounding box center [812, 245] width 513 height 26
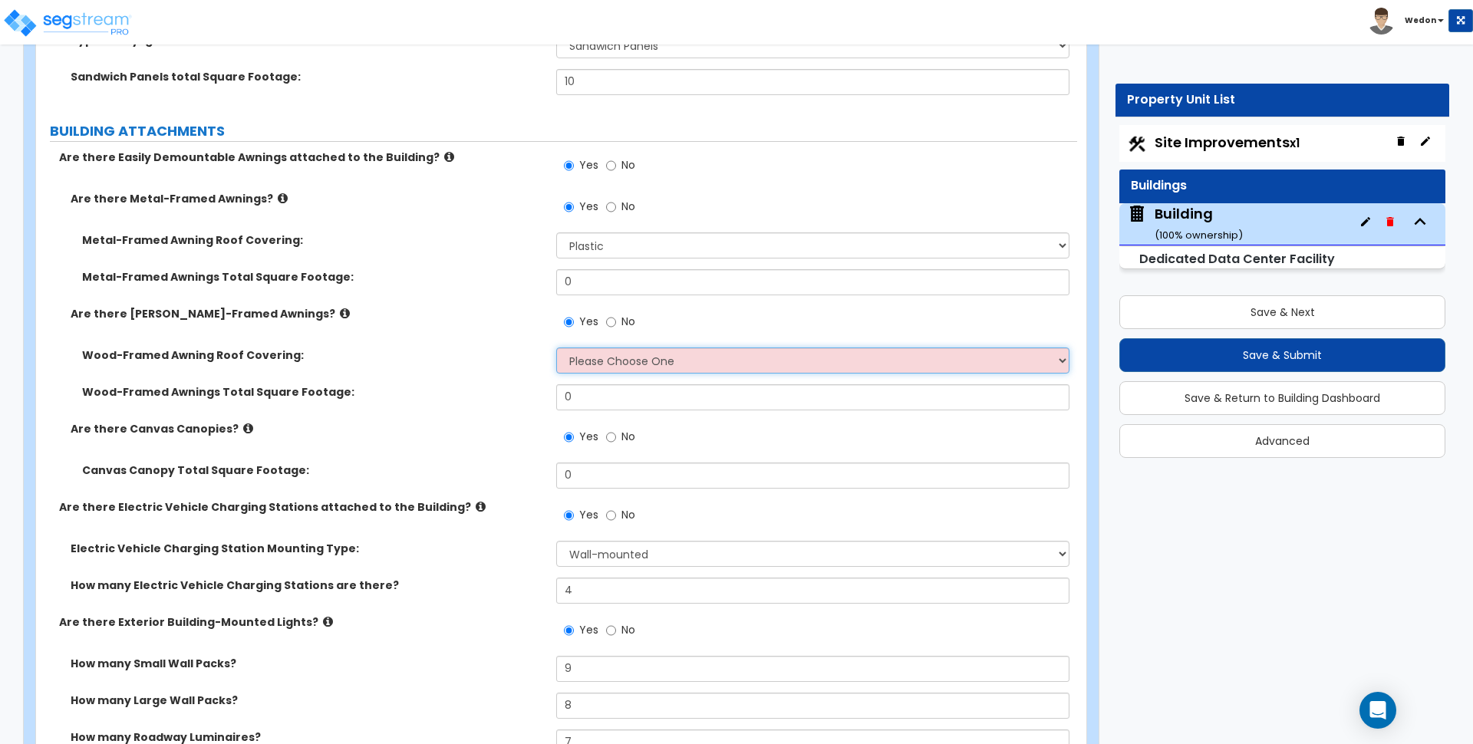
click at [606, 356] on select "Please Choose One Asphalt Shingle Clay Tile Wood Shingle Metal Shingle Standing…" at bounding box center [812, 361] width 513 height 26
select select "3"
click at [556, 348] on select "Please Choose One Asphalt Shingle Clay Tile Wood Shingle Metal Shingle Standing…" at bounding box center [812, 361] width 513 height 26
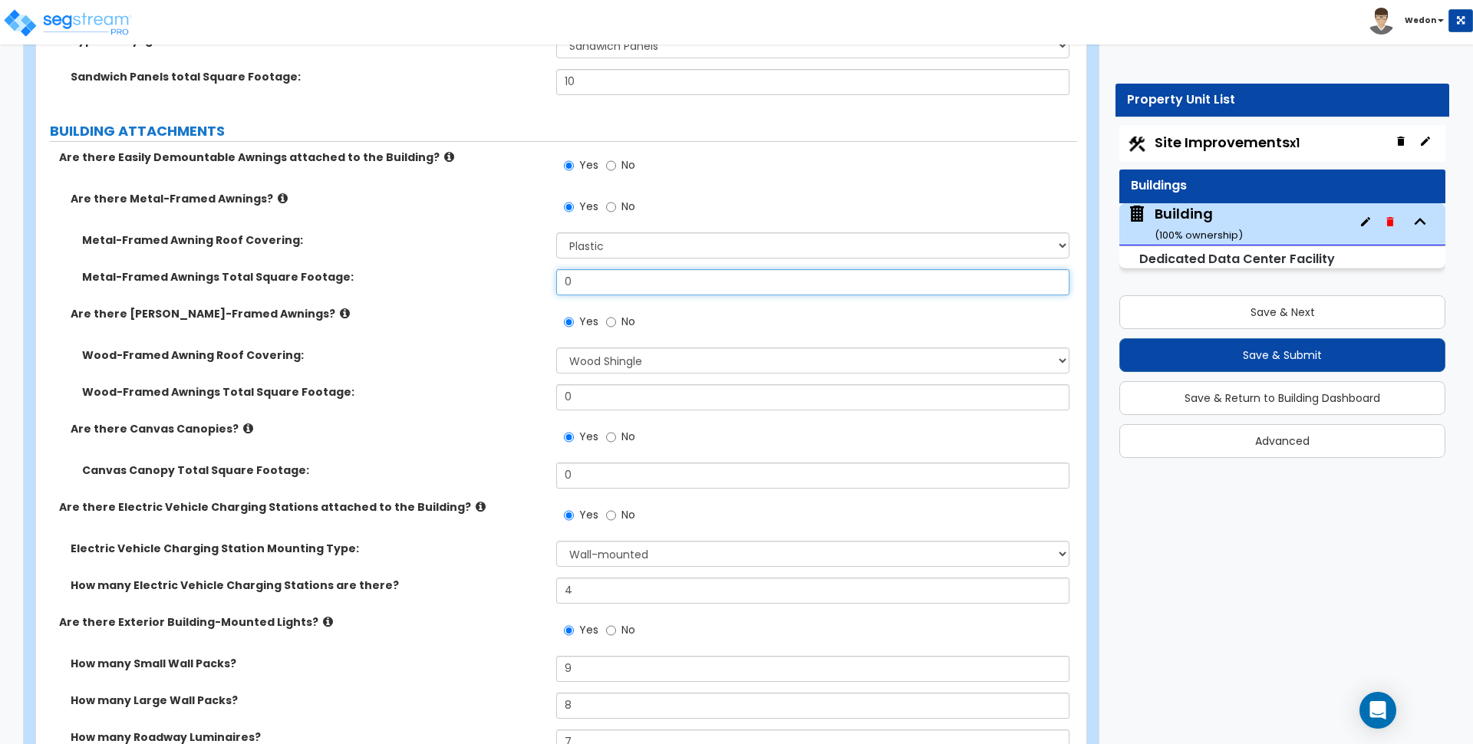
click at [609, 280] on input "0" at bounding box center [812, 282] width 513 height 26
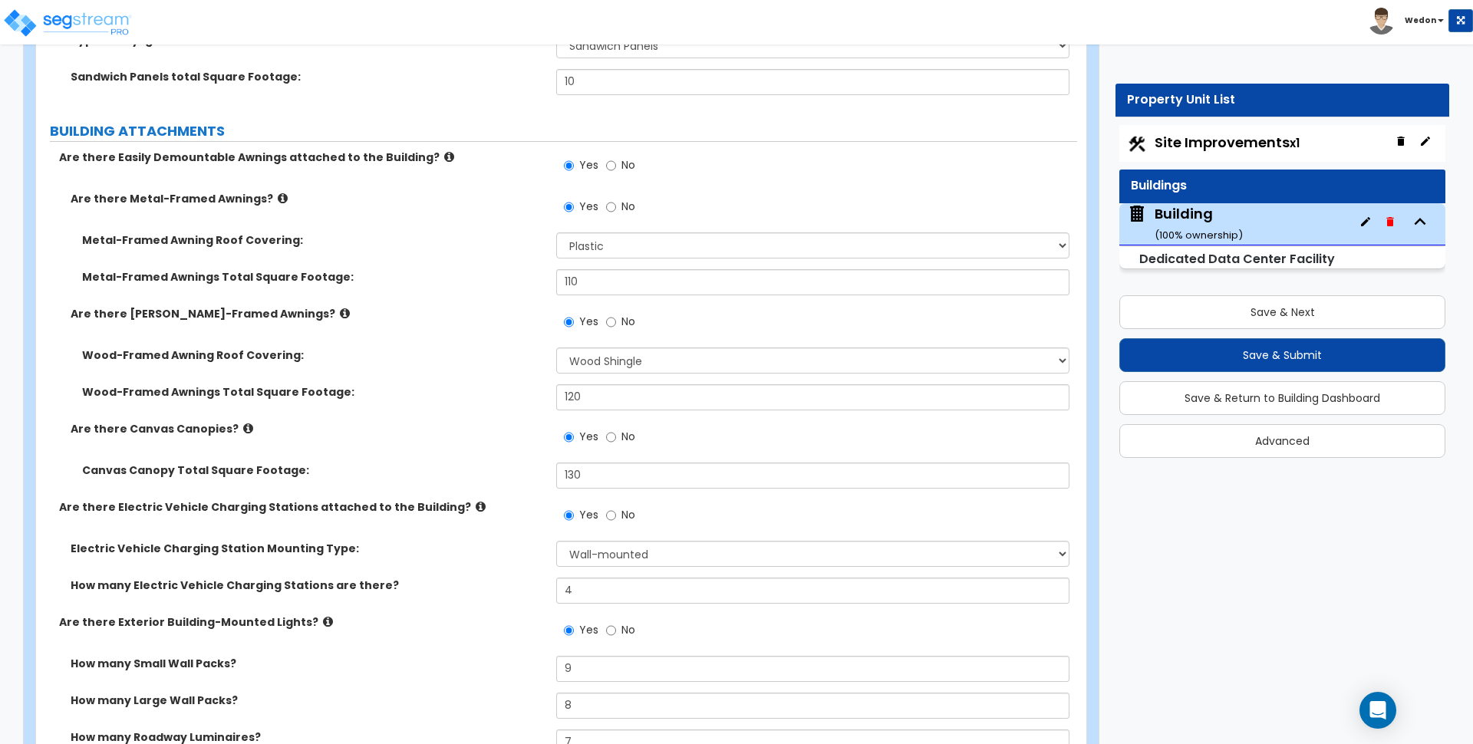
click at [460, 411] on div "Wood-Framed Awnings Total Square Footage: 120" at bounding box center [556, 402] width 1041 height 37
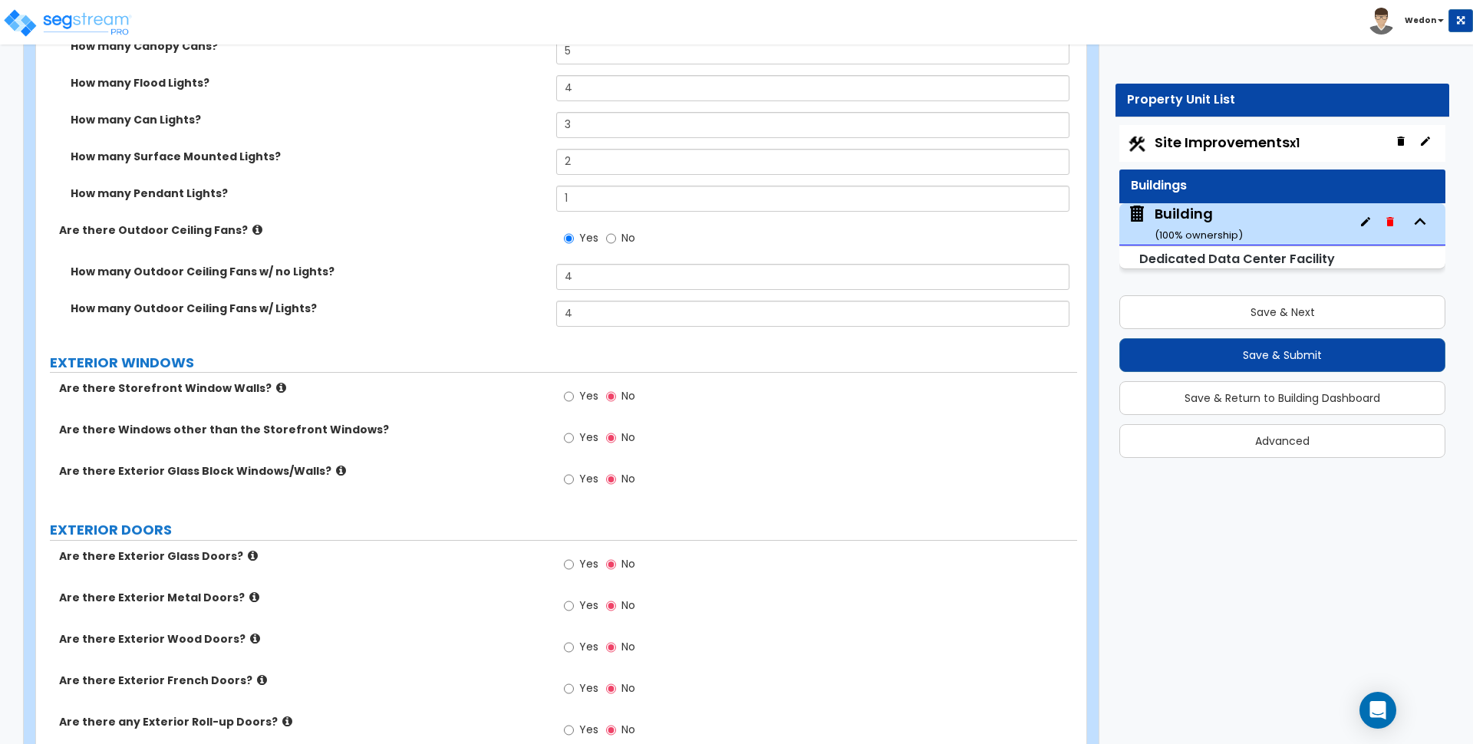
scroll to position [2043, 0]
click at [576, 392] on label "Yes" at bounding box center [581, 396] width 35 height 26
click at [574, 392] on input "Yes" at bounding box center [569, 394] width 10 height 17
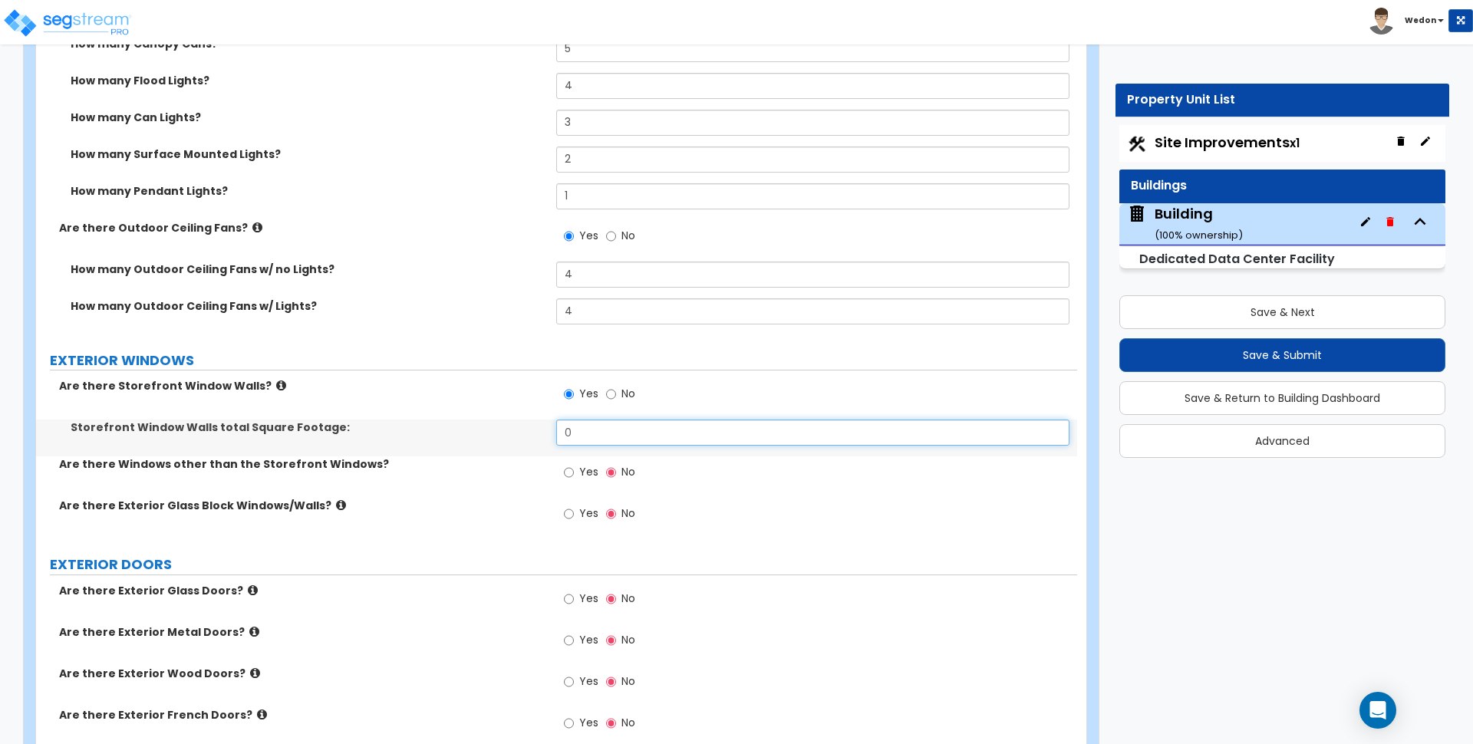
click at [652, 430] on input "0" at bounding box center [812, 433] width 513 height 26
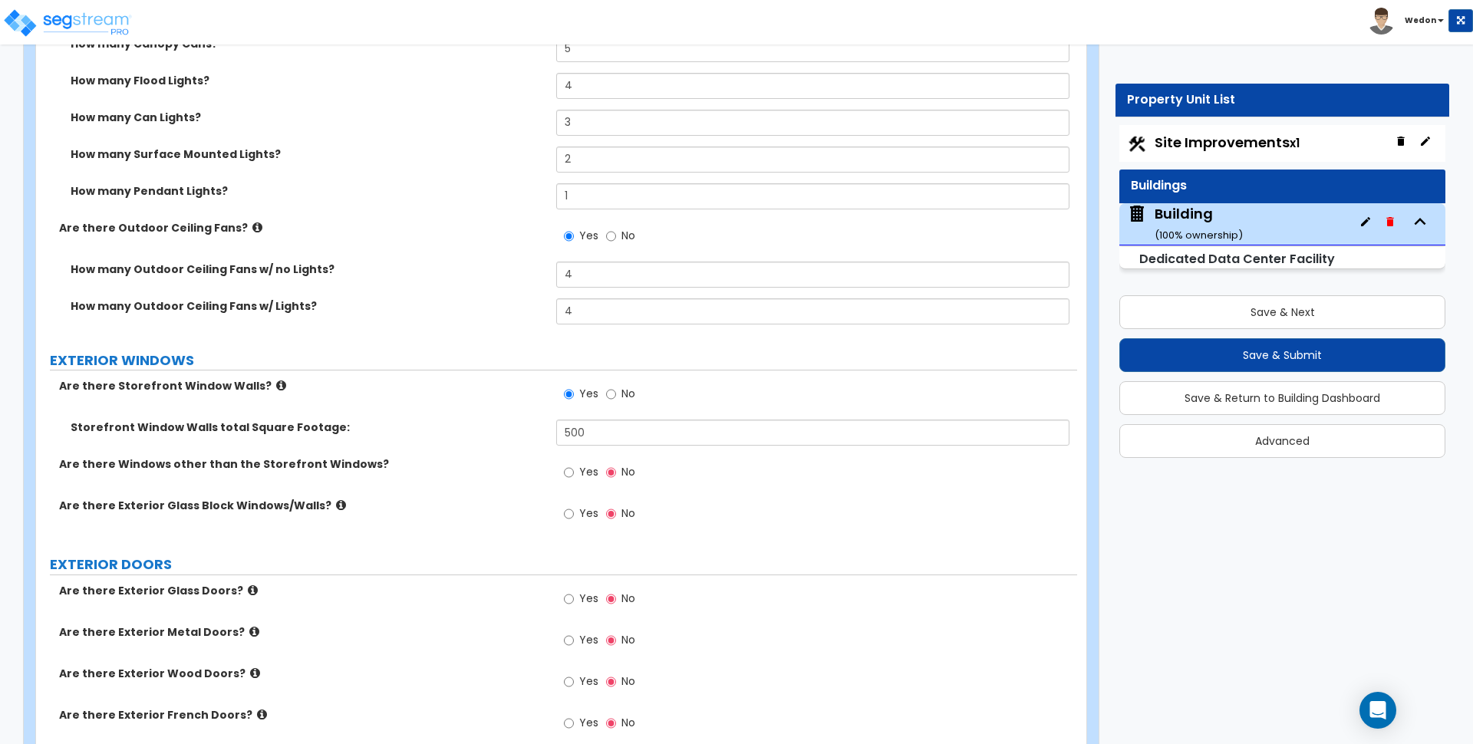
click at [585, 508] on span "Yes" at bounding box center [588, 513] width 19 height 15
click at [574, 508] on input "Yes" at bounding box center [569, 514] width 10 height 17
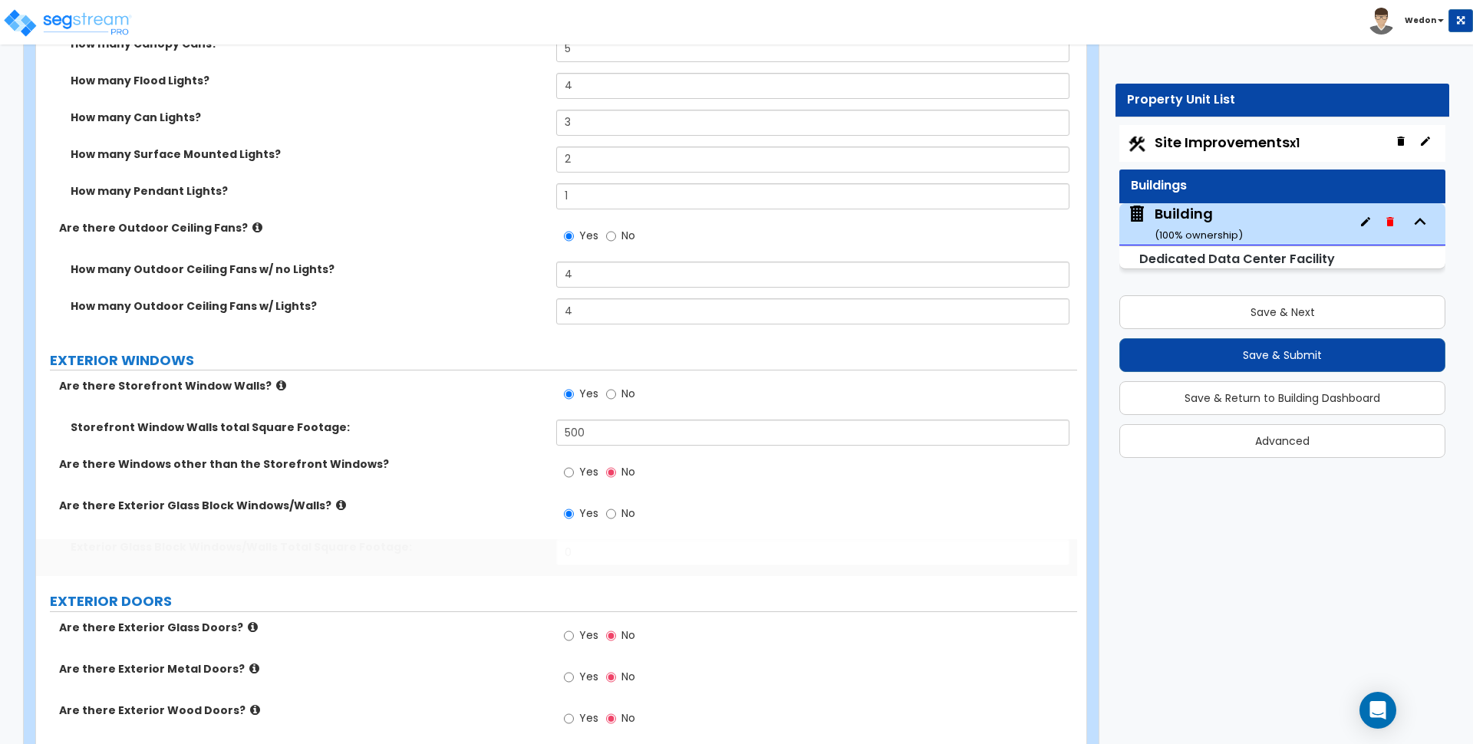
click at [589, 476] on span "Yes" at bounding box center [588, 471] width 19 height 15
click at [574, 476] on input "Yes" at bounding box center [569, 472] width 10 height 17
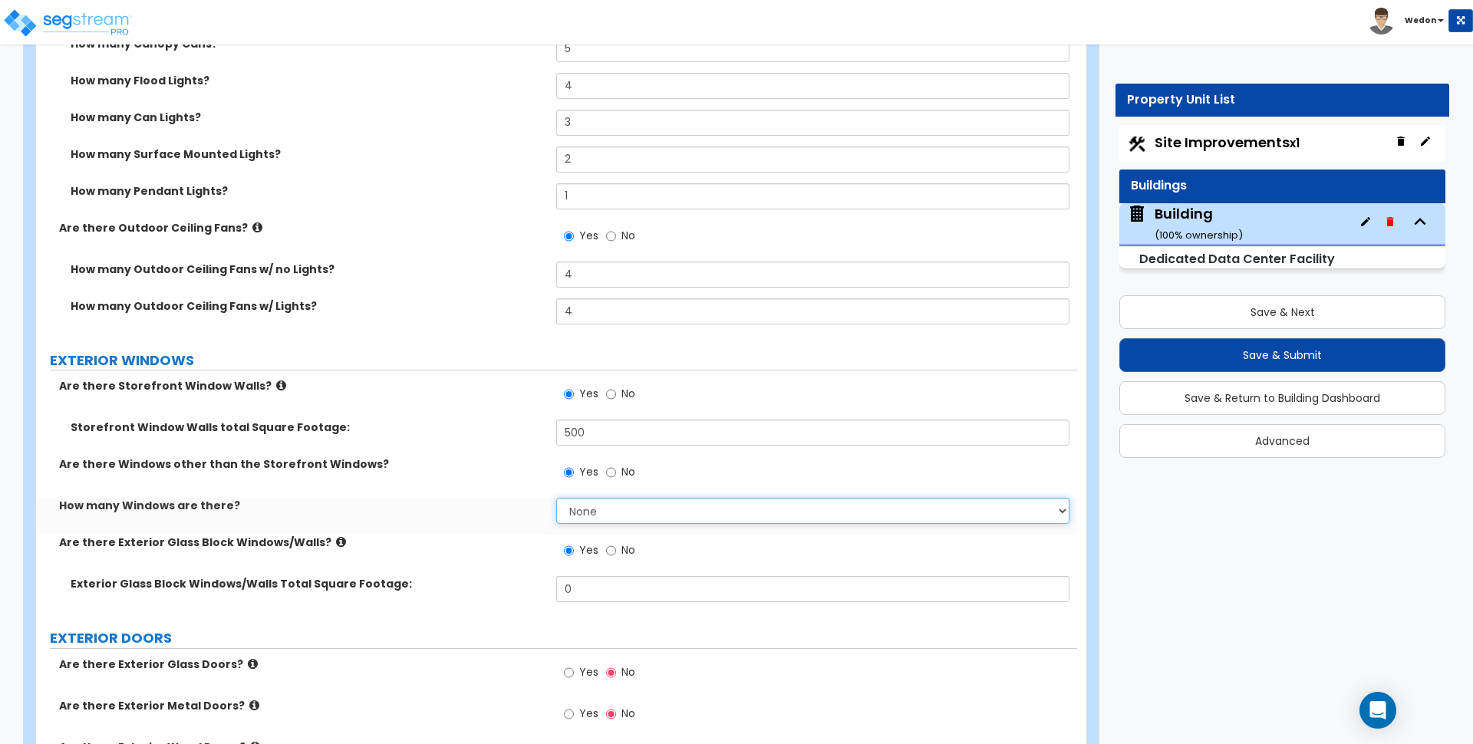
drag, startPoint x: 620, startPoint y: 505, endPoint x: 734, endPoint y: 495, distance: 114.0
click at [620, 504] on select "None Enter a Percentage Enter a Quantity" at bounding box center [812, 511] width 513 height 26
click at [556, 498] on select "None Enter a Percentage Enter a Quantity" at bounding box center [812, 511] width 513 height 26
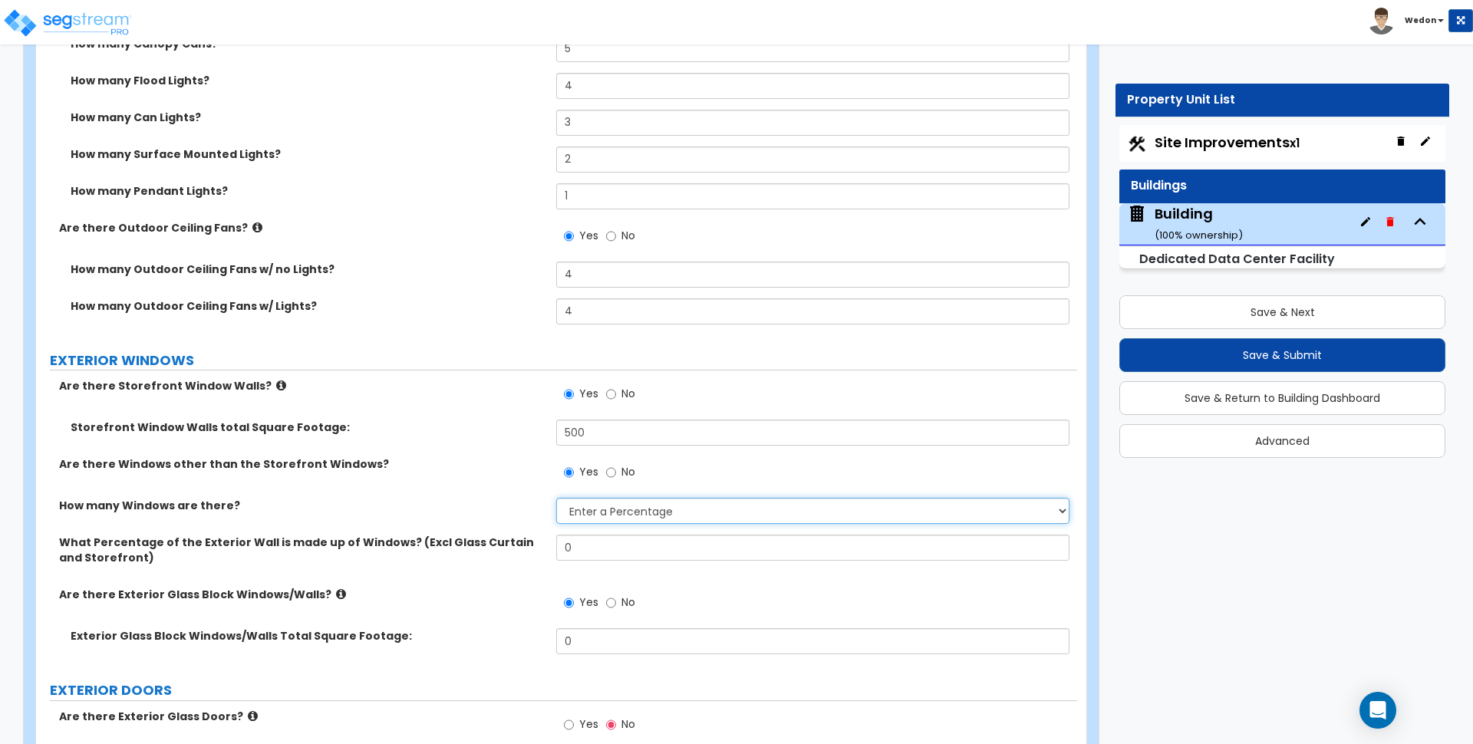
click at [863, 502] on select "None Enter a Percentage Enter a Quantity" at bounding box center [812, 511] width 513 height 26
click at [556, 498] on select "None Enter a Percentage Enter a Quantity" at bounding box center [812, 511] width 513 height 26
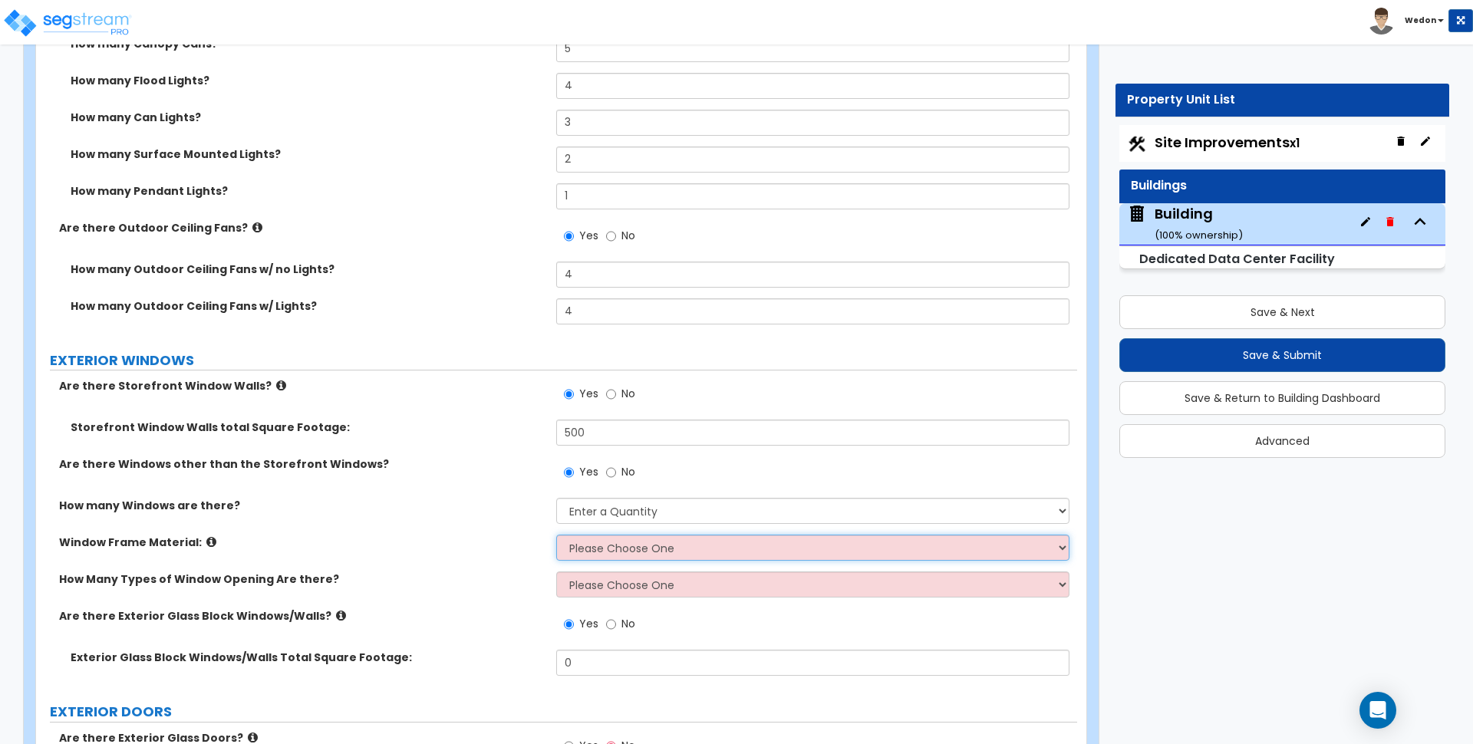
click at [625, 555] on select "Please Choose One Vinyl Aluminum Wood" at bounding box center [812, 548] width 513 height 26
click at [556, 535] on select "Please Choose One Vinyl Aluminum Wood" at bounding box center [812, 548] width 513 height 26
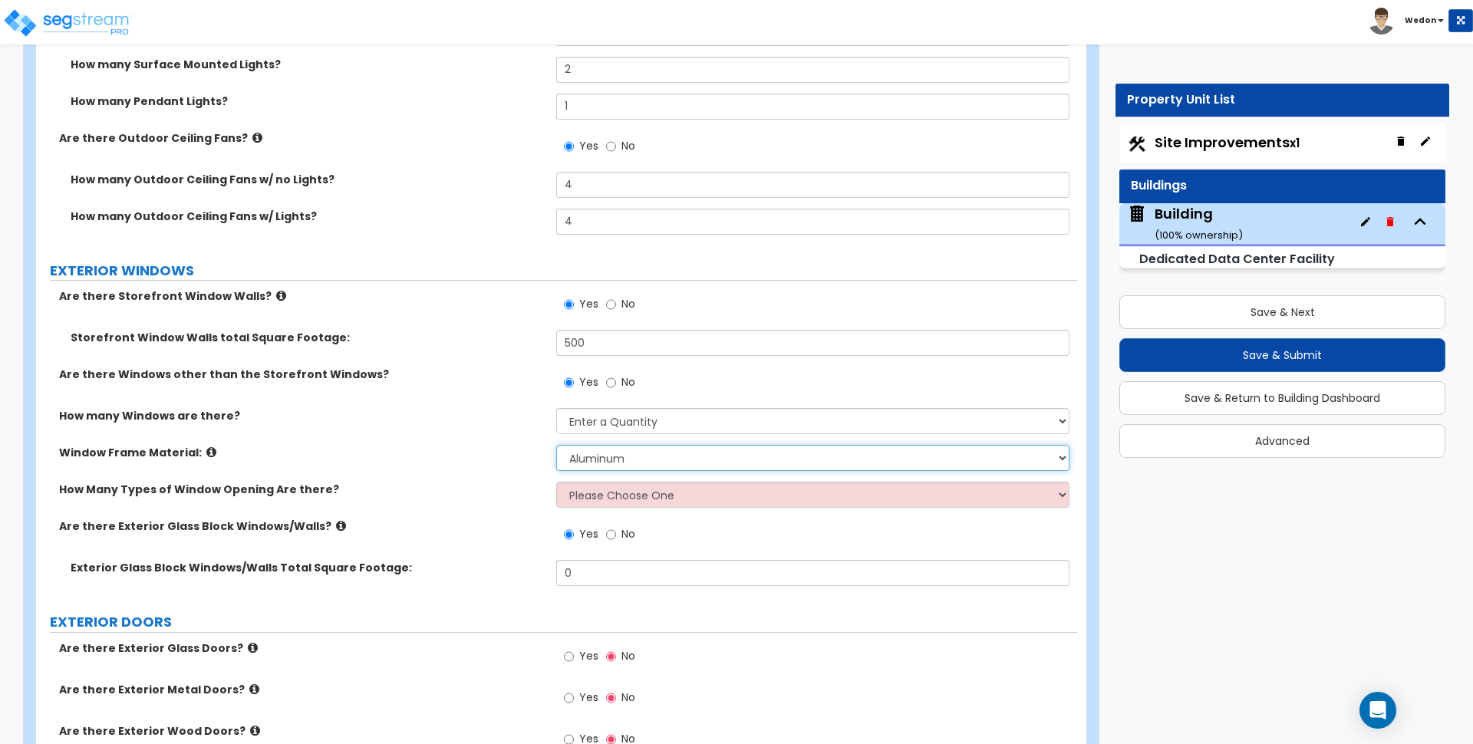
scroll to position [2138, 0]
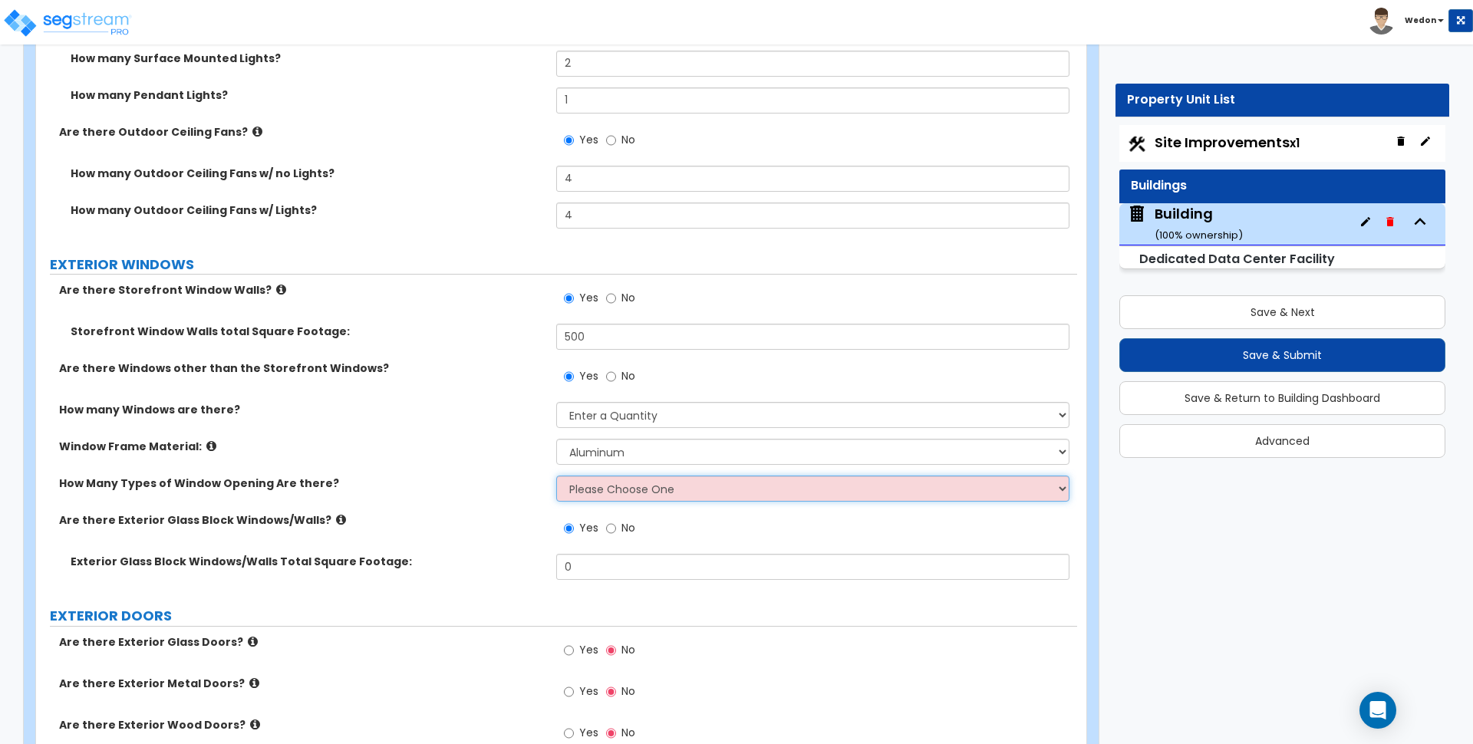
click at [598, 483] on select "Please Choose One 1 2 3 4" at bounding box center [812, 489] width 513 height 26
click at [556, 476] on select "Please Choose One 1 2 3 4" at bounding box center [812, 489] width 513 height 26
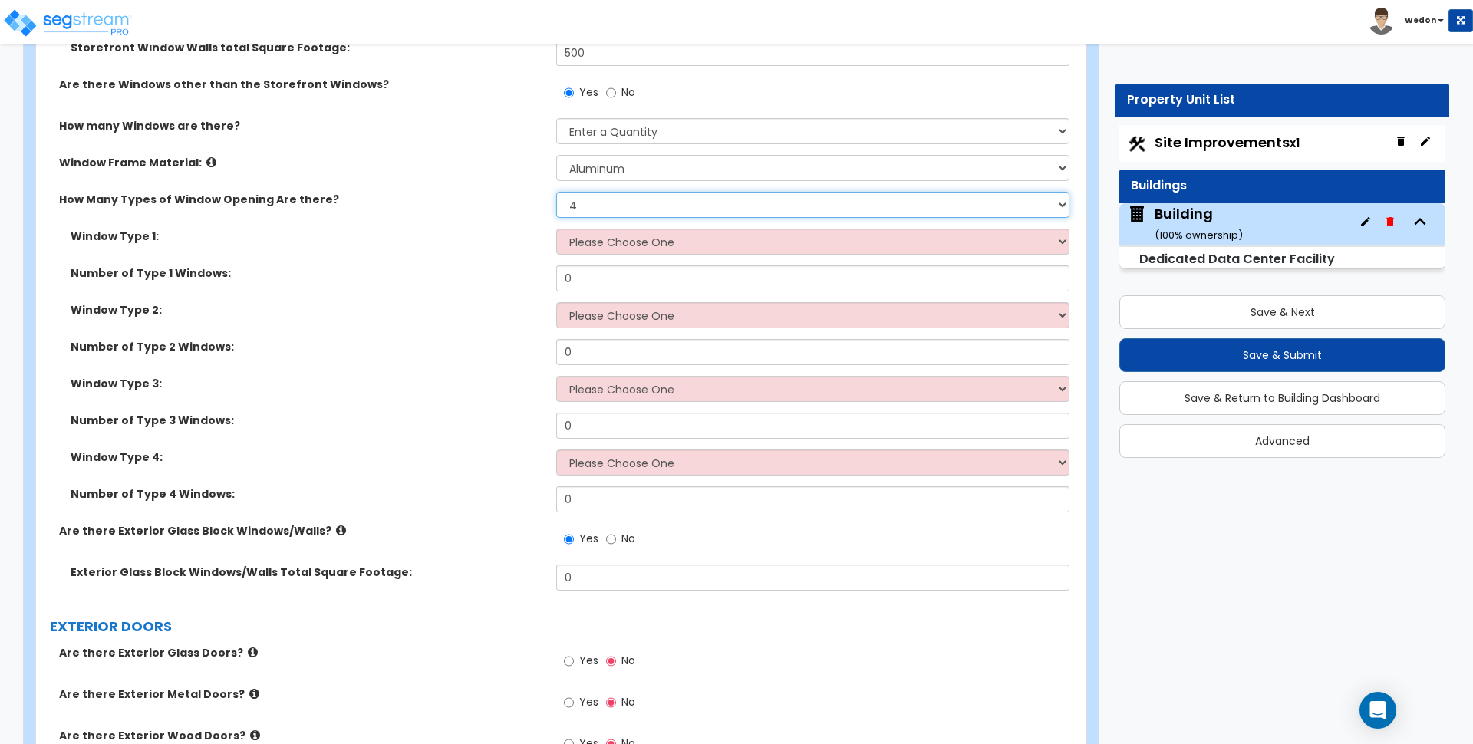
scroll to position [2426, 0]
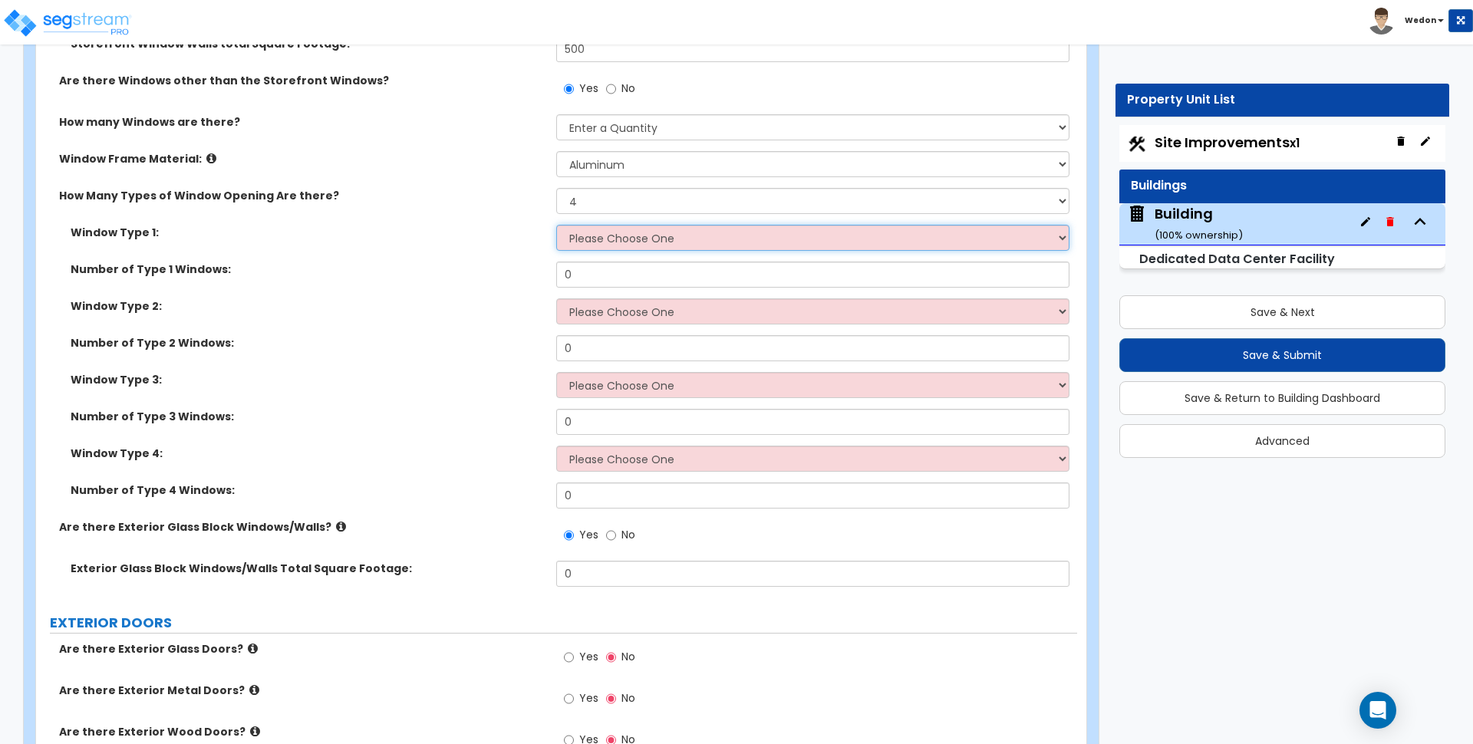
click at [615, 230] on select "Please Choose One Sliding Picture/Fixed Double/Single Hung Awning Swing" at bounding box center [812, 238] width 513 height 26
click at [556, 225] on select "Please Choose One Sliding Picture/Fixed Double/Single Hung Awning Swing" at bounding box center [812, 238] width 513 height 26
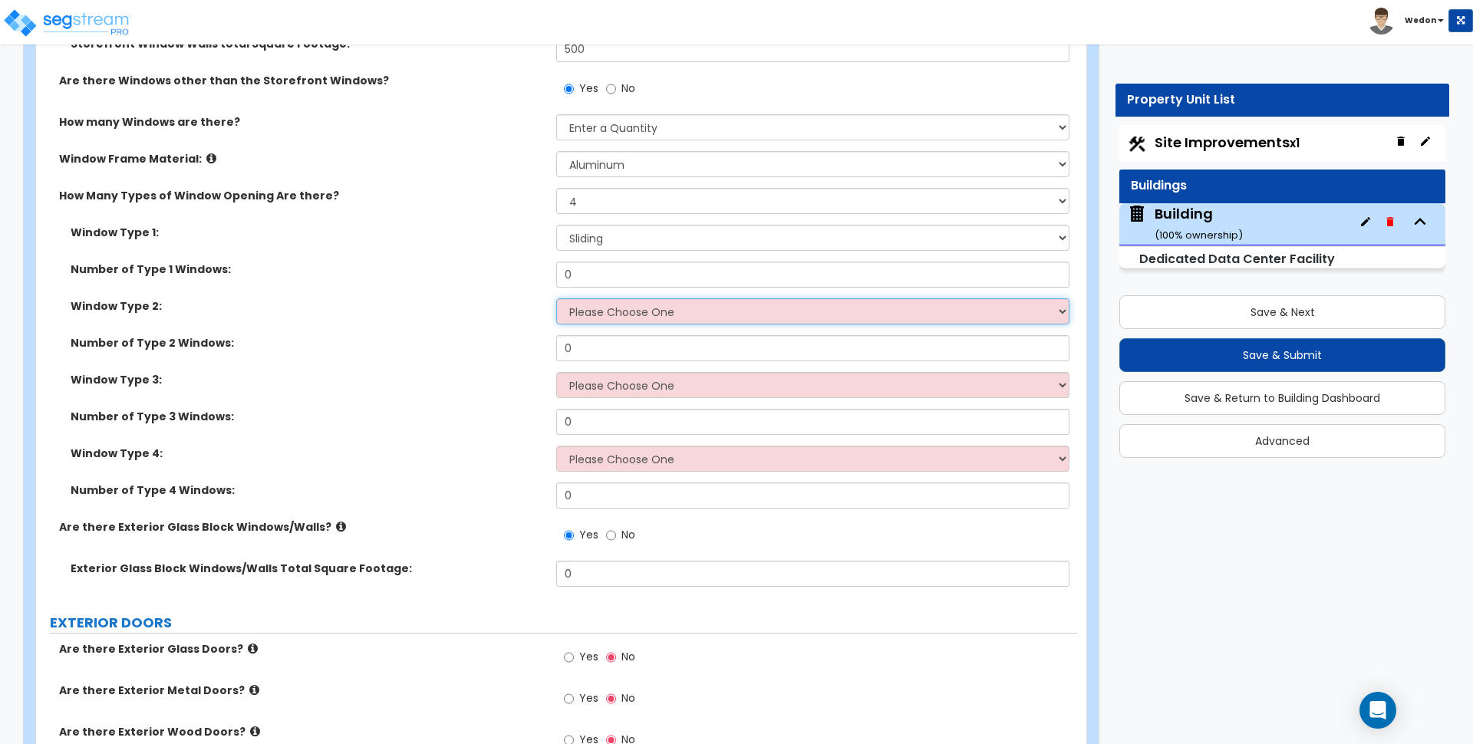
drag, startPoint x: 649, startPoint y: 303, endPoint x: 654, endPoint y: 323, distance: 20.5
click at [648, 303] on select "Please Choose One Sliding Picture/Fixed Double/Single Hung Awning Swing" at bounding box center [812, 311] width 513 height 26
click at [556, 298] on select "Please Choose One Sliding Picture/Fixed Double/Single Hung Awning Swing" at bounding box center [812, 311] width 513 height 26
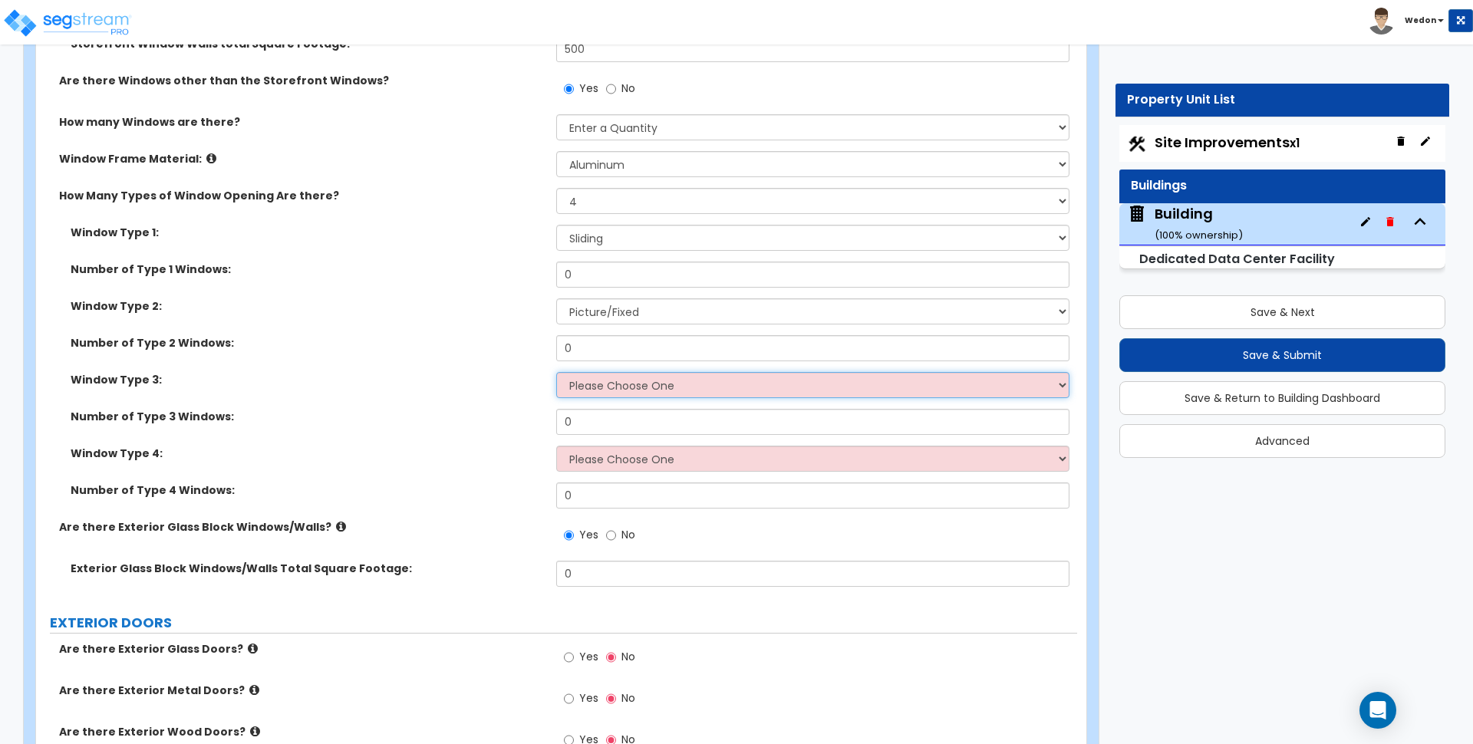
drag, startPoint x: 629, startPoint y: 378, endPoint x: 663, endPoint y: 394, distance: 37.7
click at [629, 378] on select "Please Choose One Sliding Picture/Fixed Double/Single Hung Awning Swing" at bounding box center [812, 385] width 513 height 26
click at [556, 372] on select "Please Choose One Sliding Picture/Fixed Double/Single Hung Awning Swing" at bounding box center [812, 385] width 513 height 26
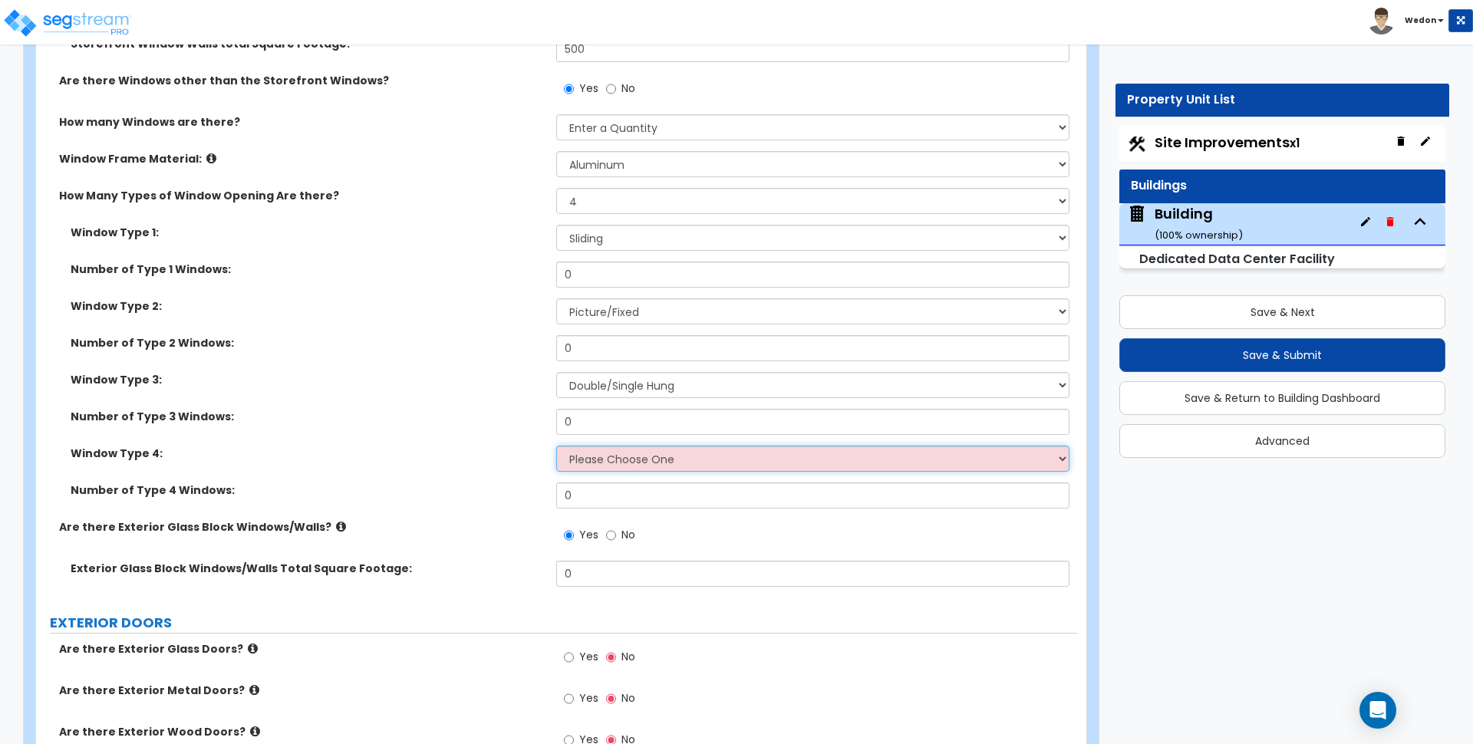
click at [626, 464] on select "Please Choose One Sliding Picture/Fixed Double/Single Hung Awning Swing" at bounding box center [812, 459] width 513 height 26
click at [556, 446] on select "Please Choose One Sliding Picture/Fixed Double/Single Hung Awning Swing" at bounding box center [812, 459] width 513 height 26
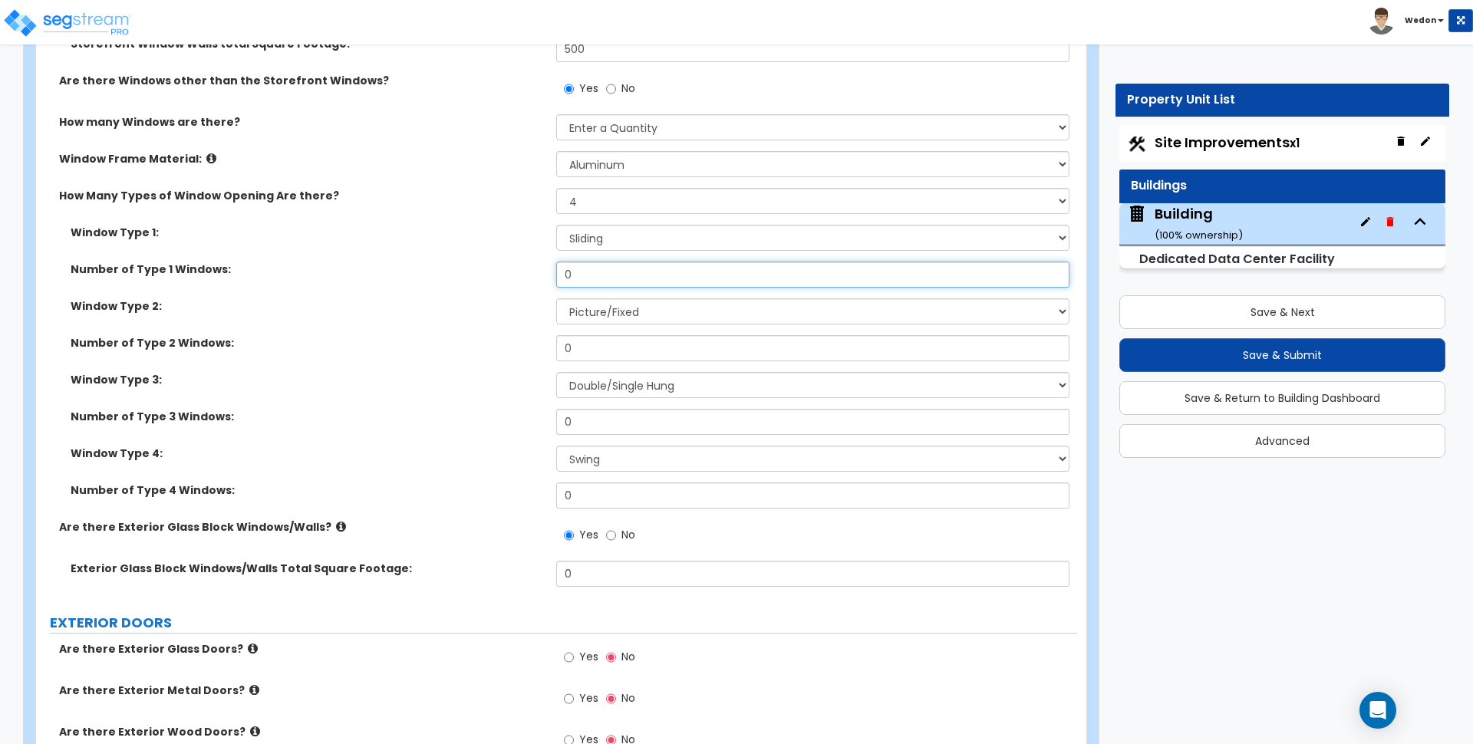
click at [598, 278] on input "0" at bounding box center [812, 275] width 513 height 26
click at [608, 343] on input "0" at bounding box center [812, 348] width 513 height 26
click at [593, 424] on input "0" at bounding box center [812, 422] width 513 height 26
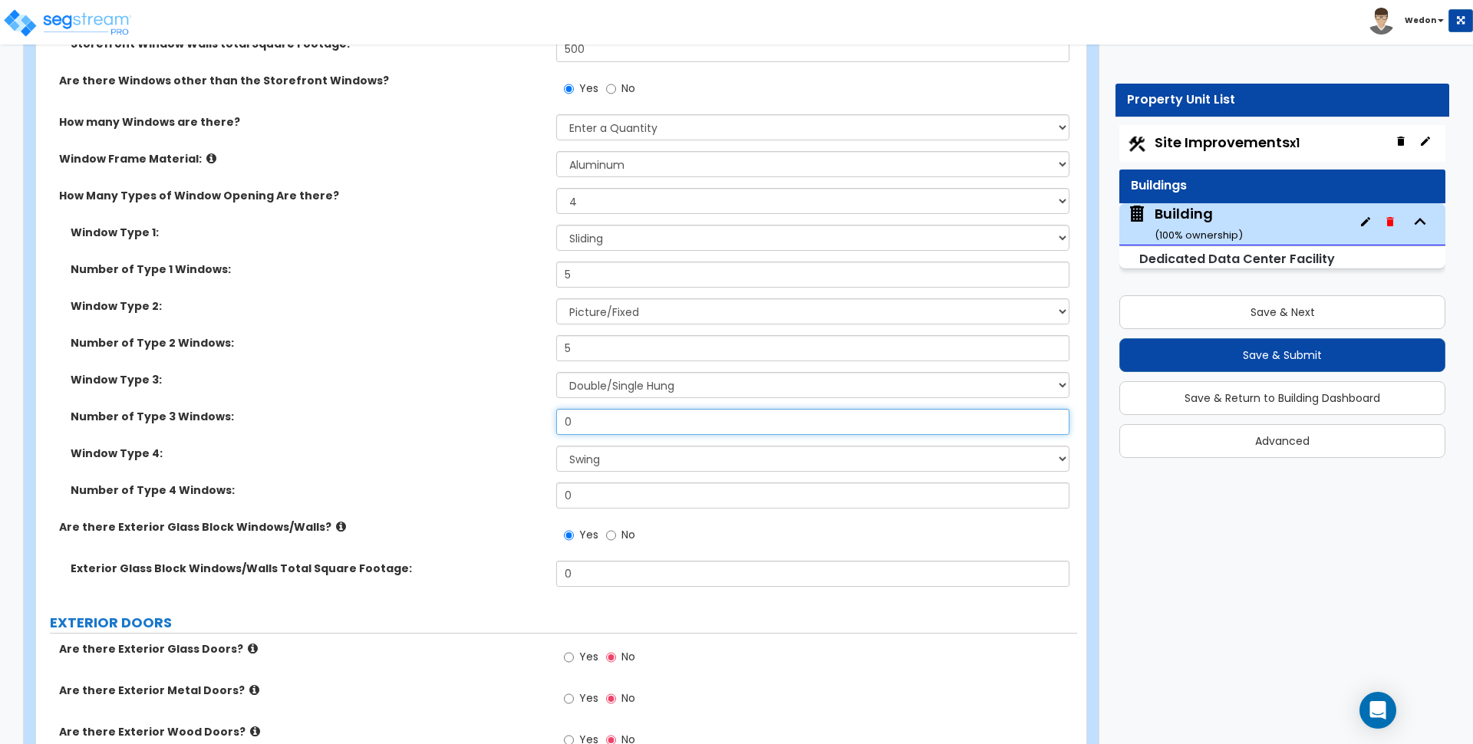
click at [593, 424] on input "0" at bounding box center [812, 422] width 513 height 26
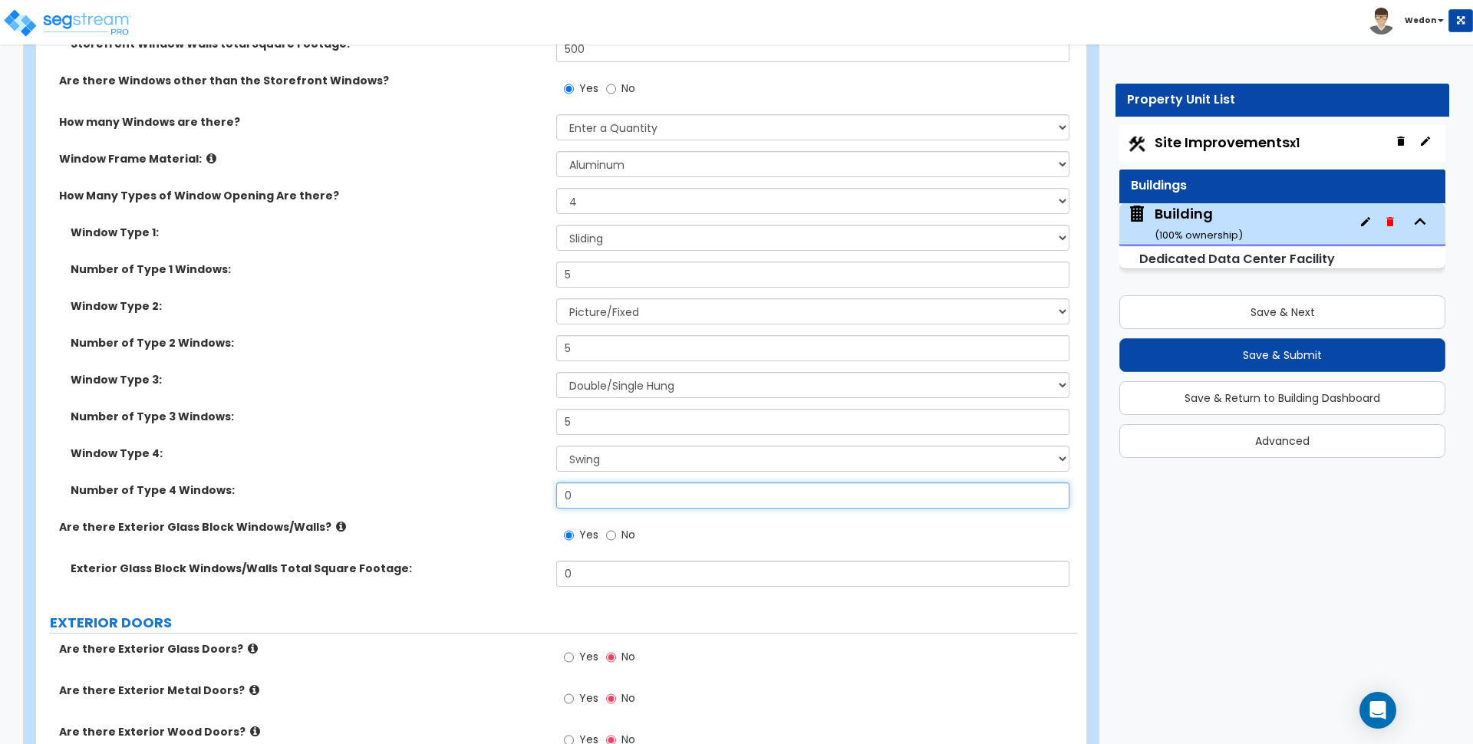
click at [588, 484] on input "0" at bounding box center [812, 496] width 513 height 26
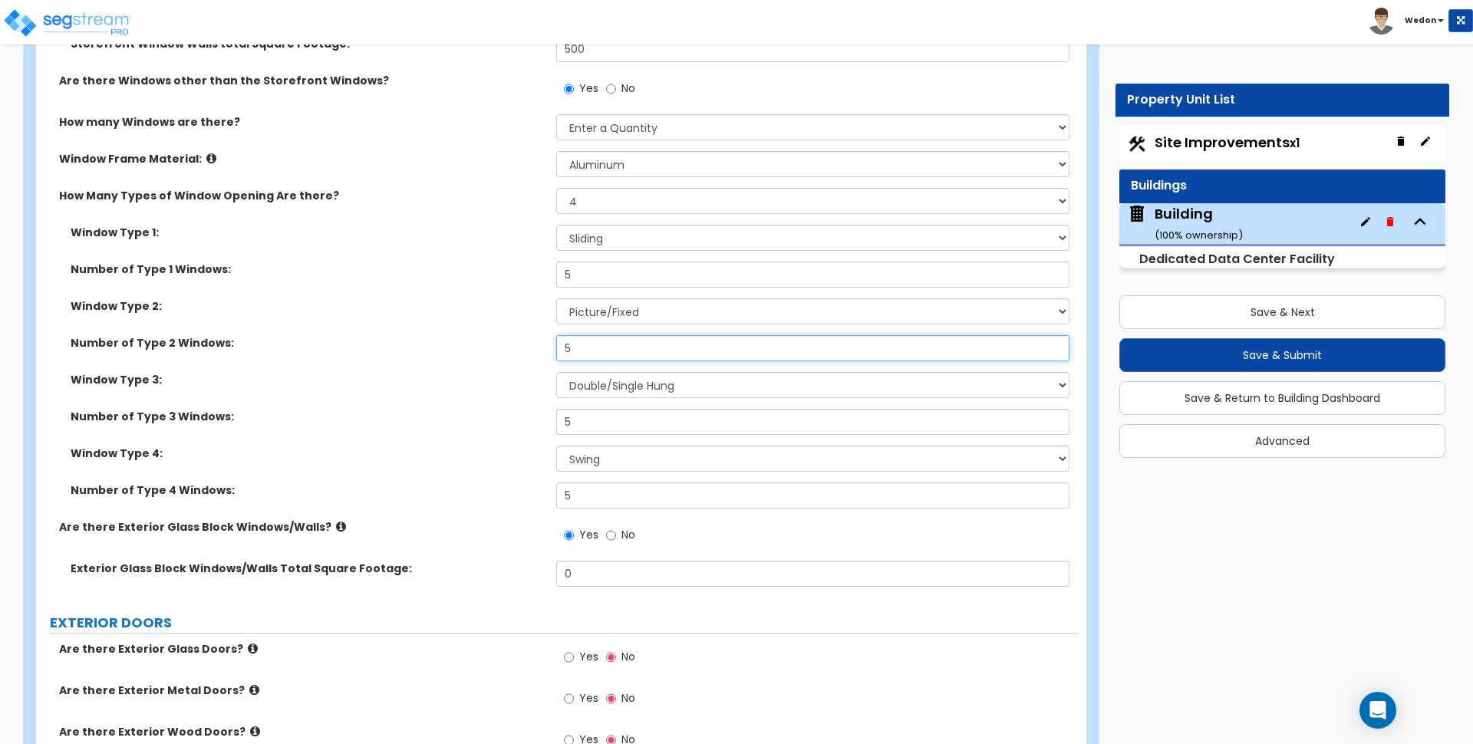
click at [592, 338] on input "5" at bounding box center [812, 348] width 513 height 26
click at [580, 424] on input "5" at bounding box center [812, 422] width 513 height 26
click at [579, 424] on input "5" at bounding box center [812, 422] width 513 height 26
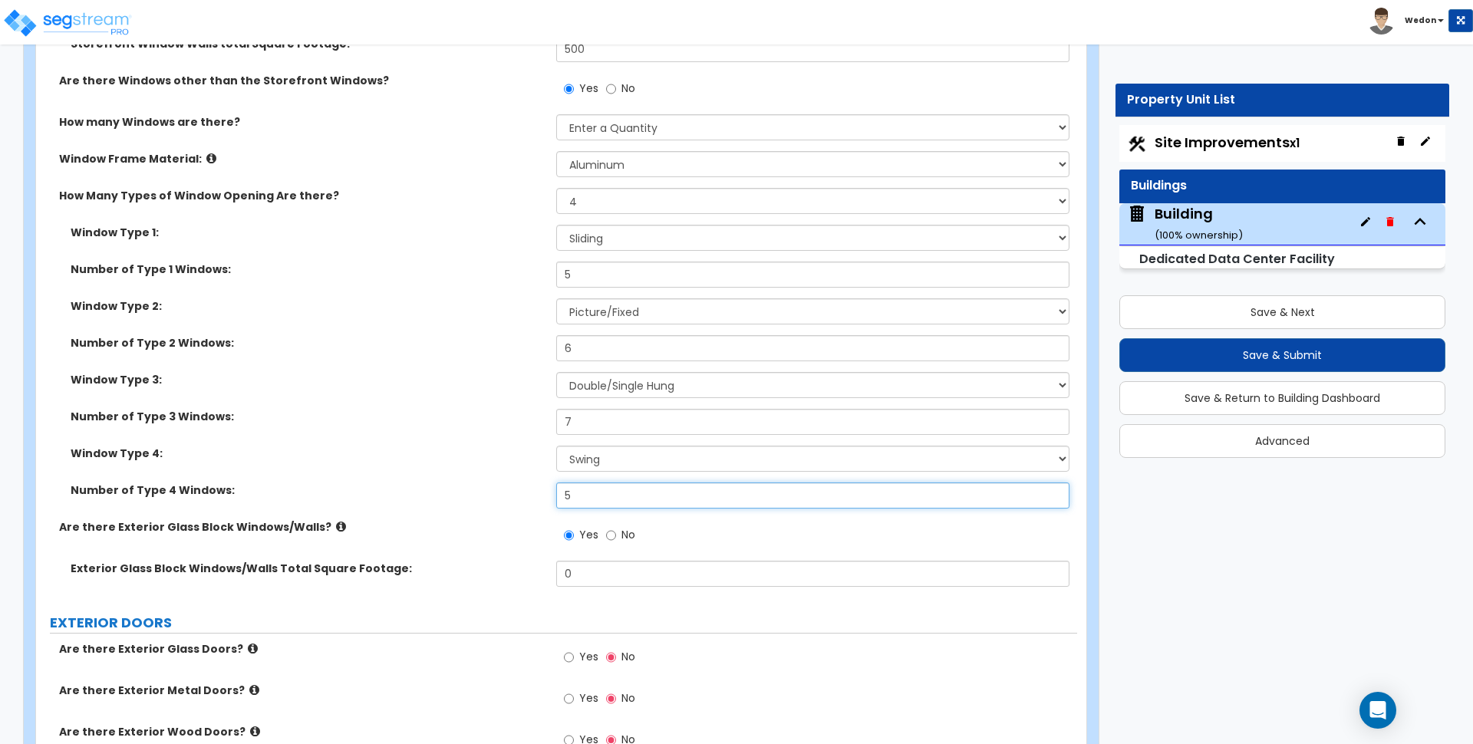
click at [612, 500] on input "5" at bounding box center [812, 496] width 513 height 26
click at [412, 422] on label "Number of Type 3 Windows:" at bounding box center [308, 416] width 474 height 15
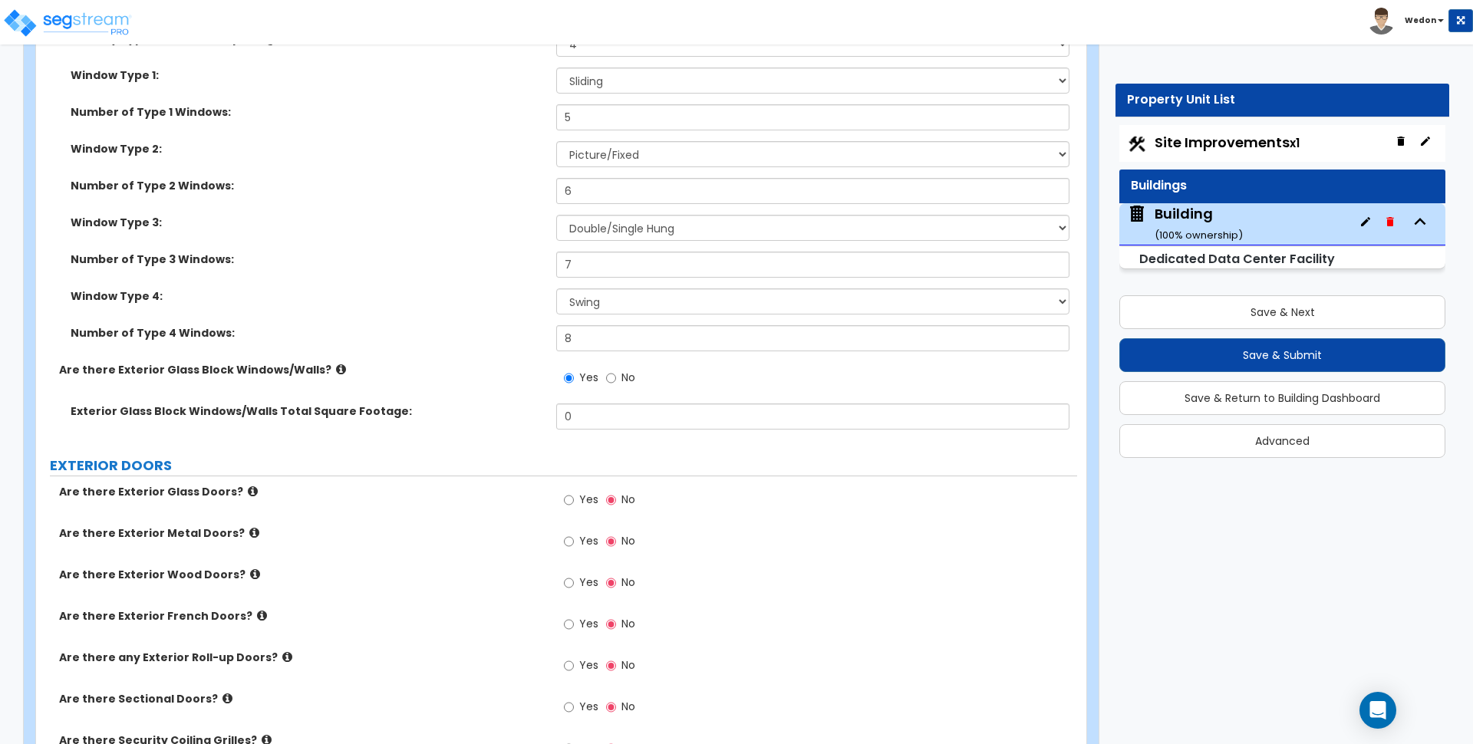
scroll to position [2618, 0]
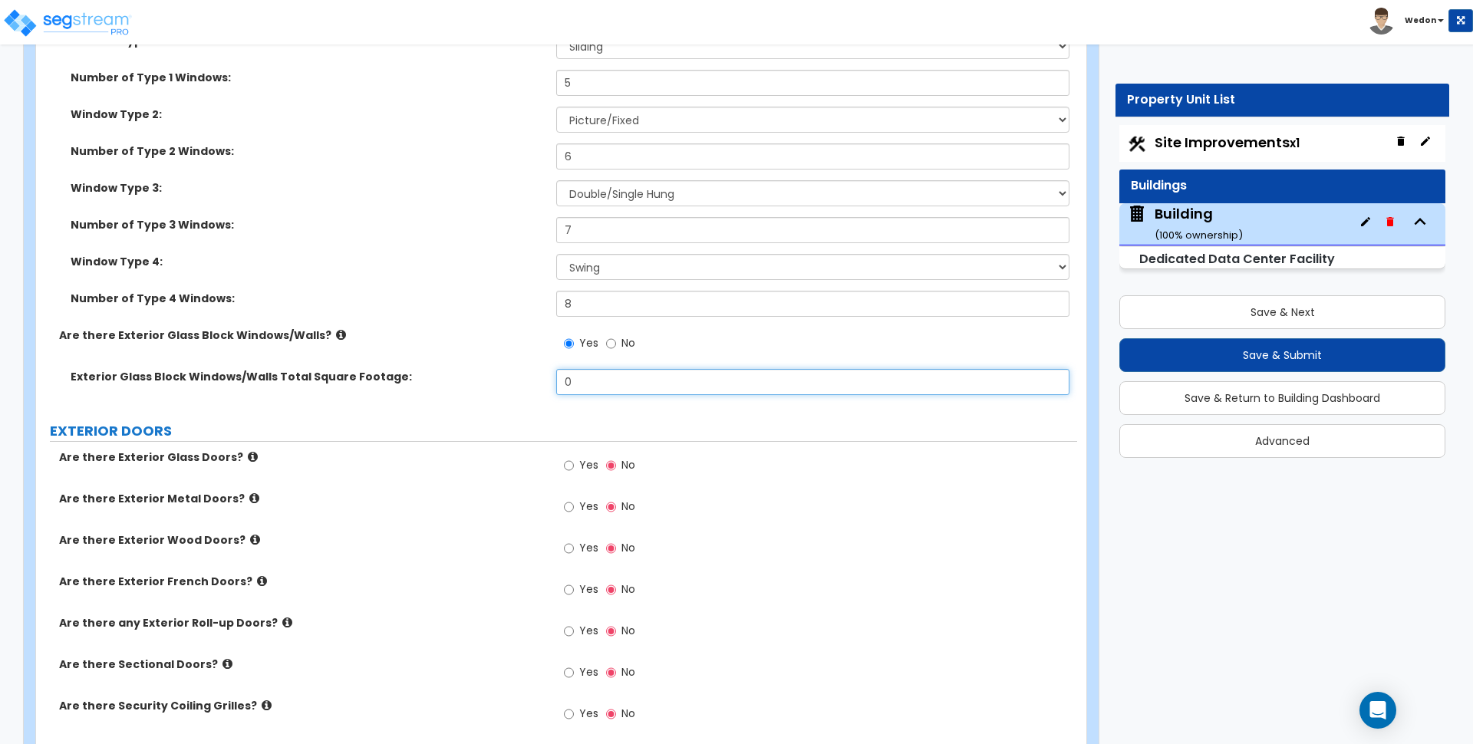
click at [619, 389] on input "0" at bounding box center [812, 382] width 513 height 26
click at [474, 158] on label "Number of Type 2 Windows:" at bounding box center [308, 150] width 474 height 15
click at [336, 338] on icon at bounding box center [341, 335] width 10 height 12
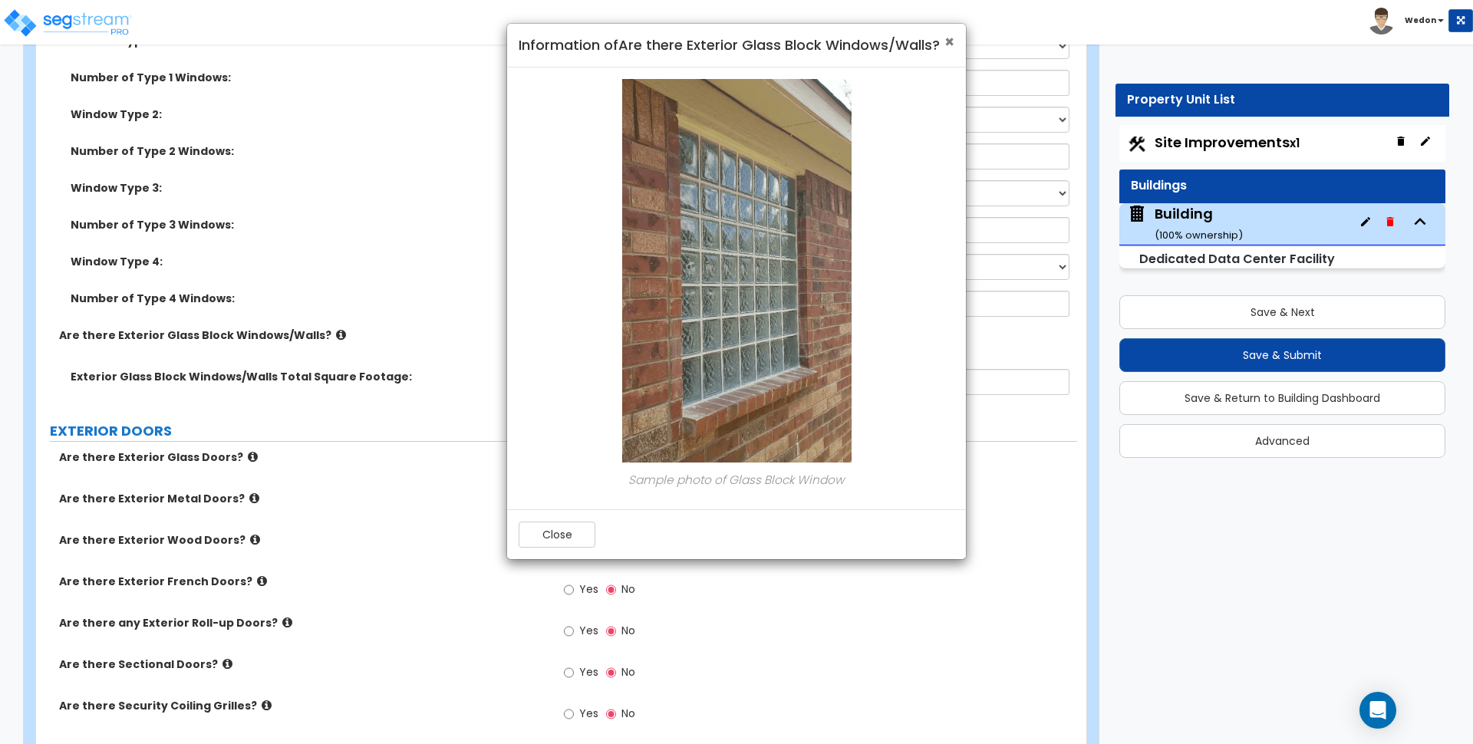
click at [951, 43] on span "×" at bounding box center [950, 42] width 10 height 22
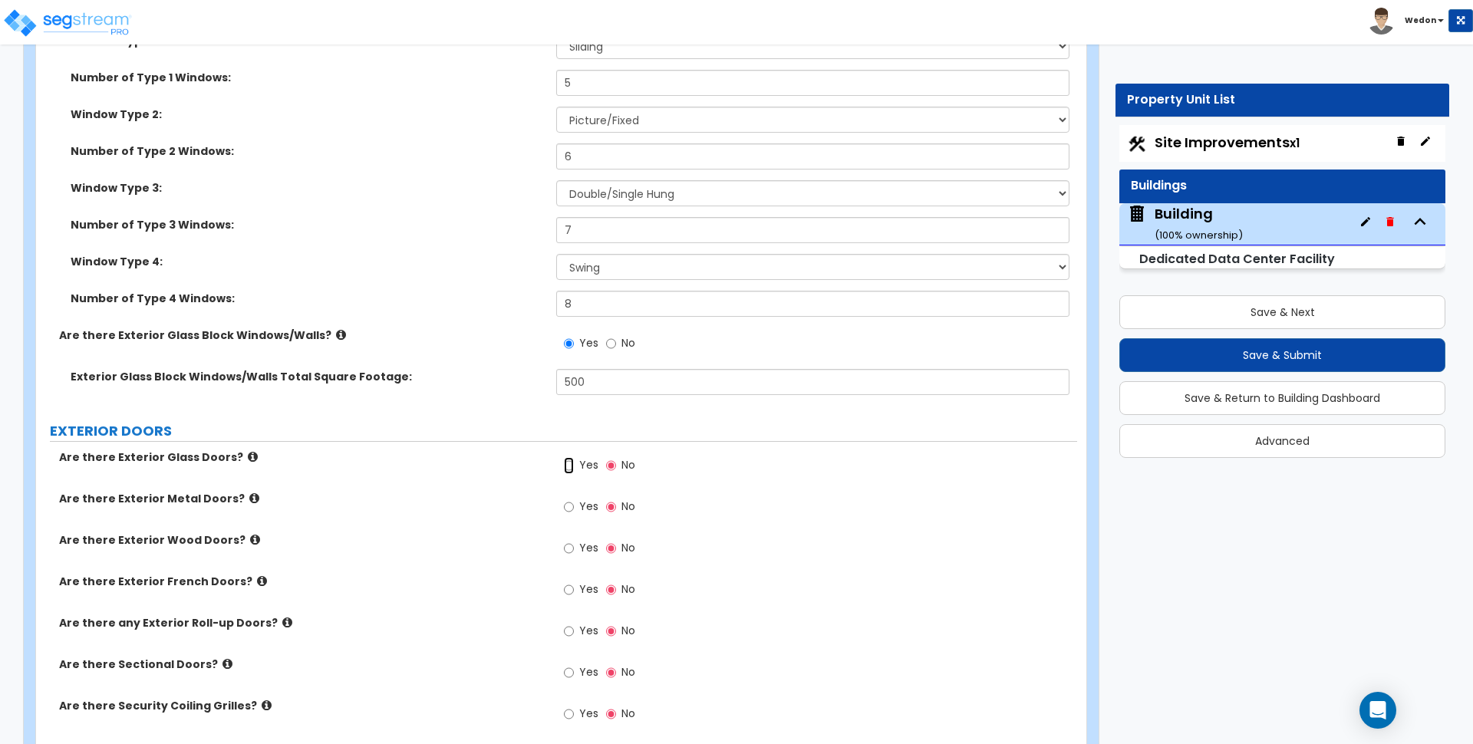
click at [575, 463] on label "Yes" at bounding box center [581, 467] width 35 height 26
click at [574, 463] on input "Yes" at bounding box center [569, 465] width 10 height 17
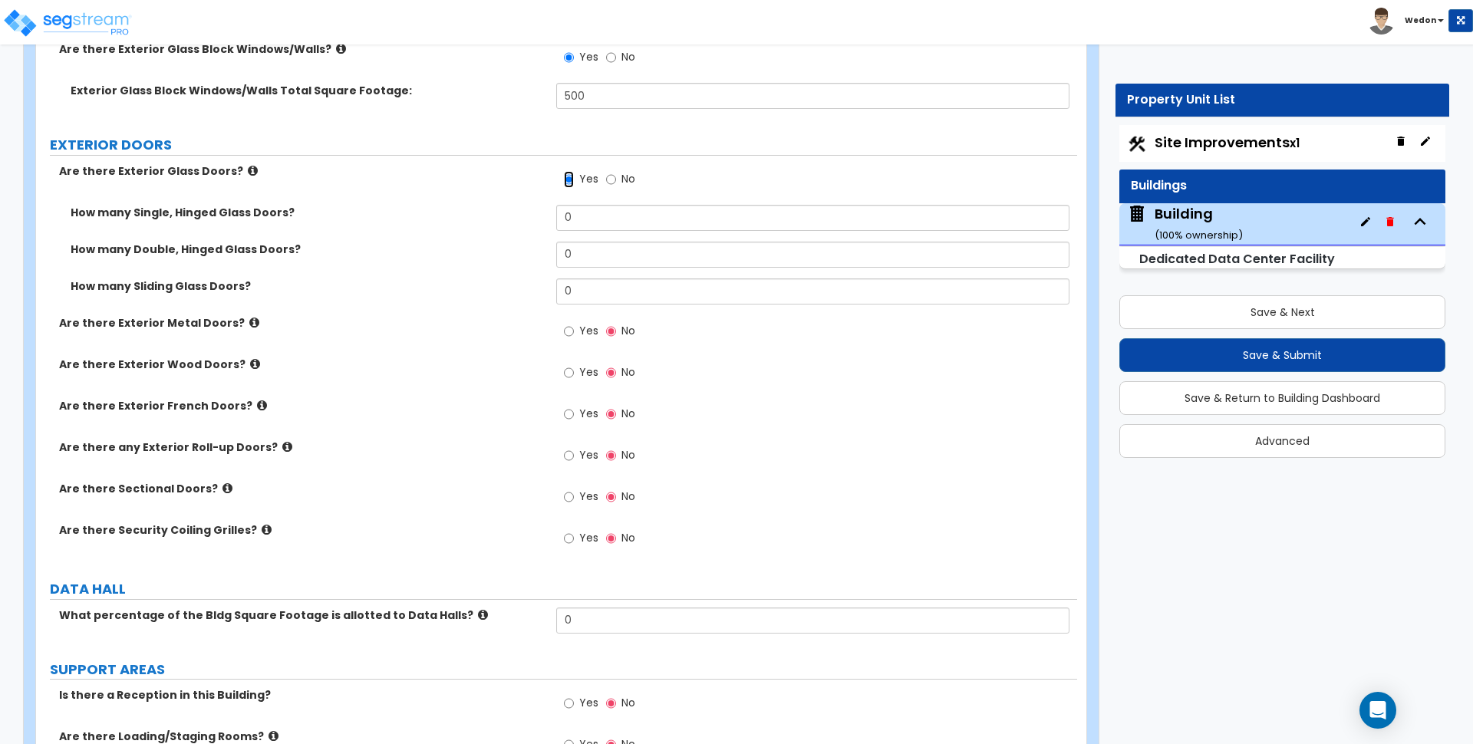
scroll to position [2906, 0]
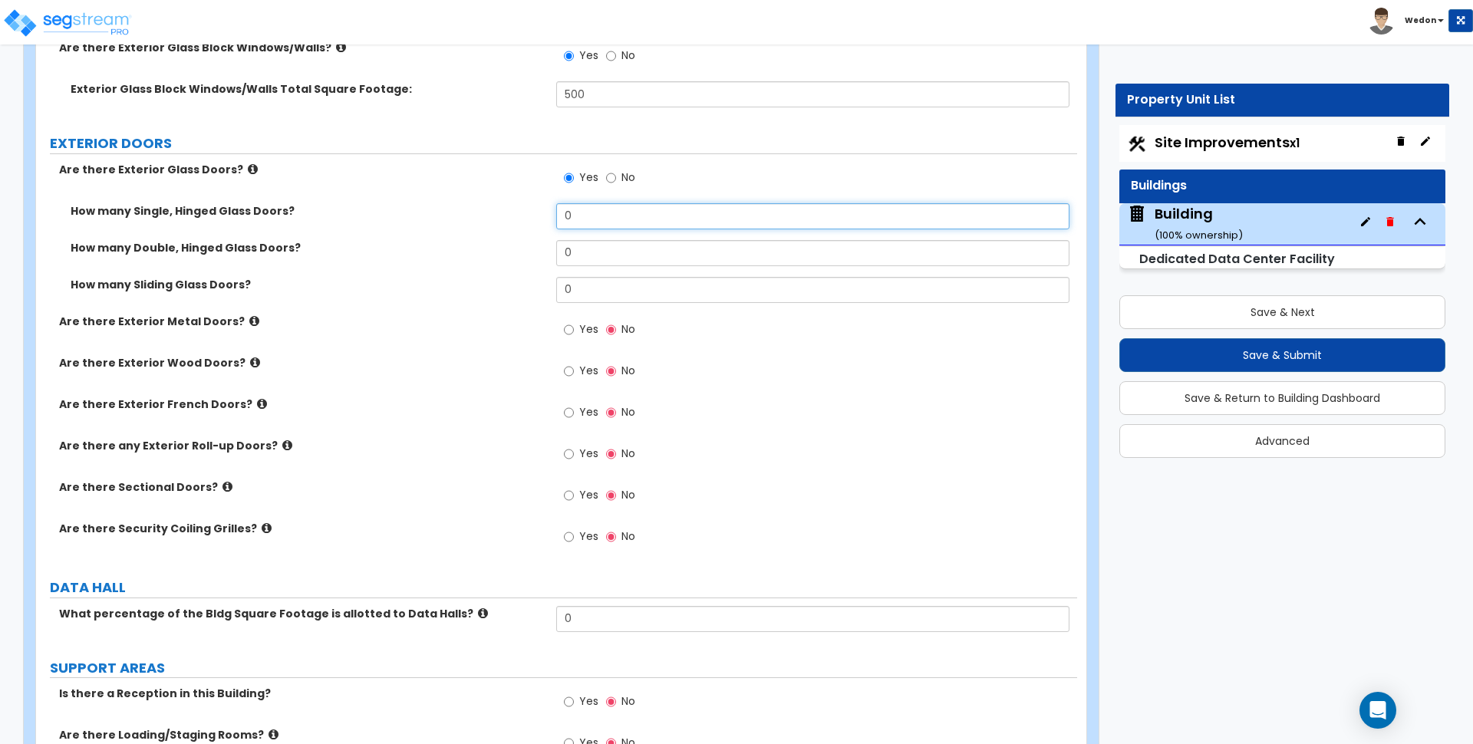
click at [654, 205] on input "0" at bounding box center [812, 216] width 513 height 26
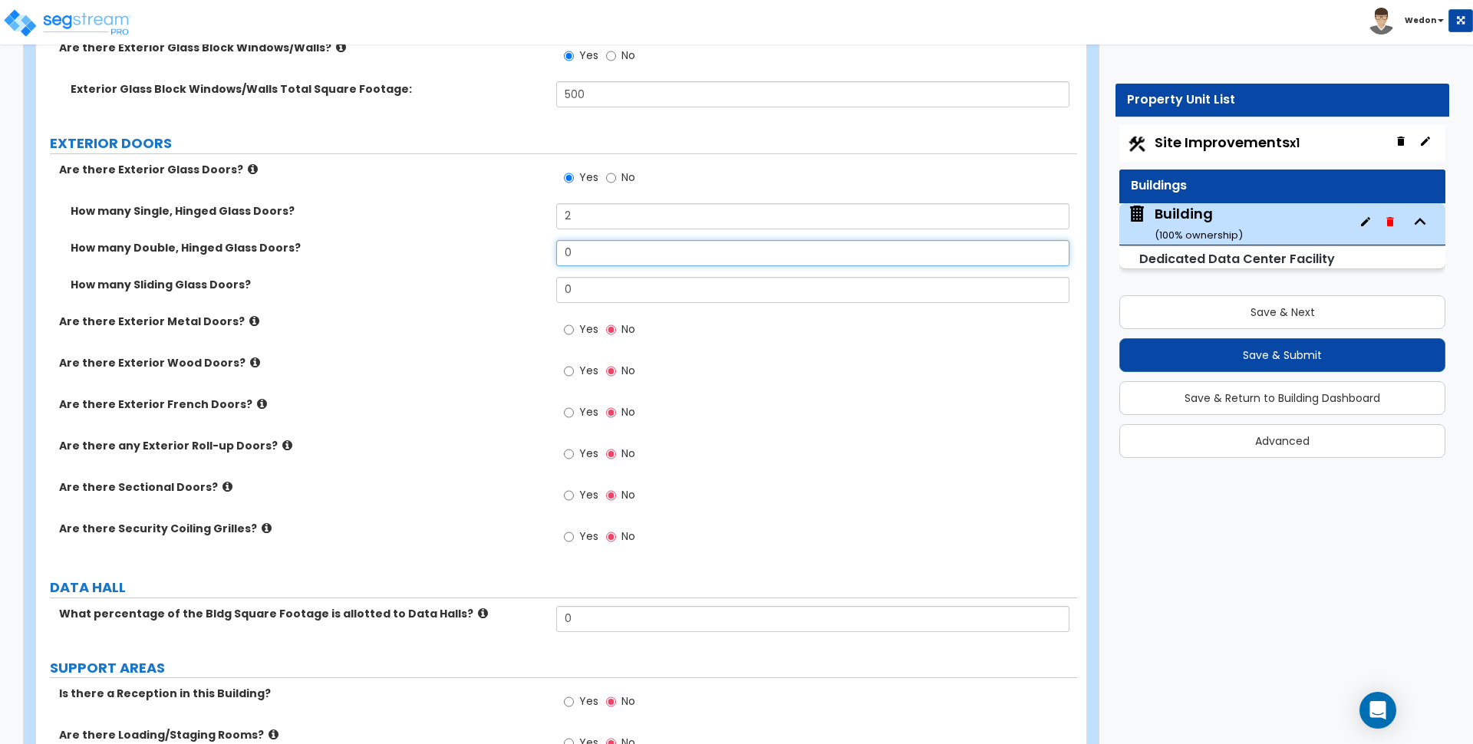
click at [645, 243] on input "0" at bounding box center [812, 253] width 513 height 26
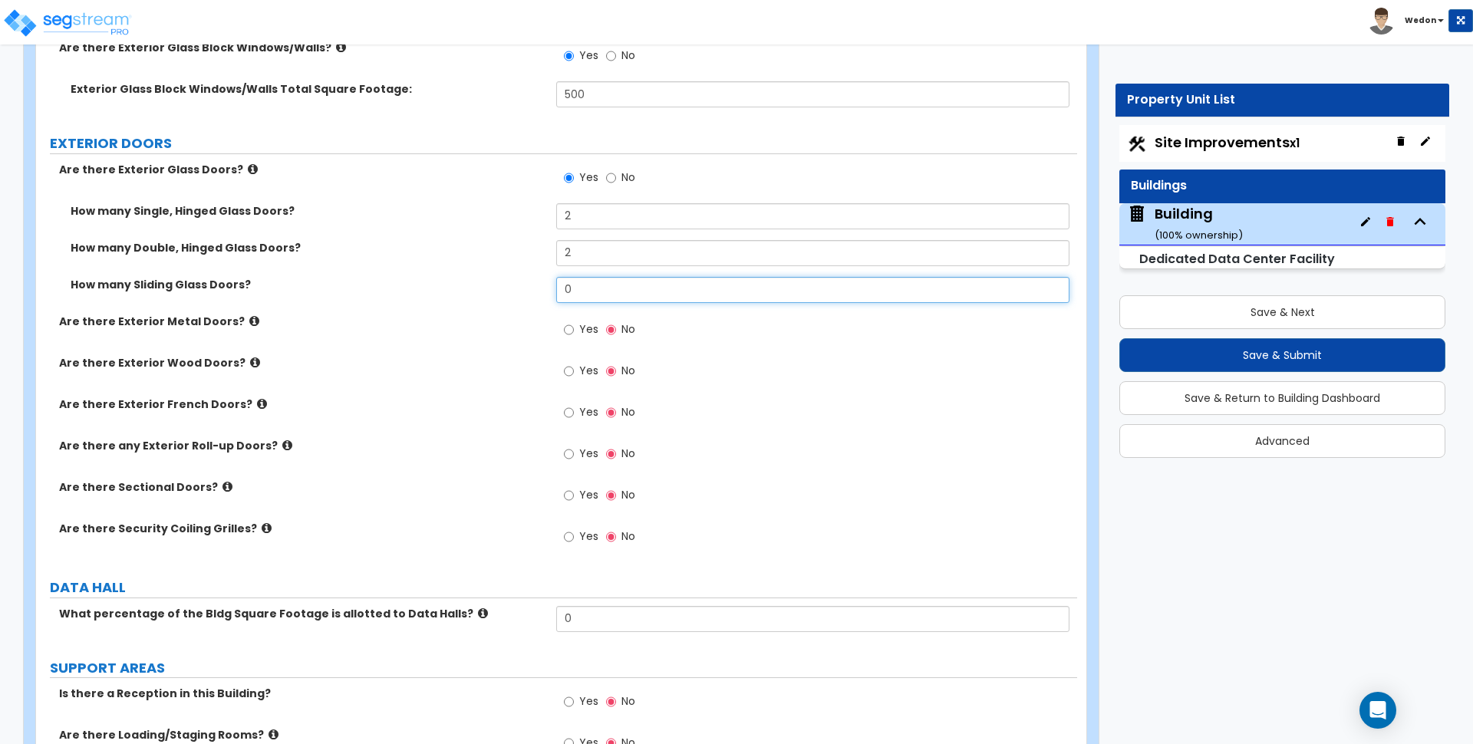
click at [611, 292] on input "0" at bounding box center [812, 290] width 513 height 26
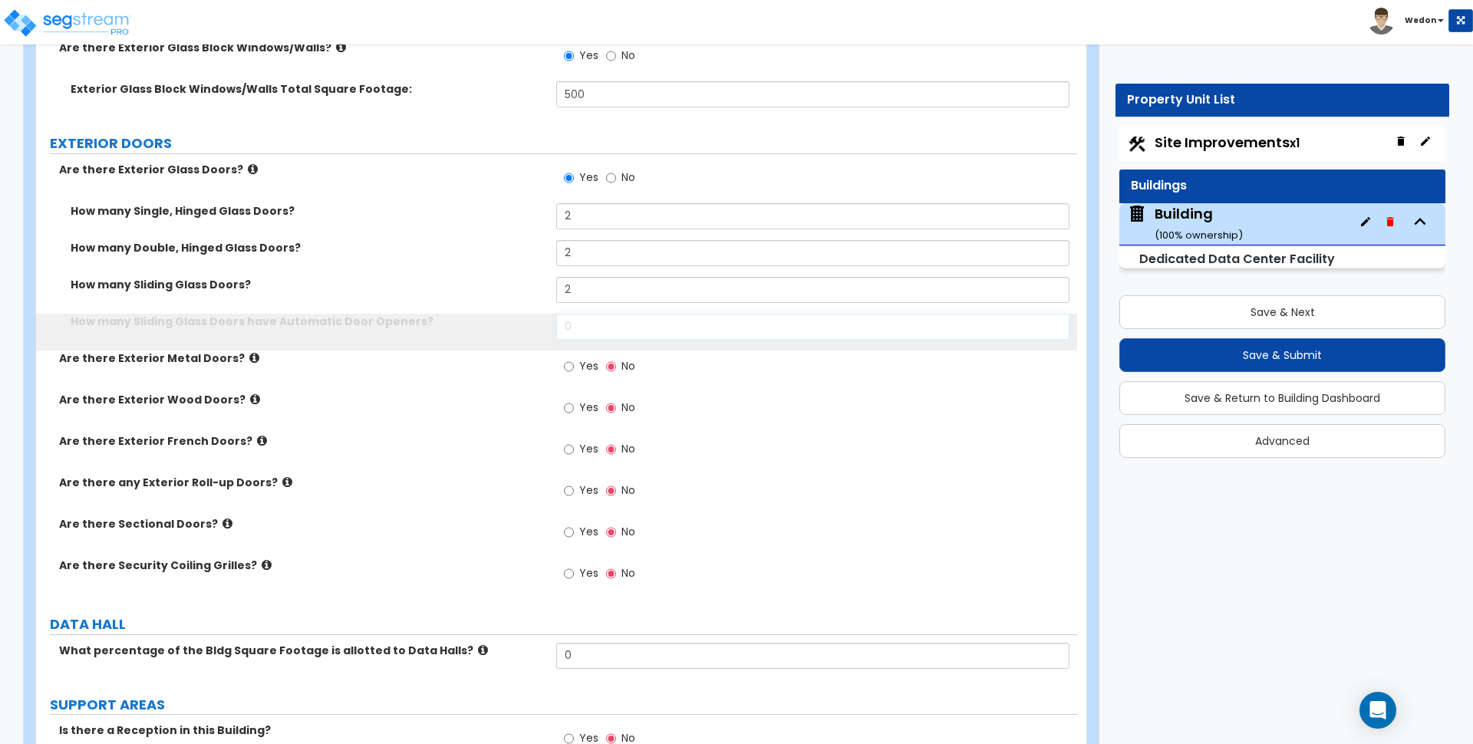
click at [580, 333] on input "0" at bounding box center [812, 327] width 513 height 26
click at [598, 325] on input "0" at bounding box center [812, 327] width 513 height 26
click at [596, 327] on input "0" at bounding box center [812, 327] width 513 height 26
click at [569, 379] on label "Yes" at bounding box center [581, 368] width 35 height 26
click at [569, 375] on input "Yes" at bounding box center [569, 366] width 10 height 17
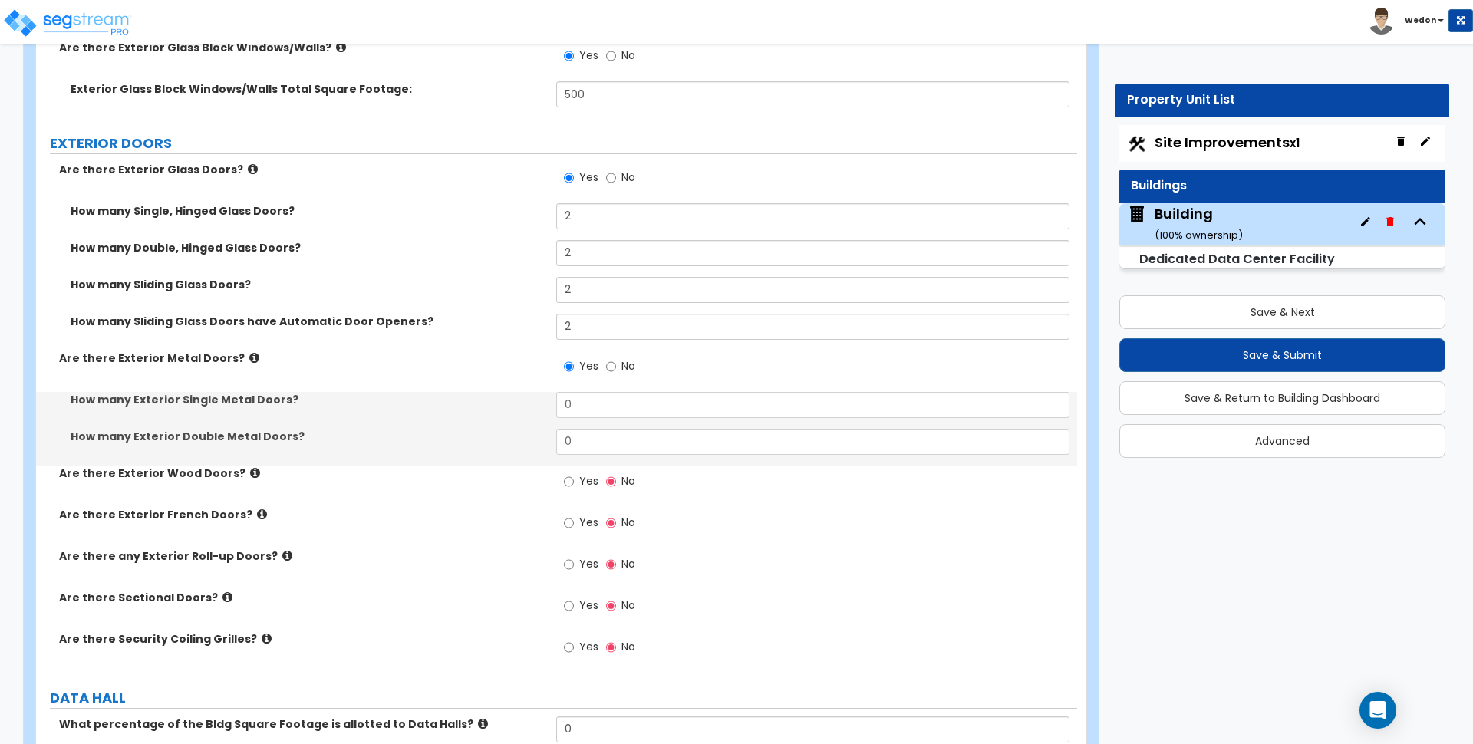
click at [592, 394] on div "Are there Exterior Glass Doors? Yes No How many Single, Hinged Glass Doors? 2 H…" at bounding box center [557, 417] width 1018 height 511
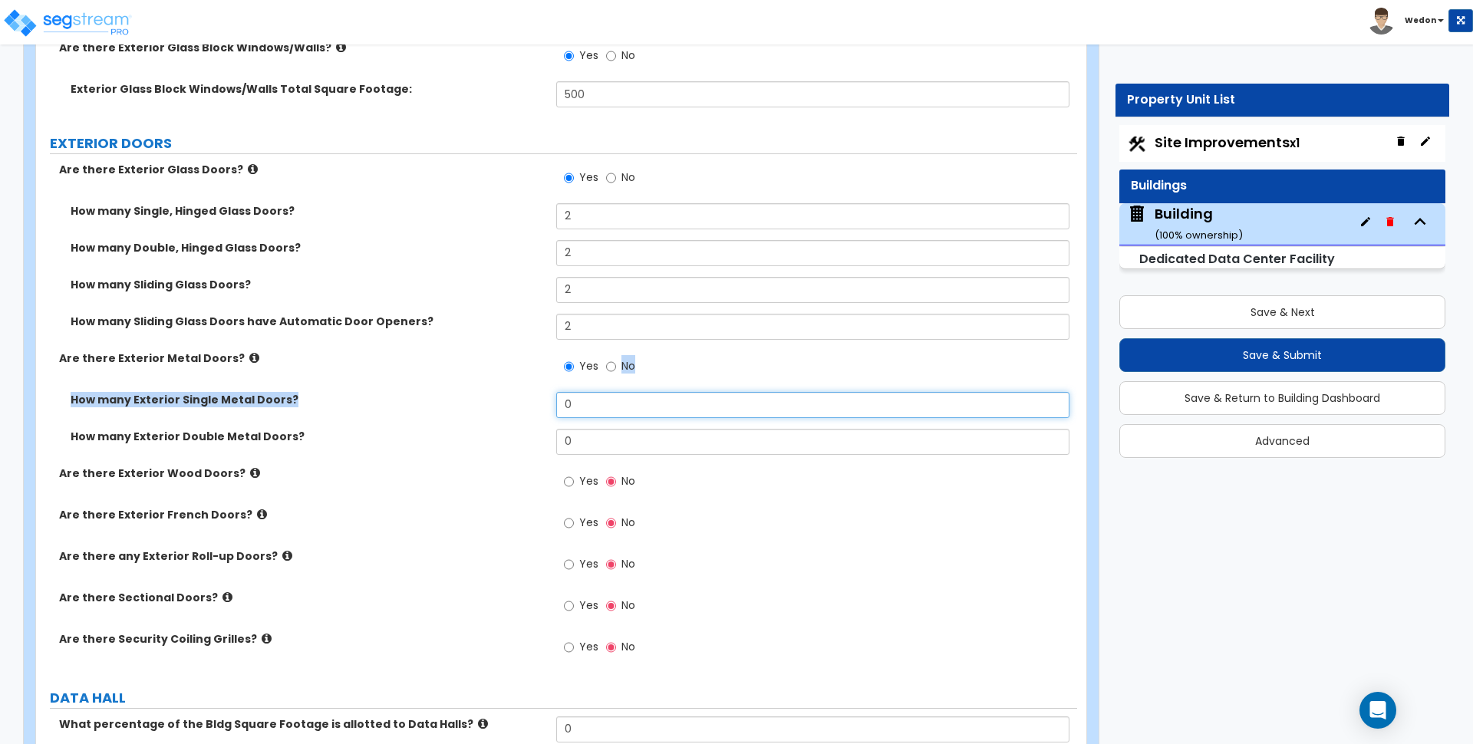
drag, startPoint x: 574, startPoint y: 400, endPoint x: 549, endPoint y: 406, distance: 25.3
click at [532, 403] on div "How many Exterior Single Metal Doors? 0" at bounding box center [556, 410] width 1041 height 37
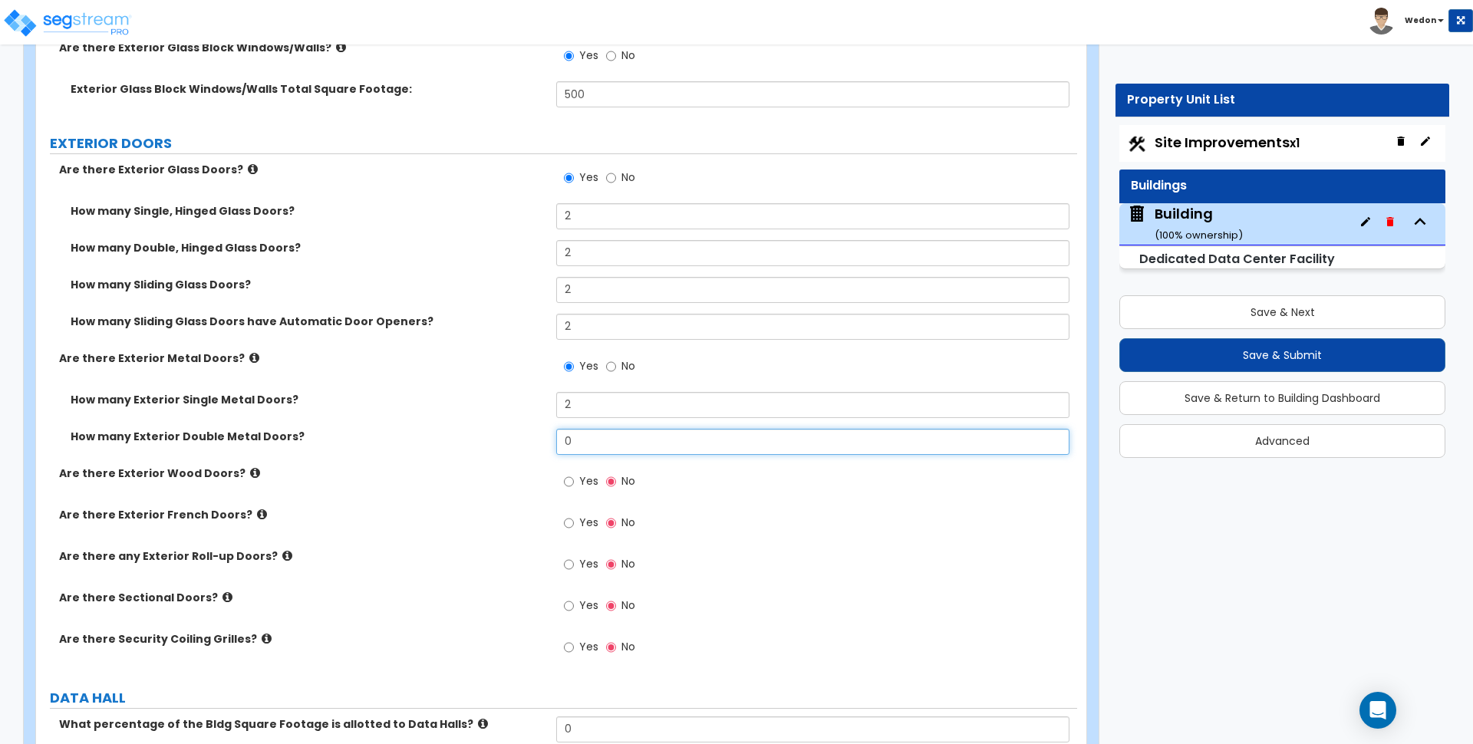
drag, startPoint x: 564, startPoint y: 445, endPoint x: 546, endPoint y: 446, distance: 18.4
click at [546, 446] on div "How many Exterior Double Metal Doors? 0" at bounding box center [556, 447] width 1041 height 37
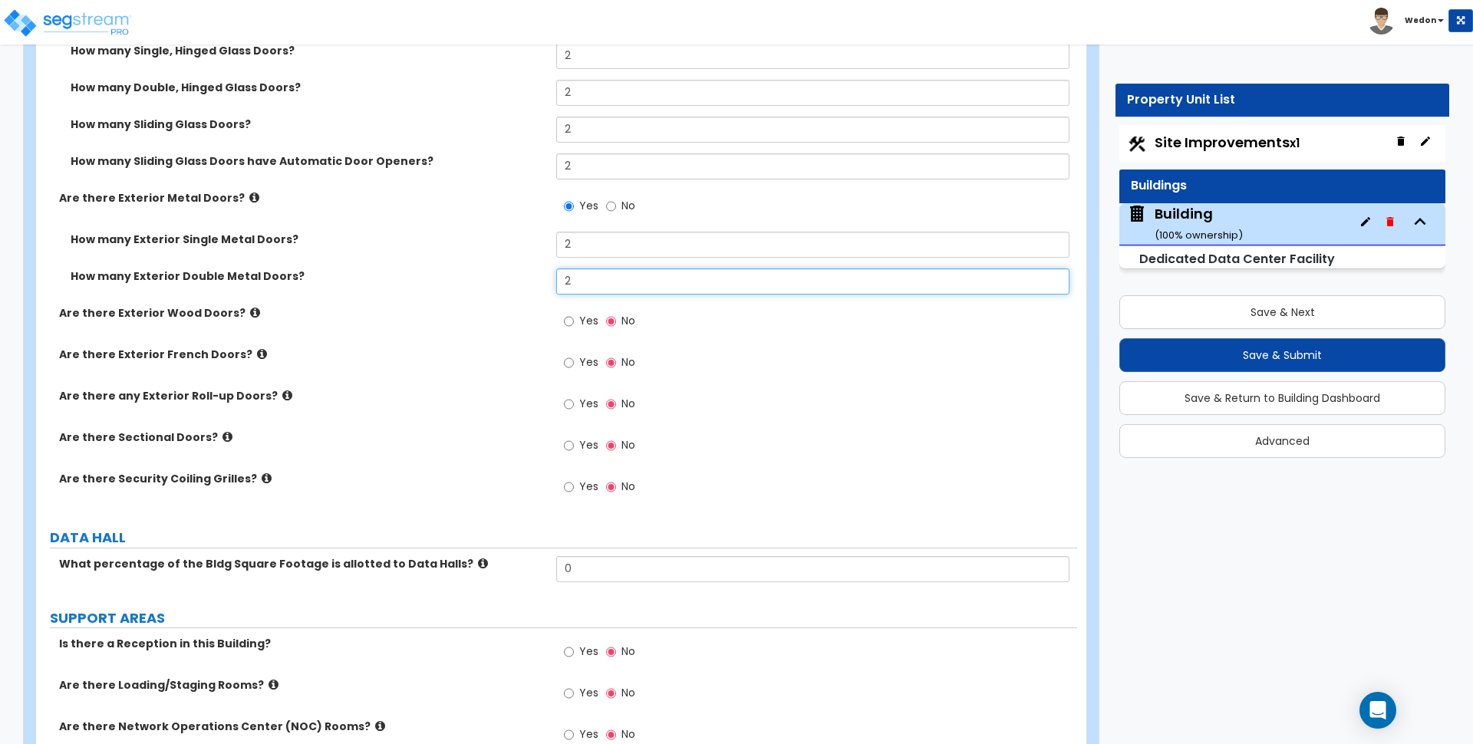
scroll to position [3098, 0]
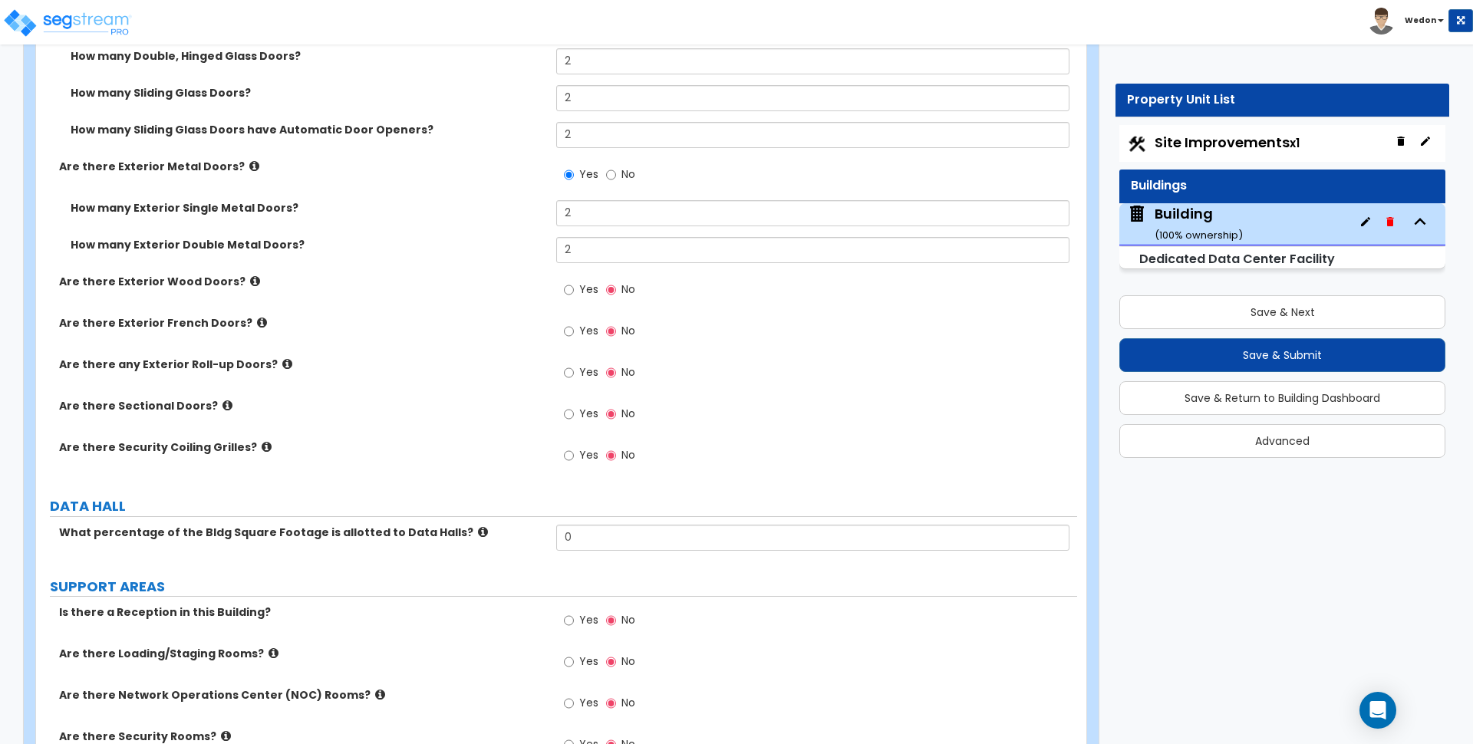
click at [589, 297] on label "Yes" at bounding box center [581, 292] width 35 height 26
click at [574, 297] on input "Yes" at bounding box center [569, 290] width 10 height 17
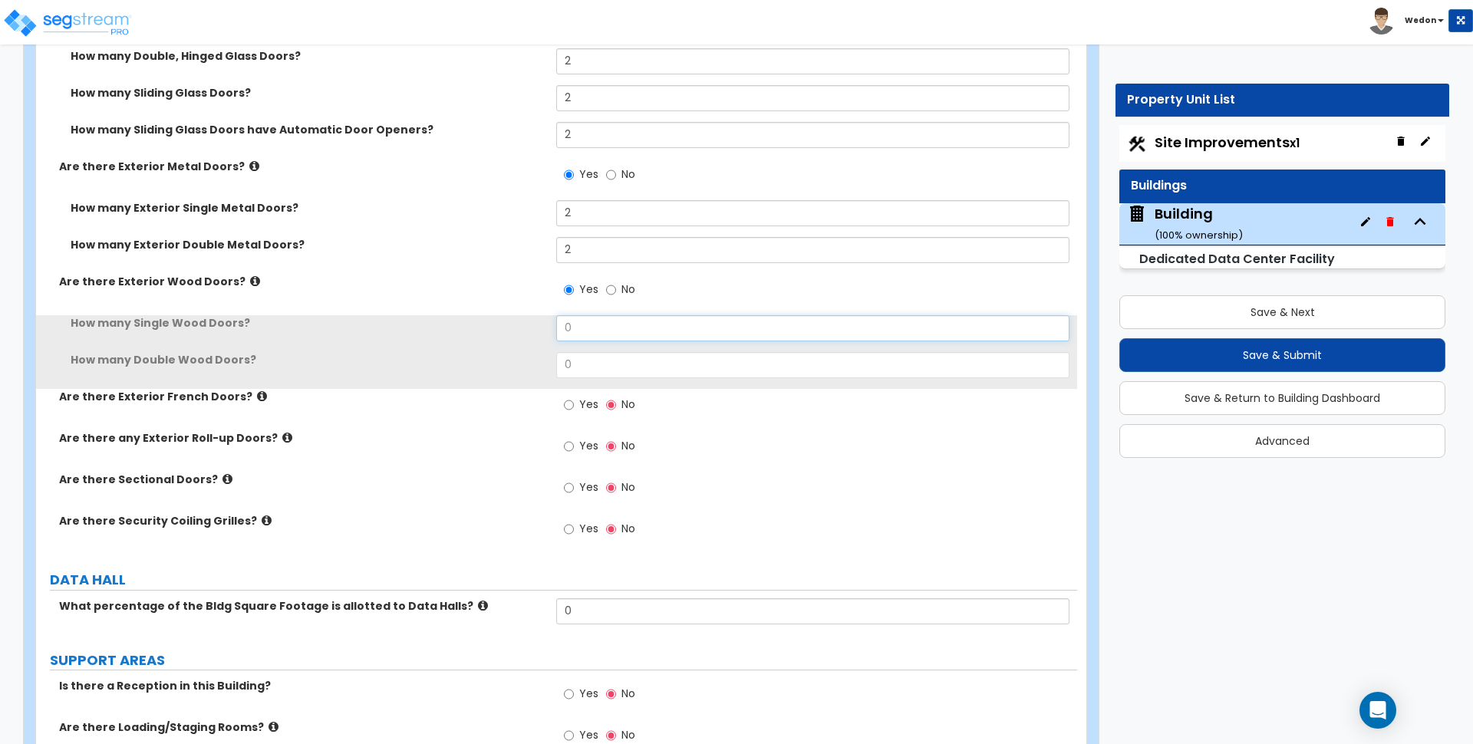
click at [555, 326] on div "How many Single Wood Doors? 0" at bounding box center [556, 333] width 1041 height 37
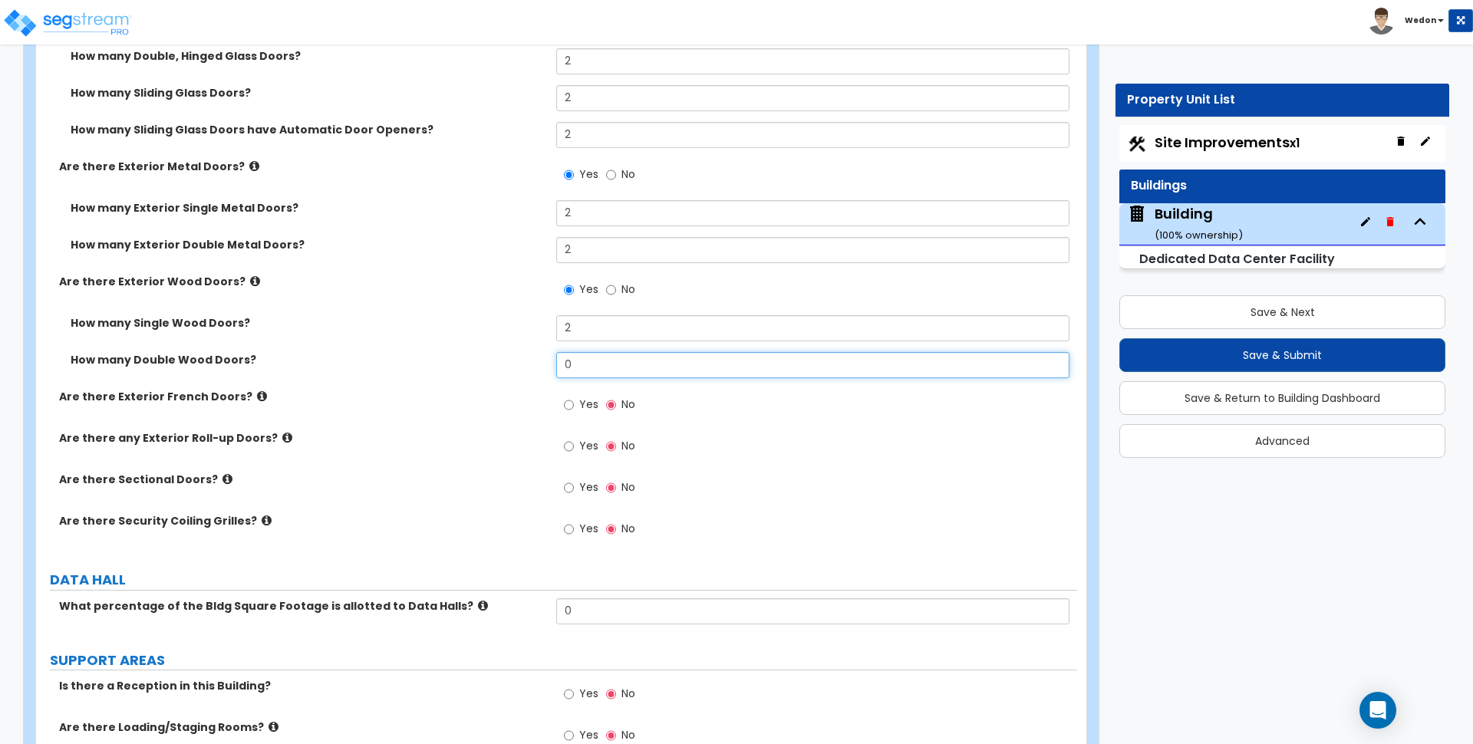
click at [504, 364] on div "How many Double Wood Doors? 0" at bounding box center [556, 370] width 1041 height 37
click at [586, 407] on span "Yes" at bounding box center [588, 404] width 19 height 15
click at [574, 407] on input "Yes" at bounding box center [569, 405] width 10 height 17
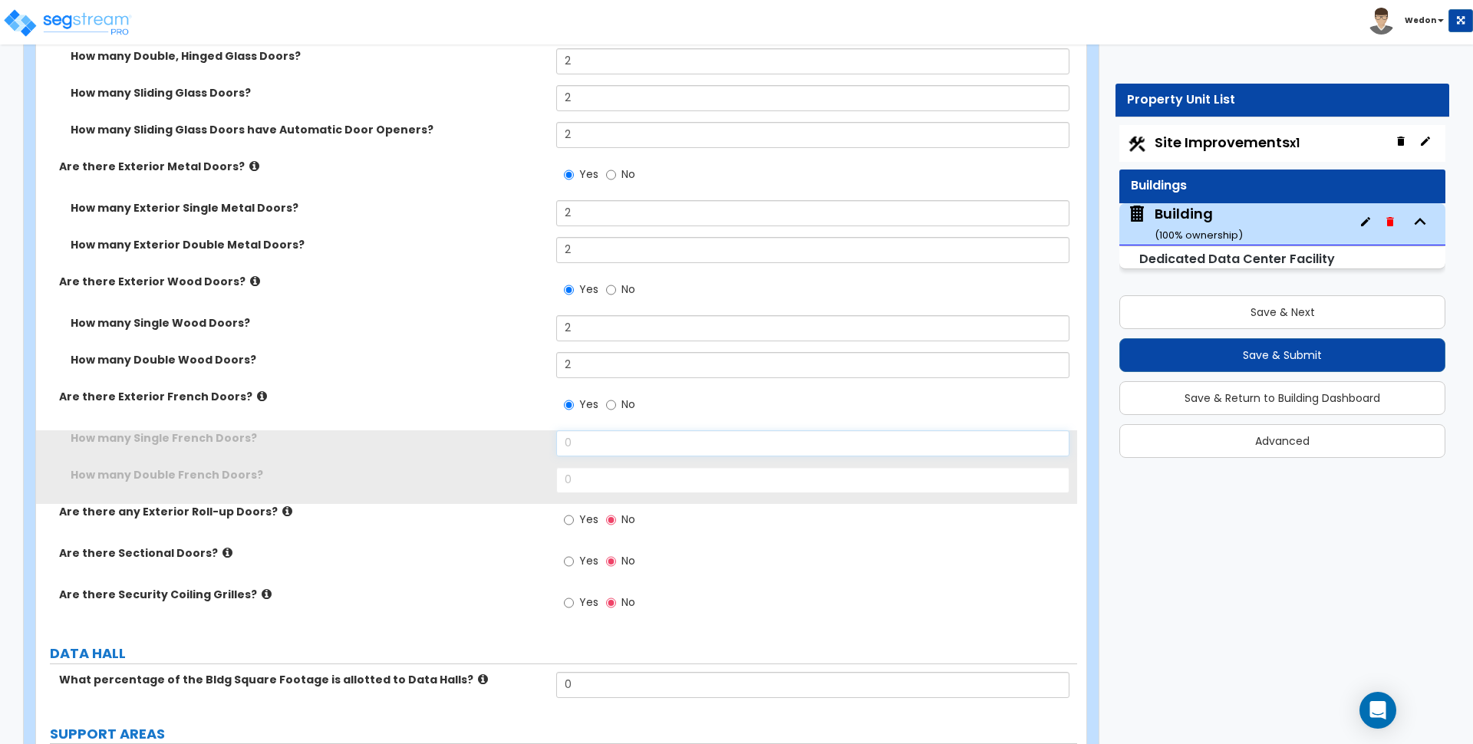
click at [521, 435] on div "How many Single French Doors? 0" at bounding box center [556, 448] width 1041 height 37
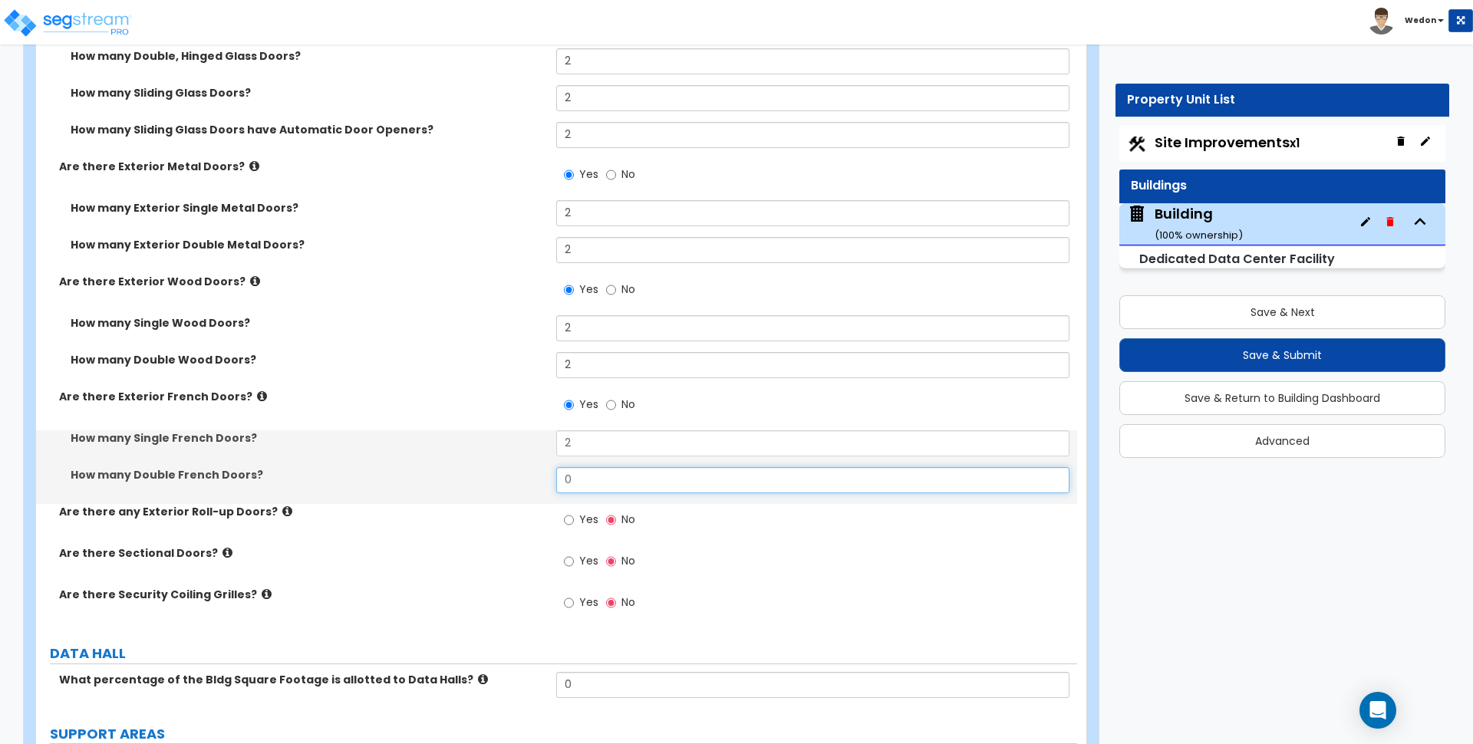
drag, startPoint x: 534, startPoint y: 481, endPoint x: 511, endPoint y: 493, distance: 25.7
click at [512, 485] on div "How many Double French Doors? 0" at bounding box center [556, 485] width 1041 height 37
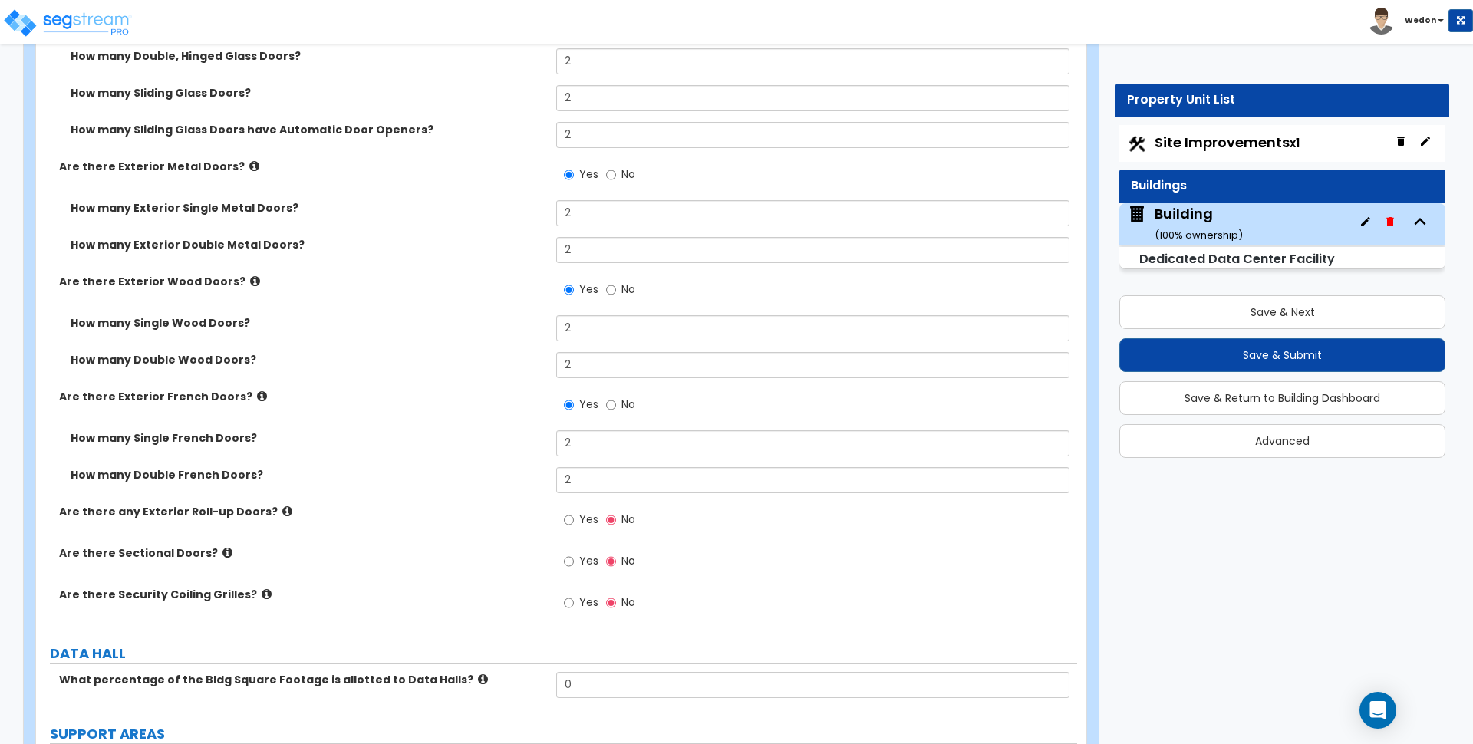
click at [585, 523] on span "Yes" at bounding box center [588, 519] width 19 height 15
click at [574, 523] on input "Yes" at bounding box center [569, 520] width 10 height 17
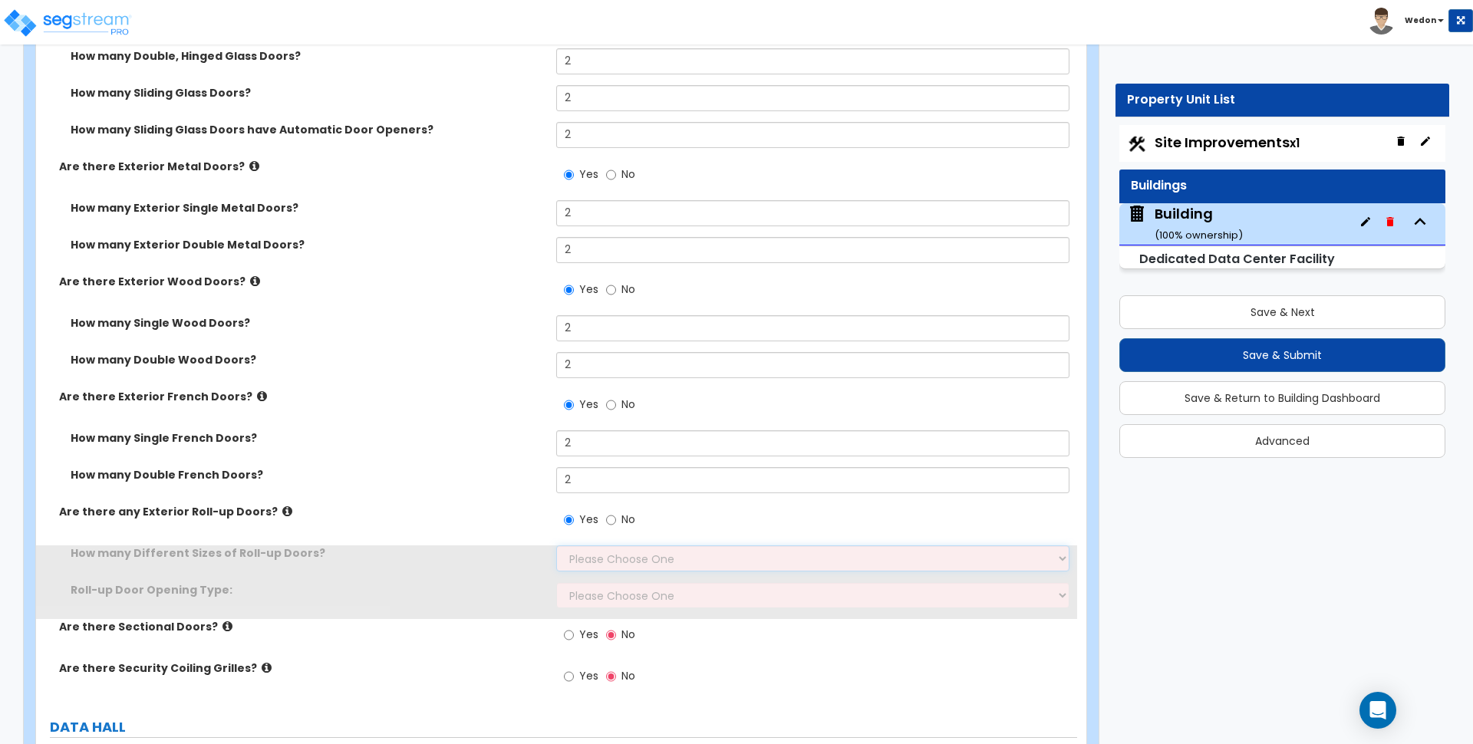
click at [552, 560] on div "How many Different Sizes of Roll-up Doors? Please Choose One 1 2 3" at bounding box center [556, 564] width 1041 height 37
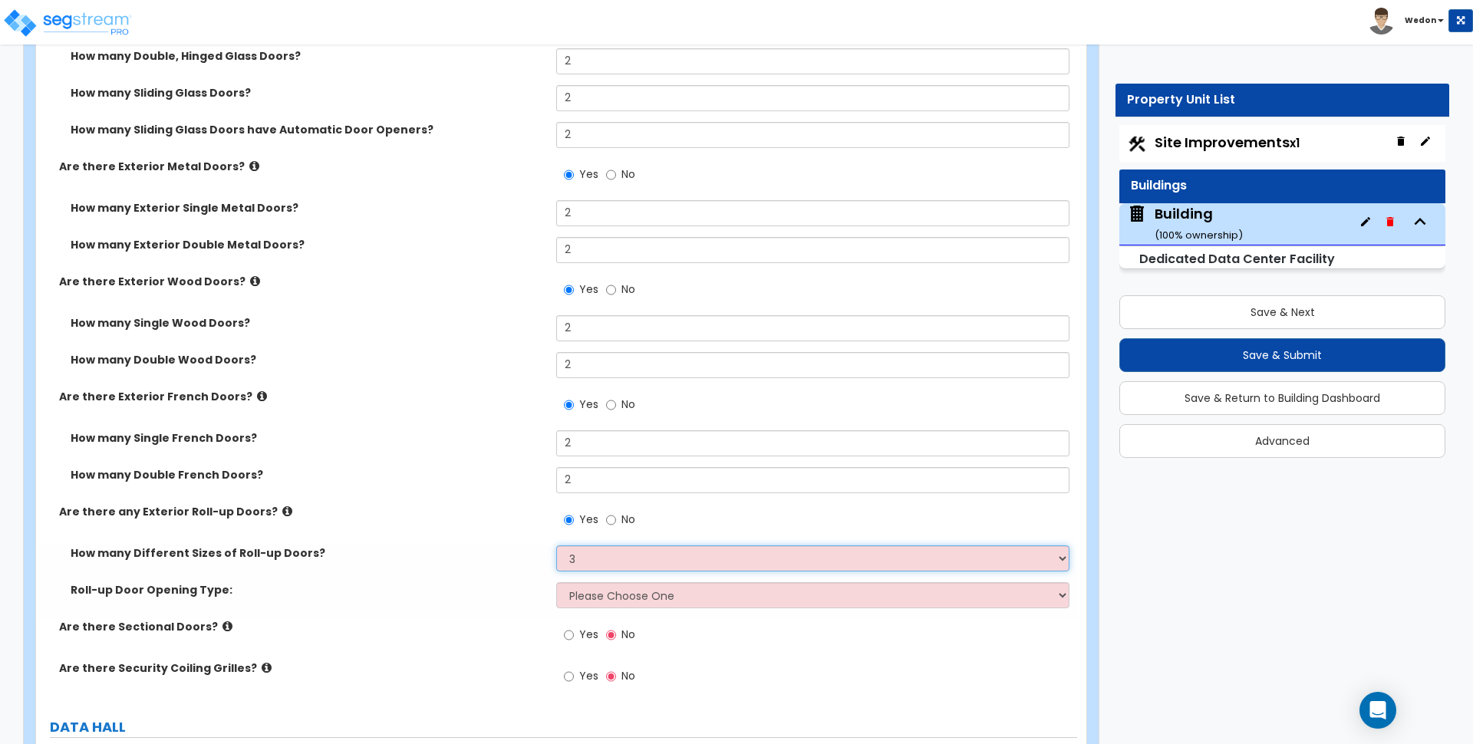
click at [556, 546] on select "Please Choose One 1 2 3" at bounding box center [812, 559] width 513 height 26
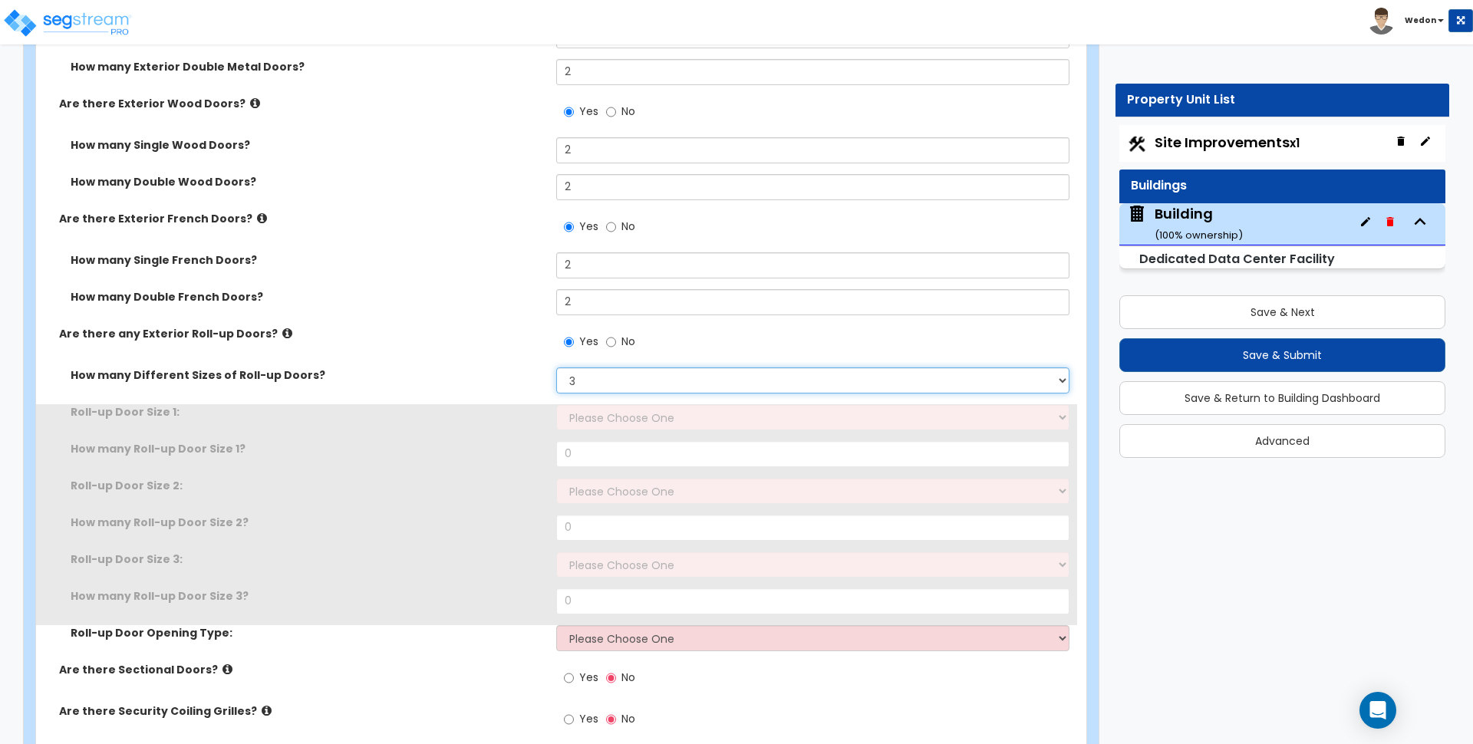
scroll to position [3289, 0]
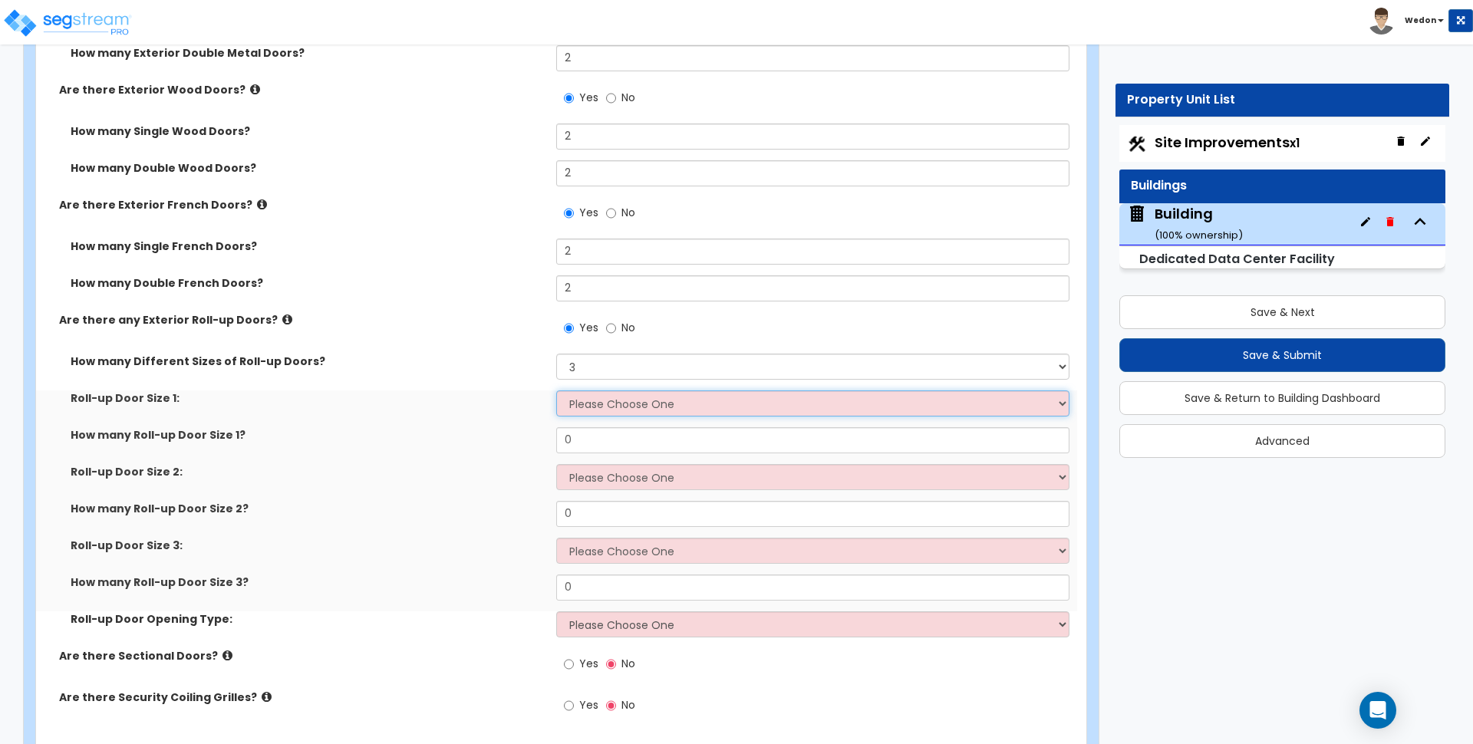
click at [618, 408] on select "Please Choose One 8' x 8' 10' x 10' 12' x 12' 14' x 14' 20' x 12' 20' x 16'" at bounding box center [812, 404] width 513 height 26
click at [615, 414] on select "Please Choose One 8' x 8' 10' x 10' 12' x 12' 14' x 14' 20' x 12' 20' x 16'" at bounding box center [812, 404] width 513 height 26
click at [556, 391] on select "Please Choose One 8' x 8' 10' x 10' 12' x 12' 14' x 14' 20' x 12' 20' x 16'" at bounding box center [812, 404] width 513 height 26
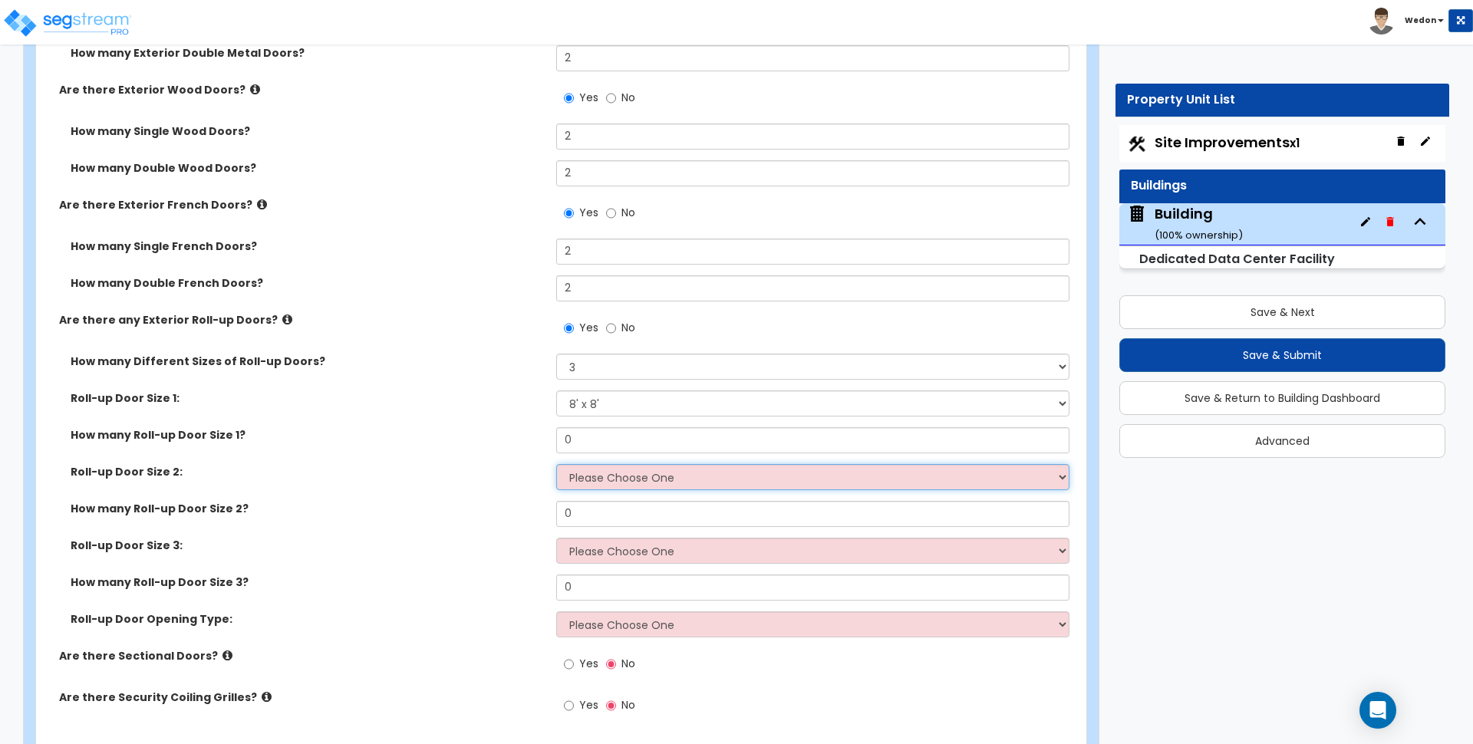
click at [636, 476] on select "Please Choose One 8' x 8' 10' x 10' 12' x 12' 14' x 14' 20' x 12' 20' x 16'" at bounding box center [812, 477] width 513 height 26
click at [556, 464] on select "Please Choose One 8' x 8' 10' x 10' 12' x 12' 14' x 14' 20' x 12' 20' x 16'" at bounding box center [812, 477] width 513 height 26
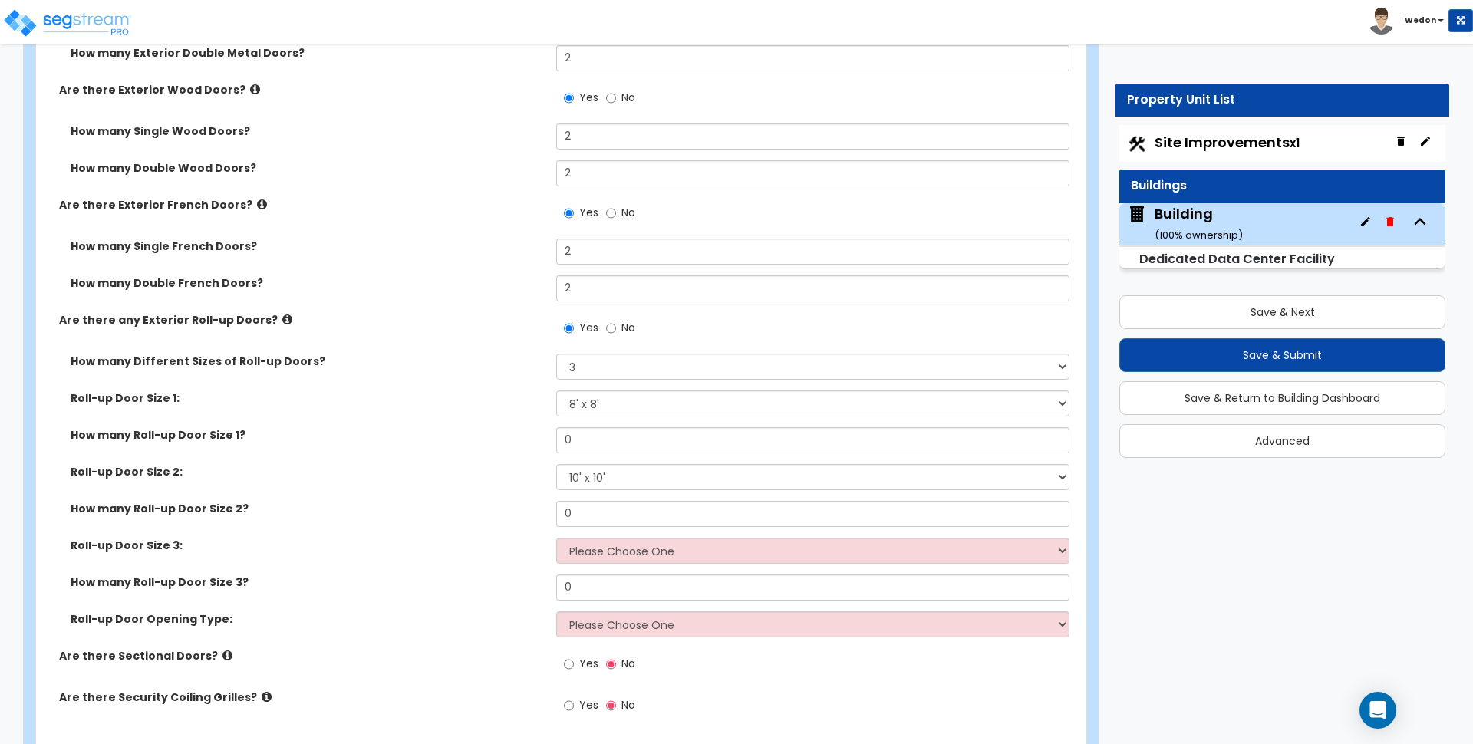
click at [622, 536] on div "How many Roll-up Door Size 2? 0" at bounding box center [556, 519] width 1041 height 37
click at [653, 546] on select "Please Choose One 8' x 8' 10' x 10' 12' x 12' 14' x 14' 20' x 12' 20' x 16'" at bounding box center [812, 551] width 513 height 26
click at [556, 538] on select "Please Choose One 8' x 8' 10' x 10' 12' x 12' 14' x 14' 20' x 12' 20' x 16'" at bounding box center [812, 551] width 513 height 26
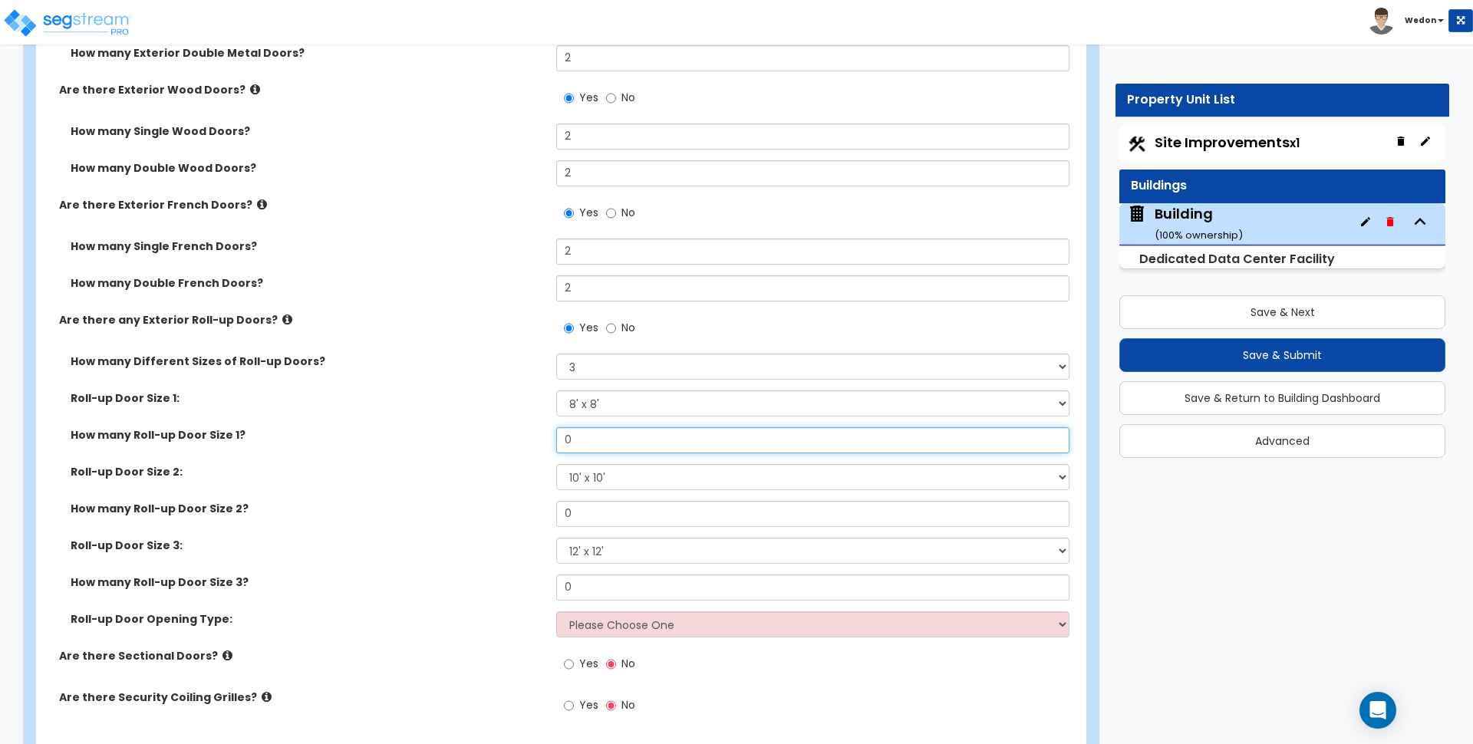
click at [616, 449] on input "0" at bounding box center [812, 440] width 513 height 26
click at [615, 449] on input "0" at bounding box center [812, 440] width 513 height 26
click at [592, 517] on input "0" at bounding box center [812, 514] width 513 height 26
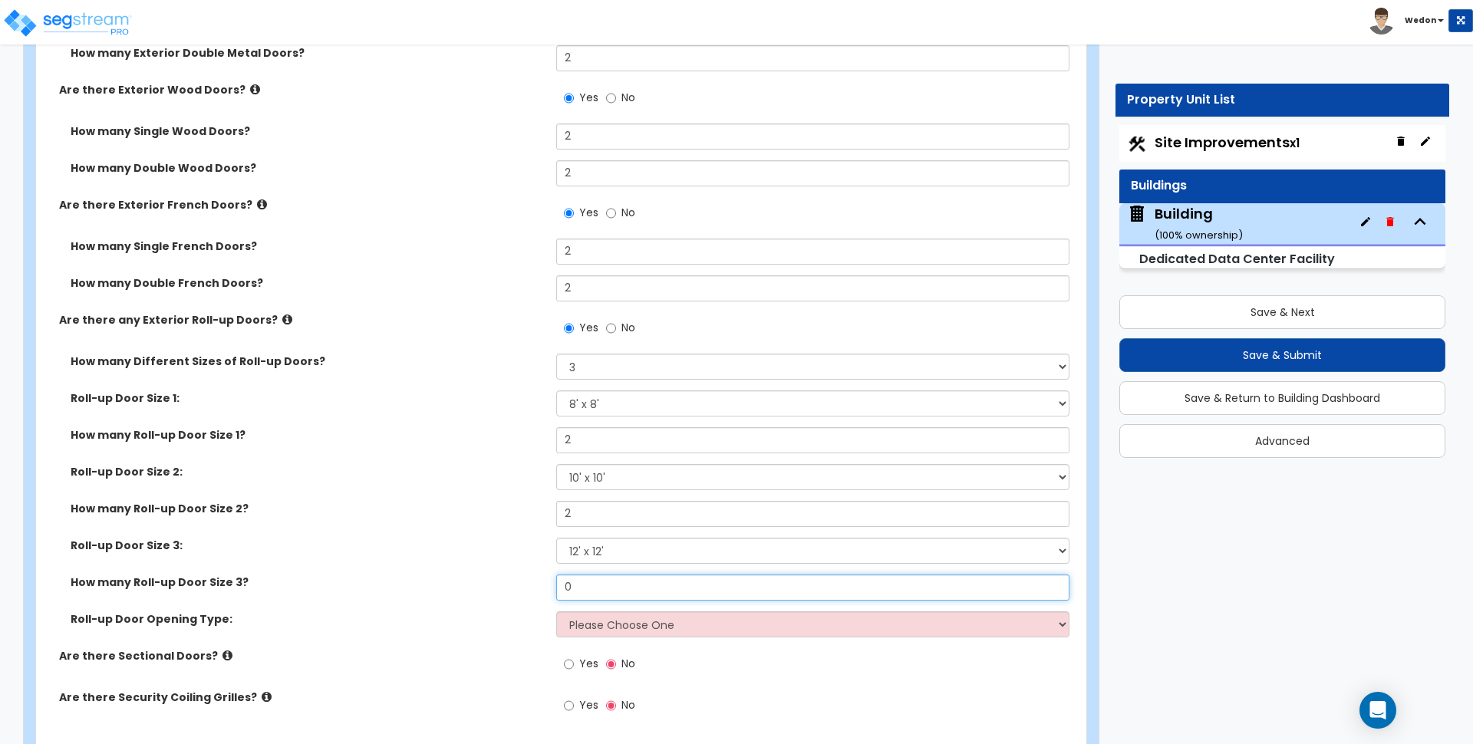
click at [585, 582] on input "0" at bounding box center [812, 588] width 513 height 26
click at [612, 632] on select "Please Choose One All Manual All Motorized Some are Motorized" at bounding box center [812, 625] width 513 height 26
click at [556, 612] on select "Please Choose One All Manual All Motorized Some are Motorized" at bounding box center [812, 625] width 513 height 26
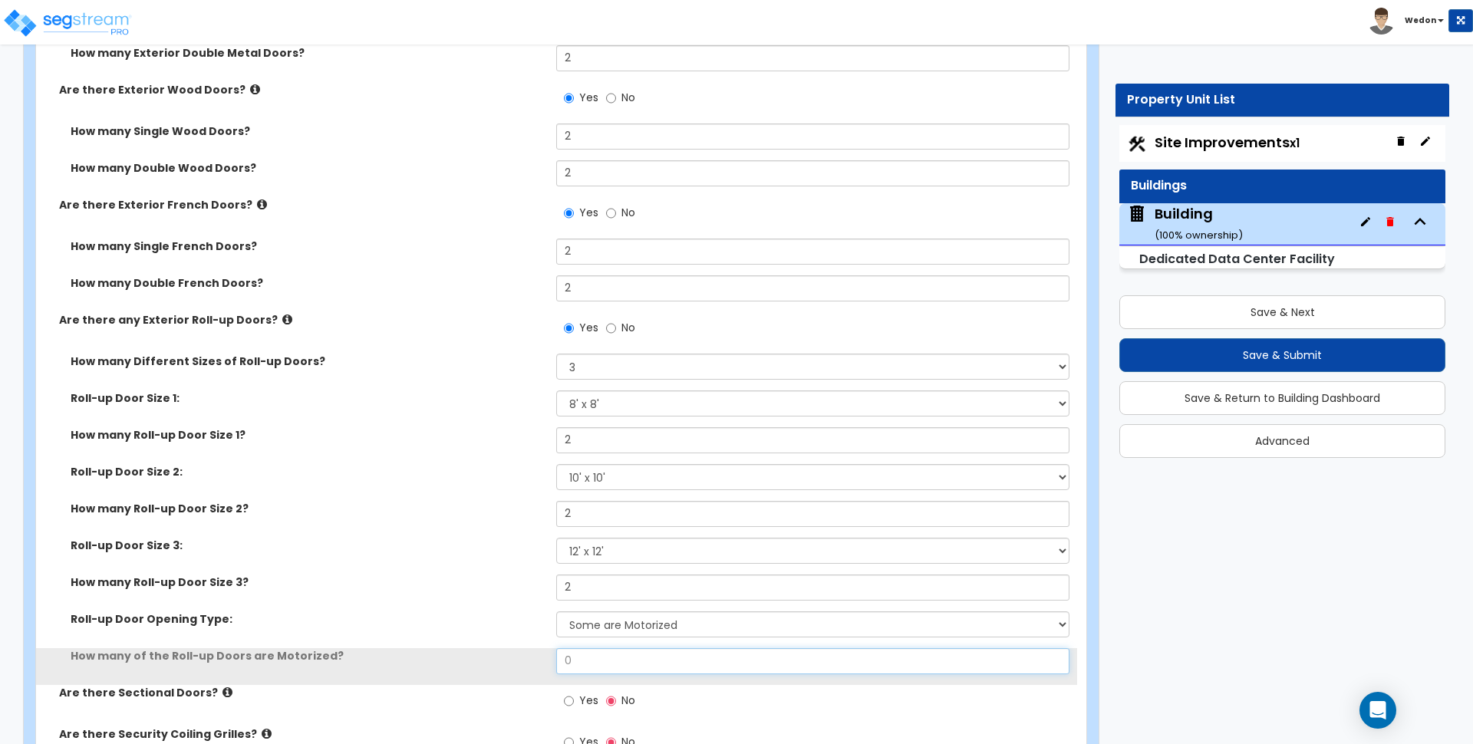
click at [582, 658] on input "0" at bounding box center [812, 661] width 513 height 26
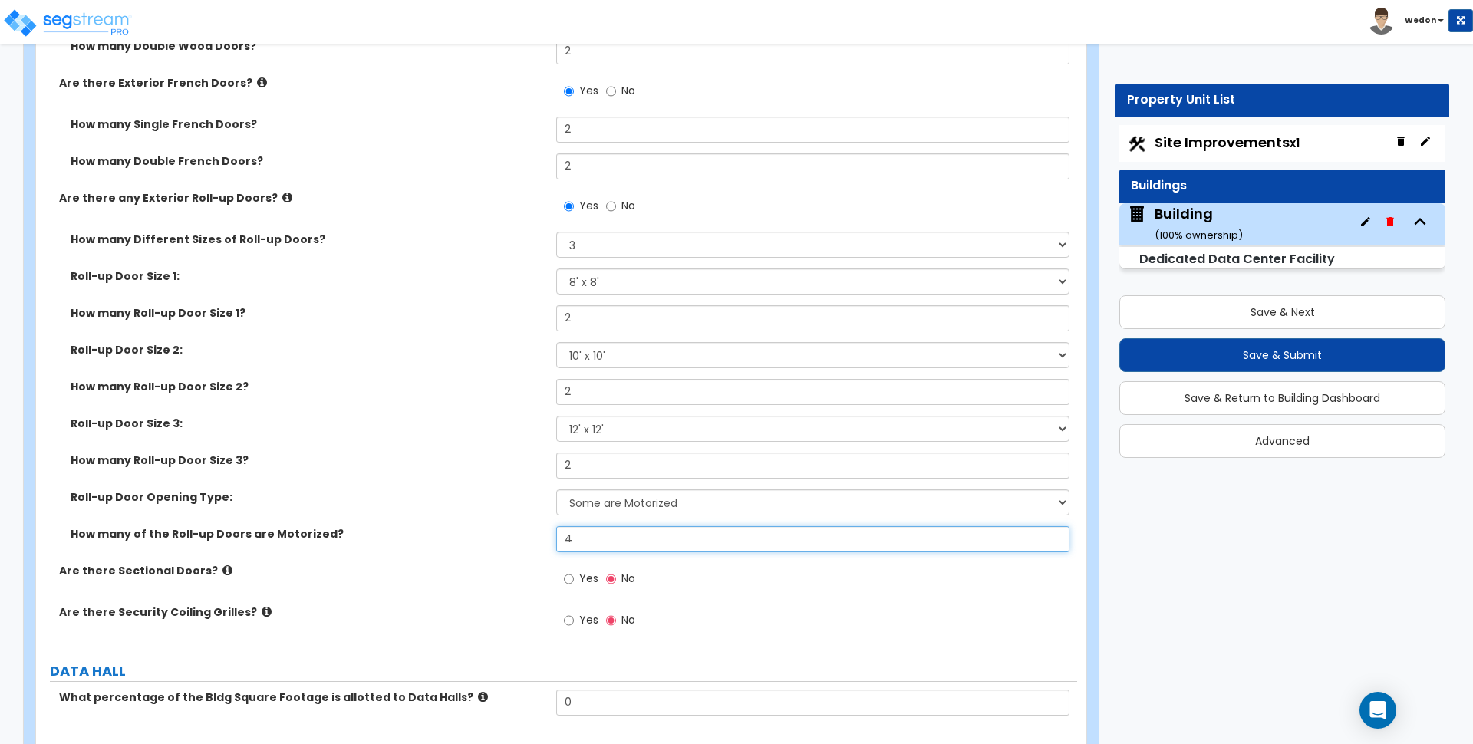
scroll to position [3577, 0]
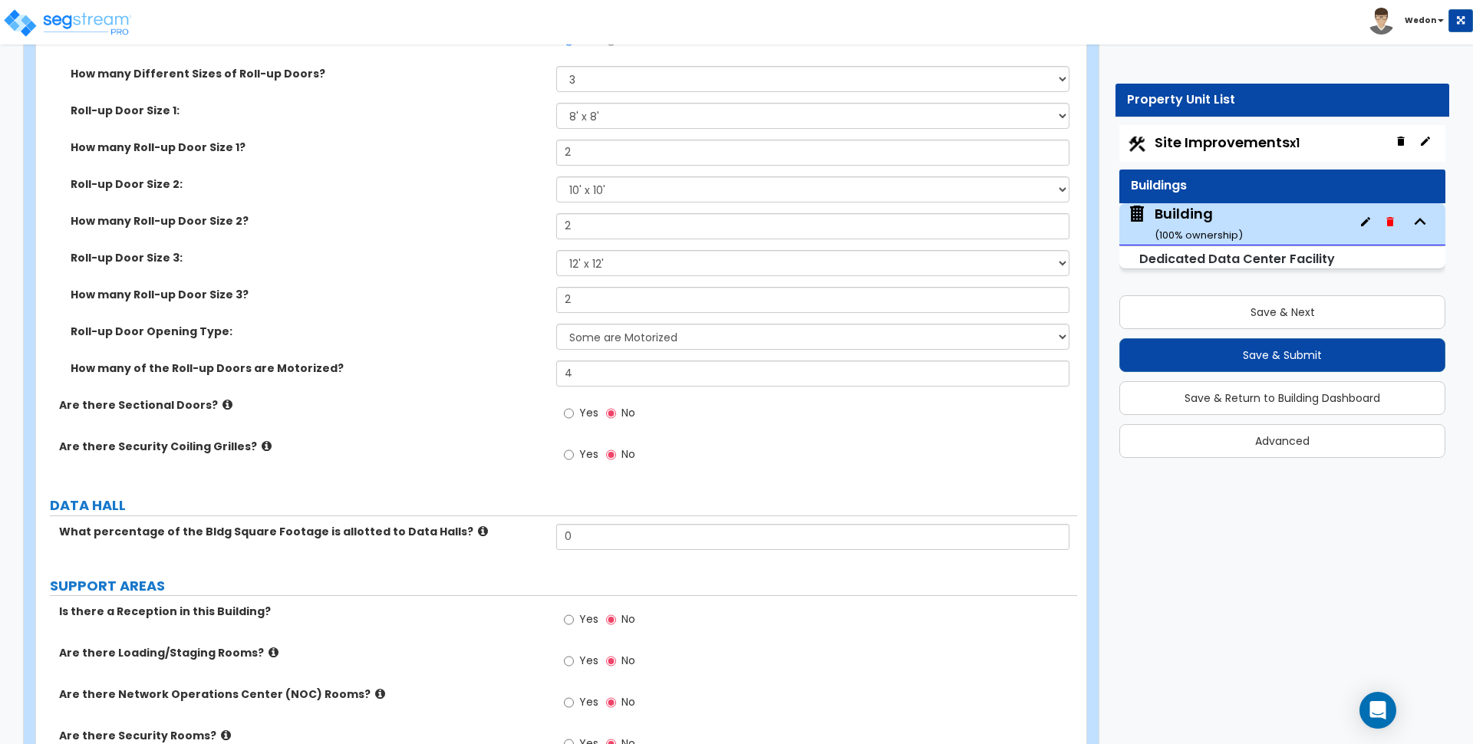
drag, startPoint x: 581, startPoint y: 418, endPoint x: 580, endPoint y: 408, distance: 10.0
click at [580, 418] on span "Yes" at bounding box center [588, 412] width 19 height 15
click at [574, 418] on input "Yes" at bounding box center [569, 413] width 10 height 17
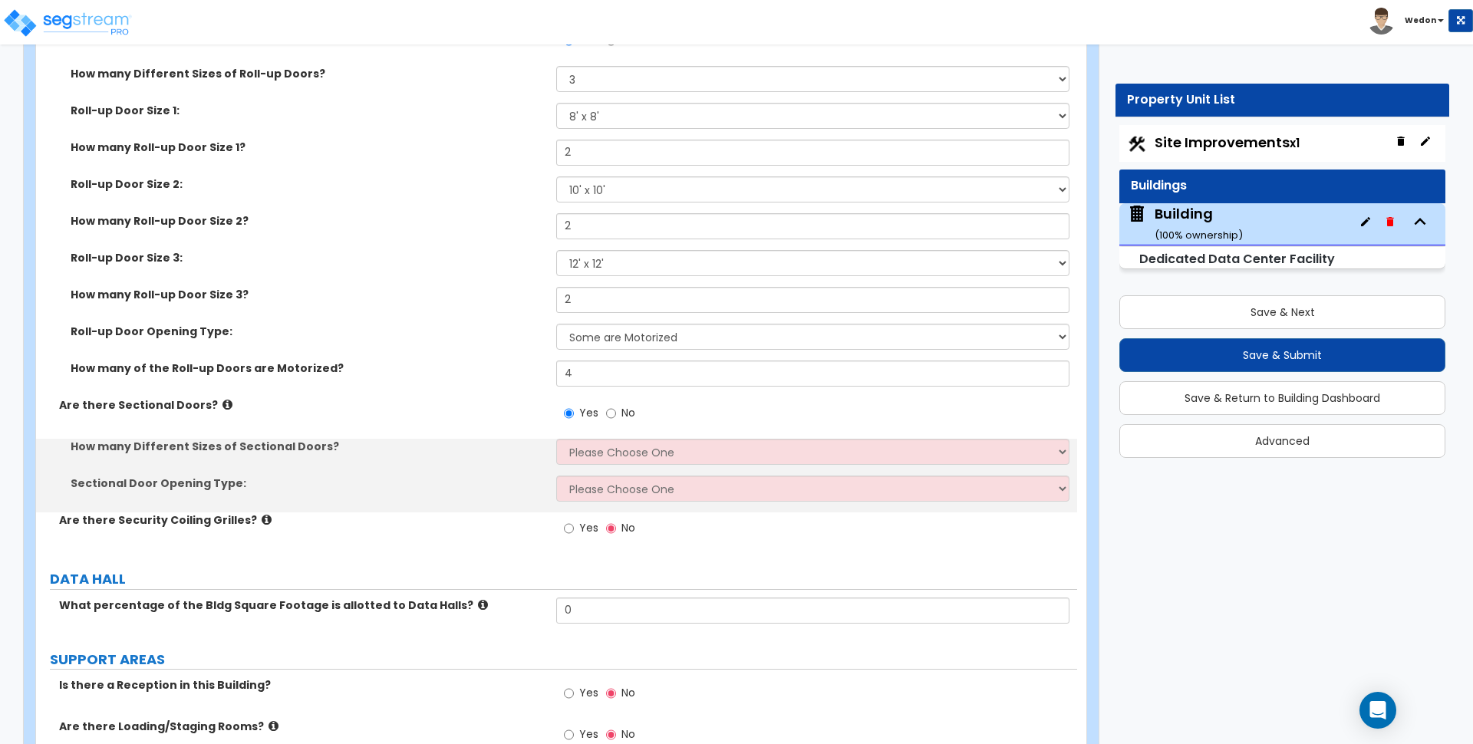
click at [615, 467] on div "How many Different Sizes of Sectional Doors? Please Choose One 1 2 3" at bounding box center [556, 457] width 1041 height 37
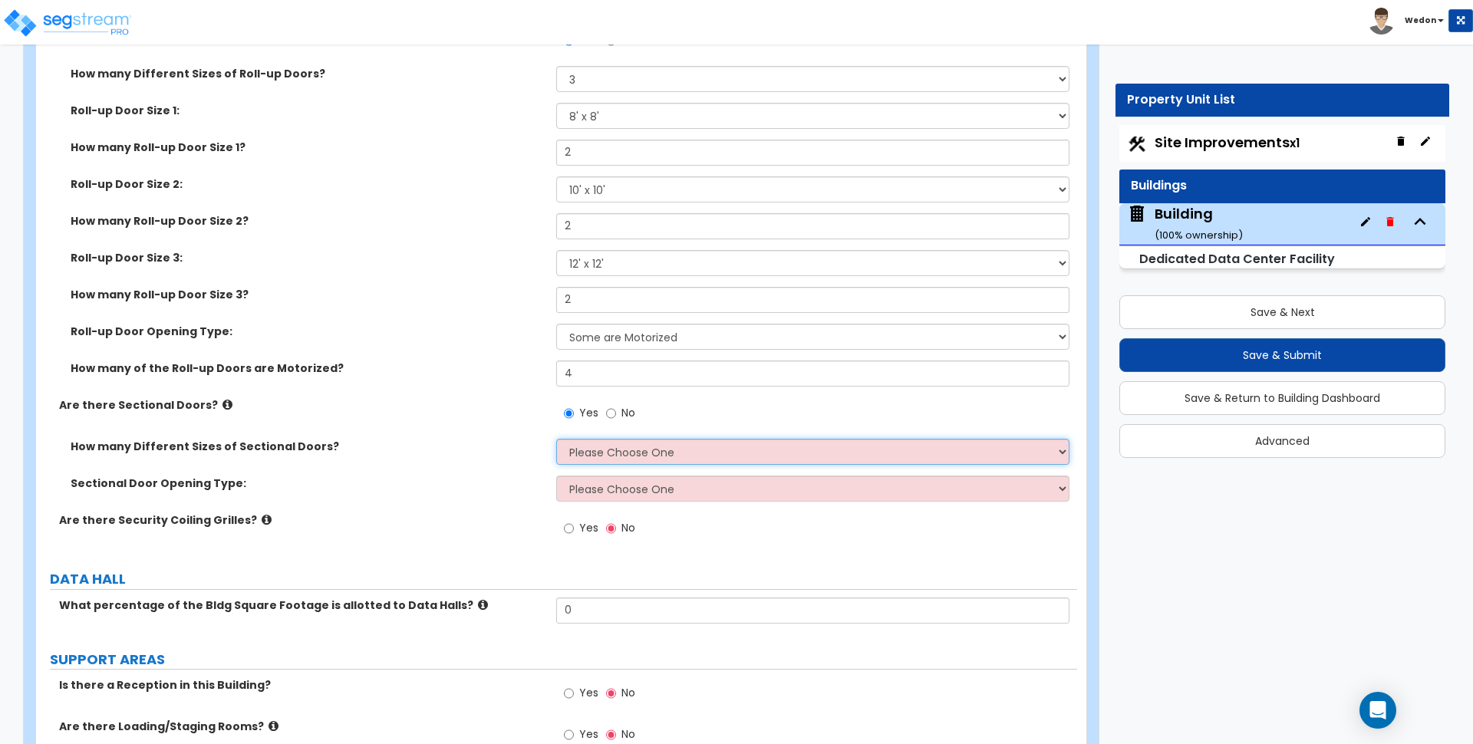
click at [633, 458] on select "Please Choose One 1 2 3" at bounding box center [812, 452] width 513 height 26
click at [556, 439] on select "Please Choose One 1 2 3" at bounding box center [812, 452] width 513 height 26
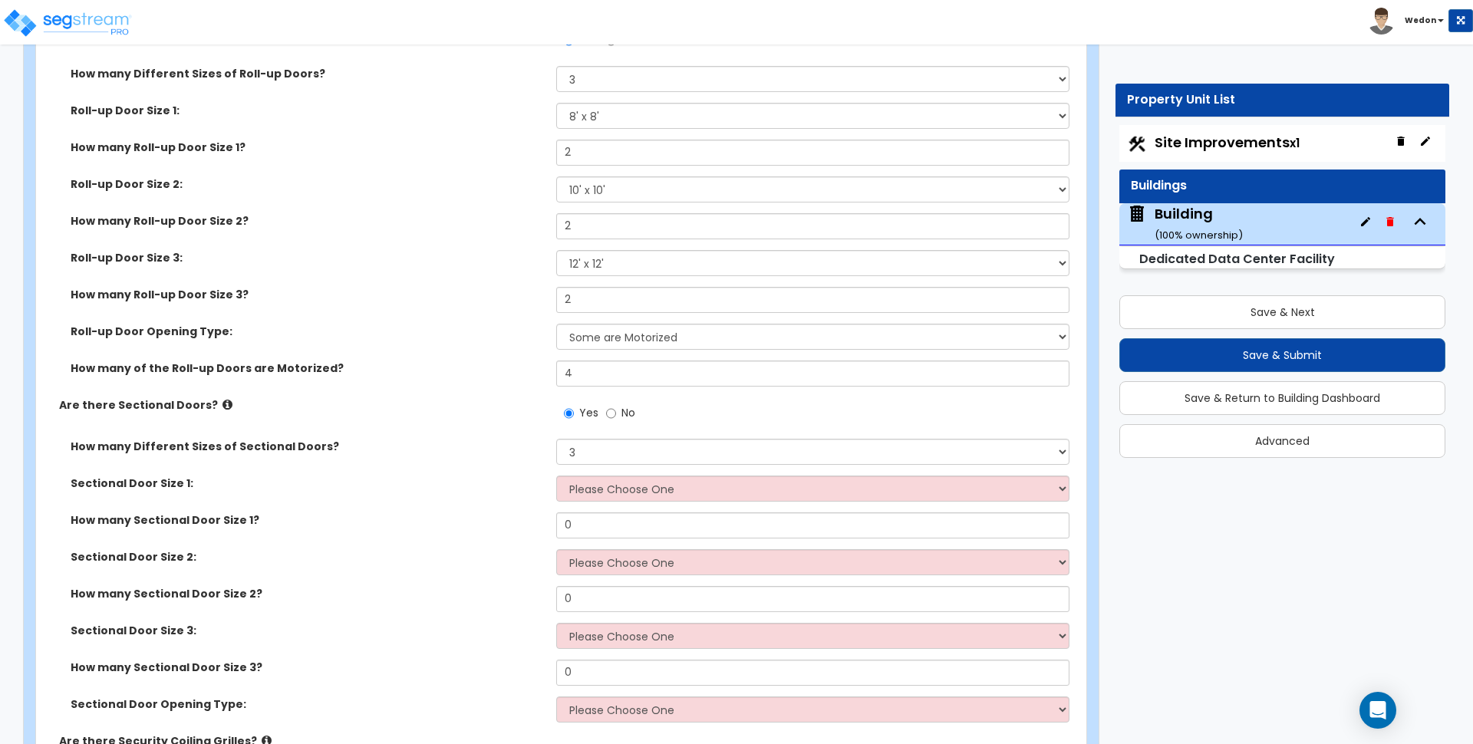
click at [473, 452] on label "How many Different Sizes of Sectional Doors?" at bounding box center [308, 446] width 474 height 15
click at [631, 491] on select "Please Choose One 8' x 8' 10' x 10' 12' x 12' 20' x 14'" at bounding box center [812, 489] width 513 height 26
click at [556, 476] on select "Please Choose One 8' x 8' 10' x 10' 12' x 12' 20' x 14'" at bounding box center [812, 489] width 513 height 26
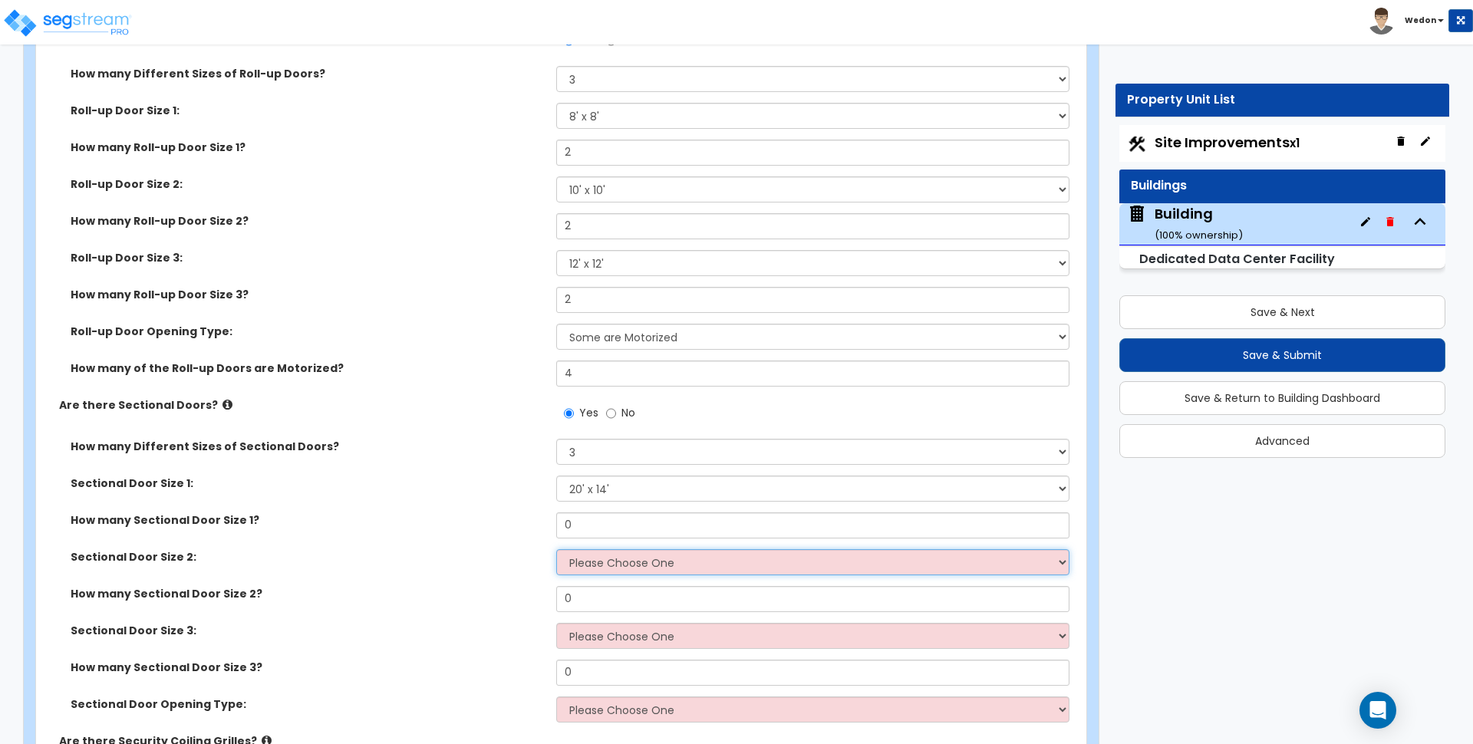
drag, startPoint x: 631, startPoint y: 563, endPoint x: 646, endPoint y: 560, distance: 14.9
click at [631, 563] on select "Please Choose One 8' x 8' 10' x 10' 12' x 12' 20' x 14'" at bounding box center [812, 562] width 513 height 26
click at [556, 549] on select "Please Choose One 8' x 8' 10' x 10' 12' x 12' 20' x 14'" at bounding box center [812, 562] width 513 height 26
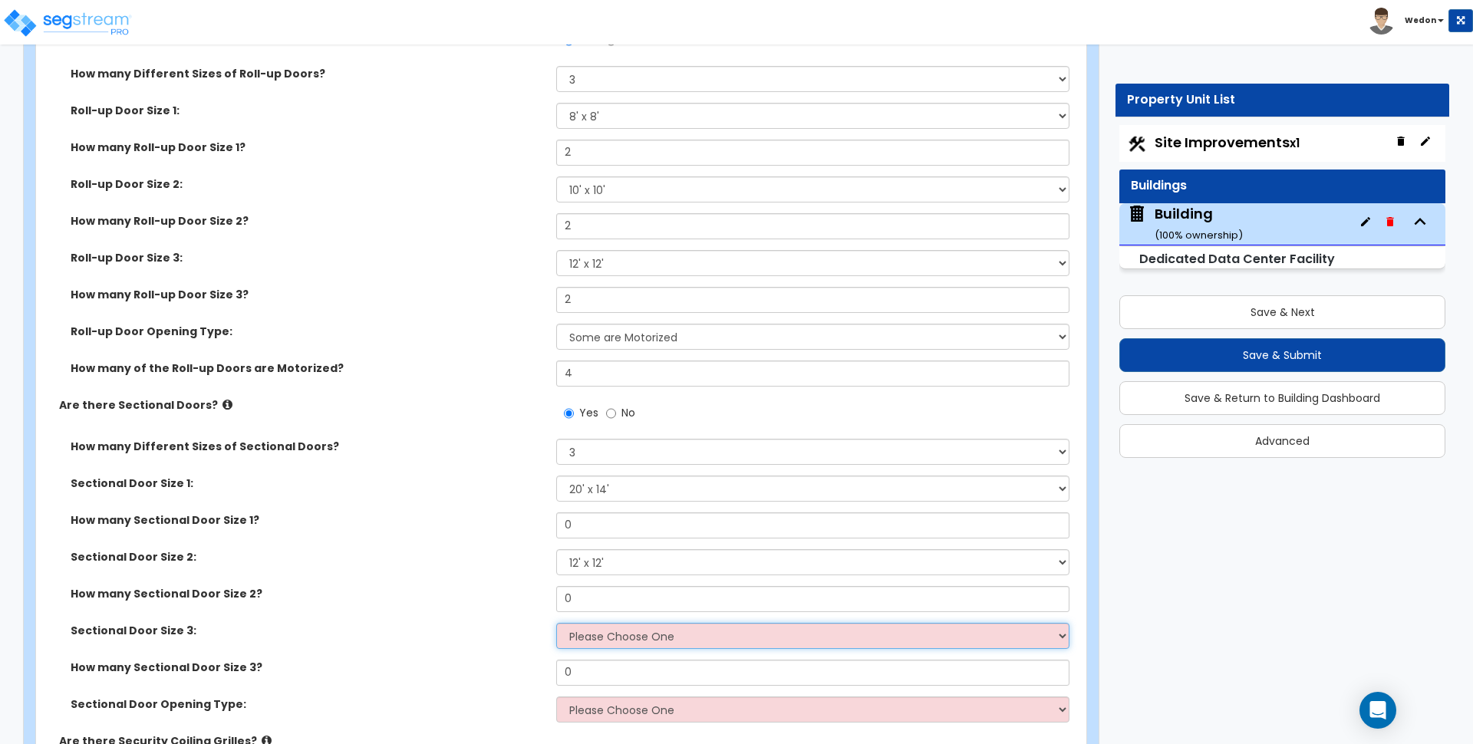
click at [633, 633] on select "Please Choose One 8' x 8' 10' x 10' 12' x 12' 20' x 14'" at bounding box center [812, 636] width 513 height 26
click at [556, 623] on select "Please Choose One 8' x 8' 10' x 10' 12' x 12' 20' x 14'" at bounding box center [812, 636] width 513 height 26
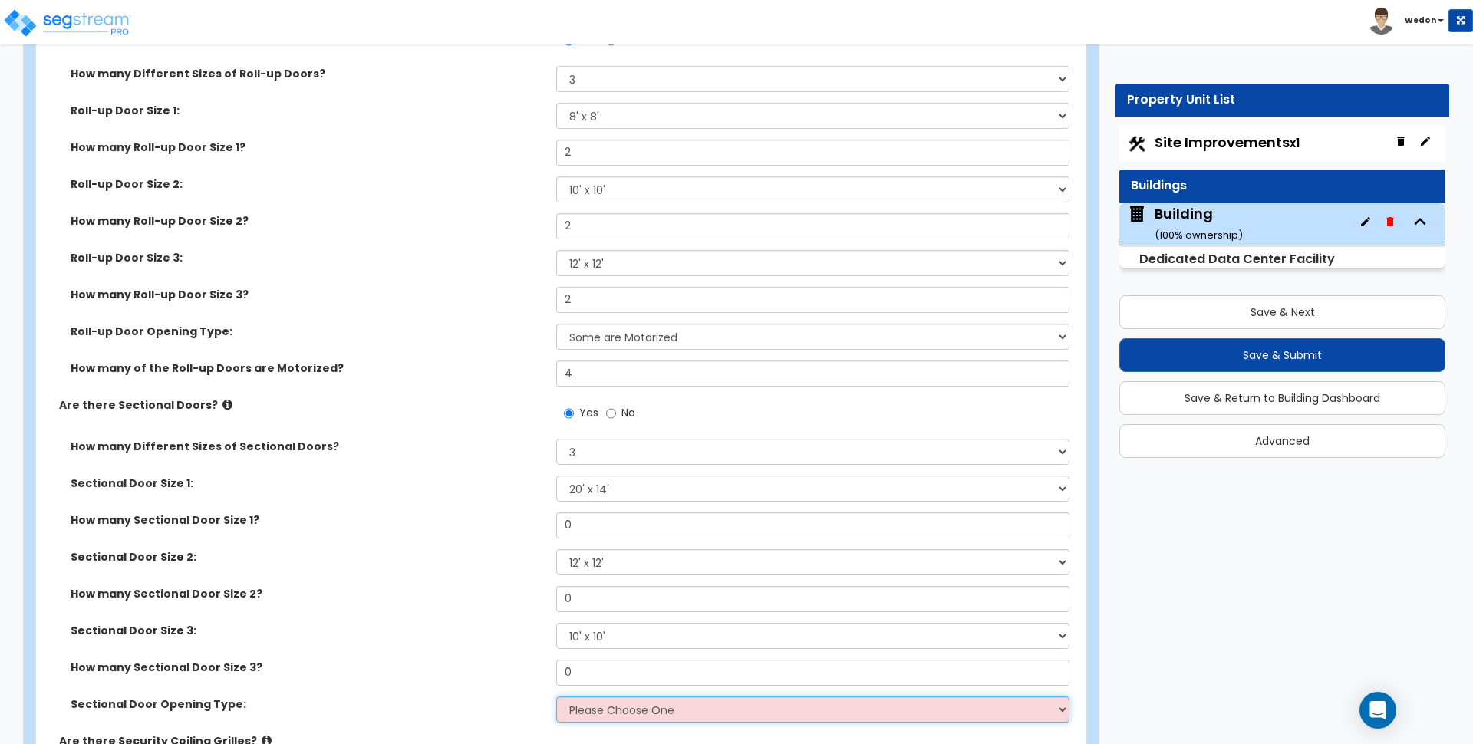
drag, startPoint x: 617, startPoint y: 713, endPoint x: 625, endPoint y: 698, distance: 16.5
click at [617, 713] on select "Please Choose One All Manual All Motorized Some are Motorized" at bounding box center [812, 710] width 513 height 26
click at [388, 604] on div "How many Sectional Door Size 2? 0" at bounding box center [556, 604] width 1041 height 37
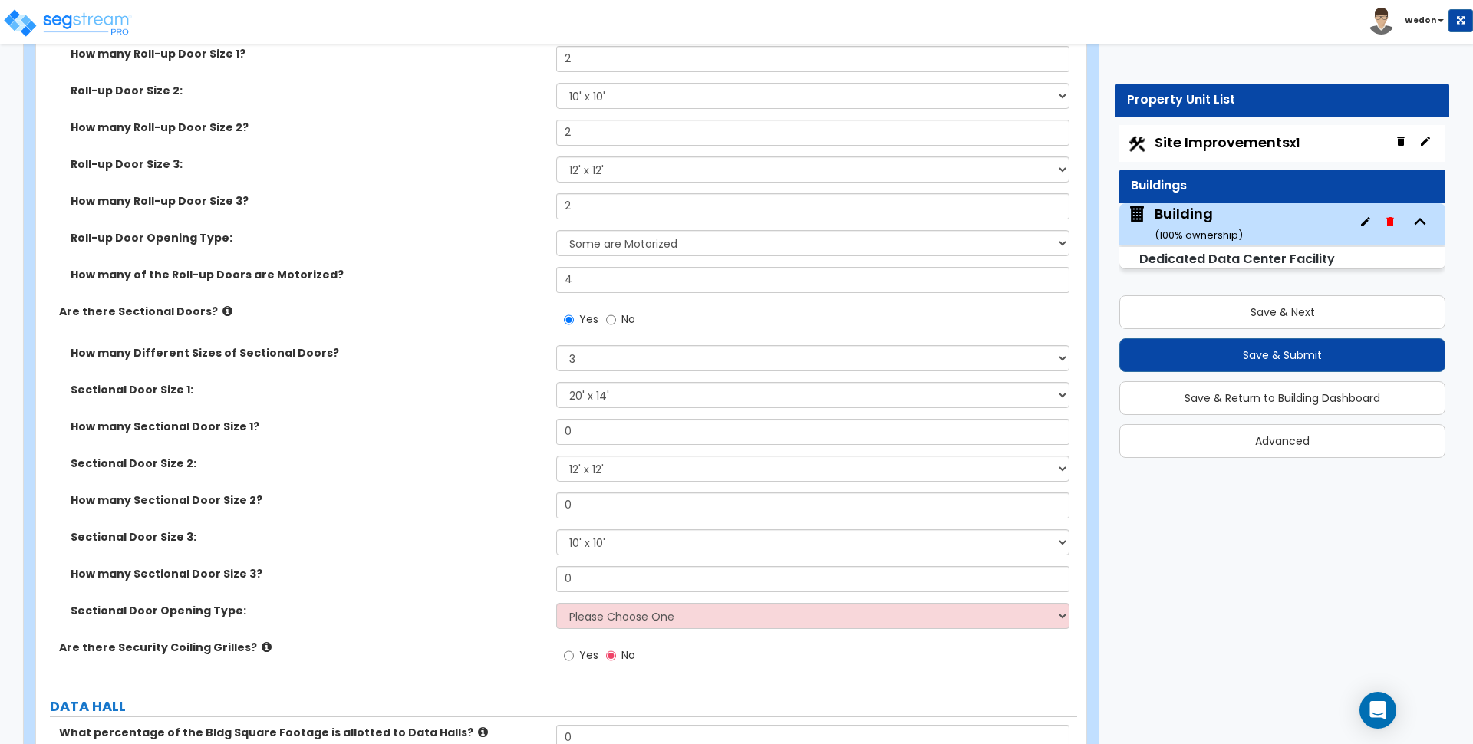
scroll to position [3673, 0]
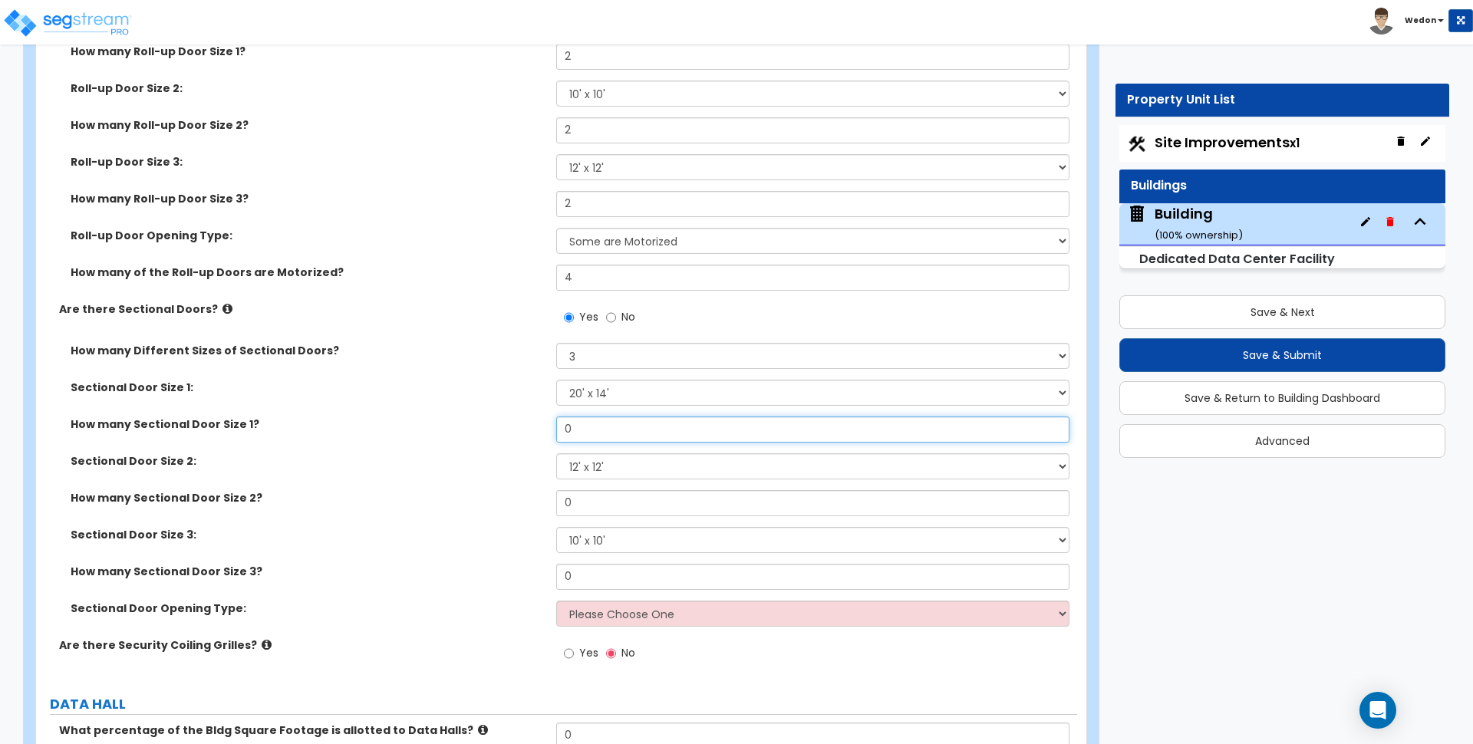
click at [595, 421] on input "0" at bounding box center [812, 430] width 513 height 26
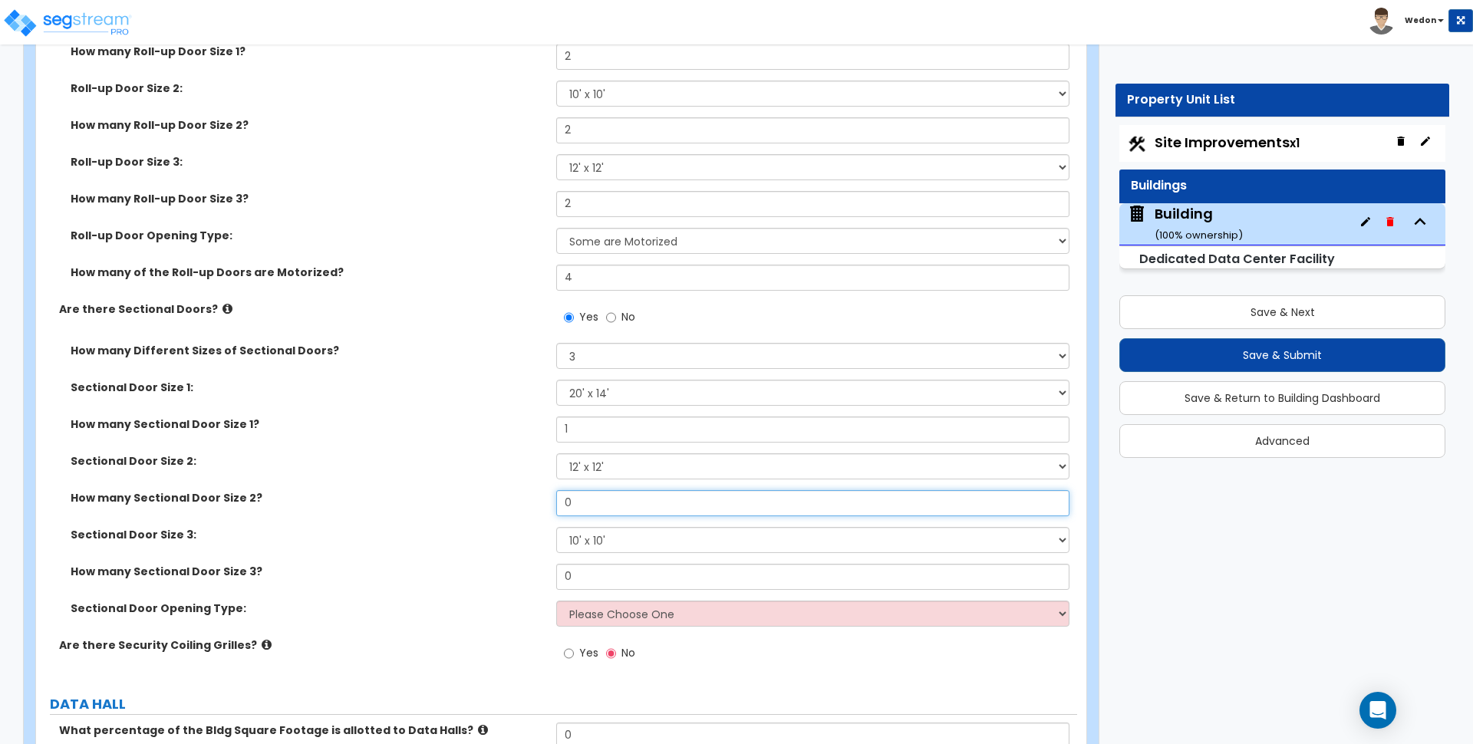
click at [582, 503] on input "0" at bounding box center [812, 503] width 513 height 26
click at [598, 584] on input "0" at bounding box center [812, 577] width 513 height 26
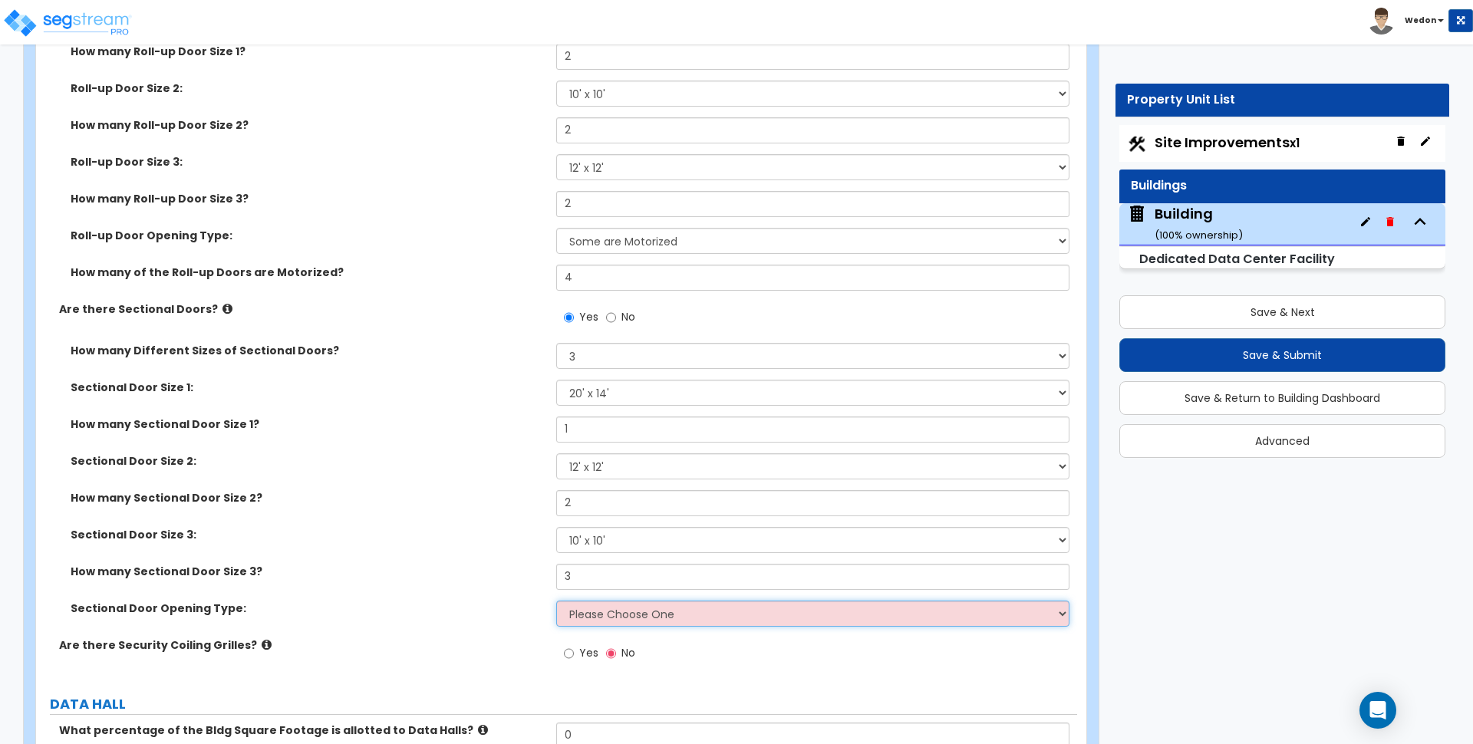
click at [619, 623] on select "Please Choose One All Manual All Motorized Some are Motorized" at bounding box center [812, 614] width 513 height 26
click at [620, 618] on select "Please Choose One All Manual All Motorized Some are Motorized" at bounding box center [812, 614] width 513 height 26
click at [655, 615] on select "Please Choose One All Manual All Motorized Some are Motorized" at bounding box center [812, 614] width 513 height 26
click at [556, 601] on select "Please Choose One All Manual All Motorized Some are Motorized" at bounding box center [812, 614] width 513 height 26
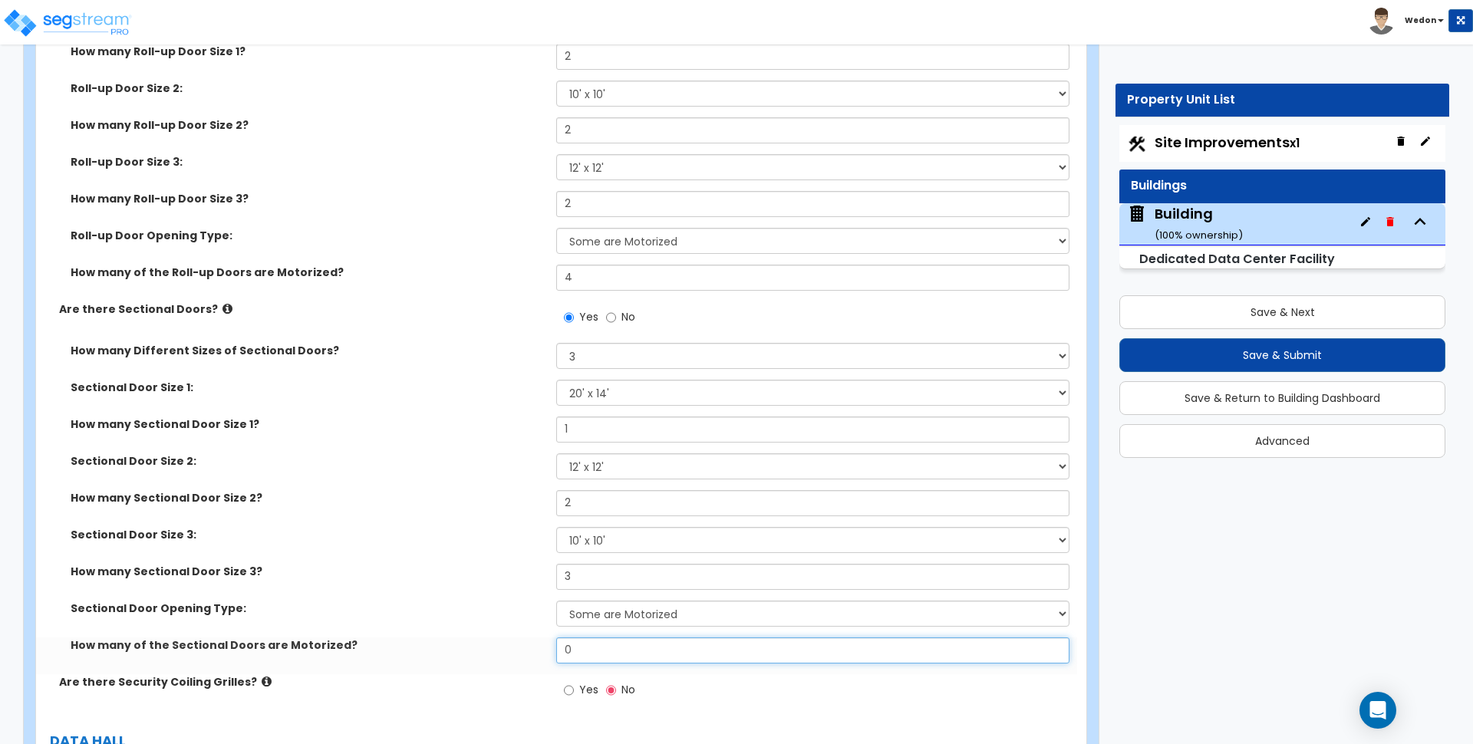
drag, startPoint x: 559, startPoint y: 651, endPoint x: 427, endPoint y: 658, distance: 132.2
click at [427, 658] on div "How many of the Sectional Doors are Motorized? 0" at bounding box center [556, 656] width 1041 height 37
click at [461, 503] on div "How many Sectional Door Size 2? 2" at bounding box center [556, 508] width 1041 height 37
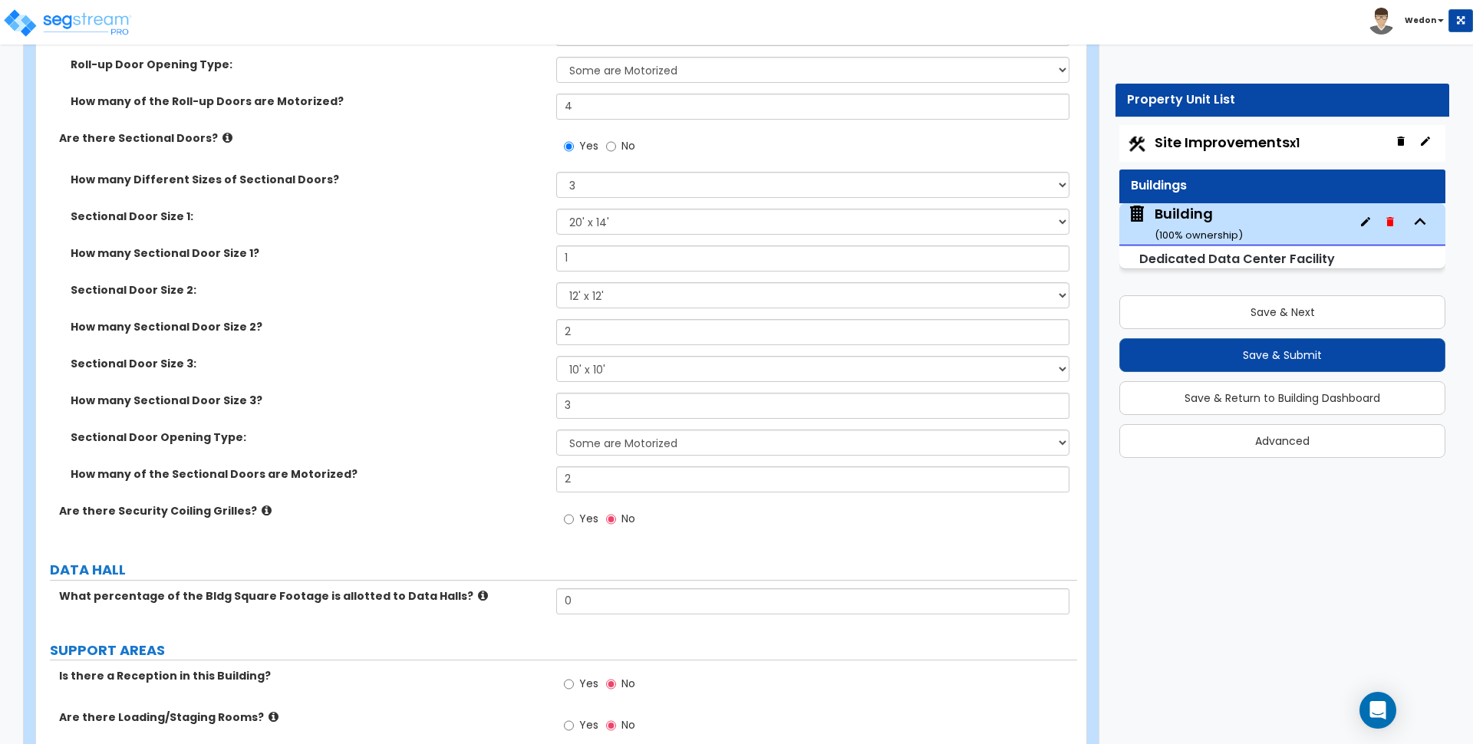
scroll to position [3865, 0]
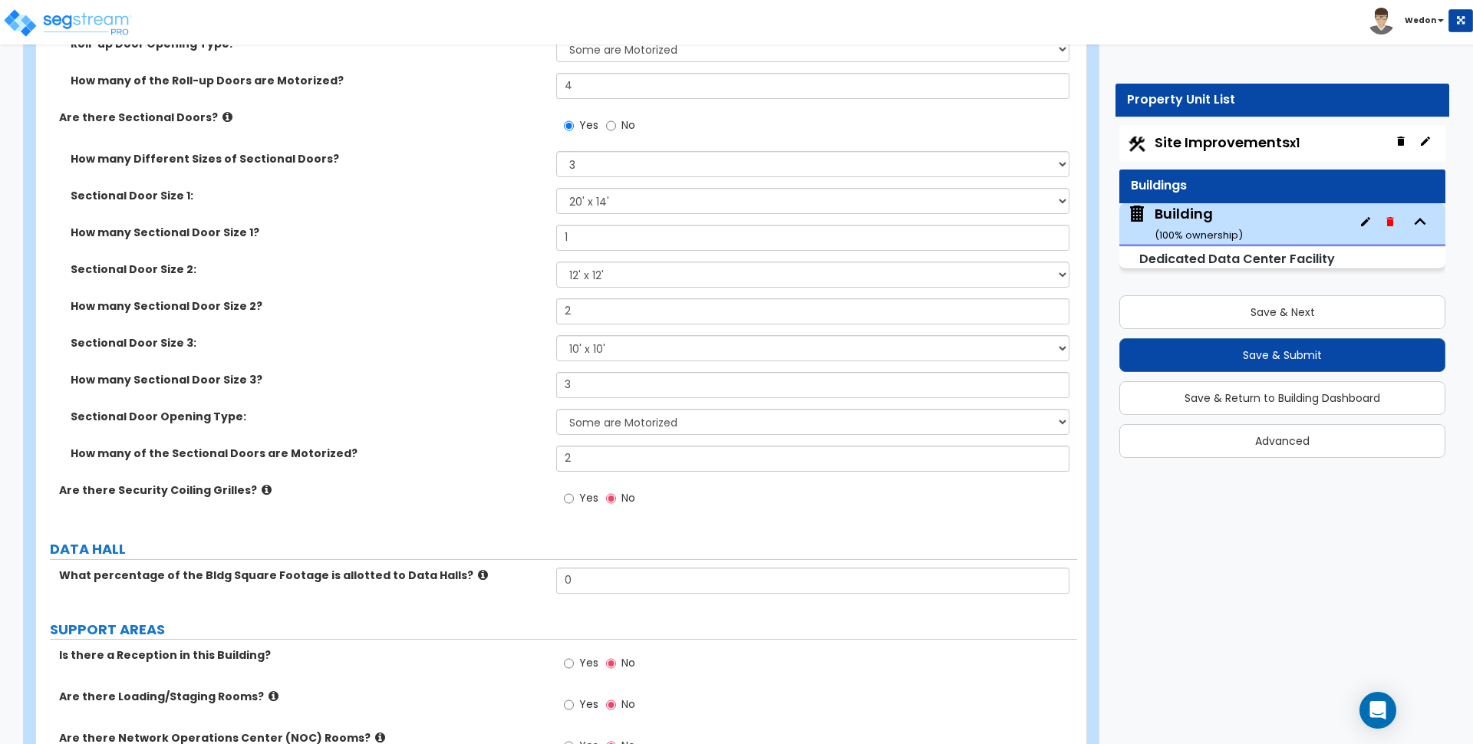
click at [588, 490] on label "Yes" at bounding box center [581, 500] width 35 height 26
click at [574, 490] on input "Yes" at bounding box center [569, 498] width 10 height 17
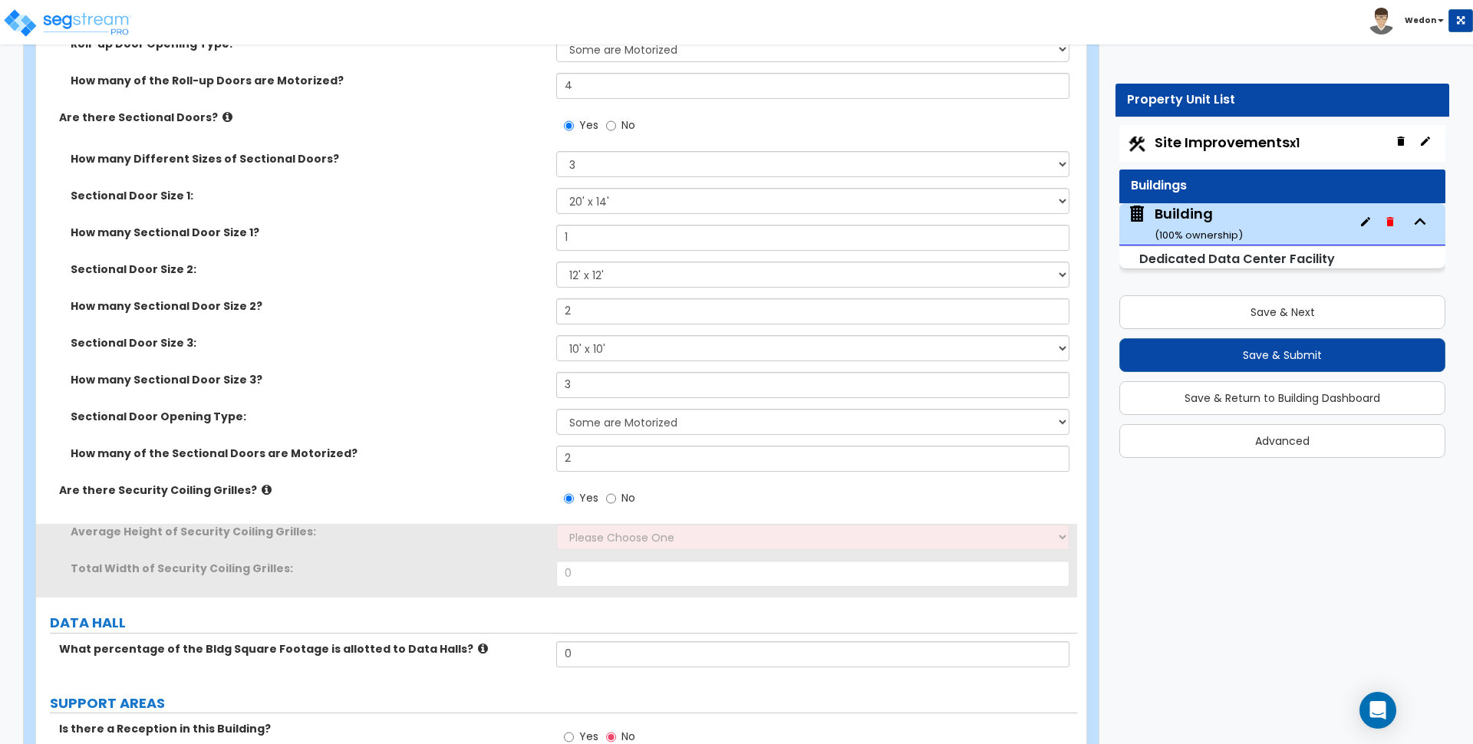
click at [612, 549] on div "Average Height of Security Coiling Grilles: Please Choose One 4 feet 6 feet 8 f…" at bounding box center [556, 542] width 1041 height 37
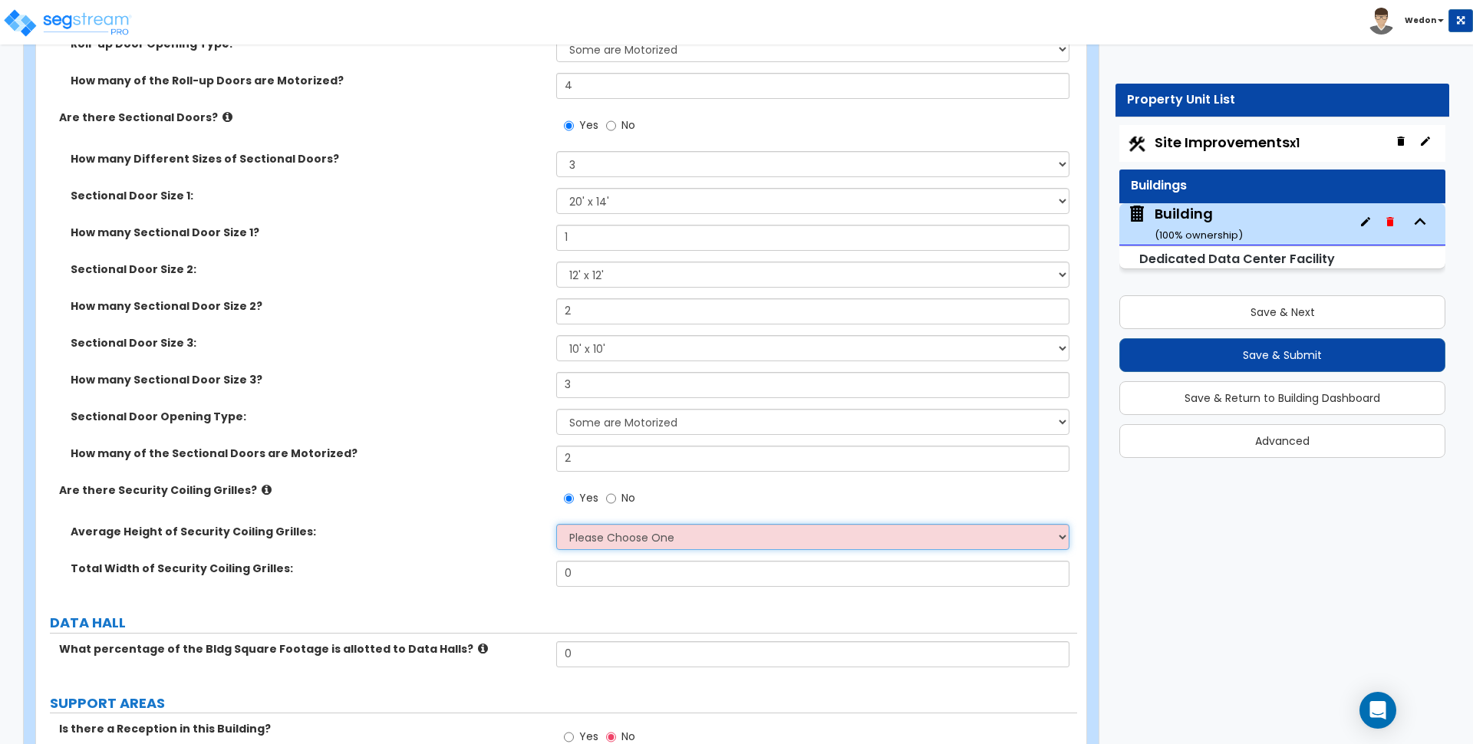
click at [705, 538] on select "Please Choose One 4 feet 6 feet 8 feet 12 feet" at bounding box center [812, 537] width 513 height 26
click at [556, 524] on select "Please Choose One 4 feet 6 feet 8 feet 12 feet" at bounding box center [812, 537] width 513 height 26
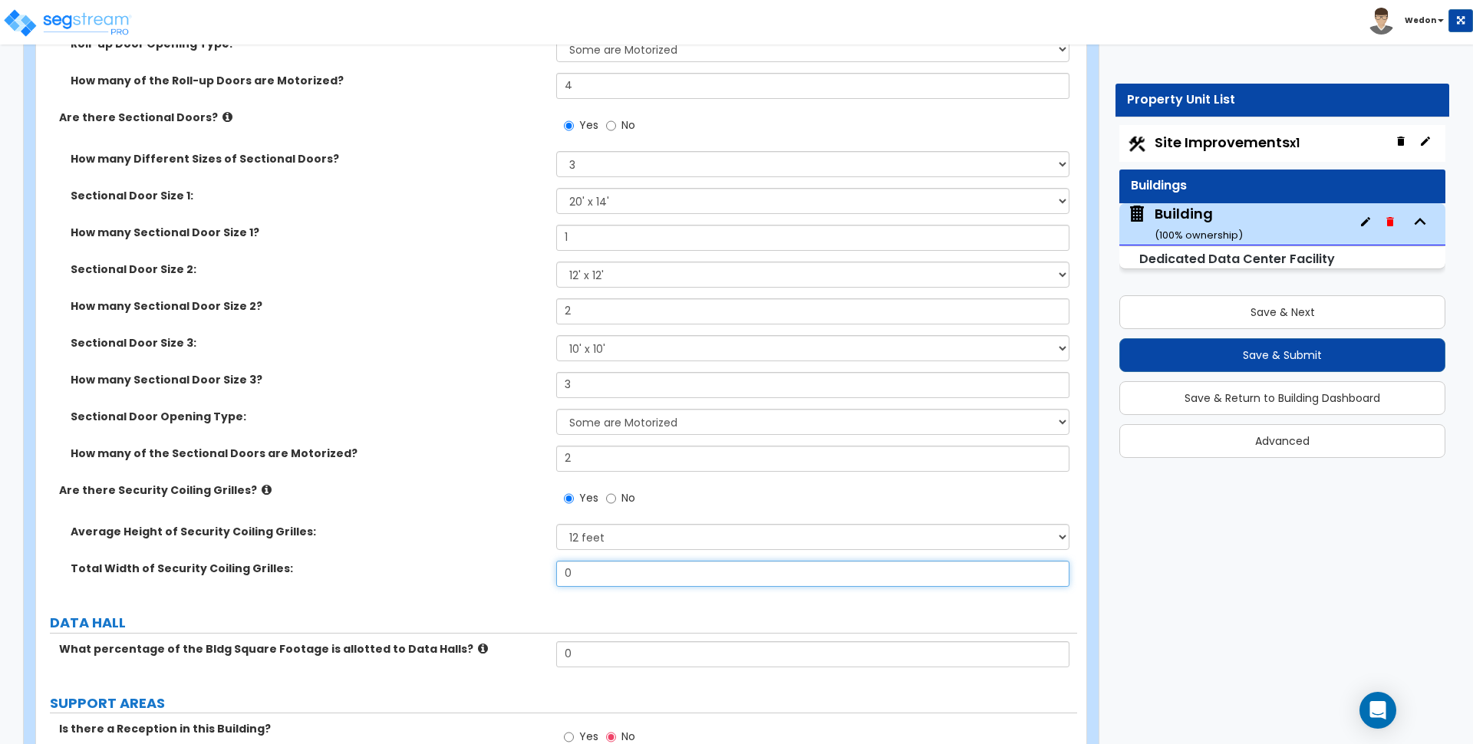
click at [599, 571] on input "0" at bounding box center [812, 574] width 513 height 26
click at [505, 558] on div "Average Height of Security Coiling Grilles: Please Choose One 4 feet 6 feet 8 f…" at bounding box center [556, 542] width 1041 height 37
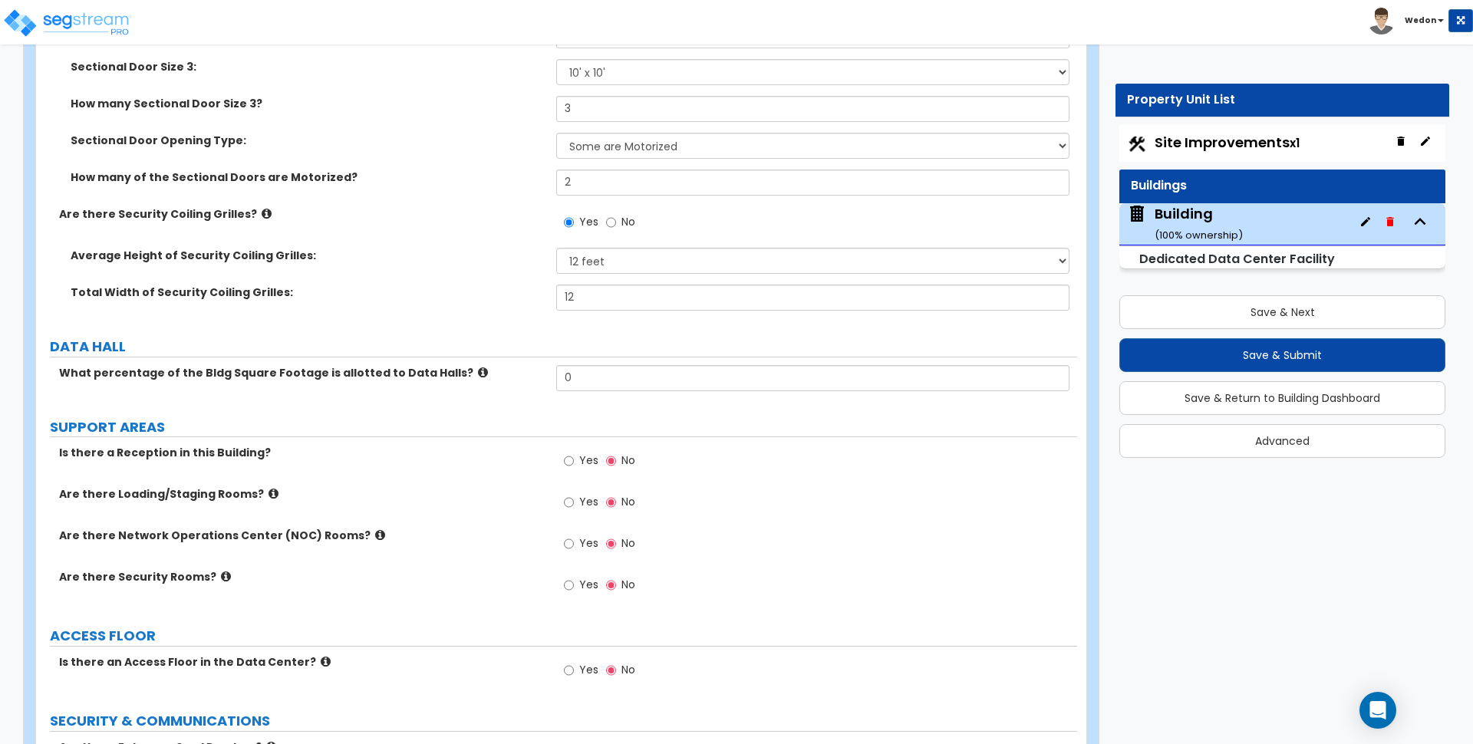
scroll to position [4153, 0]
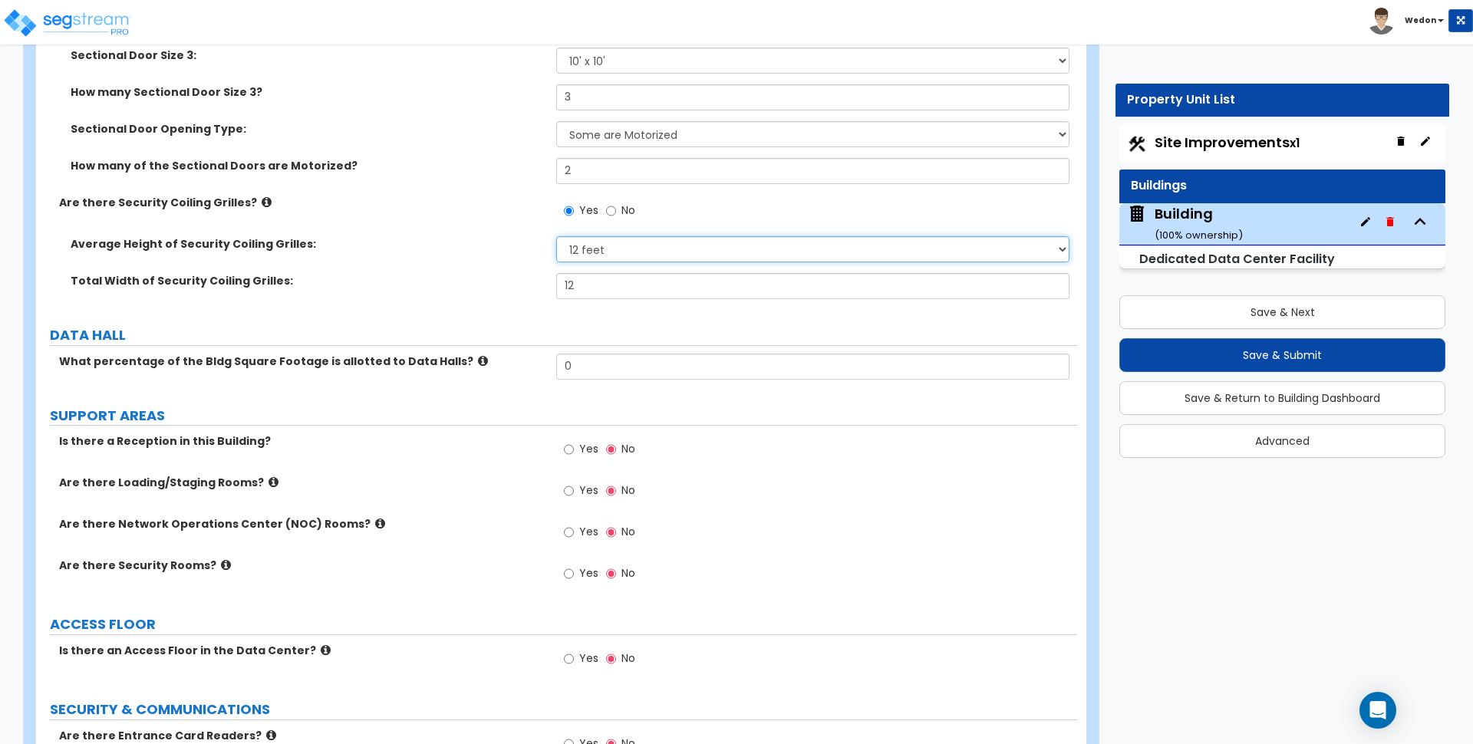
click at [602, 243] on select "Please Choose One 4 feet 6 feet 8 feet 12 feet" at bounding box center [812, 249] width 513 height 26
click at [514, 227] on div "Are there Security Coiling Grilles? Yes No" at bounding box center [556, 215] width 1041 height 41
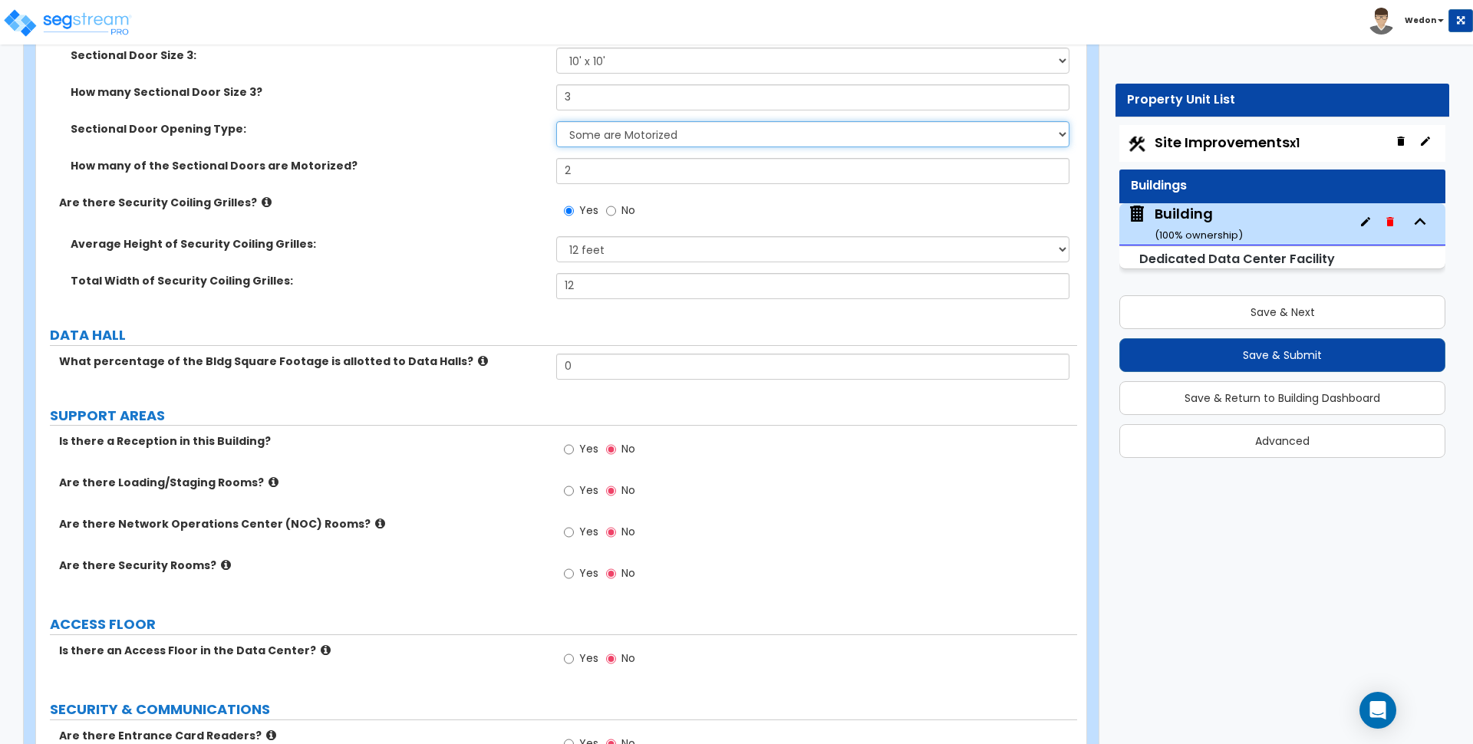
drag, startPoint x: 622, startPoint y: 140, endPoint x: 659, endPoint y: 120, distance: 42.9
click at [622, 140] on select "Please Choose One All Manual All Motorized Some are Motorized" at bounding box center [812, 134] width 513 height 26
click at [556, 121] on select "Please Choose One All Manual All Motorized Some are Motorized" at bounding box center [812, 134] width 513 height 26
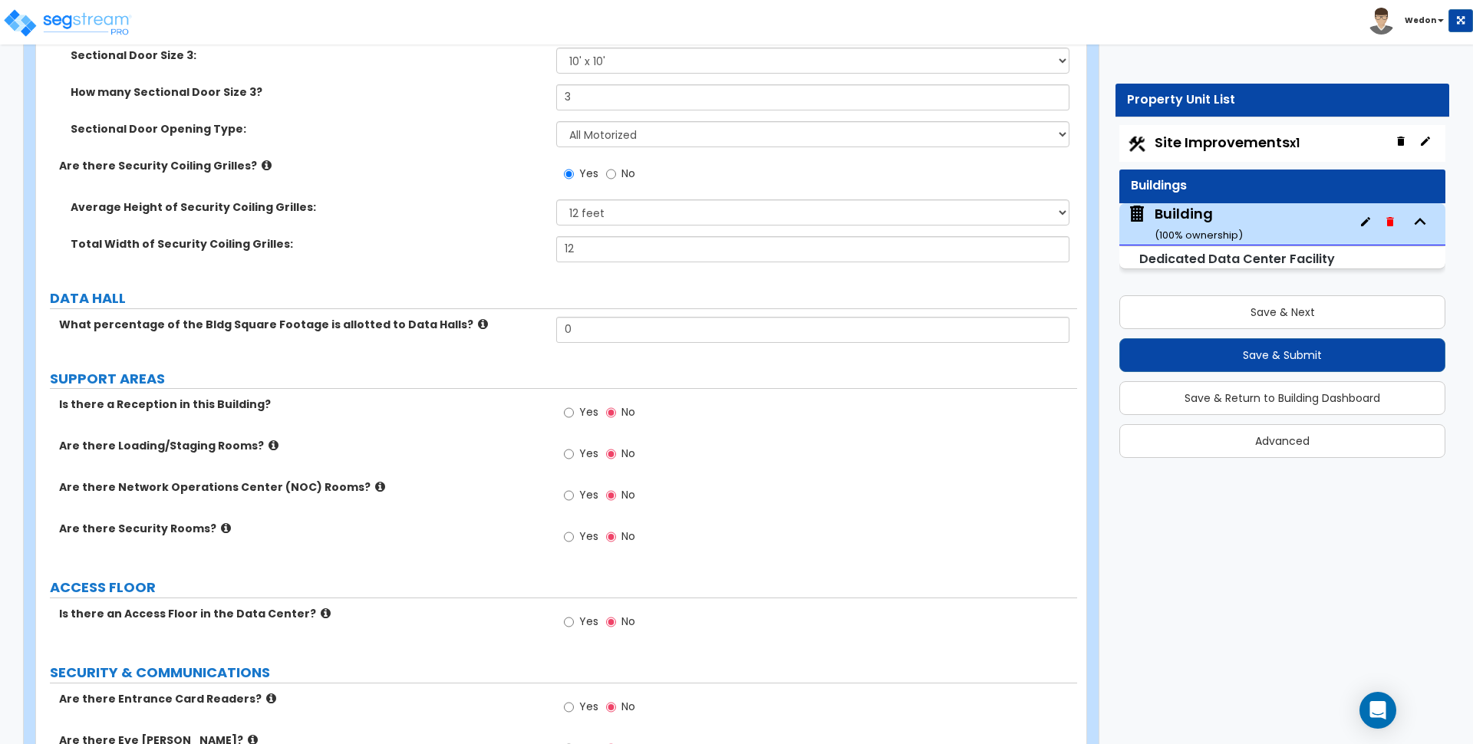
click at [433, 190] on div "Are there Security Coiling Grilles? Yes No" at bounding box center [556, 178] width 1041 height 41
click at [610, 321] on input "0" at bounding box center [812, 330] width 513 height 26
click at [478, 324] on icon at bounding box center [483, 324] width 10 height 12
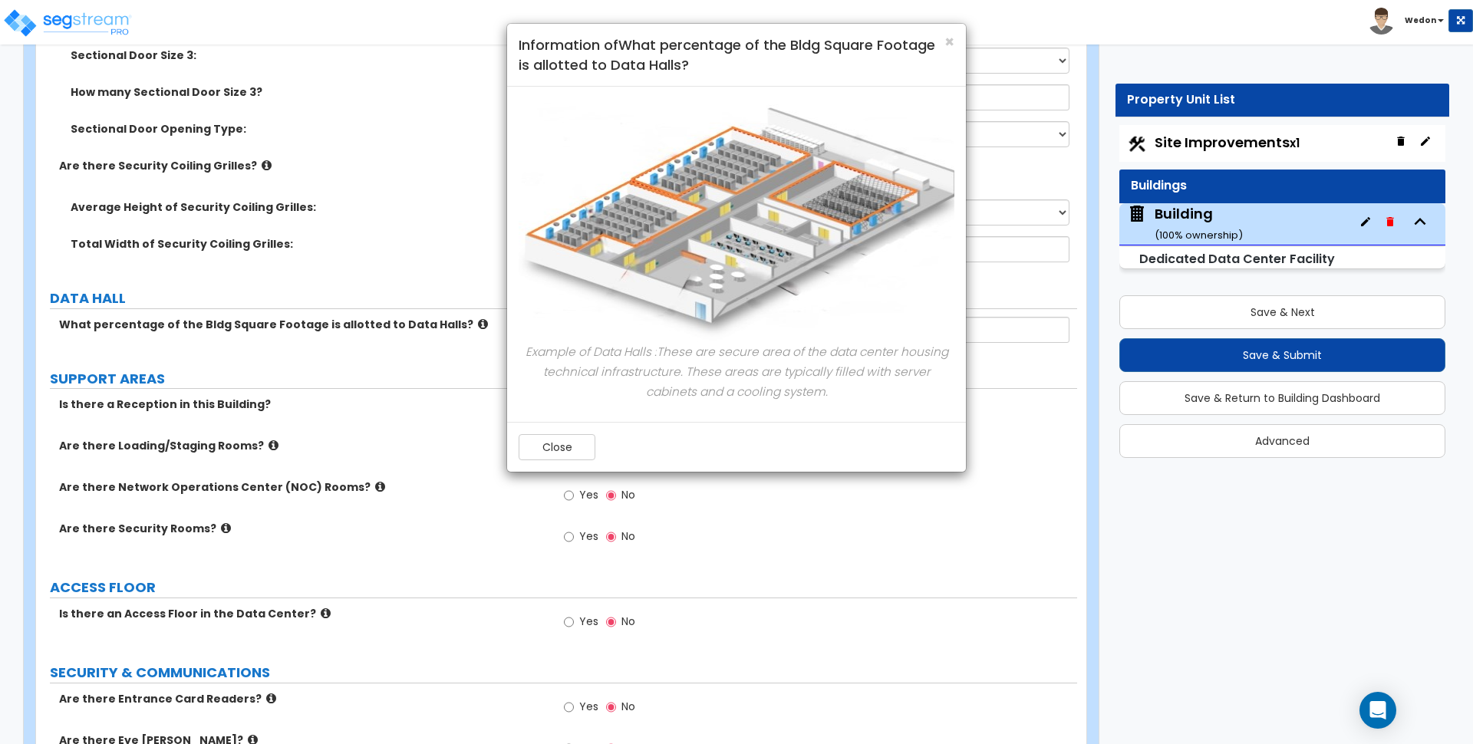
click at [371, 223] on div "× Information of What percentage of the Bldg Square Footage is allotted to Data…" at bounding box center [736, 372] width 1473 height 744
click at [578, 455] on button "Close" at bounding box center [557, 447] width 77 height 26
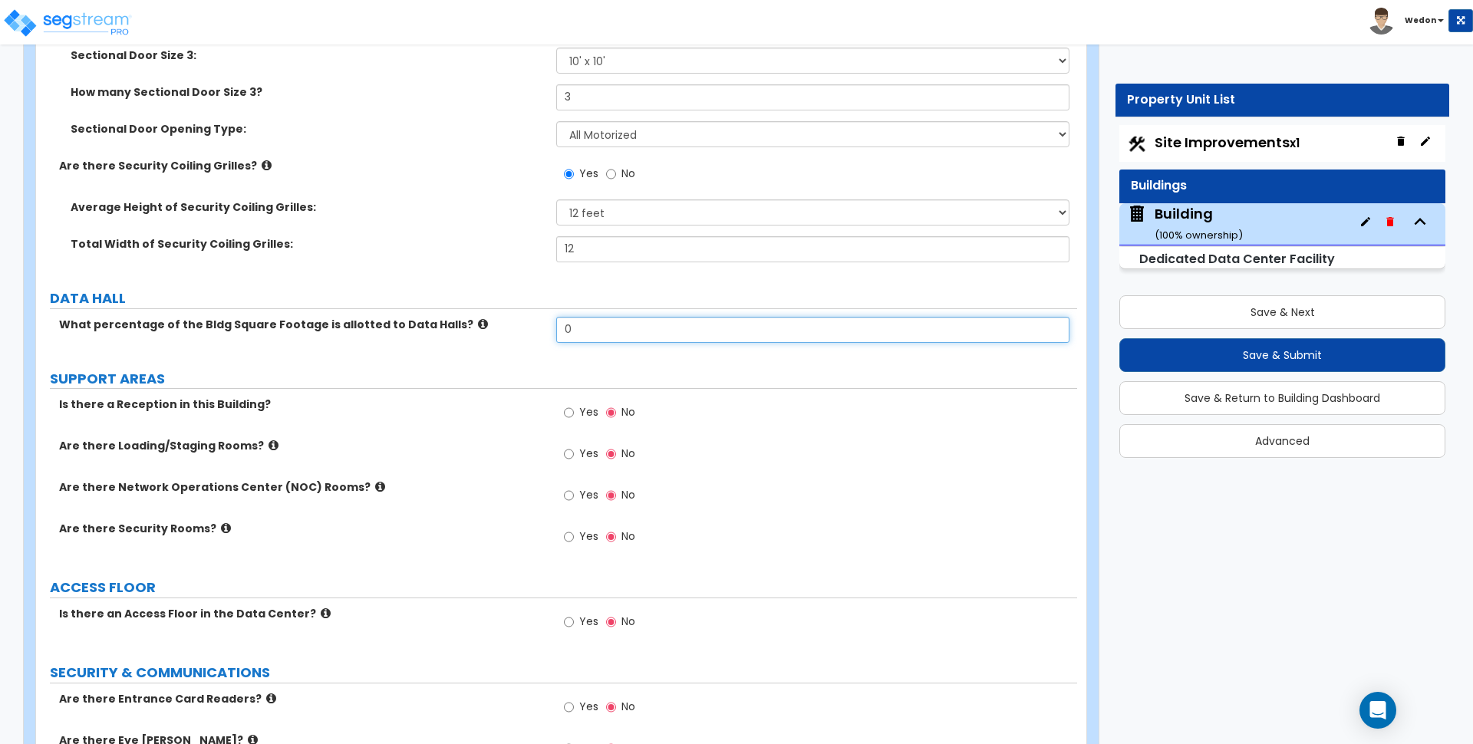
click at [507, 337] on div "What percentage of the Bldg Square Footage is allotted to Data Halls? 0" at bounding box center [556, 335] width 1041 height 37
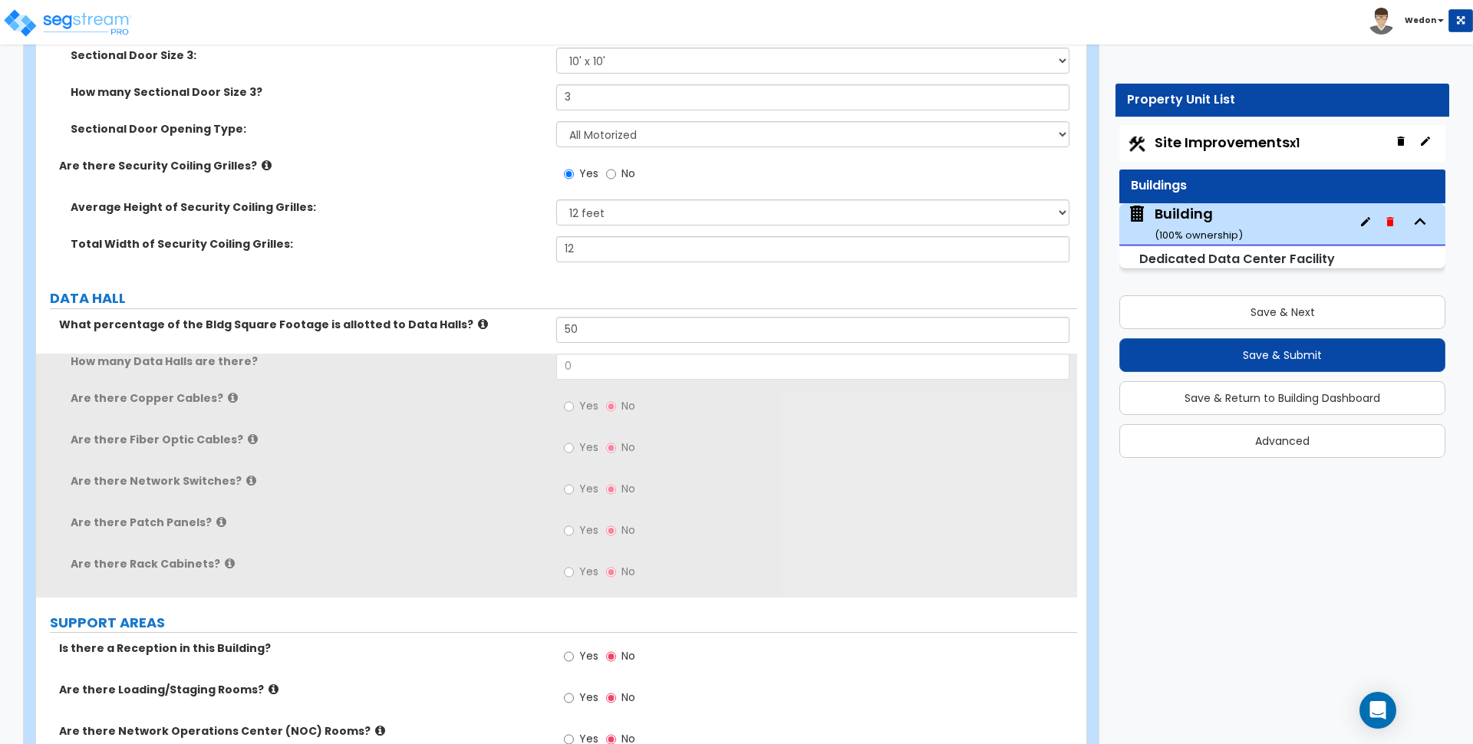
click at [388, 229] on div "Average Height of Security Coiling Grilles: Please Choose One 4 feet 6 feet 8 f…" at bounding box center [556, 217] width 1041 height 37
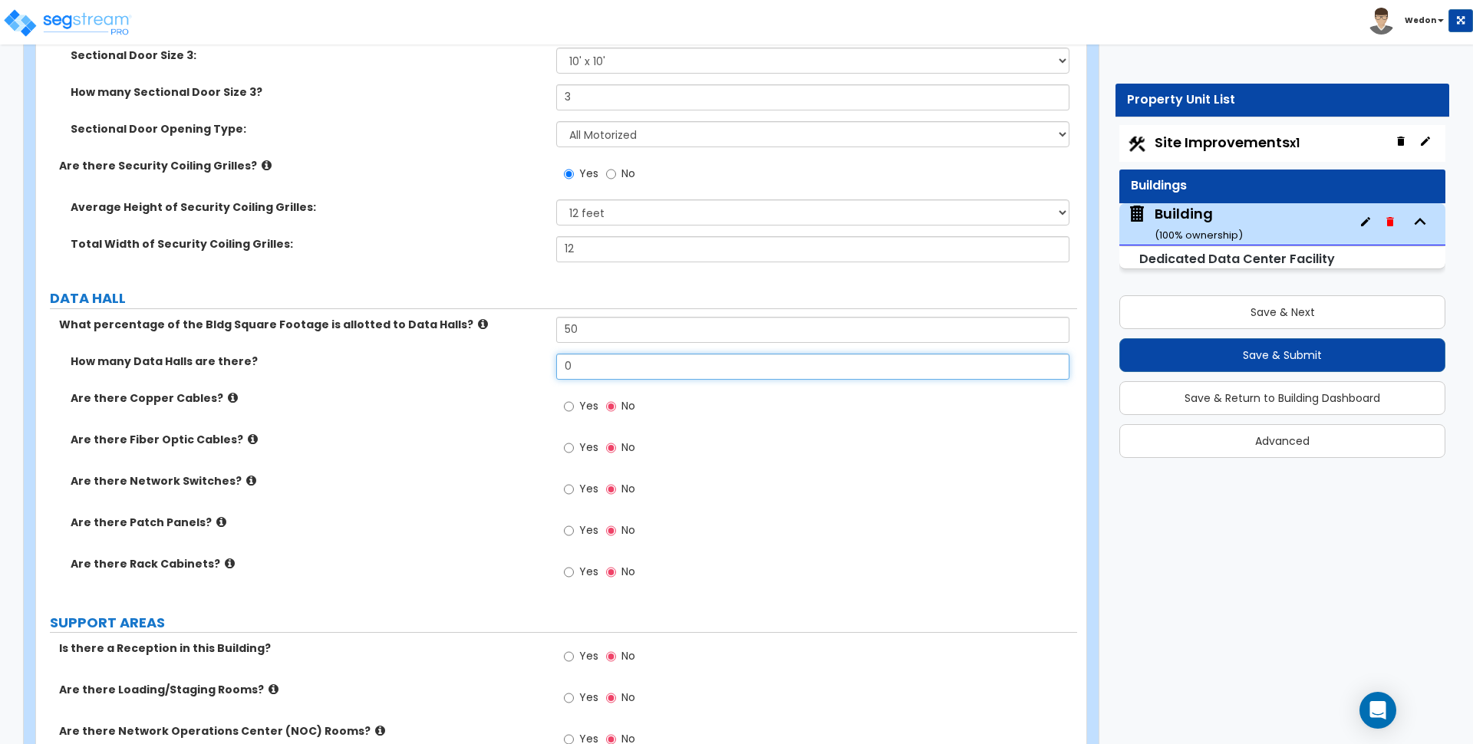
click at [592, 370] on input "0" at bounding box center [812, 367] width 513 height 26
click at [242, 325] on label "What percentage of the Bldg Square Footage is allotted to Data Halls?" at bounding box center [302, 324] width 486 height 15
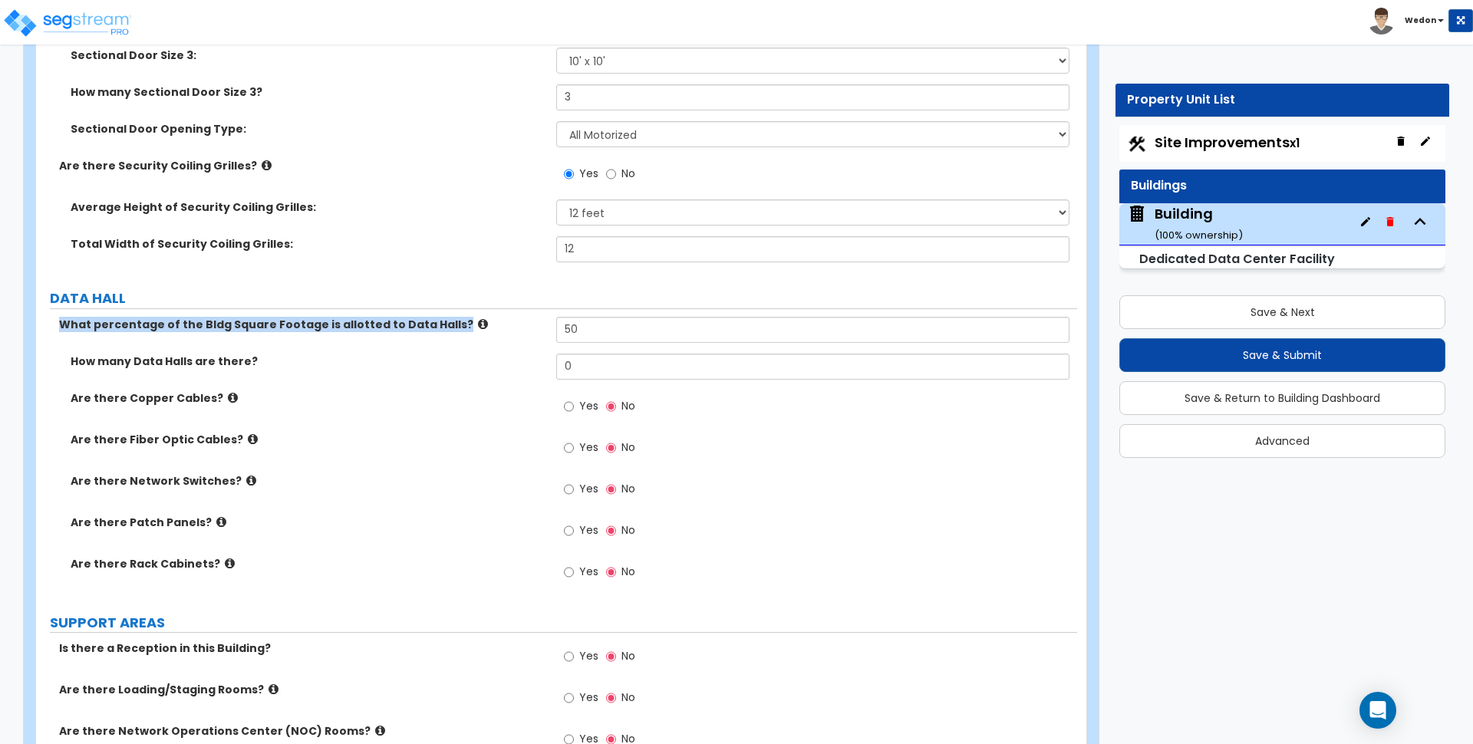
click at [242, 325] on label "What percentage of the Bldg Square Footage is allotted to Data Halls?" at bounding box center [302, 324] width 486 height 15
click at [375, 347] on div "What percentage of the Bldg Square Footage is allotted to Data Halls? 50" at bounding box center [556, 335] width 1041 height 37
drag, startPoint x: 58, startPoint y: 324, endPoint x: 440, endPoint y: 330, distance: 382.2
click at [443, 321] on div "What percentage of the Bldg Square Footage is allotted to Data Halls?" at bounding box center [296, 324] width 520 height 15
click at [421, 371] on div "How many Data Halls are there? 0" at bounding box center [556, 372] width 1041 height 37
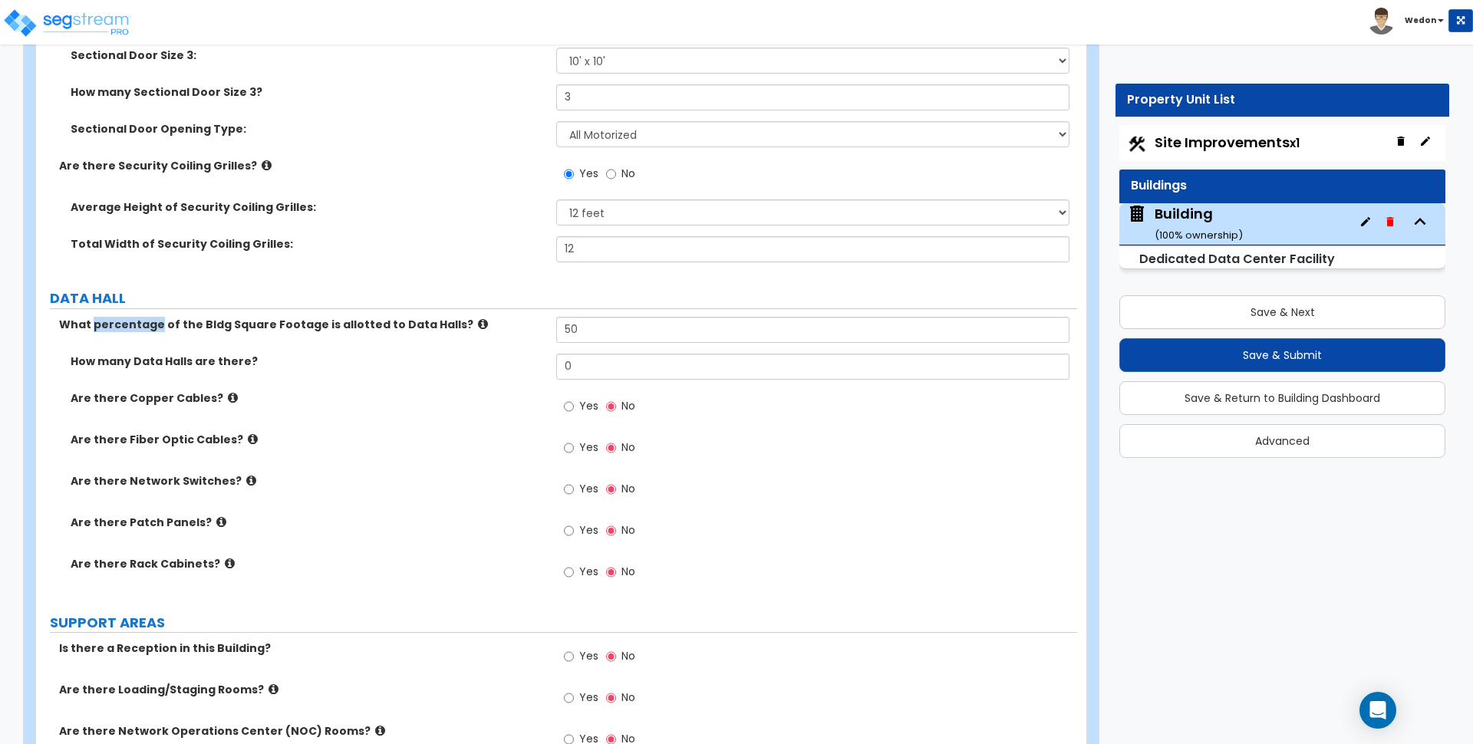
drag, startPoint x: 91, startPoint y: 328, endPoint x: 153, endPoint y: 330, distance: 62.2
click at [153, 330] on label "What percentage of the Bldg Square Footage is allotted to Data Halls?" at bounding box center [302, 324] width 486 height 15
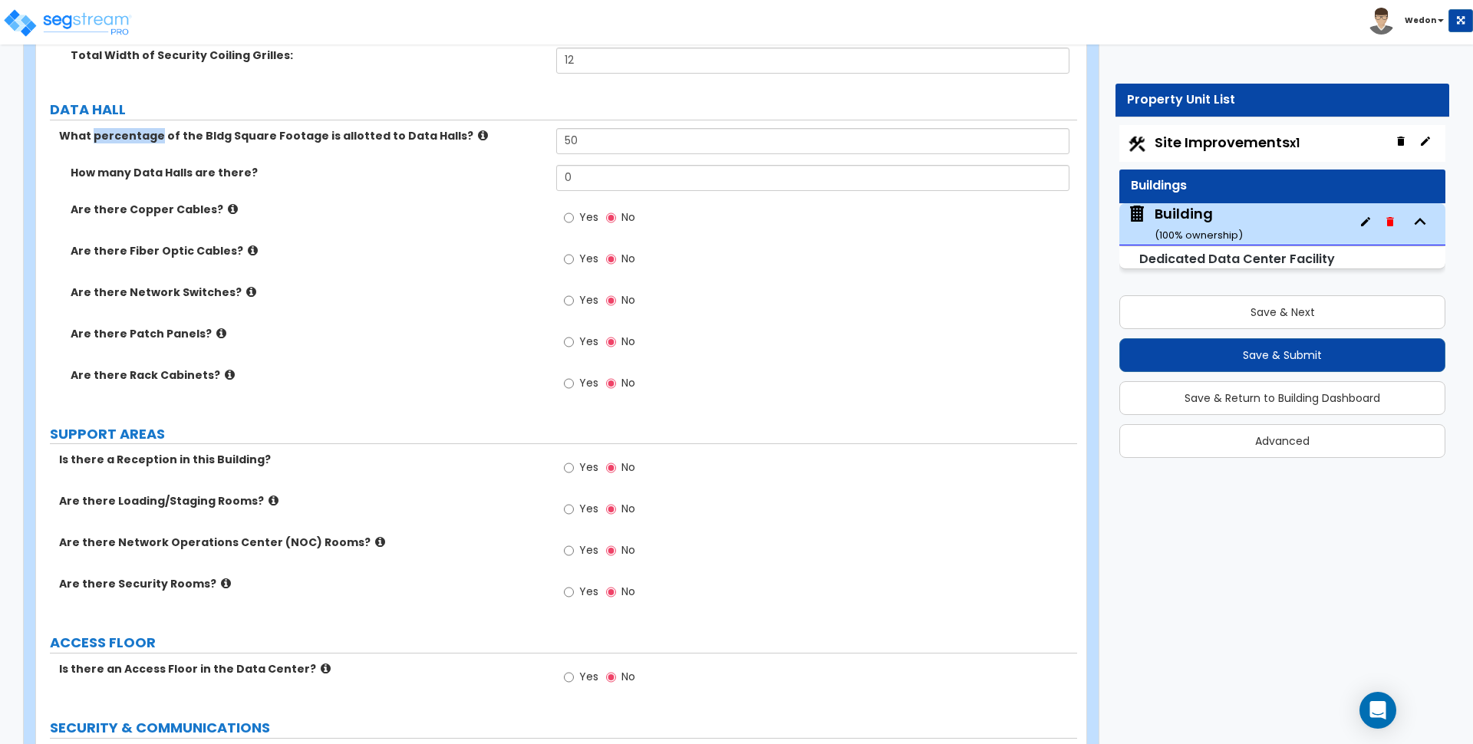
scroll to position [4344, 0]
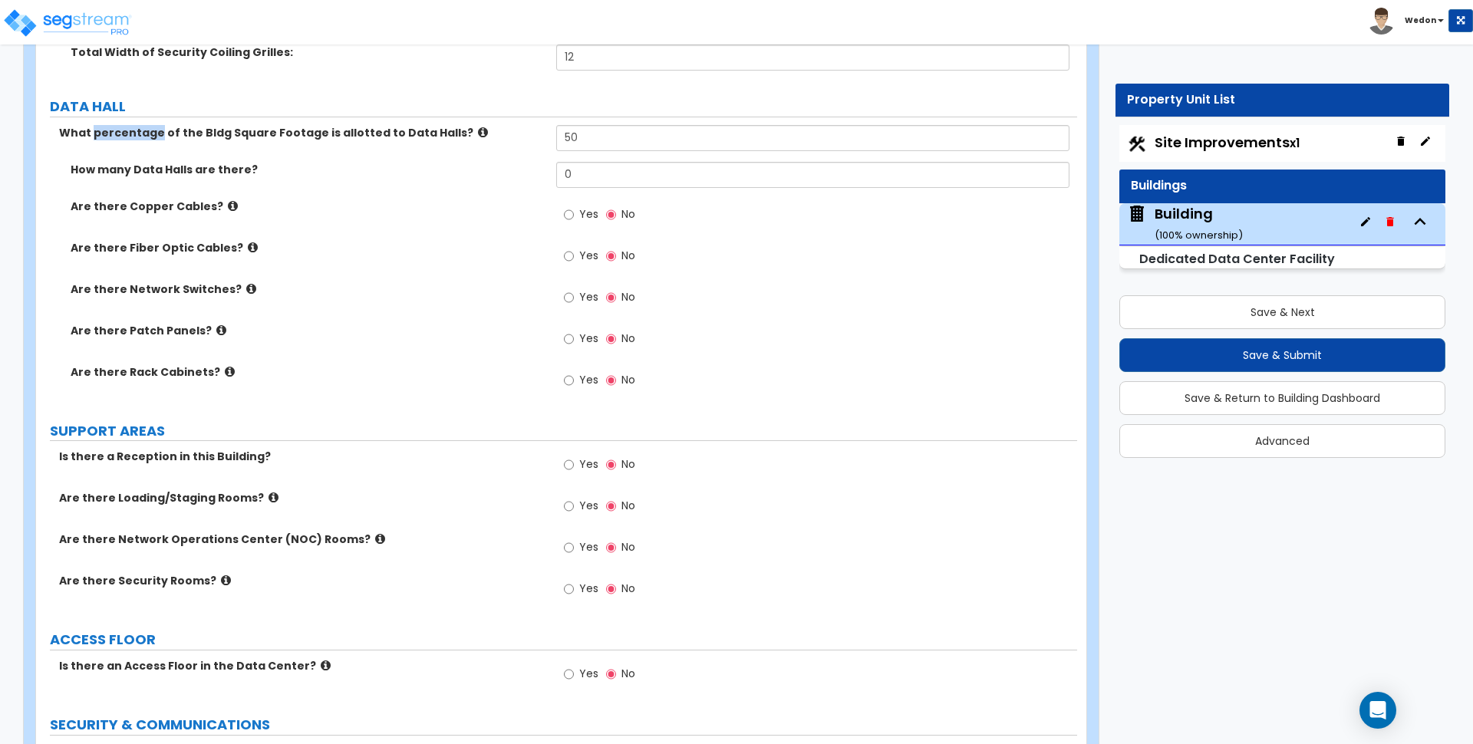
click at [417, 219] on div "Are there Copper Cables? Yes No" at bounding box center [556, 219] width 1041 height 41
drag, startPoint x: 68, startPoint y: 133, endPoint x: 444, endPoint y: 139, distance: 375.3
click at [444, 139] on div "What percentage of the Bldg Square Footage is allotted to Data Halls?" at bounding box center [296, 132] width 520 height 15
copy label "What percentage of the Bldg Square Footage is allotted to Data Halls?"
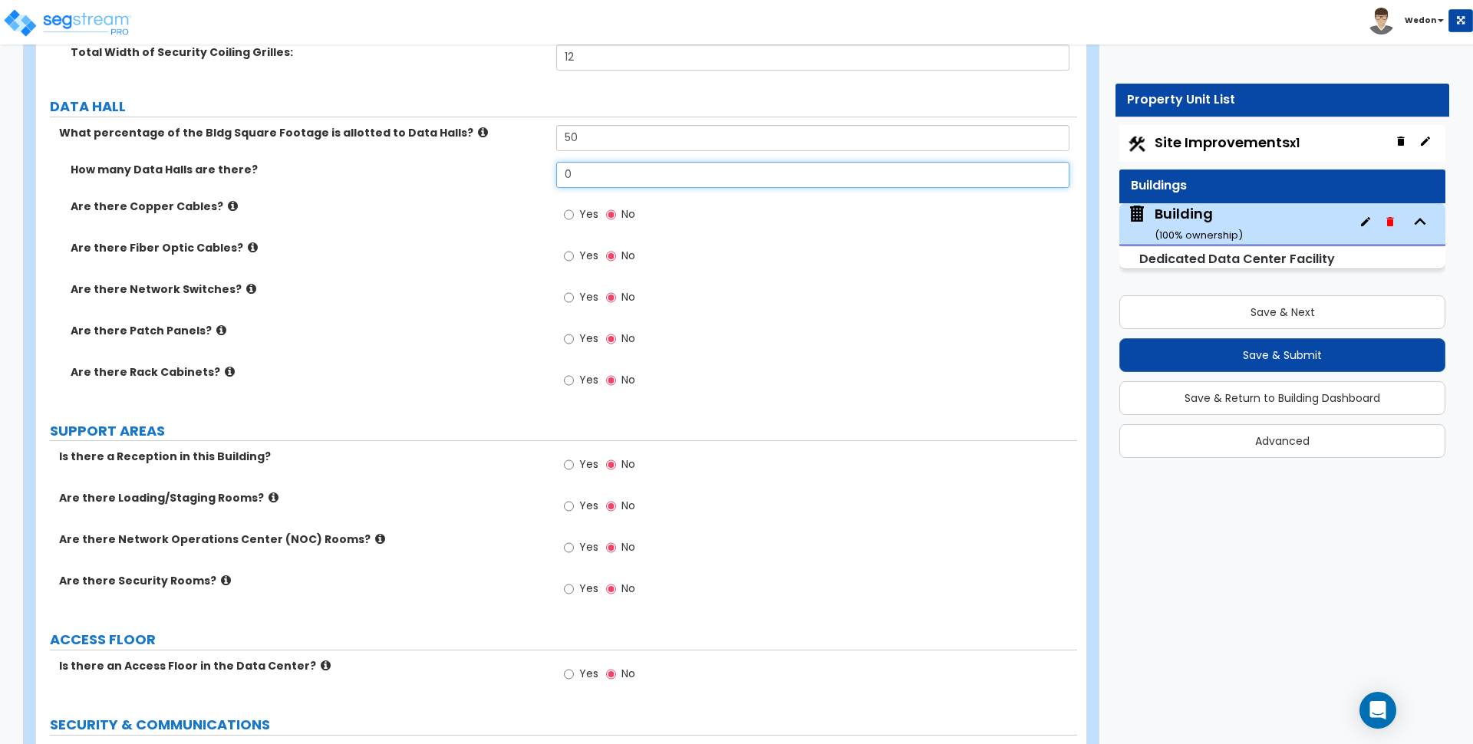
click at [585, 171] on input "0" at bounding box center [812, 175] width 513 height 26
click at [588, 213] on span "Yes" at bounding box center [588, 213] width 19 height 15
click at [574, 213] on input "Yes" at bounding box center [569, 214] width 10 height 17
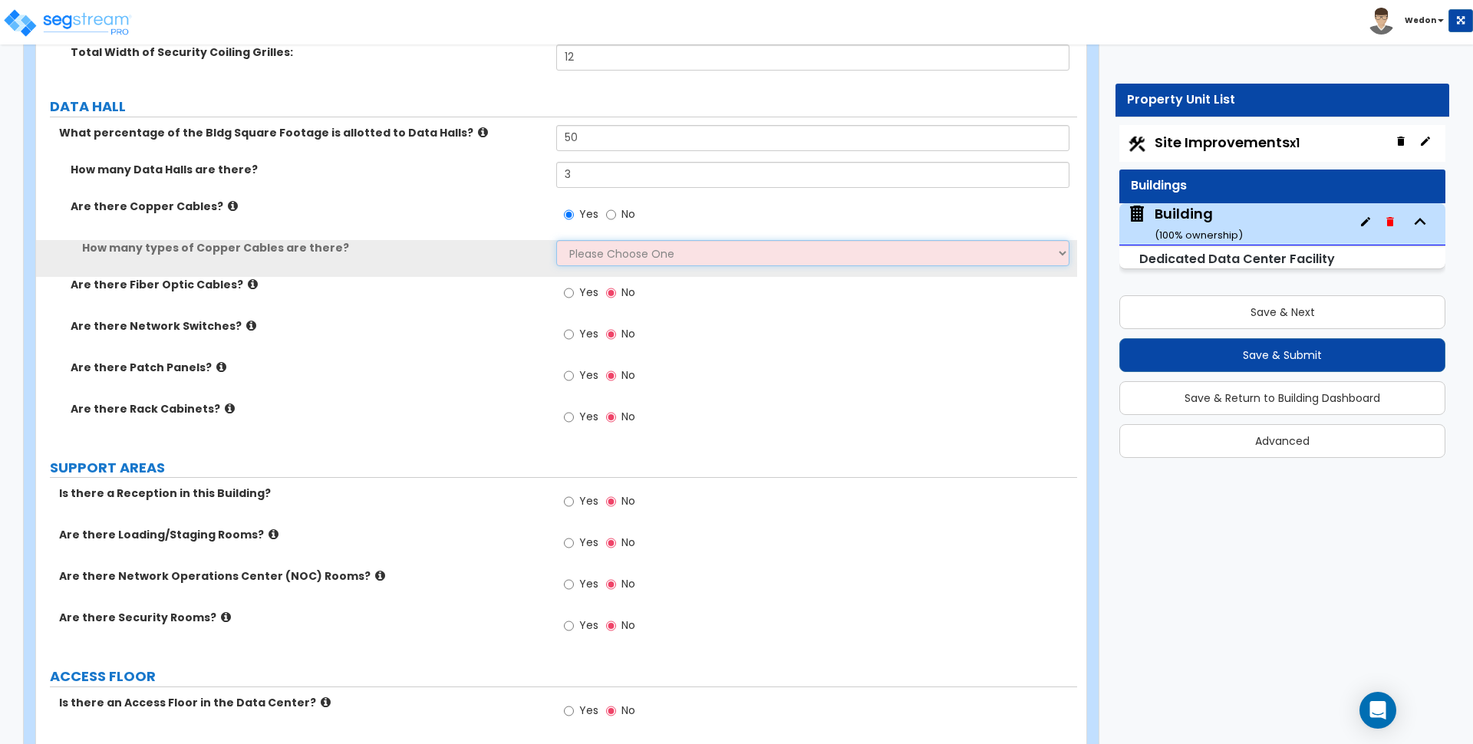
drag, startPoint x: 595, startPoint y: 252, endPoint x: 625, endPoint y: 252, distance: 29.2
click at [595, 252] on select "Please Choose One 1 2 3" at bounding box center [812, 253] width 513 height 26
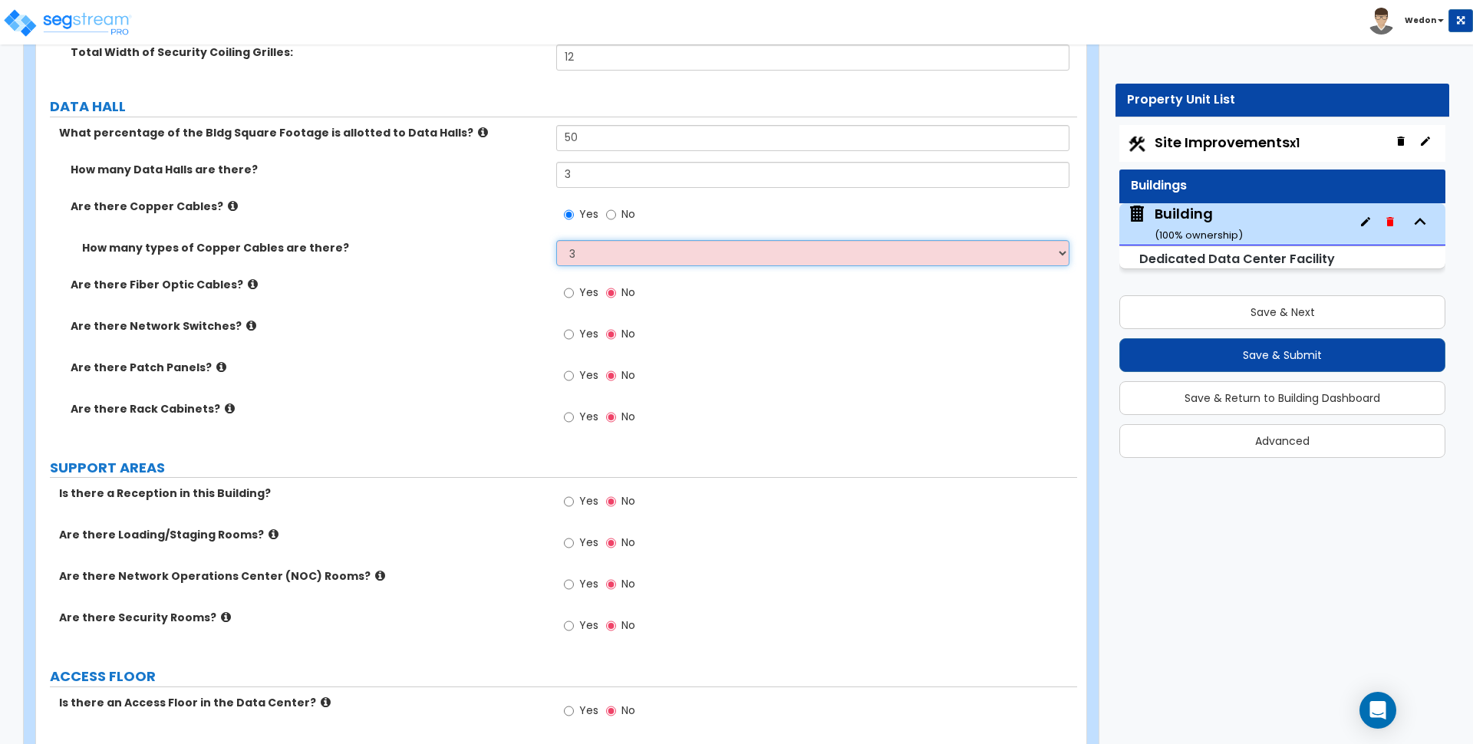
click at [556, 240] on select "Please Choose One 1 2 3" at bounding box center [812, 253] width 513 height 26
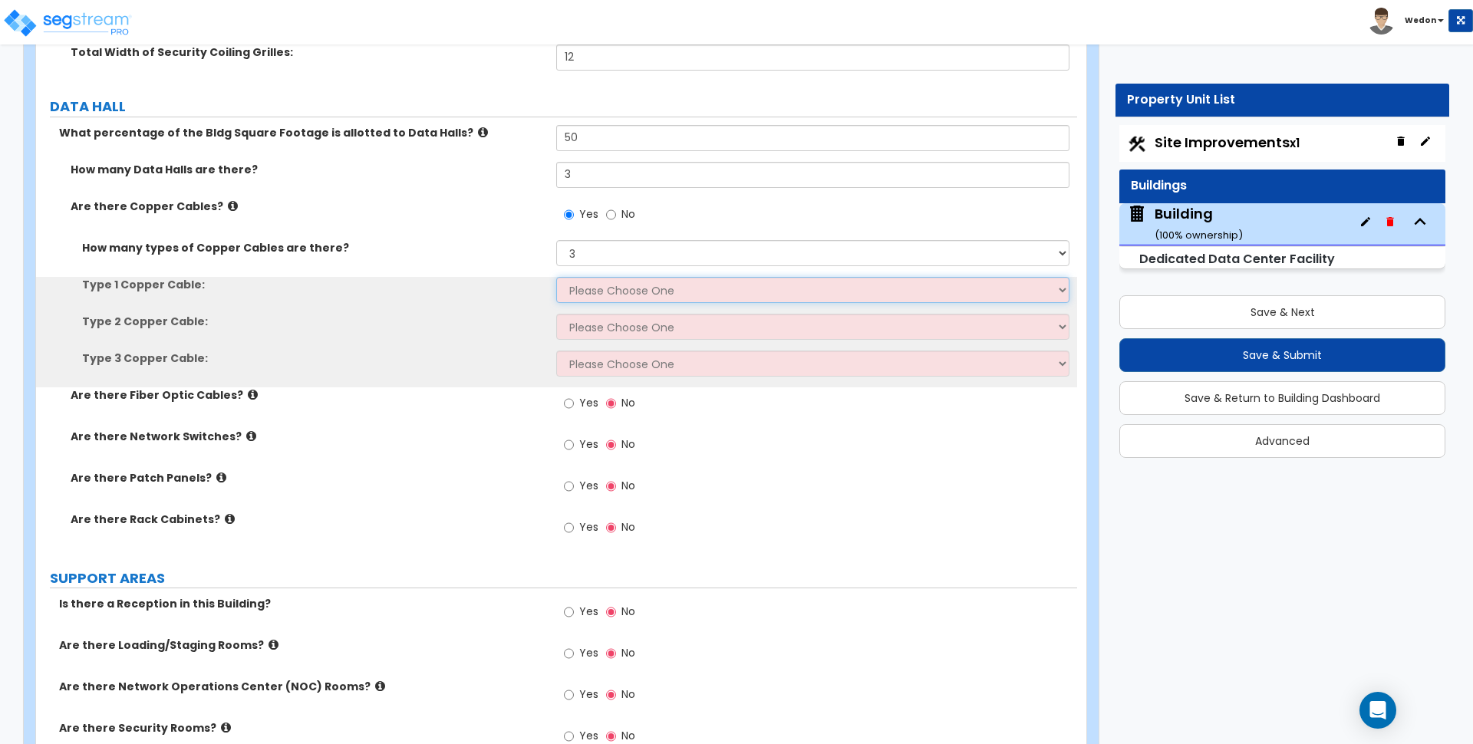
click at [638, 288] on select "Please Choose One Basic Performance Medium Performance High Performance" at bounding box center [812, 290] width 513 height 26
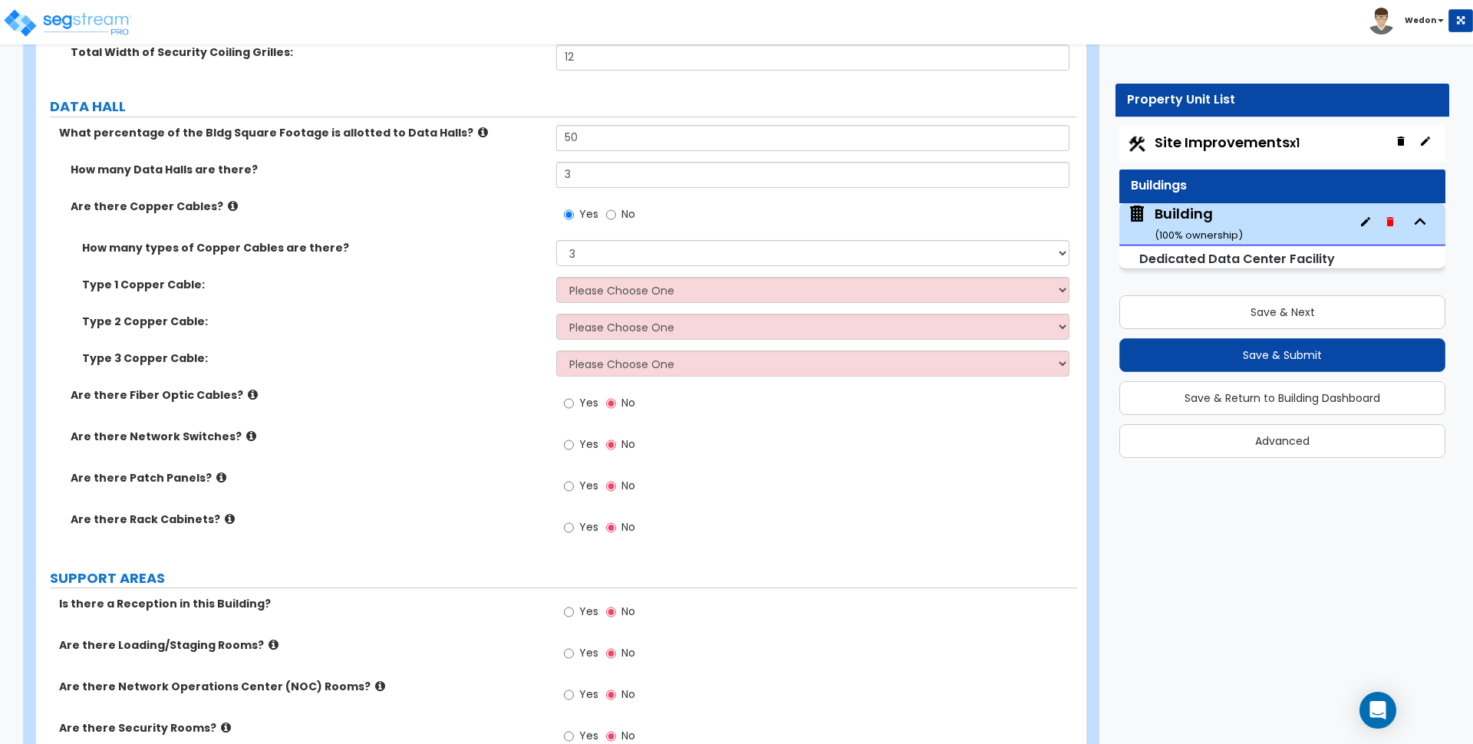
click at [333, 331] on div "Type 2 Copper Cable: Please Choose One Basic Performance Medium Performance Hig…" at bounding box center [556, 332] width 1041 height 37
click at [610, 283] on select "Please Choose One Basic Performance Medium Performance High Performance" at bounding box center [812, 290] width 513 height 26
click at [556, 277] on select "Please Choose One Basic Performance Medium Performance High Performance" at bounding box center [812, 290] width 513 height 26
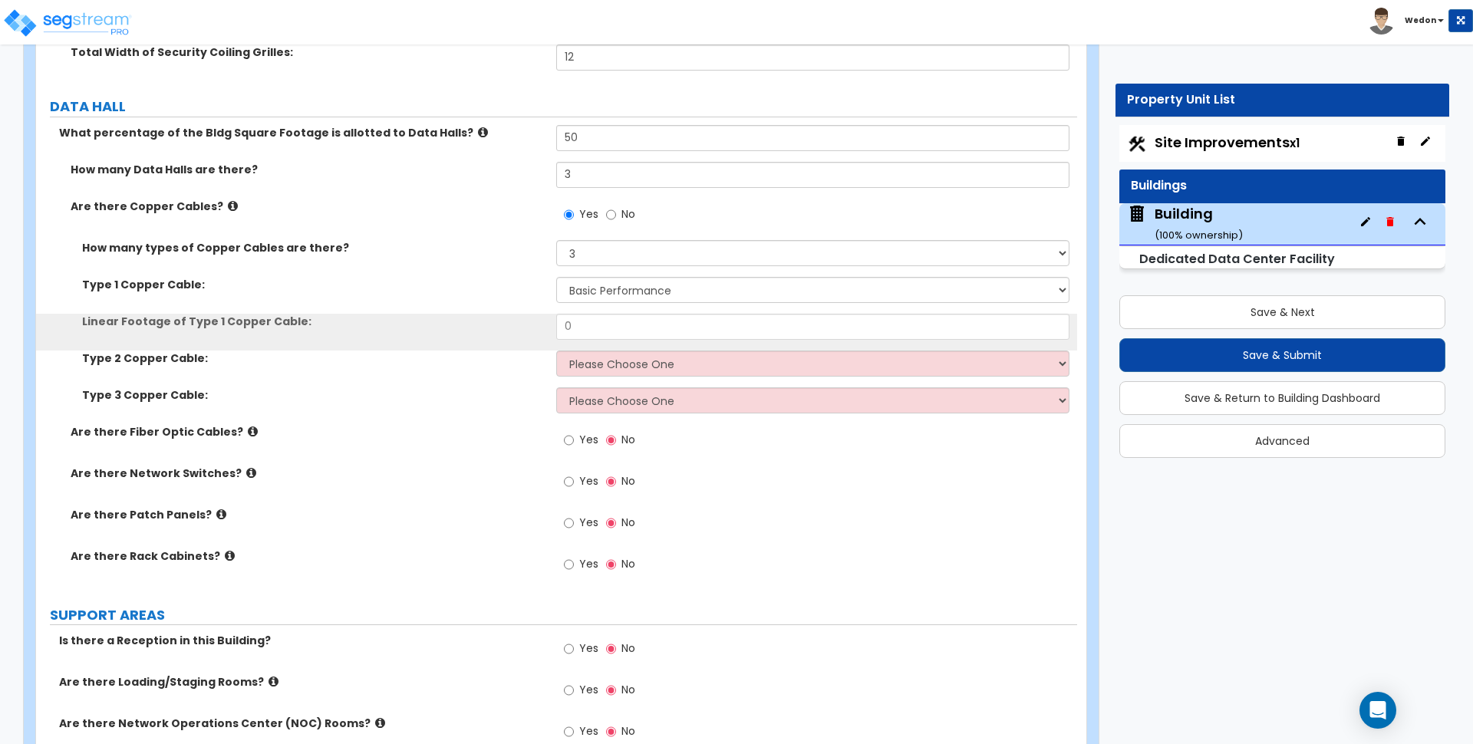
click at [606, 345] on div "Linear Footage of Type 1 Copper Cable: 0" at bounding box center [556, 332] width 1041 height 37
click at [600, 352] on select "Please Choose One Basic Performance Medium Performance High Performance" at bounding box center [812, 364] width 513 height 26
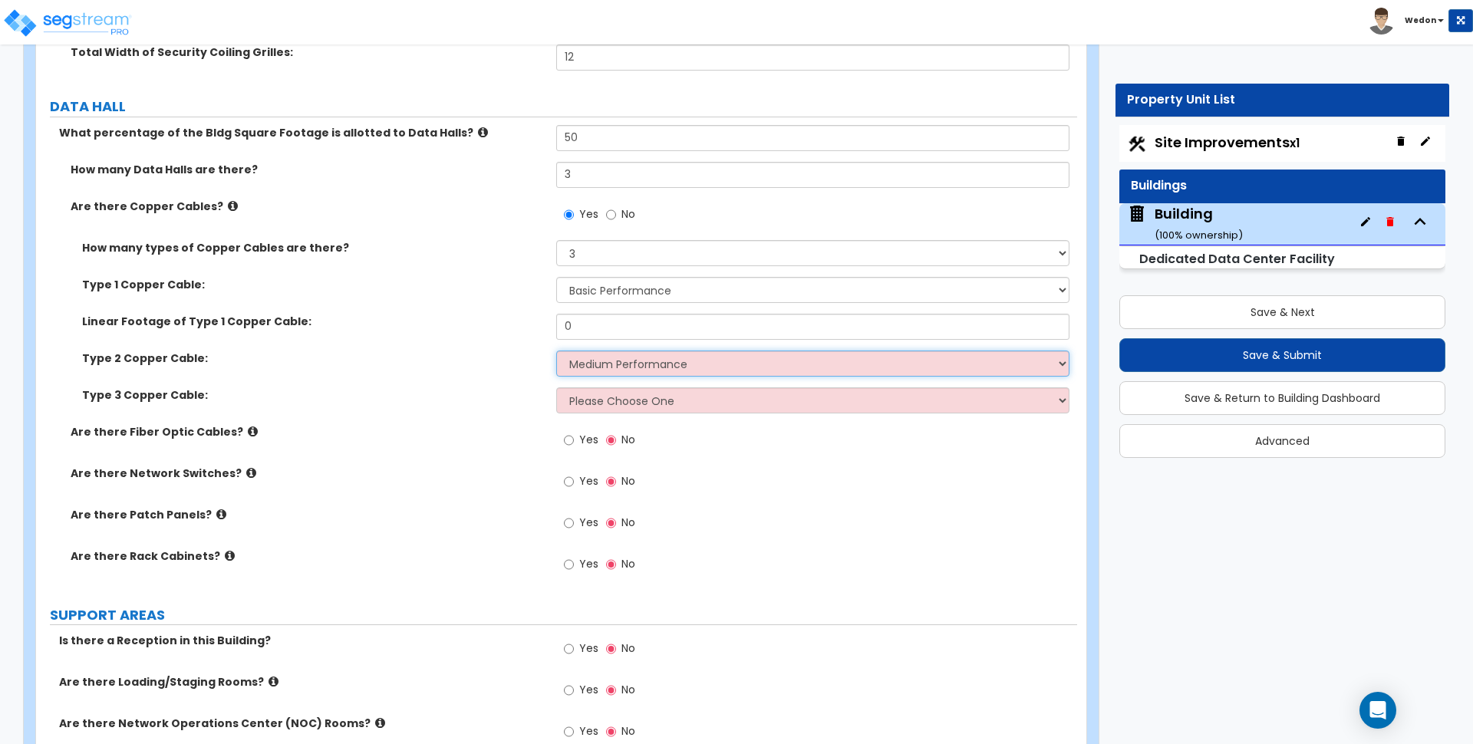
click at [556, 351] on select "Please Choose One Basic Performance Medium Performance High Performance" at bounding box center [812, 364] width 513 height 26
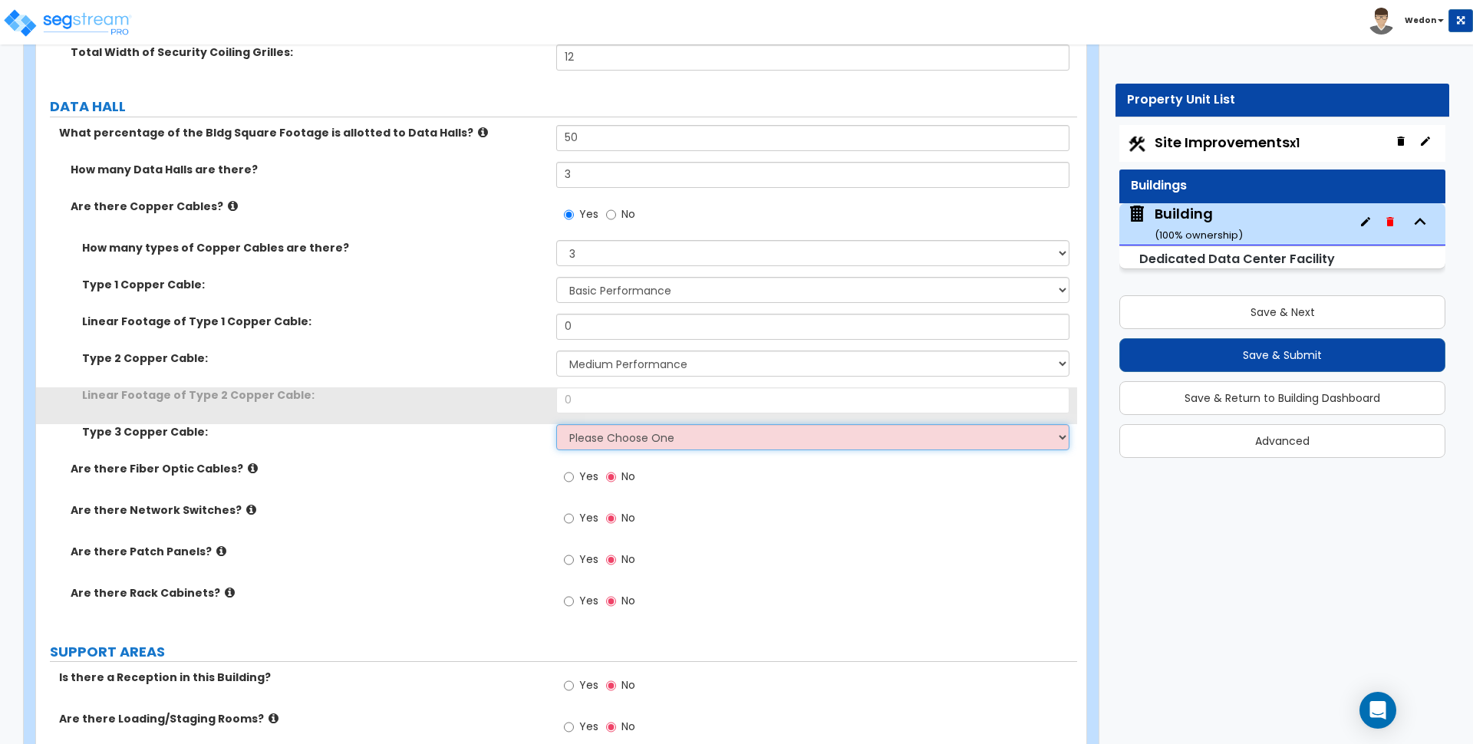
click at [583, 436] on select "Please Choose One Basic Performance Medium Performance High Performance" at bounding box center [812, 437] width 513 height 26
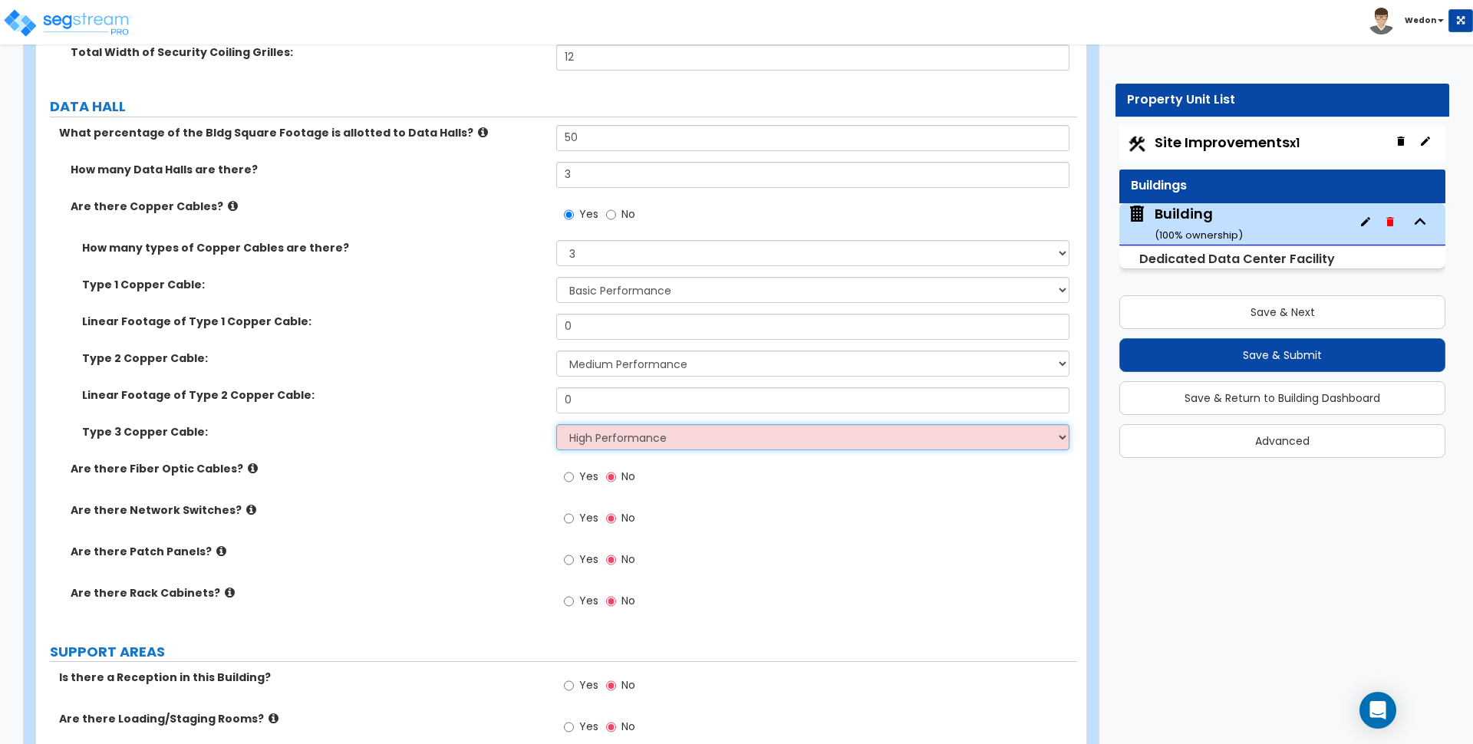
click at [556, 424] on select "Please Choose One Basic Performance Medium Performance High Performance" at bounding box center [812, 437] width 513 height 26
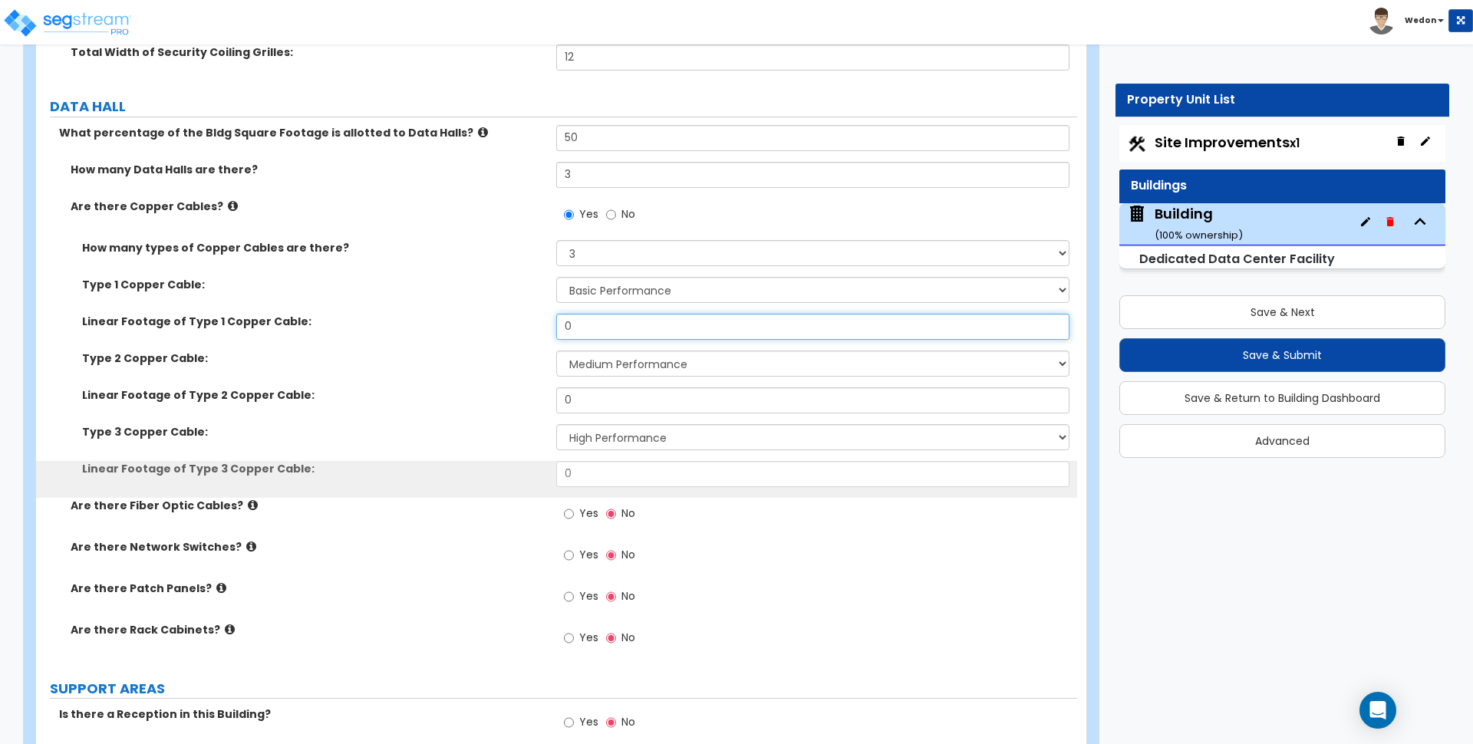
click at [605, 327] on input "0" at bounding box center [812, 327] width 513 height 26
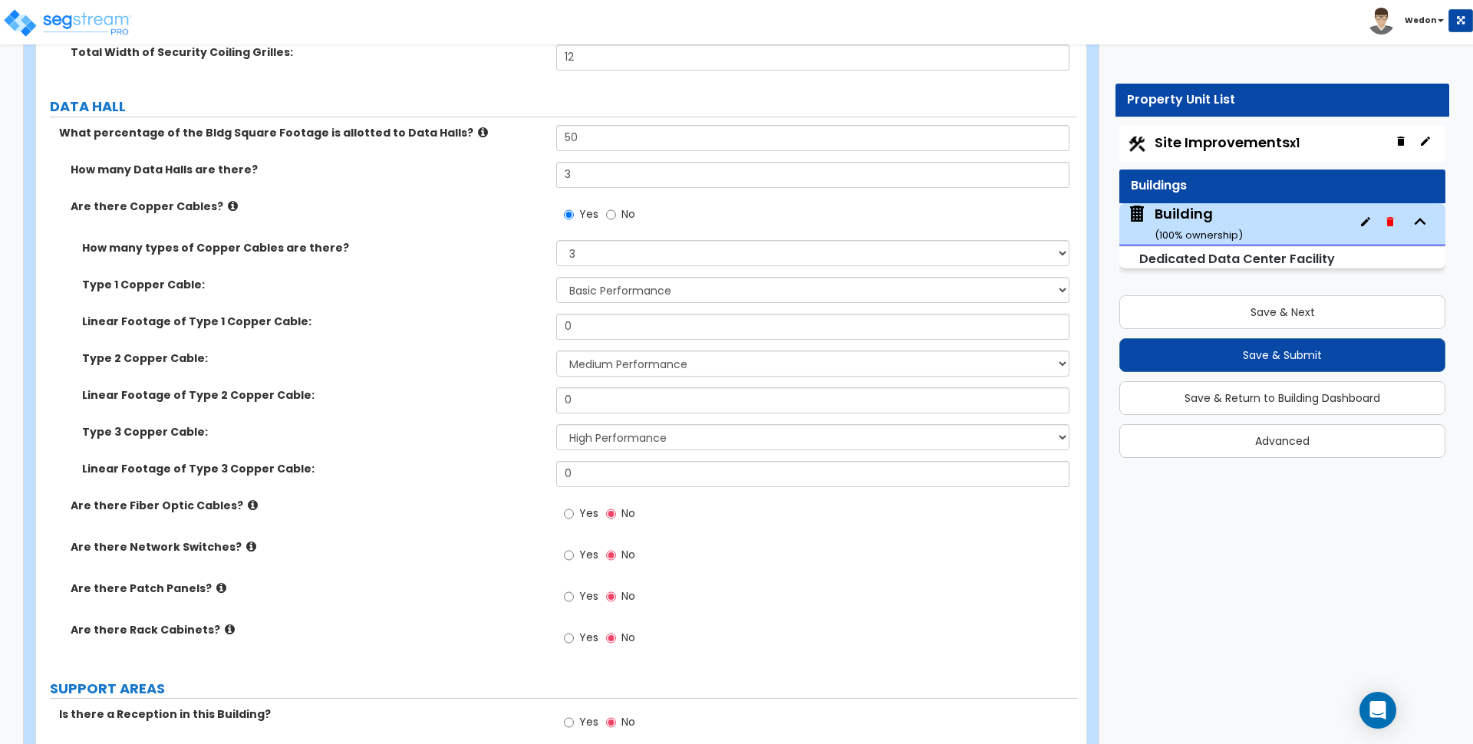
click at [470, 384] on div "Type 2 Copper Cable: Please Choose One Basic Performance Medium Performance Hig…" at bounding box center [556, 369] width 1041 height 37
click at [589, 325] on input "0" at bounding box center [812, 327] width 513 height 26
click at [589, 469] on input "0" at bounding box center [812, 474] width 513 height 26
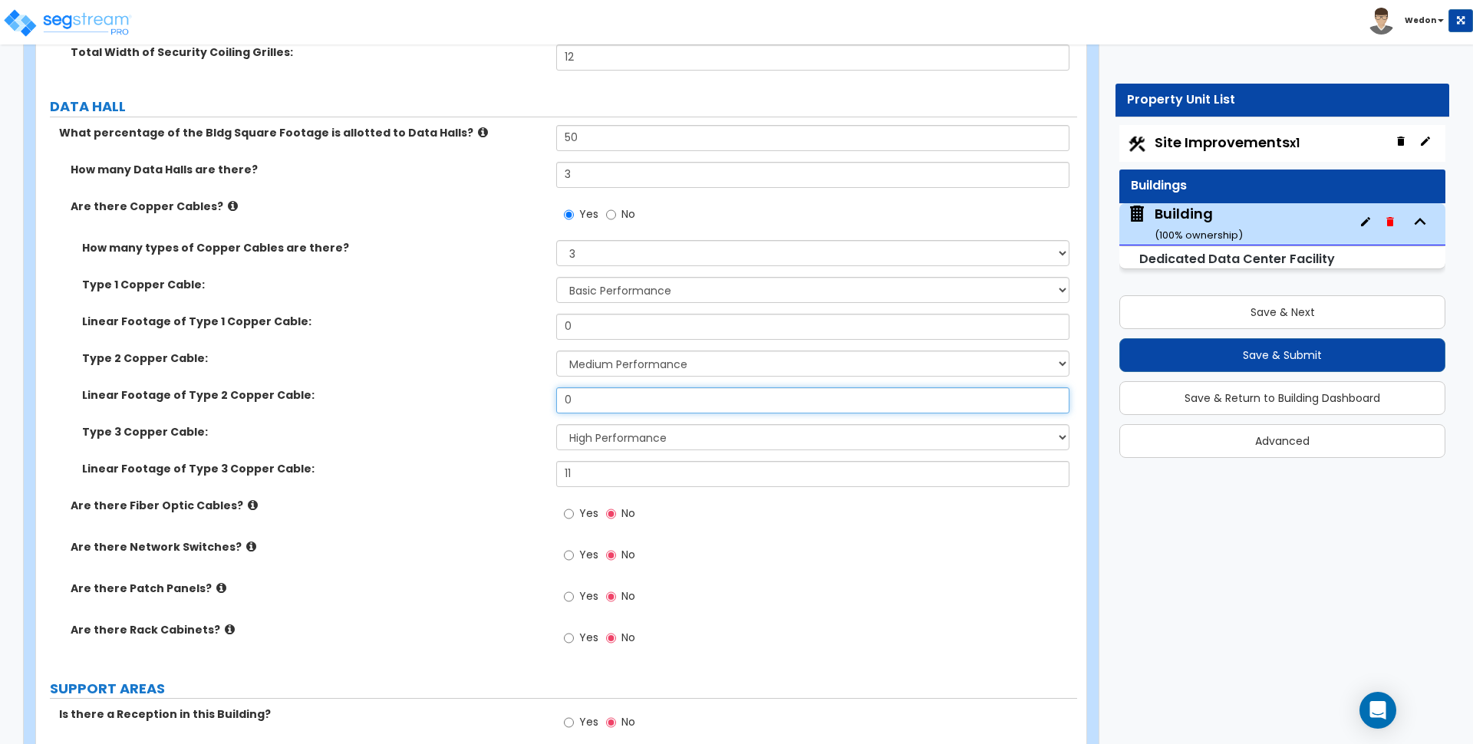
click at [587, 402] on input "0" at bounding box center [812, 400] width 513 height 26
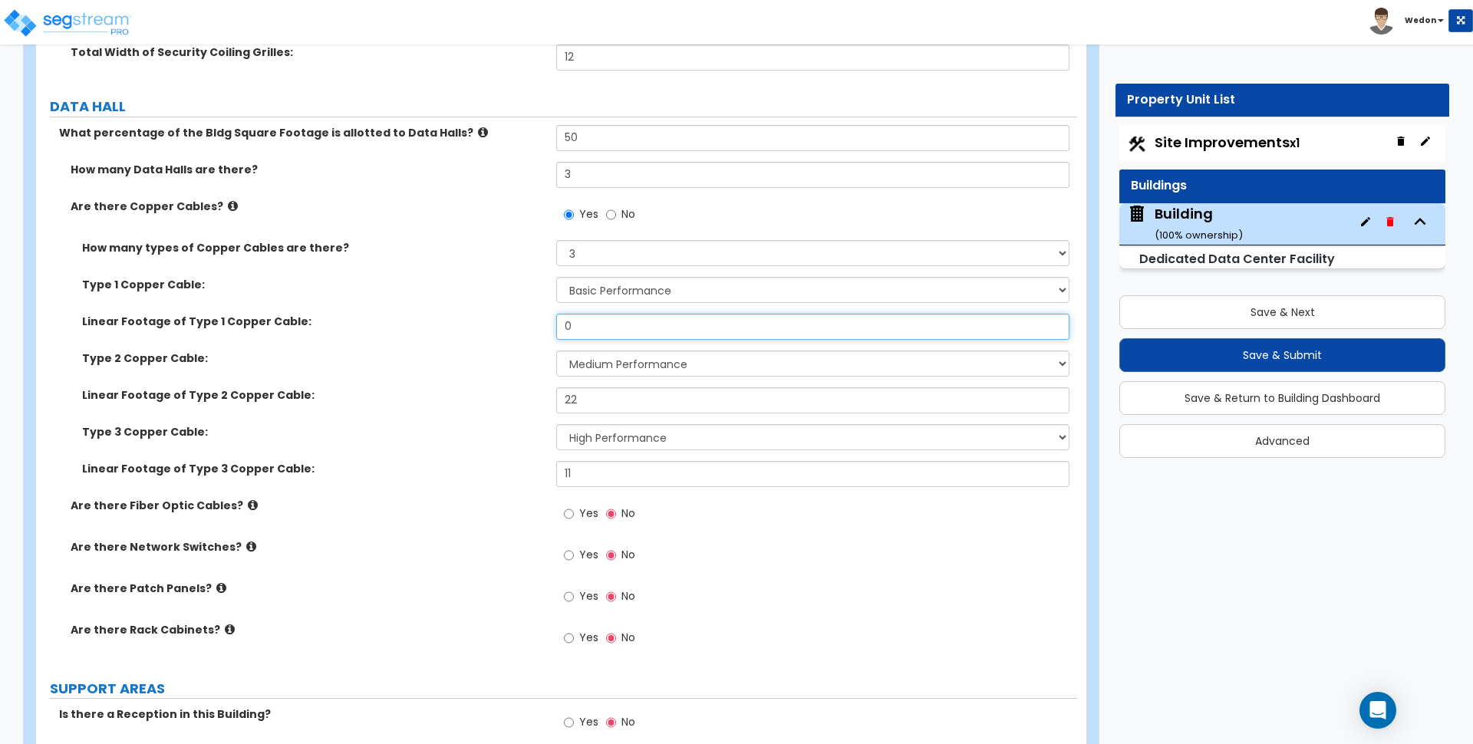
click at [594, 332] on input "0" at bounding box center [812, 327] width 513 height 26
click at [443, 372] on div "Type 2 Copper Cable: Please Choose One Basic Performance Medium Performance Hig…" at bounding box center [556, 369] width 1041 height 37
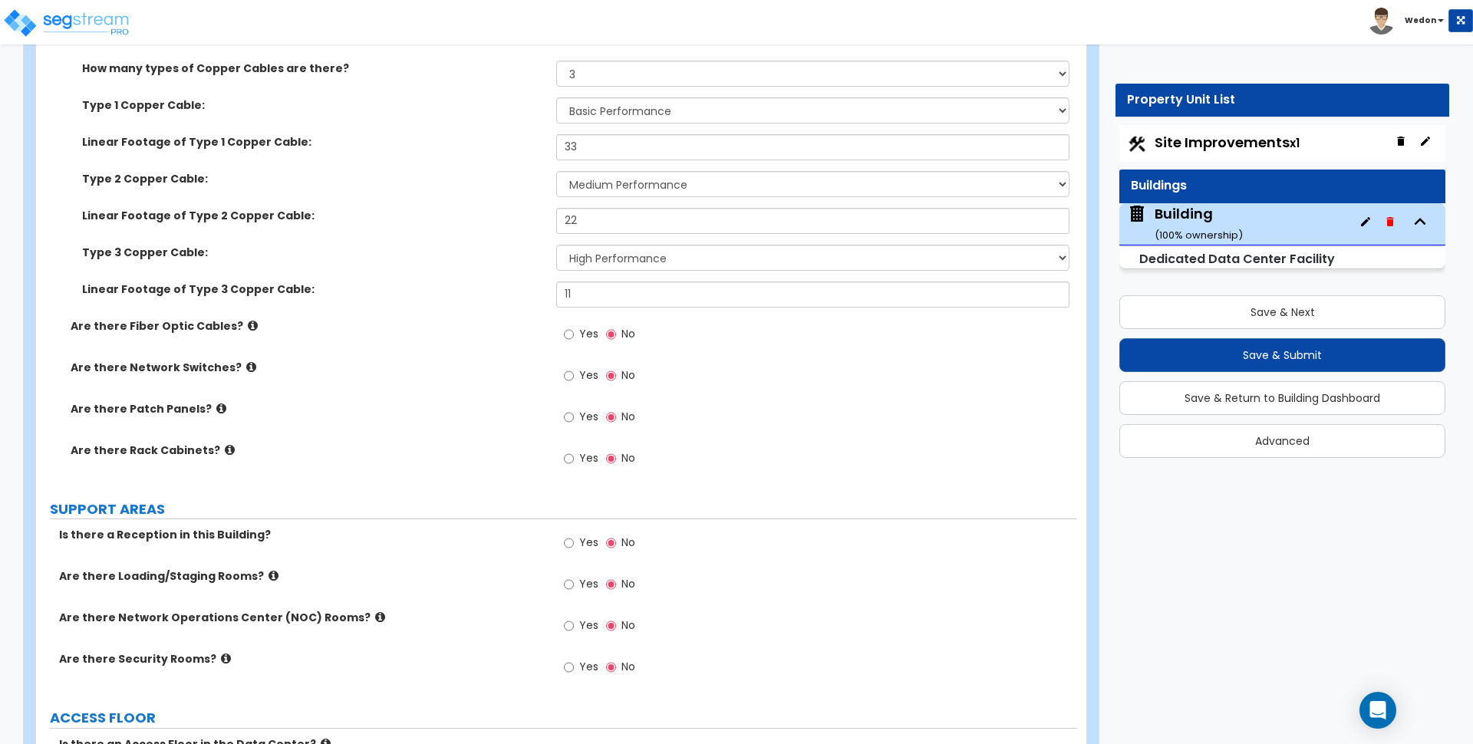
scroll to position [4536, 0]
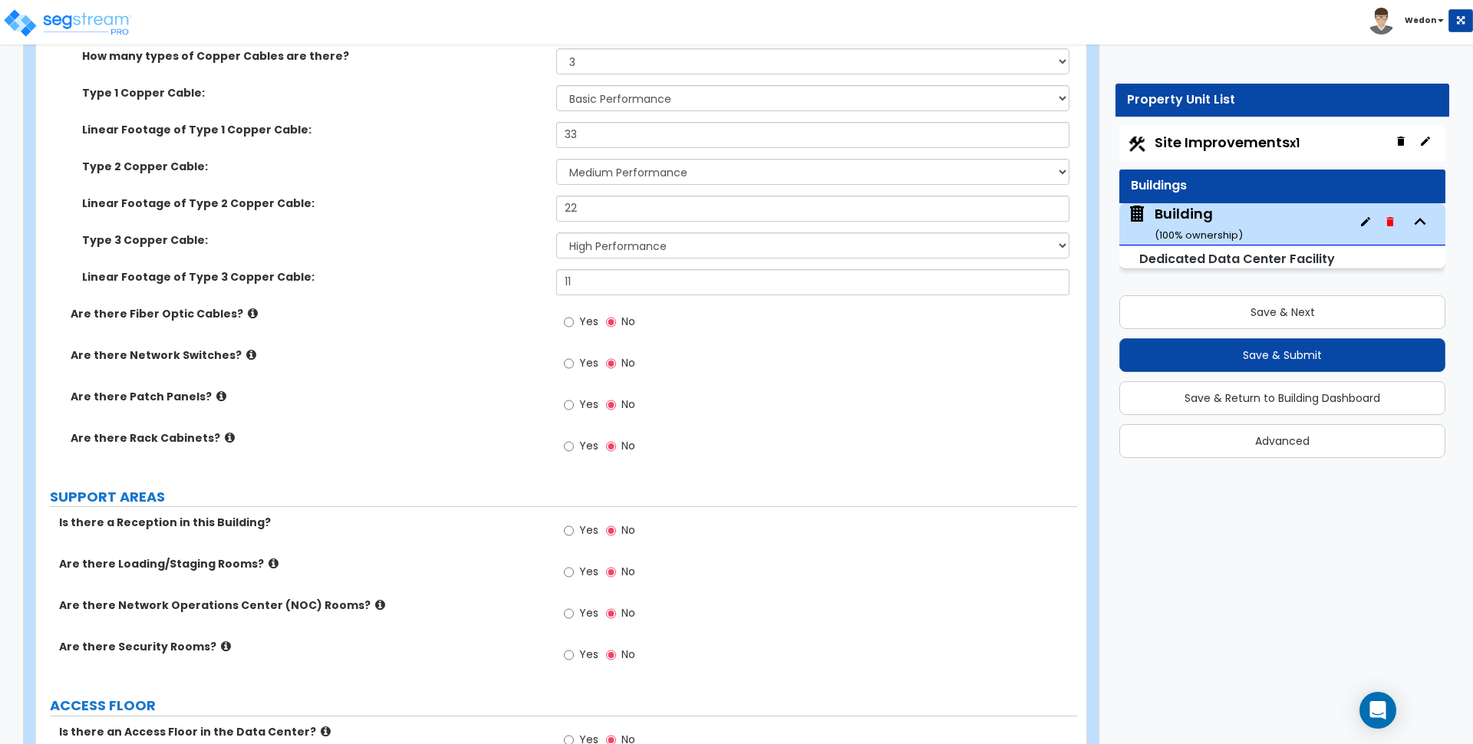
click at [580, 324] on span "Yes" at bounding box center [588, 321] width 19 height 15
click at [574, 324] on input "Yes" at bounding box center [569, 322] width 10 height 17
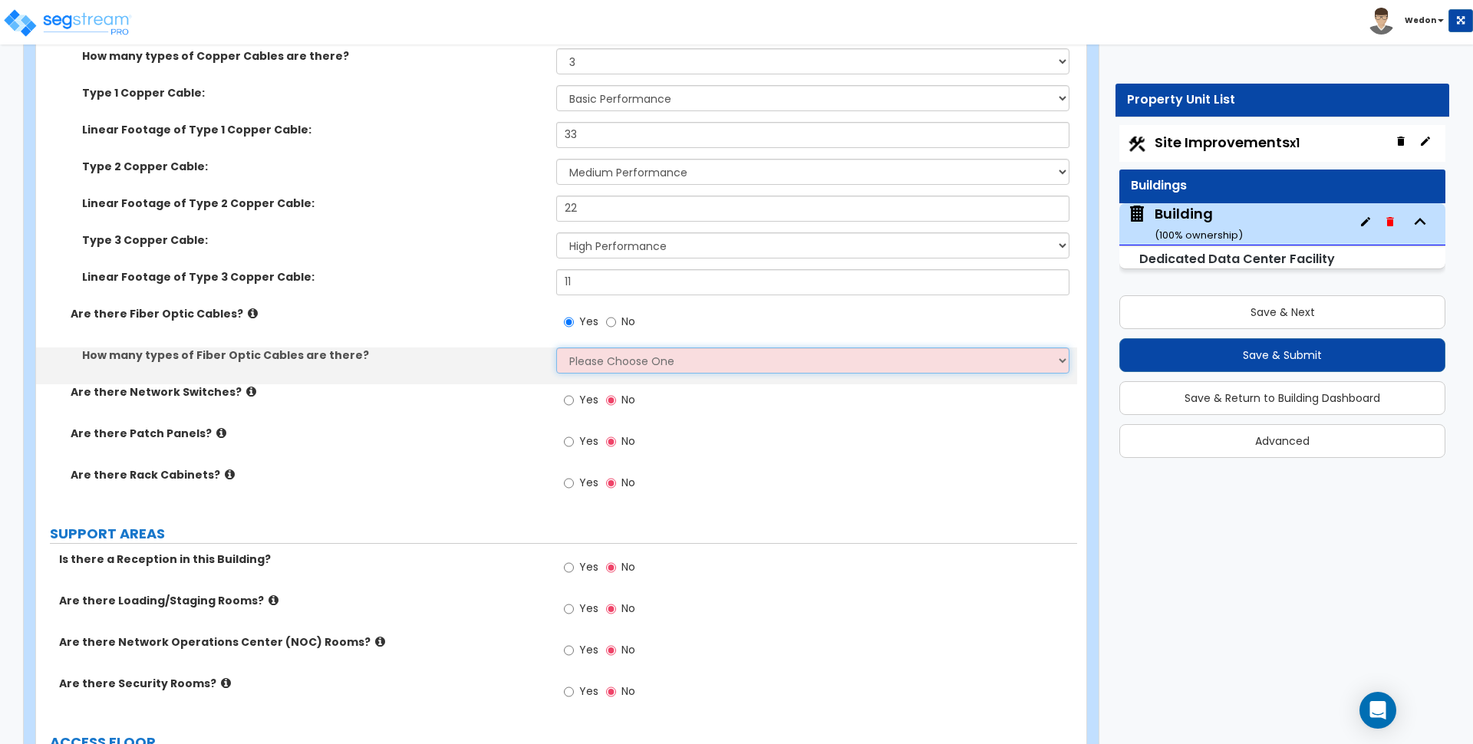
drag, startPoint x: 638, startPoint y: 350, endPoint x: 699, endPoint y: 359, distance: 62.1
click at [638, 350] on select "Please Choose One 1 2" at bounding box center [812, 361] width 513 height 26
click at [556, 348] on select "Please Choose One 1 2" at bounding box center [812, 361] width 513 height 26
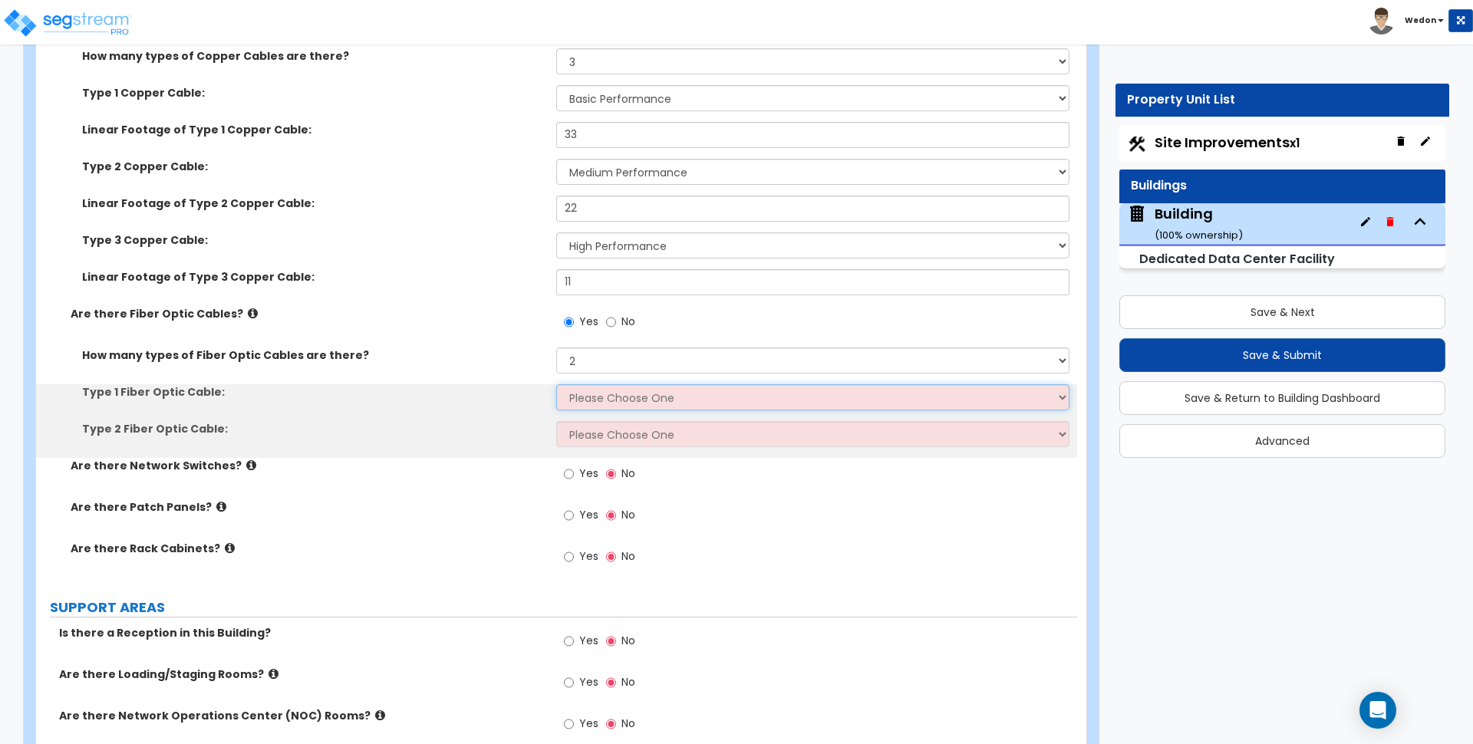
click at [598, 399] on select "Please Choose One Single Mode Multi Mode" at bounding box center [812, 397] width 513 height 26
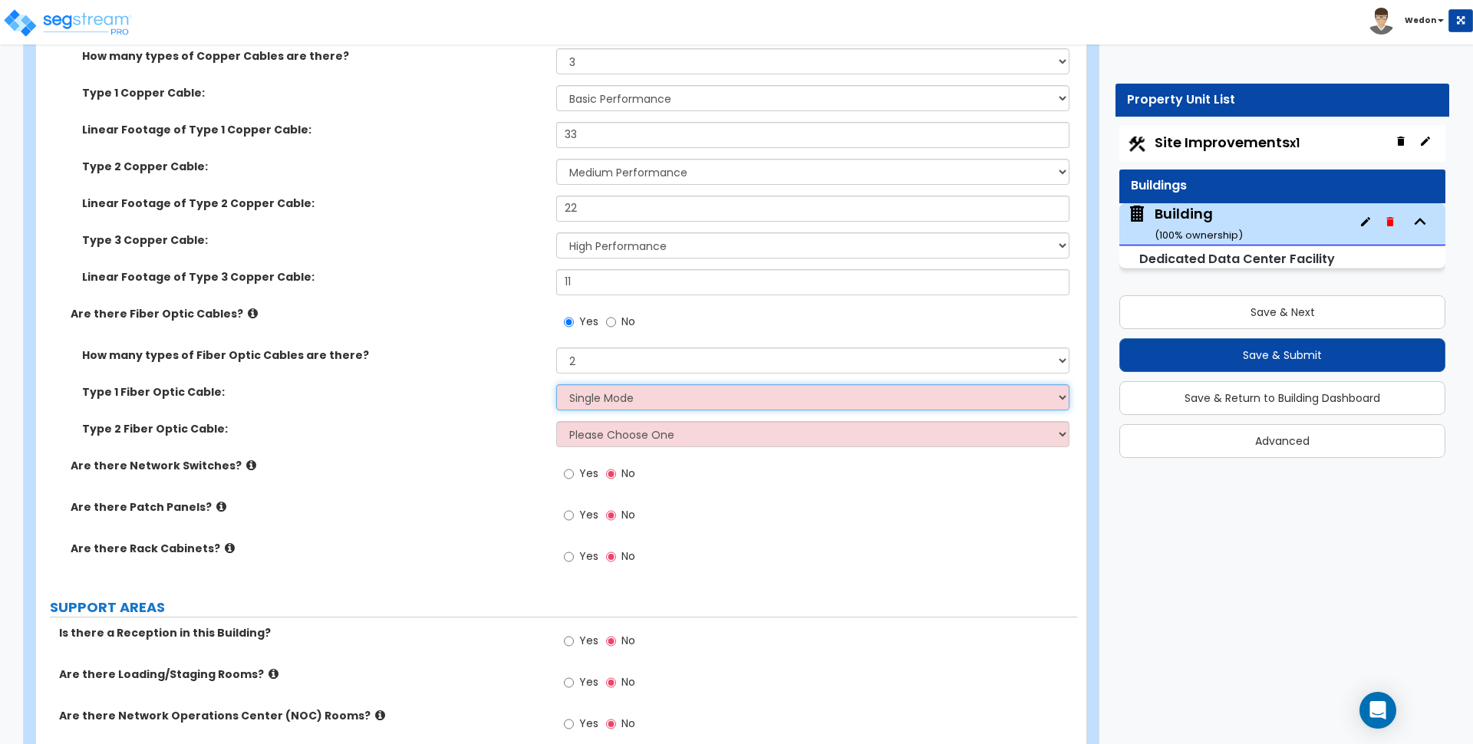
click at [556, 384] on select "Please Choose One Single Mode Multi Mode" at bounding box center [812, 397] width 513 height 26
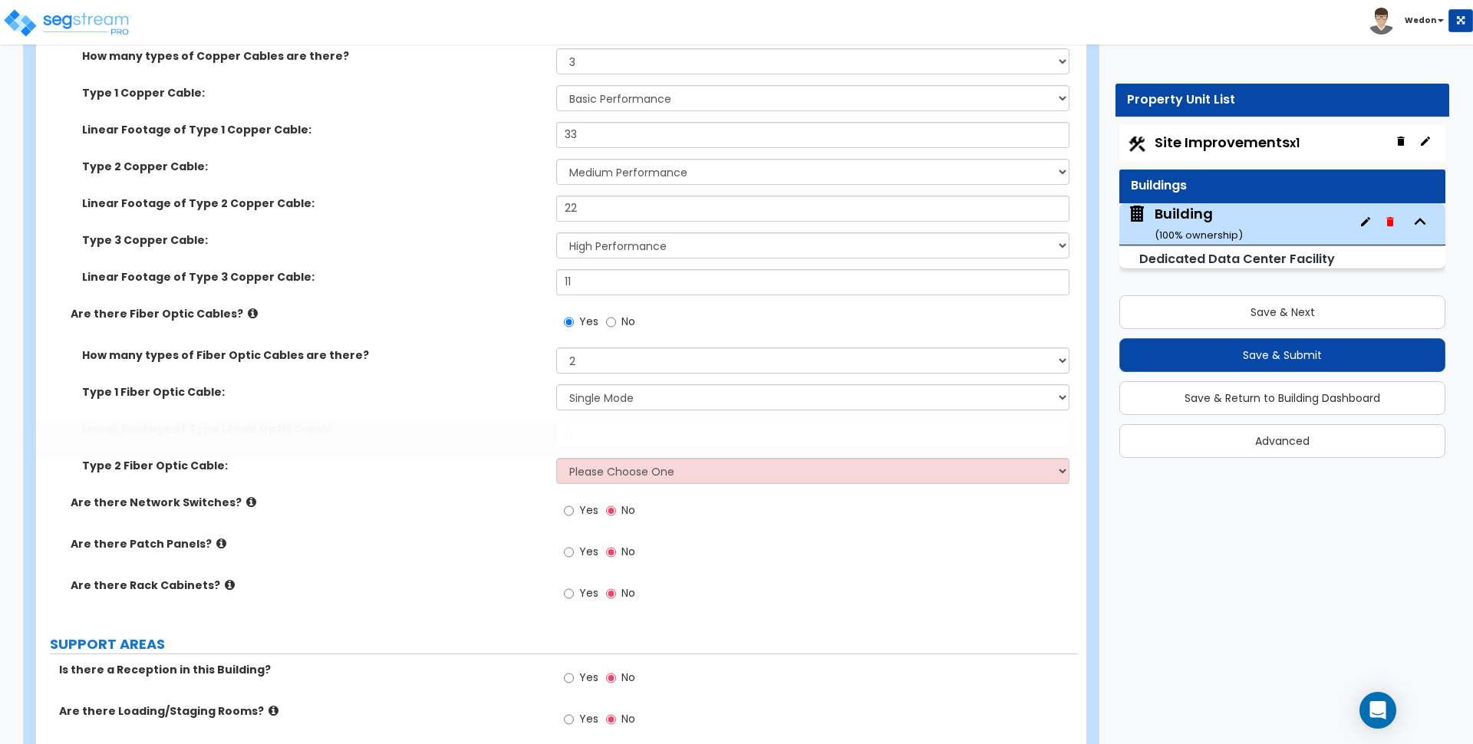
click at [614, 444] on input "0" at bounding box center [812, 434] width 513 height 26
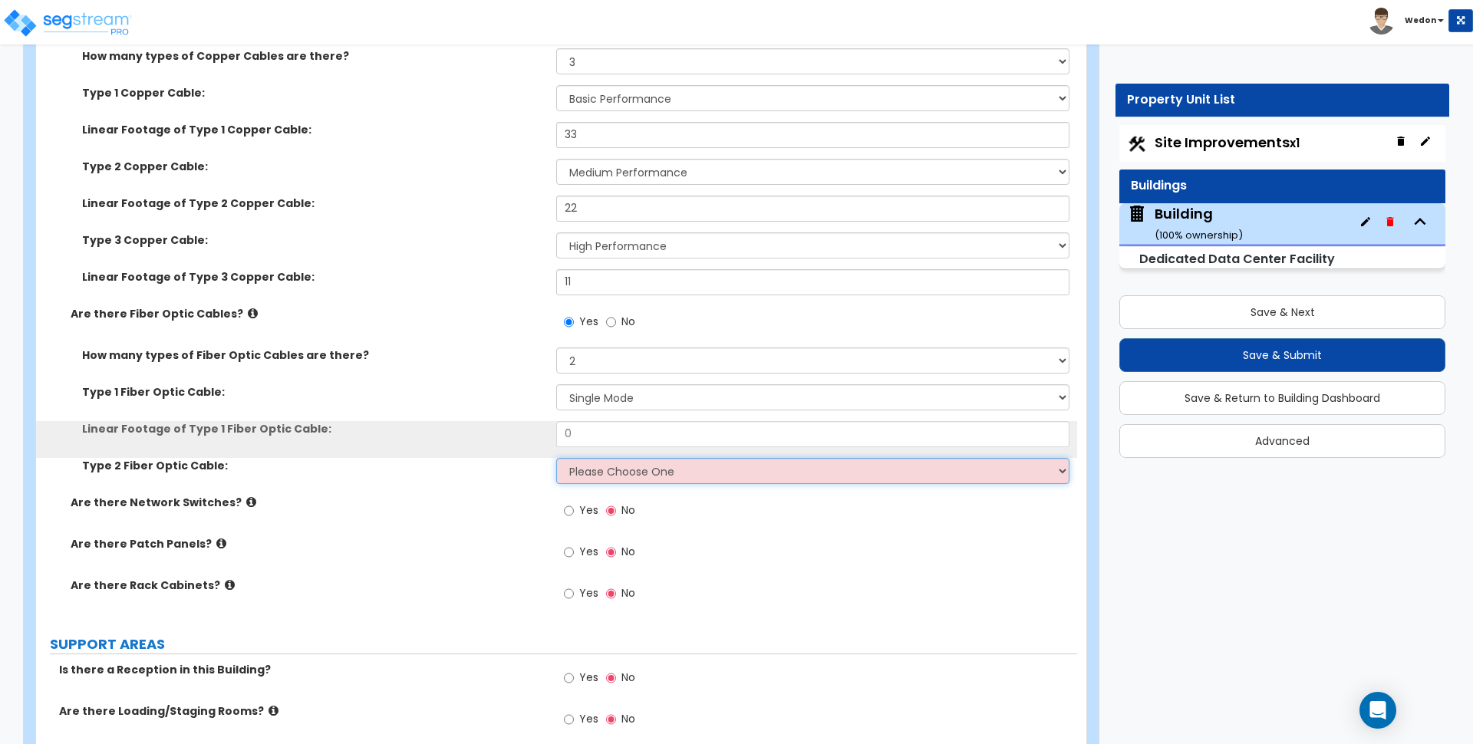
drag, startPoint x: 616, startPoint y: 471, endPoint x: 678, endPoint y: 480, distance: 62.1
click at [618, 471] on select "Please Choose One Single Mode Multi Mode" at bounding box center [812, 471] width 513 height 26
click at [556, 458] on select "Please Choose One Single Mode Multi Mode" at bounding box center [812, 471] width 513 height 26
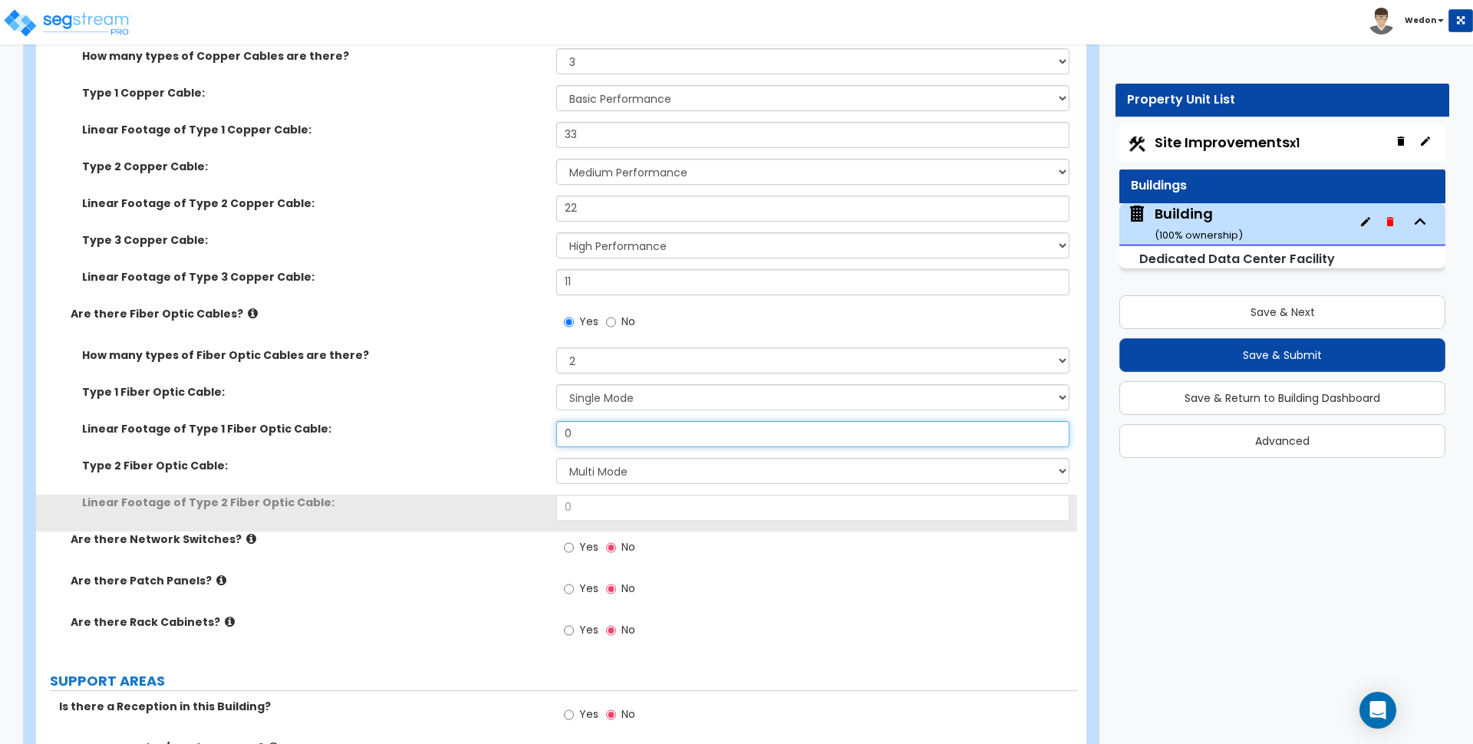
click at [577, 434] on input "0" at bounding box center [812, 434] width 513 height 26
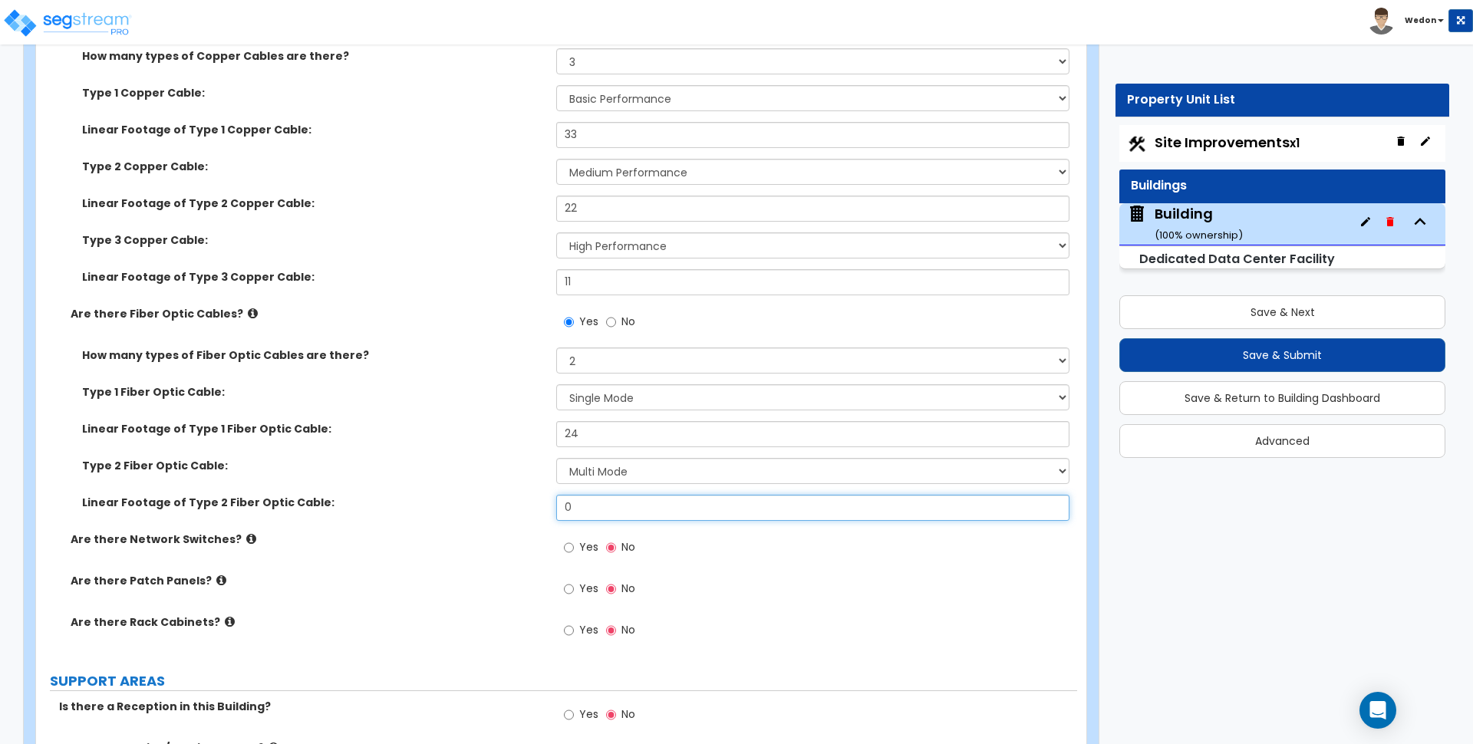
click at [579, 504] on input "0" at bounding box center [812, 508] width 513 height 26
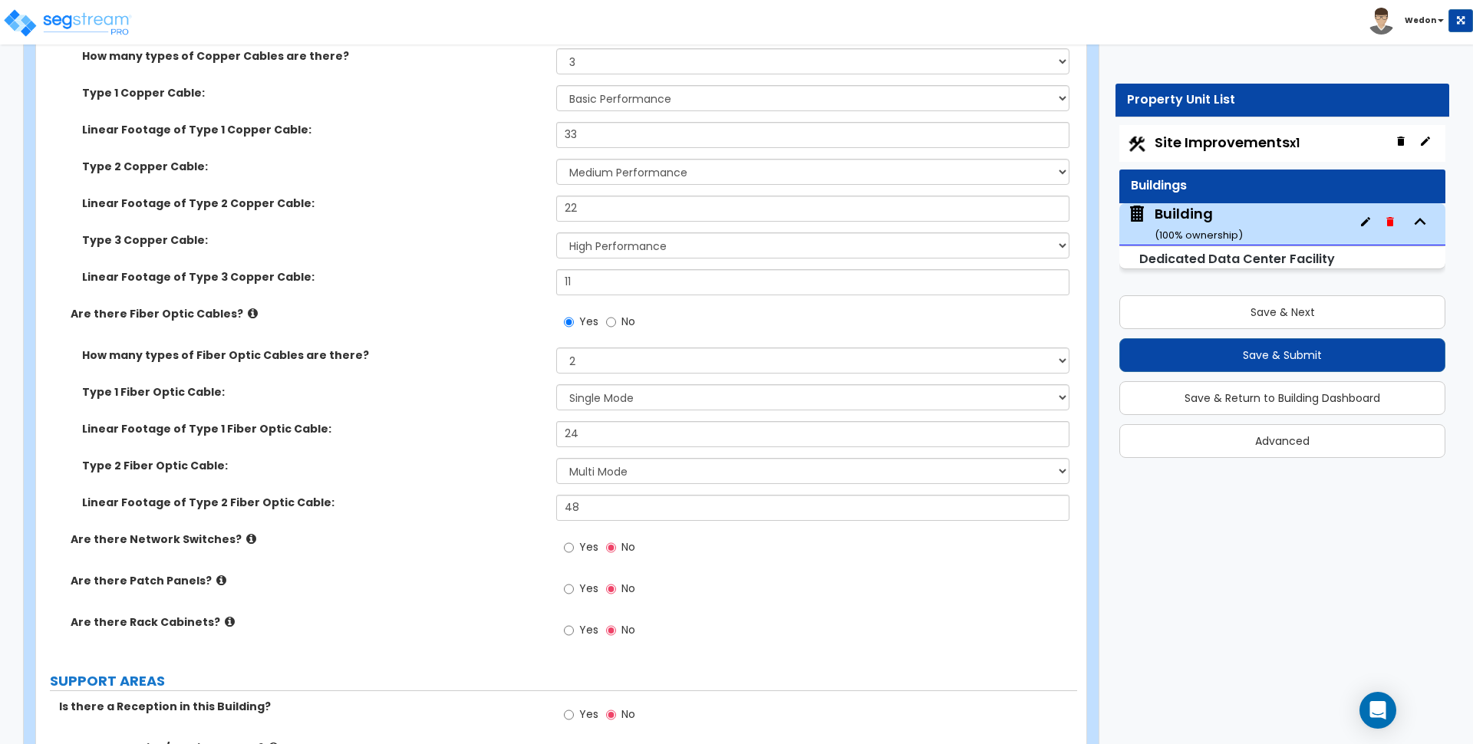
click at [465, 473] on label "Type 2 Fiber Optic Cable:" at bounding box center [313, 465] width 463 height 15
click at [573, 544] on input "Yes" at bounding box center [569, 547] width 10 height 17
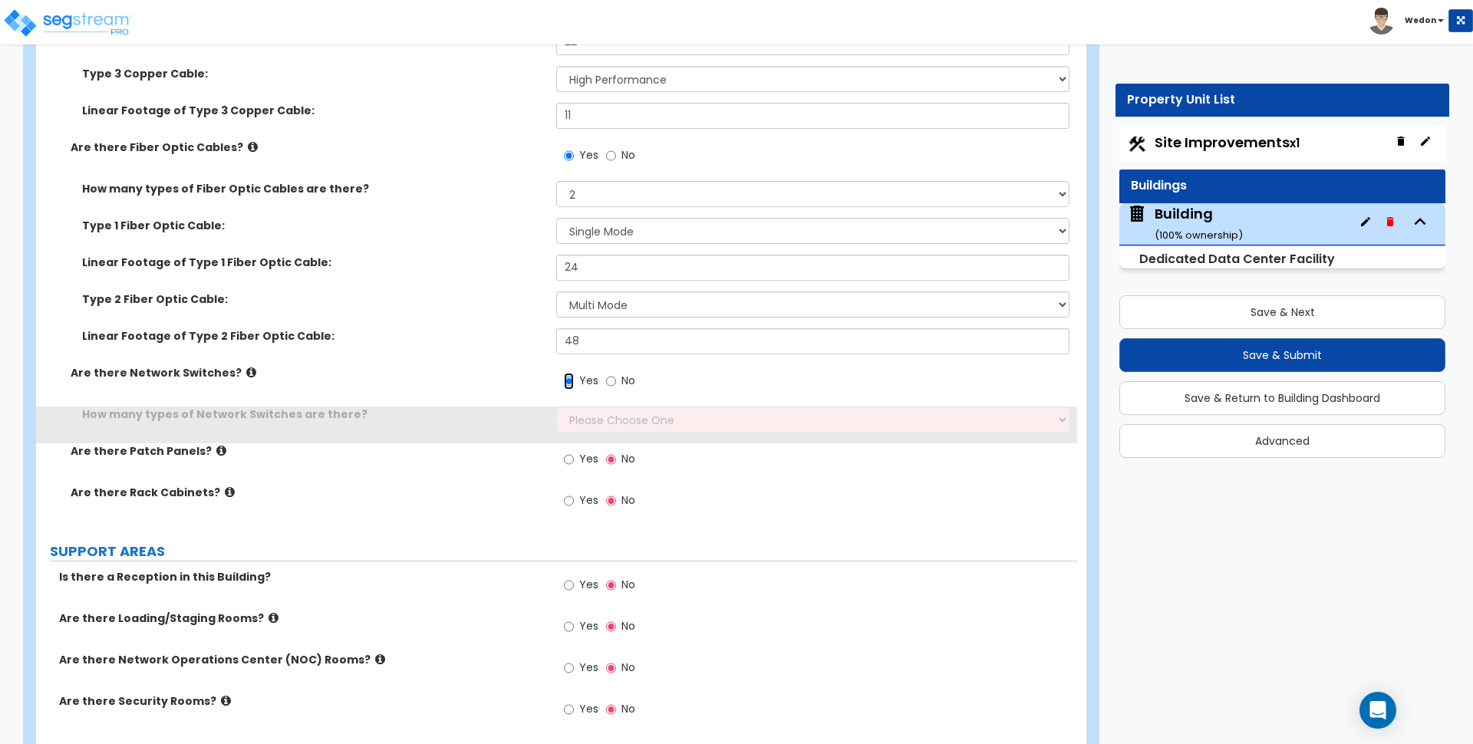
scroll to position [4728, 0]
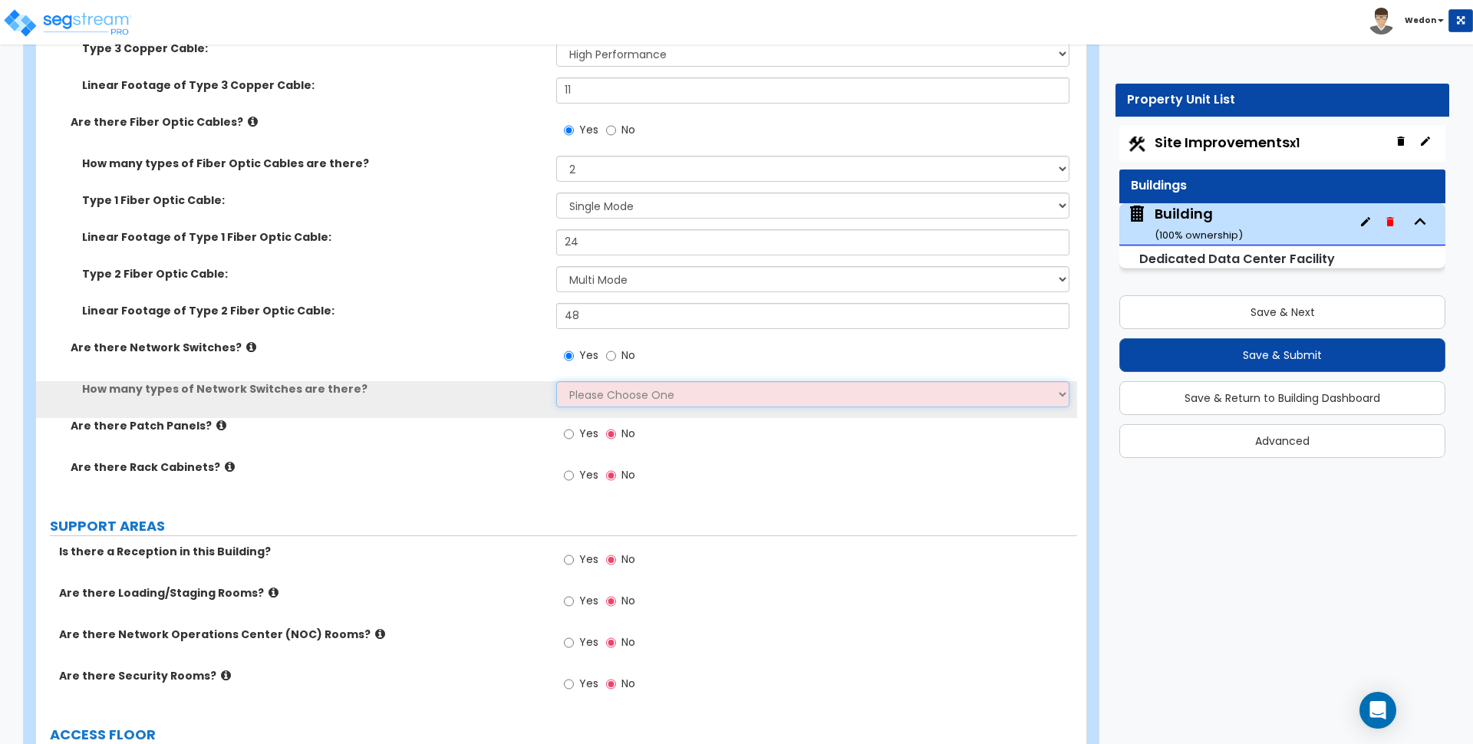
click at [664, 390] on select "Please Choose One 1 2" at bounding box center [812, 394] width 513 height 26
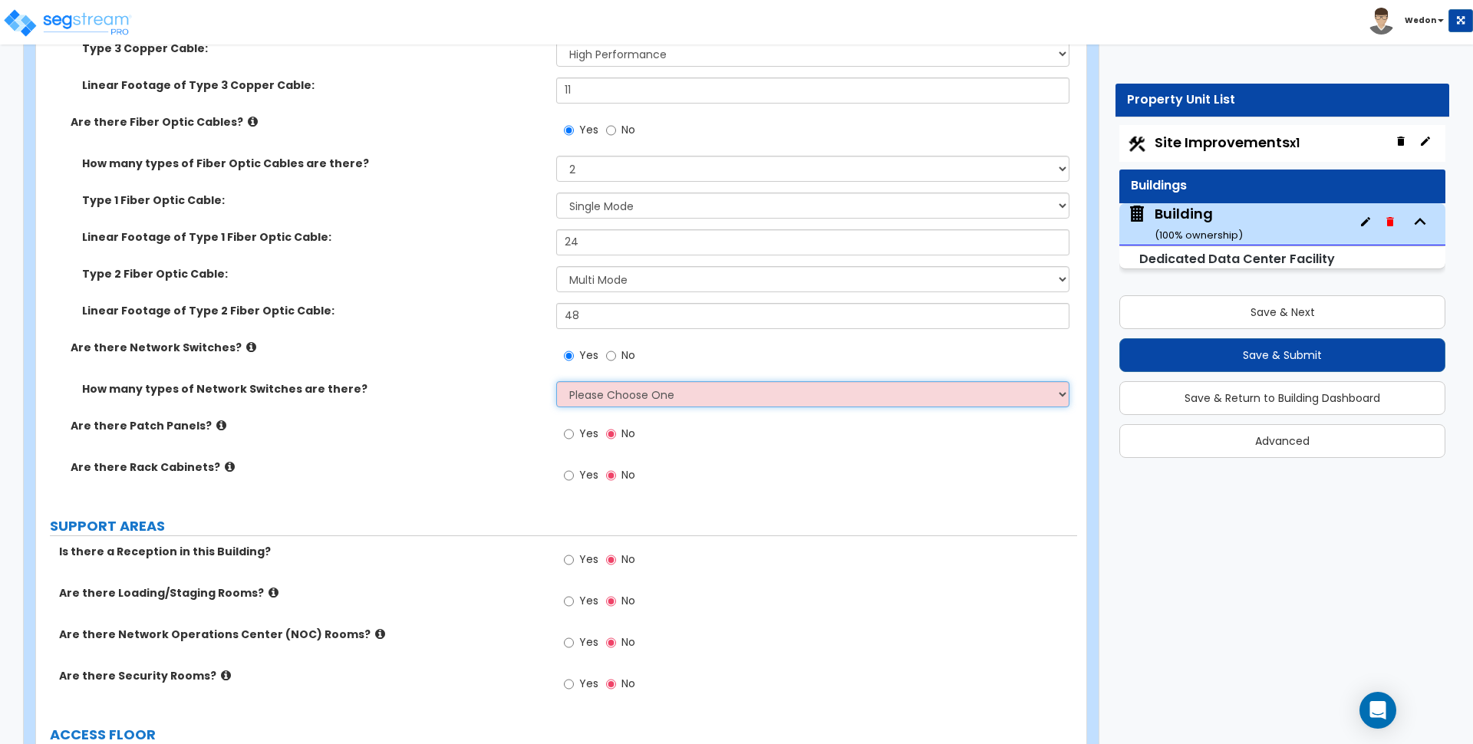
click at [692, 401] on select "Please Choose One 1 2" at bounding box center [812, 394] width 513 height 26
click at [556, 381] on select "Please Choose One 1 2" at bounding box center [812, 394] width 513 height 26
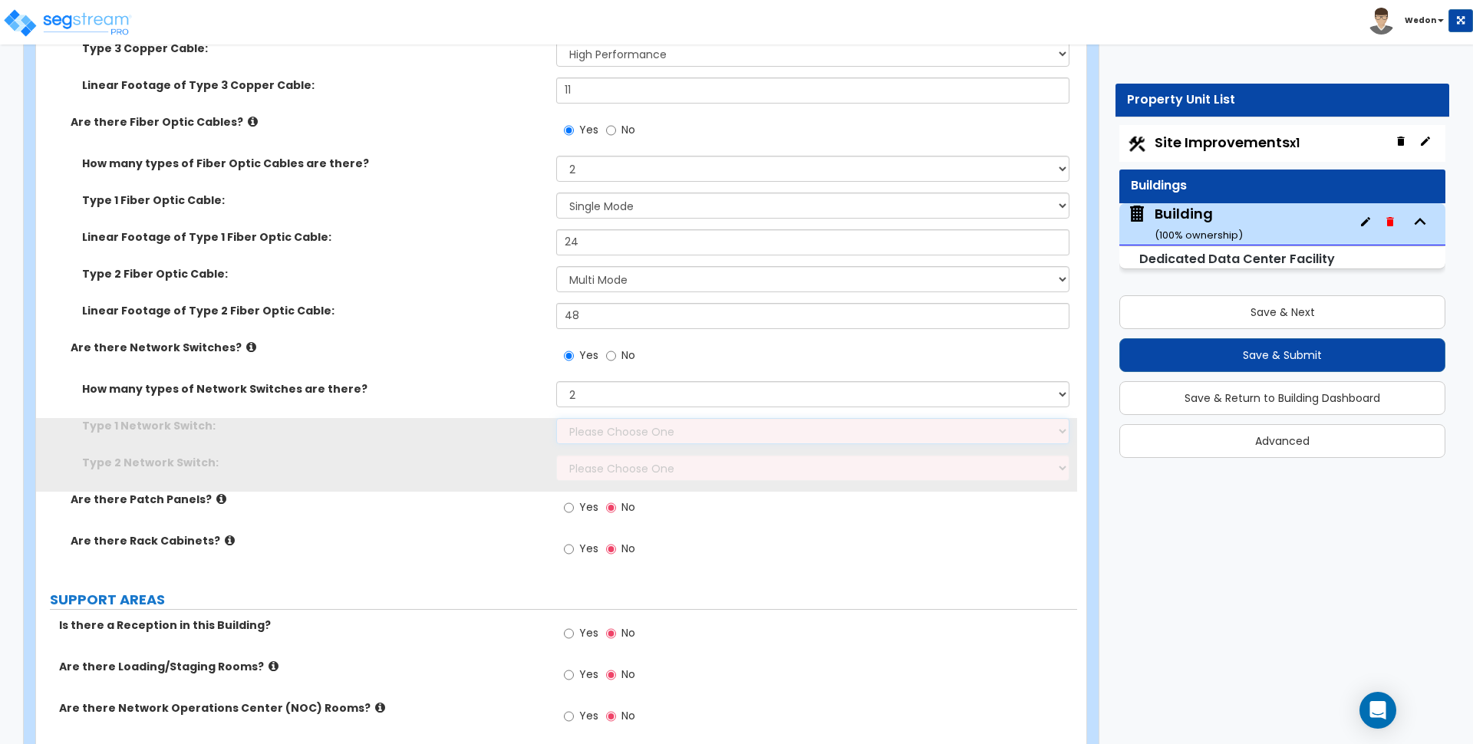
click at [594, 428] on select "Please Choose One 48 port 24 port" at bounding box center [812, 431] width 513 height 26
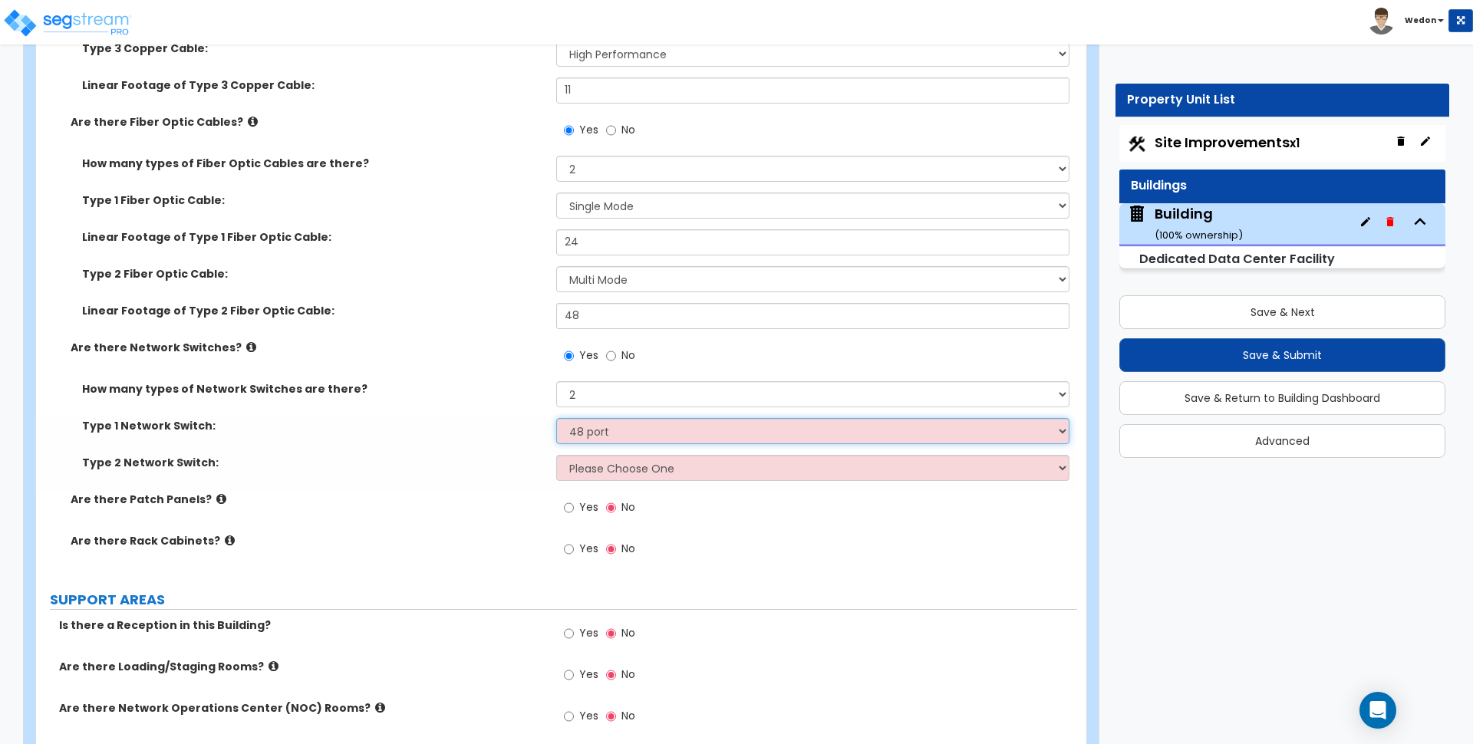
click at [556, 418] on select "Please Choose One 48 port 24 port" at bounding box center [812, 431] width 513 height 26
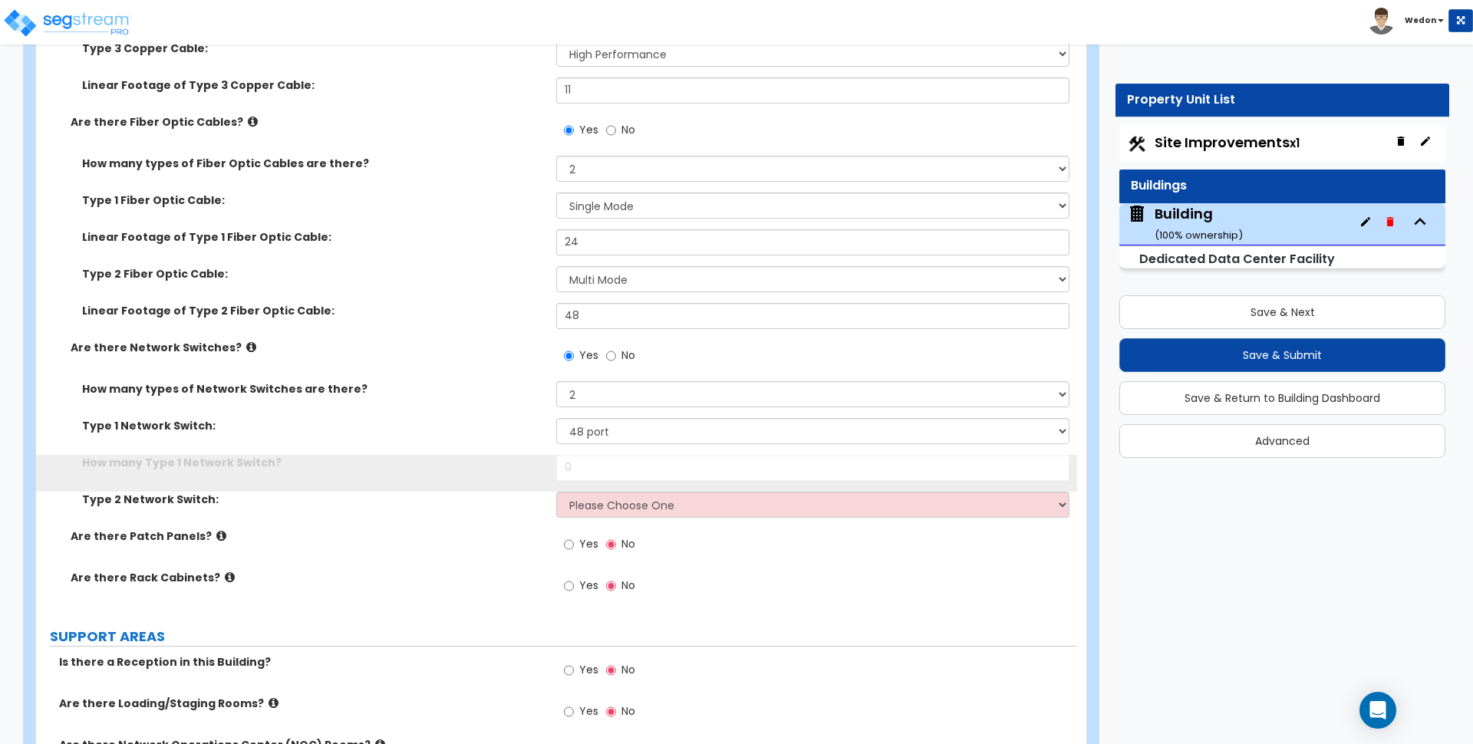
click at [611, 481] on div "How many Type 1 Network Switch? 0" at bounding box center [556, 473] width 1041 height 37
drag, startPoint x: 617, startPoint y: 506, endPoint x: 622, endPoint y: 513, distance: 8.9
click at [617, 506] on select "Please Choose One 24 port 48 port" at bounding box center [812, 505] width 513 height 26
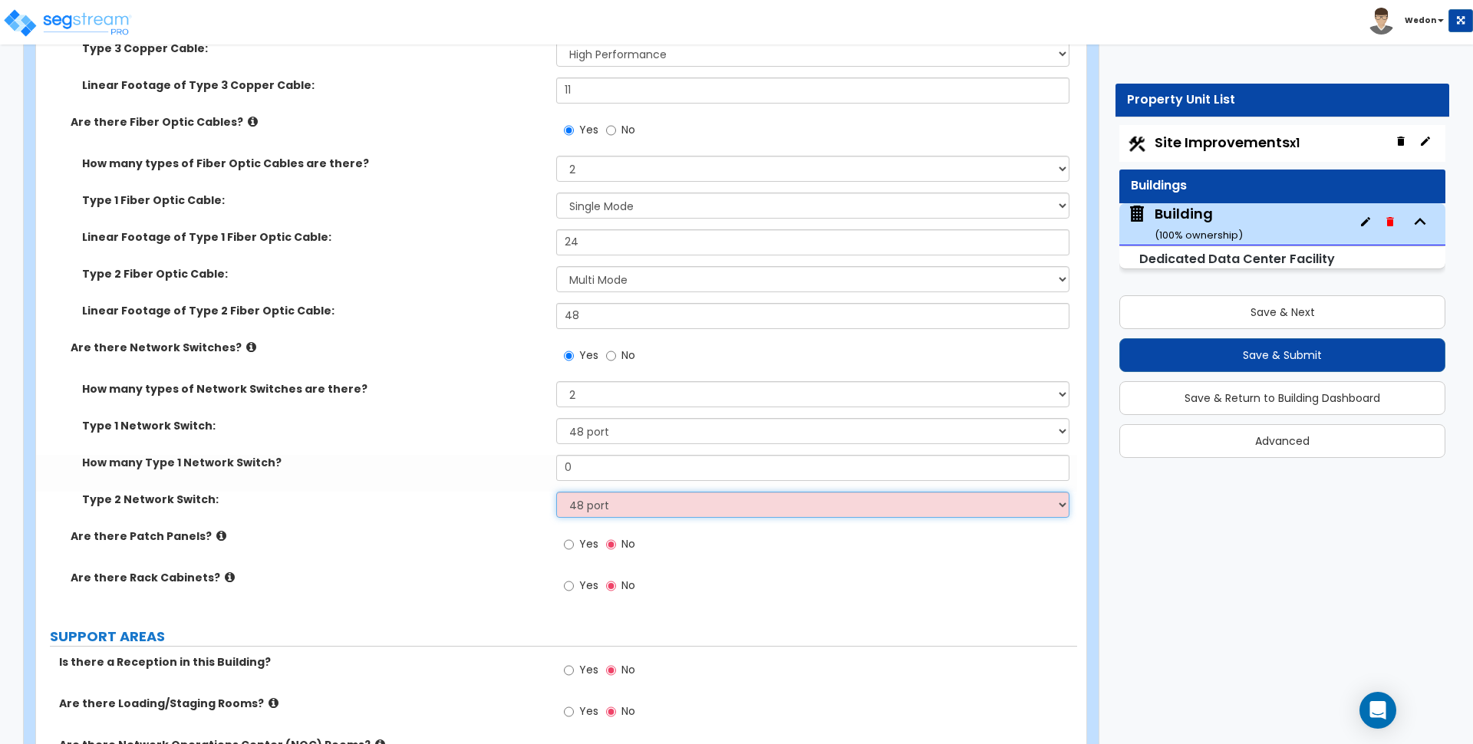
click at [556, 492] on select "Please Choose One 24 port 48 port" at bounding box center [812, 505] width 513 height 26
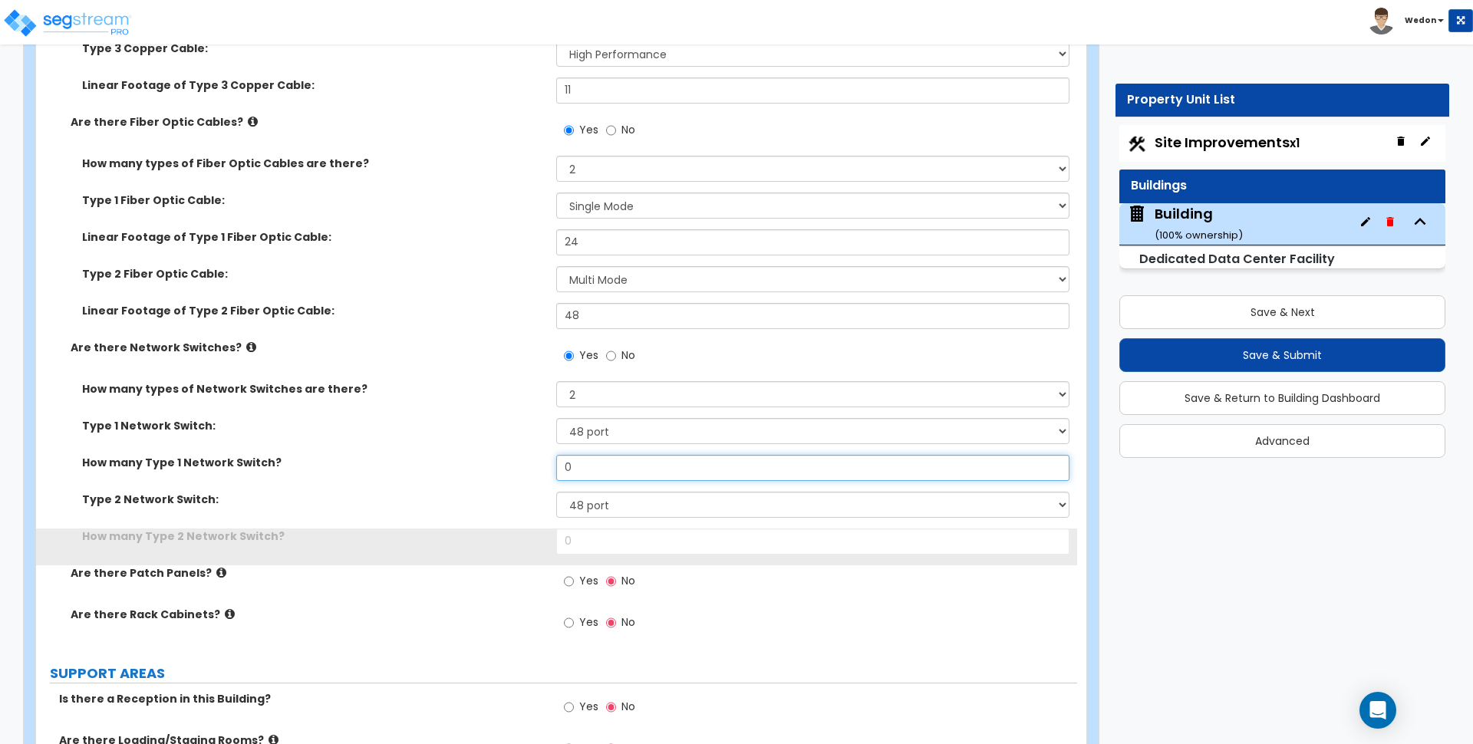
click at [587, 466] on input "0" at bounding box center [812, 468] width 513 height 26
click at [587, 465] on input "0" at bounding box center [812, 468] width 513 height 26
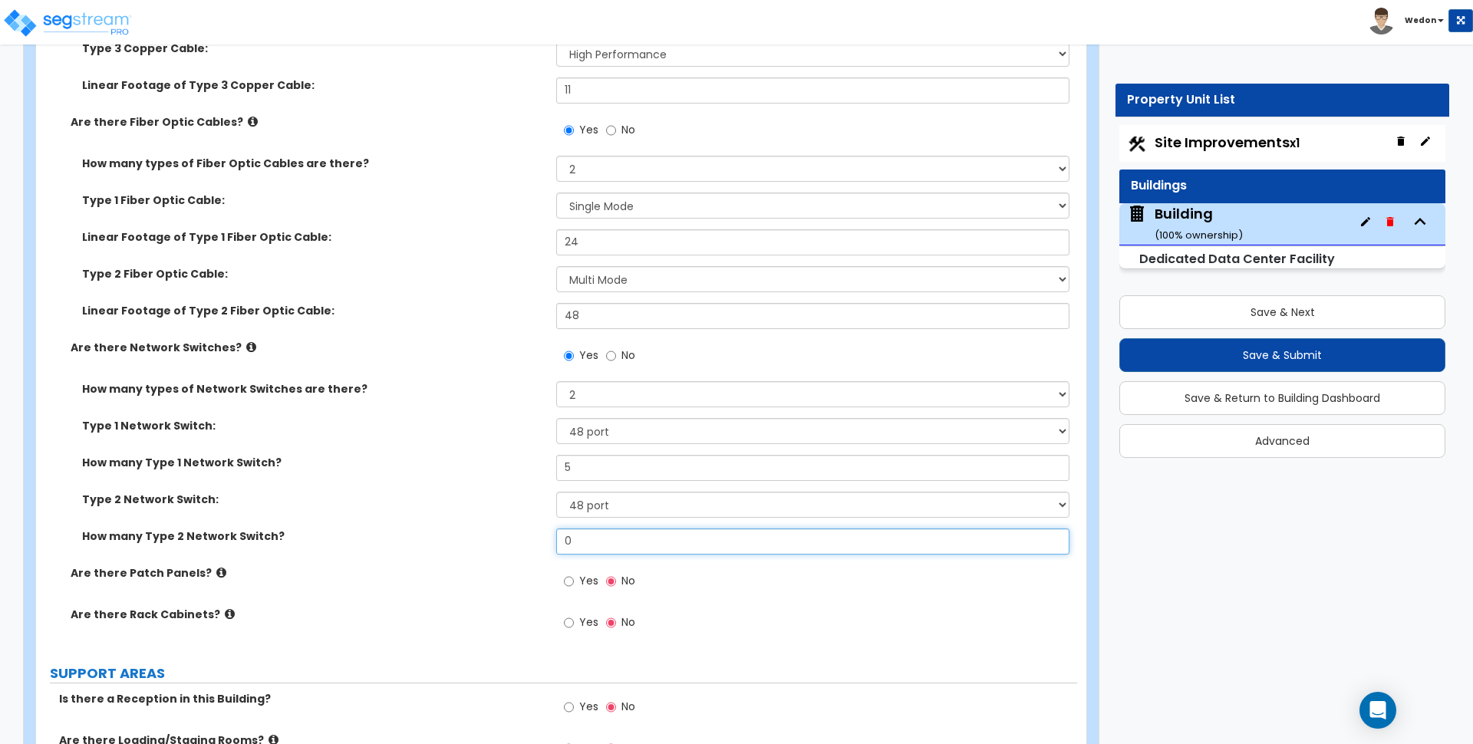
click at [608, 546] on input "0" at bounding box center [812, 542] width 513 height 26
click at [575, 580] on label "Yes" at bounding box center [581, 583] width 35 height 26
click at [574, 580] on input "Yes" at bounding box center [569, 581] width 10 height 17
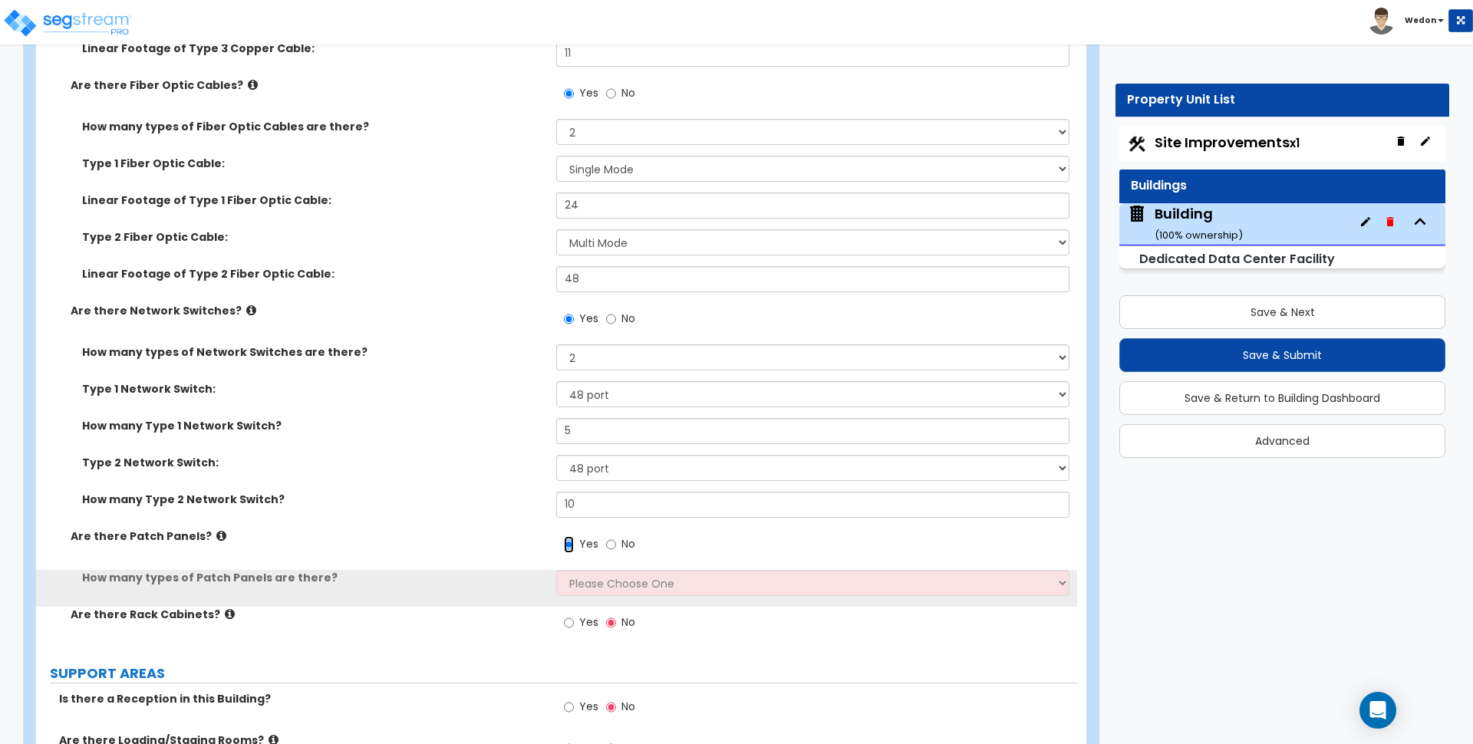
scroll to position [4920, 0]
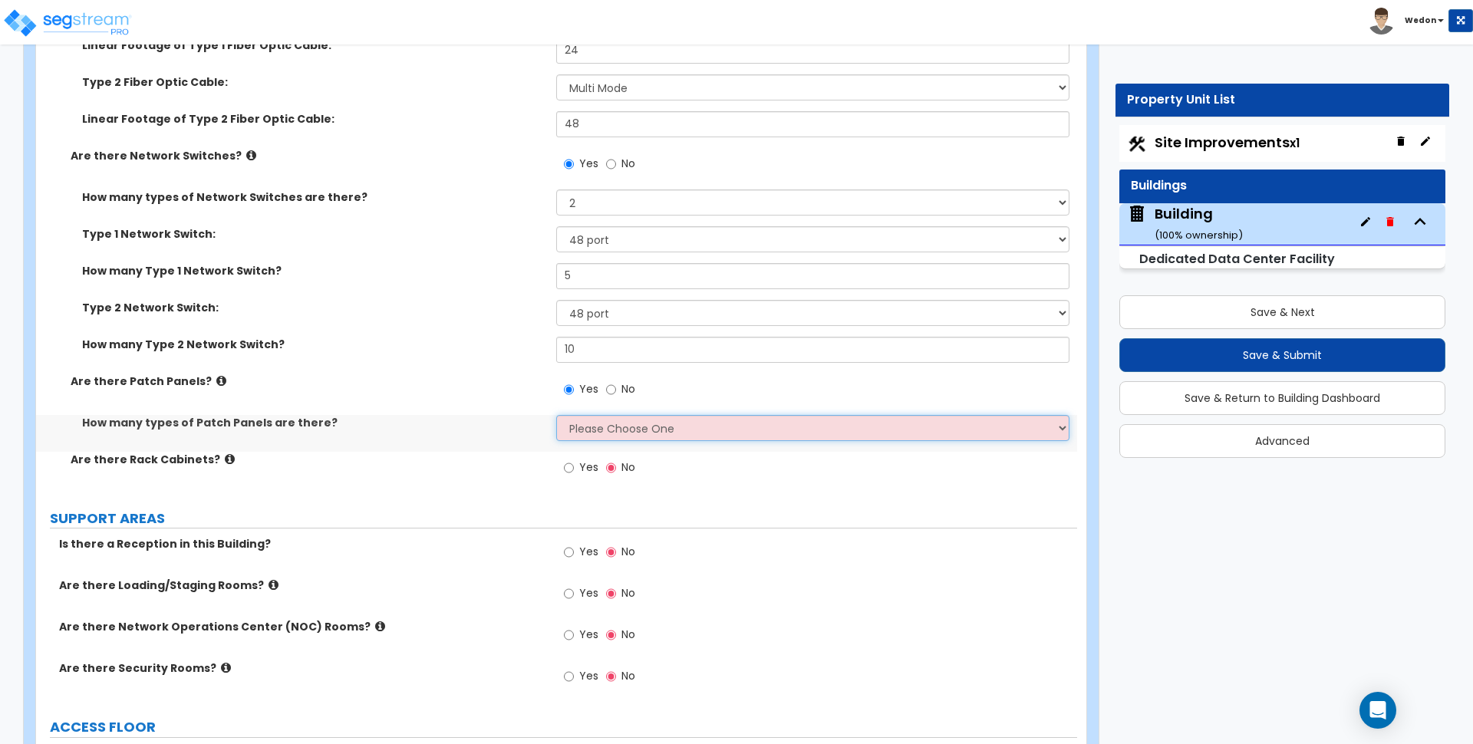
click at [681, 427] on select "Please Choose One 1 2" at bounding box center [812, 428] width 513 height 26
click at [660, 425] on select "Please Choose One 1 2" at bounding box center [812, 428] width 513 height 26
click at [556, 415] on select "Please Choose One 1 2" at bounding box center [812, 428] width 513 height 26
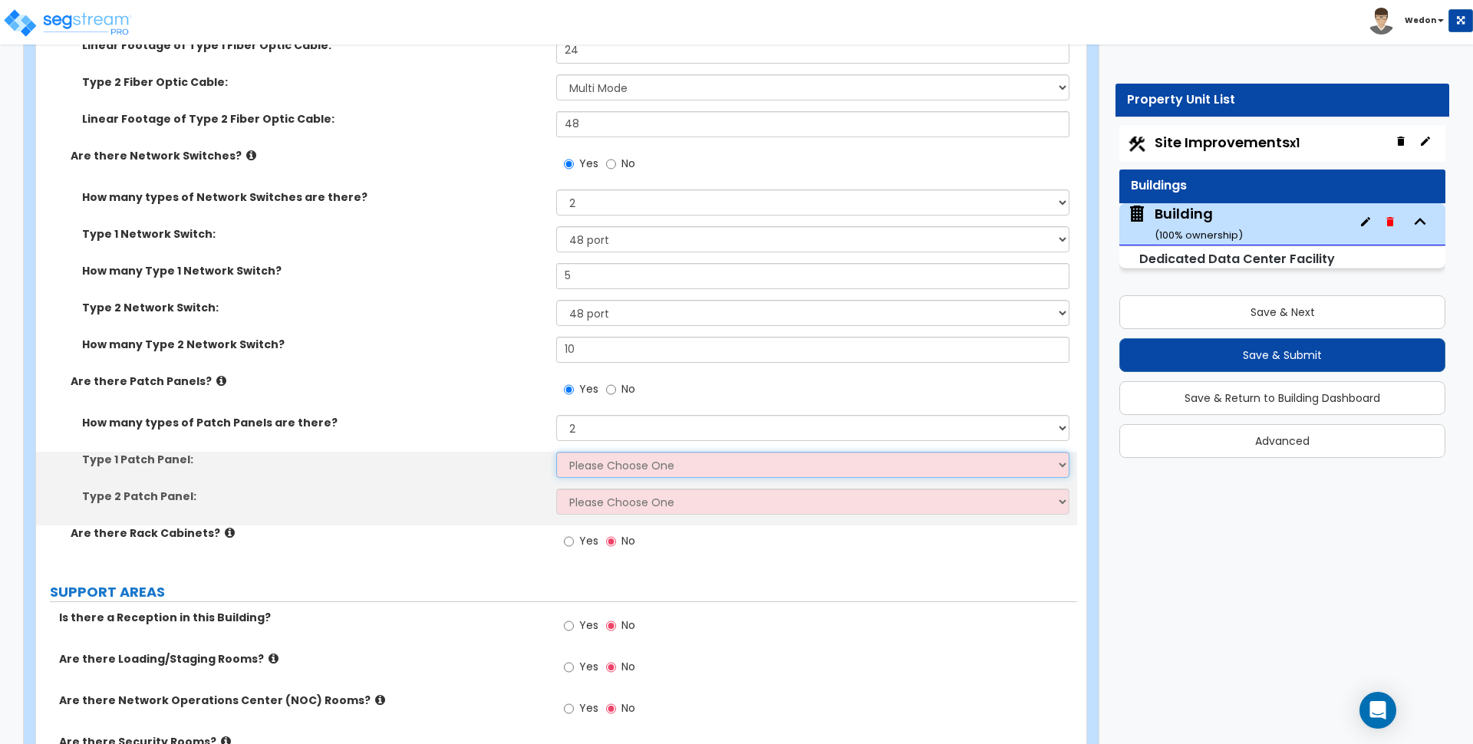
click at [598, 462] on select "Please Choose One 24 port 48 port" at bounding box center [812, 465] width 513 height 26
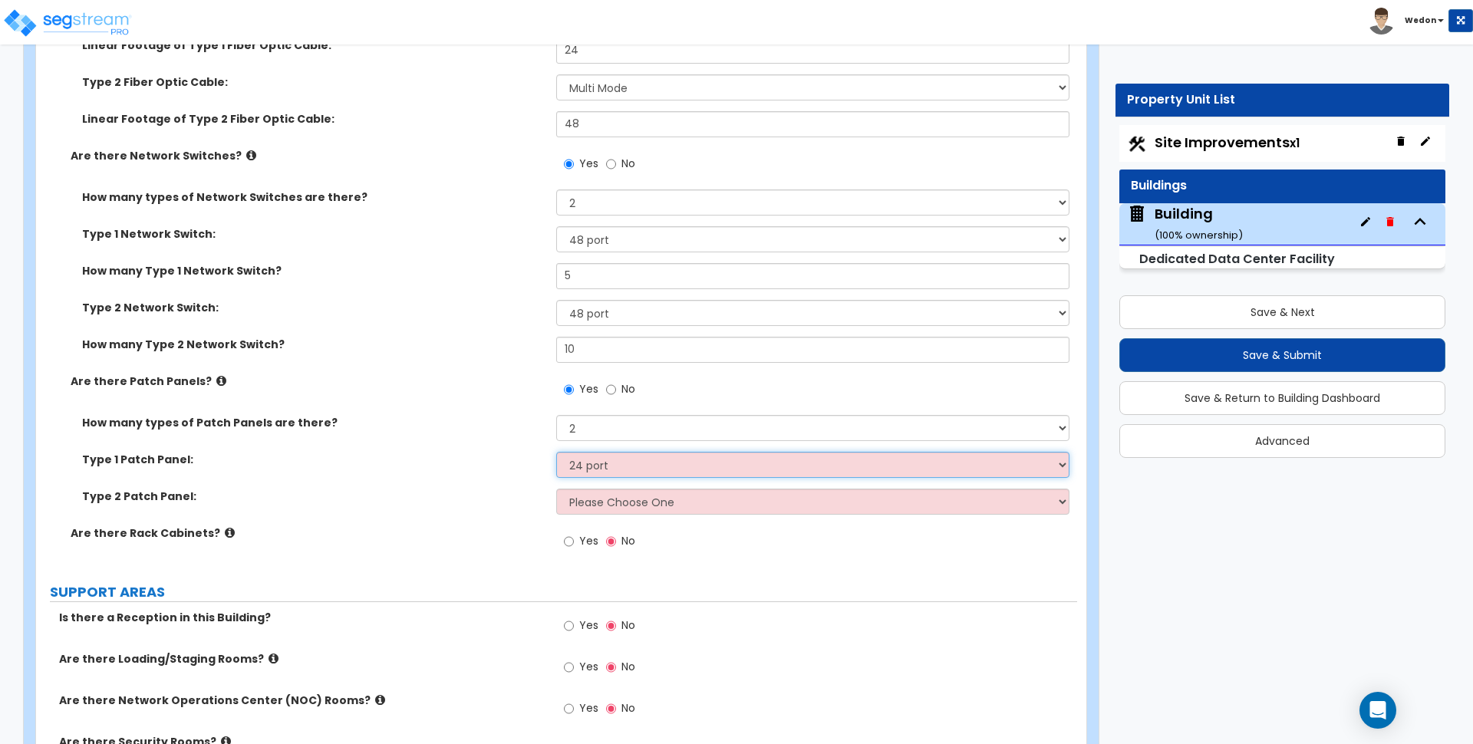
click at [556, 452] on select "Please Choose One 24 port 48 port" at bounding box center [812, 465] width 513 height 26
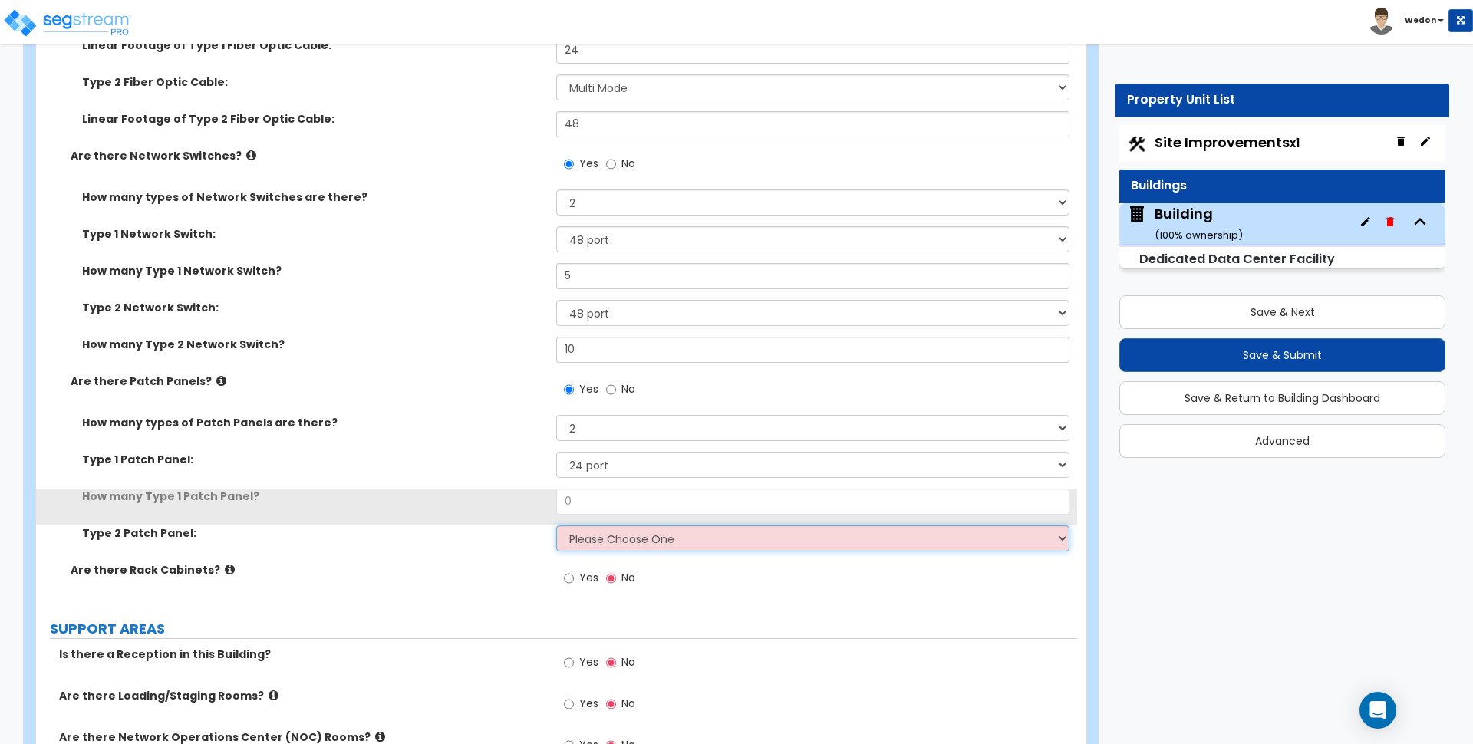
click at [605, 539] on select "Please Choose One 24 port 48 port" at bounding box center [812, 539] width 513 height 26
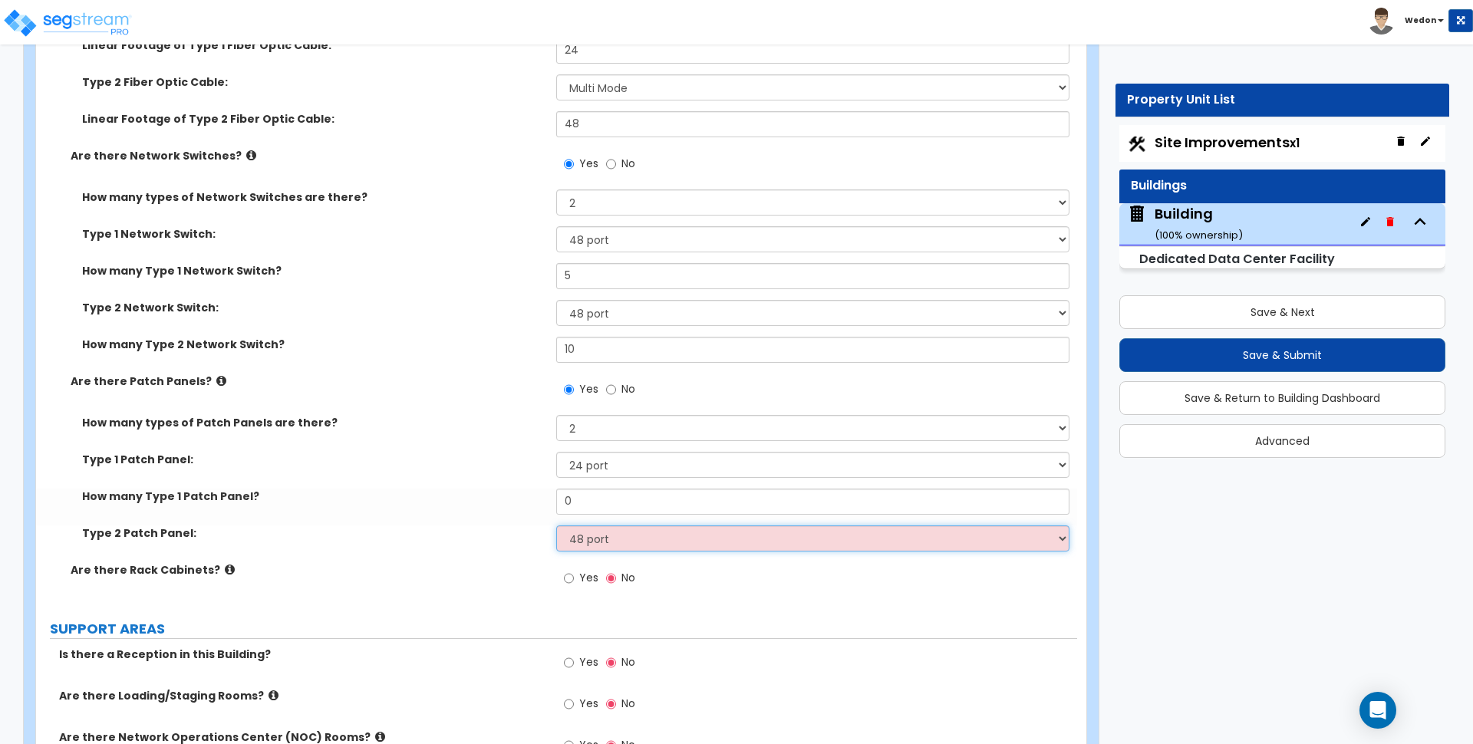
click at [556, 526] on select "Please Choose One 24 port 48 port" at bounding box center [812, 539] width 513 height 26
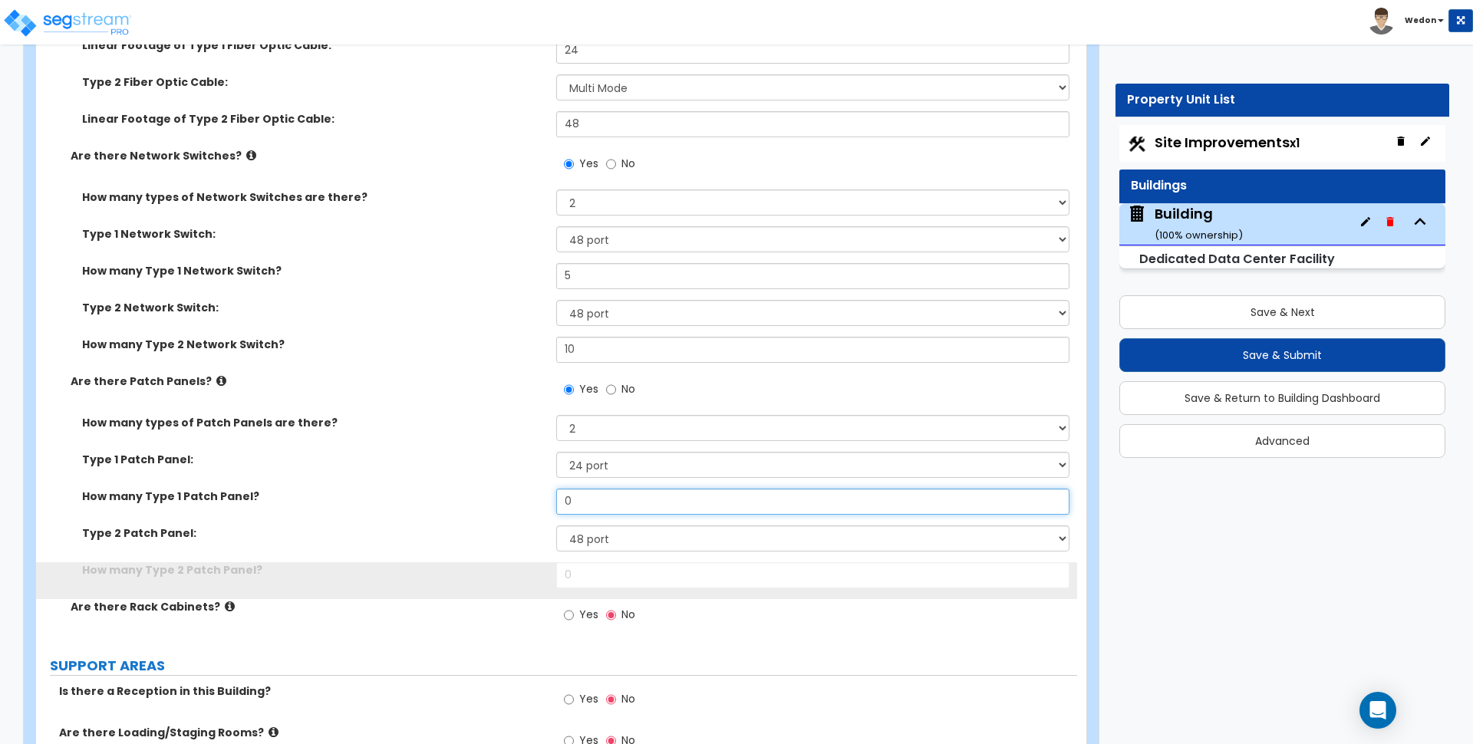
click at [608, 492] on input "0" at bounding box center [812, 502] width 513 height 26
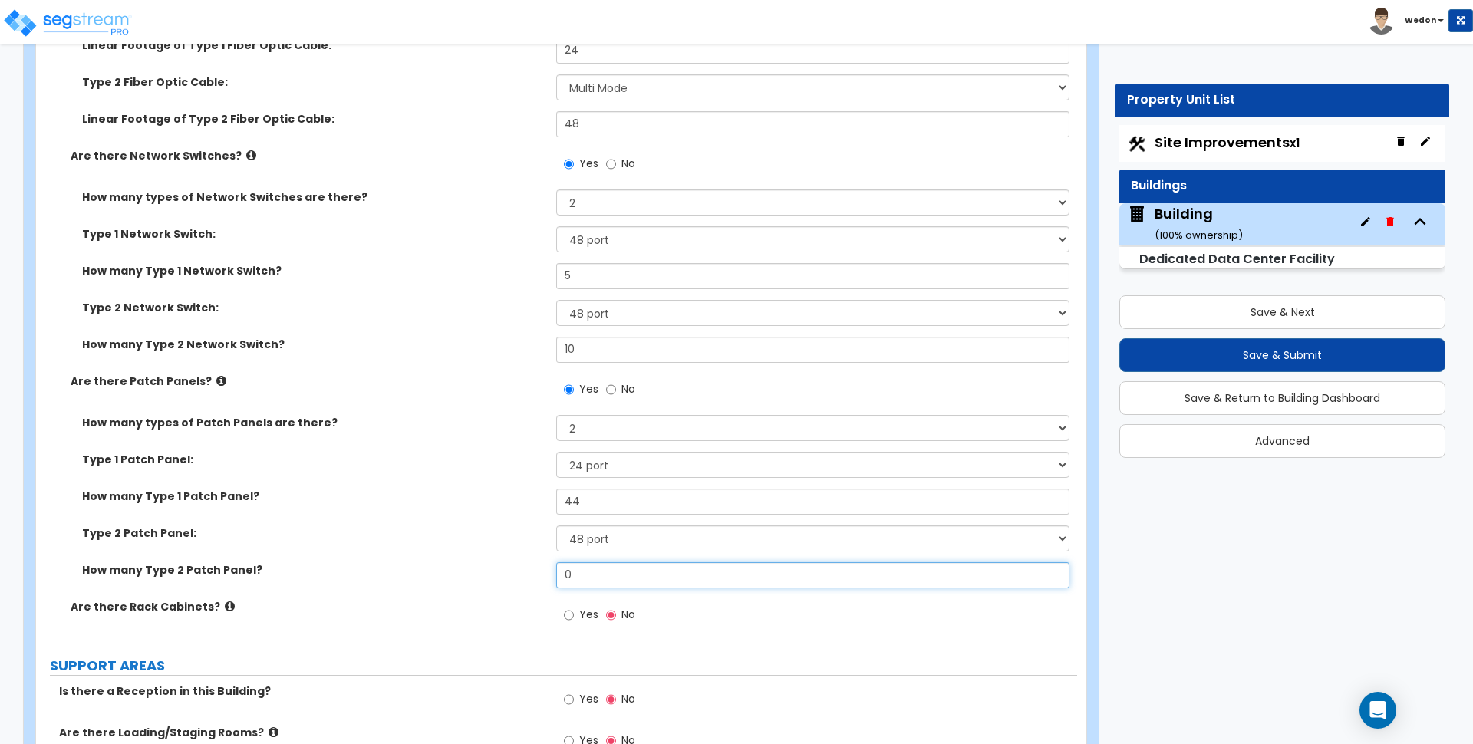
click at [594, 572] on input "0" at bounding box center [812, 575] width 513 height 26
click at [463, 536] on label "Type 2 Patch Panel:" at bounding box center [313, 533] width 463 height 15
click at [590, 611] on span "Yes" at bounding box center [588, 614] width 19 height 15
click at [574, 611] on input "Yes" at bounding box center [569, 615] width 10 height 17
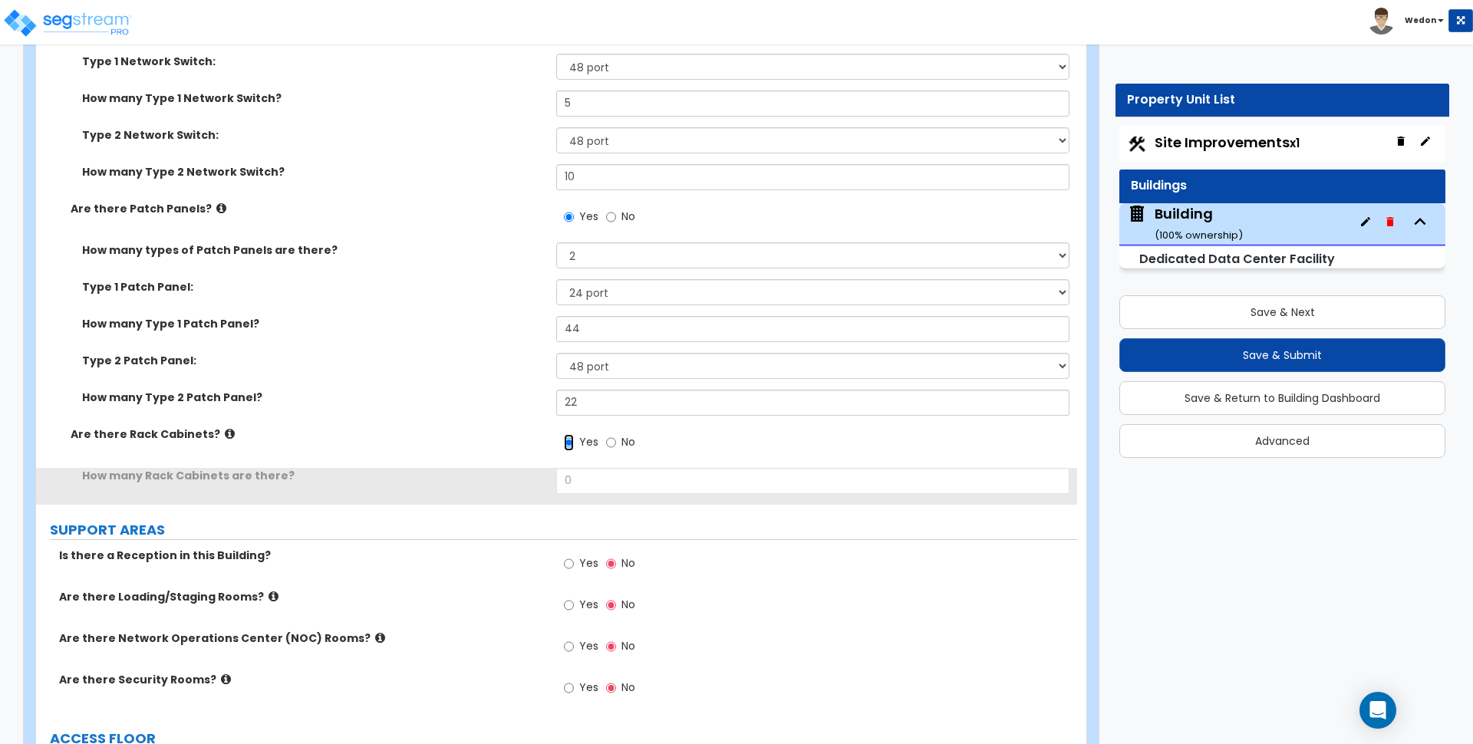
scroll to position [5112, 0]
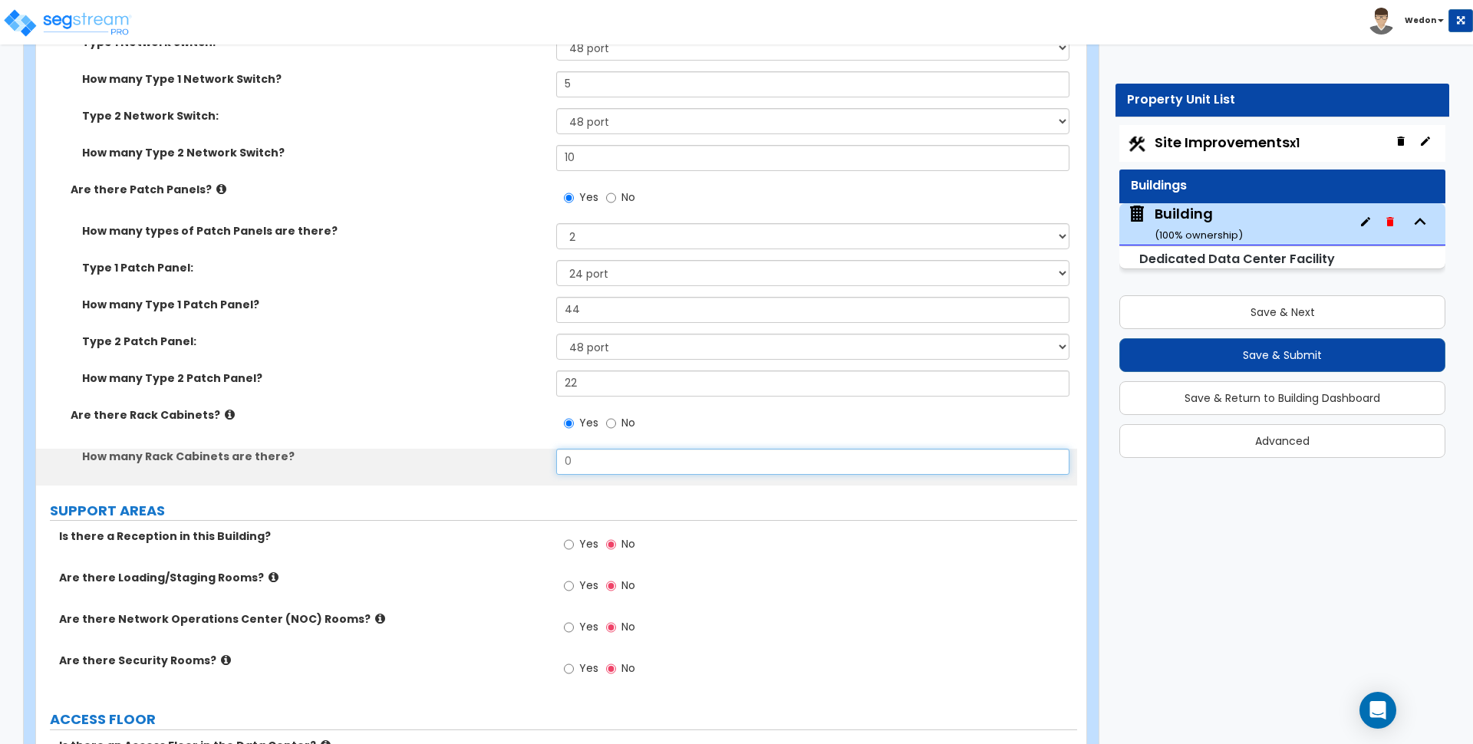
click at [623, 449] on input "0" at bounding box center [812, 462] width 513 height 26
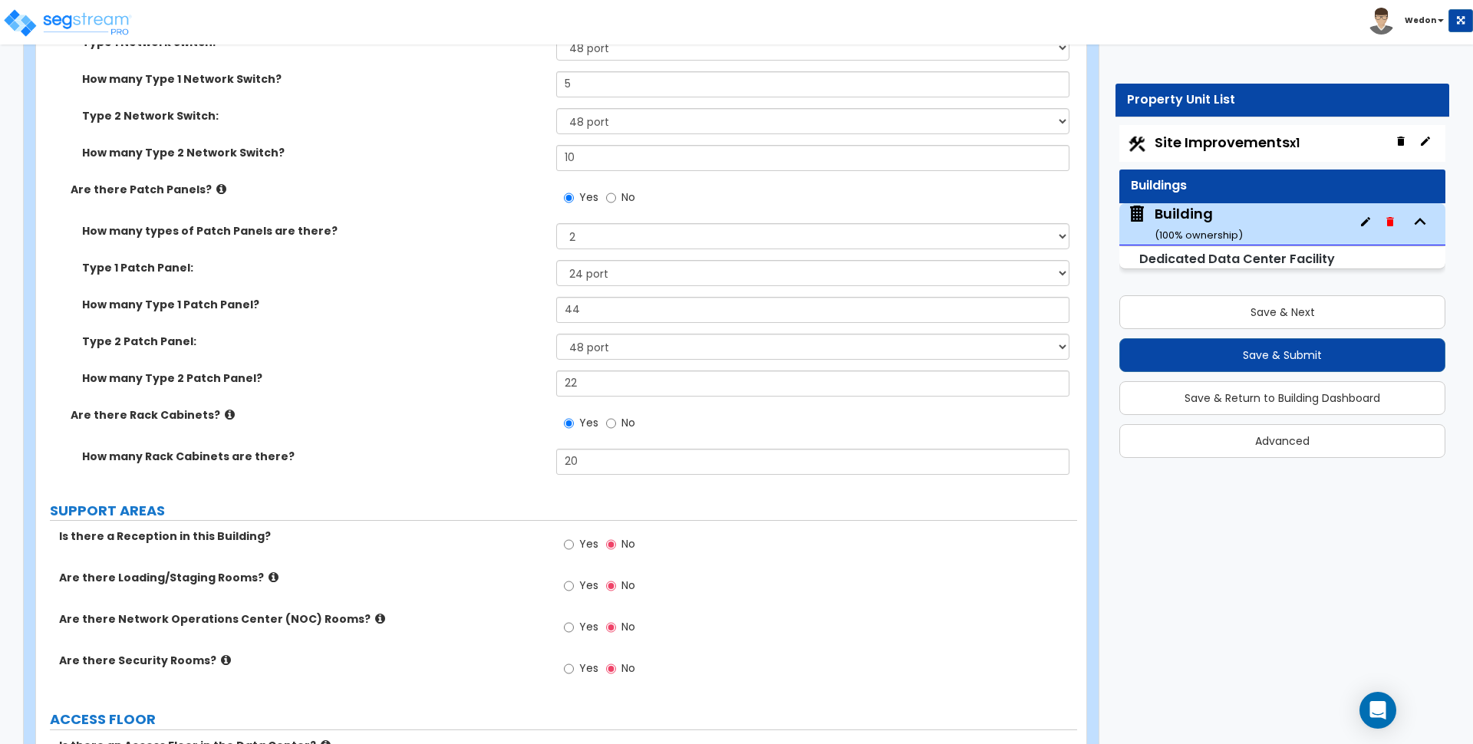
click at [435, 543] on label "Is there a Reception in this Building?" at bounding box center [302, 536] width 486 height 15
click at [574, 543] on input "Yes" at bounding box center [569, 544] width 10 height 17
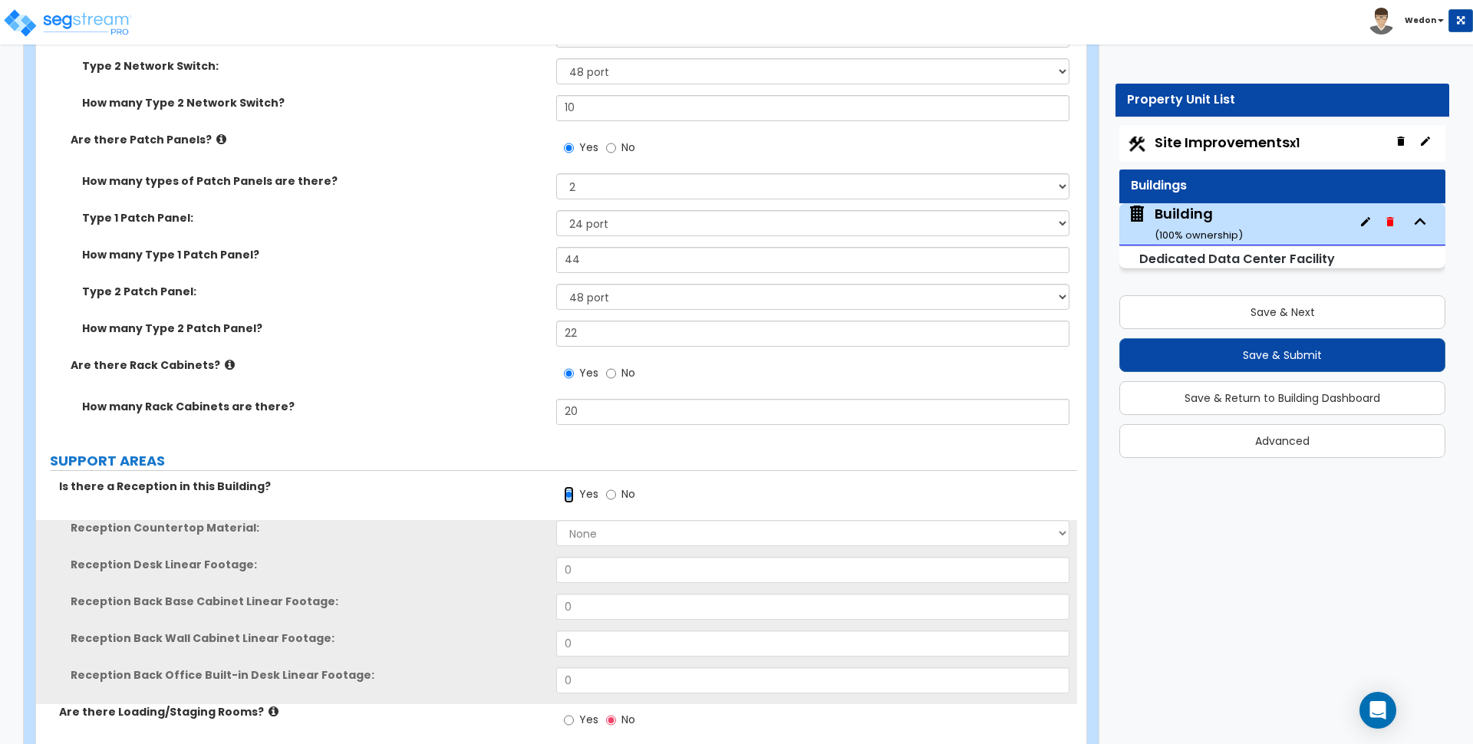
scroll to position [5304, 0]
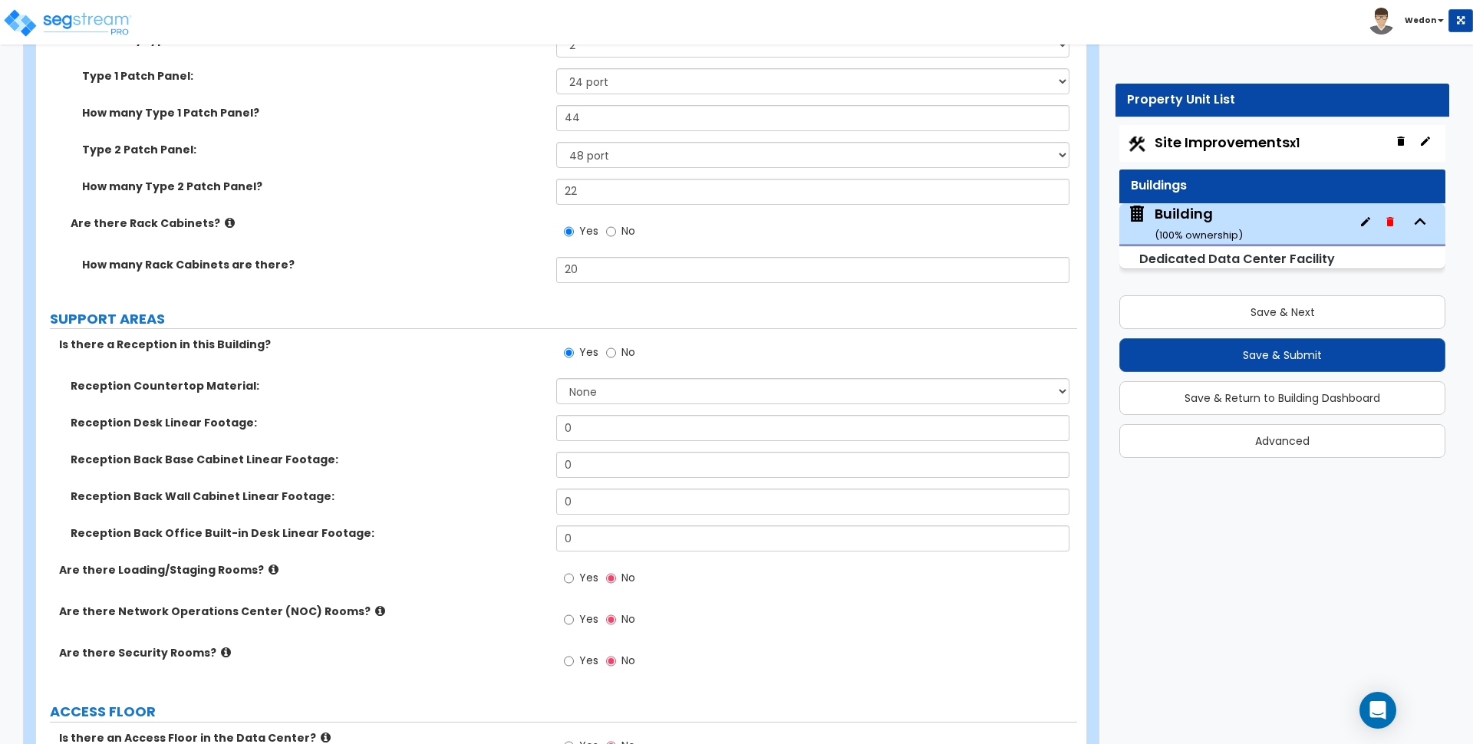
click at [625, 348] on span "No" at bounding box center [629, 352] width 14 height 15
click at [616, 348] on input "No" at bounding box center [611, 353] width 10 height 17
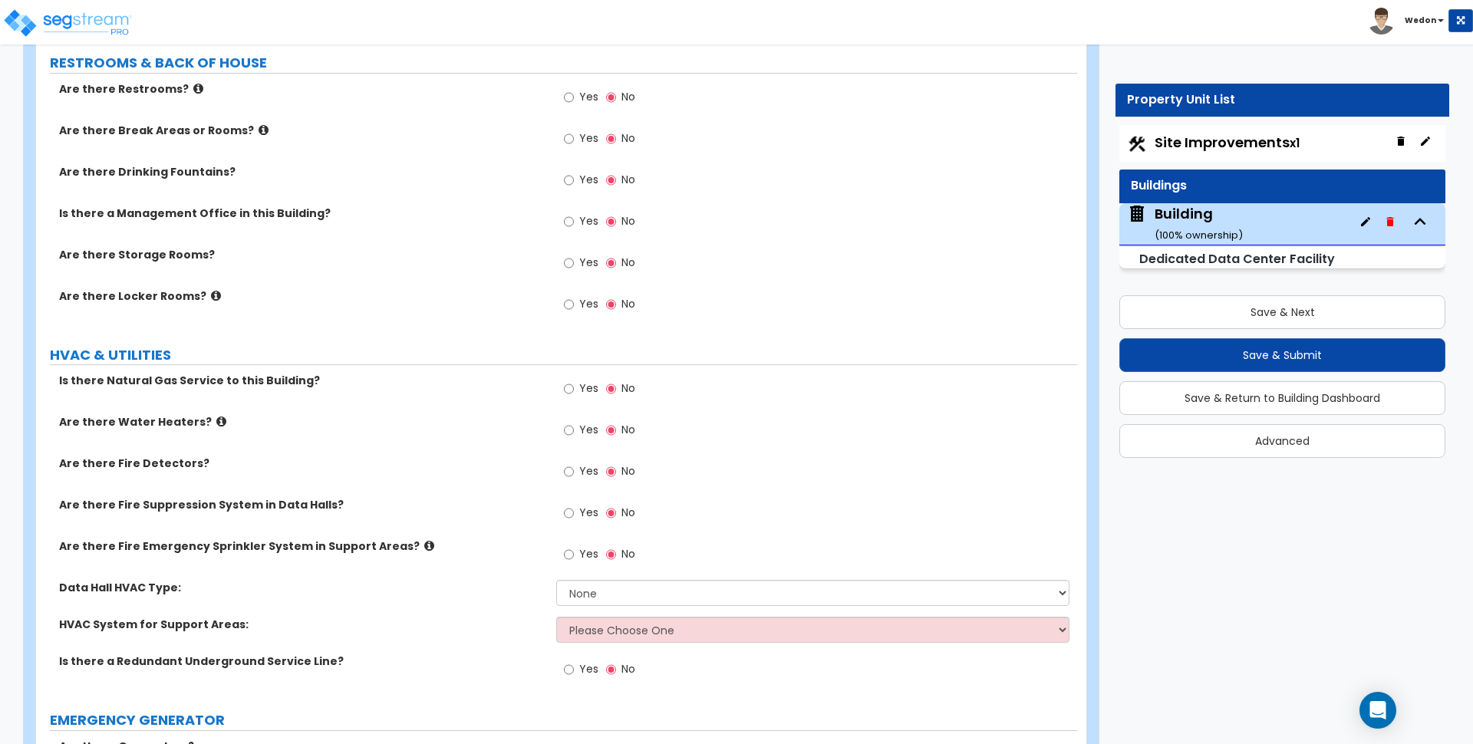
scroll to position [6949, 0]
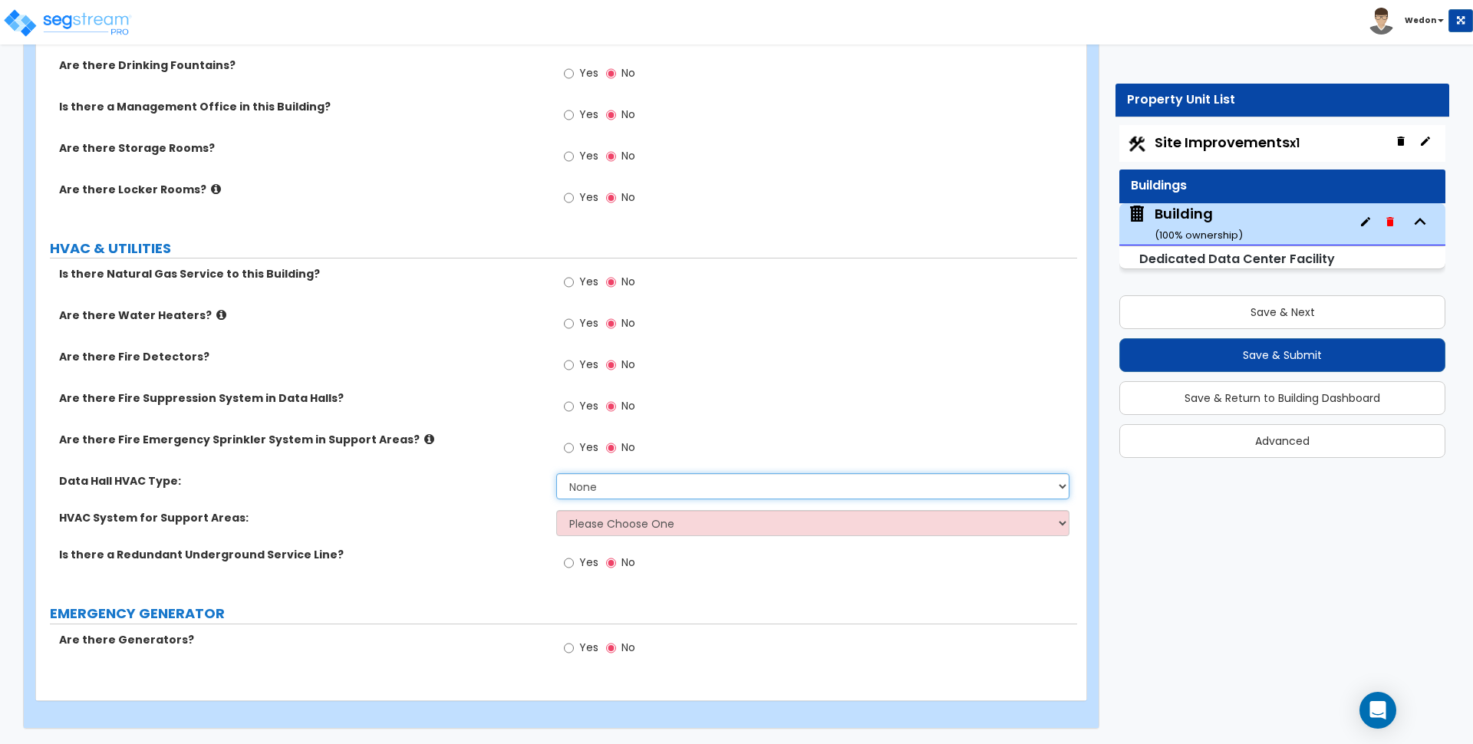
click at [637, 499] on select "None Air Cooled Water Cooled Glycol Cooled" at bounding box center [812, 486] width 513 height 26
drag, startPoint x: 642, startPoint y: 481, endPoint x: 935, endPoint y: 447, distance: 295.0
click at [643, 480] on select "None Air Cooled Water Cooled Glycol Cooled" at bounding box center [812, 486] width 513 height 26
click at [854, 480] on select "None Air Cooled Water Cooled Glycol Cooled" at bounding box center [812, 486] width 513 height 26
click at [922, 405] on div "Yes No" at bounding box center [816, 411] width 520 height 41
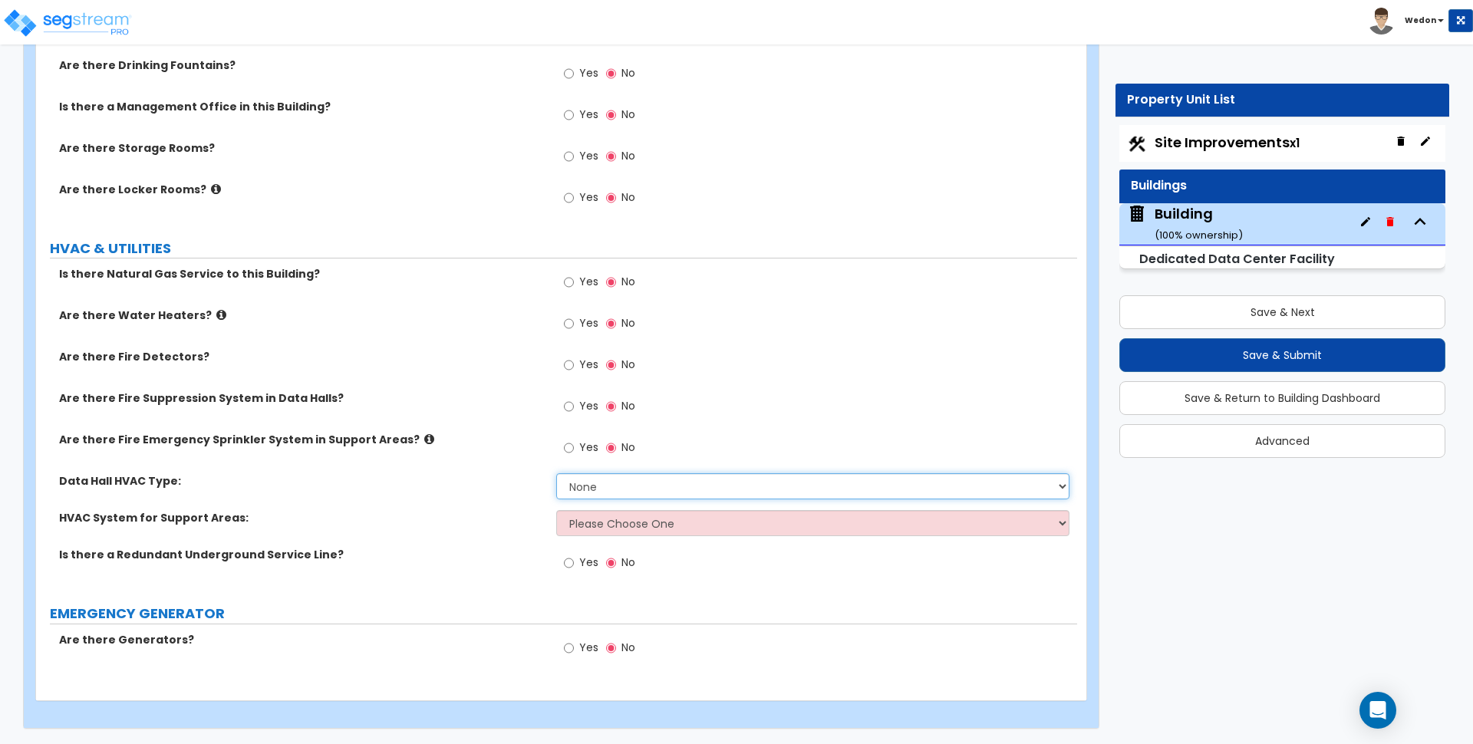
click at [652, 485] on select "None Air Cooled Water Cooled Glycol Cooled" at bounding box center [812, 486] width 513 height 26
click at [713, 491] on select "None Air Cooled Water Cooled Glycol Cooled" at bounding box center [812, 486] width 513 height 26
click at [792, 427] on div "Yes No" at bounding box center [816, 411] width 520 height 41
click at [427, 505] on div "Data Hall HVAC Type: None Air Cooled Water Cooled Glycol Cooled" at bounding box center [556, 491] width 1041 height 37
drag, startPoint x: 219, startPoint y: 473, endPoint x: 276, endPoint y: 476, distance: 56.9
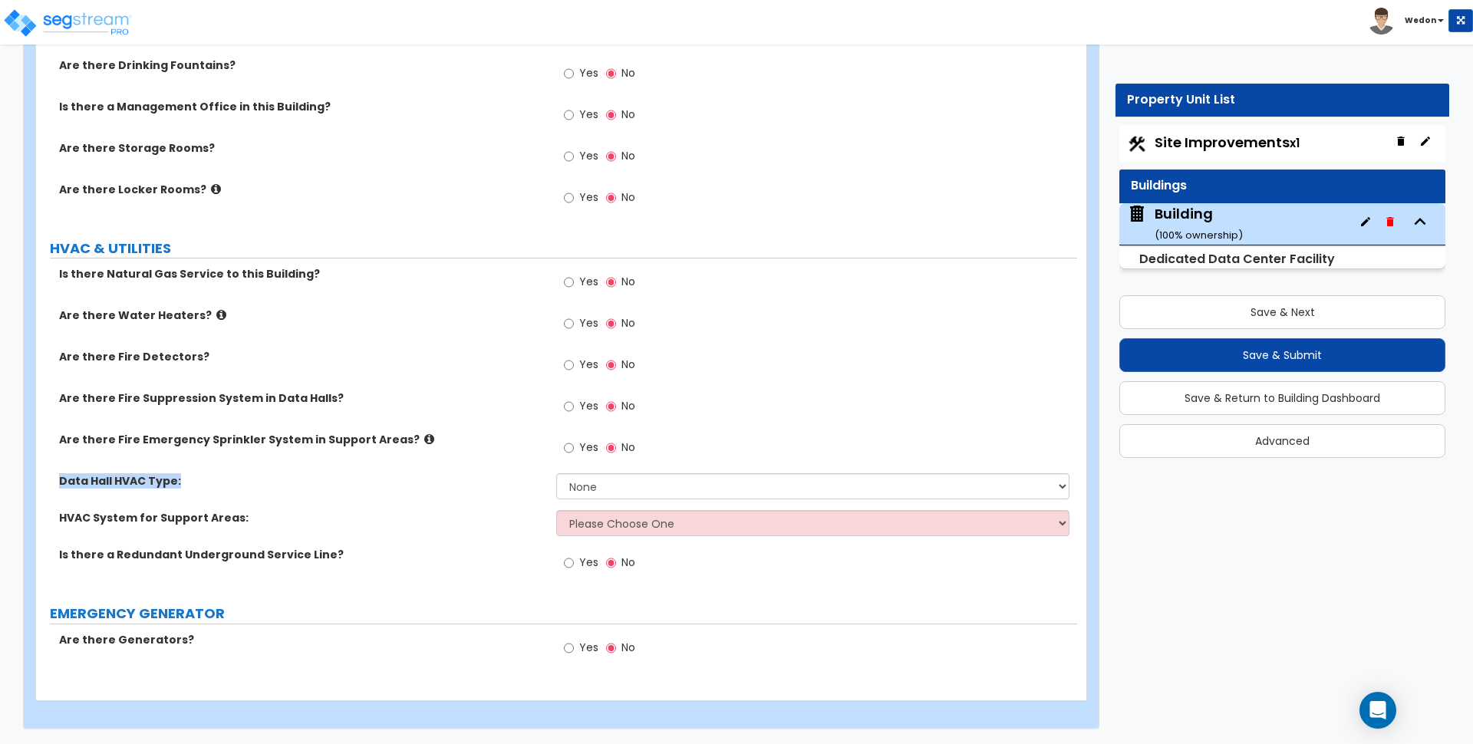
click at [276, 476] on div "Data Hall HVAC Type:" at bounding box center [296, 480] width 520 height 15
copy label "Data Hall HVAC Type:"
click at [648, 525] on select "Please Choose One Rooftop Unit Furnace-Condenser Forced Air Split Heating/Cooli…" at bounding box center [812, 523] width 513 height 26
click at [556, 510] on select "Please Choose One Rooftop Unit Furnace-Condenser Forced Air Split Heating/Cooli…" at bounding box center [812, 523] width 513 height 26
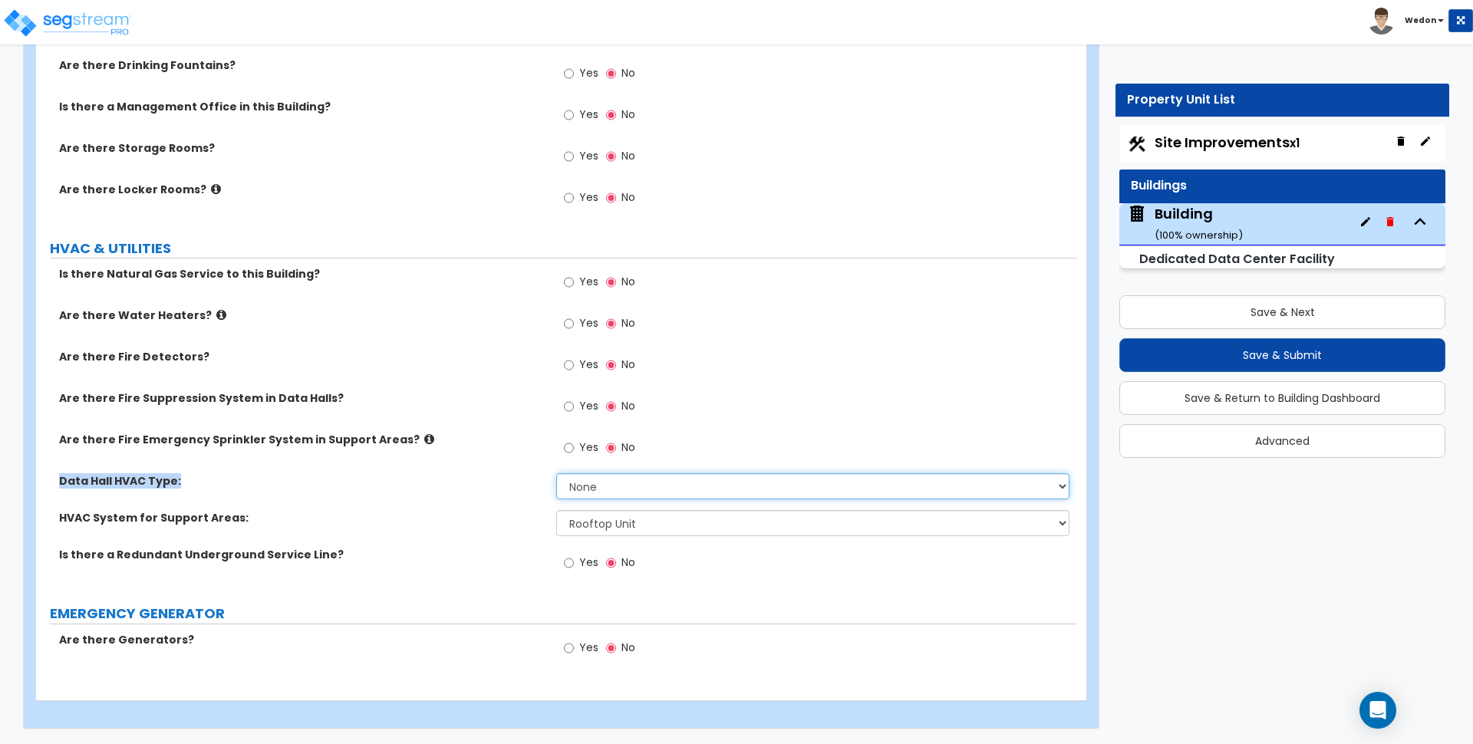
click at [671, 487] on select "None Air Cooled Water Cooled Glycol Cooled" at bounding box center [812, 486] width 513 height 26
click at [556, 473] on select "None Air Cooled Water Cooled Glycol Cooled" at bounding box center [812, 486] width 513 height 26
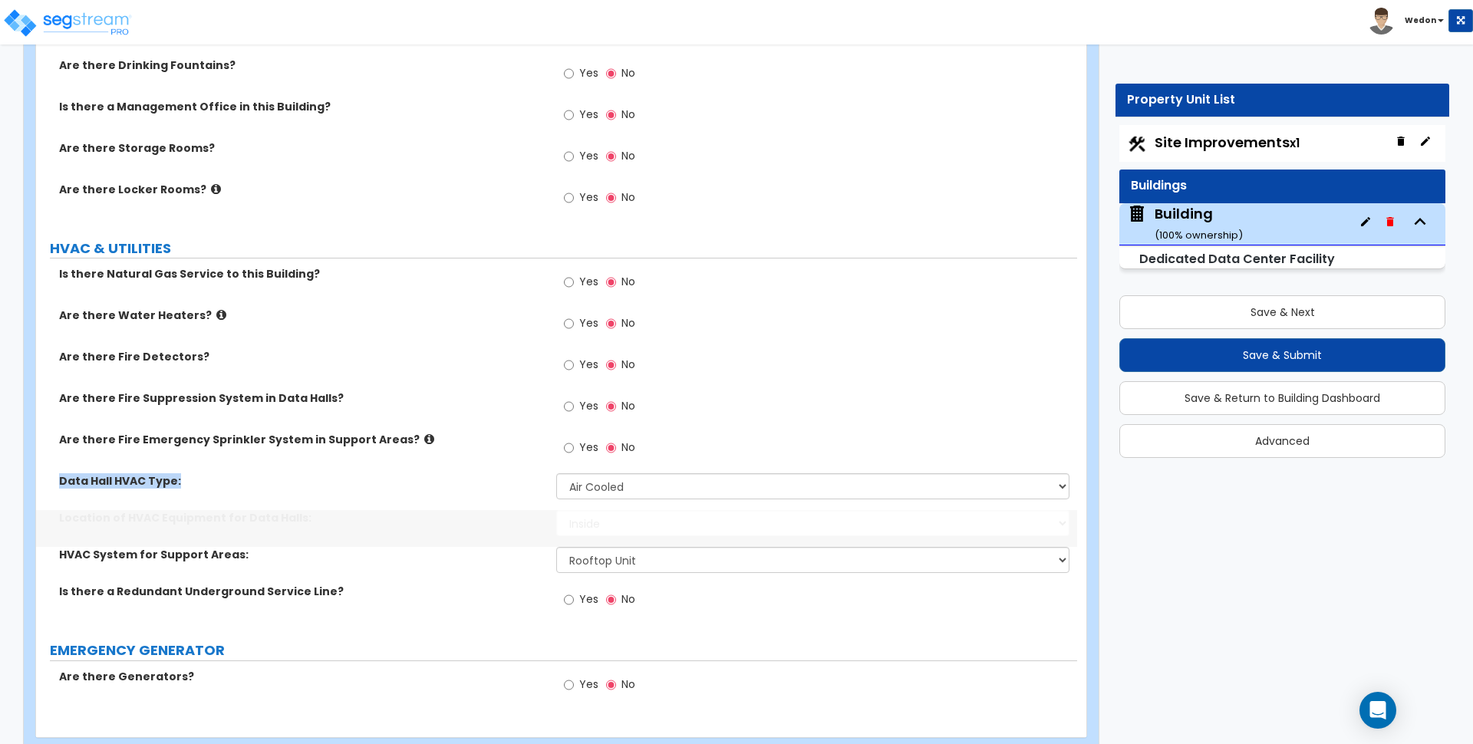
click at [759, 423] on div "Yes No" at bounding box center [816, 411] width 520 height 41
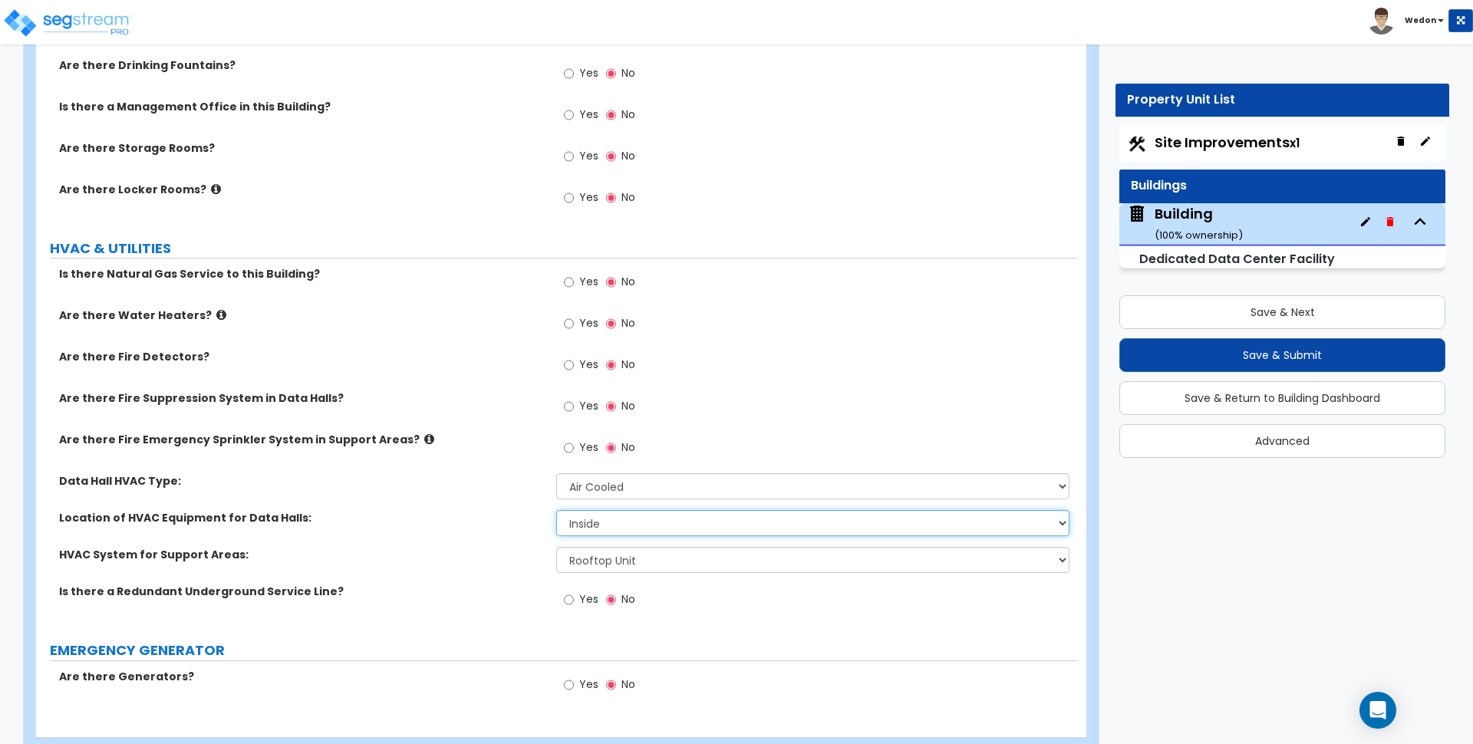
click at [694, 530] on select "Inside Outside Rooftop" at bounding box center [812, 523] width 513 height 26
click at [714, 522] on select "Inside Outside Rooftop" at bounding box center [812, 523] width 513 height 26
click at [441, 497] on div "Data Hall HVAC Type: None Air Cooled Water Cooled Glycol Cooled" at bounding box center [556, 491] width 1041 height 37
click at [631, 490] on select "None Air Cooled Water Cooled Glycol Cooled" at bounding box center [812, 486] width 513 height 26
click at [645, 489] on select "None Air Cooled Water Cooled Glycol Cooled" at bounding box center [812, 486] width 513 height 26
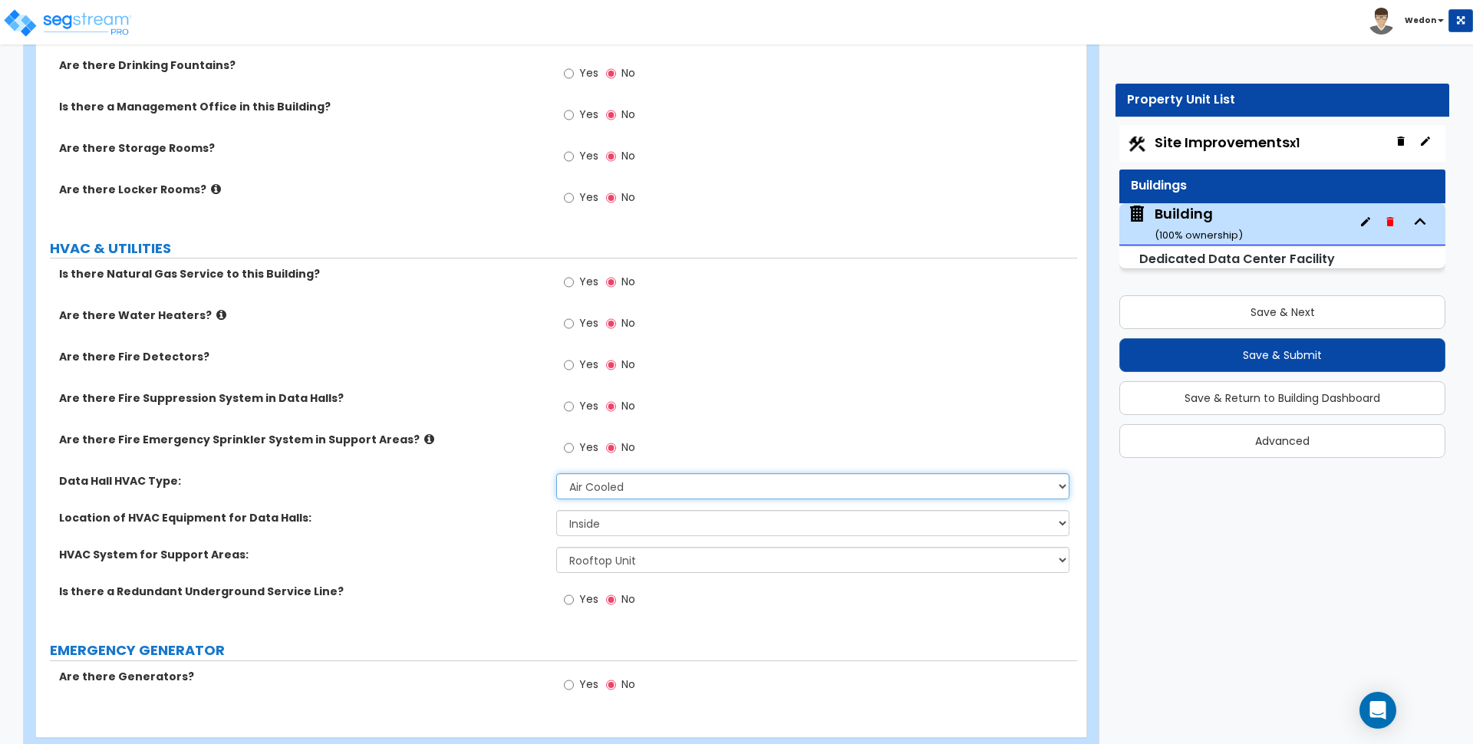
click at [684, 488] on select "None Air Cooled Water Cooled Glycol Cooled" at bounding box center [812, 486] width 513 height 26
click at [556, 473] on select "None Air Cooled Water Cooled Glycol Cooled" at bounding box center [812, 486] width 513 height 26
click at [635, 493] on select "None Air Cooled Water Cooled Glycol Cooled" at bounding box center [812, 486] width 513 height 26
click at [556, 473] on select "None Air Cooled Water Cooled Glycol Cooled" at bounding box center [812, 486] width 513 height 26
click at [649, 489] on select "None Air Cooled Water Cooled Glycol Cooled" at bounding box center [812, 486] width 513 height 26
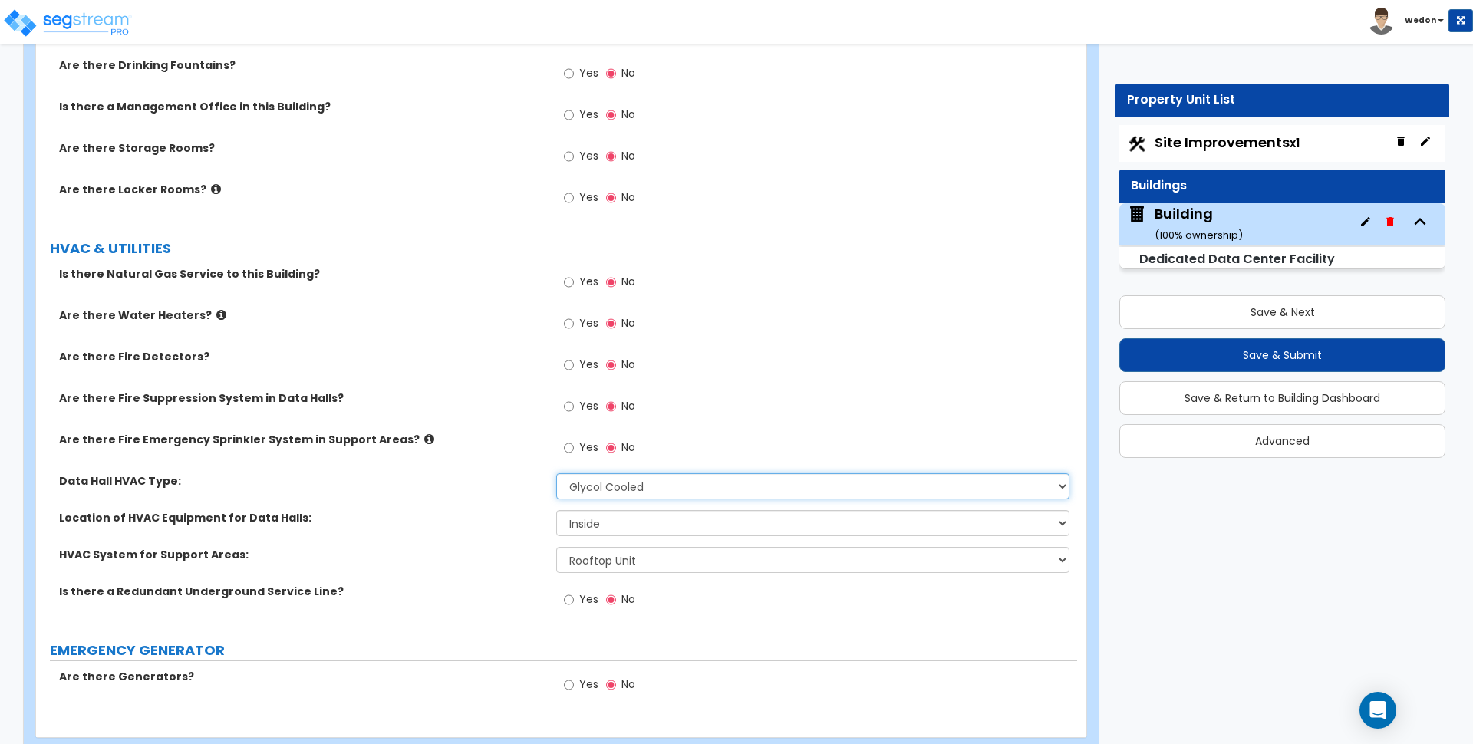
click at [556, 473] on select "None Air Cooled Water Cooled Glycol Cooled" at bounding box center [812, 486] width 513 height 26
click at [612, 536] on div "Location of HVAC Equipment for Data Halls: Inside Outside Rooftop" at bounding box center [556, 528] width 1041 height 37
drag, startPoint x: 641, startPoint y: 528, endPoint x: 660, endPoint y: 526, distance: 18.6
click at [642, 528] on select "Inside Outside Rooftop" at bounding box center [812, 523] width 513 height 26
click at [556, 510] on select "Inside Outside Rooftop" at bounding box center [812, 523] width 513 height 26
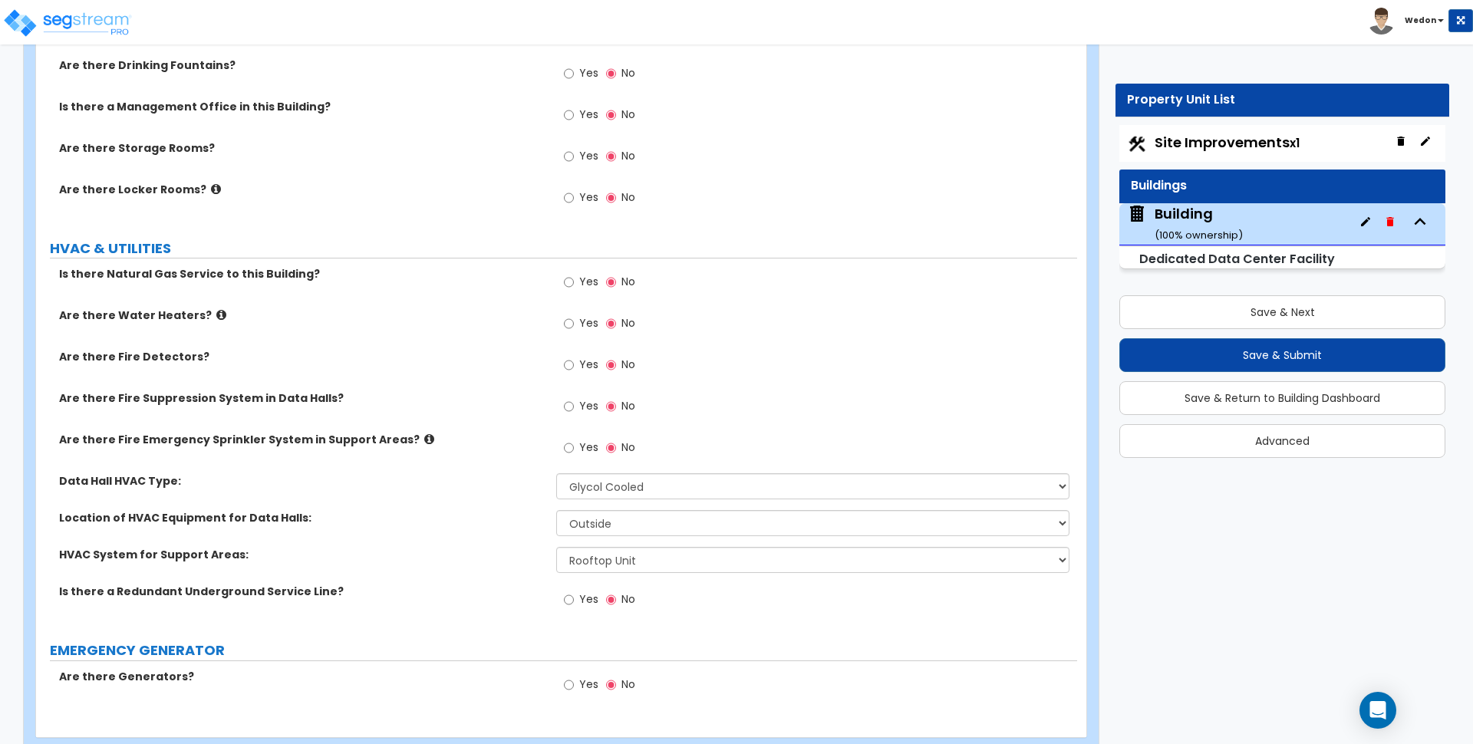
drag, startPoint x: 395, startPoint y: 543, endPoint x: 562, endPoint y: 526, distance: 167.4
click at [404, 542] on div "Location of HVAC Equipment for Data Halls: Inside Outside Rooftop" at bounding box center [556, 528] width 1041 height 37
click at [637, 526] on select "Inside Outside Rooftop" at bounding box center [812, 523] width 513 height 26
click at [556, 510] on select "Inside Outside Rooftop" at bounding box center [812, 523] width 513 height 26
click at [490, 541] on div "Location of HVAC Equipment for Data Halls: Inside Outside Rooftop" at bounding box center [556, 528] width 1041 height 37
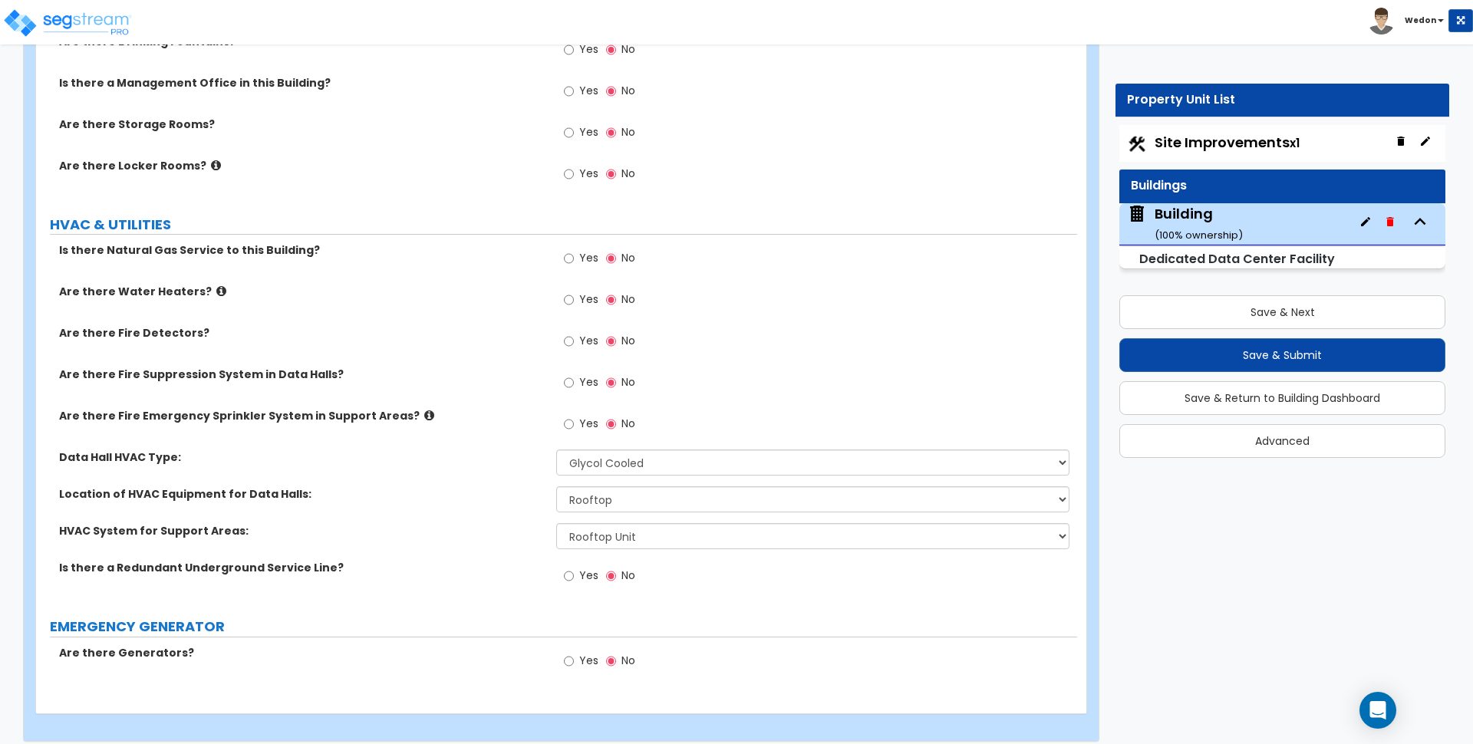
scroll to position [6986, 0]
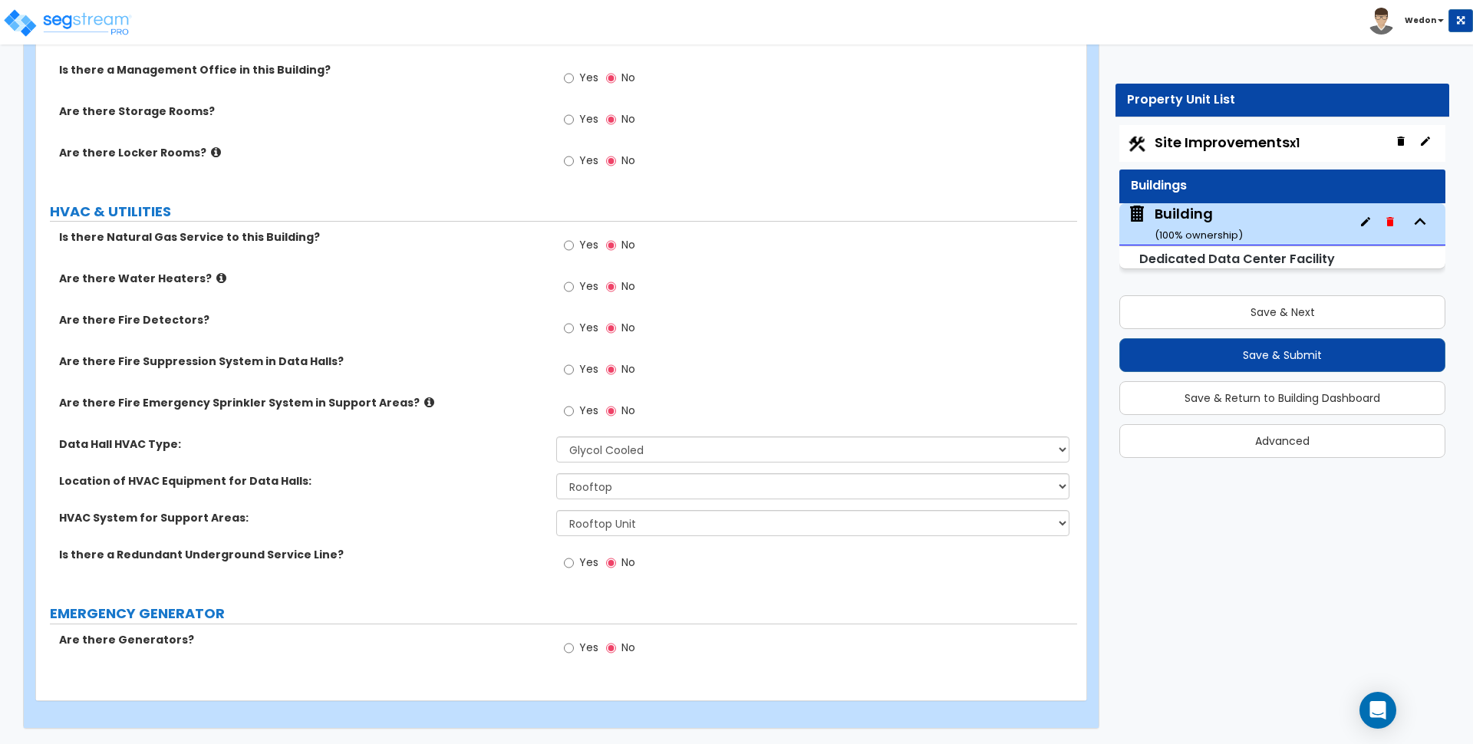
click at [578, 563] on label "Yes" at bounding box center [581, 565] width 35 height 26
click at [574, 563] on input "Yes" at bounding box center [569, 563] width 10 height 17
click at [589, 244] on span "Yes" at bounding box center [588, 244] width 19 height 15
click at [574, 244] on input "Yes" at bounding box center [569, 245] width 10 height 17
click at [598, 285] on div "Yes No" at bounding box center [599, 288] width 87 height 35
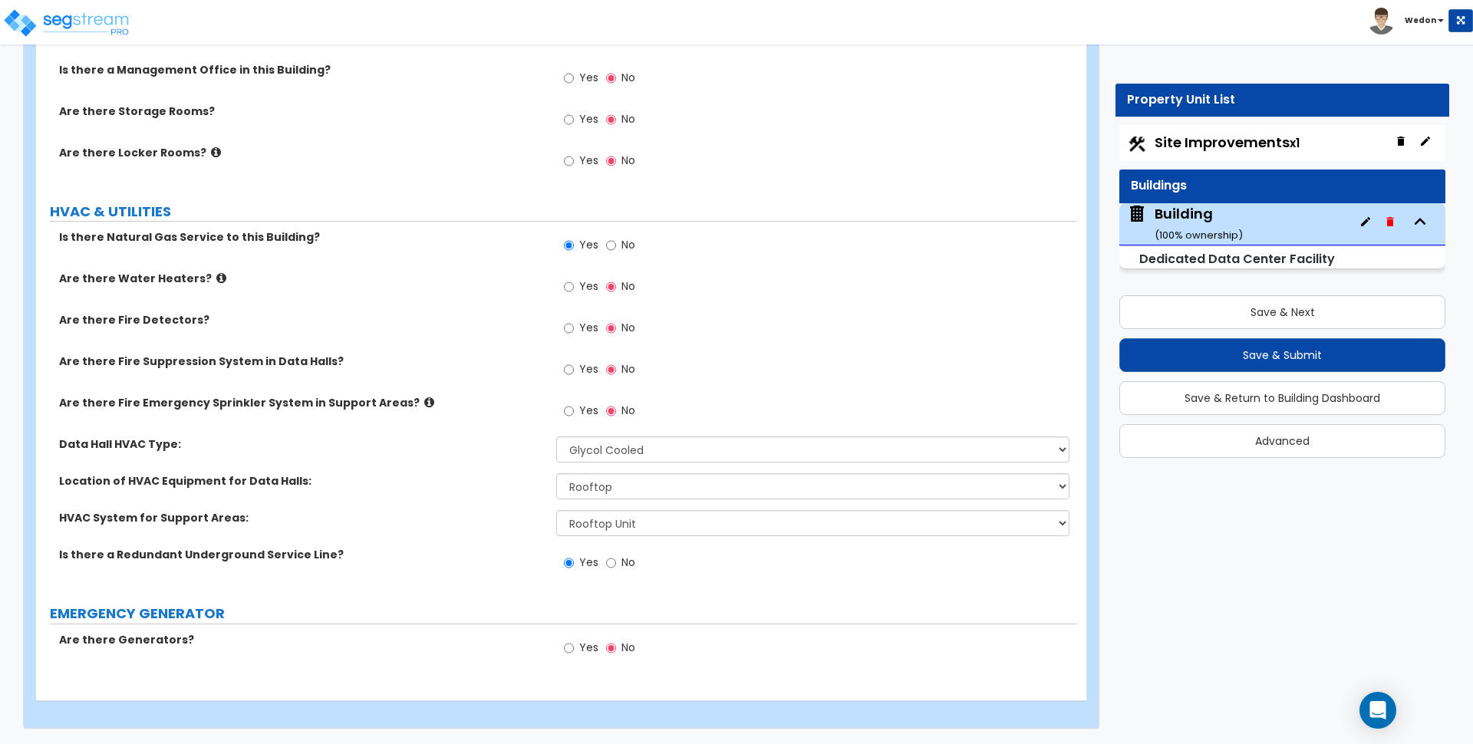
click at [582, 279] on span "Yes" at bounding box center [588, 286] width 19 height 15
click at [574, 279] on input "Yes" at bounding box center [569, 287] width 10 height 17
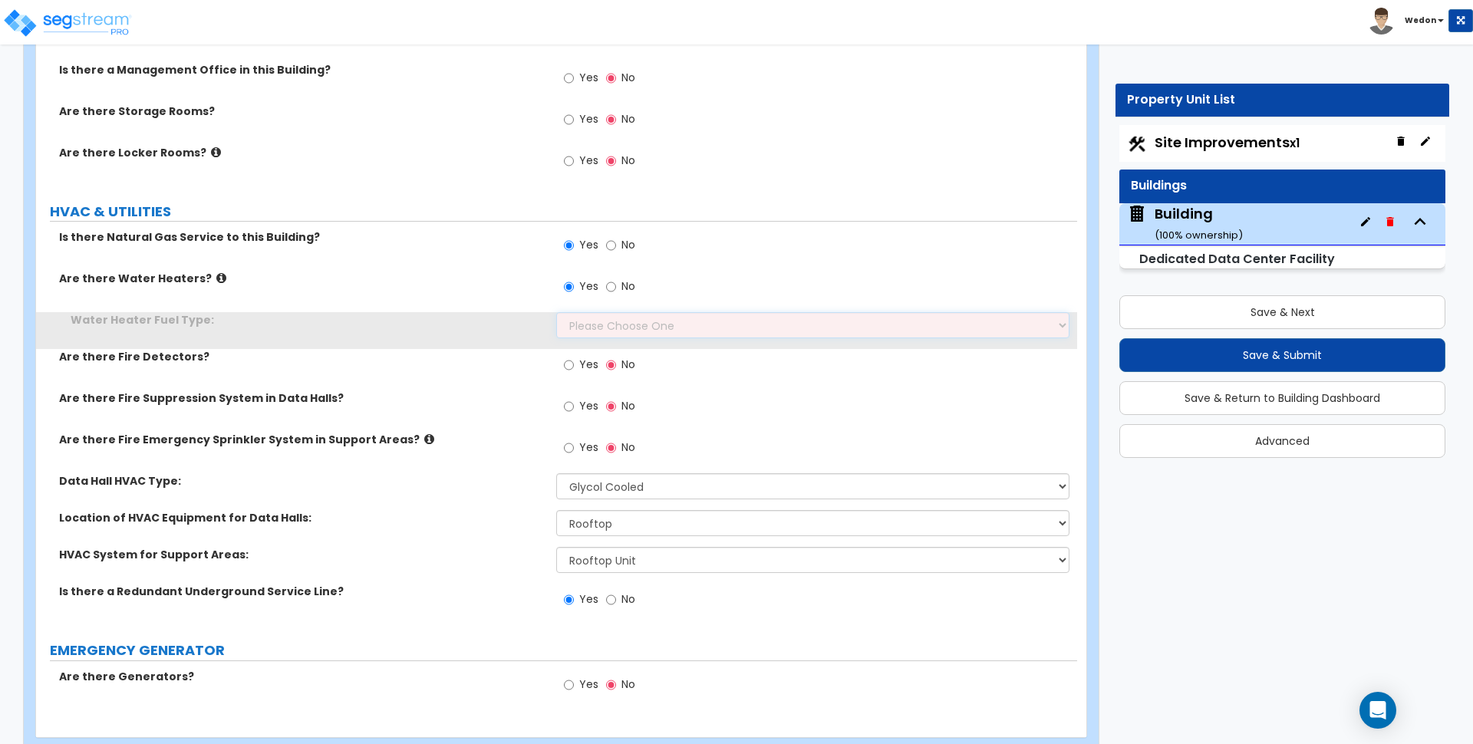
click at [613, 316] on select "Please Choose One Gas Electric" at bounding box center [812, 325] width 513 height 26
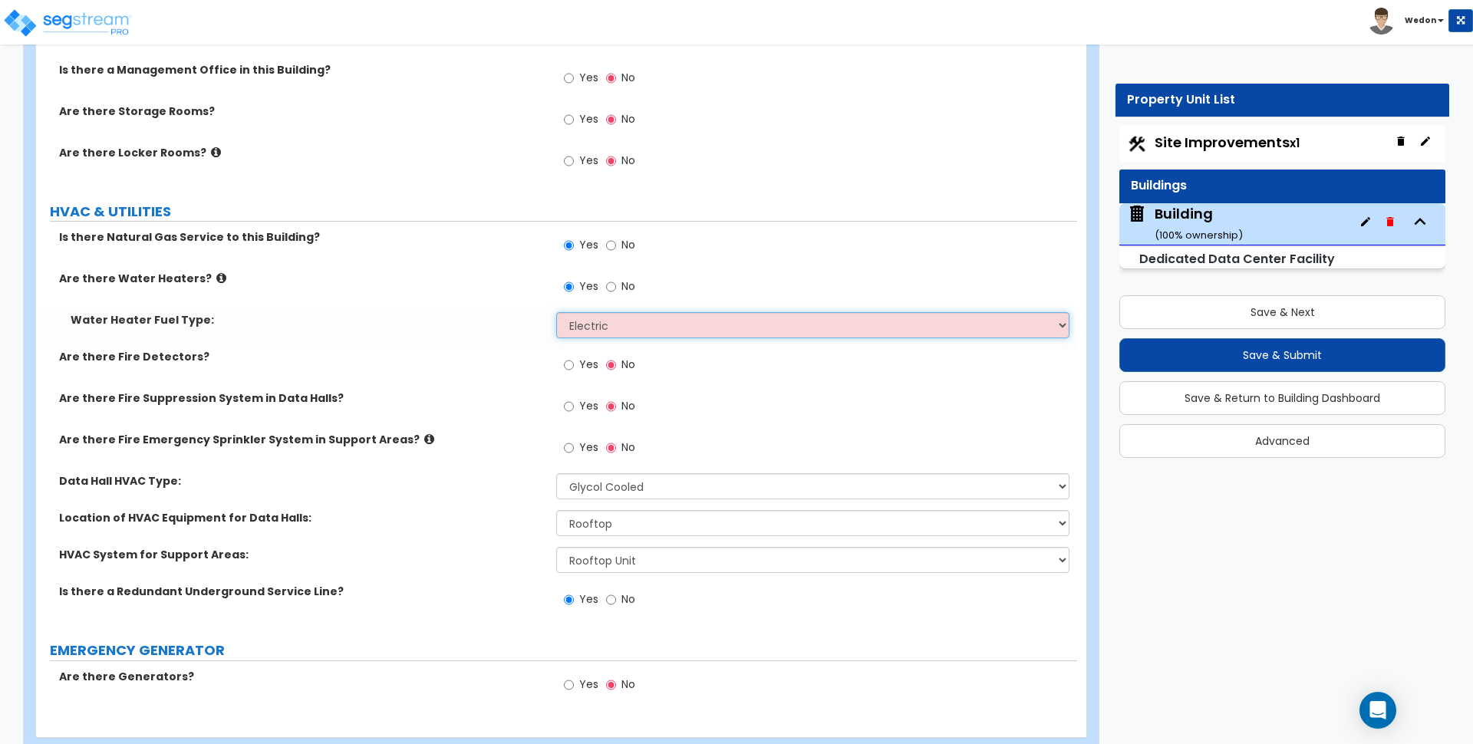
click at [556, 312] on select "Please Choose One Gas Electric" at bounding box center [812, 325] width 513 height 26
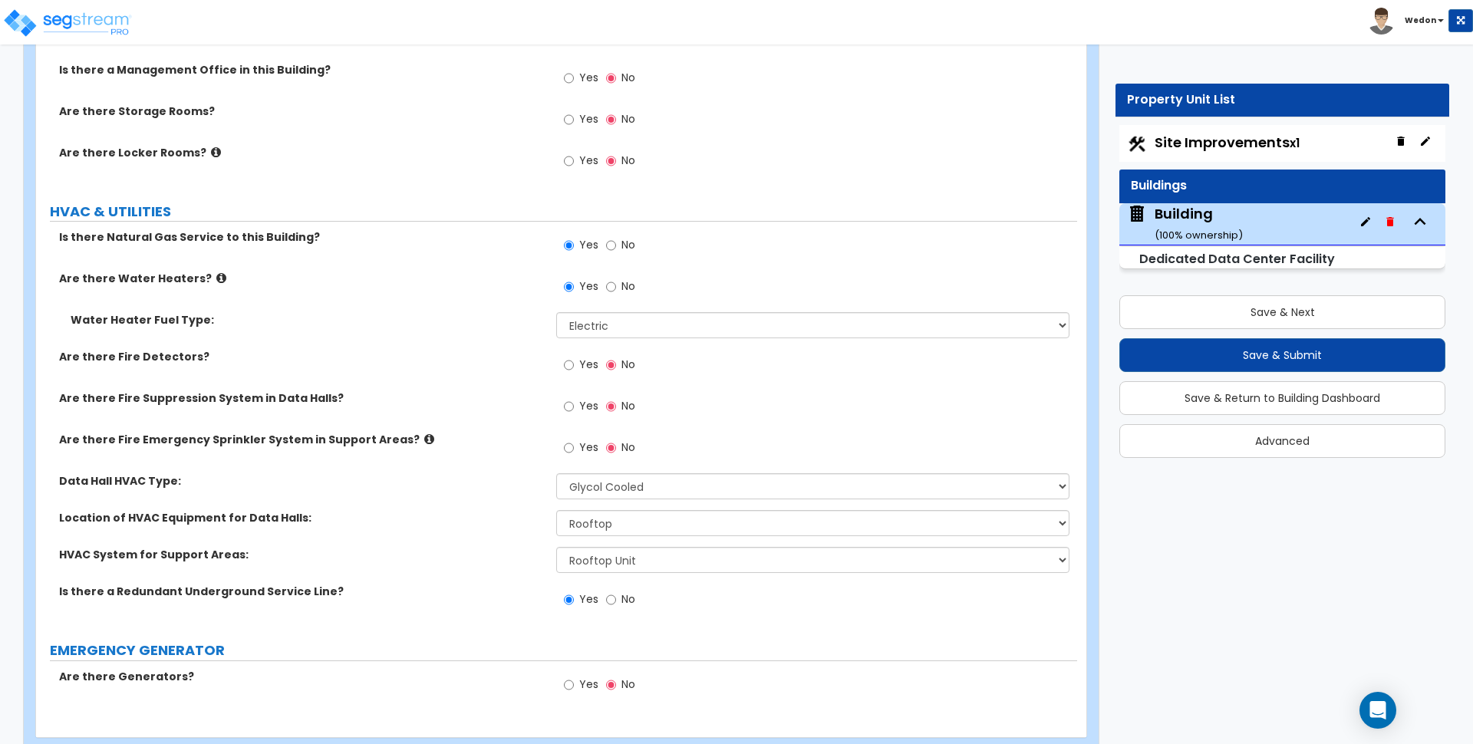
click at [579, 364] on label "Yes" at bounding box center [581, 367] width 35 height 26
click at [574, 364] on input "Yes" at bounding box center [569, 365] width 10 height 17
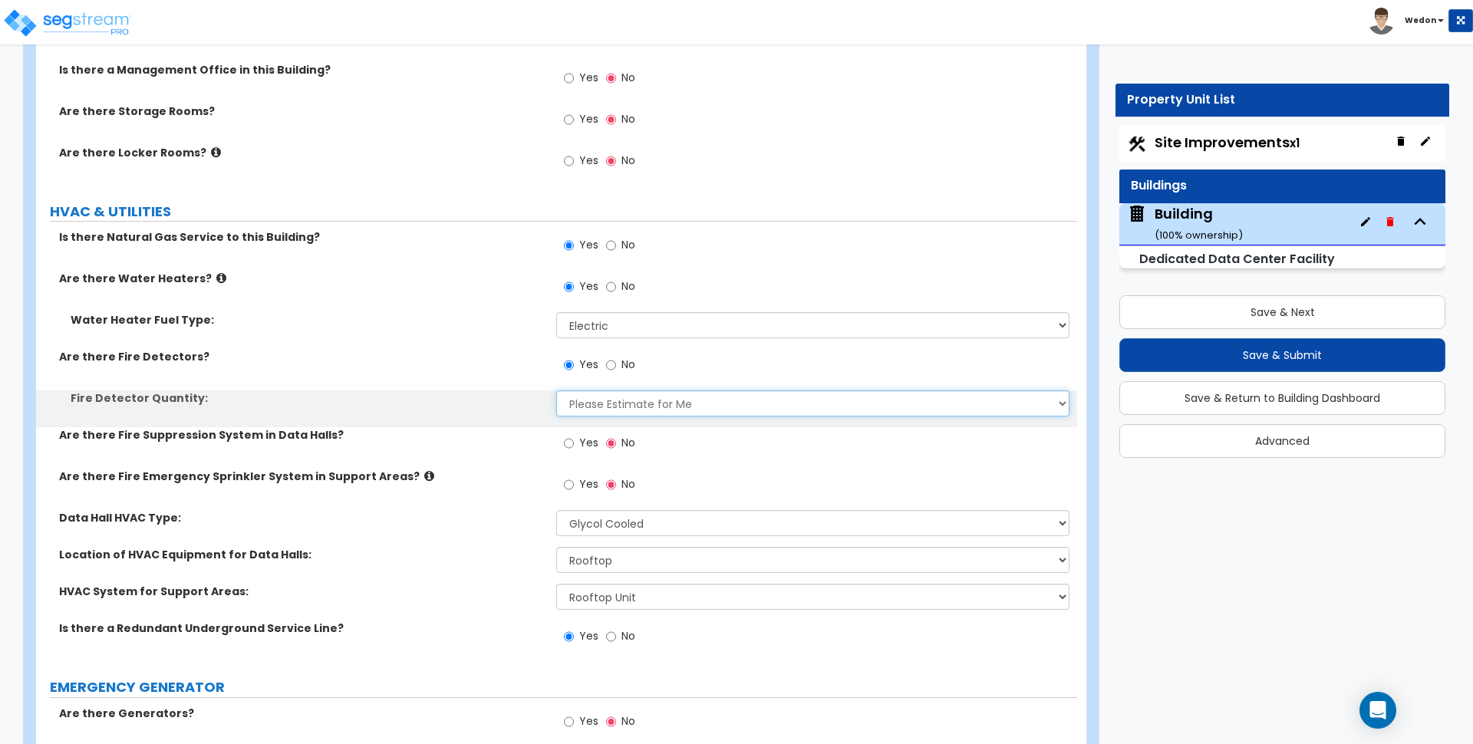
drag, startPoint x: 616, startPoint y: 407, endPoint x: 625, endPoint y: 407, distance: 8.5
click at [625, 407] on select "Please Estimate for Me Enter the Percentage of Fire Detectors Enter the Number …" at bounding box center [812, 404] width 513 height 26
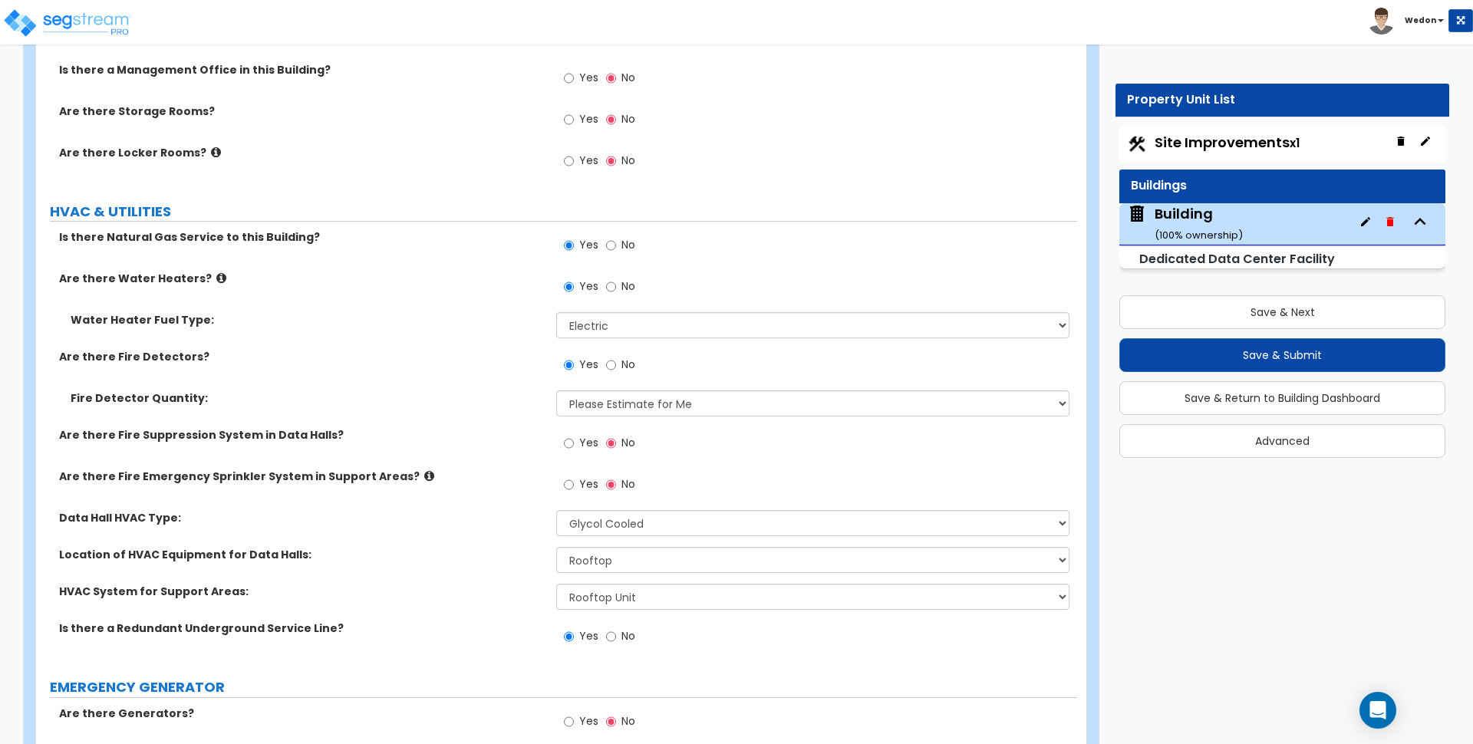
click at [490, 410] on div "Fire Detector Quantity: Please Estimate for Me Enter the Percentage of Fire Det…" at bounding box center [556, 409] width 1041 height 37
click at [579, 439] on label "Yes" at bounding box center [581, 445] width 35 height 26
click at [574, 439] on input "Yes" at bounding box center [569, 443] width 10 height 17
click at [568, 481] on input "Yes" at bounding box center [569, 484] width 10 height 17
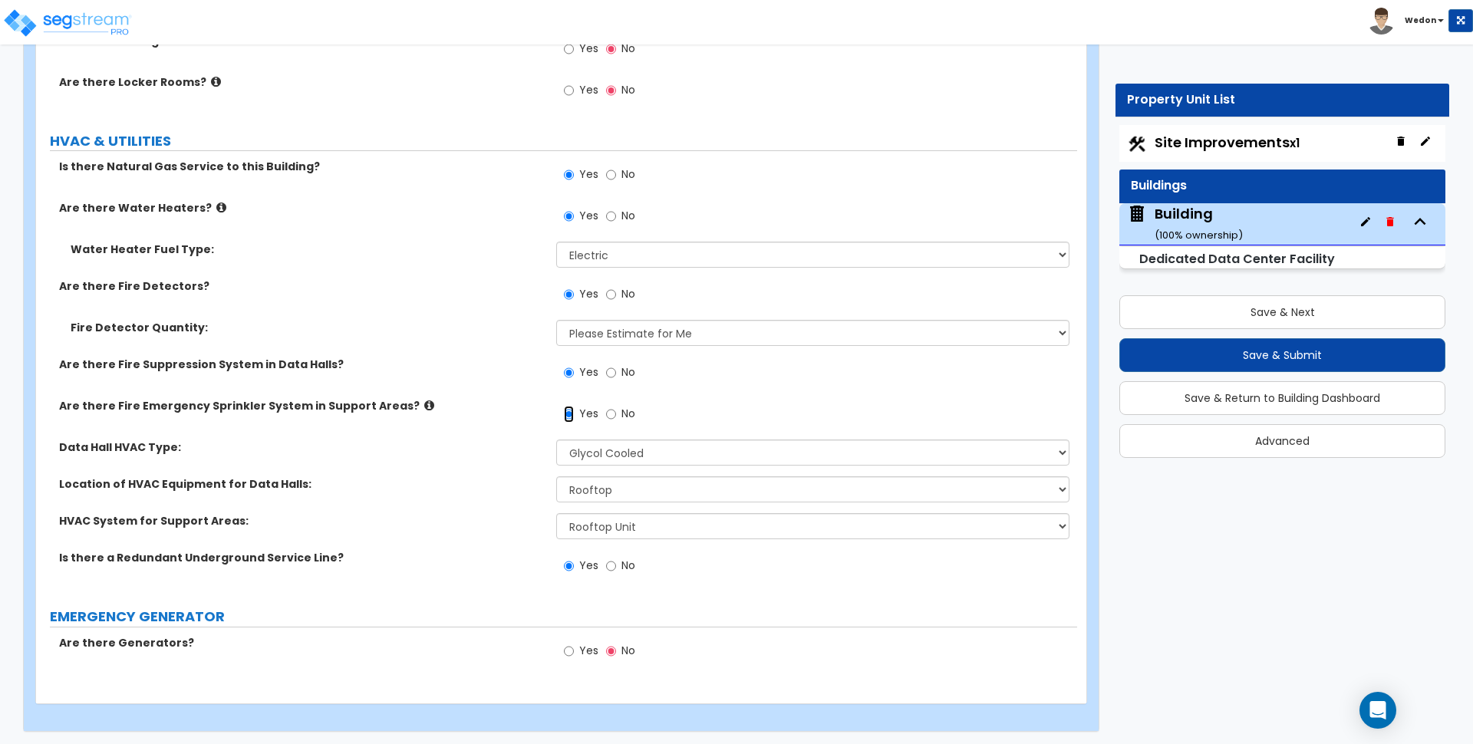
scroll to position [7060, 0]
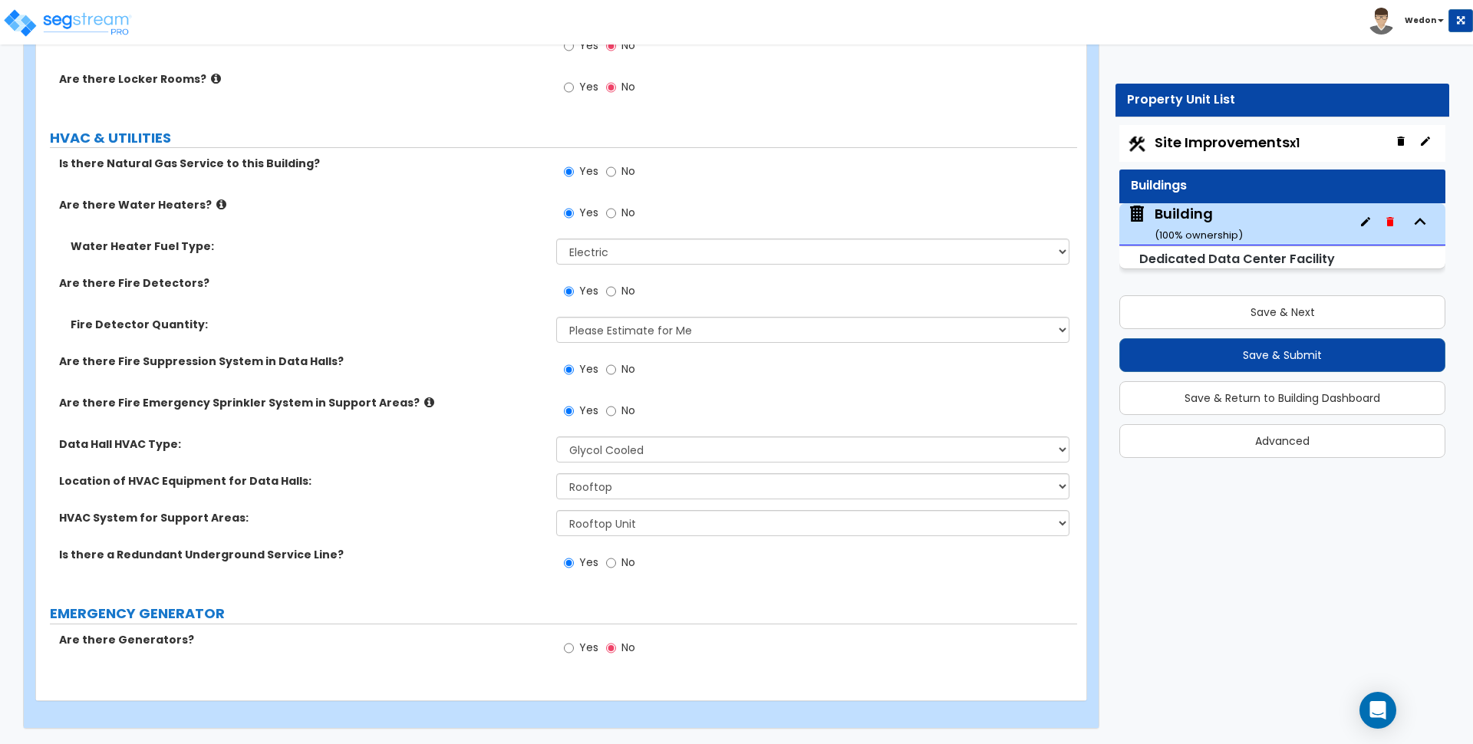
click at [575, 648] on label "Yes" at bounding box center [581, 650] width 35 height 26
click at [574, 648] on input "Yes" at bounding box center [569, 648] width 10 height 17
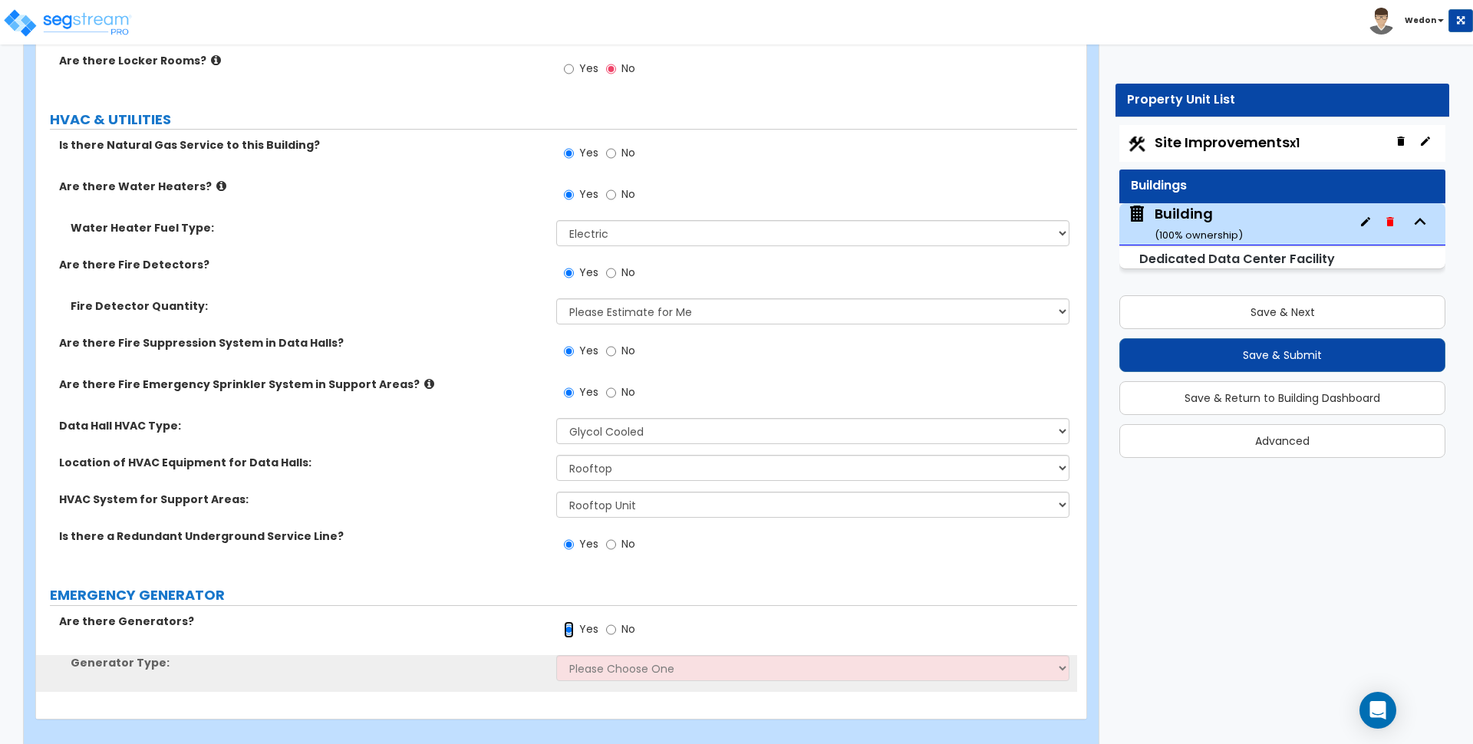
scroll to position [7097, 0]
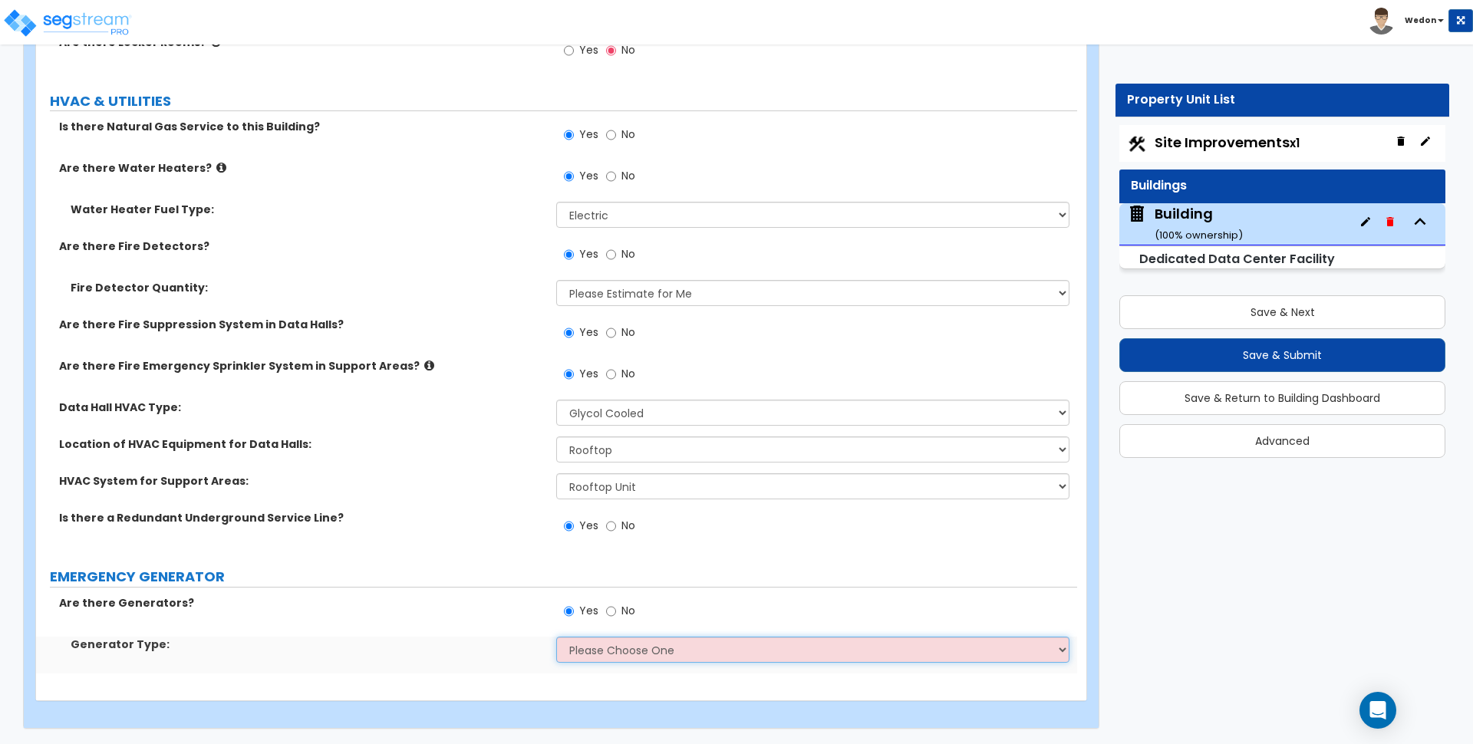
click at [663, 651] on select "Please Choose One Gas Diesel" at bounding box center [812, 650] width 513 height 26
click at [677, 668] on div "Generator Type: Please Choose One Gas Diesel" at bounding box center [556, 655] width 1041 height 37
click at [724, 653] on select "Please Choose One Gas Diesel" at bounding box center [812, 650] width 513 height 26
click at [556, 637] on select "Please Choose One Gas Diesel" at bounding box center [812, 650] width 513 height 26
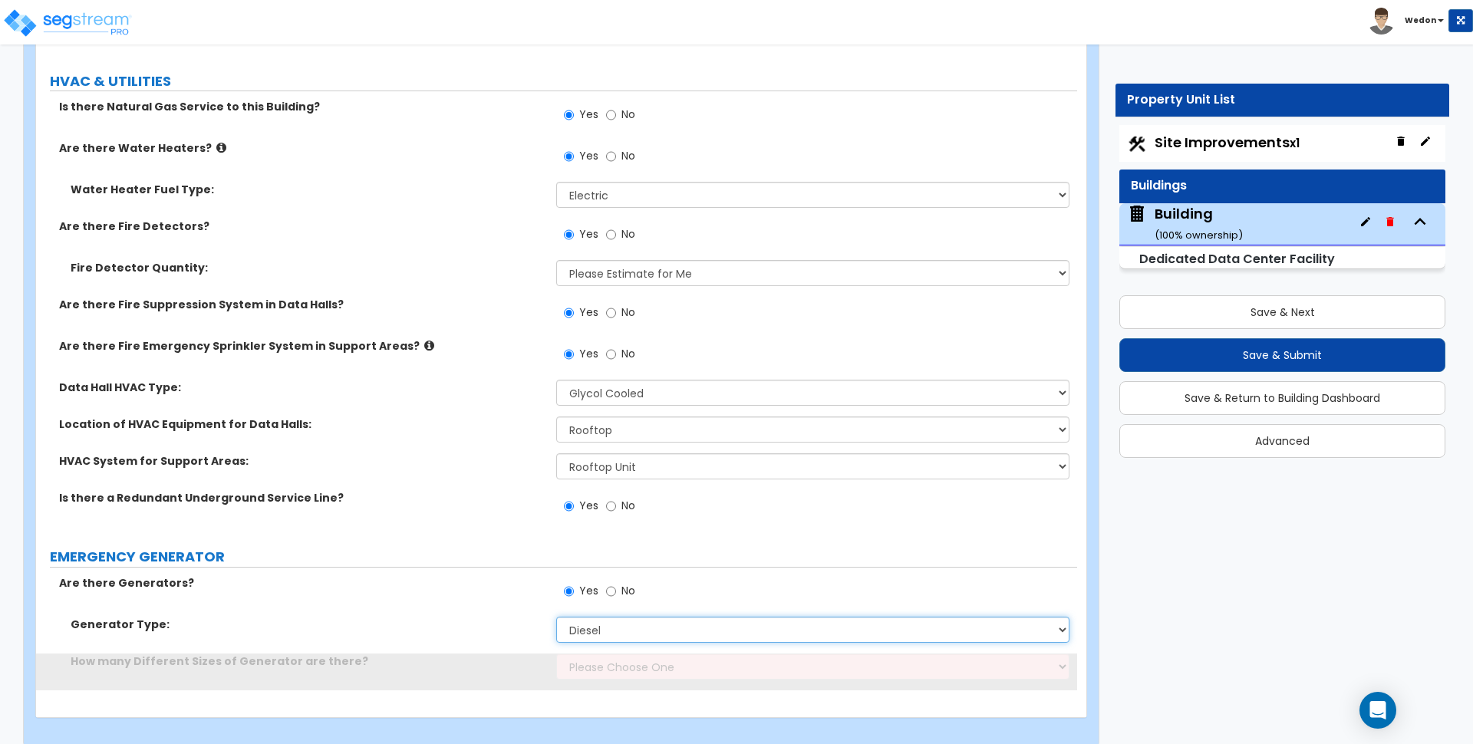
scroll to position [7134, 0]
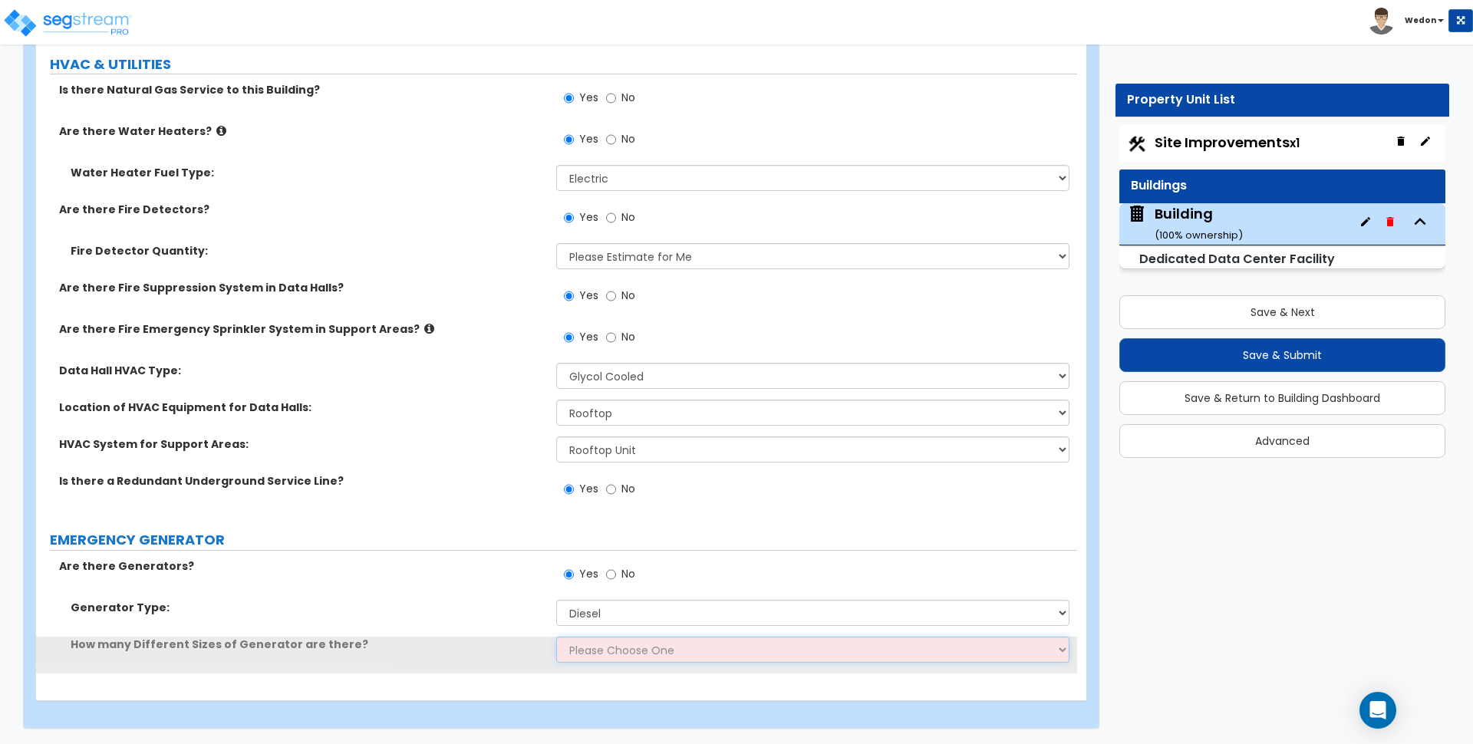
click at [595, 654] on select "Please Choose One 1 2 3" at bounding box center [812, 650] width 513 height 26
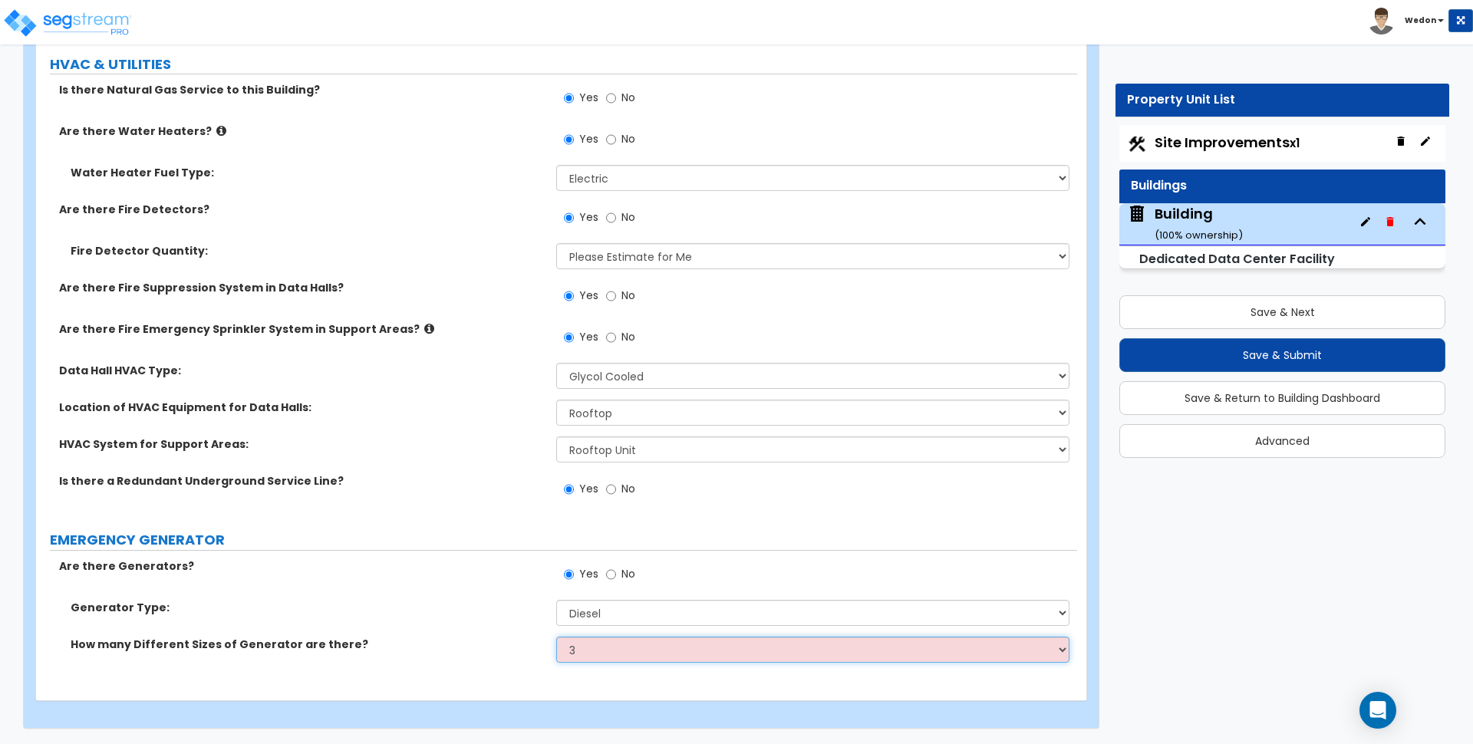
click at [556, 637] on select "Please Choose One 1 2 3" at bounding box center [812, 650] width 513 height 26
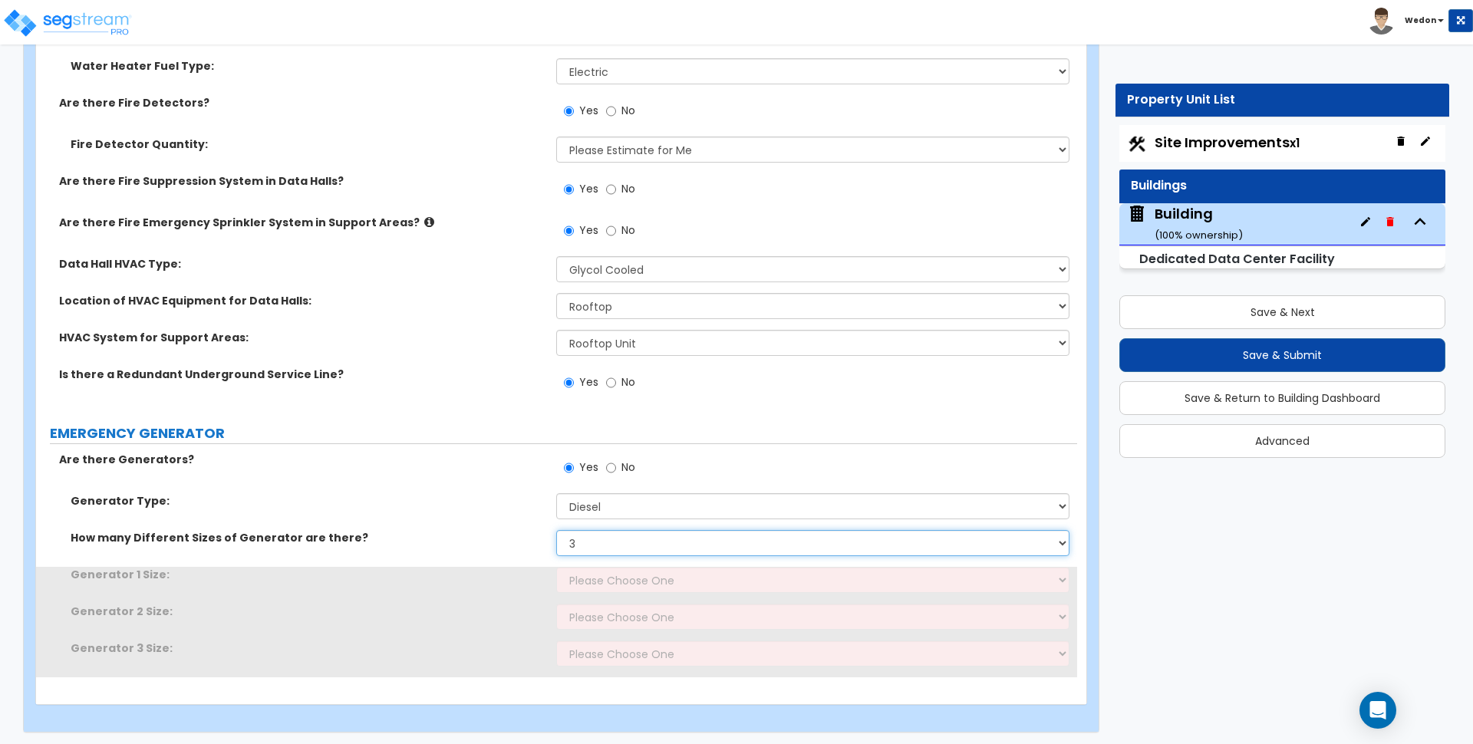
scroll to position [7244, 0]
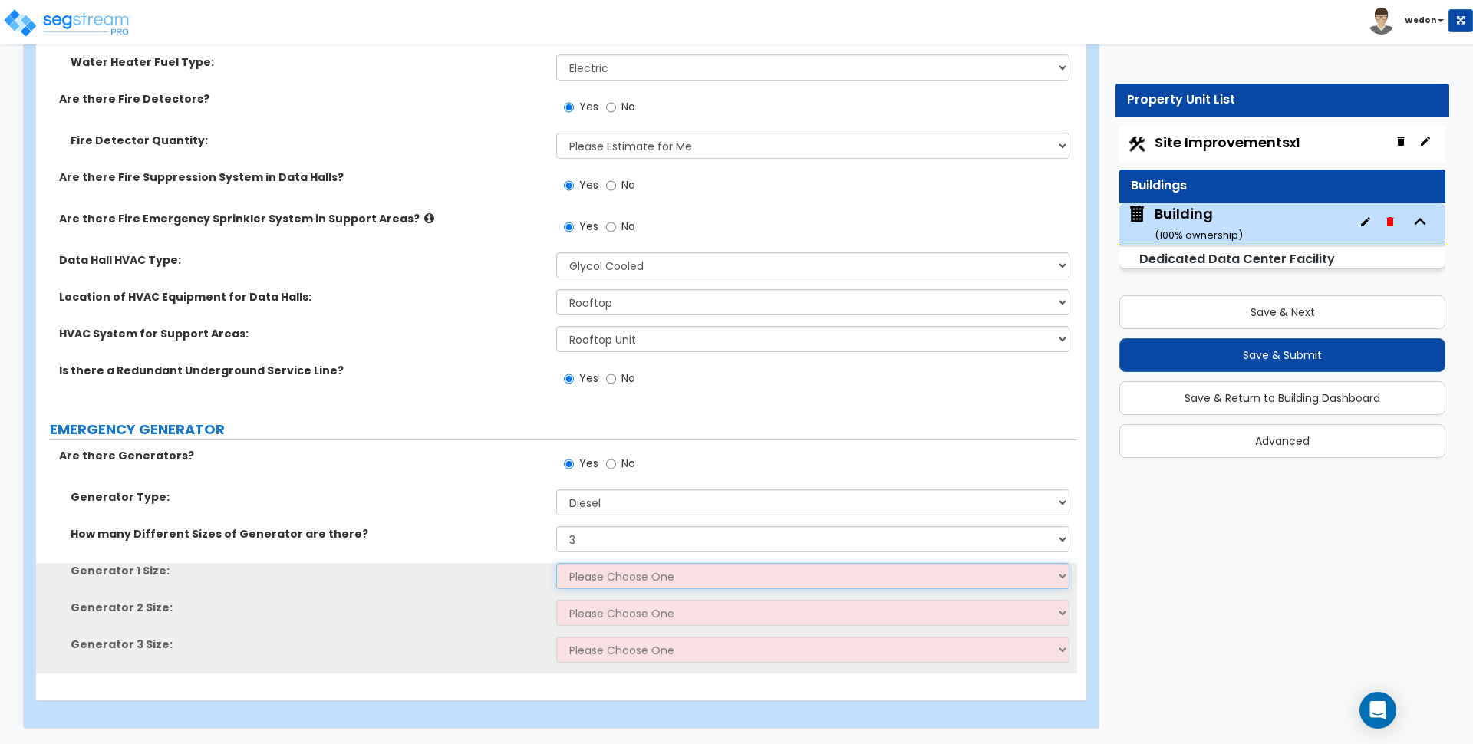
click at [671, 581] on select "Please Choose One 30kW 50kW 75kW 100kW 125kW 150kW 175kW 200kW 250kW 300kW 350k…" at bounding box center [812, 576] width 513 height 26
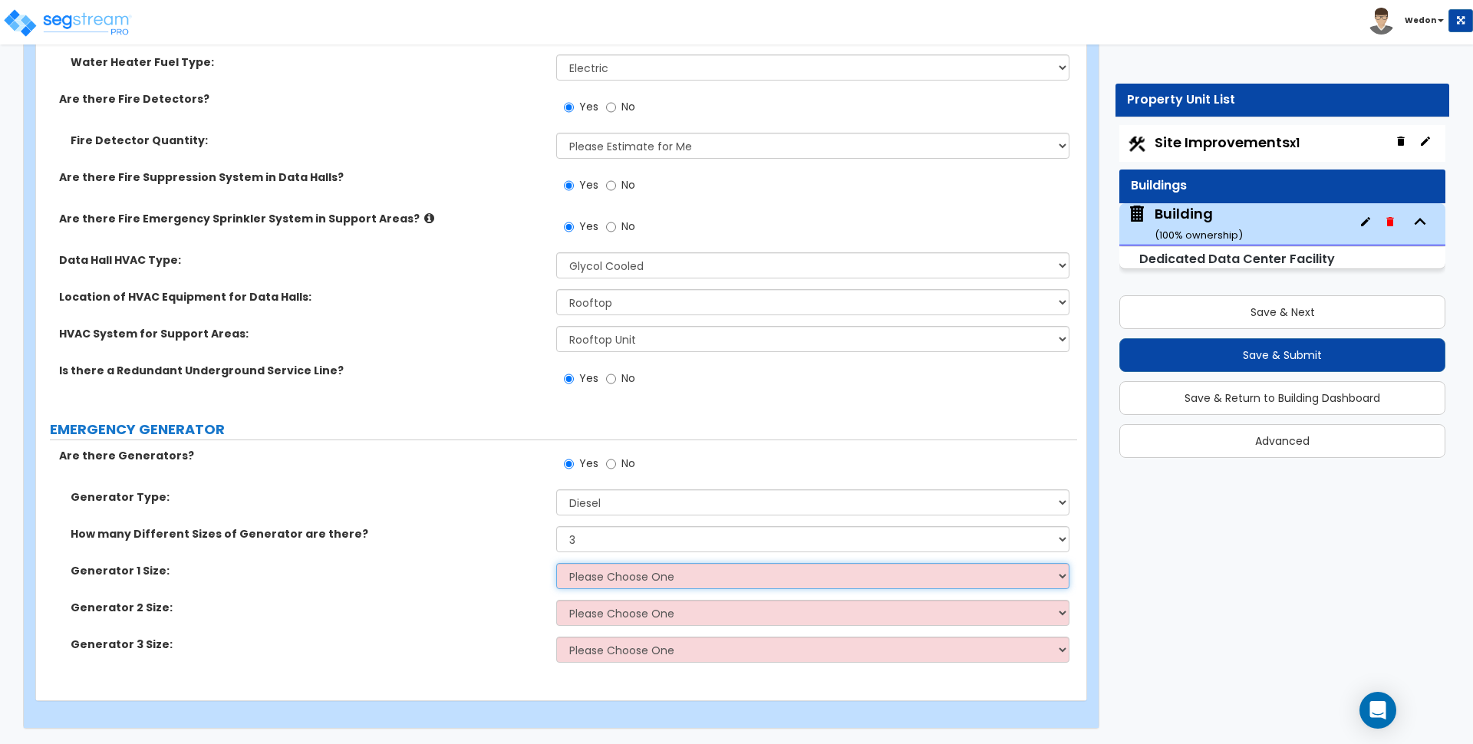
click at [688, 569] on select "Please Choose One 30kW 50kW 75kW 100kW 125kW 150kW 175kW 200kW 250kW 300kW 350k…" at bounding box center [812, 576] width 513 height 26
click at [556, 563] on select "Please Choose One 30kW 50kW 75kW 100kW 125kW 150kW 175kW 200kW 250kW 300kW 350k…" at bounding box center [812, 576] width 513 height 26
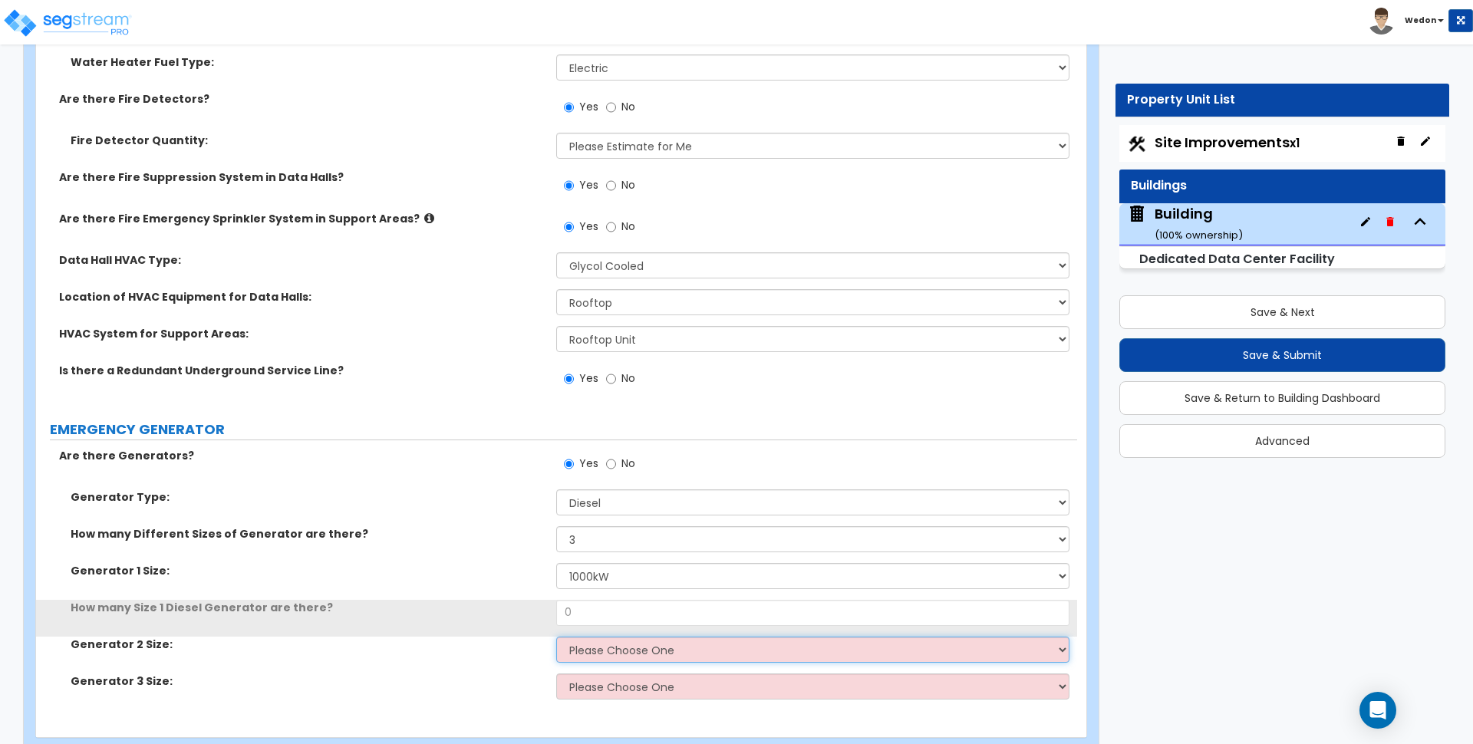
click at [611, 646] on select "Please Choose One 30kW 50kW 75kW 100kW 125kW 150kW 175kW 200kW 250kW 300kW 350k…" at bounding box center [812, 650] width 513 height 26
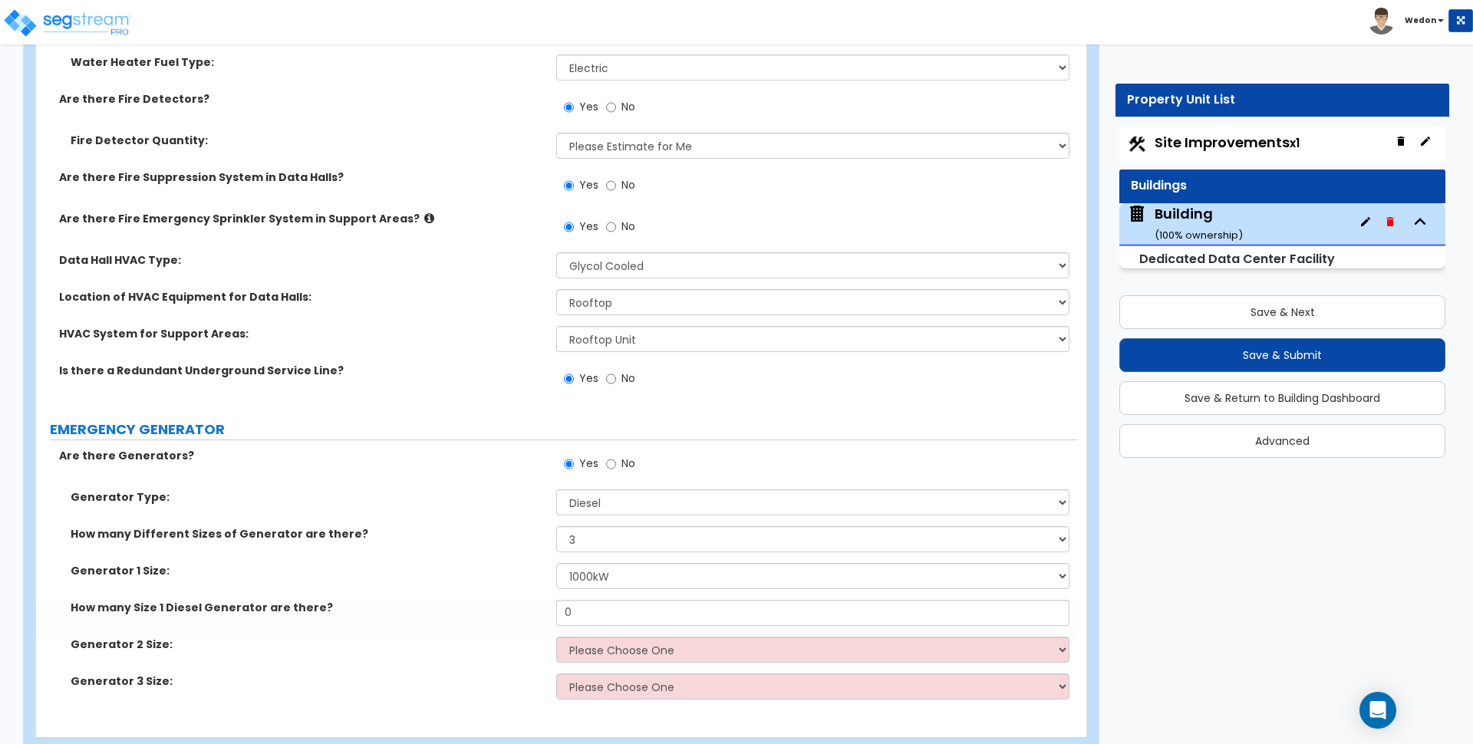
drag, startPoint x: 384, startPoint y: 611, endPoint x: 397, endPoint y: 612, distance: 13.1
click at [388, 611] on label "How many Size 1 Diesel Generator are there?" at bounding box center [308, 607] width 474 height 15
click at [529, 615] on div "How many Size 1 Diesel Generator are there? 0" at bounding box center [556, 618] width 1041 height 37
click at [636, 578] on select "Please Choose One 30kW 50kW 75kW 100kW 125kW 150kW 175kW 200kW 250kW 300kW 350k…" at bounding box center [812, 576] width 513 height 26
click at [556, 563] on select "Please Choose One 30kW 50kW 75kW 100kW 125kW 150kW 175kW 200kW 250kW 300kW 350k…" at bounding box center [812, 576] width 513 height 26
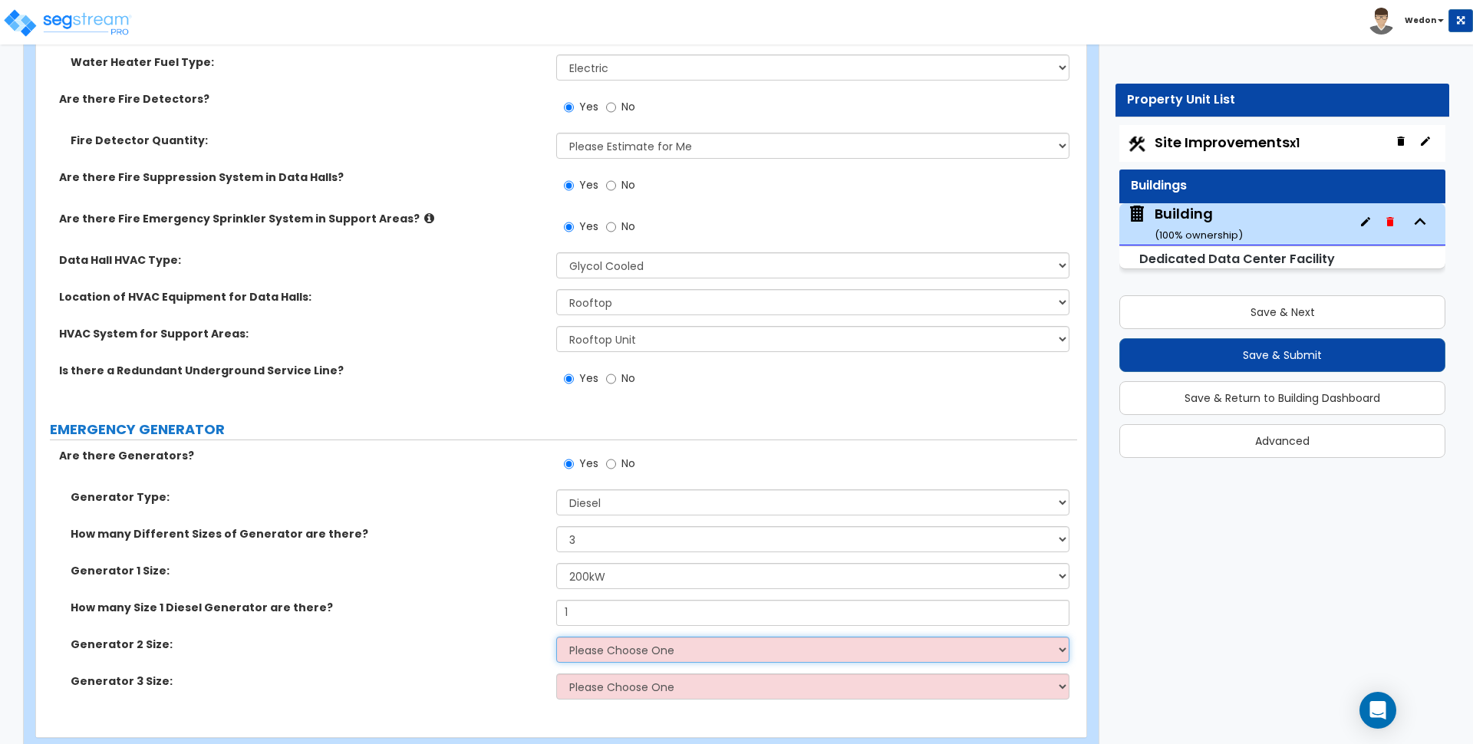
drag, startPoint x: 577, startPoint y: 653, endPoint x: 641, endPoint y: 651, distance: 64.5
click at [579, 654] on select "Please Choose One 30kW 50kW 75kW 100kW 125kW 150kW 175kW 200kW 250kW 300kW 350k…" at bounding box center [812, 650] width 513 height 26
click at [556, 637] on select "Please Choose One 30kW 50kW 75kW 100kW 125kW 150kW 175kW 200kW 250kW 300kW 350k…" at bounding box center [812, 650] width 513 height 26
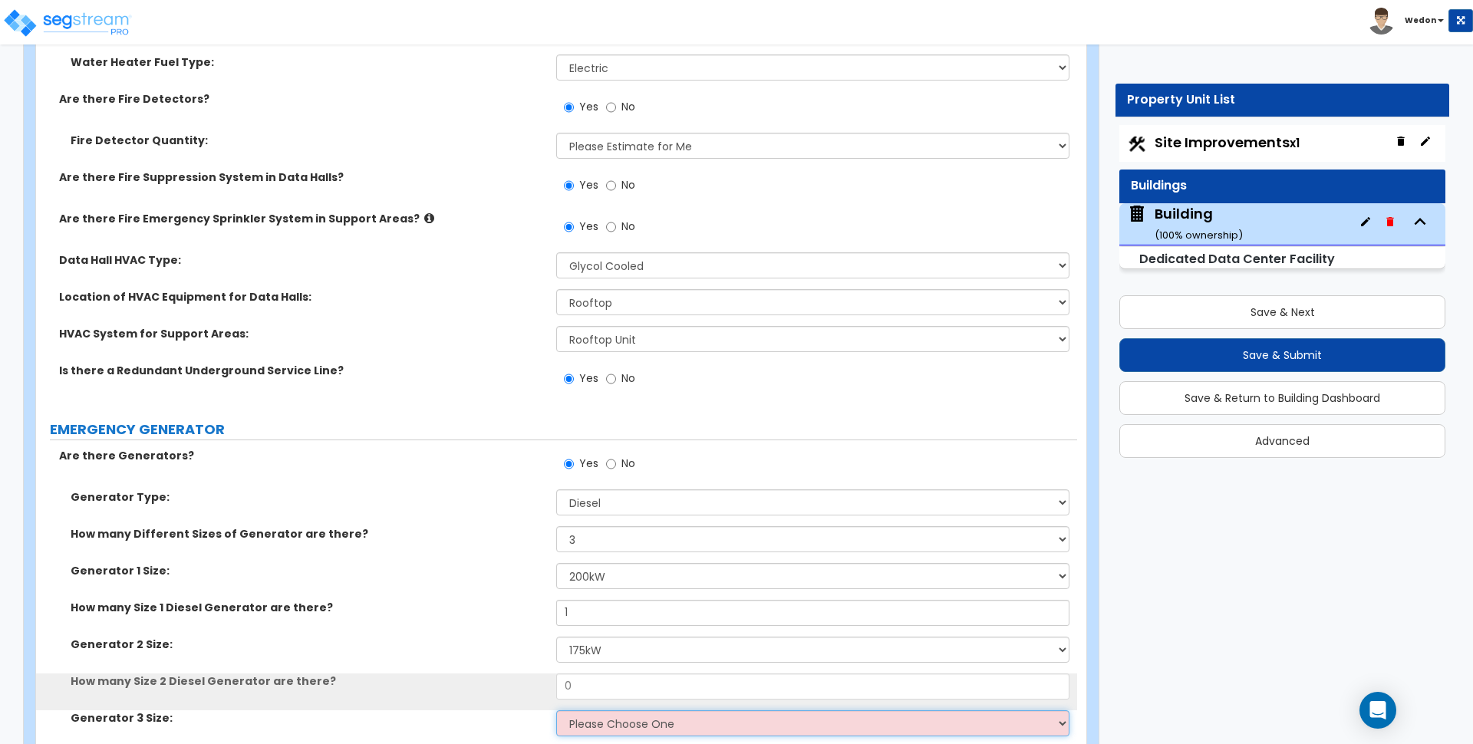
click at [582, 721] on select "Please Choose One 30kW 50kW 75kW 100kW 125kW 150kW 175kW 200kW 250kW 300kW 350k…" at bounding box center [812, 724] width 513 height 26
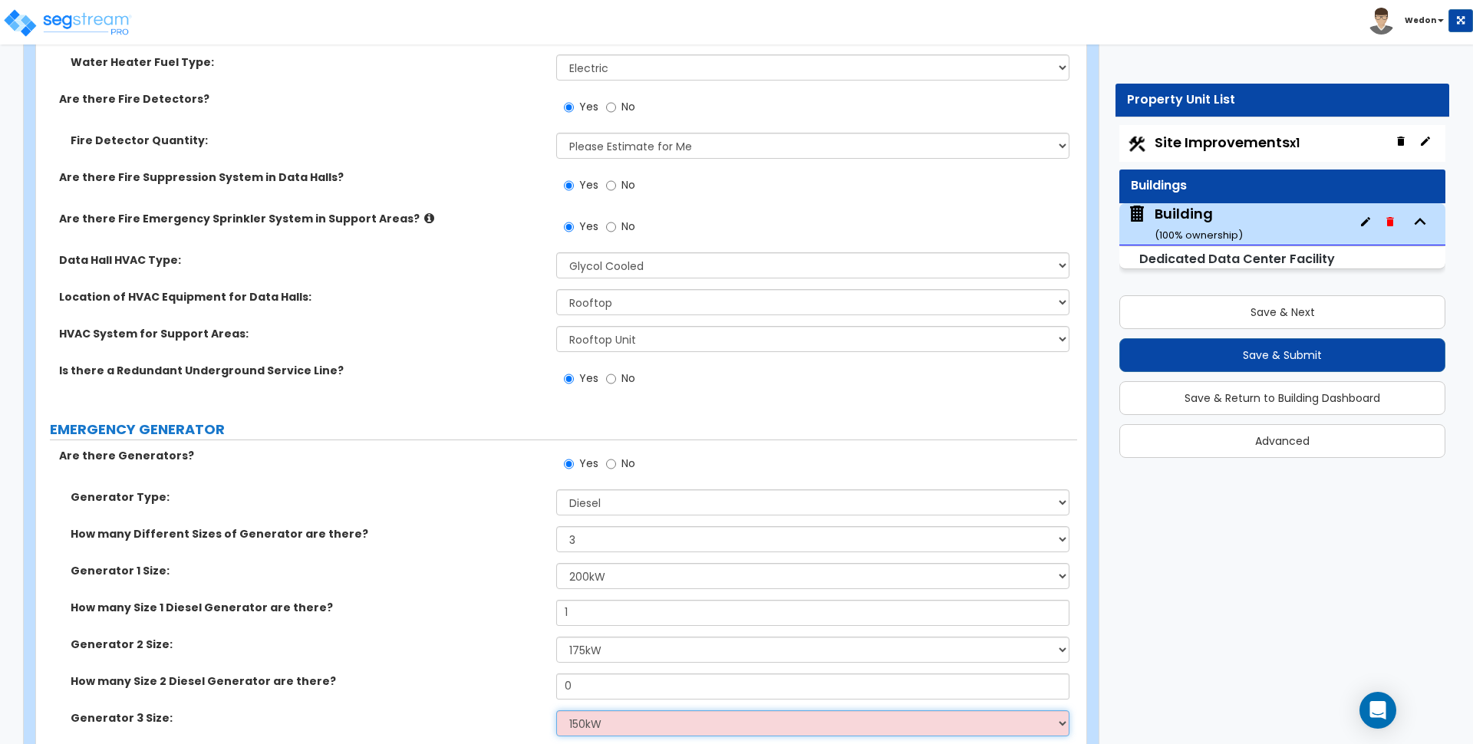
click at [556, 711] on select "Please Choose One 30kW 50kW 75kW 100kW 125kW 150kW 175kW 200kW 250kW 300kW 350k…" at bounding box center [812, 724] width 513 height 26
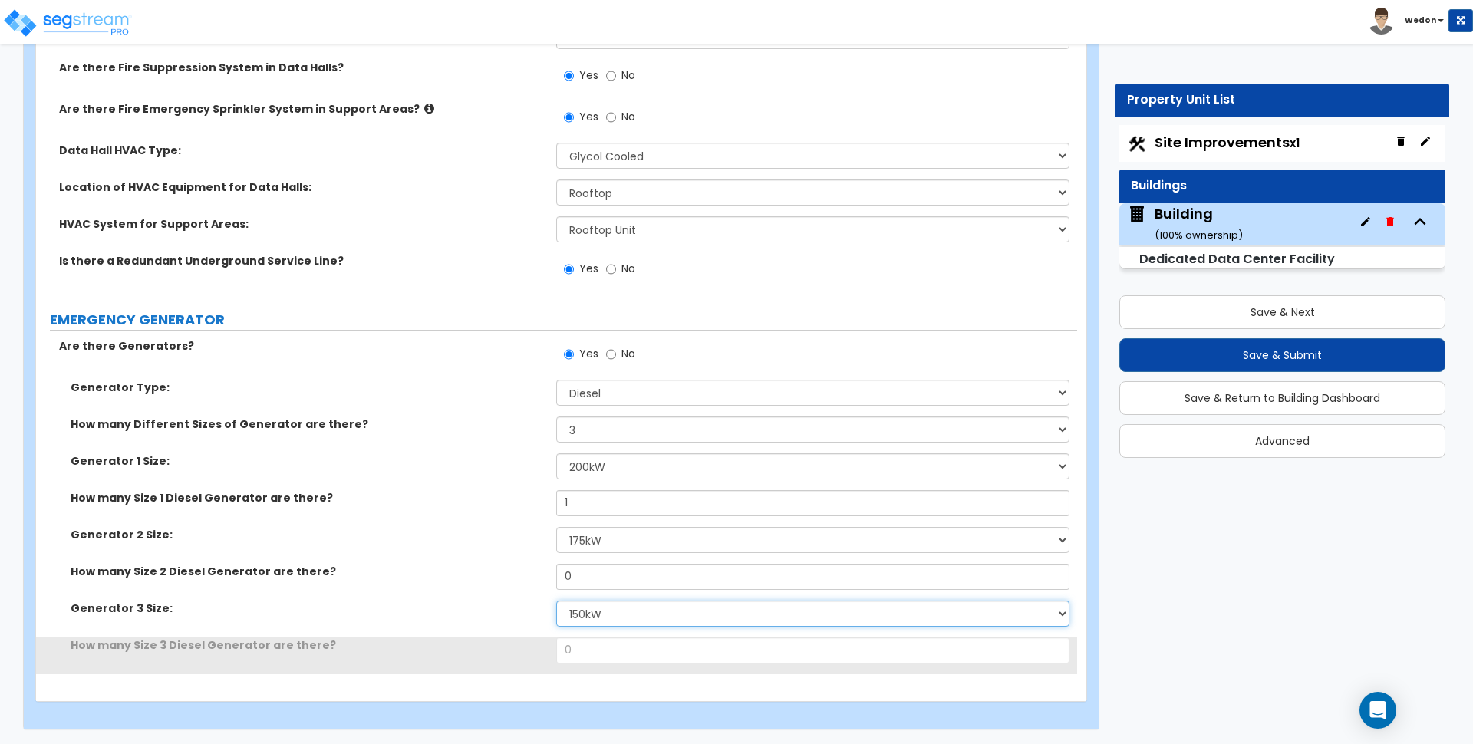
scroll to position [7355, 0]
click at [529, 576] on div "How many Size 2 Diesel Generator are there? 0" at bounding box center [556, 581] width 1041 height 37
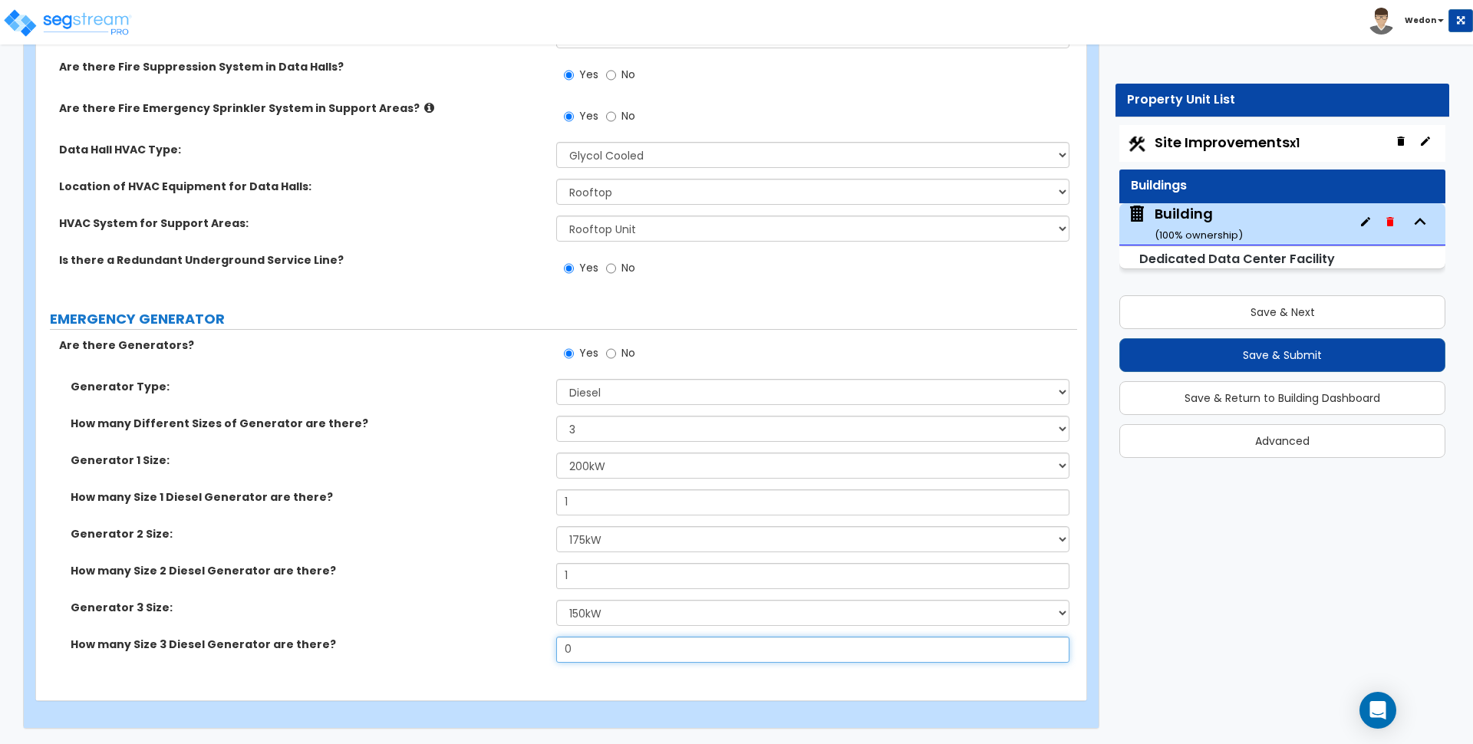
drag, startPoint x: 479, startPoint y: 641, endPoint x: 379, endPoint y: 637, distance: 99.9
click at [406, 641] on div "How many Size 3 Diesel Generator are there? 0" at bounding box center [556, 655] width 1041 height 37
click at [405, 500] on label "How many Size 1 Diesel Generator are there?" at bounding box center [308, 497] width 474 height 15
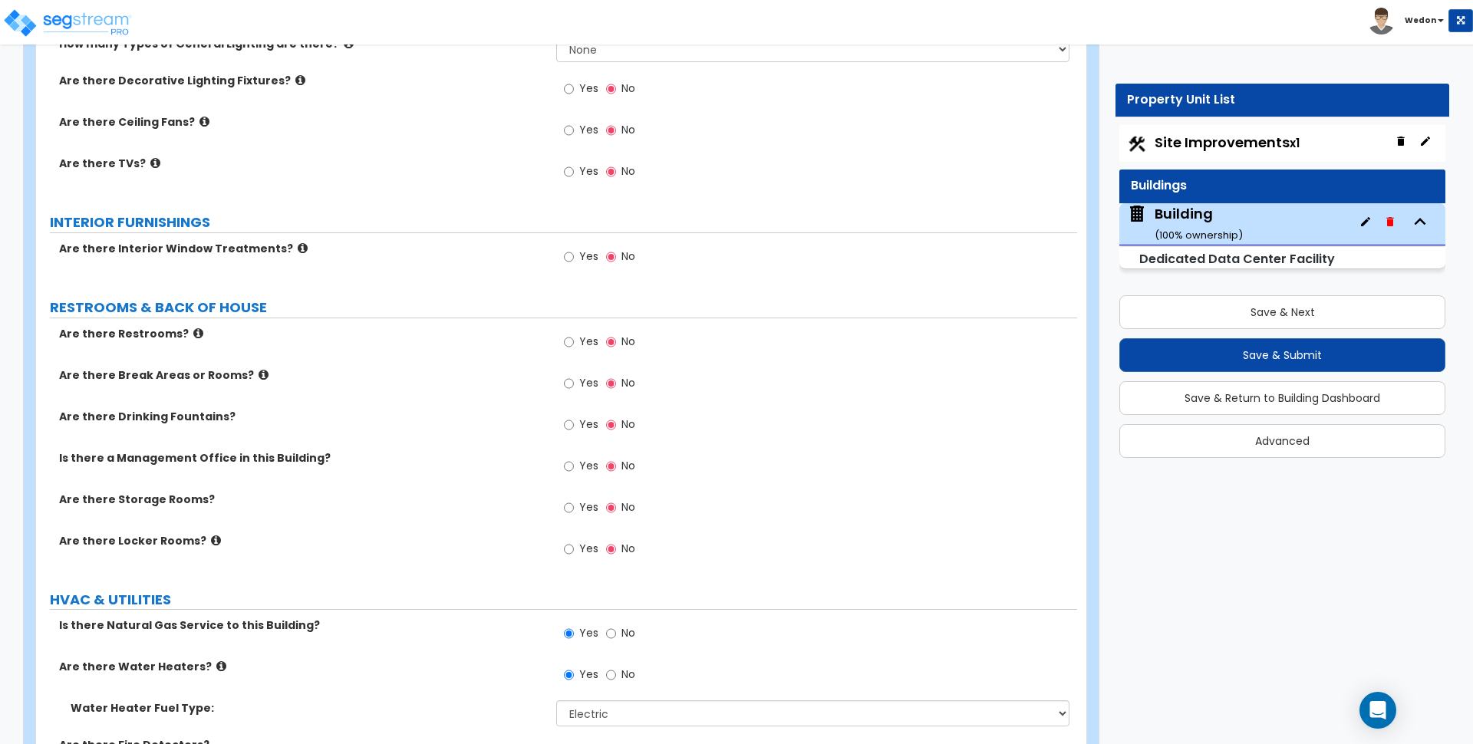
scroll to position [6587, 0]
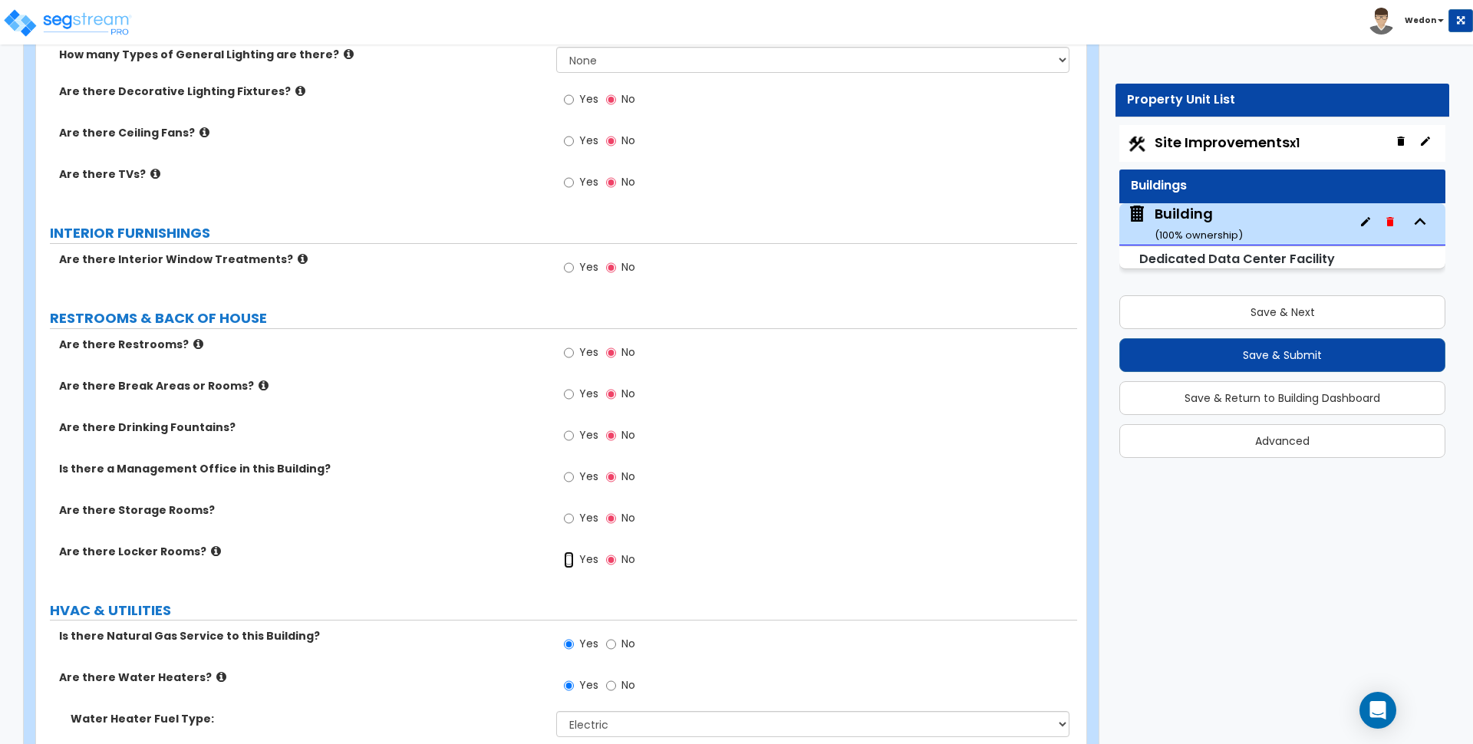
click at [572, 552] on input "Yes" at bounding box center [569, 560] width 10 height 17
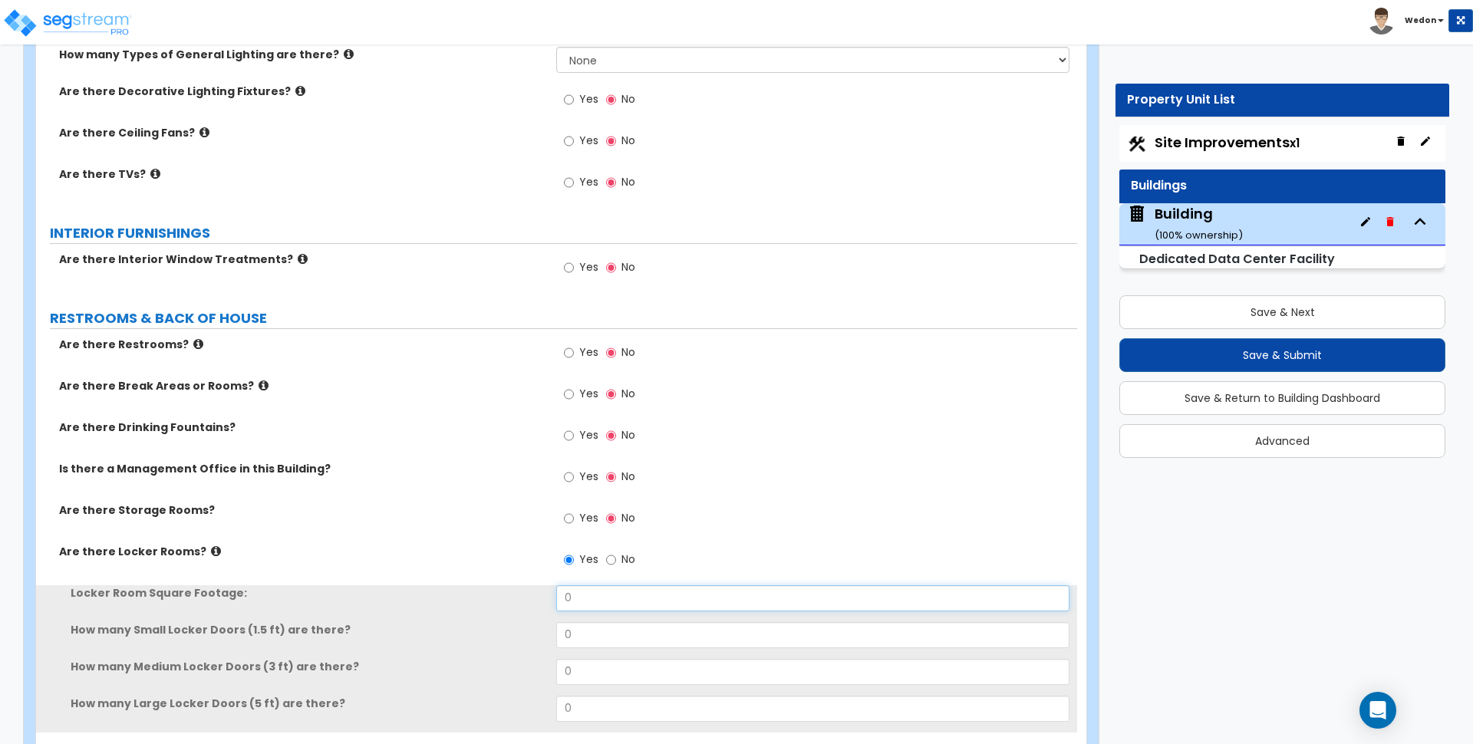
click at [590, 595] on input "0" at bounding box center [812, 598] width 513 height 26
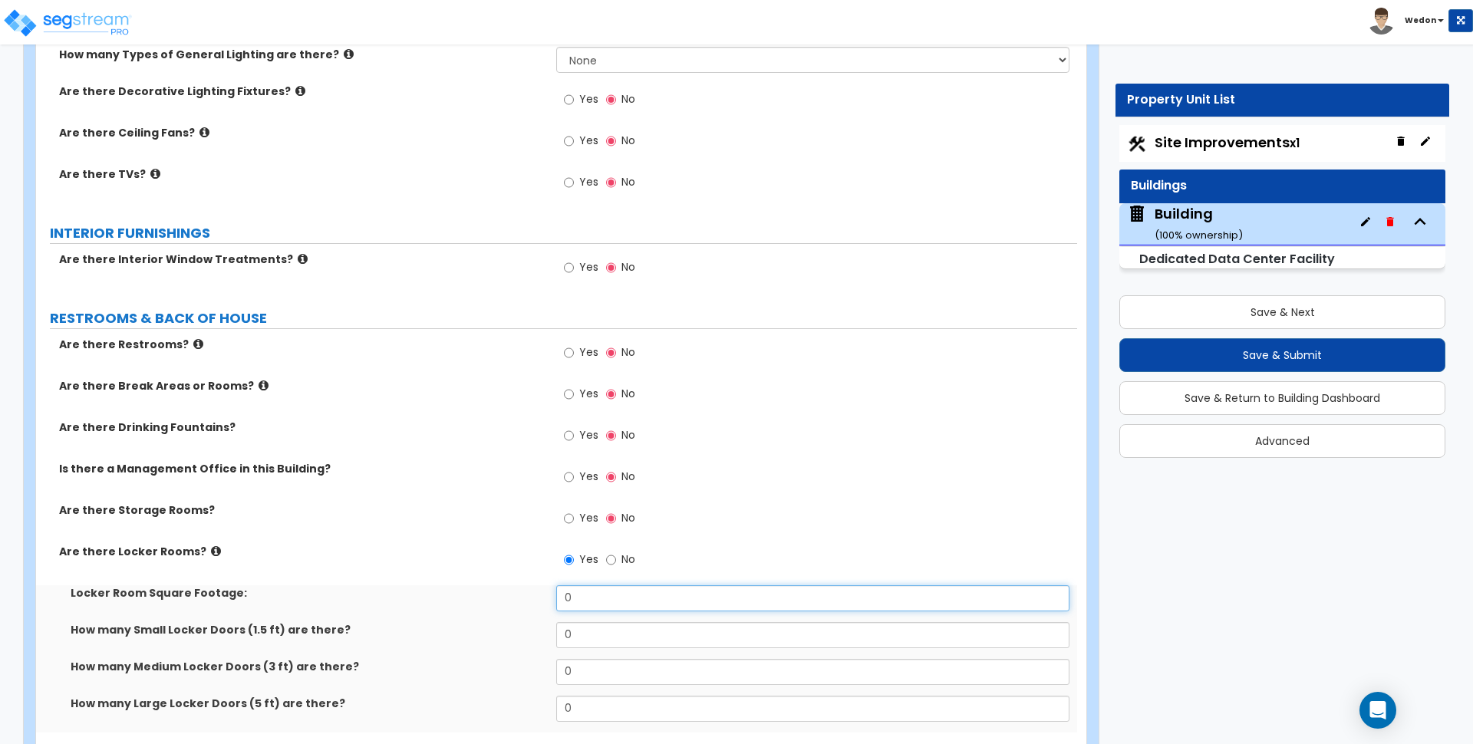
click at [590, 595] on input "0" at bounding box center [812, 598] width 513 height 26
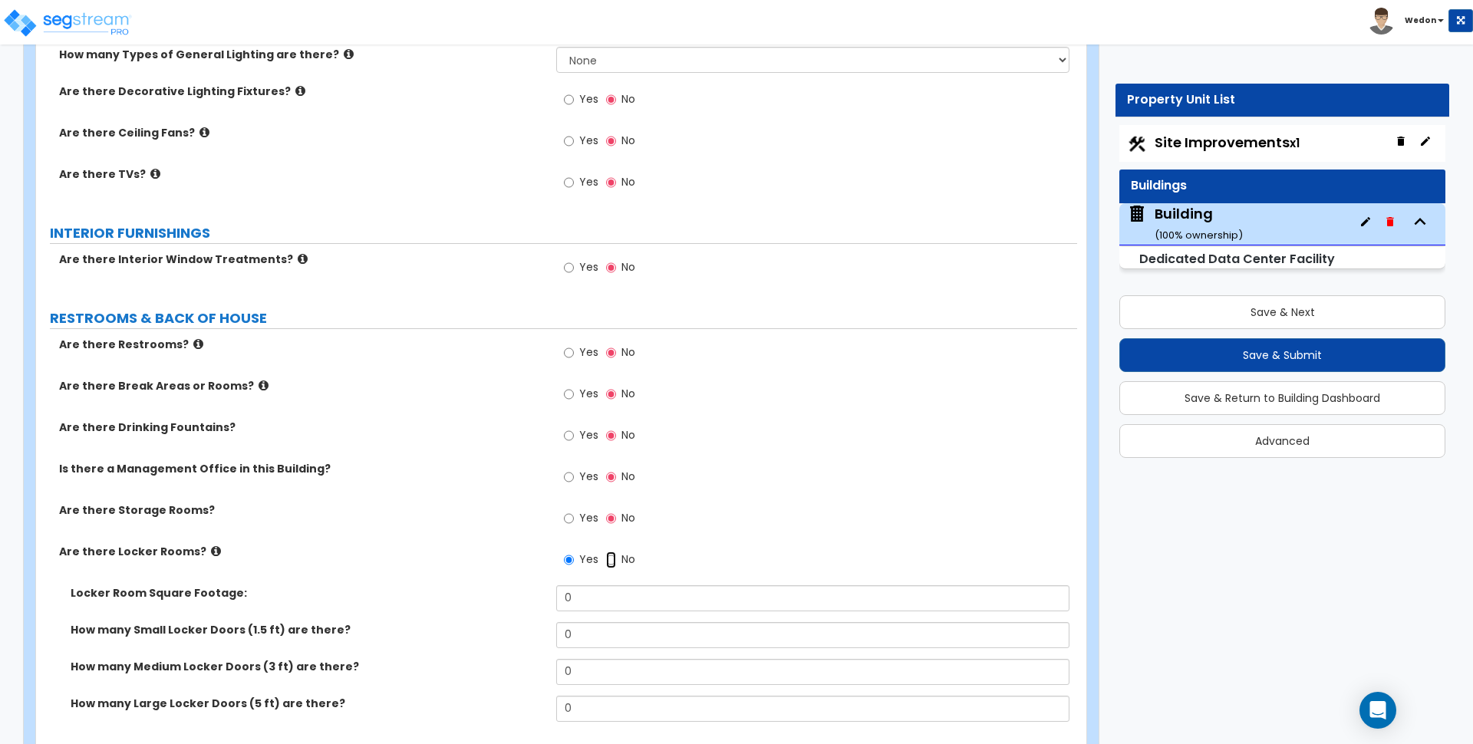
click at [612, 567] on input "No" at bounding box center [611, 560] width 10 height 17
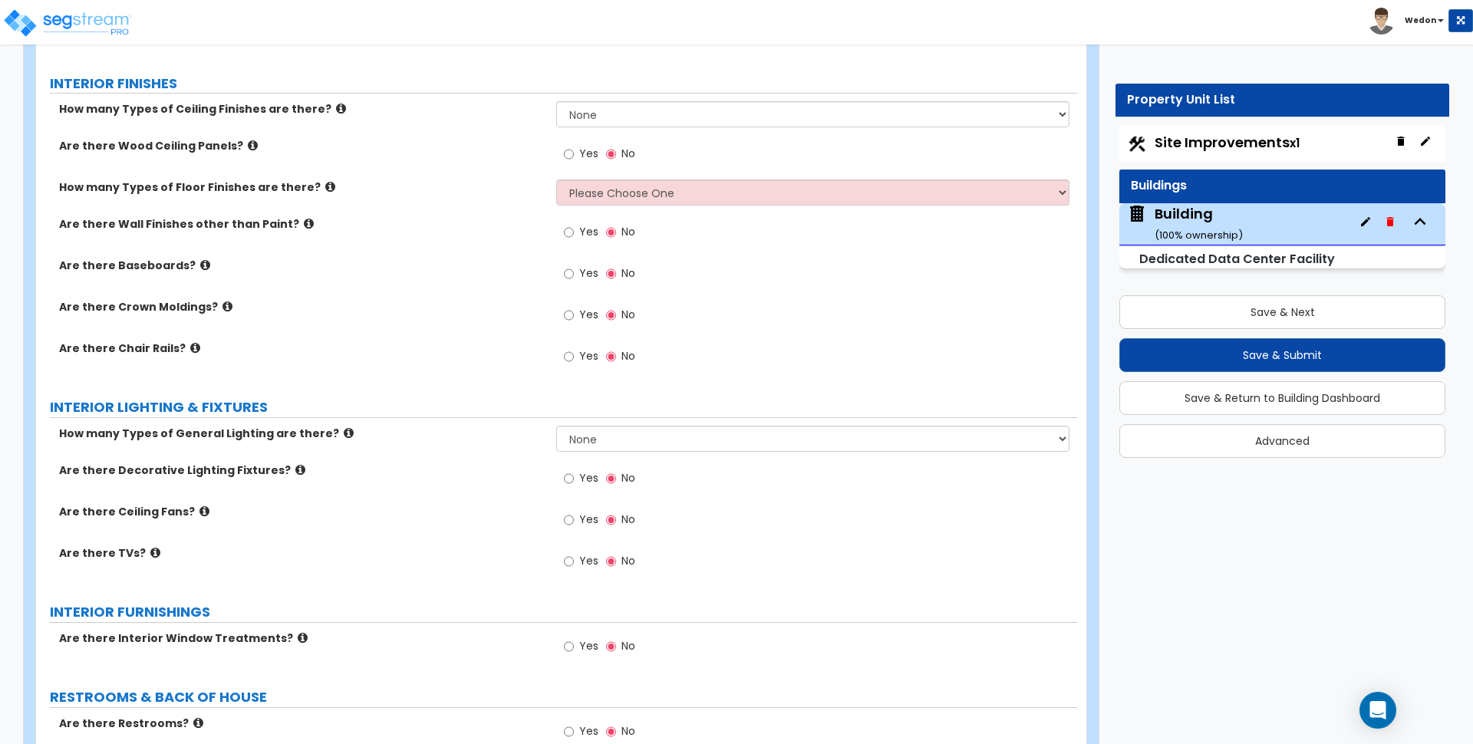
scroll to position [6204, 0]
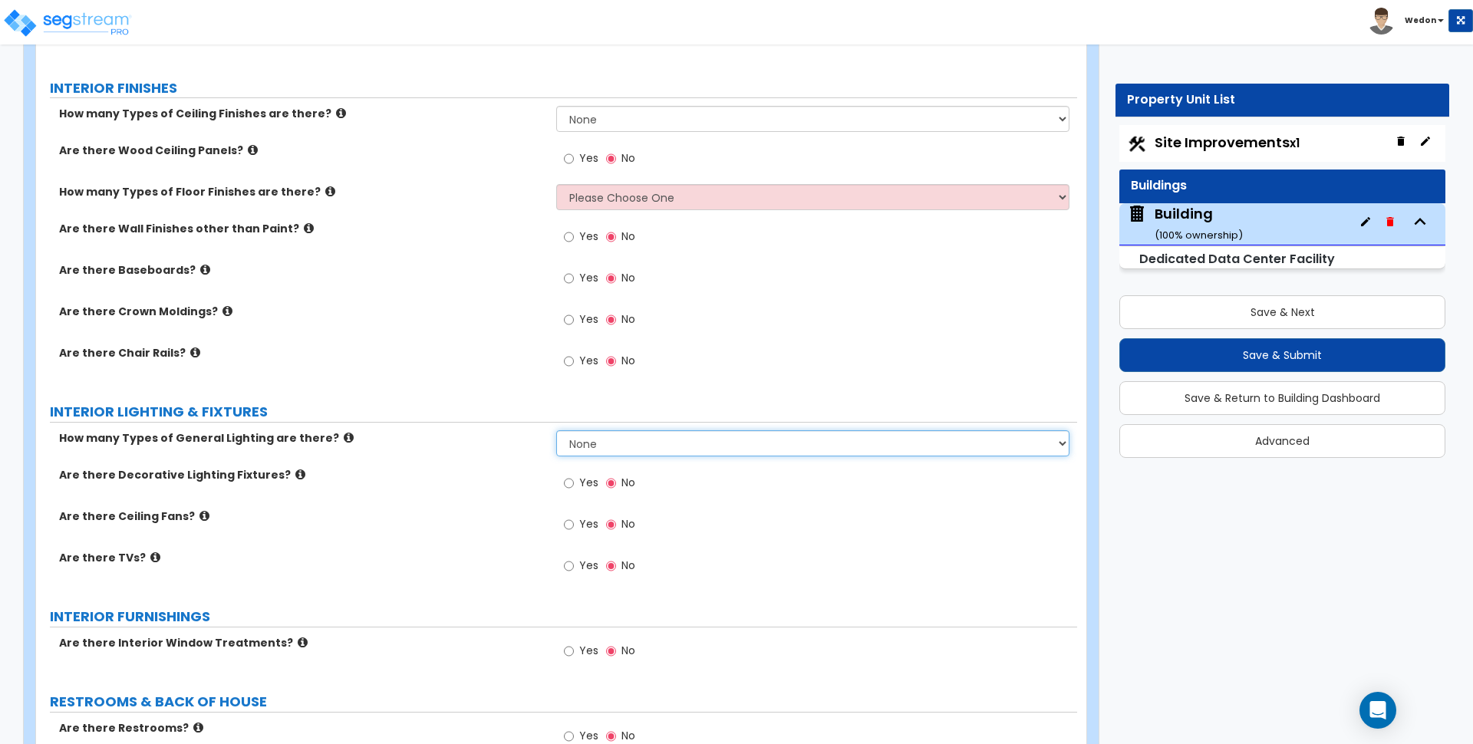
click at [626, 443] on select "None 1 2 3" at bounding box center [812, 443] width 513 height 26
click at [556, 430] on select "None 1 2 3" at bounding box center [812, 443] width 513 height 26
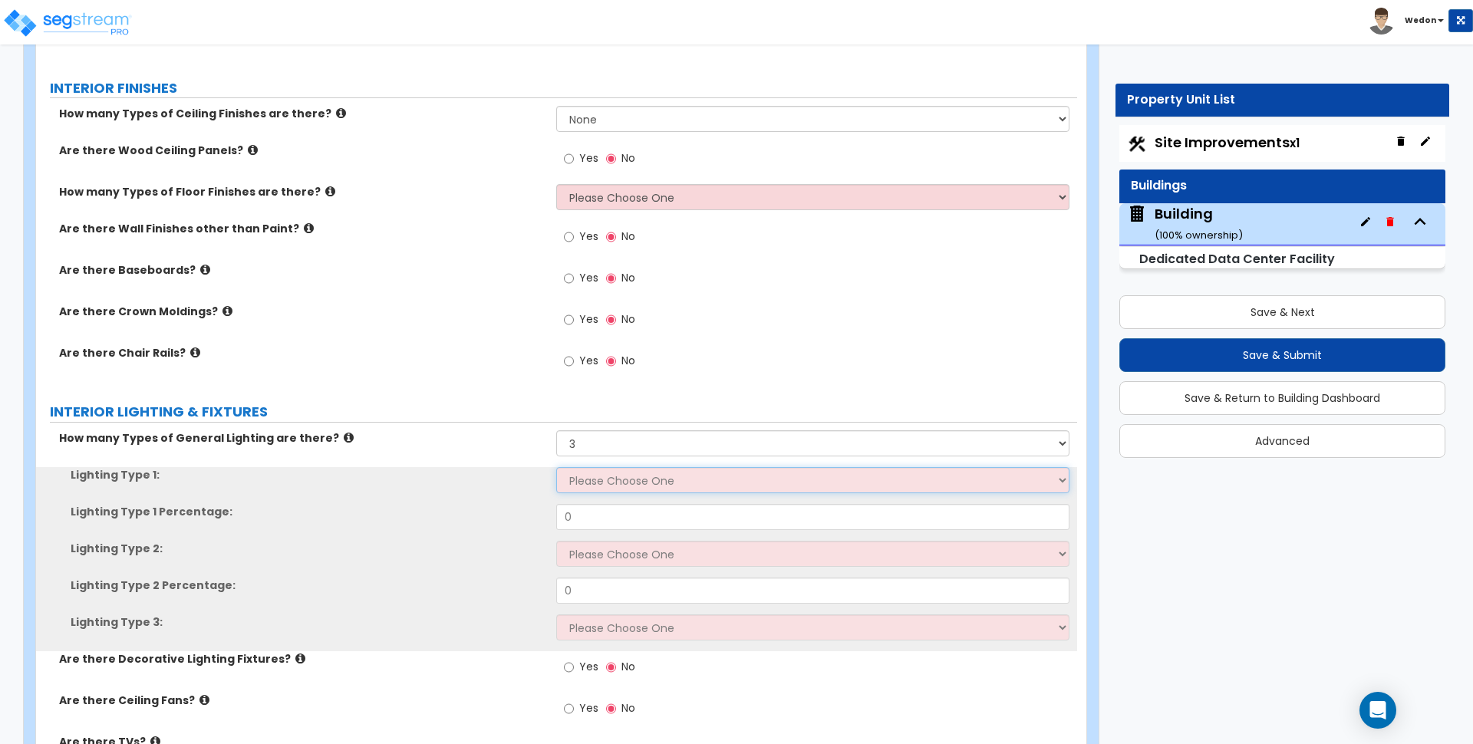
click at [670, 474] on select "Please Choose One LED Surface-Mounted LED Recessed Fluorescent Surface-Mounted …" at bounding box center [812, 480] width 513 height 26
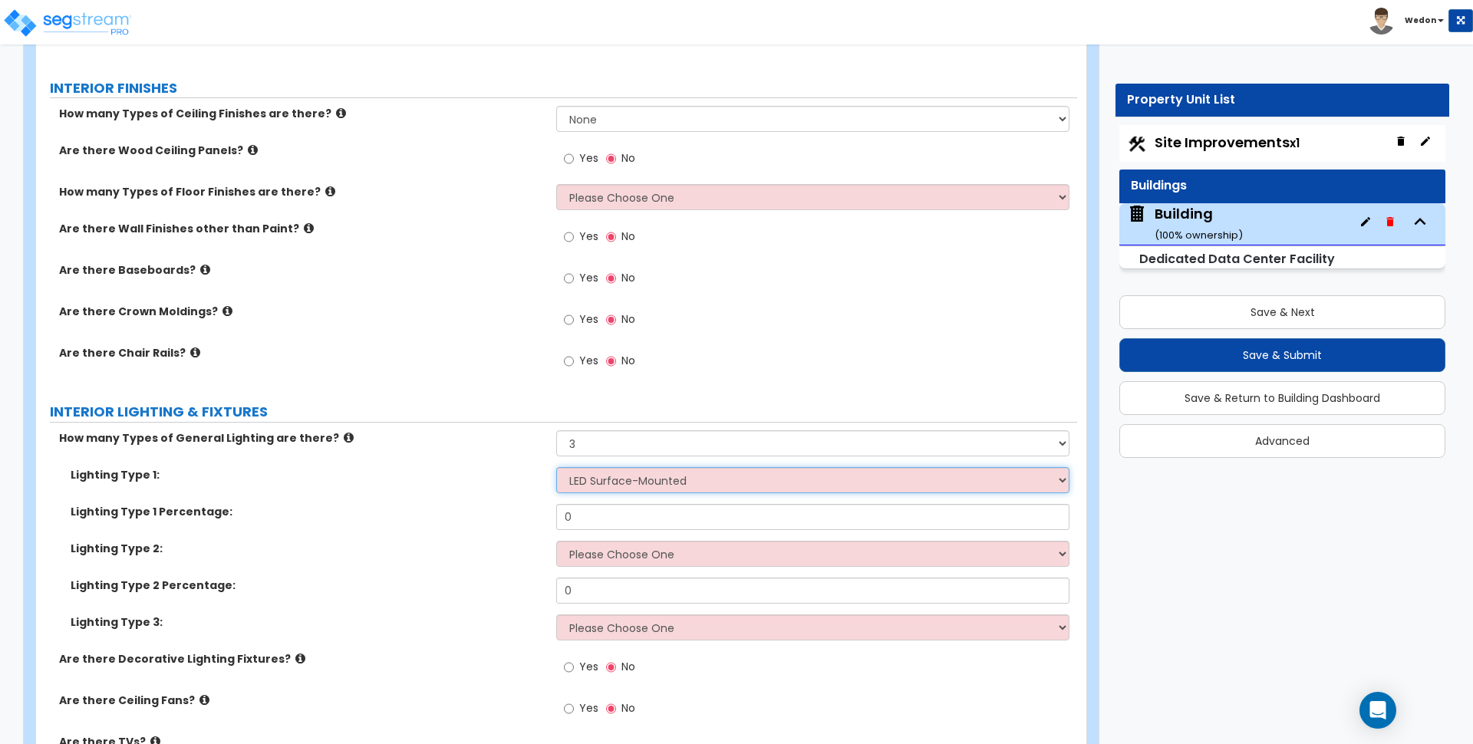
click at [556, 467] on select "Please Choose One LED Surface-Mounted LED Recessed Fluorescent Surface-Mounted …" at bounding box center [812, 480] width 513 height 26
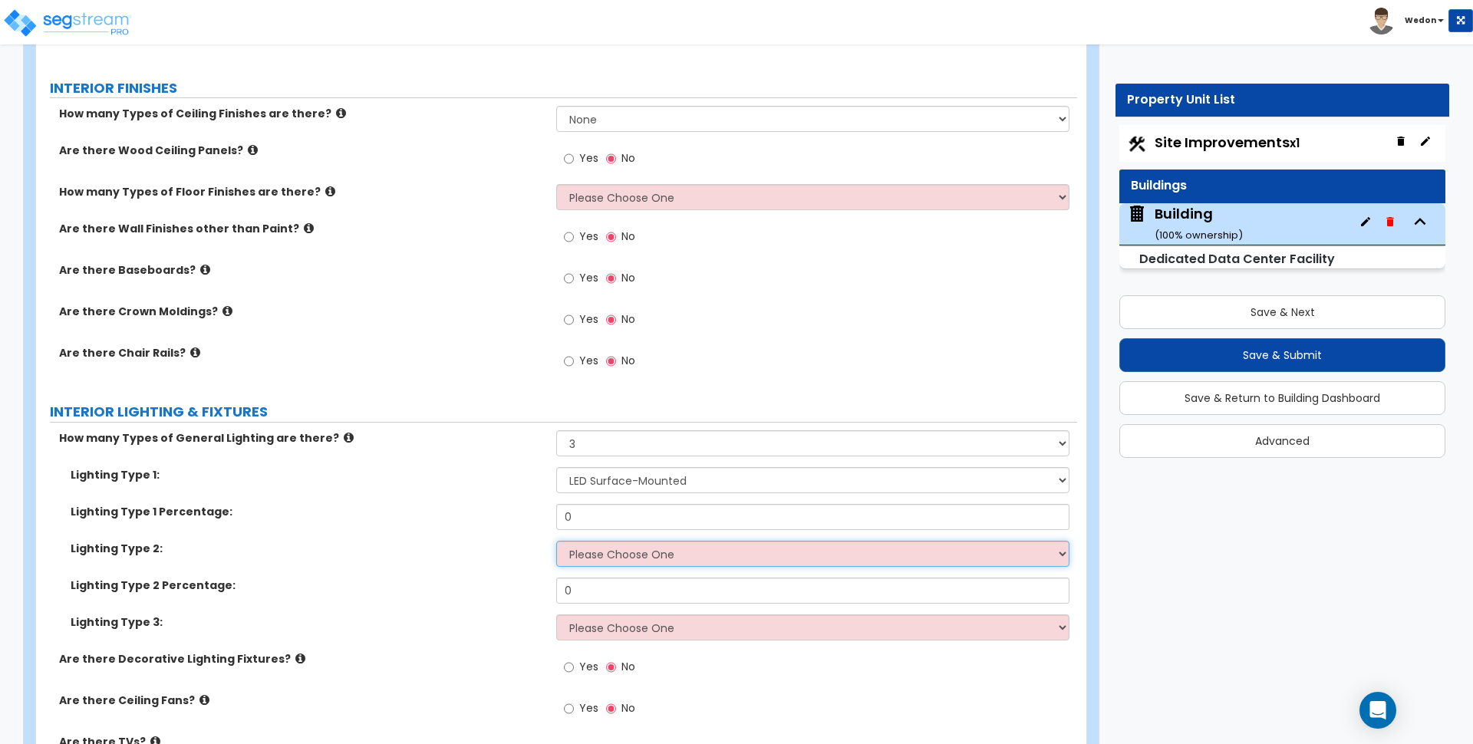
click at [628, 546] on select "Please Choose One LED Surface-Mounted LED Recessed Fluorescent Surface-Mounted …" at bounding box center [812, 554] width 513 height 26
click at [556, 541] on select "Please Choose One LED Surface-Mounted LED Recessed Fluorescent Surface-Mounted …" at bounding box center [812, 554] width 513 height 26
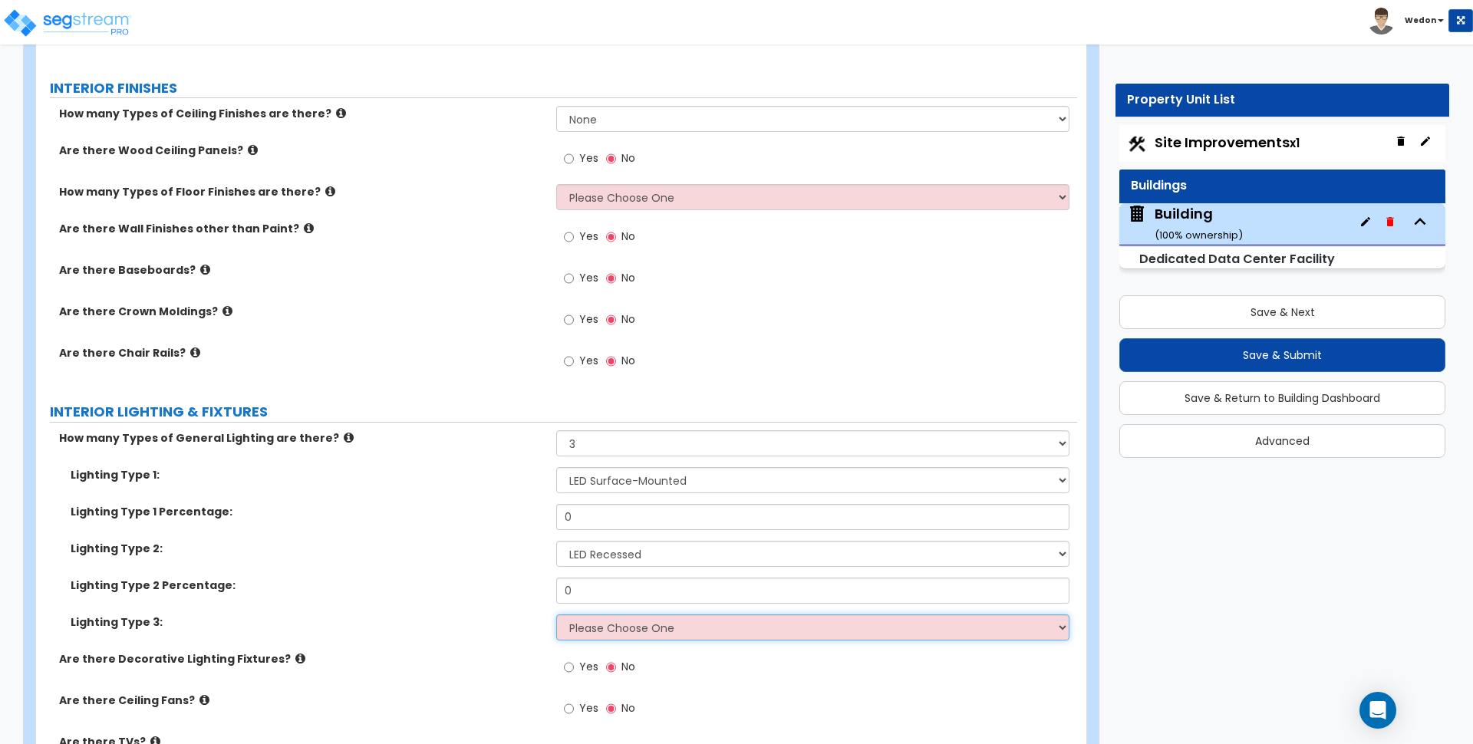
drag, startPoint x: 631, startPoint y: 637, endPoint x: 671, endPoint y: 634, distance: 40.0
click at [640, 635] on select "Please Choose One LED Surface-Mounted LED Recessed Fluorescent Surface-Mounted …" at bounding box center [812, 628] width 513 height 26
click at [556, 615] on select "Please Choose One LED Surface-Mounted LED Recessed Fluorescent Surface-Mounted …" at bounding box center [812, 628] width 513 height 26
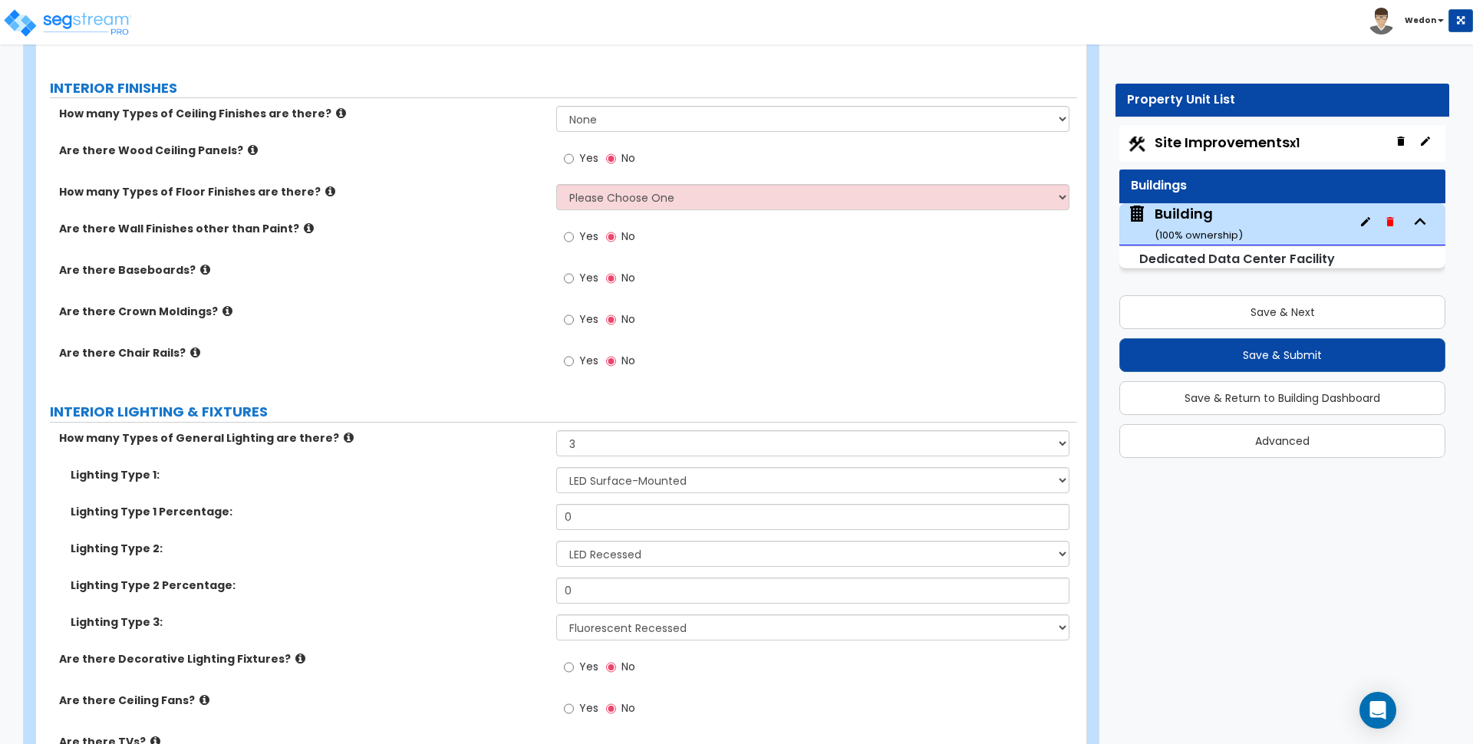
click at [452, 549] on label "Lighting Type 2:" at bounding box center [308, 548] width 474 height 15
click at [618, 508] on input "0" at bounding box center [812, 517] width 513 height 26
click at [588, 596] on input "0" at bounding box center [812, 591] width 513 height 26
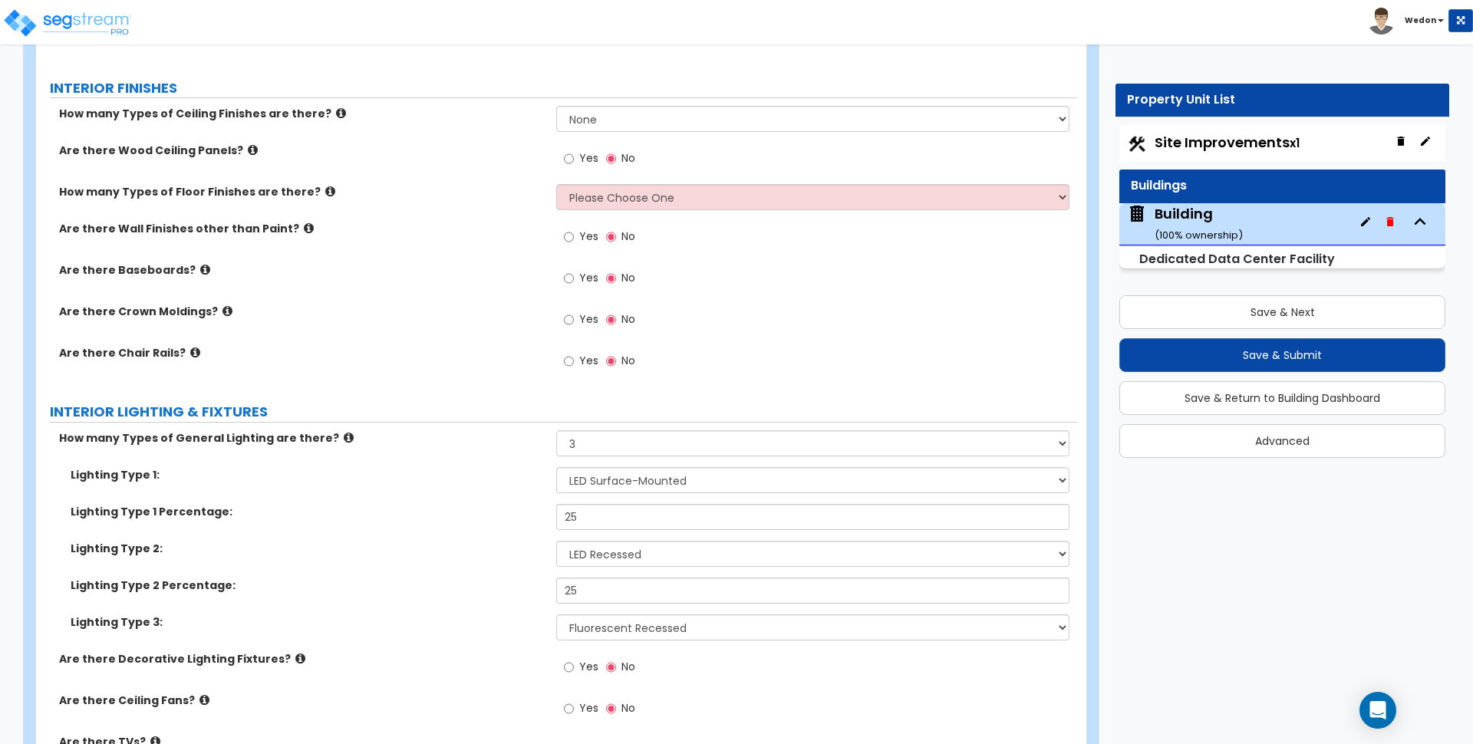
click at [461, 458] on div "How many Types of General Lighting are there? None 1 2 3" at bounding box center [556, 448] width 1041 height 37
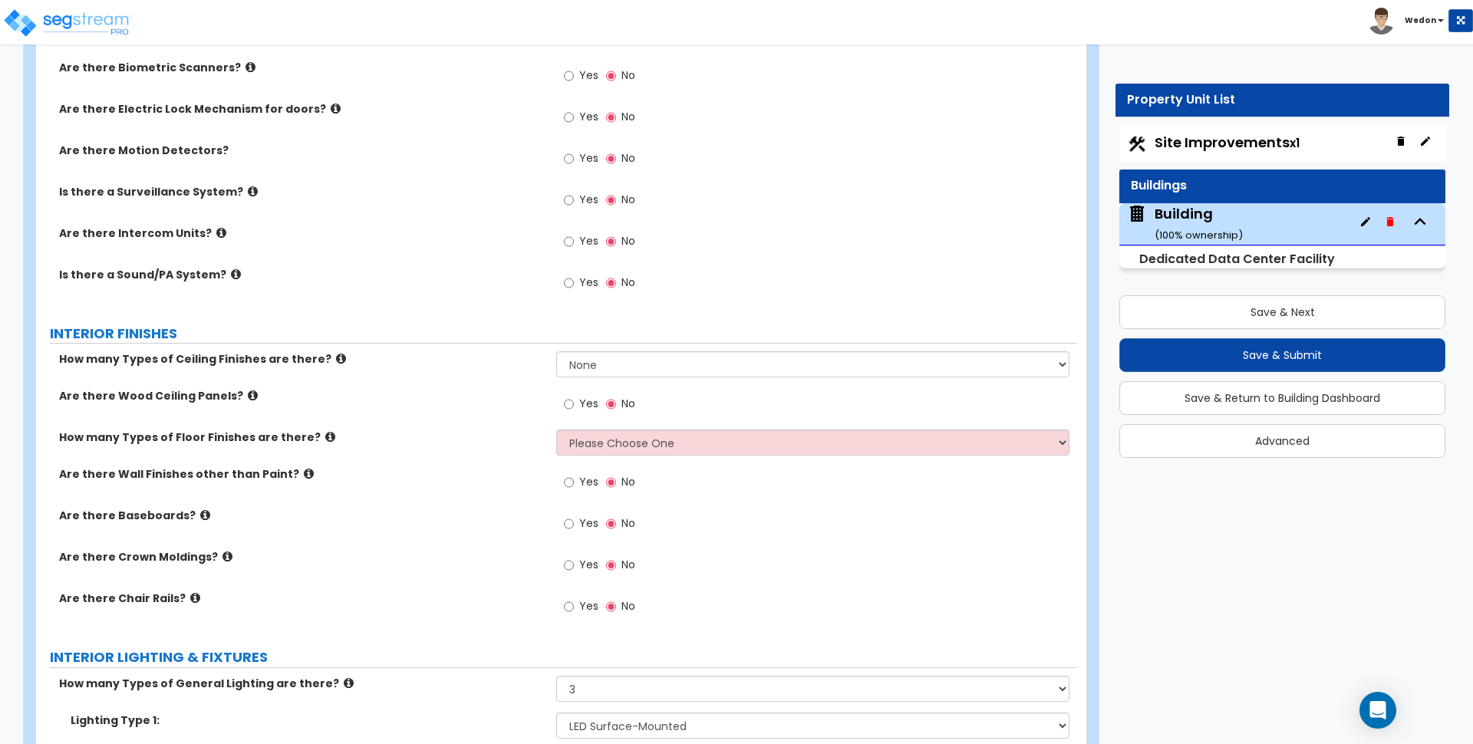
scroll to position [5916, 0]
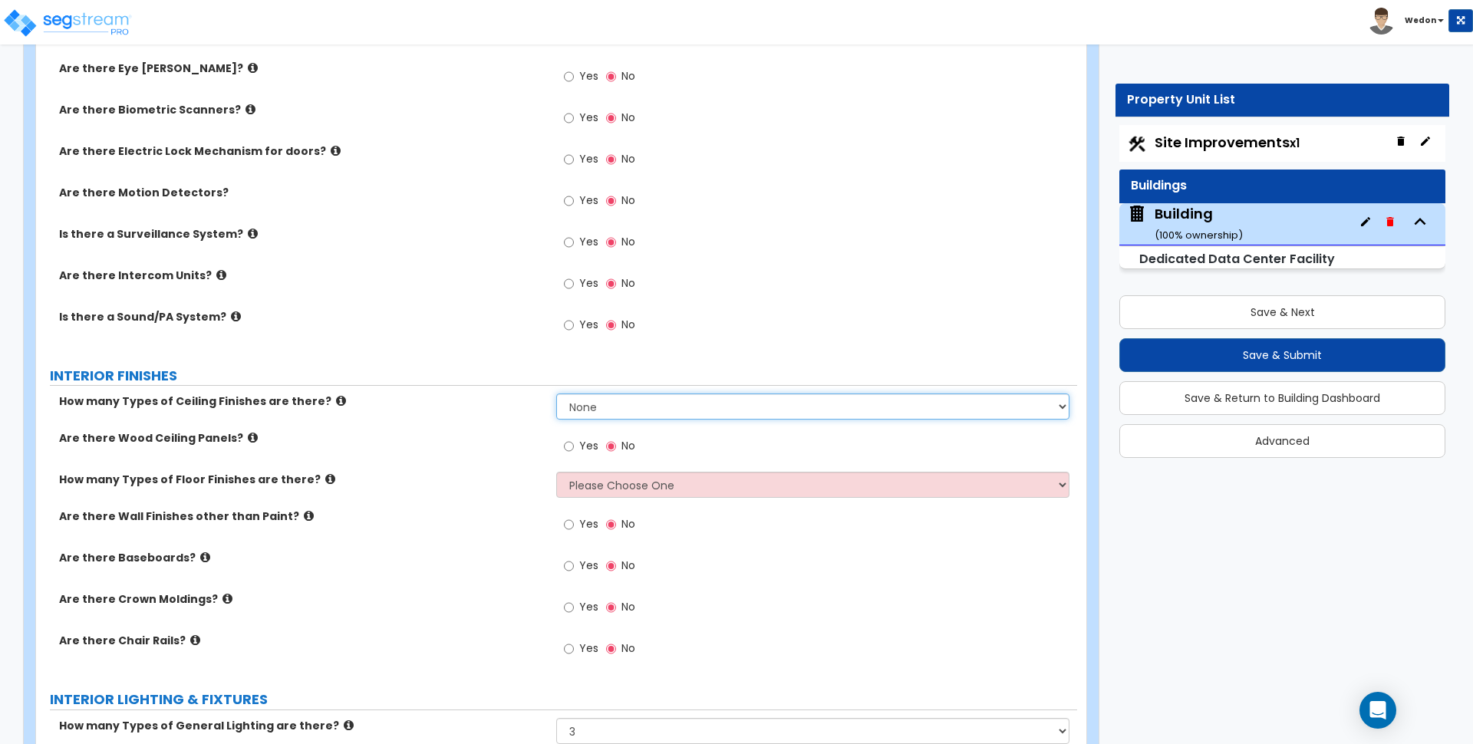
click at [793, 403] on select "None 1 2 3" at bounding box center [812, 407] width 513 height 26
click at [812, 402] on select "None 1 2 3" at bounding box center [812, 407] width 513 height 26
click at [450, 449] on div "Are there Wood Ceiling Panels? Yes No" at bounding box center [556, 450] width 1041 height 41
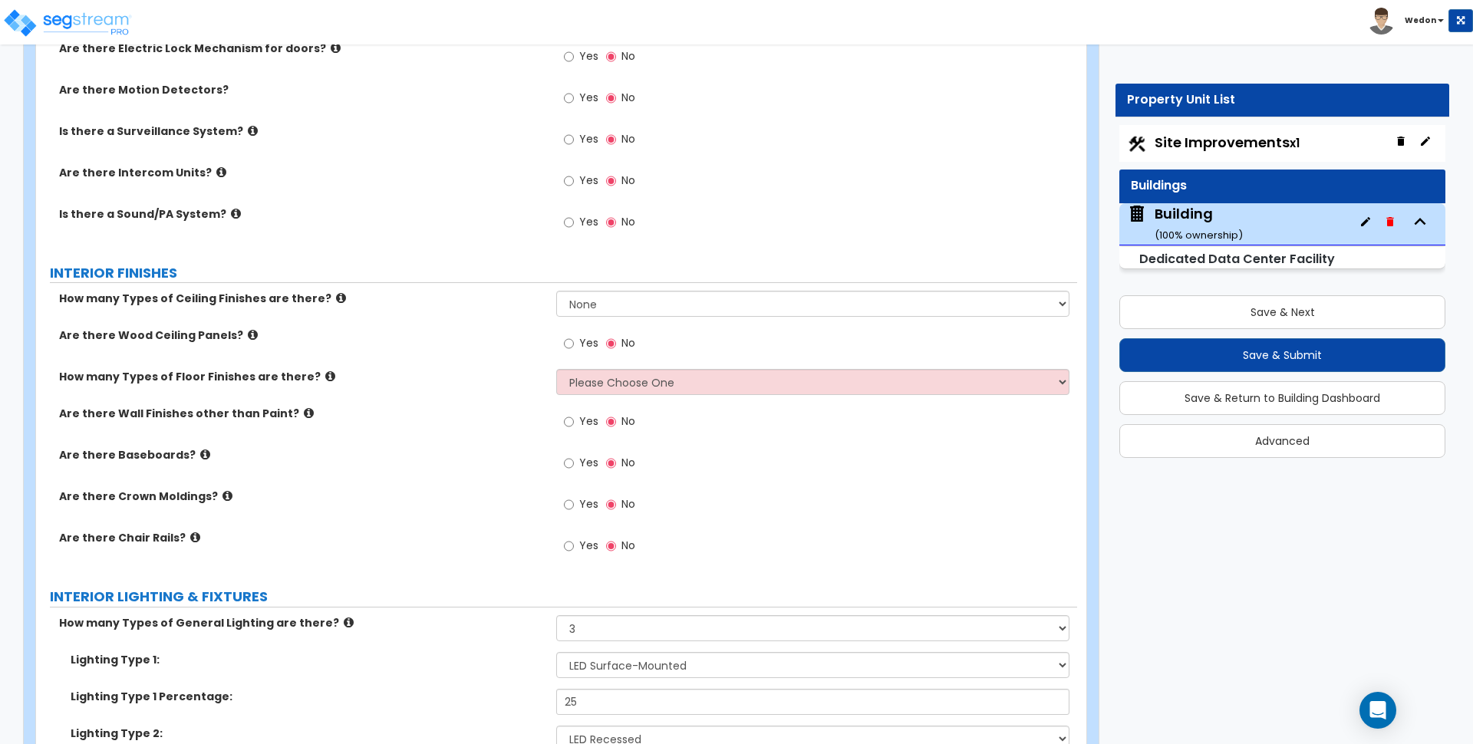
scroll to position [6012, 0]
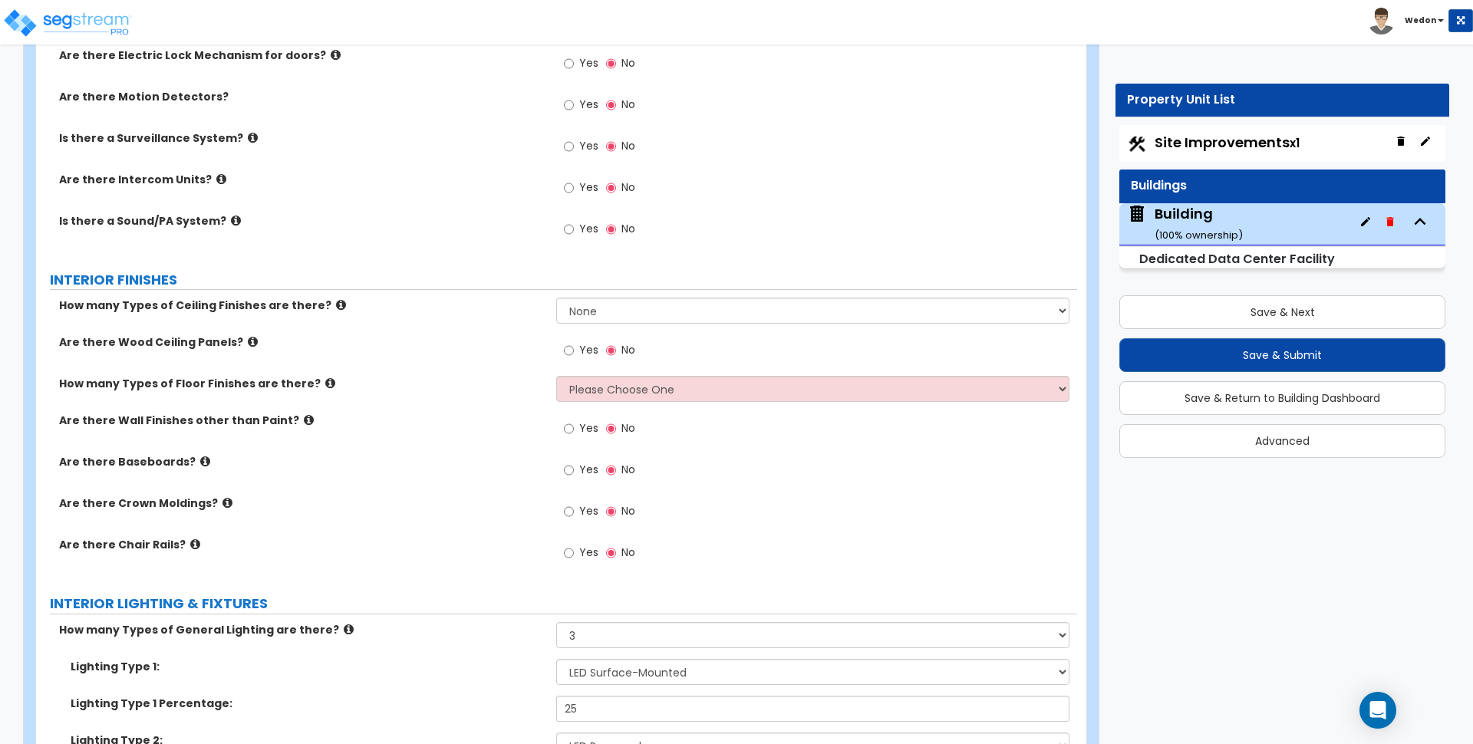
click at [66, 302] on label "How many Types of Ceiling Finishes are there?" at bounding box center [302, 305] width 486 height 15
drag, startPoint x: 84, startPoint y: 305, endPoint x: 313, endPoint y: 310, distance: 228.7
click at [313, 310] on label "How many Types of Ceiling Finishes are there?" at bounding box center [302, 305] width 486 height 15
copy label "How many Types of Ceiling Finishes are there?"
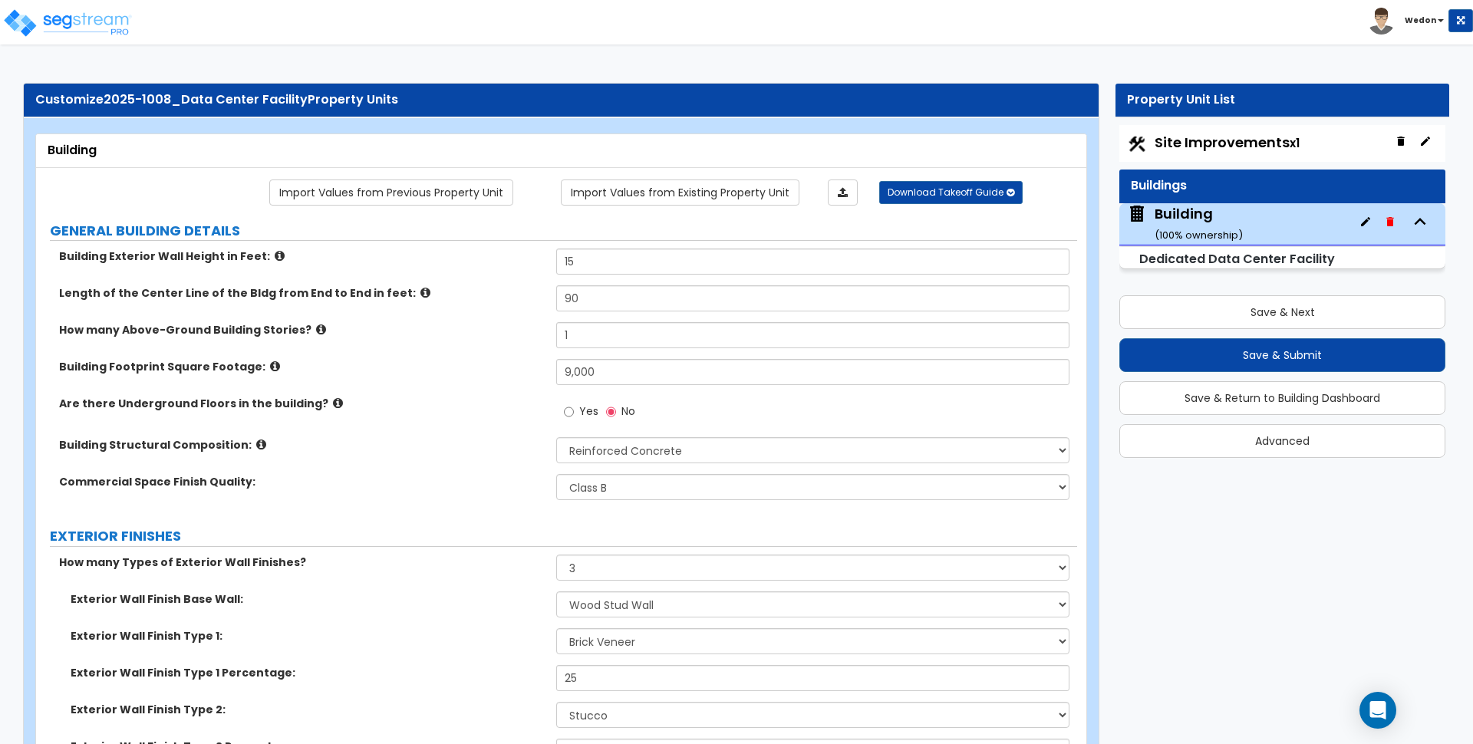
scroll to position [5277, 0]
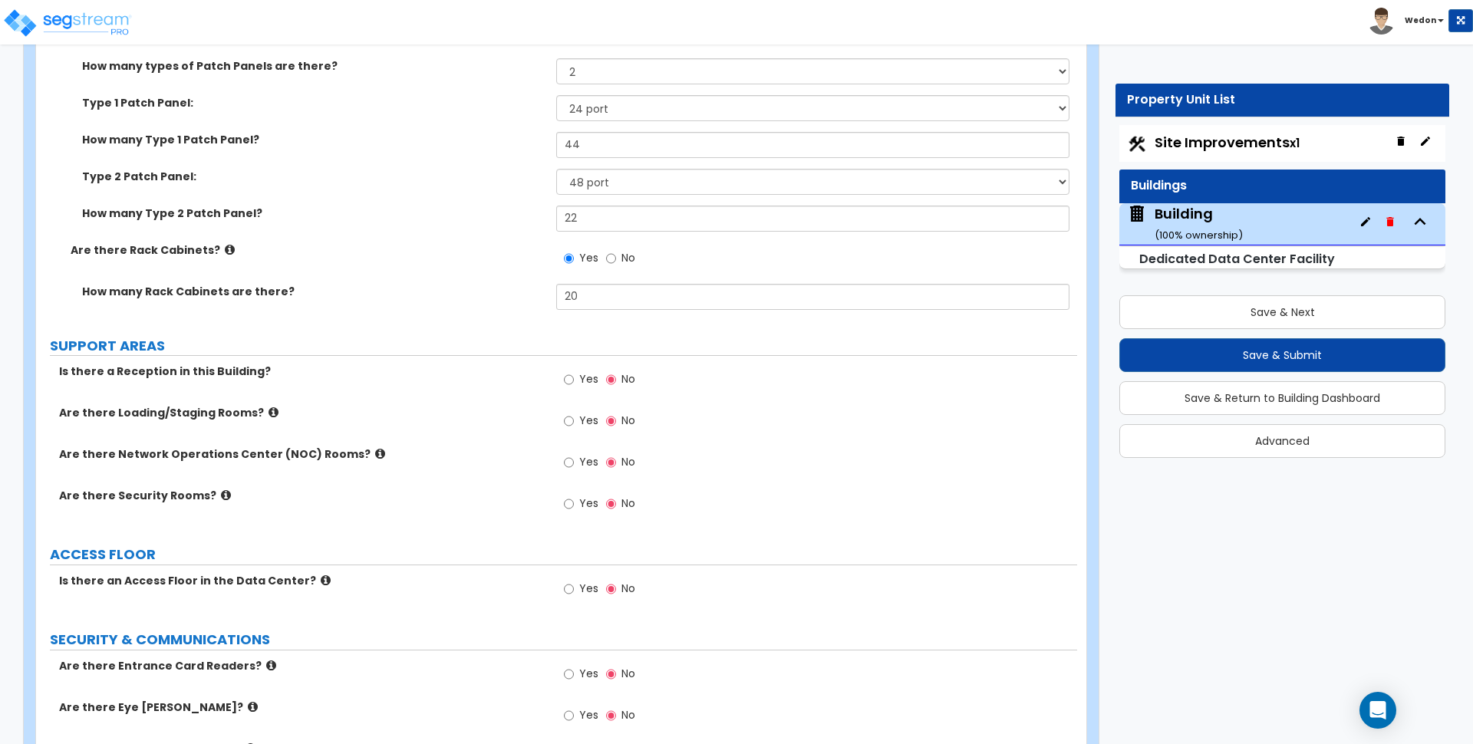
click at [589, 384] on span "Yes" at bounding box center [588, 378] width 19 height 15
click at [574, 384] on input "Yes" at bounding box center [569, 379] width 10 height 17
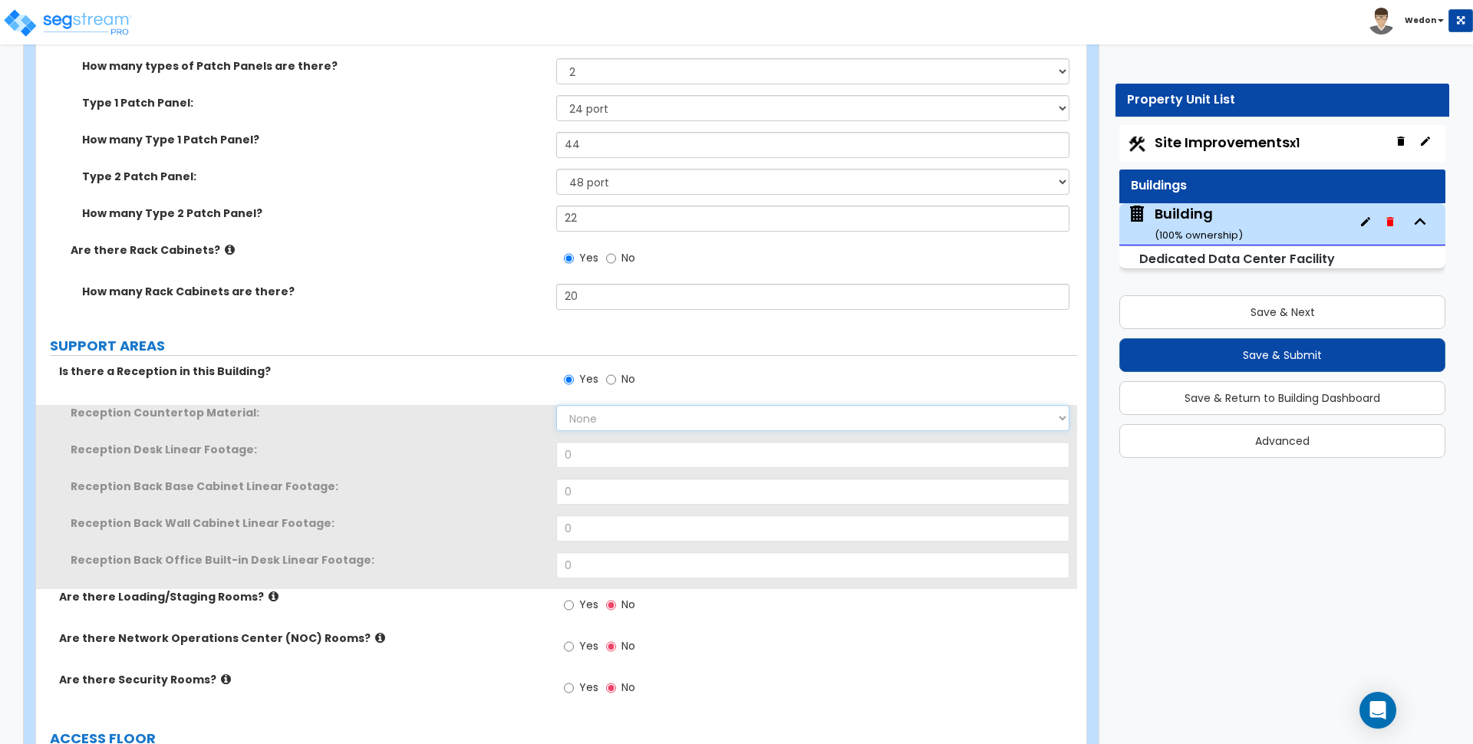
click at [602, 415] on select "None Plastic Laminate Solid Surface Stone Quartz Marble Tile Wood Stainless Ste…" at bounding box center [812, 418] width 513 height 26
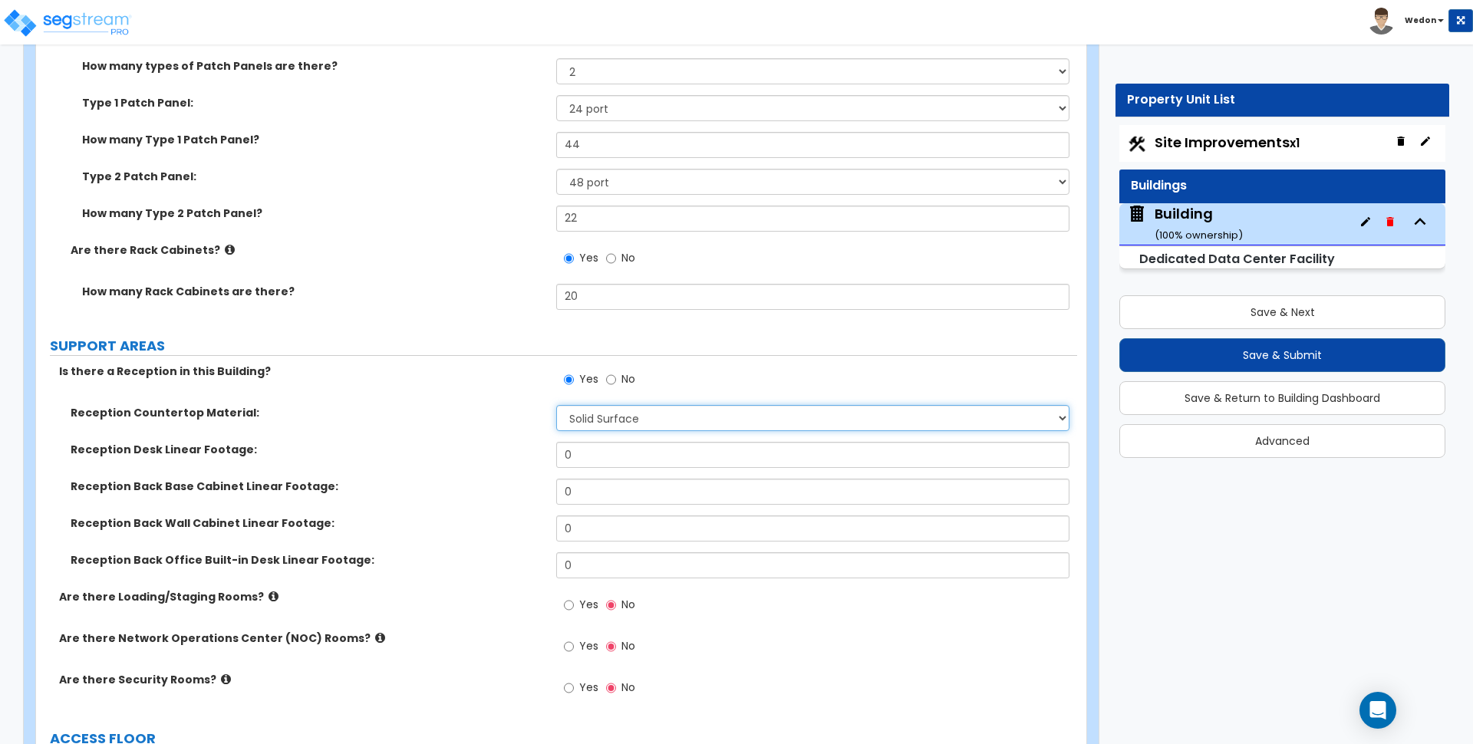
click at [556, 405] on select "None Plastic Laminate Solid Surface Stone Quartz Marble Tile Wood Stainless Ste…" at bounding box center [812, 418] width 513 height 26
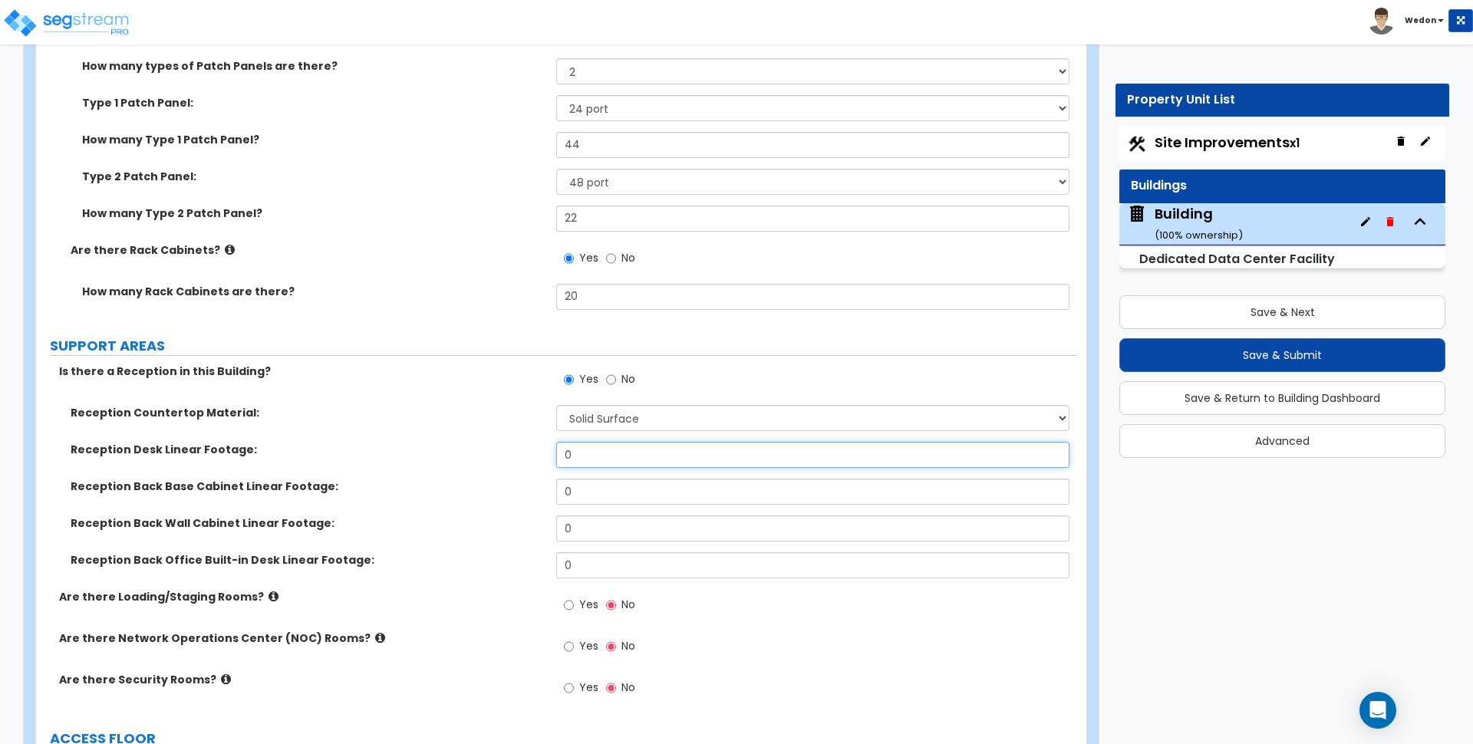
click at [604, 456] on input "0" at bounding box center [812, 455] width 513 height 26
click at [615, 485] on input "0" at bounding box center [812, 492] width 513 height 26
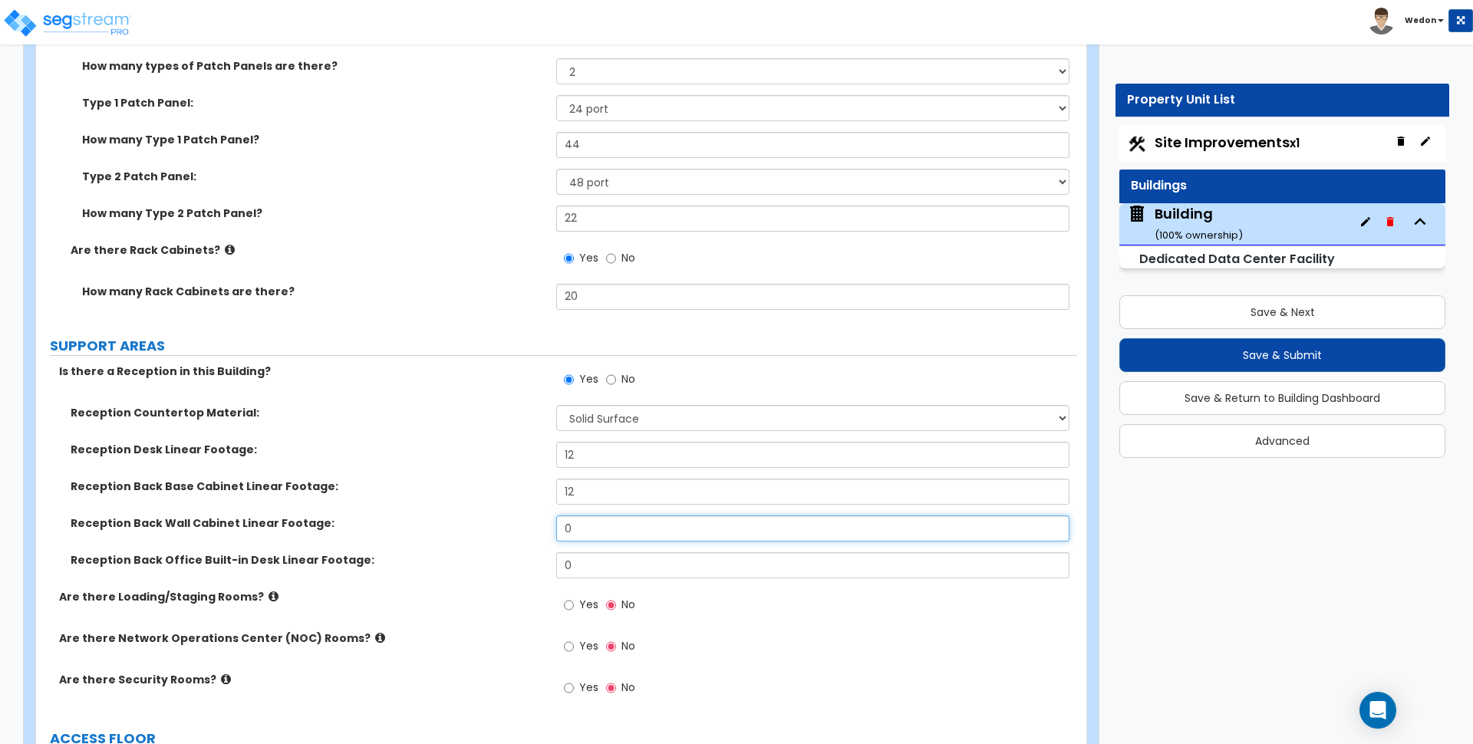
click at [598, 529] on input "0" at bounding box center [812, 529] width 513 height 26
click at [595, 566] on input "0" at bounding box center [812, 565] width 513 height 26
click at [455, 563] on label "Reception Back Office Built-in Desk Linear Footage:" at bounding box center [308, 559] width 474 height 15
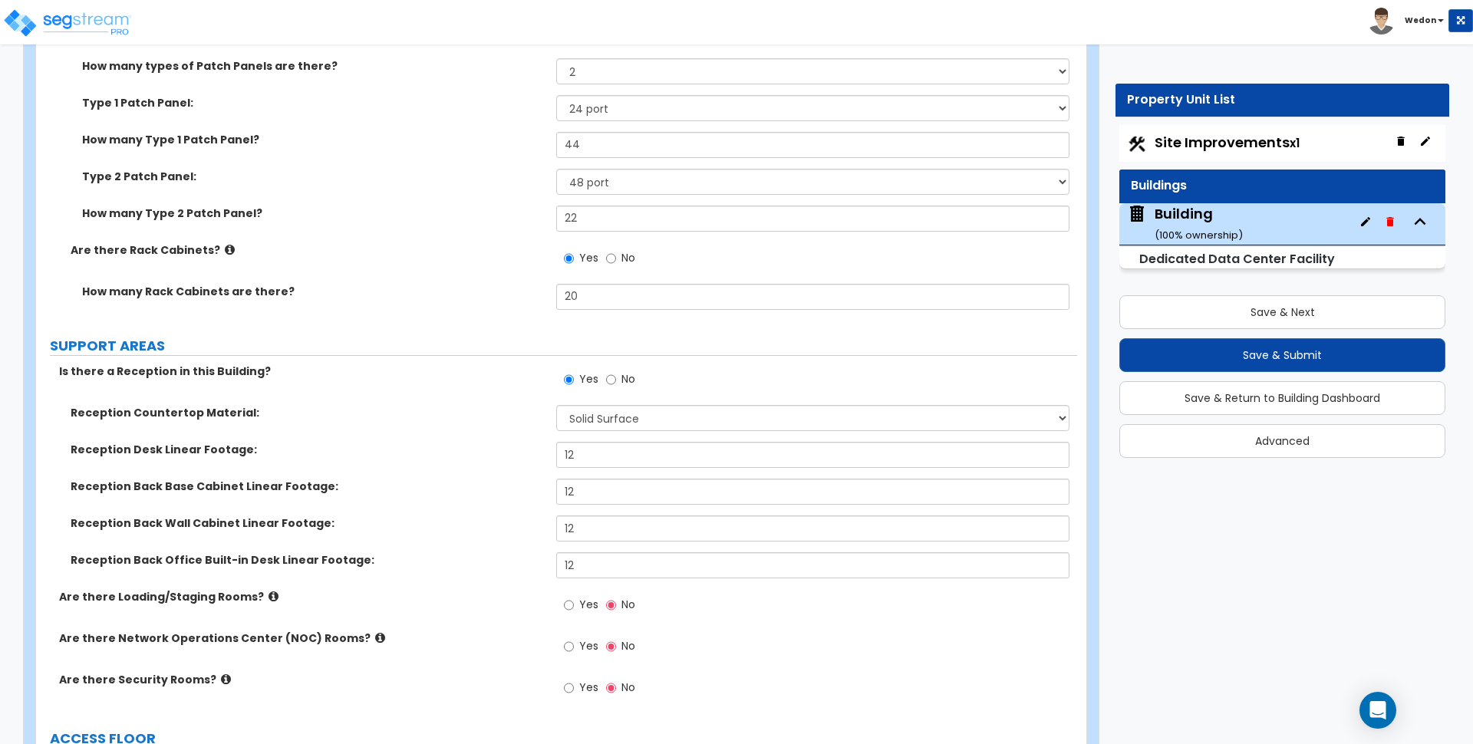
click at [584, 605] on span "Yes" at bounding box center [588, 604] width 19 height 15
click at [574, 605] on input "Yes" at bounding box center [569, 605] width 10 height 17
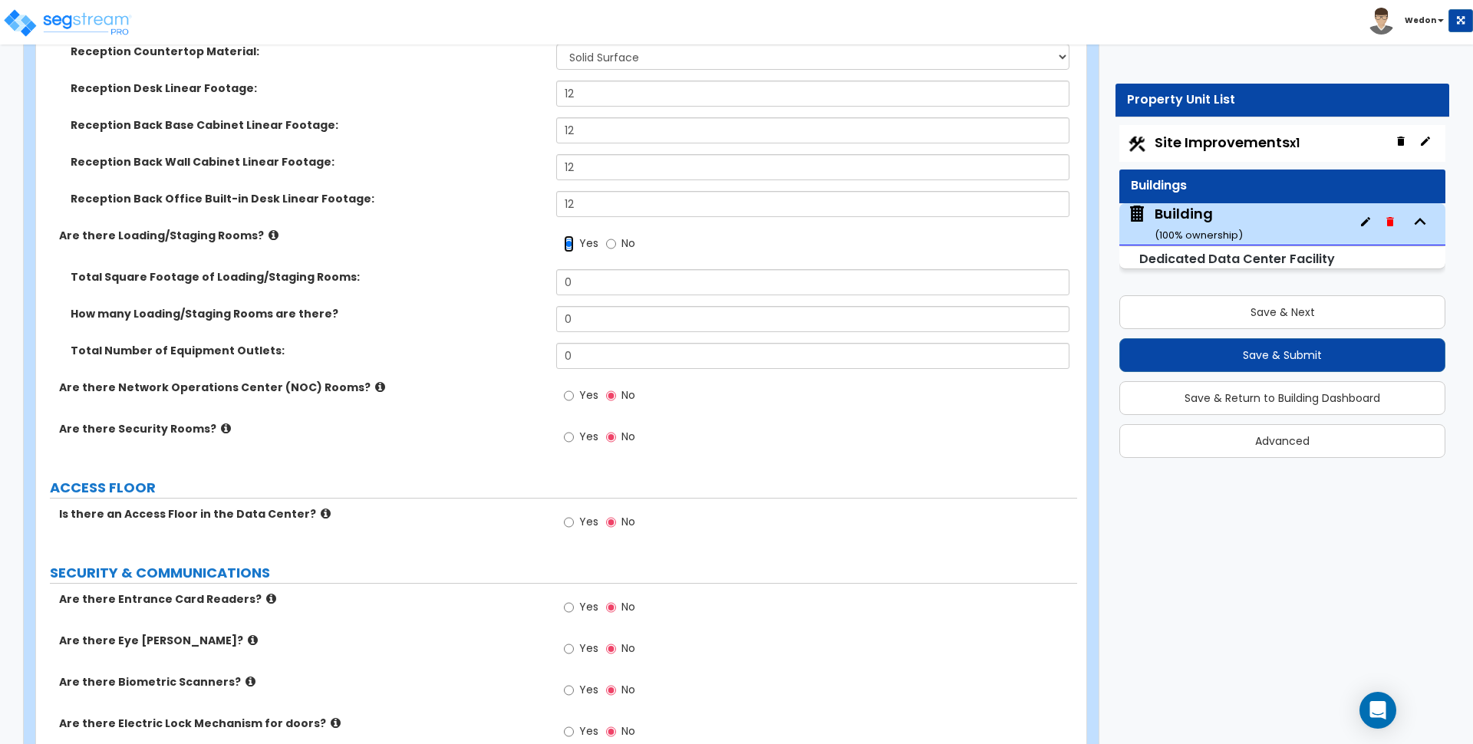
scroll to position [5660, 0]
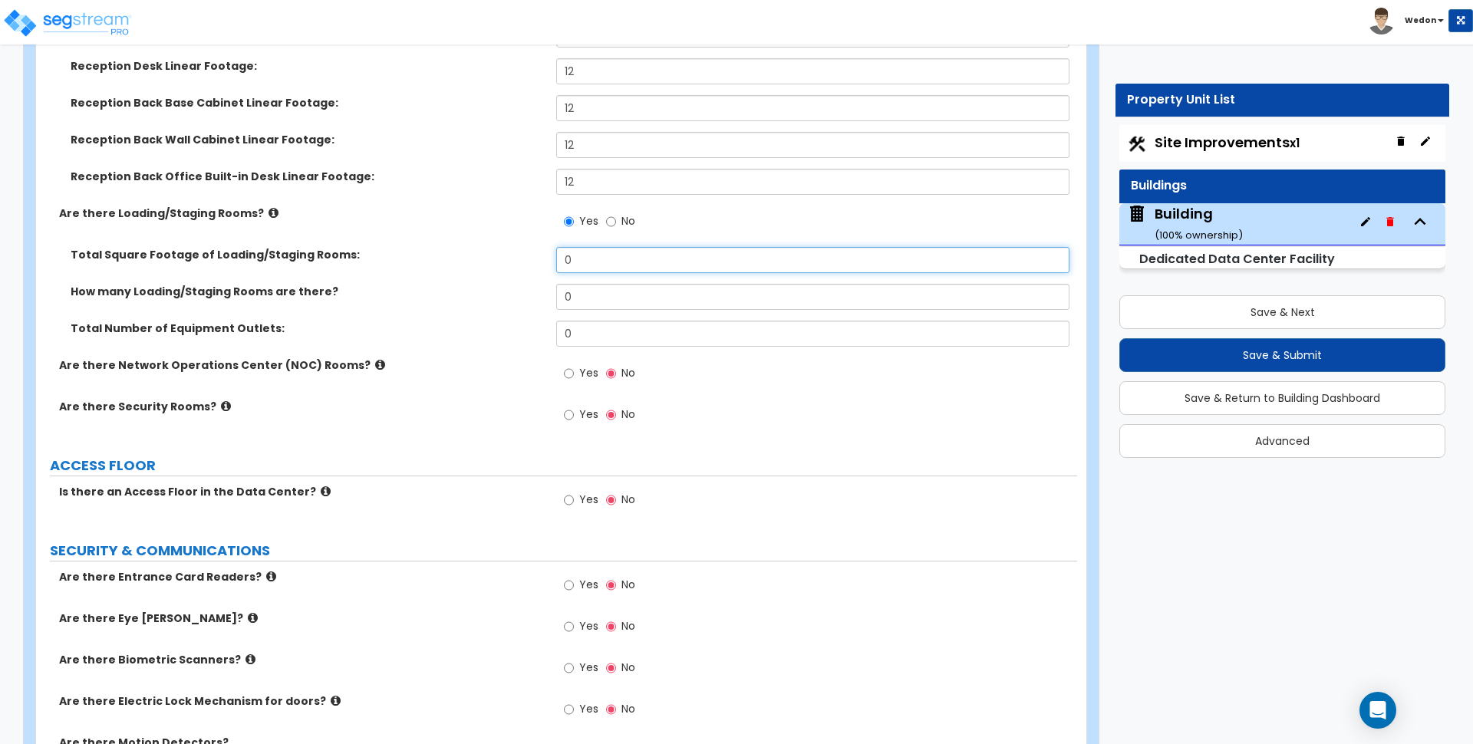
click at [599, 271] on input "0" at bounding box center [812, 260] width 513 height 26
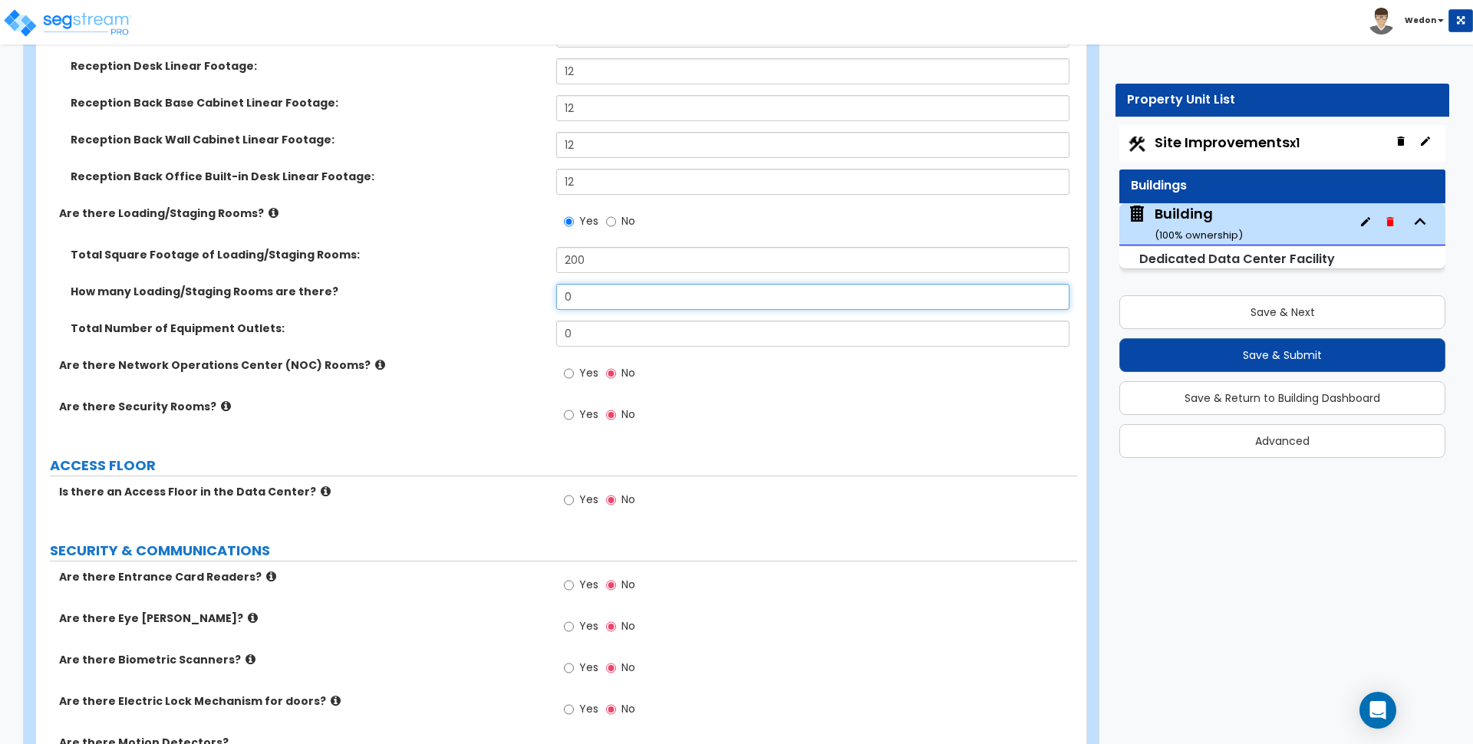
click at [623, 295] on input "0" at bounding box center [812, 297] width 513 height 26
click at [624, 295] on input "0" at bounding box center [812, 297] width 513 height 26
click at [590, 337] on input "0" at bounding box center [812, 334] width 513 height 26
click at [448, 341] on div "Total Number of Equipment Outlets: 4" at bounding box center [556, 339] width 1041 height 37
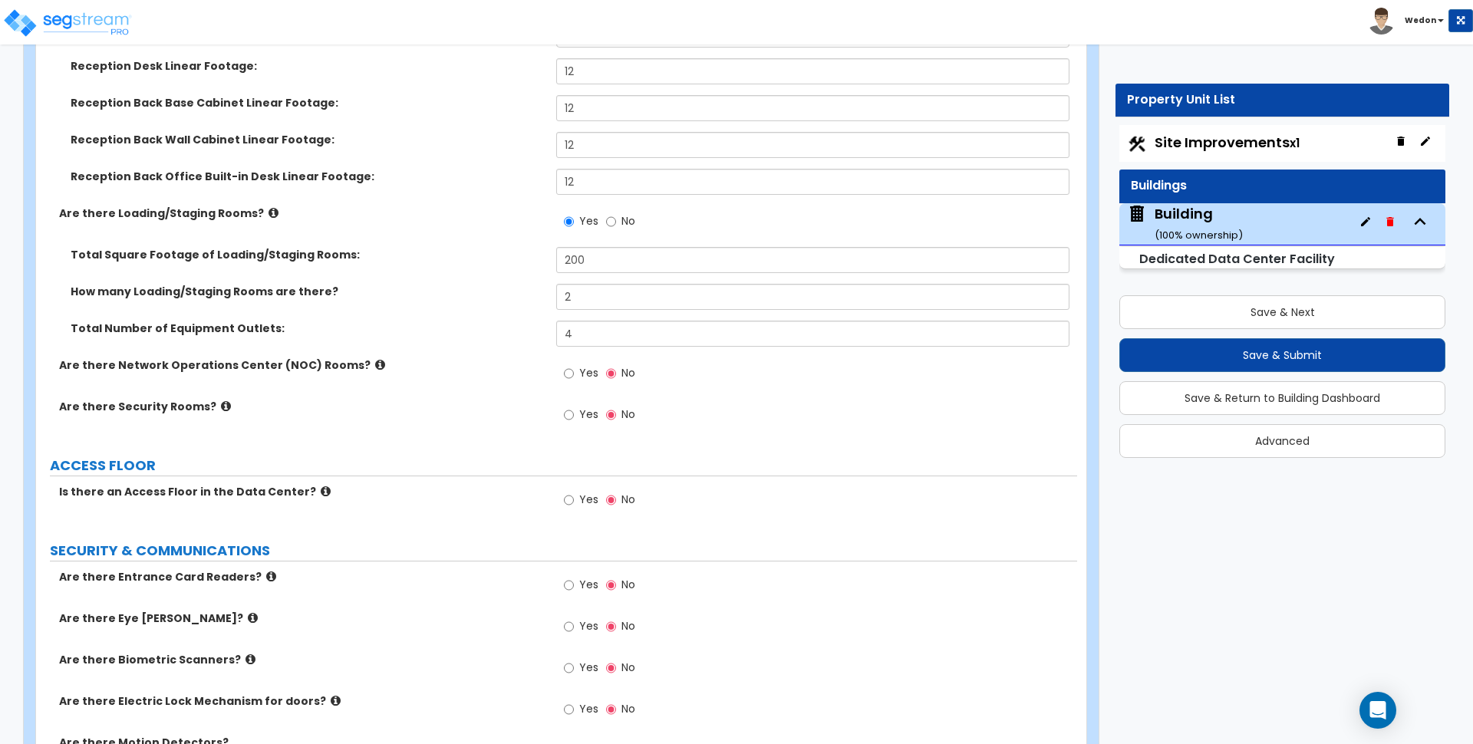
click at [549, 371] on div "Are there Network Operations Center (NOC) Rooms?" at bounding box center [296, 365] width 520 height 15
click at [580, 372] on span "Yes" at bounding box center [588, 372] width 19 height 15
click at [574, 372] on input "Yes" at bounding box center [569, 373] width 10 height 17
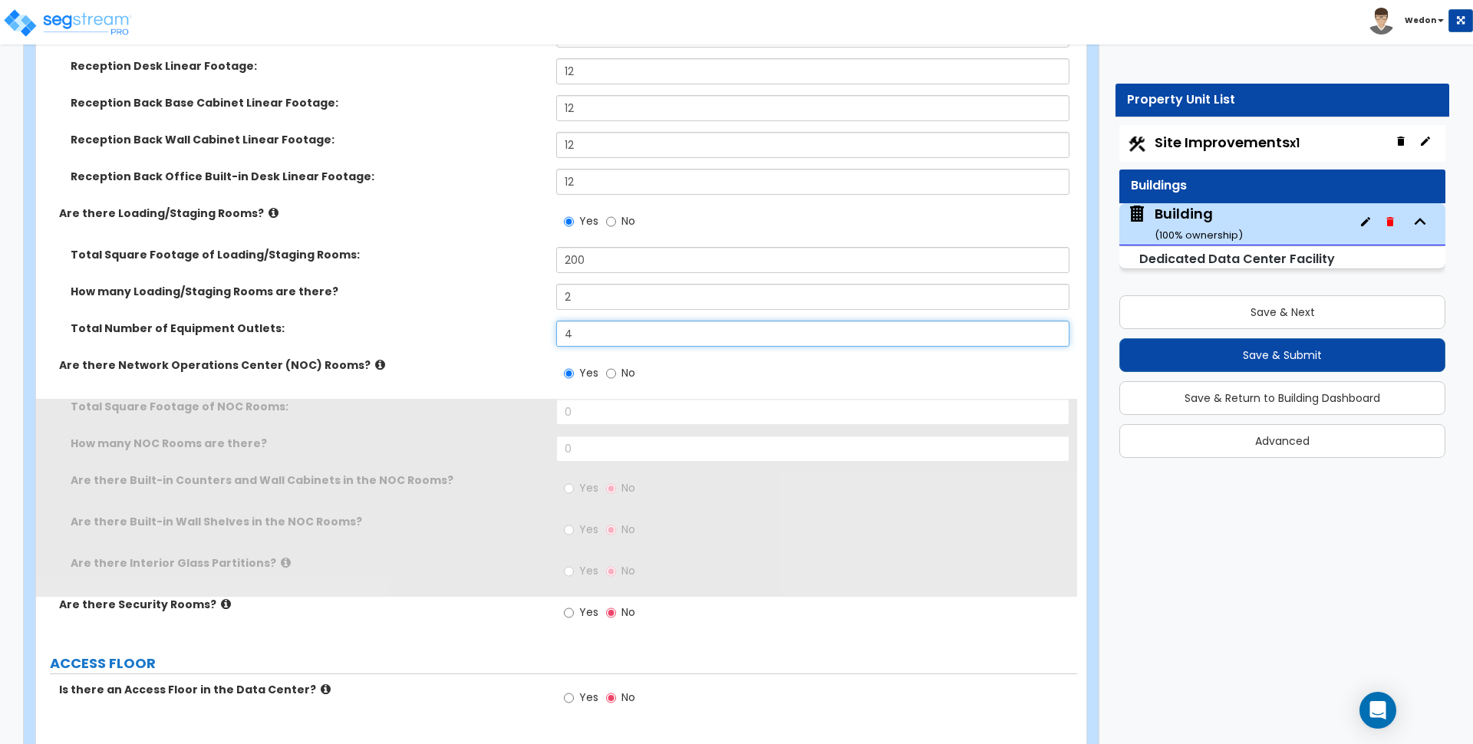
click at [479, 336] on div "Total Number of Equipment Outlets: 4" at bounding box center [556, 339] width 1041 height 37
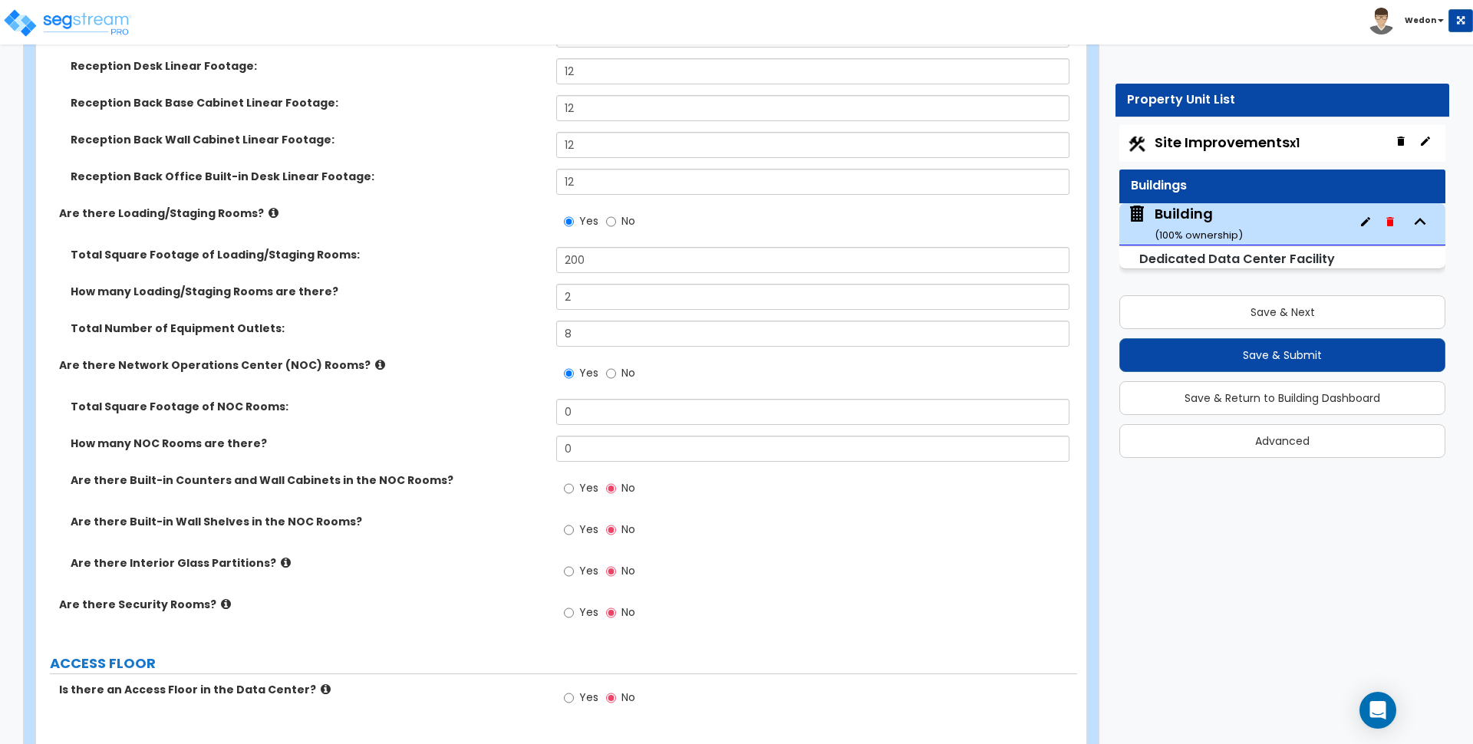
click at [602, 397] on div "Yes No" at bounding box center [816, 378] width 520 height 41
drag, startPoint x: 590, startPoint y: 415, endPoint x: 449, endPoint y: 415, distance: 141.2
click at [449, 415] on div "Total Square Footage of NOC Rooms: 0" at bounding box center [556, 417] width 1041 height 37
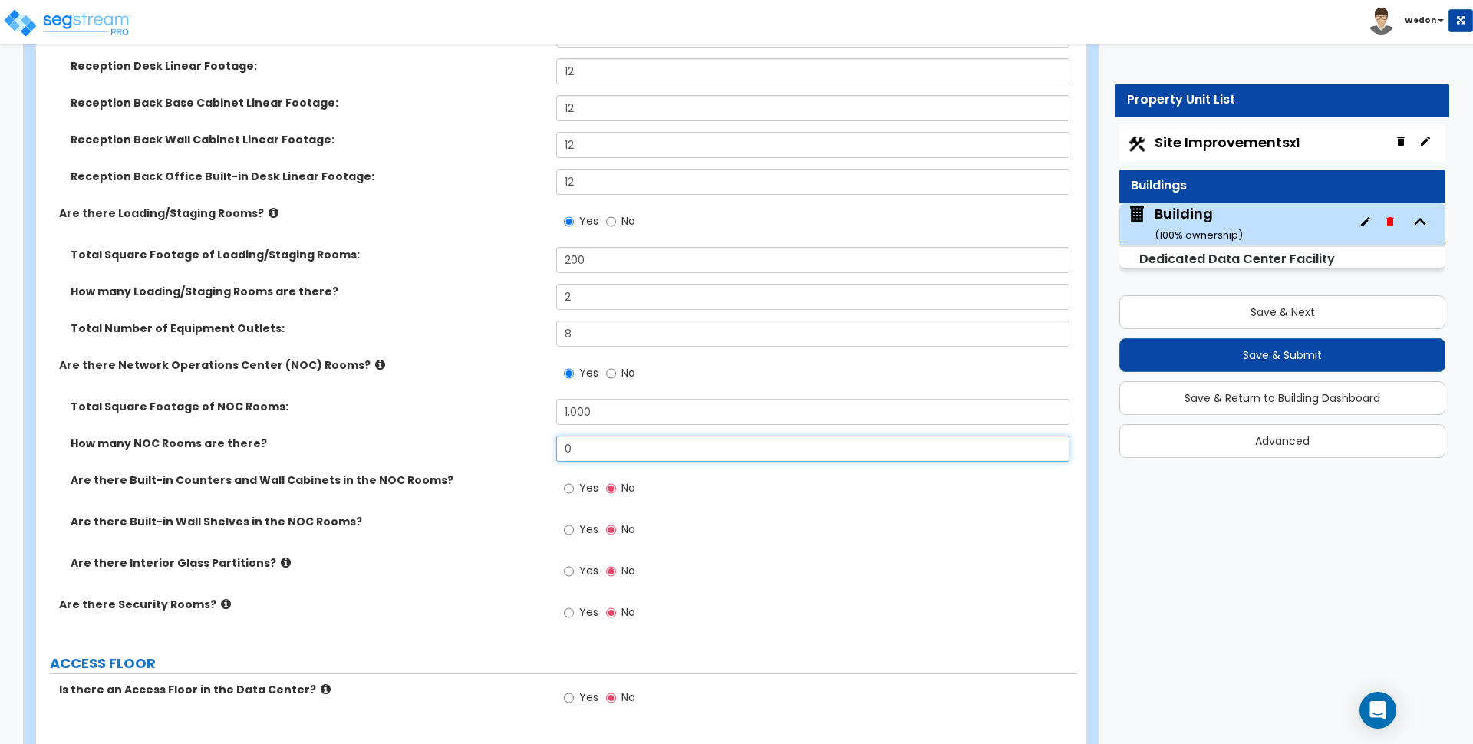
drag, startPoint x: 595, startPoint y: 444, endPoint x: 486, endPoint y: 447, distance: 109.0
click at [486, 447] on div "How many NOC Rooms are there? 0" at bounding box center [556, 454] width 1041 height 37
click at [575, 483] on label "Yes" at bounding box center [581, 490] width 35 height 26
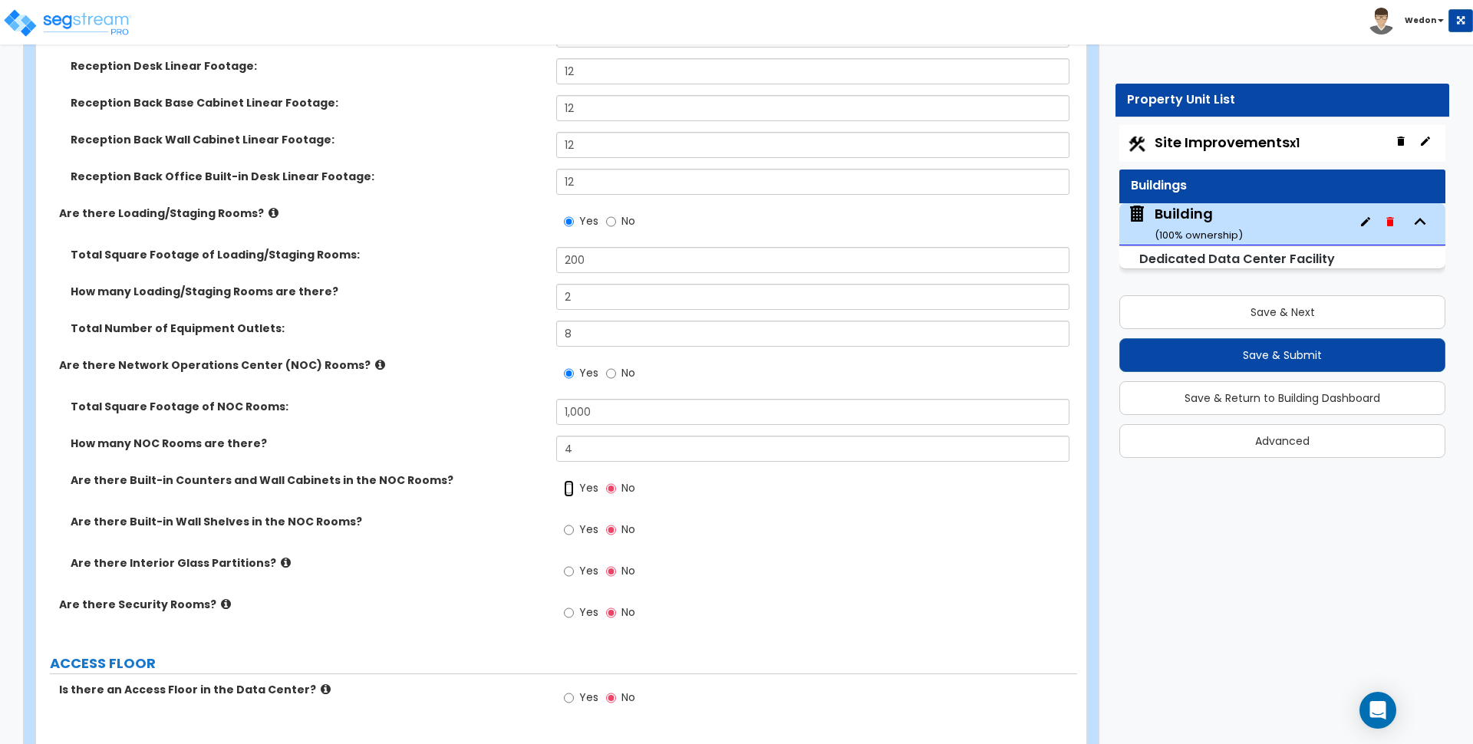
click at [574, 483] on input "Yes" at bounding box center [569, 488] width 10 height 17
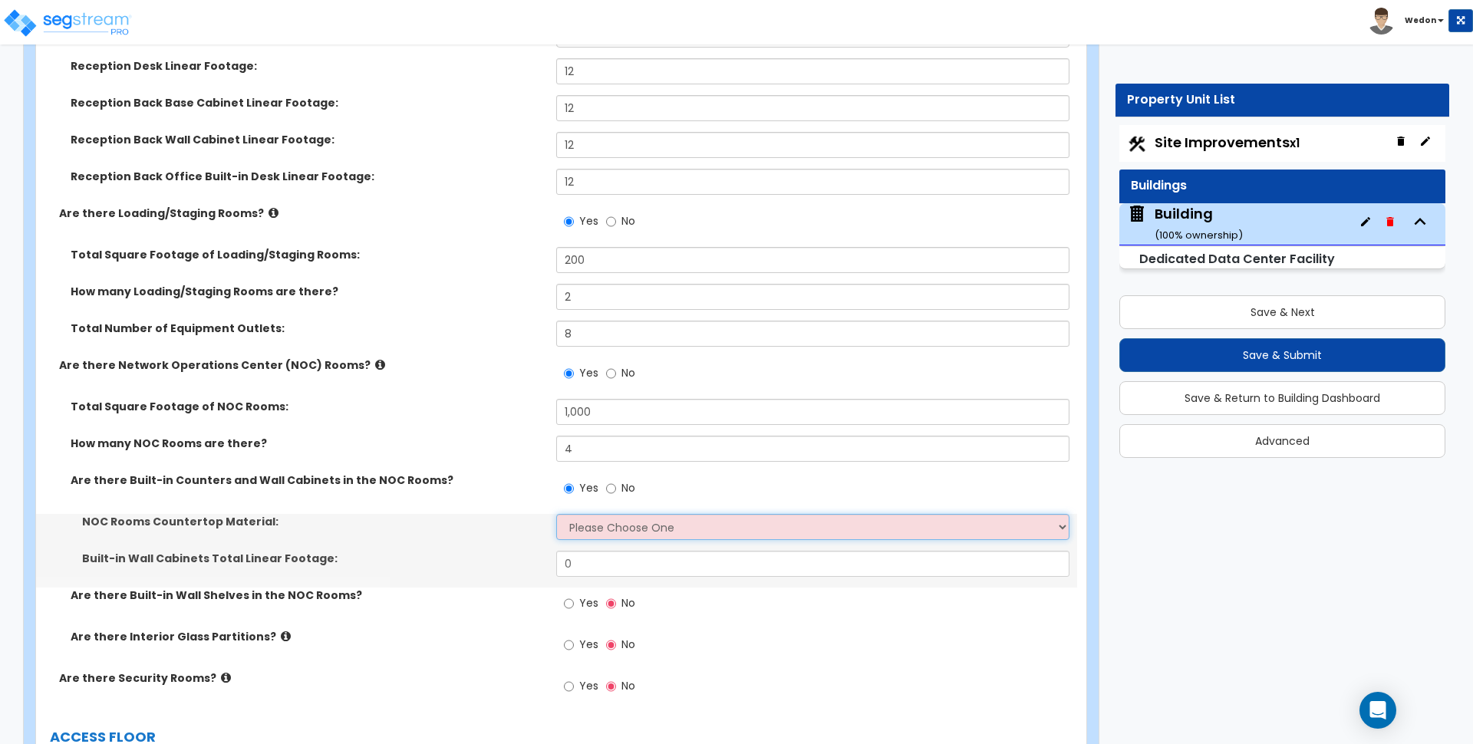
click at [630, 535] on select "Please Choose One Plastic Laminate Solid Surface Stone Quartz Marble Tile Wood …" at bounding box center [812, 527] width 513 height 26
click at [556, 514] on select "Please Choose One Plastic Laminate Solid Surface Stone Quartz Marble Tile Wood …" at bounding box center [812, 527] width 513 height 26
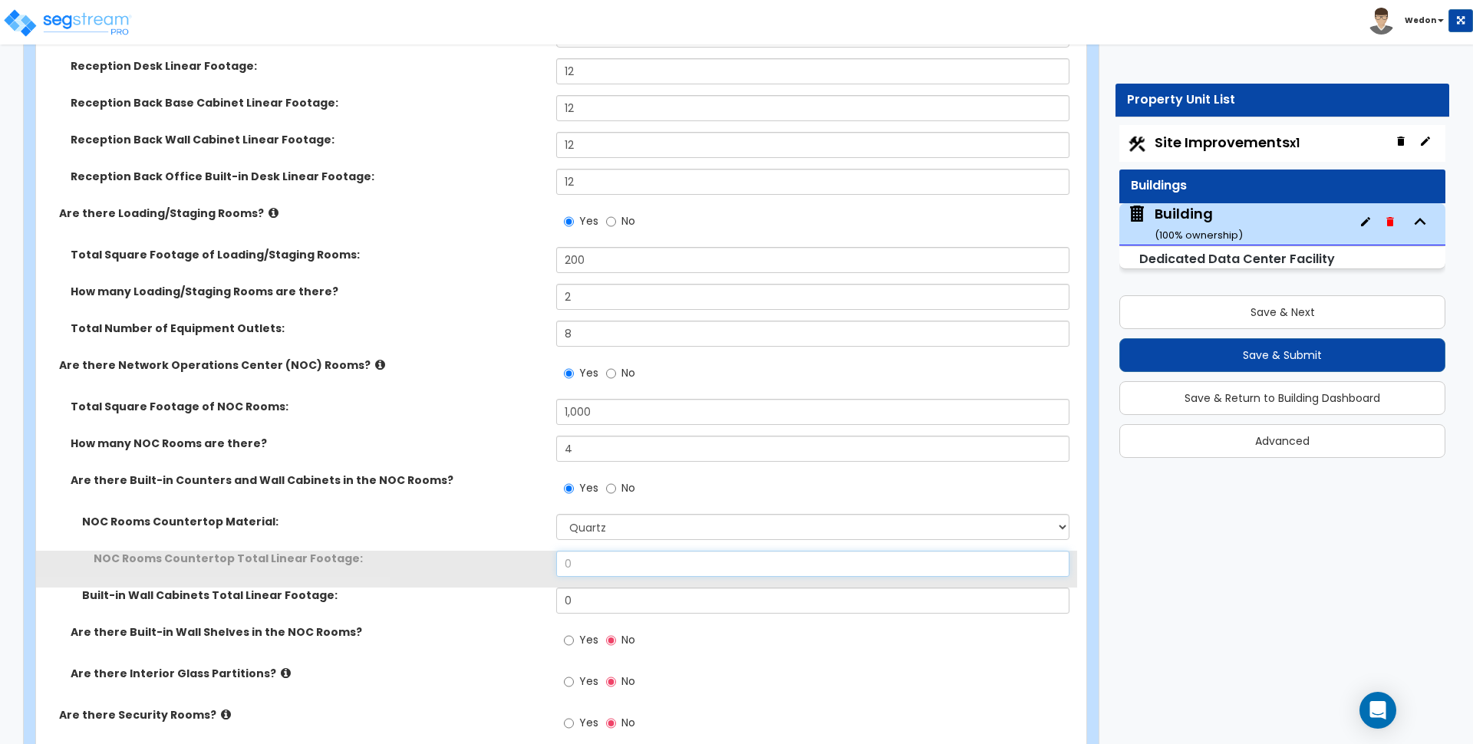
click at [613, 564] on input "0" at bounding box center [812, 564] width 513 height 26
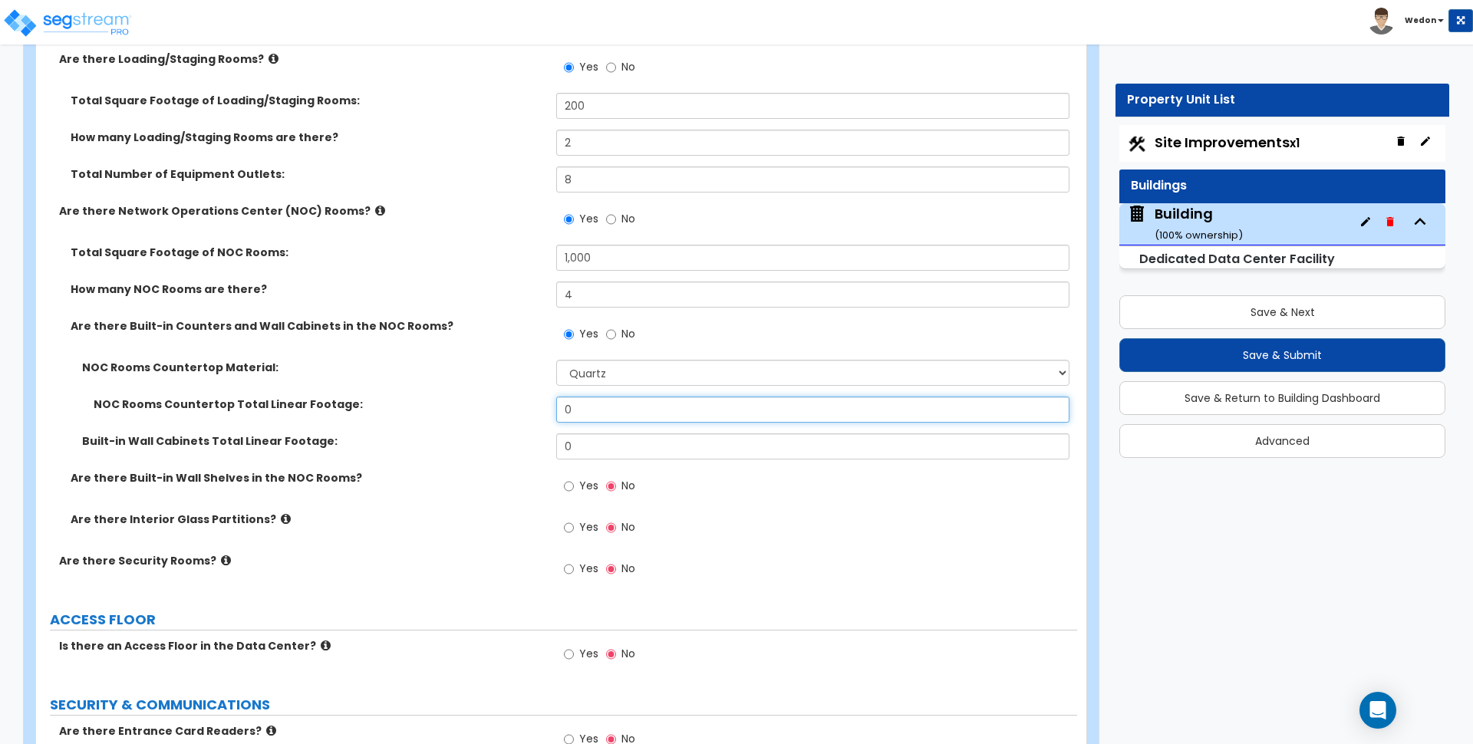
scroll to position [5852, 0]
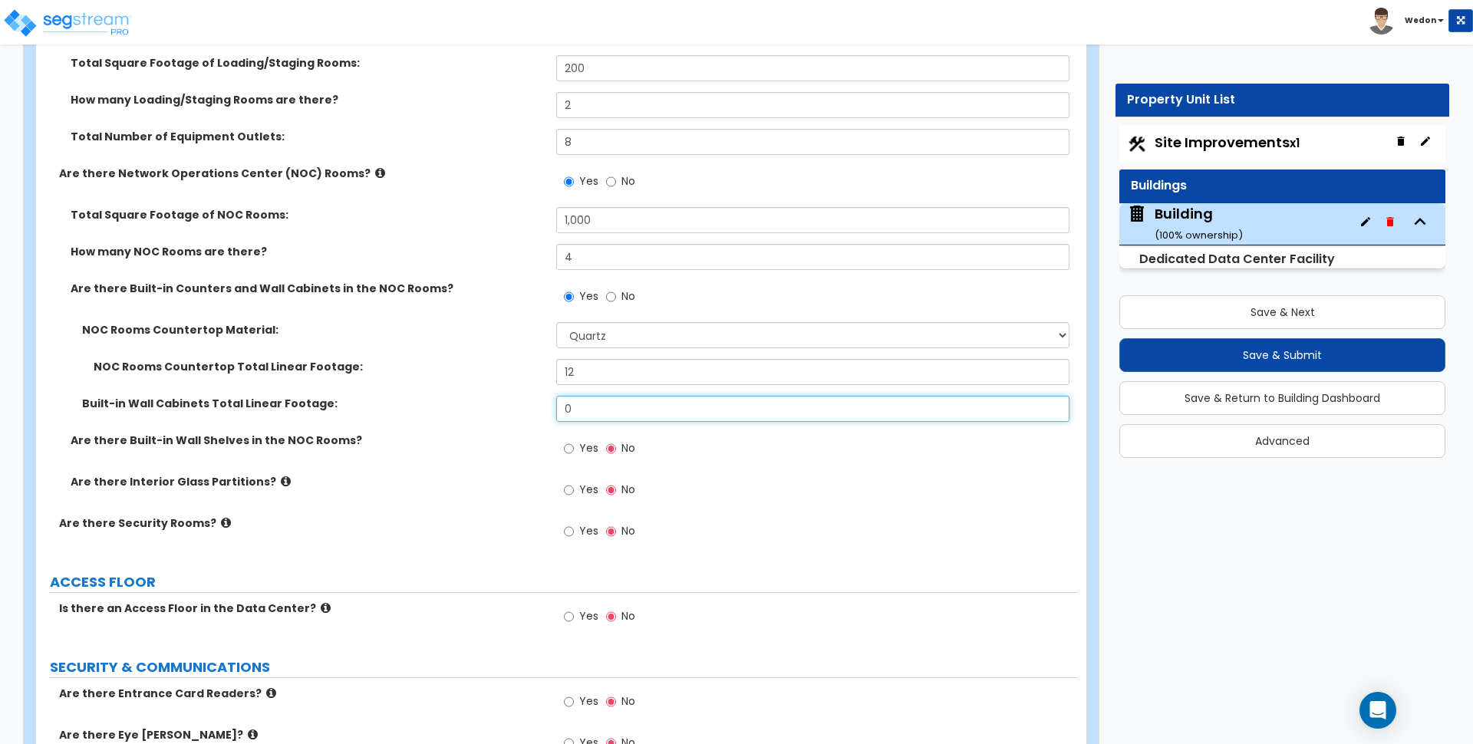
click at [641, 412] on input "0" at bounding box center [812, 409] width 513 height 26
click at [575, 443] on label "Yes" at bounding box center [581, 450] width 35 height 26
click at [574, 443] on input "Yes" at bounding box center [569, 448] width 10 height 17
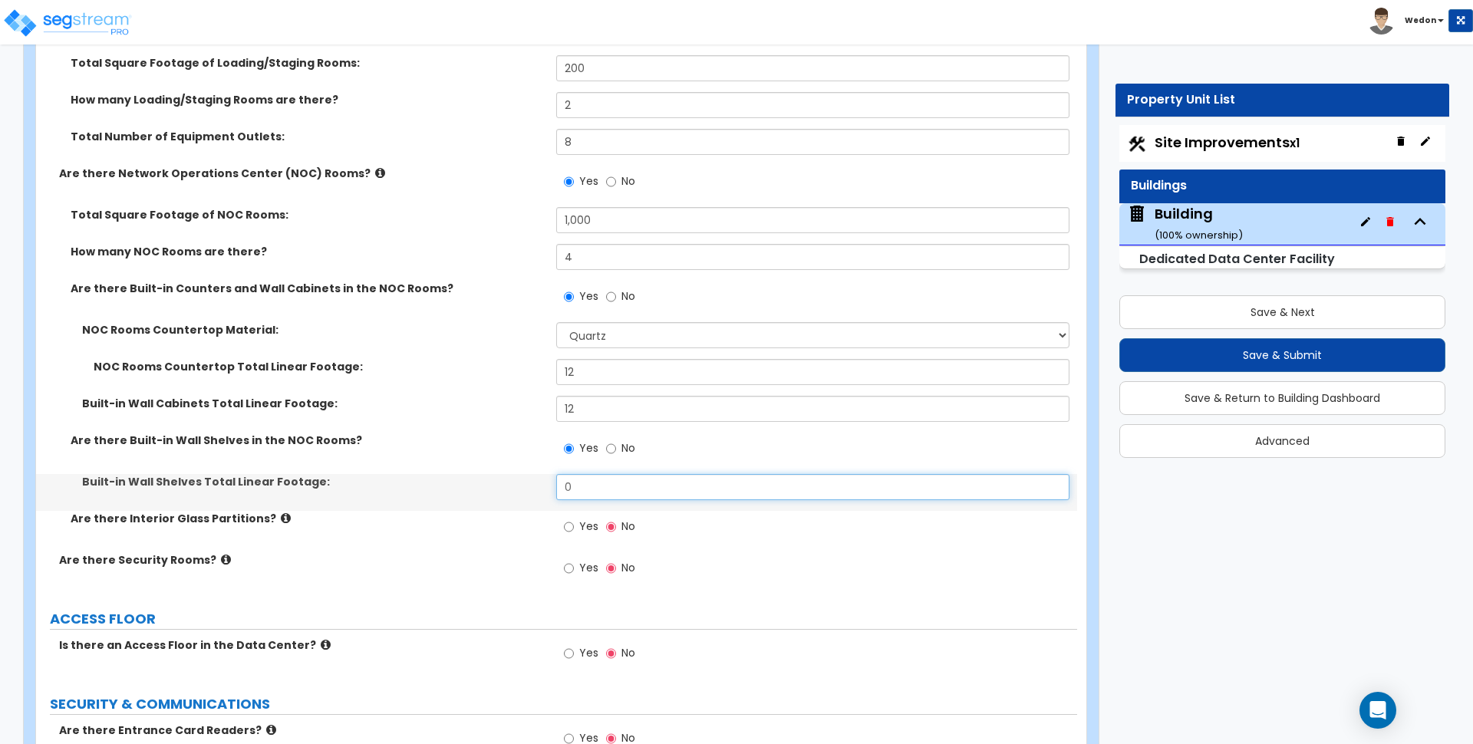
click at [573, 484] on input "0" at bounding box center [812, 487] width 513 height 26
click at [585, 531] on span "Yes" at bounding box center [588, 526] width 19 height 15
click at [574, 531] on input "Yes" at bounding box center [569, 527] width 10 height 17
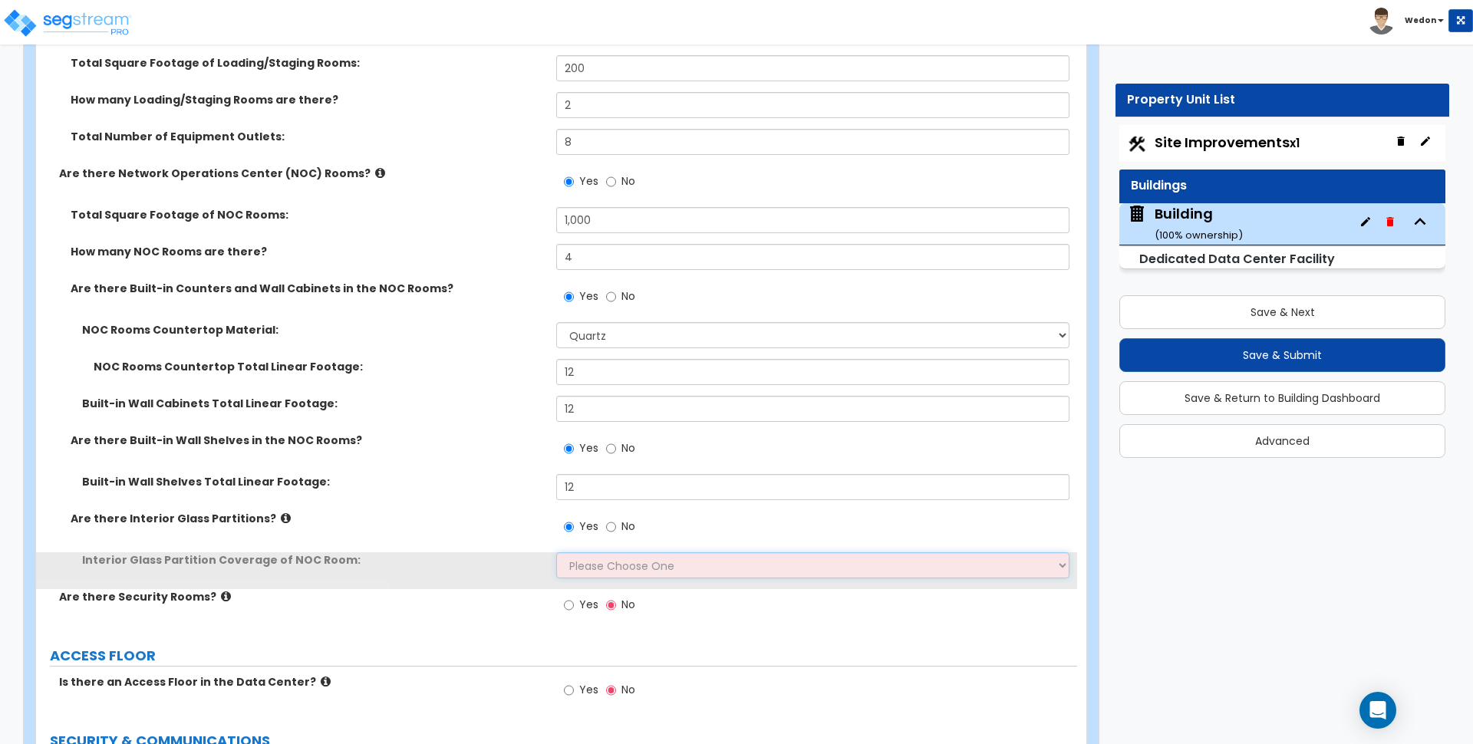
click at [610, 572] on select "Please Choose One Some of the Closed Office Space Walls are Interior Glass Part…" at bounding box center [812, 565] width 513 height 26
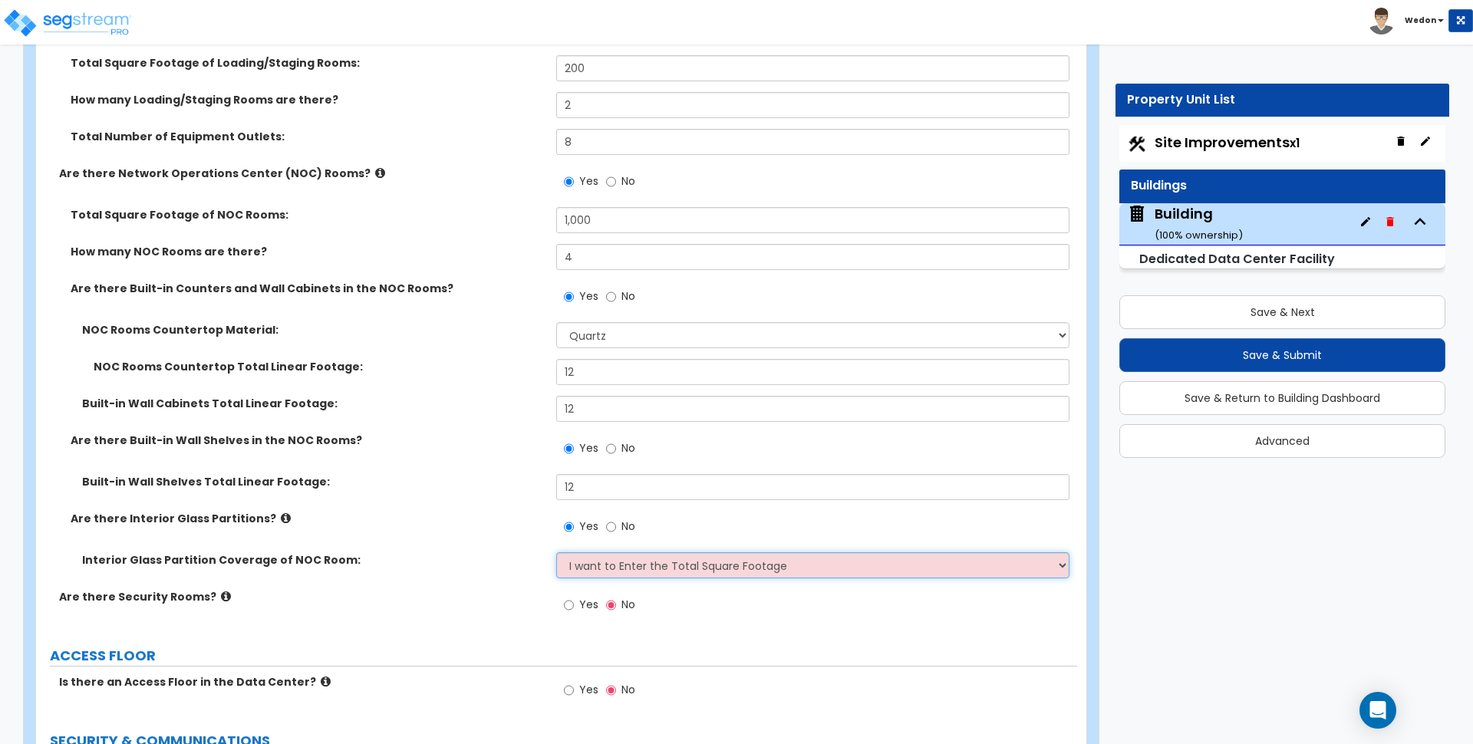
click at [556, 552] on select "Please Choose One Some of the Closed Office Space Walls are Interior Glass Part…" at bounding box center [812, 565] width 513 height 26
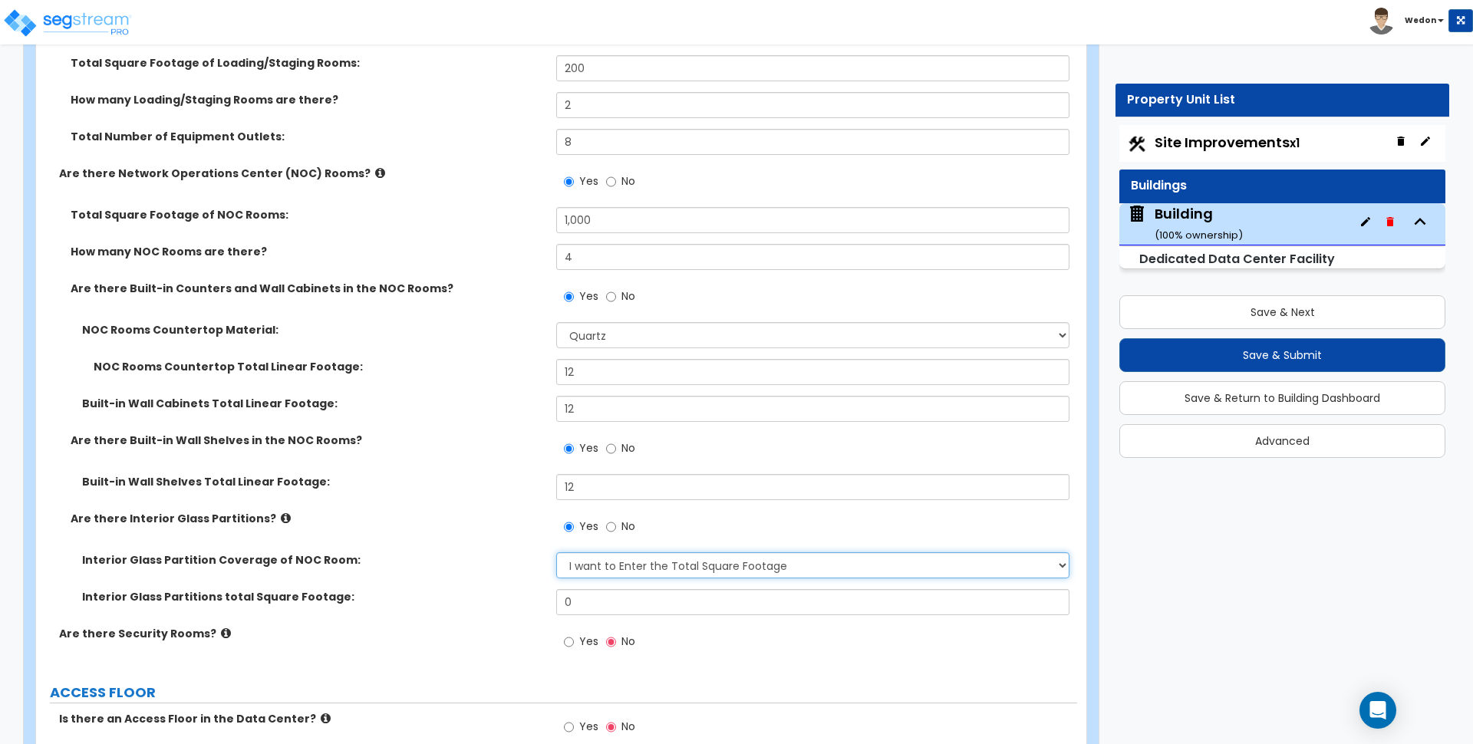
click at [717, 567] on select "Please Choose One Some of the Closed Office Space Walls are Interior Glass Part…" at bounding box center [812, 565] width 513 height 26
drag, startPoint x: 721, startPoint y: 566, endPoint x: 682, endPoint y: 590, distance: 45.8
click at [722, 566] on select "Please Choose One Some of the Closed Office Space Walls are Interior Glass Part…" at bounding box center [812, 565] width 513 height 26
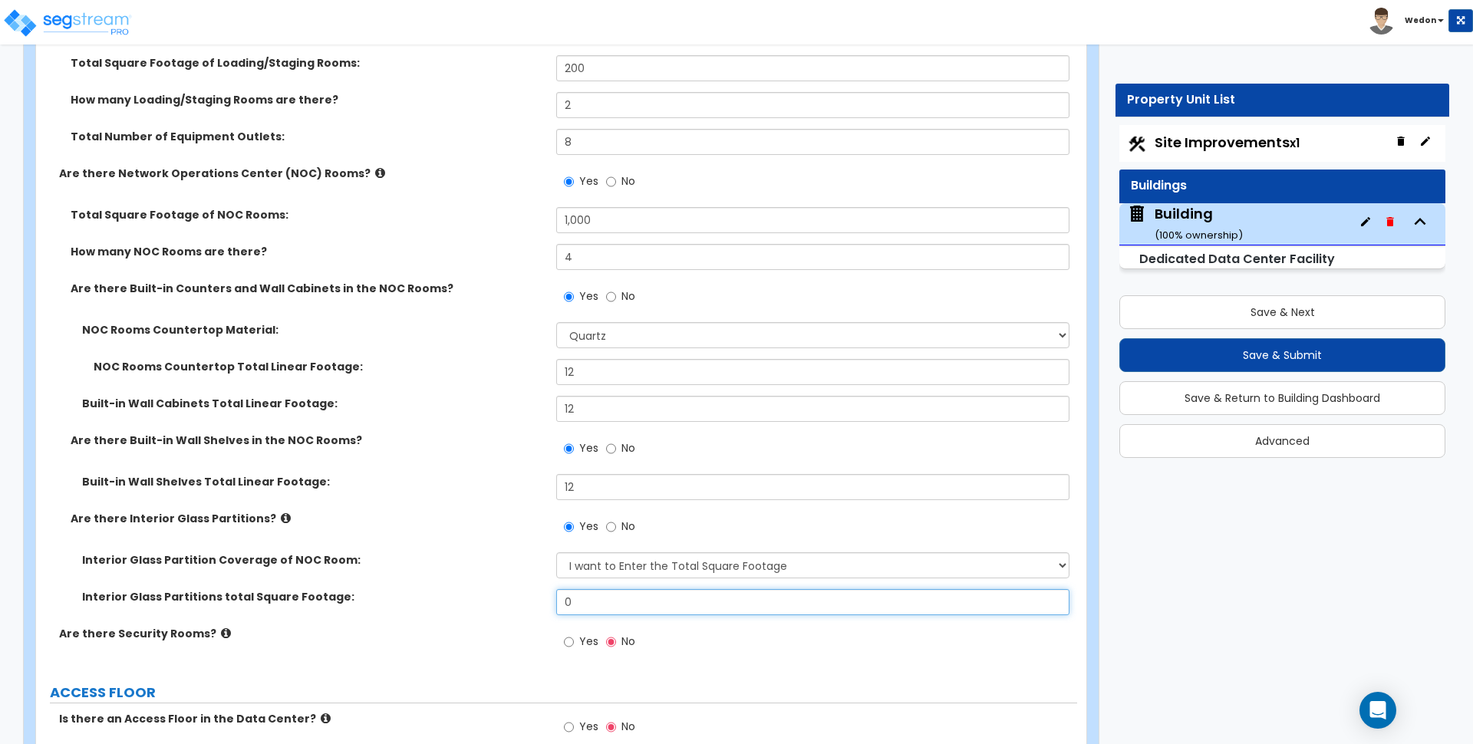
click at [643, 602] on input "0" at bounding box center [812, 602] width 513 height 26
click at [613, 603] on input "45" at bounding box center [812, 602] width 513 height 26
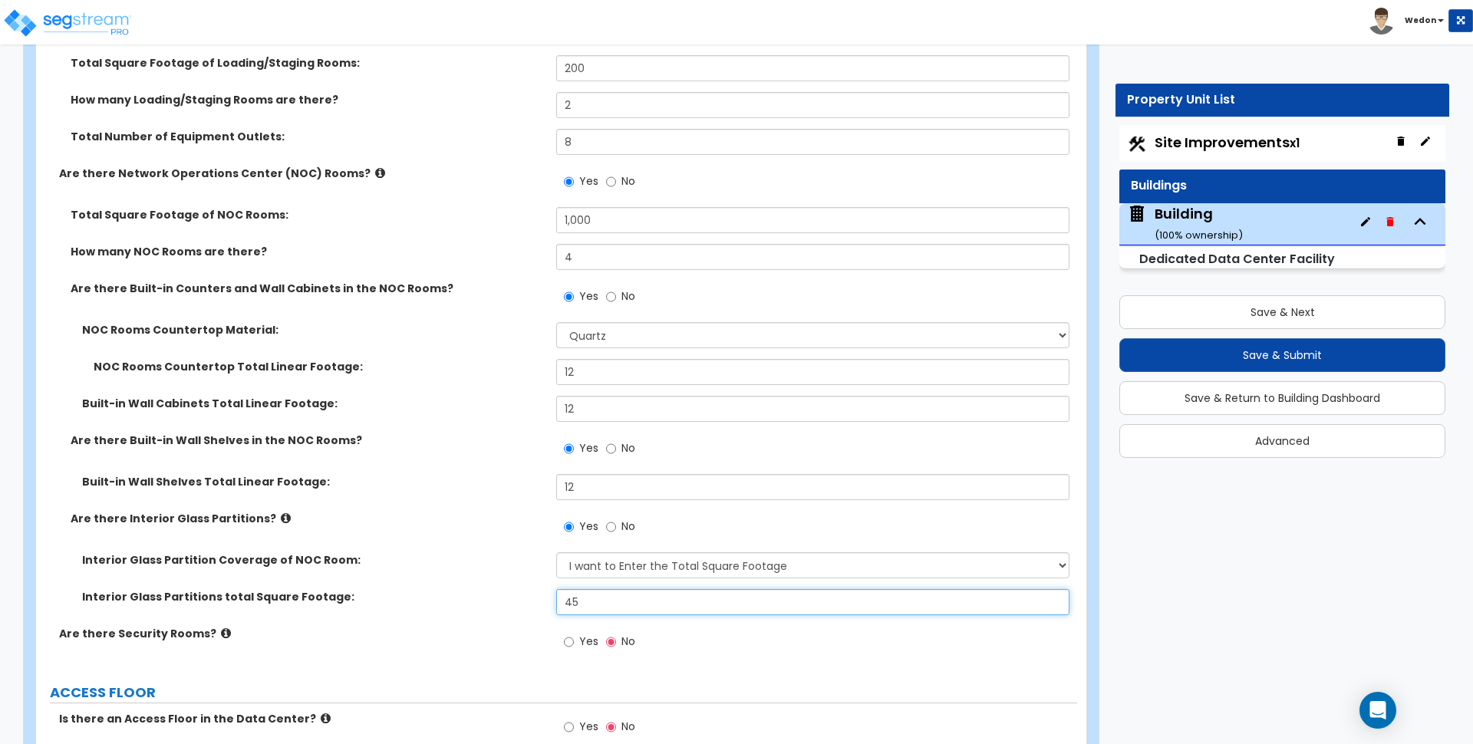
click at [613, 603] on input "45" at bounding box center [812, 602] width 513 height 26
click at [595, 636] on span "Yes" at bounding box center [588, 641] width 19 height 15
click at [574, 636] on input "Yes" at bounding box center [569, 642] width 10 height 17
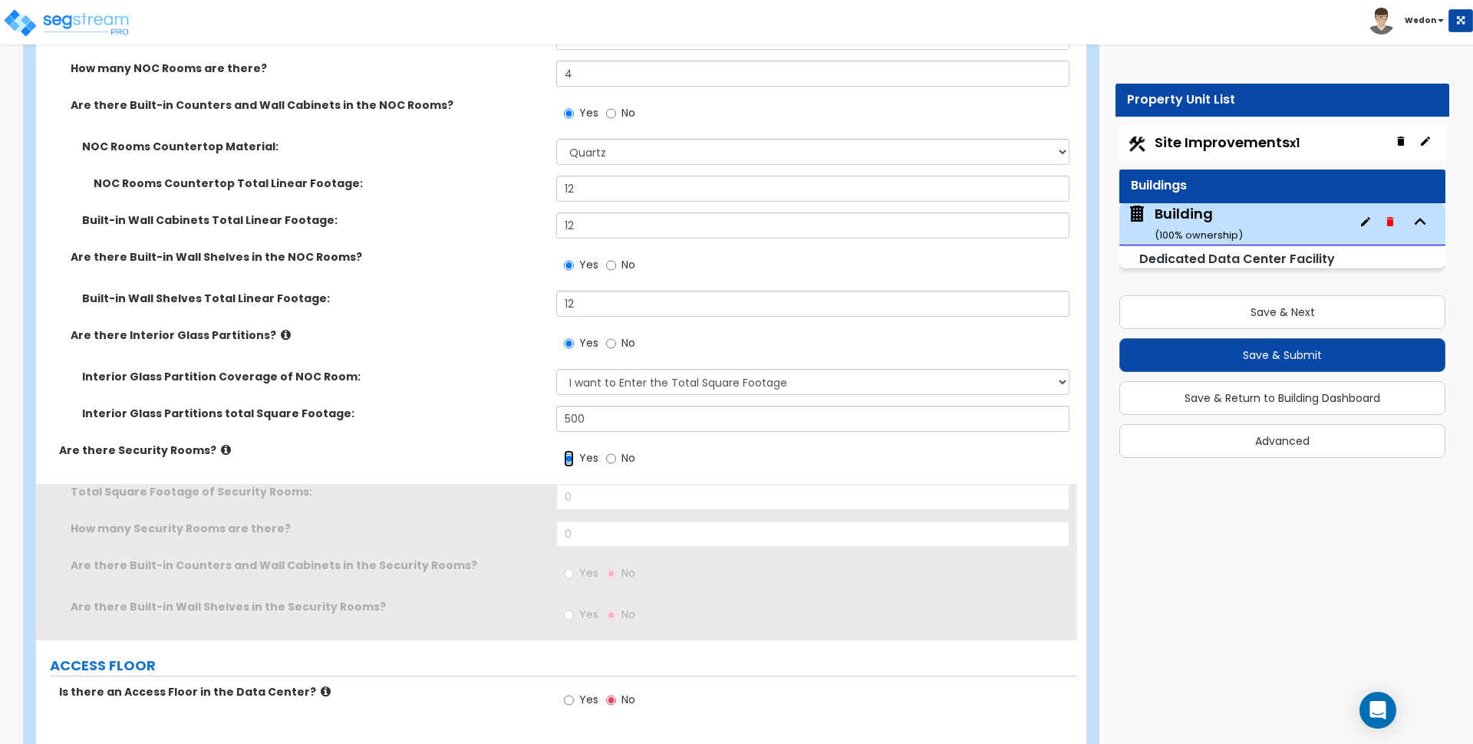
scroll to position [6044, 0]
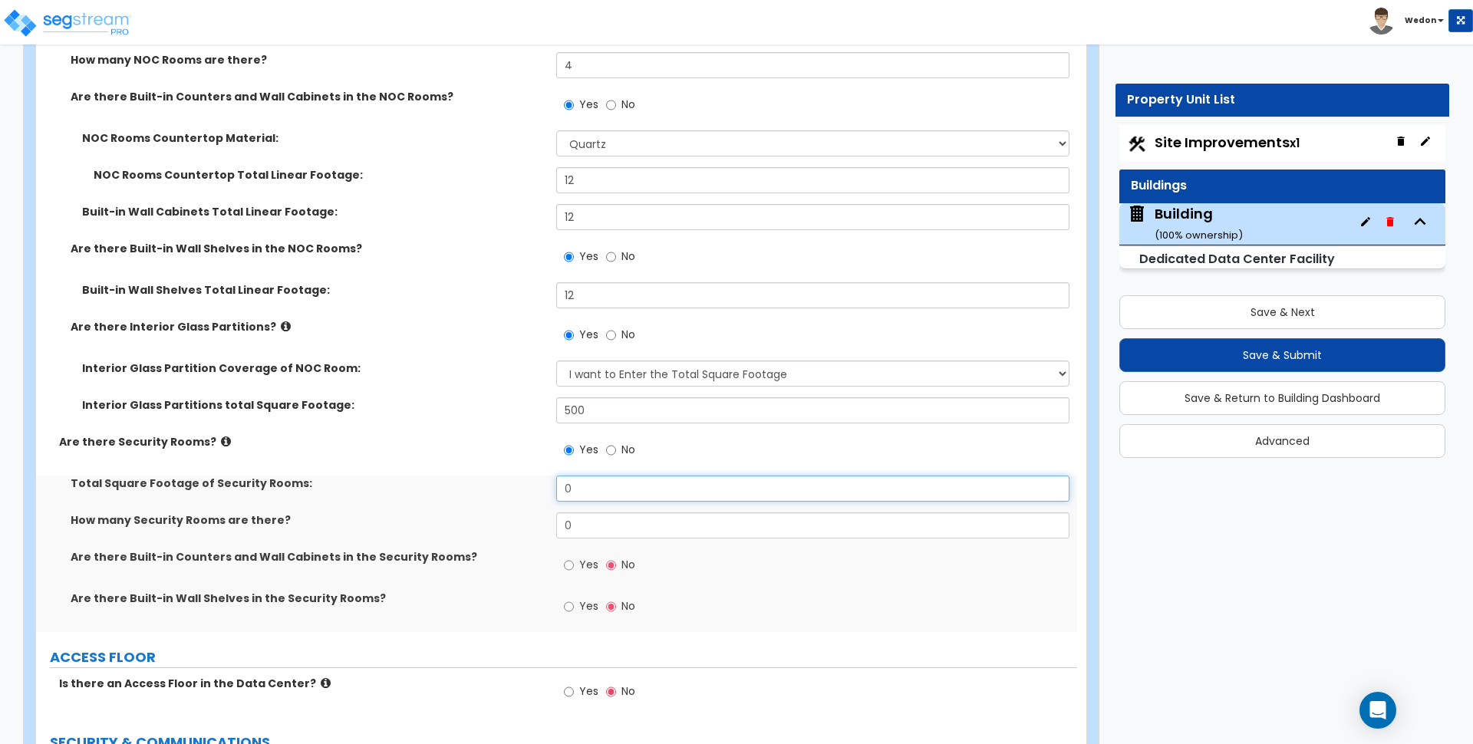
click at [618, 493] on input "0" at bounding box center [812, 489] width 513 height 26
click at [585, 535] on input "0" at bounding box center [812, 526] width 513 height 26
click at [585, 534] on input "0" at bounding box center [812, 526] width 513 height 26
click at [582, 559] on span "Yes" at bounding box center [588, 564] width 19 height 15
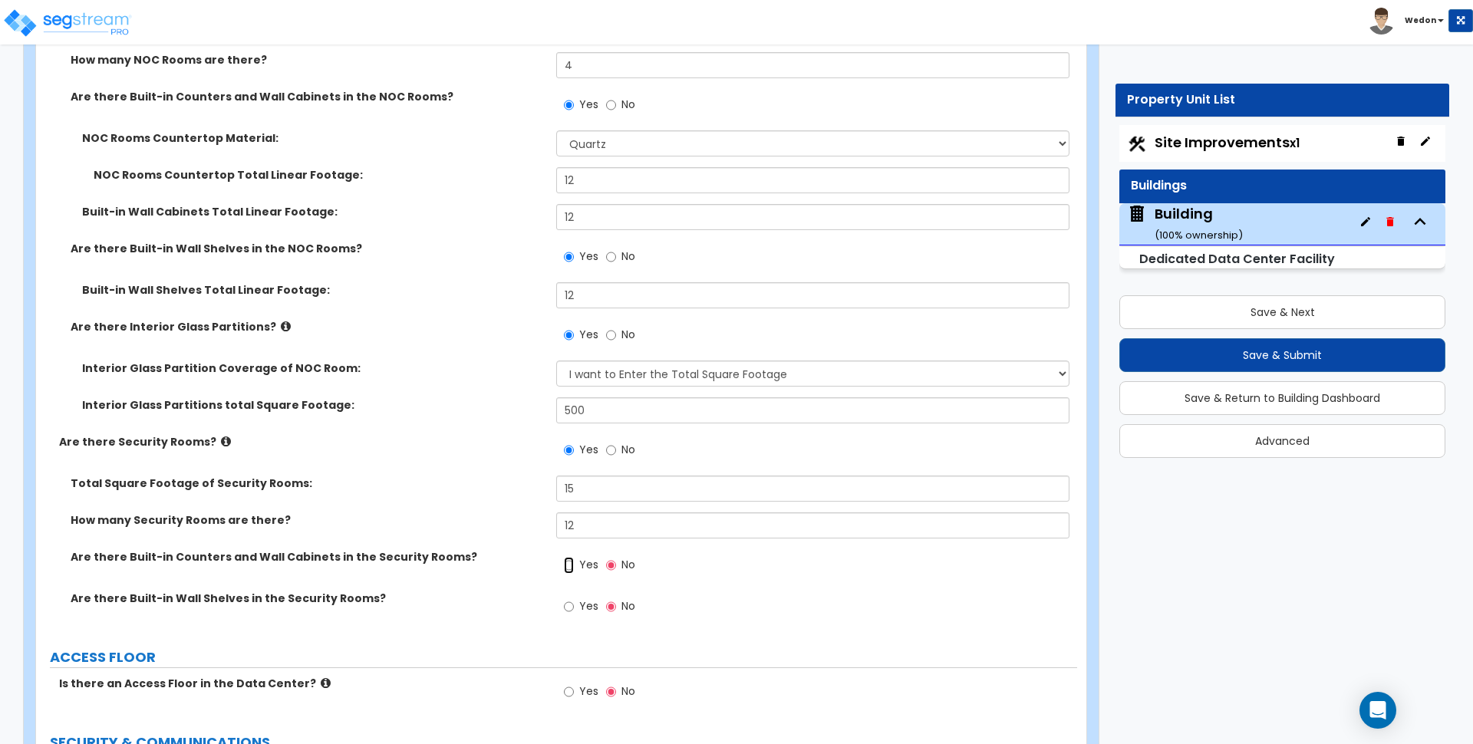
click at [574, 559] on input "Yes" at bounding box center [569, 565] width 10 height 17
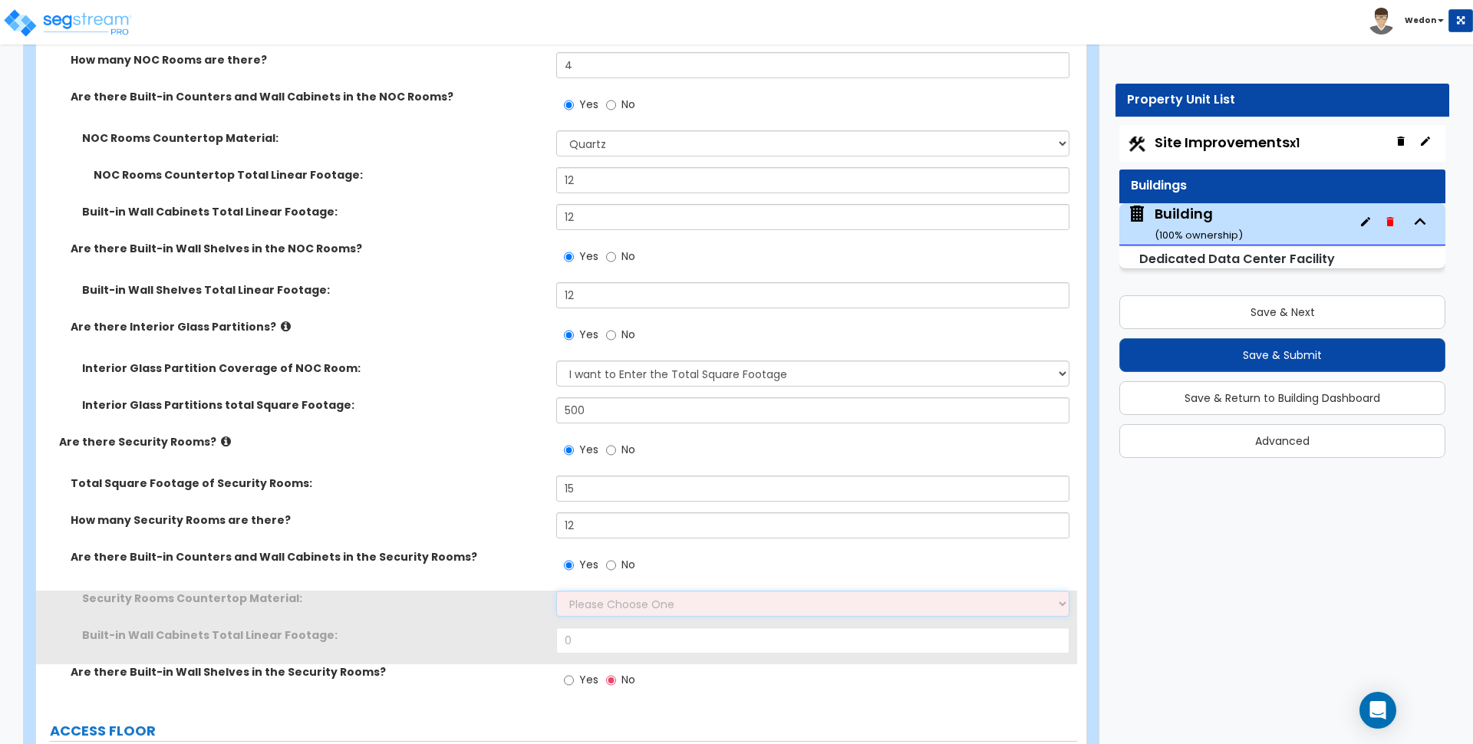
click at [596, 608] on select "Please Choose One Plastic Laminate Solid Surface Stone Quartz Marble Tile Wood …" at bounding box center [812, 604] width 513 height 26
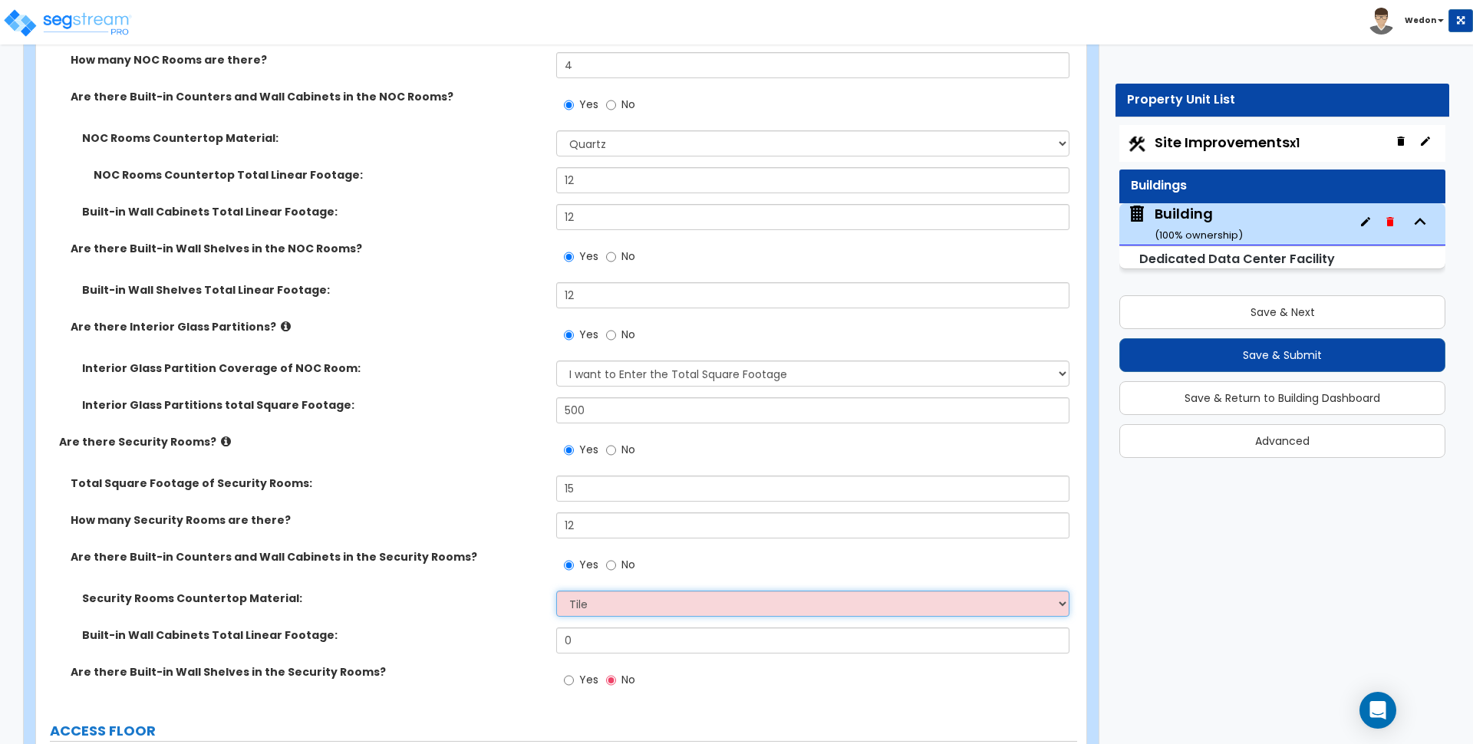
click at [556, 591] on select "Please Choose One Plastic Laminate Solid Surface Stone Quartz Marble Tile Wood …" at bounding box center [812, 604] width 513 height 26
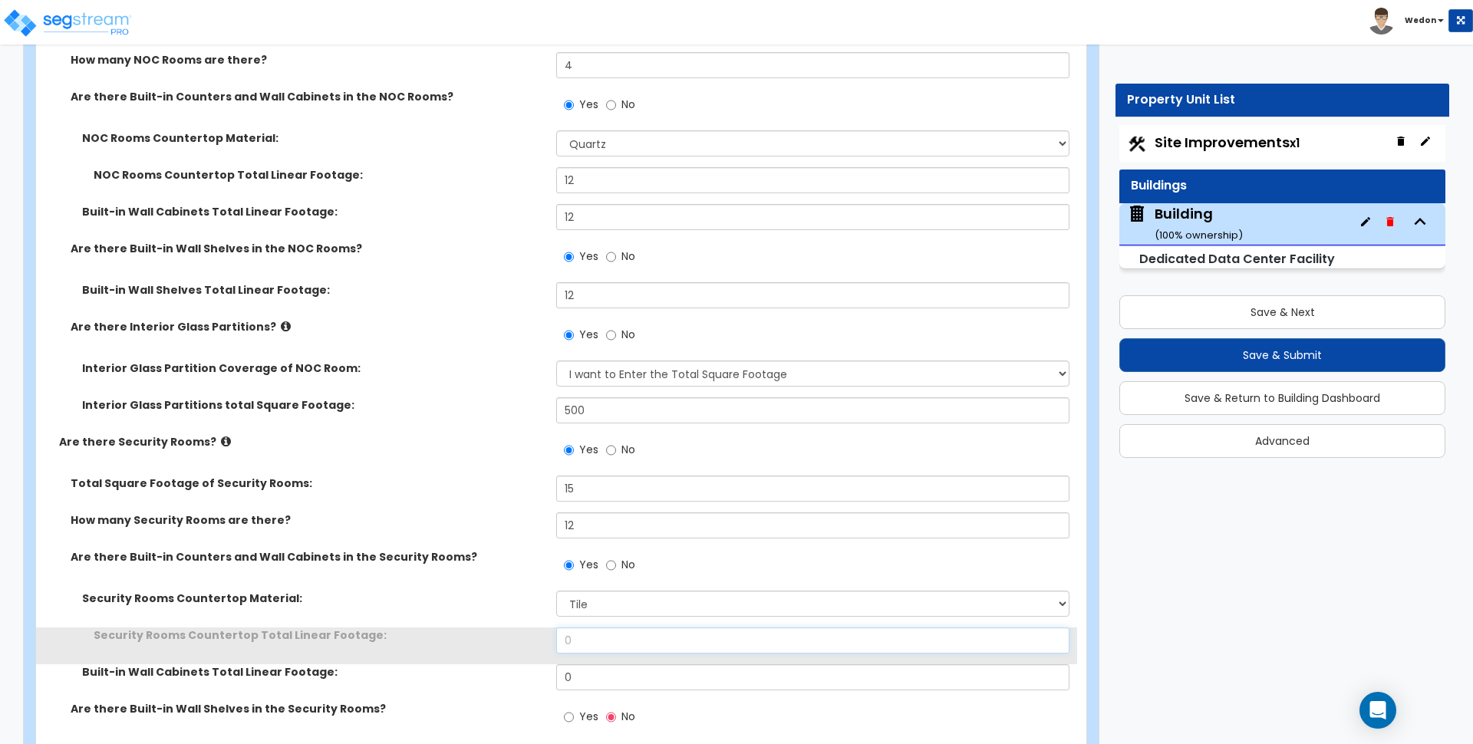
click at [601, 650] on input "0" at bounding box center [812, 641] width 513 height 26
click at [602, 648] on input "0" at bounding box center [812, 641] width 513 height 26
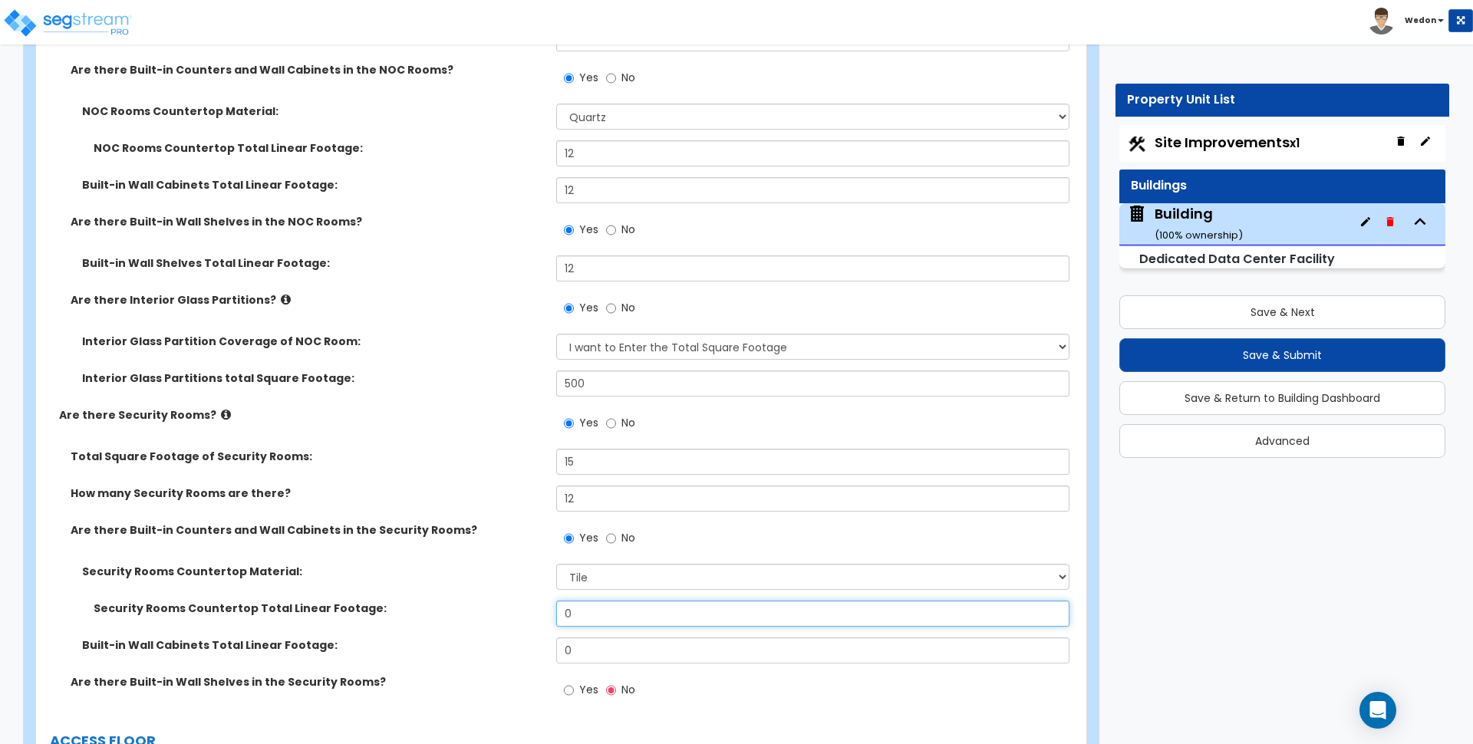
scroll to position [6236, 0]
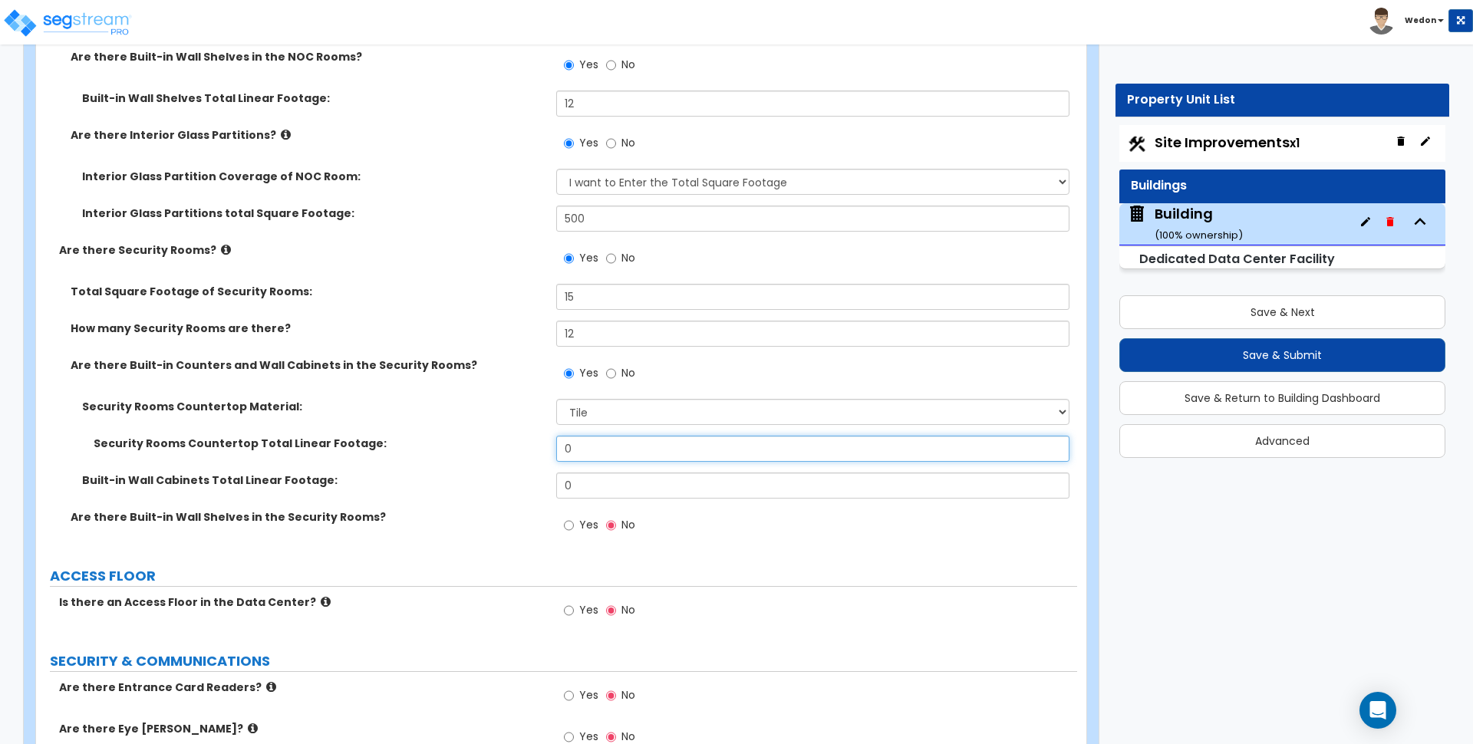
click at [592, 455] on input "0" at bounding box center [812, 449] width 513 height 26
click at [592, 454] on input "0" at bounding box center [812, 449] width 513 height 26
click at [592, 453] on input "0" at bounding box center [812, 449] width 513 height 26
click at [593, 468] on div "Security Rooms Countertop Total Linear Footage: 012" at bounding box center [556, 454] width 1041 height 37
click at [593, 468] on div "Security Rooms Countertop Total Linear Footage: 12" at bounding box center [556, 454] width 1041 height 37
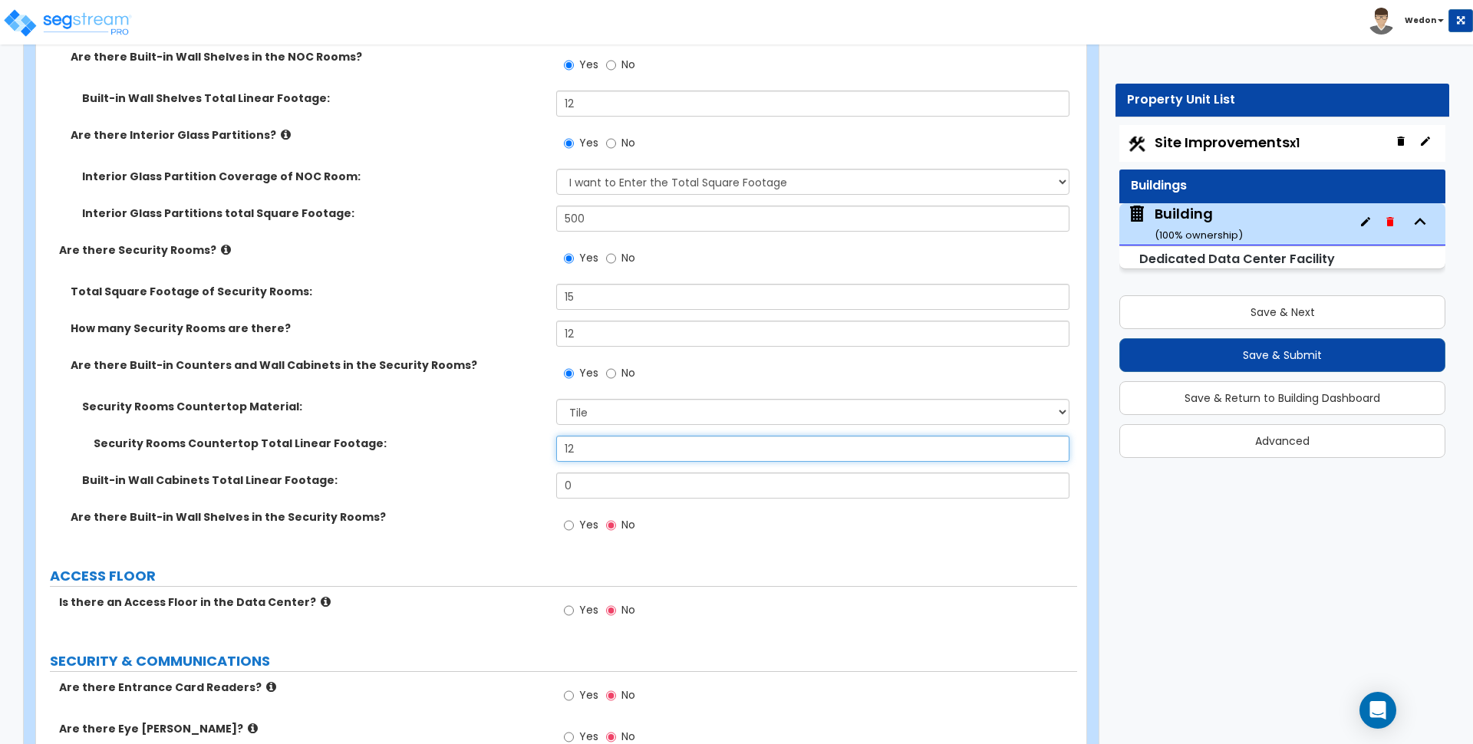
click at [615, 451] on input "12" at bounding box center [812, 449] width 513 height 26
click at [612, 481] on input "0" at bounding box center [812, 486] width 513 height 26
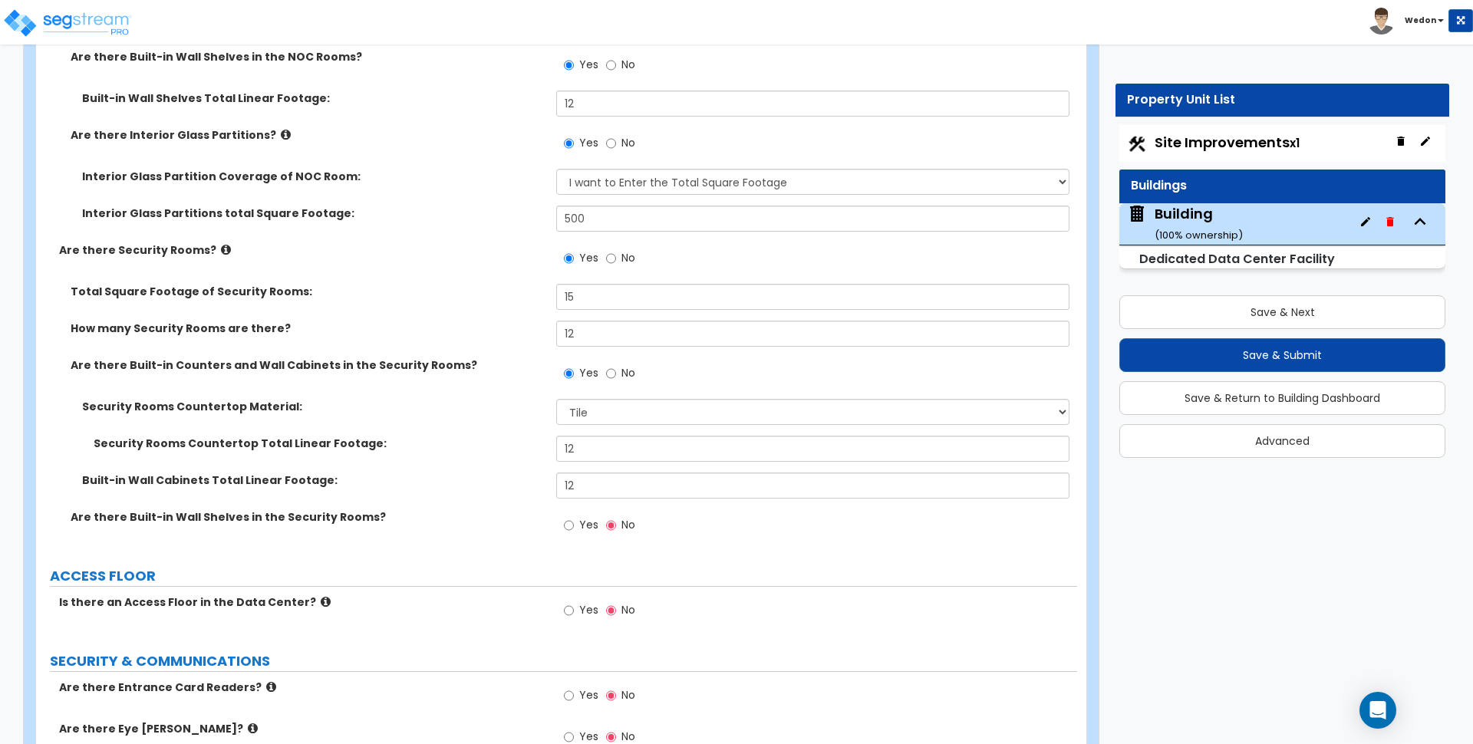
click at [587, 519] on span "Yes" at bounding box center [588, 524] width 19 height 15
click at [574, 519] on input "Yes" at bounding box center [569, 525] width 10 height 17
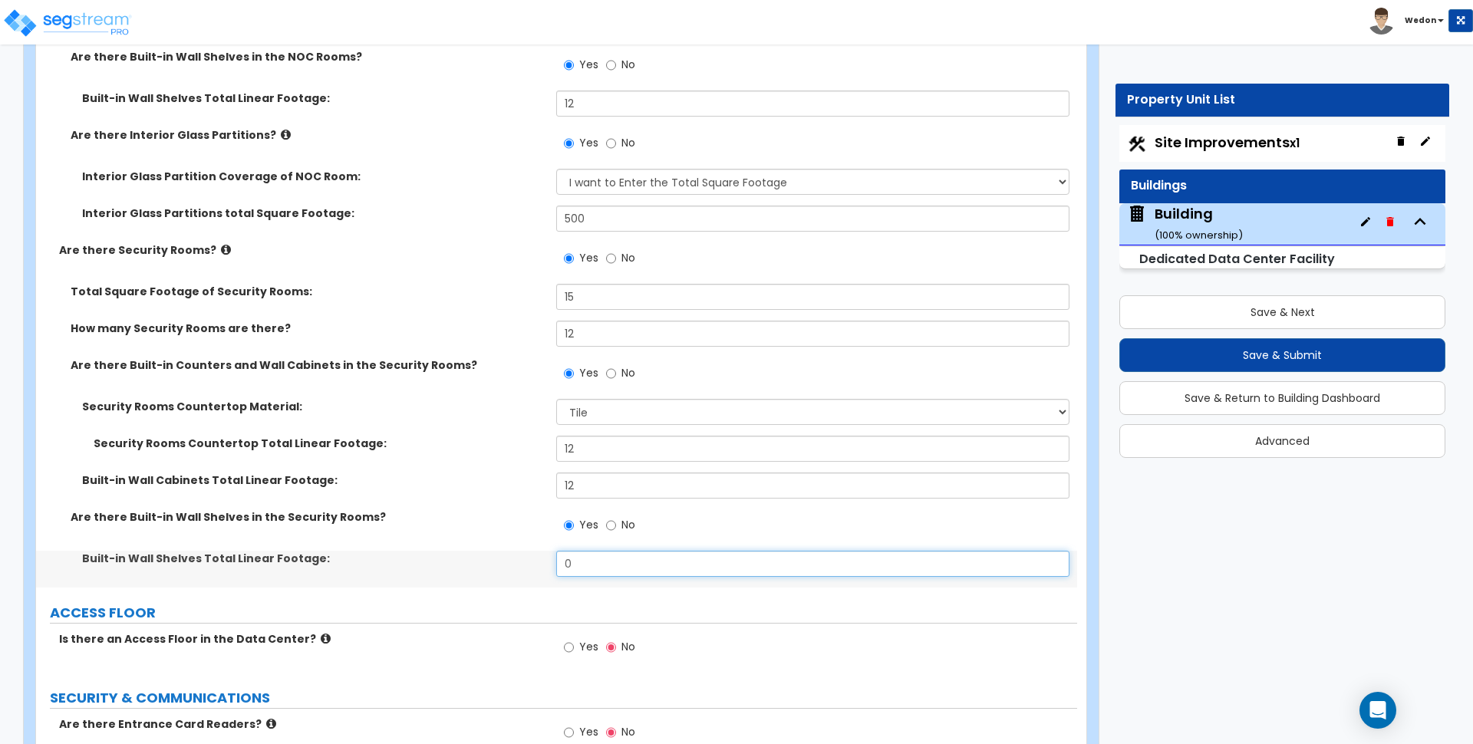
click at [613, 559] on input "0" at bounding box center [812, 564] width 513 height 26
click at [537, 512] on label "Are there Built-in Wall Shelves in the Security Rooms?" at bounding box center [308, 516] width 474 height 15
click at [748, 371] on div "Yes No" at bounding box center [816, 378] width 520 height 41
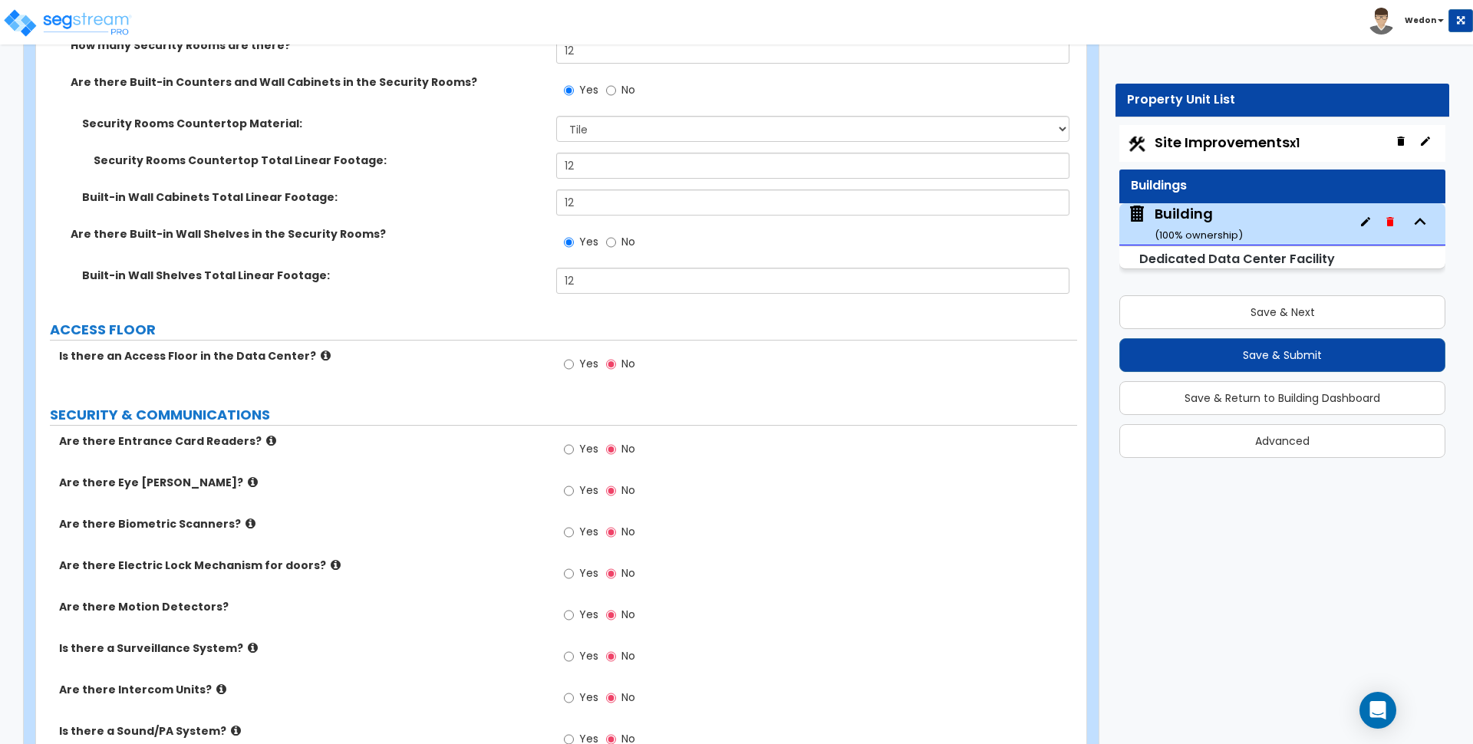
scroll to position [6524, 0]
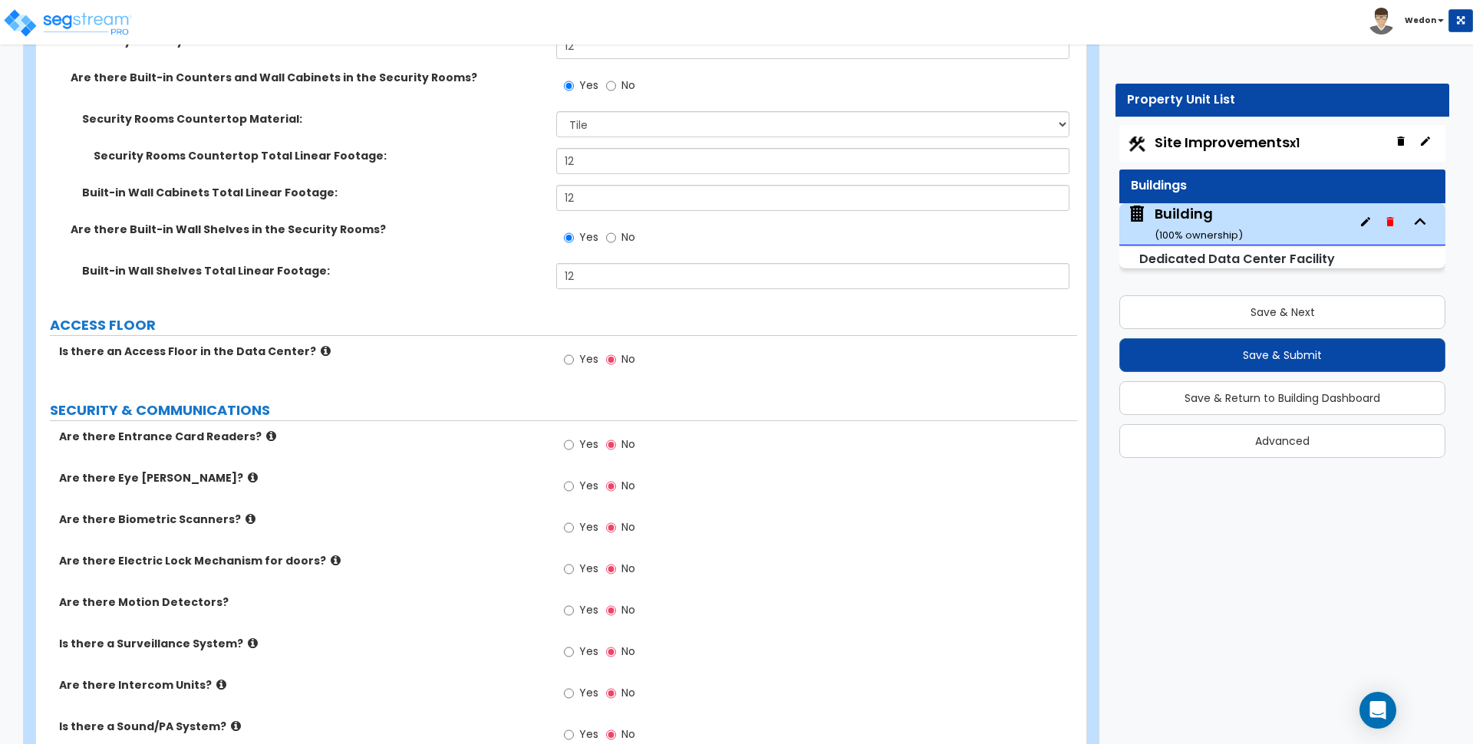
click at [595, 353] on span "Yes" at bounding box center [588, 358] width 19 height 15
click at [574, 353] on input "Yes" at bounding box center [569, 359] width 10 height 17
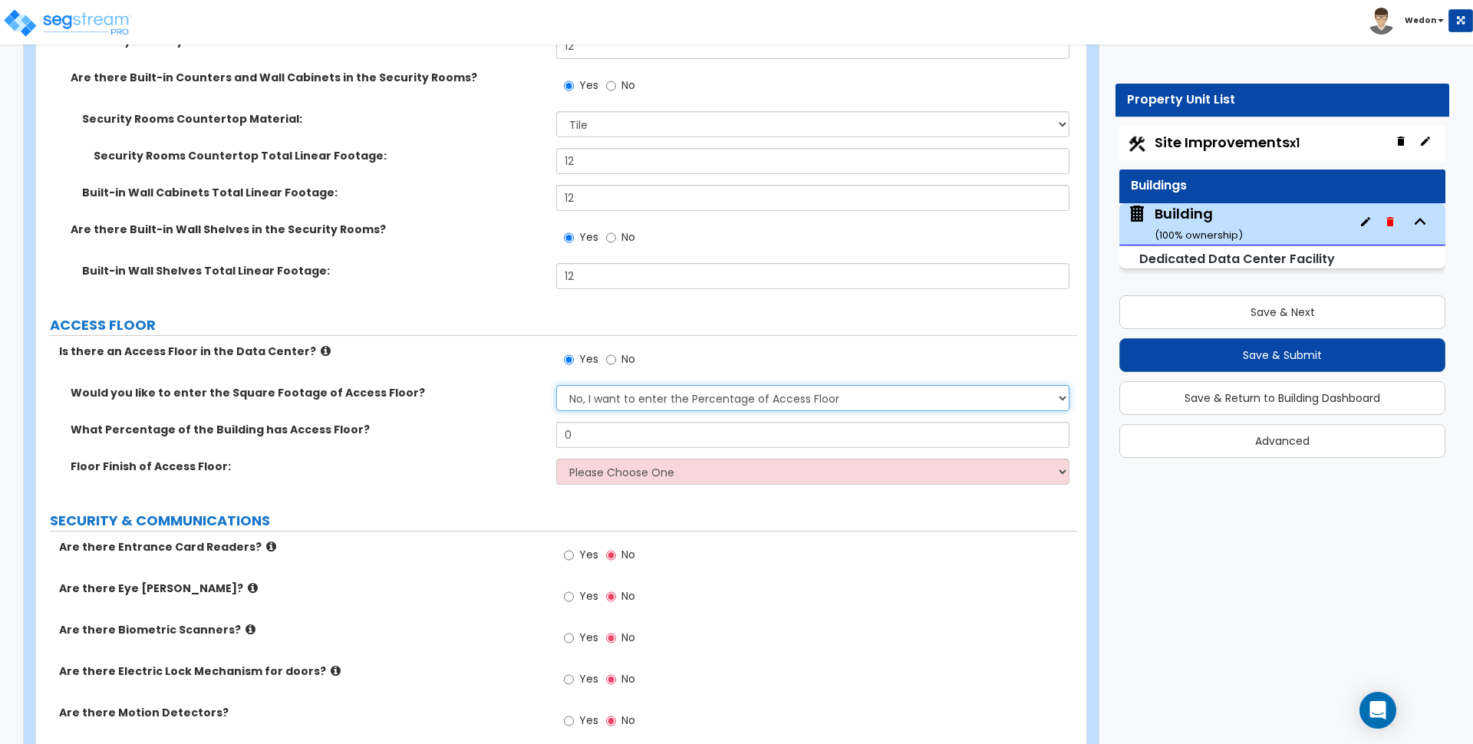
click at [659, 399] on select "No, I want to enter the Percentage of Access Floor Yes, I want to enter the Squ…" at bounding box center [812, 398] width 513 height 26
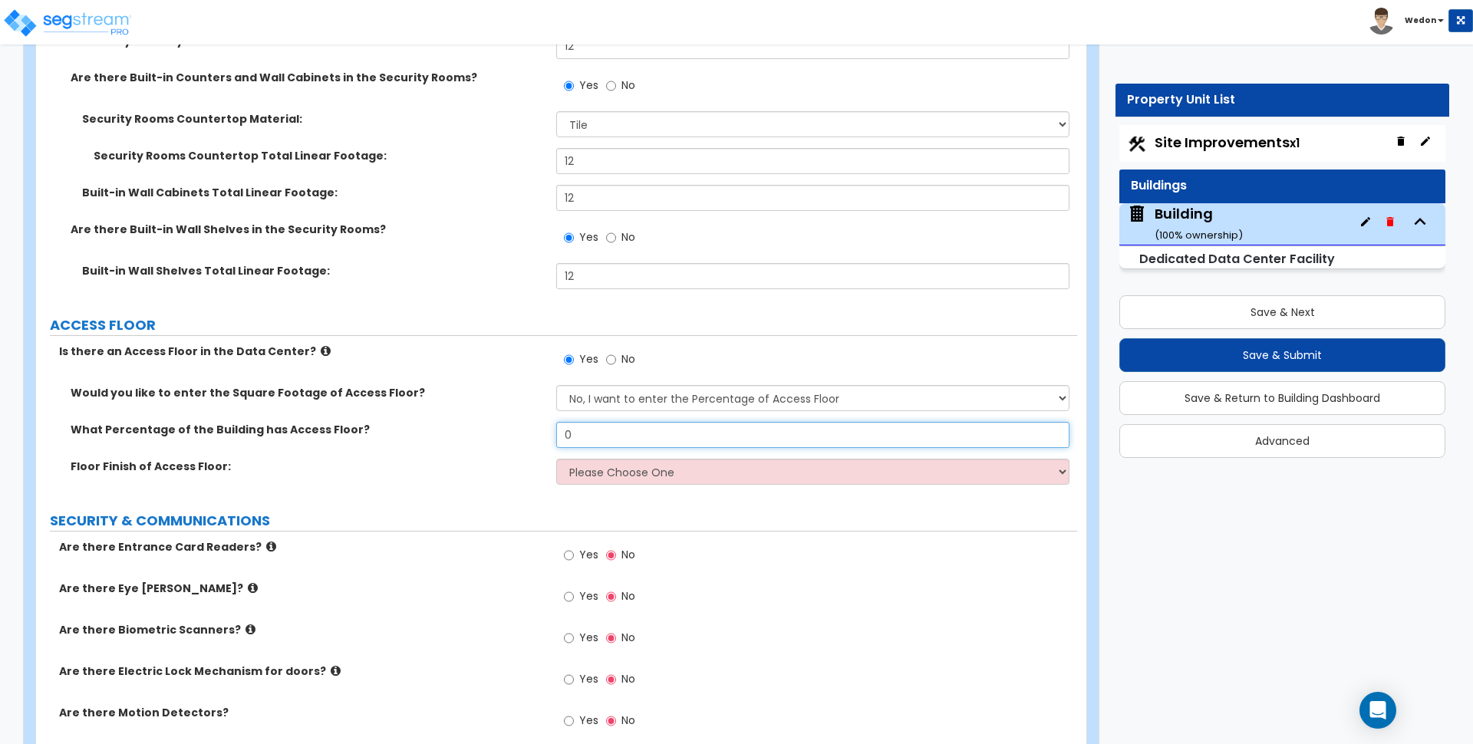
click at [628, 438] on input "0" at bounding box center [812, 435] width 513 height 26
click at [640, 469] on select "Please Choose One Laminate VCT Carpet Tile" at bounding box center [812, 472] width 513 height 26
click at [556, 459] on select "Please Choose One Laminate VCT Carpet Tile" at bounding box center [812, 472] width 513 height 26
click at [628, 426] on input "0" at bounding box center [812, 435] width 513 height 26
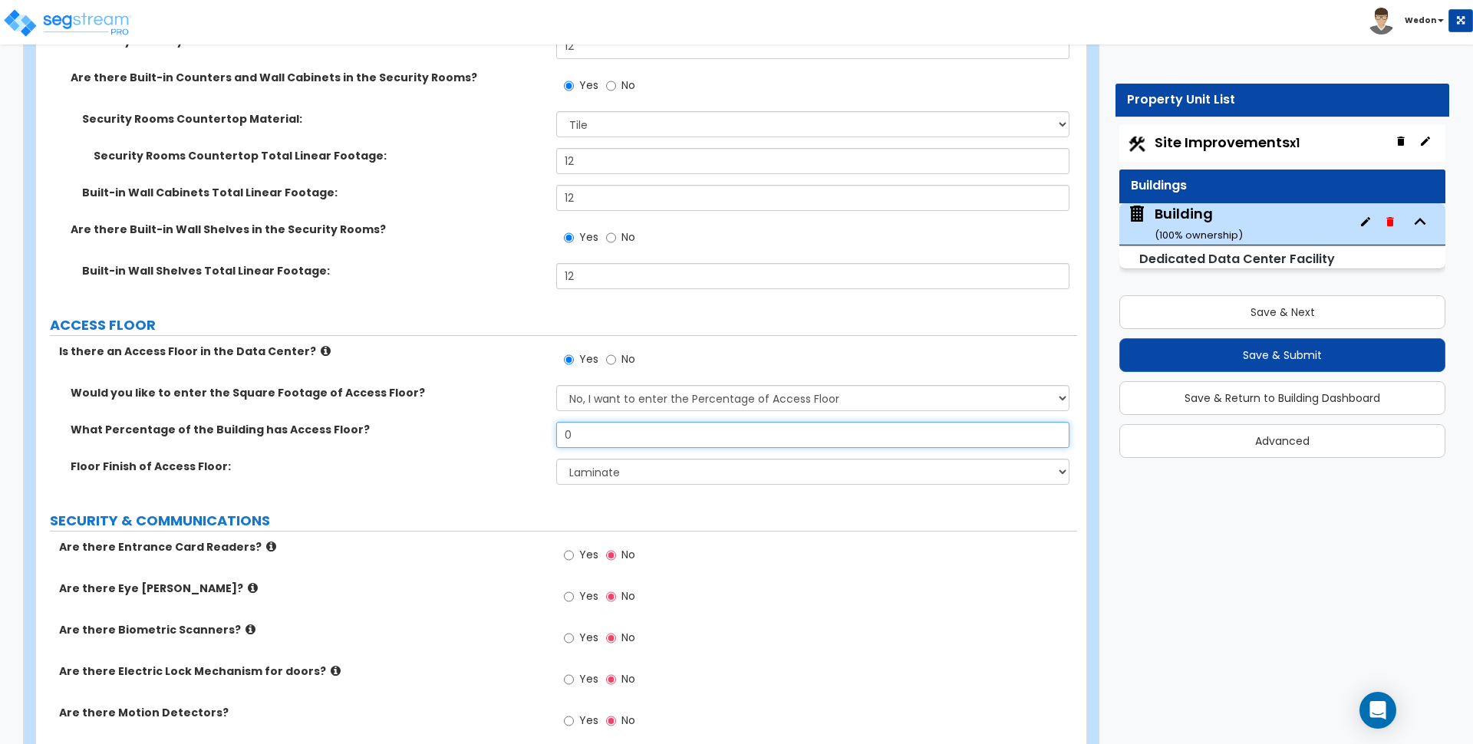
click at [628, 426] on input "0" at bounding box center [812, 435] width 513 height 26
click at [482, 450] on div "What Percentage of the Building has Access Floor? 12" at bounding box center [556, 440] width 1041 height 37
click at [604, 444] on input "12" at bounding box center [812, 435] width 513 height 26
drag, startPoint x: 604, startPoint y: 444, endPoint x: 558, endPoint y: 445, distance: 46.0
click at [604, 444] on input "12" at bounding box center [812, 435] width 513 height 26
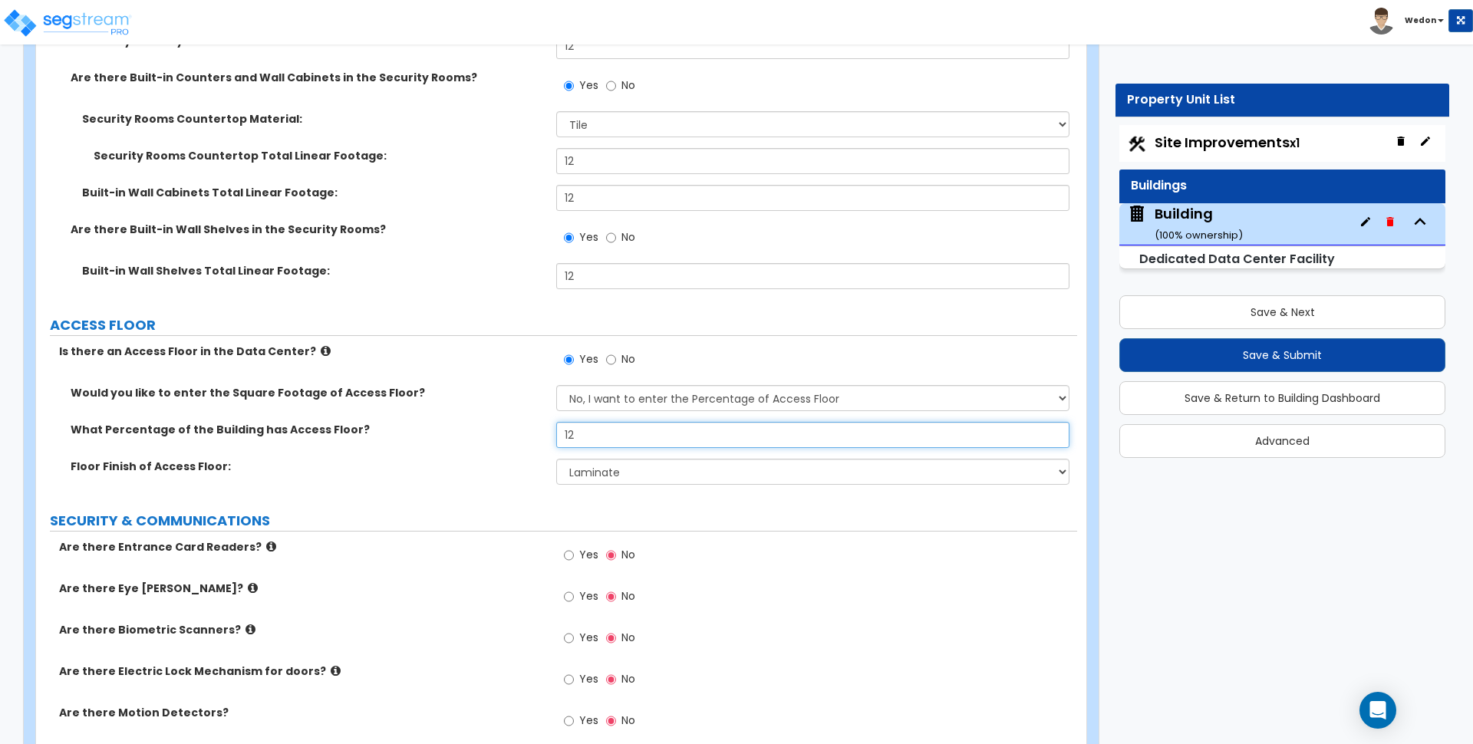
click at [604, 444] on input "12" at bounding box center [812, 435] width 513 height 26
click at [459, 459] on label "Floor Finish of Access Floor:" at bounding box center [308, 466] width 474 height 15
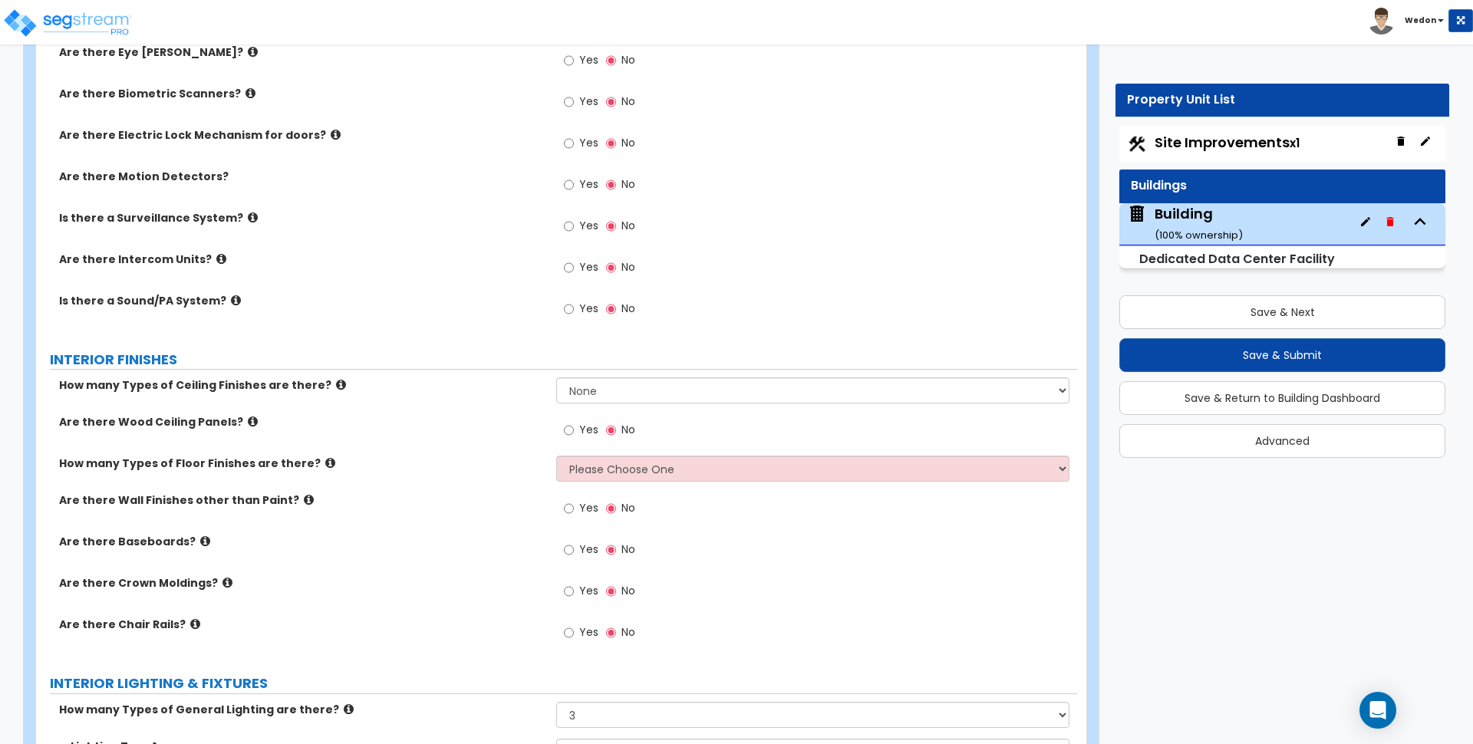
scroll to position [7099, 0]
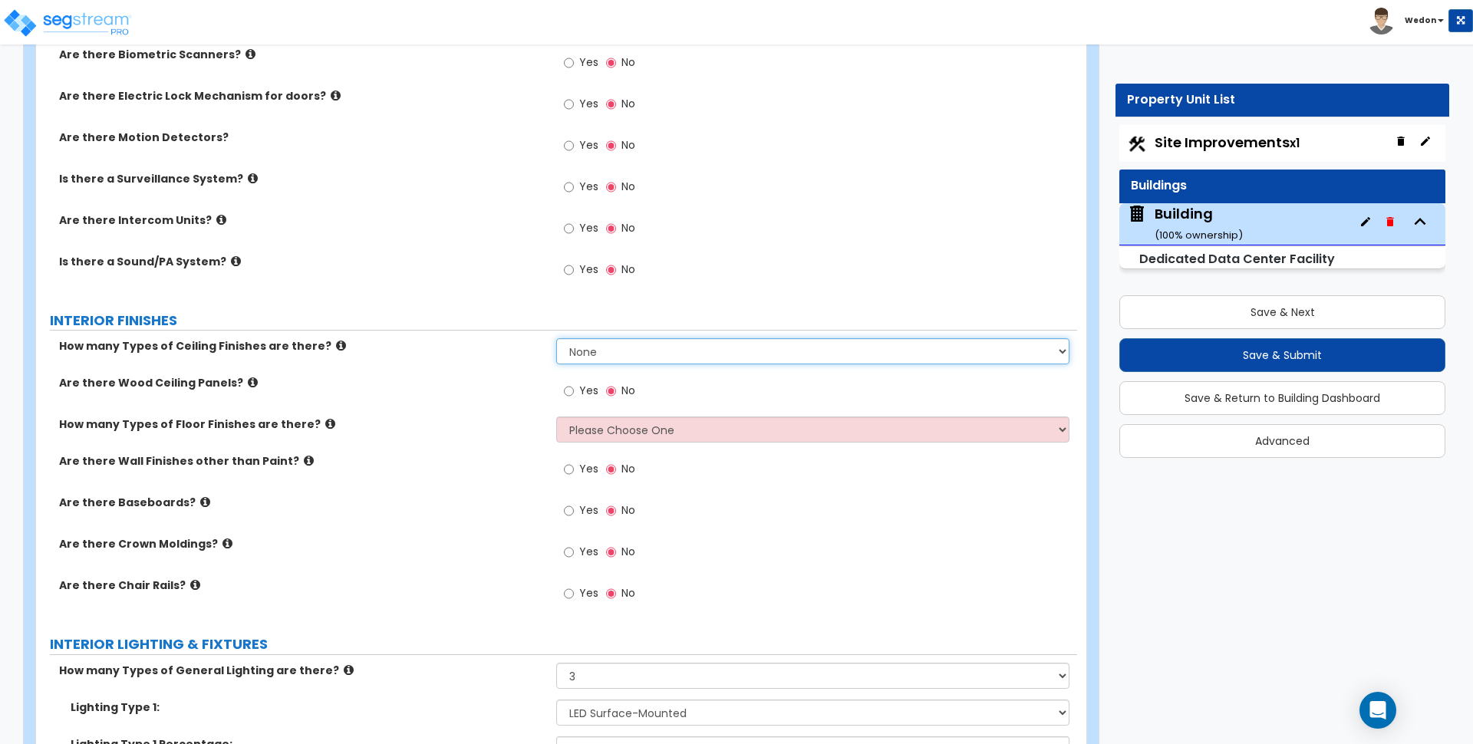
click at [681, 352] on select "None 1 2 3" at bounding box center [812, 351] width 513 height 26
drag, startPoint x: 680, startPoint y: 348, endPoint x: 786, endPoint y: 347, distance: 106.7
click at [679, 348] on select "None 1 2 3" at bounding box center [812, 351] width 513 height 26
click at [240, 351] on label "How many Types of Ceiling Finishes are there?" at bounding box center [302, 345] width 486 height 15
click at [238, 348] on label "How many Types of Ceiling Finishes are there?" at bounding box center [302, 345] width 486 height 15
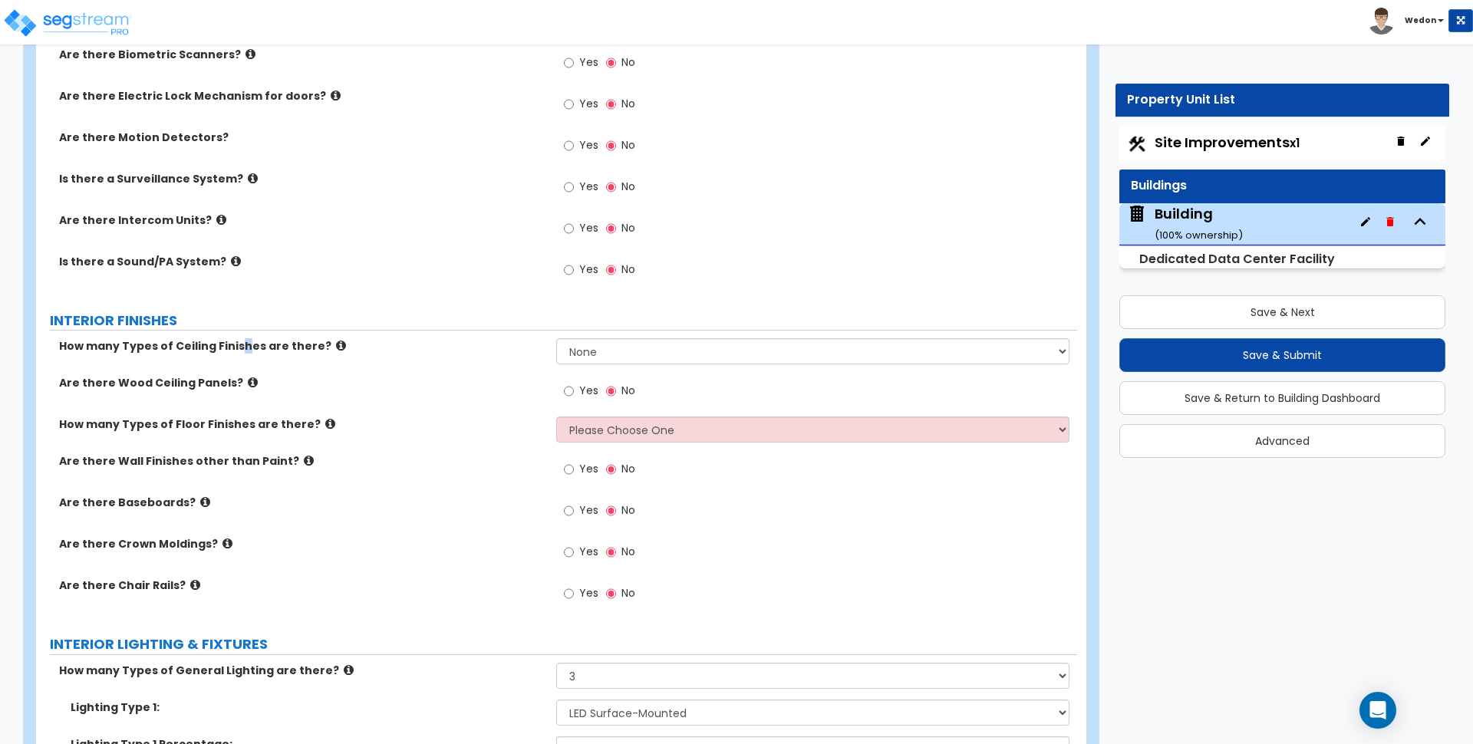
click at [238, 348] on label "How many Types of Ceiling Finishes are there?" at bounding box center [302, 345] width 486 height 15
click at [408, 347] on label "How many Types of Ceiling Finishes are there?" at bounding box center [302, 345] width 486 height 15
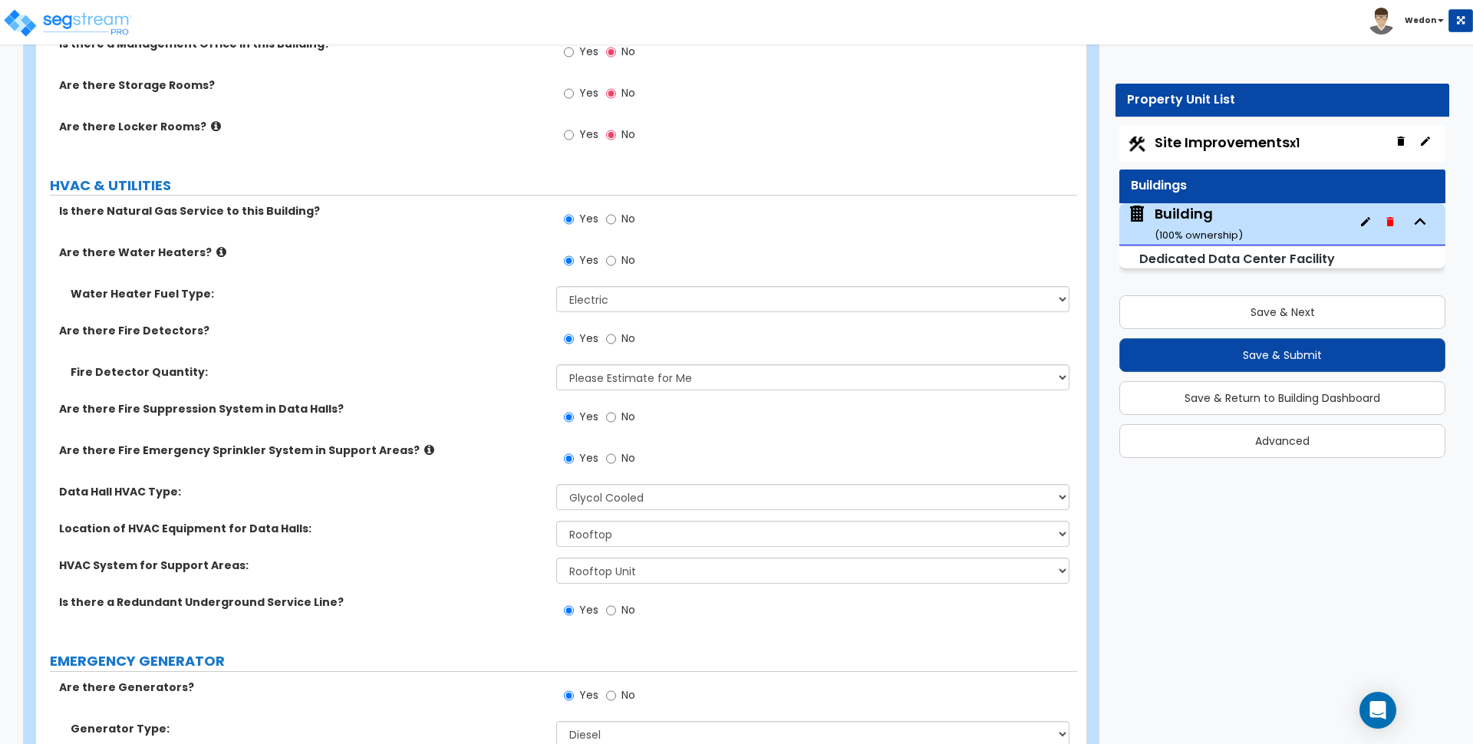
scroll to position [8346, 0]
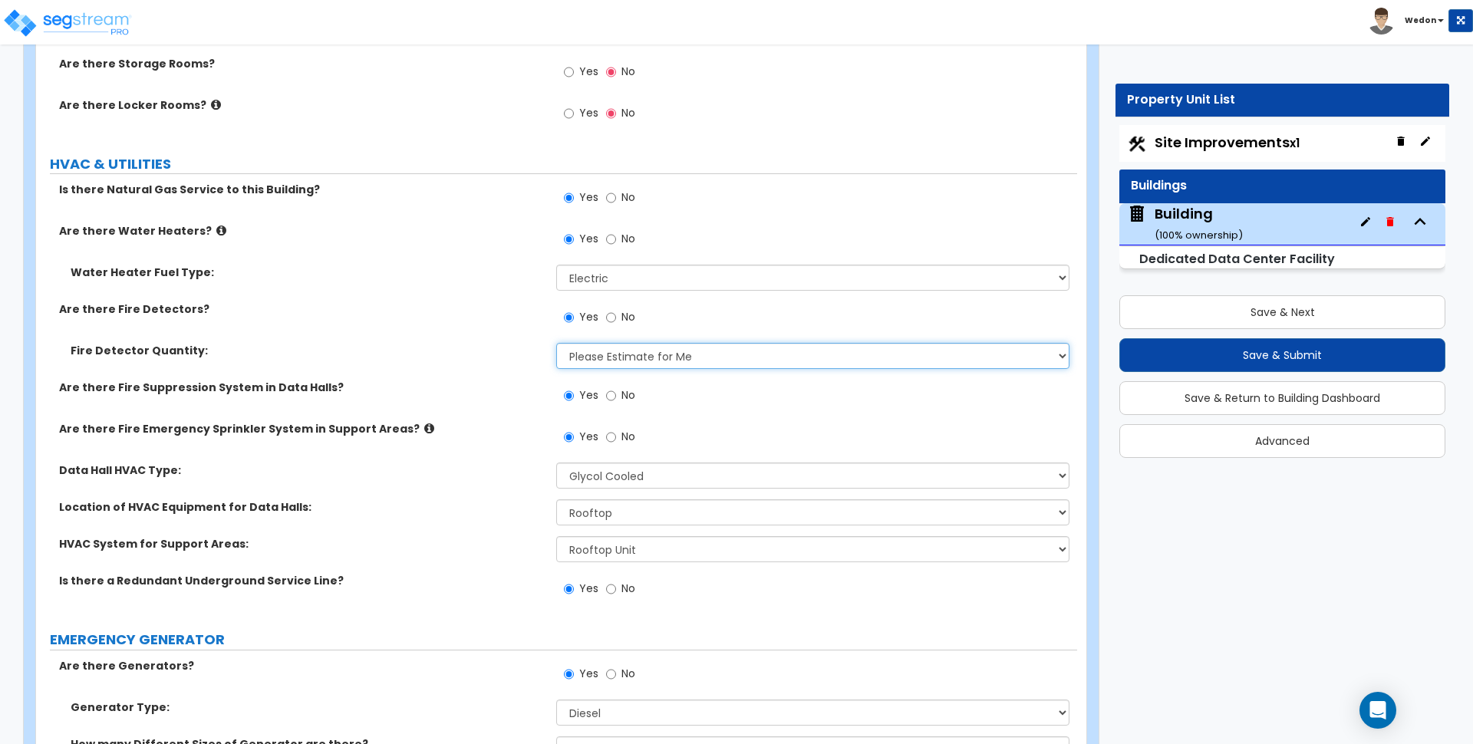
click at [720, 356] on select "Please Estimate for Me Enter the Percentage of Fire Detectors Enter the Number …" at bounding box center [812, 356] width 513 height 26
click at [755, 356] on select "Please Estimate for Me Enter the Percentage of Fire Detectors Enter the Number …" at bounding box center [812, 356] width 513 height 26
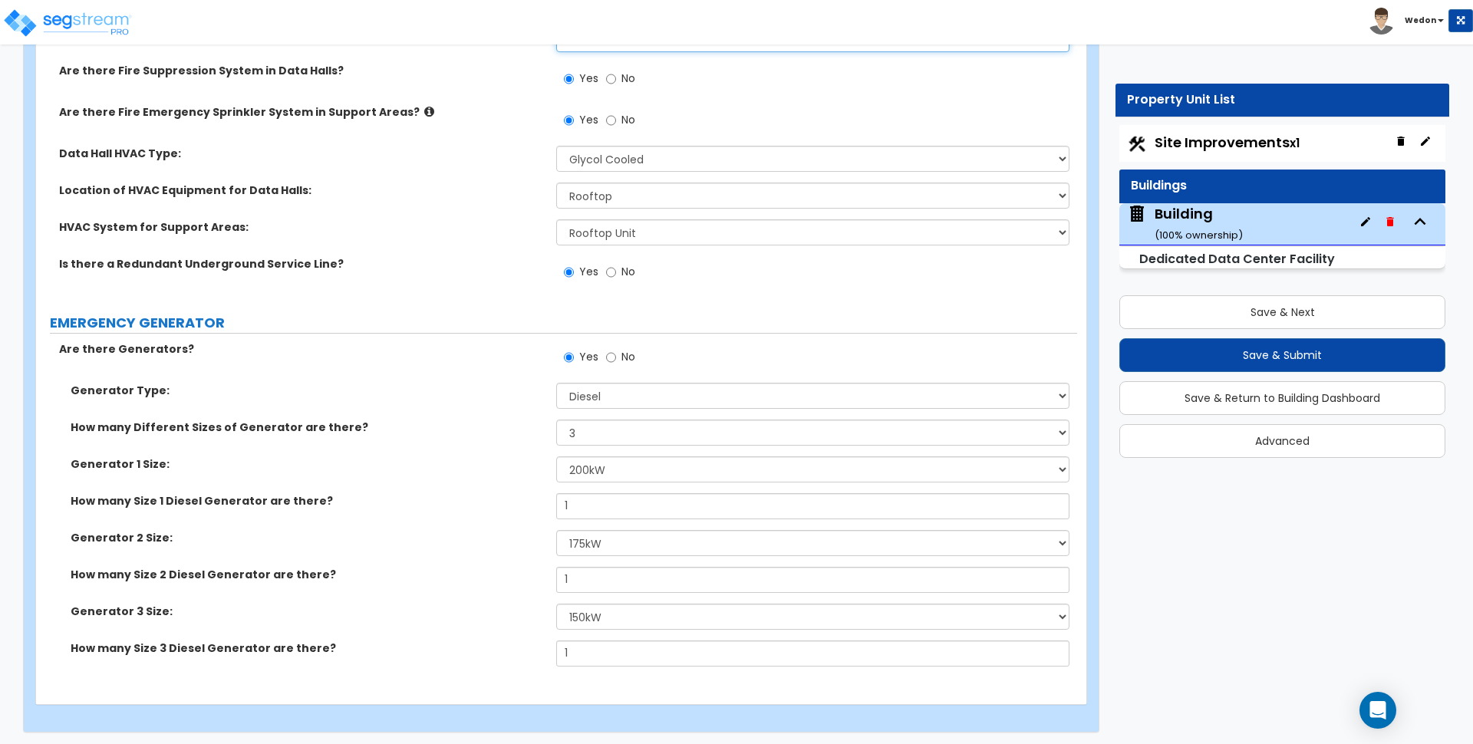
scroll to position [8667, 0]
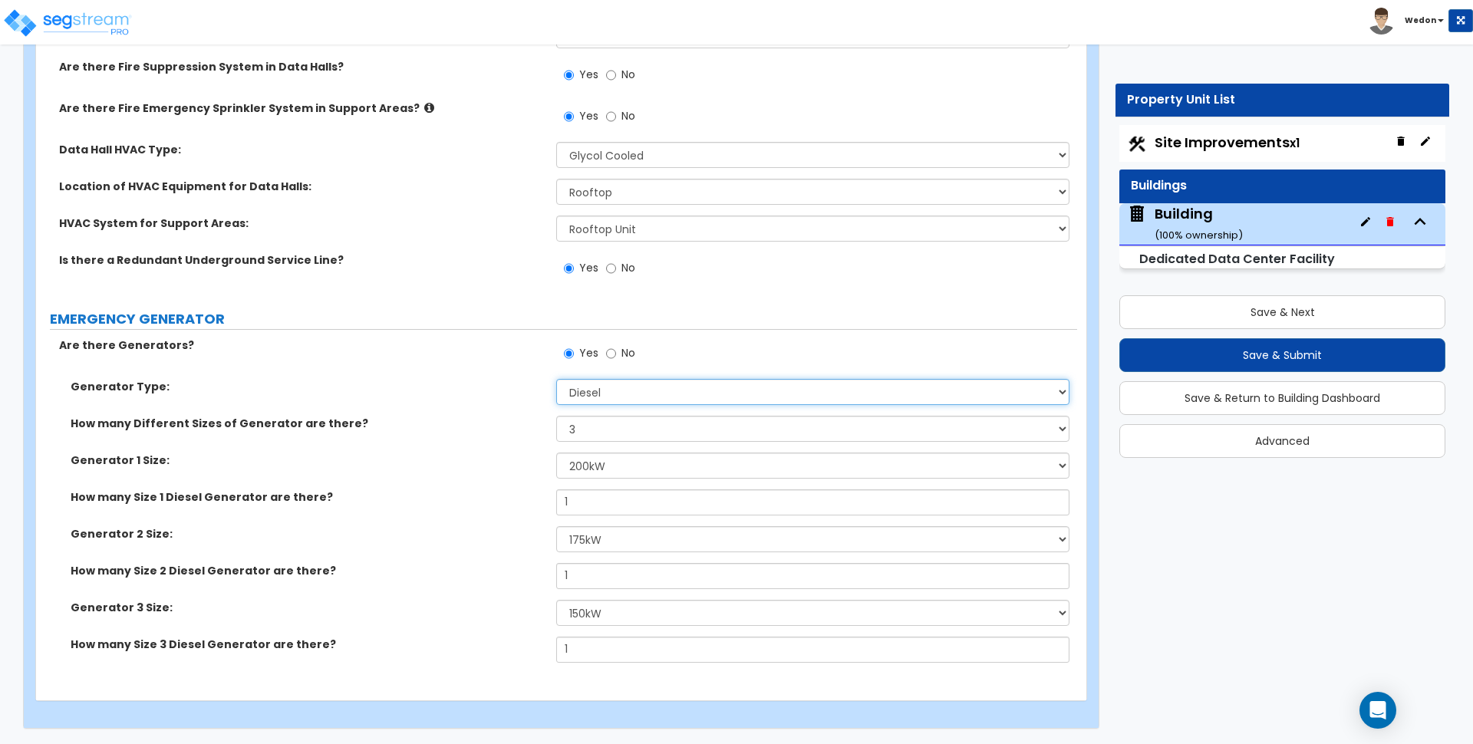
click at [635, 391] on select "Please Choose One Gas Diesel" at bounding box center [812, 392] width 513 height 26
click at [556, 379] on select "Please Choose One Gas Diesel" at bounding box center [812, 392] width 513 height 26
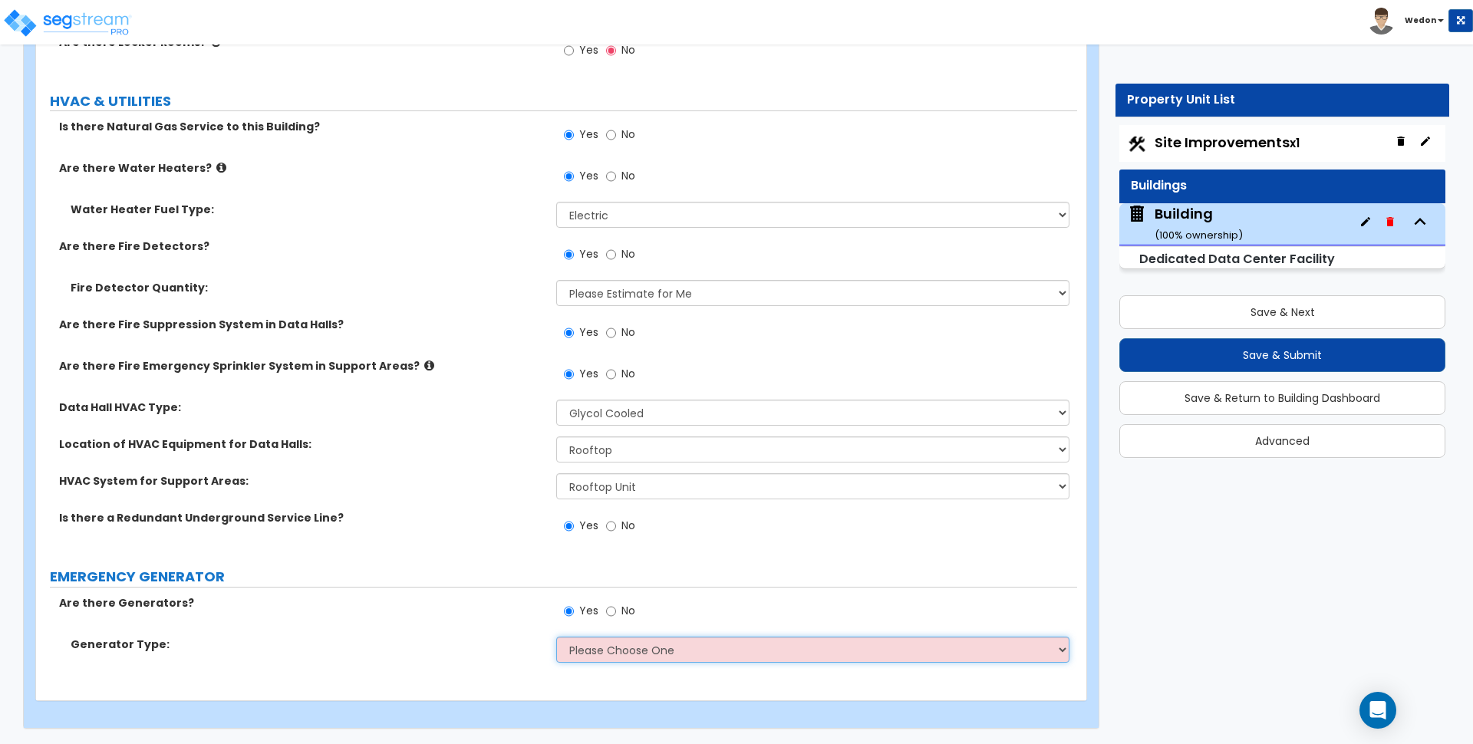
scroll to position [8409, 0]
click at [626, 651] on select "Please Choose One Gas Diesel" at bounding box center [812, 650] width 513 height 26
click at [556, 637] on select "Please Choose One Gas Diesel" at bounding box center [812, 650] width 513 height 26
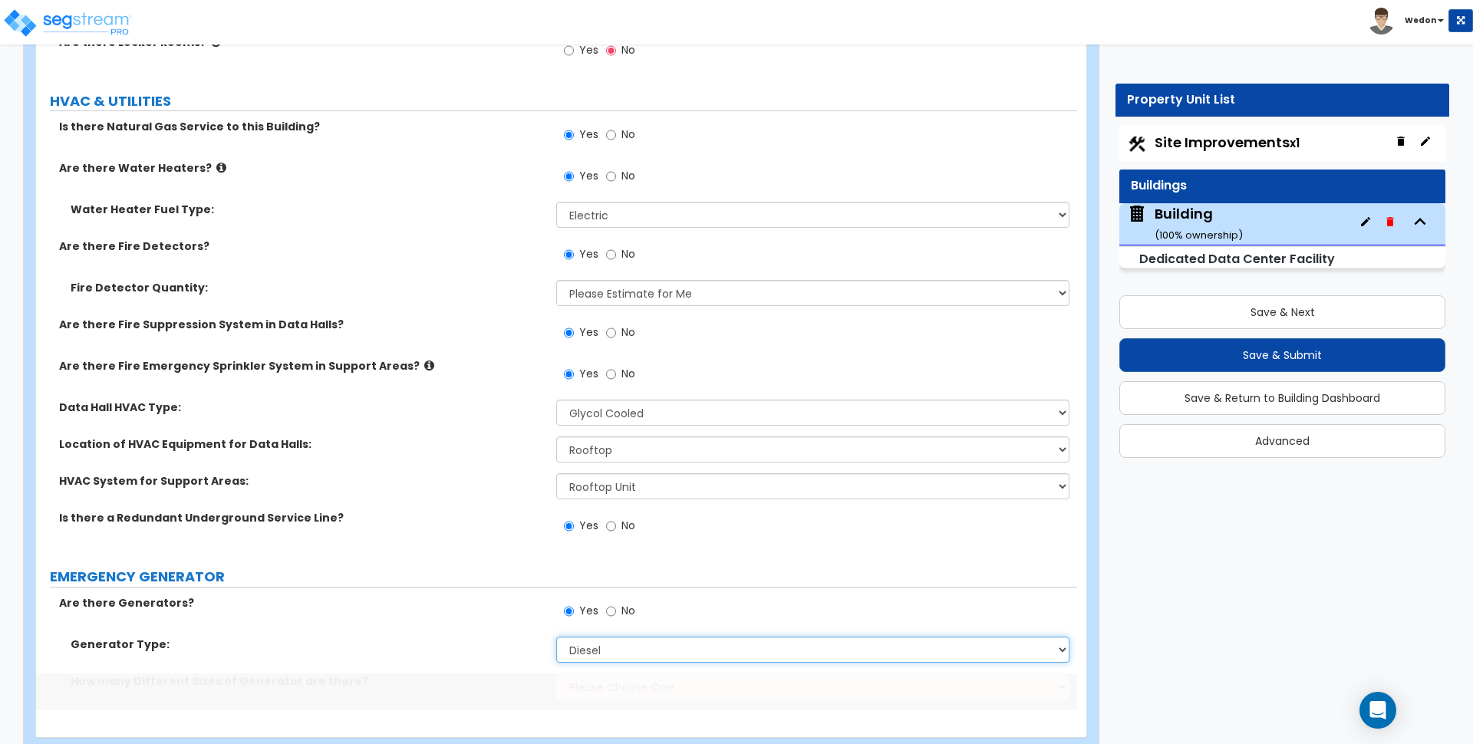
scroll to position [8446, 0]
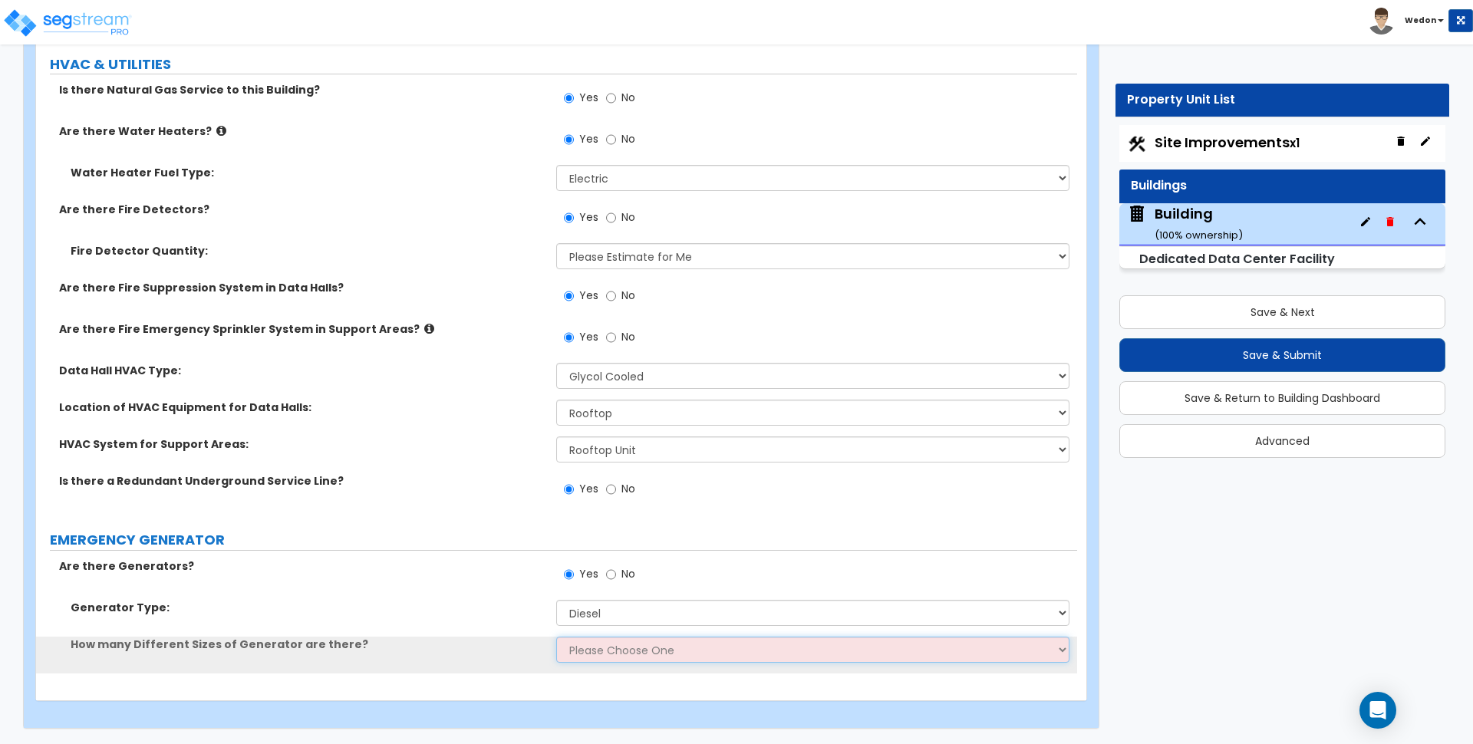
click at [630, 652] on select "Please Choose One 1 2 3" at bounding box center [812, 650] width 513 height 26
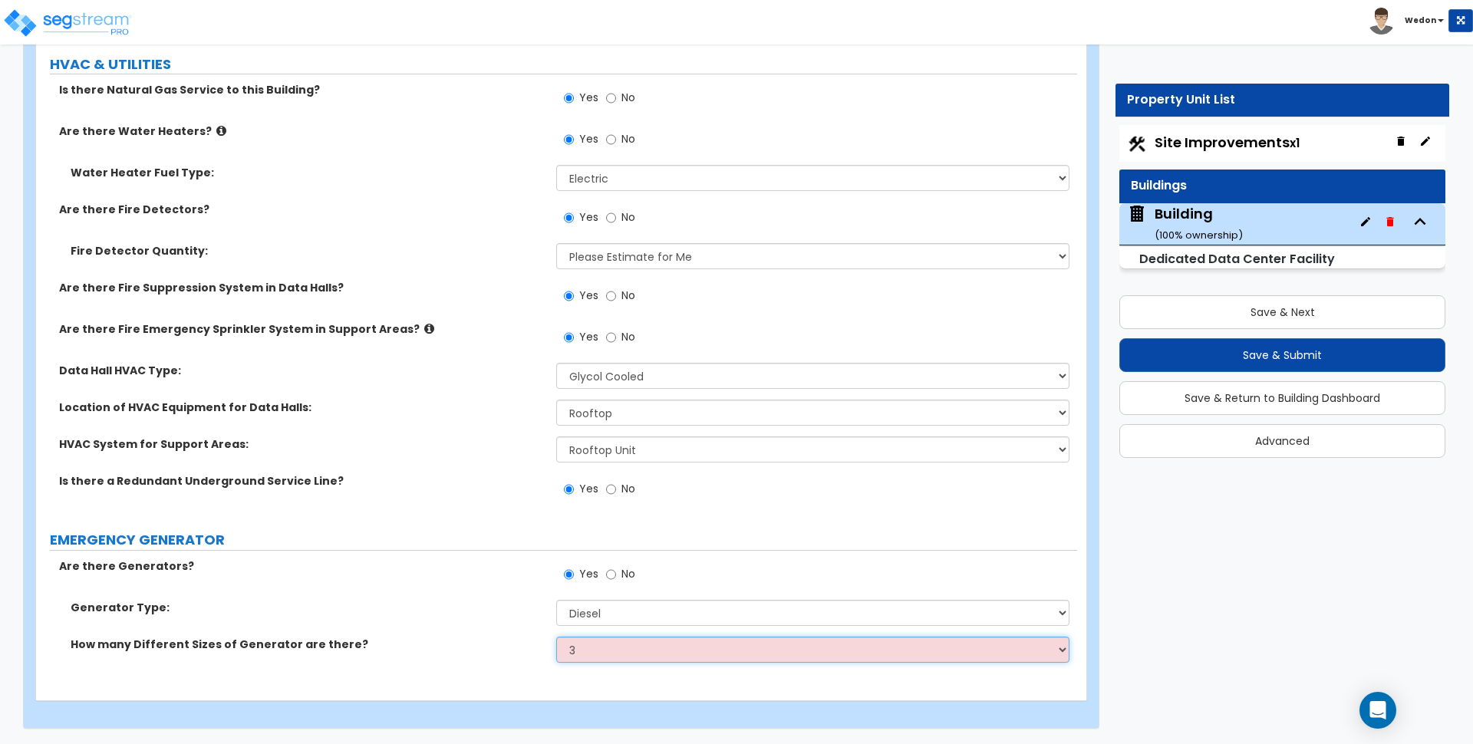
click at [556, 637] on select "Please Choose One 1 2 3" at bounding box center [812, 650] width 513 height 26
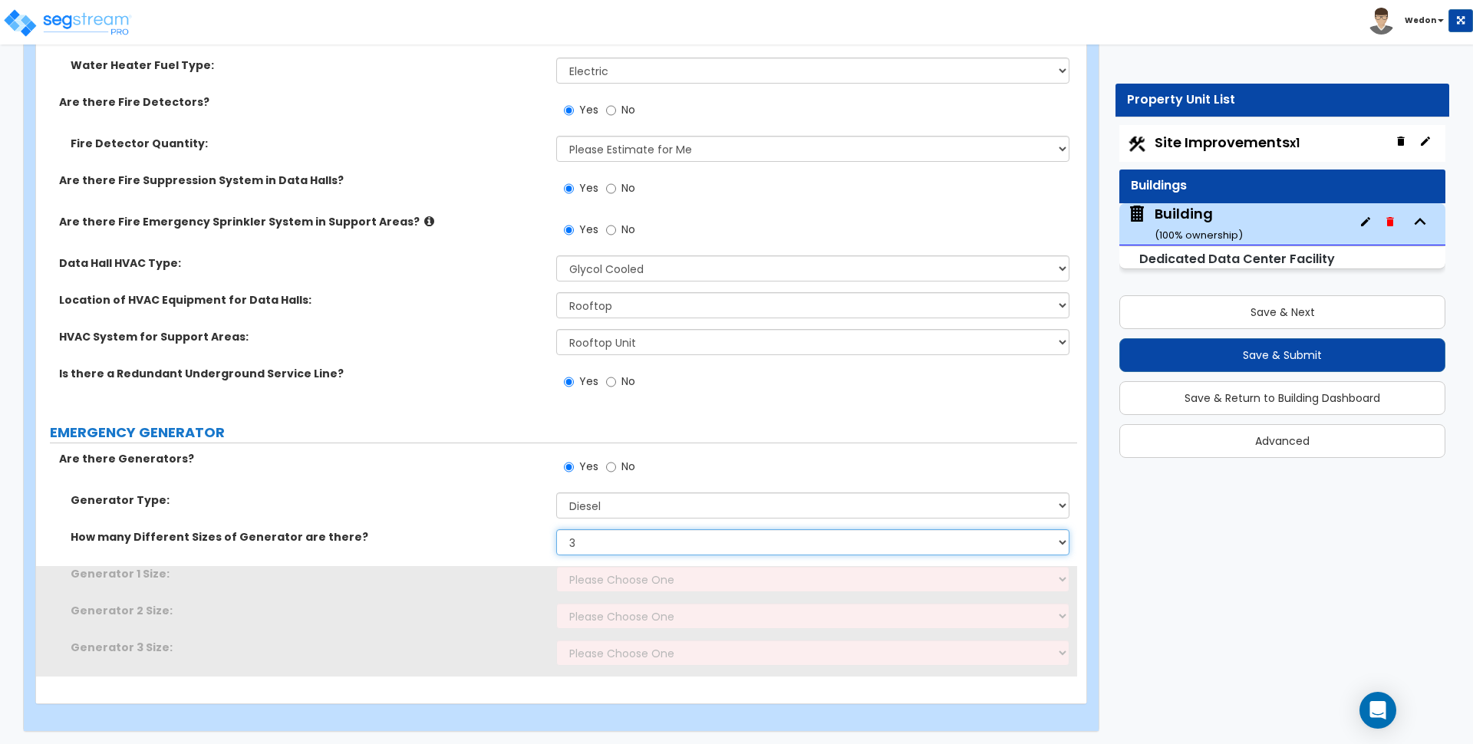
scroll to position [8556, 0]
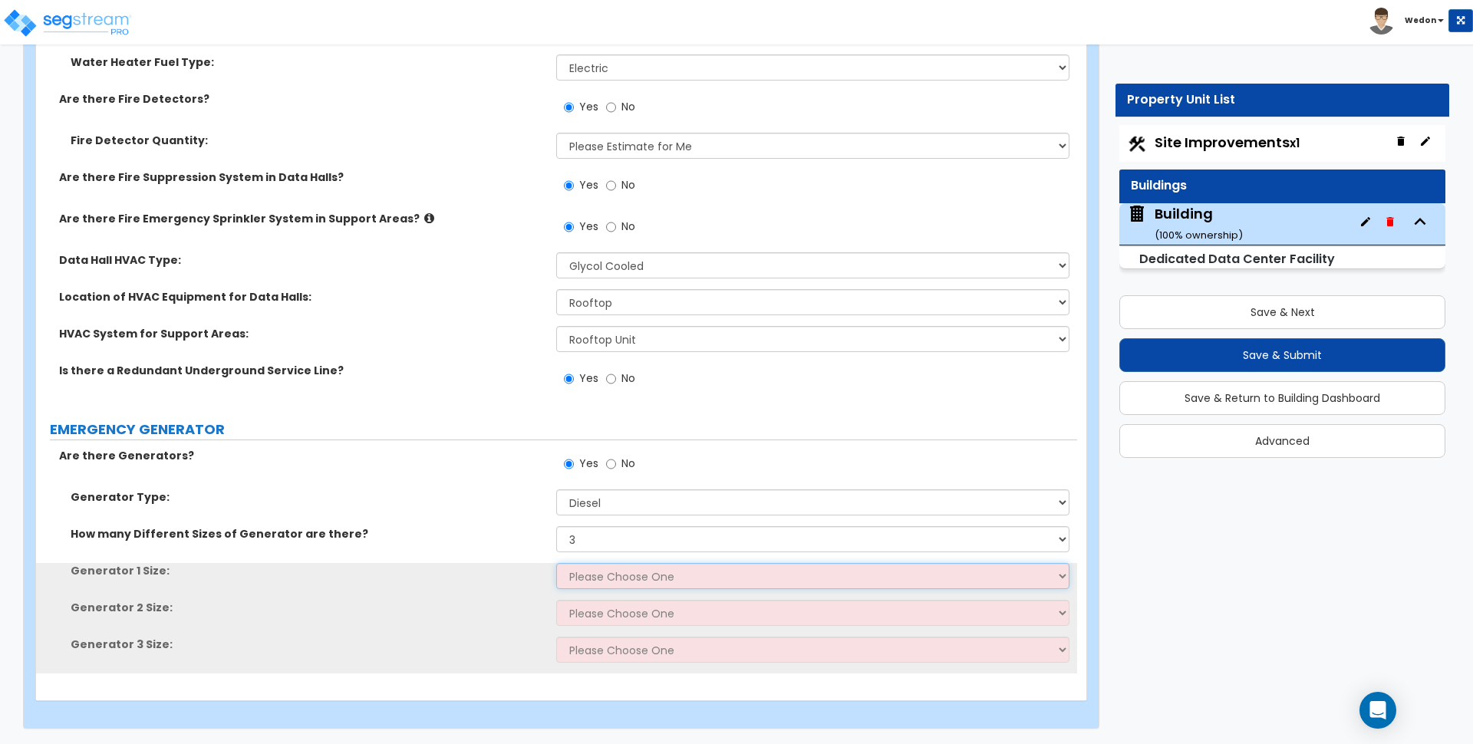
click at [638, 582] on select "Please Choose One 30kW 50kW 75kW 100kW 125kW 150kW 175kW 200kW 250kW 300kW 350k…" at bounding box center [812, 576] width 513 height 26
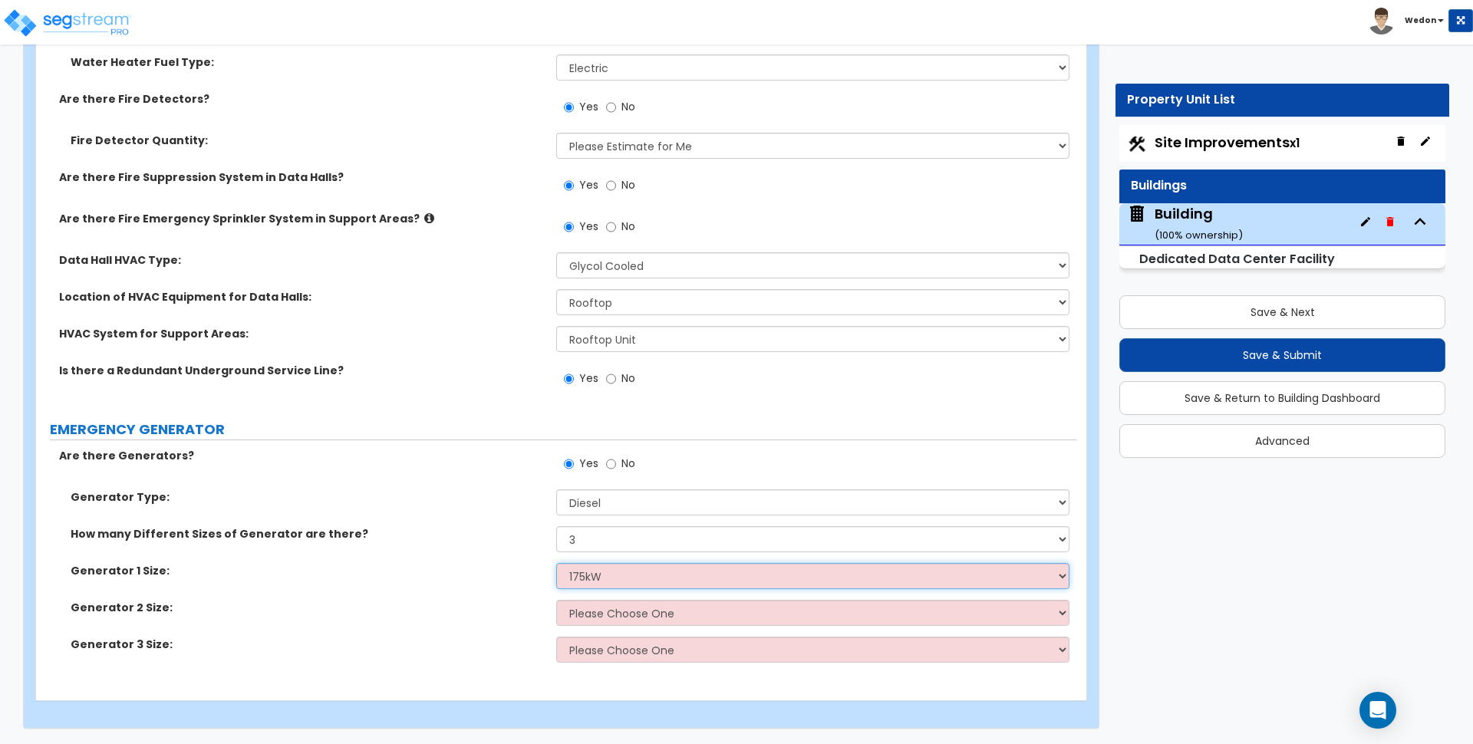
click at [556, 563] on select "Please Choose One 30kW 50kW 75kW 100kW 125kW 150kW 175kW 200kW 250kW 300kW 350k…" at bounding box center [812, 576] width 513 height 26
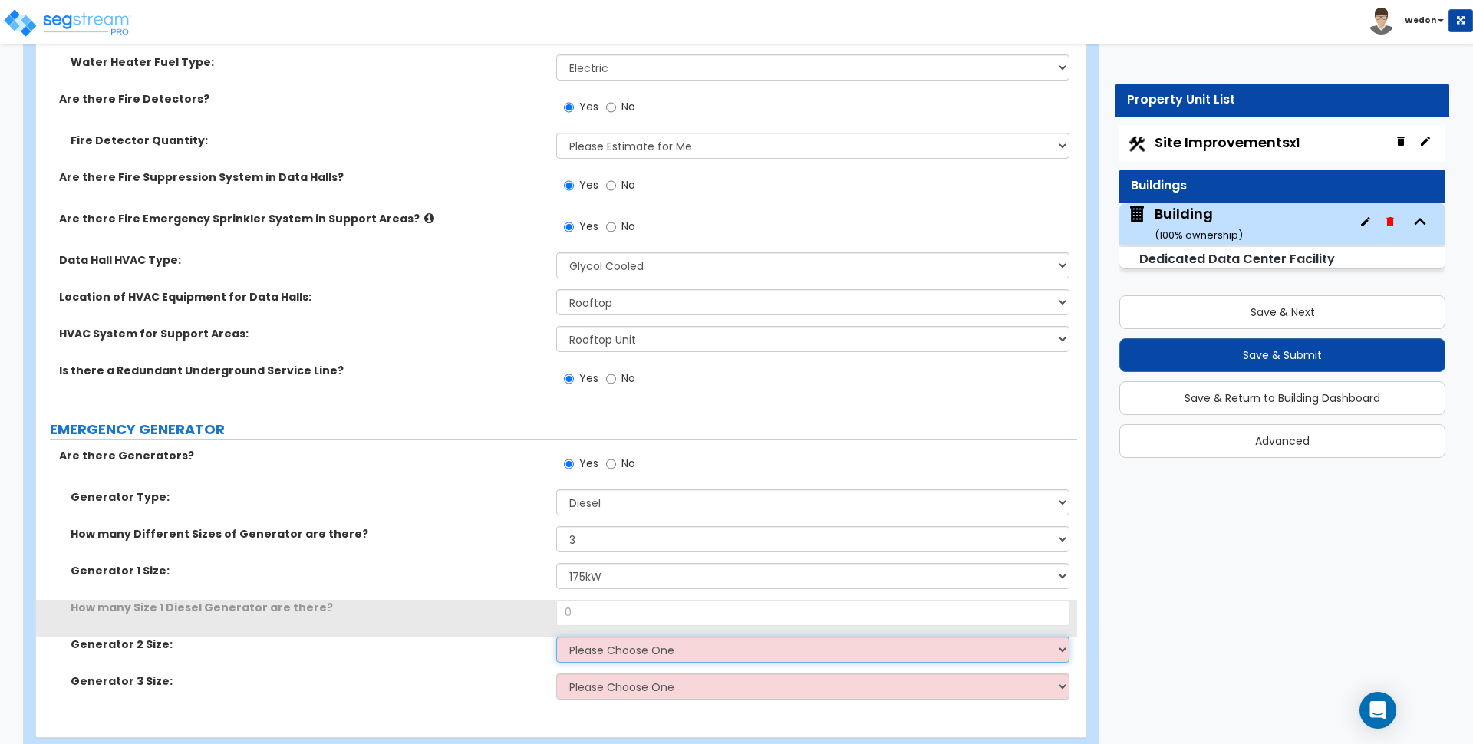
click at [594, 655] on select "Please Choose One 30kW 50kW 75kW 100kW 125kW 150kW 175kW 200kW 250kW 300kW 350k…" at bounding box center [812, 650] width 513 height 26
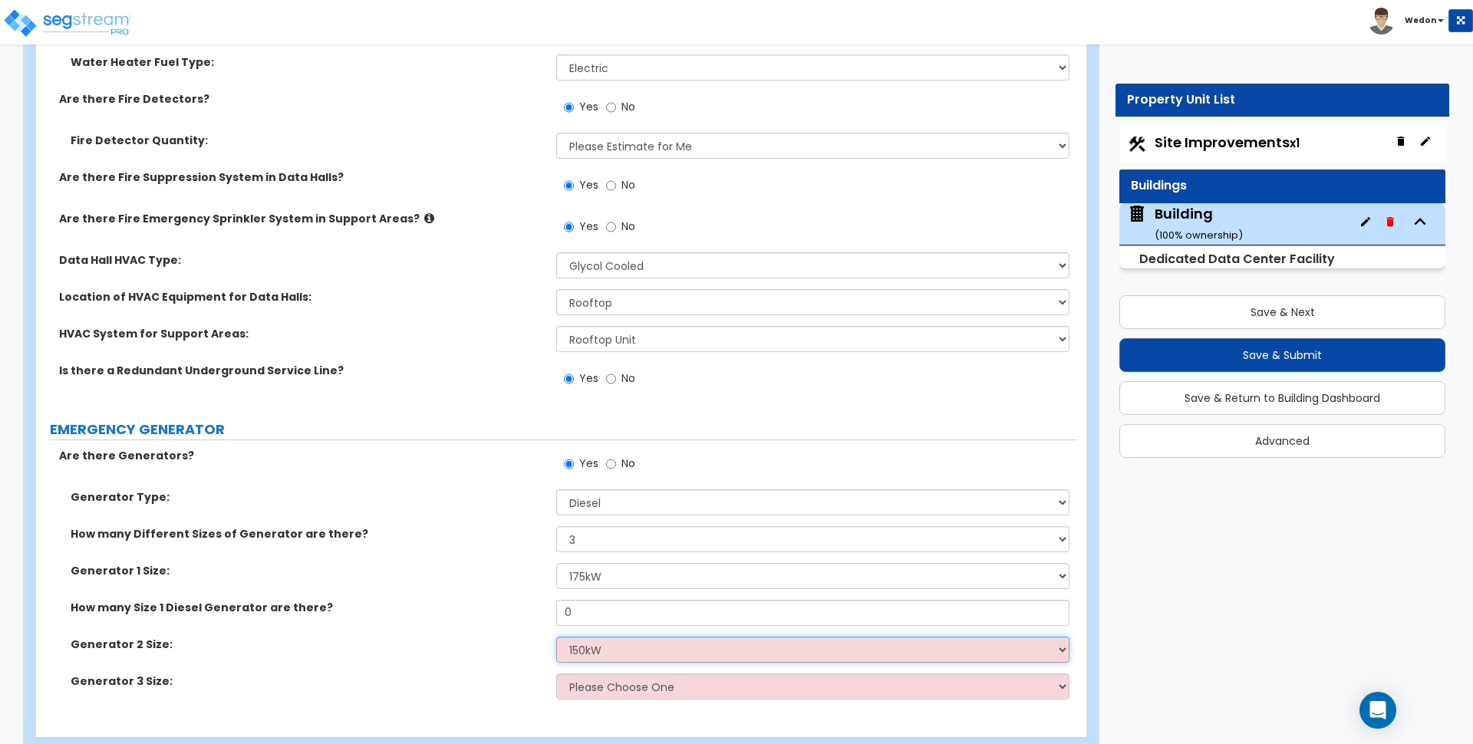
click at [556, 637] on select "Please Choose One 30kW 50kW 75kW 100kW 125kW 150kW 175kW 200kW 250kW 300kW 350k…" at bounding box center [812, 650] width 513 height 26
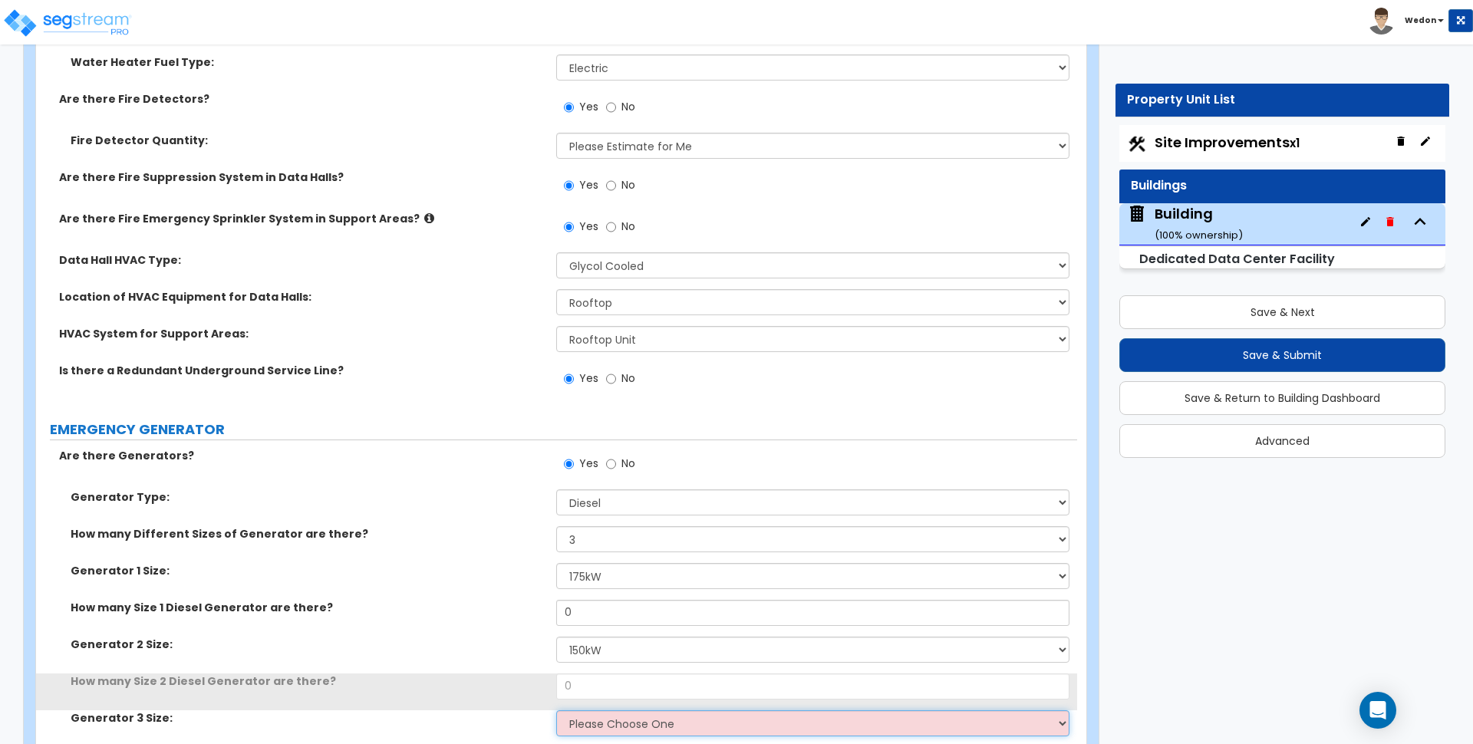
click at [595, 718] on select "Please Choose One 30kW 50kW 75kW 100kW 125kW 150kW 175kW 200kW 250kW 300kW 350k…" at bounding box center [812, 724] width 513 height 26
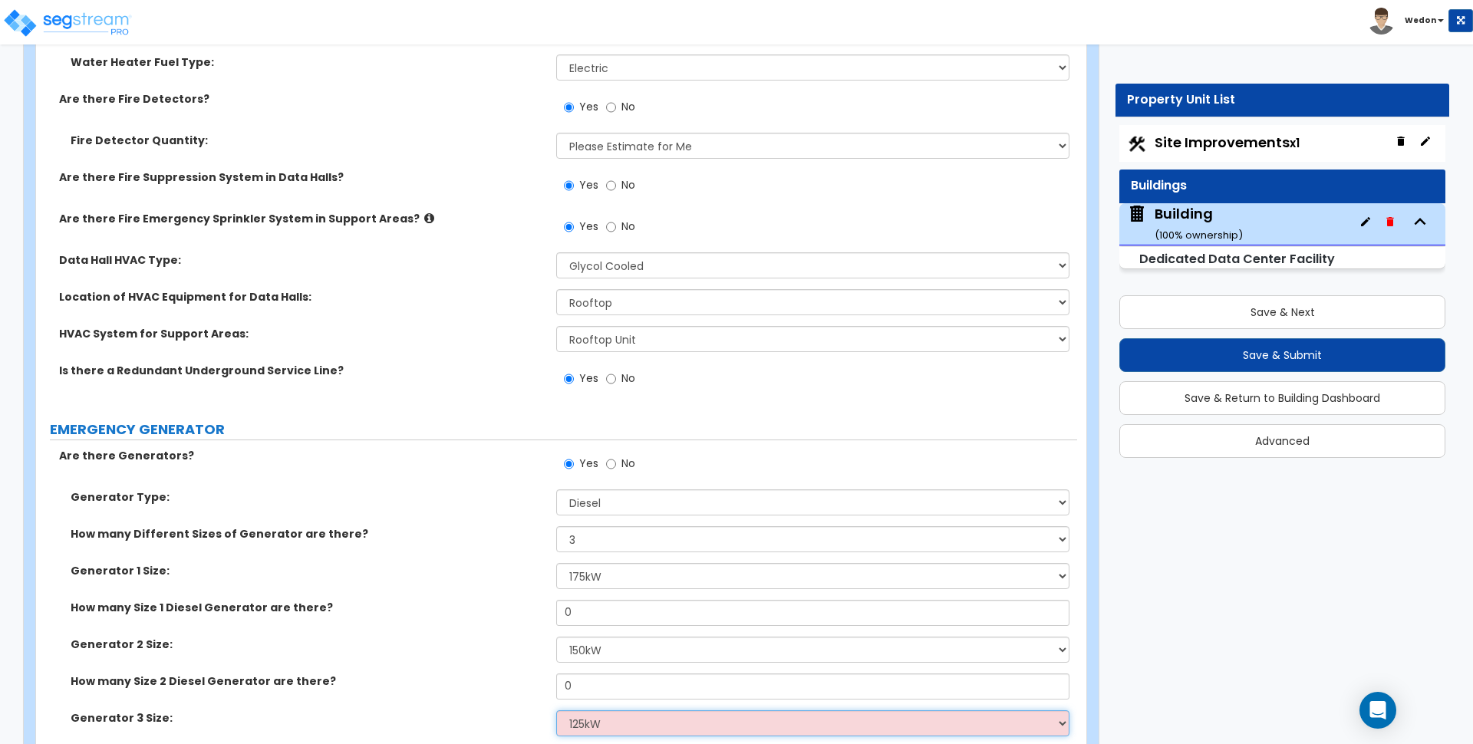
click at [556, 711] on select "Please Choose One 30kW 50kW 75kW 100kW 125kW 150kW 175kW 200kW 250kW 300kW 350k…" at bounding box center [812, 724] width 513 height 26
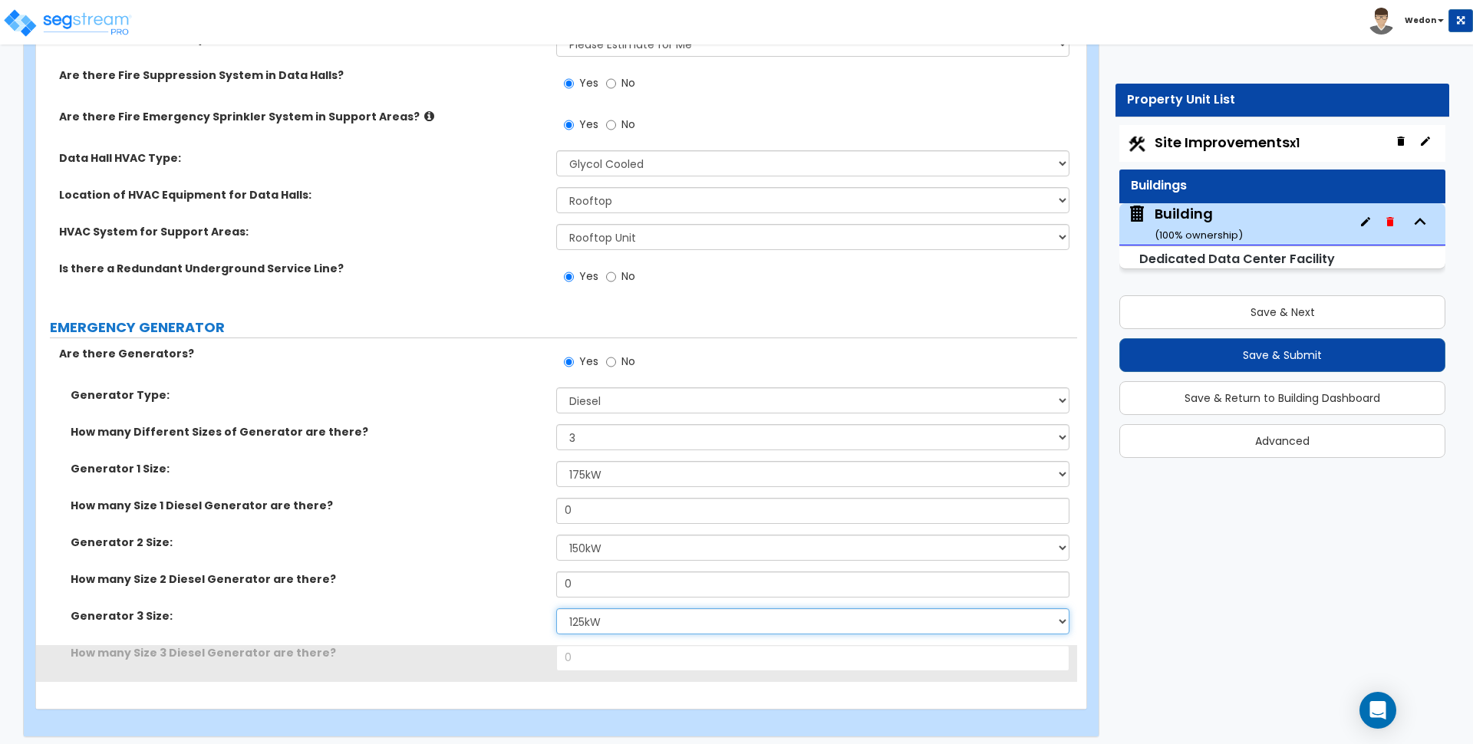
scroll to position [8667, 0]
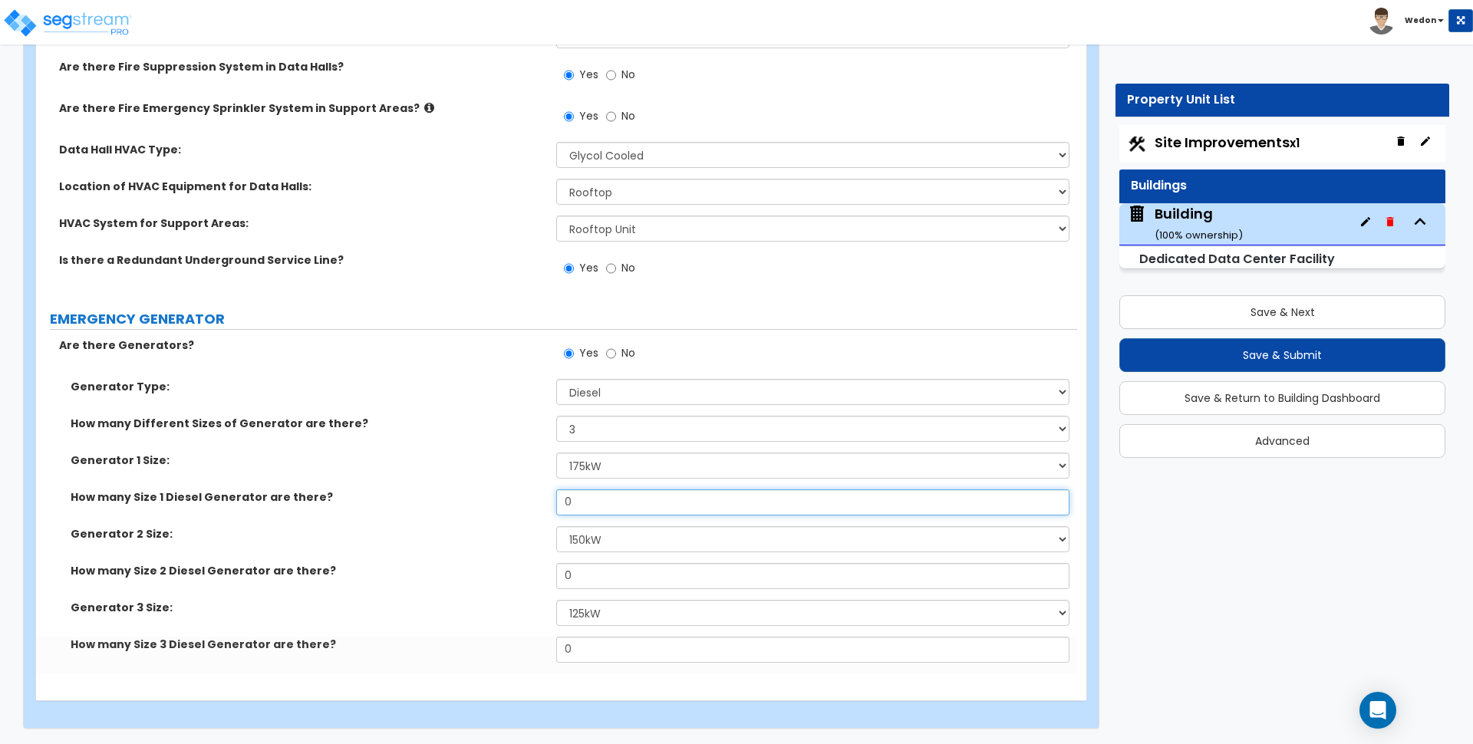
drag, startPoint x: 600, startPoint y: 501, endPoint x: 481, endPoint y: 506, distance: 119.0
click at [481, 506] on div "How many Size 1 Diesel Generator are there? 0" at bounding box center [556, 508] width 1041 height 37
drag, startPoint x: 528, startPoint y: 574, endPoint x: 614, endPoint y: 635, distance: 105.2
click at [515, 575] on div "How many Size 2 Diesel Generator are there? 0" at bounding box center [556, 581] width 1041 height 37
click at [429, 650] on div "How many Size 3 Diesel Generator are there? 0" at bounding box center [556, 655] width 1041 height 37
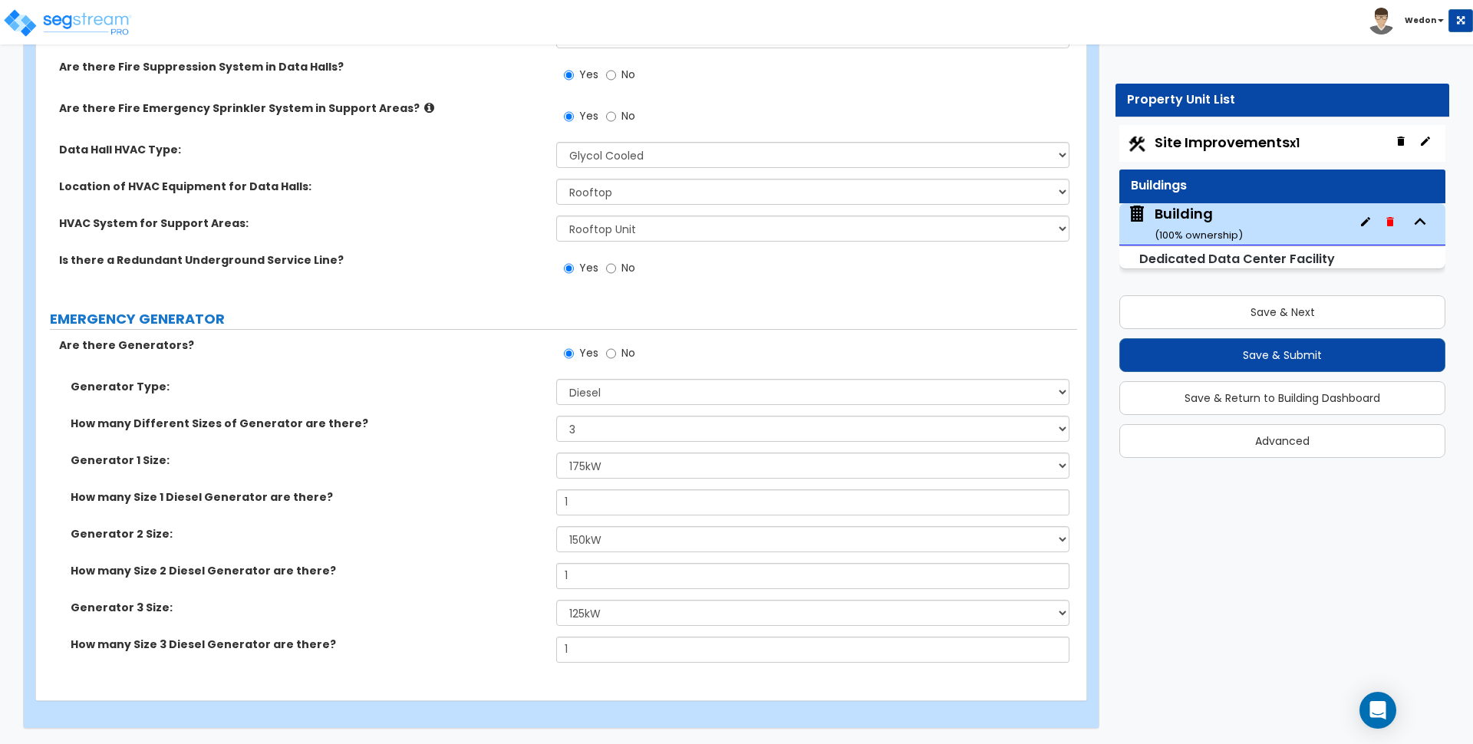
click at [411, 460] on label "Generator 1 Size:" at bounding box center [308, 460] width 474 height 15
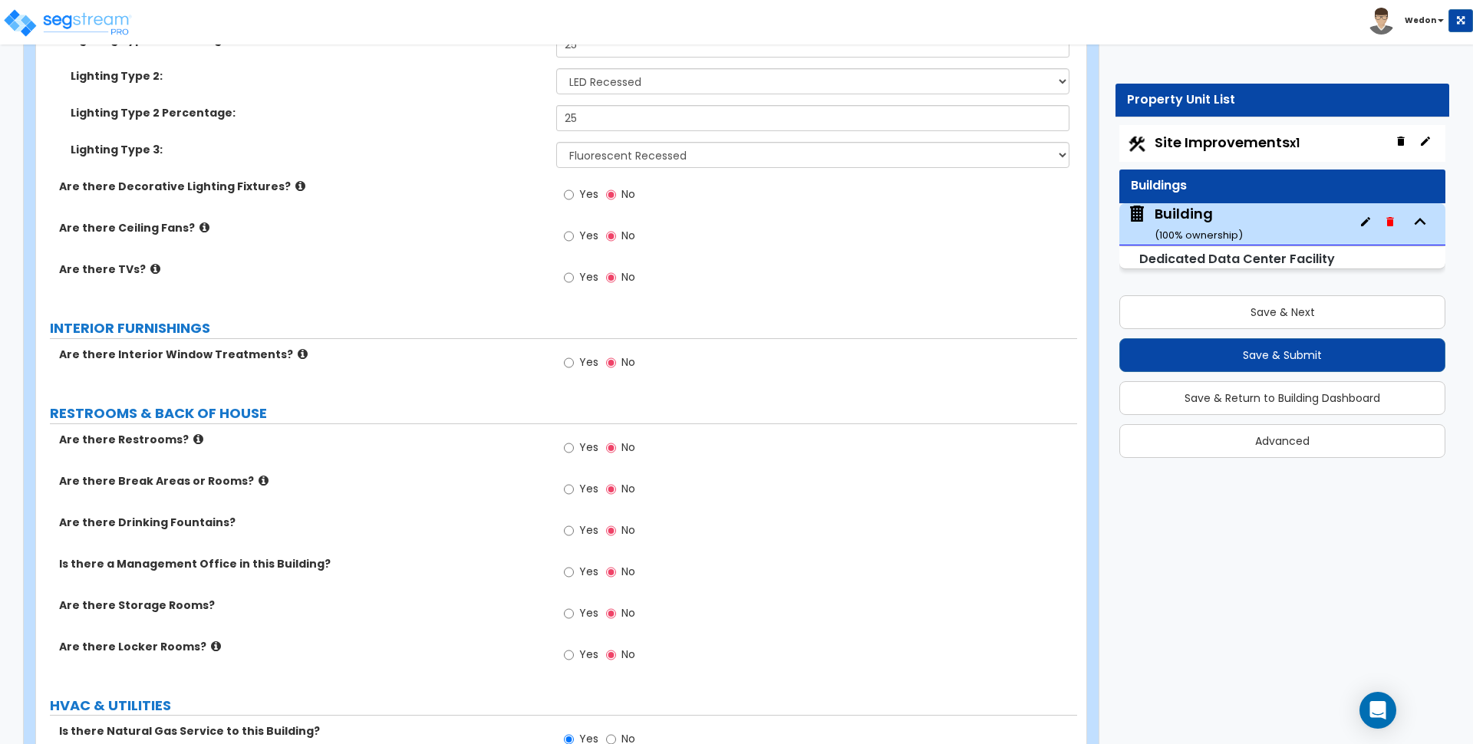
scroll to position [7803, 0]
click at [579, 362] on span "Yes" at bounding box center [588, 362] width 19 height 15
click at [574, 362] on input "Yes" at bounding box center [569, 363] width 10 height 17
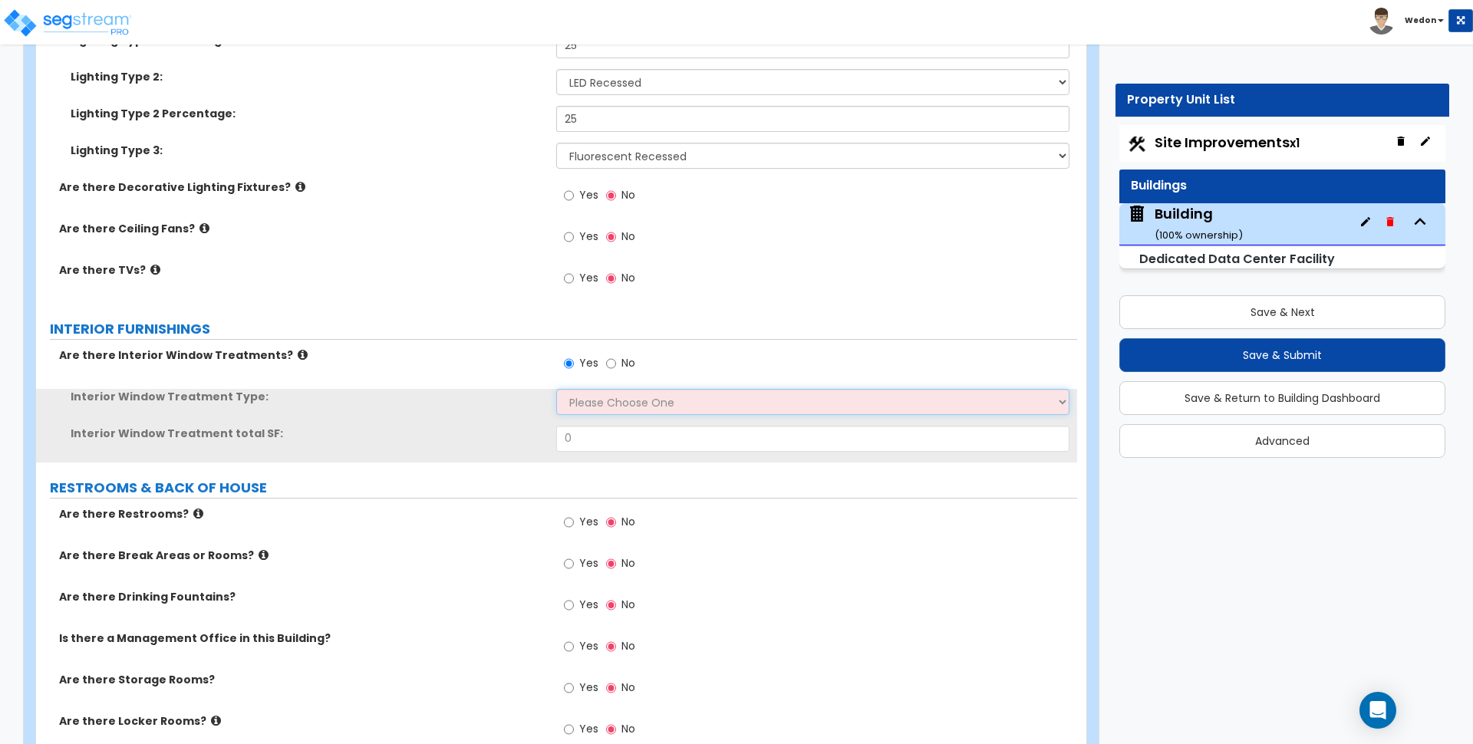
click at [623, 401] on select "Please Choose One Vertical Blinds Window Shades Venetian Blinds Wood Shutters" at bounding box center [812, 402] width 513 height 26
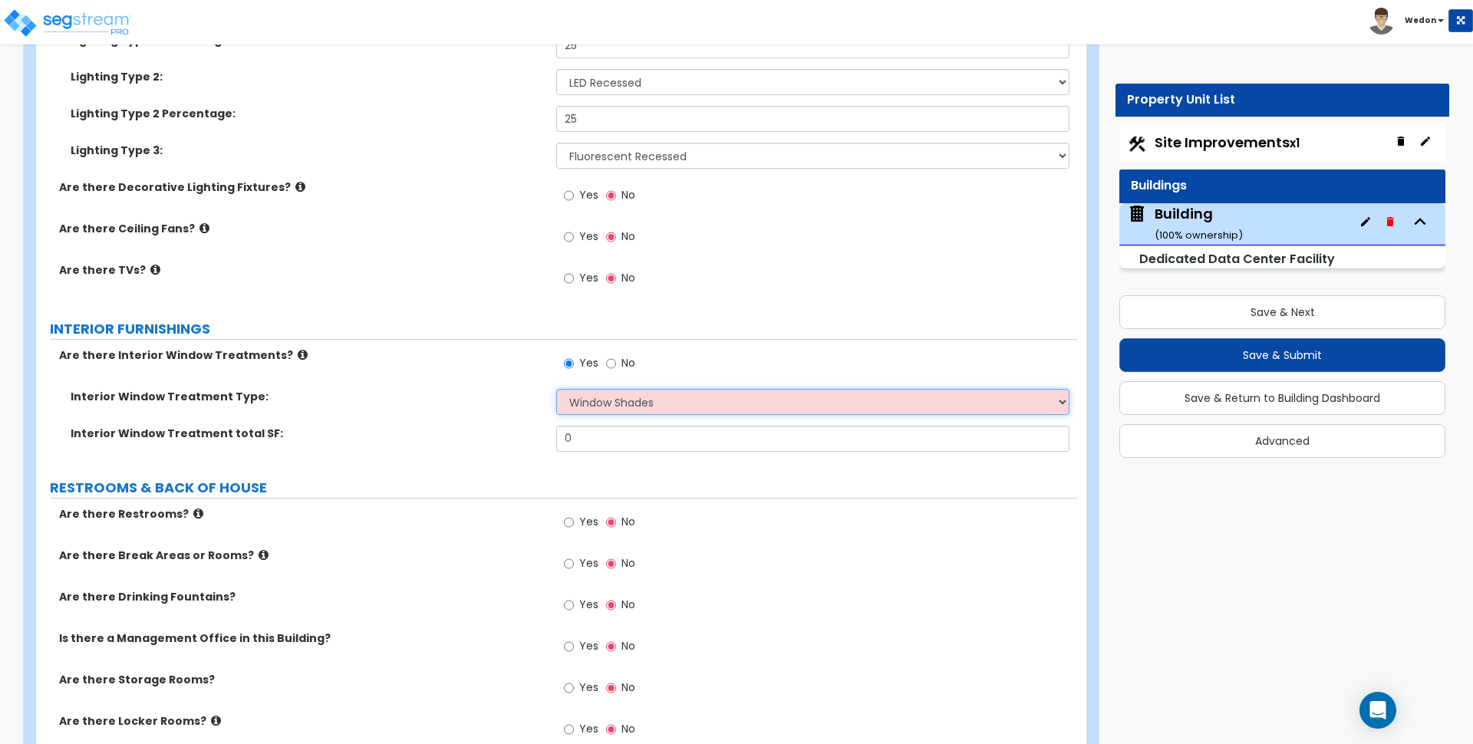
click at [556, 389] on select "Please Choose One Vertical Blinds Window Shades Venetian Blinds Wood Shutters" at bounding box center [812, 402] width 513 height 26
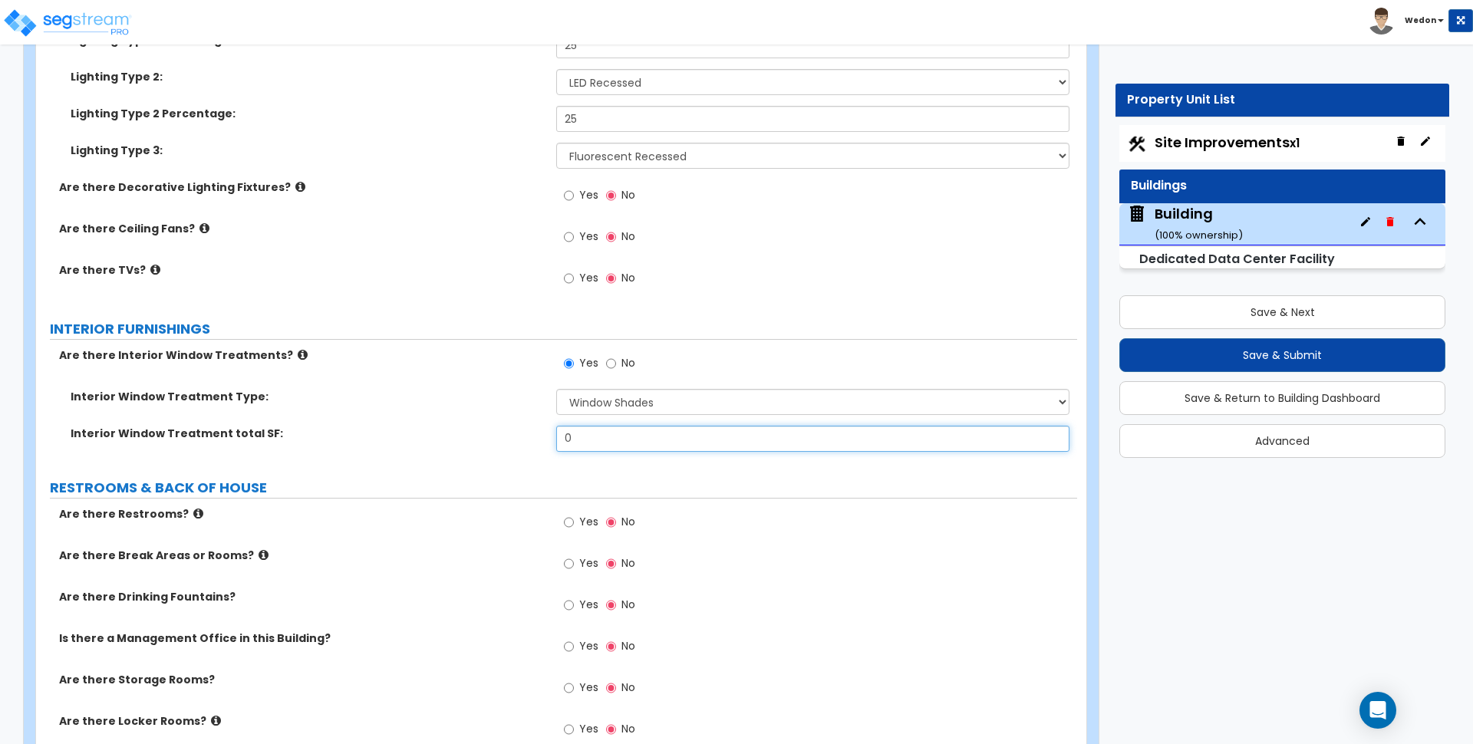
click at [616, 444] on input "0" at bounding box center [812, 439] width 513 height 26
click at [585, 279] on span "Yes" at bounding box center [588, 277] width 19 height 15
click at [574, 279] on input "Yes" at bounding box center [569, 278] width 10 height 17
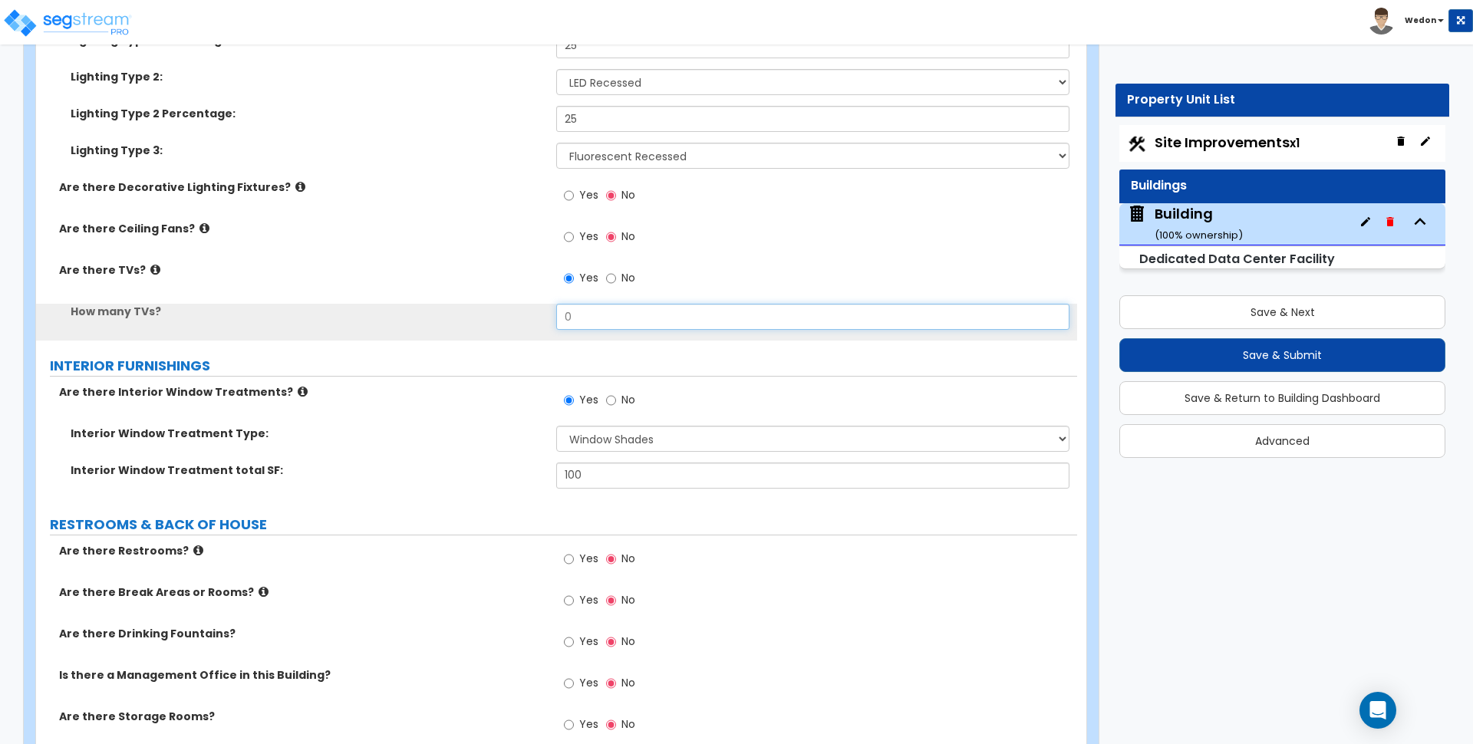
drag, startPoint x: 572, startPoint y: 317, endPoint x: 442, endPoint y: 316, distance: 130.4
click at [444, 316] on div "How many TVs? 0" at bounding box center [556, 322] width 1041 height 37
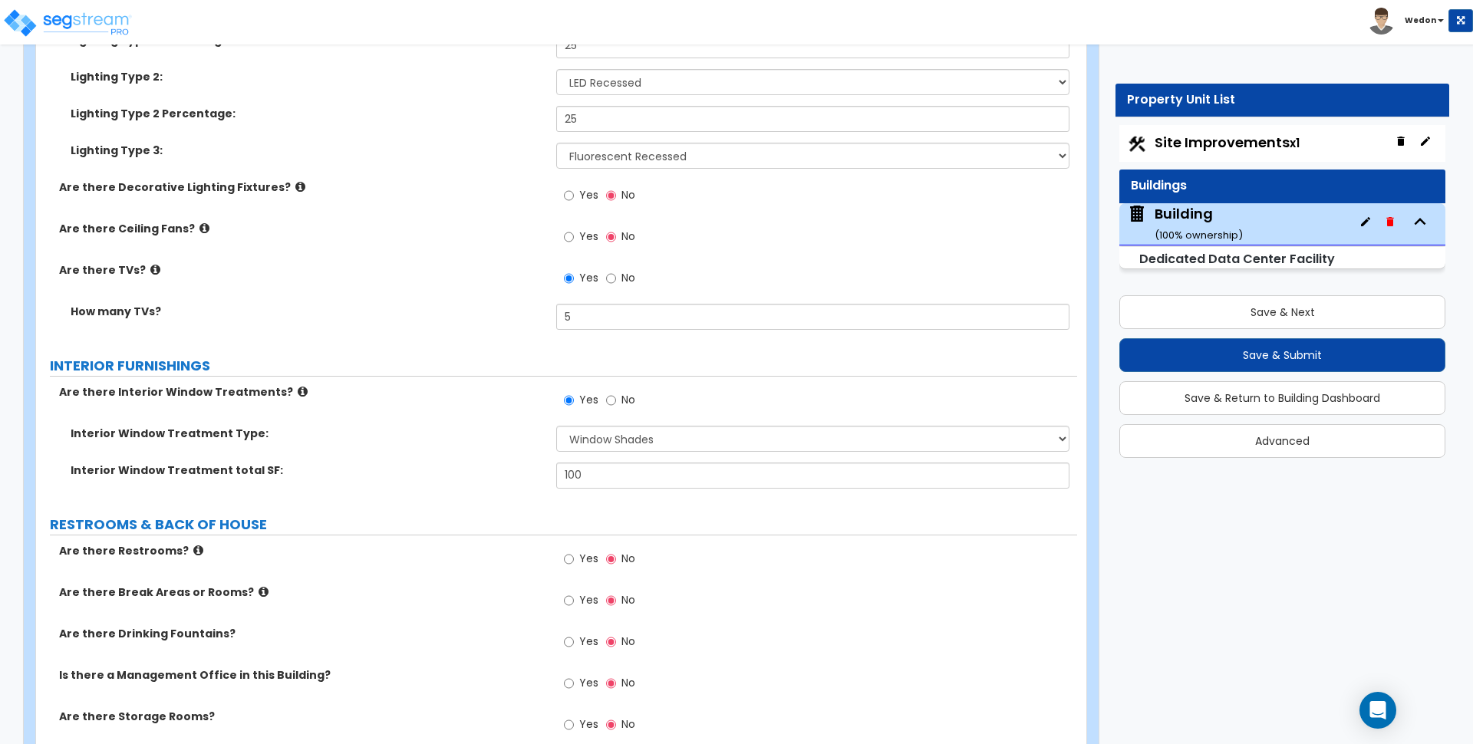
click at [583, 233] on span "Yes" at bounding box center [588, 236] width 19 height 15
click at [574, 233] on input "Yes" at bounding box center [569, 237] width 10 height 17
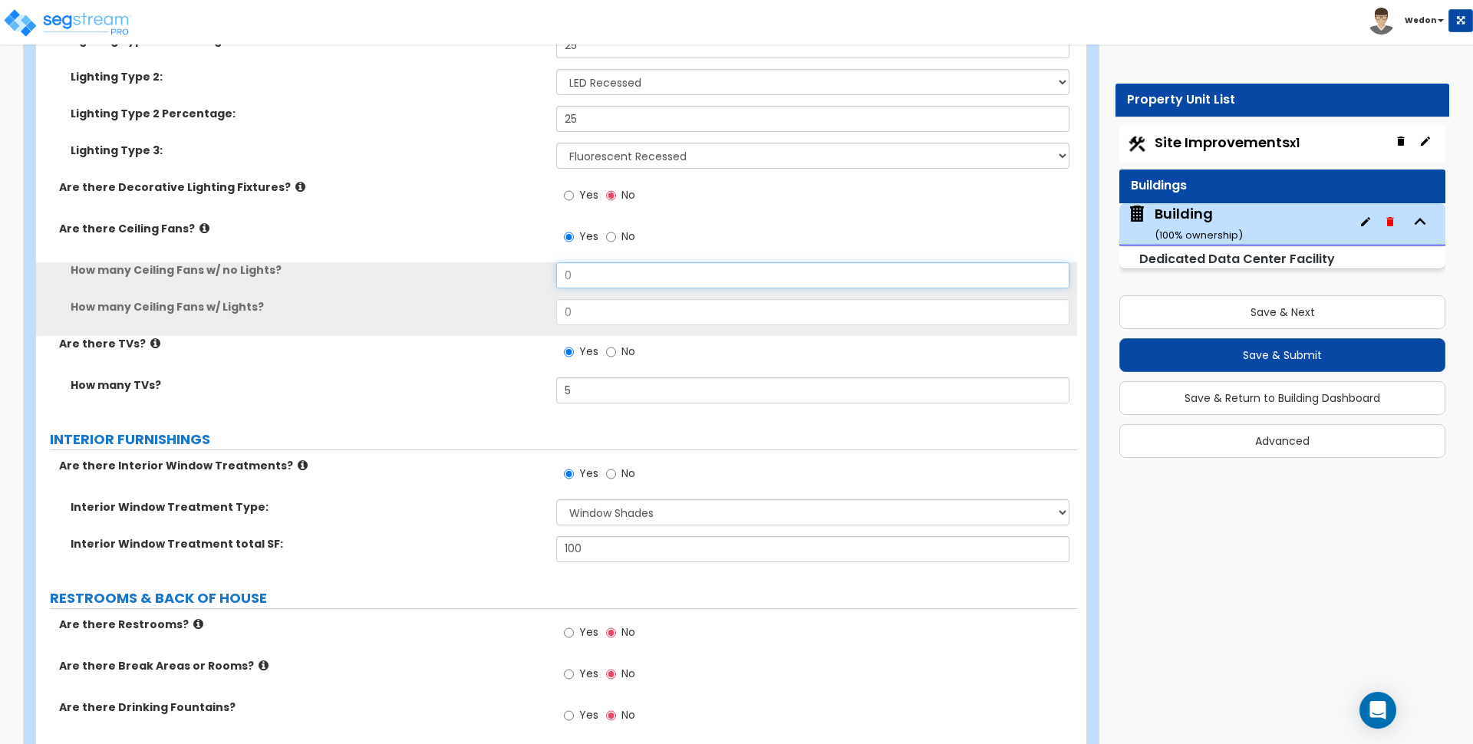
drag, startPoint x: 624, startPoint y: 284, endPoint x: 420, endPoint y: 276, distance: 204.2
click at [420, 275] on div "How many Ceiling Fans w/ no Lights? 0" at bounding box center [556, 280] width 1041 height 37
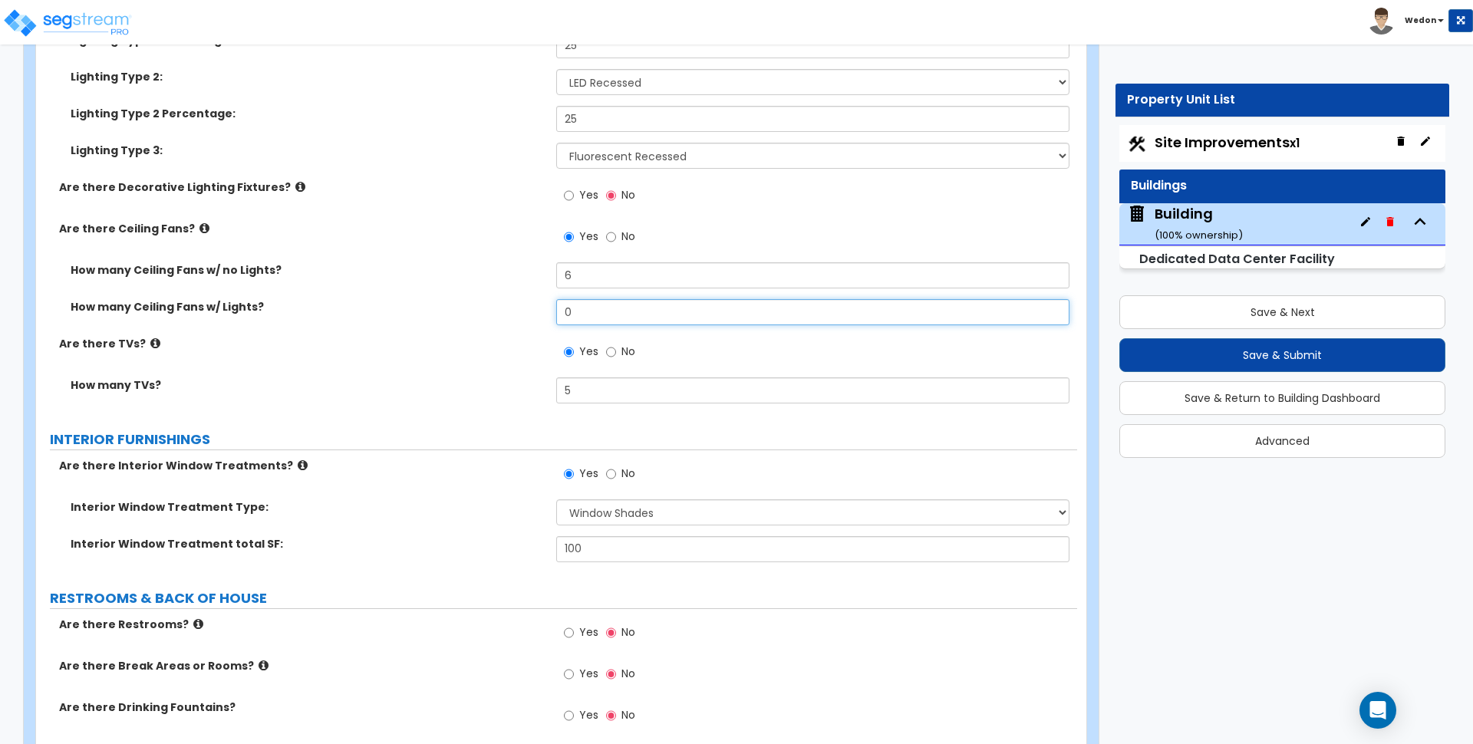
click at [517, 308] on div "How many Ceiling Fans w/ Lights? 0" at bounding box center [556, 317] width 1041 height 37
click at [580, 195] on label "Yes" at bounding box center [581, 197] width 35 height 26
click at [574, 195] on input "Yes" at bounding box center [569, 195] width 10 height 17
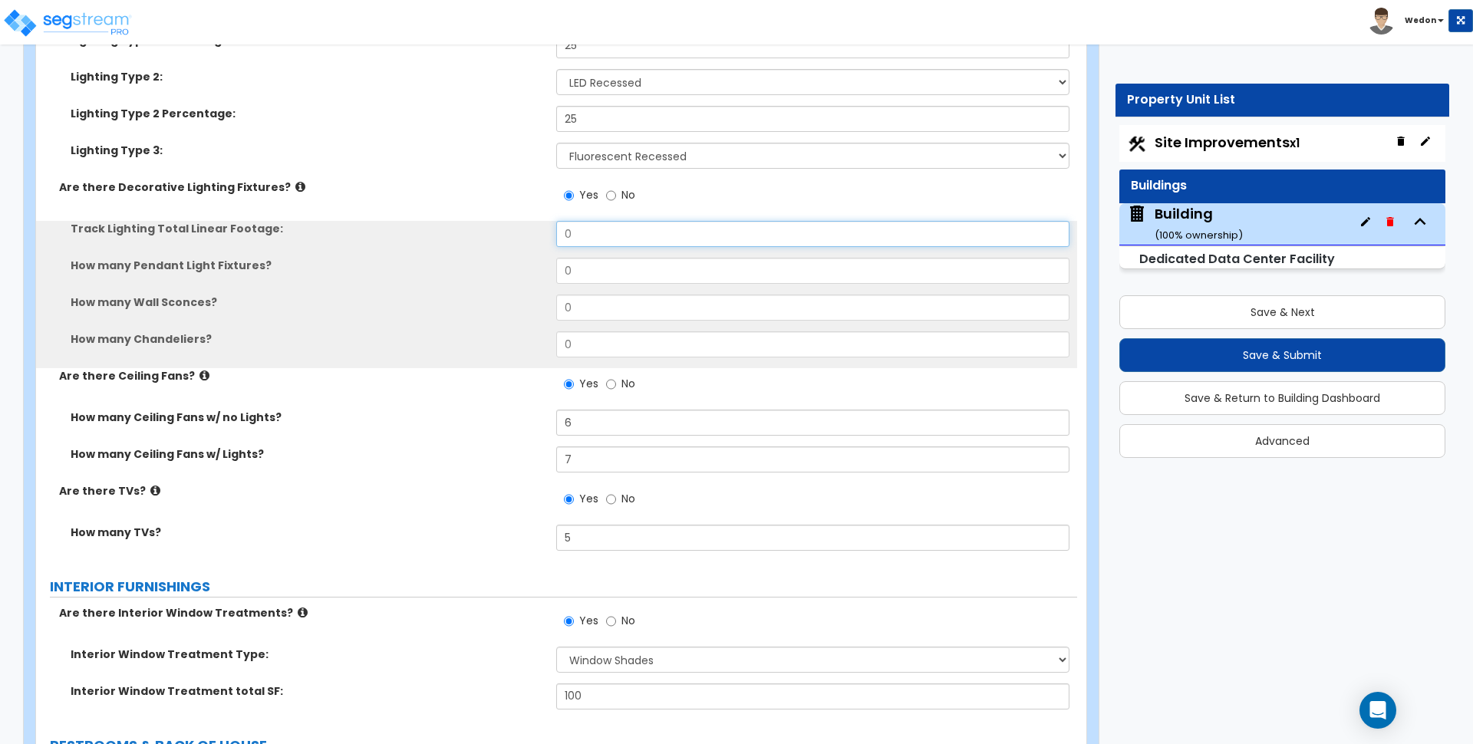
drag, startPoint x: 618, startPoint y: 239, endPoint x: 486, endPoint y: 238, distance: 132.0
click at [486, 237] on div "Track Lighting Total Linear Footage: 0" at bounding box center [556, 239] width 1041 height 37
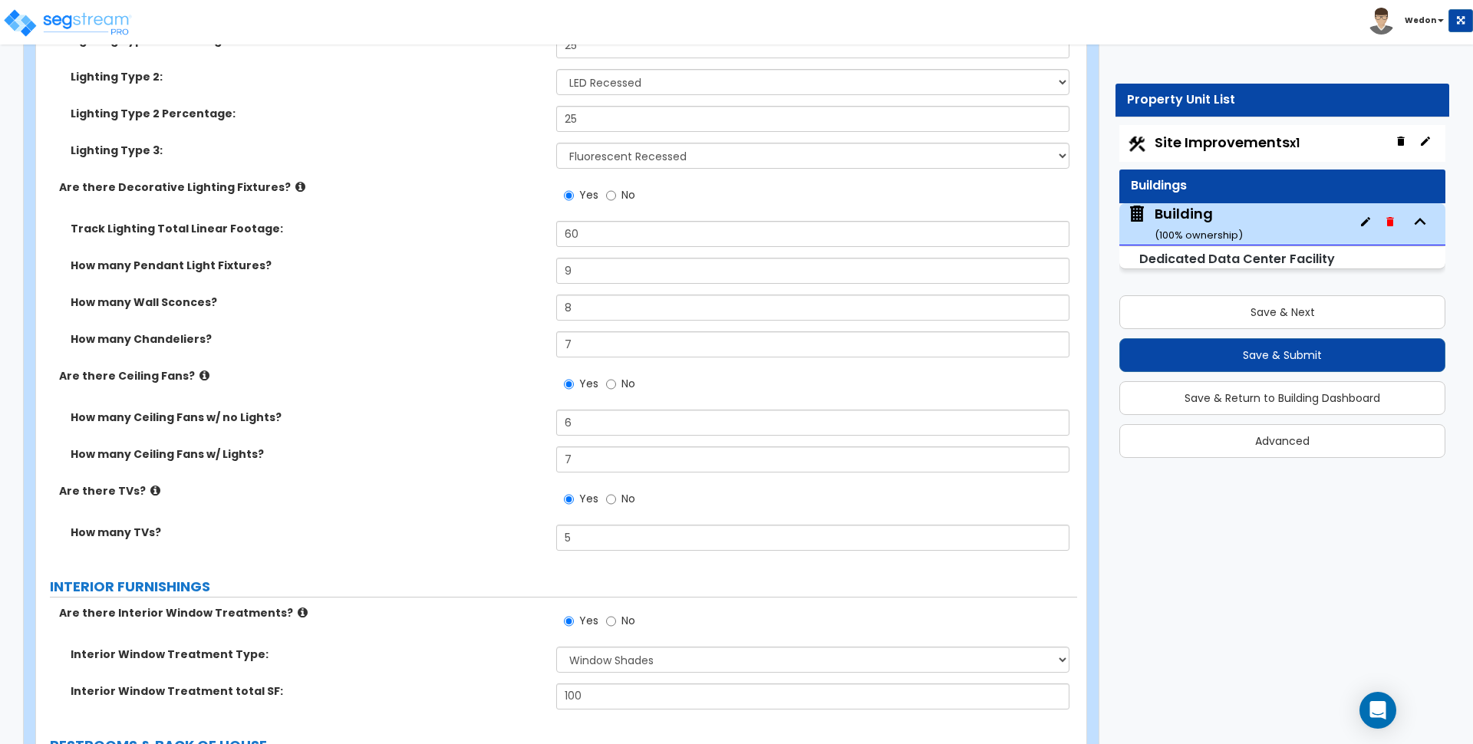
click at [439, 328] on div "How many Wall Sconces? 8" at bounding box center [556, 313] width 1041 height 37
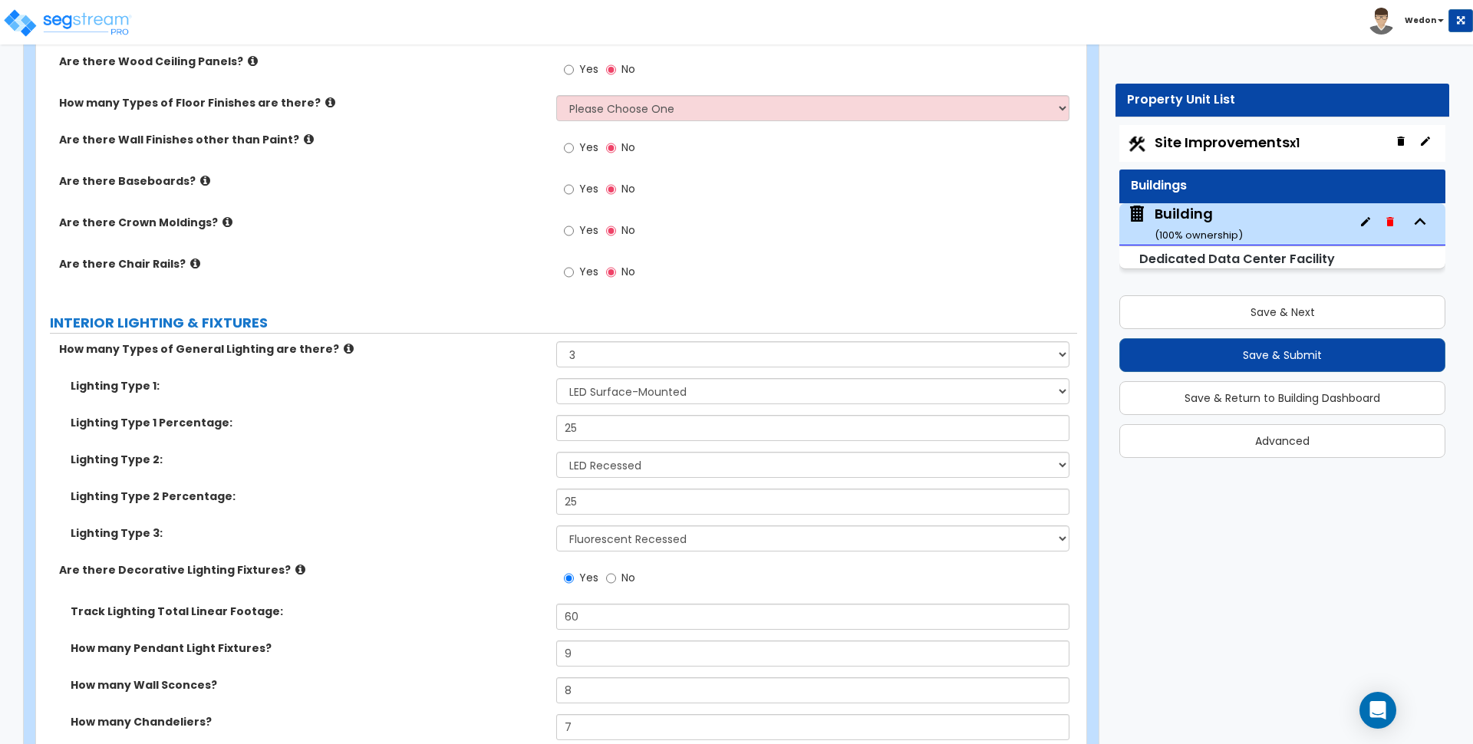
scroll to position [7420, 0]
click at [589, 275] on span "Yes" at bounding box center [588, 272] width 19 height 15
click at [574, 275] on input "Yes" at bounding box center [569, 273] width 10 height 17
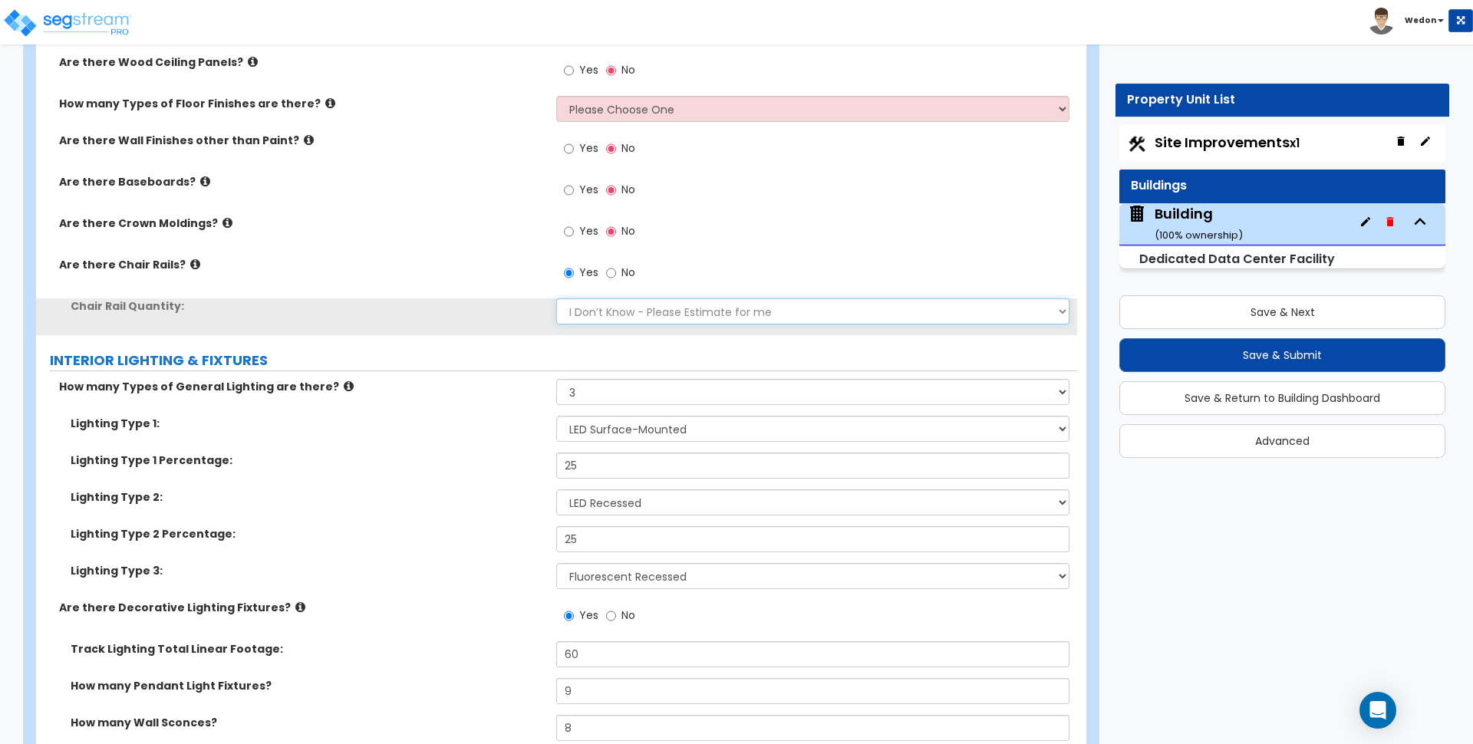
click at [597, 308] on select "I Don’t Know - Please Estimate for me I want to Enter the Linear Footage" at bounding box center [812, 311] width 513 height 26
click at [590, 236] on span "Yes" at bounding box center [588, 230] width 19 height 15
click at [574, 236] on input "Yes" at bounding box center [569, 231] width 10 height 17
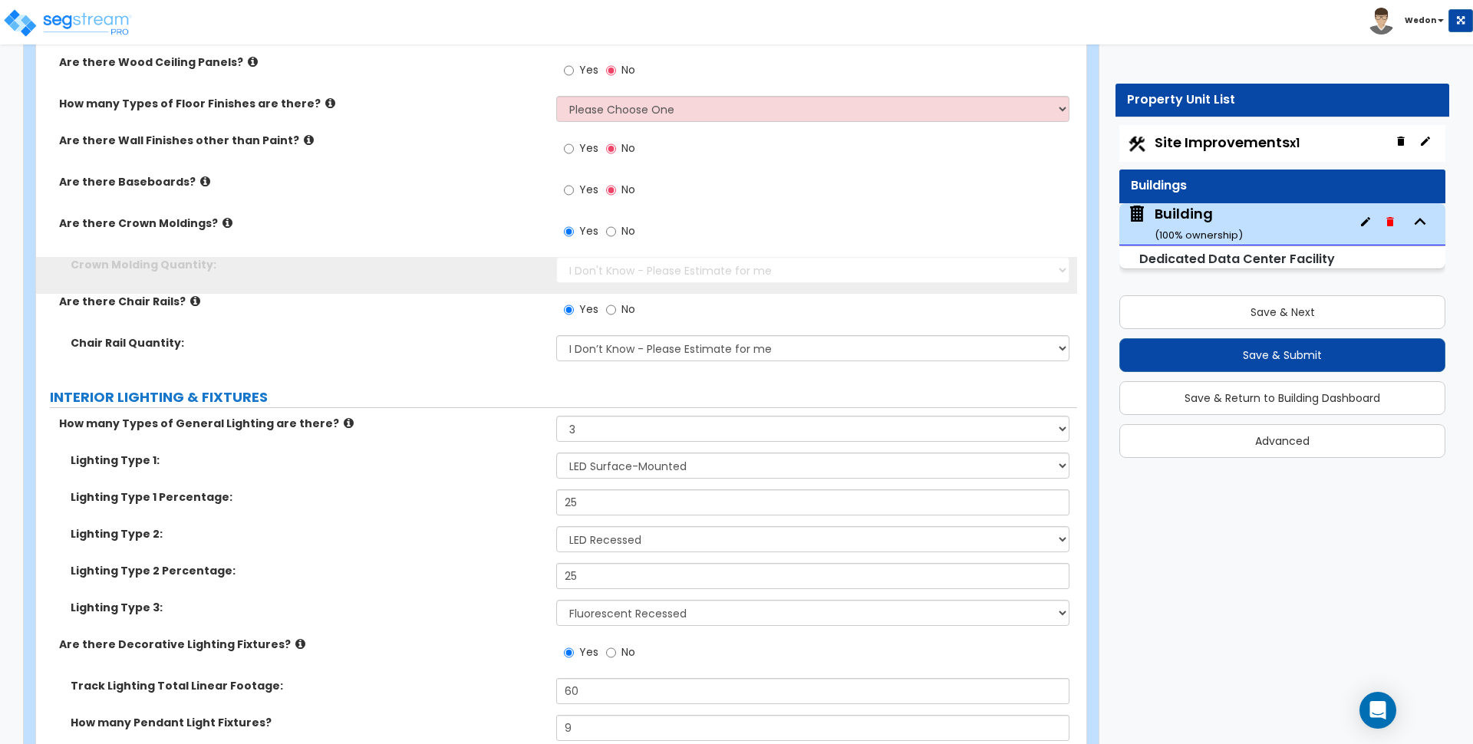
click at [578, 183] on label "Yes" at bounding box center [581, 192] width 35 height 26
click at [574, 183] on input "Yes" at bounding box center [569, 190] width 10 height 17
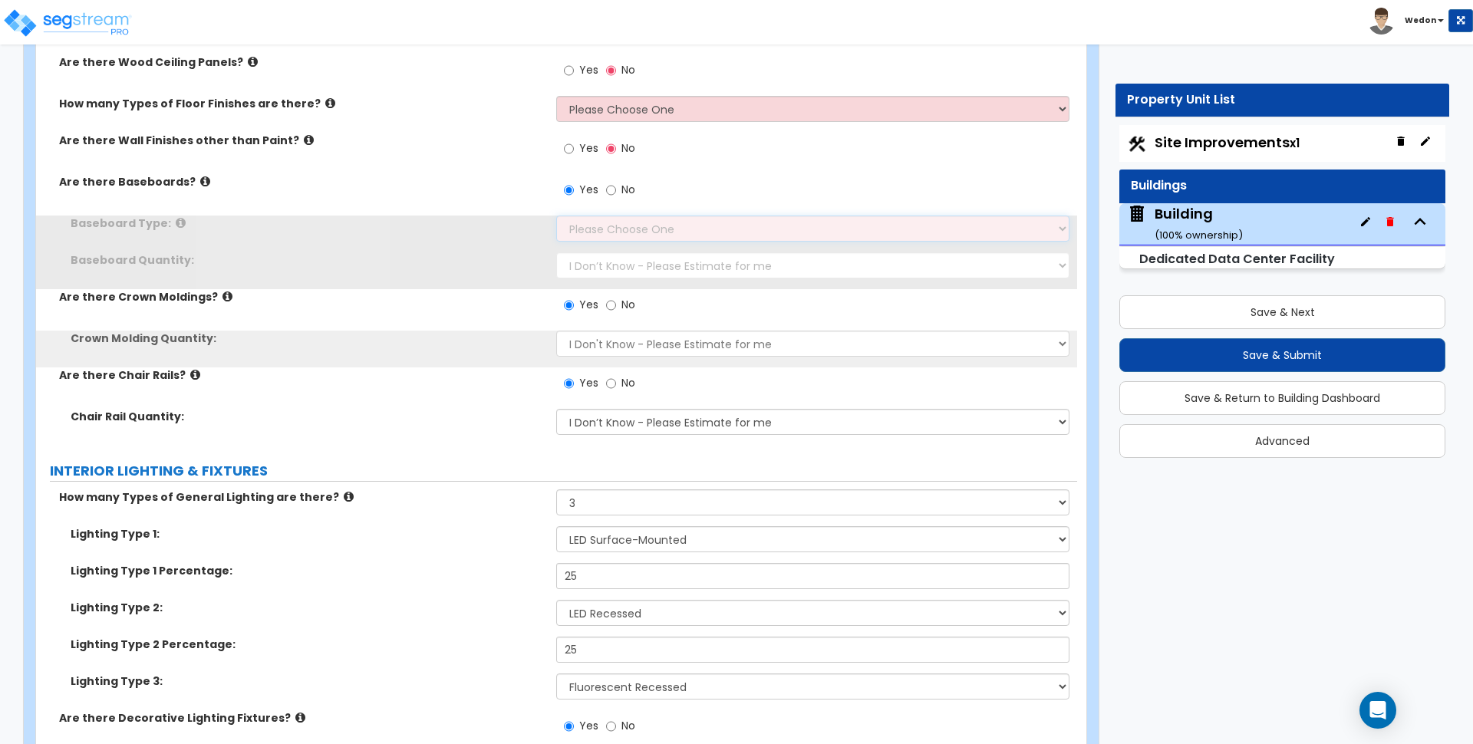
click at [652, 225] on select "Please Choose One Wood Vinyl Carpet Tile" at bounding box center [812, 229] width 513 height 26
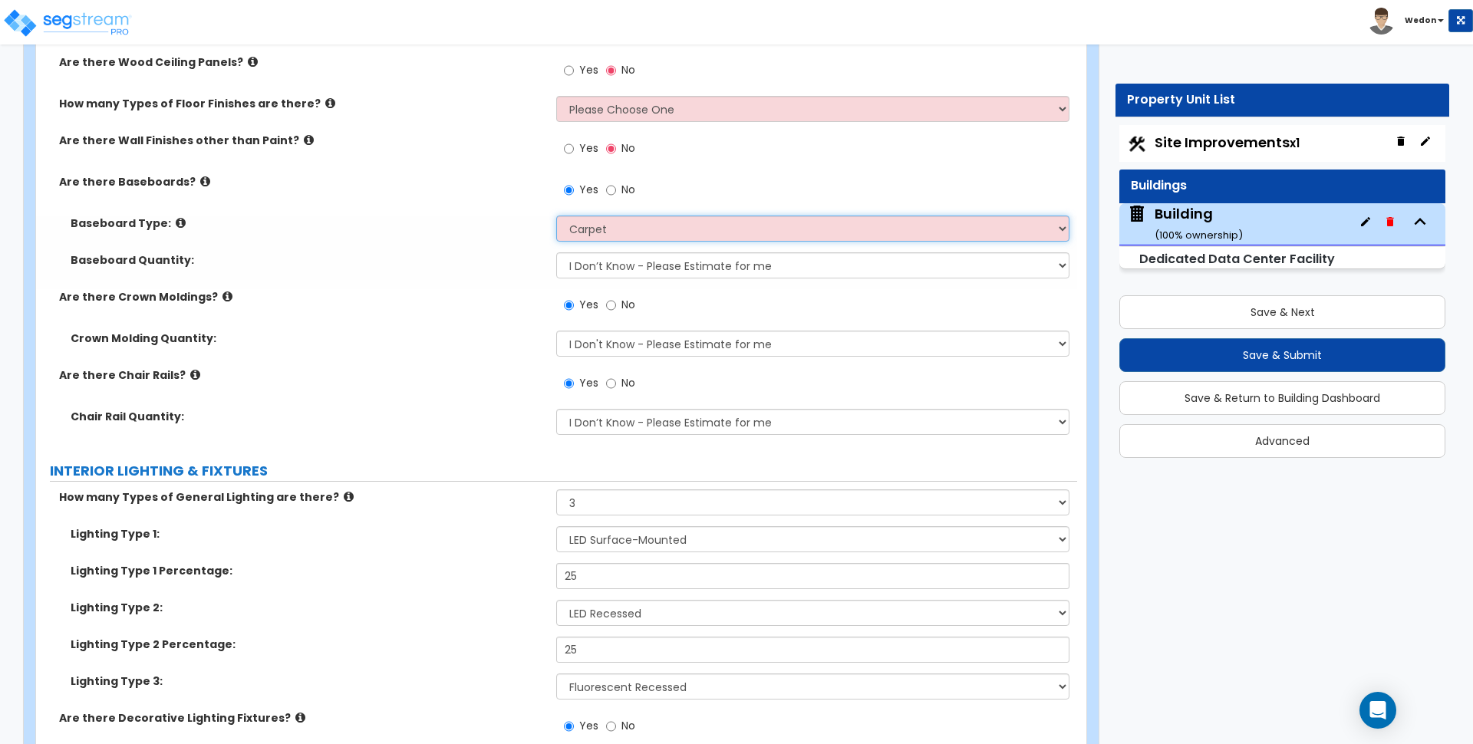
click at [556, 216] on select "Please Choose One Wood Vinyl Carpet Tile" at bounding box center [812, 229] width 513 height 26
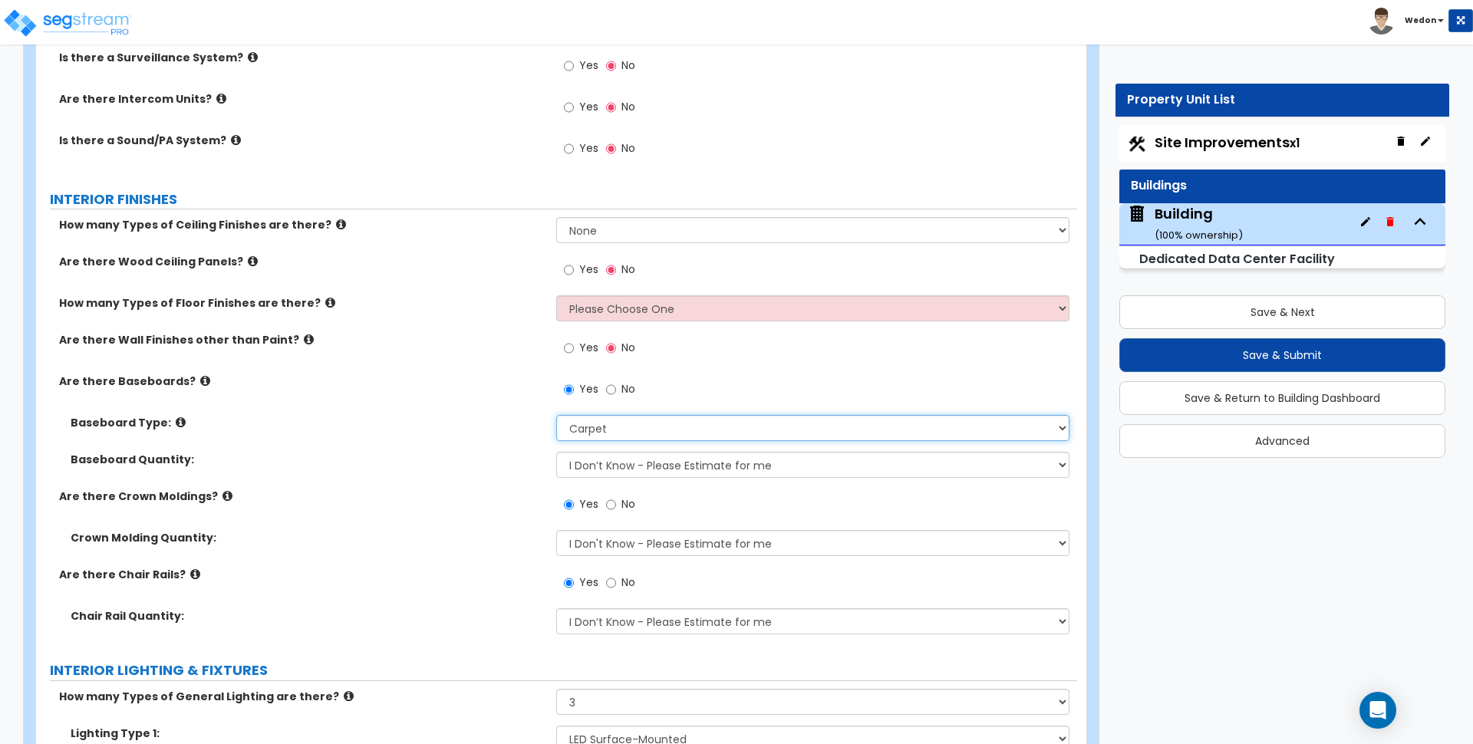
scroll to position [7132, 0]
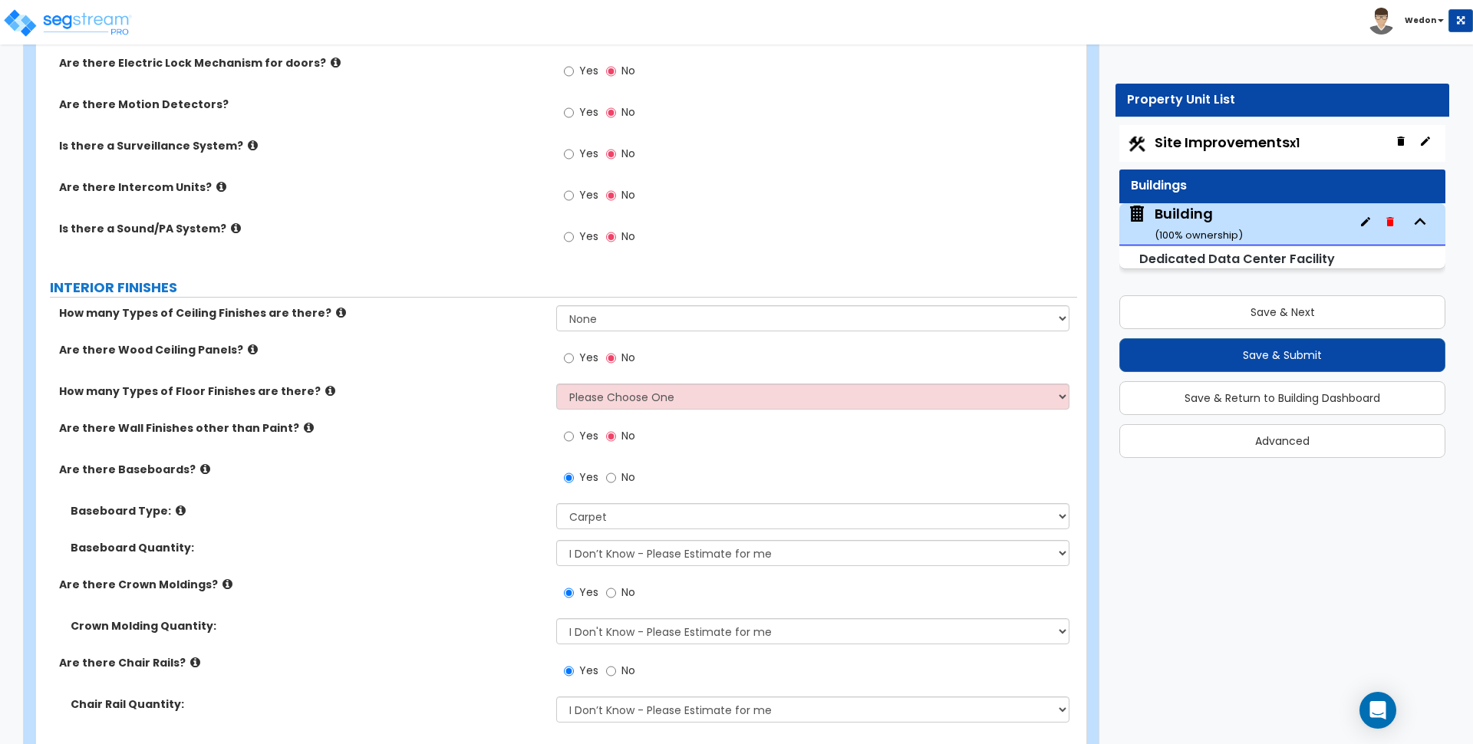
click at [587, 440] on span "Yes" at bounding box center [588, 435] width 19 height 15
click at [574, 440] on input "Yes" at bounding box center [569, 436] width 10 height 17
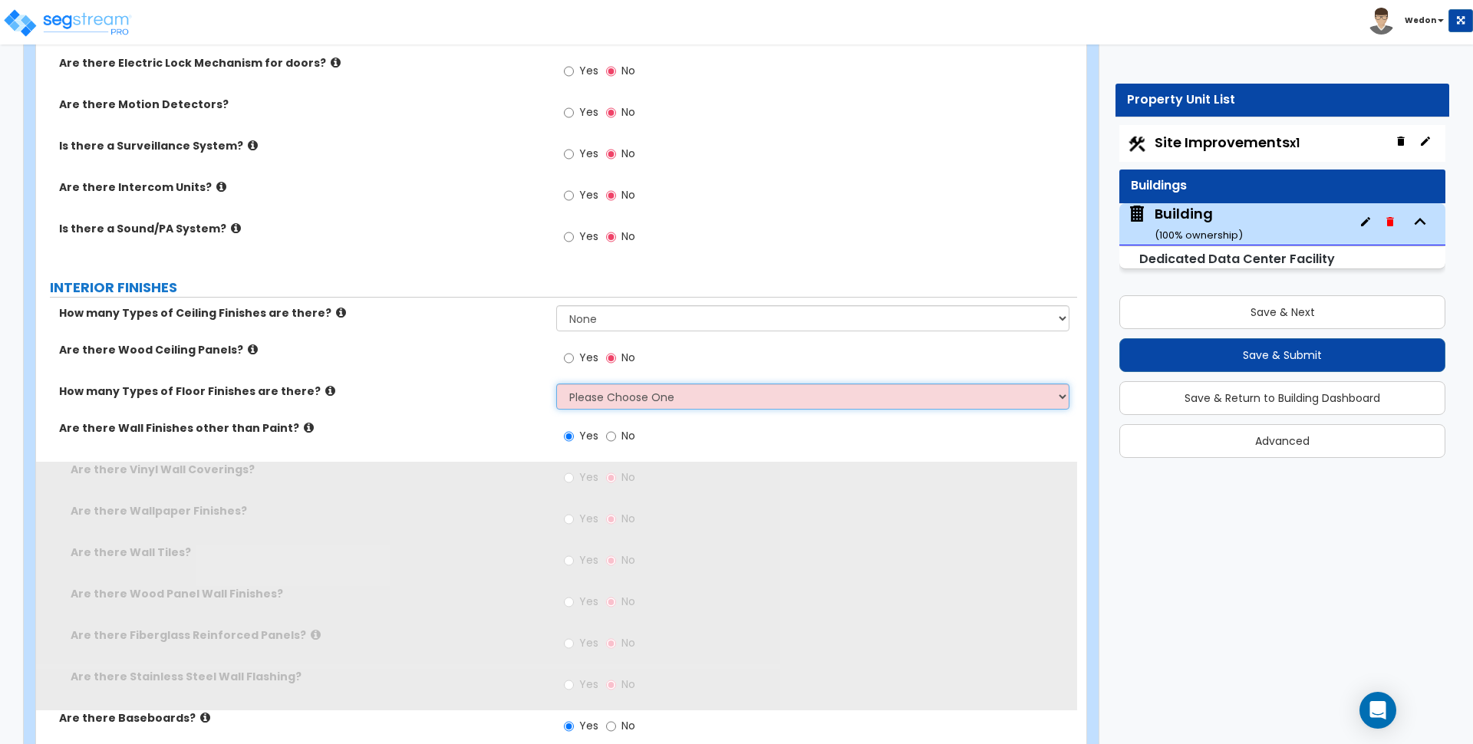
click at [656, 401] on select "Please Choose One 1 2 3" at bounding box center [812, 397] width 513 height 26
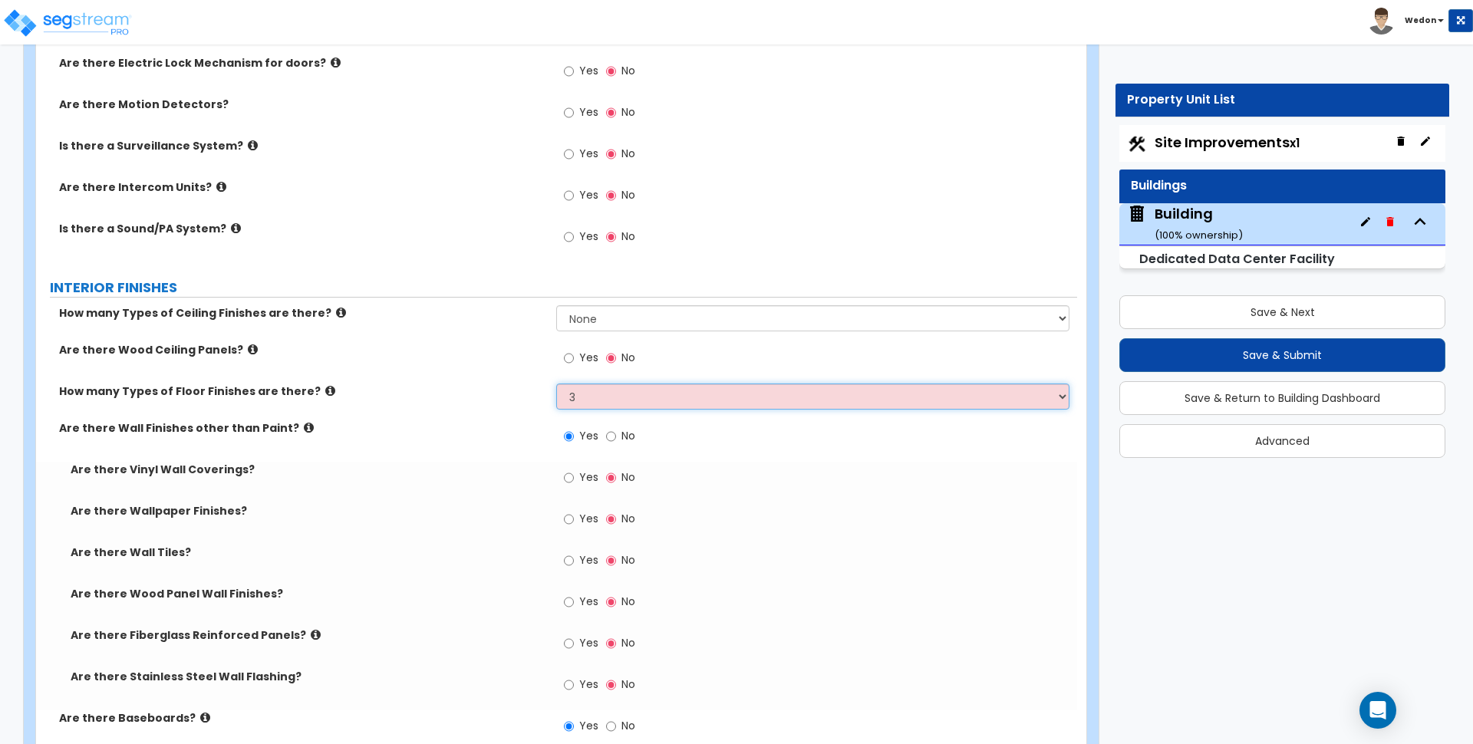
click at [556, 384] on select "Please Choose One 1 2 3" at bounding box center [812, 397] width 513 height 26
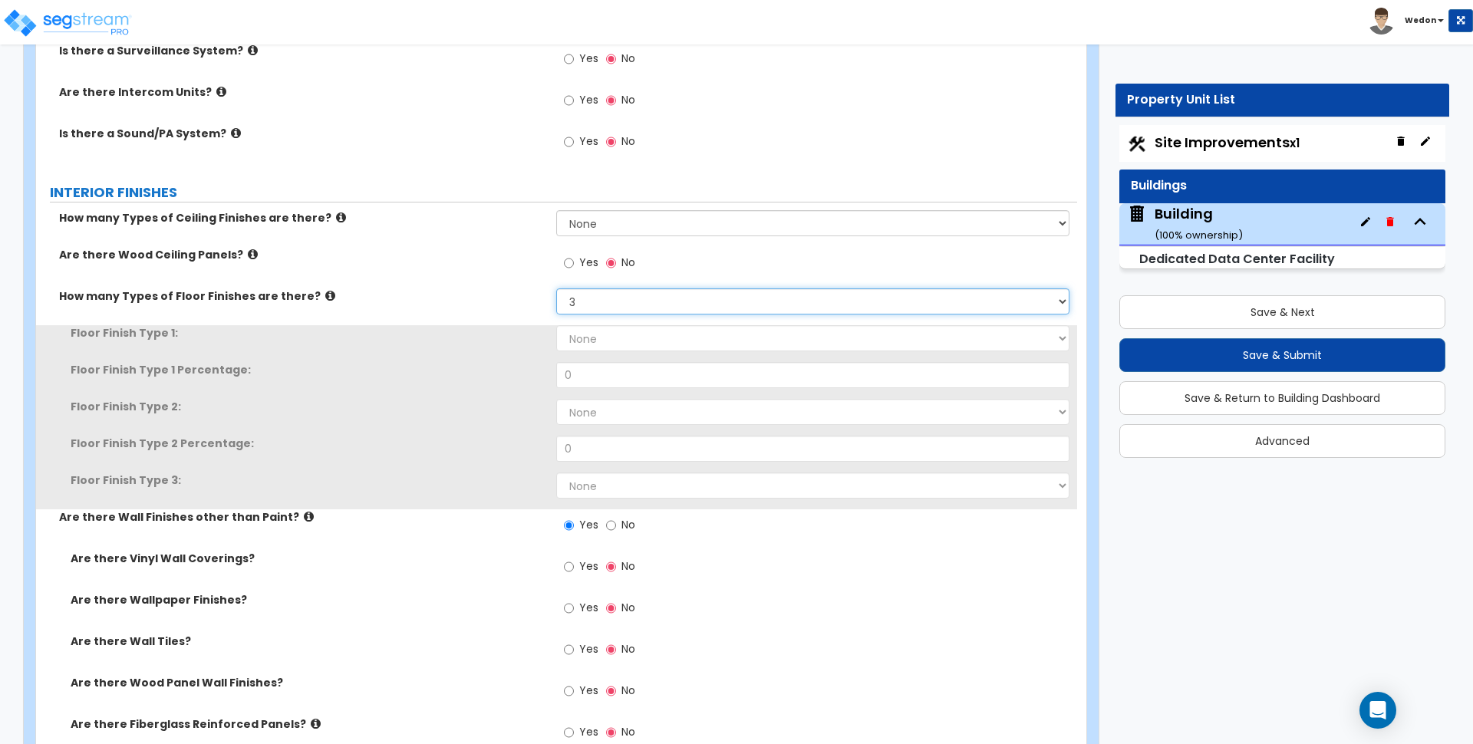
scroll to position [7228, 0]
click at [633, 342] on select "None Tile Flooring Hardwood Flooring Resilient Laminate Flooring VCT Flooring S…" at bounding box center [812, 338] width 513 height 26
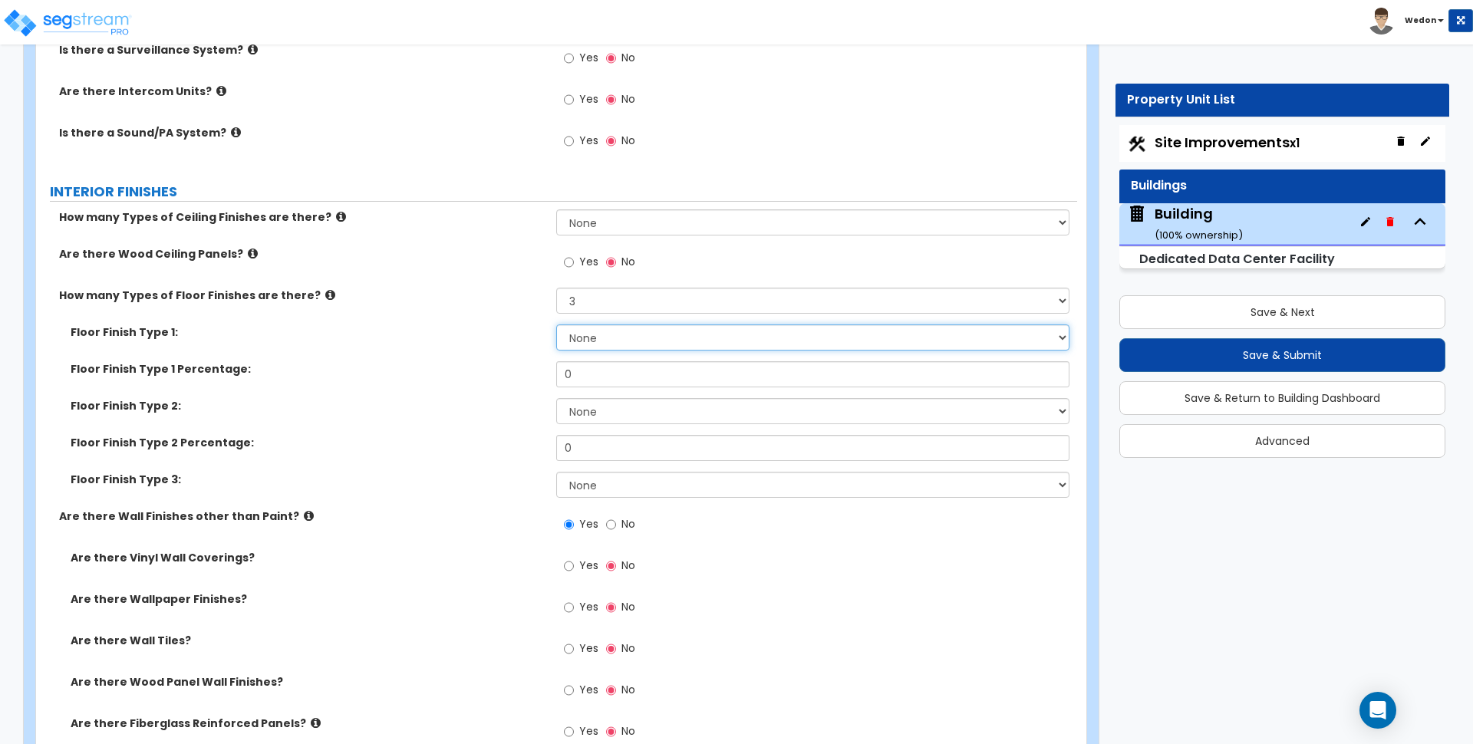
click at [702, 336] on select "None Tile Flooring Hardwood Flooring Resilient Laminate Flooring VCT Flooring S…" at bounding box center [812, 338] width 513 height 26
click at [556, 325] on select "None Tile Flooring Hardwood Flooring Resilient Laminate Flooring VCT Flooring S…" at bounding box center [812, 338] width 513 height 26
drag, startPoint x: 619, startPoint y: 414, endPoint x: 732, endPoint y: 407, distance: 113.0
click at [620, 414] on select "None Tile Flooring Hardwood Flooring Resilient Laminate Flooring VCT Flooring S…" at bounding box center [812, 411] width 513 height 26
click at [556, 398] on select "None Tile Flooring Hardwood Flooring Resilient Laminate Flooring VCT Flooring S…" at bounding box center [812, 411] width 513 height 26
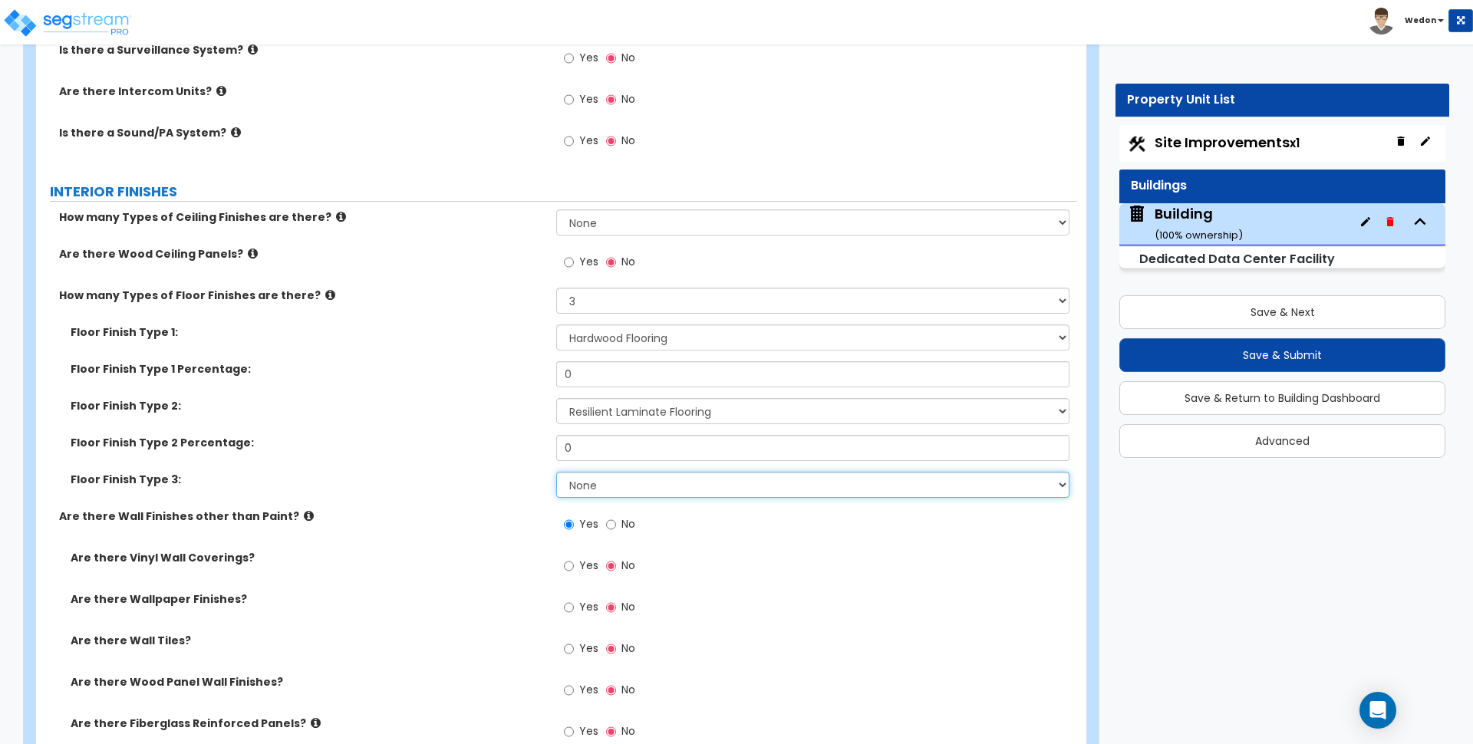
click at [579, 482] on select "None Tile Flooring Hardwood Flooring Resilient Laminate Flooring VCT Flooring S…" at bounding box center [812, 485] width 513 height 26
click at [556, 472] on select "None Tile Flooring Hardwood Flooring Resilient Laminate Flooring VCT Flooring S…" at bounding box center [812, 485] width 513 height 26
click at [590, 365] on input "0" at bounding box center [812, 374] width 513 height 26
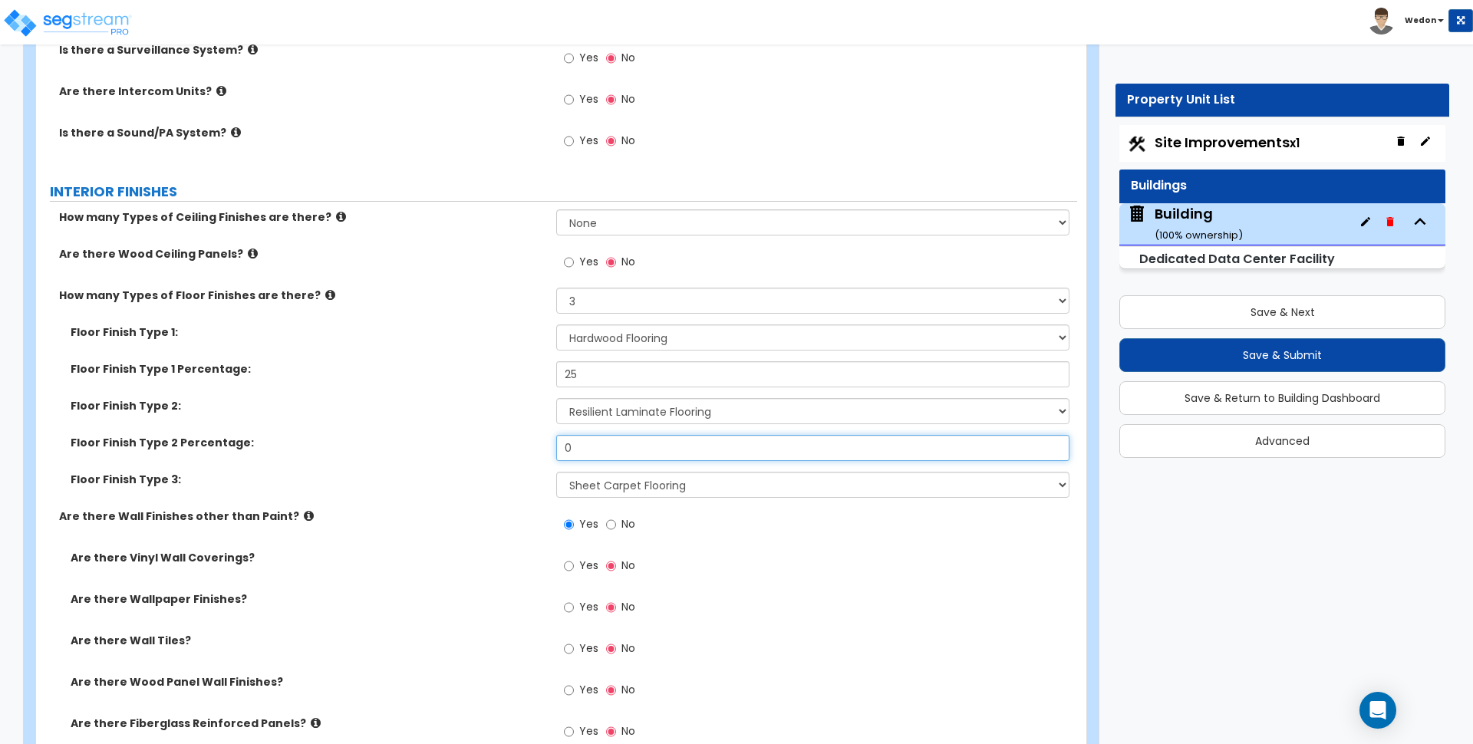
click at [589, 443] on input "0" at bounding box center [812, 448] width 513 height 26
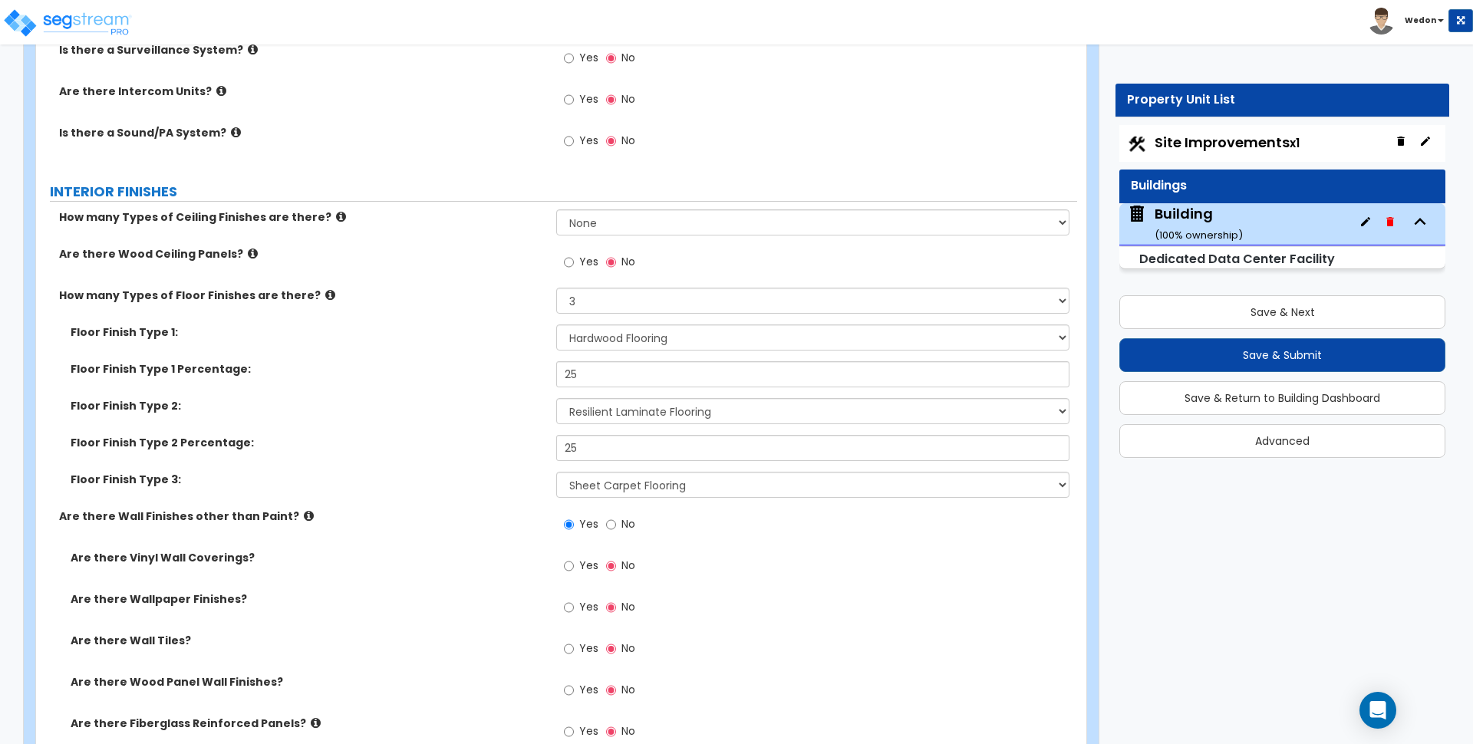
click at [575, 258] on label "Yes" at bounding box center [581, 264] width 35 height 26
click at [574, 258] on input "Yes" at bounding box center [569, 262] width 10 height 17
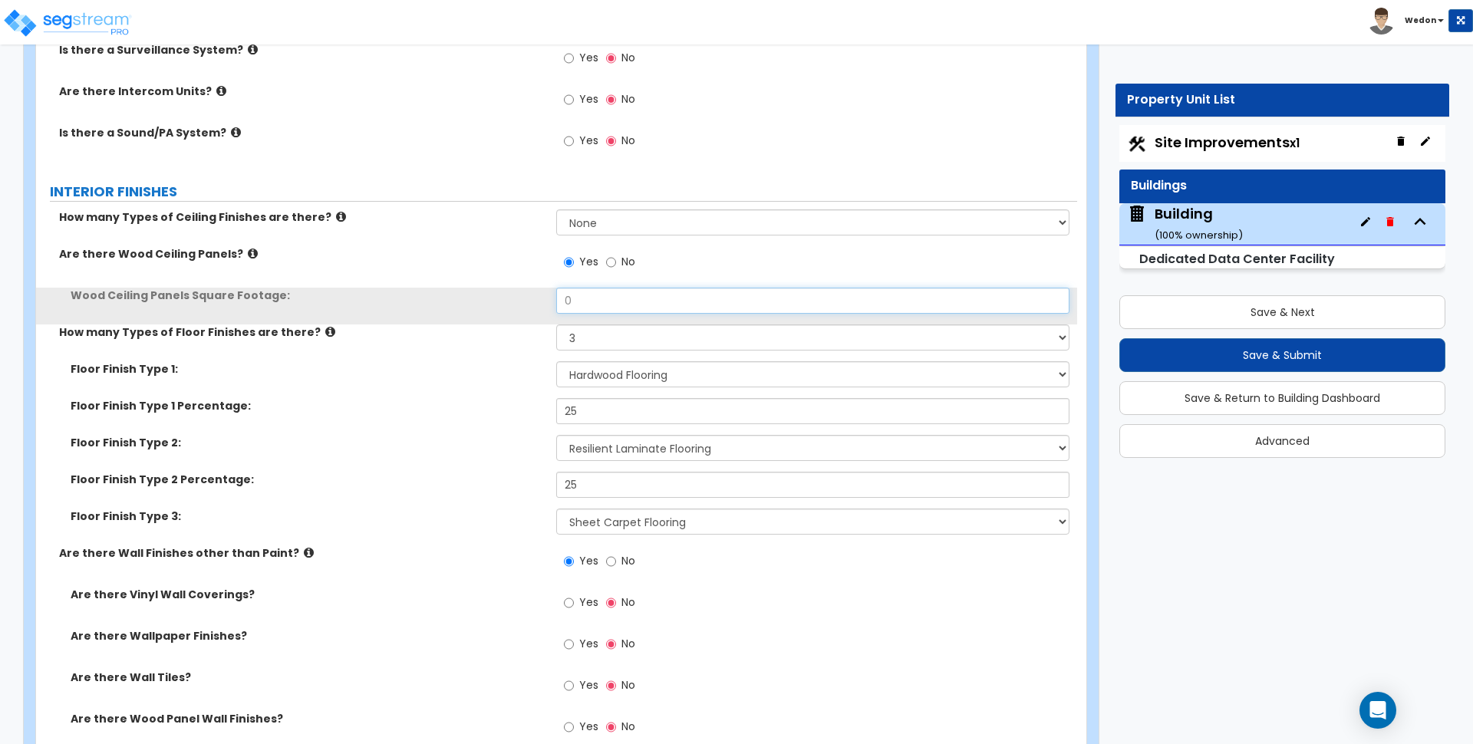
click at [605, 308] on input "0" at bounding box center [812, 301] width 513 height 26
drag, startPoint x: 628, startPoint y: 299, endPoint x: 358, endPoint y: 316, distance: 271.4
click at [365, 315] on div "Wood Ceiling Panels Square Footage: 1,000" at bounding box center [556, 306] width 1041 height 37
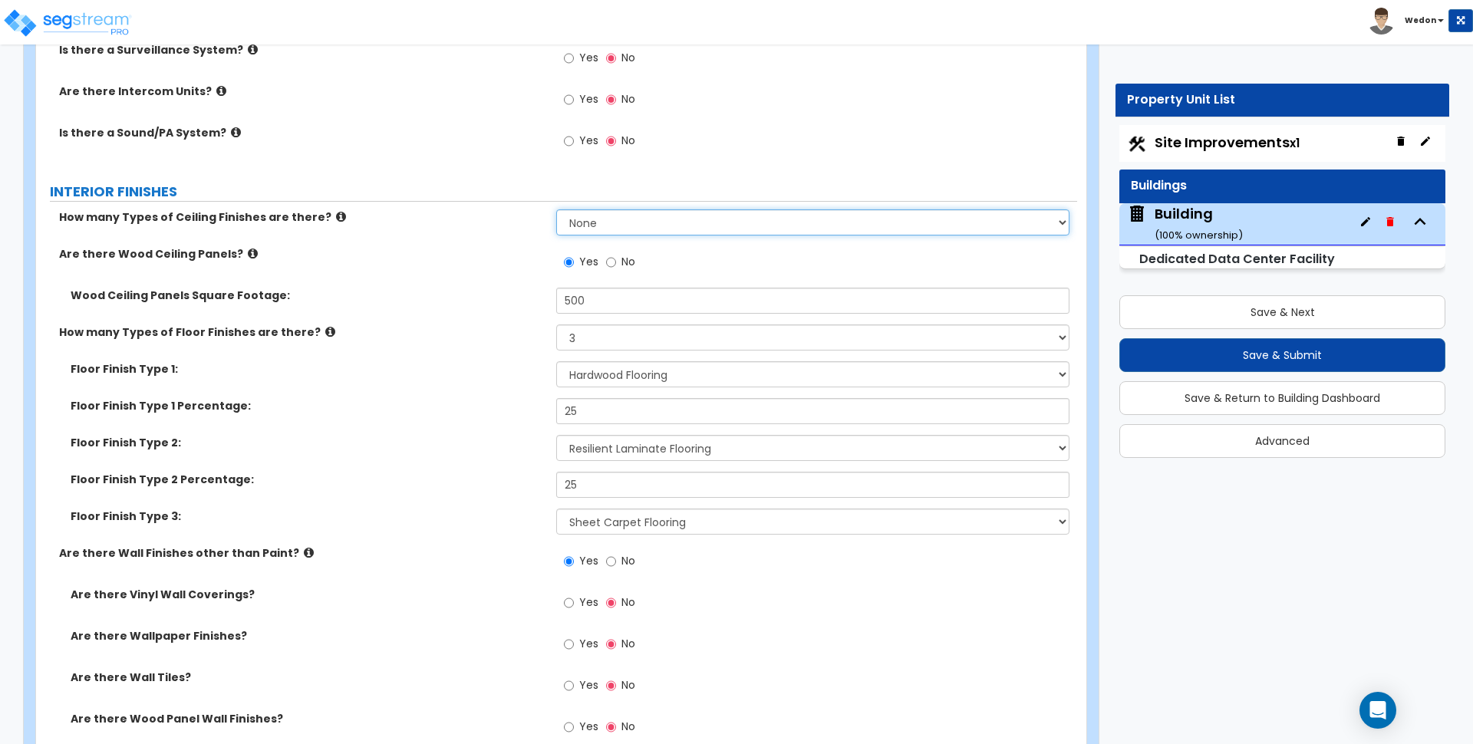
click at [622, 219] on select "None 1 2 3" at bounding box center [812, 222] width 513 height 26
click at [556, 209] on select "None 1 2 3" at bounding box center [812, 222] width 513 height 26
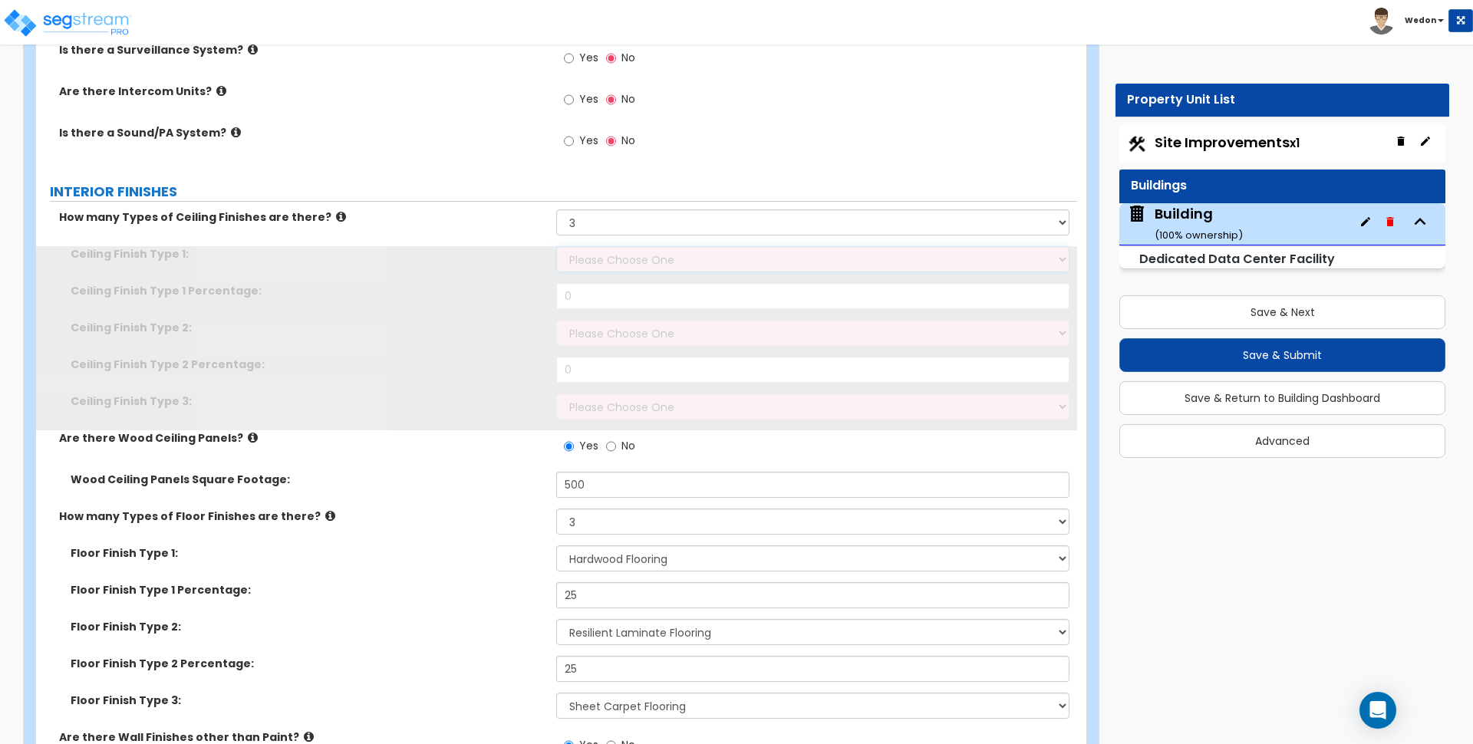
drag, startPoint x: 625, startPoint y: 256, endPoint x: 672, endPoint y: 264, distance: 48.2
click at [625, 256] on select "Please Choose One Drop Ceiling Open Ceiling Drywall Ceiling" at bounding box center [812, 259] width 513 height 26
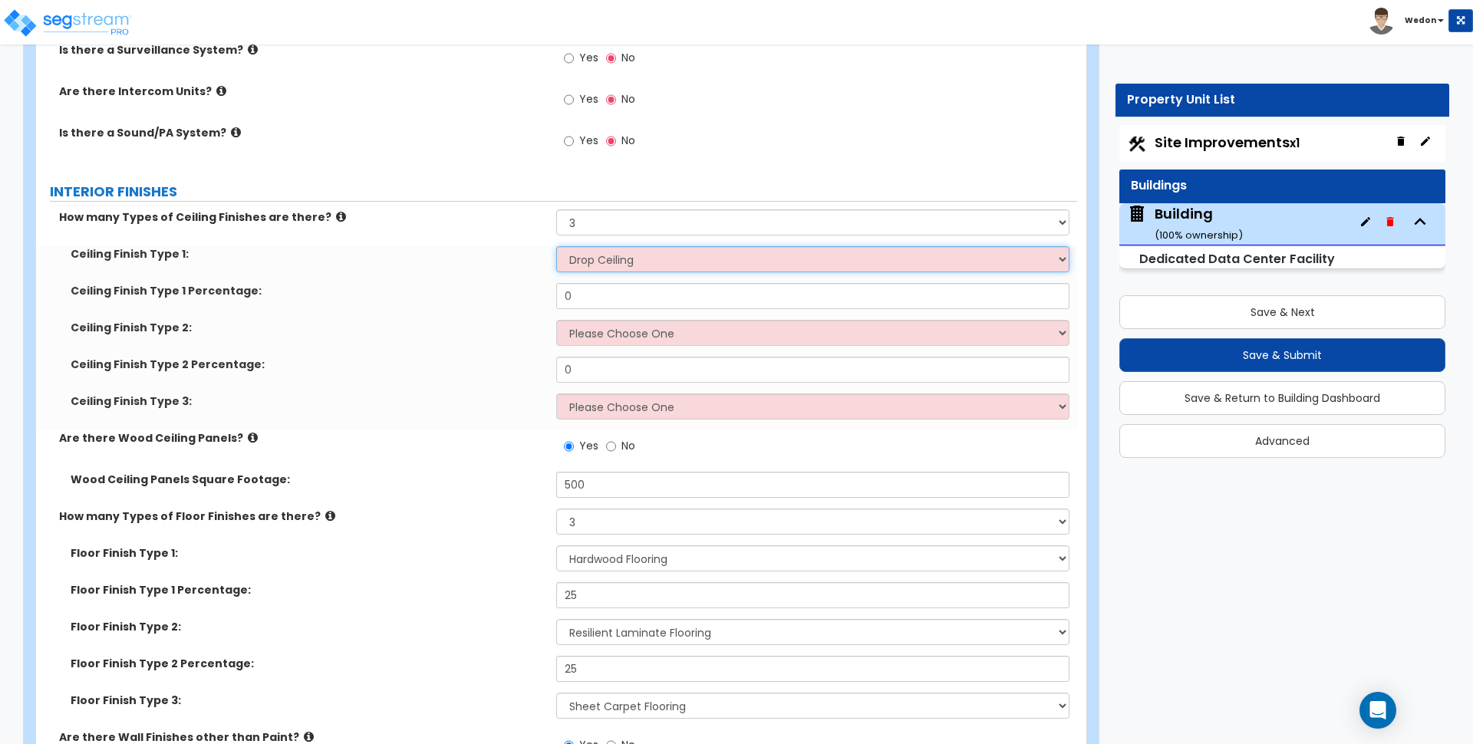
click at [556, 246] on select "Please Choose One Drop Ceiling Open Ceiling Drywall Ceiling" at bounding box center [812, 259] width 513 height 26
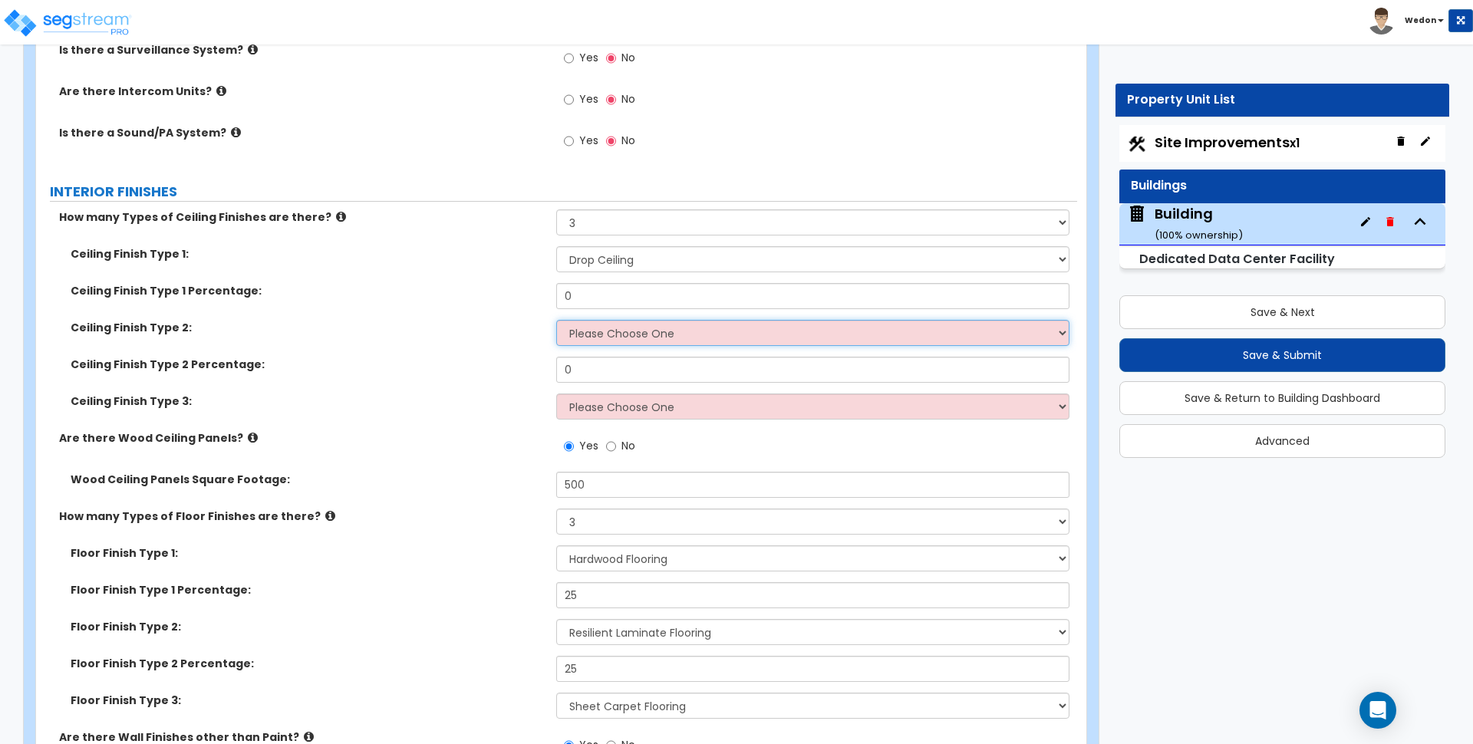
drag, startPoint x: 603, startPoint y: 331, endPoint x: 602, endPoint y: 341, distance: 10.8
click at [602, 331] on select "Please Choose One Drop Ceiling Open Ceiling Drywall Ceiling" at bounding box center [812, 333] width 513 height 26
click at [556, 320] on select "Please Choose One Drop Ceiling Open Ceiling Drywall Ceiling" at bounding box center [812, 333] width 513 height 26
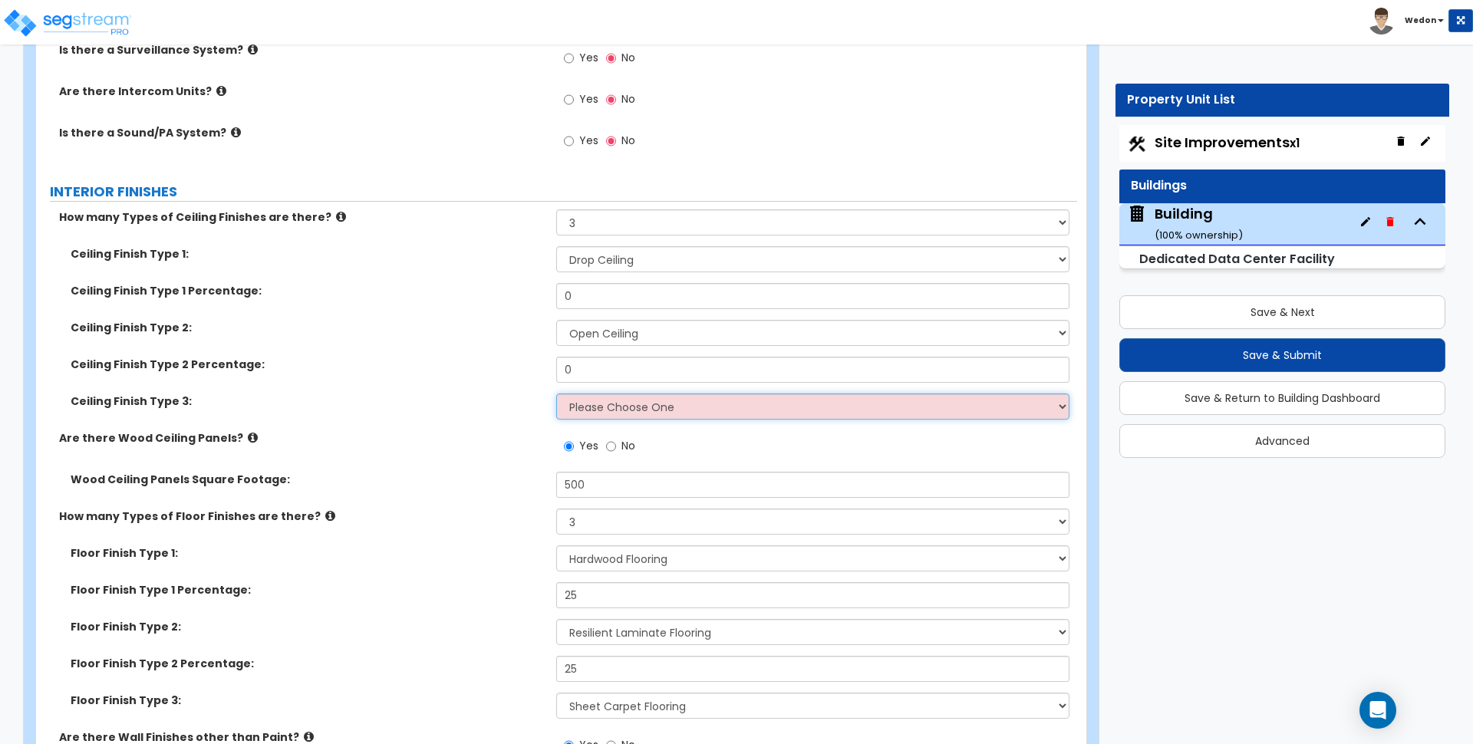
click at [609, 410] on select "Please Choose One Drop Ceiling Open Ceiling Drywall Ceiling" at bounding box center [812, 407] width 513 height 26
click at [556, 394] on select "Please Choose One Drop Ceiling Open Ceiling Drywall Ceiling" at bounding box center [812, 407] width 513 height 26
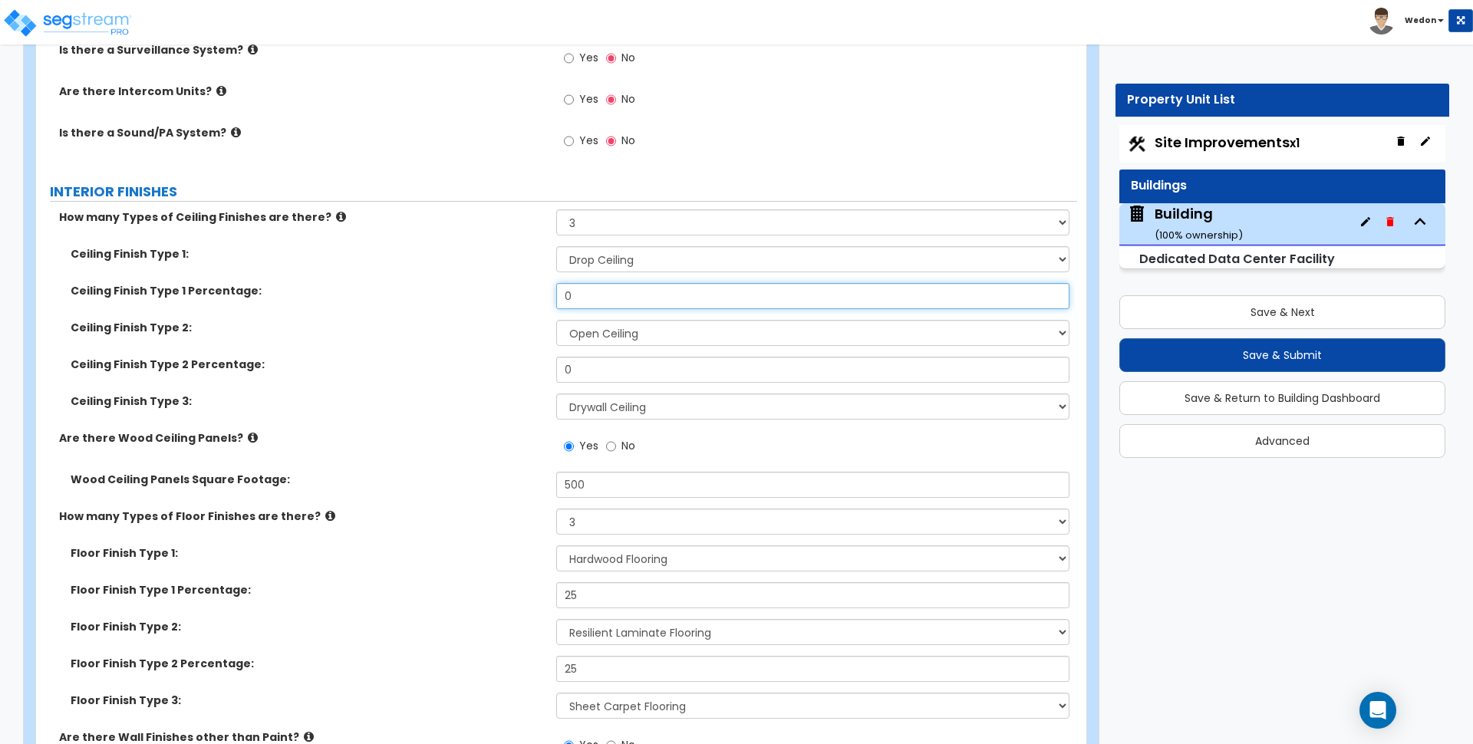
click at [625, 304] on input "0" at bounding box center [812, 296] width 513 height 26
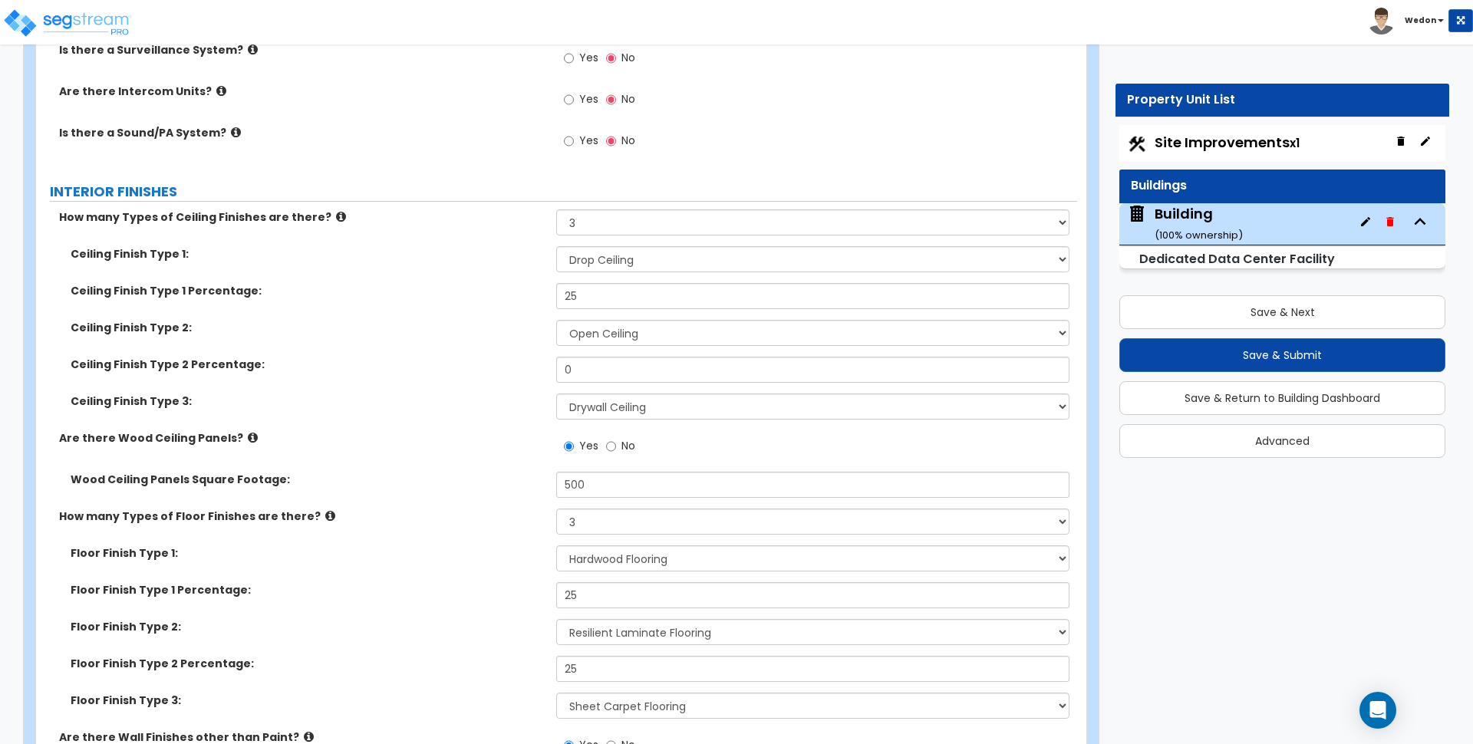
click at [622, 354] on div "Ceiling Finish Type 2: Please Choose One Drop Ceiling Open Ceiling Drywall Ceil…" at bounding box center [556, 338] width 1041 height 37
click at [628, 374] on input "0" at bounding box center [812, 370] width 513 height 26
click at [452, 384] on div "Ceiling Finish Type 2 Percentage: 25" at bounding box center [556, 375] width 1041 height 37
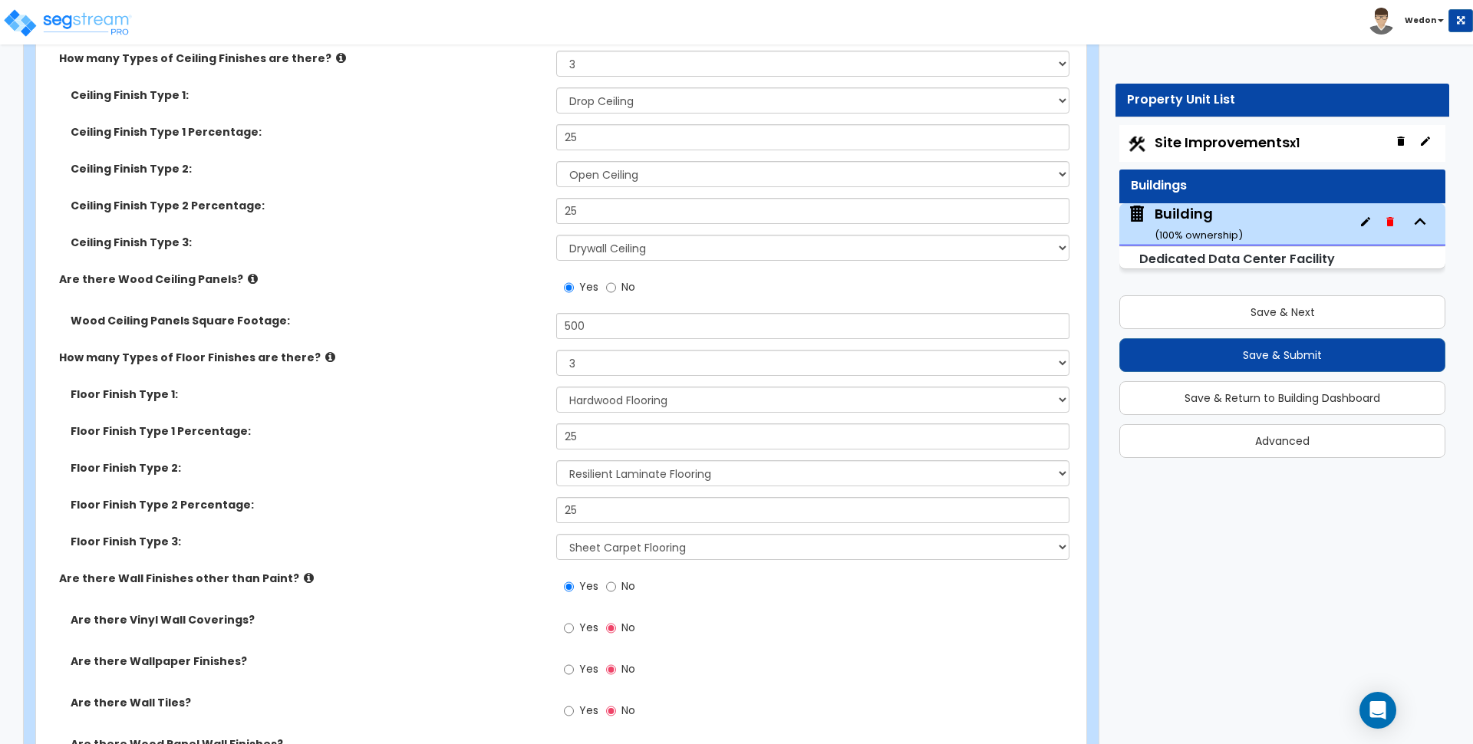
scroll to position [7516, 0]
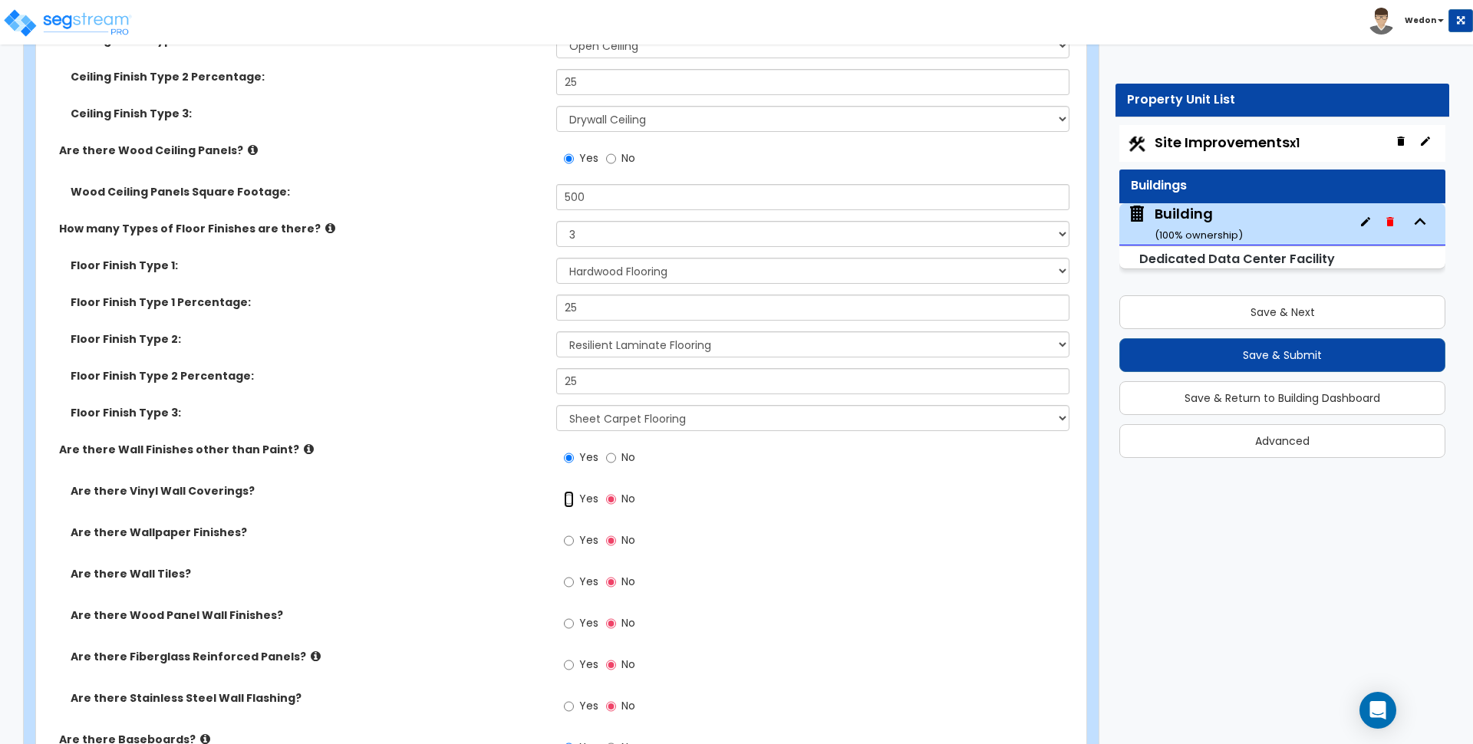
click at [567, 496] on input "Yes" at bounding box center [569, 499] width 10 height 17
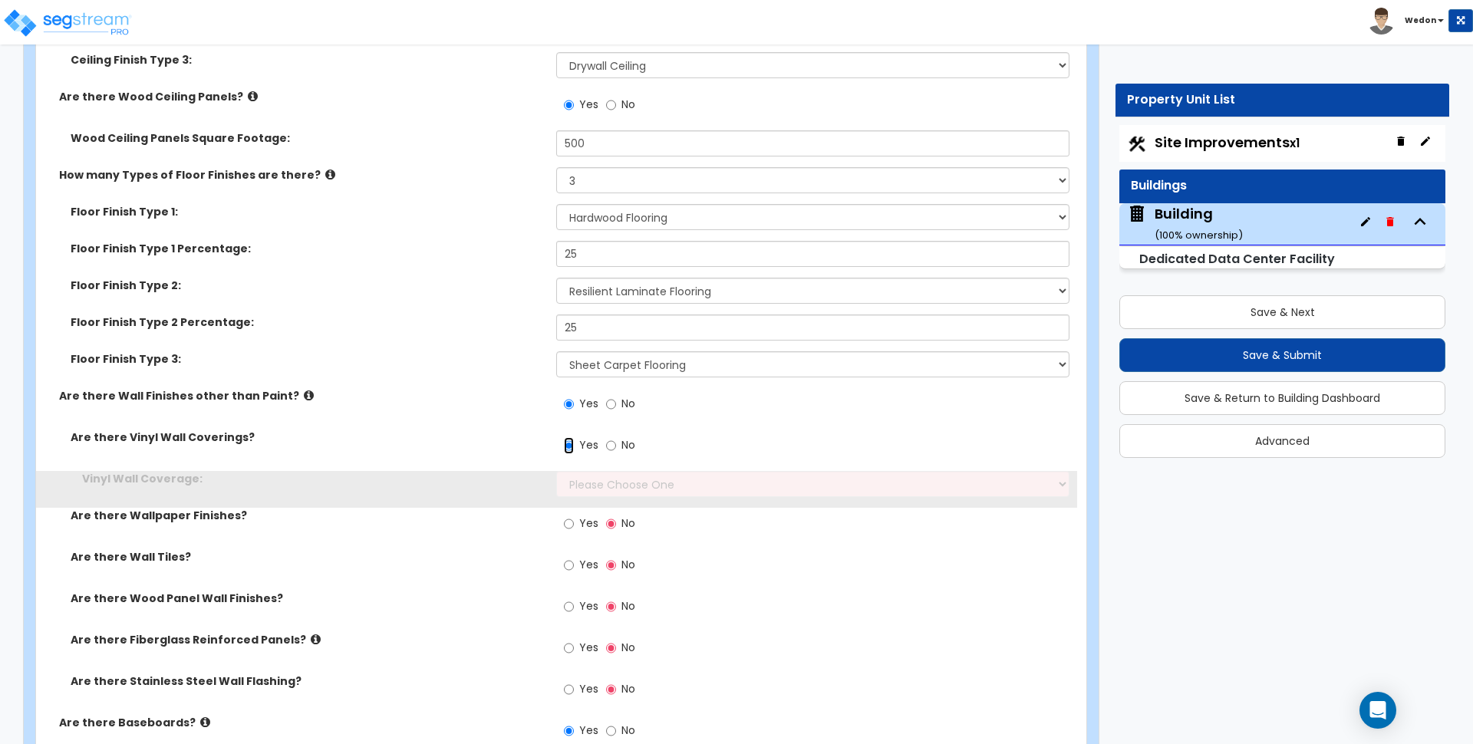
scroll to position [7612, 0]
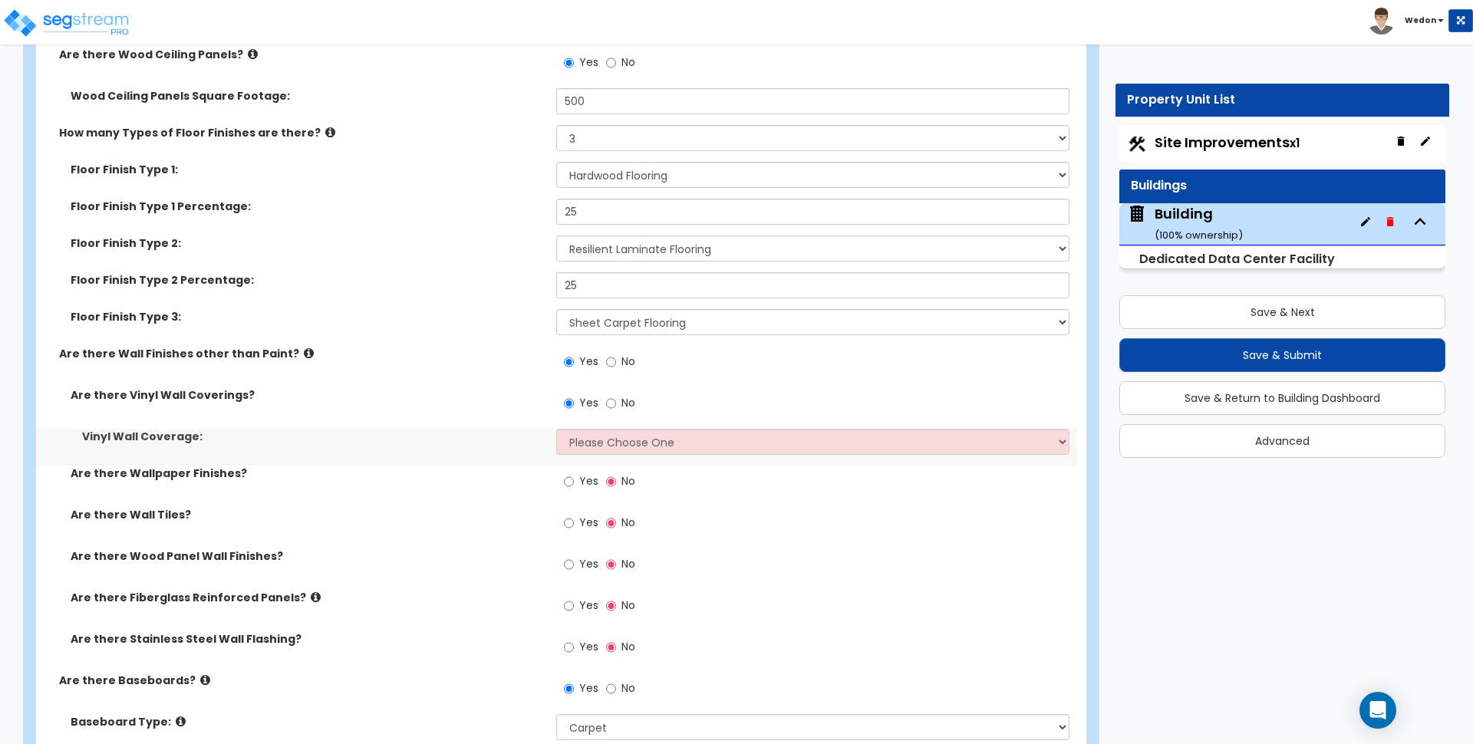
click at [589, 428] on div "Yes No" at bounding box center [816, 407] width 520 height 41
click at [629, 457] on div "Vinyl Wall Coverage: Please Choose One Only a Small Portion of Walls are Covere…" at bounding box center [556, 447] width 1041 height 37
click at [661, 441] on select "Please Choose One Only a Small Portion of Walls are Covered Several Walls are C…" at bounding box center [812, 442] width 513 height 26
click at [556, 429] on select "Please Choose One Only a Small Portion of Walls are Covered Several Walls are C…" at bounding box center [812, 442] width 513 height 26
click at [576, 484] on label "Yes" at bounding box center [581, 483] width 35 height 26
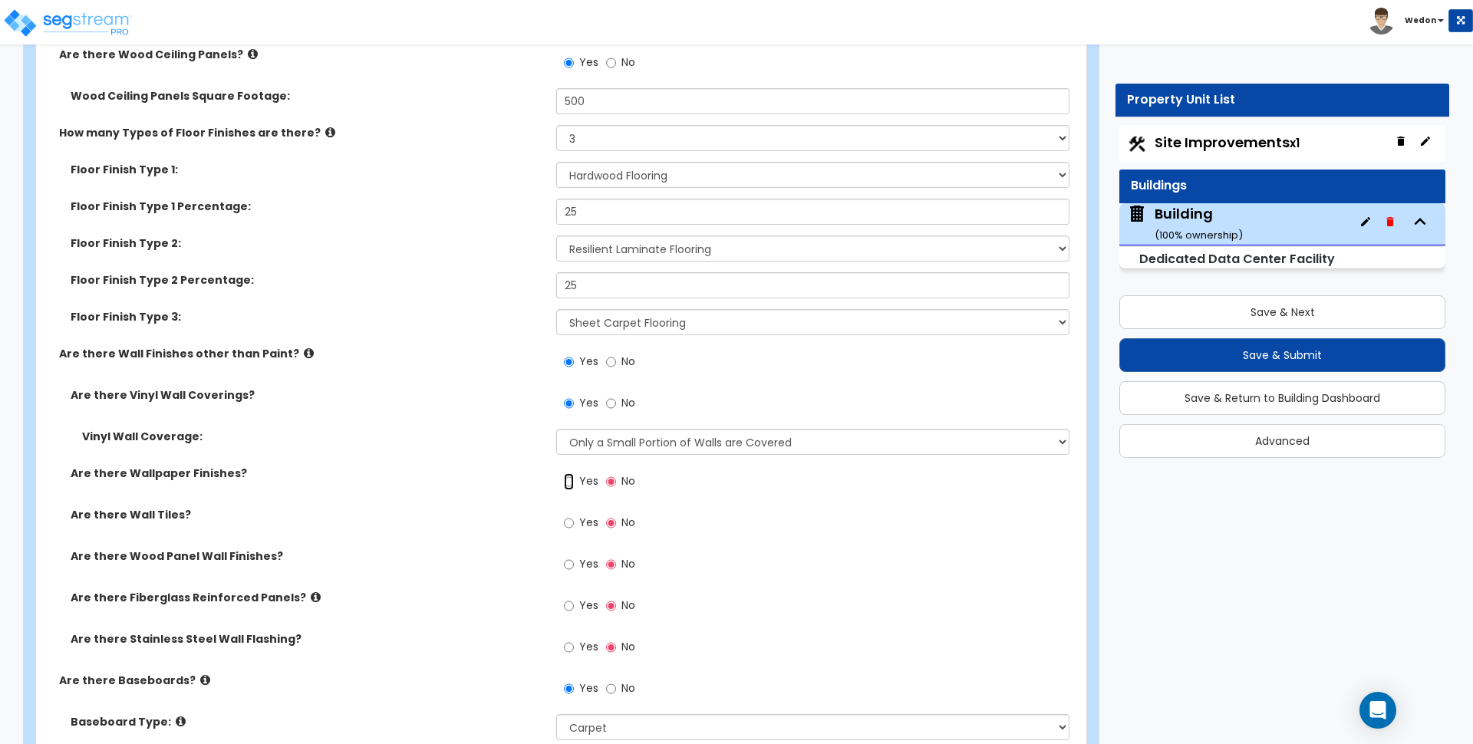
click at [574, 484] on input "Yes" at bounding box center [569, 481] width 10 height 17
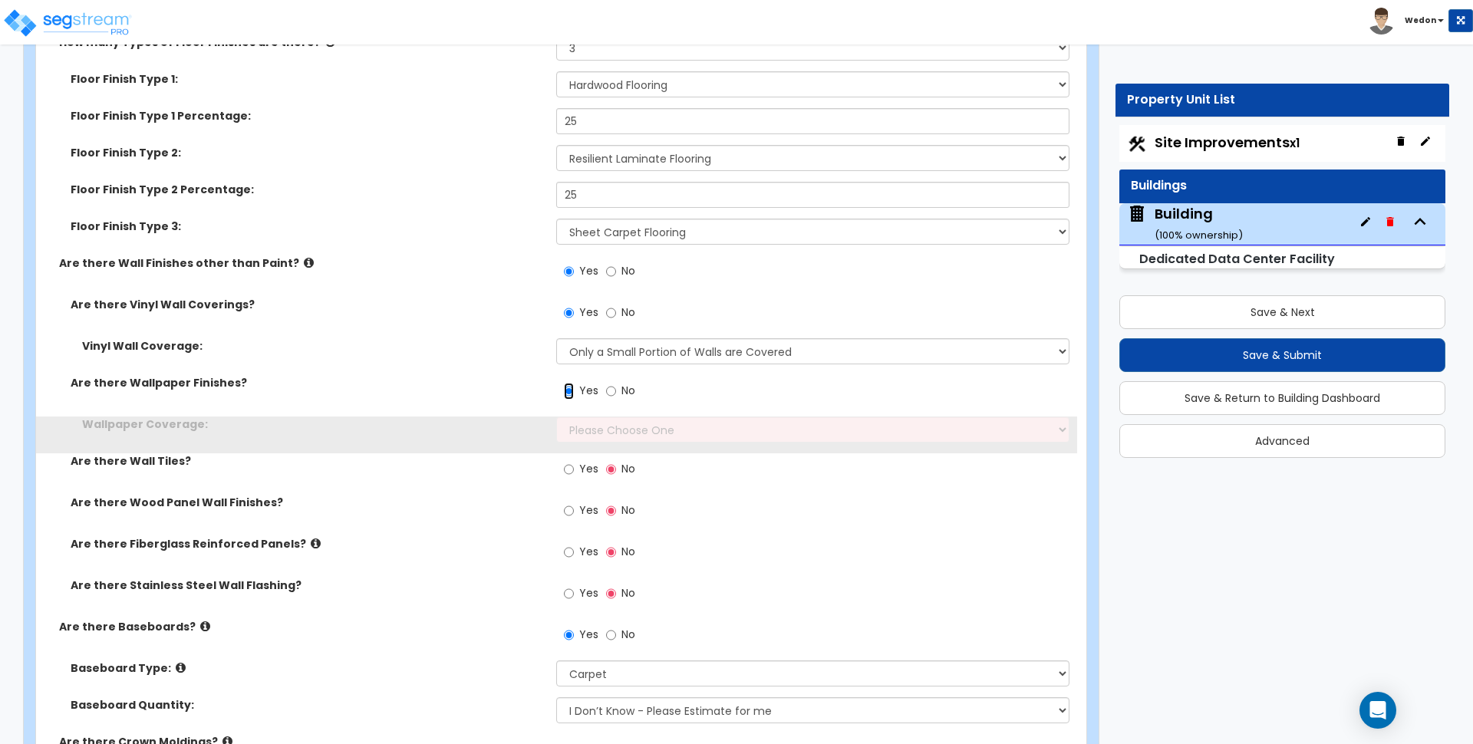
scroll to position [7803, 0]
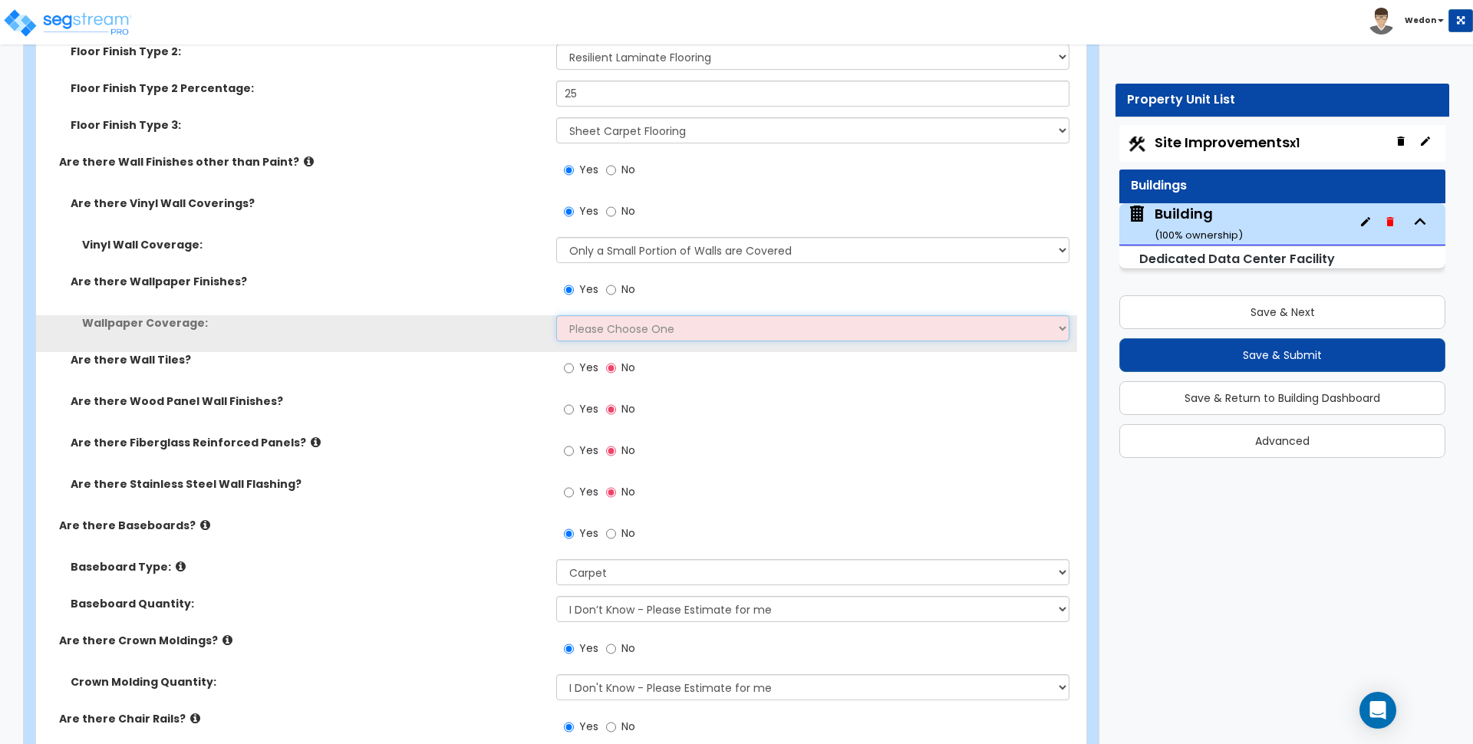
click at [632, 334] on select "Please Choose One Only a Small Portion of Walls are Covered Several Walls are C…" at bounding box center [812, 328] width 513 height 26
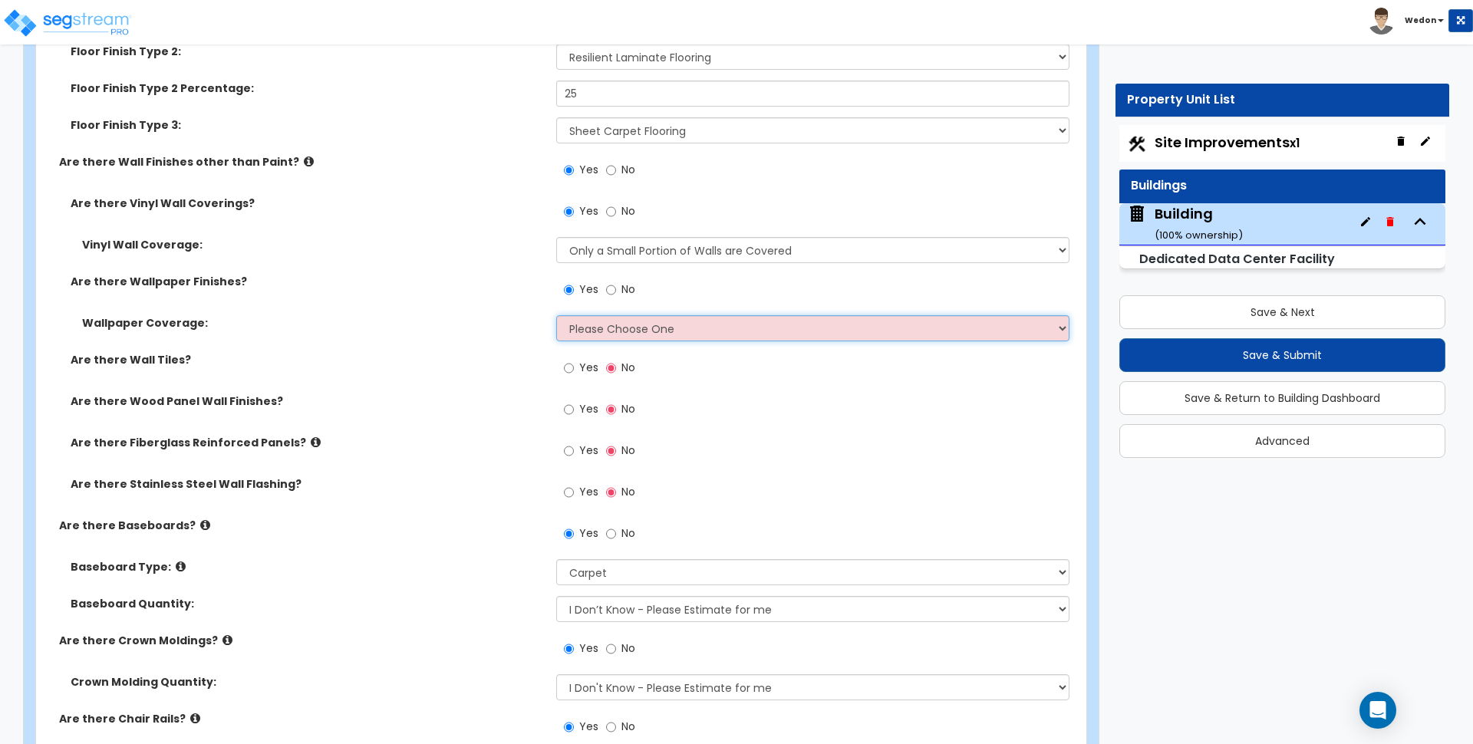
click at [651, 327] on select "Please Choose One Only a Small Portion of Walls are Covered Several Walls are C…" at bounding box center [812, 328] width 513 height 26
click at [556, 315] on select "Please Choose One Only a Small Portion of Walls are Covered Several Walls are C…" at bounding box center [812, 328] width 513 height 26
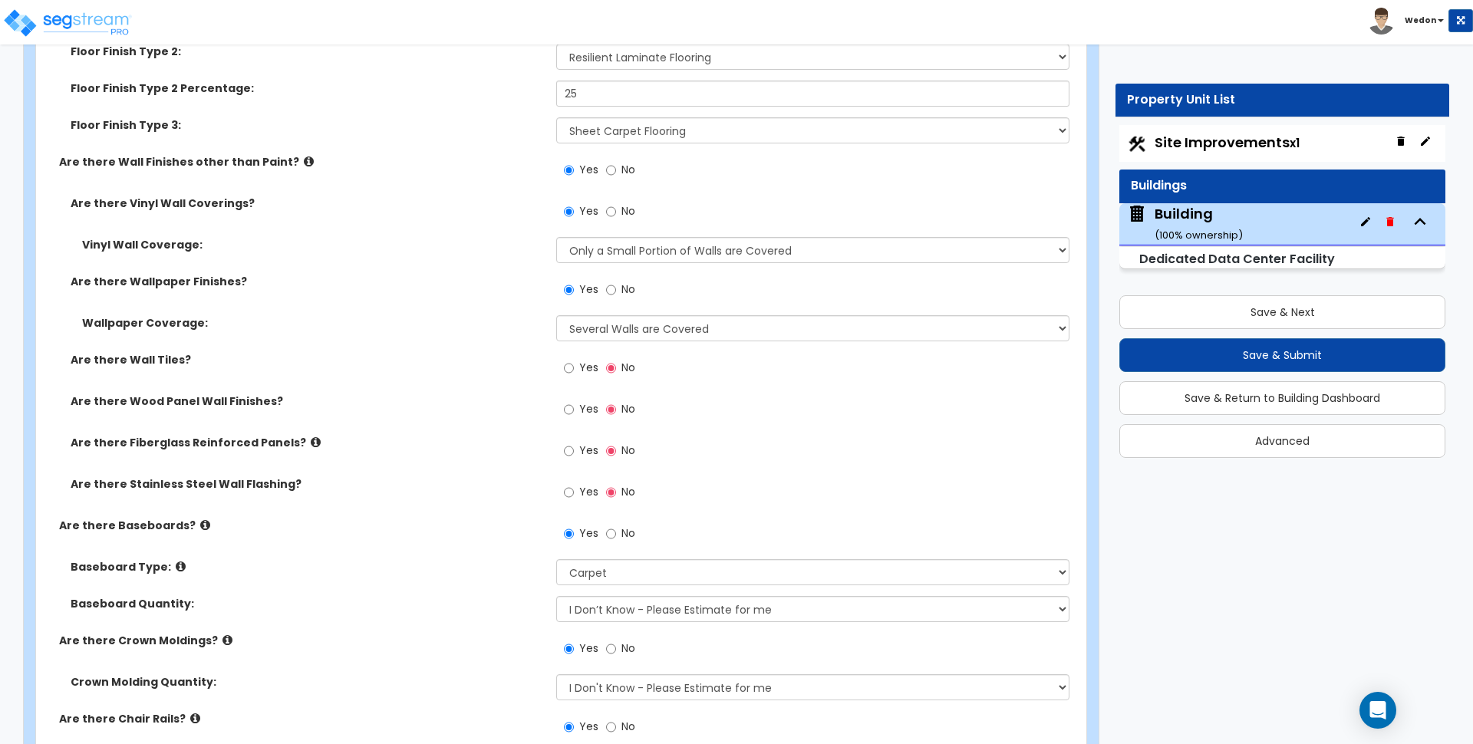
click at [577, 372] on label "Yes" at bounding box center [581, 370] width 35 height 26
click at [574, 372] on input "Yes" at bounding box center [569, 368] width 10 height 17
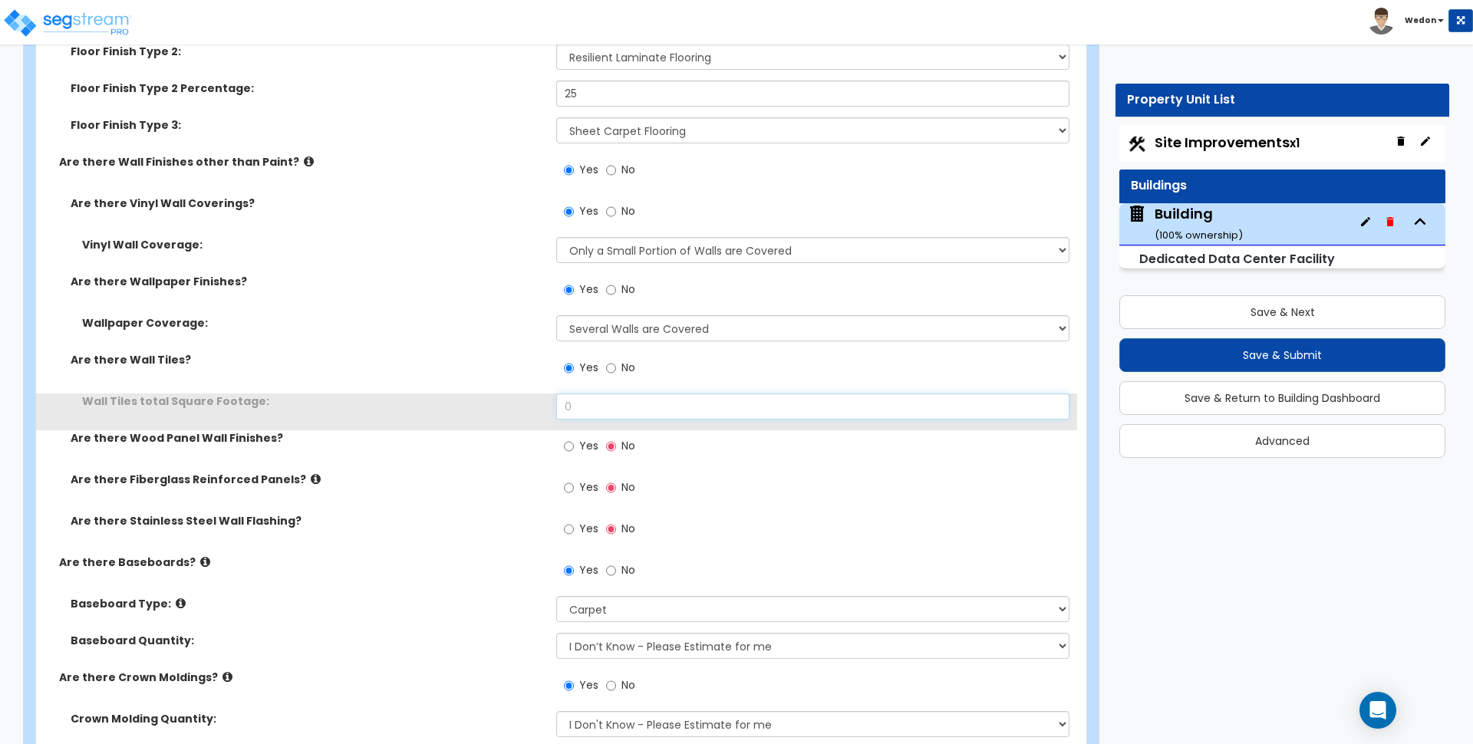
click at [614, 405] on input "0" at bounding box center [812, 407] width 513 height 26
click at [631, 398] on input "0" at bounding box center [812, 407] width 513 height 26
drag, startPoint x: 600, startPoint y: 402, endPoint x: 433, endPoint y: 397, distance: 167.4
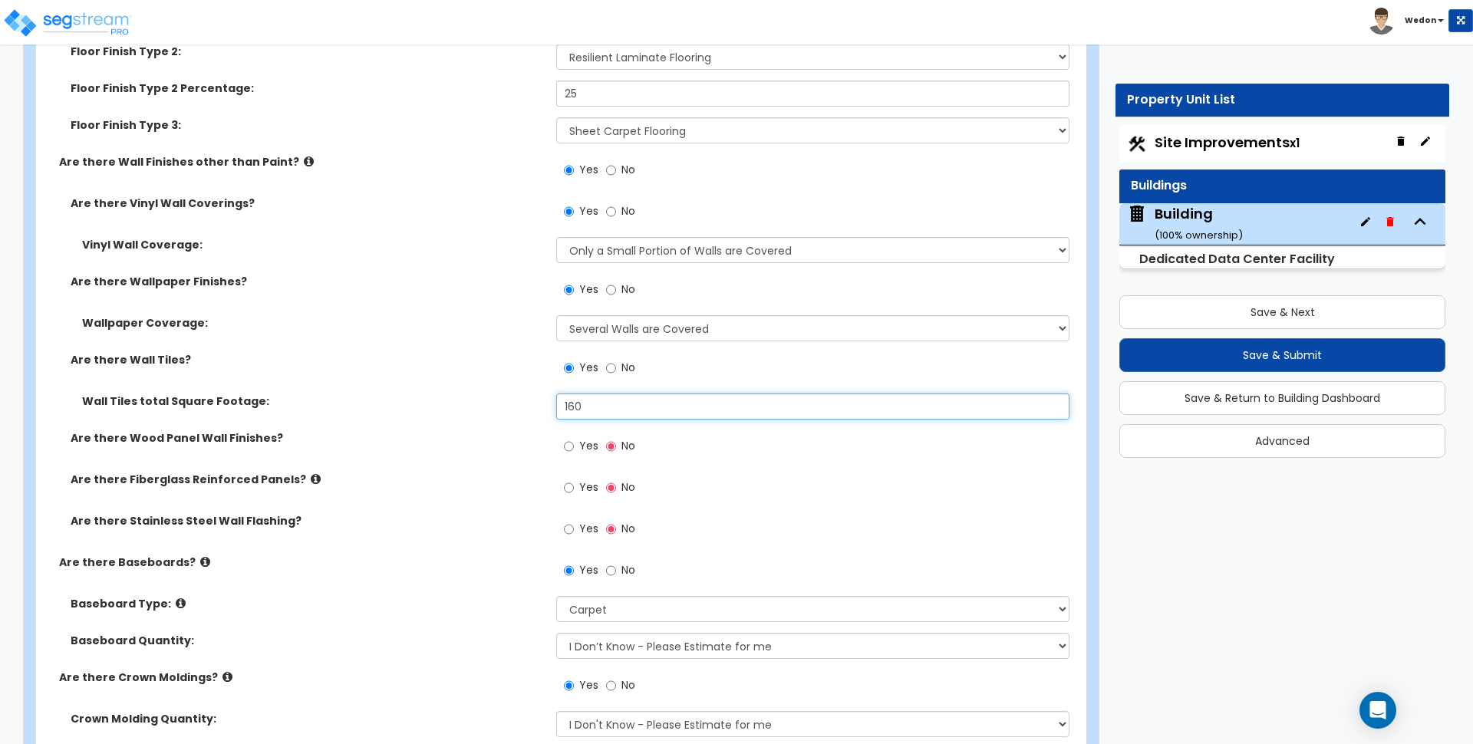
click at [430, 398] on div "Wall Tiles total Square Footage: 160" at bounding box center [556, 412] width 1041 height 37
click at [579, 457] on label "Yes" at bounding box center [581, 448] width 35 height 26
click at [574, 455] on input "Yes" at bounding box center [569, 446] width 10 height 17
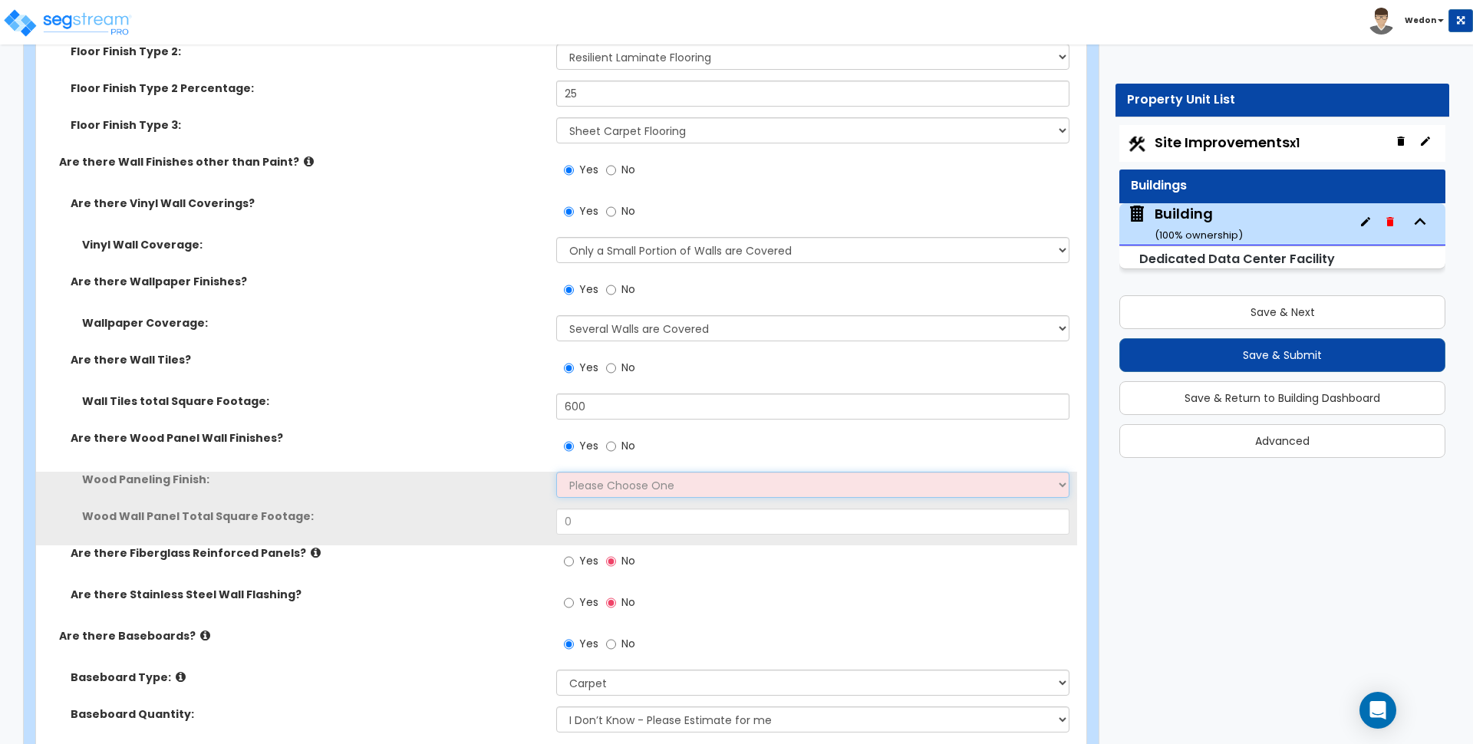
click at [579, 484] on select "Please Choose One Birch Mahogany Oak or Cherry Rosewood Teak I Don't Know, Plea…" at bounding box center [812, 485] width 513 height 26
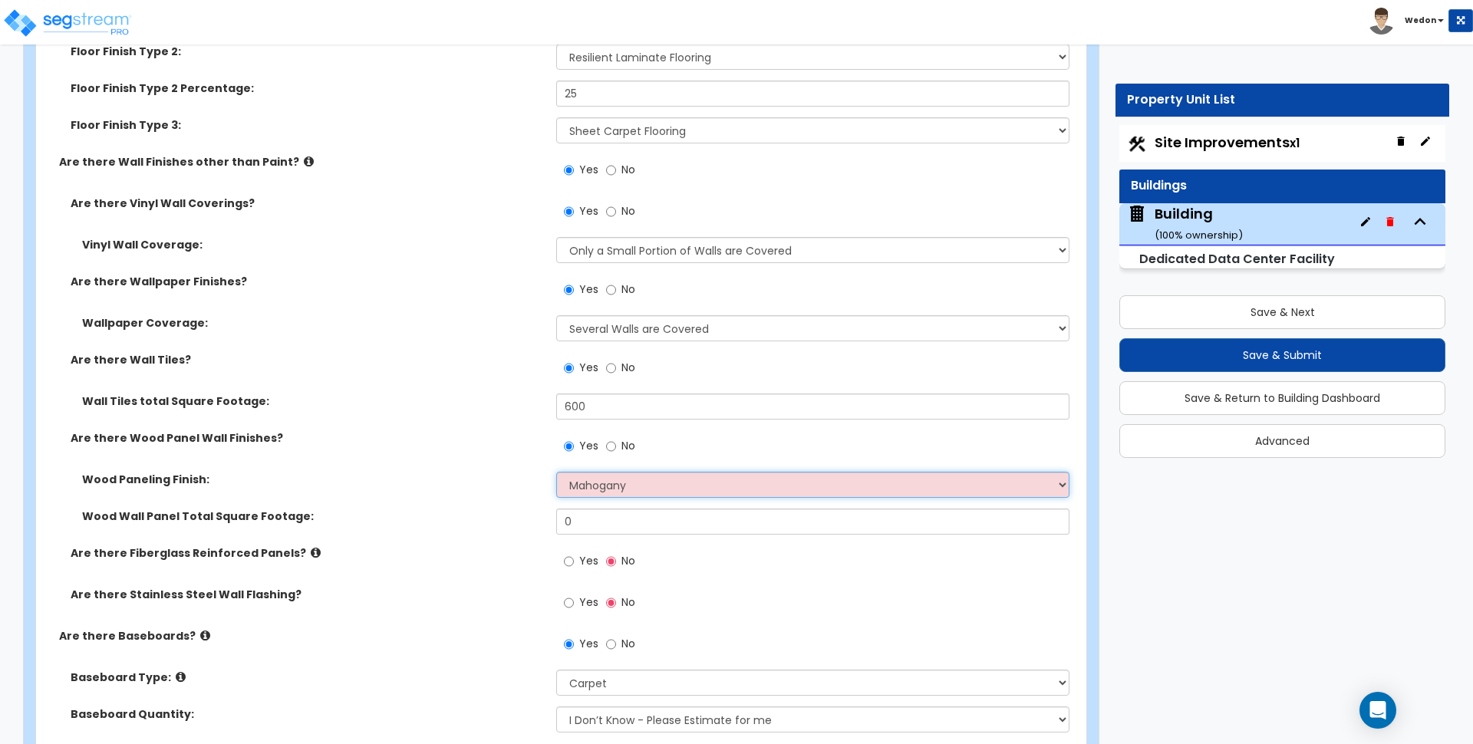
click at [556, 472] on select "Please Choose One Birch Mahogany Oak or Cherry Rosewood Teak I Don't Know, Plea…" at bounding box center [812, 485] width 513 height 26
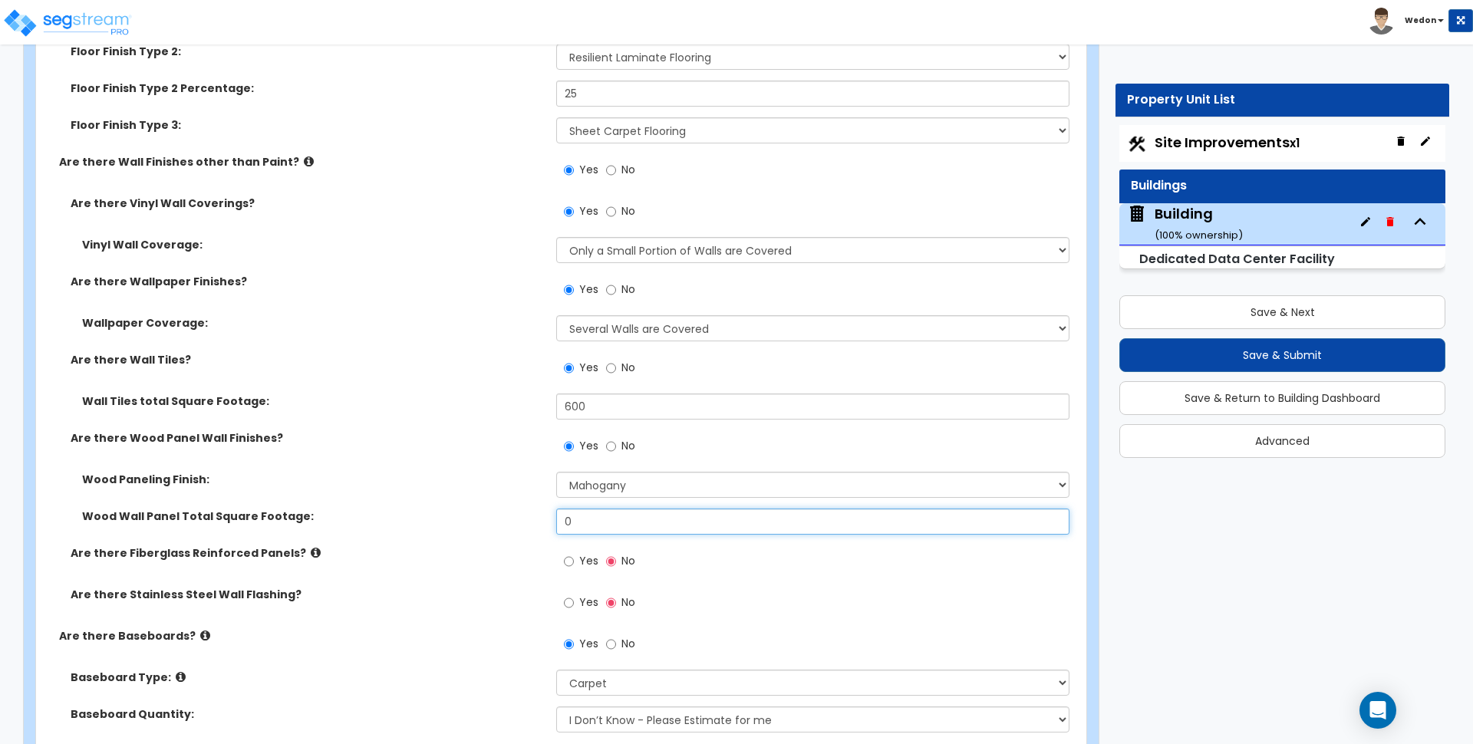
click at [596, 522] on input "0" at bounding box center [812, 522] width 513 height 26
click at [582, 562] on span "Yes" at bounding box center [588, 560] width 19 height 15
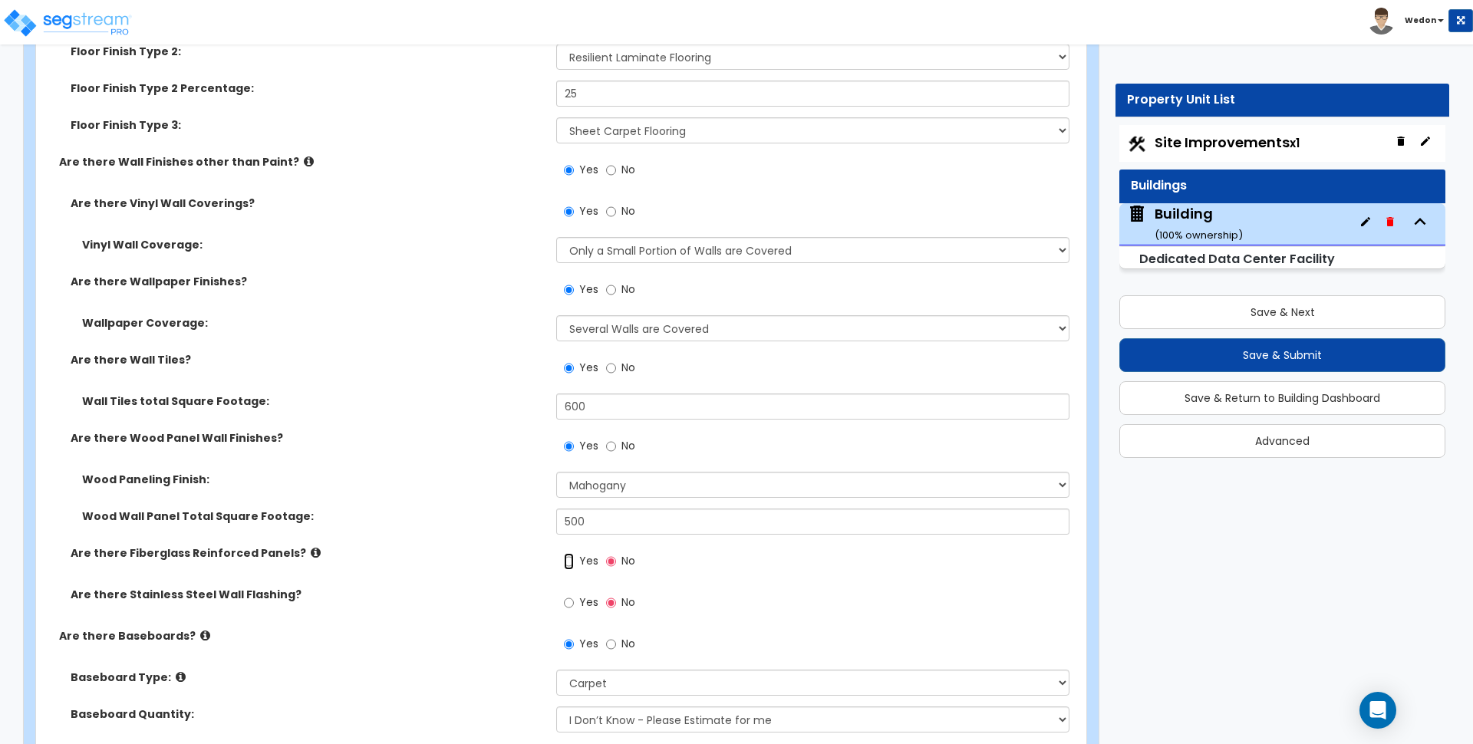
click at [574, 562] on input "Yes" at bounding box center [569, 561] width 10 height 17
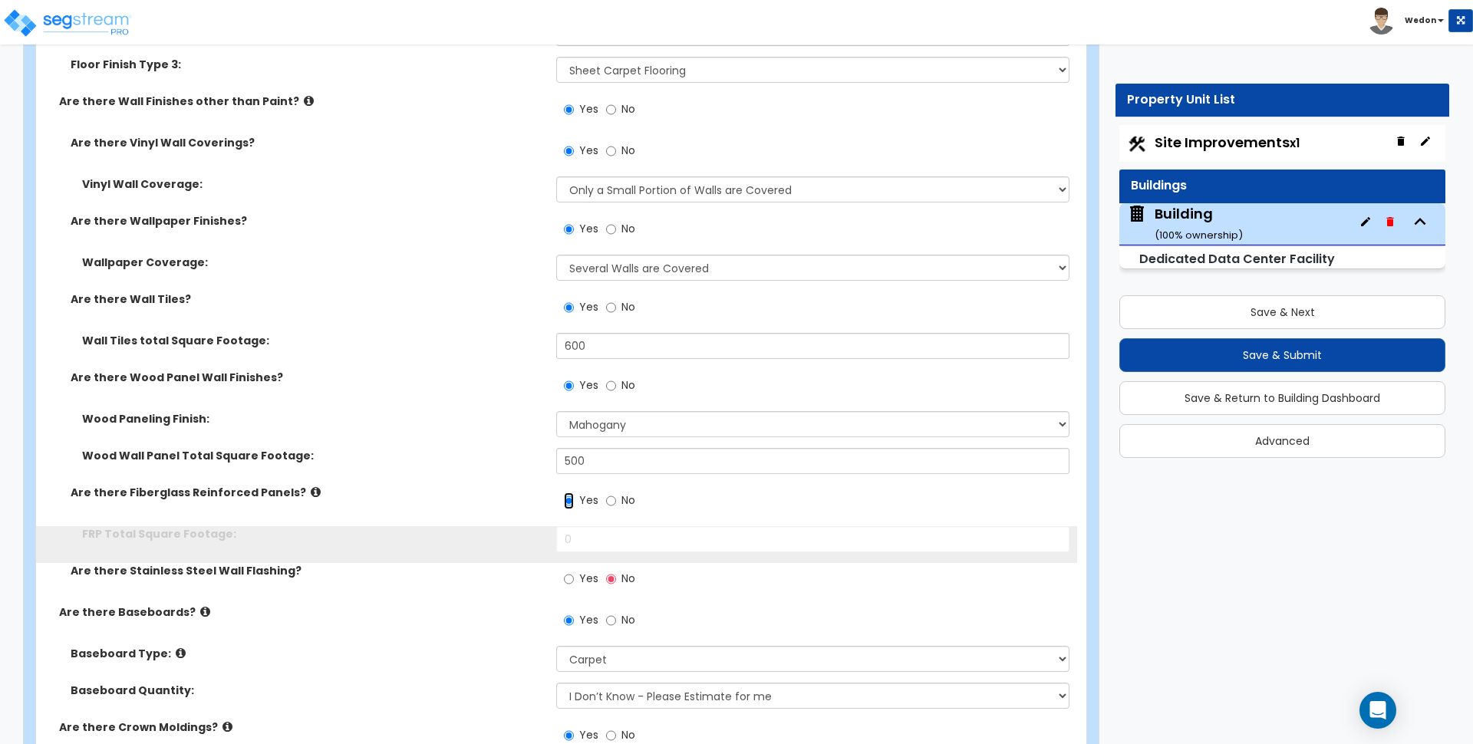
scroll to position [7995, 0]
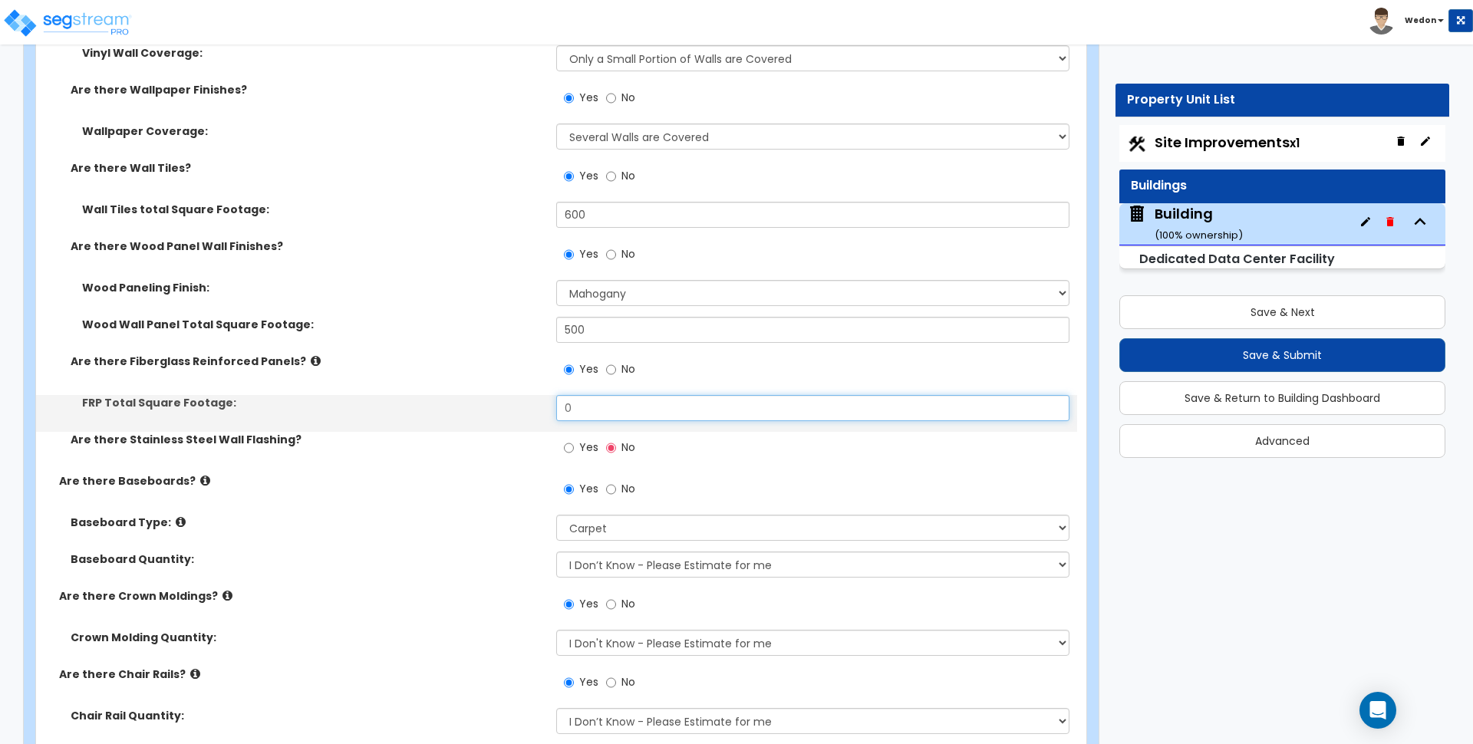
click at [603, 404] on input "0" at bounding box center [812, 408] width 513 height 26
drag, startPoint x: 625, startPoint y: 409, endPoint x: 490, endPoint y: 420, distance: 136.2
click at [490, 420] on div "FRP Total Square Footage: 10" at bounding box center [556, 413] width 1041 height 37
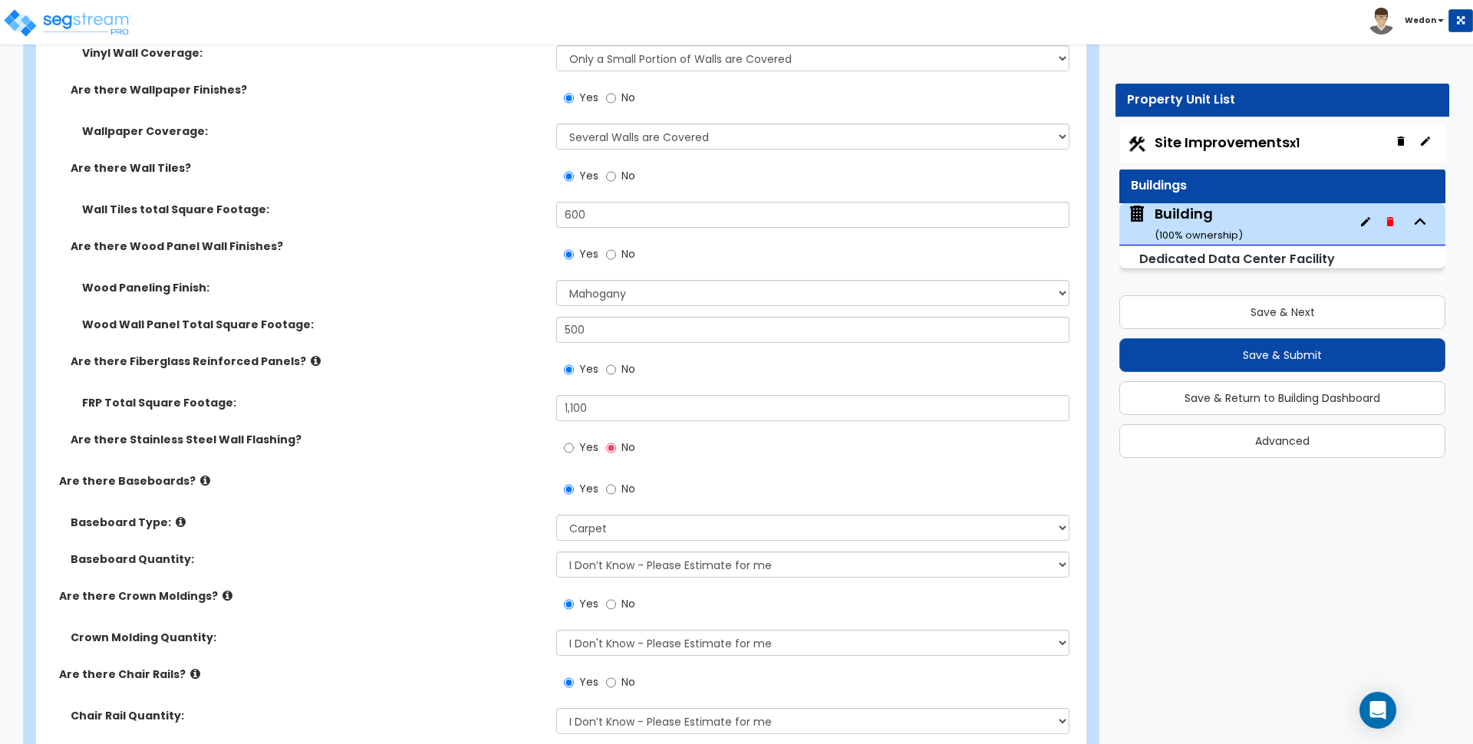
click at [595, 445] on span "Yes" at bounding box center [588, 447] width 19 height 15
click at [574, 445] on input "Yes" at bounding box center [569, 448] width 10 height 17
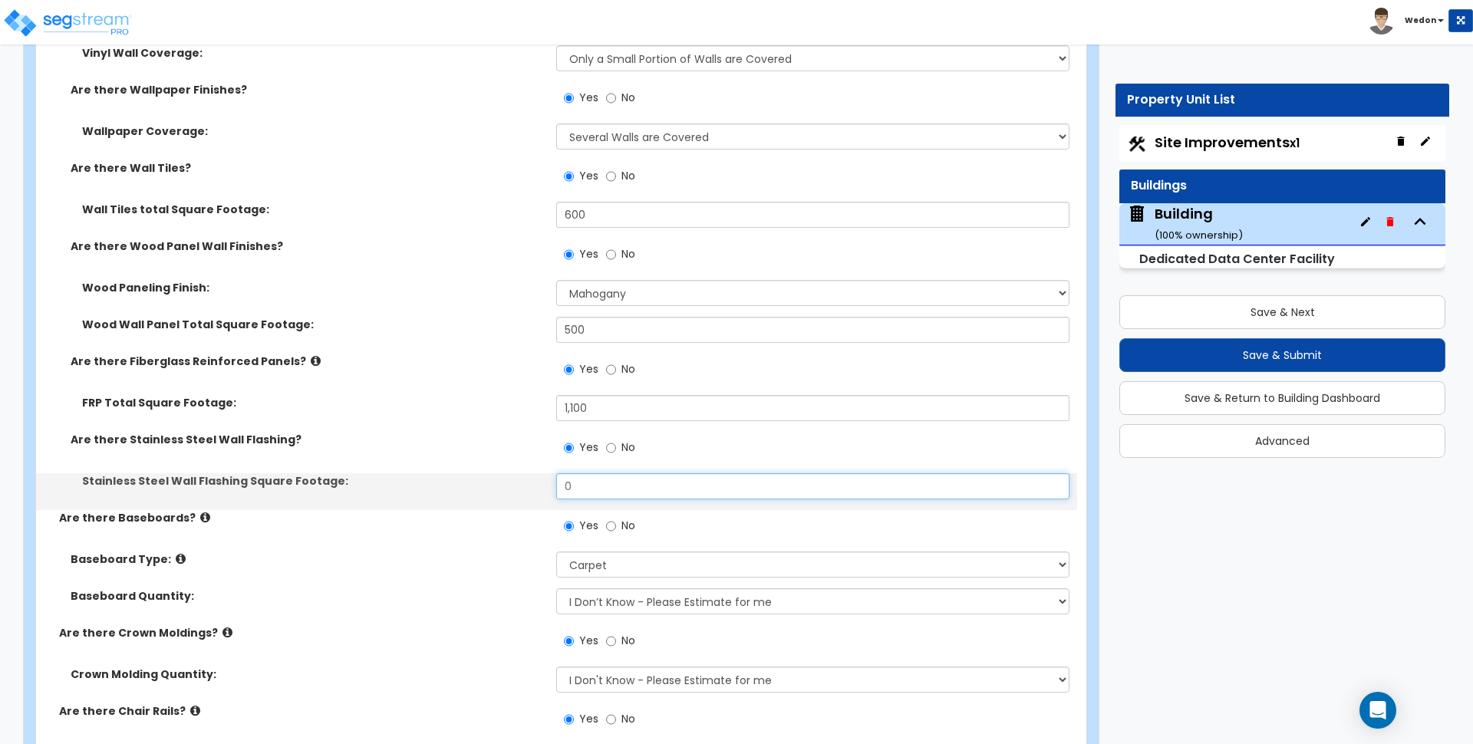
click at [600, 486] on input "0" at bounding box center [812, 486] width 513 height 26
drag, startPoint x: 600, startPoint y: 486, endPoint x: 610, endPoint y: 484, distance: 10.2
click at [601, 489] on input "0" at bounding box center [812, 486] width 513 height 26
click at [498, 503] on div "Stainless Steel Wall Flashing Square Footage: 900" at bounding box center [556, 491] width 1041 height 37
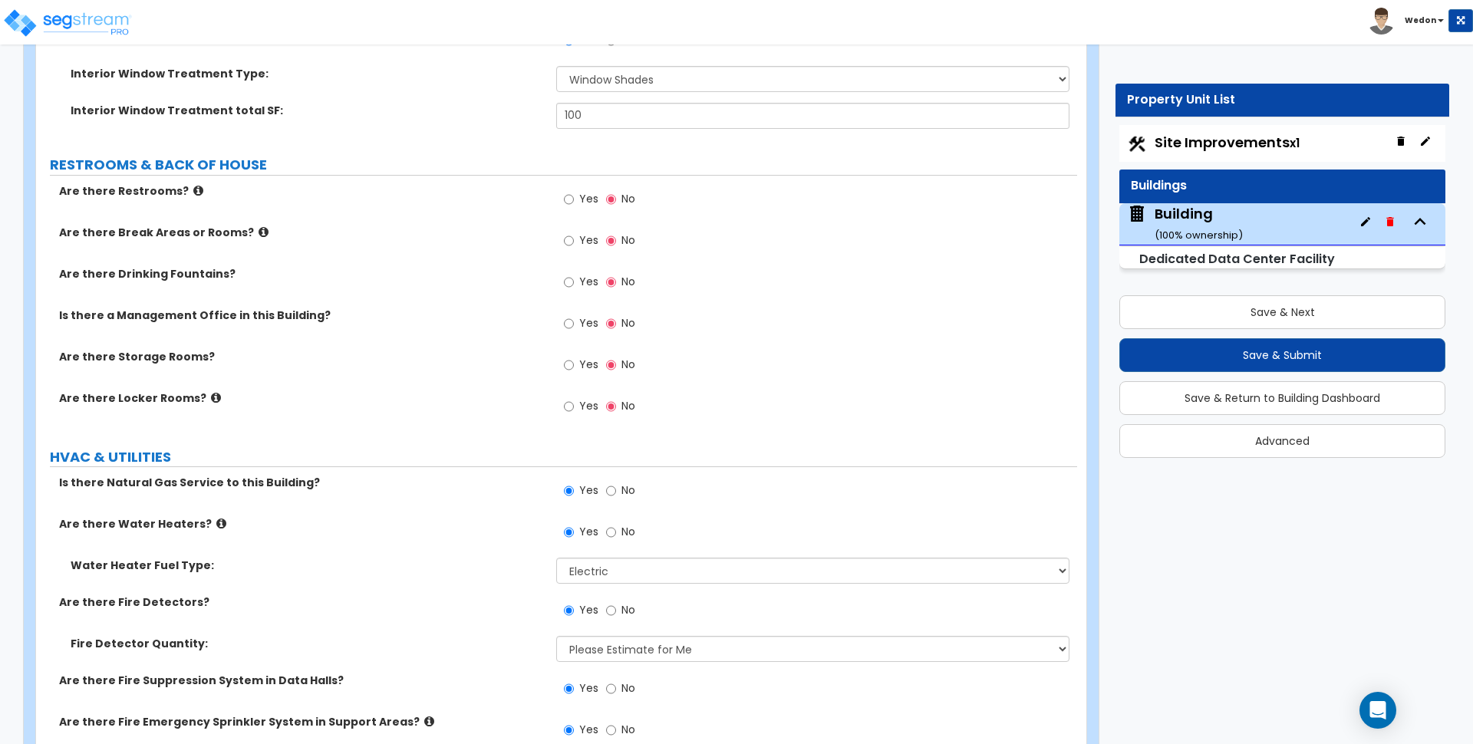
scroll to position [9434, 0]
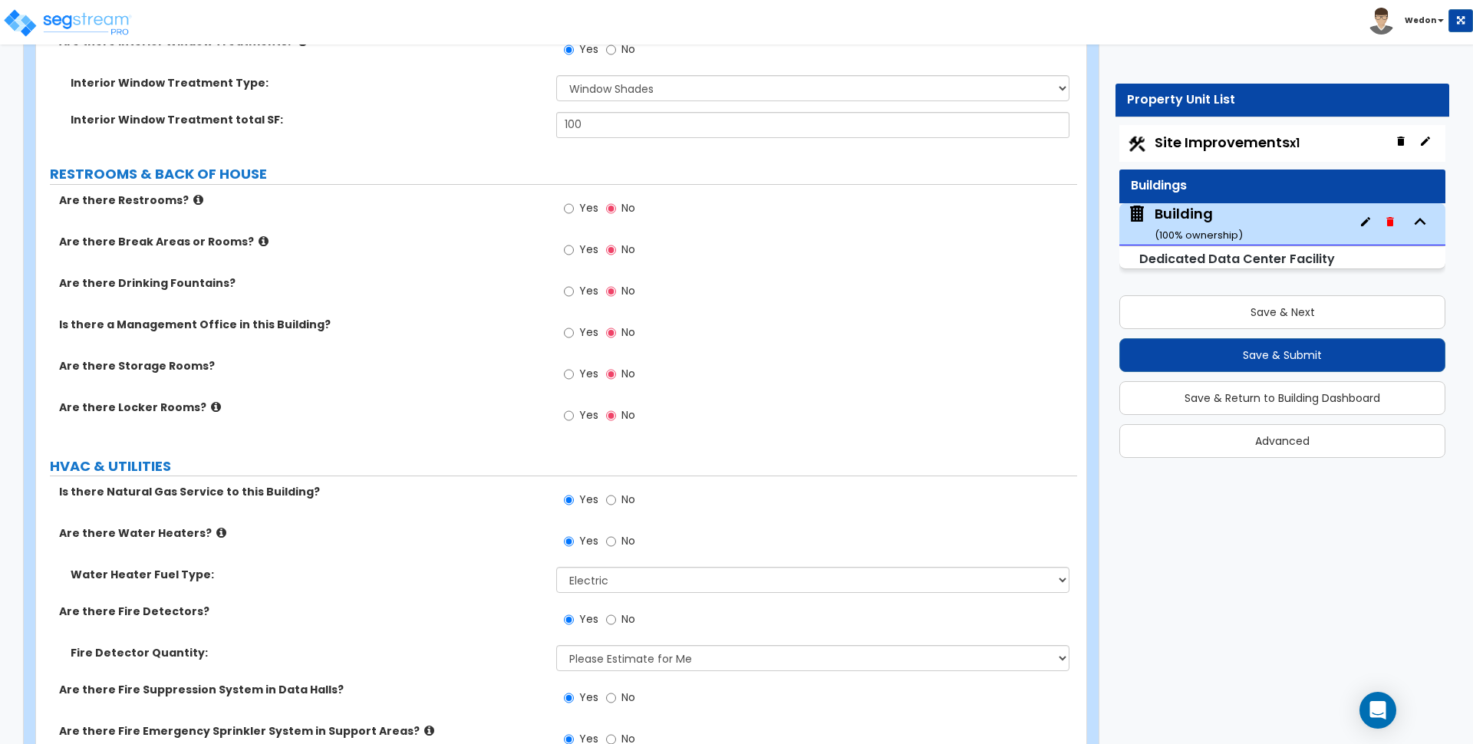
click at [578, 411] on label "Yes" at bounding box center [581, 417] width 35 height 26
click at [574, 411] on input "Yes" at bounding box center [569, 415] width 10 height 17
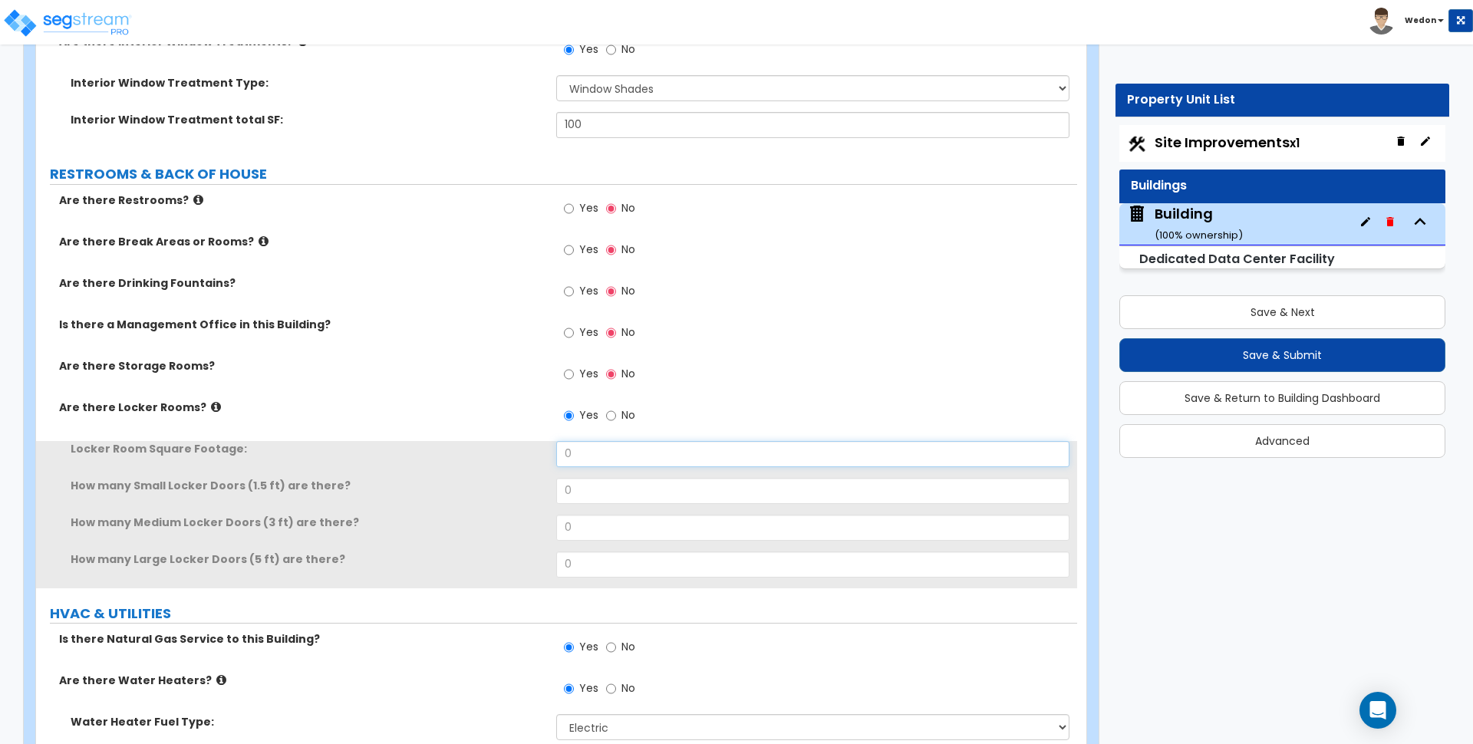
click at [603, 457] on input "0" at bounding box center [812, 454] width 513 height 26
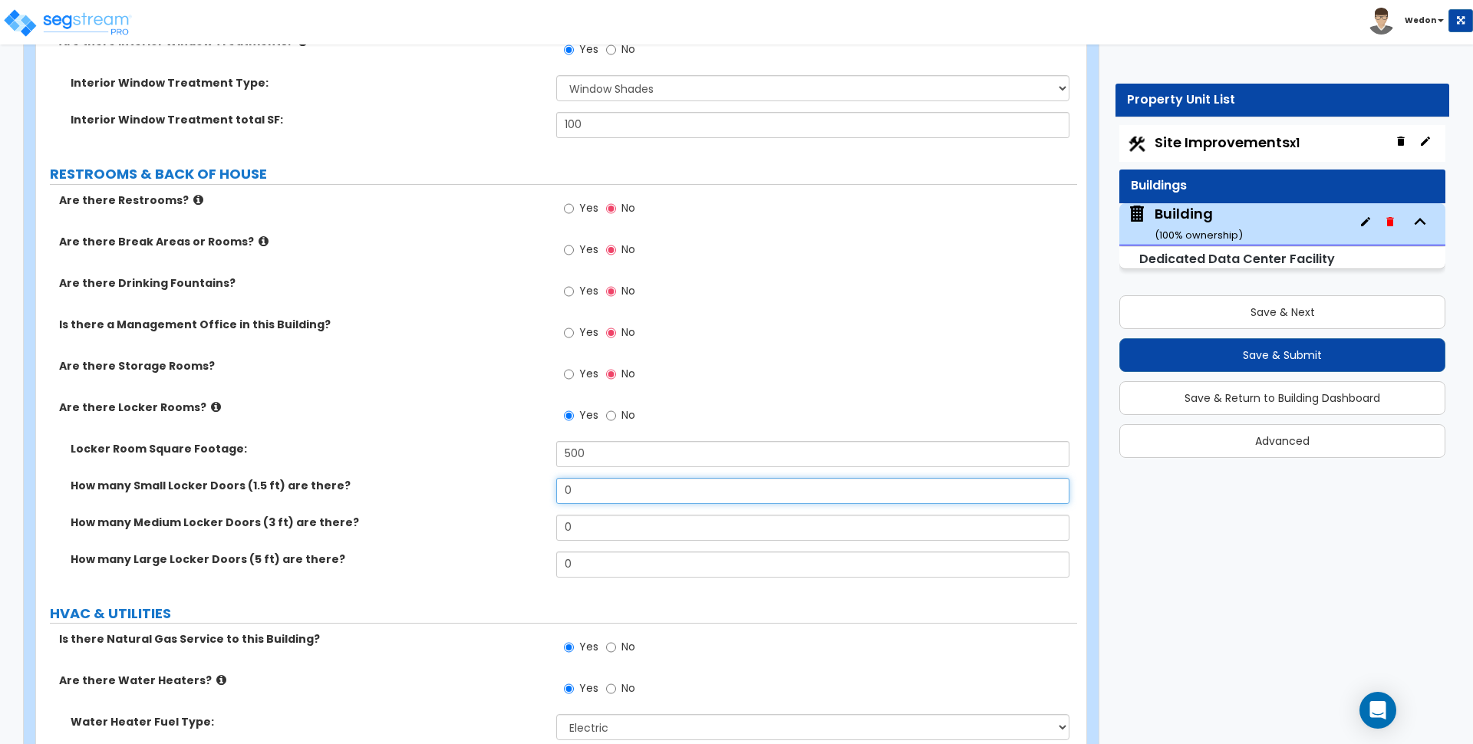
click at [607, 494] on input "0" at bounding box center [812, 491] width 513 height 26
click at [566, 366] on input "Yes" at bounding box center [569, 374] width 10 height 17
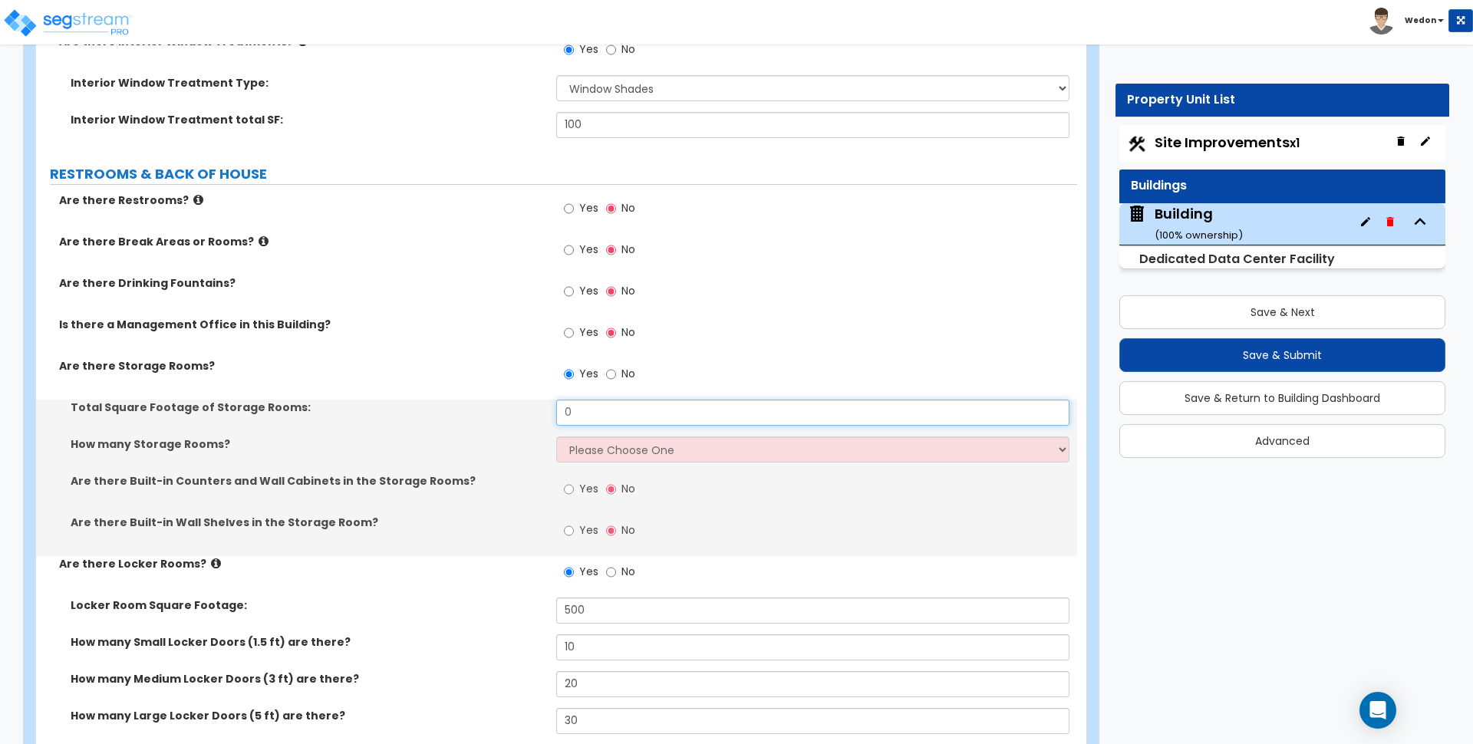
click at [651, 411] on input "0" at bounding box center [812, 413] width 513 height 26
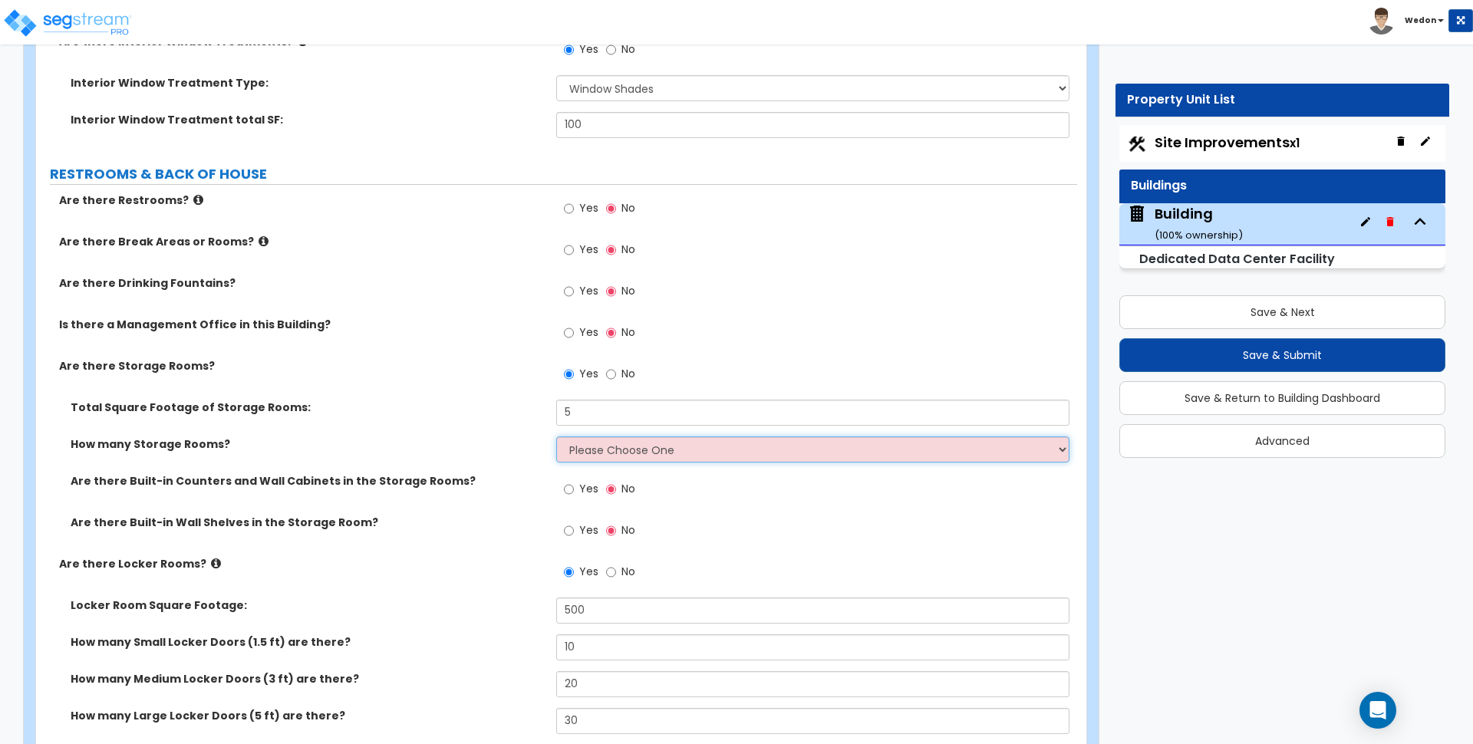
click at [638, 446] on select "Please Choose One 1 2 3" at bounding box center [812, 450] width 513 height 26
click at [556, 437] on select "Please Choose One 1 2 3" at bounding box center [812, 450] width 513 height 26
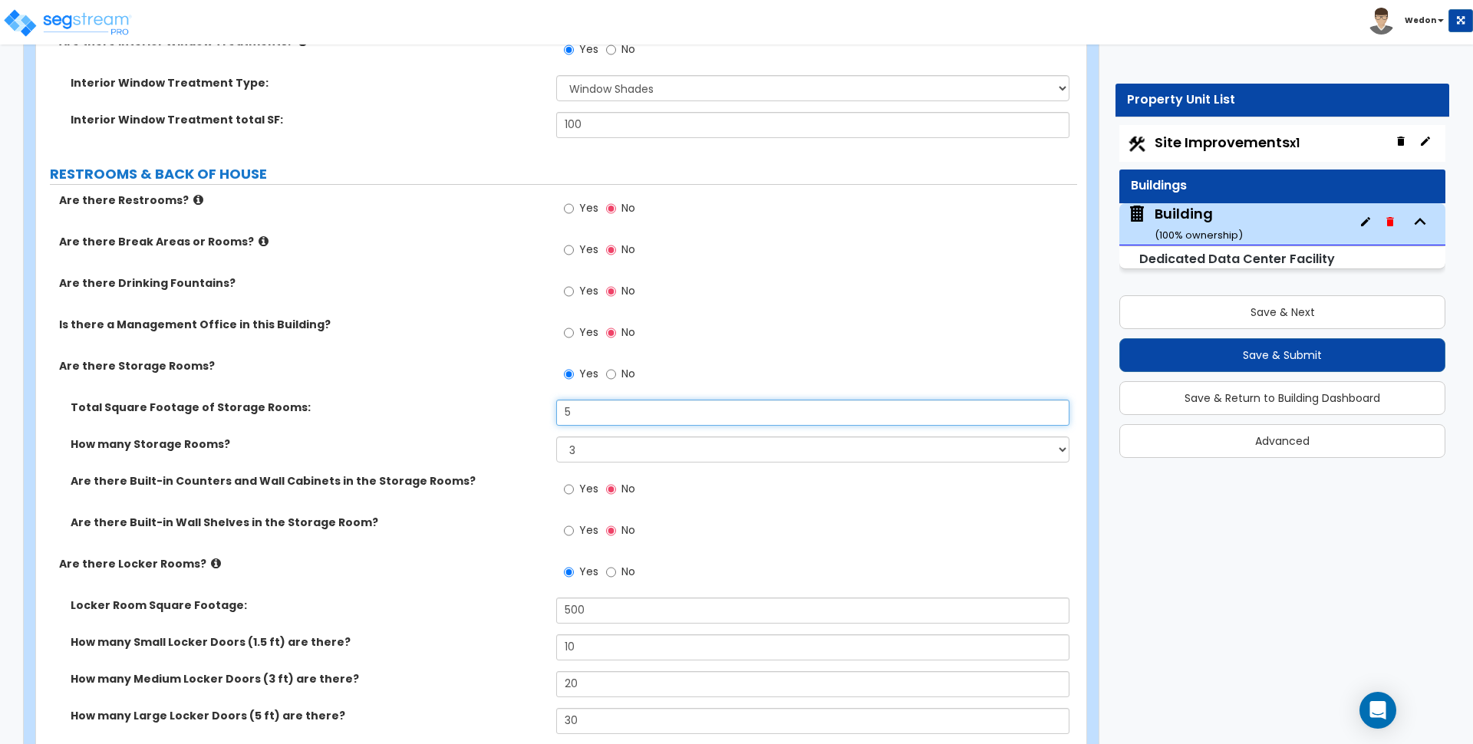
click at [609, 407] on input "5" at bounding box center [812, 413] width 513 height 26
drag, startPoint x: 591, startPoint y: 407, endPoint x: 453, endPoint y: 407, distance: 137.3
click at [453, 407] on div "Total Square Footage of Storage Rooms: 5" at bounding box center [556, 418] width 1041 height 37
click at [582, 493] on span "Yes" at bounding box center [588, 488] width 19 height 15
click at [574, 493] on input "Yes" at bounding box center [569, 489] width 10 height 17
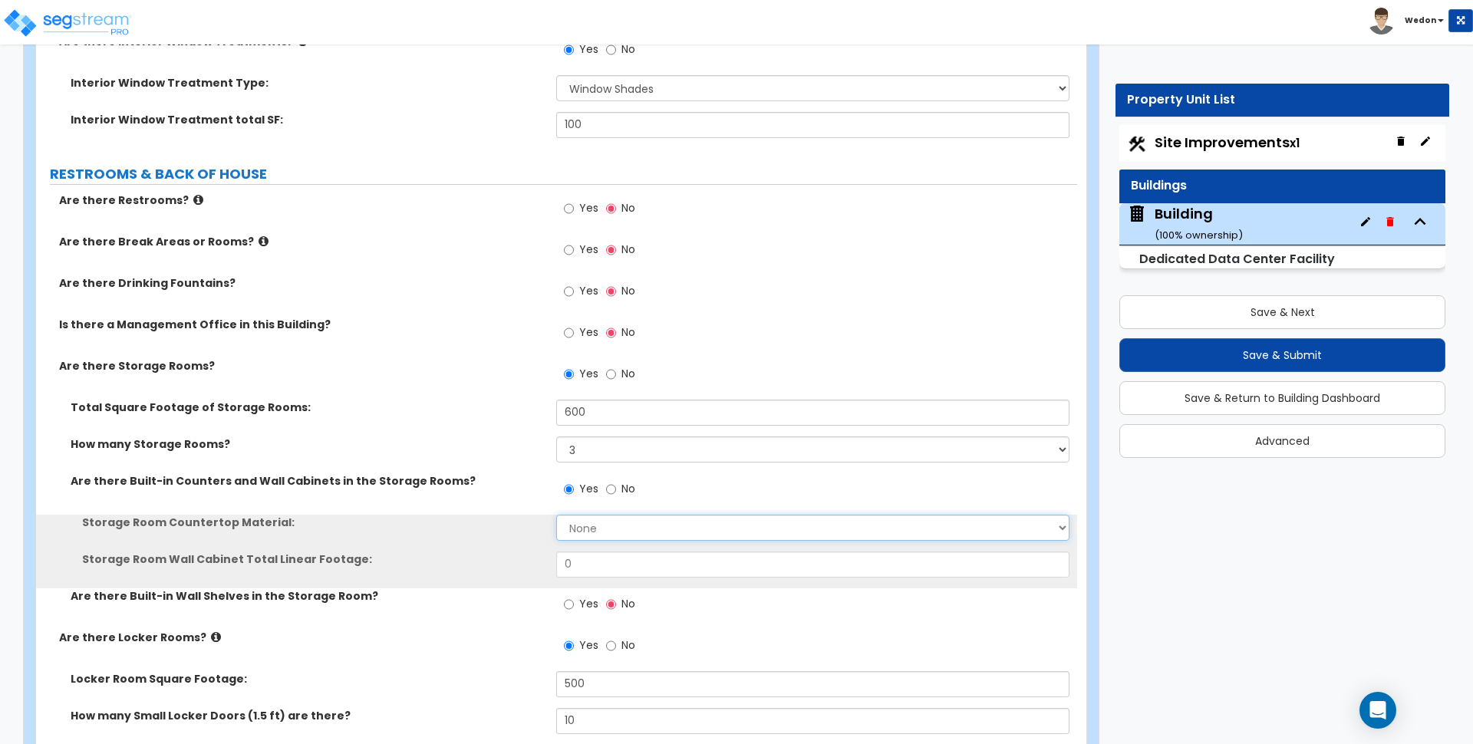
click at [597, 520] on select "None Plastic Laminate Solid Surface Stone Quartz Marble Tile Wood Stainless Ste…" at bounding box center [812, 528] width 513 height 26
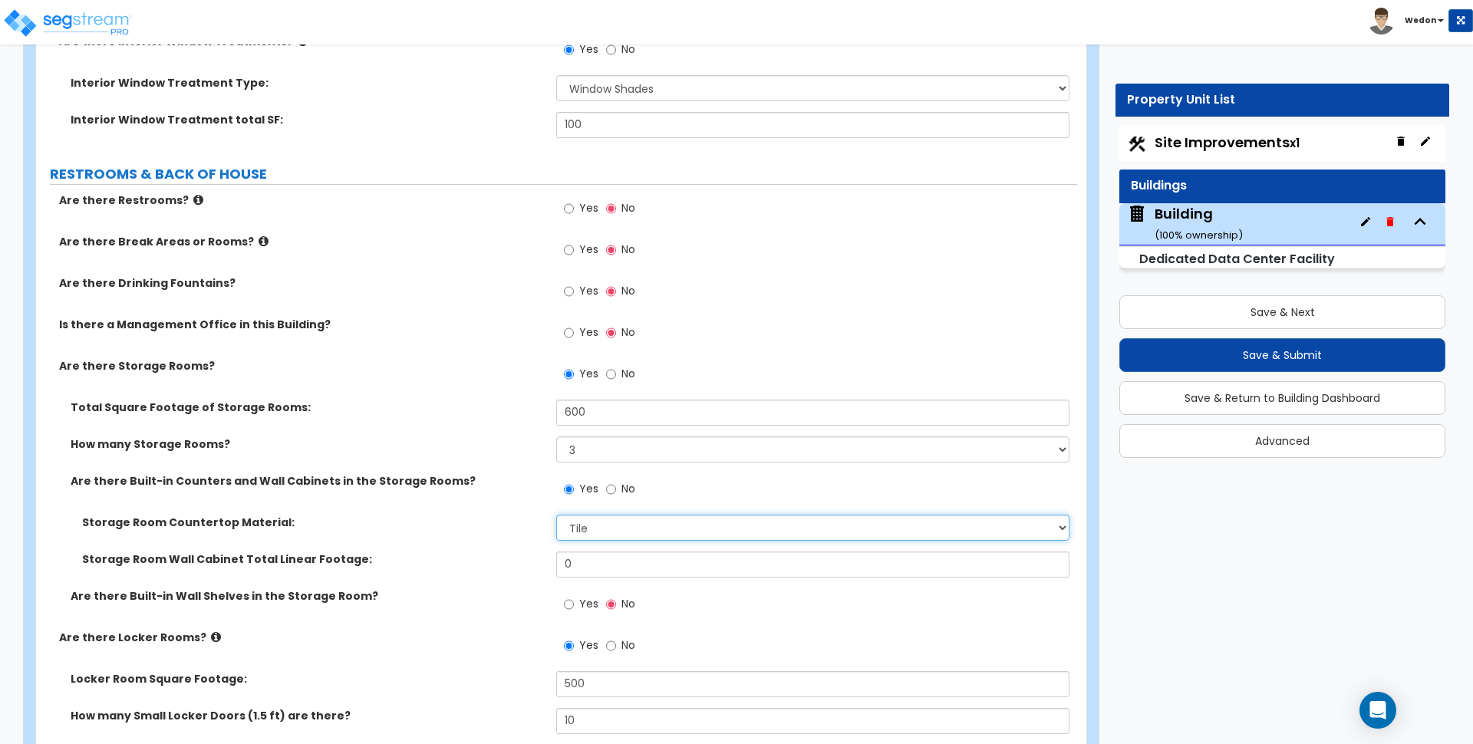
click at [556, 515] on select "None Plastic Laminate Solid Surface Stone Quartz Marble Tile Wood Stainless Ste…" at bounding box center [812, 528] width 513 height 26
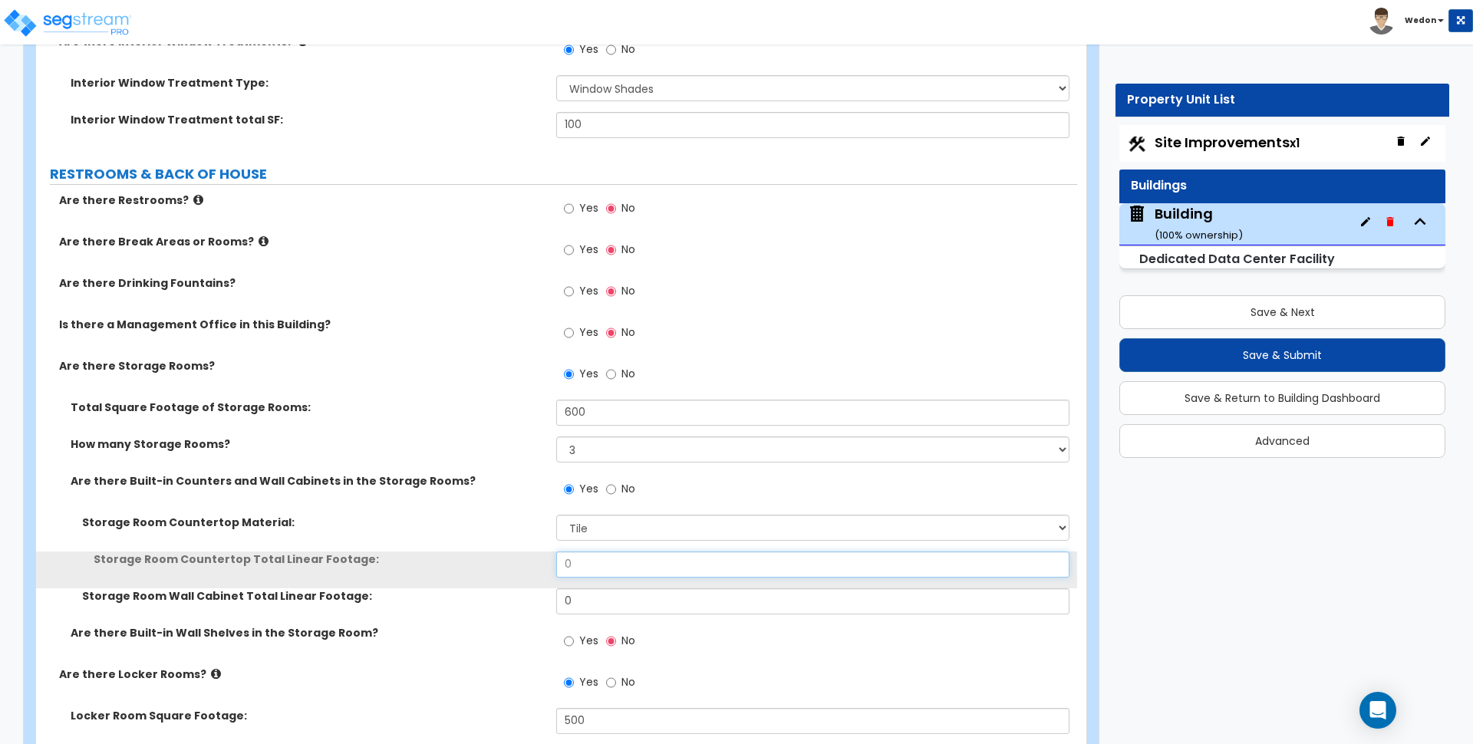
click at [602, 570] on input "0" at bounding box center [812, 565] width 513 height 26
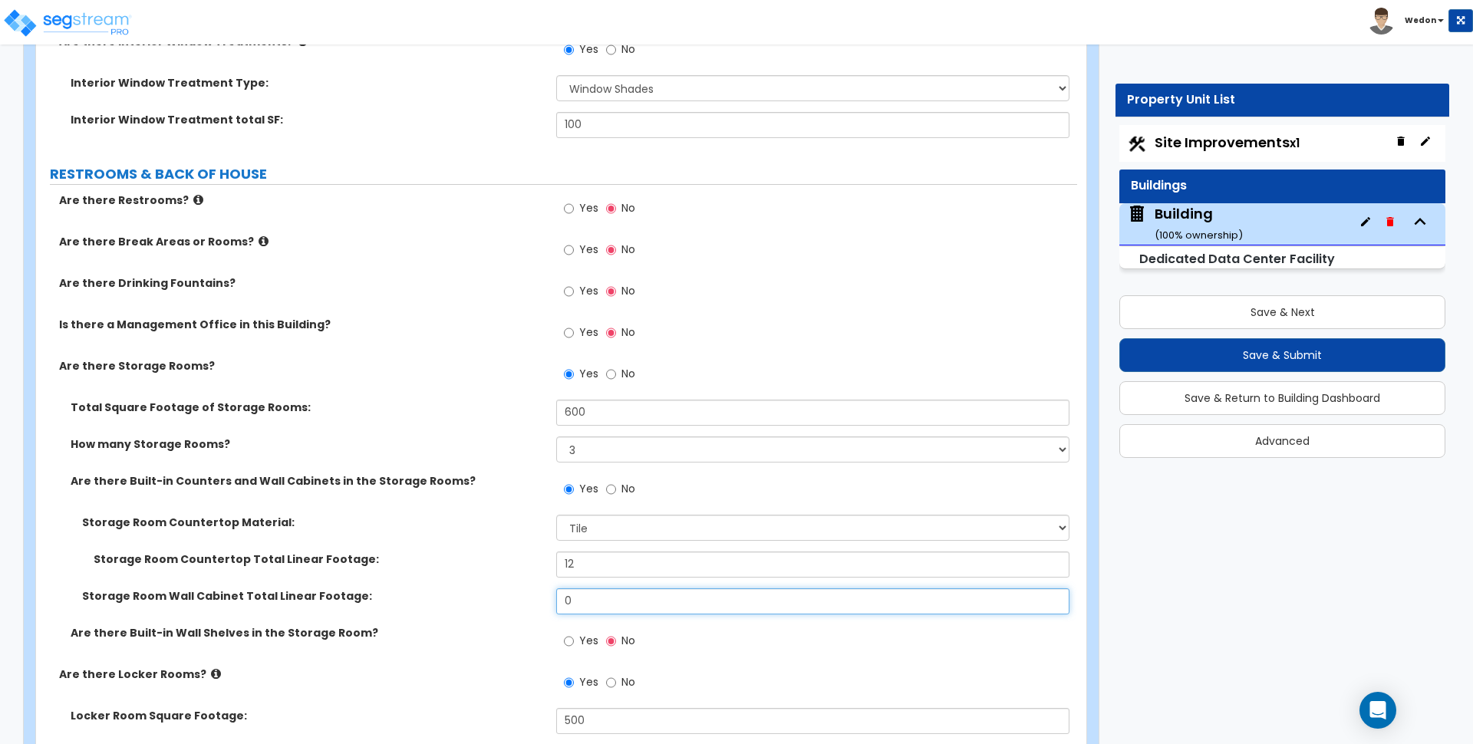
click at [601, 608] on input "0" at bounding box center [812, 602] width 513 height 26
click at [581, 640] on span "Yes" at bounding box center [588, 640] width 19 height 15
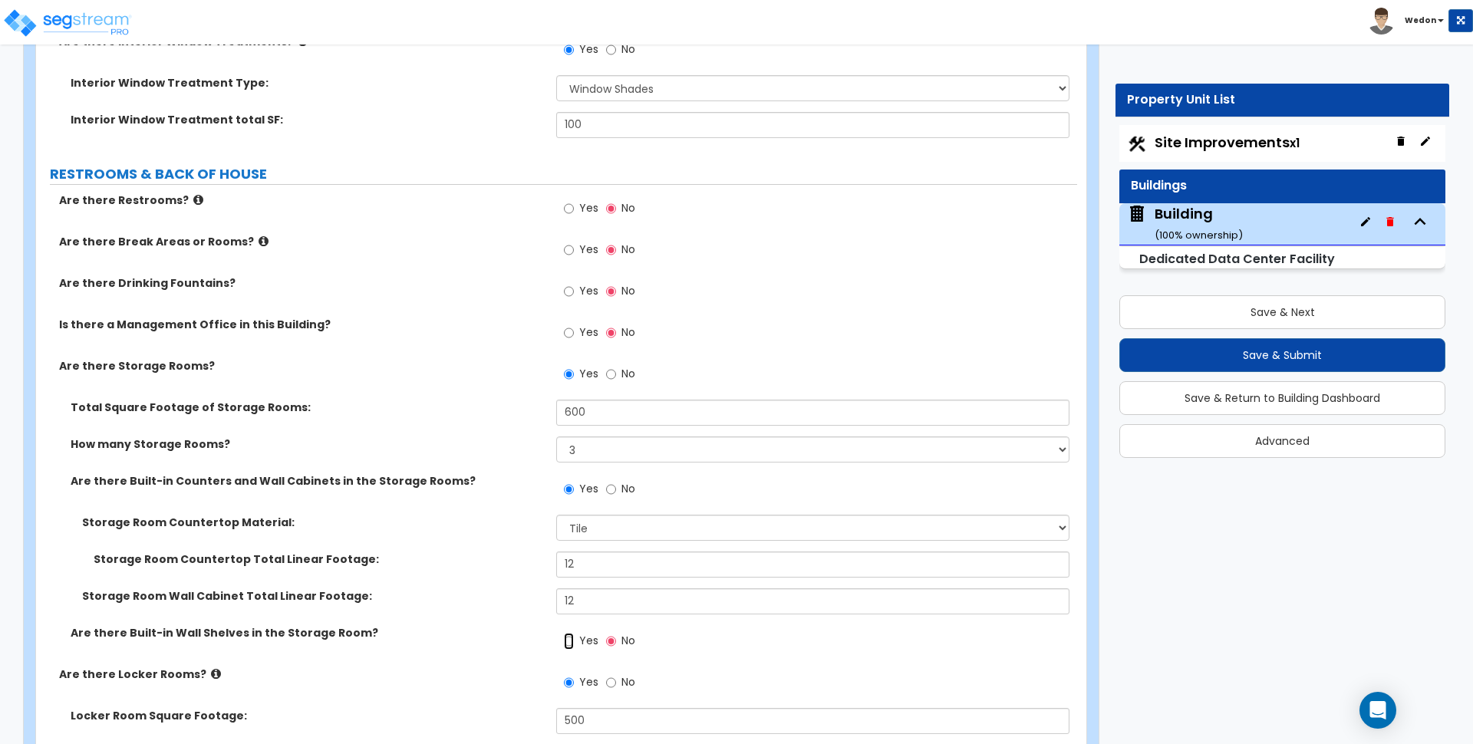
click at [574, 640] on input "Yes" at bounding box center [569, 641] width 10 height 17
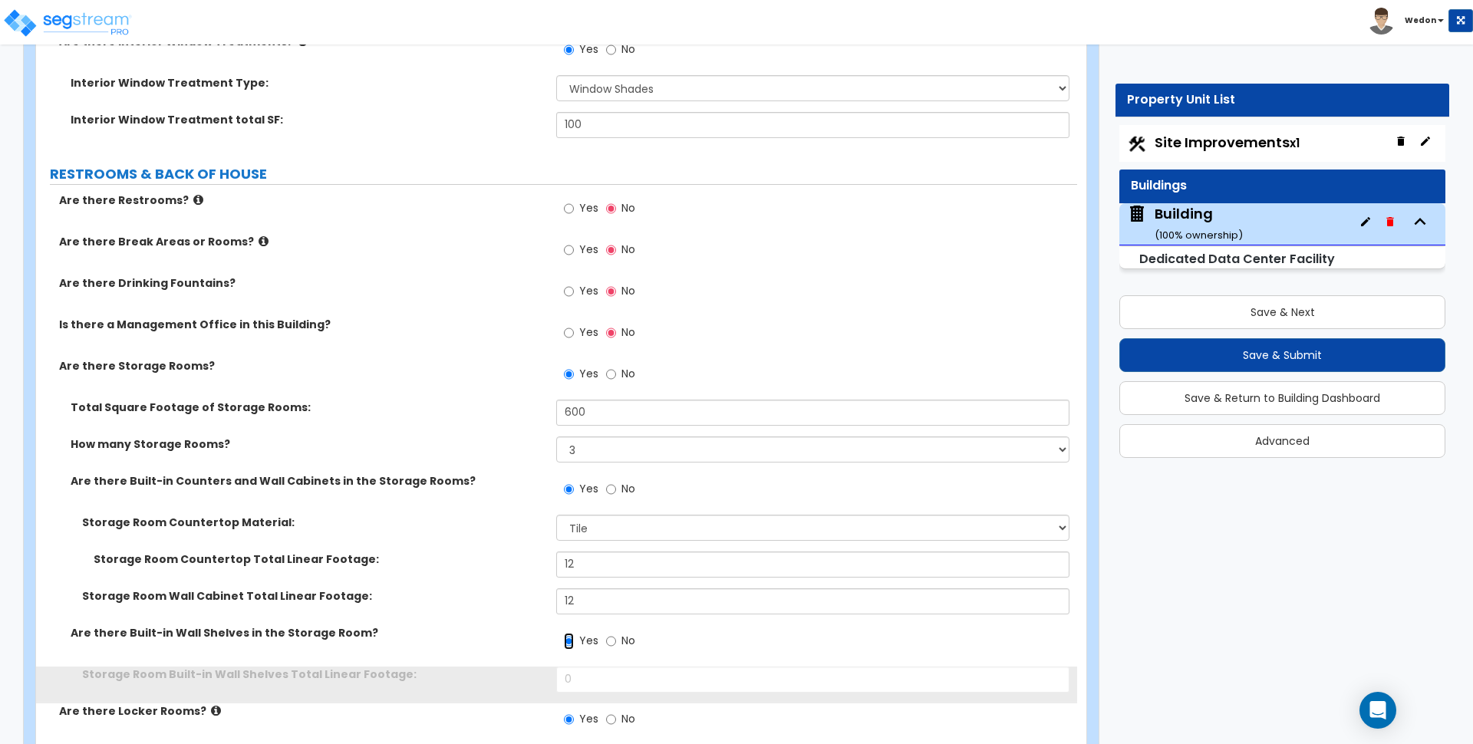
scroll to position [9626, 0]
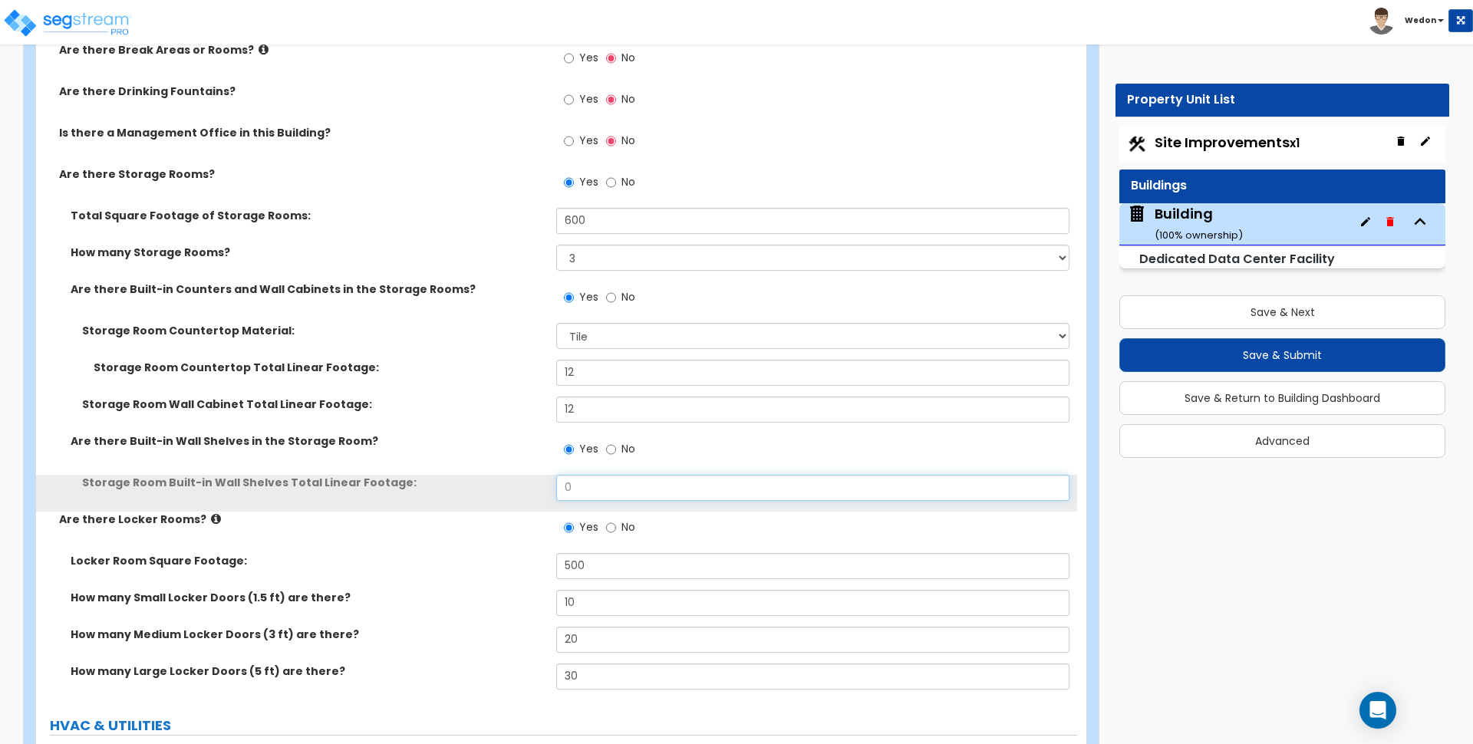
click at [612, 486] on input "0" at bounding box center [812, 488] width 513 height 26
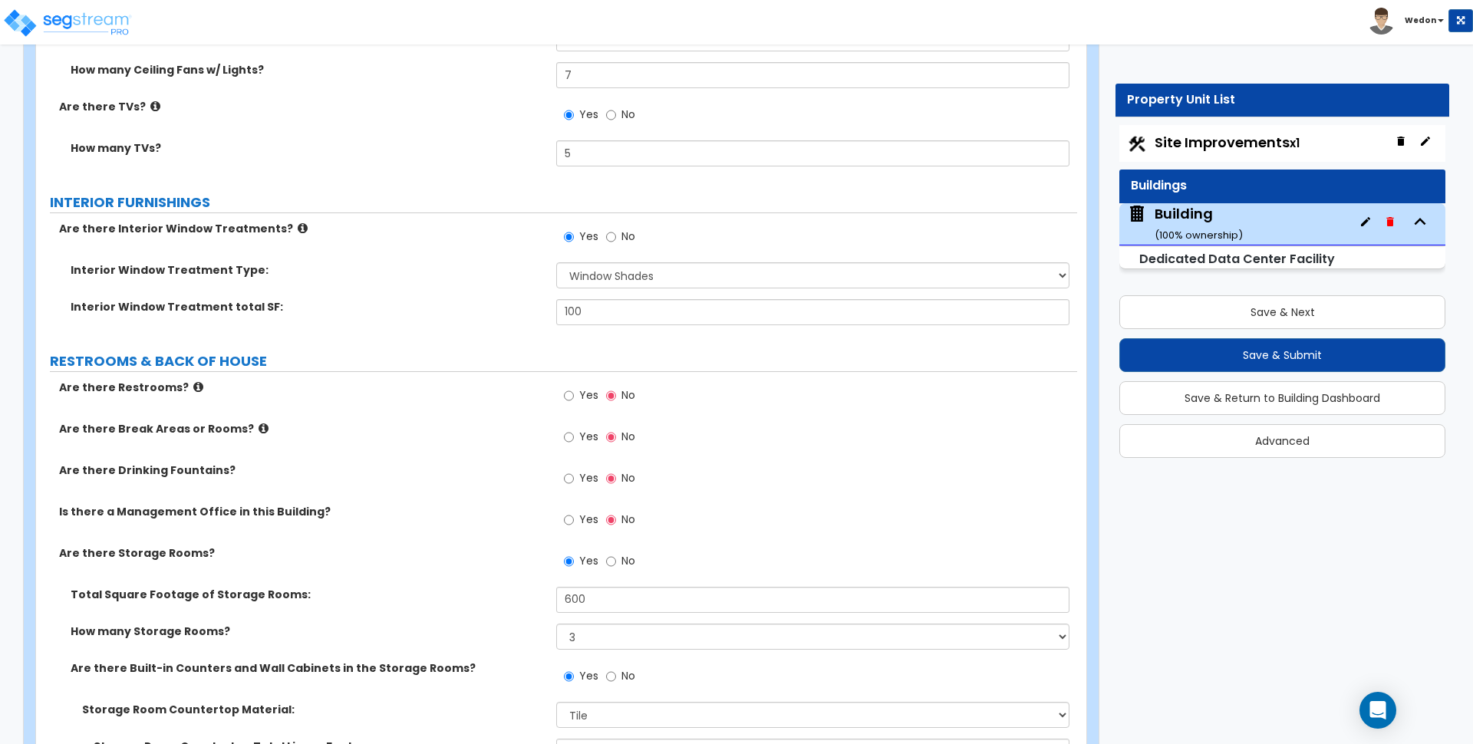
scroll to position [9242, 0]
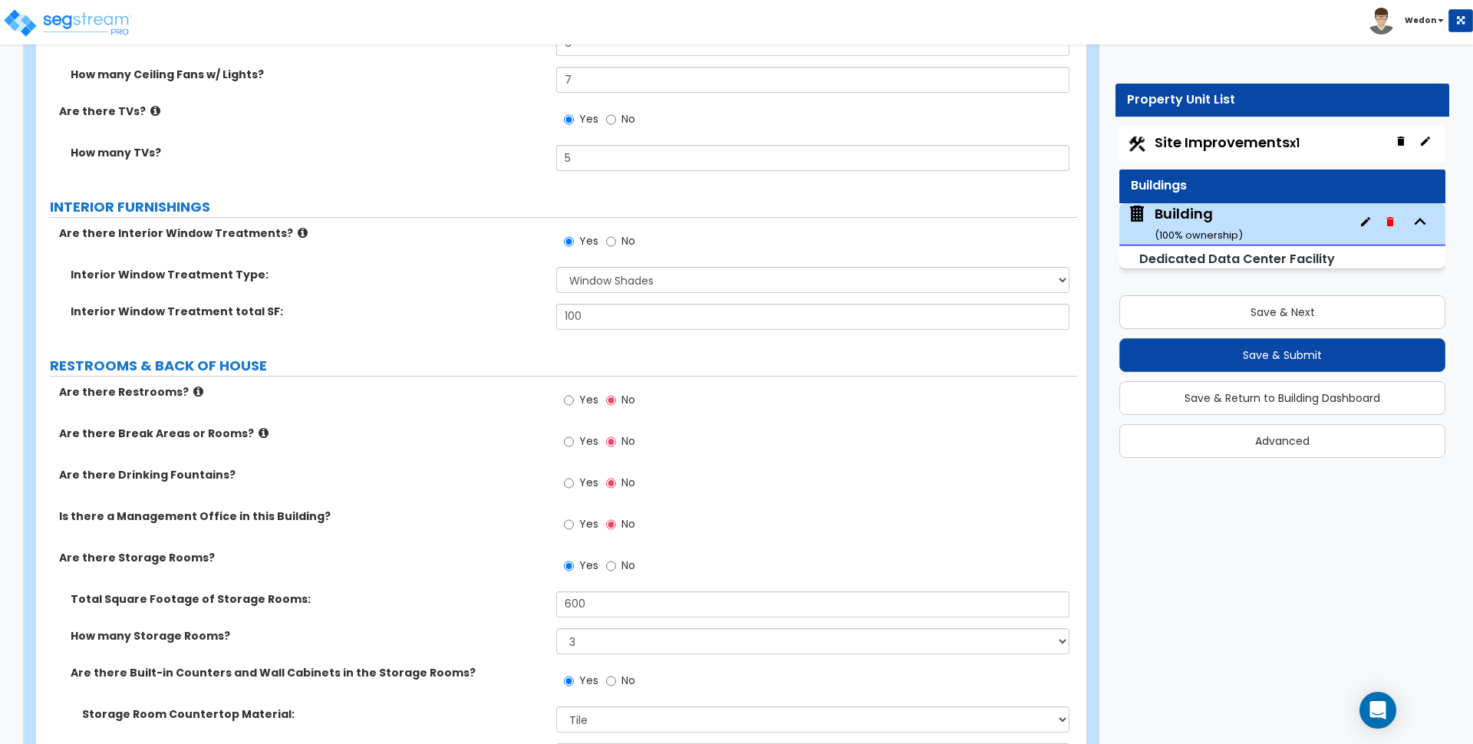
click at [587, 519] on span "Yes" at bounding box center [588, 523] width 19 height 15
click at [574, 519] on input "Yes" at bounding box center [569, 524] width 10 height 17
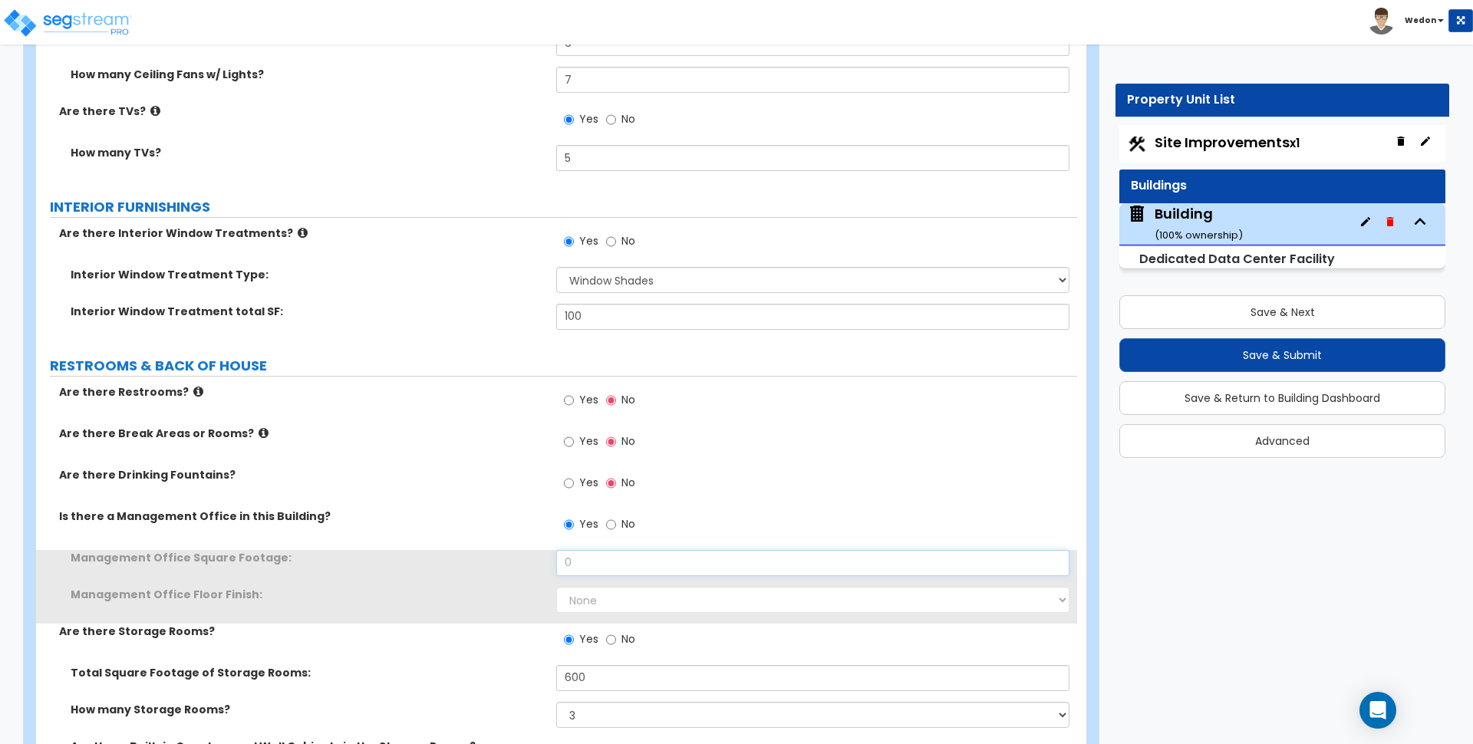
click at [618, 556] on input "0" at bounding box center [812, 563] width 513 height 26
click at [622, 556] on input "0" at bounding box center [812, 563] width 513 height 26
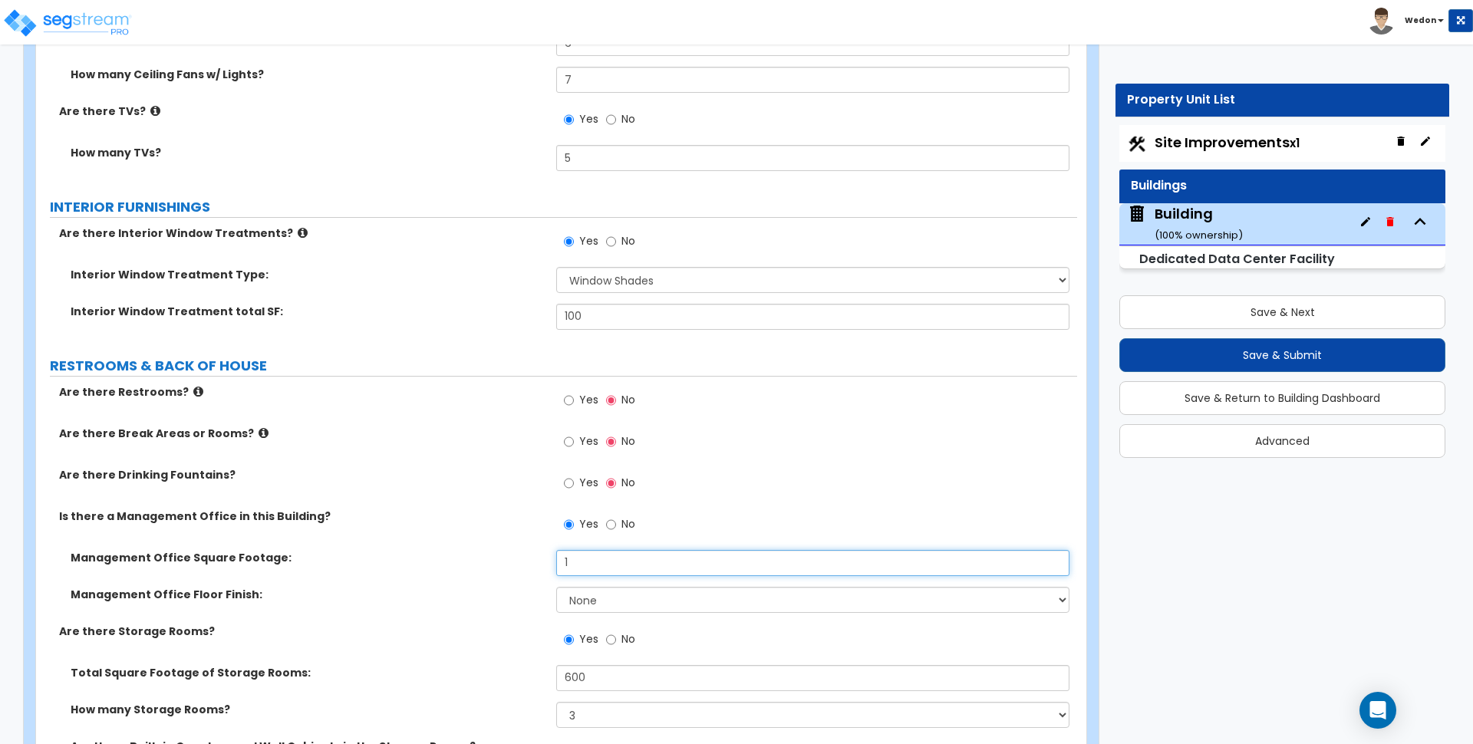
click at [468, 559] on div "Management Office Square Footage: 1" at bounding box center [556, 568] width 1041 height 37
drag, startPoint x: 556, startPoint y: 563, endPoint x: 543, endPoint y: 556, distance: 14.1
click at [488, 563] on div "Management Office Square Footage: 6" at bounding box center [556, 568] width 1041 height 37
click at [589, 608] on select "None Tile Flooring Hardwood Flooring Resilient Laminate Flooring VCT Flooring S…" at bounding box center [812, 600] width 513 height 26
click at [556, 587] on select "None Tile Flooring Hardwood Flooring Resilient Laminate Flooring VCT Flooring S…" at bounding box center [812, 600] width 513 height 26
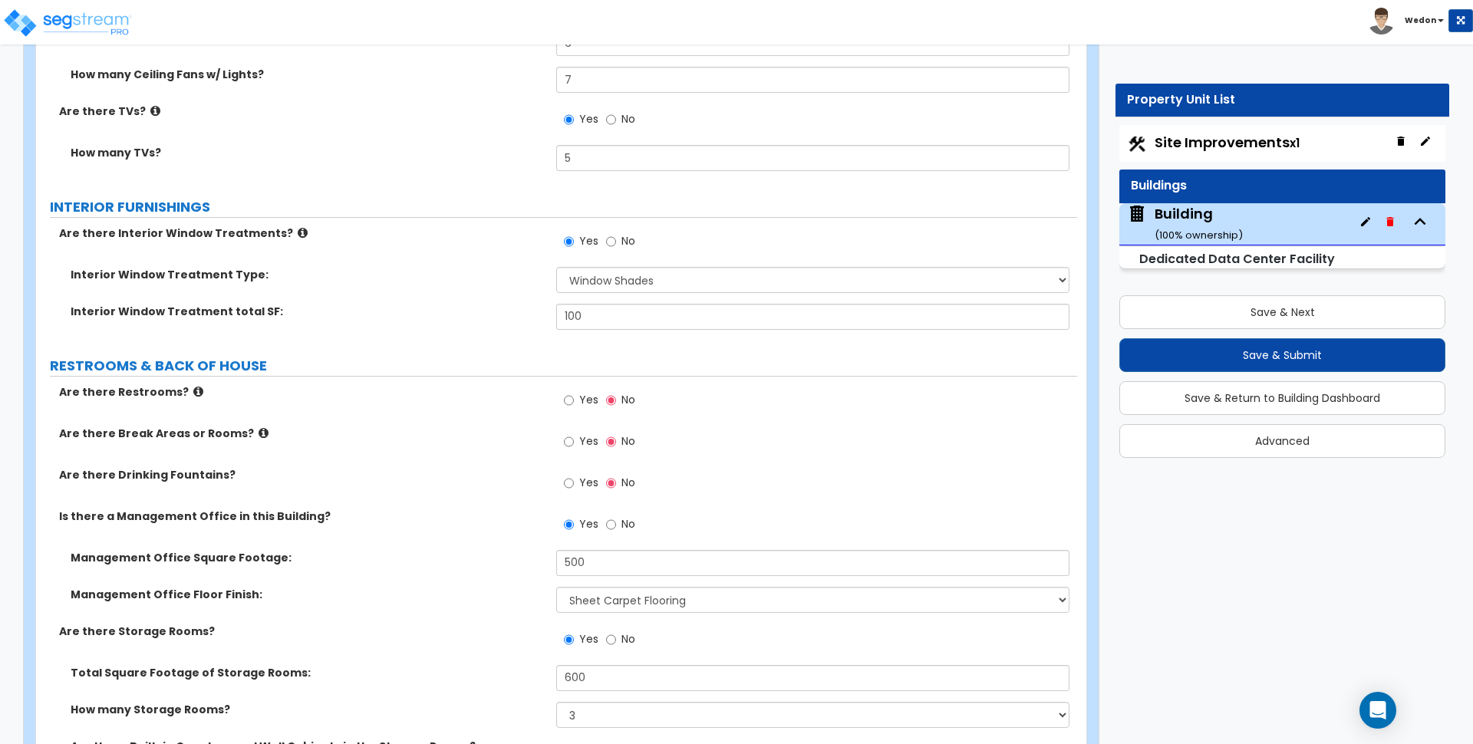
click at [582, 494] on label "Yes" at bounding box center [581, 485] width 35 height 26
click at [574, 492] on input "Yes" at bounding box center [569, 483] width 10 height 17
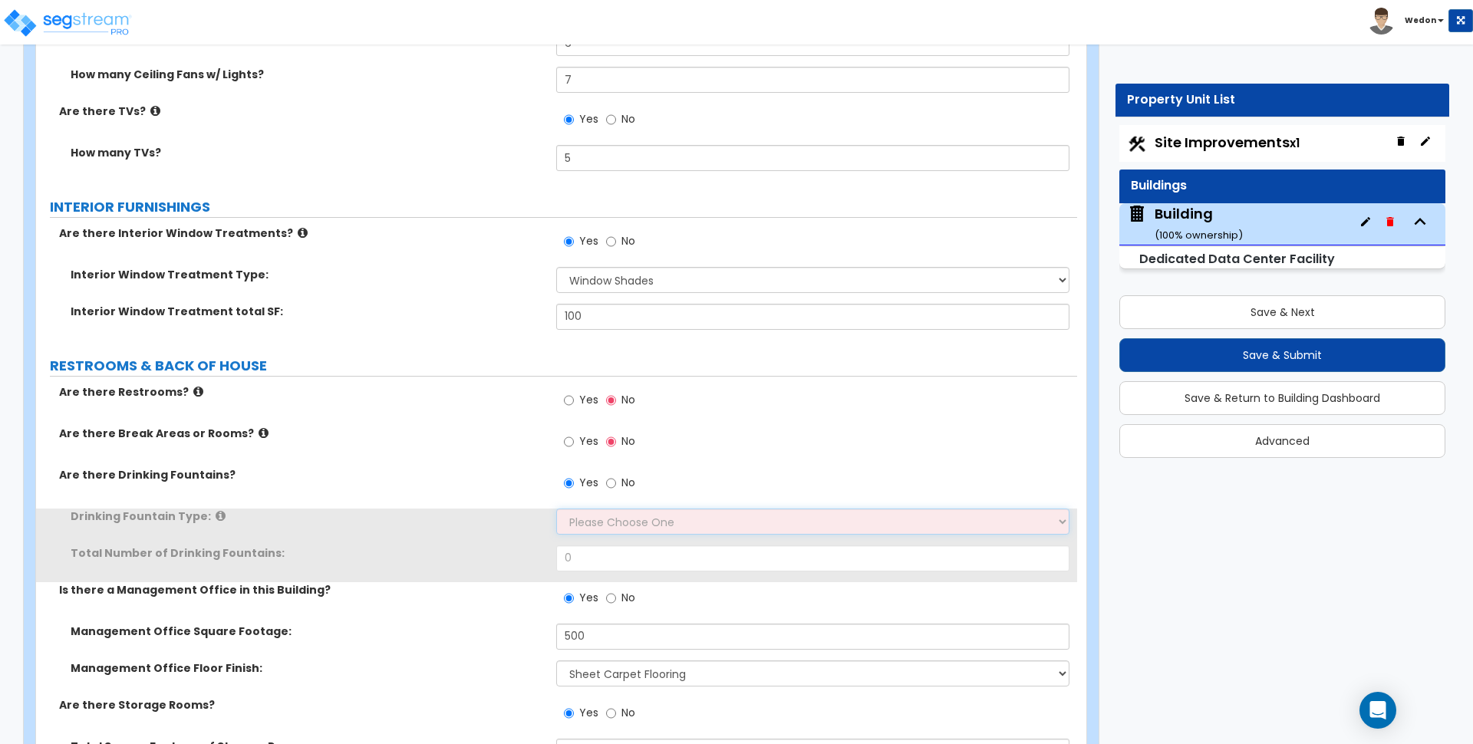
click at [612, 521] on select "Please Choose One Wall-mounted Floor-mounted" at bounding box center [812, 522] width 513 height 26
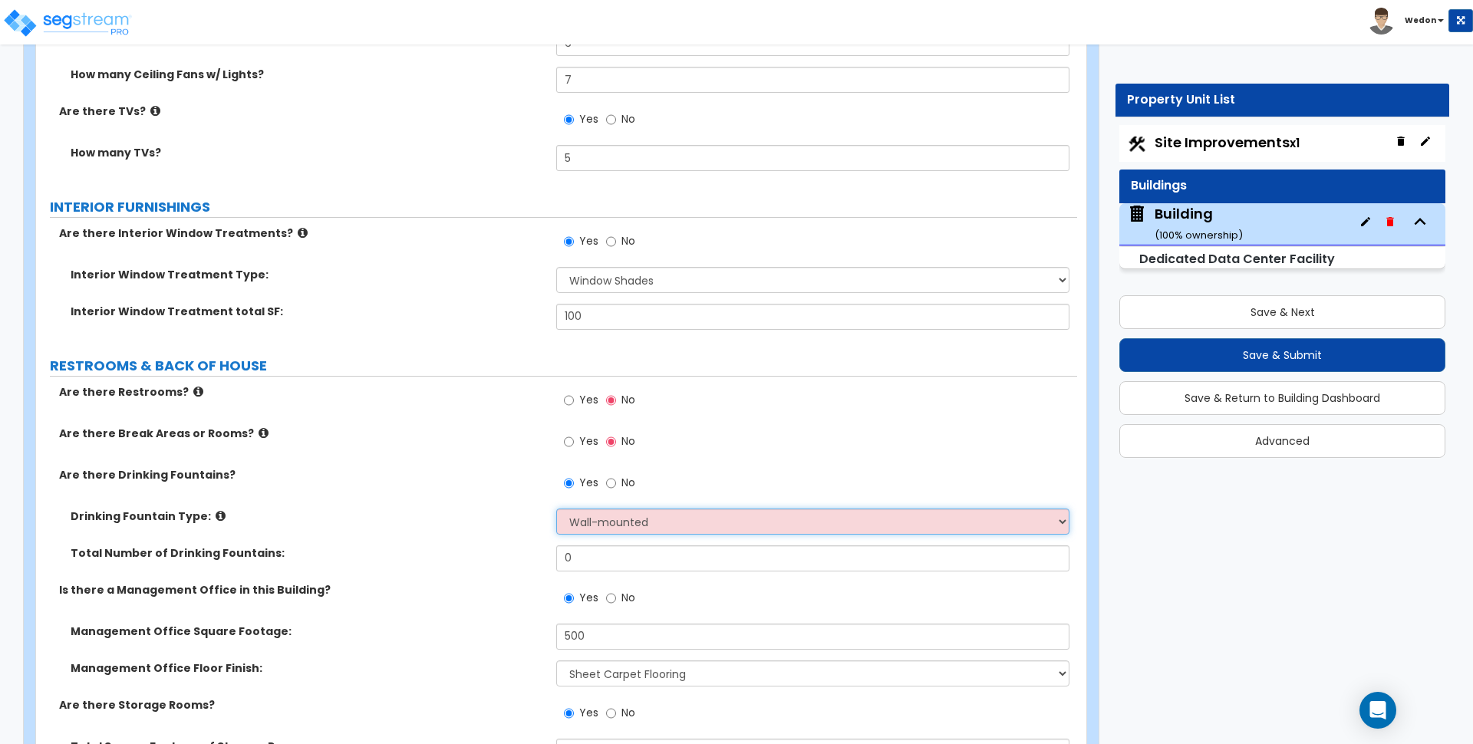
click at [556, 509] on select "Please Choose One Wall-mounted Floor-mounted" at bounding box center [812, 522] width 513 height 26
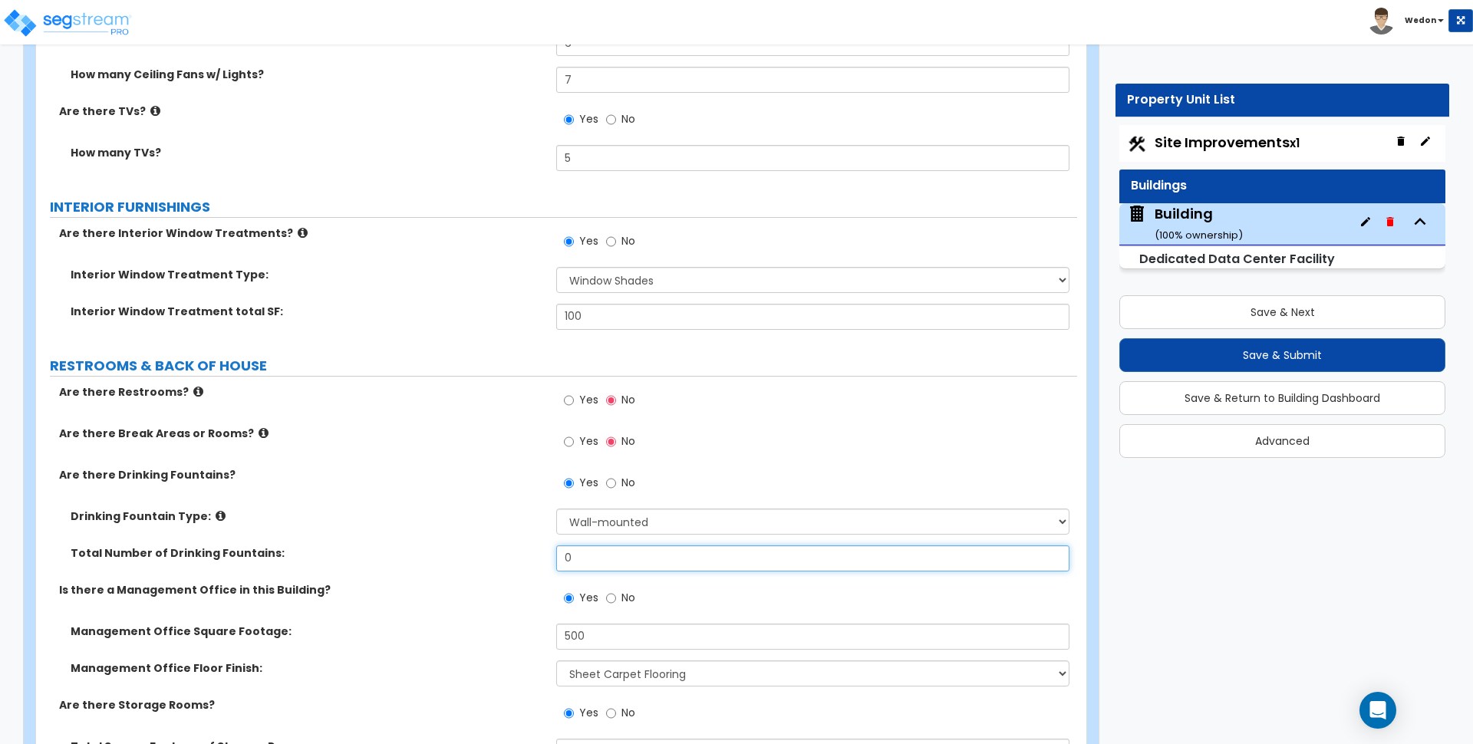
click at [602, 558] on input "0" at bounding box center [812, 559] width 513 height 26
click at [578, 436] on label "Yes" at bounding box center [581, 443] width 35 height 26
click at [574, 436] on input "Yes" at bounding box center [569, 442] width 10 height 17
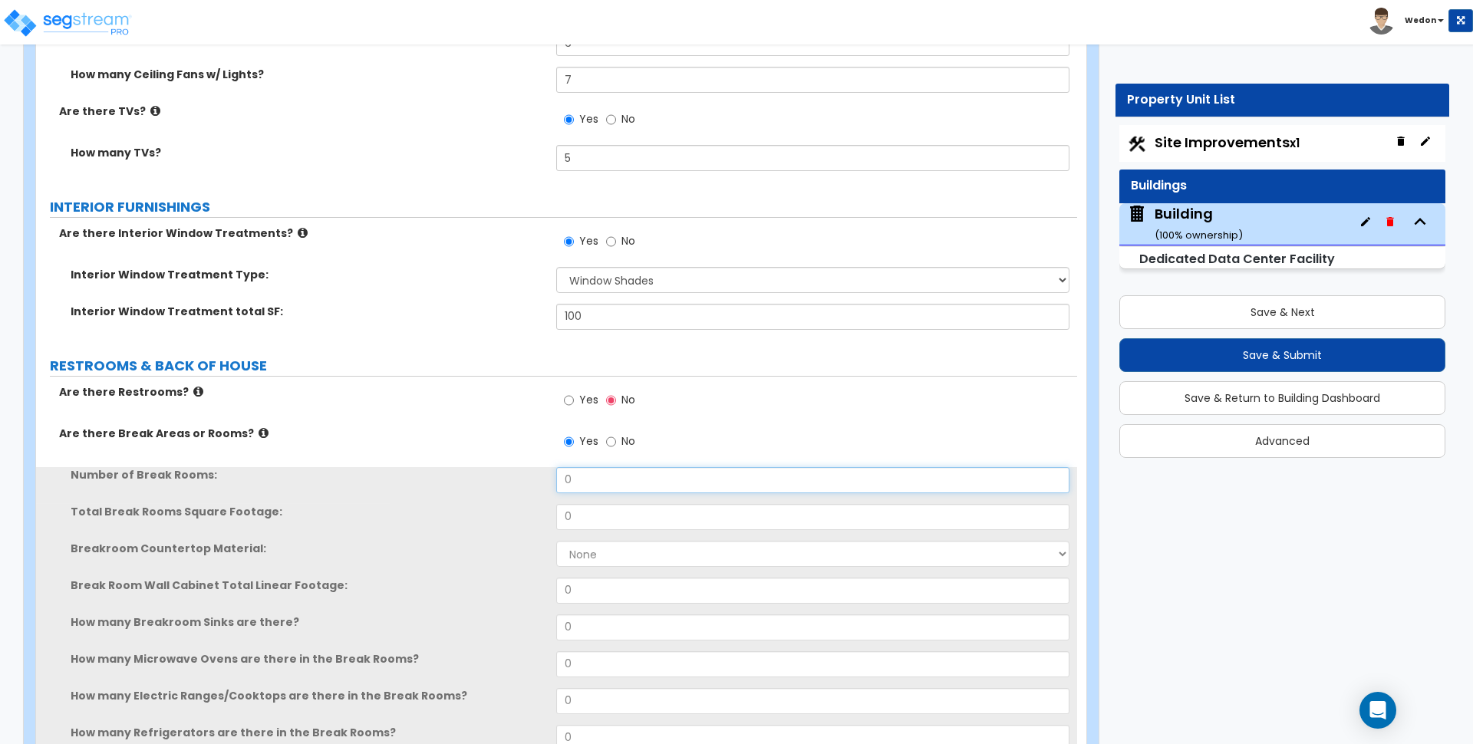
click at [608, 483] on input "0" at bounding box center [812, 480] width 513 height 26
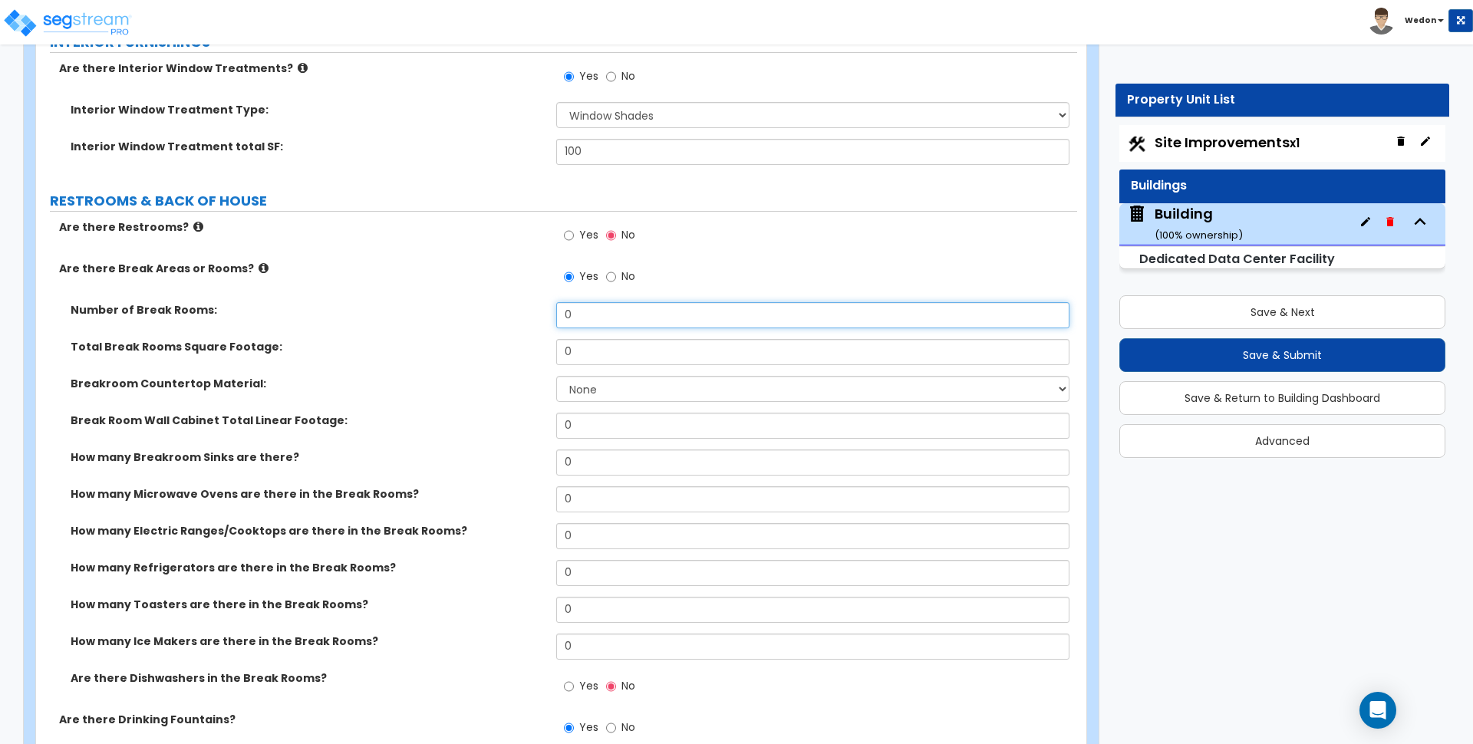
scroll to position [9434, 0]
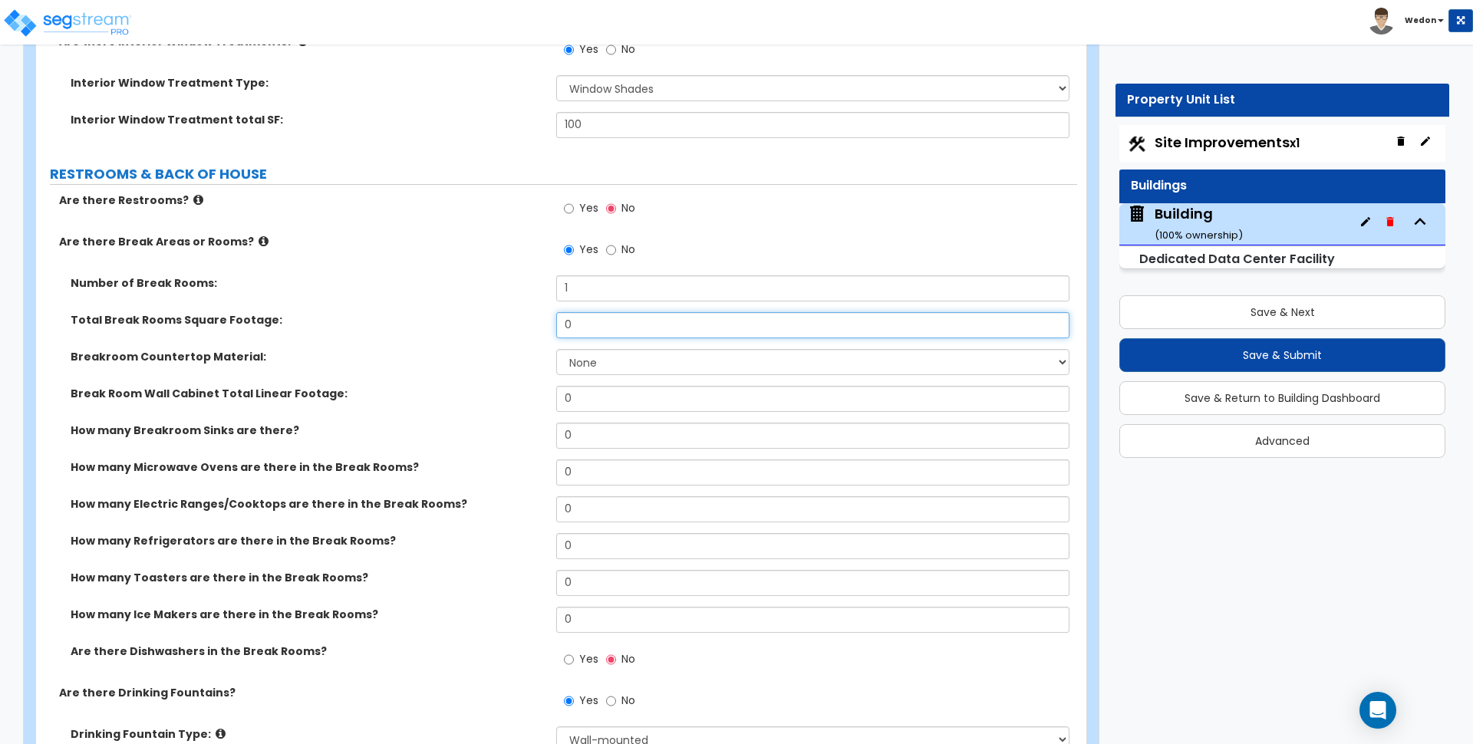
click
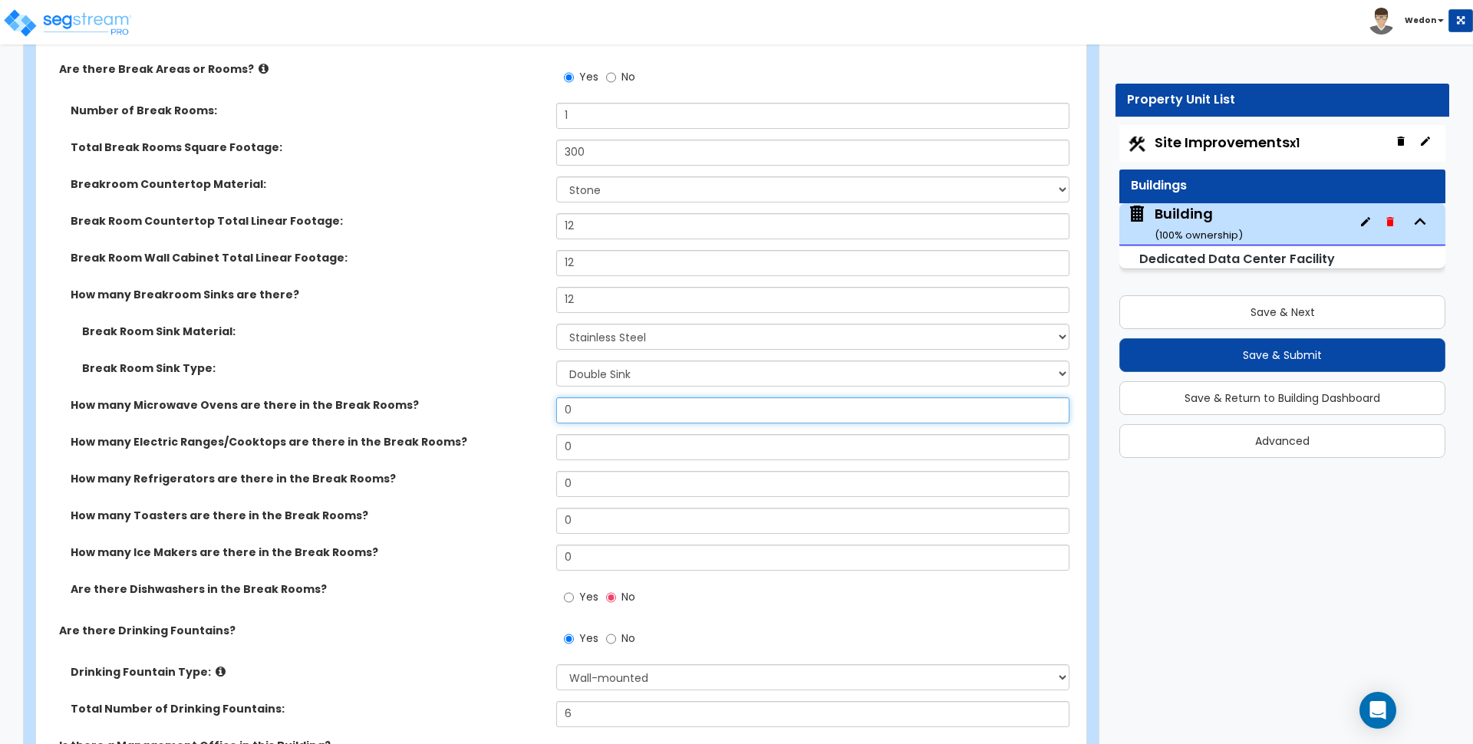
scroll to position [9626, 0]
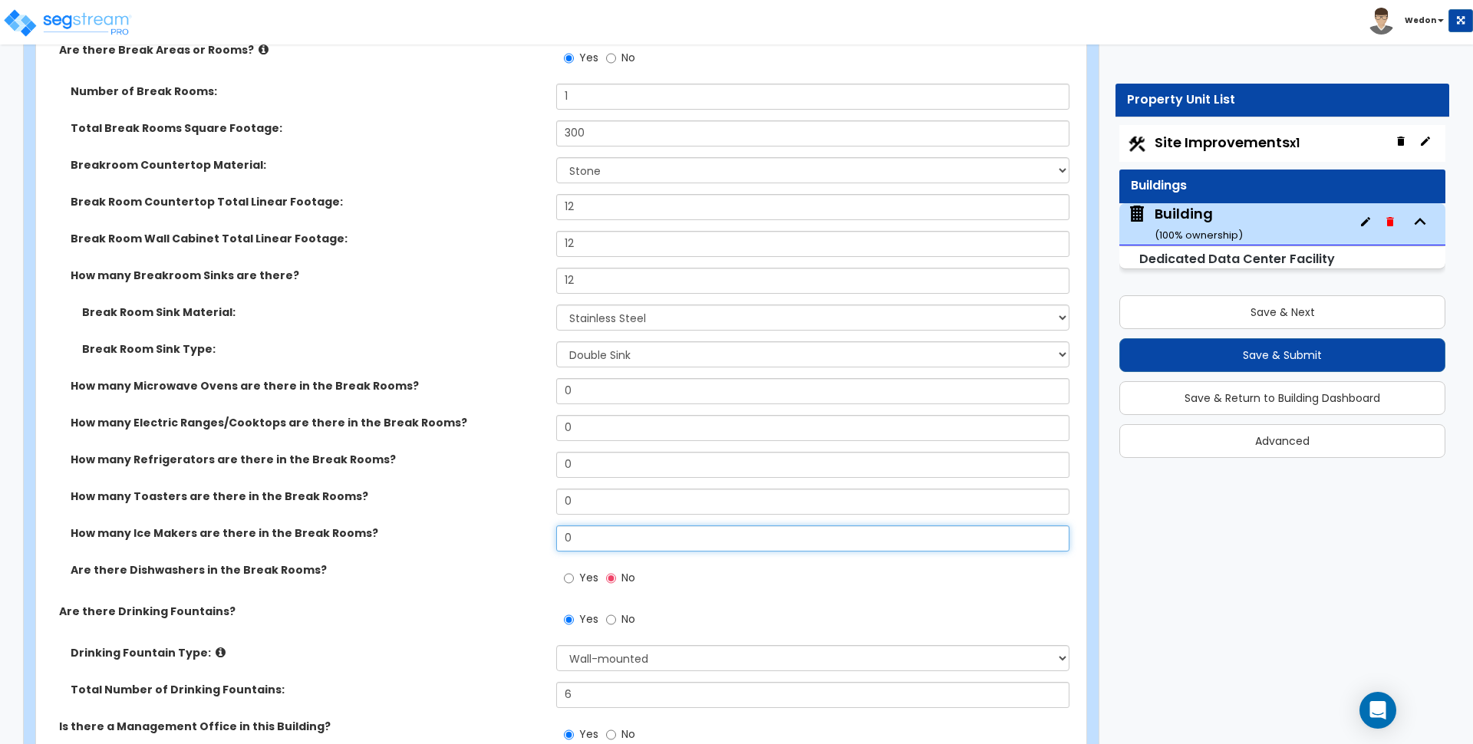
drag, startPoint x: 562, startPoint y: 542, endPoint x: 576, endPoint y: 516, distance: 30.2
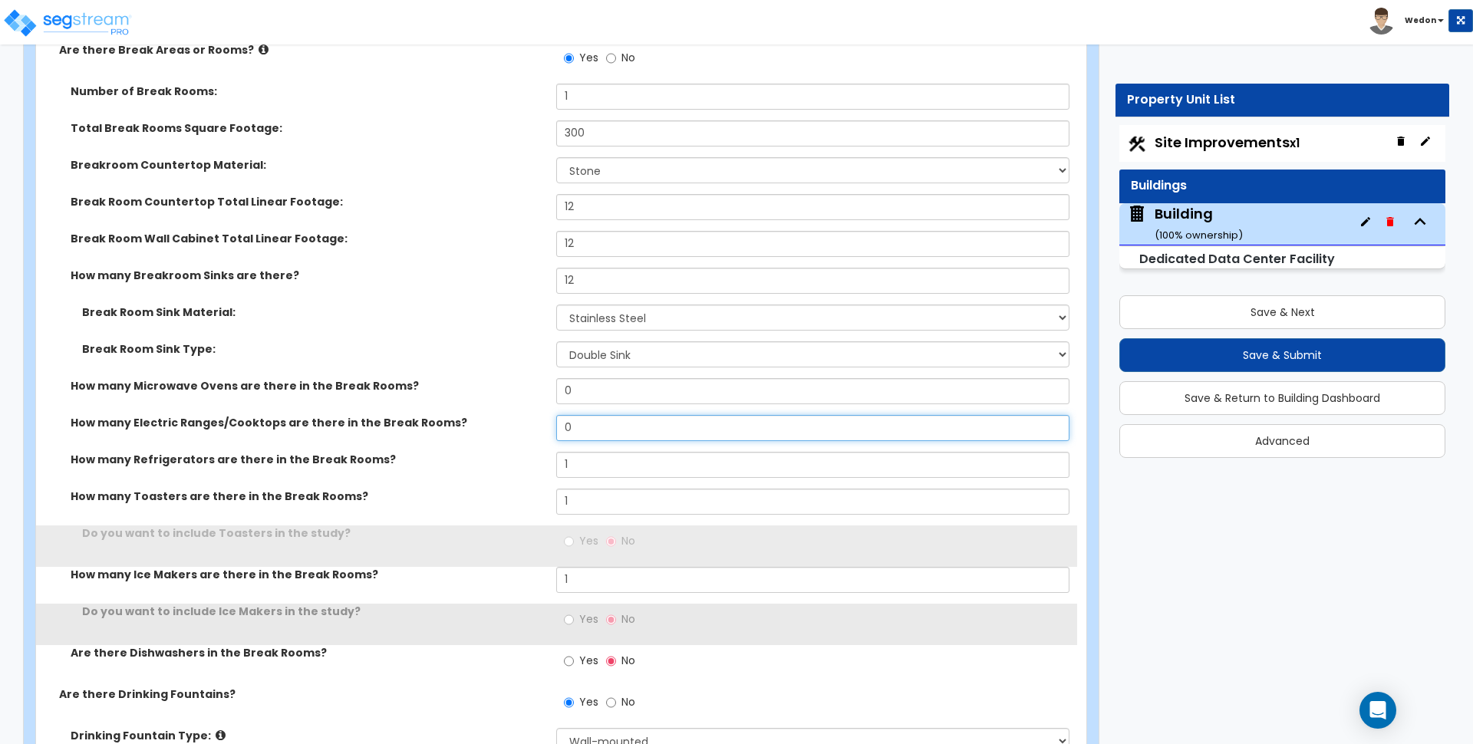
drag, startPoint x: 567, startPoint y: 424, endPoint x: 558, endPoint y: 424, distance: 9.2
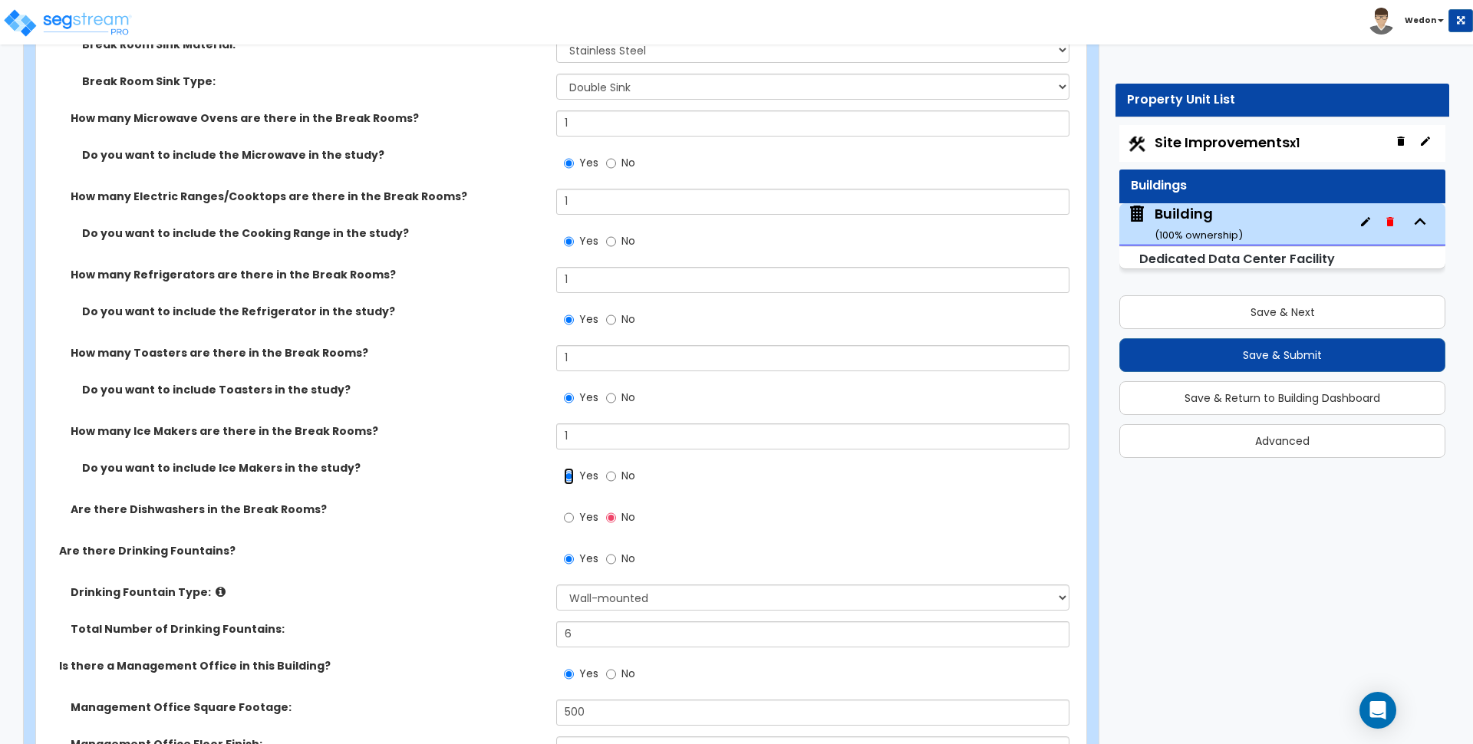
scroll to position [9914, 0]
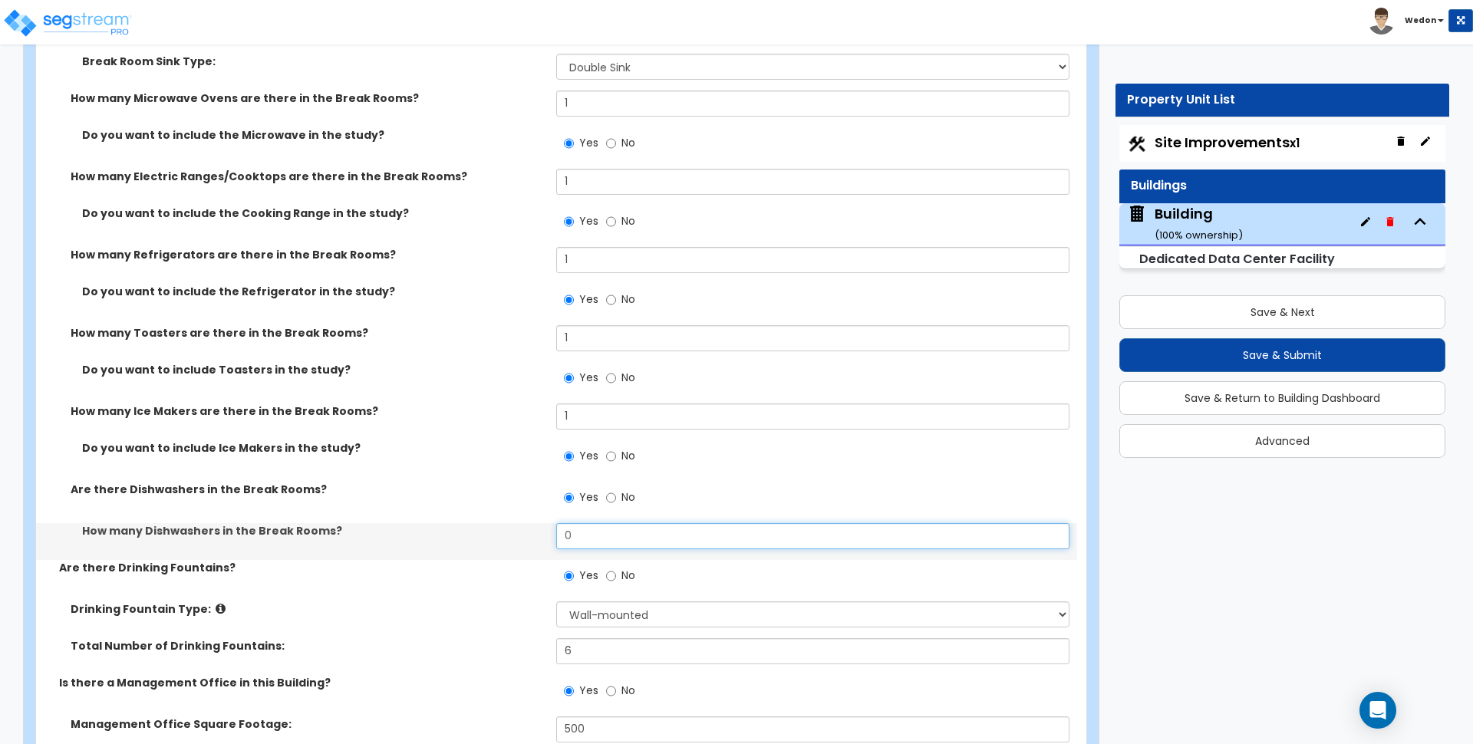
drag, startPoint x: 569, startPoint y: 538, endPoint x: 249, endPoint y: 531, distance: 320.0
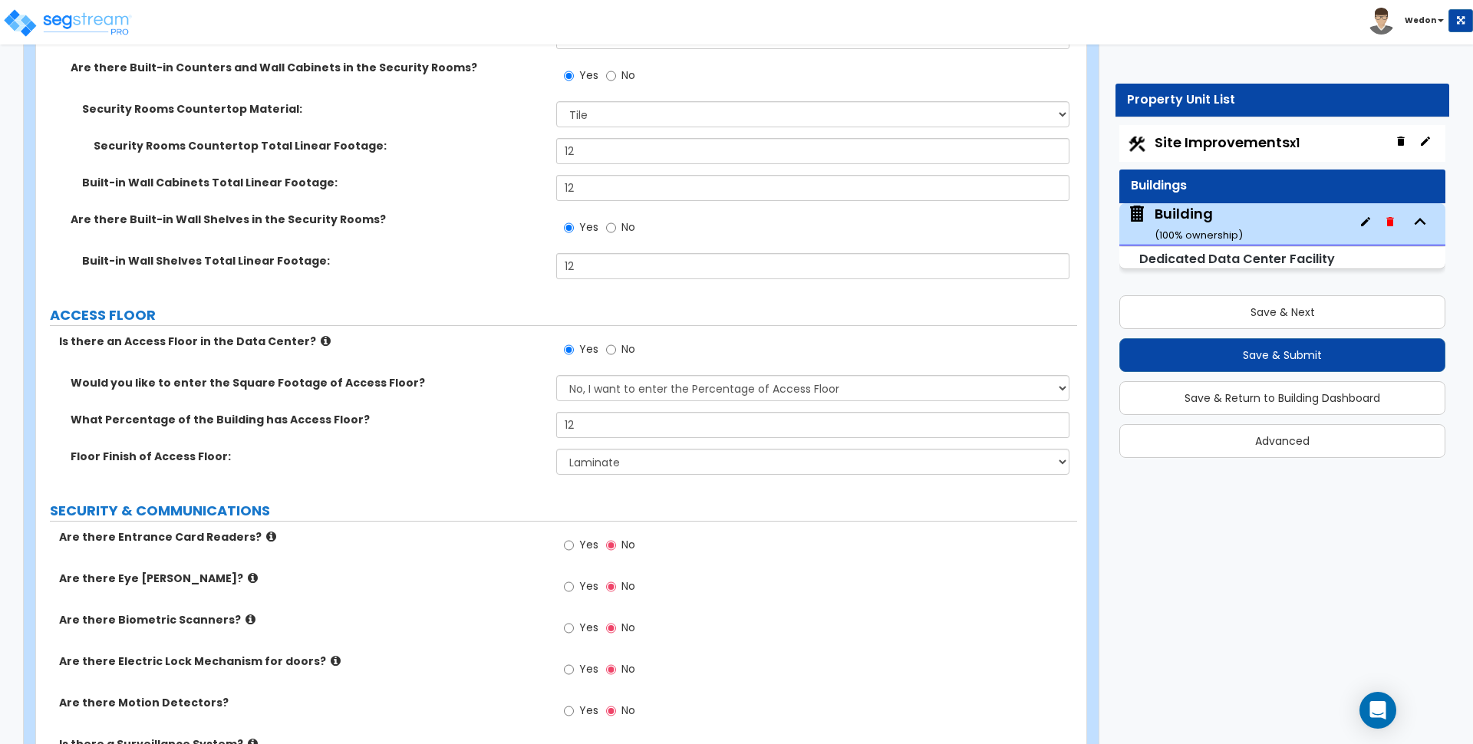
scroll to position [6912, 0]
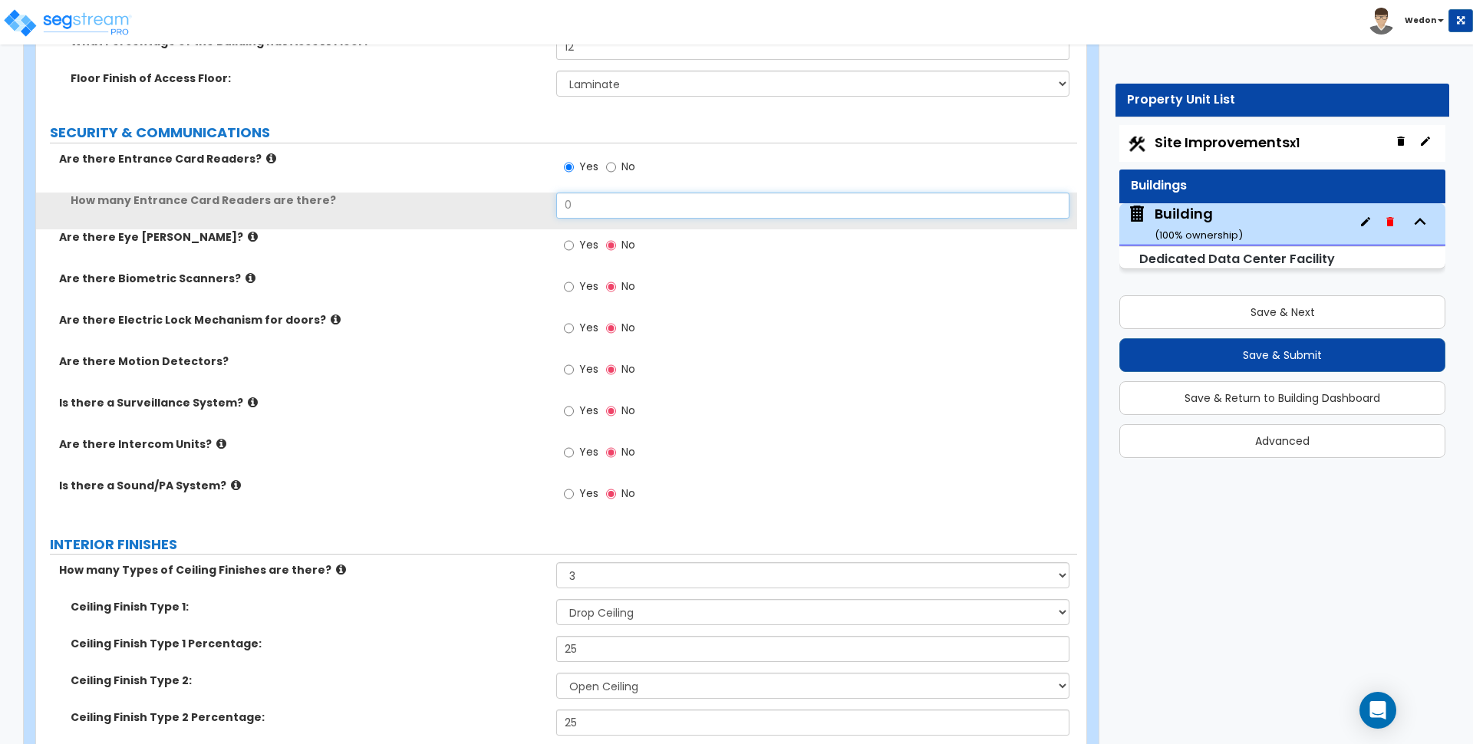
drag, startPoint x: 519, startPoint y: 205, endPoint x: 487, endPoint y: 202, distance: 32.4
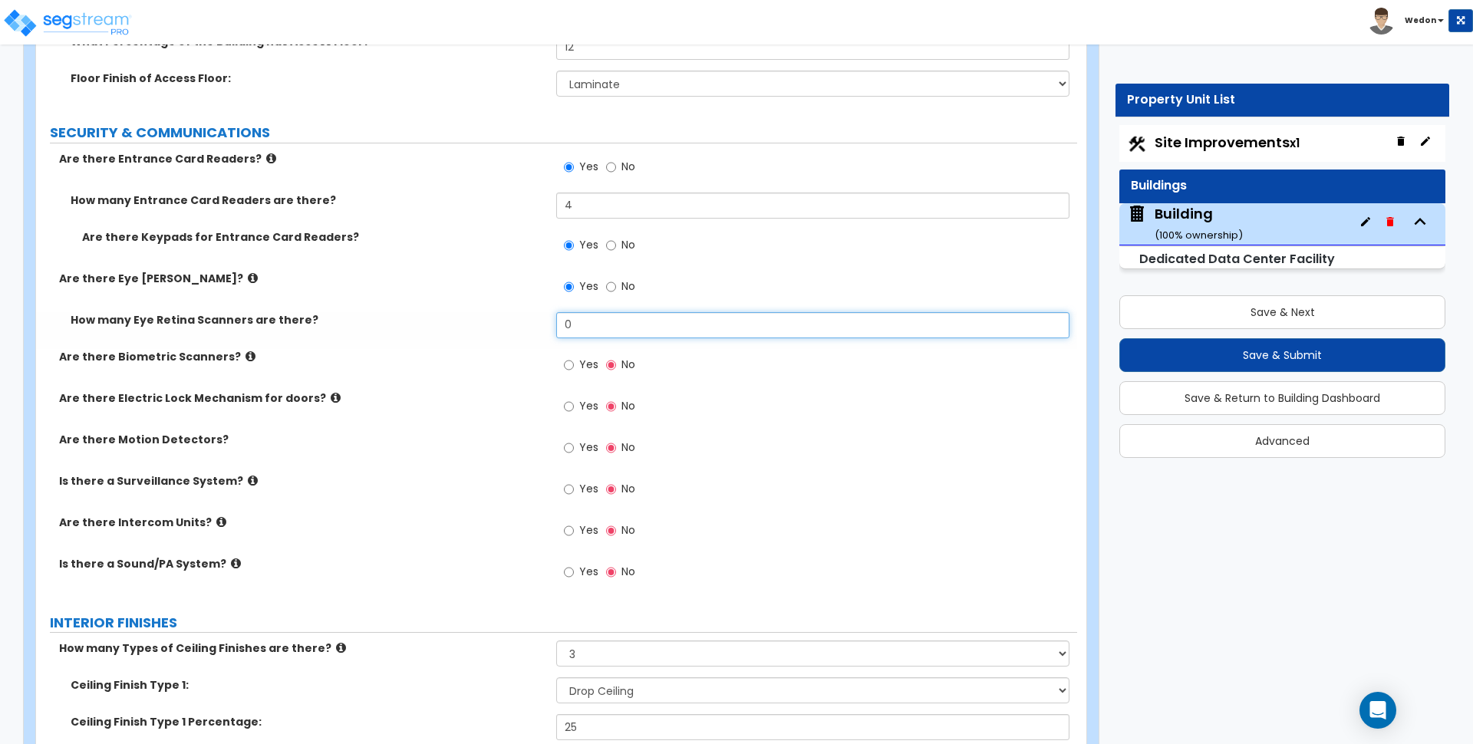
drag, startPoint x: 624, startPoint y: 326, endPoint x: 473, endPoint y: 328, distance: 151.2
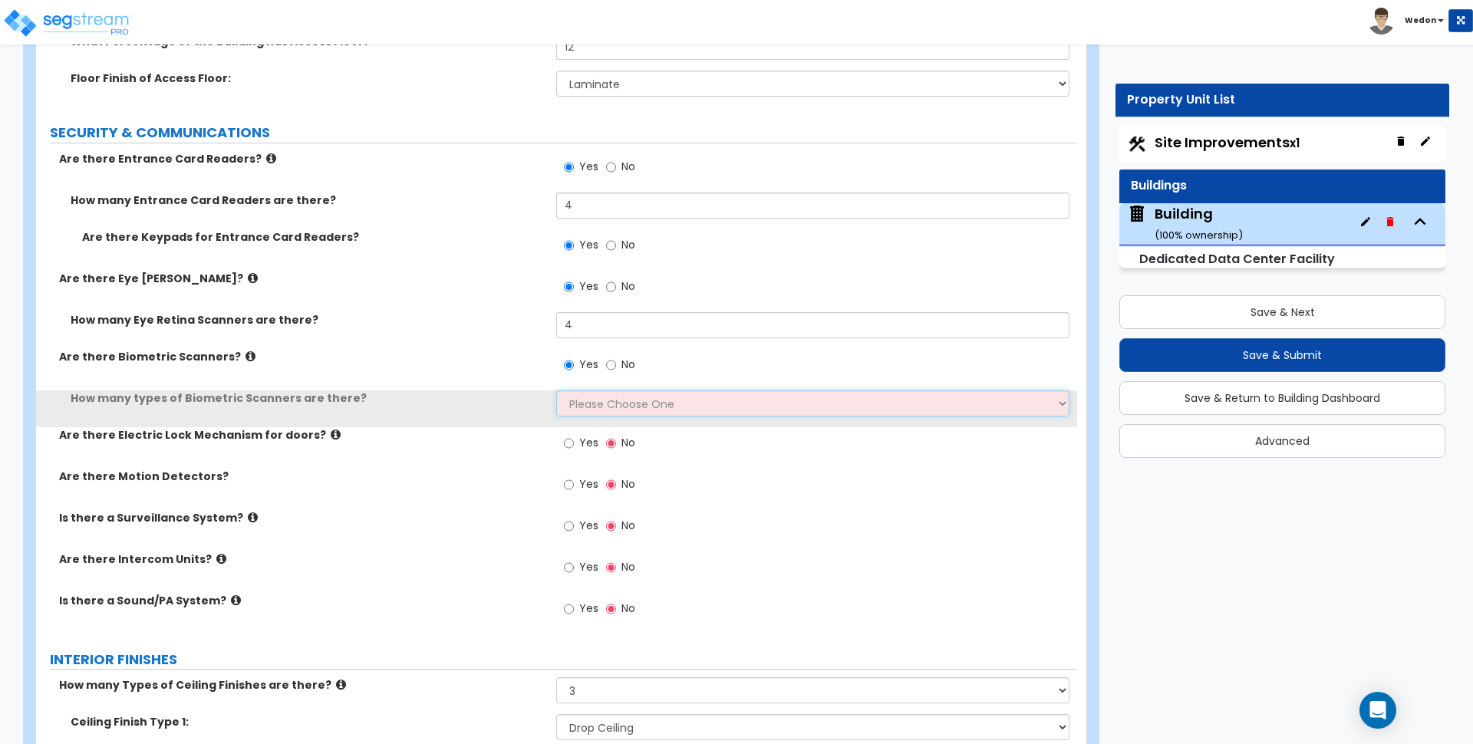
drag, startPoint x: 588, startPoint y: 401, endPoint x: 573, endPoint y: 400, distance: 14.6
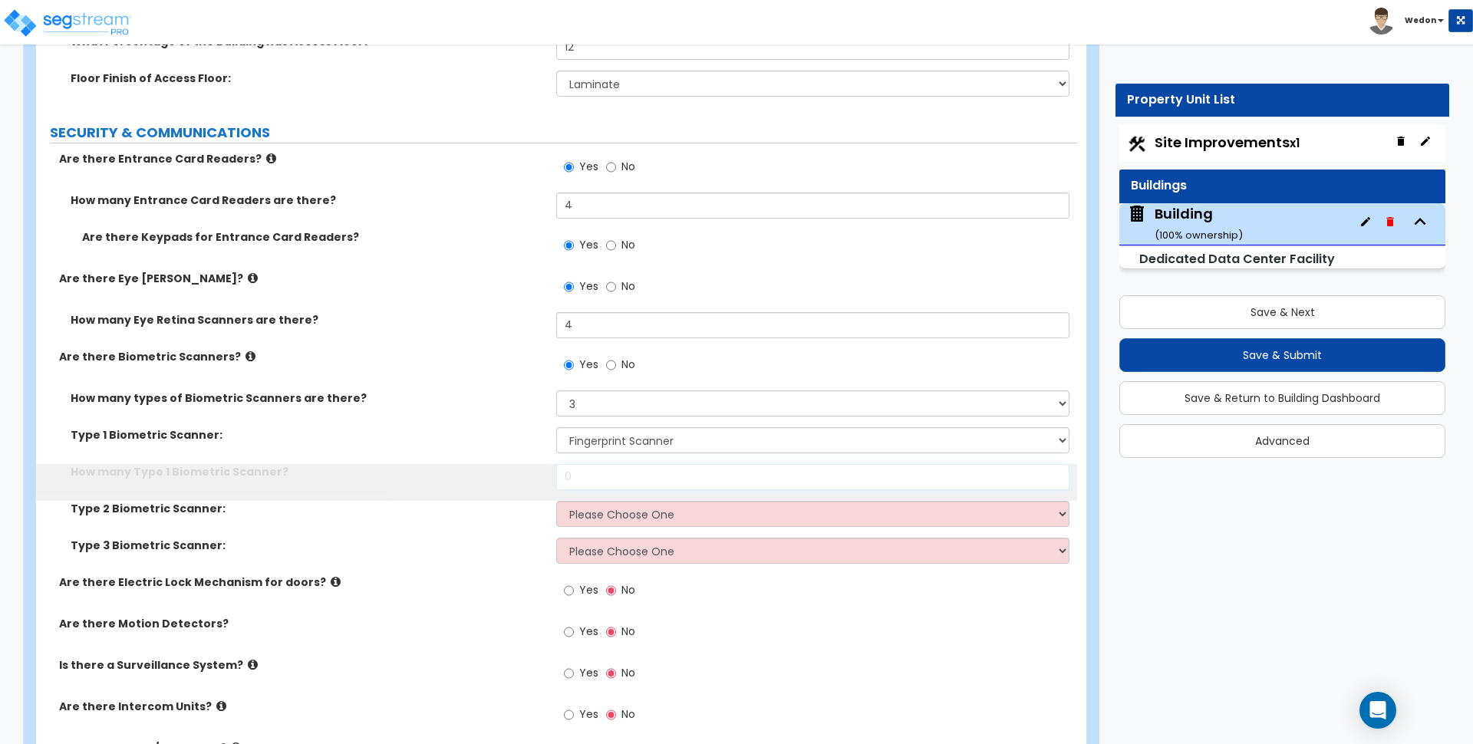
drag, startPoint x: 615, startPoint y: 479, endPoint x: 612, endPoint y: 487, distance: 9.0
drag, startPoint x: 520, startPoint y: 479, endPoint x: 437, endPoint y: 480, distance: 83.7
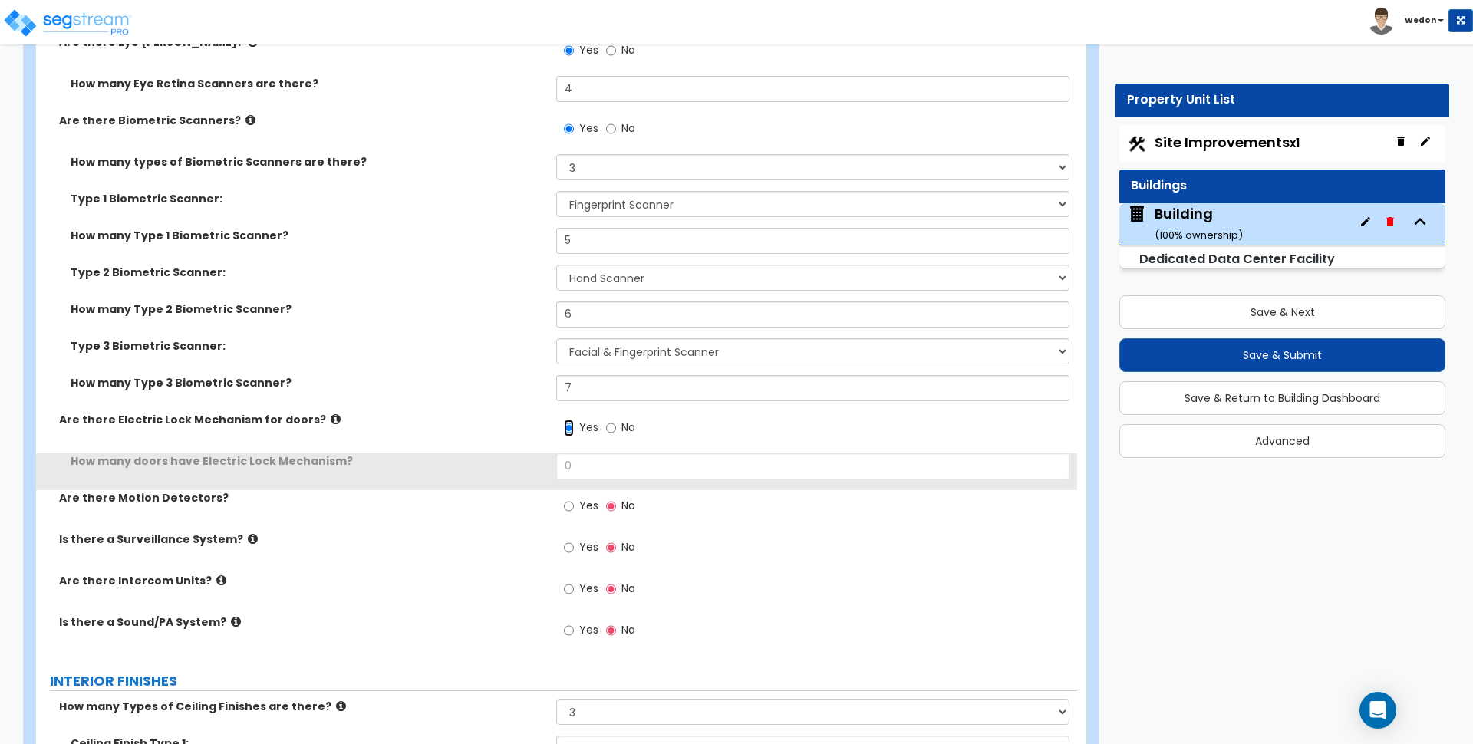
scroll to position [7296, 0]
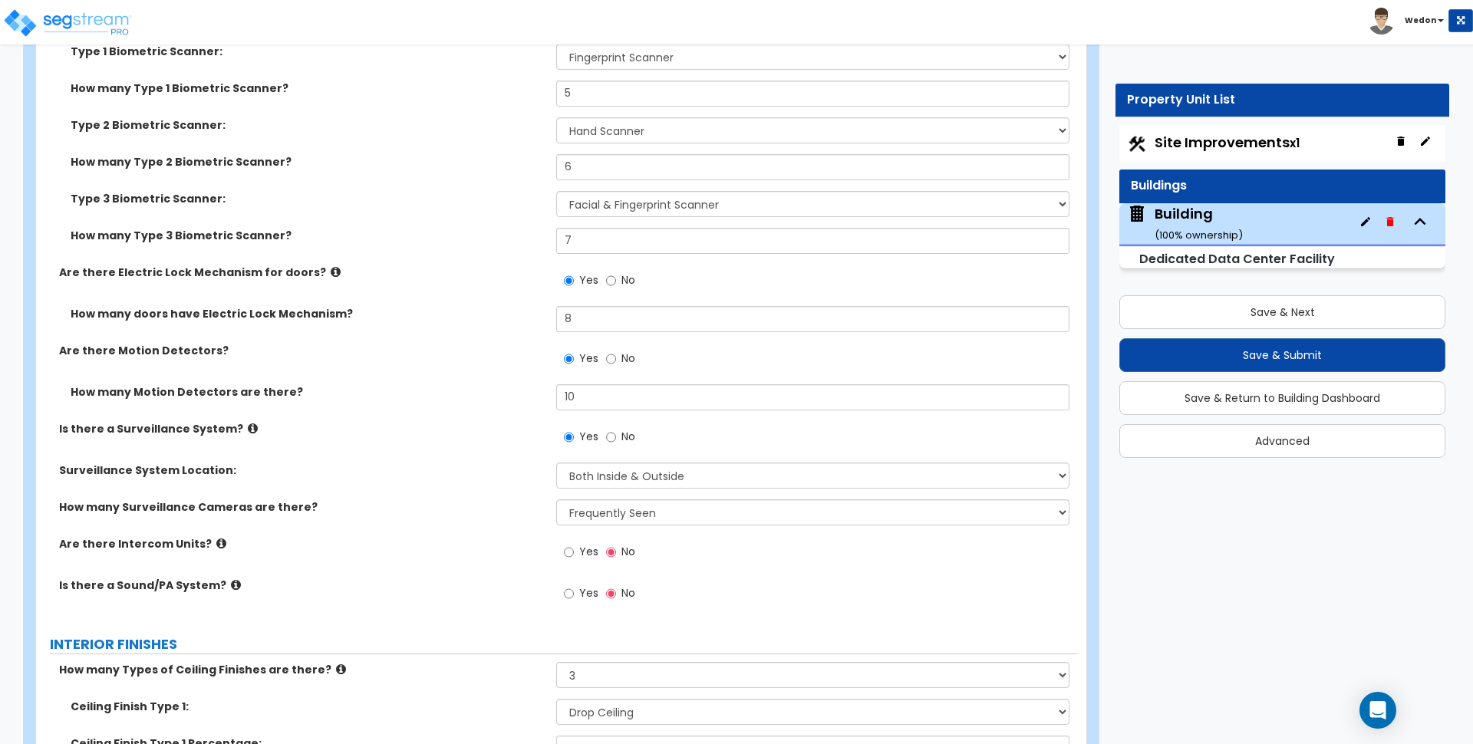
drag, startPoint x: 580, startPoint y: 552, endPoint x: 631, endPoint y: 552, distance: 51.4
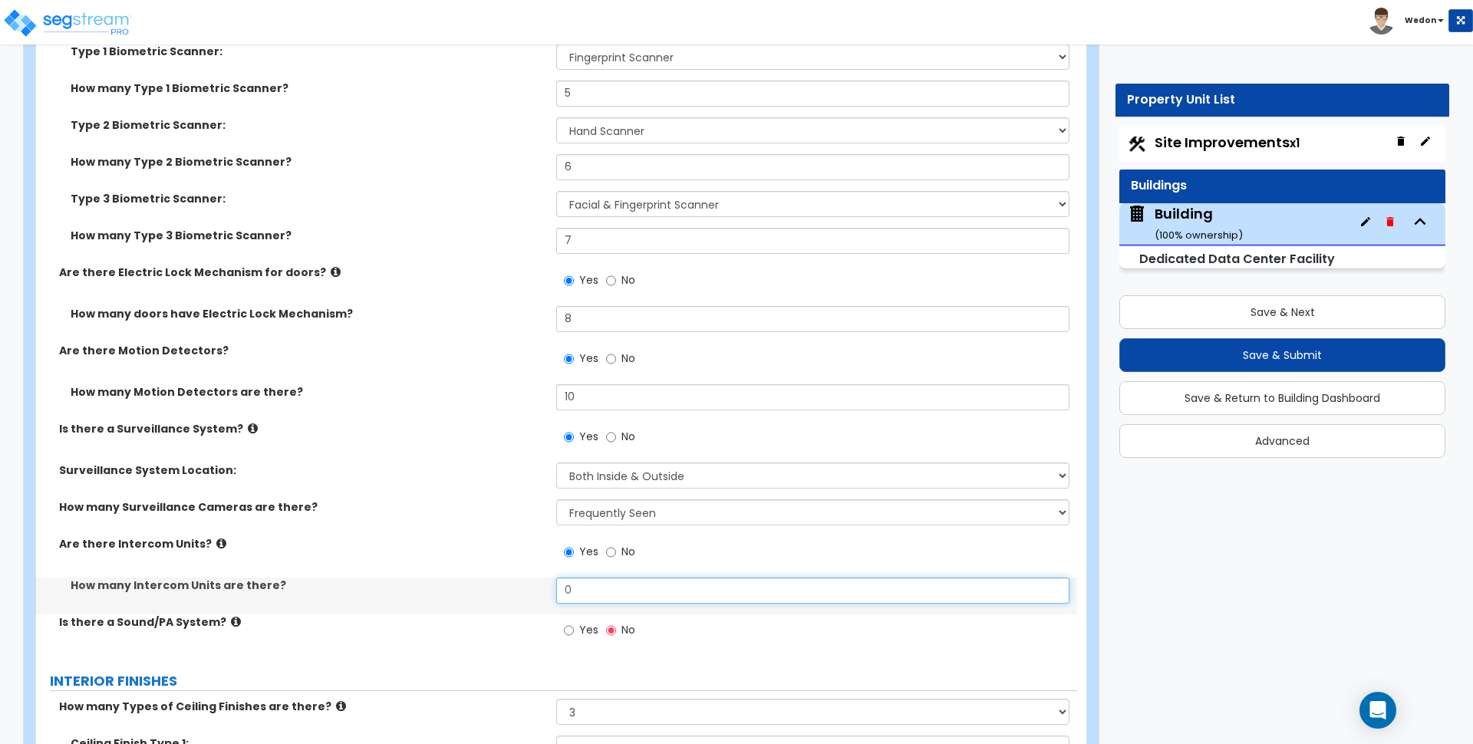
drag, startPoint x: 440, startPoint y: 592, endPoint x: 361, endPoint y: 589, distance: 78.4
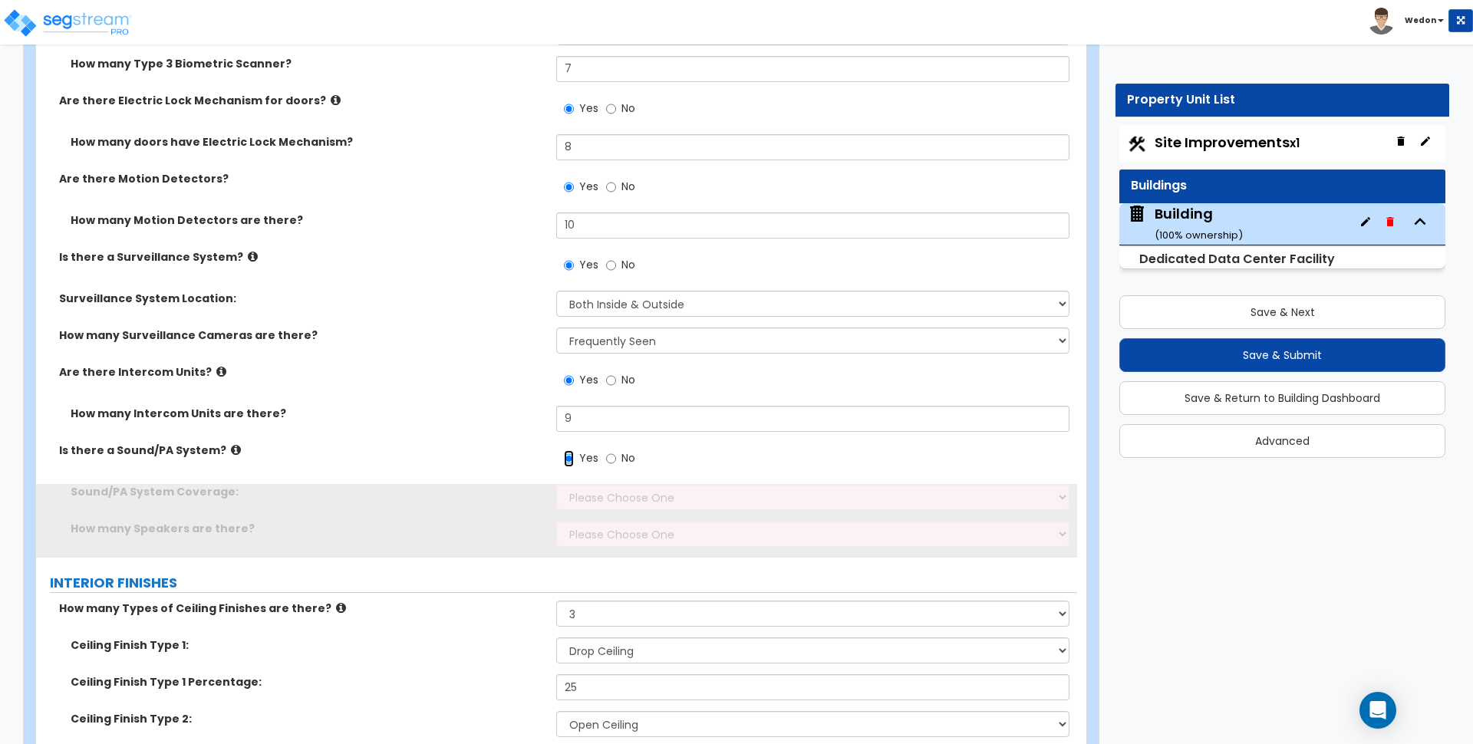
scroll to position [7487, 0]
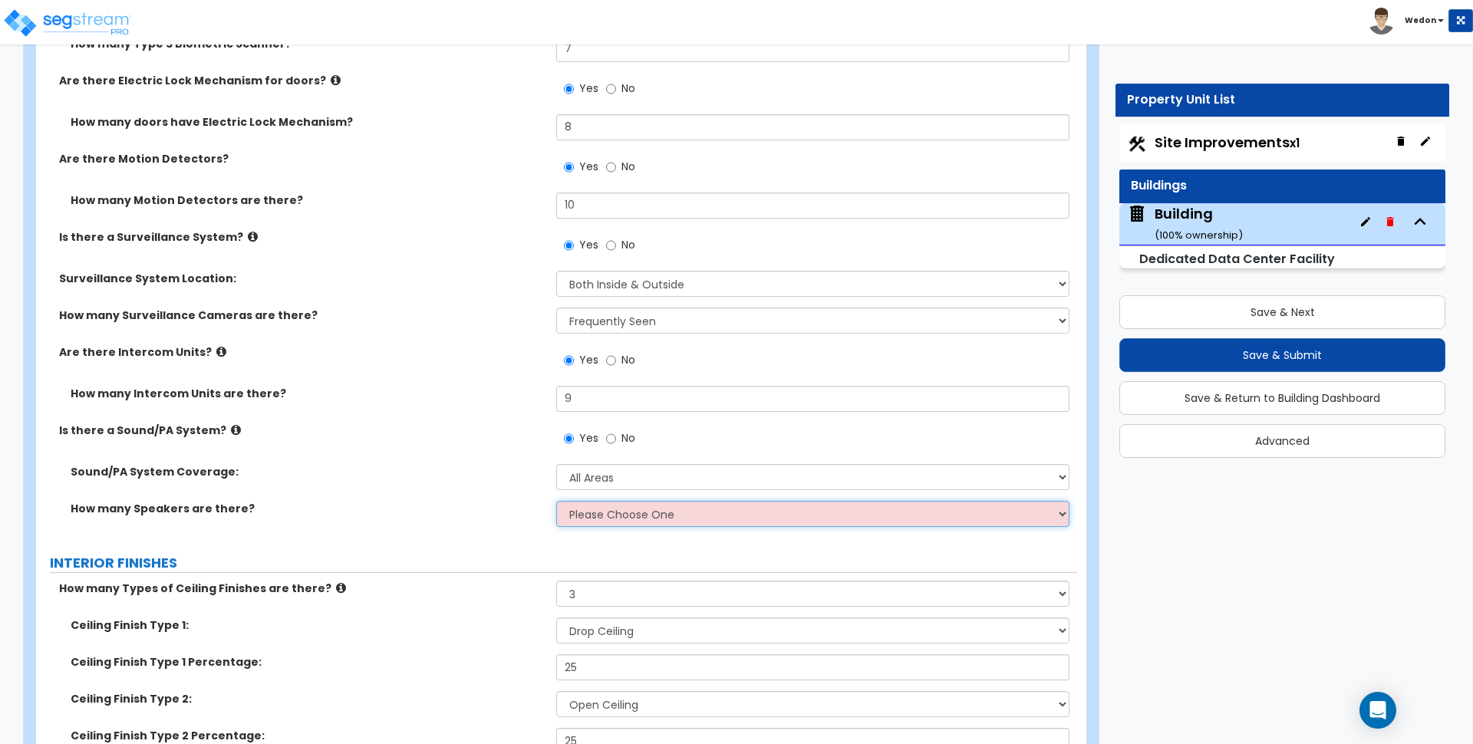
drag, startPoint x: 617, startPoint y: 521, endPoint x: 699, endPoint y: 526, distance: 82.2
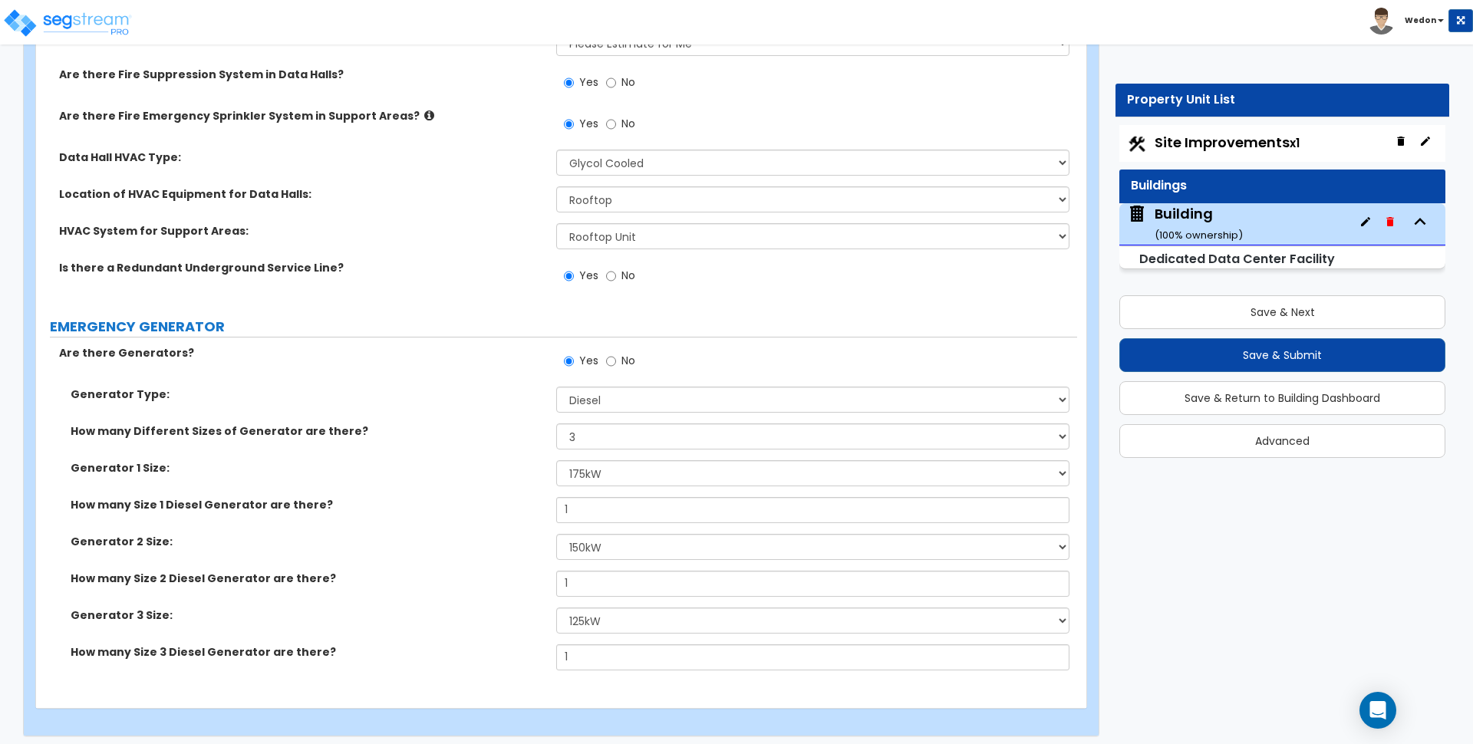
scroll to position [12087, 0]
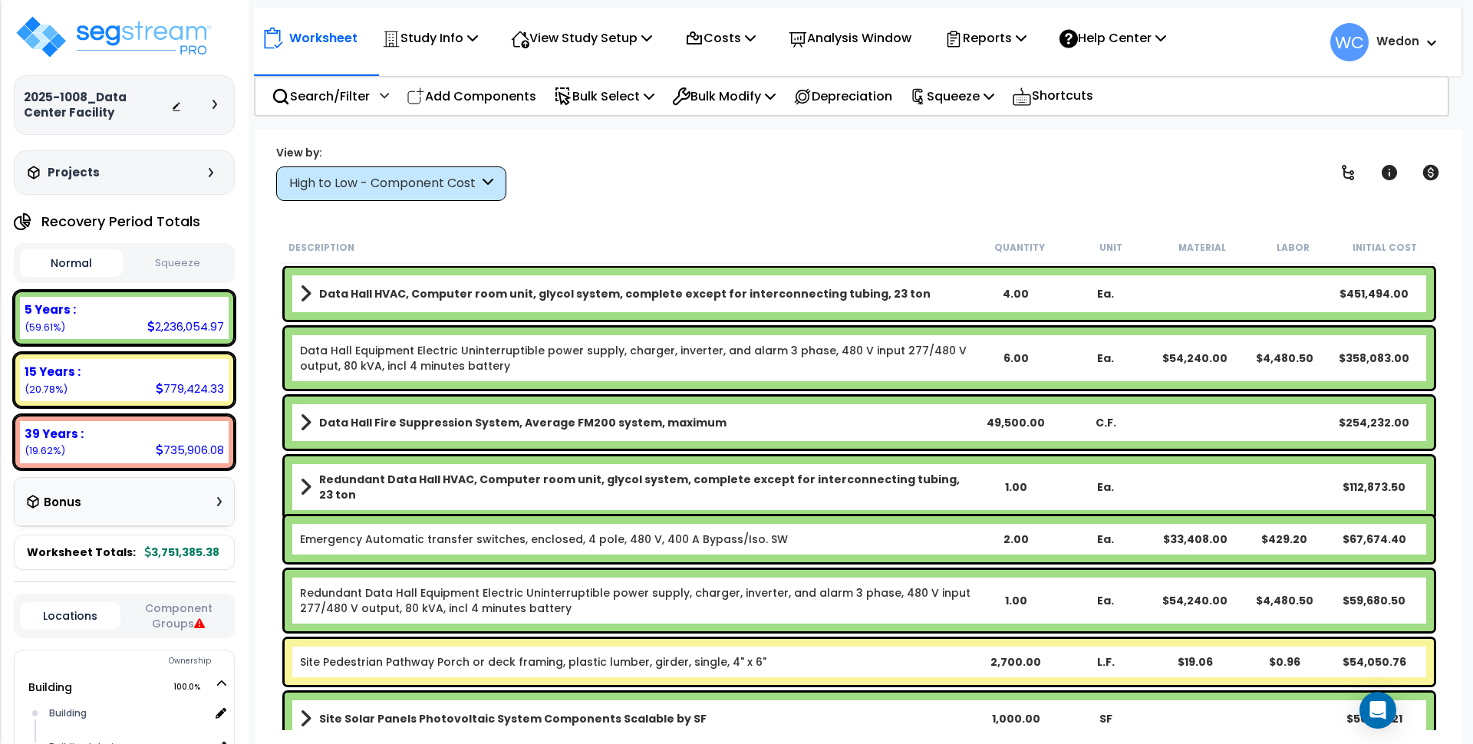
click at [217, 616] on button "Component Groups" at bounding box center [178, 616] width 101 height 32
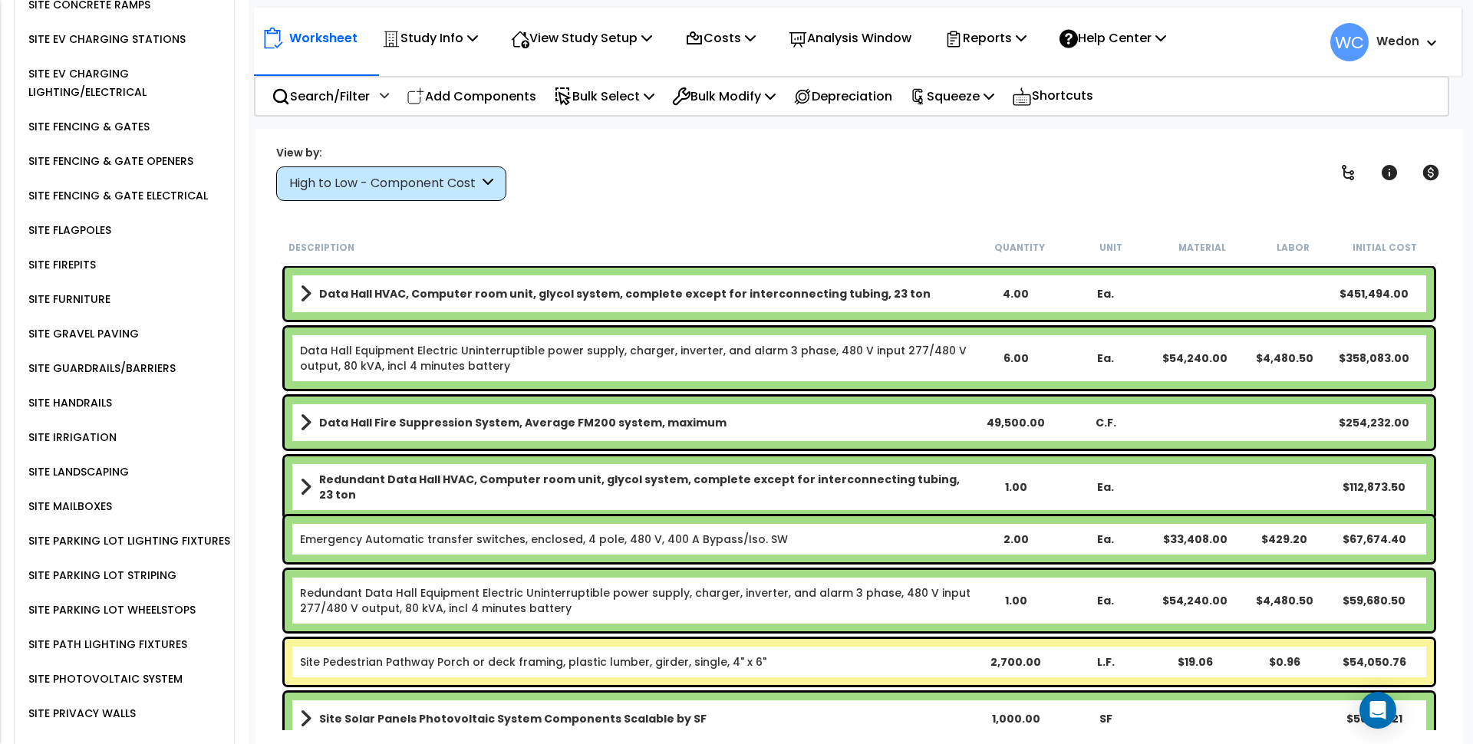
scroll to position [4921, 0]
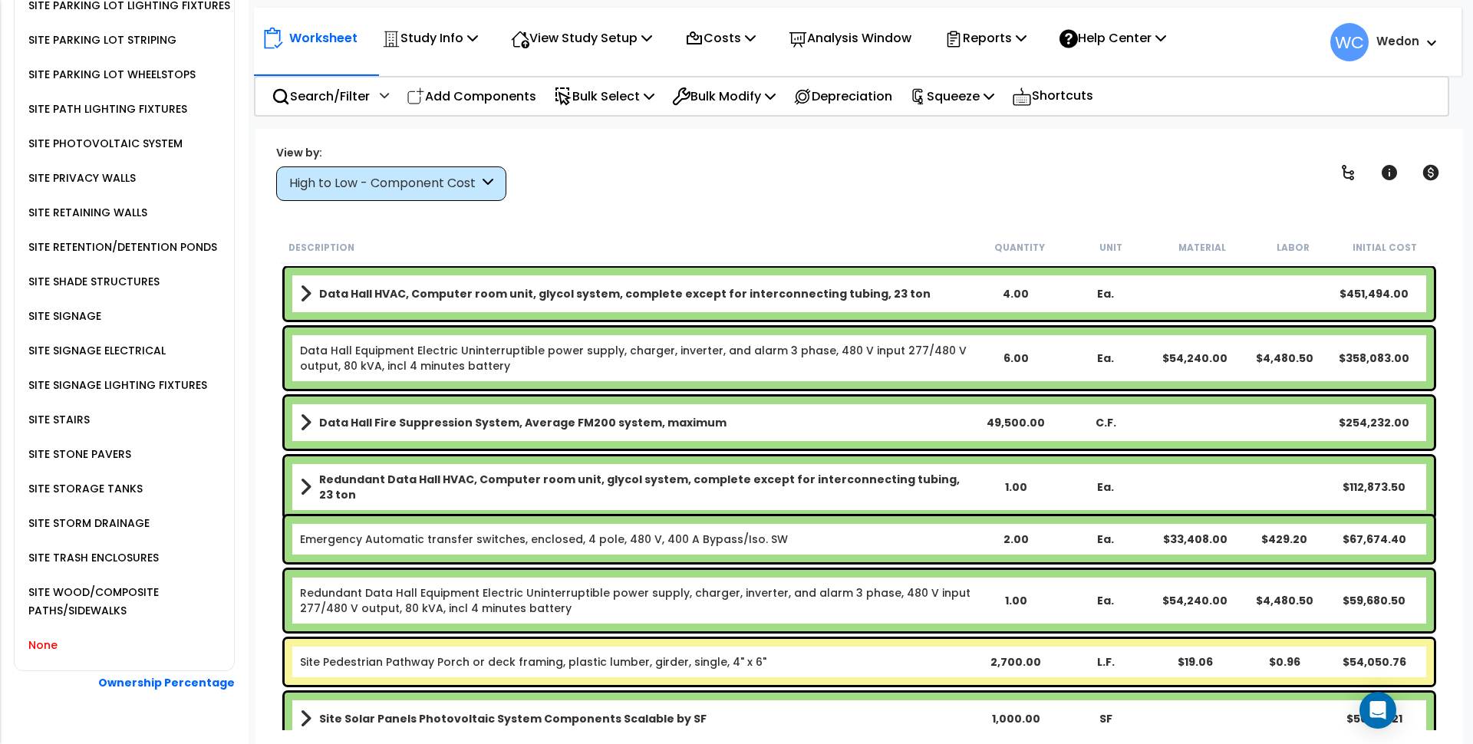
click at [37, 636] on div "None" at bounding box center [41, 645] width 33 height 18
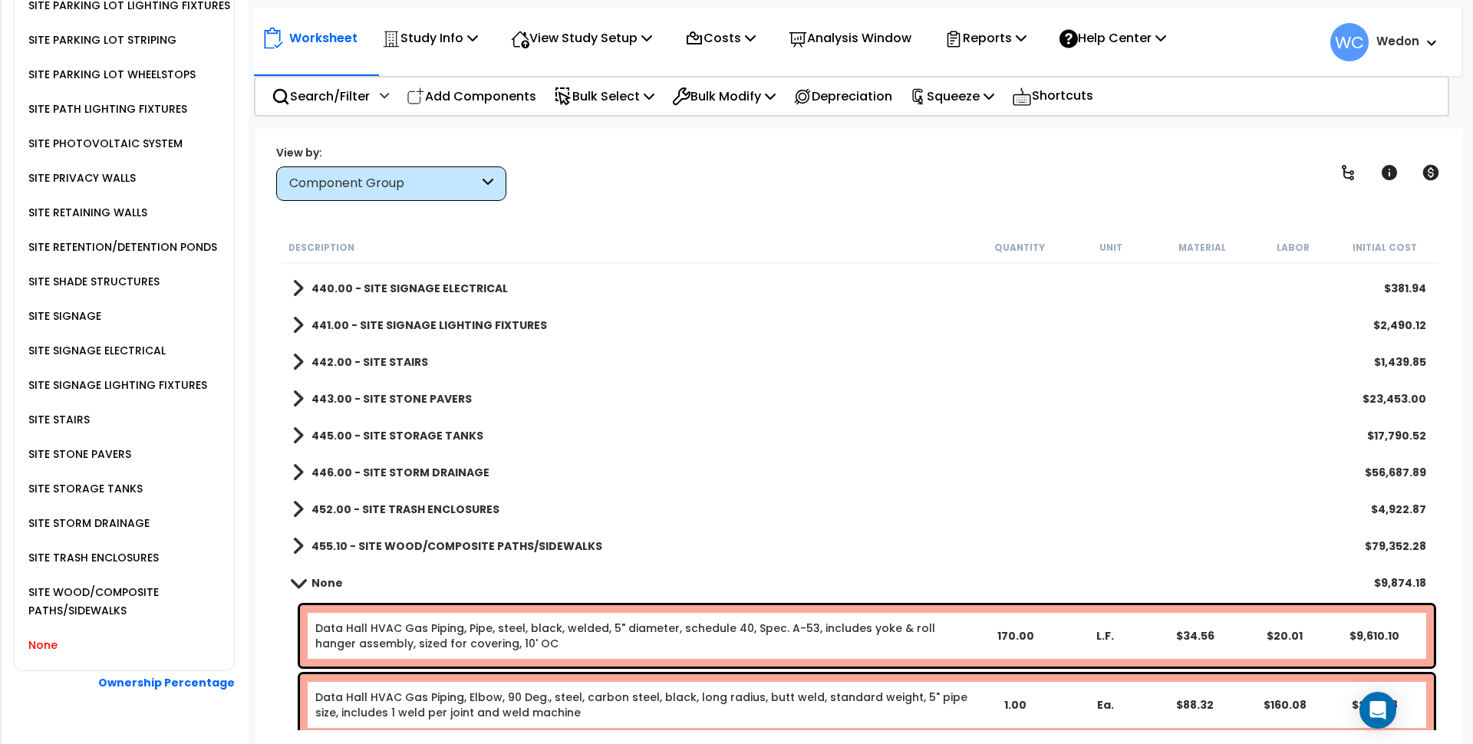
scroll to position [4717, 0]
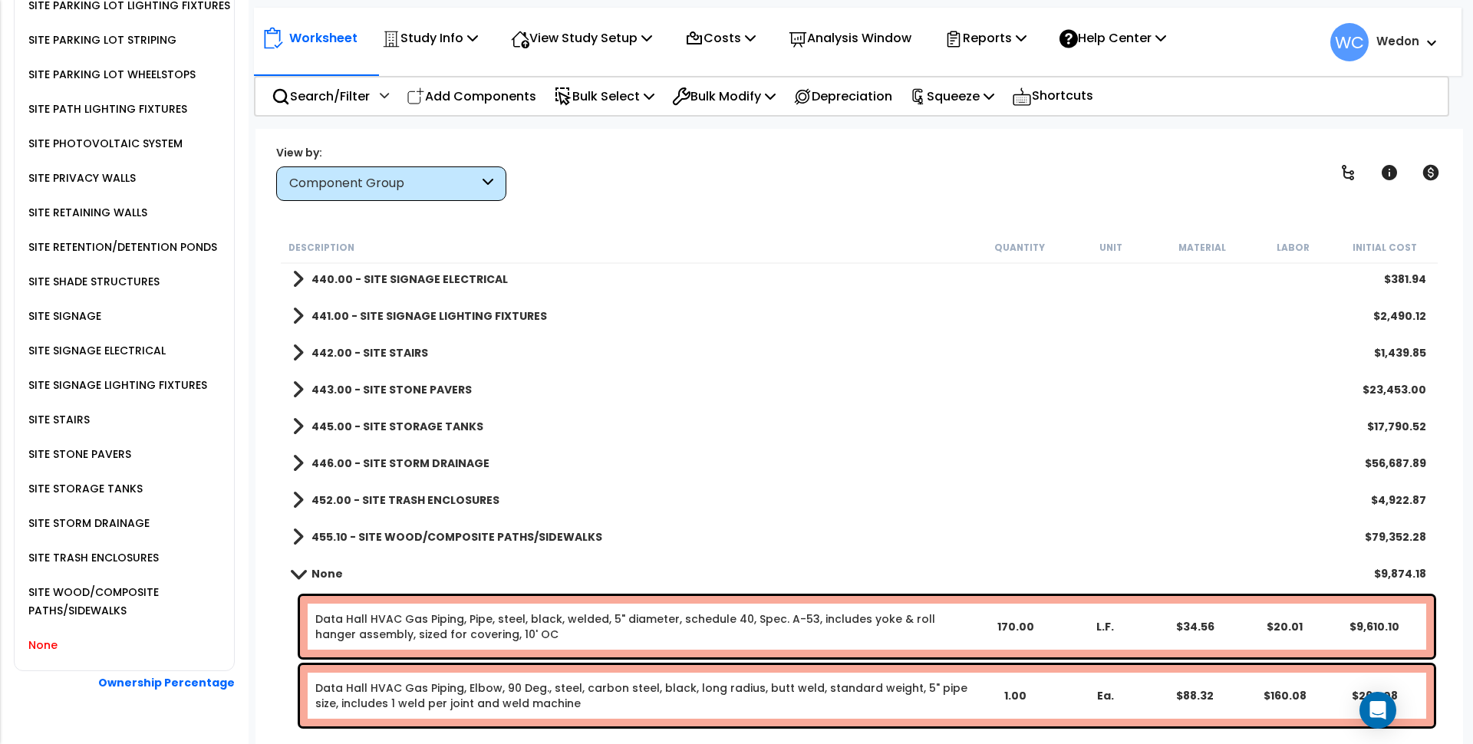
click at [1269, 46] on div "Worksheet Study Info Study Setup Add Property Unit Template study Clone study WC" at bounding box center [858, 35] width 1208 height 54
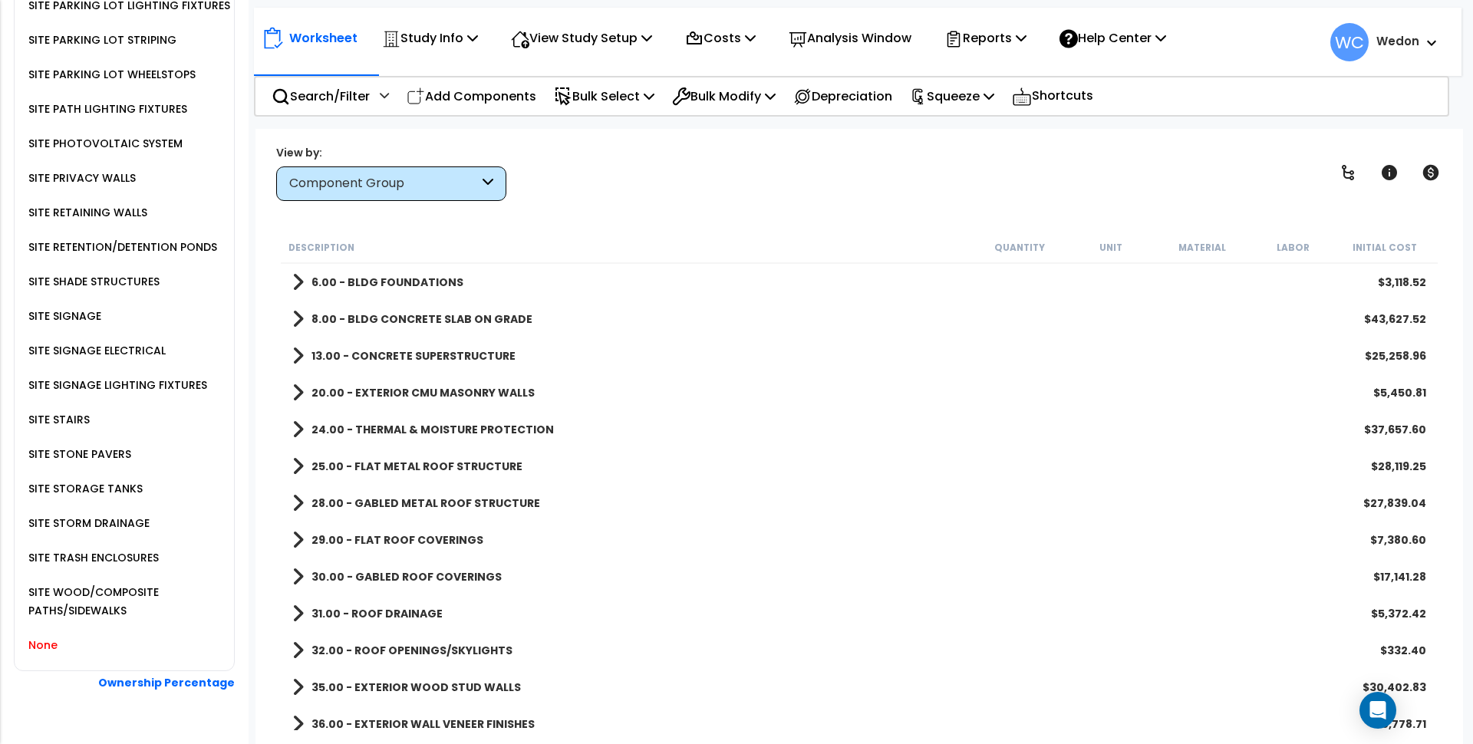
scroll to position [0, 0]
click at [399, 275] on b "6.00 - BLDG FOUNDATIONS" at bounding box center [388, 282] width 152 height 15
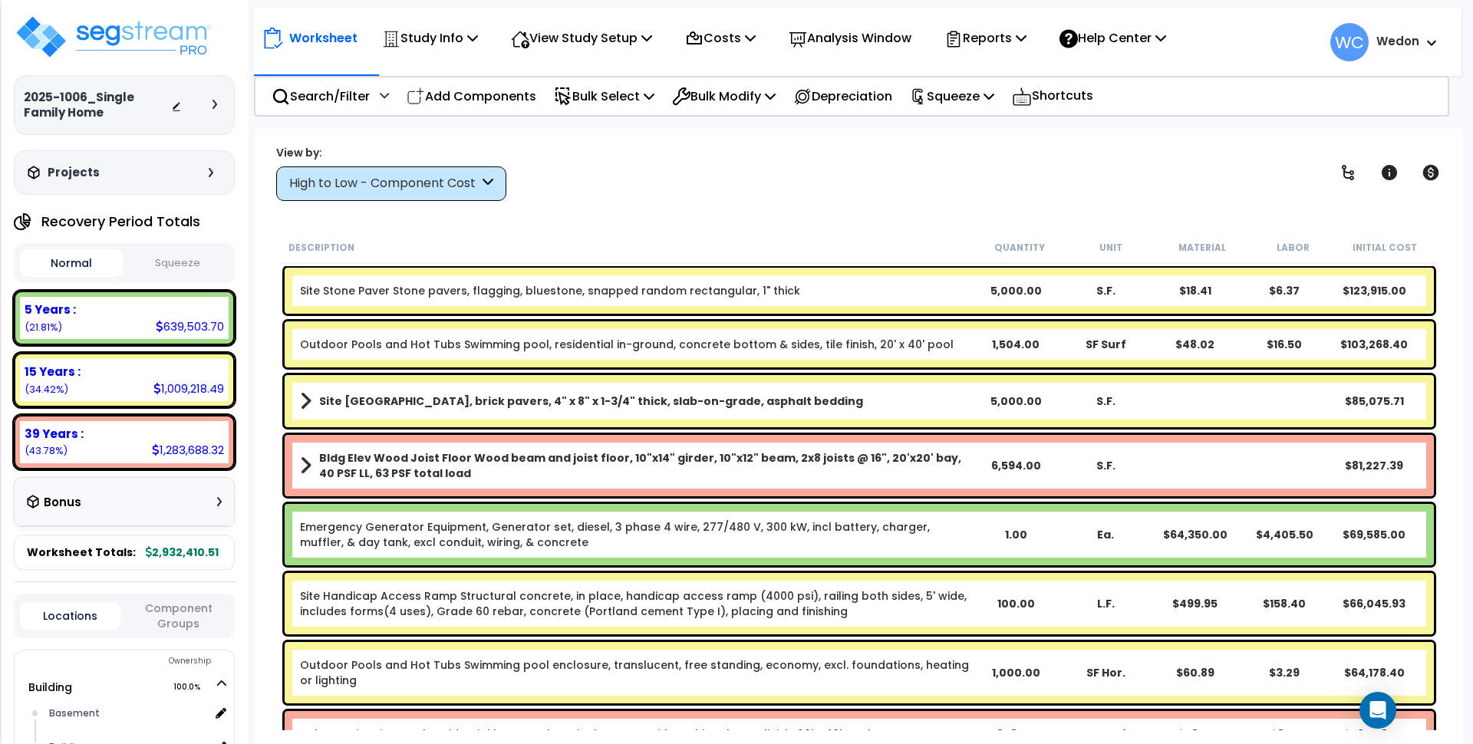
drag, startPoint x: 1074, startPoint y: 9, endPoint x: 635, endPoint y: 172, distance: 468.8
click at [665, 139] on div "Worksheet Study Info Study Setup Add Property Unit Template study Clone study WC" at bounding box center [860, 501] width 1208 height 744
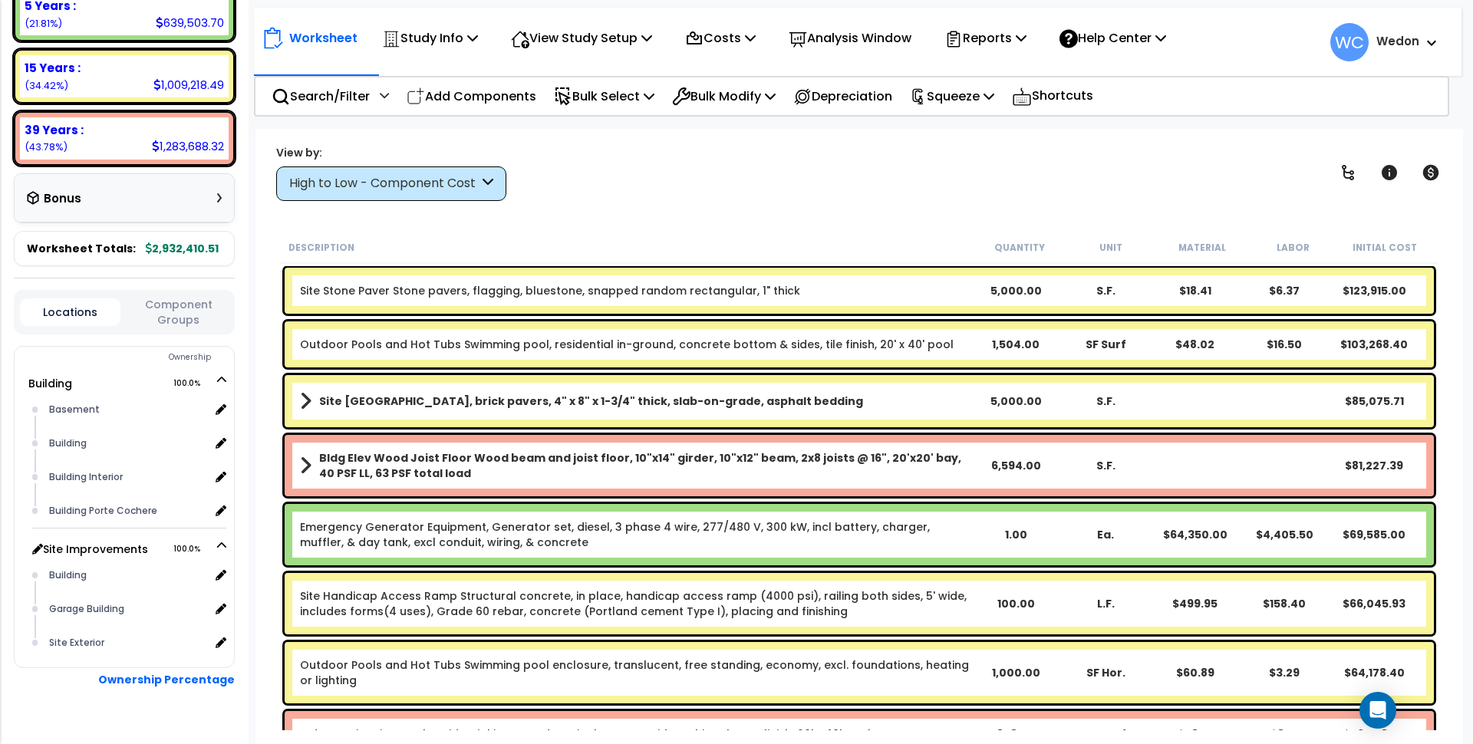
scroll to position [338, 0]
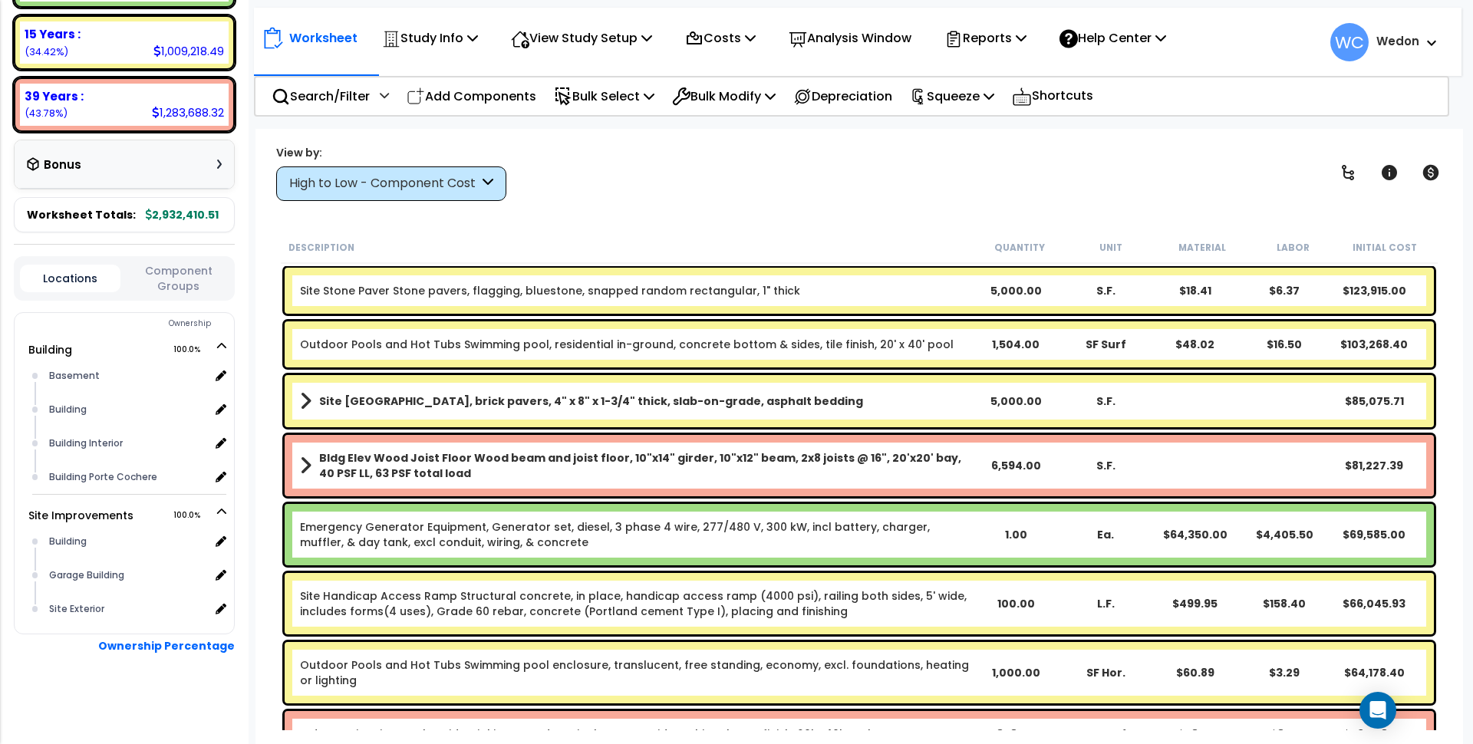
click at [373, 169] on div "High to Low - Component Cost" at bounding box center [391, 184] width 230 height 35
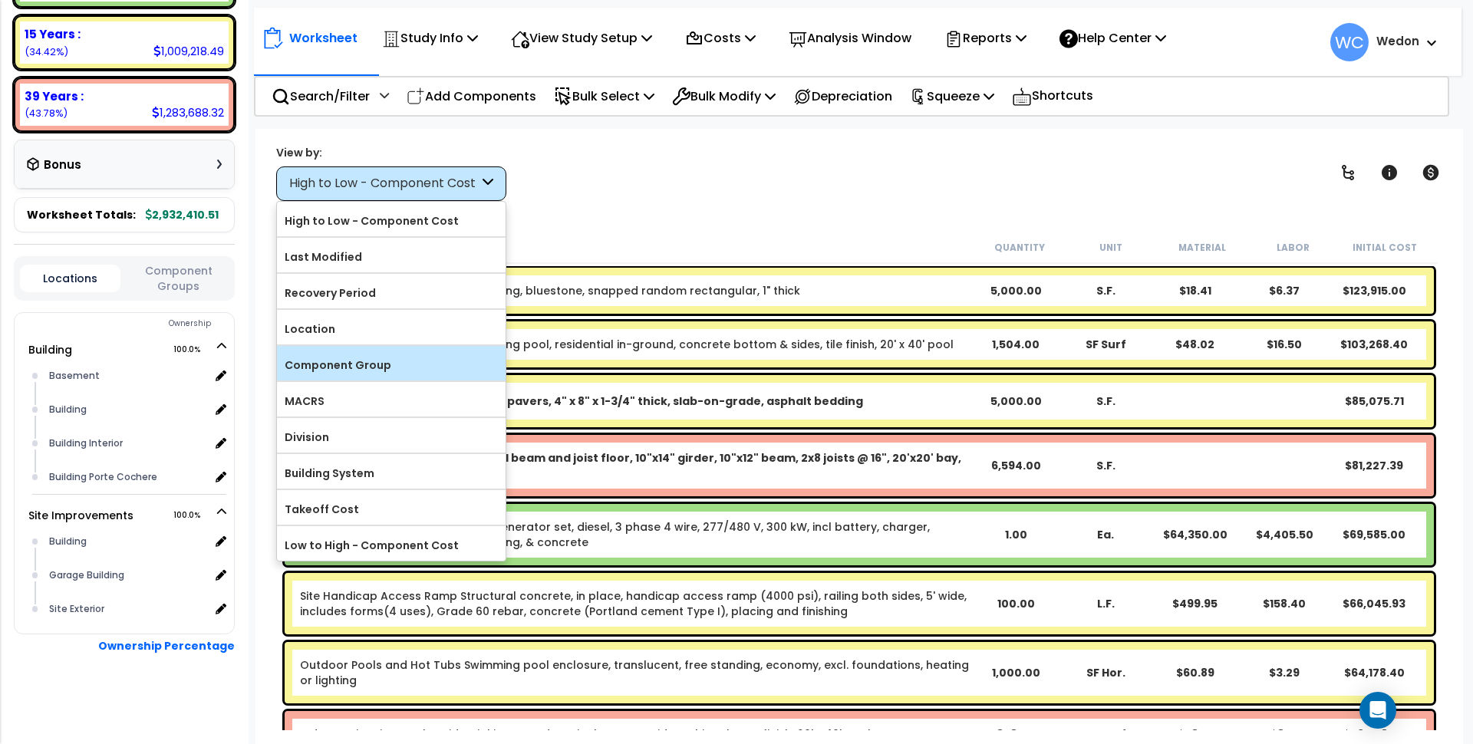
click at [394, 360] on label "Component Group" at bounding box center [391, 365] width 229 height 23
click at [0, 0] on input "Component Group" at bounding box center [0, 0] width 0 height 0
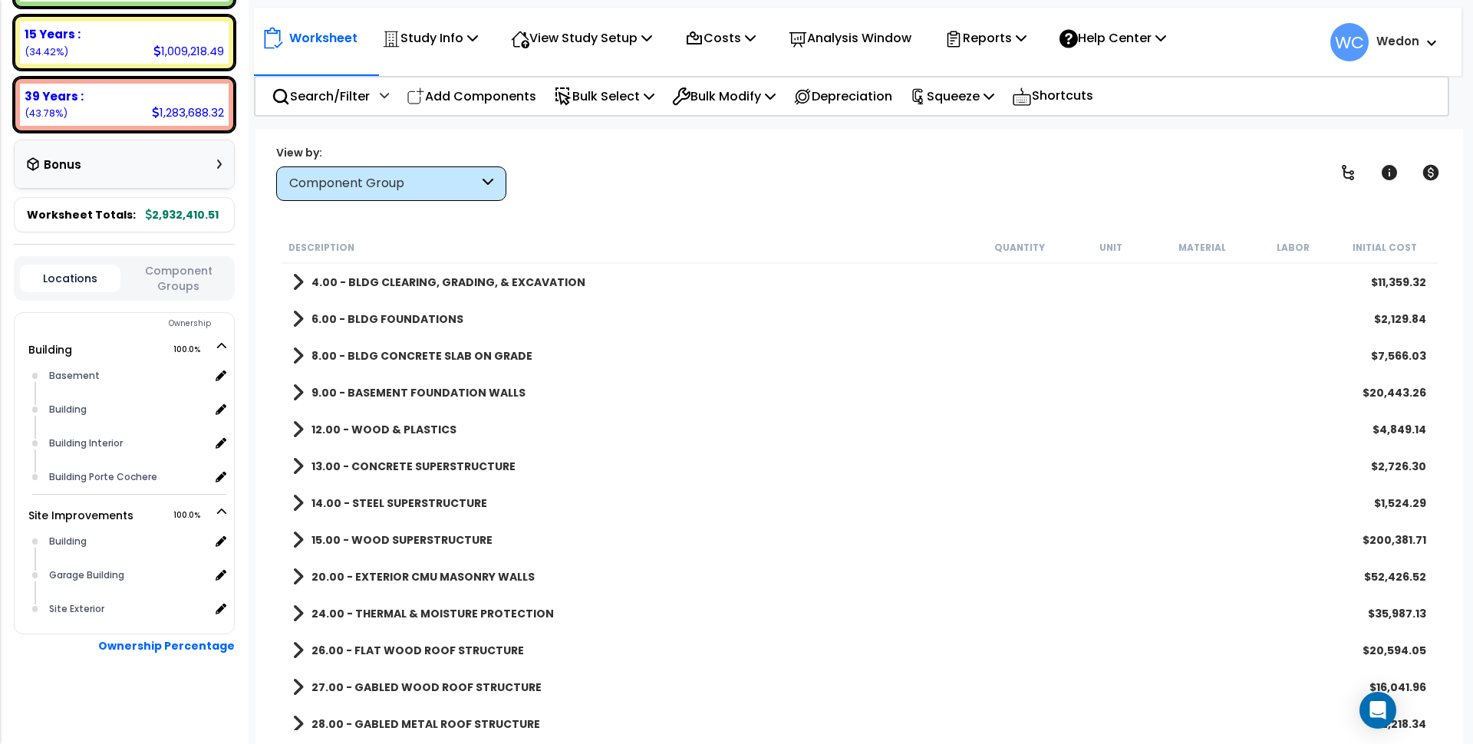
scroll to position [68, 0]
drag, startPoint x: 607, startPoint y: 182, endPoint x: 618, endPoint y: 684, distance: 502.7
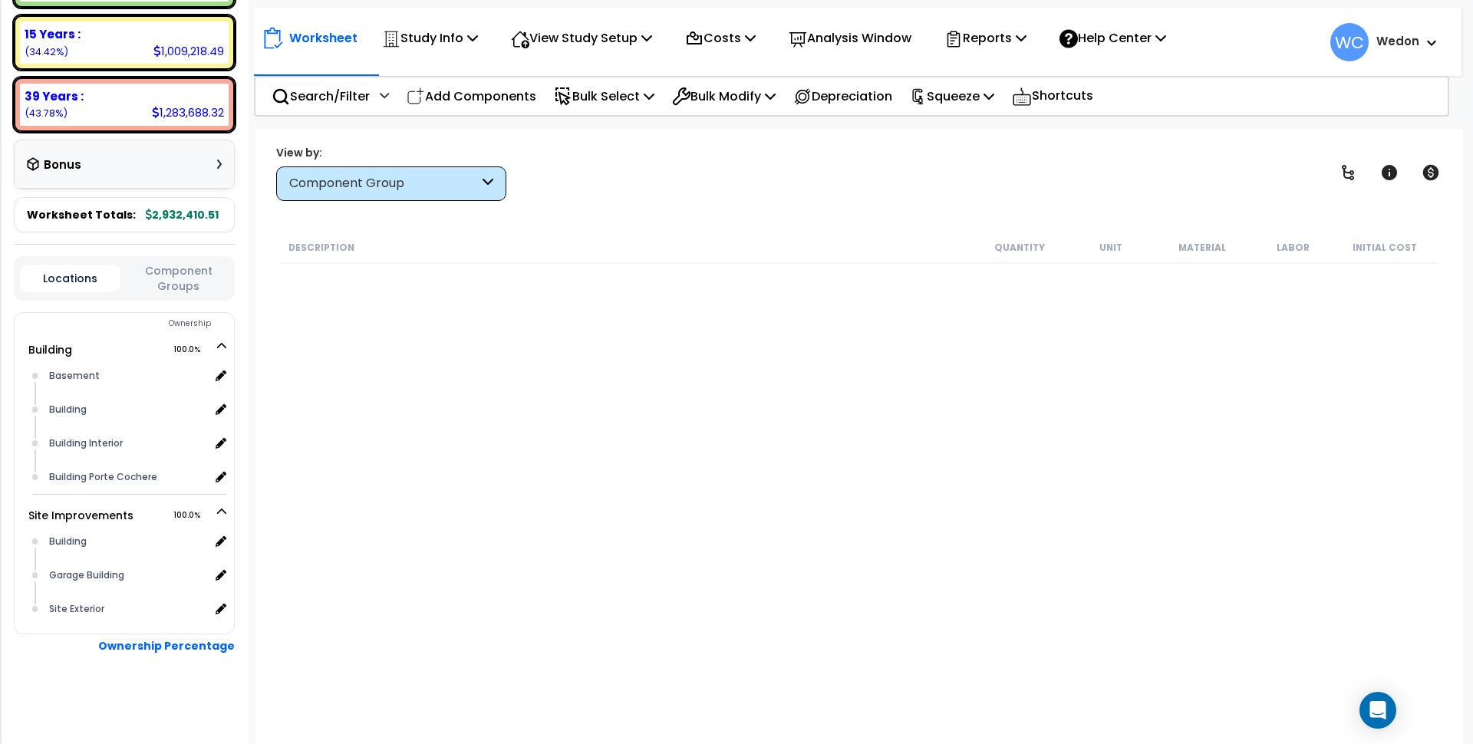
scroll to position [5353, 0]
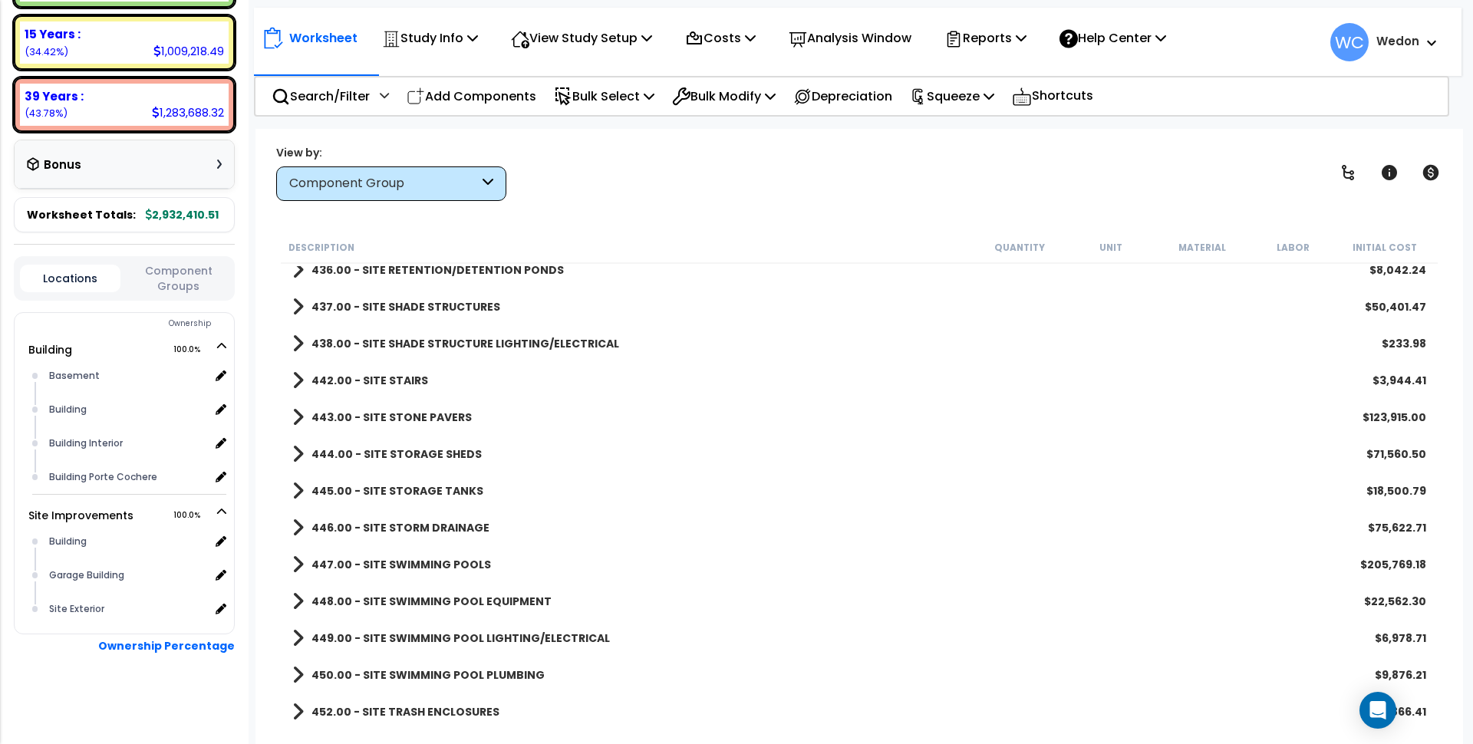
click at [411, 331] on div "438.00 - SITE SHADE STRUCTURE LIGHTING/ELECTRICAL $233.98" at bounding box center [859, 343] width 1149 height 37
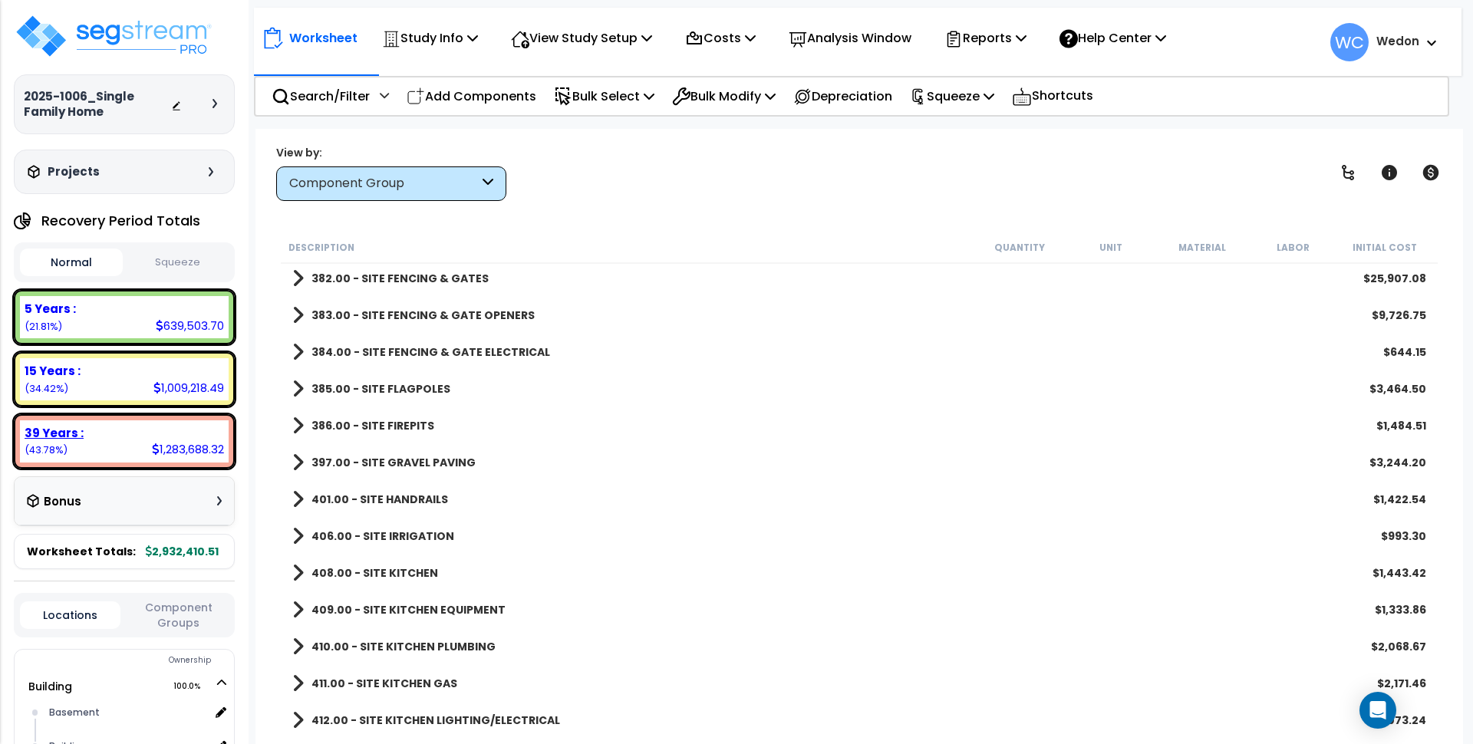
scroll to position [0, 0]
